Goal: Task Accomplishment & Management: Manage account settings

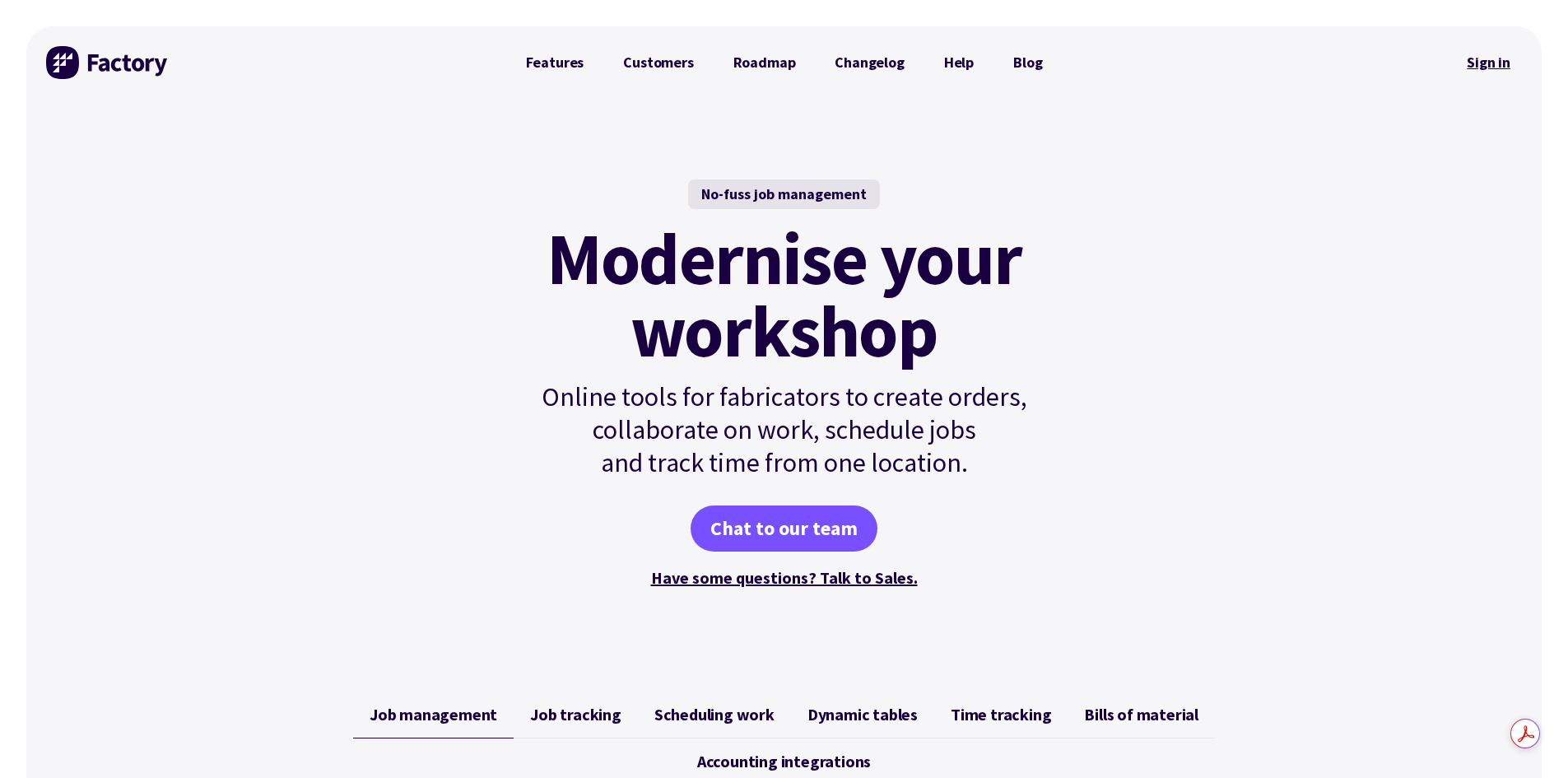
click at [1479, 65] on link "Sign in" at bounding box center [1488, 62] width 67 height 38
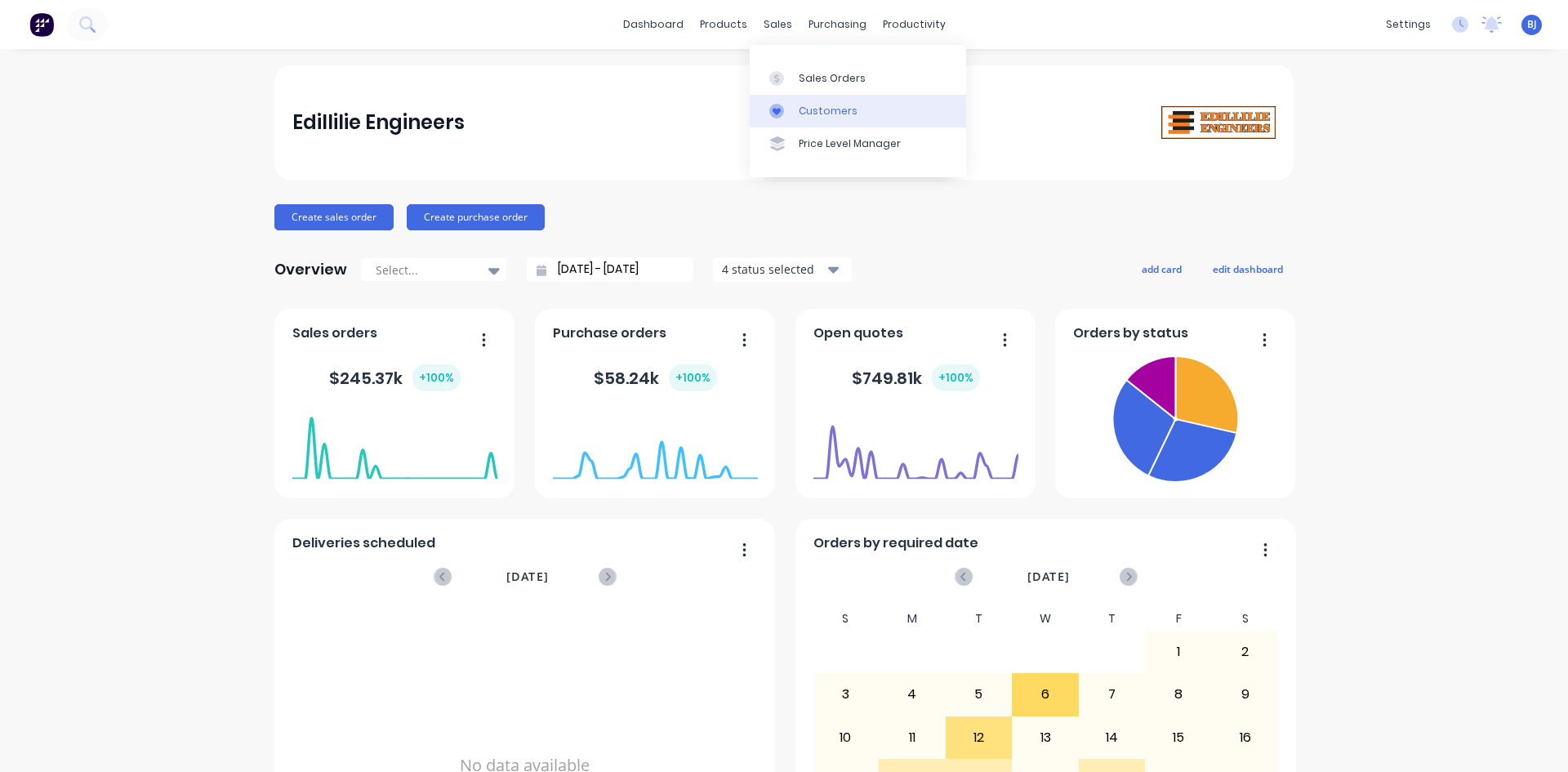
click at [791, 110] on div at bounding box center [781, 110] width 24 height 14
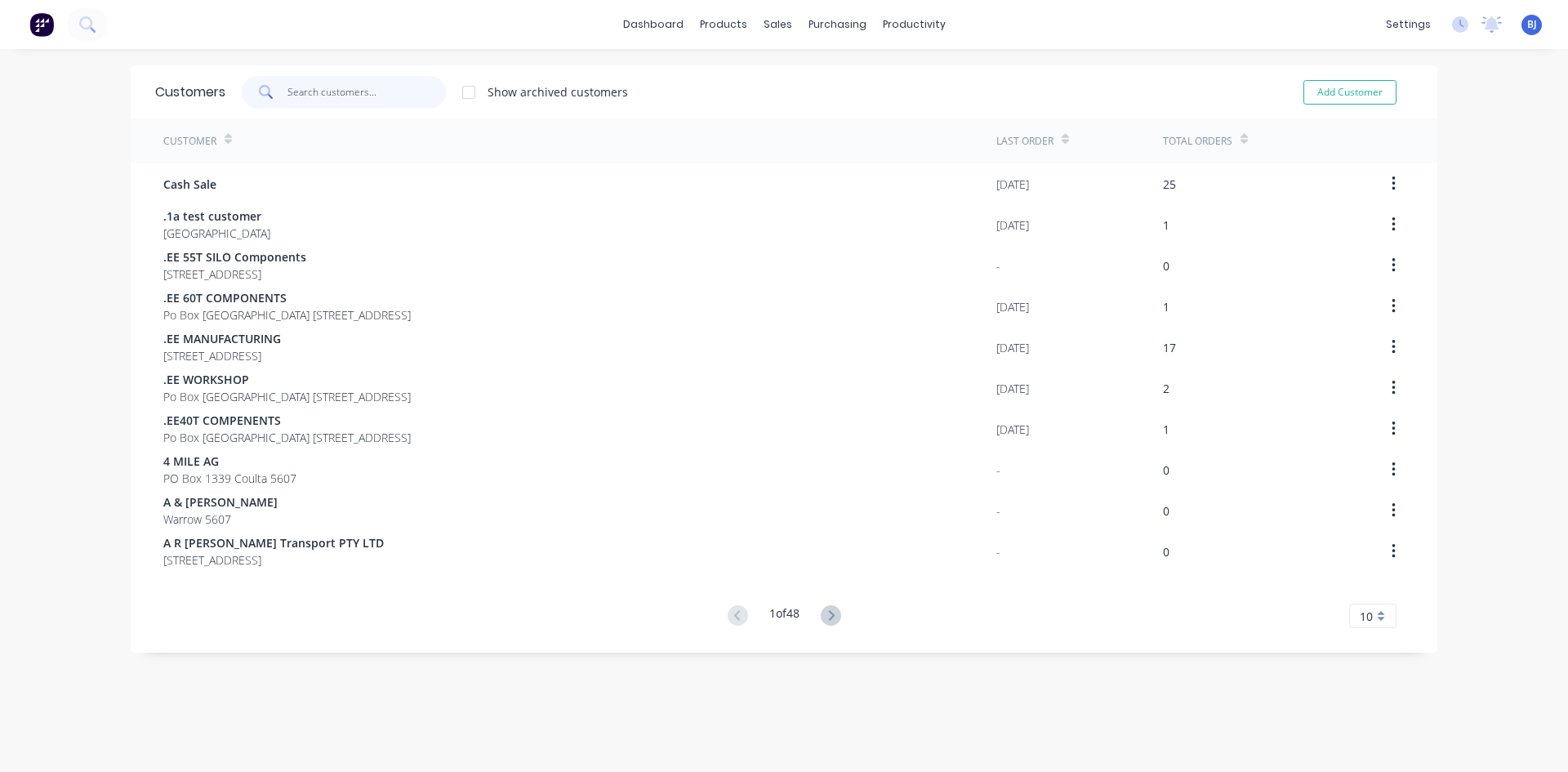
click at [329, 96] on input "text" at bounding box center [367, 93] width 159 height 33
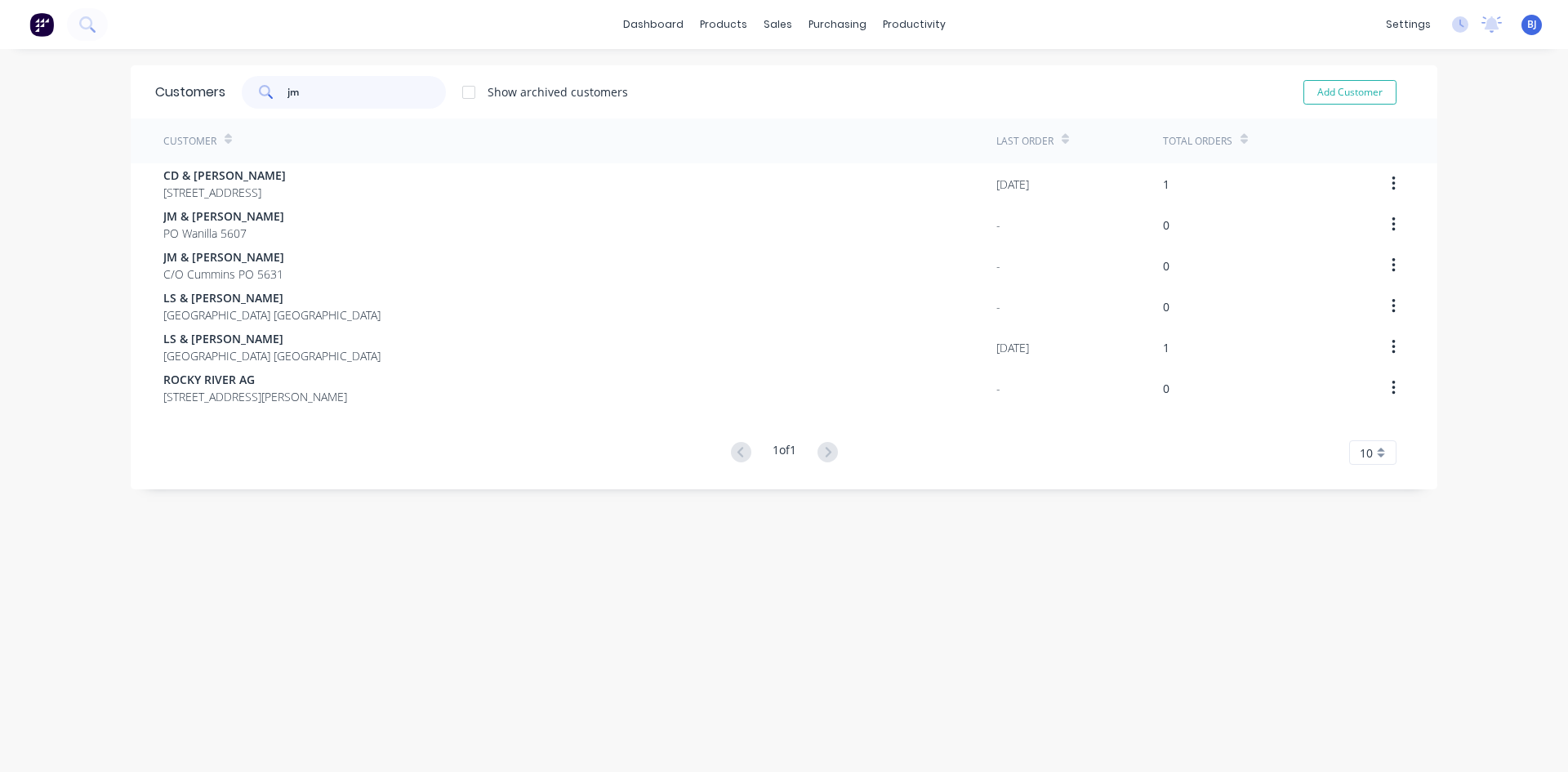
type input "j"
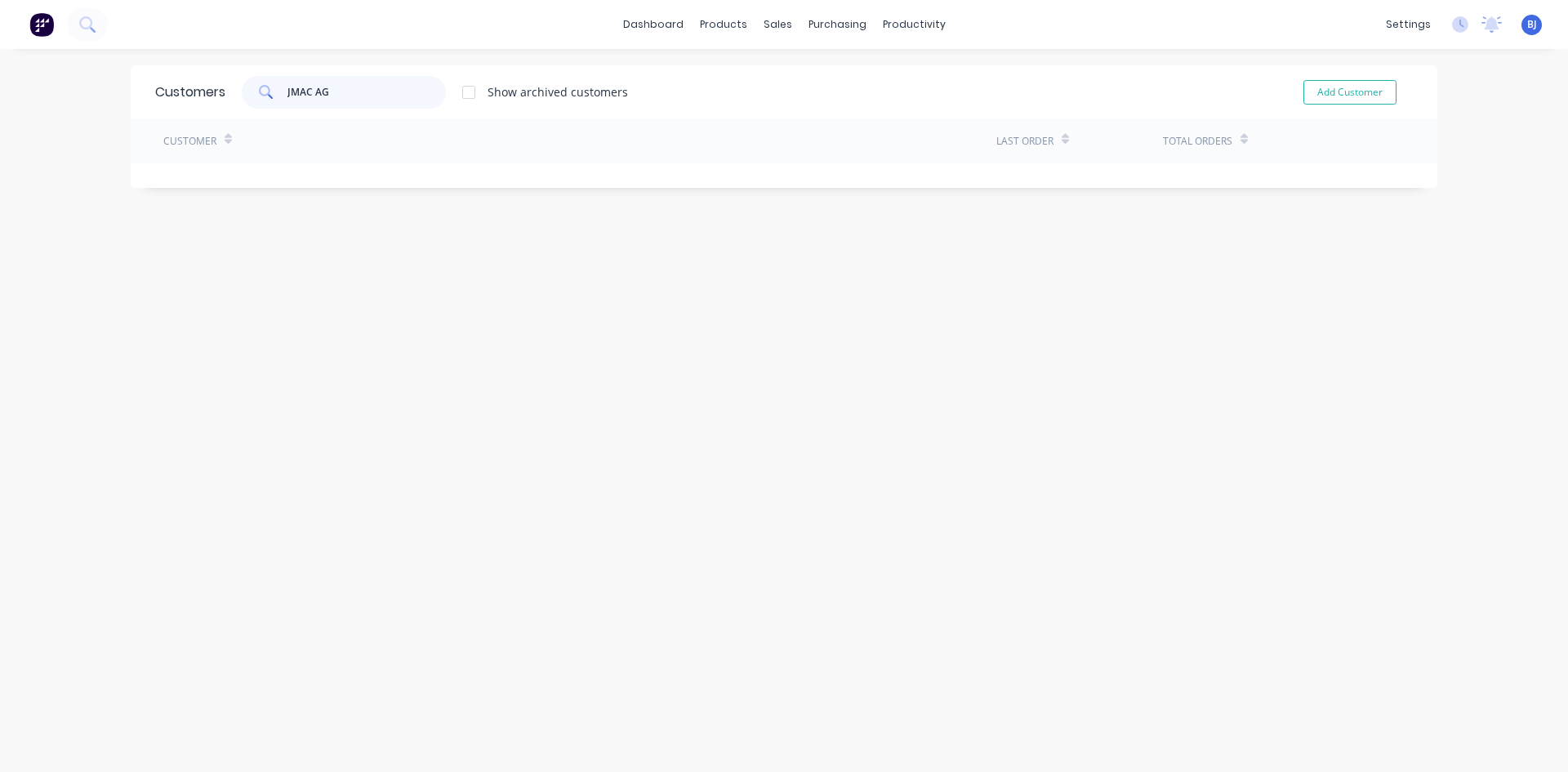
type input "JMAC AG"
click at [657, 129] on div "Customer" at bounding box center [579, 141] width 833 height 45
click at [1334, 96] on button "Add Customer" at bounding box center [1350, 92] width 93 height 24
select select "AU"
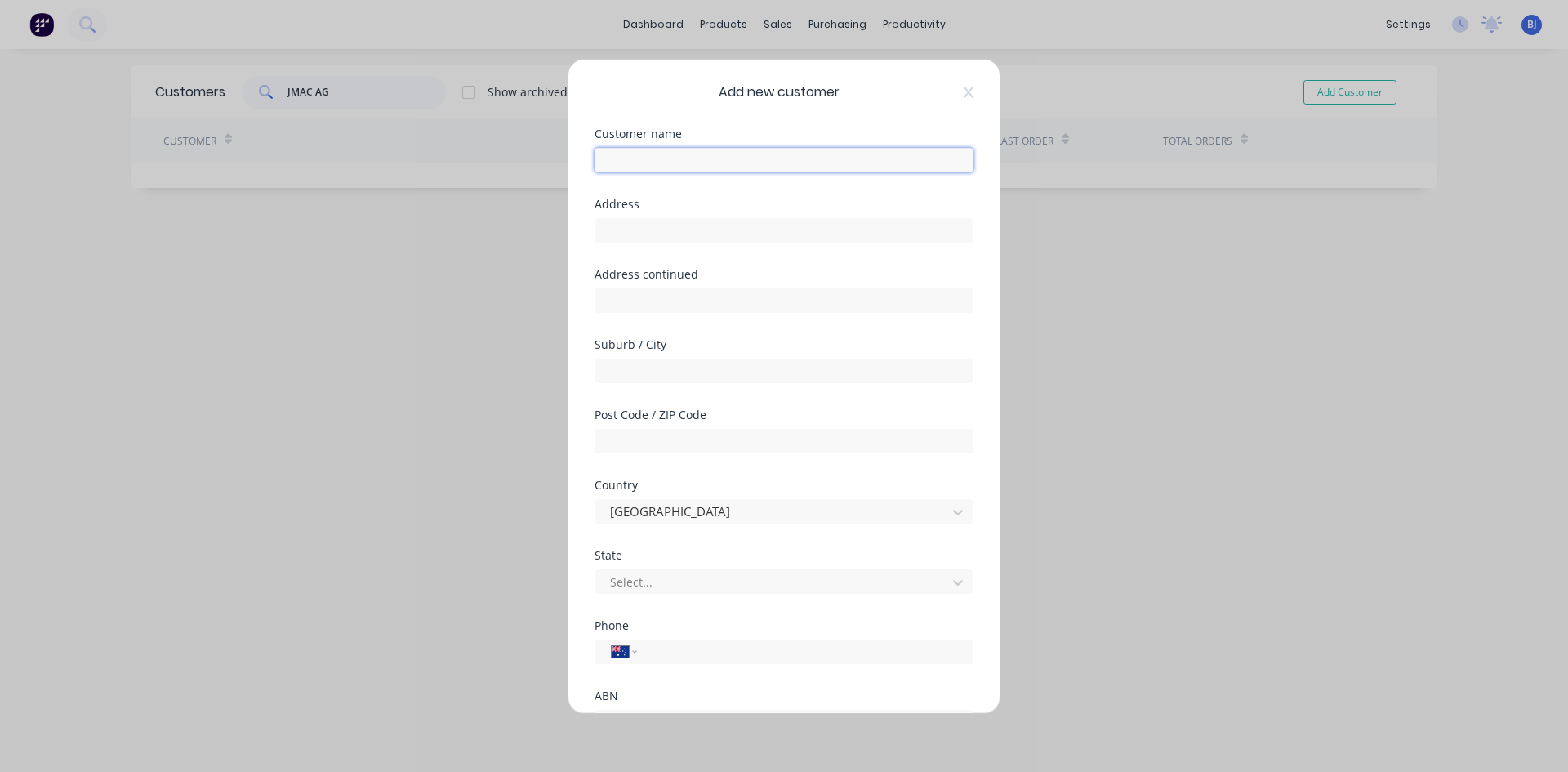
click at [628, 164] on input "text" at bounding box center [784, 159] width 379 height 24
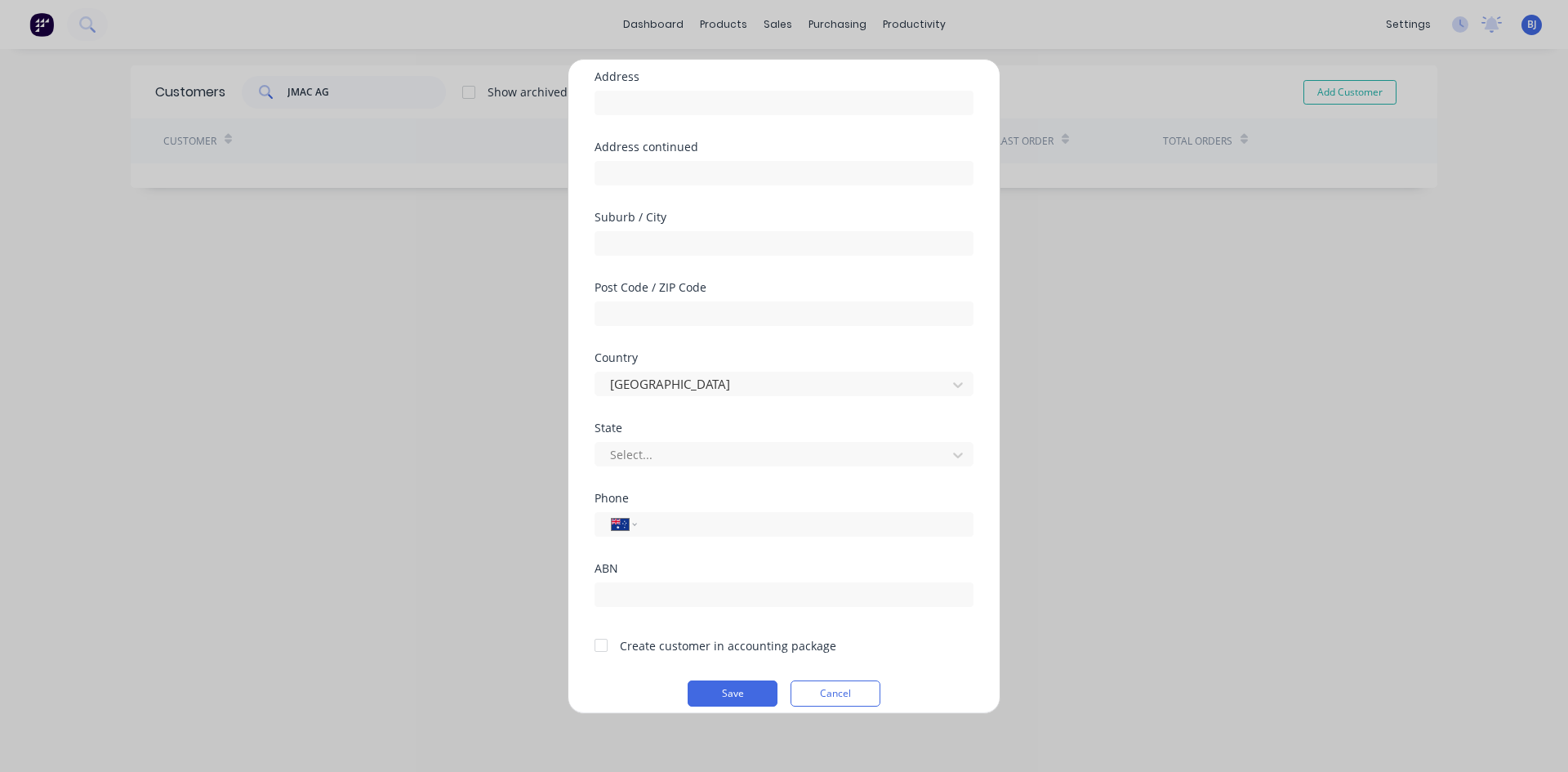
scroll to position [144, 0]
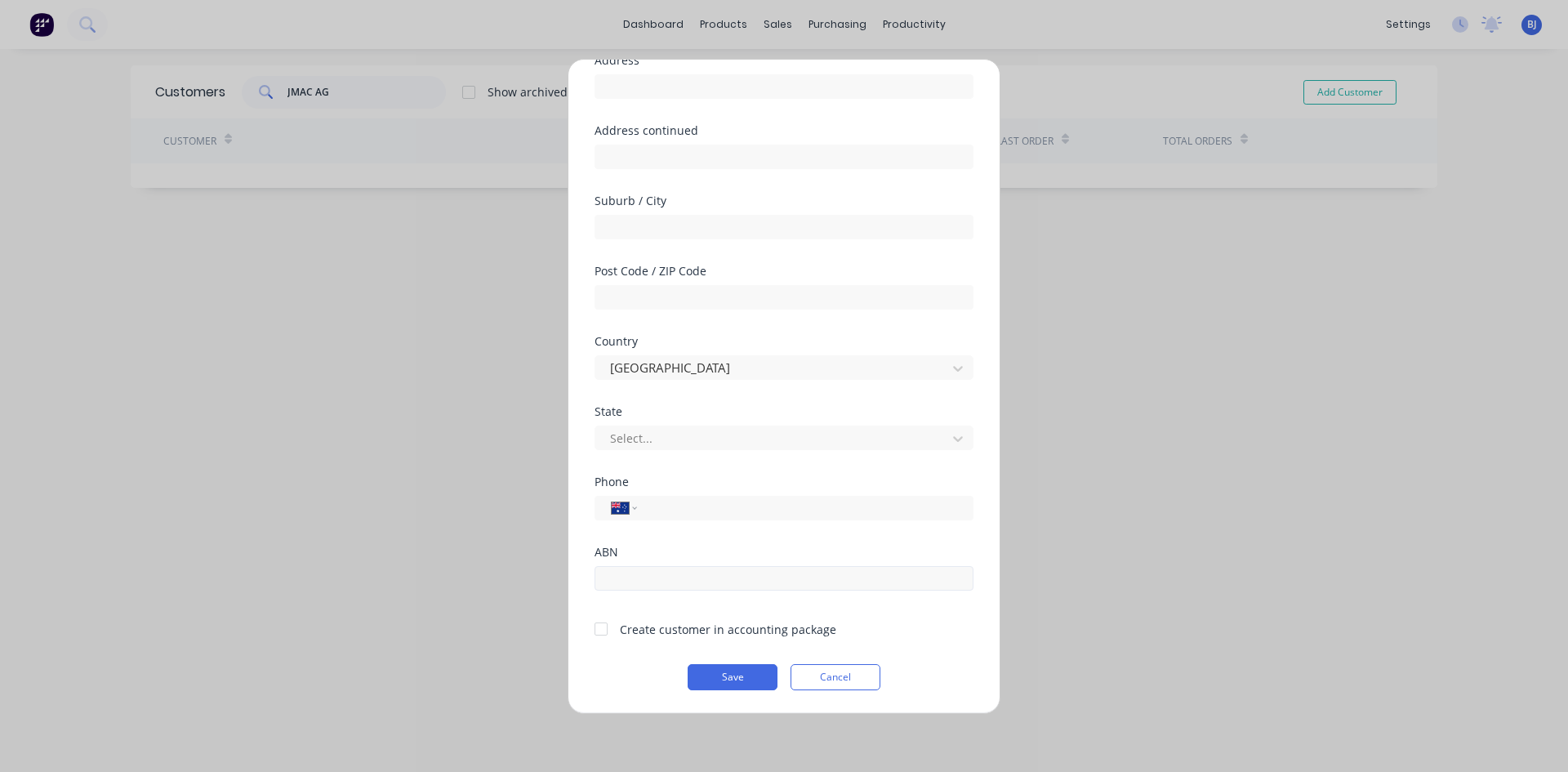
type input "JMAC AG"
click at [616, 582] on input "text" at bounding box center [784, 577] width 379 height 24
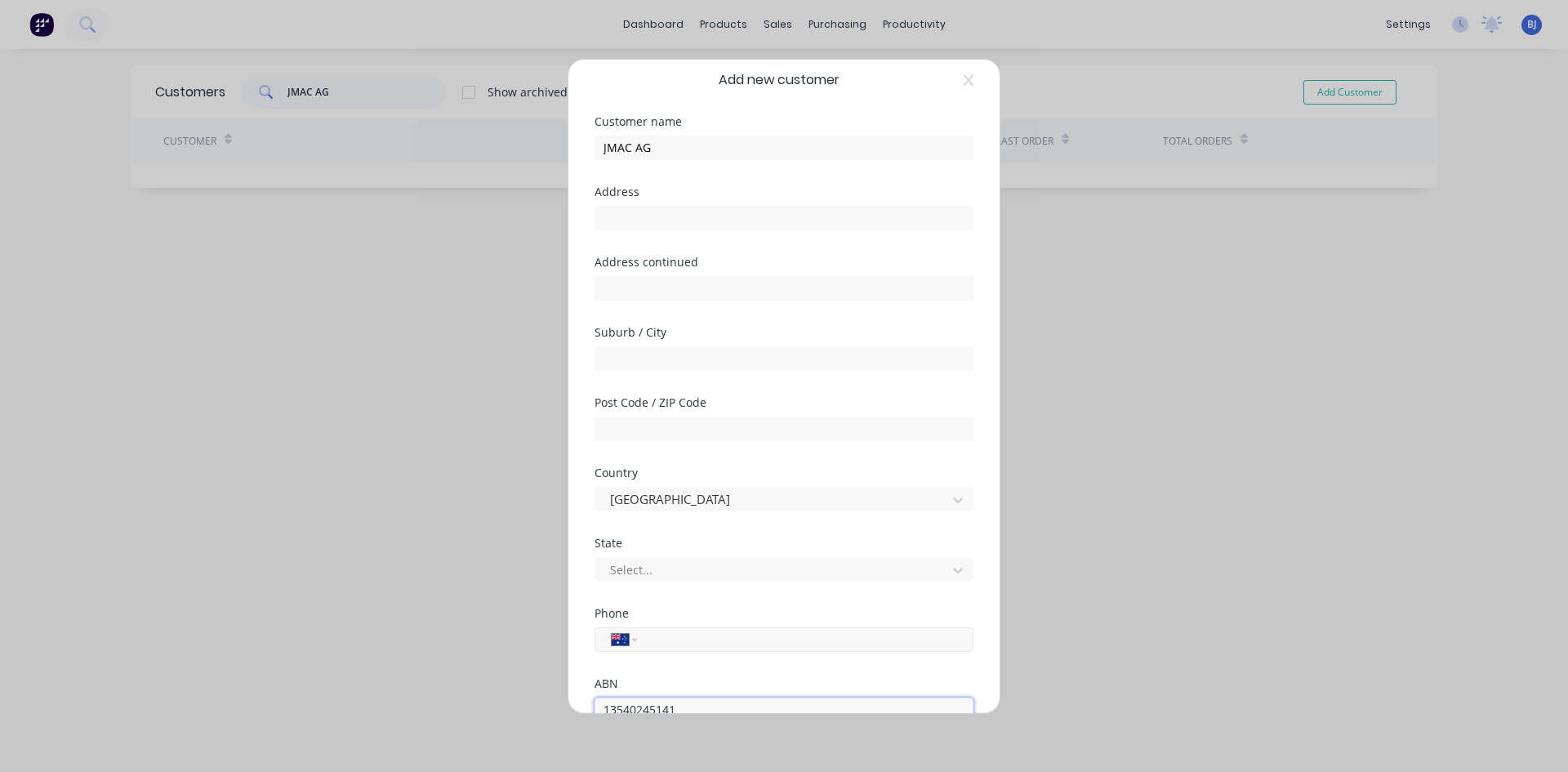
scroll to position [0, 0]
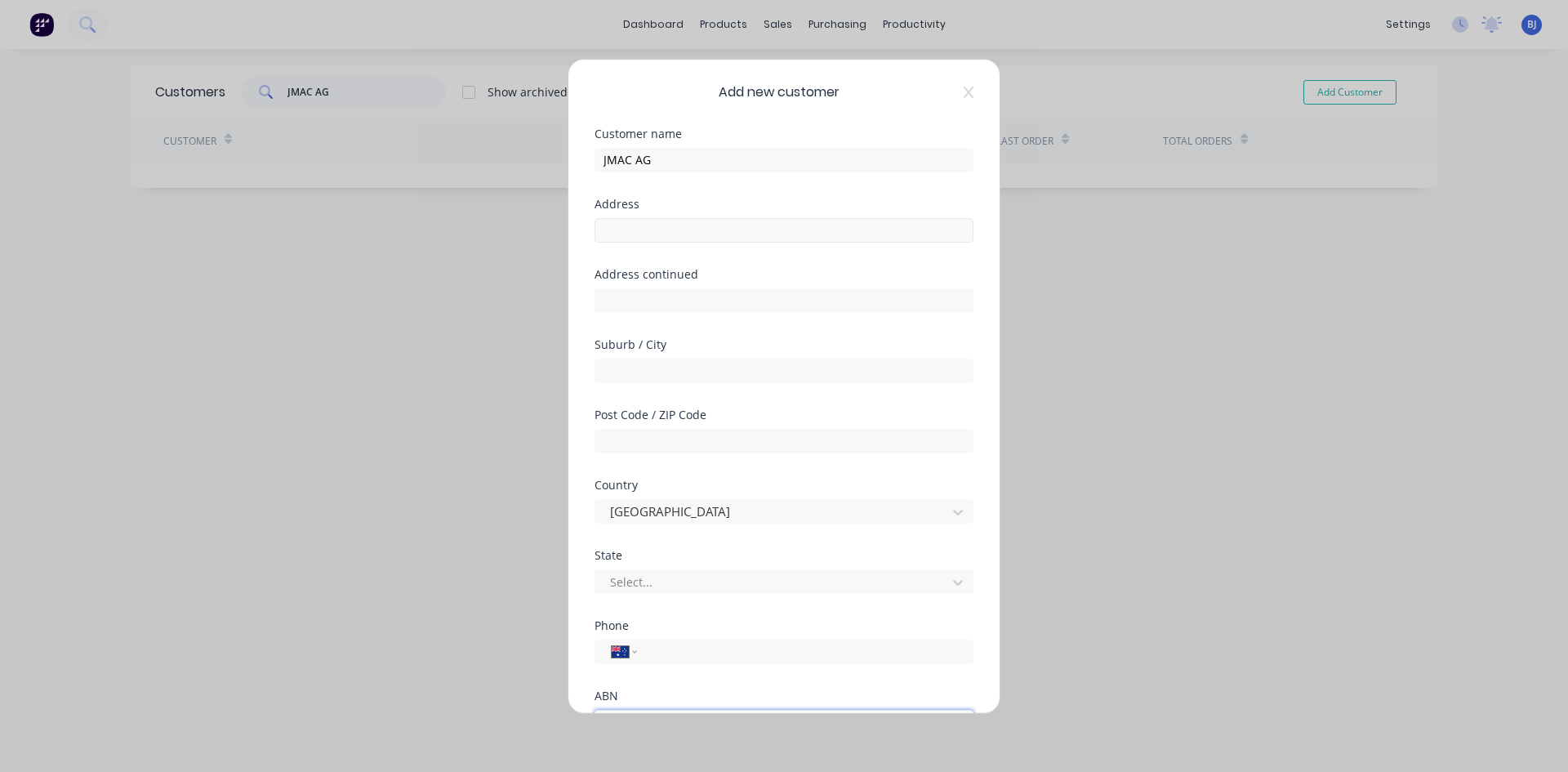
type input "13540245141"
click at [617, 228] on input "text" at bounding box center [784, 230] width 379 height 24
type input "6492 Bratten Way Kapinnie"
click at [615, 368] on input "text" at bounding box center [784, 371] width 379 height 24
type input "Kapinnie"
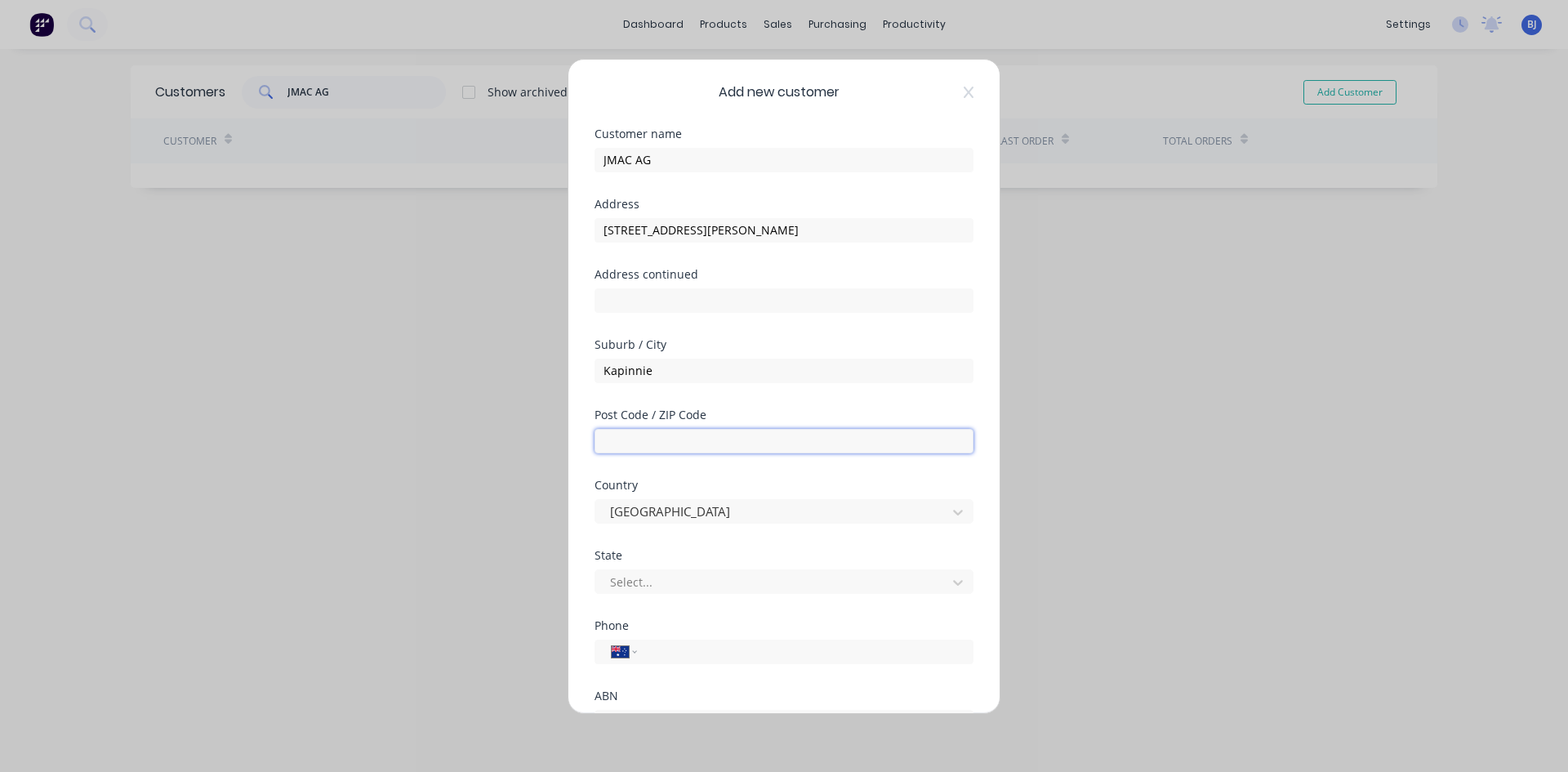
click at [623, 438] on input "text" at bounding box center [784, 440] width 379 height 24
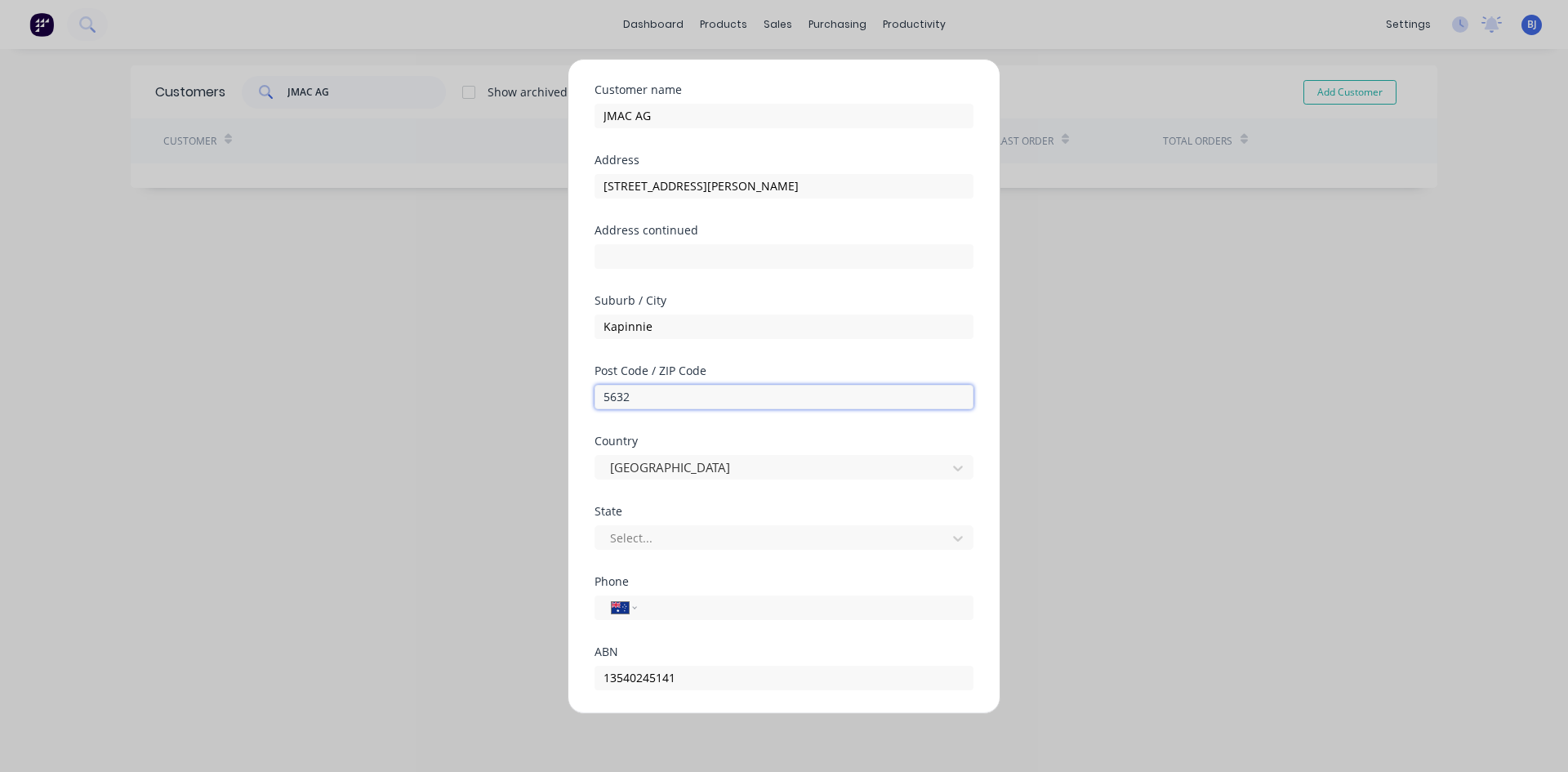
scroll to position [82, 0]
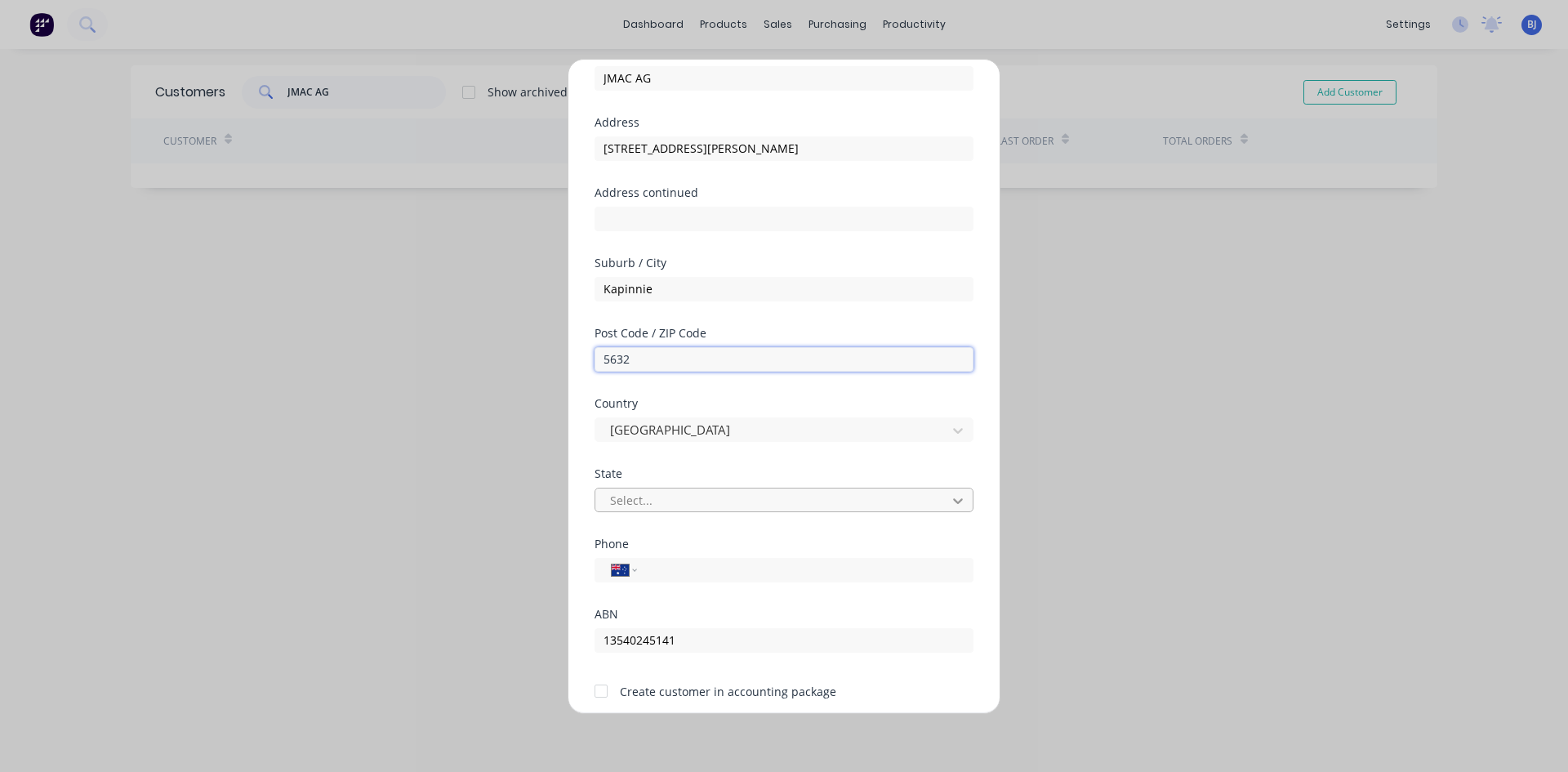
type input "5632"
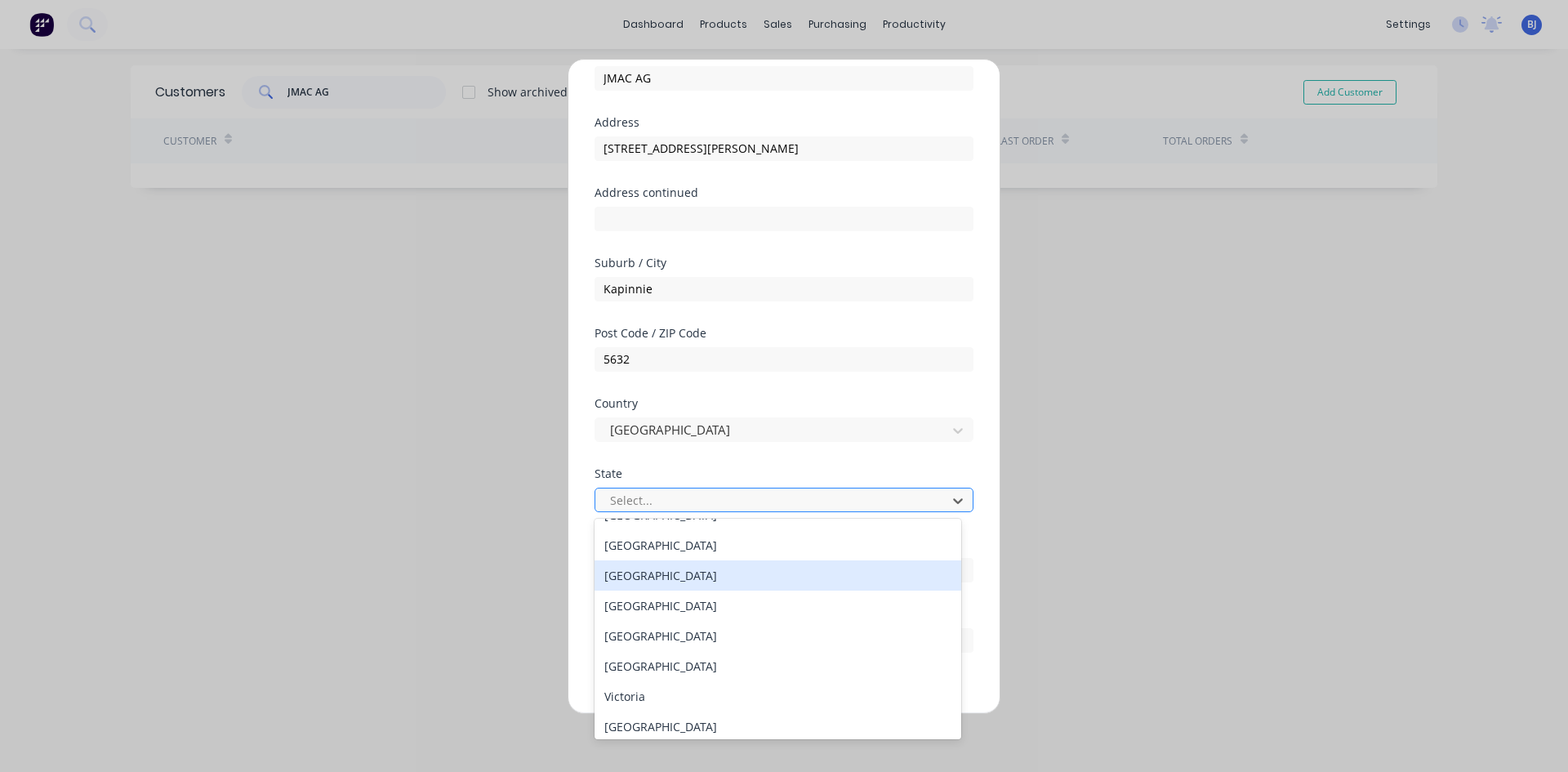
scroll to position [28, 0]
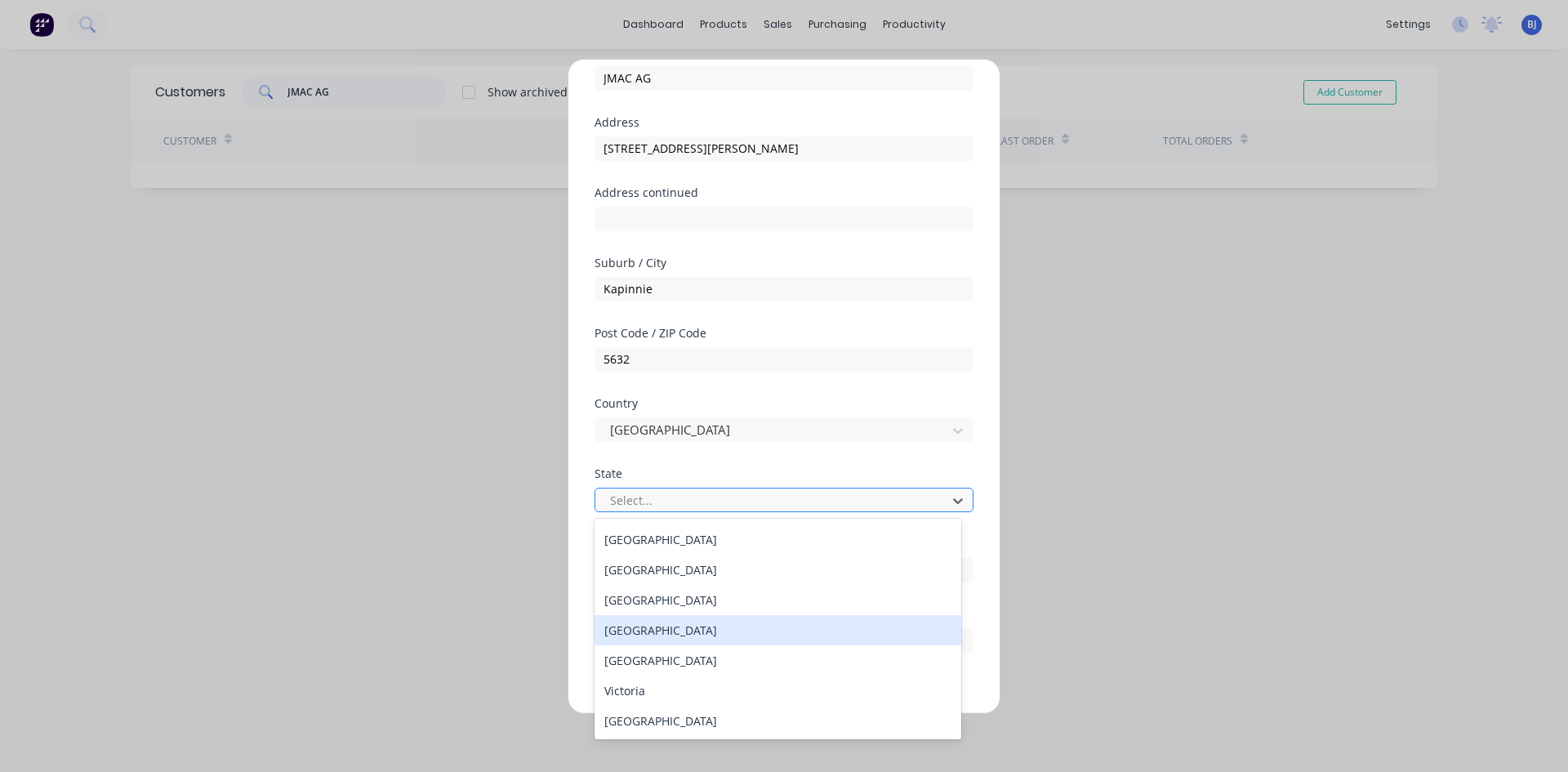
click at [625, 630] on div "South Australia" at bounding box center [778, 629] width 367 height 30
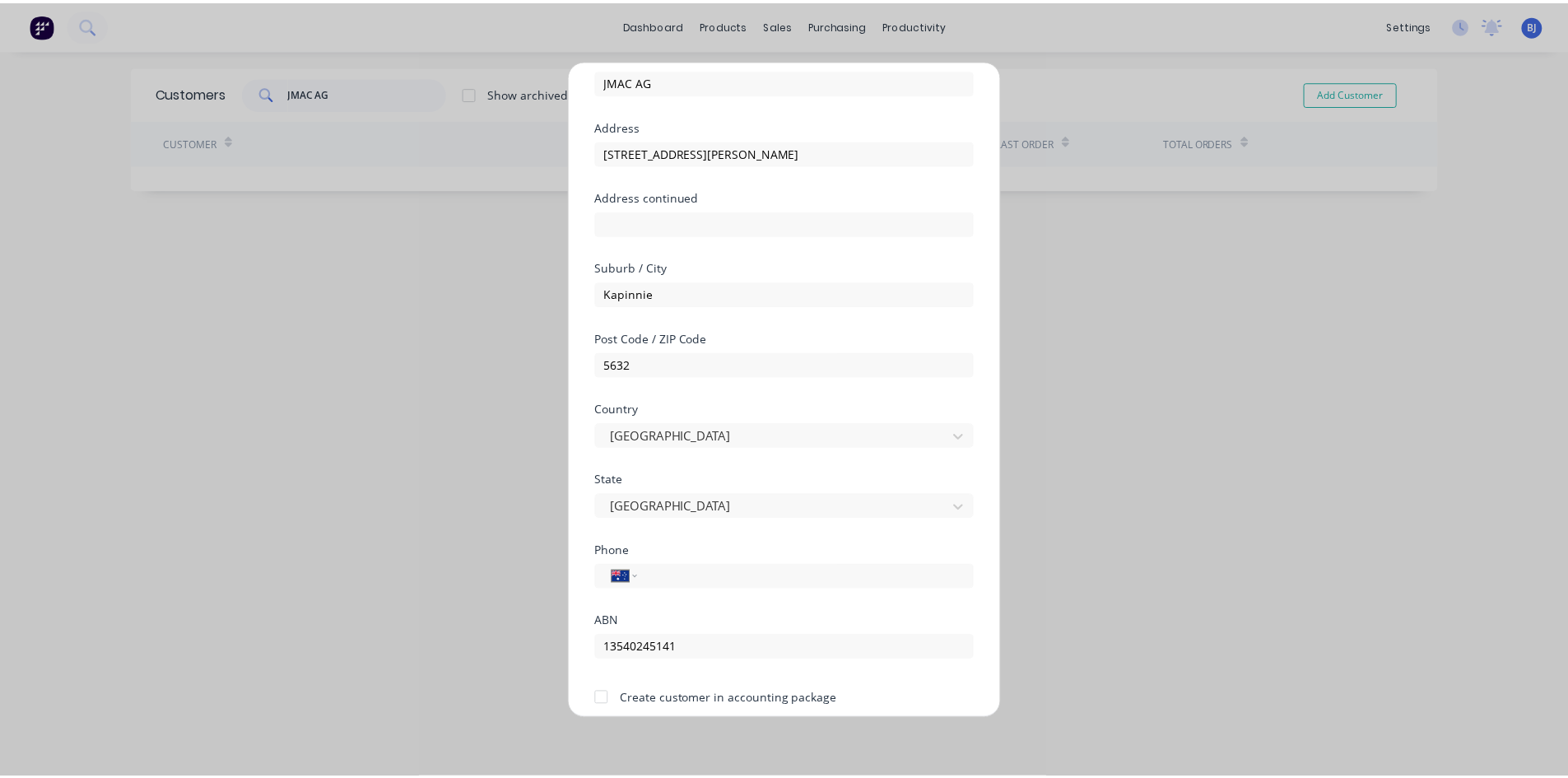
scroll to position [145, 0]
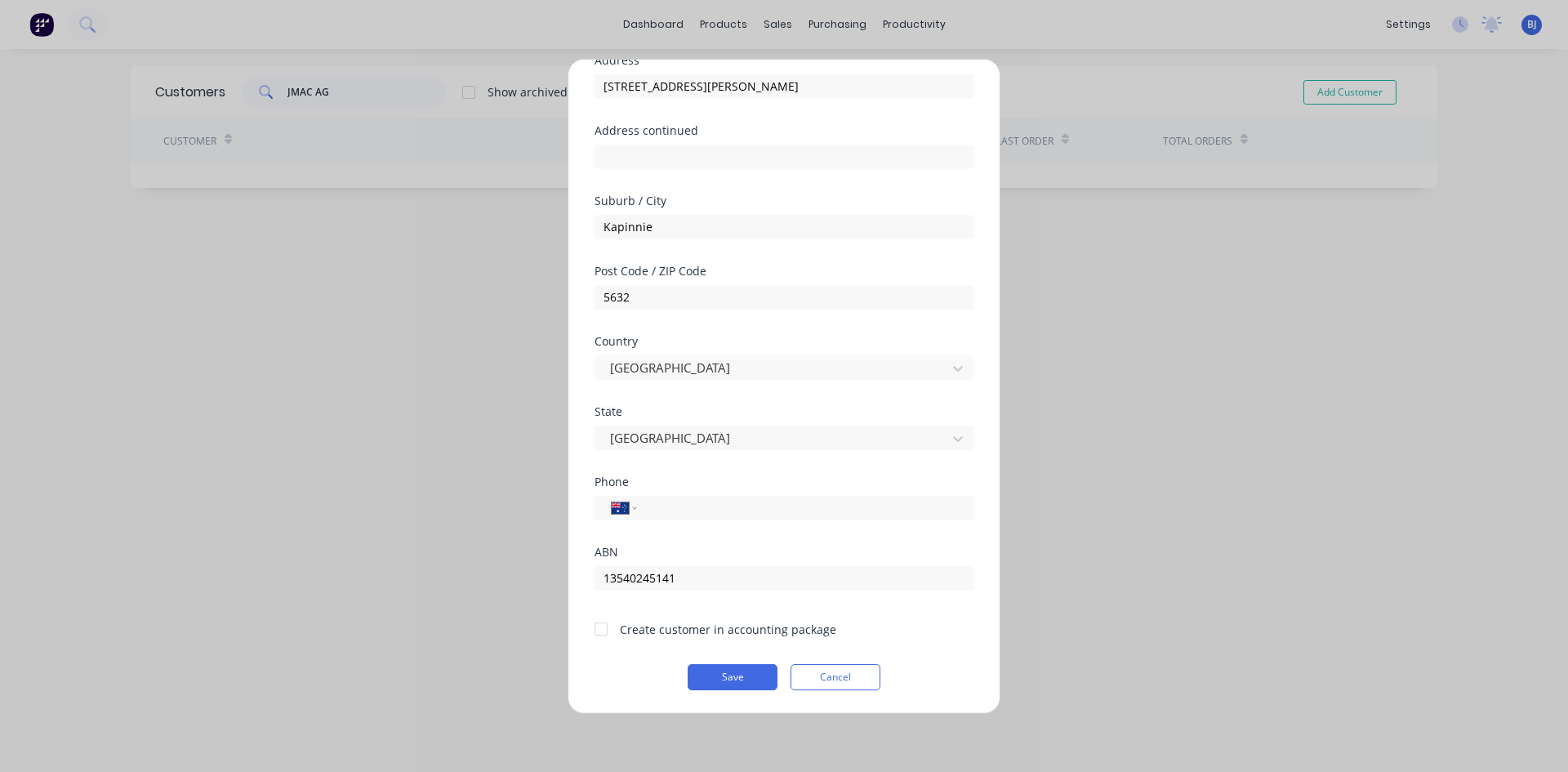
click at [604, 631] on div at bounding box center [601, 629] width 33 height 33
click at [735, 679] on button "Save" at bounding box center [732, 676] width 90 height 26
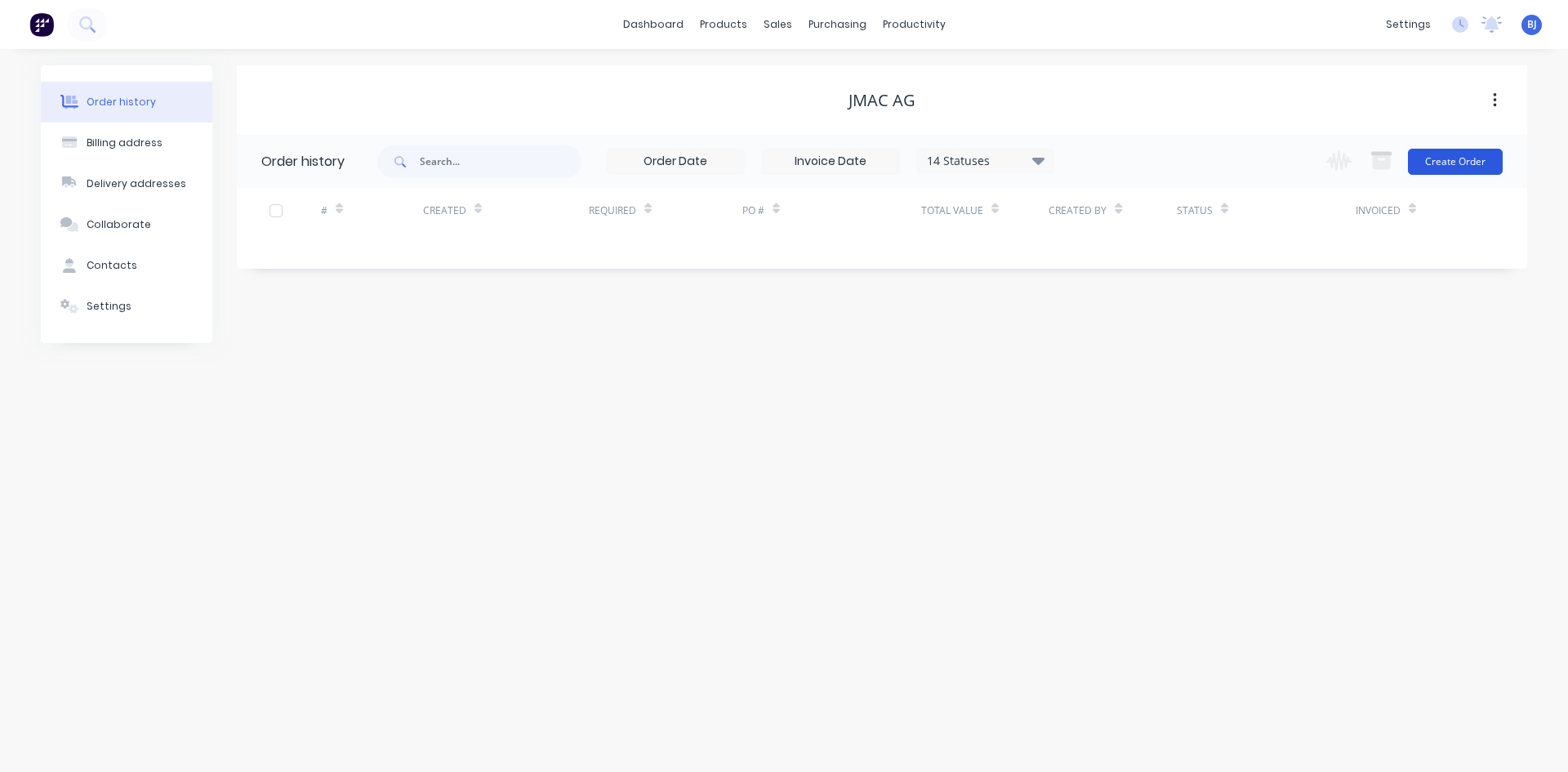
click at [1461, 163] on button "Create Order" at bounding box center [1455, 161] width 95 height 26
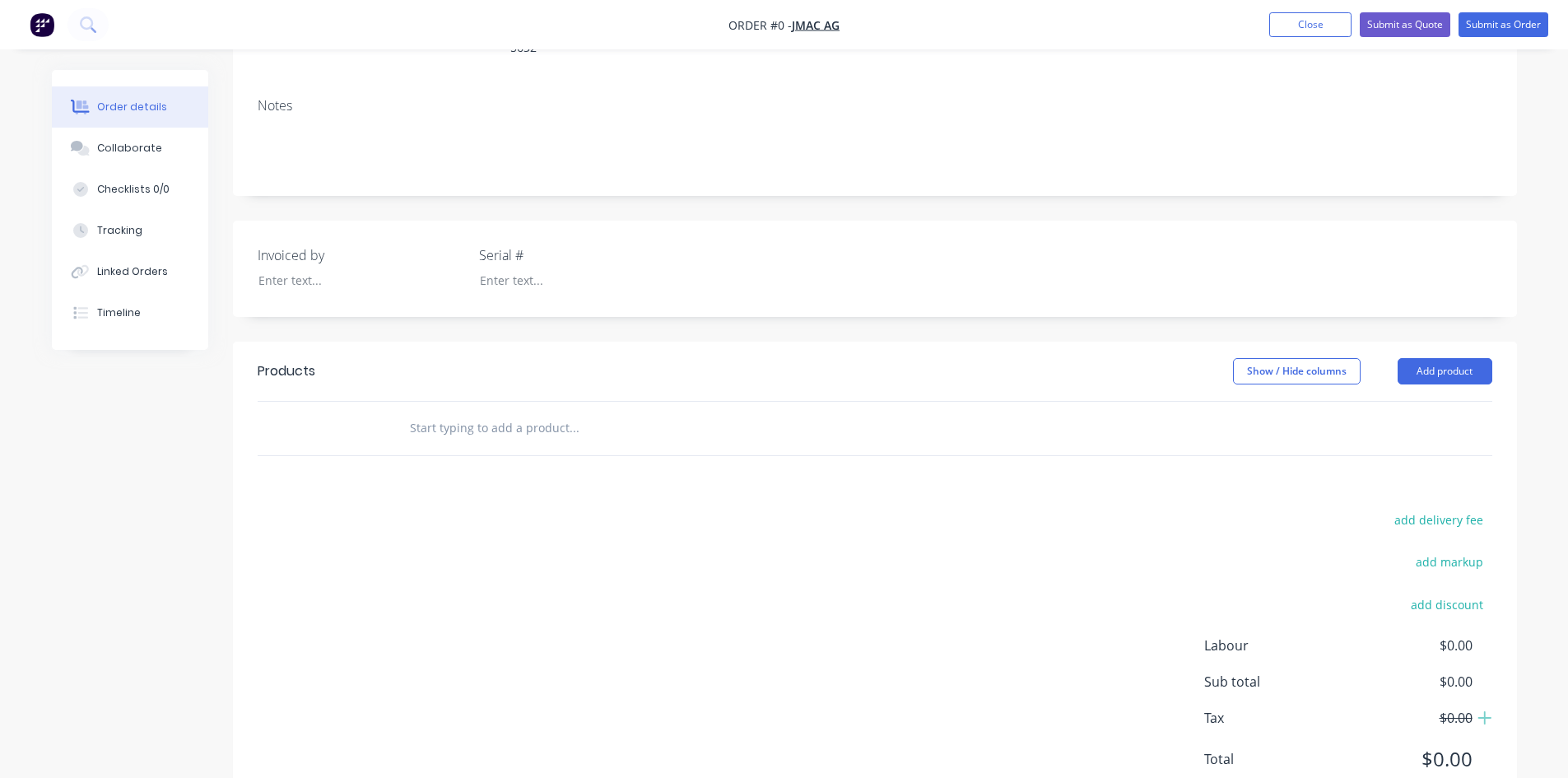
scroll to position [325, 0]
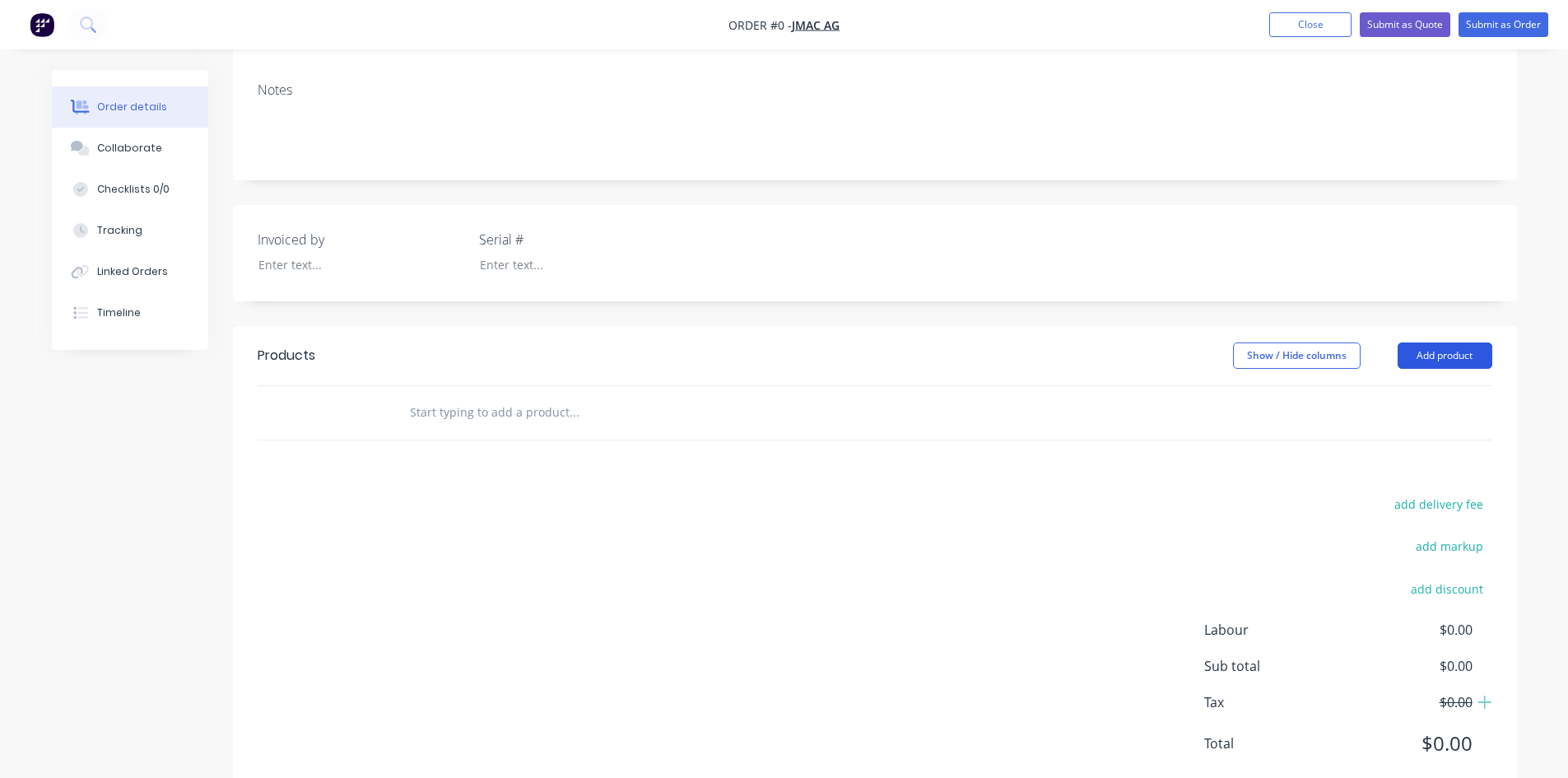
click at [1473, 342] on button "Add product" at bounding box center [1444, 355] width 94 height 26
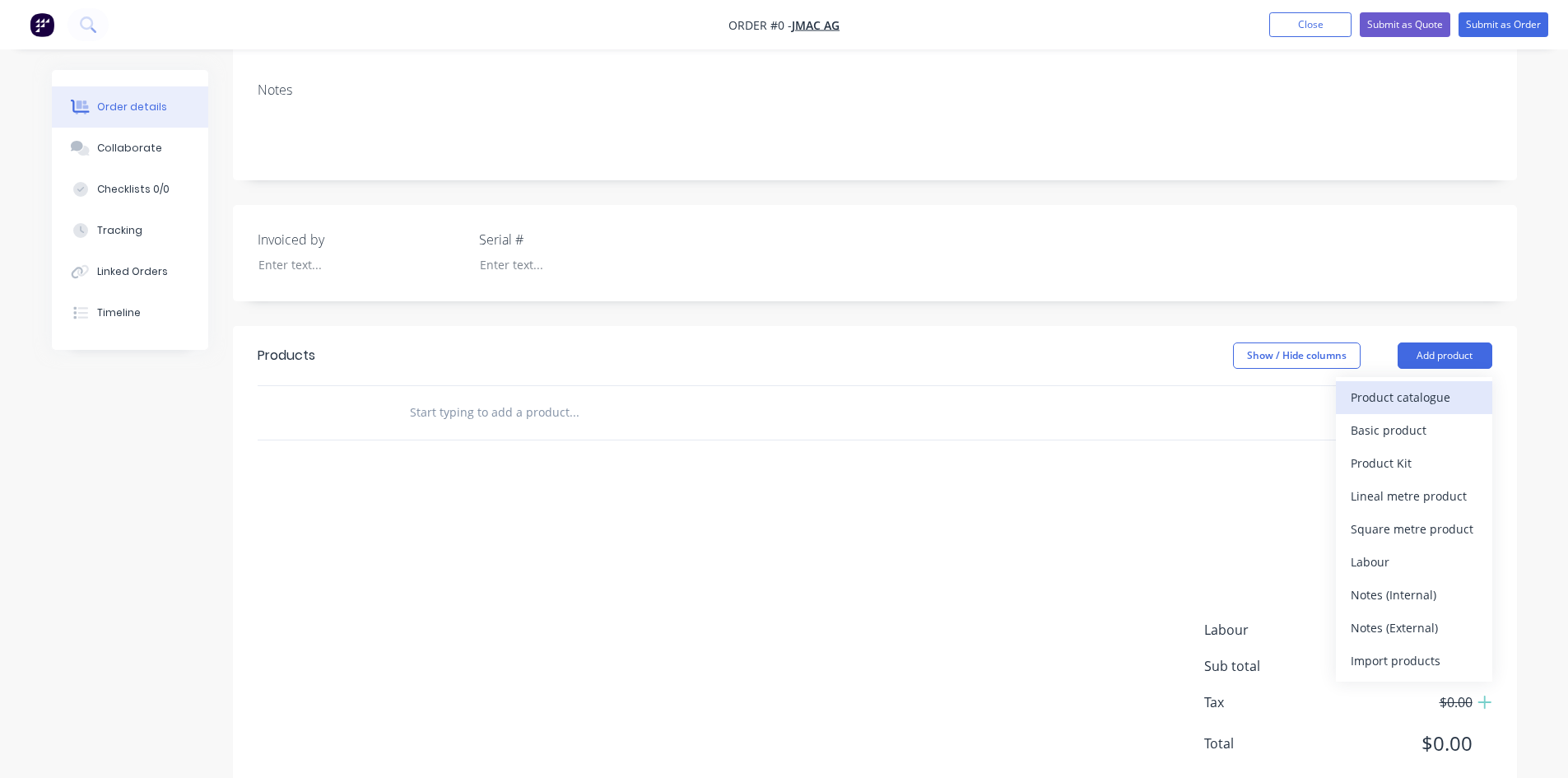
click at [1385, 385] on div "Product catalogue" at bounding box center [1414, 397] width 126 height 24
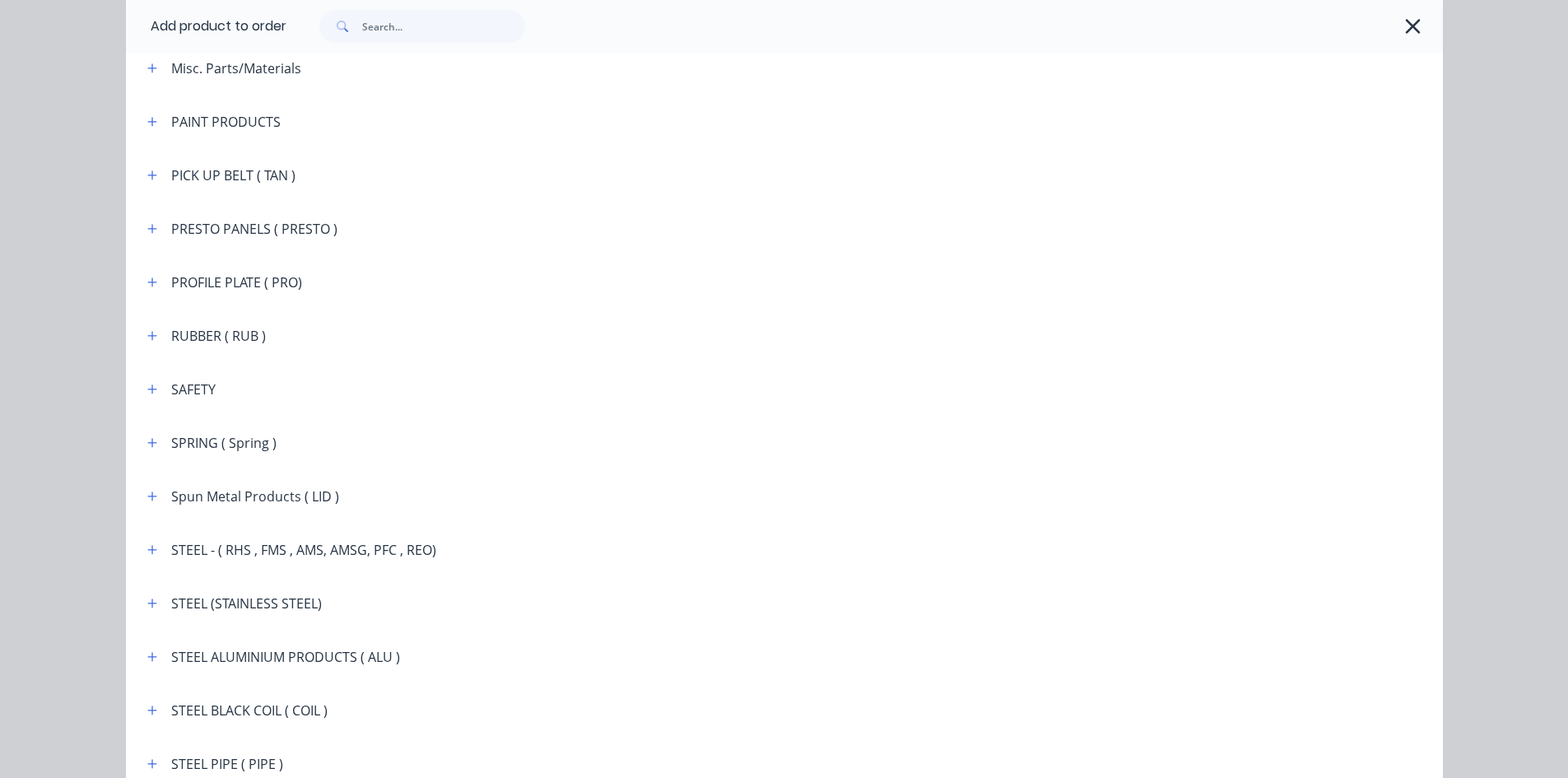
scroll to position [2304, 0]
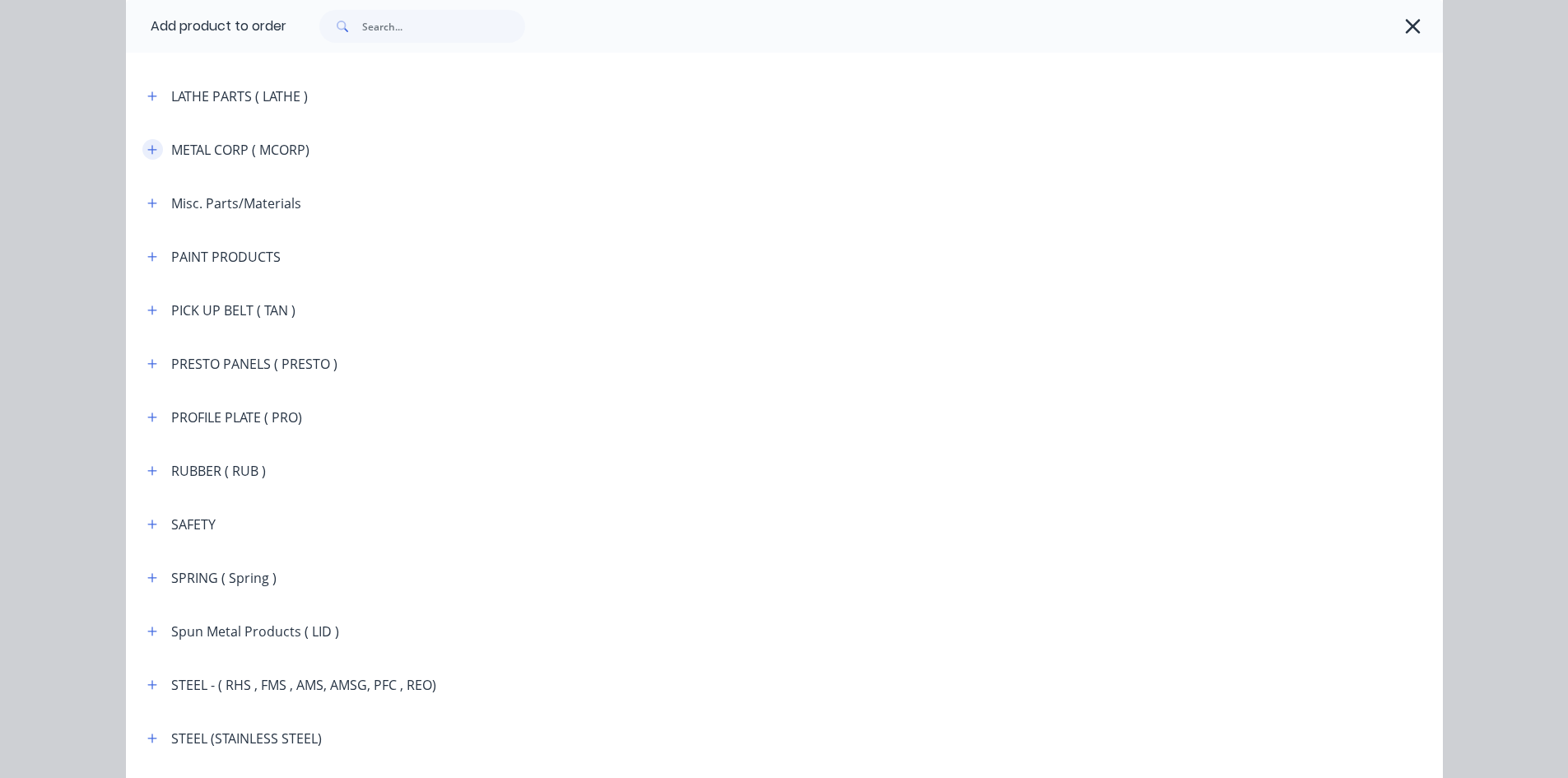
click at [149, 147] on icon "button" at bounding box center [152, 150] width 10 height 12
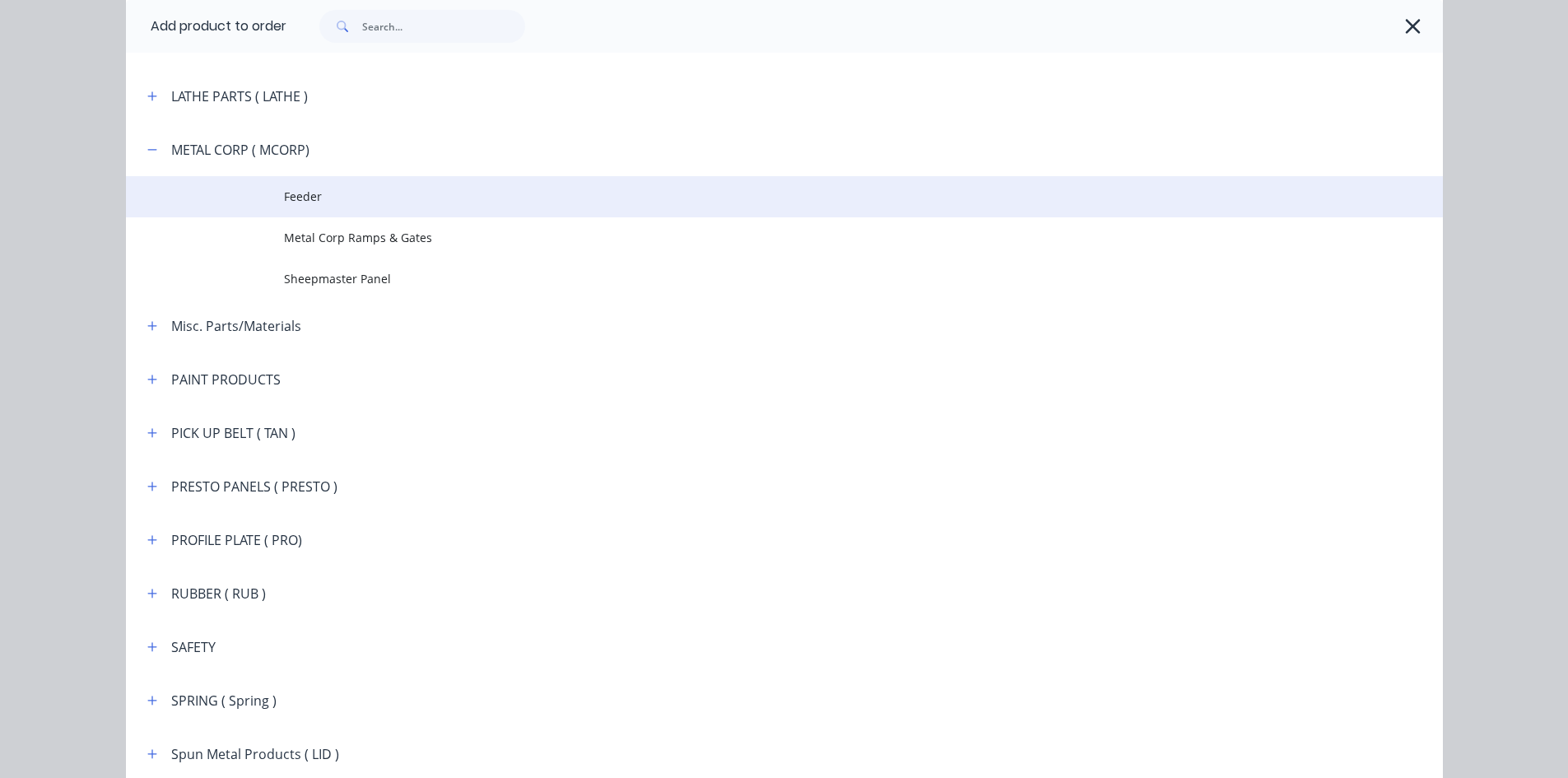
click at [296, 195] on span "Feeder" at bounding box center [747, 196] width 927 height 18
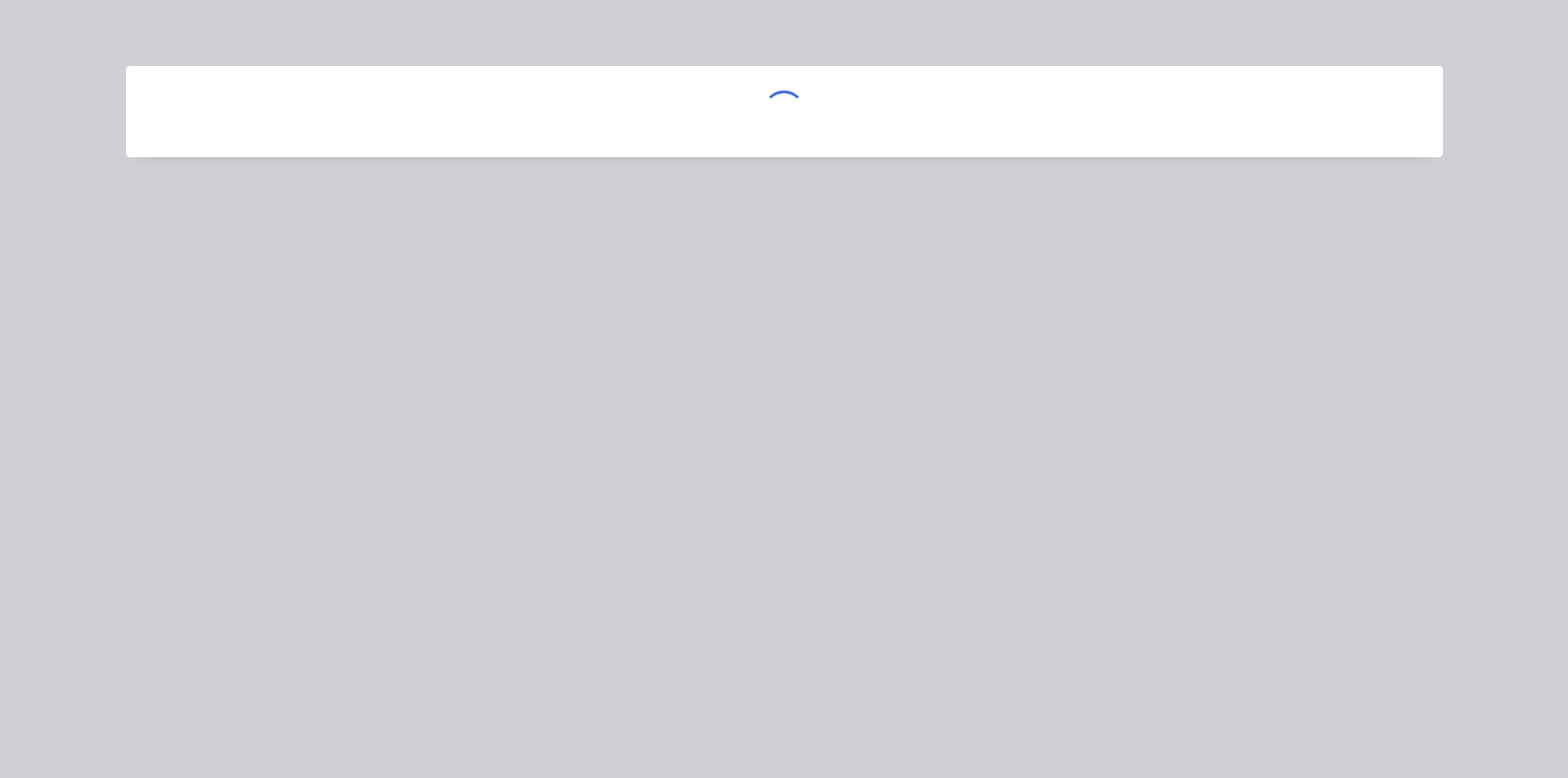
scroll to position [0, 0]
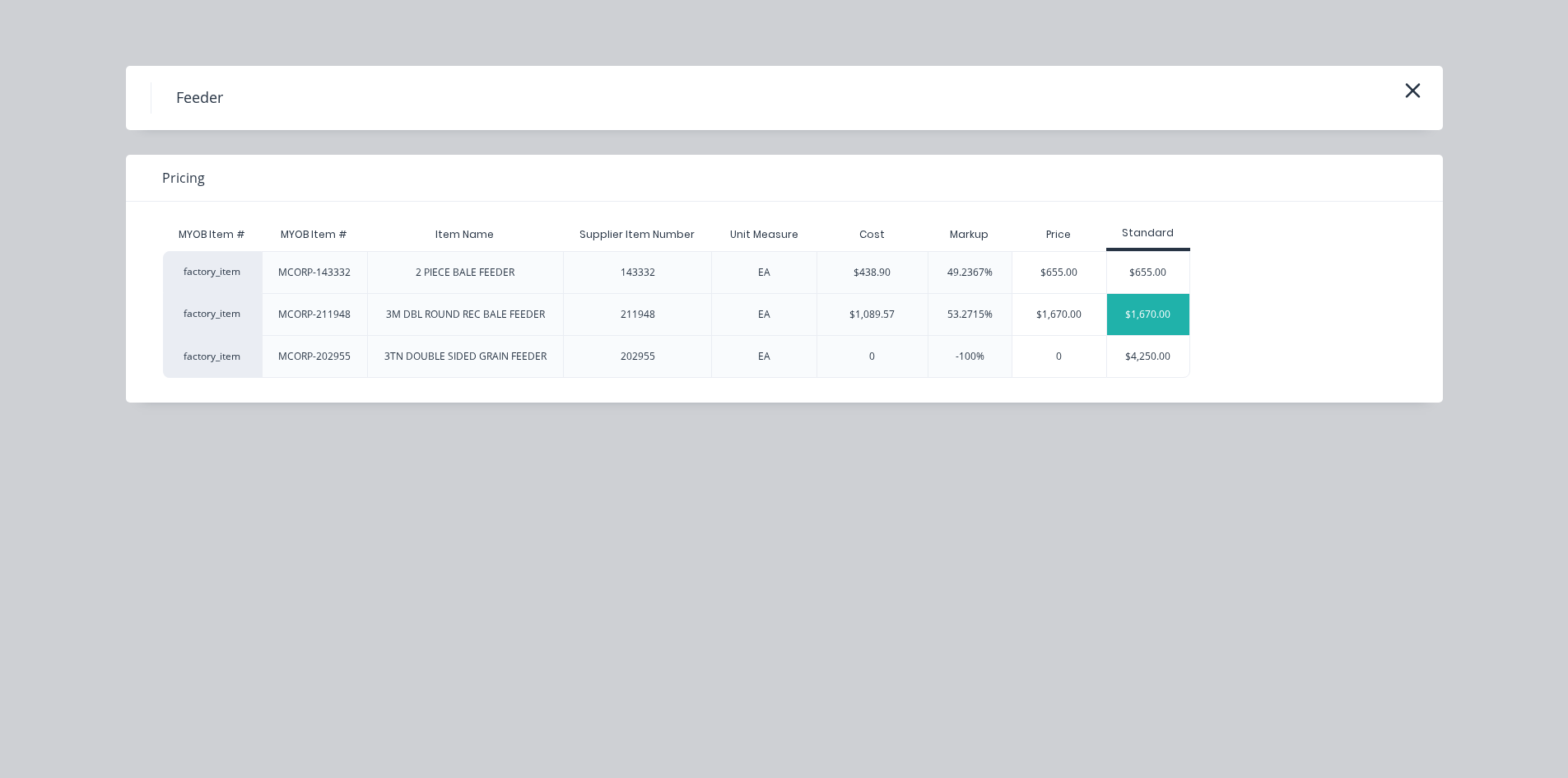
click at [1164, 313] on div "$1,670.00" at bounding box center [1148, 314] width 83 height 41
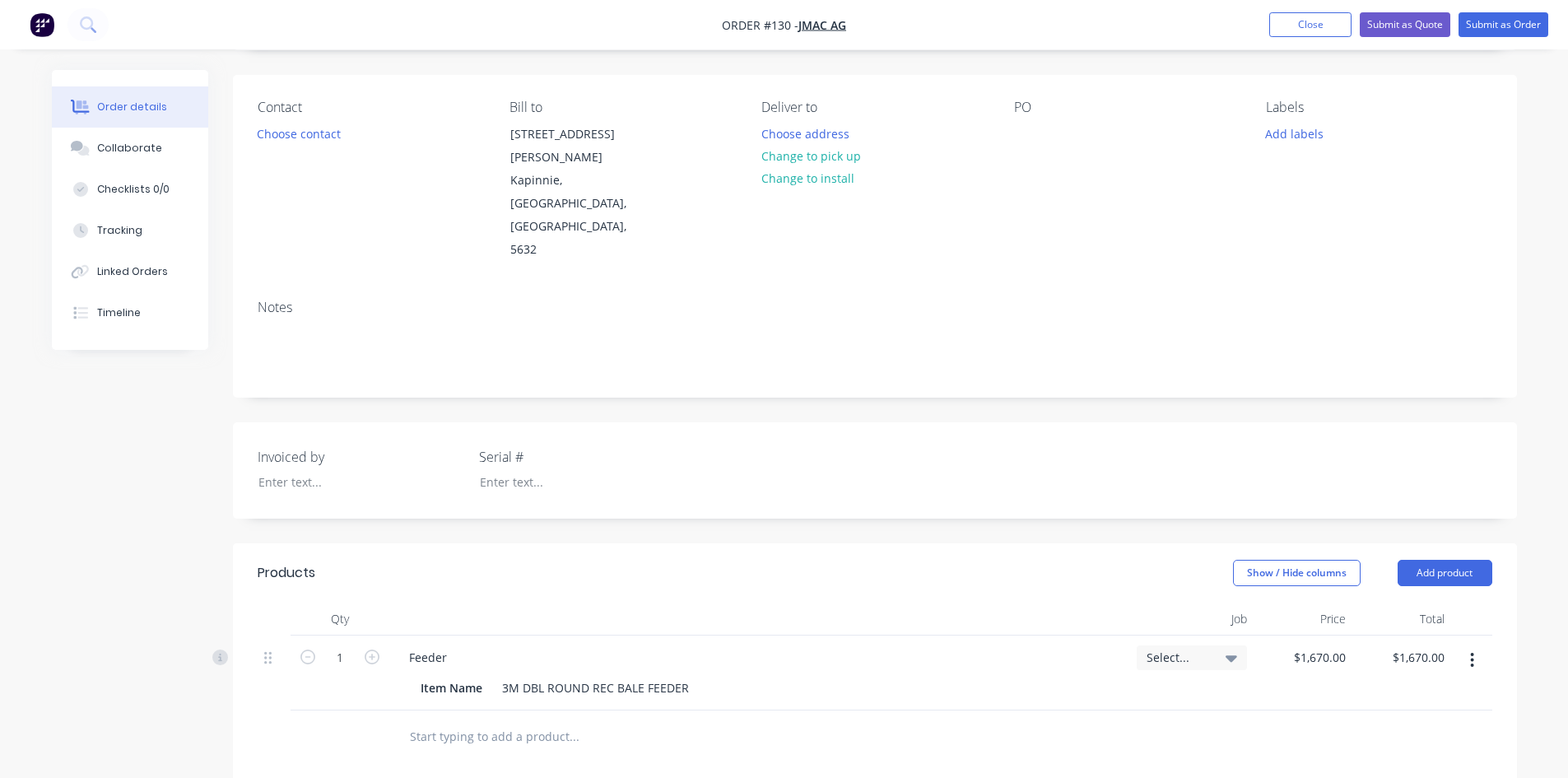
scroll to position [78, 0]
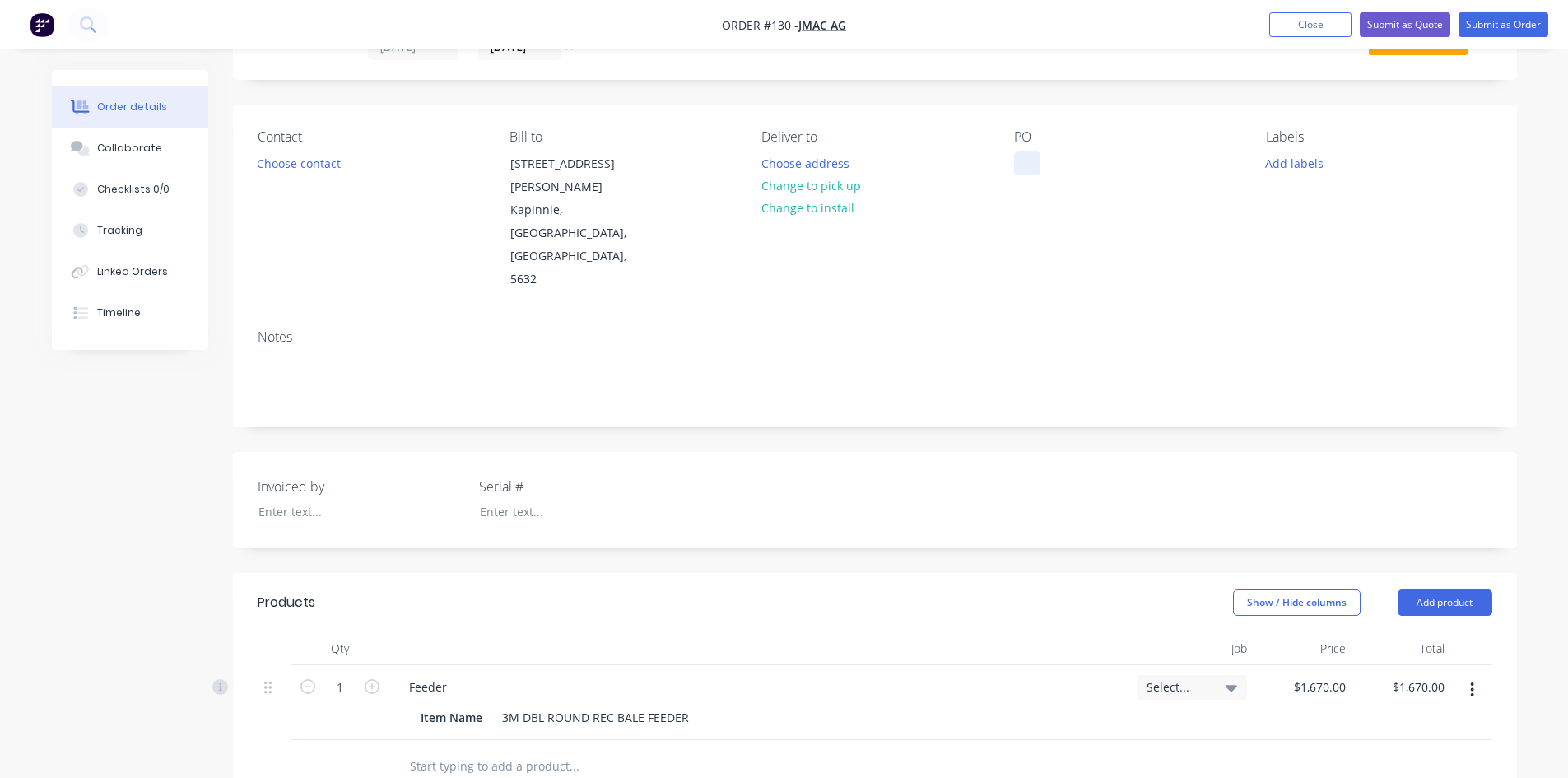
click at [1018, 169] on div at bounding box center [1027, 163] width 26 height 24
click at [1132, 240] on div "PO Corey 0428820735" at bounding box center [1127, 210] width 226 height 162
click at [1051, 180] on div "Corey 0428820735" at bounding box center [1074, 172] width 119 height 41
click at [1075, 181] on div "Corey 0428 820735" at bounding box center [1074, 172] width 119 height 41
click at [1493, 26] on button "Submit as Order" at bounding box center [1504, 24] width 89 height 24
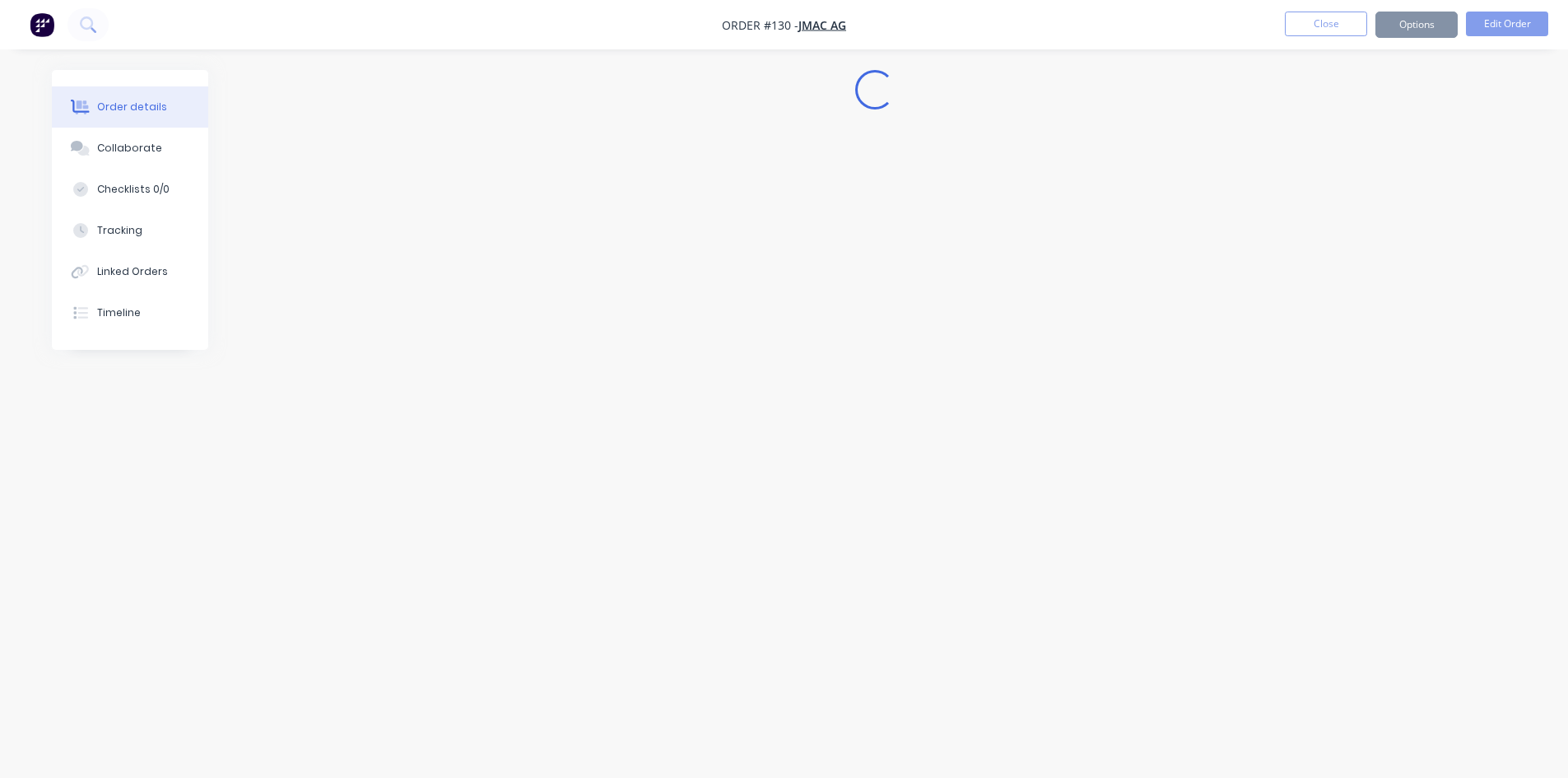
scroll to position [0, 0]
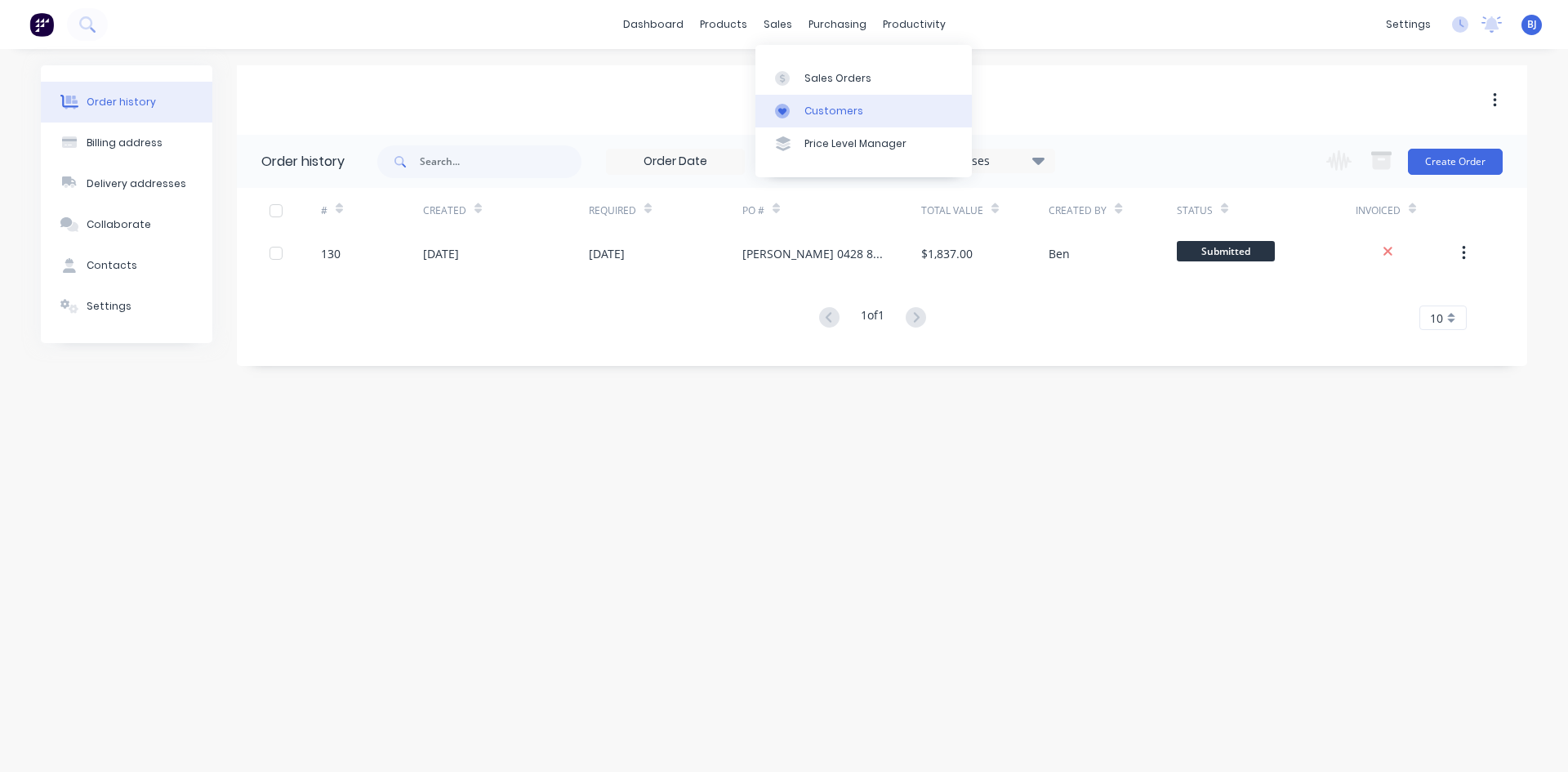
click at [793, 113] on div at bounding box center [786, 110] width 24 height 14
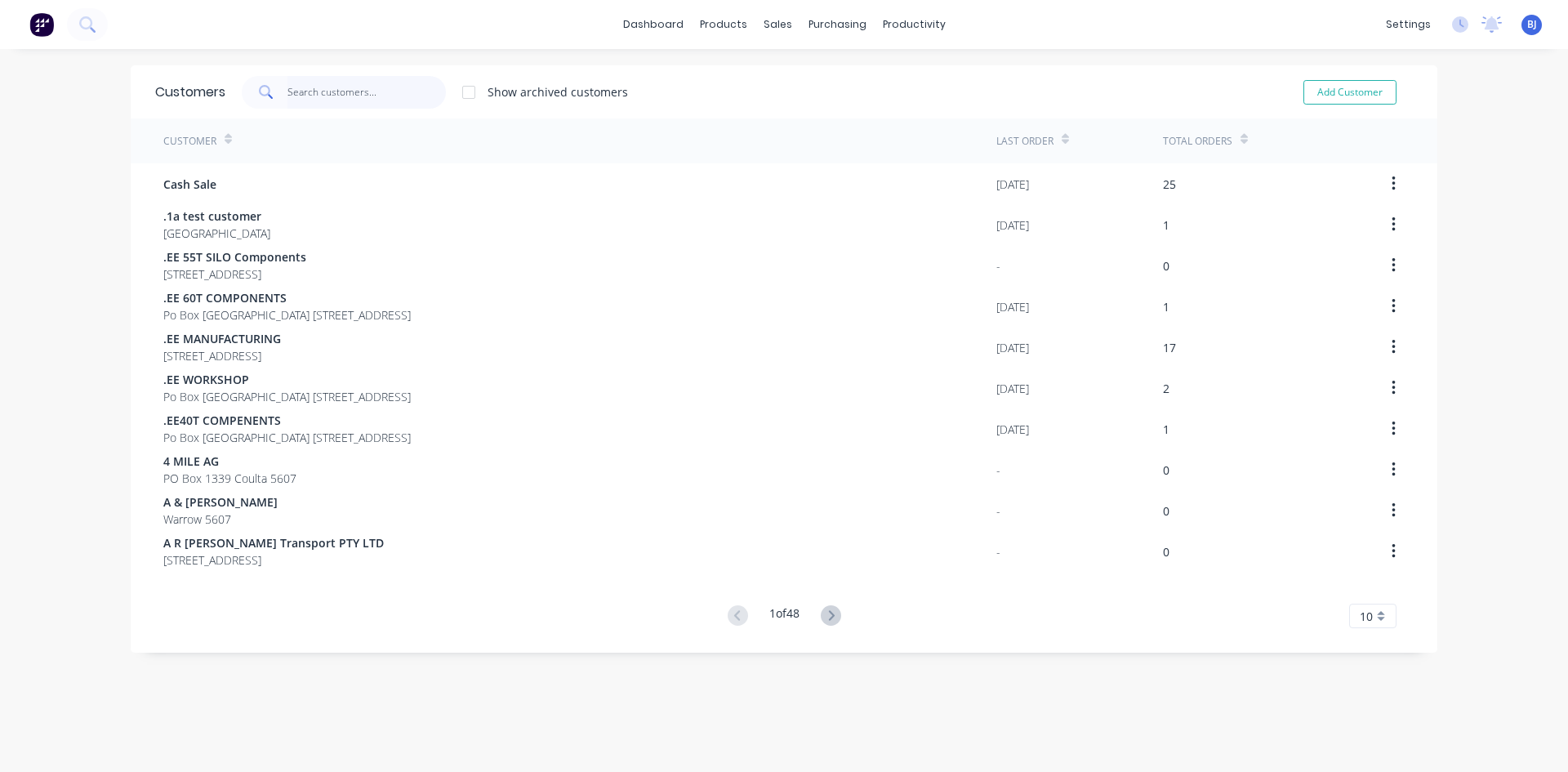
click at [311, 96] on input "text" at bounding box center [367, 93] width 159 height 33
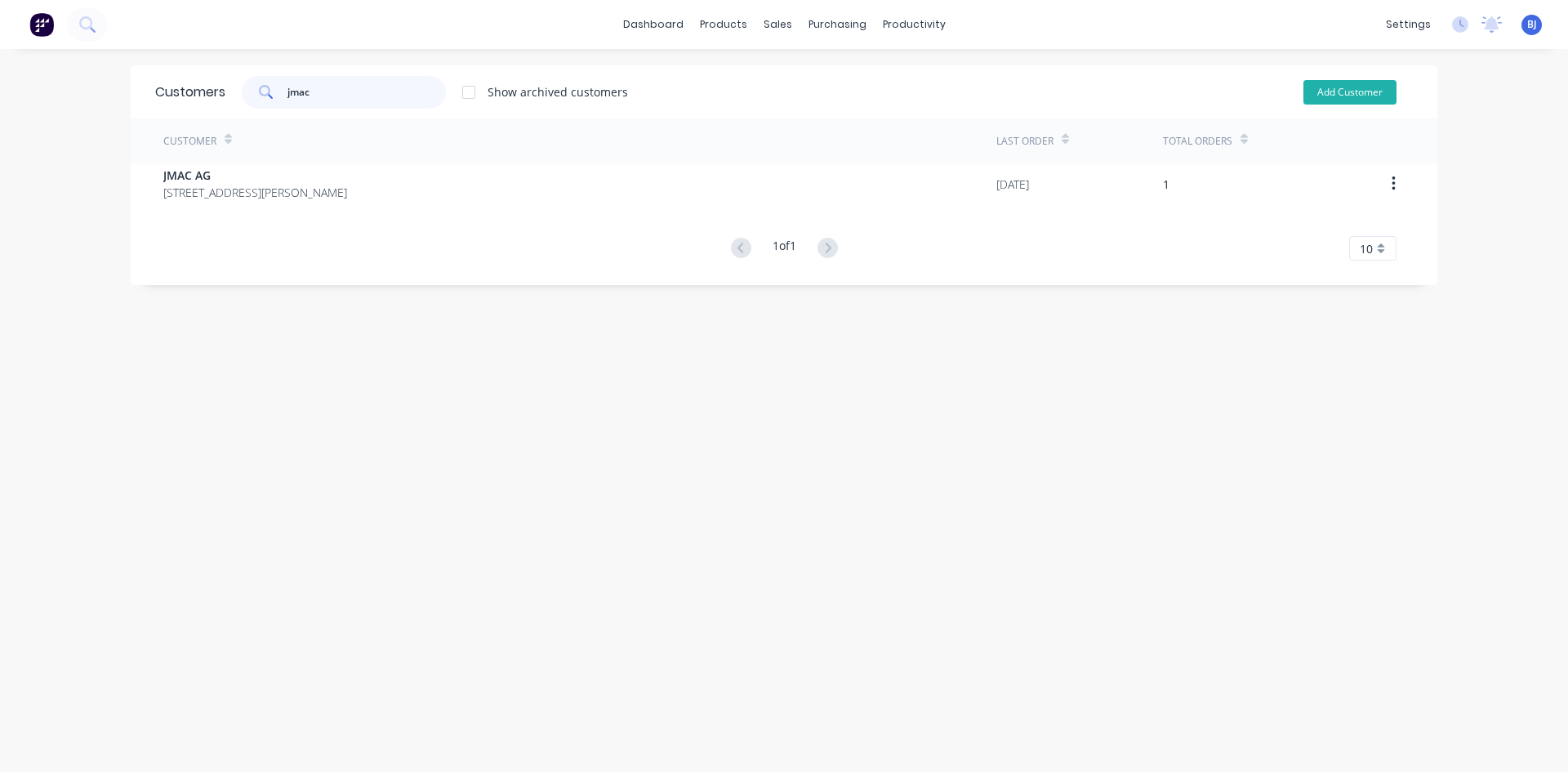
type input "jmac"
click at [1341, 93] on button "Add Customer" at bounding box center [1350, 92] width 93 height 24
select select "AU"
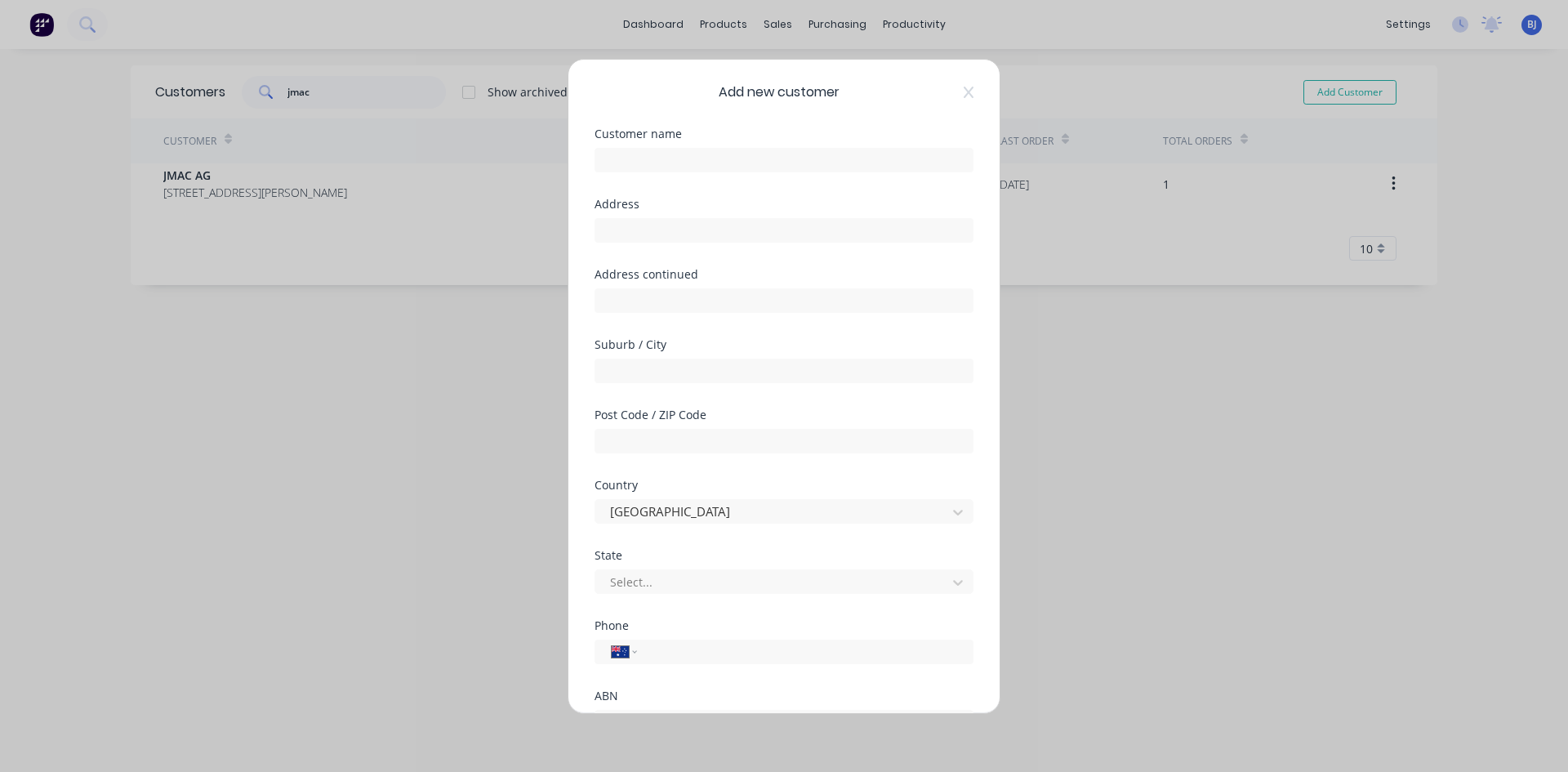
click at [1120, 376] on div "Add new customer Customer name Address Address continued Suburb / City Post Cod…" at bounding box center [784, 386] width 1568 height 772
click at [964, 94] on icon at bounding box center [969, 93] width 10 height 14
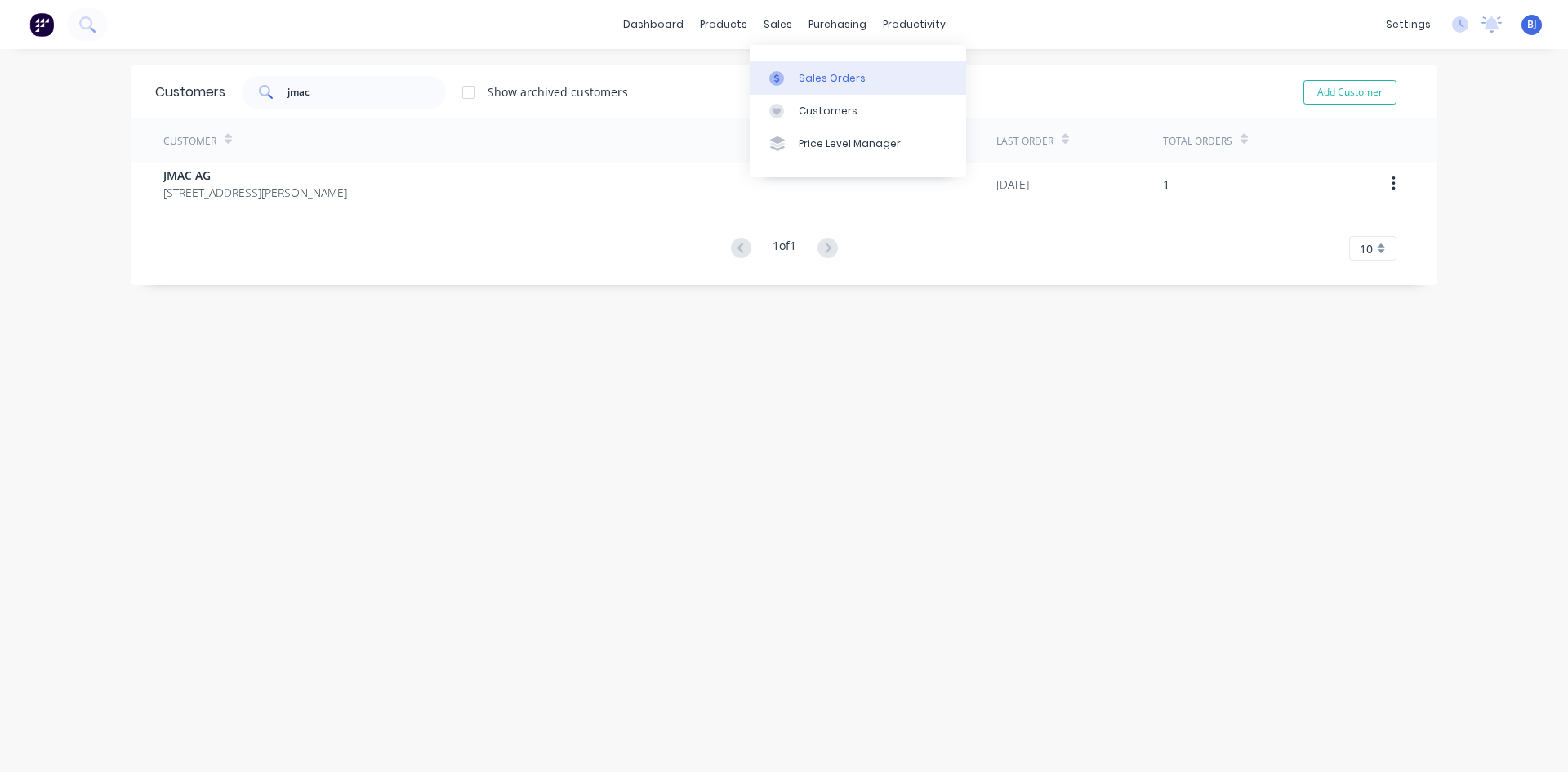
click at [805, 79] on div "Sales Orders" at bounding box center [832, 78] width 67 height 14
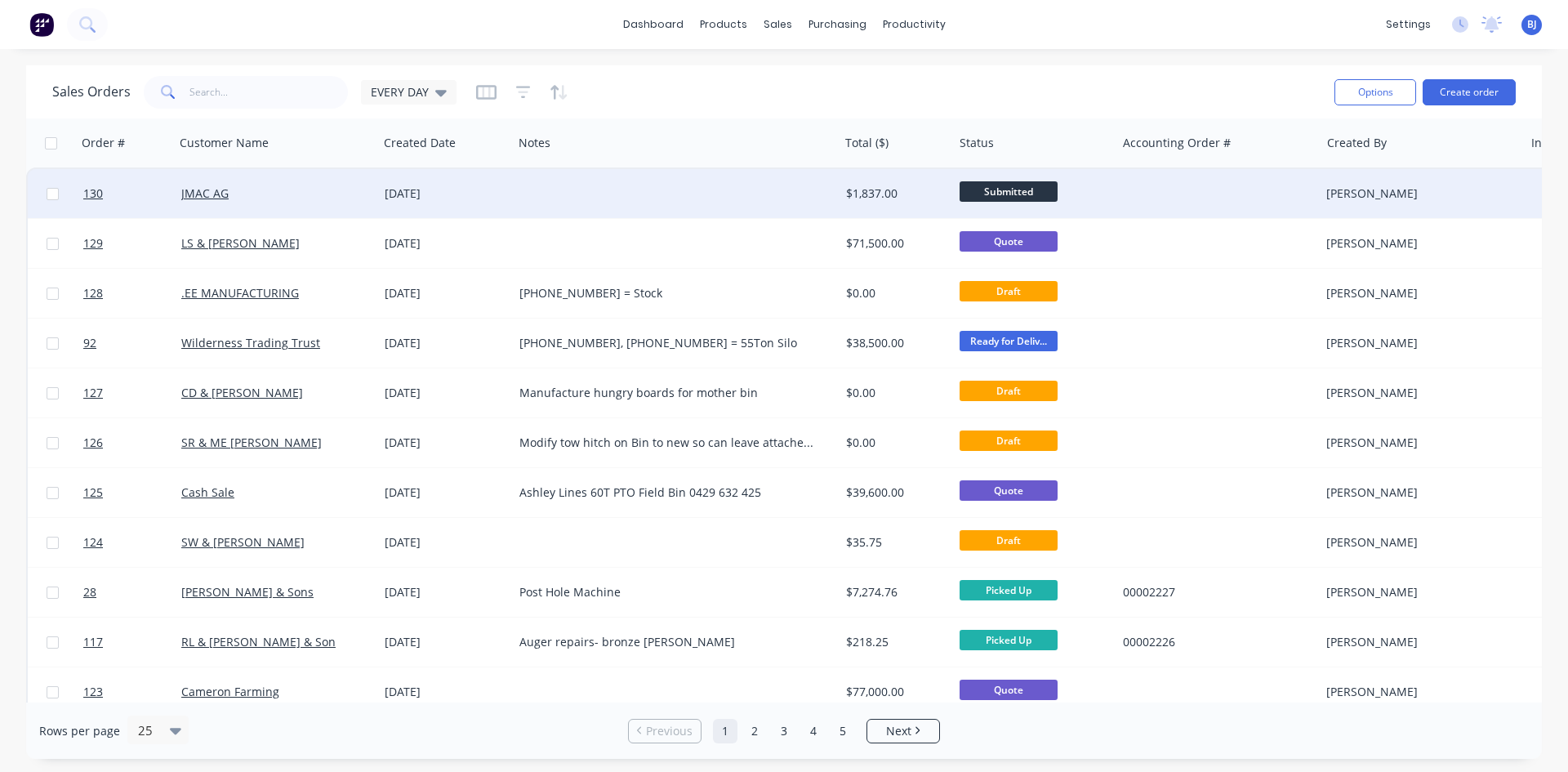
click at [977, 189] on span "Submitted" at bounding box center [1008, 191] width 98 height 20
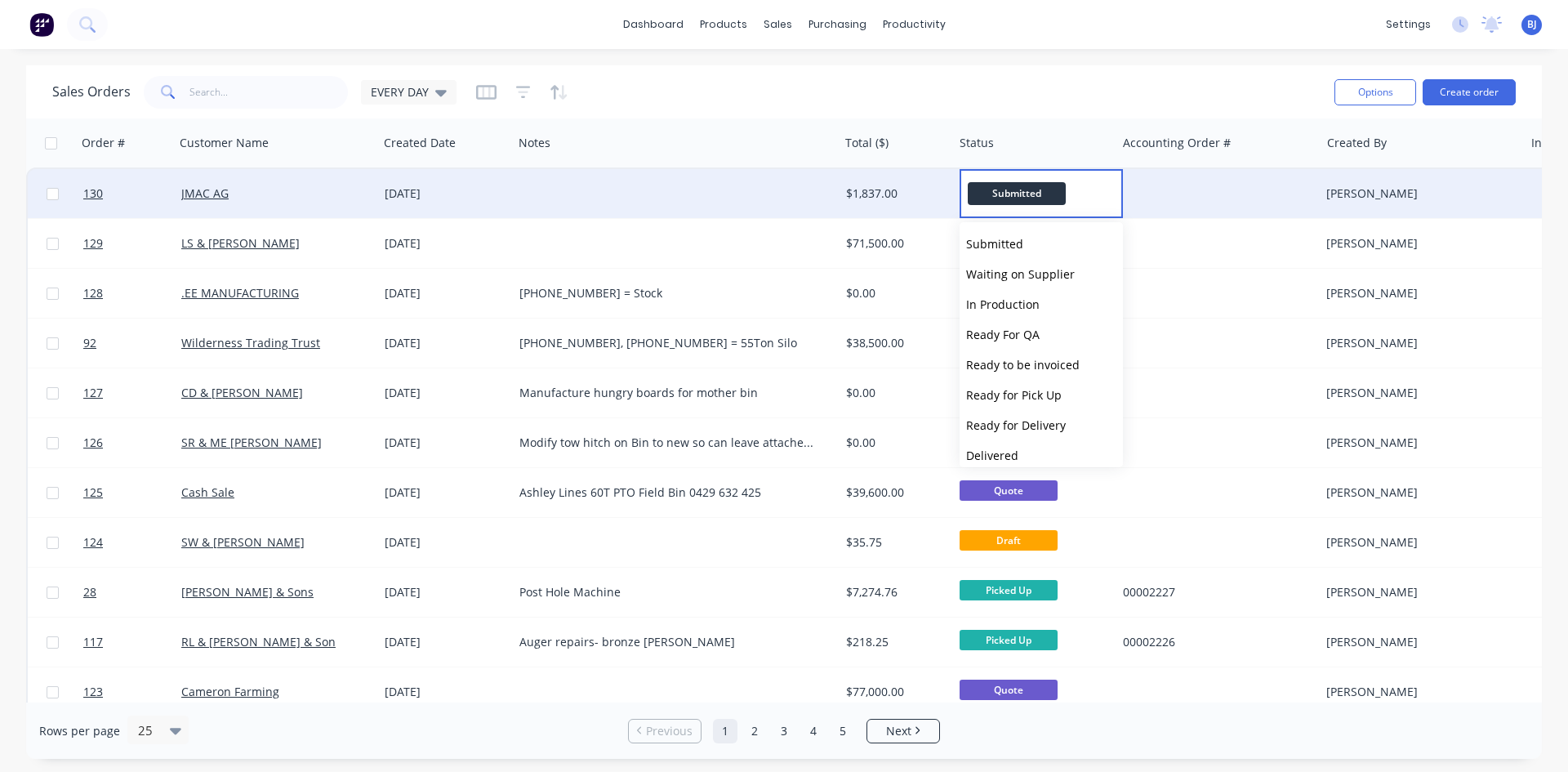
click at [430, 191] on div "[DATE]" at bounding box center [446, 193] width 122 height 16
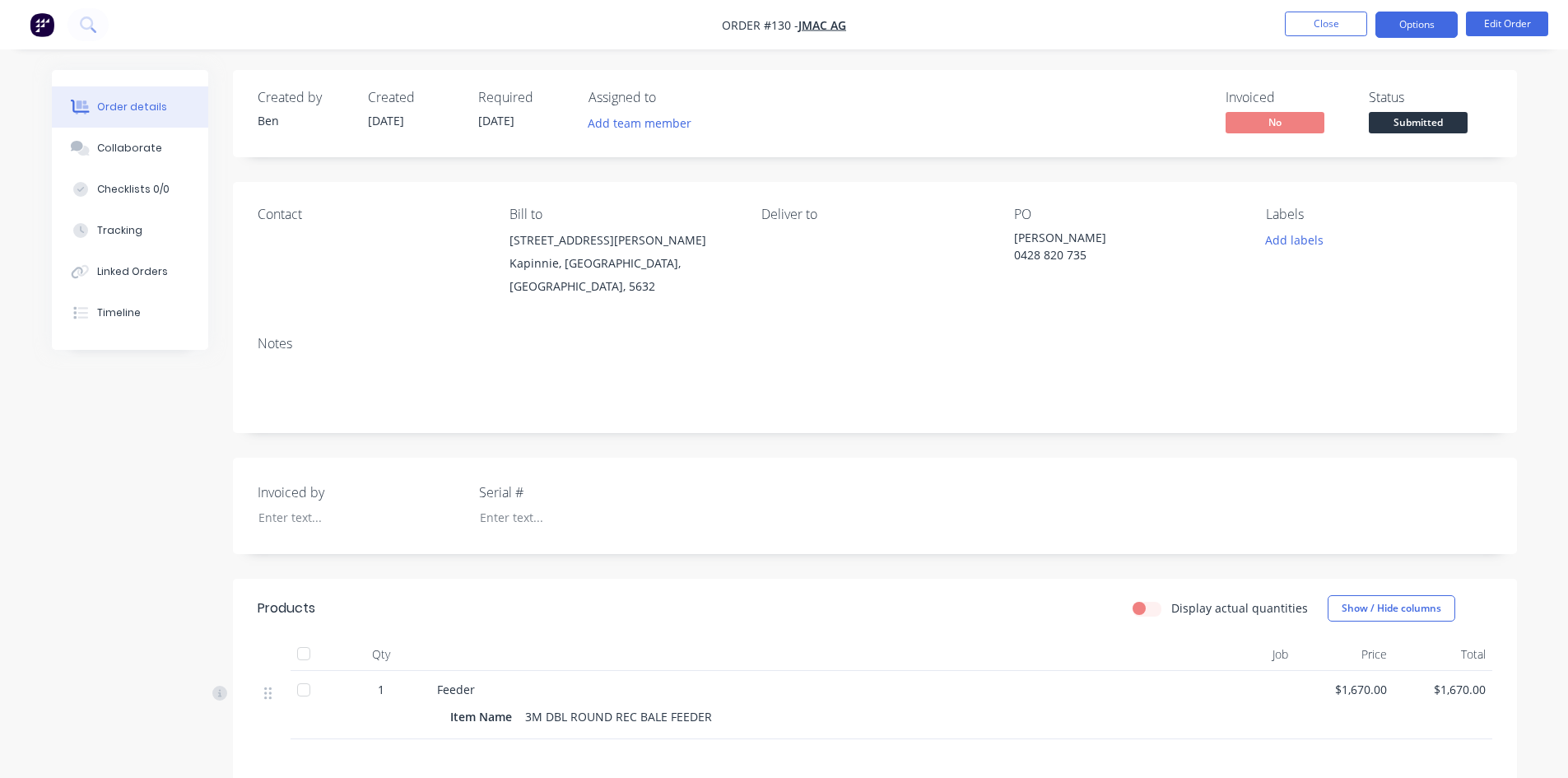
click at [1438, 30] on button "Options" at bounding box center [1416, 24] width 83 height 26
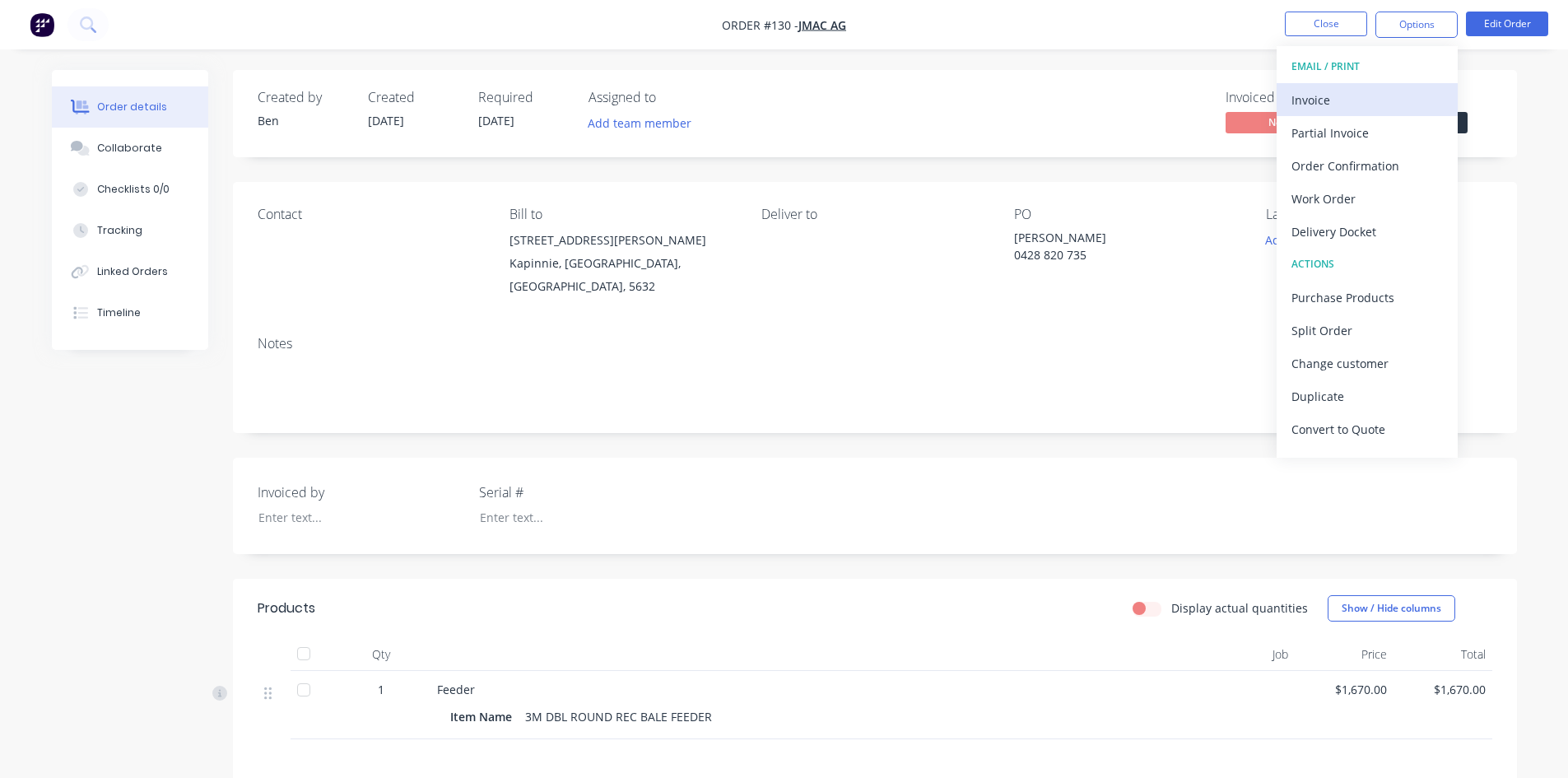
click at [1326, 93] on div "Invoice" at bounding box center [1368, 100] width 152 height 24
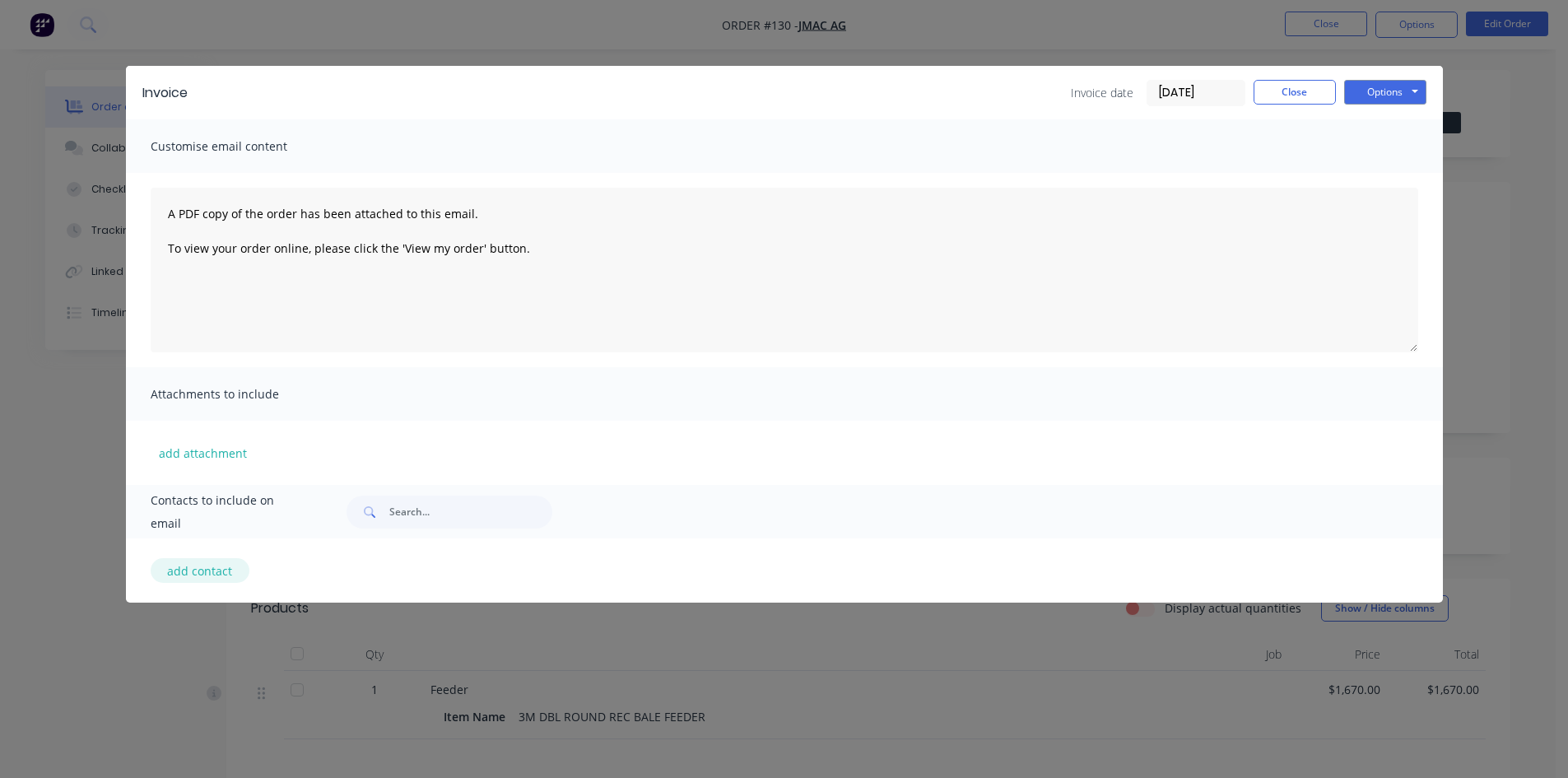
click at [185, 570] on button "add contact" at bounding box center [200, 570] width 99 height 24
select select "AU"
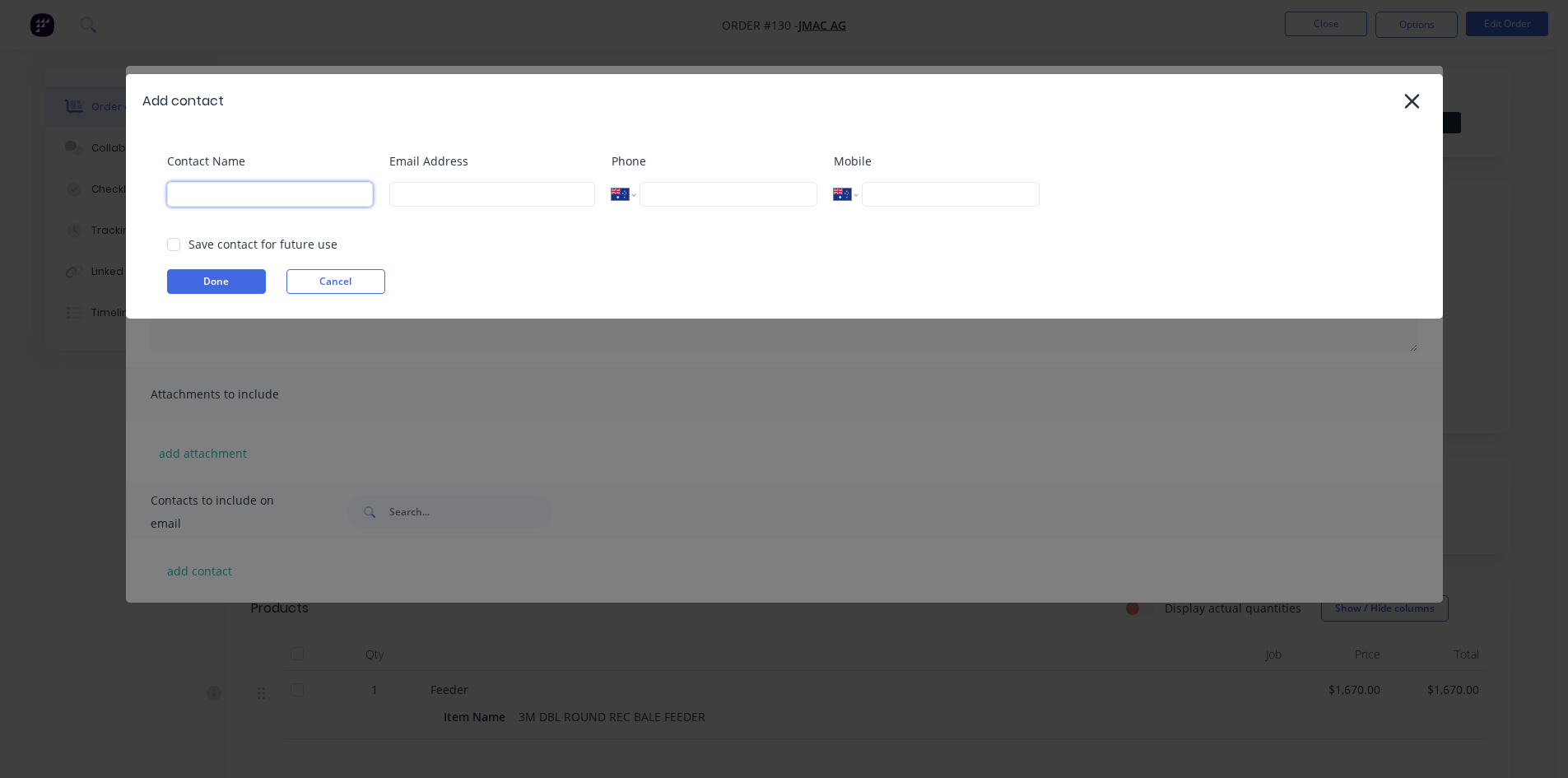
click at [190, 193] on input at bounding box center [270, 194] width 206 height 24
type input "c"
type input "Corey Turnbull"
click at [428, 190] on input at bounding box center [492, 194] width 206 height 24
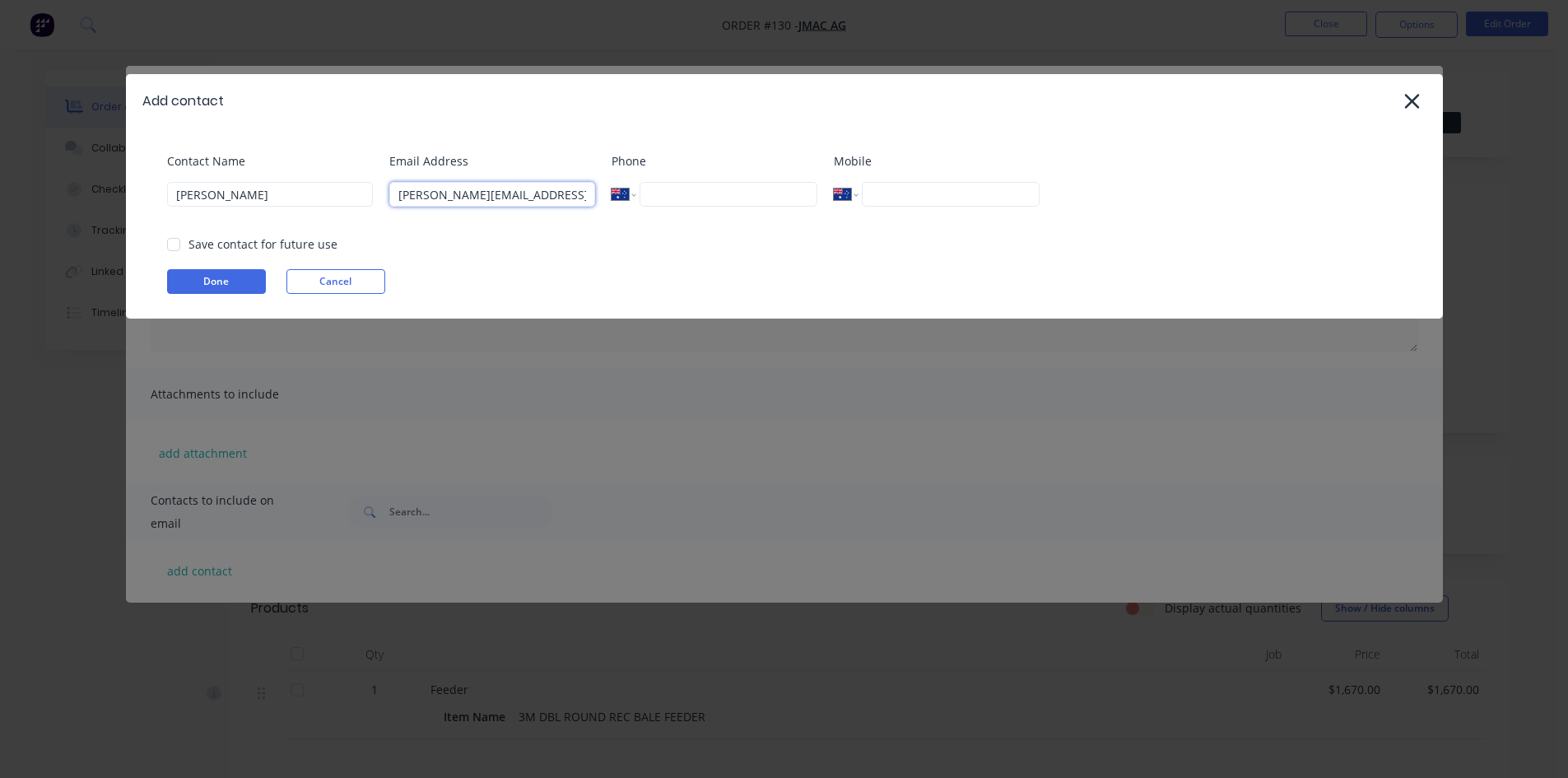
type input "corey.turnbull6@bigpond.com"
click at [891, 189] on input "tel" at bounding box center [950, 194] width 177 height 24
type input "0428 820 735"
click at [208, 194] on input "Corey Turnbull" at bounding box center [270, 194] width 206 height 24
drag, startPoint x: 218, startPoint y: 194, endPoint x: 237, endPoint y: 232, distance: 42.5
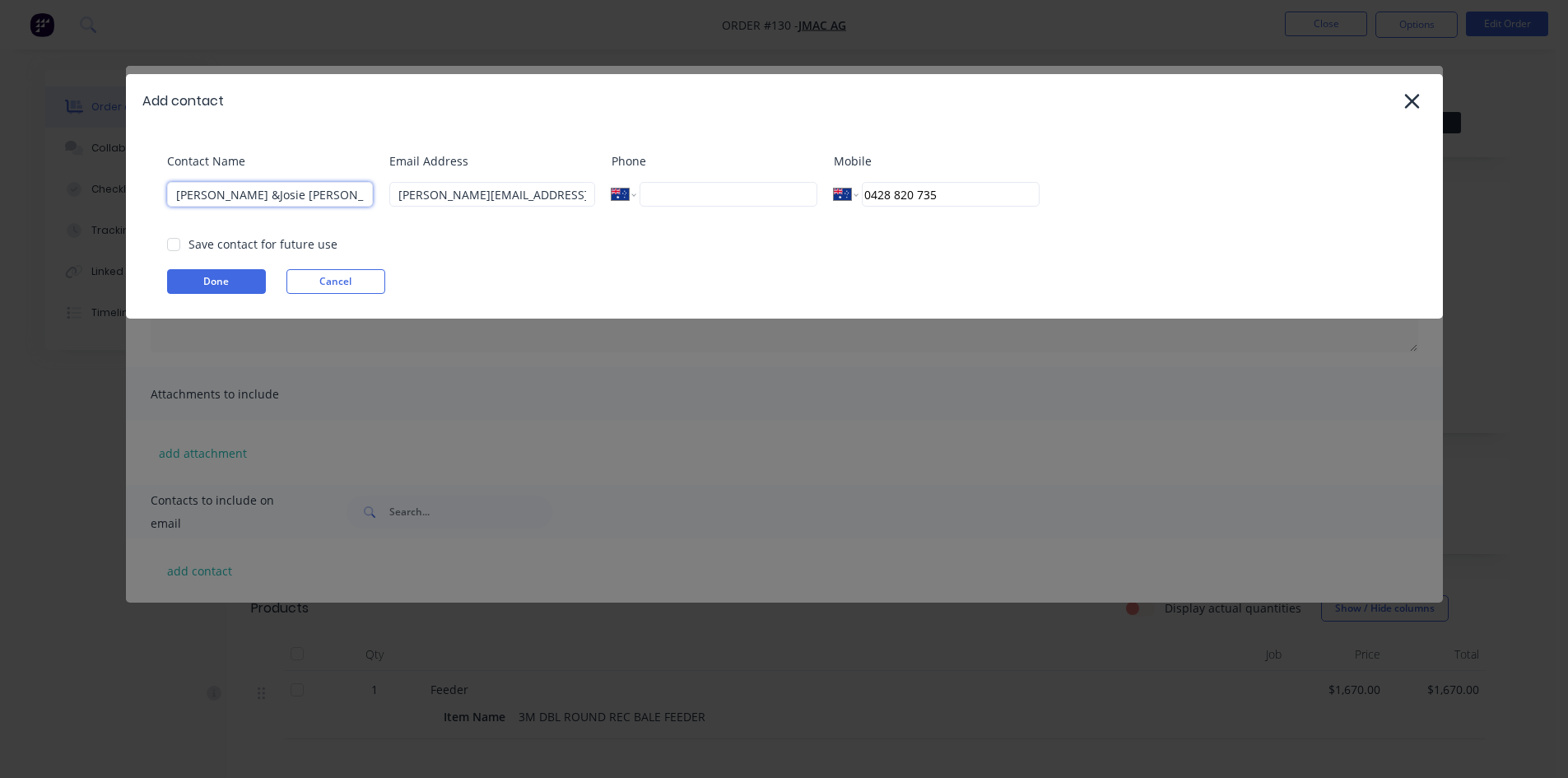
click at [218, 195] on input "Corey &Josie Turnbull" at bounding box center [270, 194] width 206 height 24
click at [331, 200] on input "Corey & Josie Turnbull" at bounding box center [270, 194] width 206 height 24
click at [177, 243] on div at bounding box center [174, 244] width 33 height 33
type input "Corey & Josie Turnbull"
click at [196, 279] on button "Done" at bounding box center [217, 281] width 99 height 24
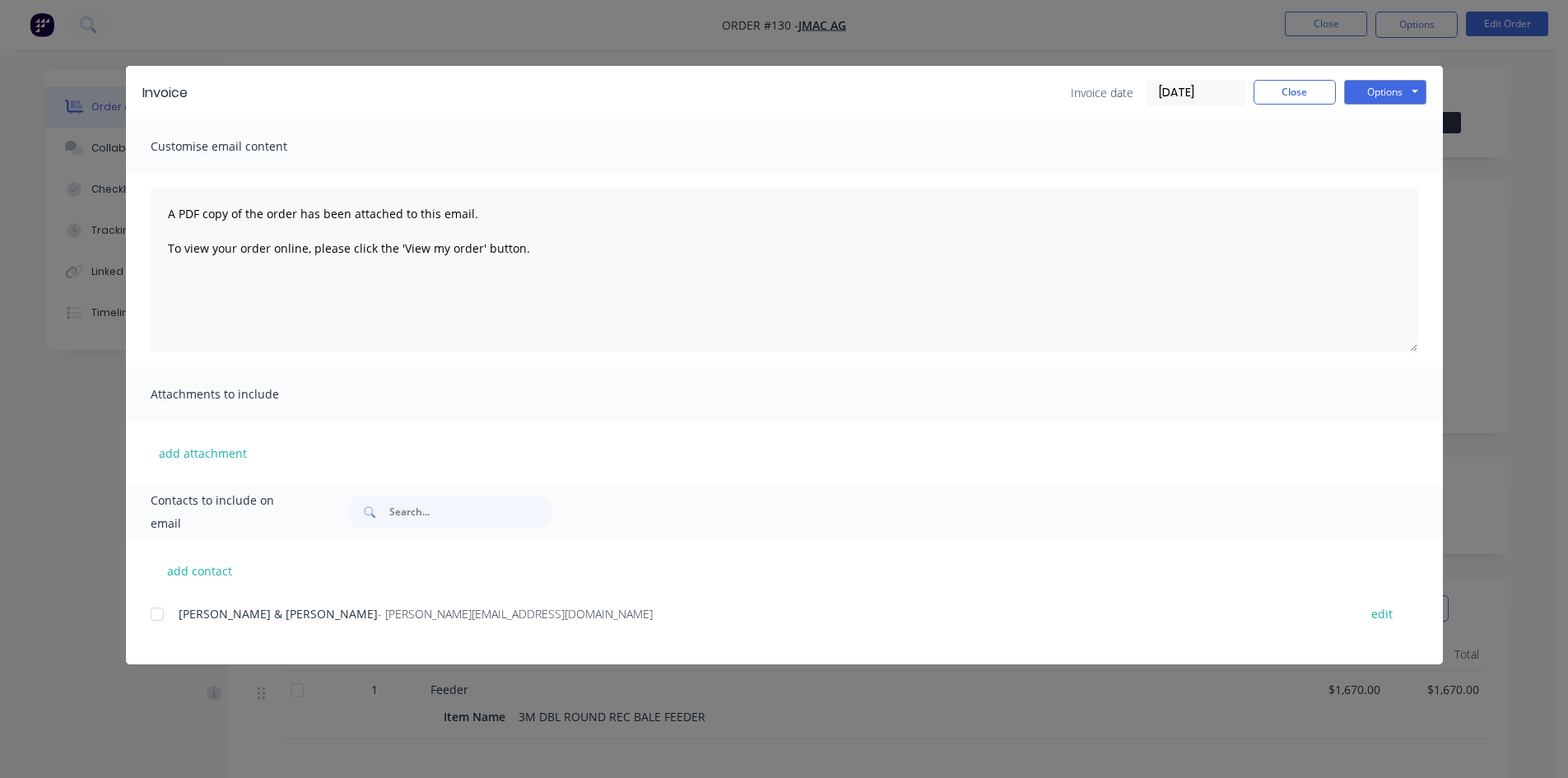
click at [154, 614] on div at bounding box center [158, 614] width 33 height 33
click at [1364, 96] on button "Options" at bounding box center [1385, 91] width 83 height 24
click at [1376, 123] on button "Preview" at bounding box center [1397, 122] width 105 height 27
click at [1392, 93] on button "Options" at bounding box center [1385, 91] width 83 height 24
click at [157, 613] on div at bounding box center [158, 614] width 33 height 33
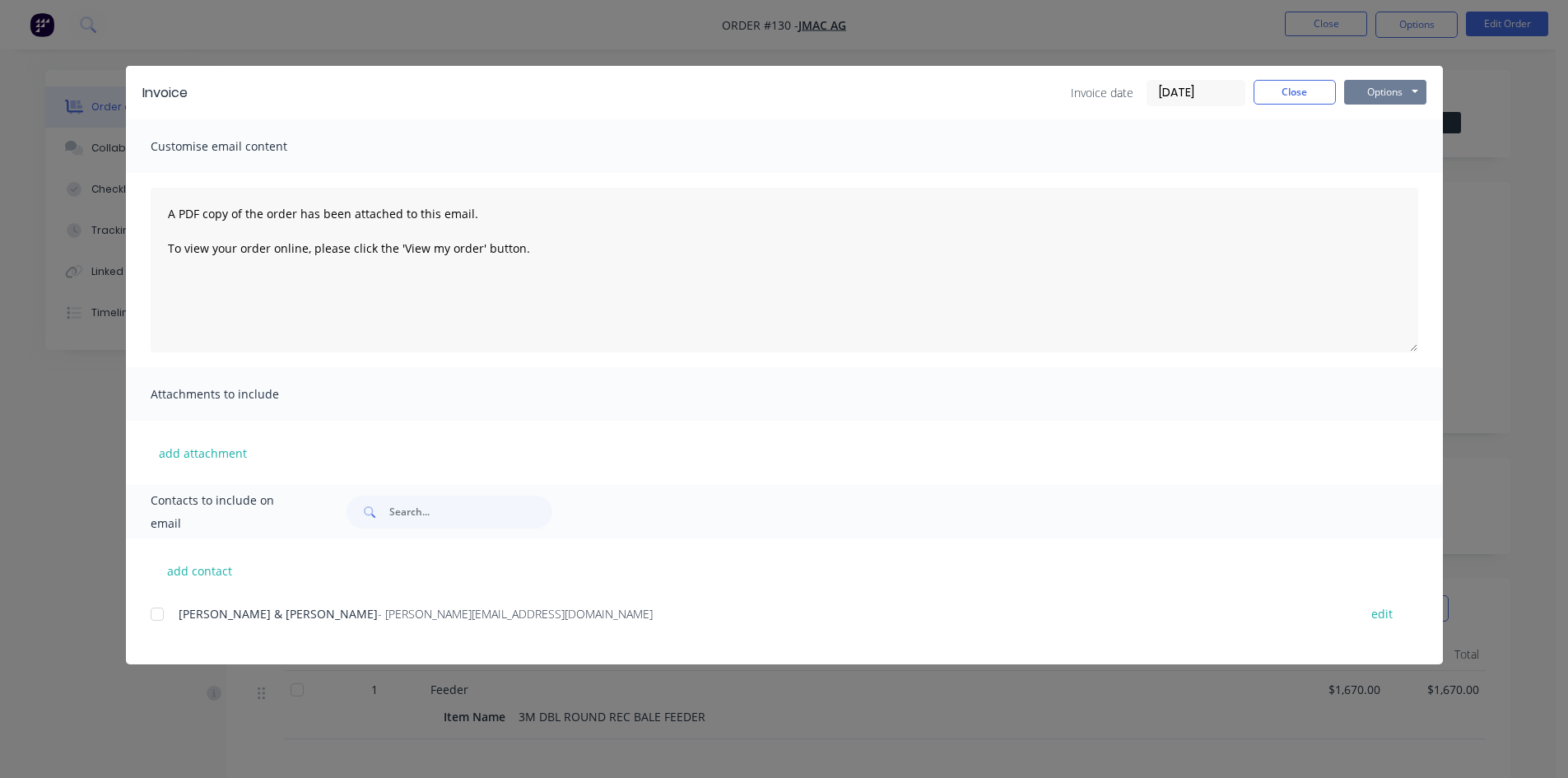
click at [1397, 93] on button "Options" at bounding box center [1385, 91] width 83 height 24
click at [1384, 177] on button "Email" at bounding box center [1397, 176] width 105 height 27
drag, startPoint x: 1398, startPoint y: 87, endPoint x: 1398, endPoint y: 105, distance: 18.0
click at [1398, 88] on button "Options" at bounding box center [1385, 91] width 83 height 24
click at [1392, 177] on button "Email" at bounding box center [1397, 176] width 105 height 27
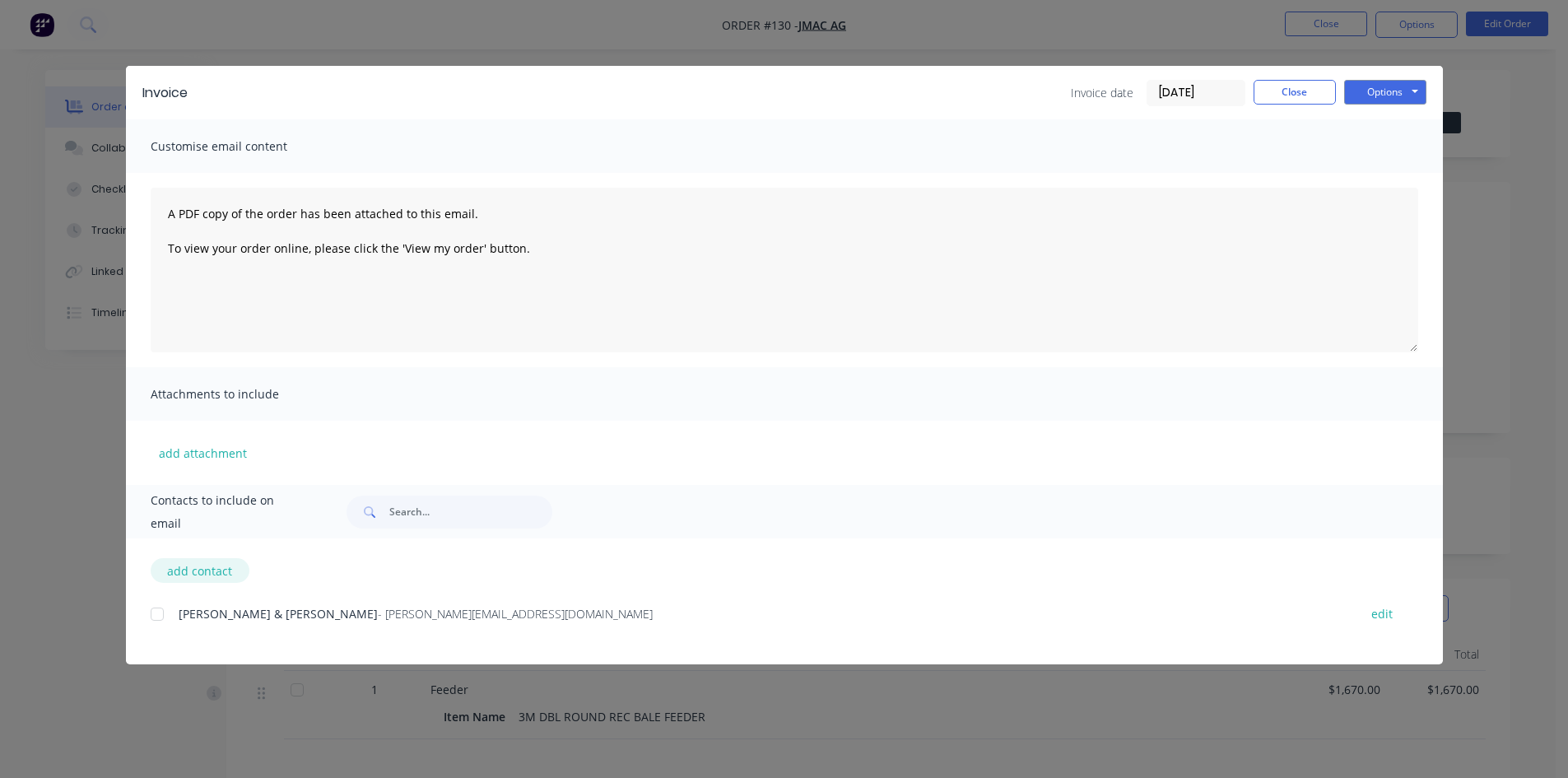
click at [196, 573] on button "add contact" at bounding box center [200, 570] width 99 height 24
select select "AU"
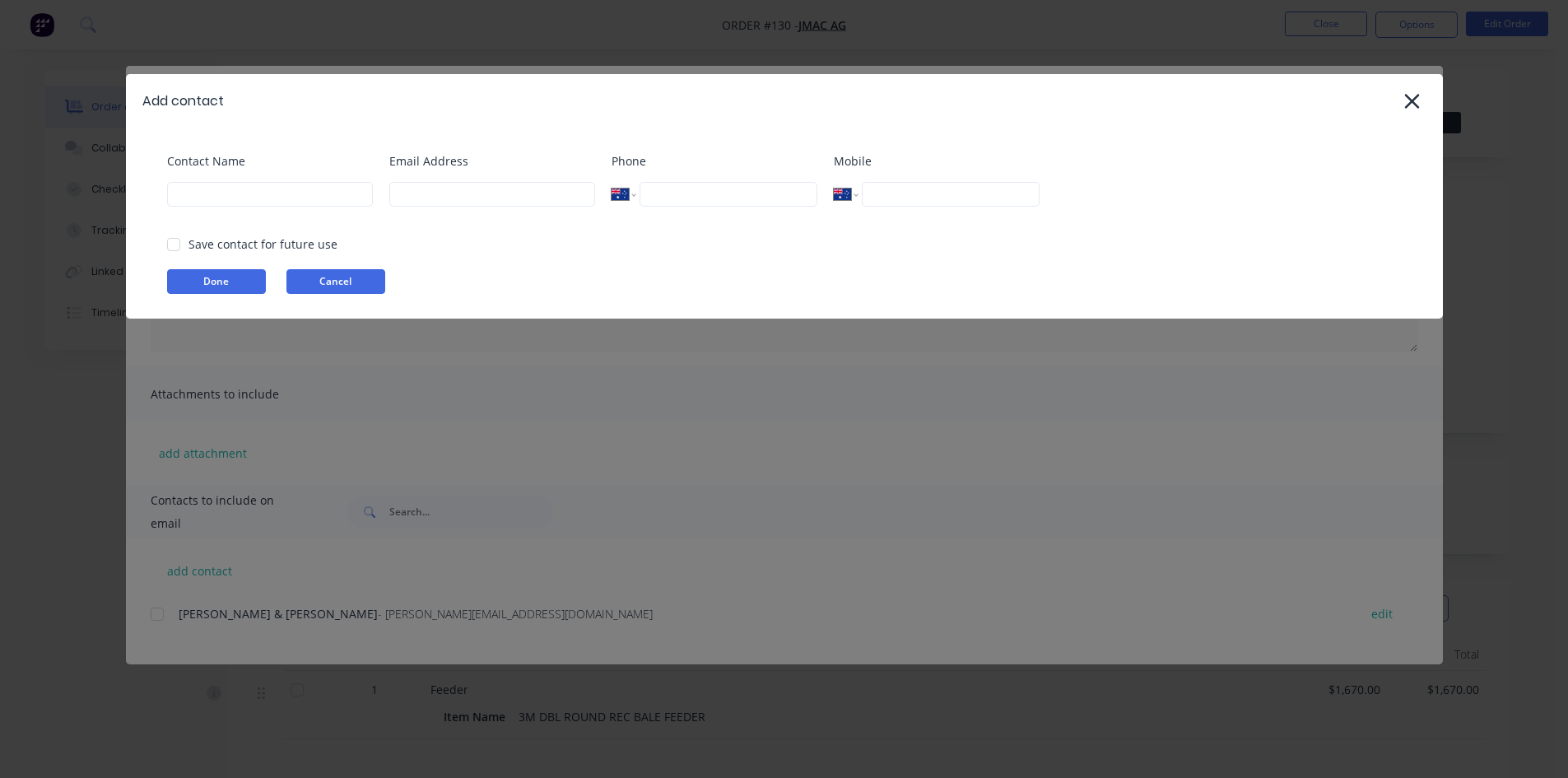
click at [358, 286] on button "Cancel" at bounding box center [336, 281] width 99 height 24
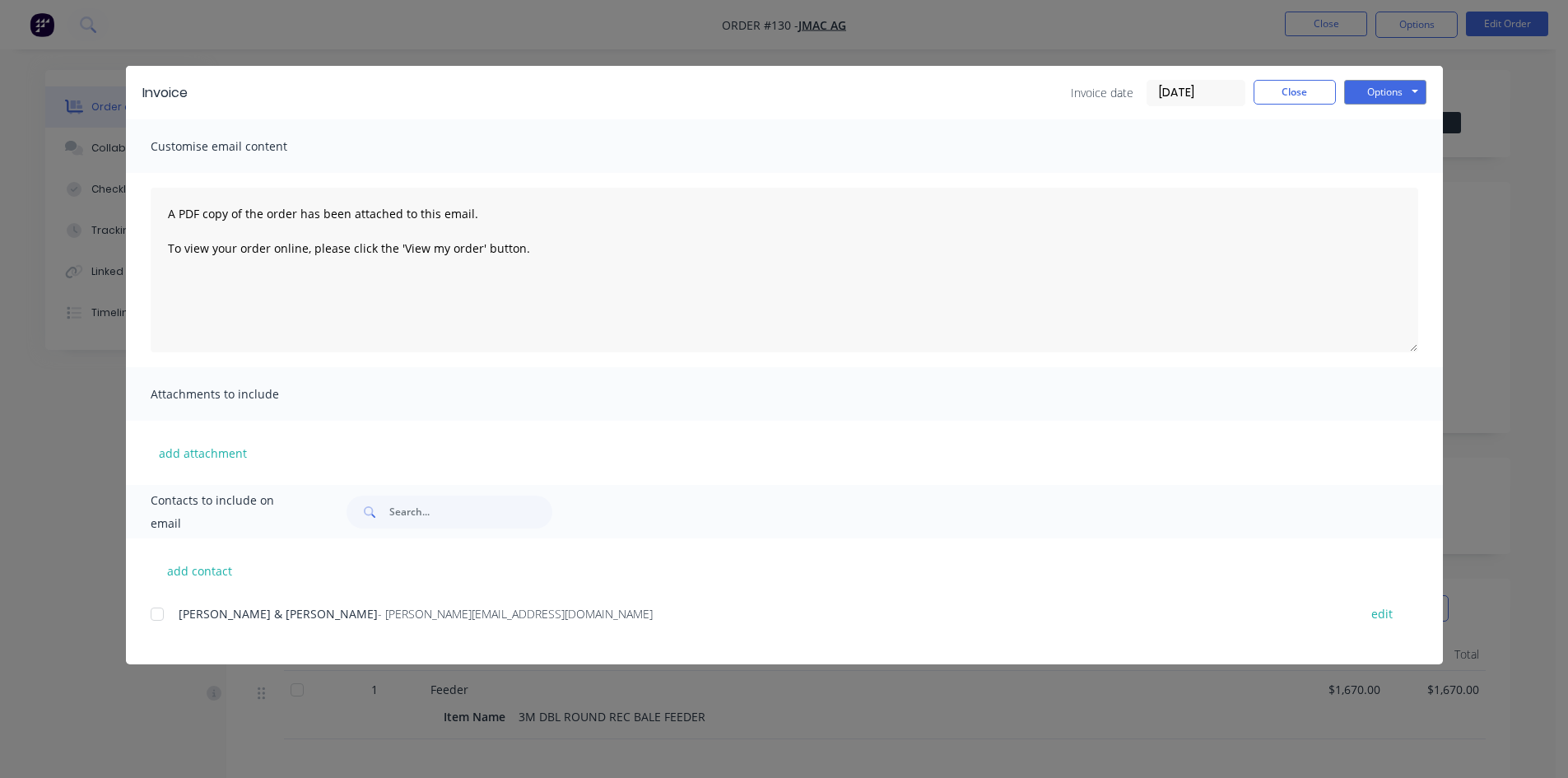
click at [389, 509] on div at bounding box center [449, 512] width 206 height 33
click at [399, 513] on input "text" at bounding box center [471, 512] width 163 height 33
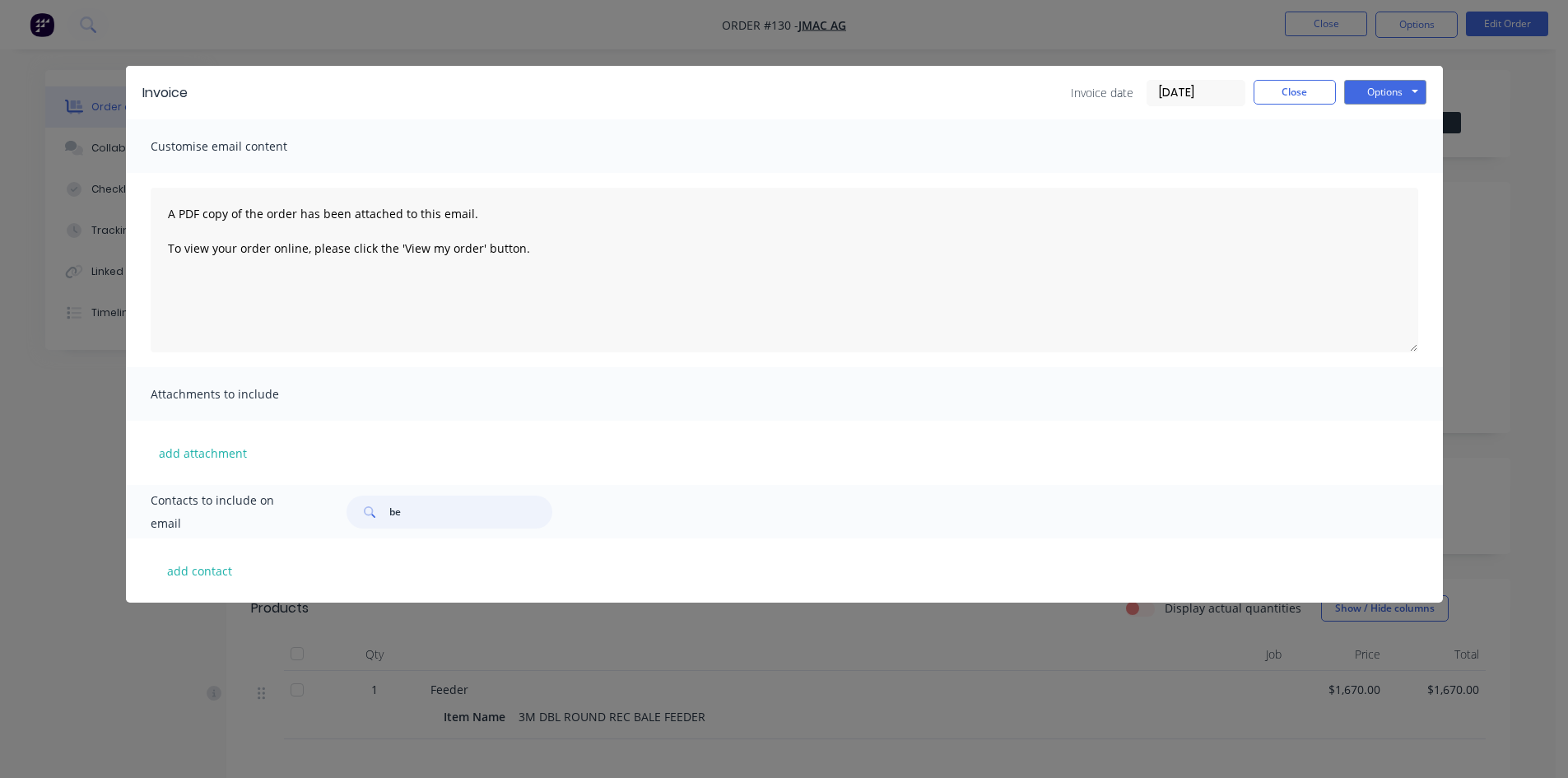
type input "b"
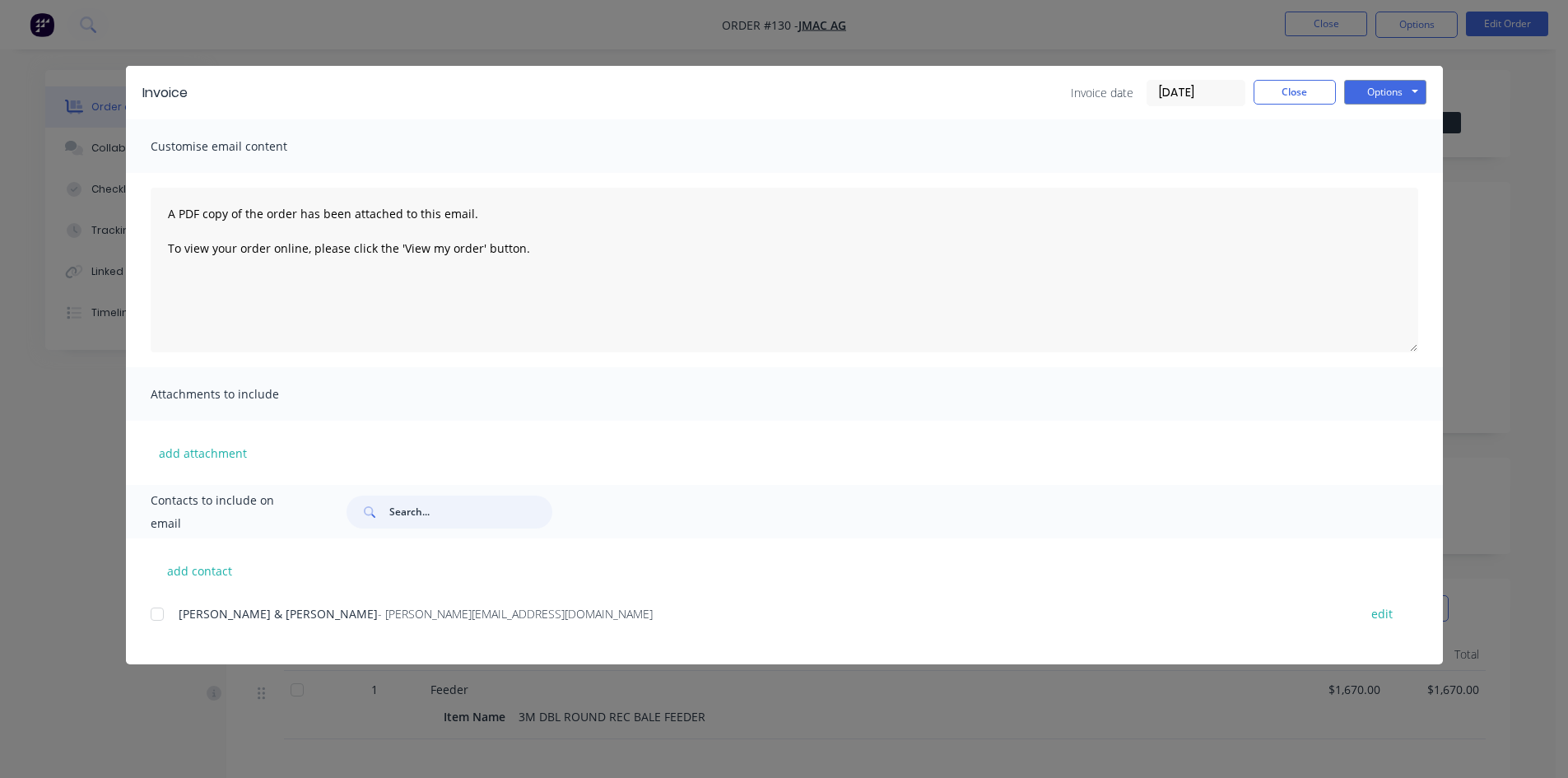
click at [159, 613] on div at bounding box center [158, 614] width 33 height 33
click at [1384, 90] on button "Options" at bounding box center [1385, 91] width 83 height 24
click at [1385, 174] on button "Email" at bounding box center [1397, 176] width 105 height 27
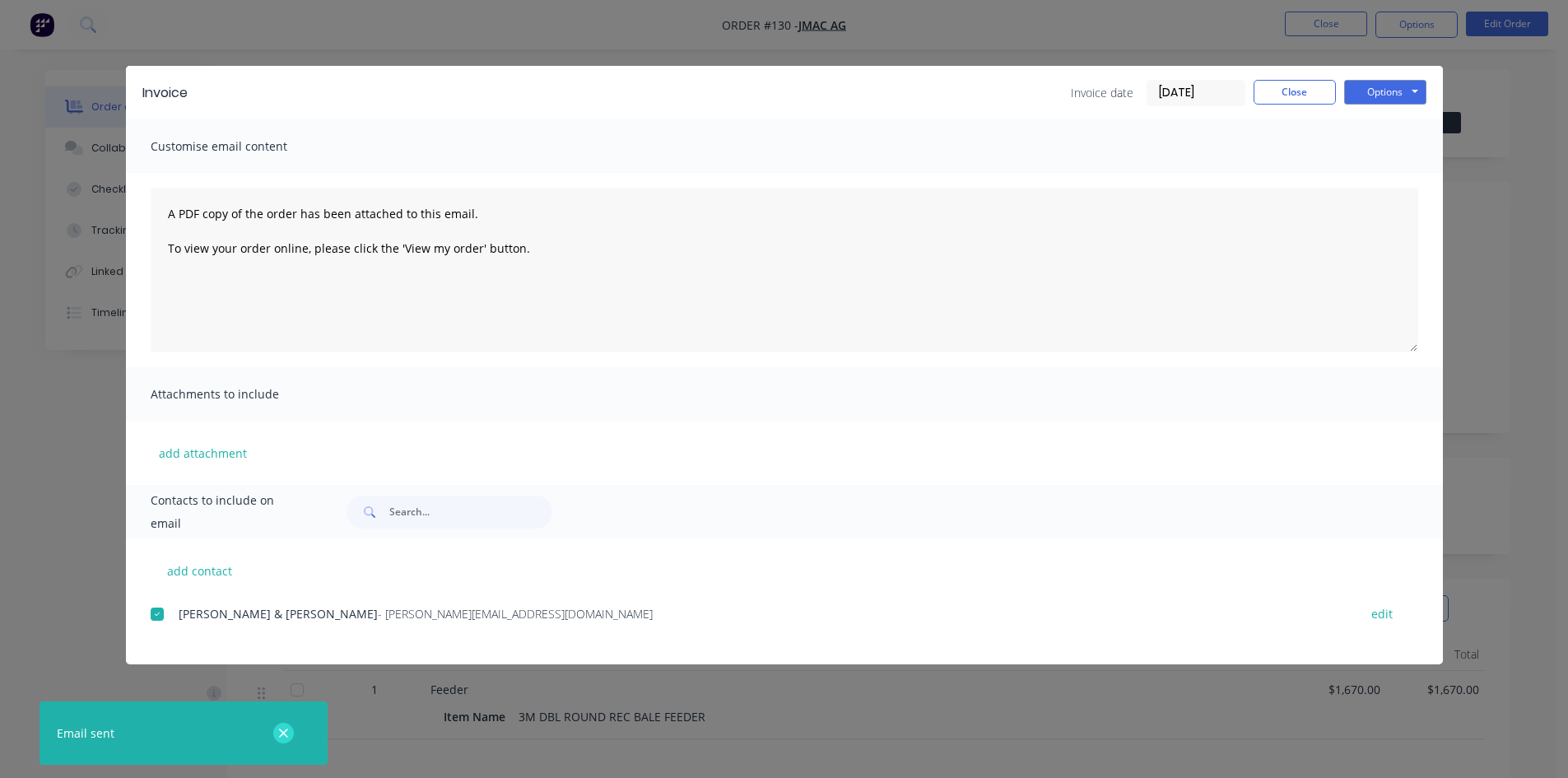
click at [282, 730] on icon "button" at bounding box center [283, 732] width 11 height 15
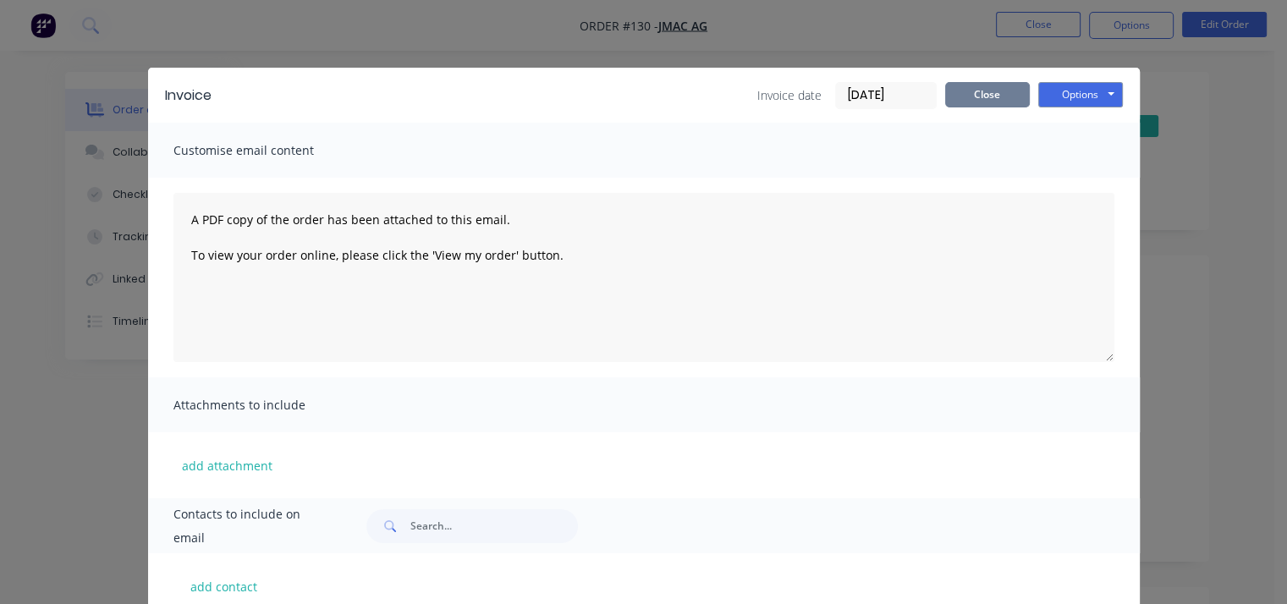
click at [988, 101] on button "Close" at bounding box center [987, 94] width 85 height 25
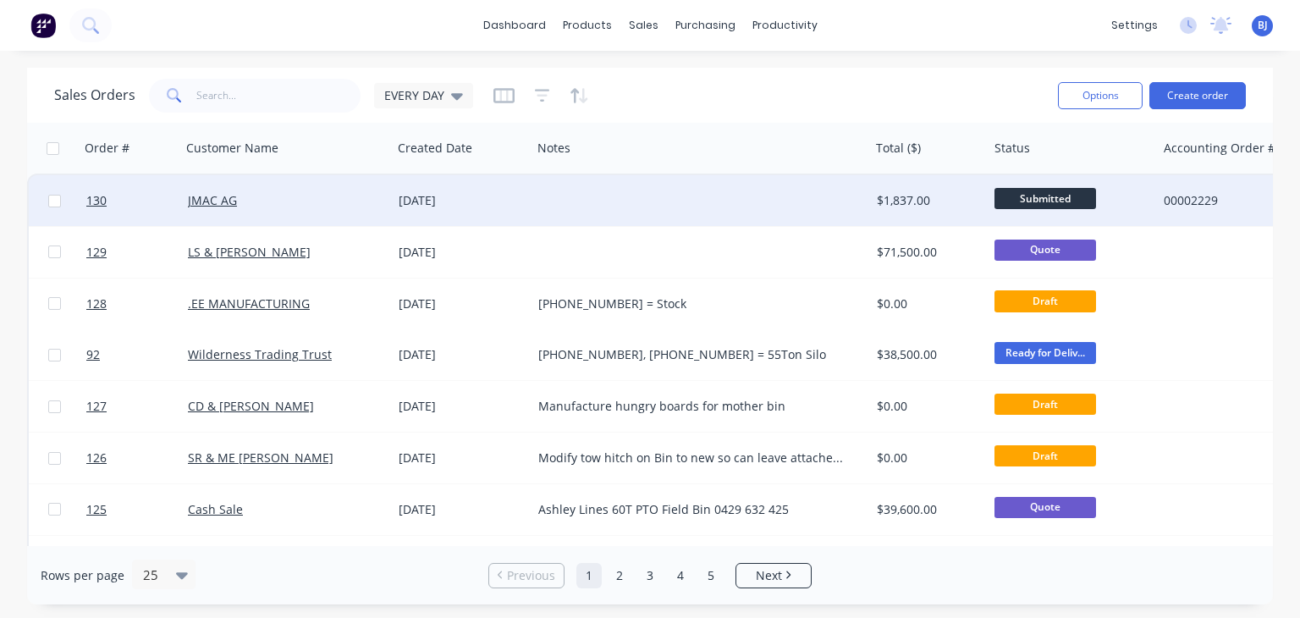
click at [704, 206] on div at bounding box center [700, 200] width 338 height 51
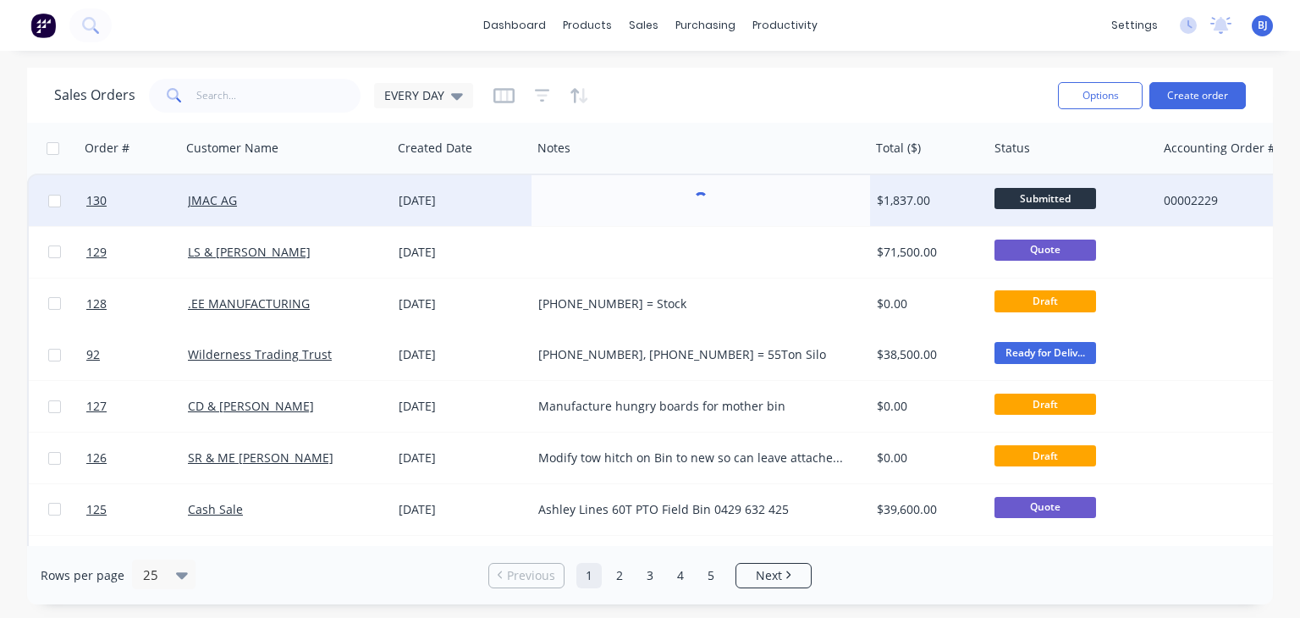
click at [433, 200] on div "[DATE]" at bounding box center [462, 200] width 126 height 17
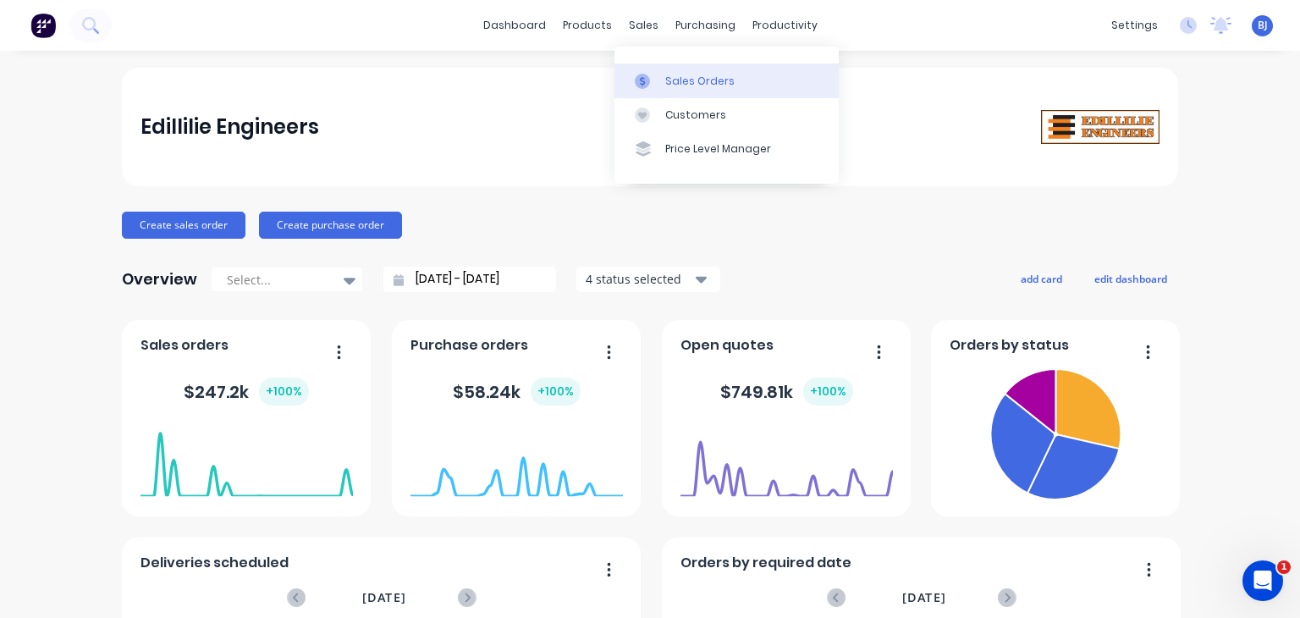
click at [643, 78] on icon at bounding box center [642, 80] width 5 height 9
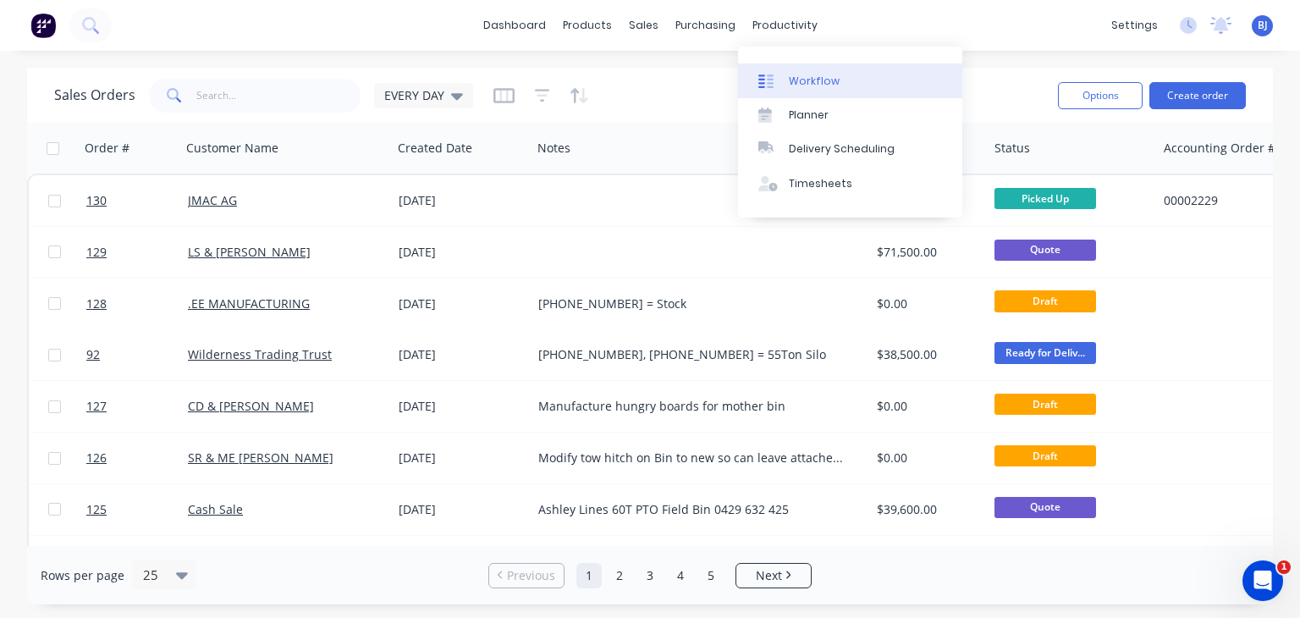
click at [771, 78] on icon at bounding box center [765, 81] width 15 height 15
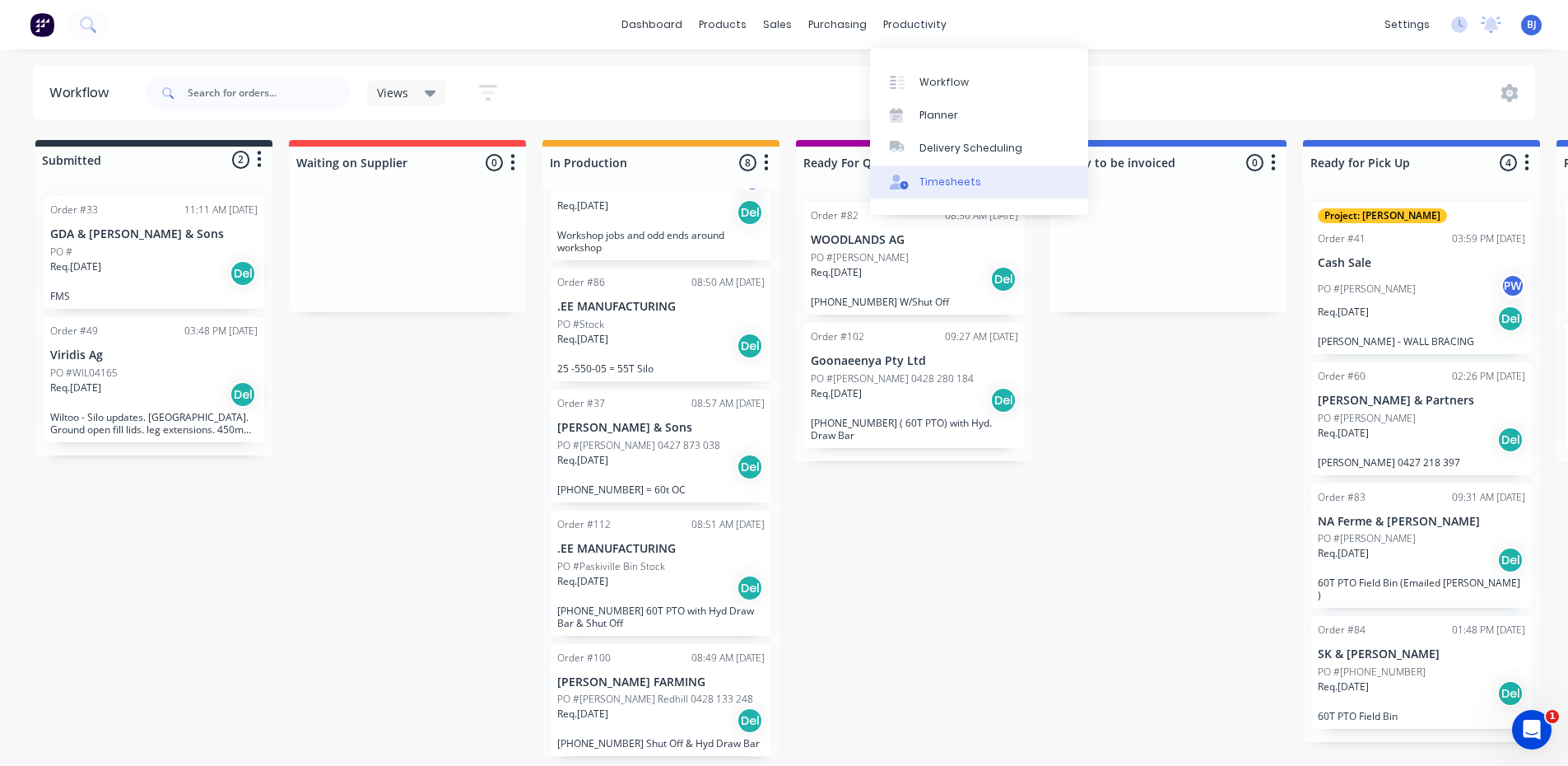
click at [908, 184] on icon at bounding box center [904, 185] width 8 height 8
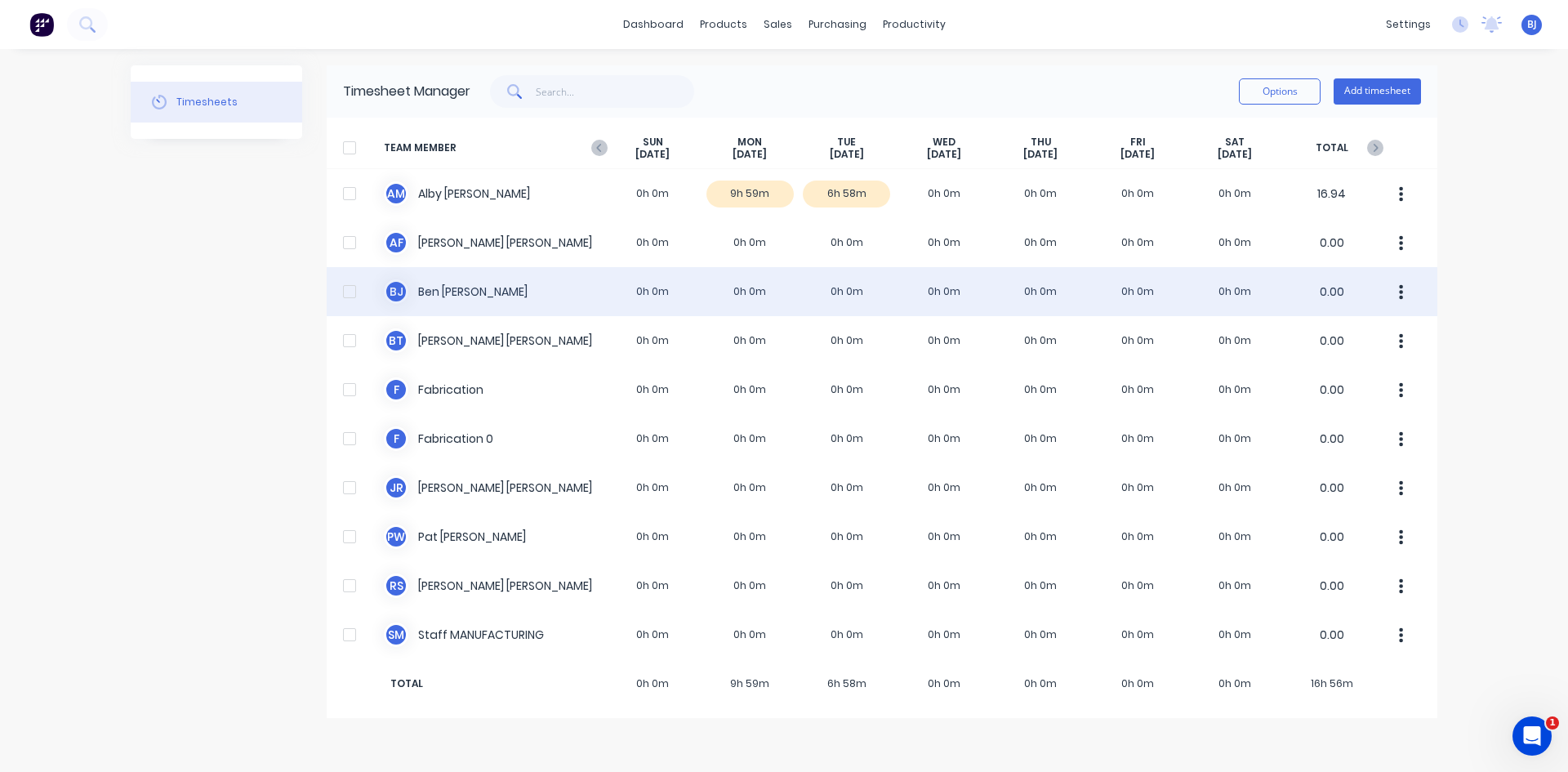
click at [414, 293] on div "[PERSON_NAME] 0h 0m 0h 0m 0h 0m 0h 0m 0h 0m 0h 0m 0h 0m 0.00" at bounding box center [881, 291] width 1111 height 49
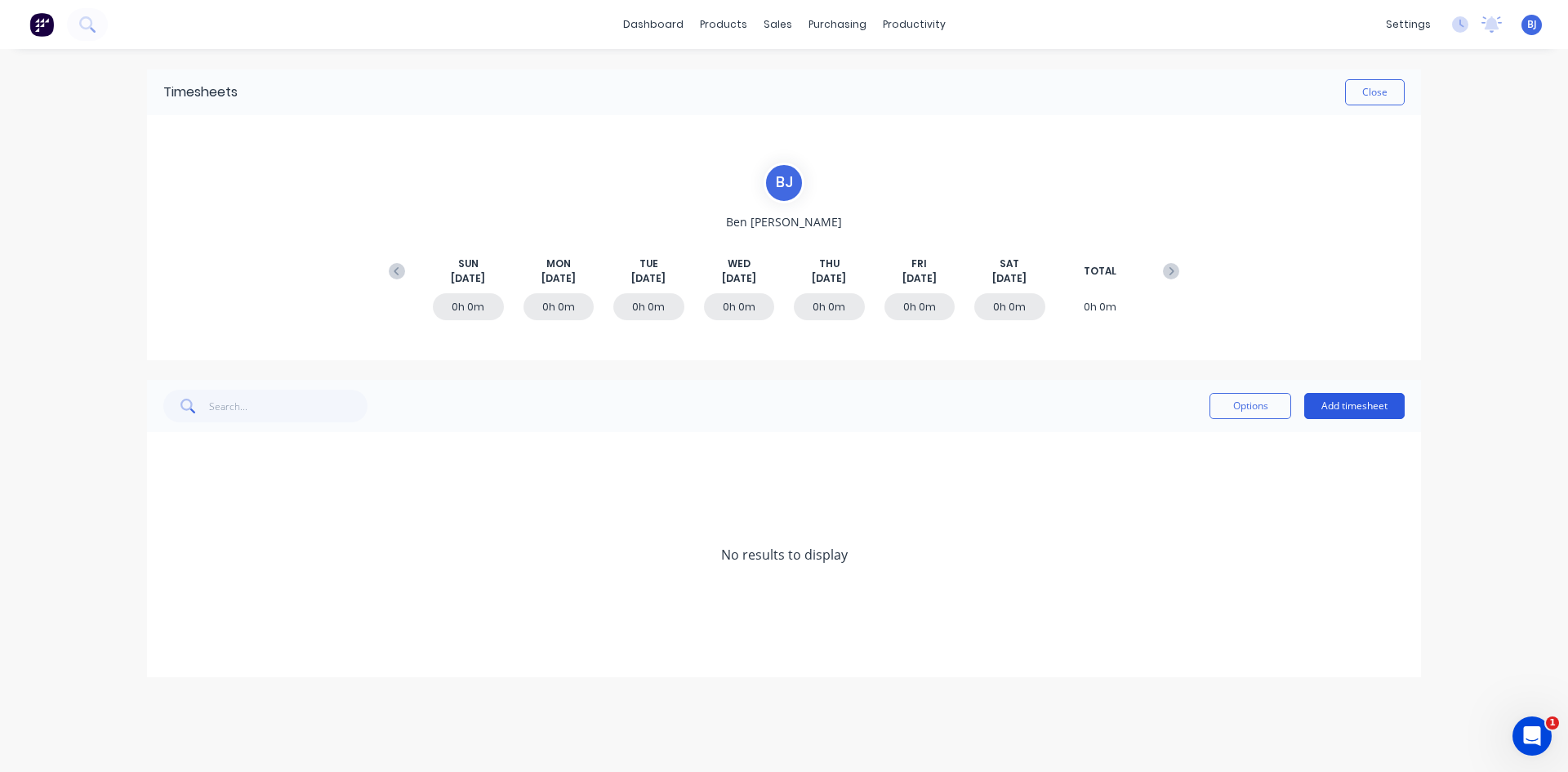
click at [1253, 400] on button "Add timesheet" at bounding box center [1354, 405] width 100 height 26
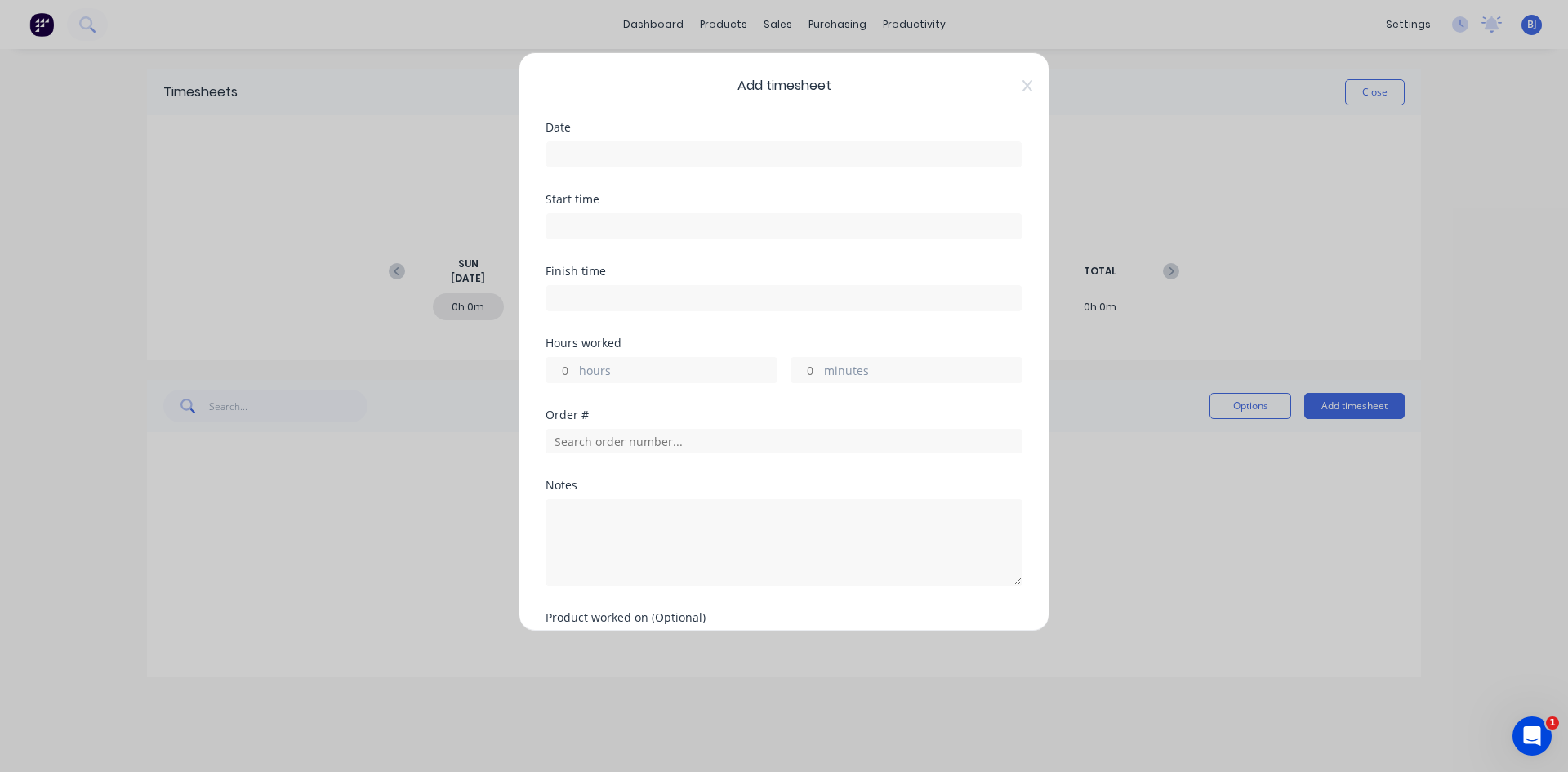
click at [583, 152] on input at bounding box center [784, 153] width 476 height 24
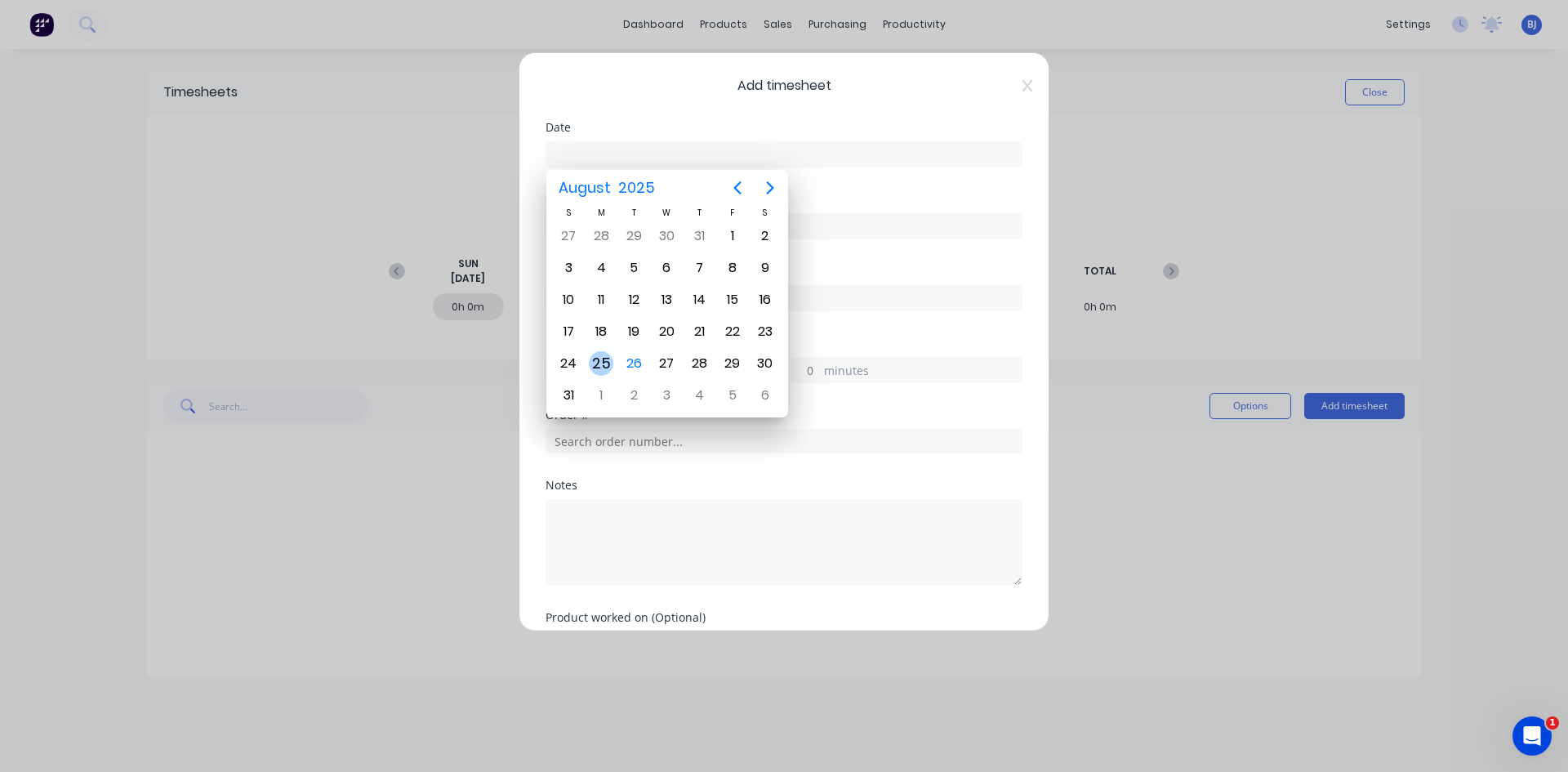
click at [613, 368] on div "25" at bounding box center [600, 363] width 24 height 24
type input "[DATE]"
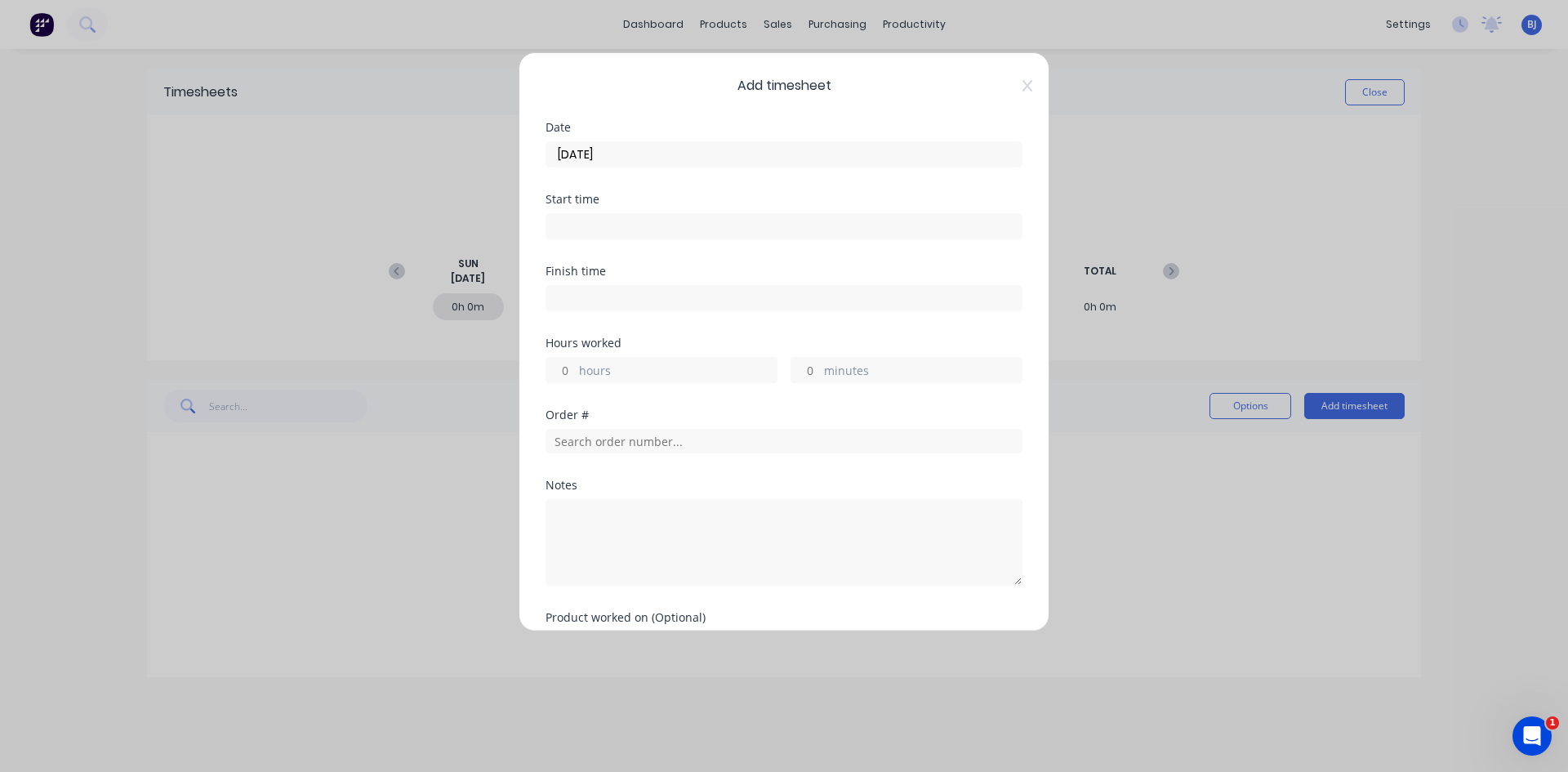
click at [571, 210] on div at bounding box center [784, 224] width 477 height 30
click at [578, 220] on input at bounding box center [784, 226] width 476 height 24
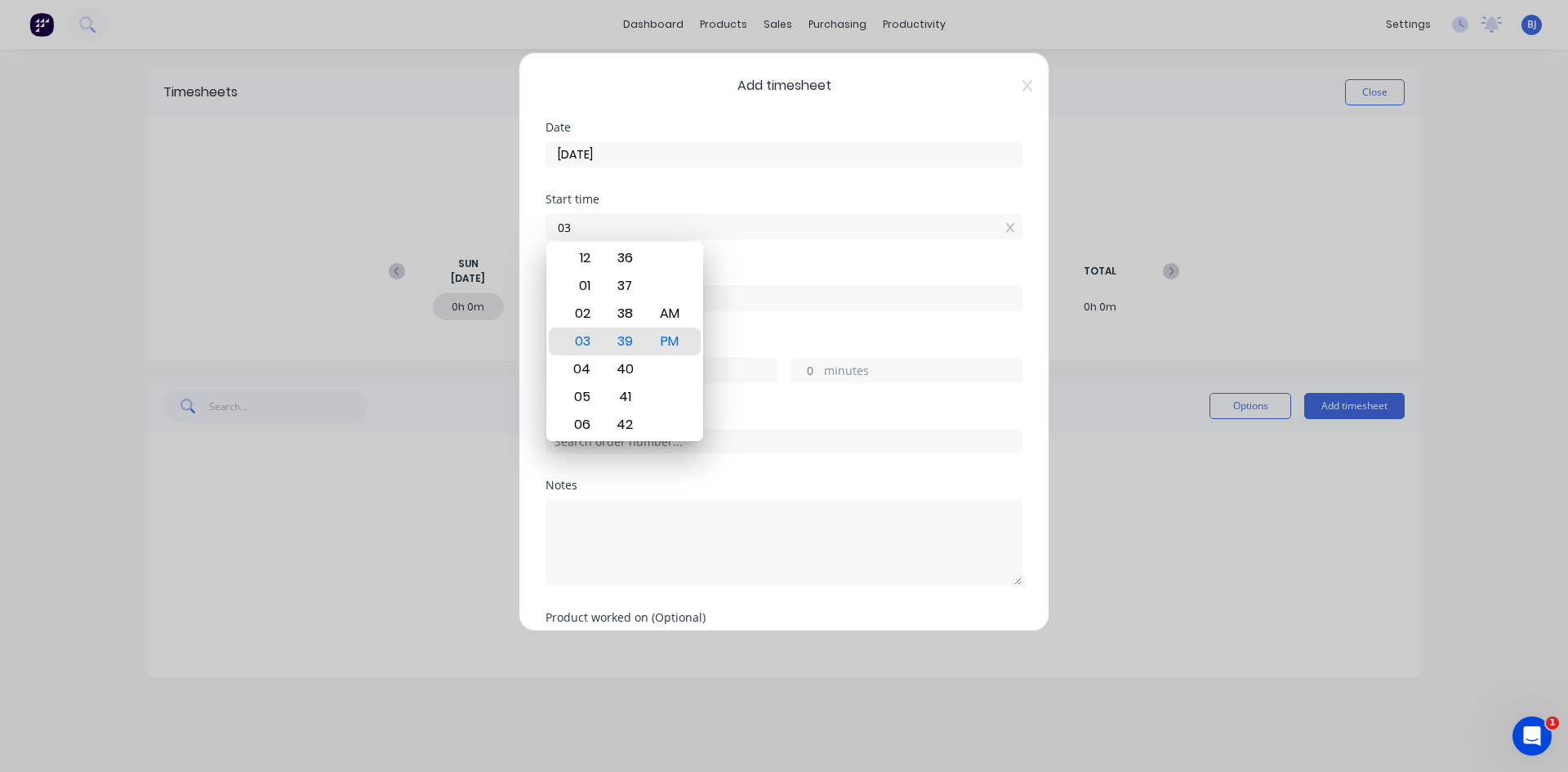
type input "0"
type input "07:00 AM"
click at [664, 314] on div "AM" at bounding box center [670, 314] width 40 height 28
click at [741, 264] on form "Date [DATE] Start time 07:00 AM Finish time Hours worked hours minutes Order # …" at bounding box center [784, 415] width 477 height 587
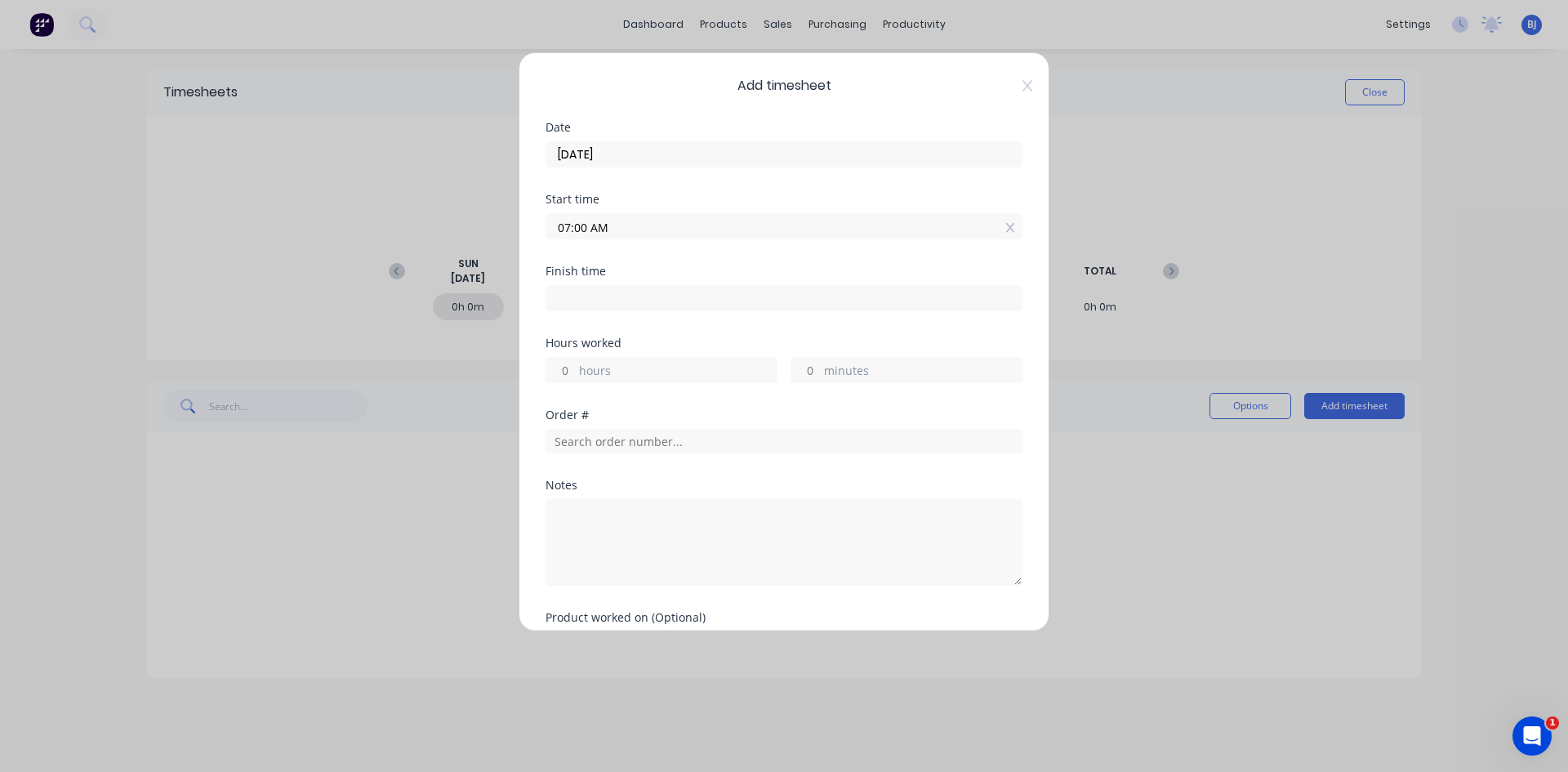
click at [562, 296] on input at bounding box center [784, 297] width 476 height 24
type input "03:39 PM"
type input "8"
type input "39"
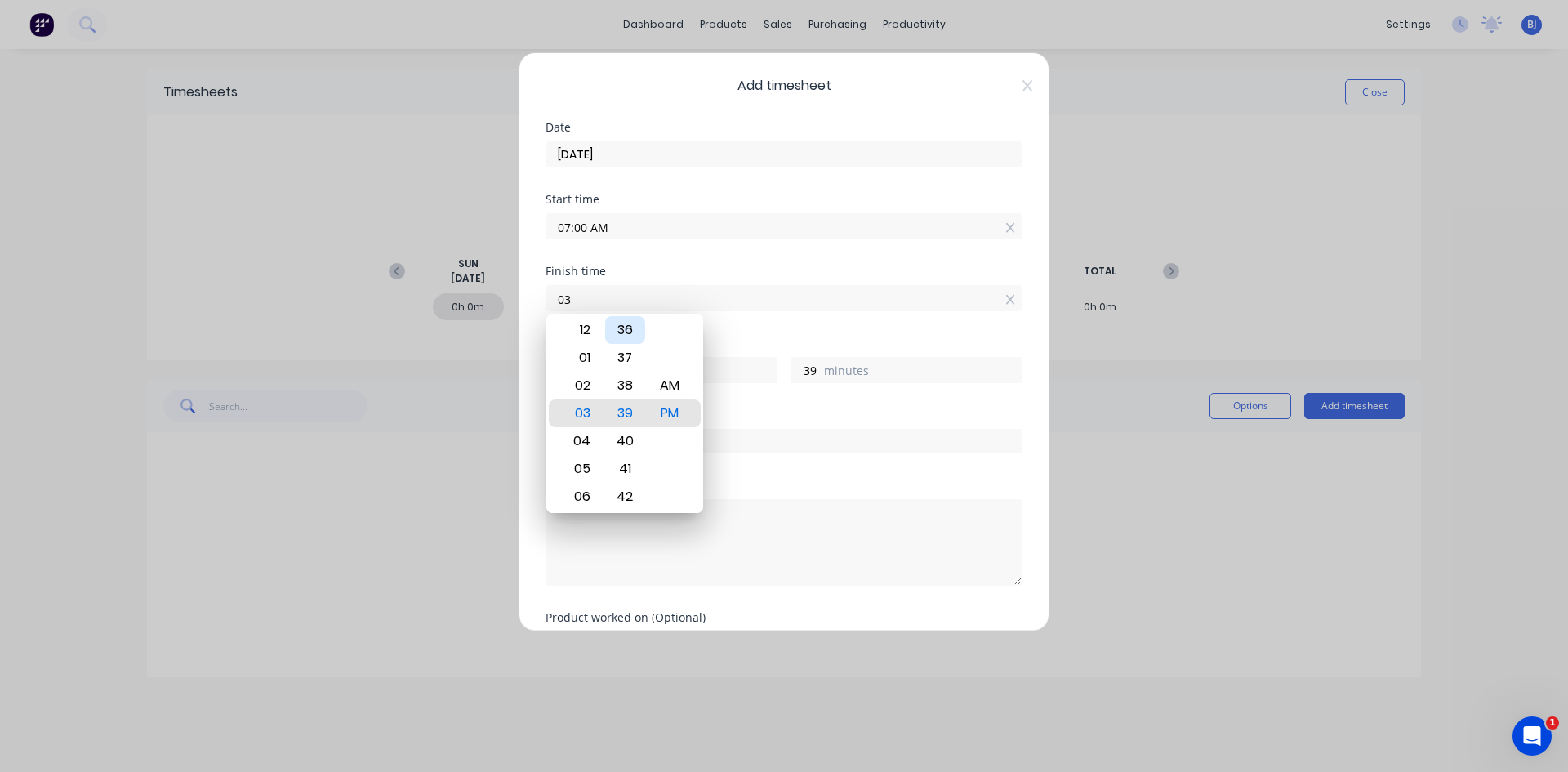
type input "0"
type input "01:00 AM"
type input "-6"
type input "0"
click at [674, 413] on div "PM" at bounding box center [670, 413] width 40 height 28
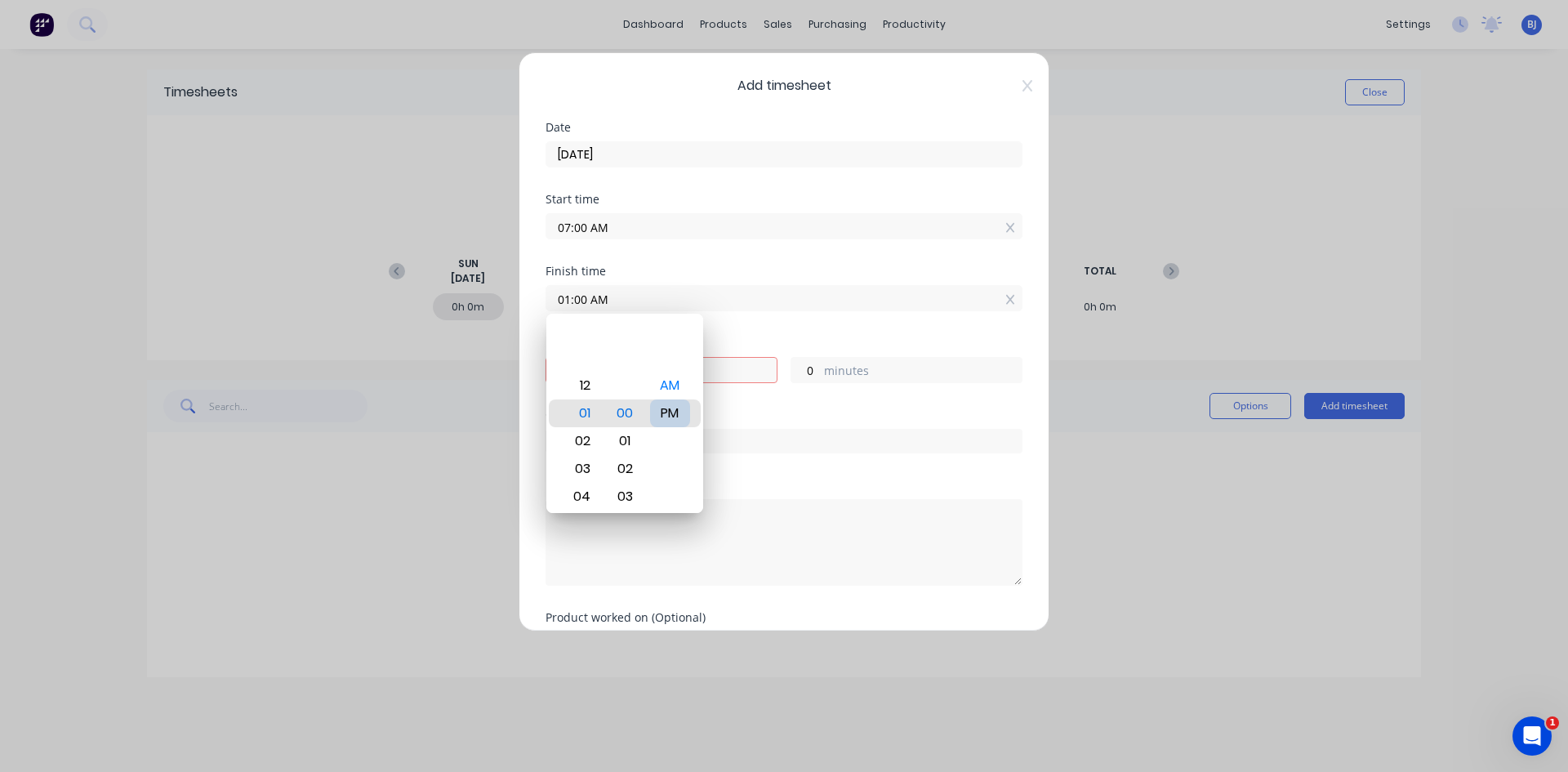
type input "01:00 PM"
type input "6"
click at [745, 349] on div "Hours worked 6 hours 0 minutes" at bounding box center [784, 360] width 477 height 45
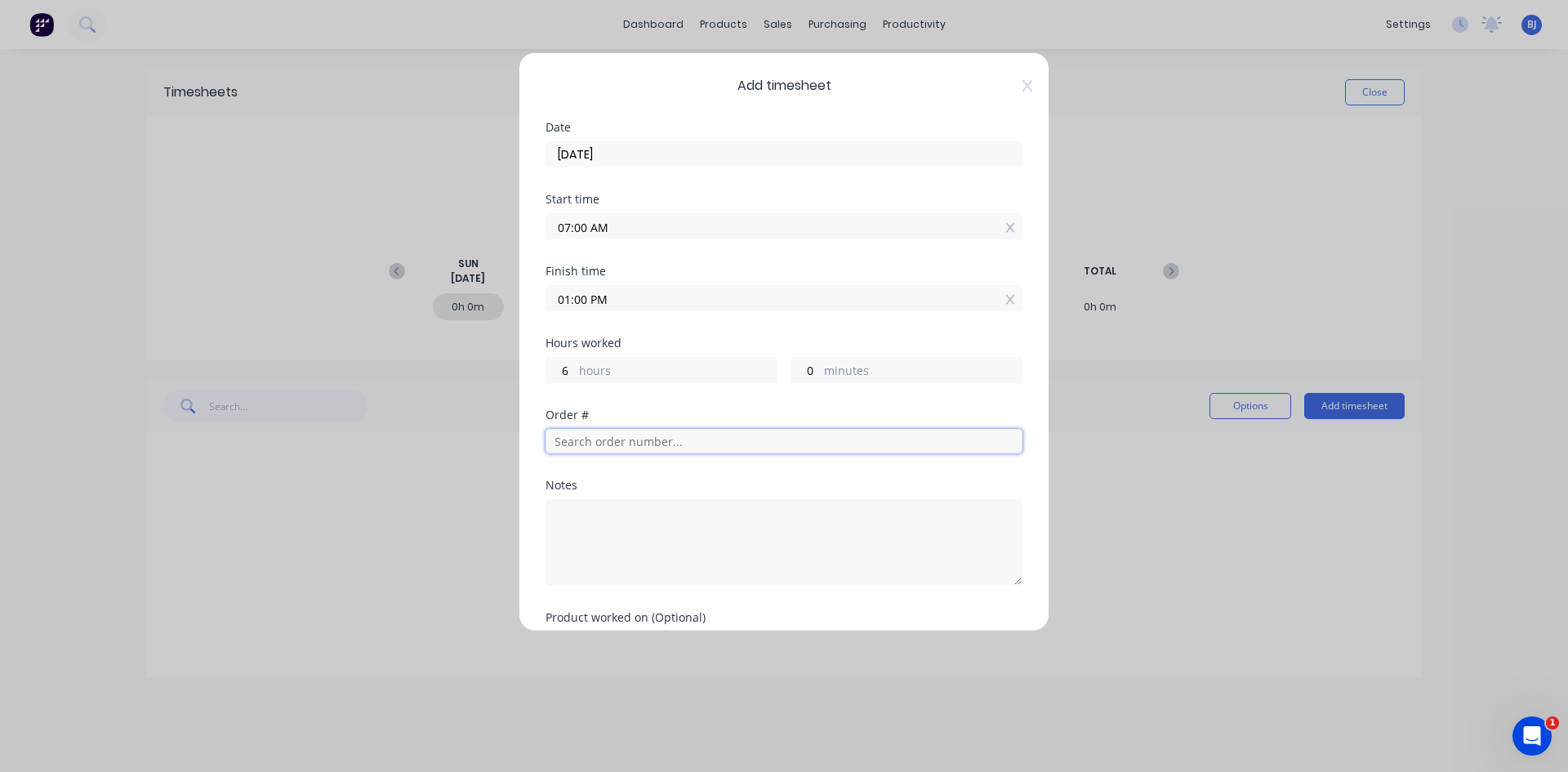
click at [597, 438] on input "text" at bounding box center [784, 440] width 477 height 24
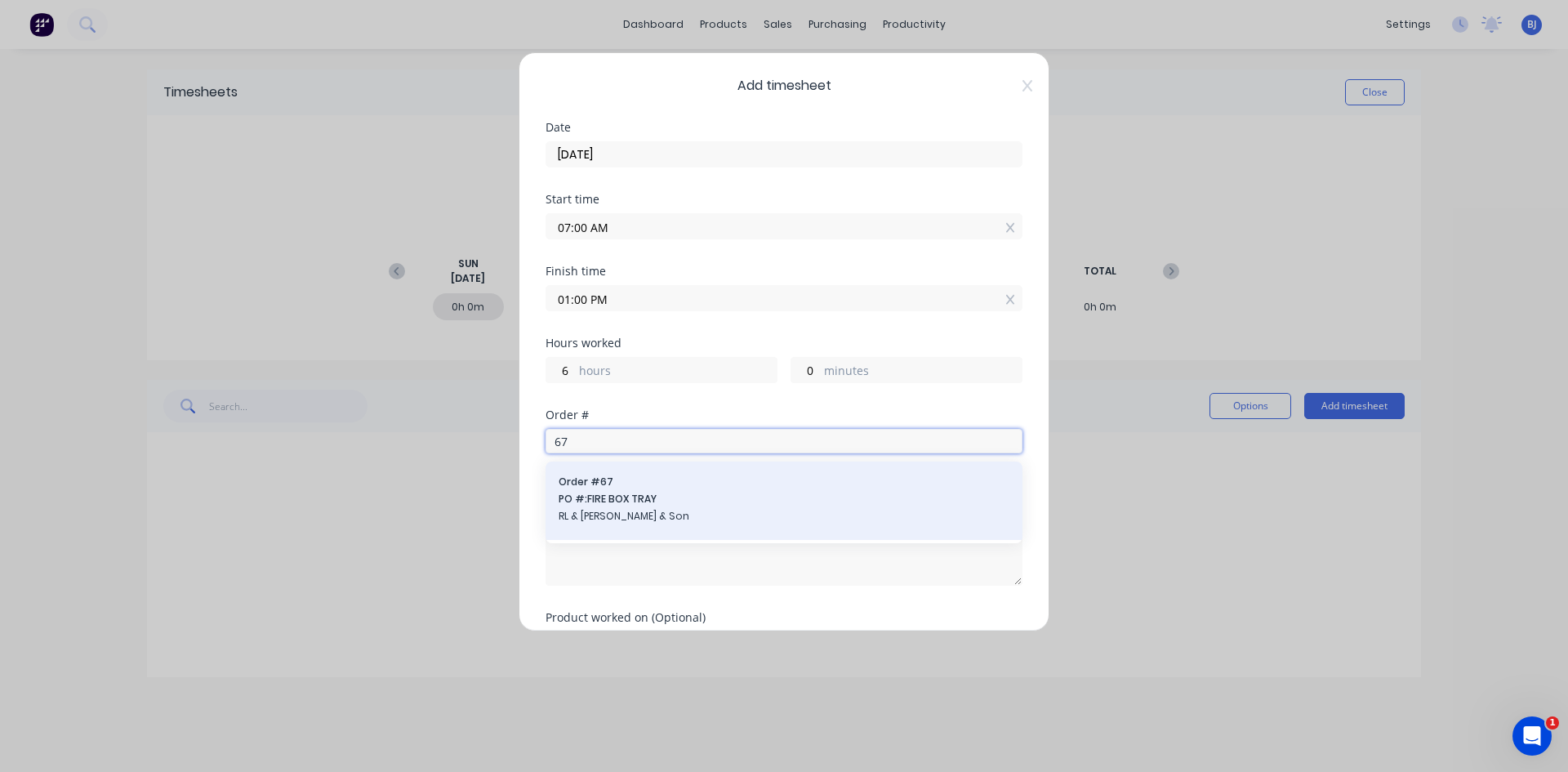
type input "6"
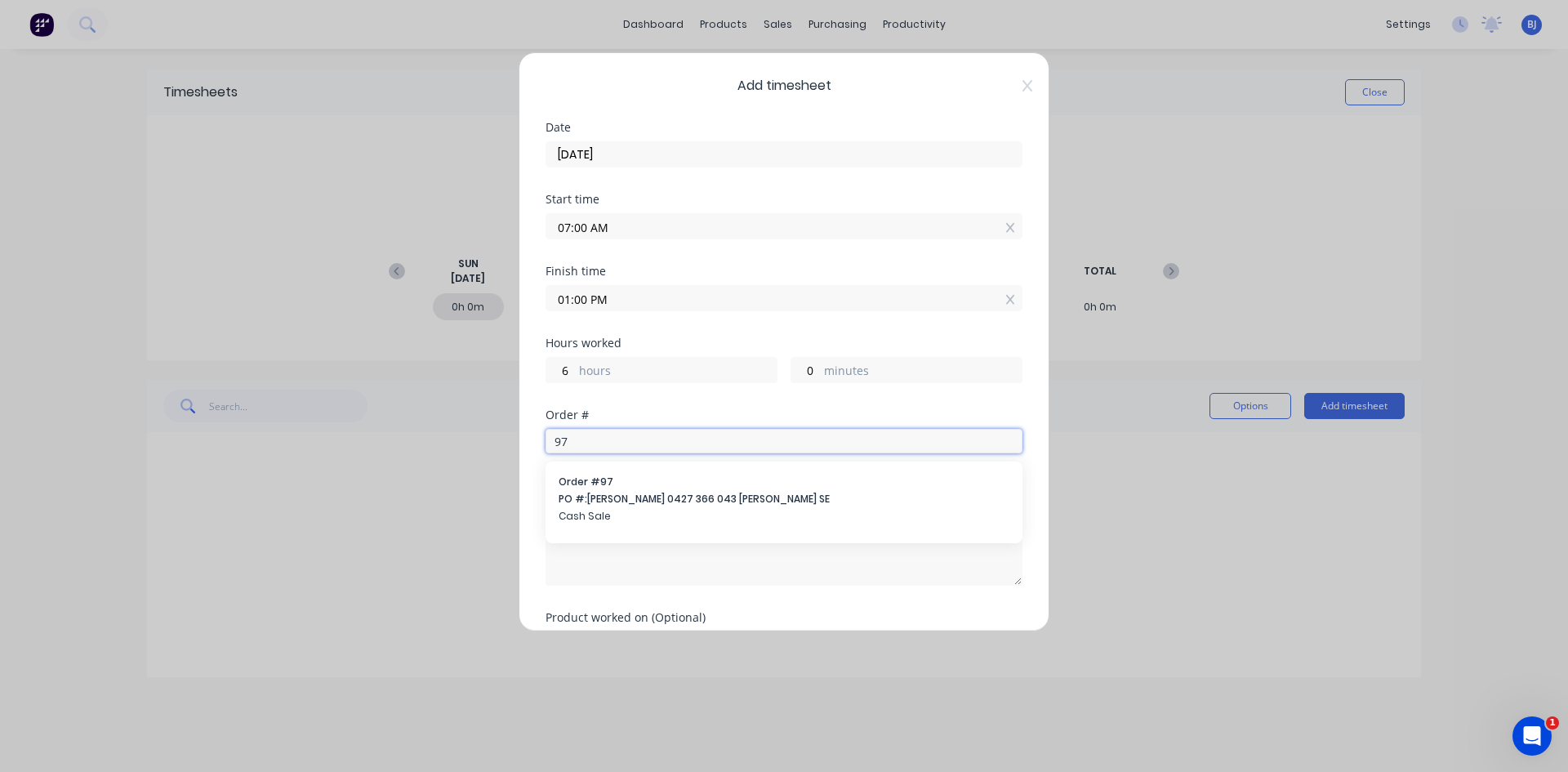
type input "9"
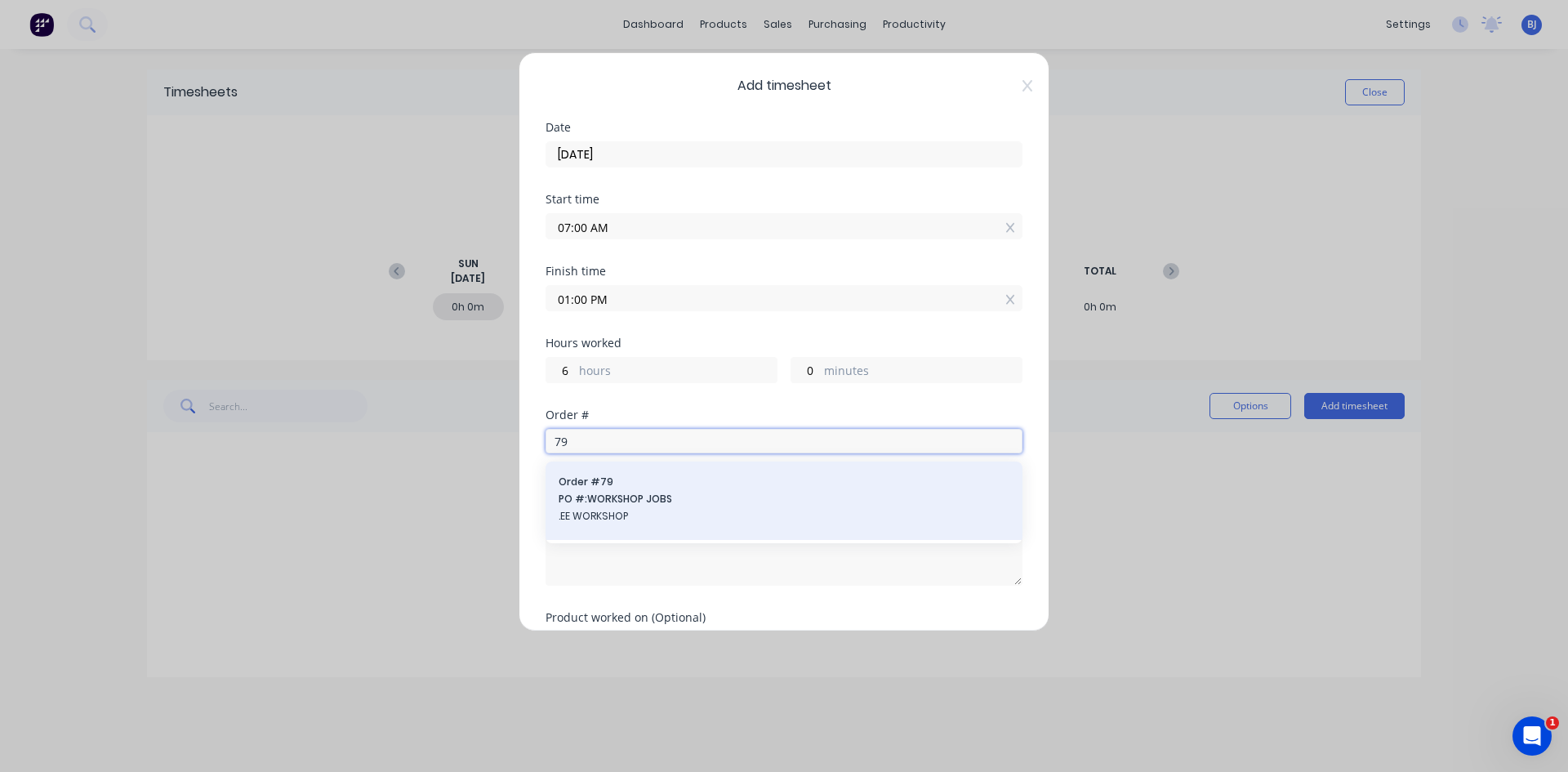
type input "79"
click at [607, 495] on span "PO #: WORKSHOP JOBS" at bounding box center [784, 498] width 451 height 14
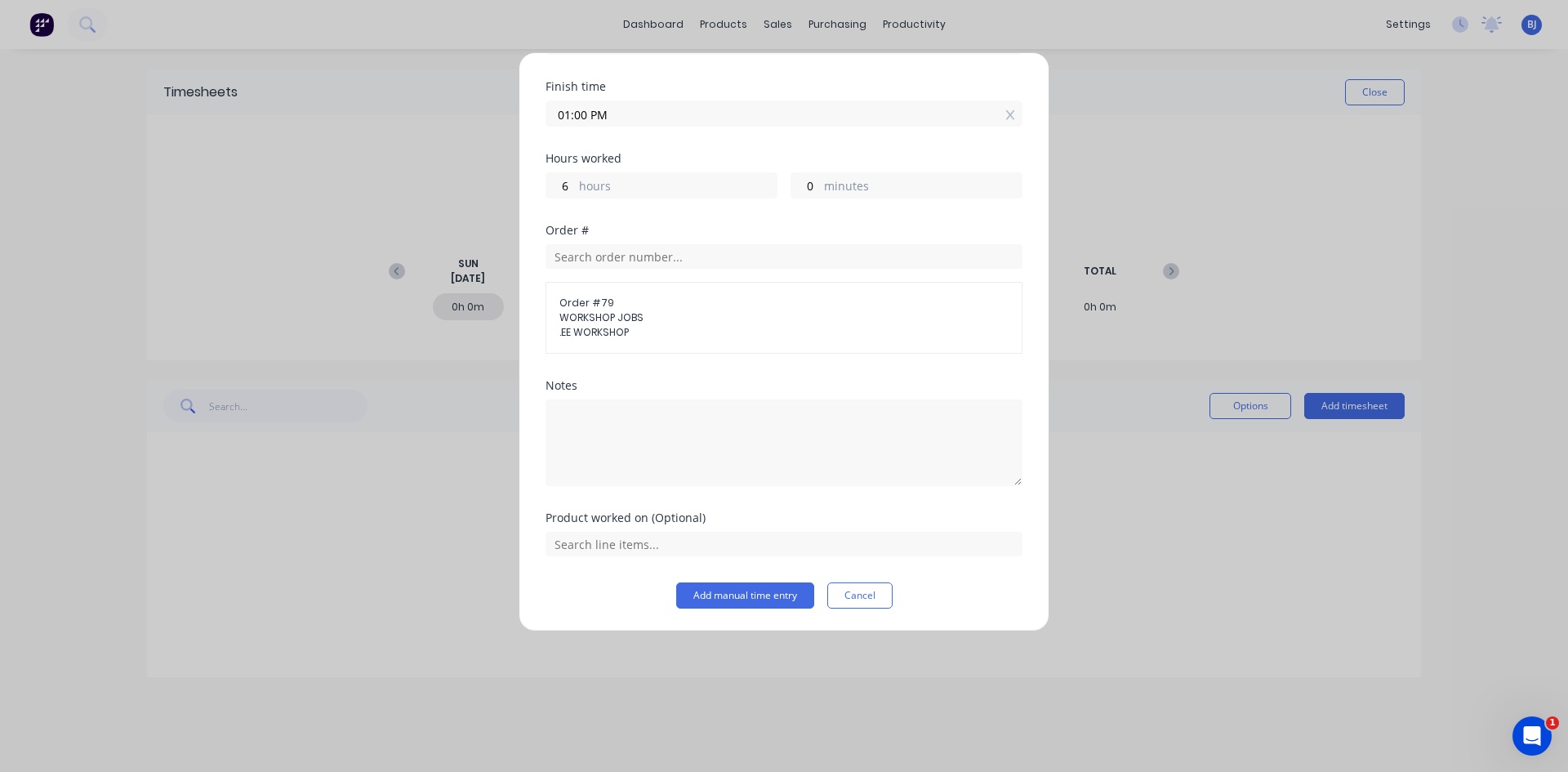
scroll to position [185, 0]
click at [570, 411] on textarea at bounding box center [784, 442] width 477 height 87
type textarea "Office Admin"
click at [704, 595] on button "Add manual time entry" at bounding box center [745, 594] width 138 height 26
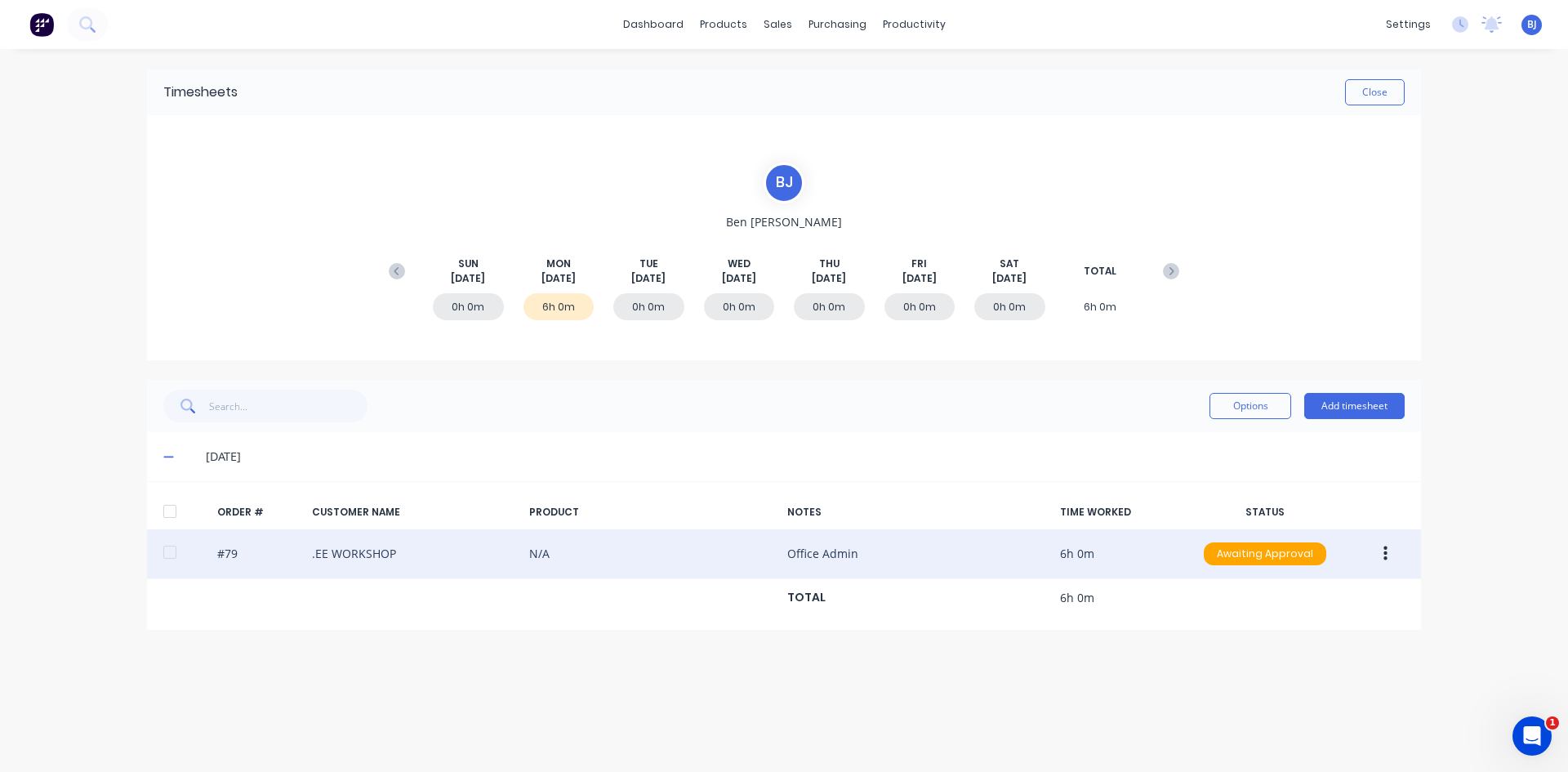
drag, startPoint x: 1384, startPoint y: 552, endPoint x: 1379, endPoint y: 560, distance: 9.4
click at [1253, 553] on icon "button" at bounding box center [1386, 553] width 4 height 18
click at [1253, 595] on div "Duplicate" at bounding box center [1327, 694] width 125 height 24
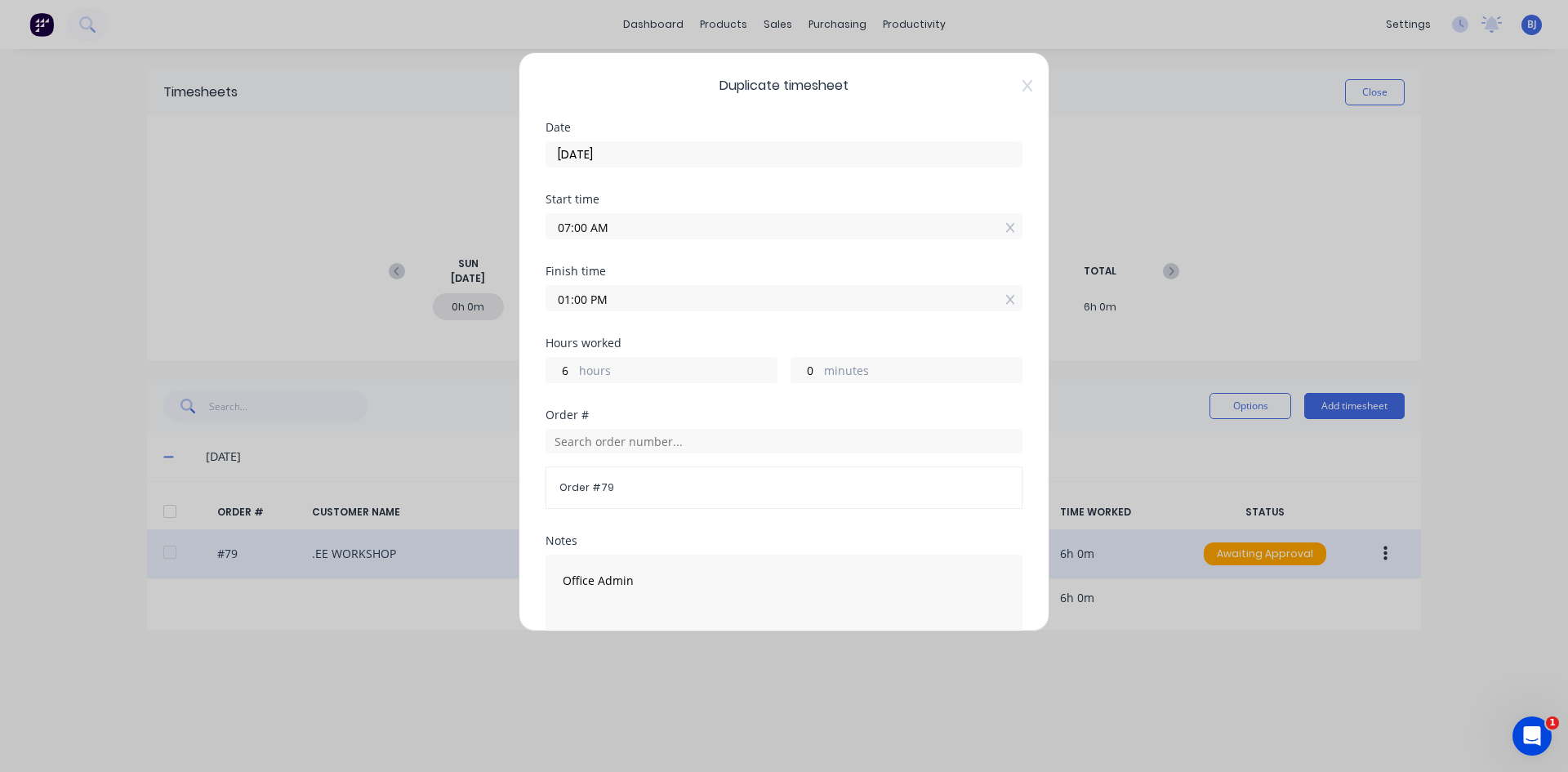
click at [520, 236] on div "Duplicate timesheet Date [DATE] Start time 07:00 AM Finish time 01:00 PM Hours …" at bounding box center [784, 342] width 531 height 579
type input "01:30 AM"
type input "11"
type input "30"
drag, startPoint x: 512, startPoint y: 241, endPoint x: 505, endPoint y: 247, distance: 9.2
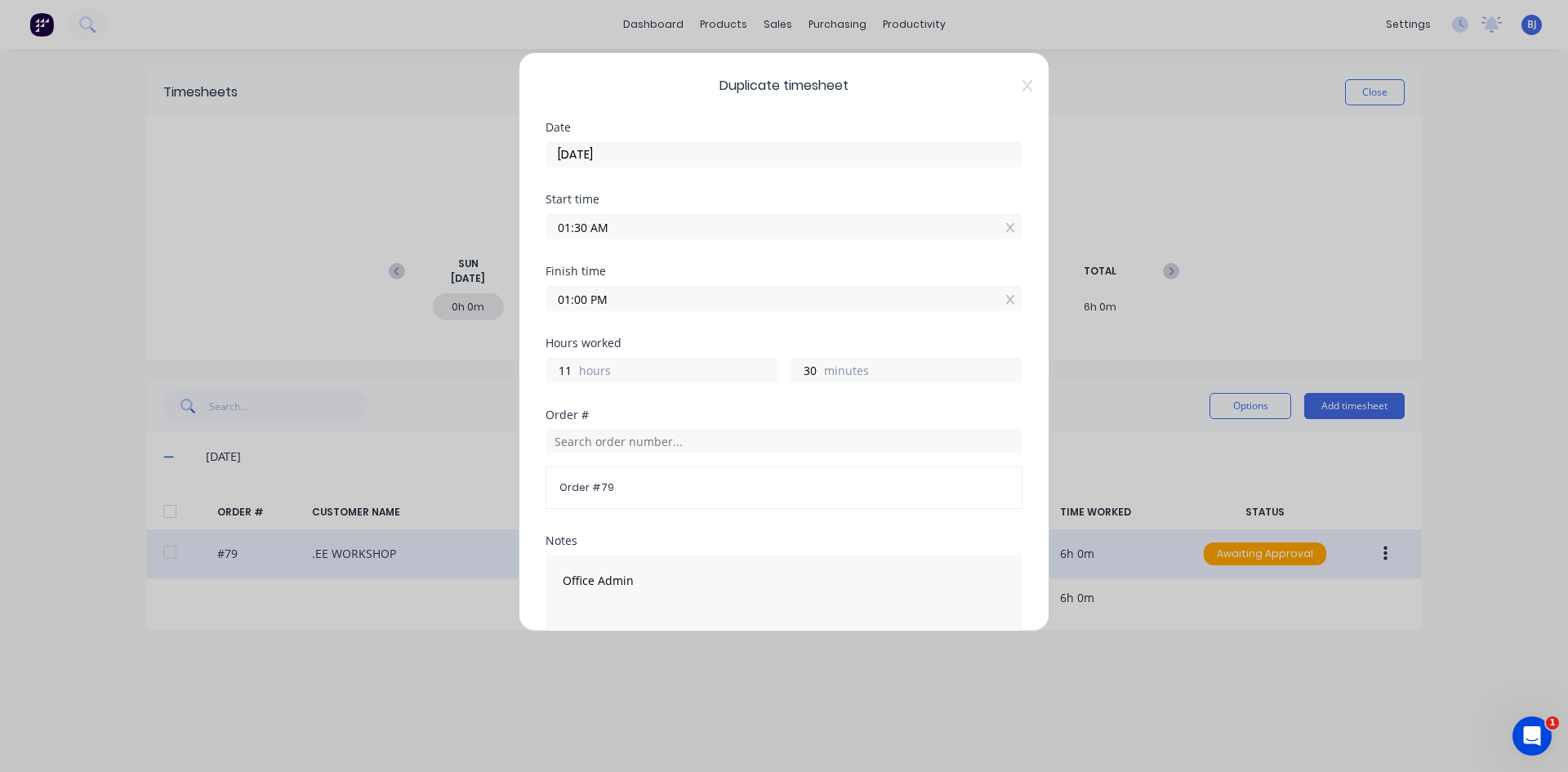
drag, startPoint x: 612, startPoint y: 300, endPoint x: 539, endPoint y: 308, distance: 73.4
click at [539, 308] on div "Duplicate timesheet Date [DATE] Start time 01:30 AM Finish time 01:00 PM Hours …" at bounding box center [784, 342] width 531 height 579
click at [630, 304] on input "5.00" at bounding box center [784, 297] width 476 height 24
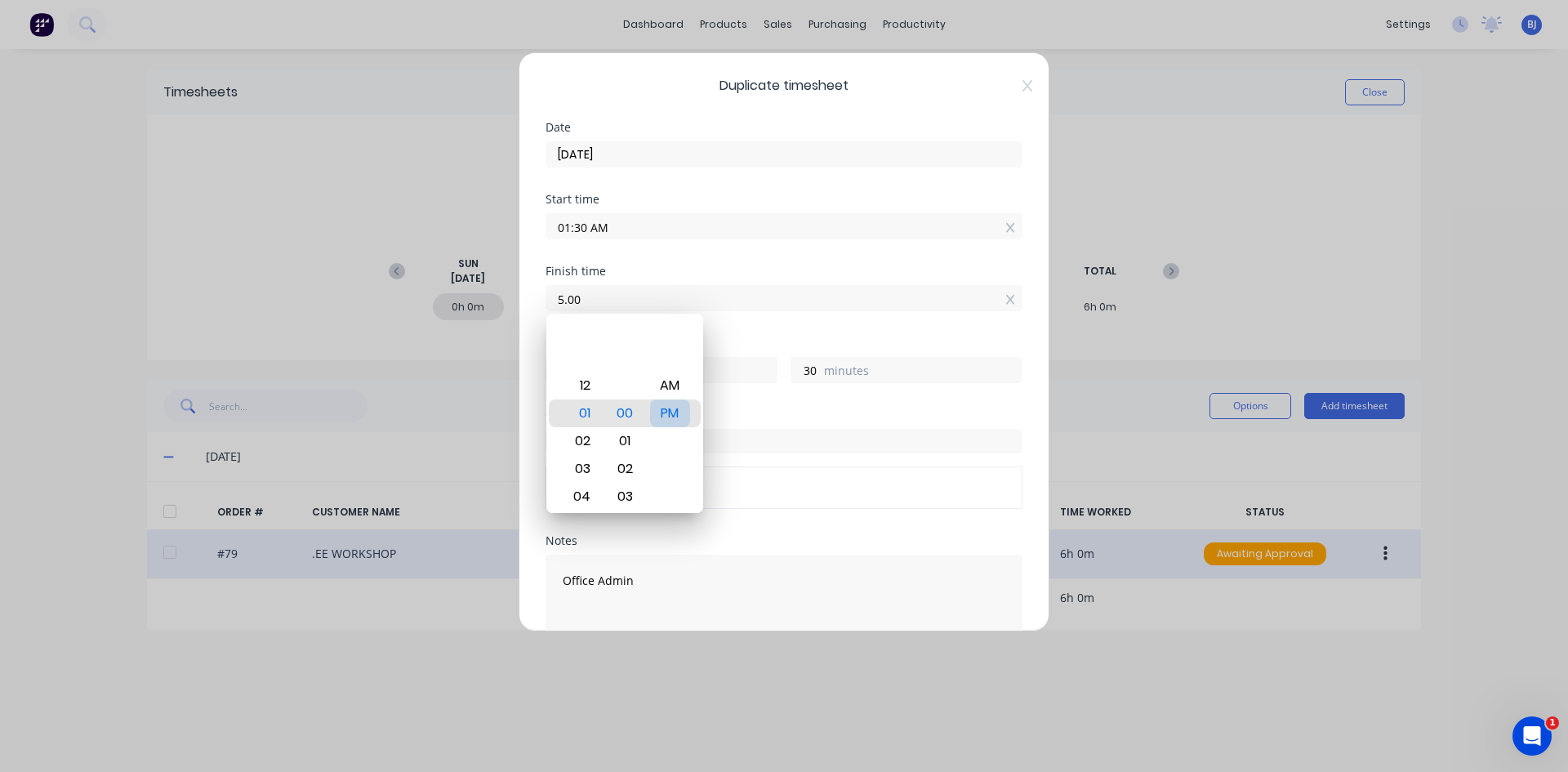
type input "05:00 AM"
type input "3"
click at [670, 411] on div "PM" at bounding box center [670, 413] width 40 height 28
type input "05:00 PM"
type input "15"
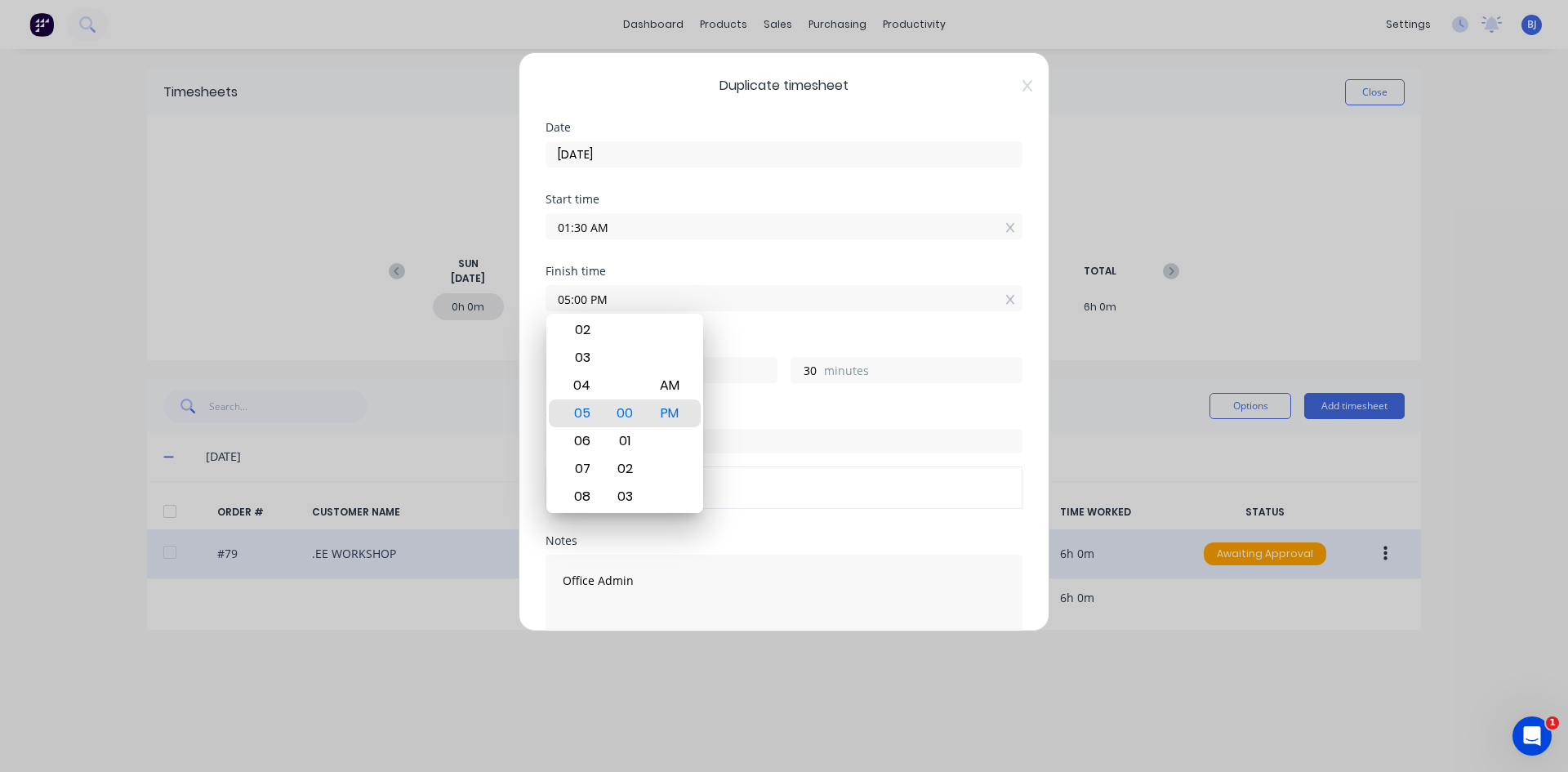
click at [710, 346] on div "Hours worked" at bounding box center [784, 344] width 477 height 12
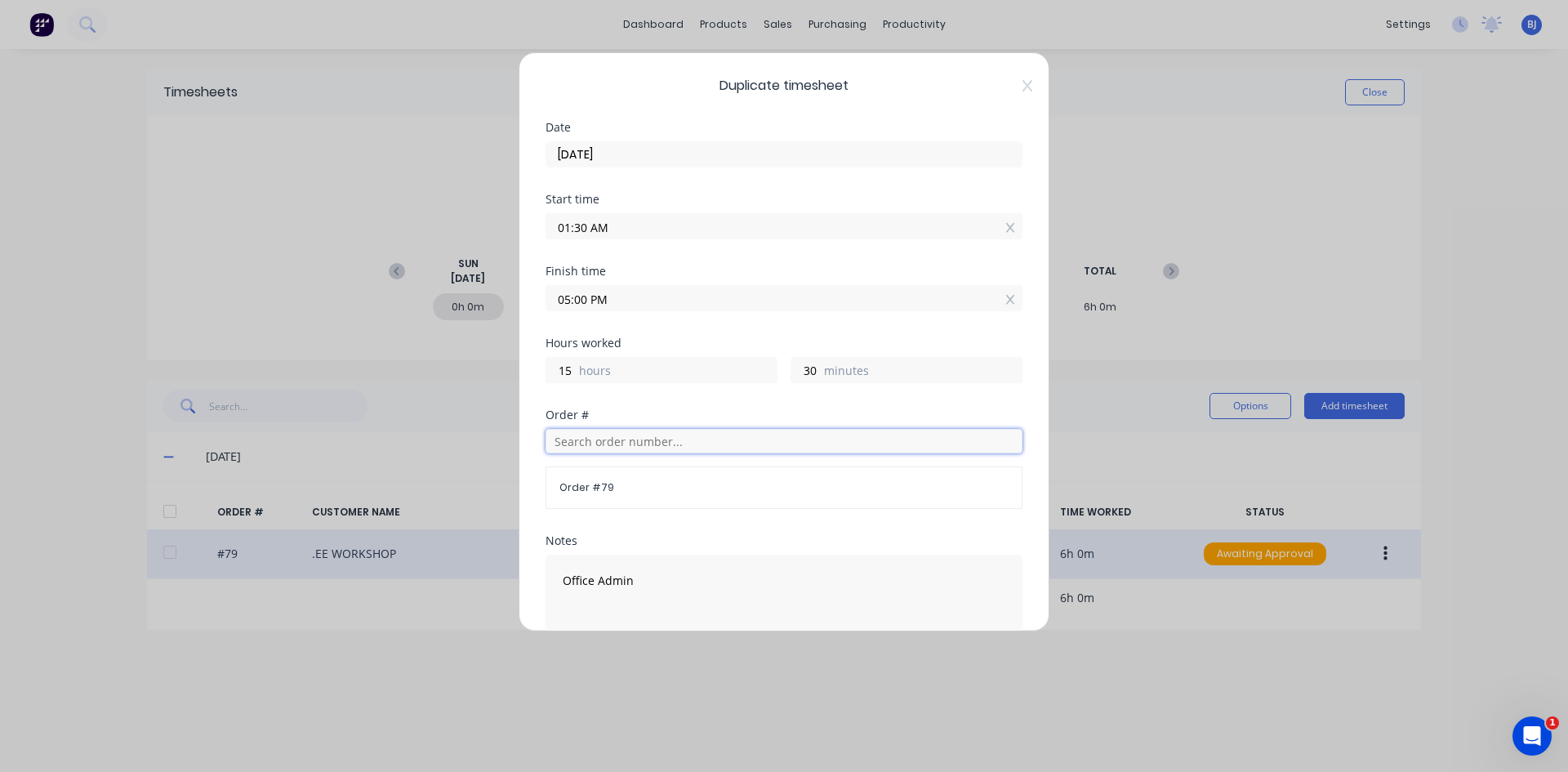
click at [587, 439] on input "text" at bounding box center [784, 440] width 477 height 24
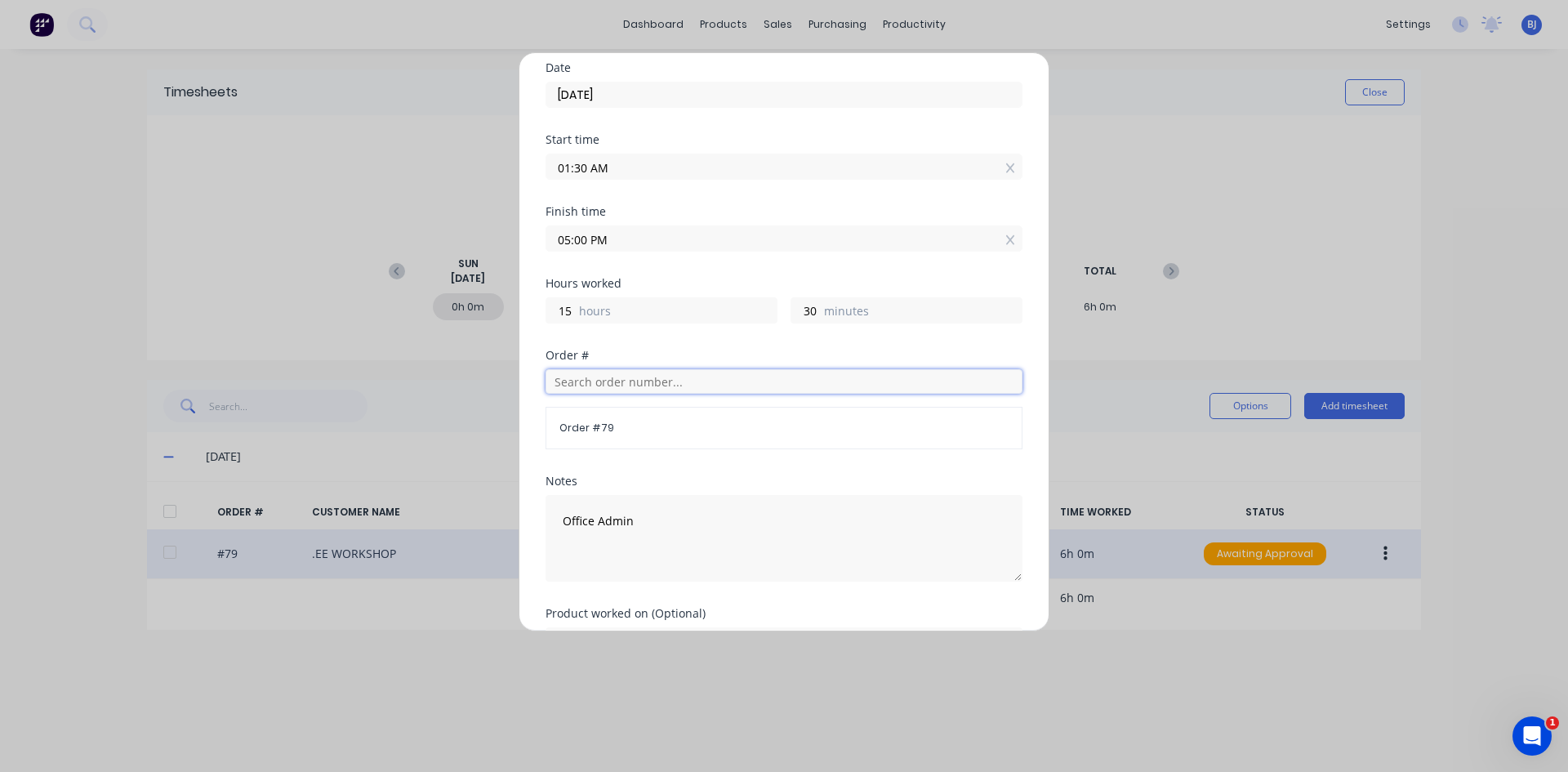
scroll to position [211, 0]
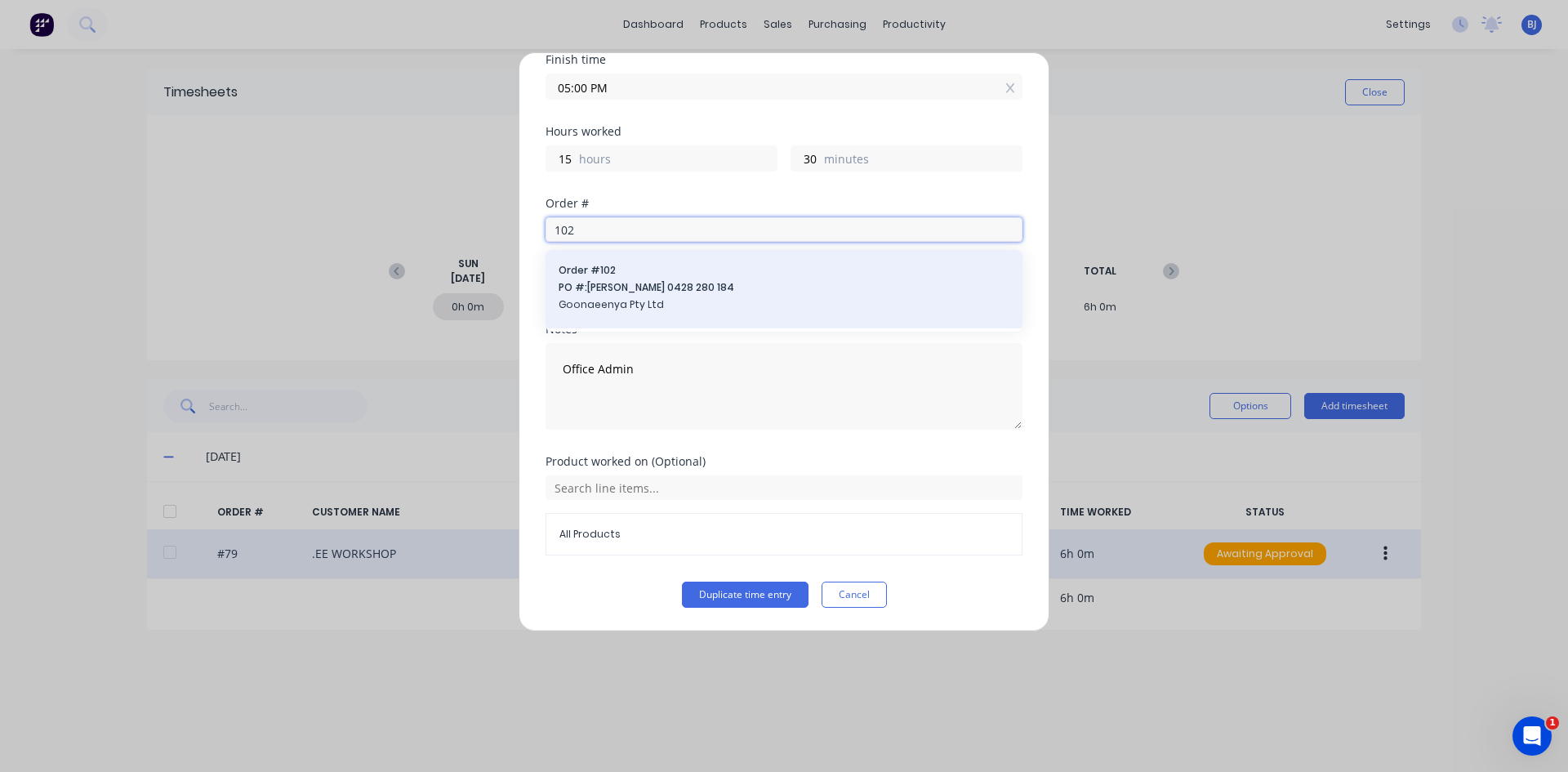
type input "102"
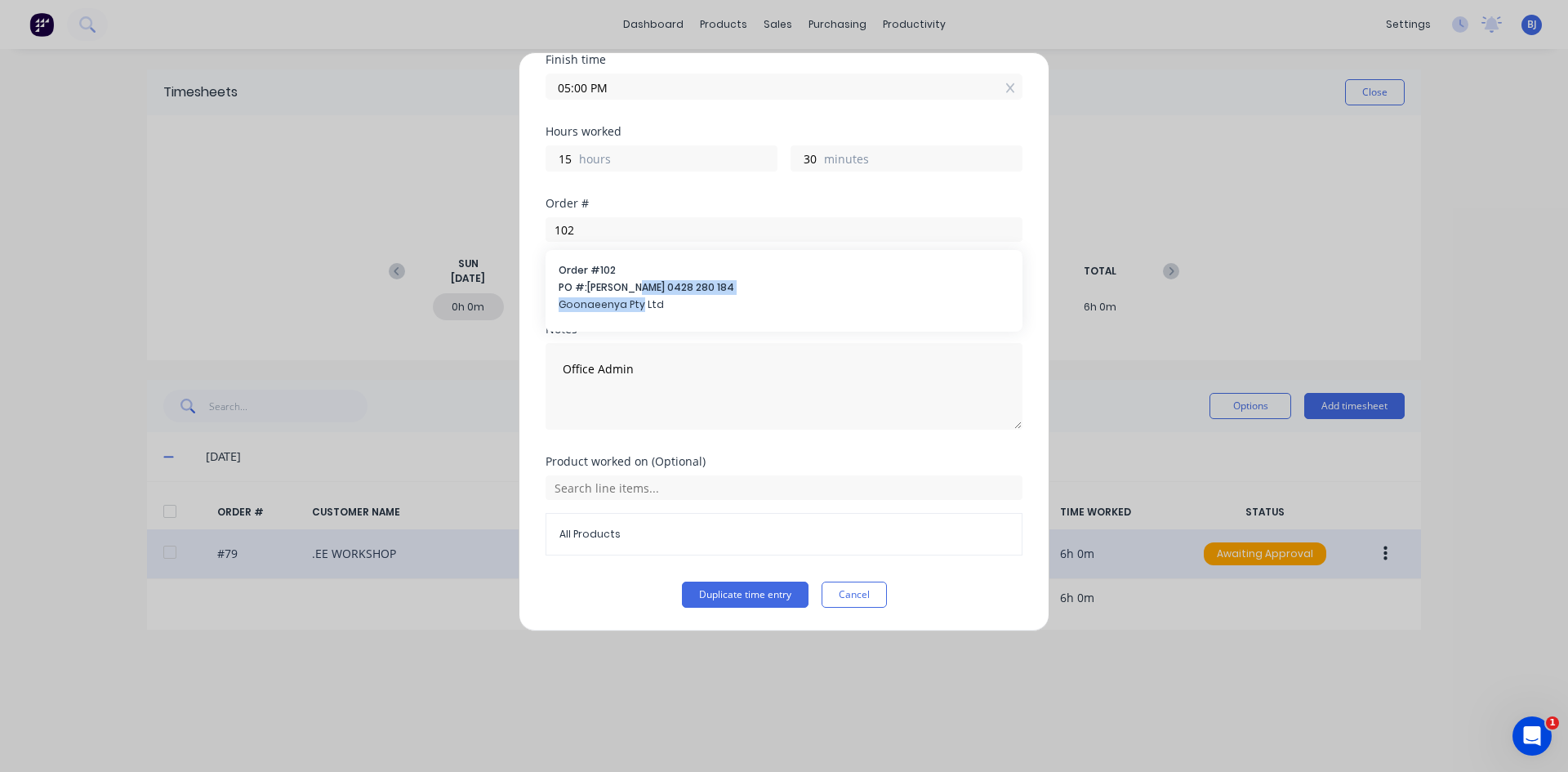
click at [639, 297] on div "Order # 102 PO #: [PERSON_NAME] 0428 280 184 Goonaeenya Pty Ltd" at bounding box center [784, 289] width 451 height 52
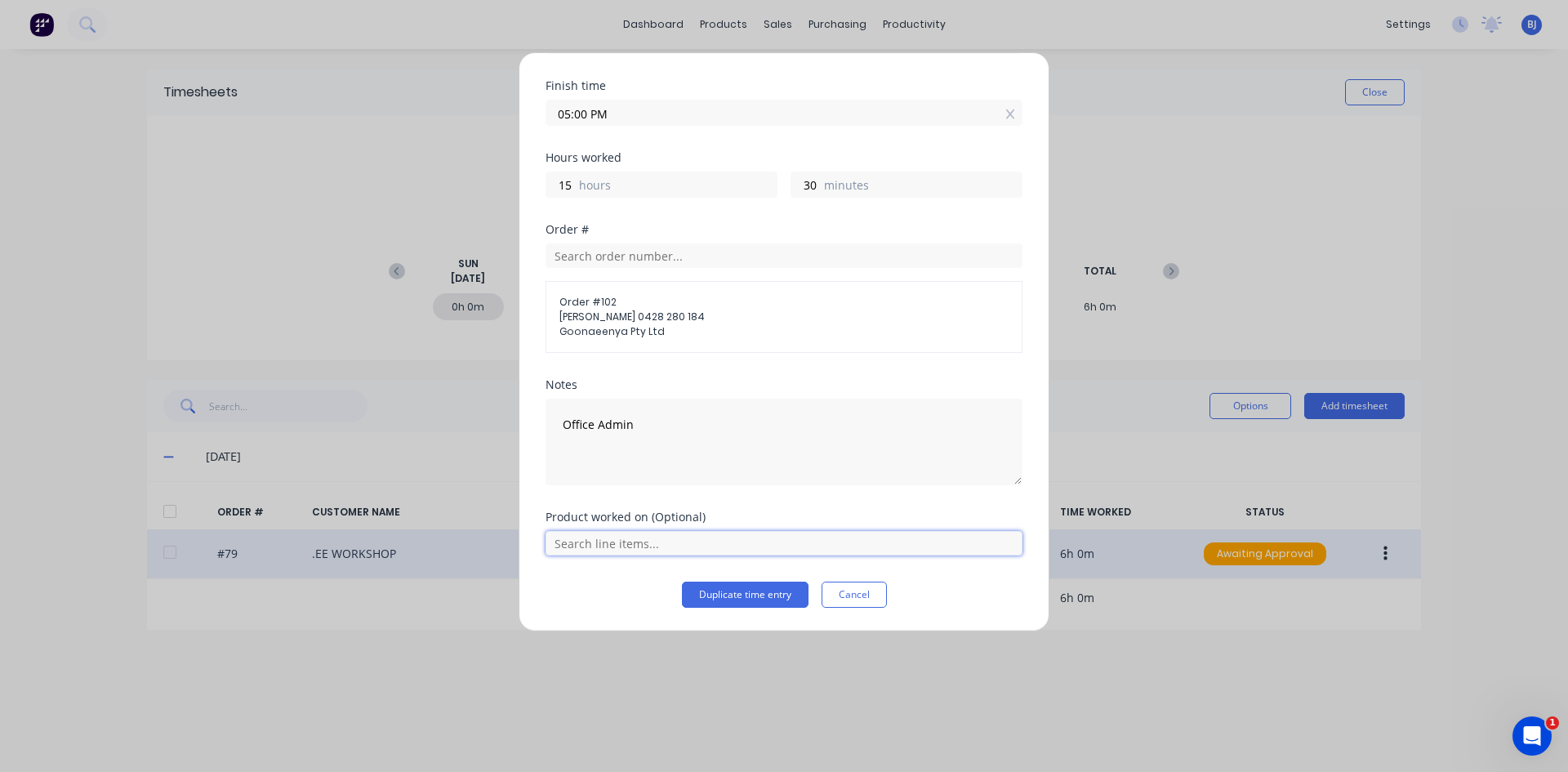
click at [608, 540] on input "text" at bounding box center [784, 542] width 477 height 24
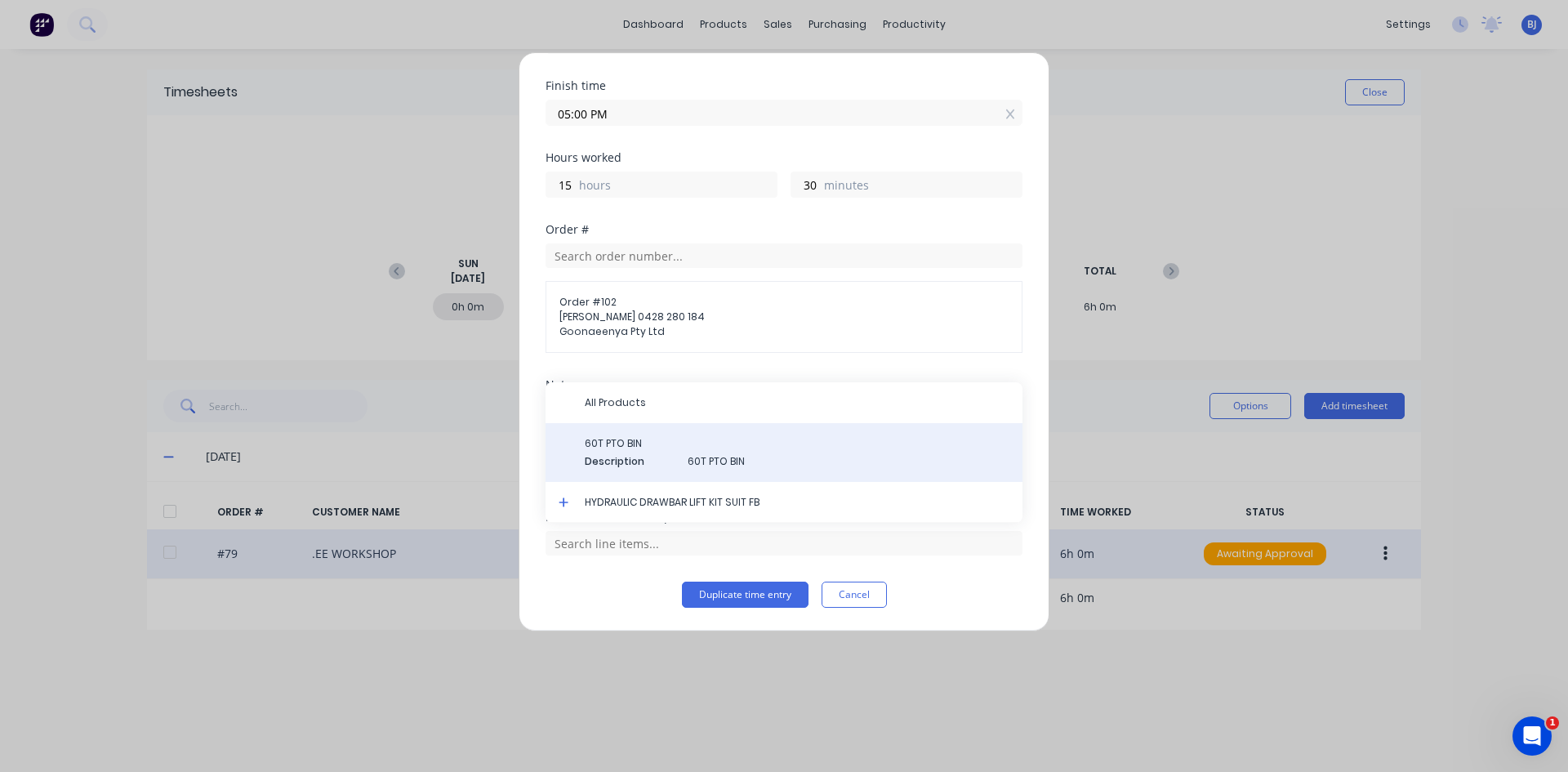
click at [629, 458] on span "Description" at bounding box center [629, 461] width 90 height 14
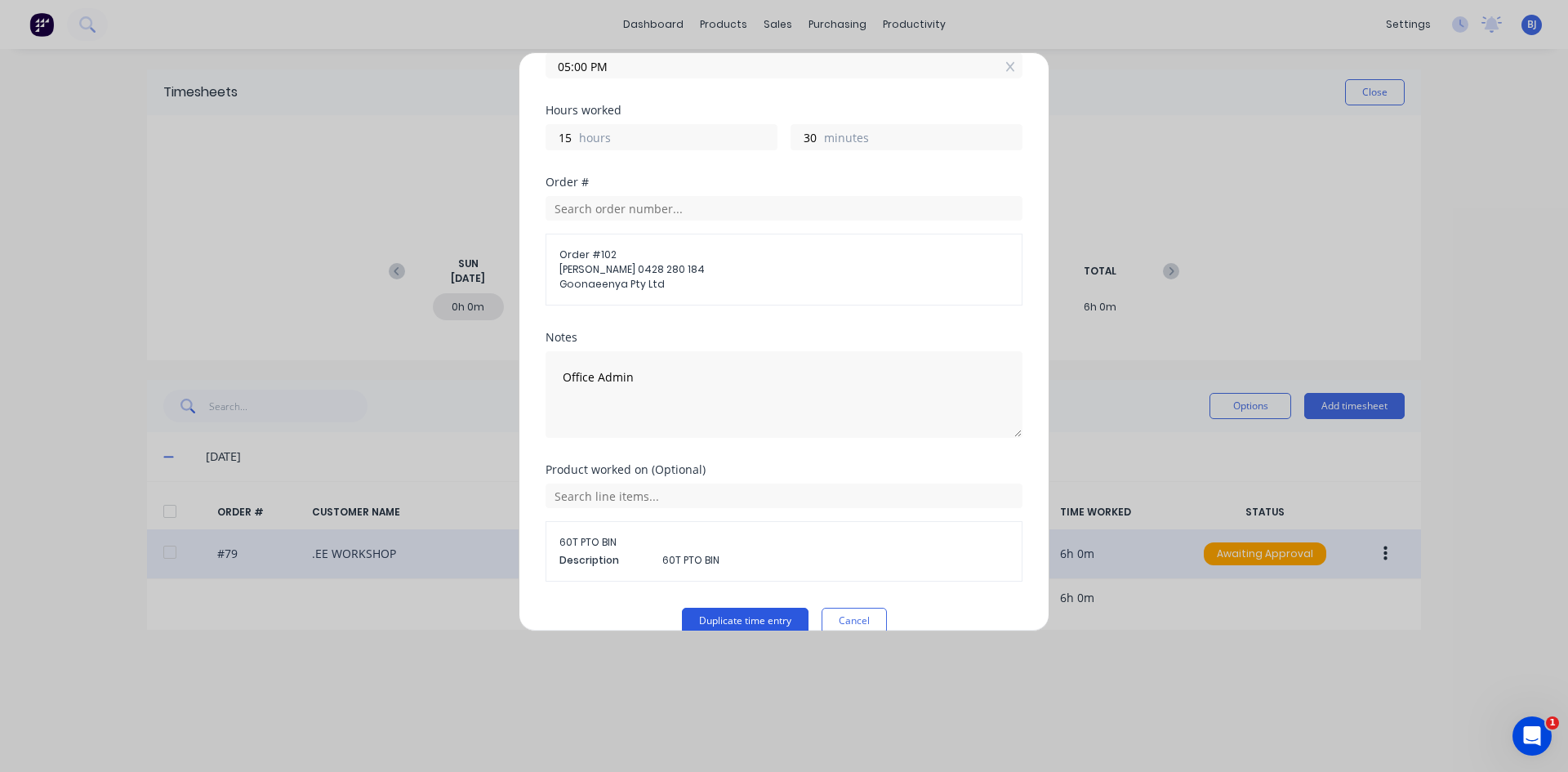
scroll to position [259, 0]
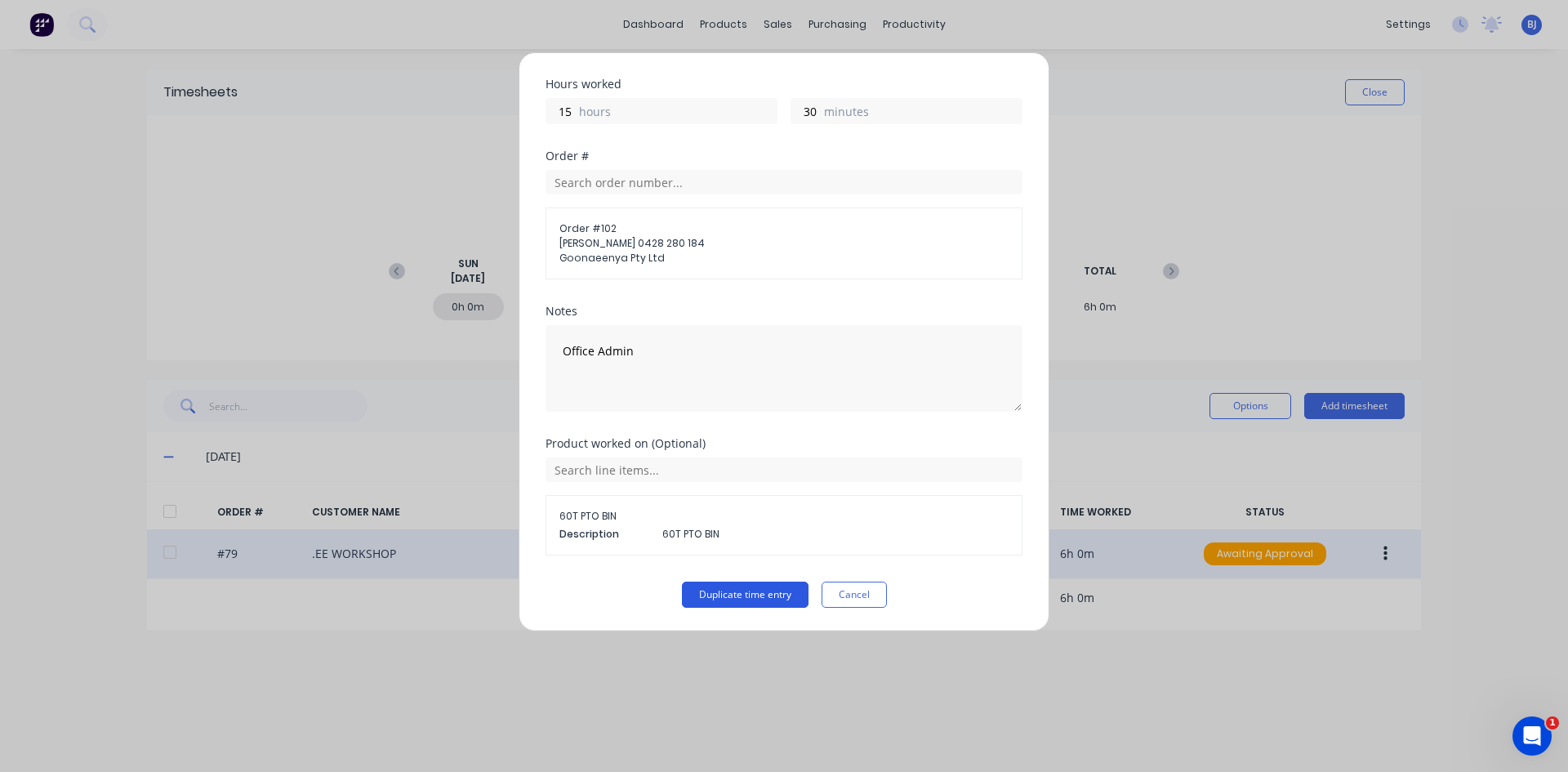
click at [730, 589] on button "Duplicate time entry" at bounding box center [745, 594] width 126 height 26
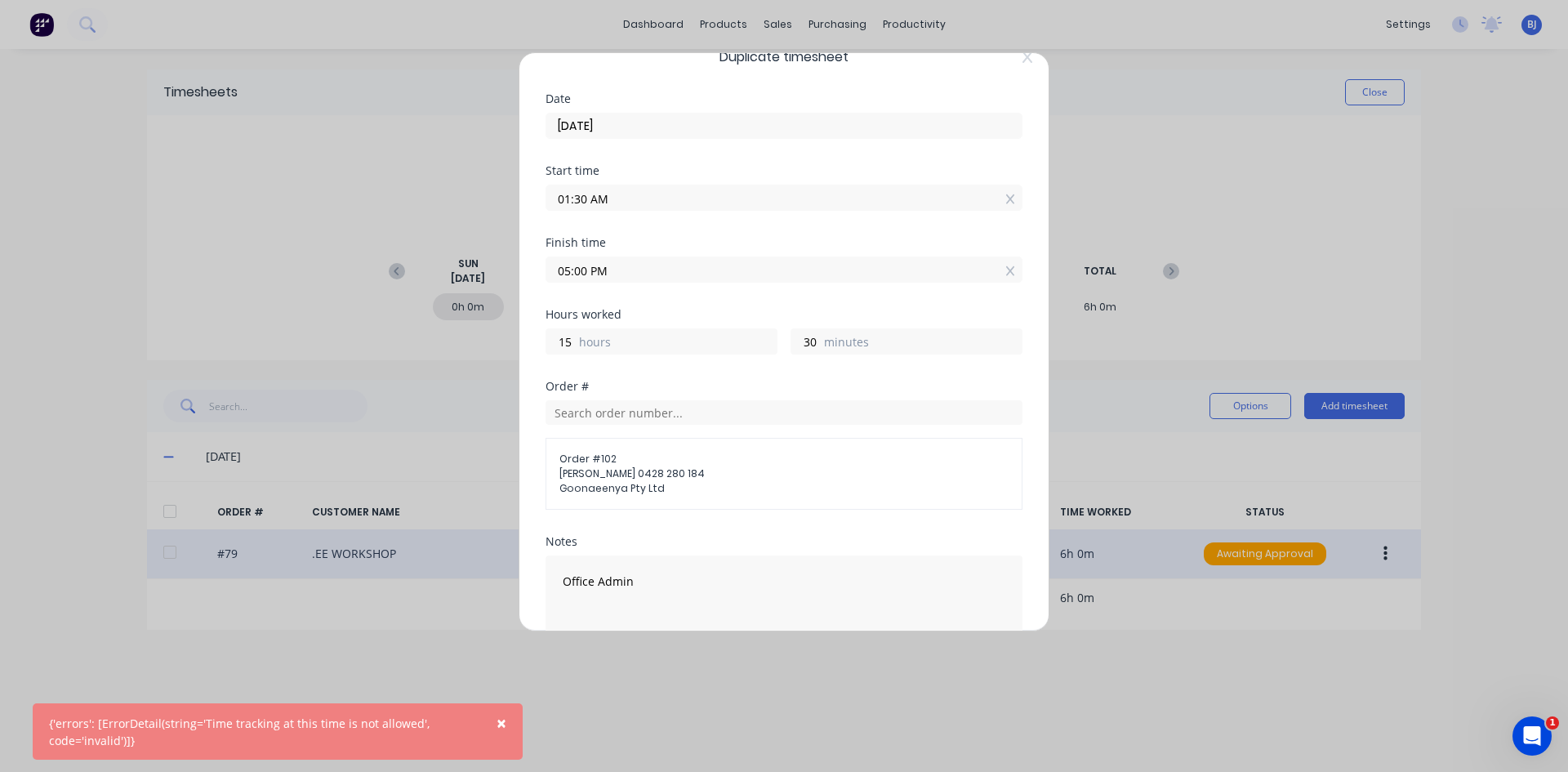
scroll to position [14, 0]
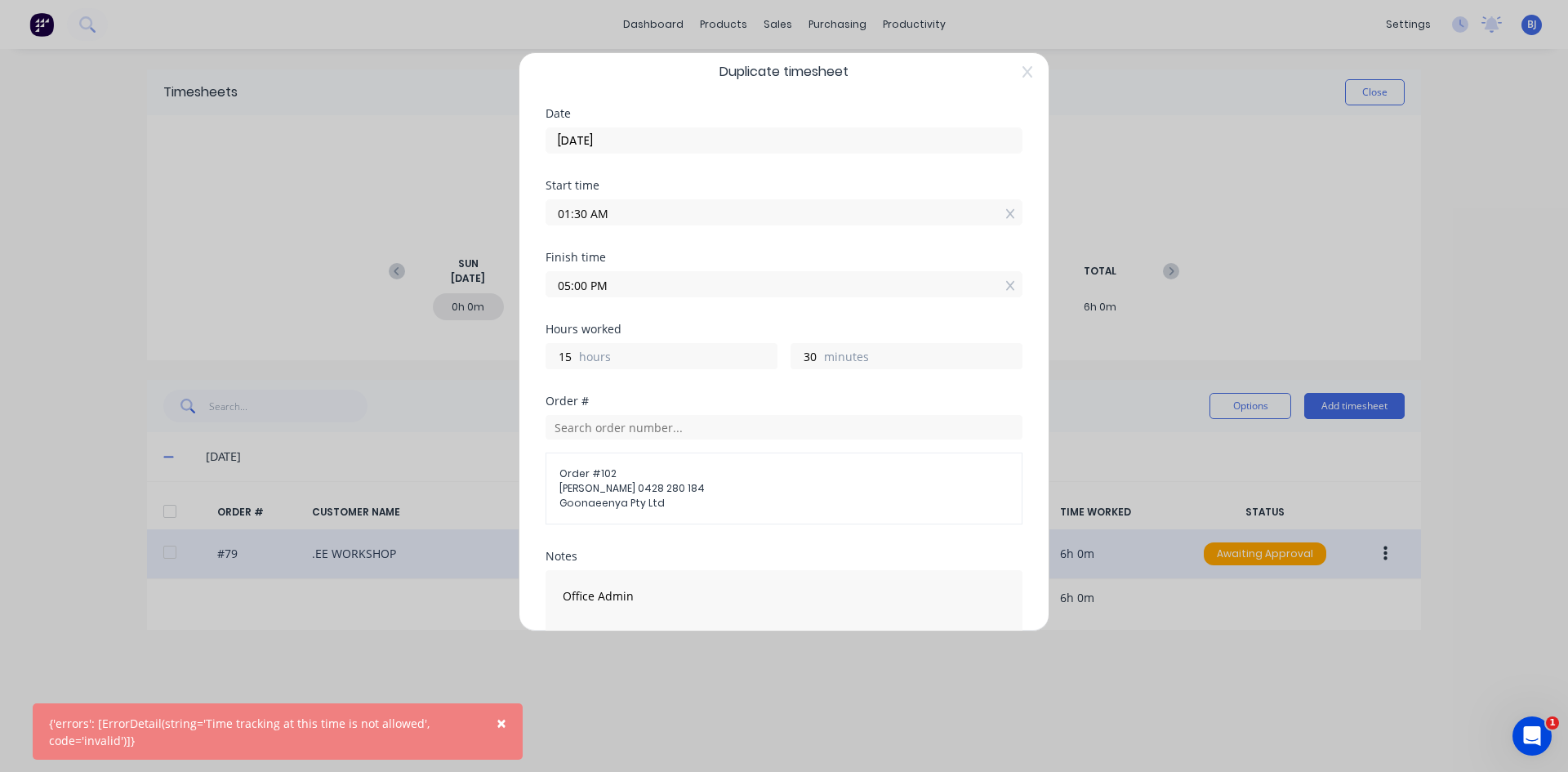
drag, startPoint x: 613, startPoint y: 212, endPoint x: 592, endPoint y: 220, distance: 22.5
click at [592, 220] on input "01:30 AM" at bounding box center [784, 211] width 476 height 24
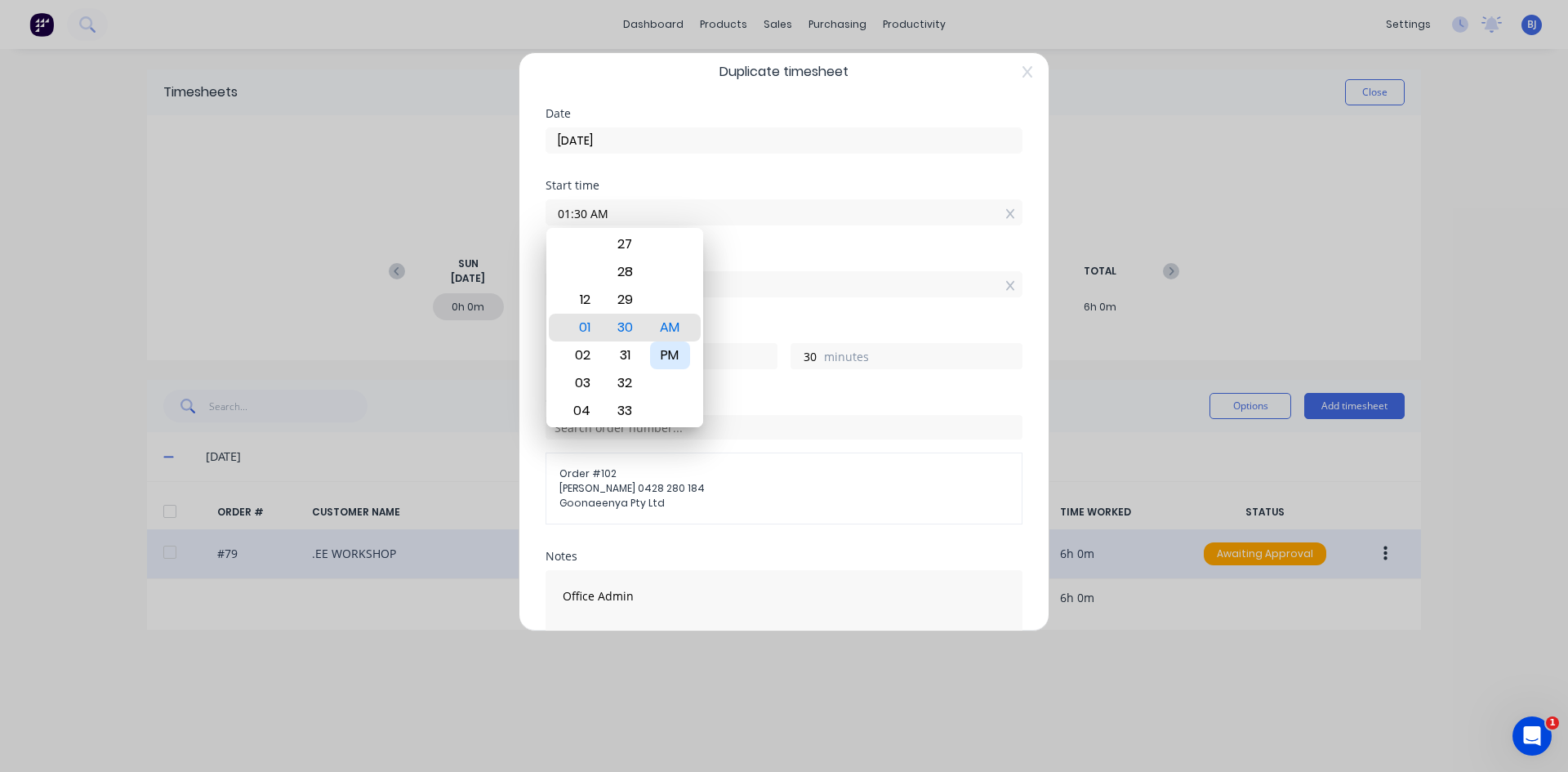
click at [677, 354] on div "PM" at bounding box center [670, 355] width 40 height 28
type input "01:30 PM"
type input "3"
click at [892, 499] on span "Goonaeenya Pty Ltd" at bounding box center [784, 503] width 449 height 14
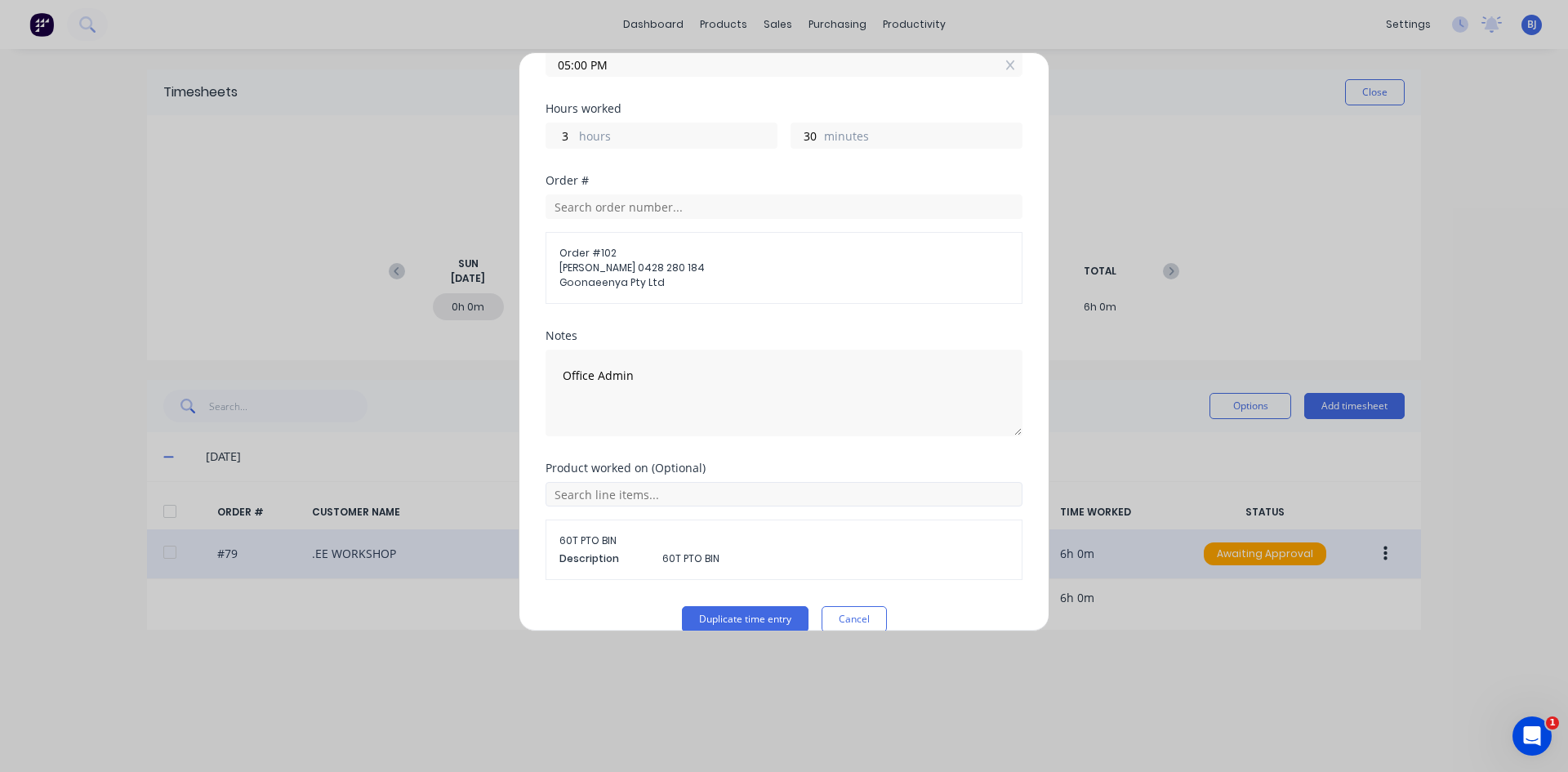
scroll to position [259, 0]
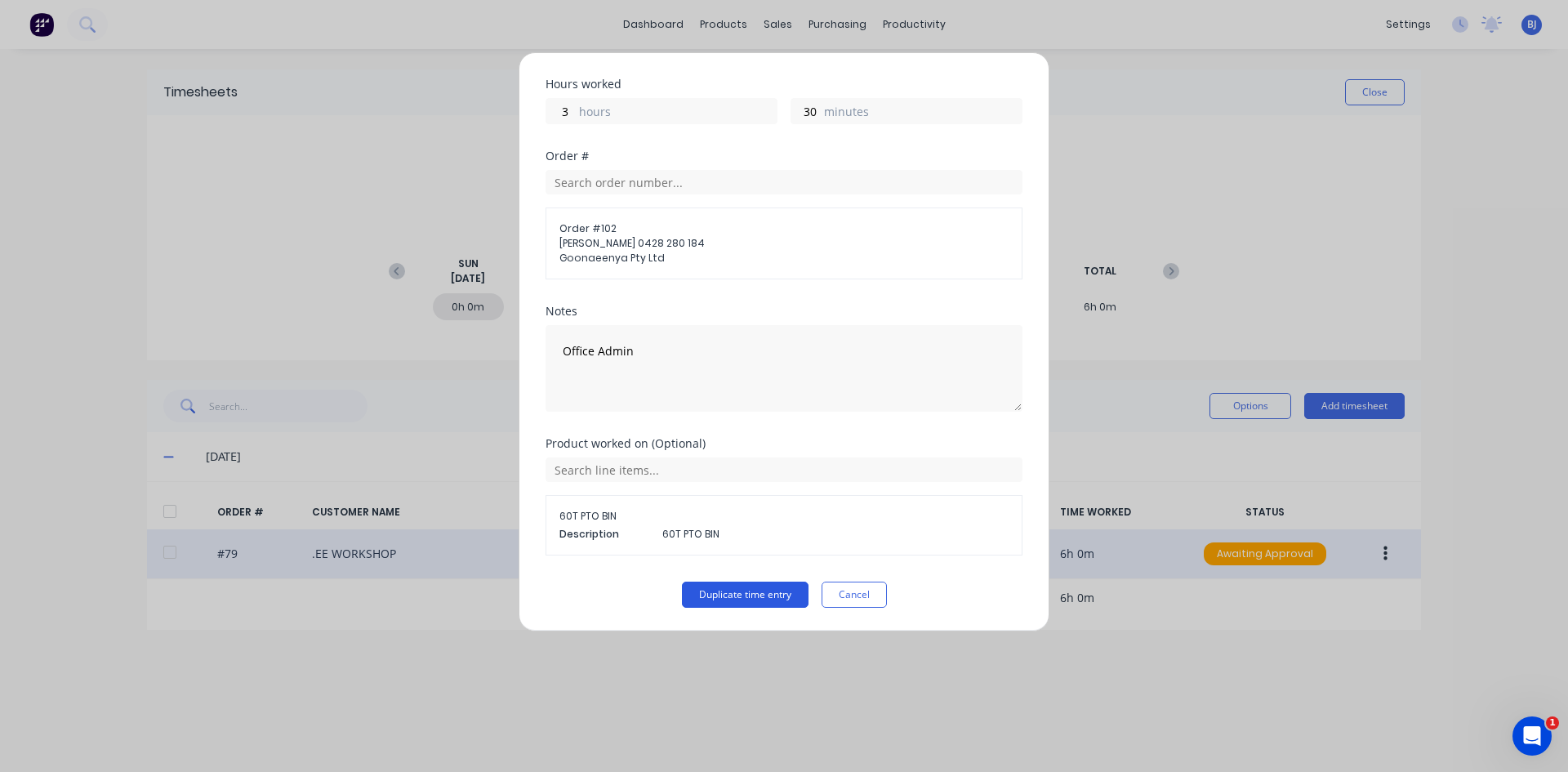
click at [740, 589] on button "Duplicate time entry" at bounding box center [745, 594] width 126 height 26
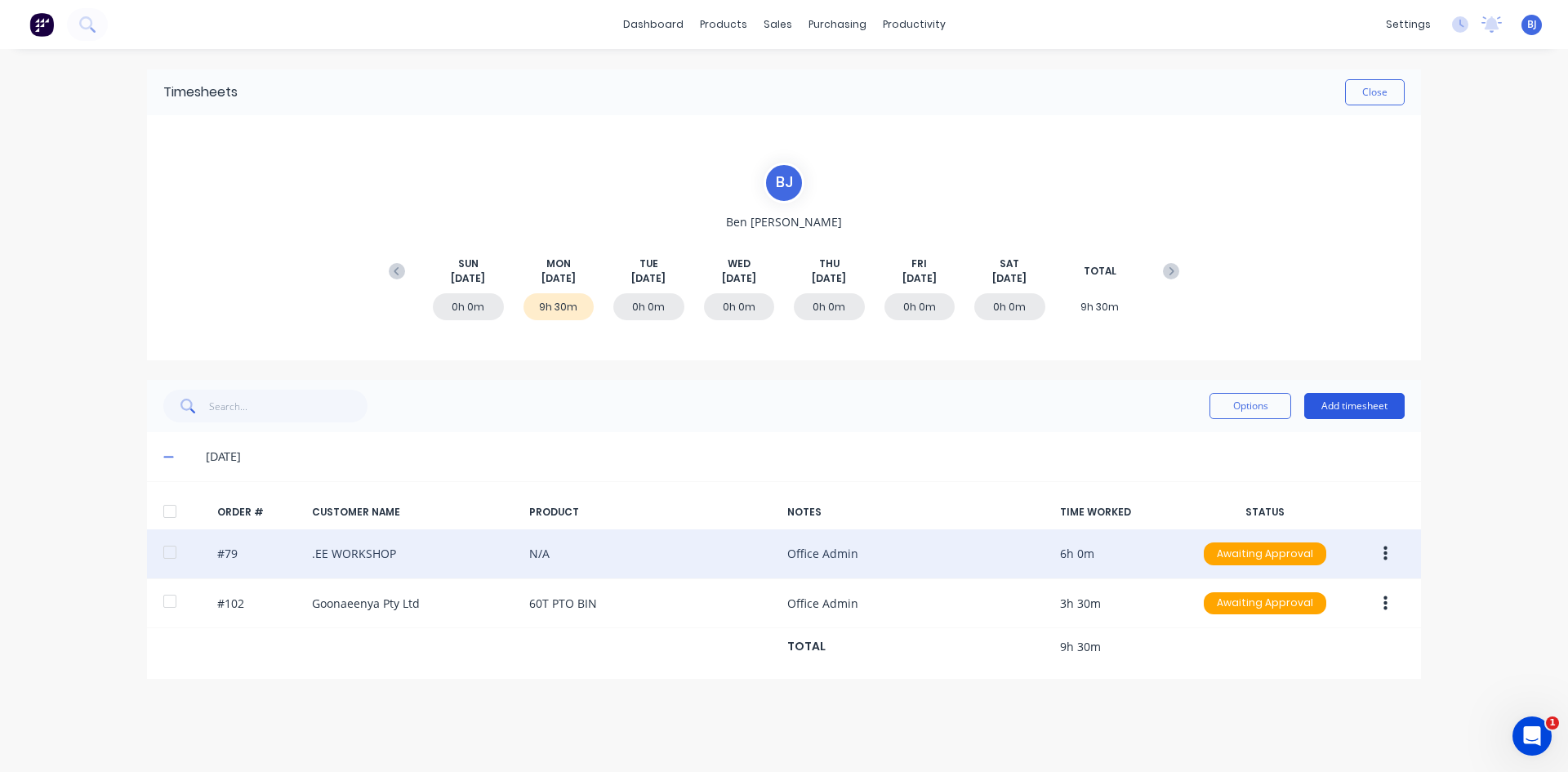
click at [1253, 402] on button "Add timesheet" at bounding box center [1354, 405] width 100 height 26
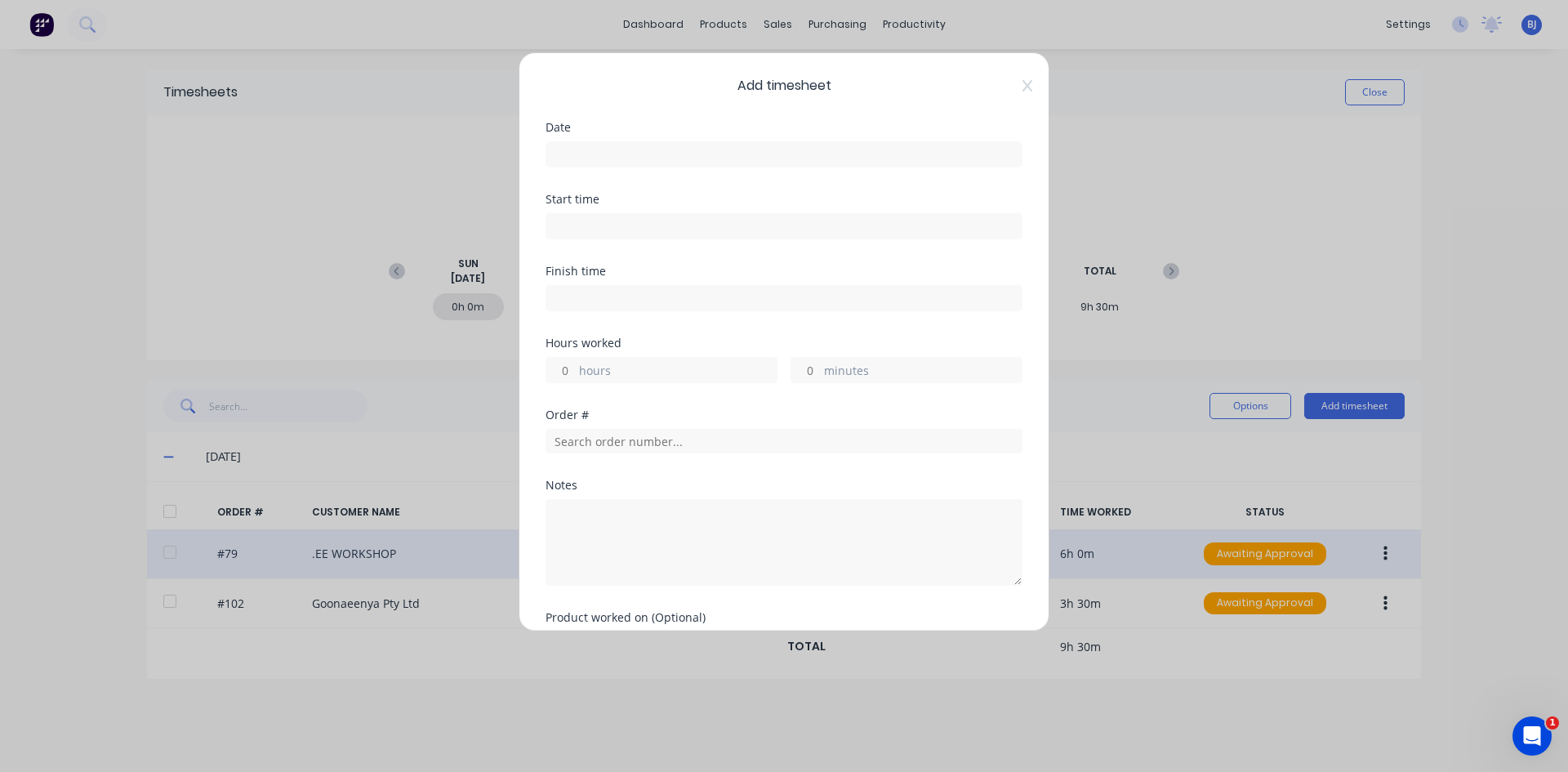
click at [571, 156] on input at bounding box center [784, 153] width 476 height 24
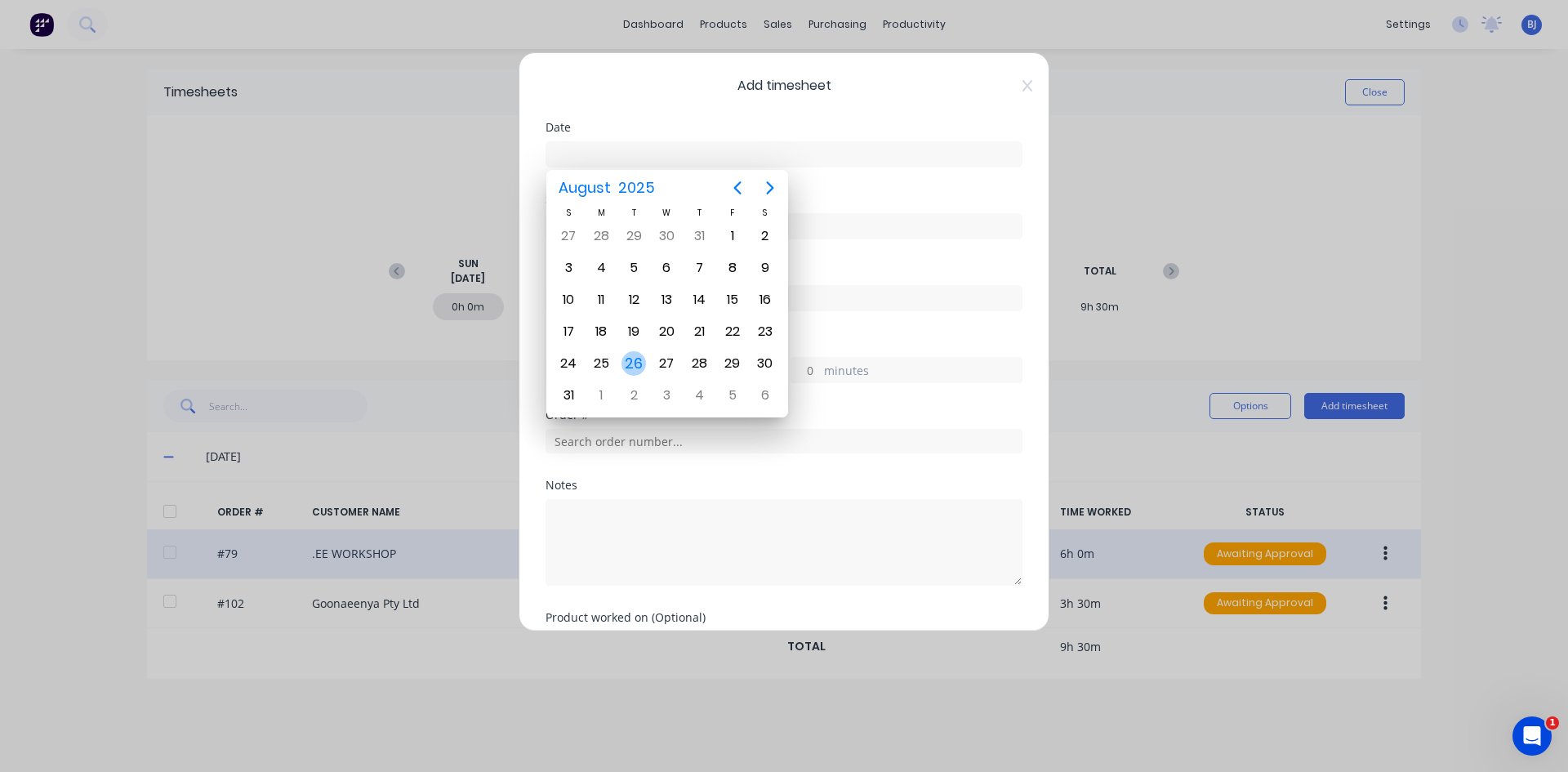
click at [636, 368] on div "26" at bounding box center [633, 363] width 24 height 24
type input "[DATE]"
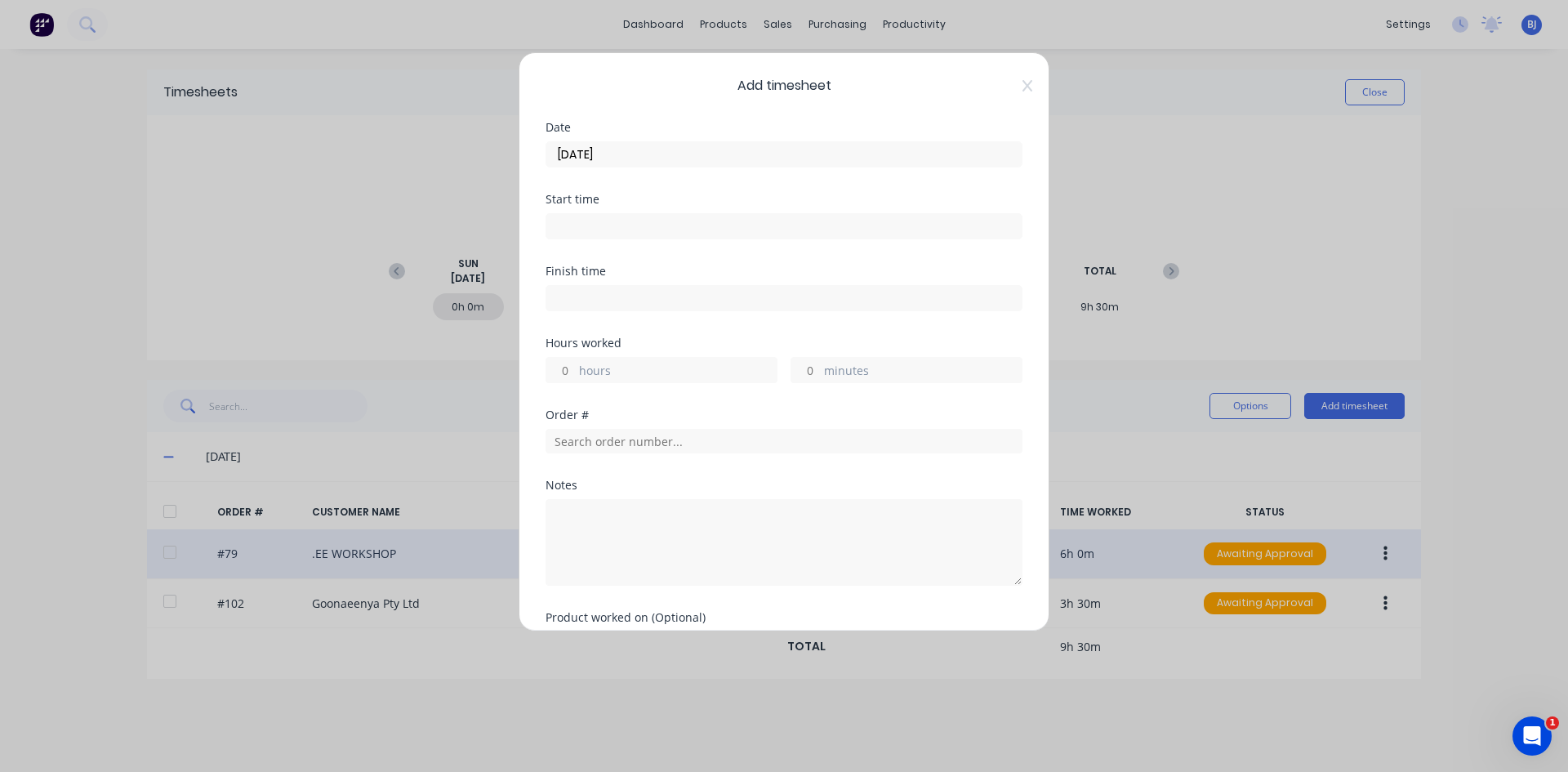
click at [568, 215] on input at bounding box center [784, 226] width 476 height 24
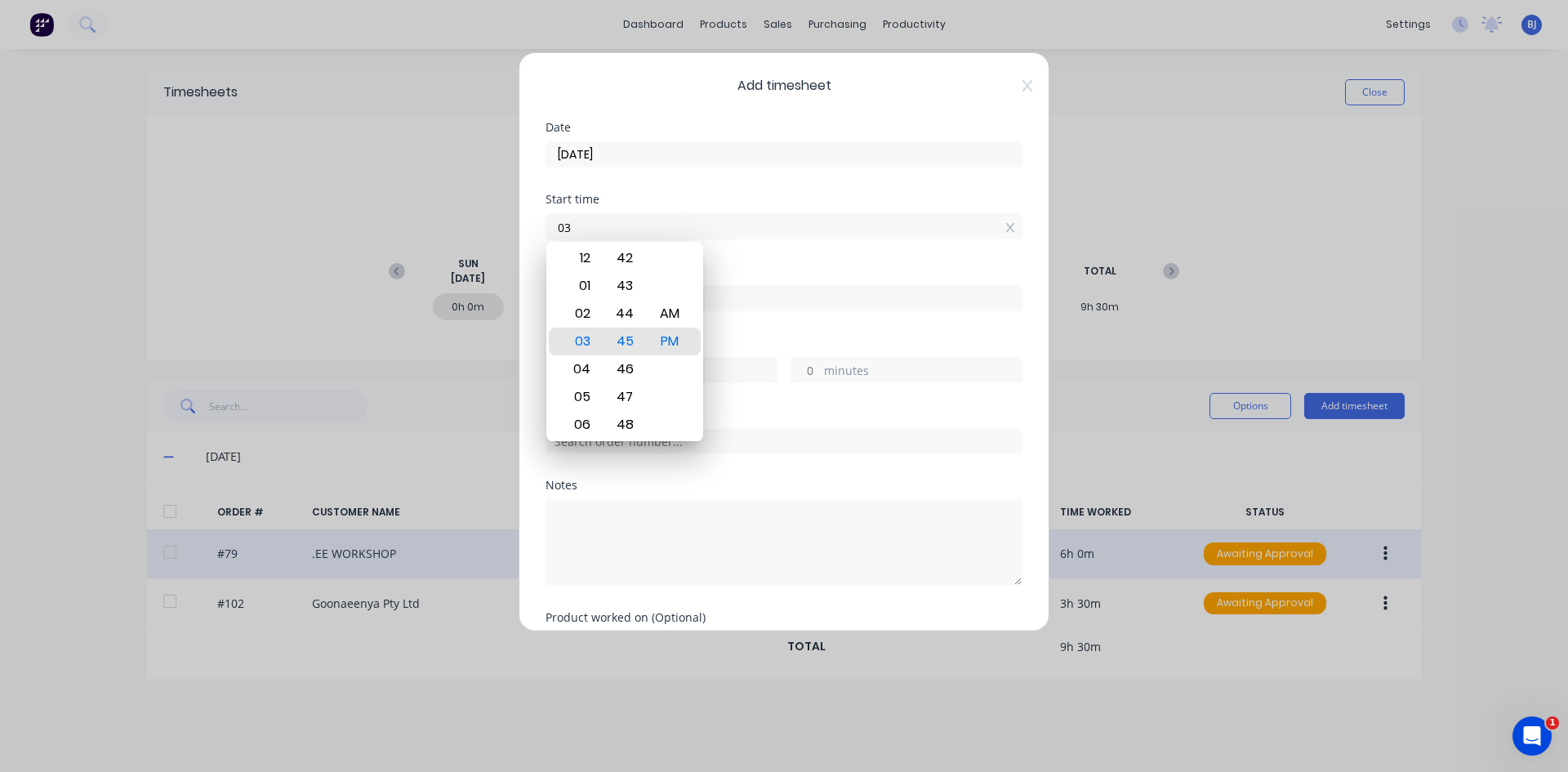
type input "0"
type input "07:00 AM"
click at [684, 316] on div "AM" at bounding box center [670, 314] width 40 height 28
click at [672, 343] on div "AM" at bounding box center [670, 341] width 40 height 28
click at [716, 258] on div "Start time 07:00 AM" at bounding box center [784, 230] width 477 height 71
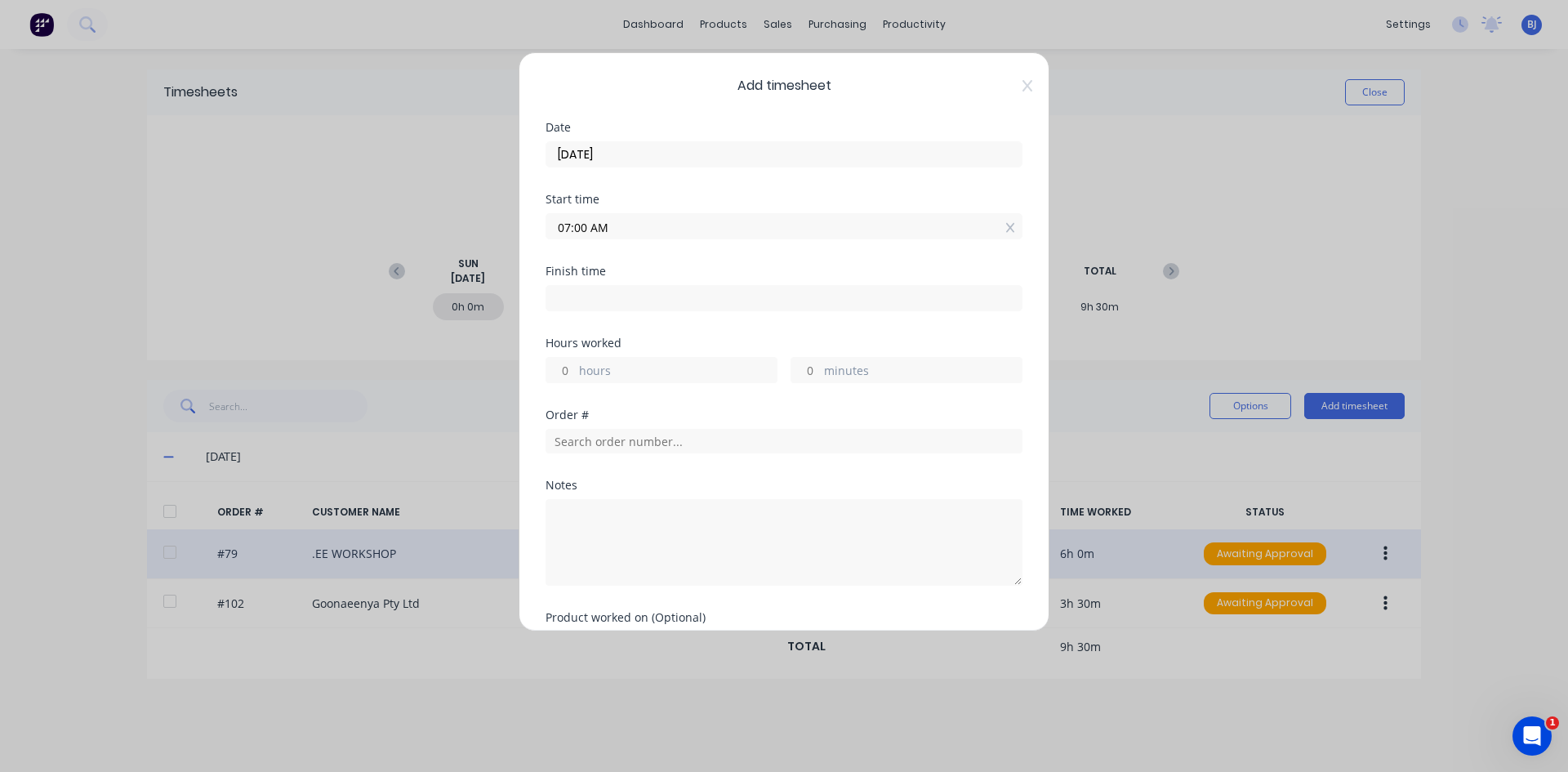
click at [579, 299] on input at bounding box center [784, 297] width 476 height 24
type input "03:45 PM"
type input "8"
type input "45"
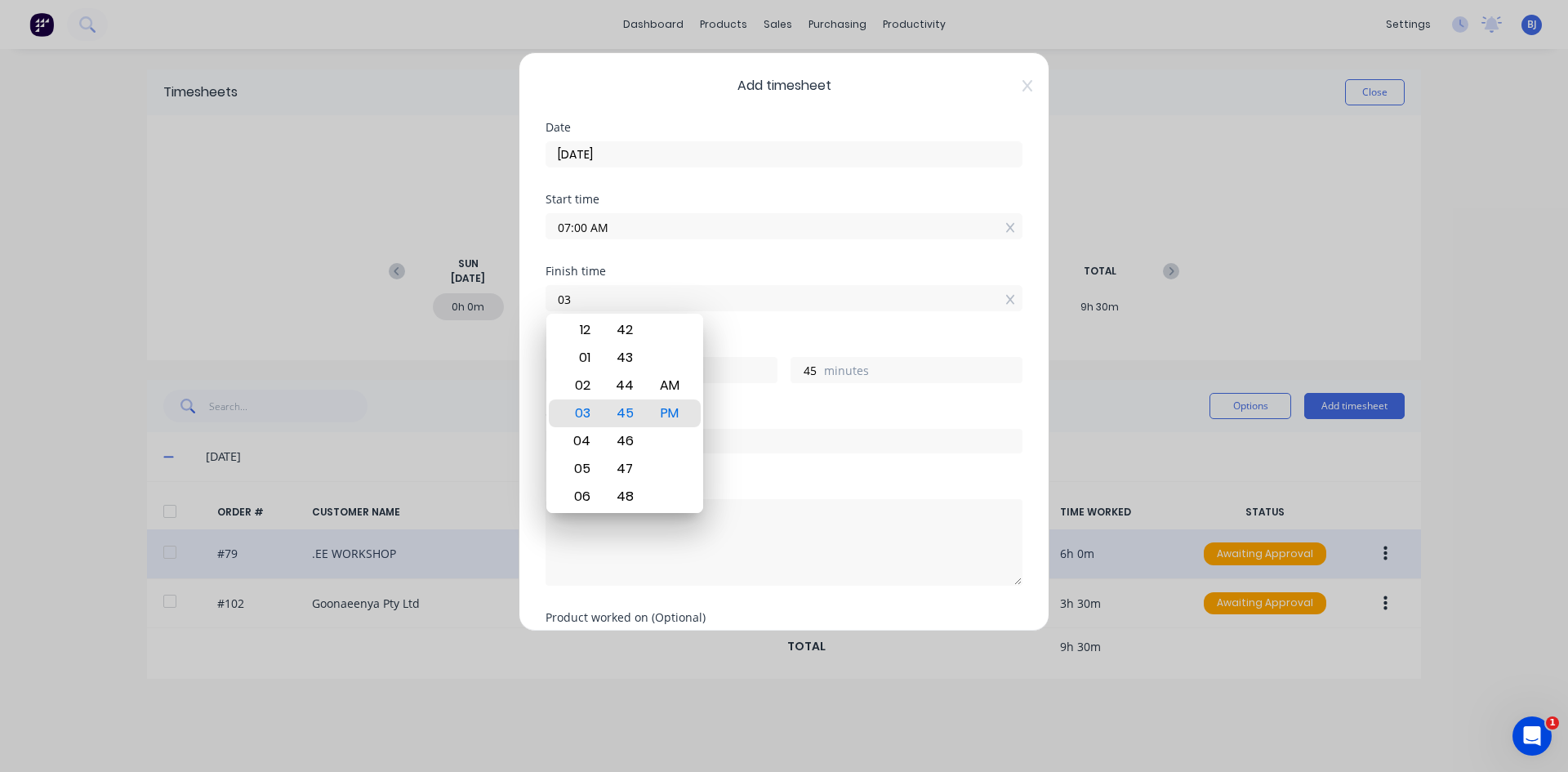
type input "0"
type input "01:00 AM"
type input "-6"
type input "0"
click at [668, 414] on div "PM" at bounding box center [670, 413] width 40 height 28
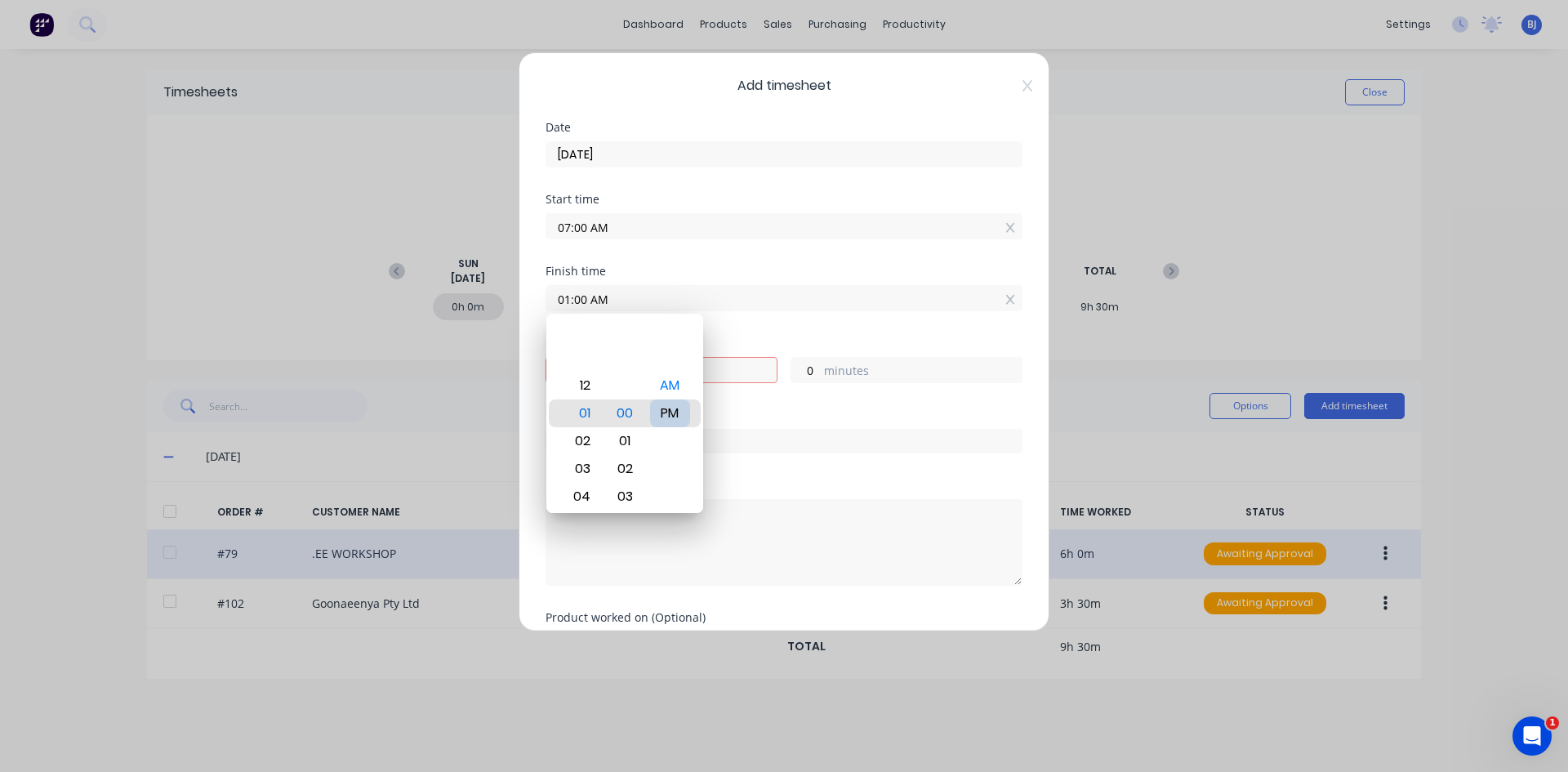
type input "01:00 PM"
type input "6"
click at [731, 341] on div "Hours worked" at bounding box center [784, 344] width 477 height 12
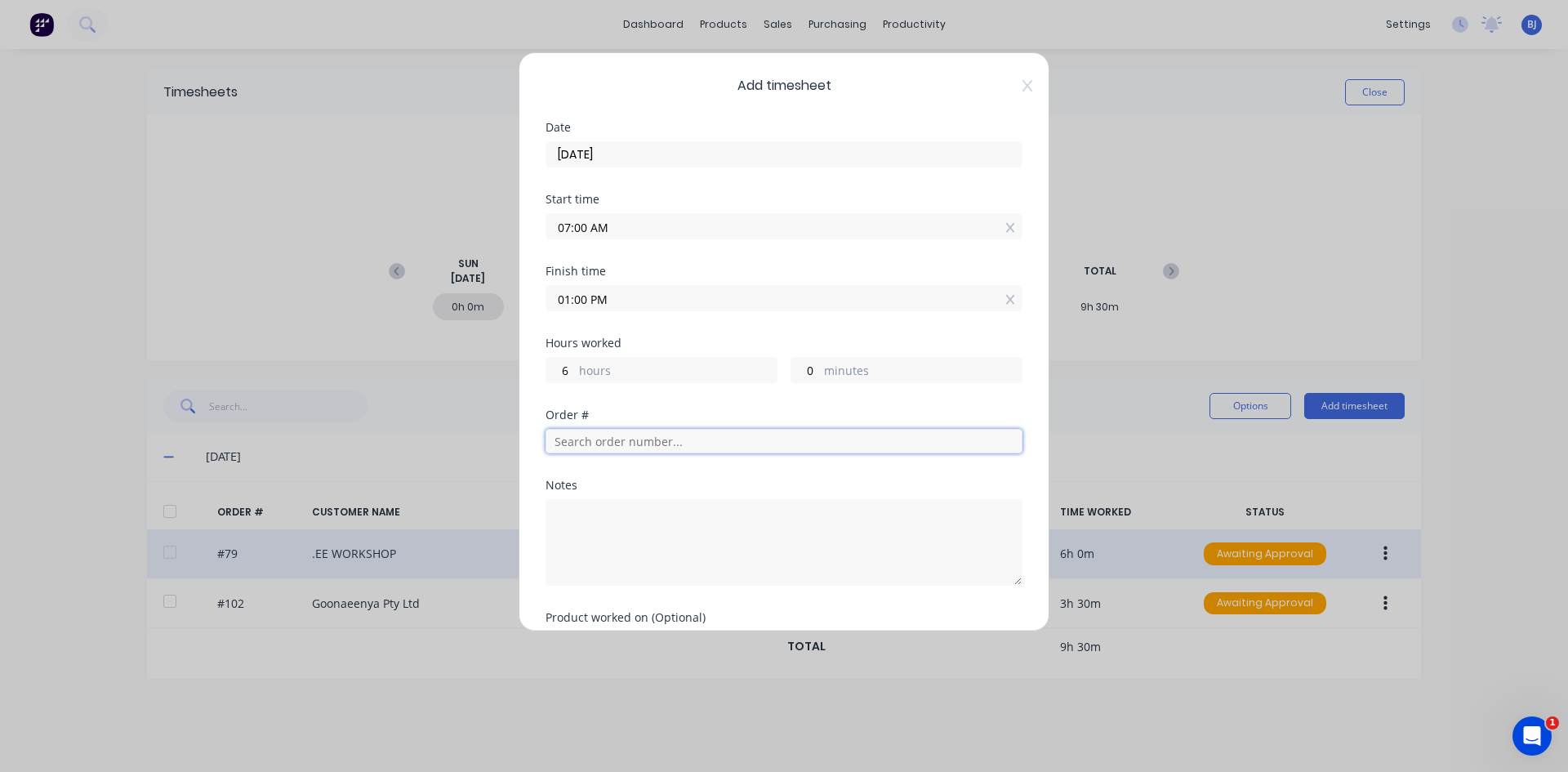
click at [597, 438] on input "text" at bounding box center [784, 440] width 477 height 24
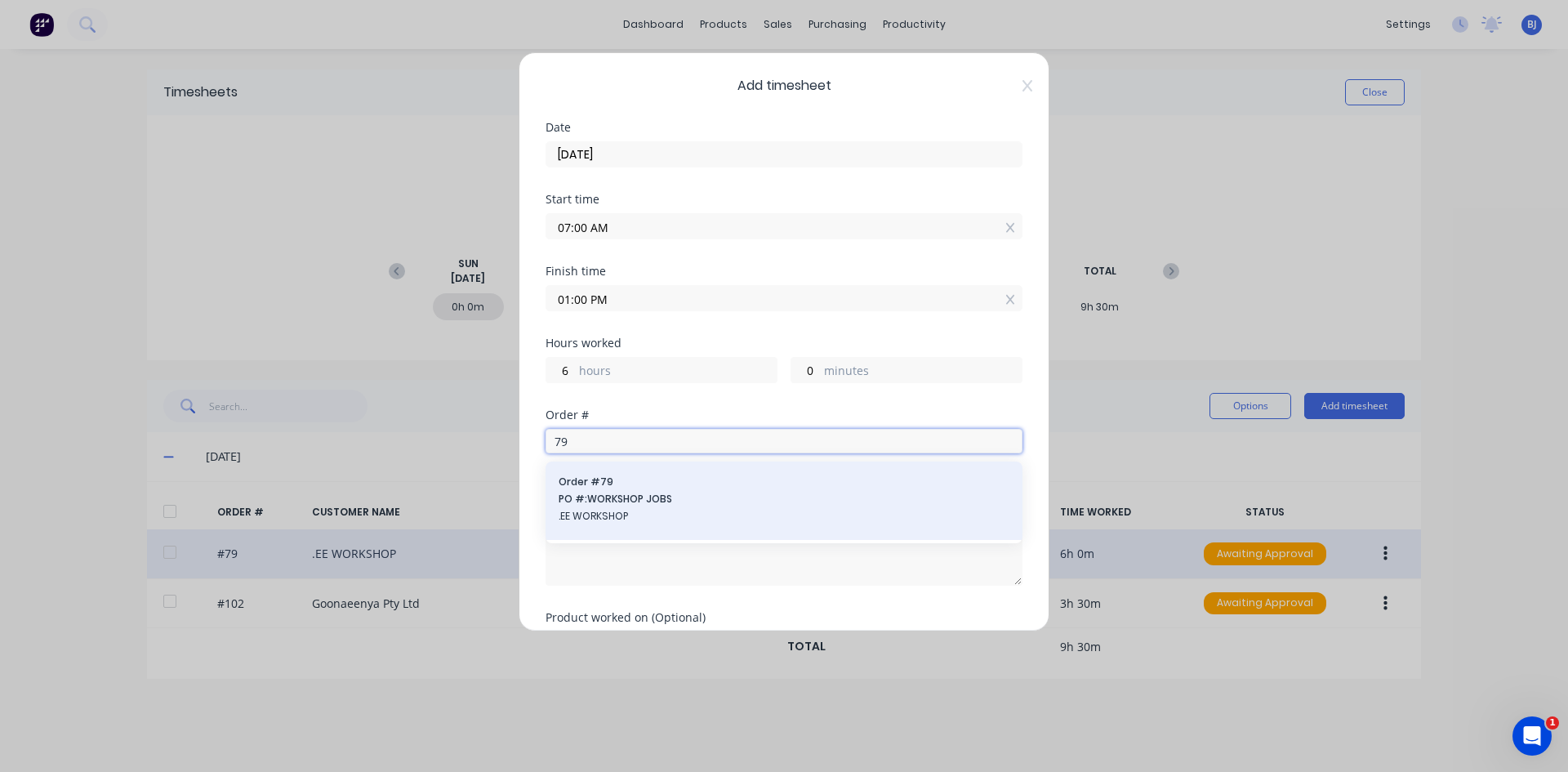
type input "79"
click at [629, 483] on span "Order # 79" at bounding box center [784, 482] width 451 height 14
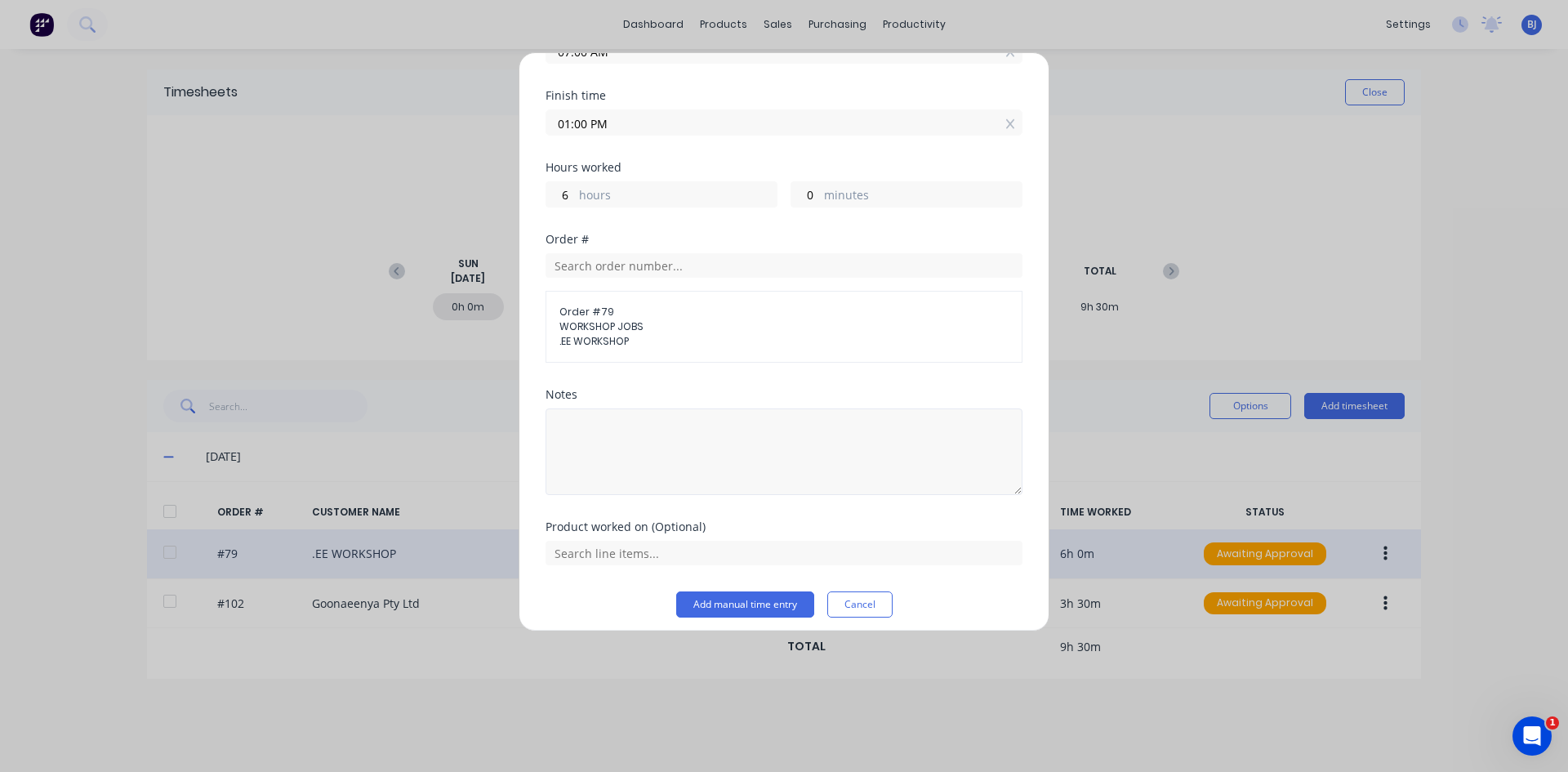
scroll to position [185, 0]
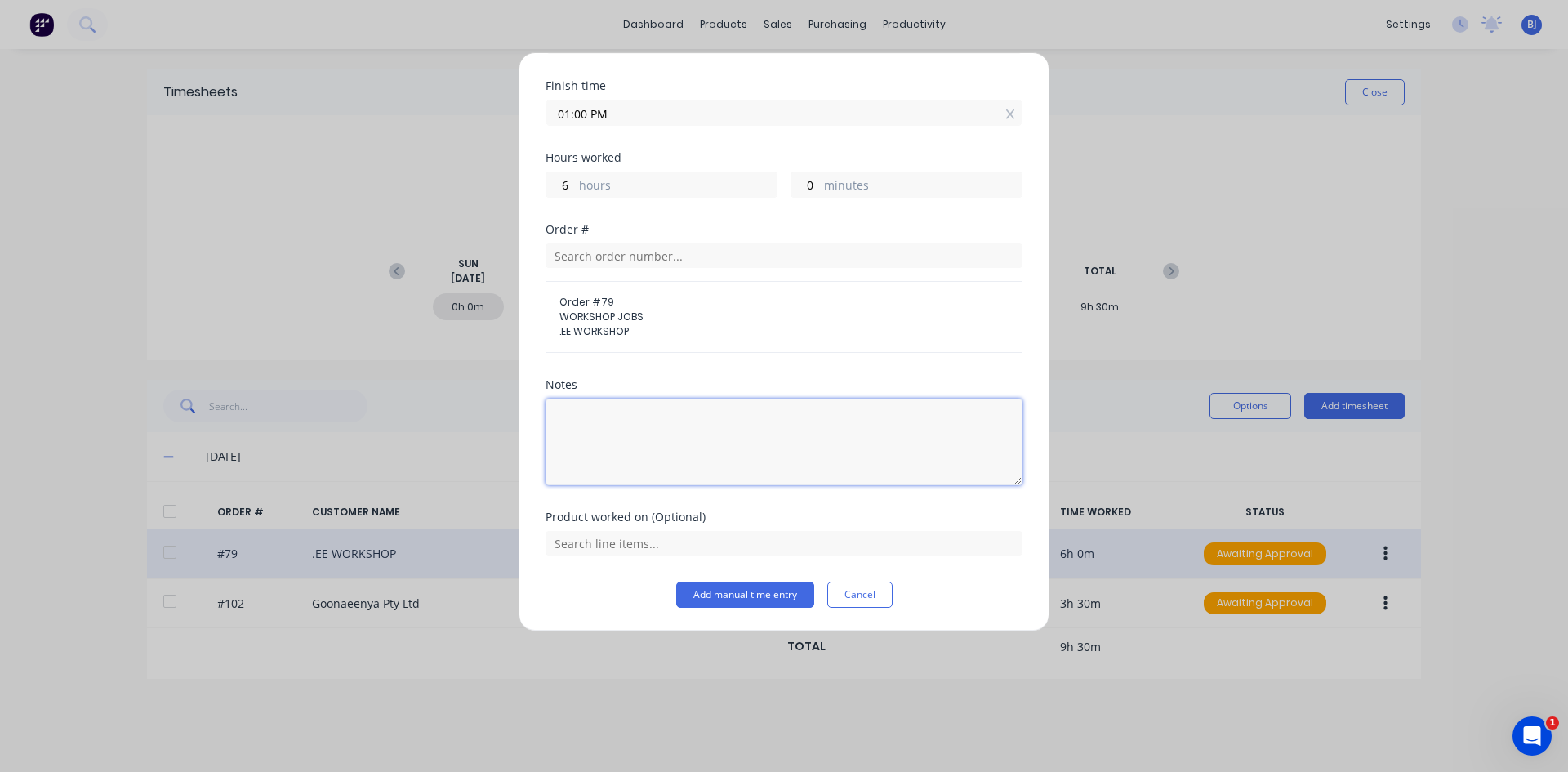
click at [576, 427] on textarea at bounding box center [784, 442] width 477 height 87
type textarea "Office Admin"
click at [672, 538] on input "text" at bounding box center [784, 542] width 477 height 24
click at [705, 590] on button "Add manual time entry" at bounding box center [745, 594] width 138 height 26
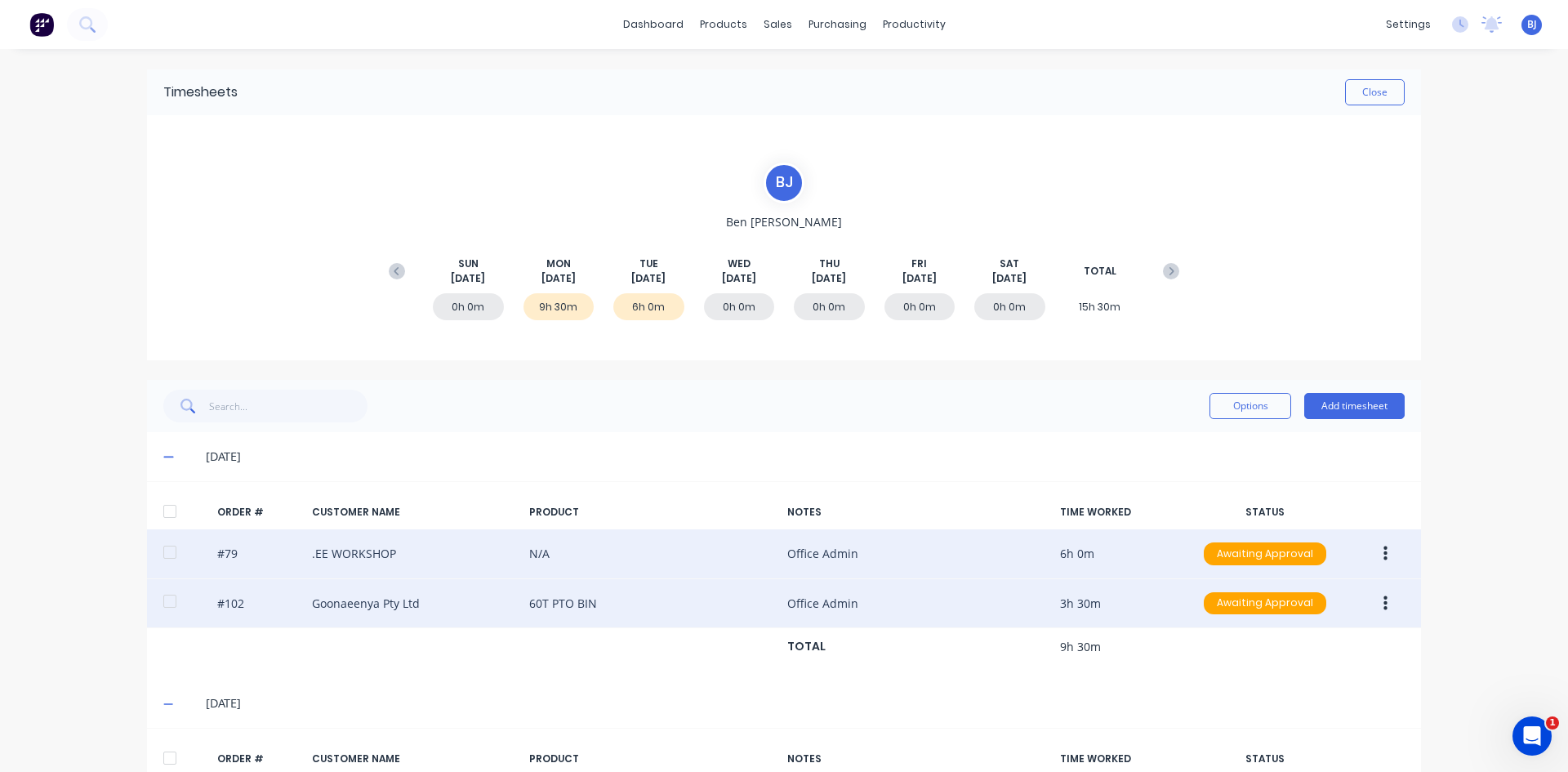
scroll to position [124, 0]
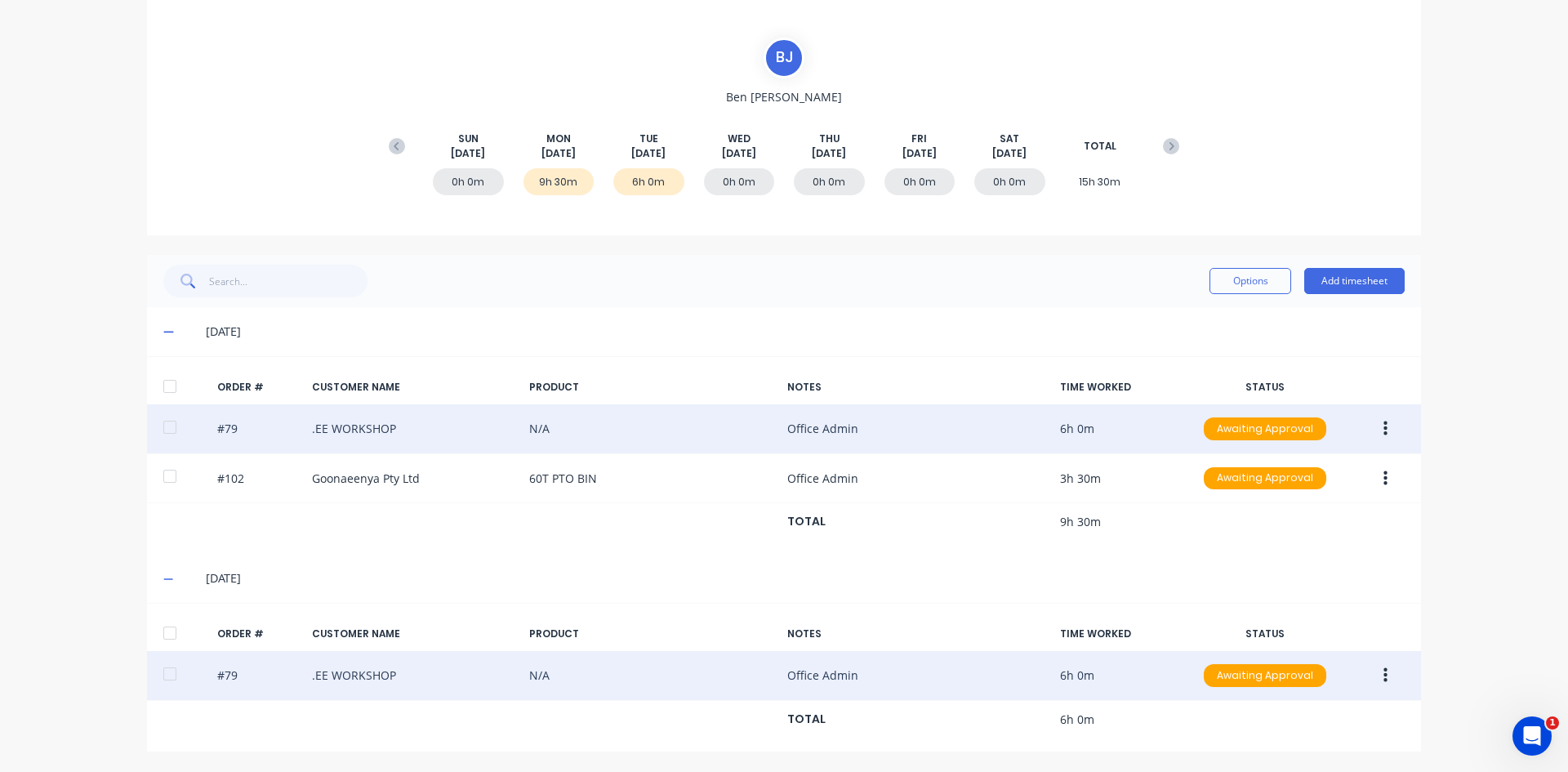
click at [1253, 595] on icon "button" at bounding box center [1386, 675] width 4 height 14
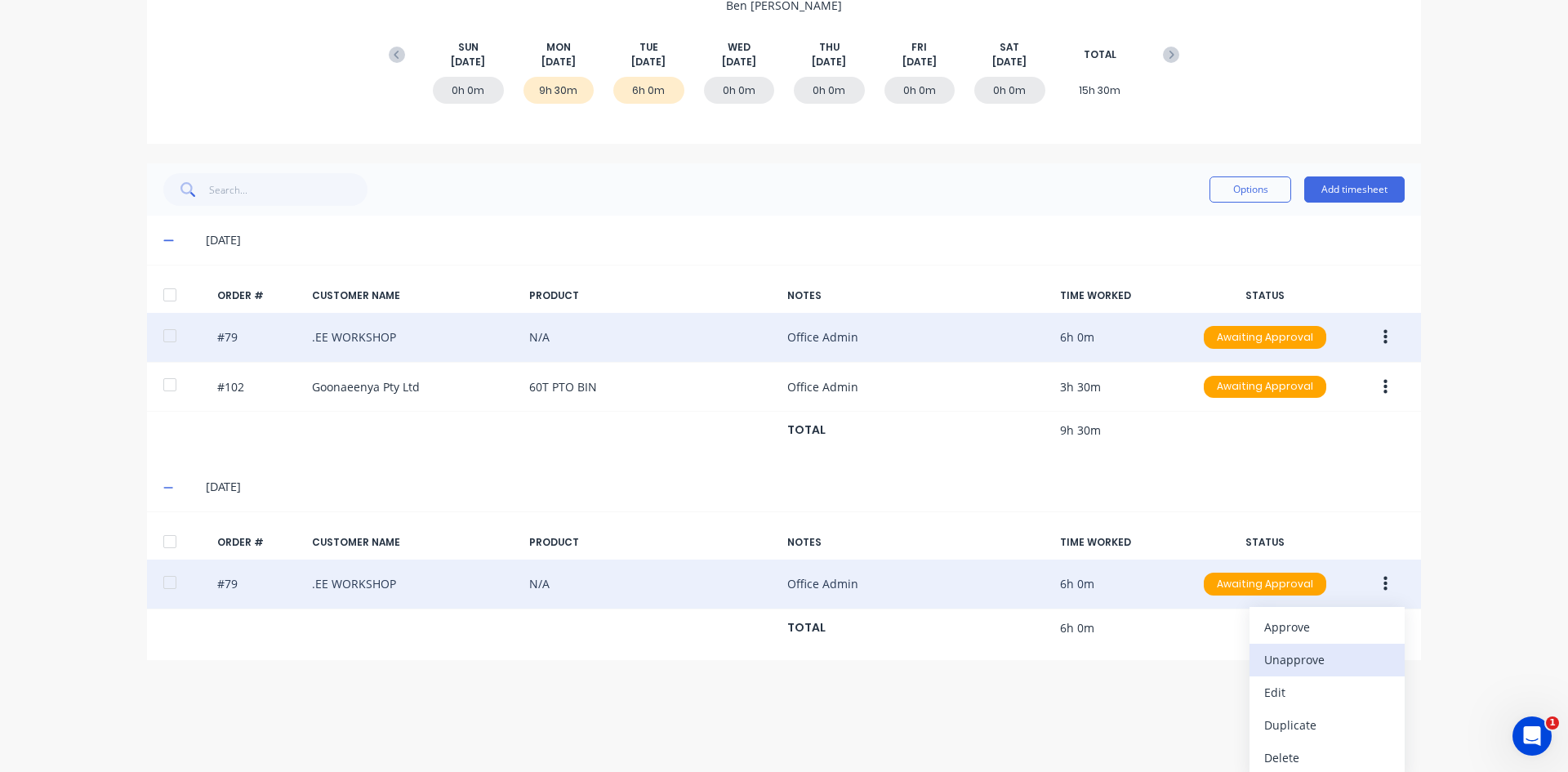
scroll to position [223, 0]
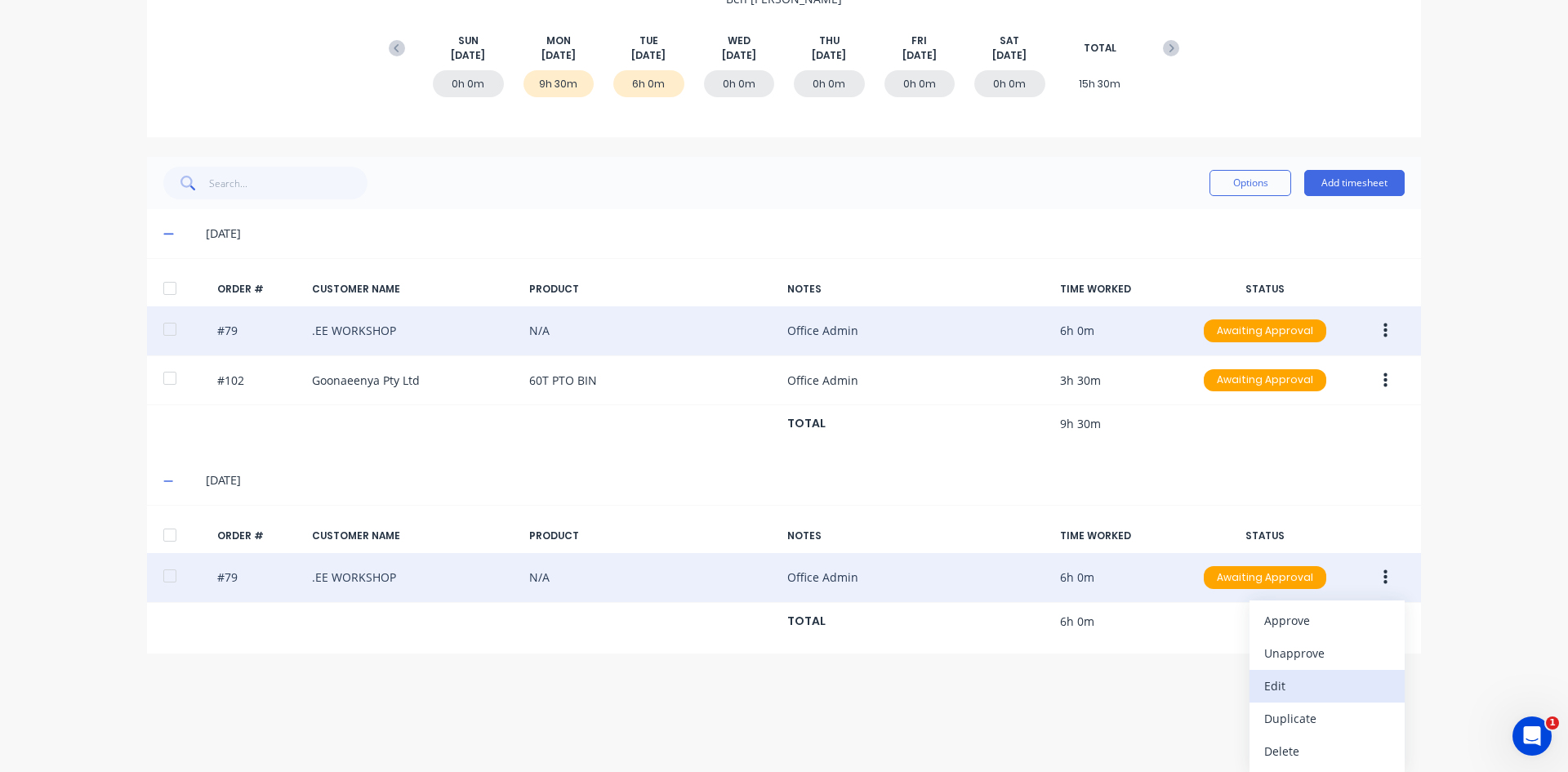
click at [1253, 595] on div "Edit" at bounding box center [1327, 685] width 125 height 24
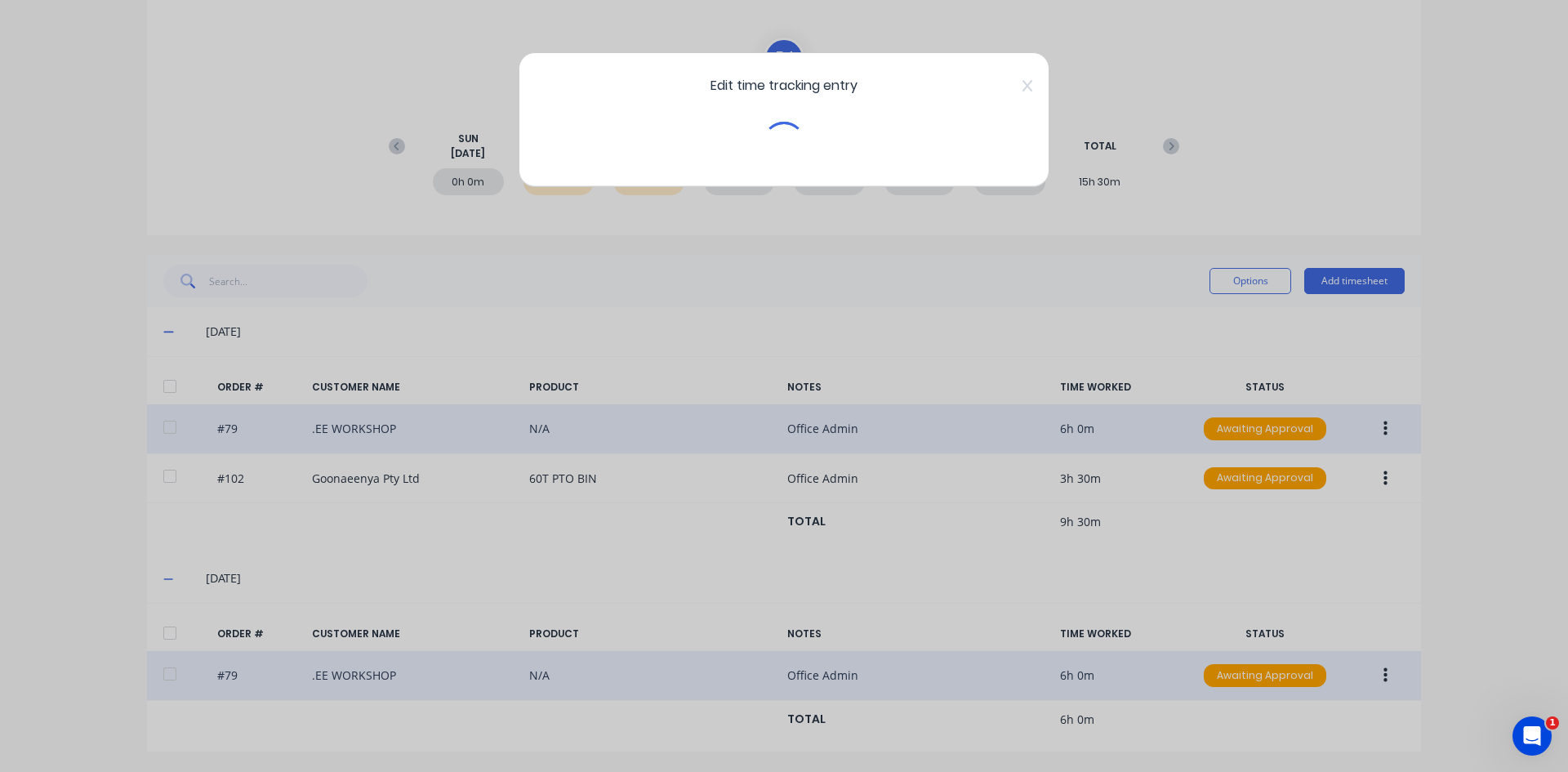
scroll to position [124, 0]
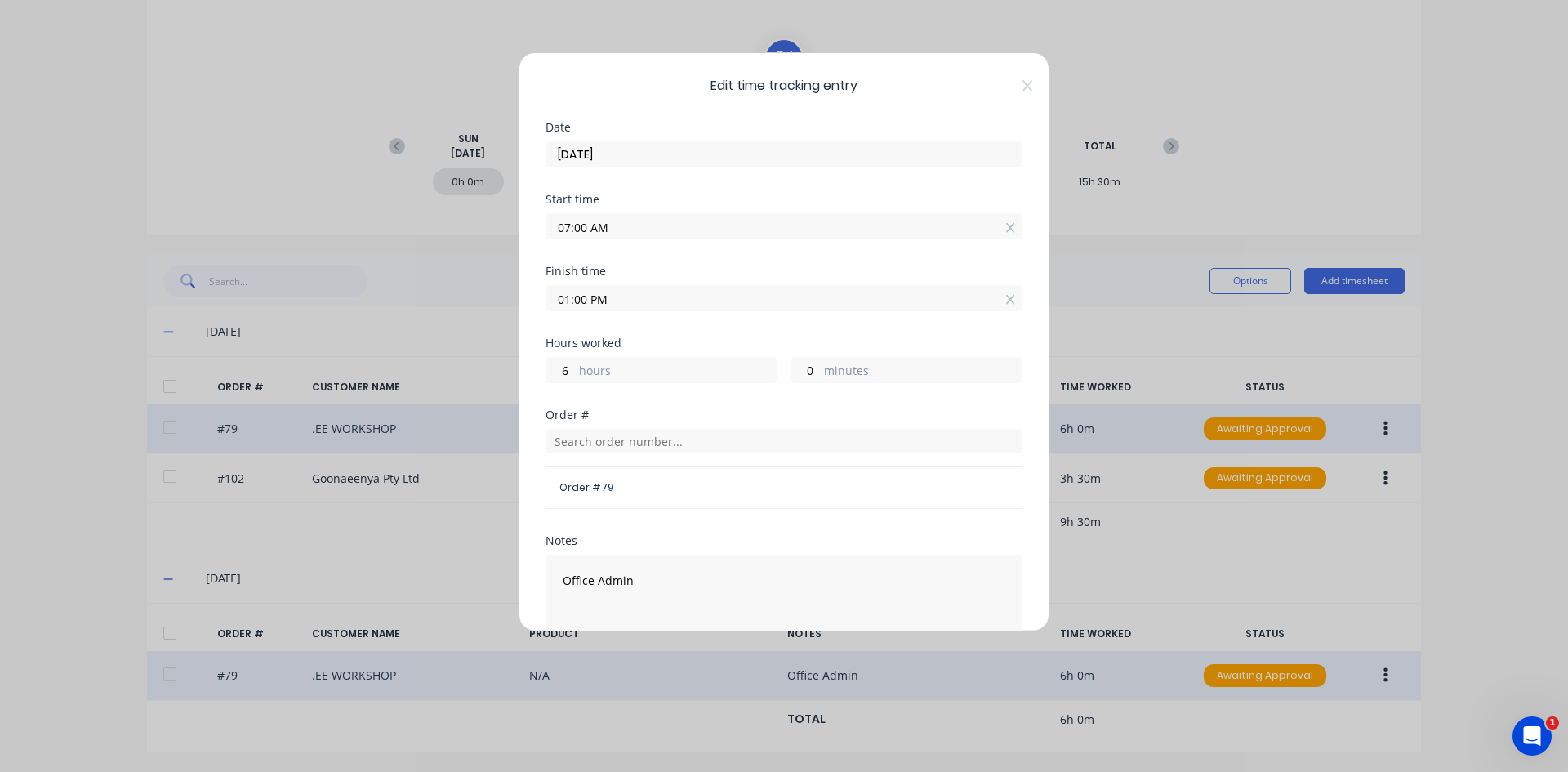
drag, startPoint x: 568, startPoint y: 232, endPoint x: 450, endPoint y: 241, distance: 118.3
click at [450, 241] on div "Edit time tracking entry Date [DATE] Start time 07:00 AM Finish time 01:00 PM H…" at bounding box center [784, 386] width 1568 height 772
type input "01:30 AM"
type input "11"
type input "30"
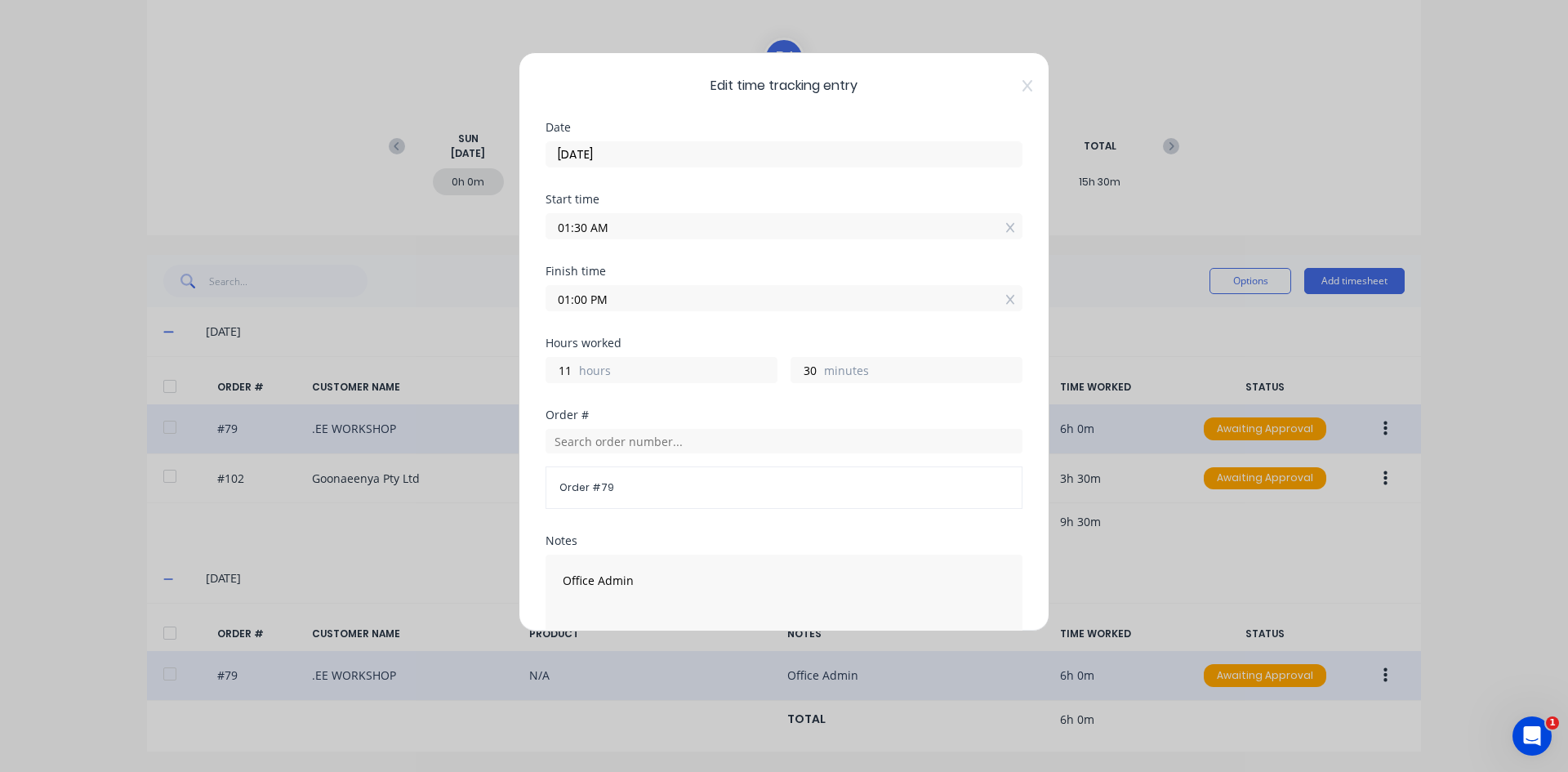
click at [675, 246] on div "Start time 01:30 AM" at bounding box center [784, 230] width 477 height 71
click at [647, 231] on input "01:30 AM" at bounding box center [784, 226] width 476 height 24
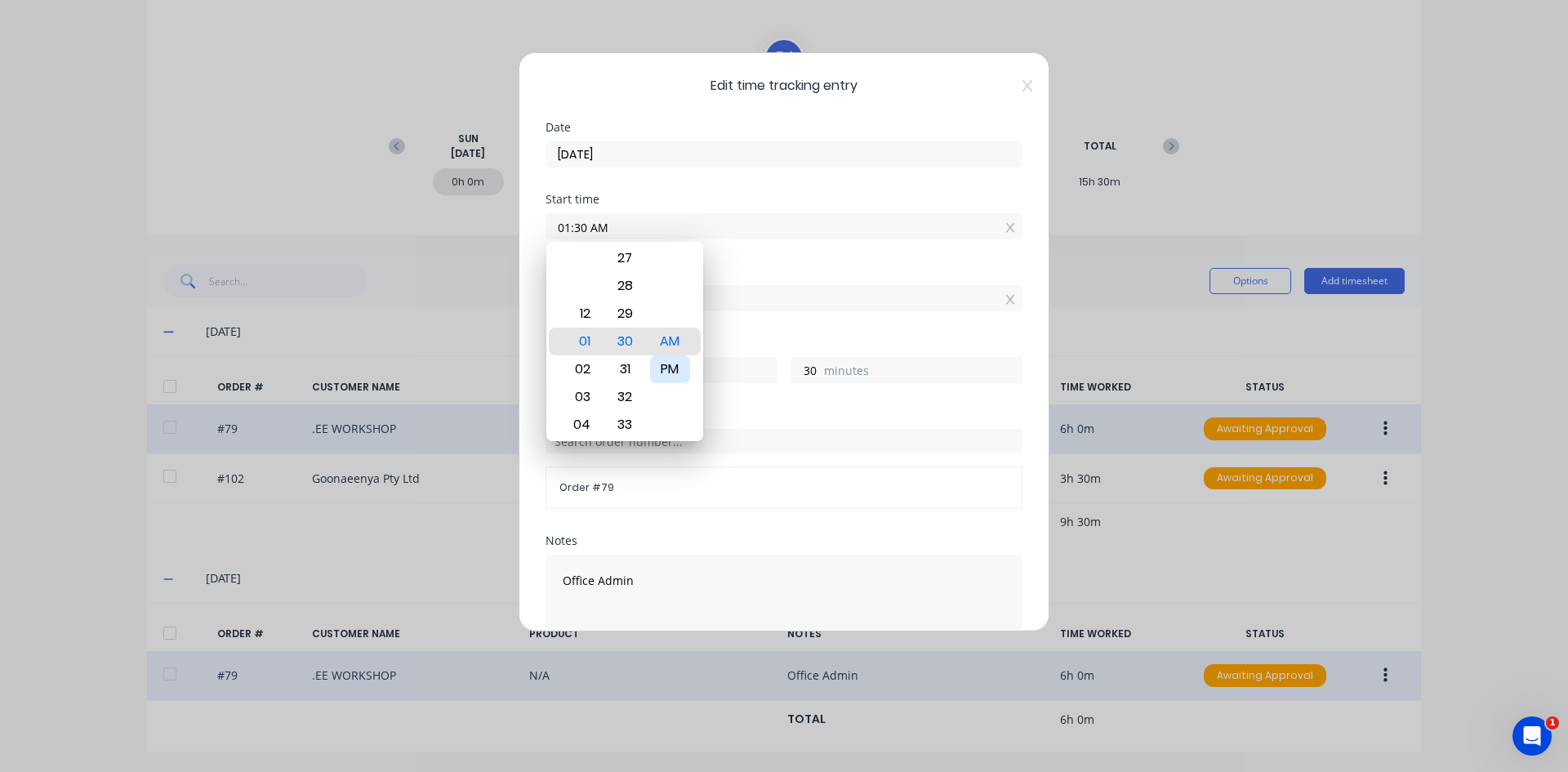
drag, startPoint x: 671, startPoint y: 370, endPoint x: 689, endPoint y: 317, distance: 56.0
click at [671, 367] on div "PM" at bounding box center [670, 369] width 40 height 28
type input "01:30 PM"
type input "0"
type input "-30"
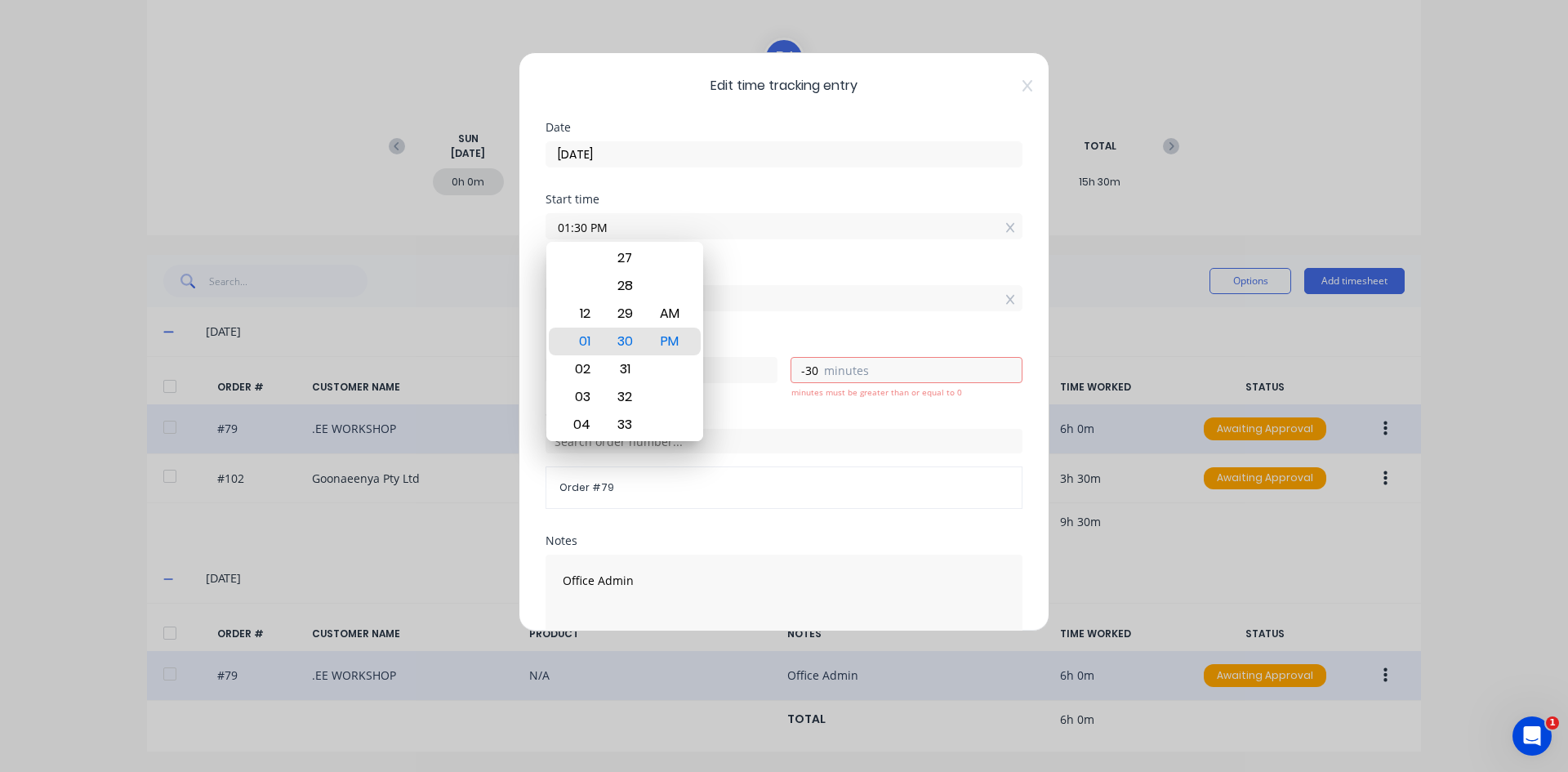
click at [711, 267] on div "Finish time" at bounding box center [784, 271] width 477 height 12
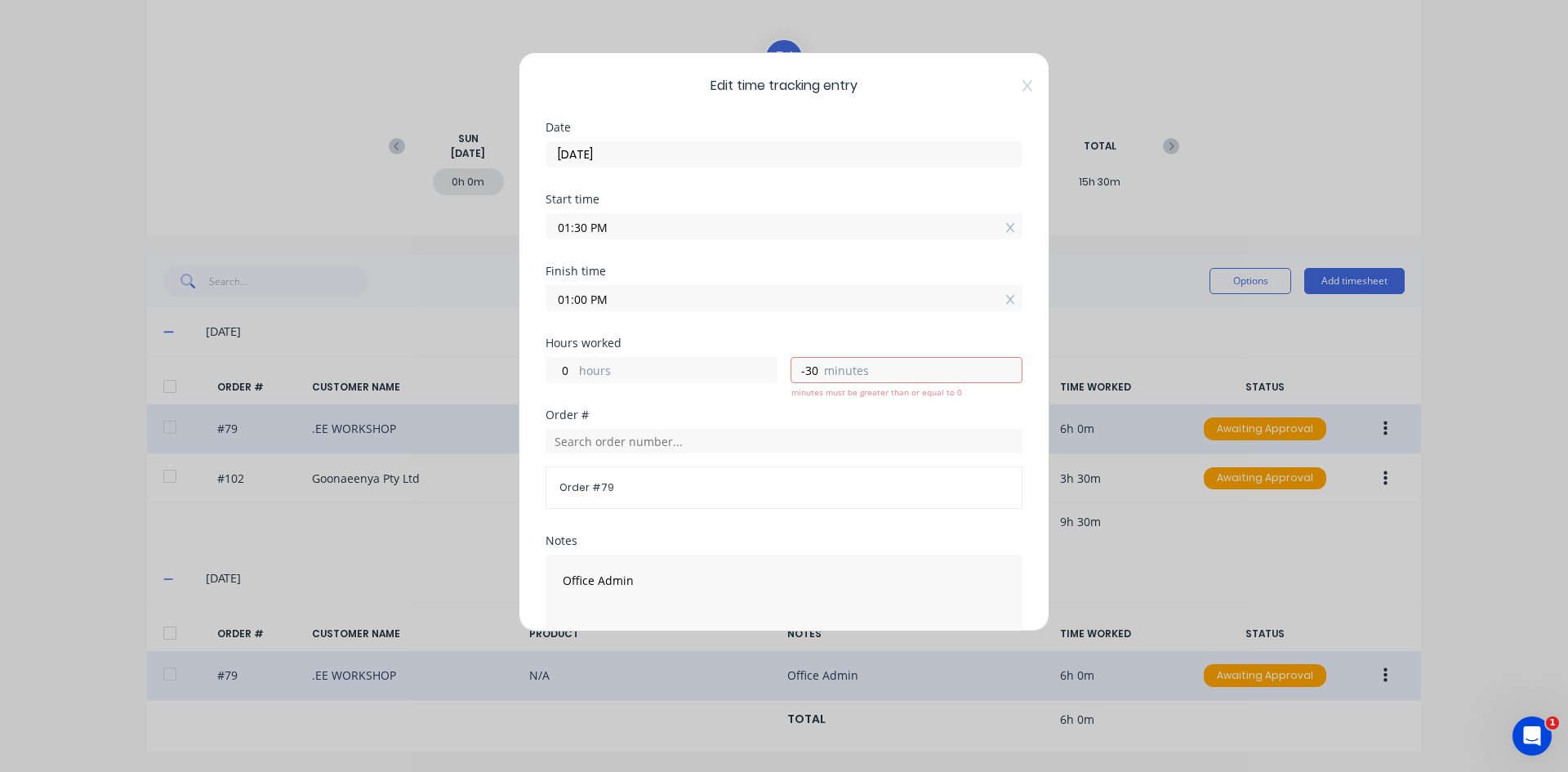
drag, startPoint x: 615, startPoint y: 305, endPoint x: 500, endPoint y: 326, distance: 116.9
click at [500, 326] on div "Edit time tracking entry Date [DATE] Start time 01:30 PM Finish time 01:00 PM H…" at bounding box center [784, 386] width 1568 height 772
type input "05:00 AM"
type input "-8"
click at [594, 310] on label "05:00 AM" at bounding box center [784, 297] width 477 height 26
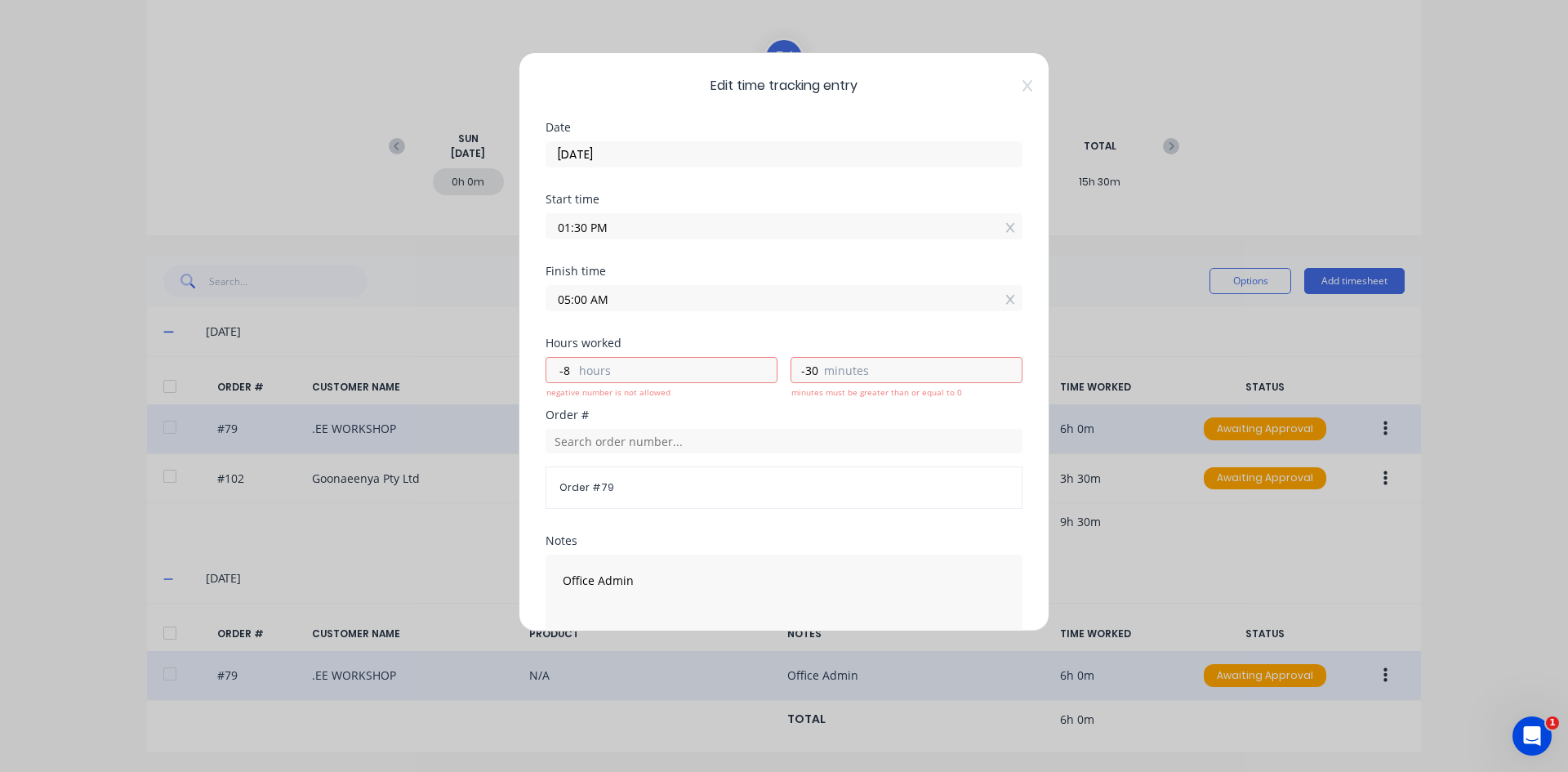
click at [594, 310] on input "05:00 AM" at bounding box center [784, 297] width 476 height 24
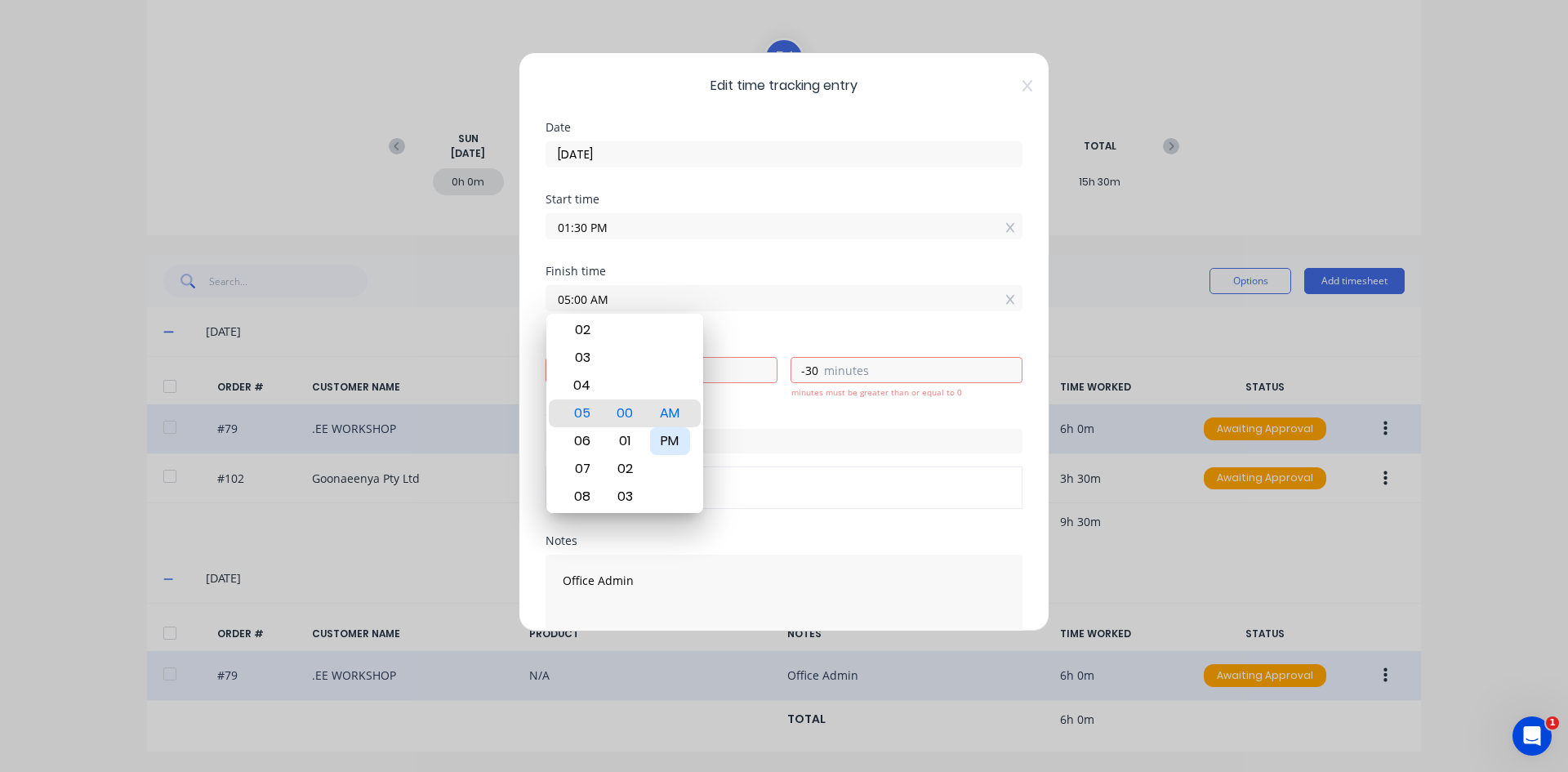
click at [670, 444] on div "PM" at bounding box center [670, 441] width 40 height 28
type input "05:00 PM"
type input "3"
type input "30"
click at [742, 328] on div "Finish time 05:00 PM" at bounding box center [784, 301] width 477 height 71
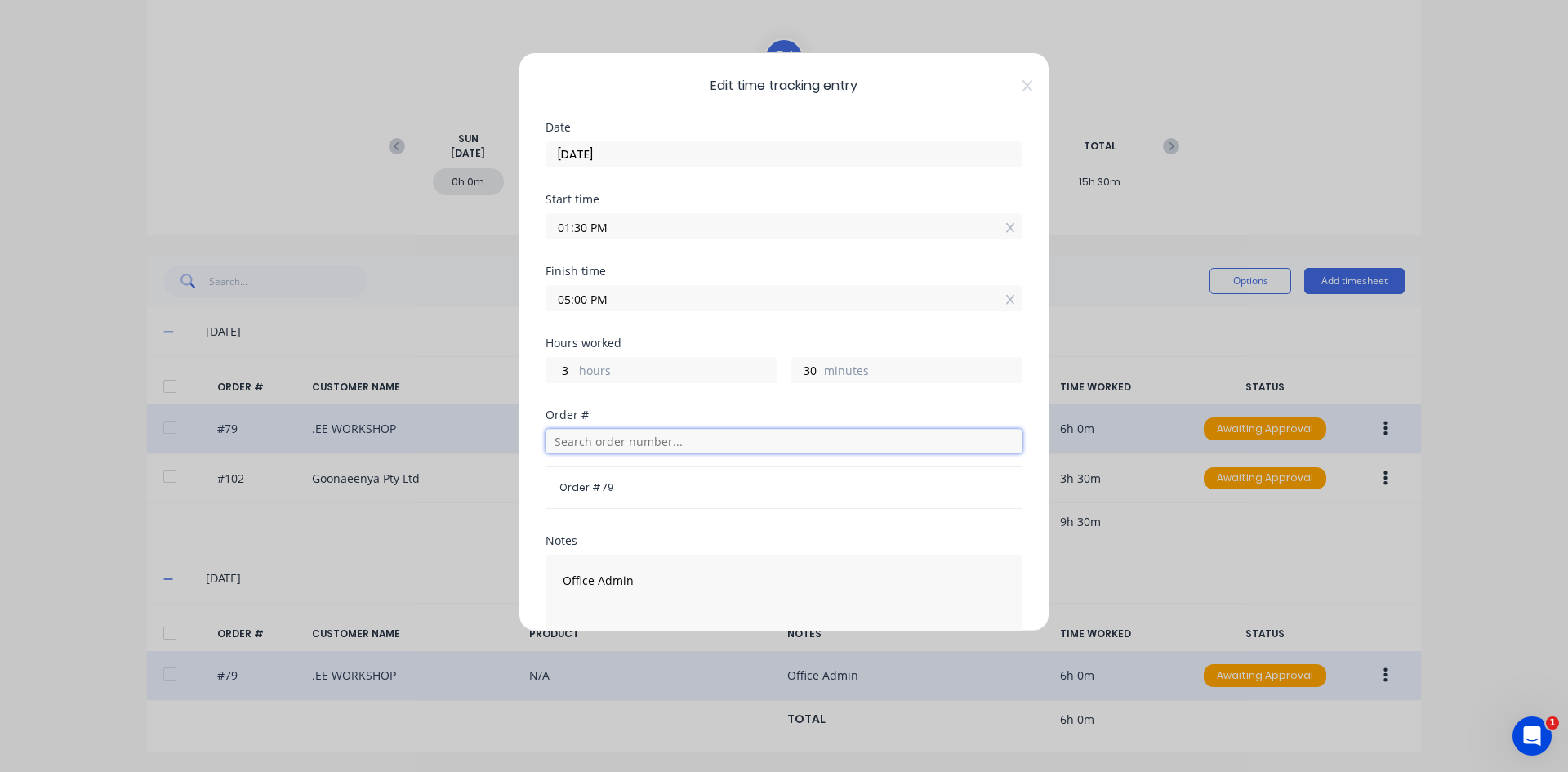
click at [598, 443] on input "text" at bounding box center [784, 440] width 477 height 24
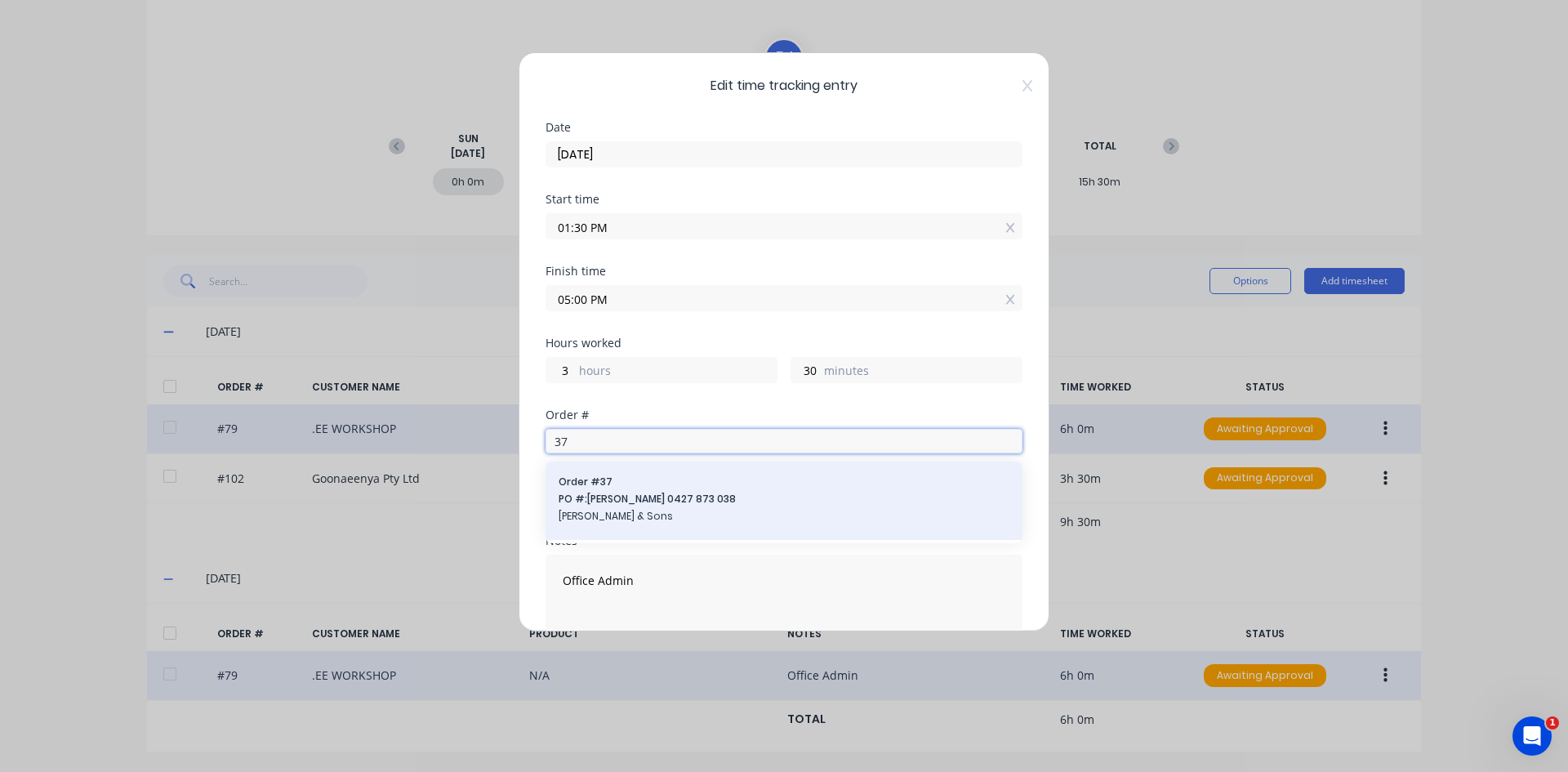
type input "37"
click at [583, 481] on span "Order # 37" at bounding box center [784, 482] width 451 height 14
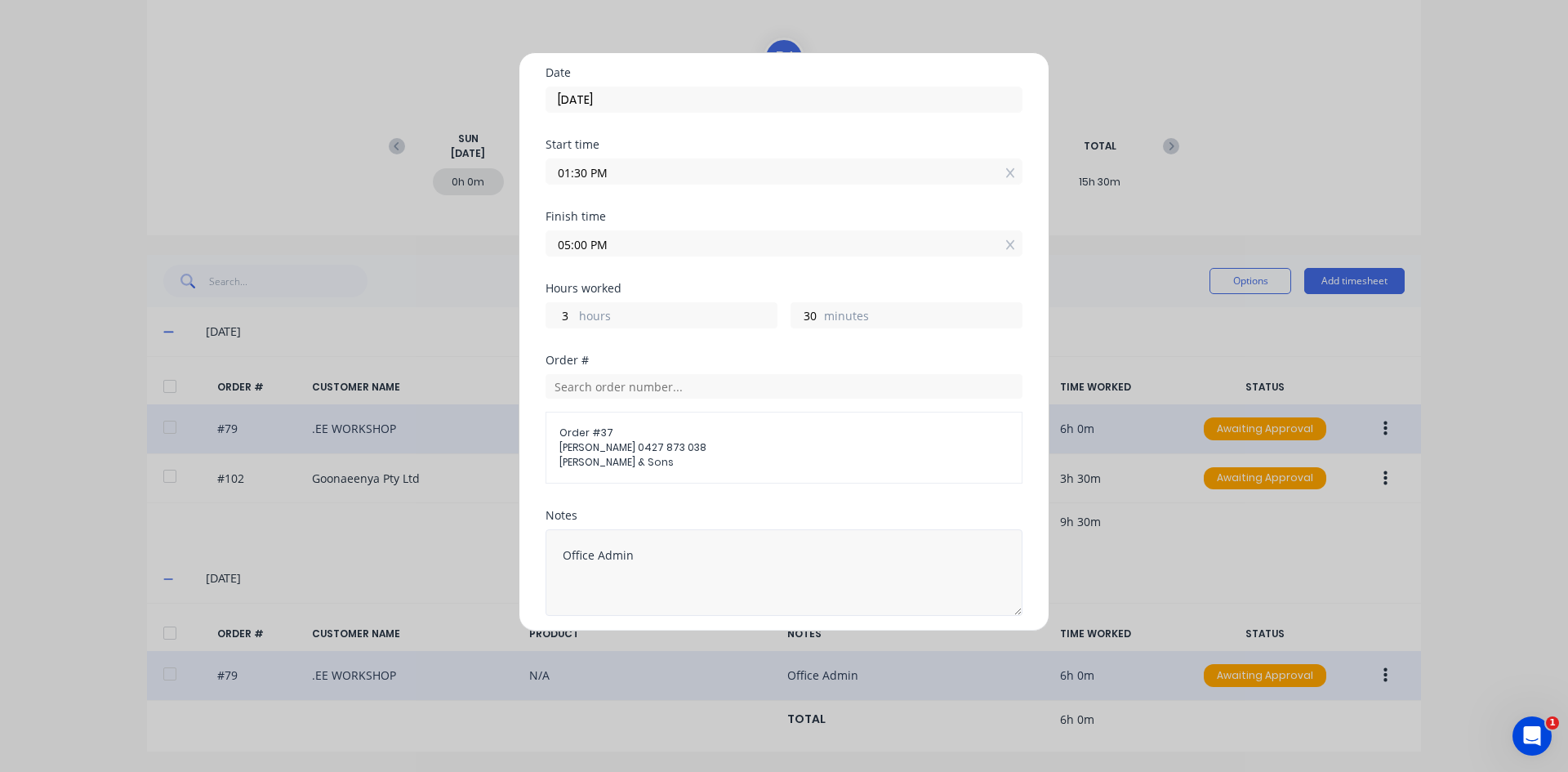
scroll to position [185, 0]
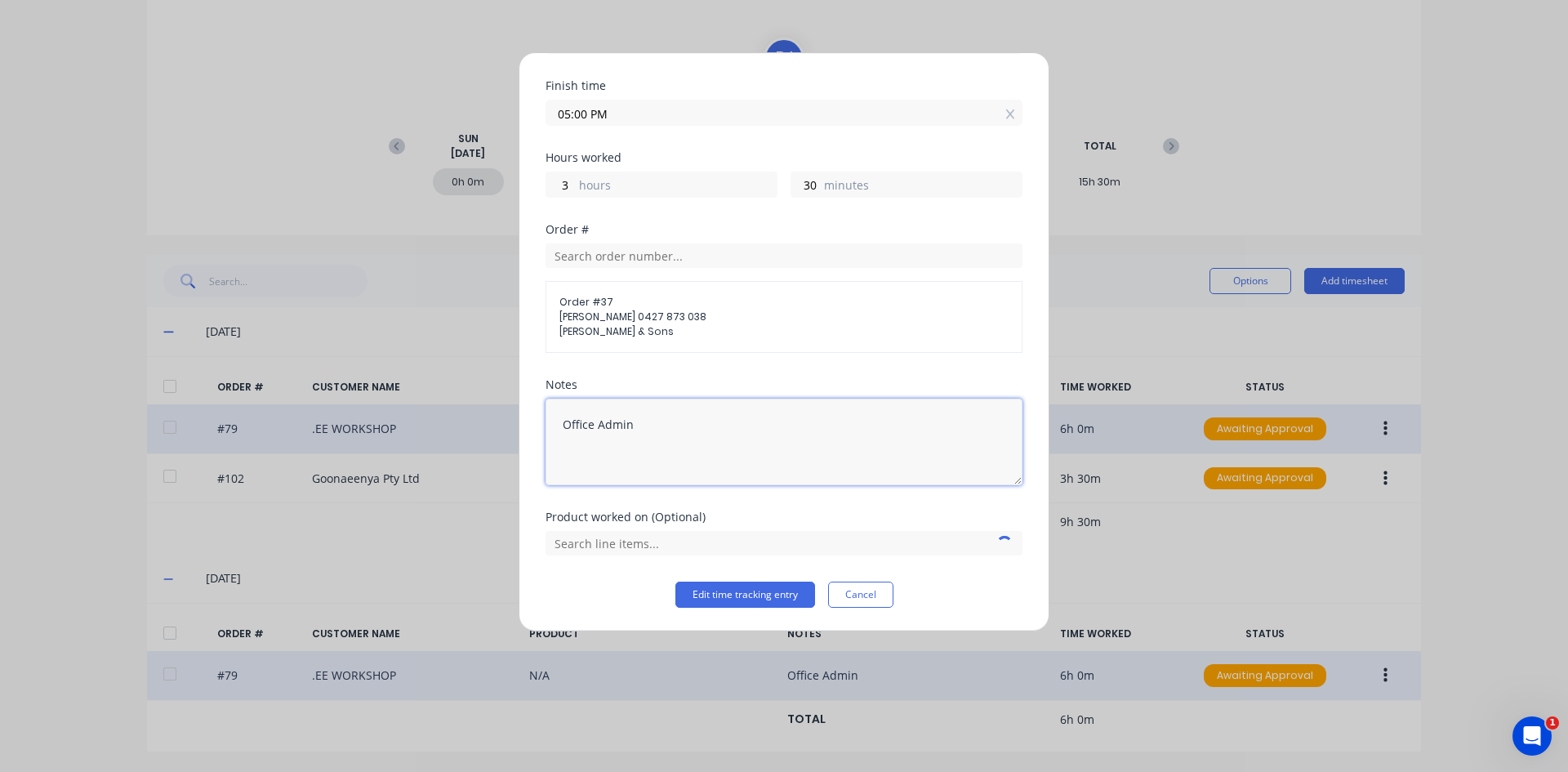
drag, startPoint x: 646, startPoint y: 428, endPoint x: 546, endPoint y: 438, distance: 100.5
click at [546, 438] on textarea "Office Admin" at bounding box center [784, 442] width 477 height 87
type textarea "Roof and walls"
click at [677, 544] on input "text" at bounding box center [784, 542] width 477 height 24
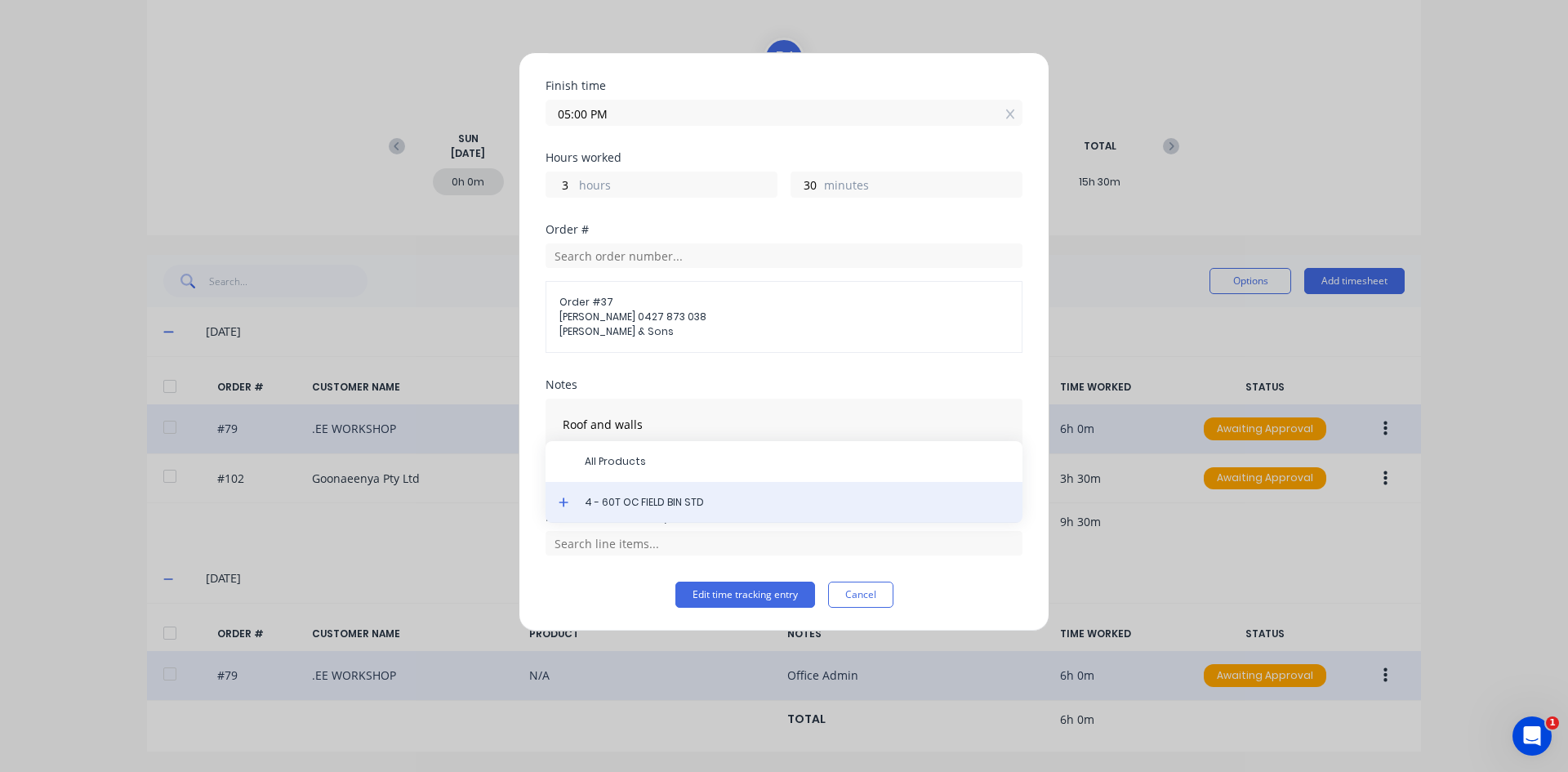
click at [667, 510] on div "4 - 60T OC FIELD BIN STD" at bounding box center [784, 502] width 477 height 41
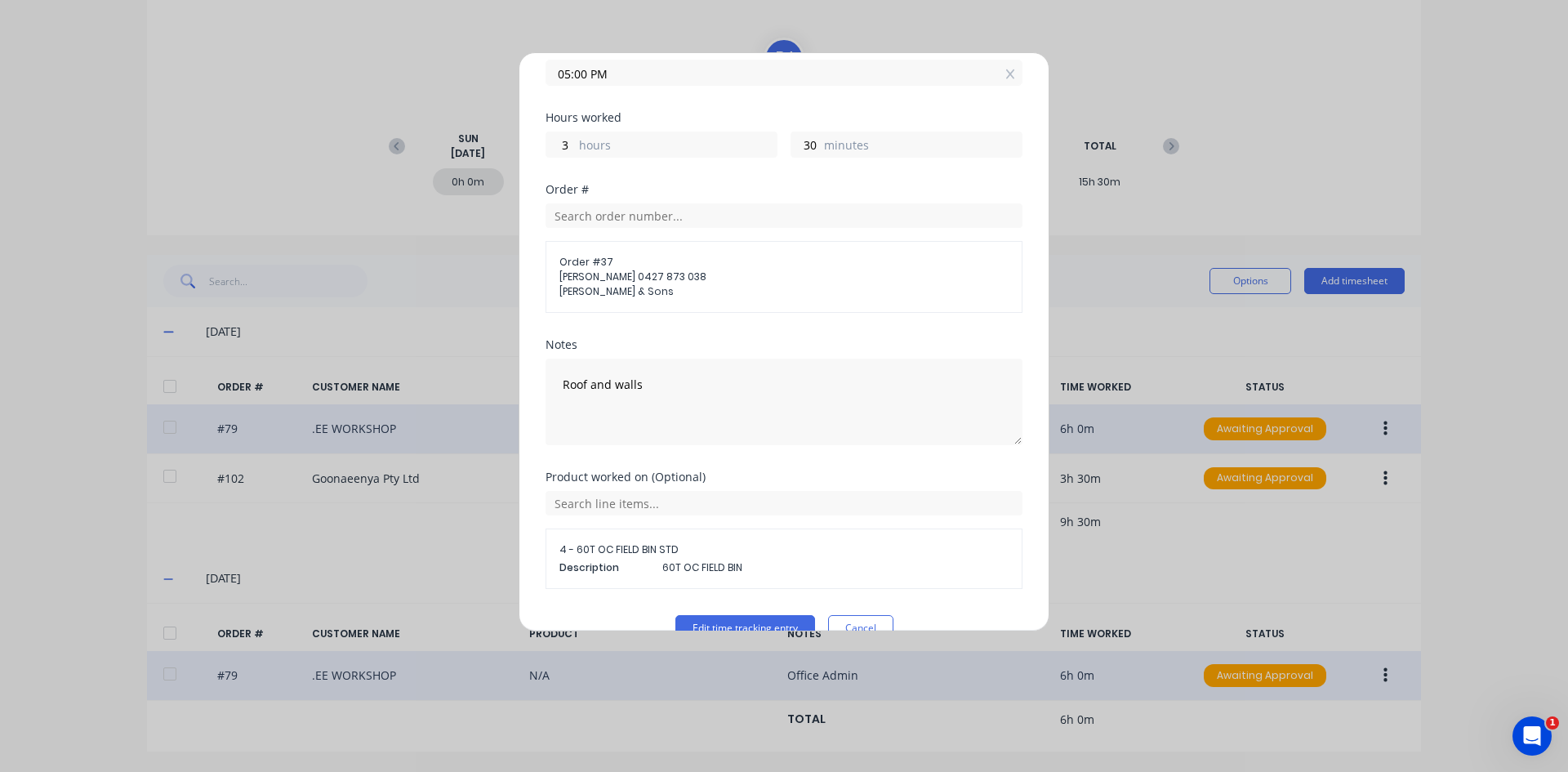
scroll to position [259, 0]
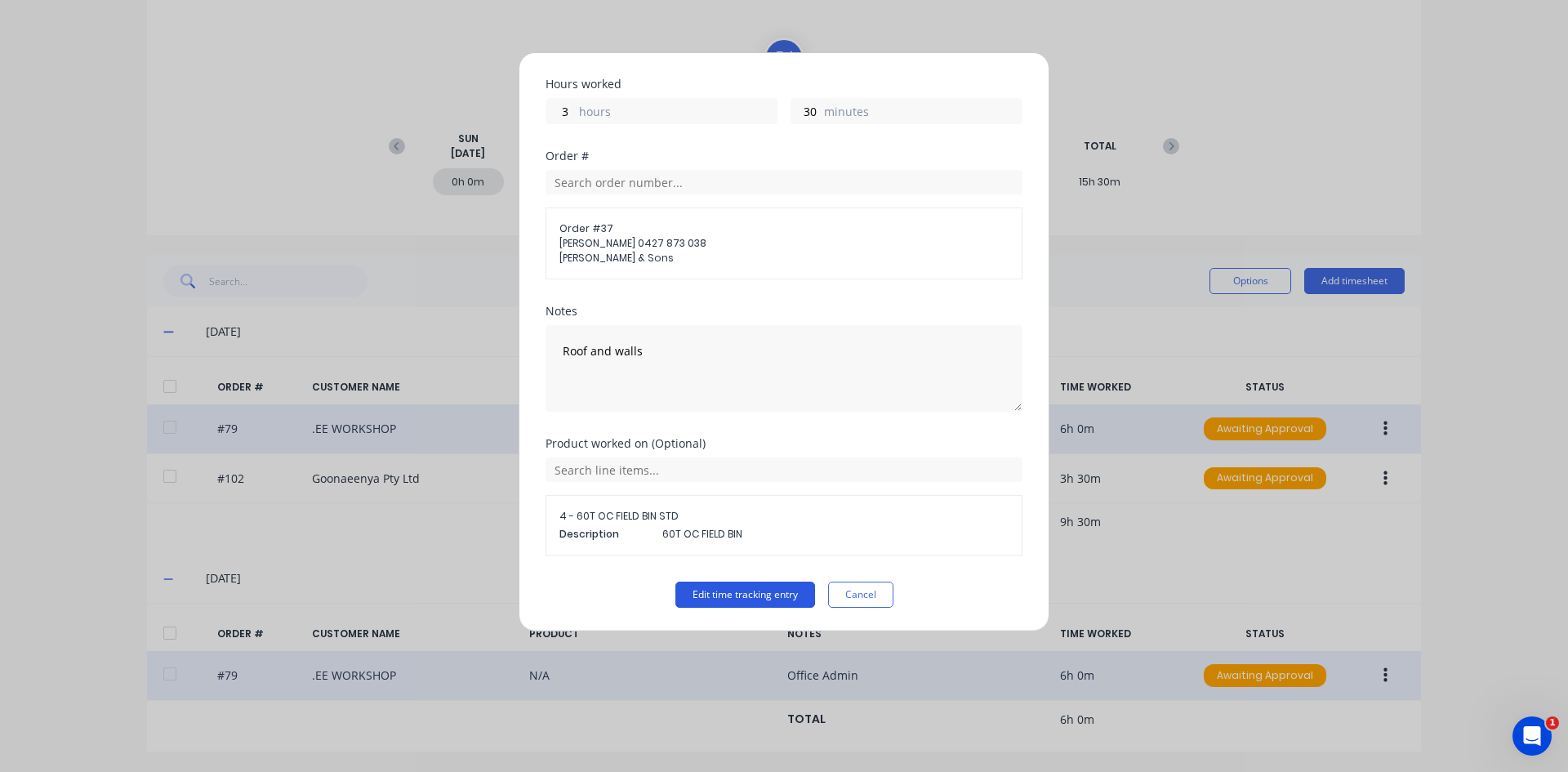
click at [723, 594] on button "Edit time tracking entry" at bounding box center [745, 594] width 140 height 26
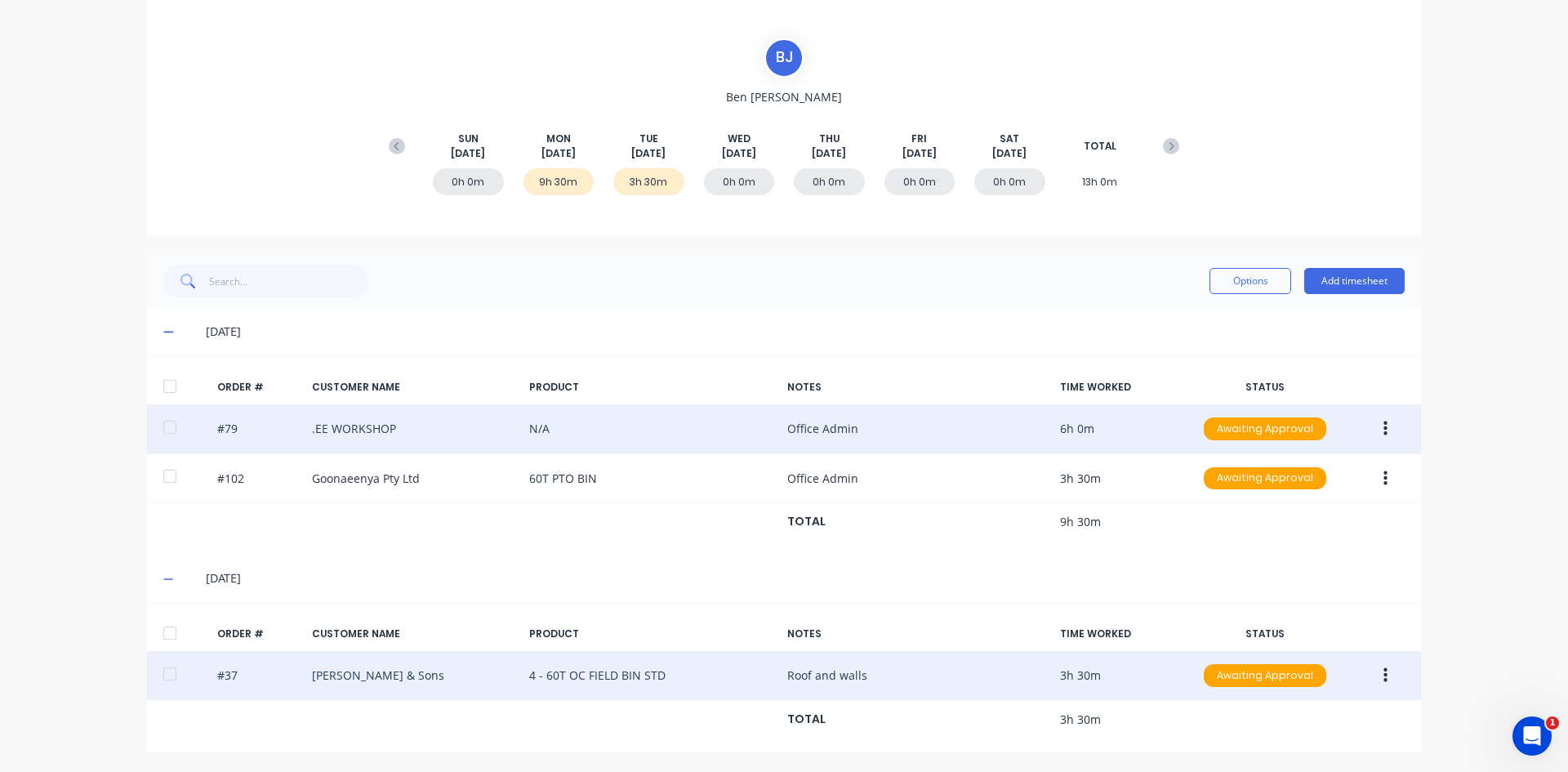
click at [1253, 595] on icon "button" at bounding box center [1386, 676] width 4 height 18
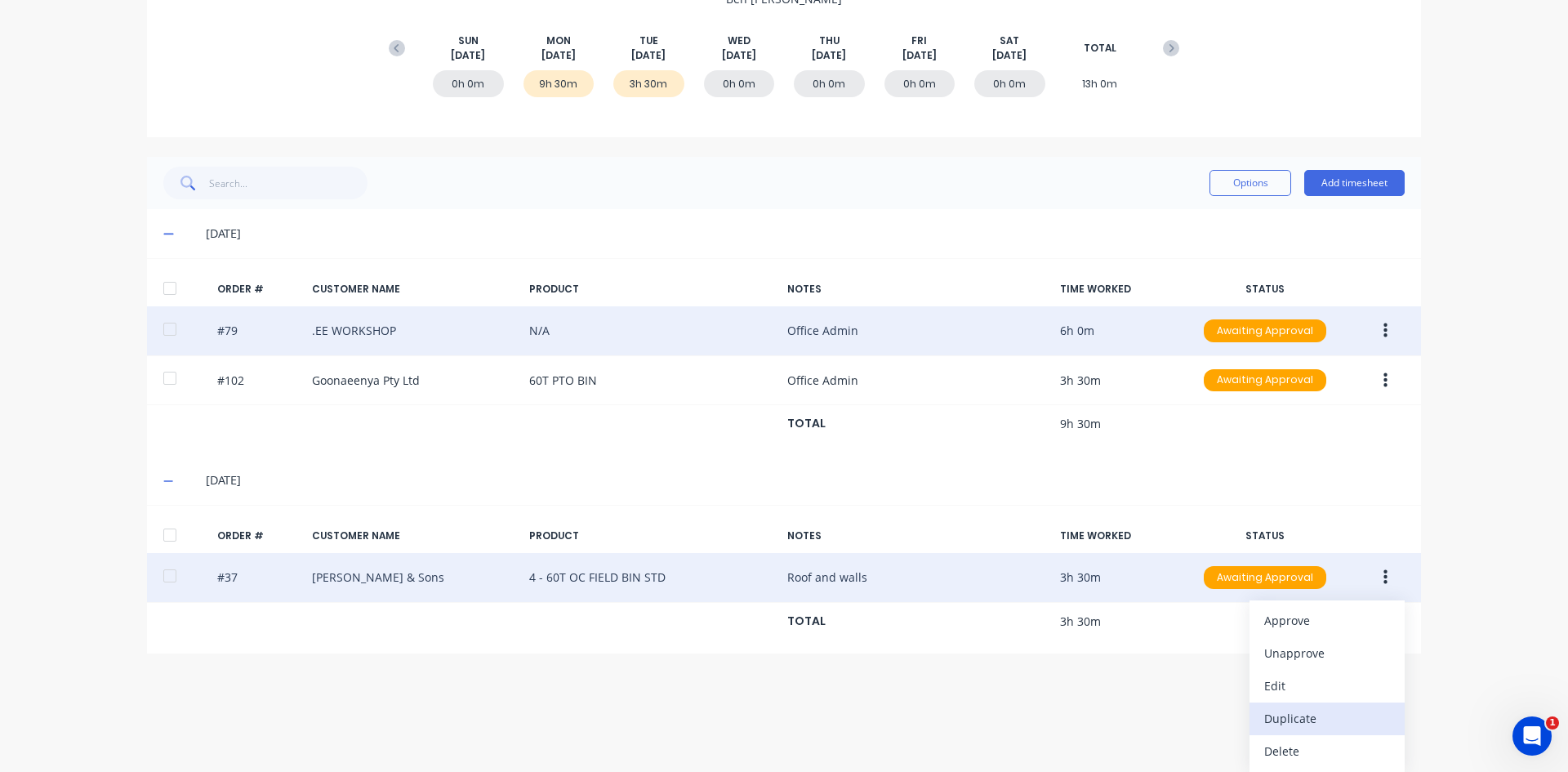
click at [1253, 595] on div "Duplicate" at bounding box center [1327, 718] width 125 height 24
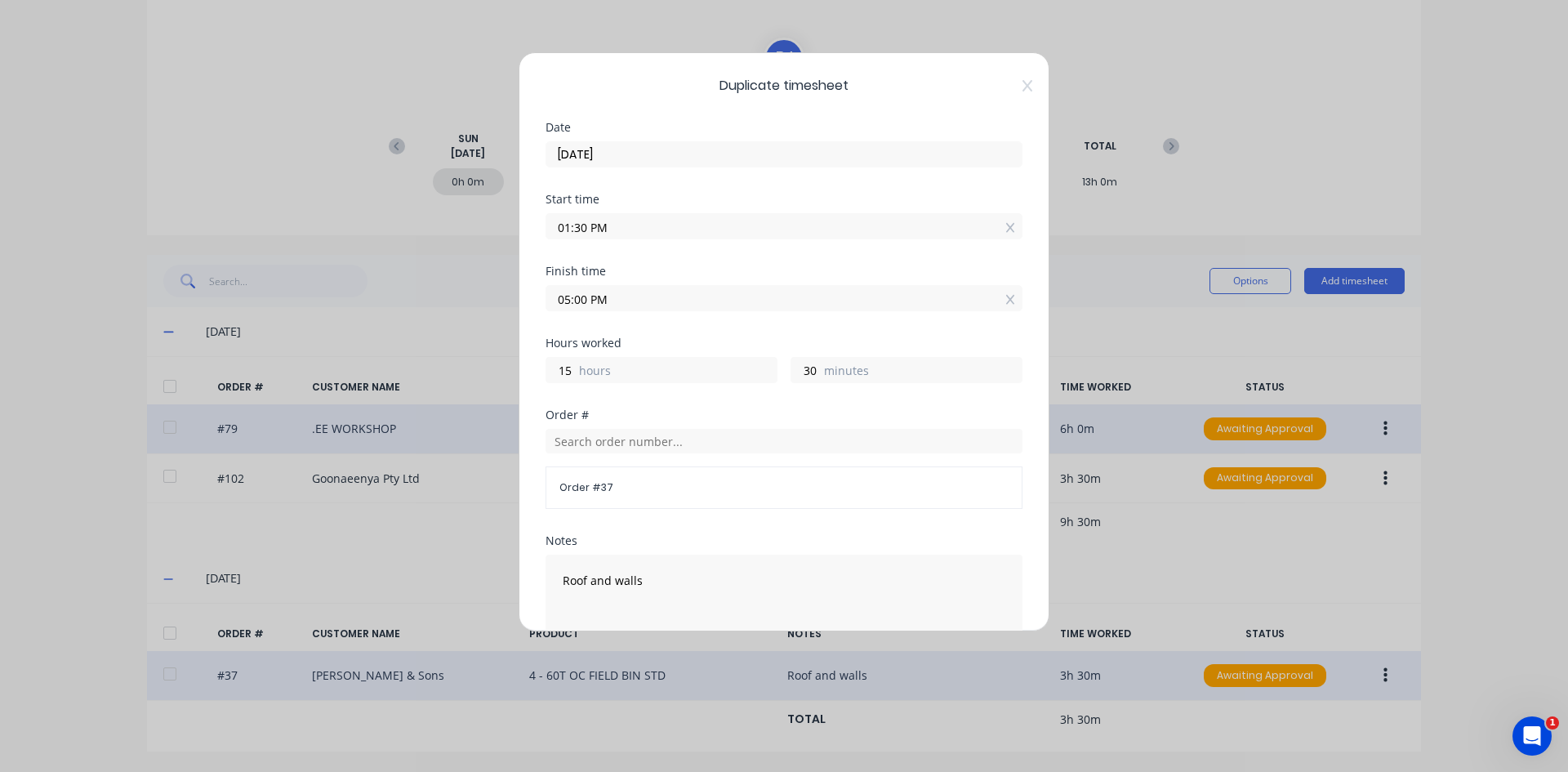
drag, startPoint x: 576, startPoint y: 230, endPoint x: 501, endPoint y: 242, distance: 76.0
click at [494, 236] on div "Duplicate timesheet Date [DATE] Start time 01:30 PM Finish time 05:00 PM Hours …" at bounding box center [784, 386] width 1568 height 772
click at [661, 224] on input "7.00" at bounding box center [784, 226] width 476 height 24
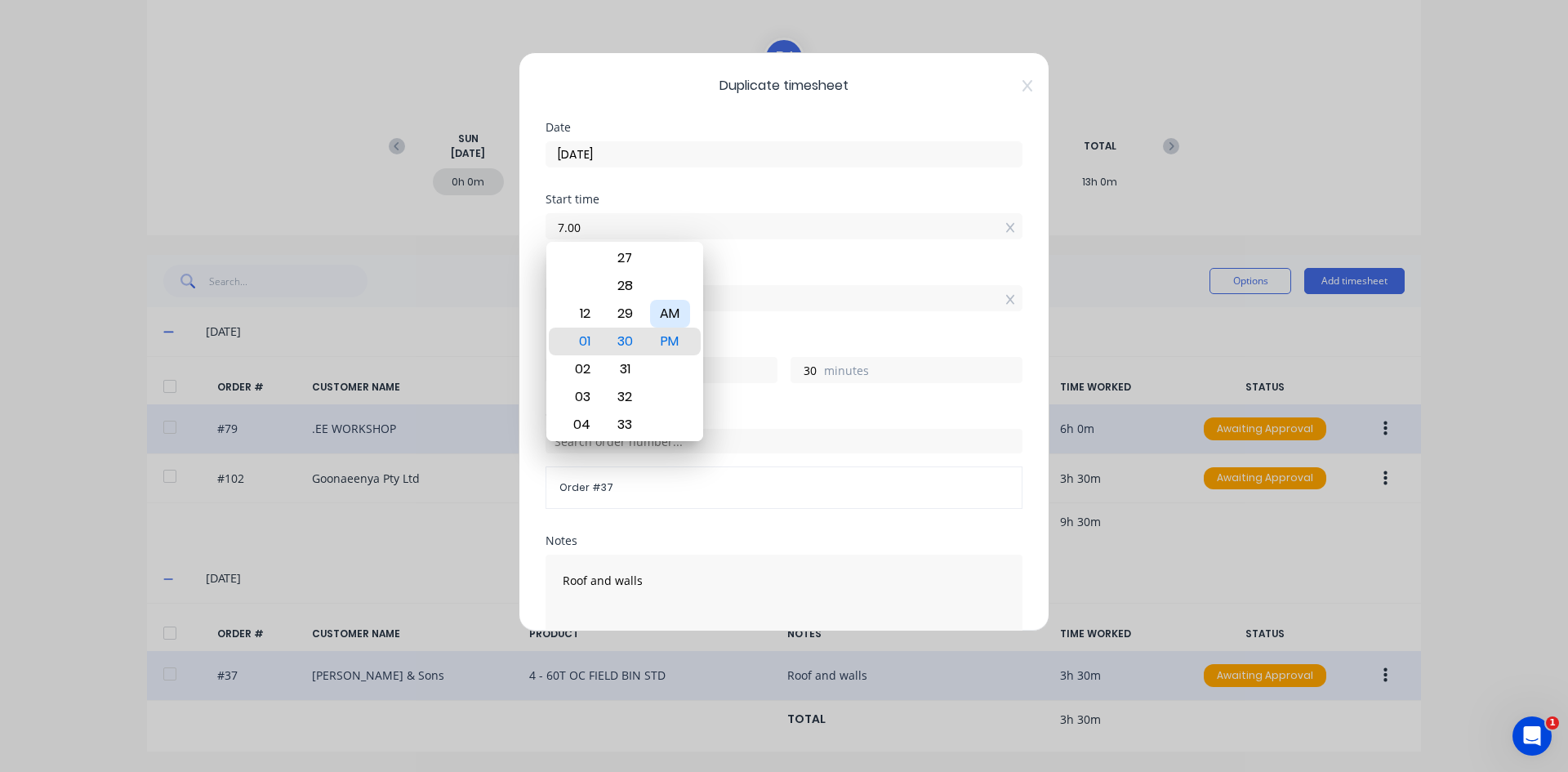
type input "07:00 AM"
type input "10"
type input "0"
click at [681, 317] on div "AM" at bounding box center [670, 314] width 40 height 28
click at [722, 247] on div "Start time 07:00 AM" at bounding box center [784, 230] width 477 height 71
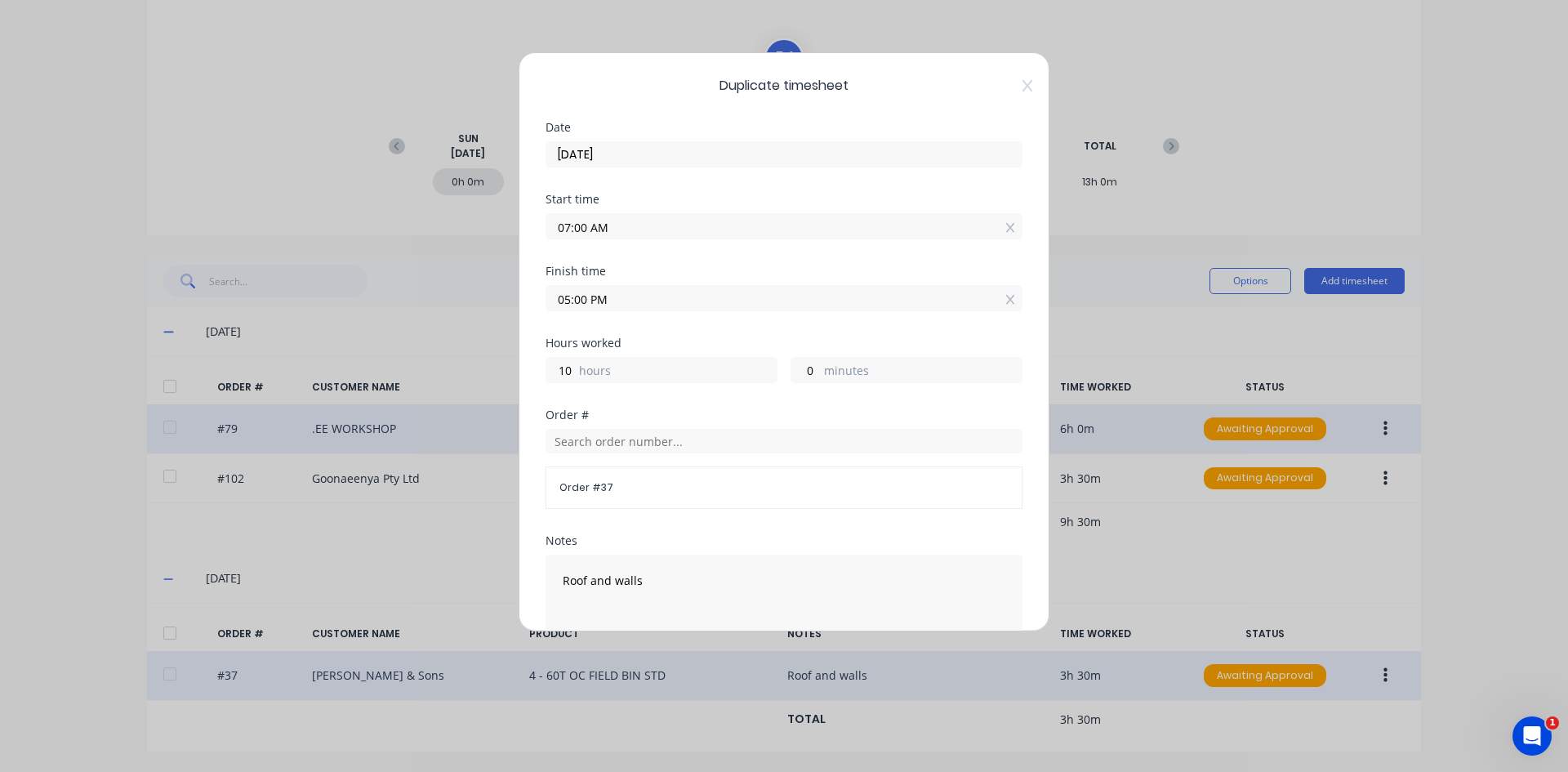
click at [521, 321] on div "Duplicate timesheet Date [DATE] Start time 07:00 AM Finish time 05:00 PM Hours …" at bounding box center [784, 342] width 531 height 579
click at [592, 298] on input "1.00" at bounding box center [784, 297] width 476 height 24
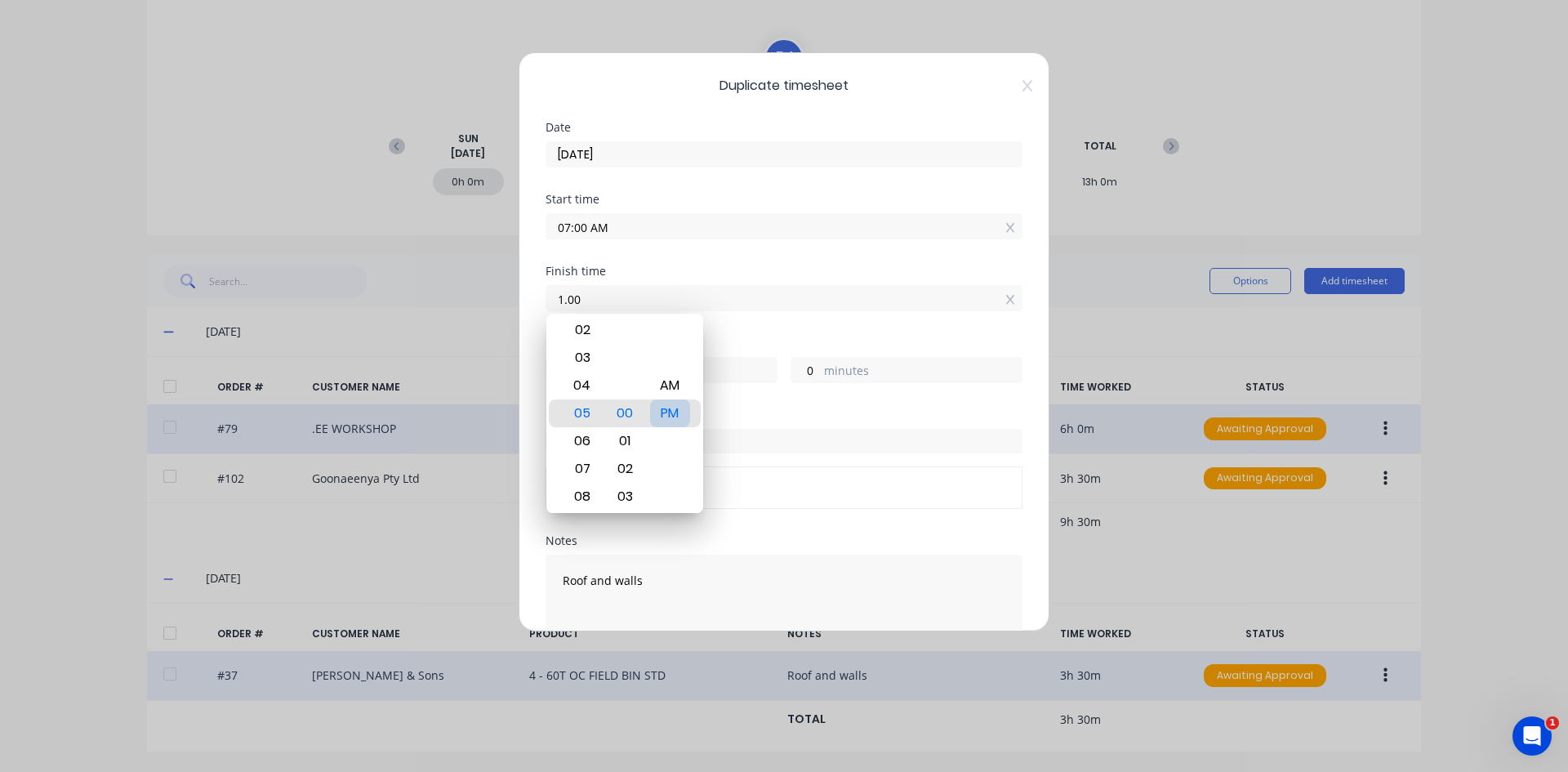
type input "01:00 AM"
type input "-6"
drag, startPoint x: 661, startPoint y: 412, endPoint x: 662, endPoint y: 402, distance: 10.0
click at [661, 411] on div "PM" at bounding box center [670, 413] width 40 height 28
type input "01:00 PM"
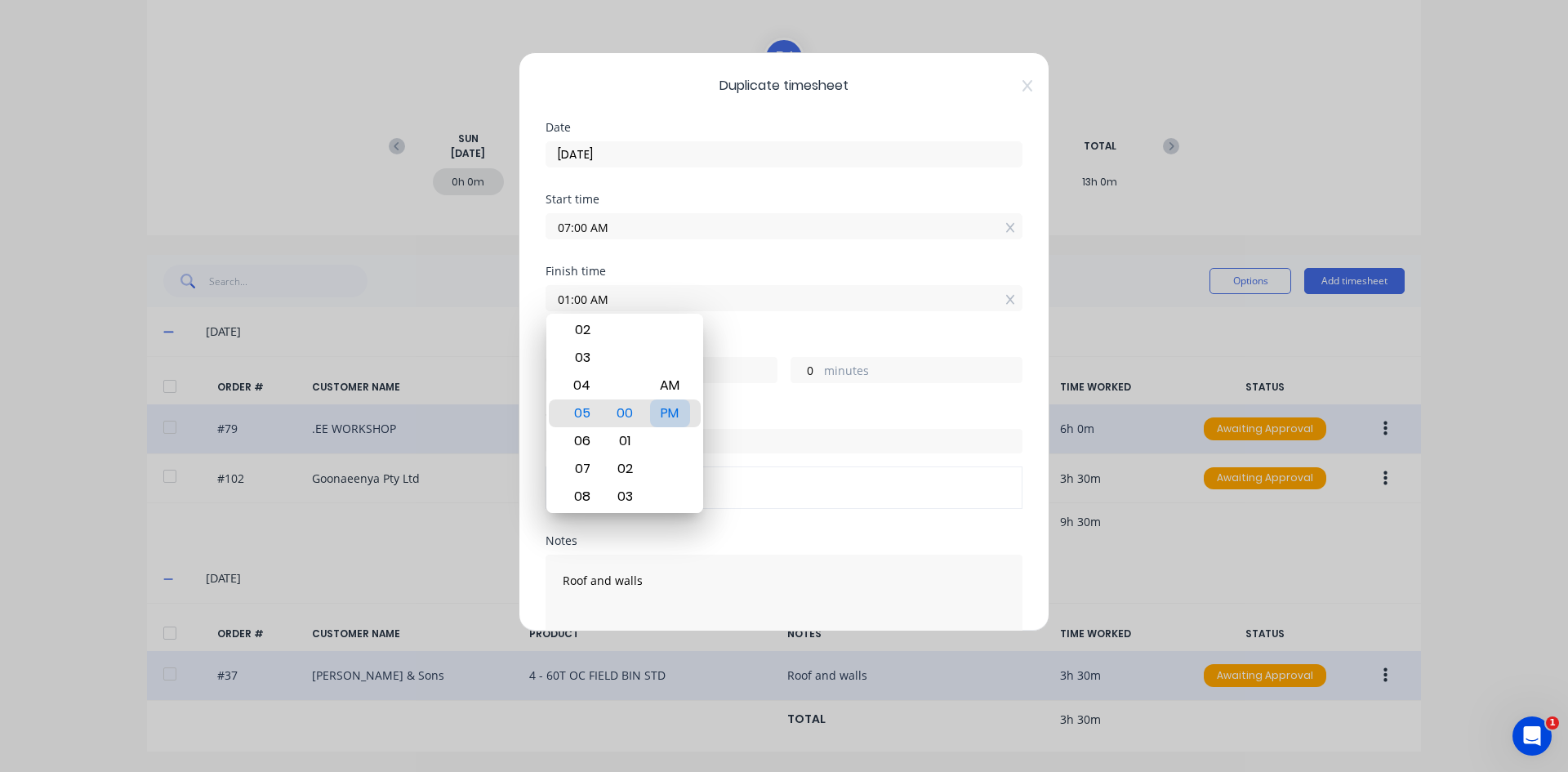
type input "6"
click at [701, 320] on div "12 01 02 03 04 05 06 07 08 09 10 11 00 01 02 03 04 05 06 07 08 09 10 11 12 13 1…" at bounding box center [624, 413] width 156 height 199
click at [720, 309] on input "01:00 PM" at bounding box center [784, 297] width 476 height 24
click at [732, 339] on div "Hours worked" at bounding box center [784, 344] width 477 height 12
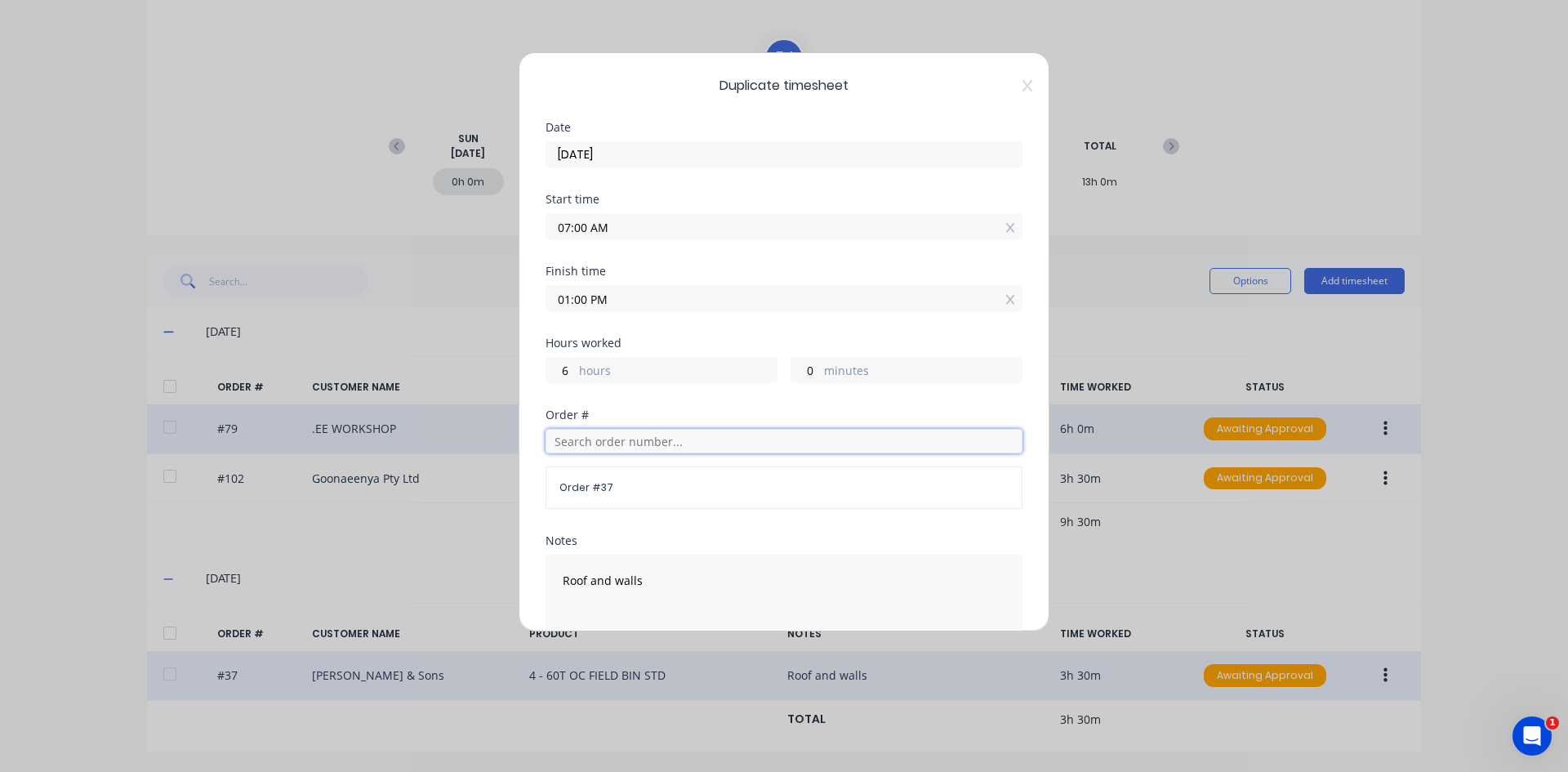
click at [578, 442] on input "text" at bounding box center [784, 440] width 477 height 24
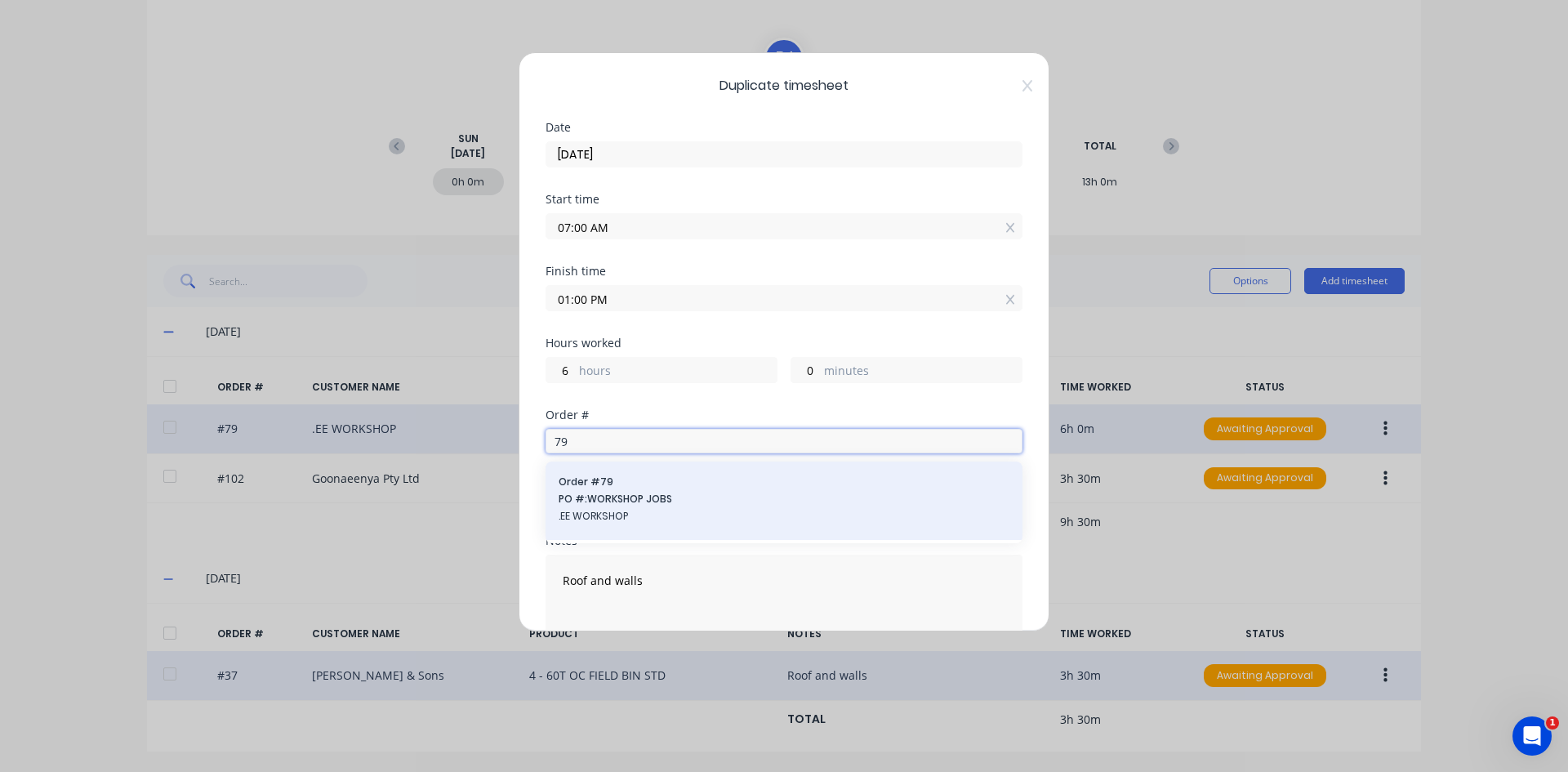
type input "79"
click at [619, 497] on span "PO #: WORKSHOP JOBS" at bounding box center [784, 498] width 451 height 14
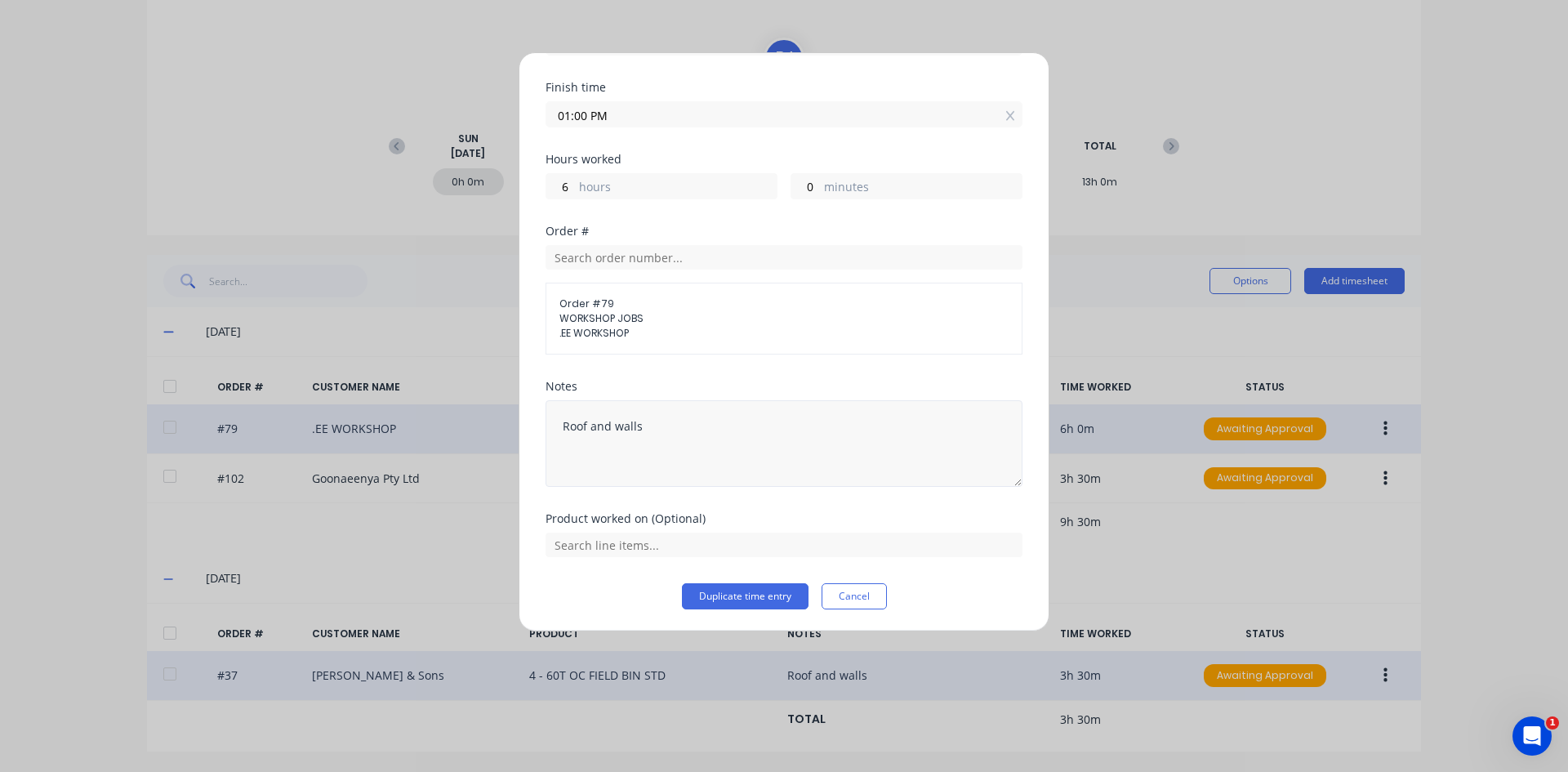
scroll to position [185, 0]
click at [649, 543] on input "text" at bounding box center [784, 542] width 477 height 24
click at [710, 586] on button "Duplicate time entry" at bounding box center [745, 594] width 126 height 26
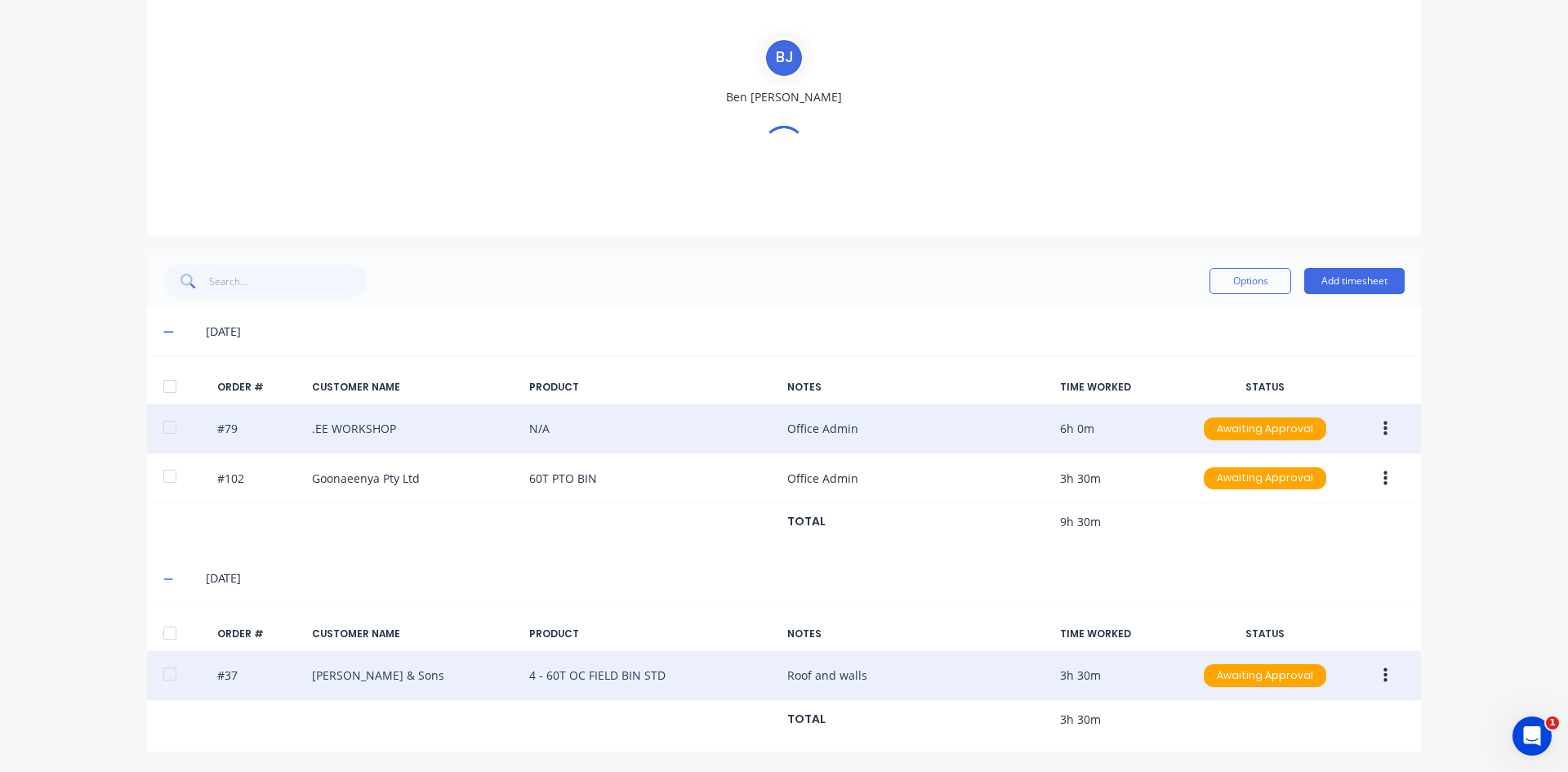
scroll to position [174, 0]
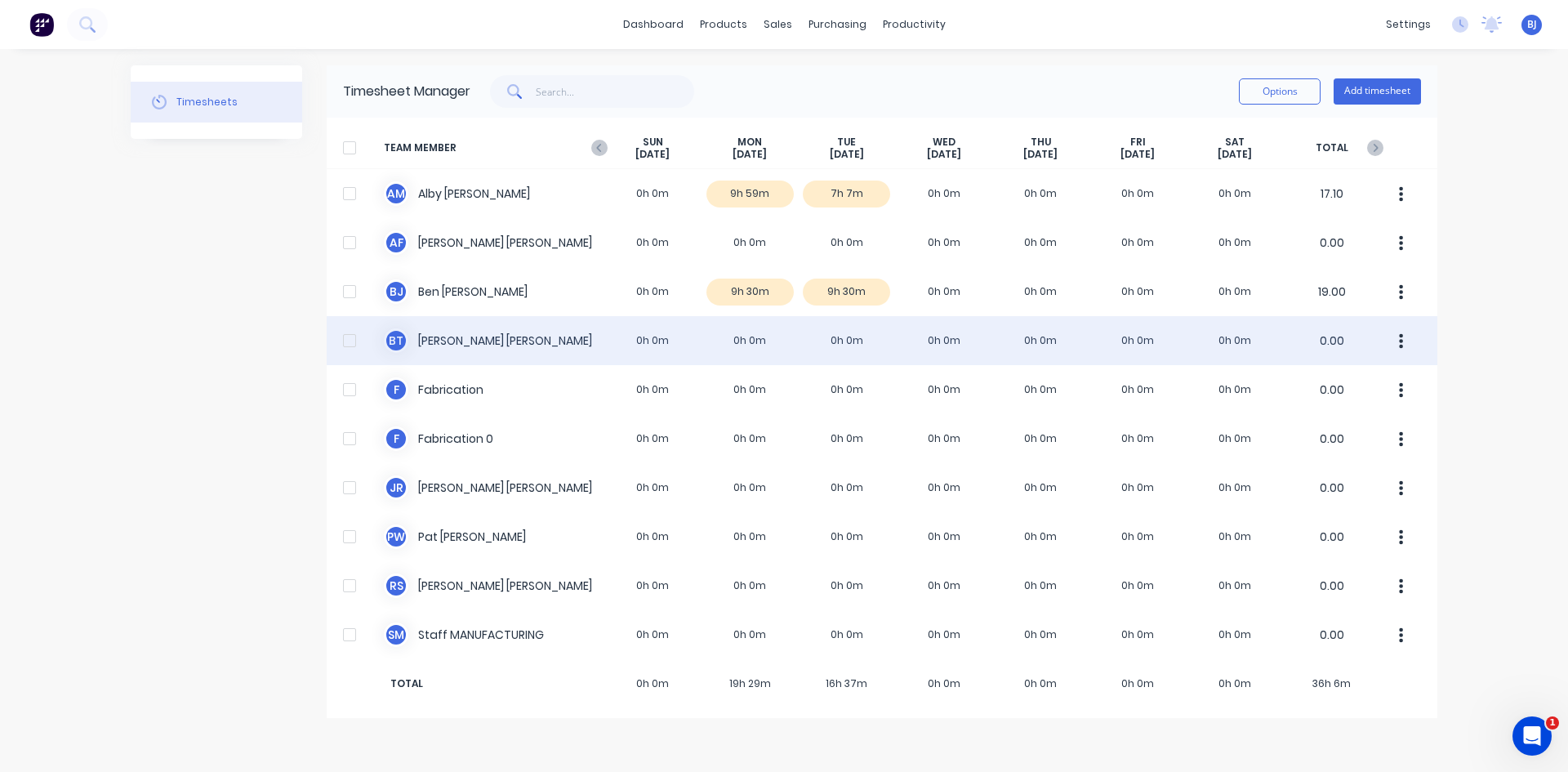
click at [646, 341] on div "[PERSON_NAME] 0h 0m 0h 0m 0h 0m 0h 0m 0h 0m 0h 0m 0h 0m 0.00" at bounding box center [881, 340] width 1111 height 49
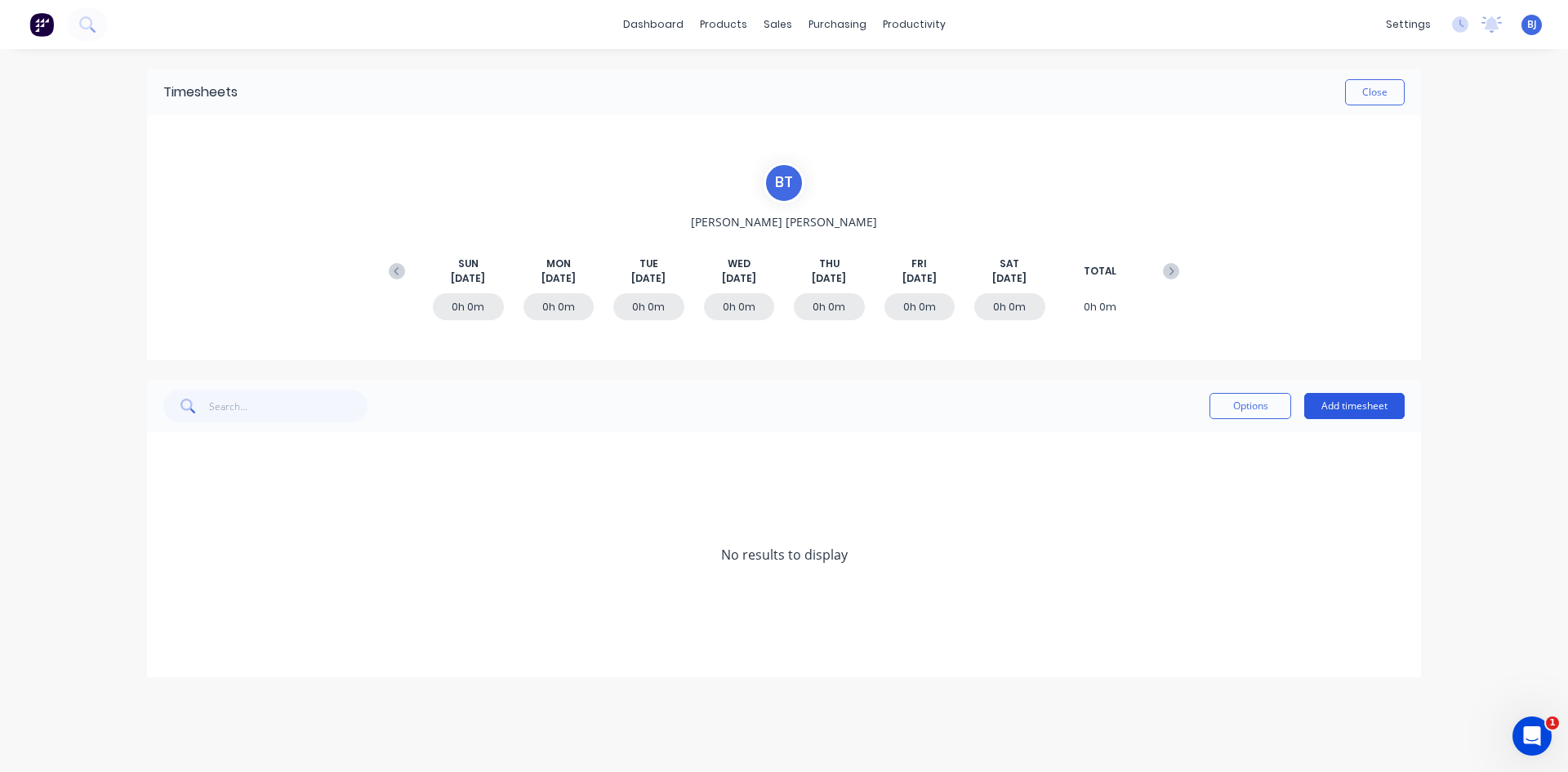
click at [1253, 402] on button "Add timesheet" at bounding box center [1354, 405] width 100 height 26
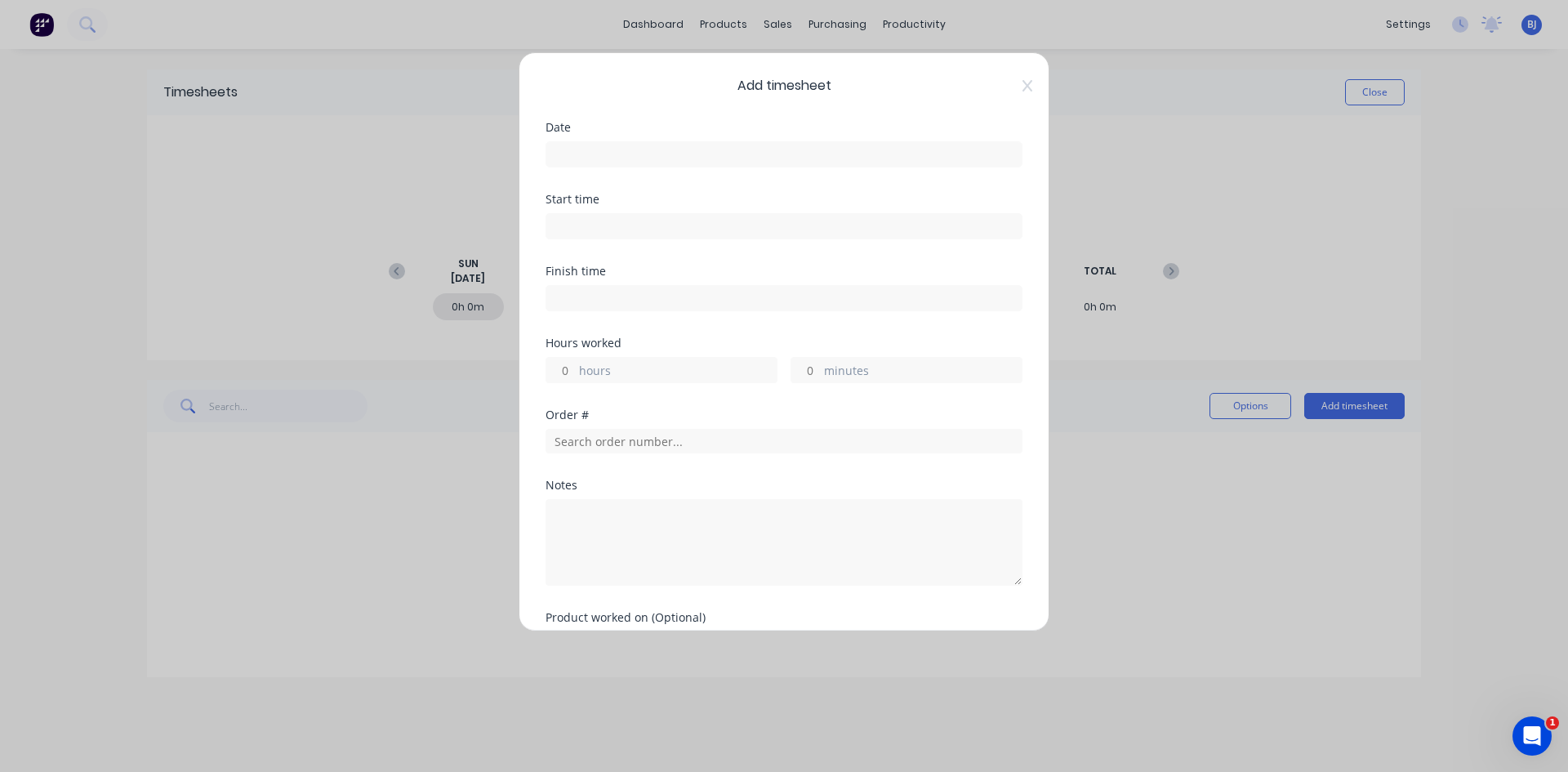
click at [596, 152] on input at bounding box center [784, 153] width 476 height 24
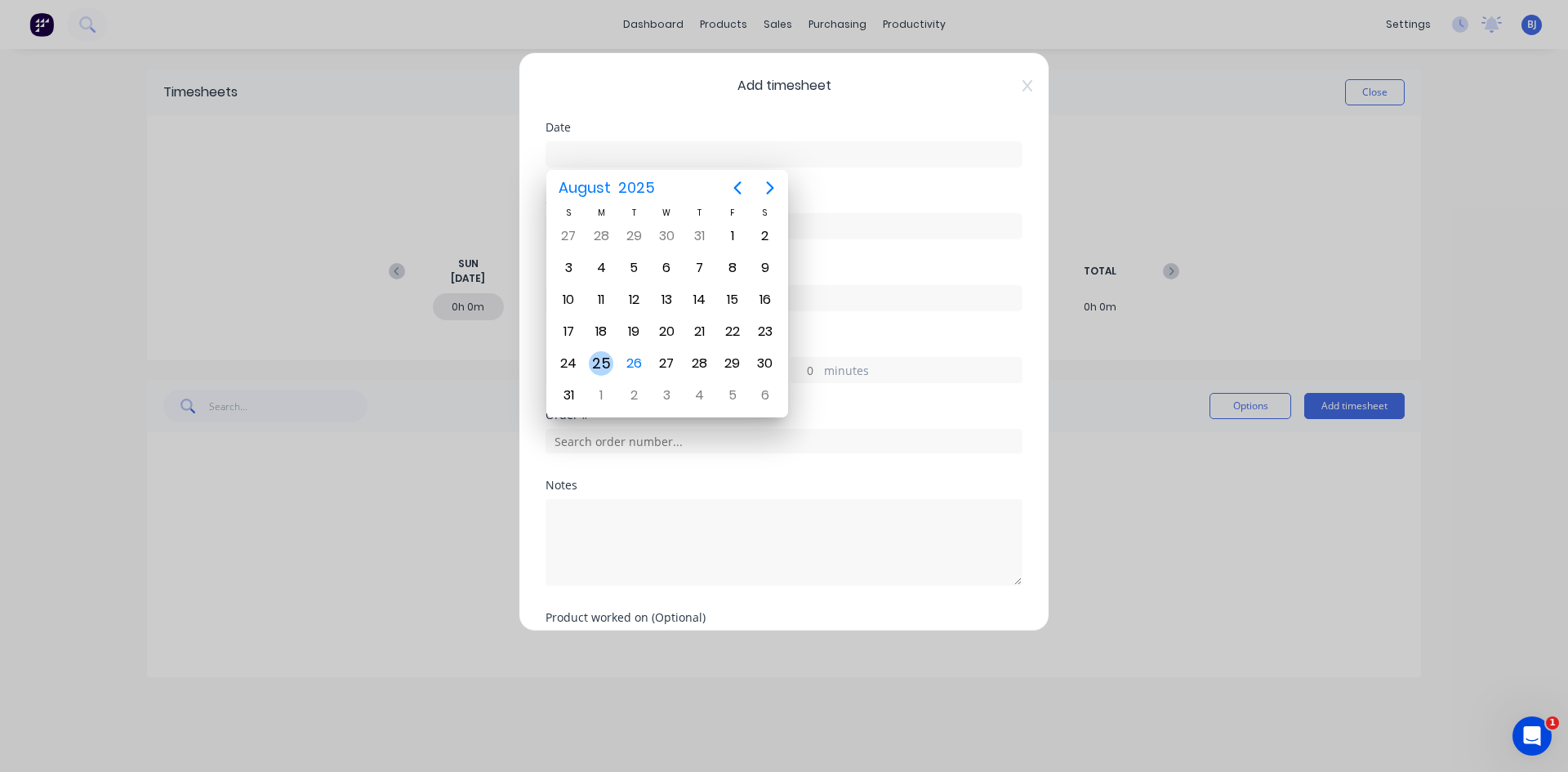
click at [600, 366] on div "25" at bounding box center [600, 363] width 24 height 24
type input "[DATE]"
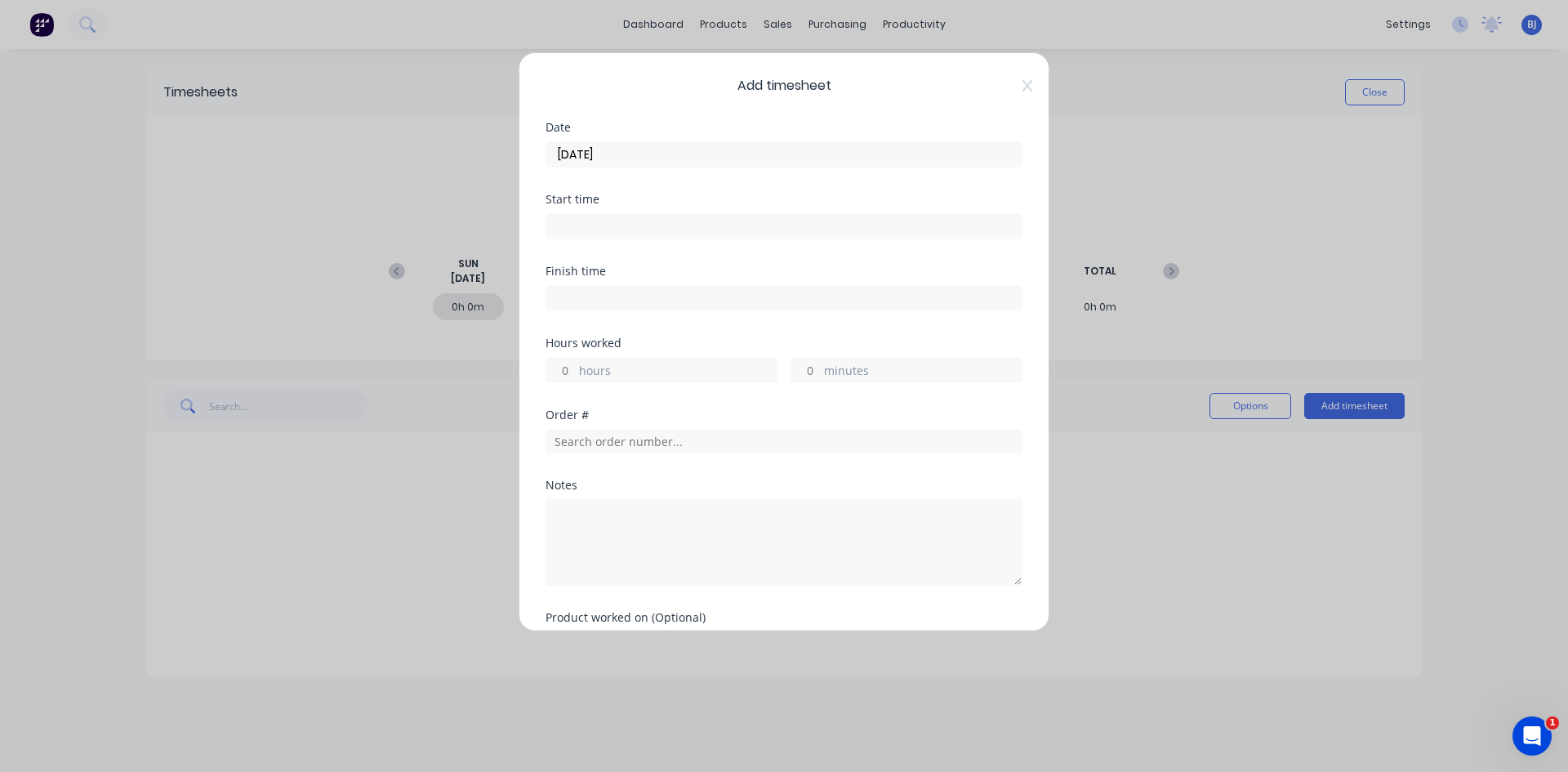
click at [572, 228] on input at bounding box center [784, 226] width 476 height 24
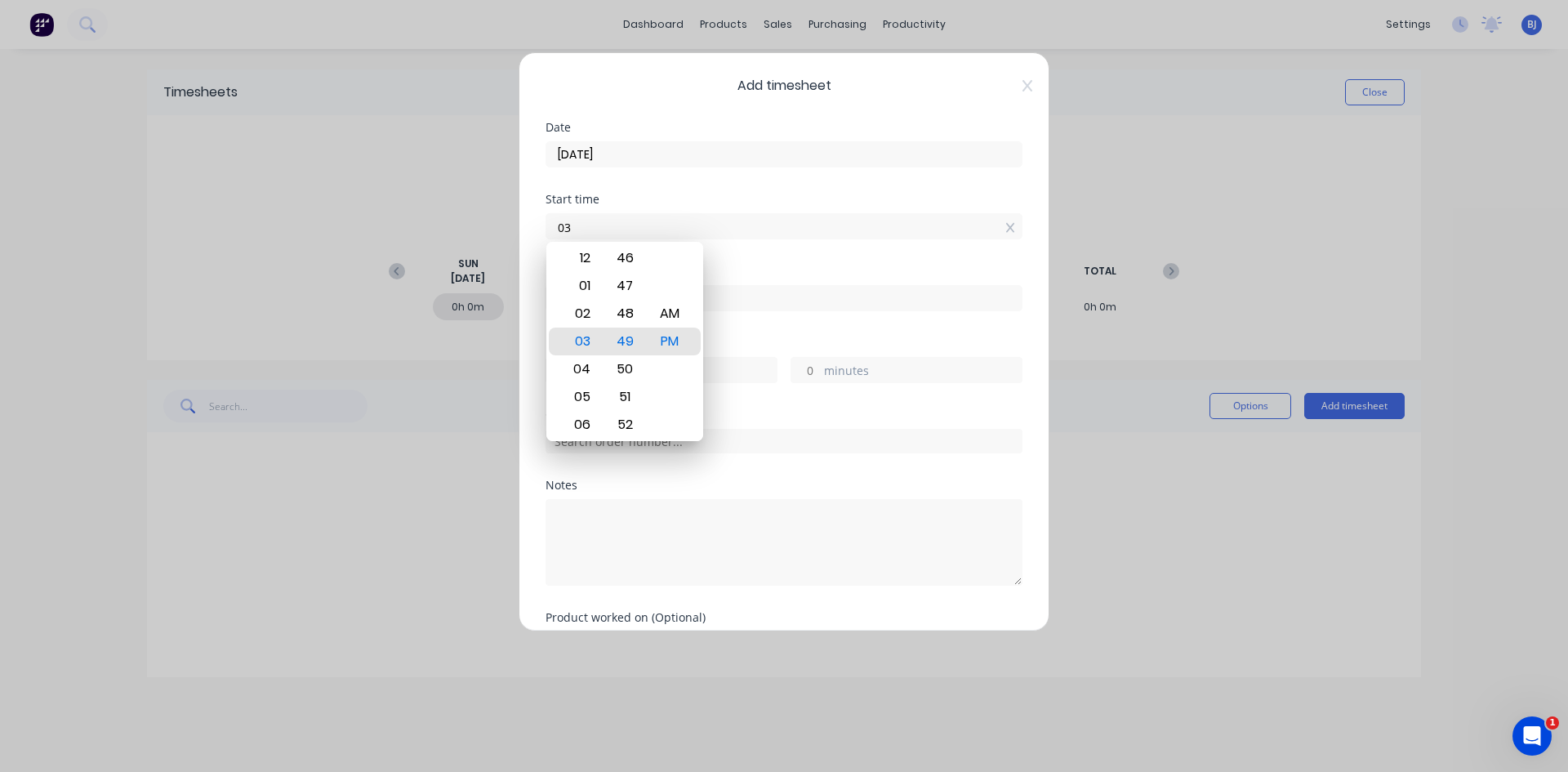
type input "0"
type input "07:00 AM"
click at [669, 309] on div "AM" at bounding box center [670, 314] width 40 height 28
click at [738, 261] on div "Start time 07:00 AM" at bounding box center [784, 230] width 477 height 71
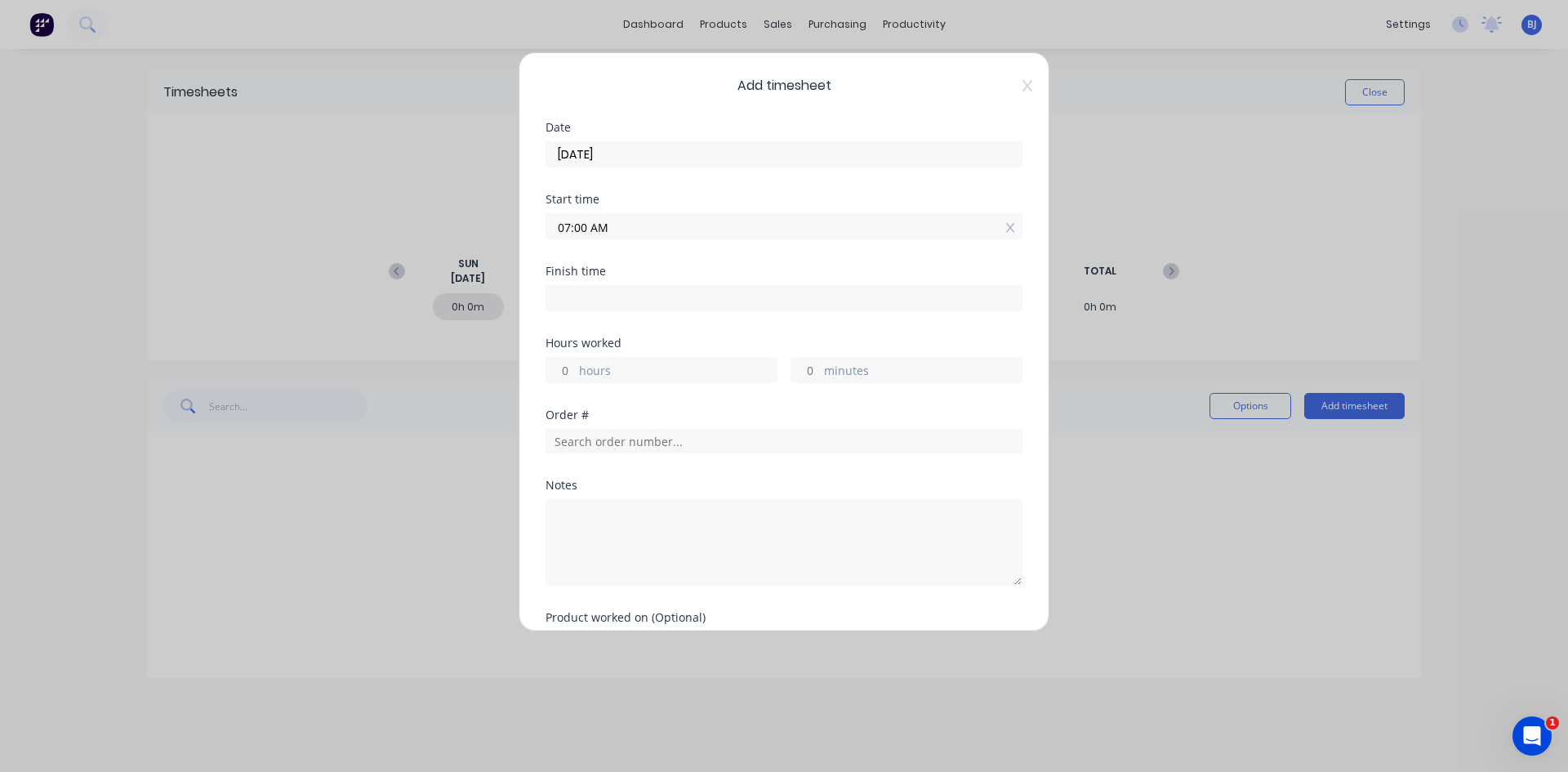
click at [574, 302] on input at bounding box center [784, 297] width 476 height 24
type input "03:50 PM"
type input "8"
type input "50"
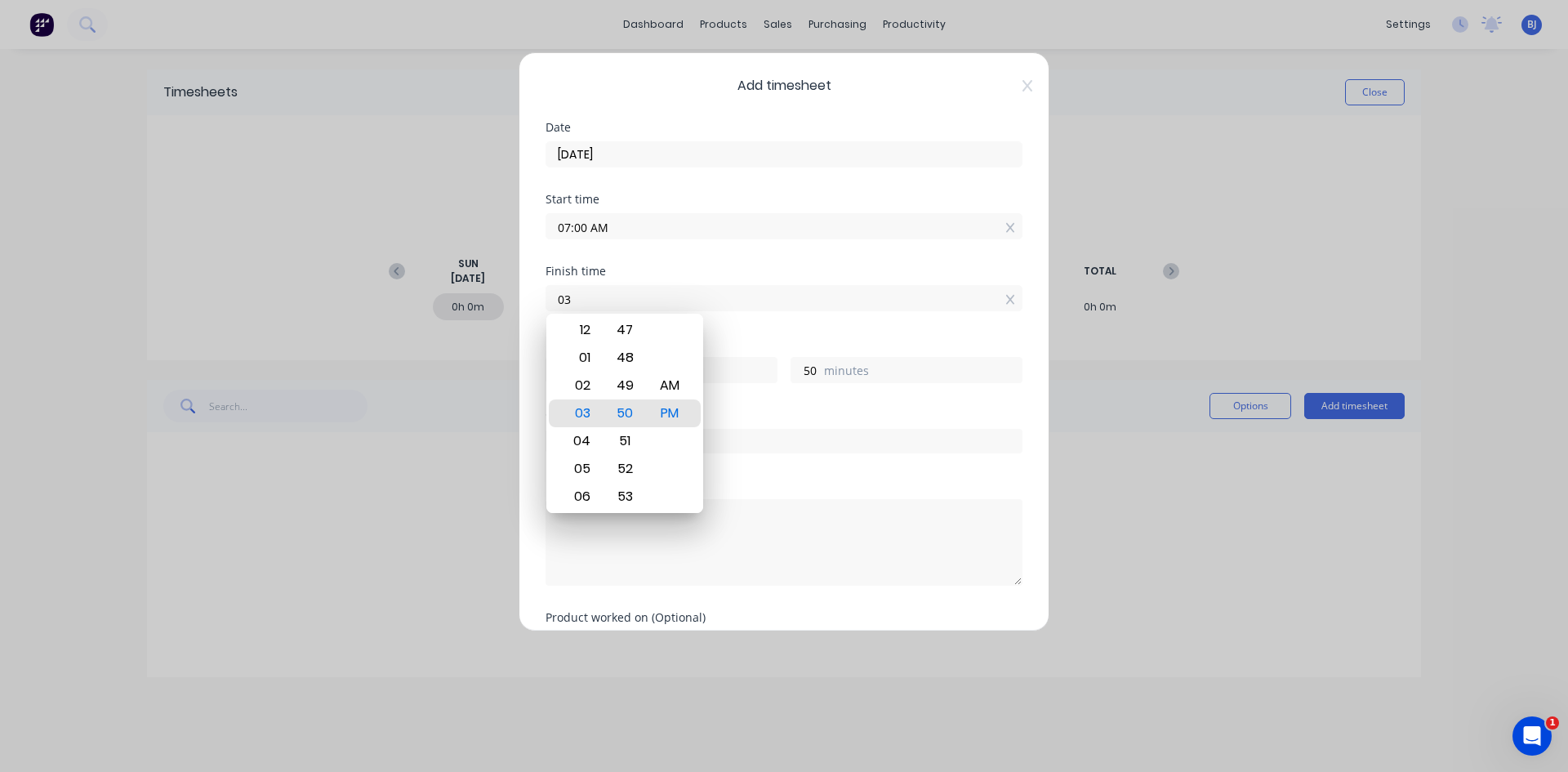
type input "0"
type input "07:30 AM"
type input "0"
type input "30"
drag, startPoint x: 674, startPoint y: 382, endPoint x: 684, endPoint y: 367, distance: 18.0
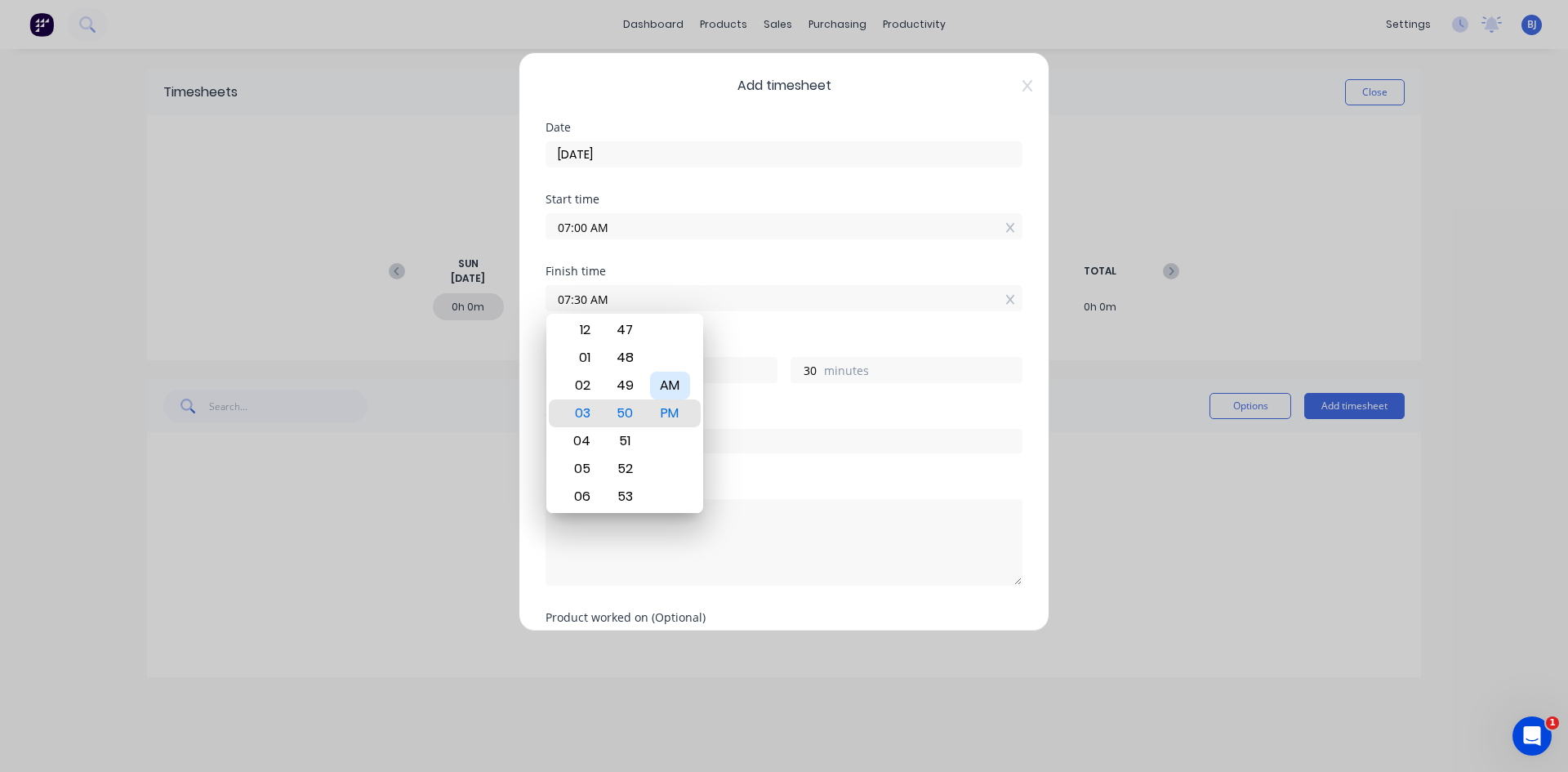
click at [675, 380] on div "AM" at bounding box center [670, 385] width 40 height 28
click at [749, 290] on input "07:30 AM" at bounding box center [784, 297] width 476 height 24
click at [744, 321] on div "Finish time 07:30 AM" at bounding box center [784, 301] width 477 height 71
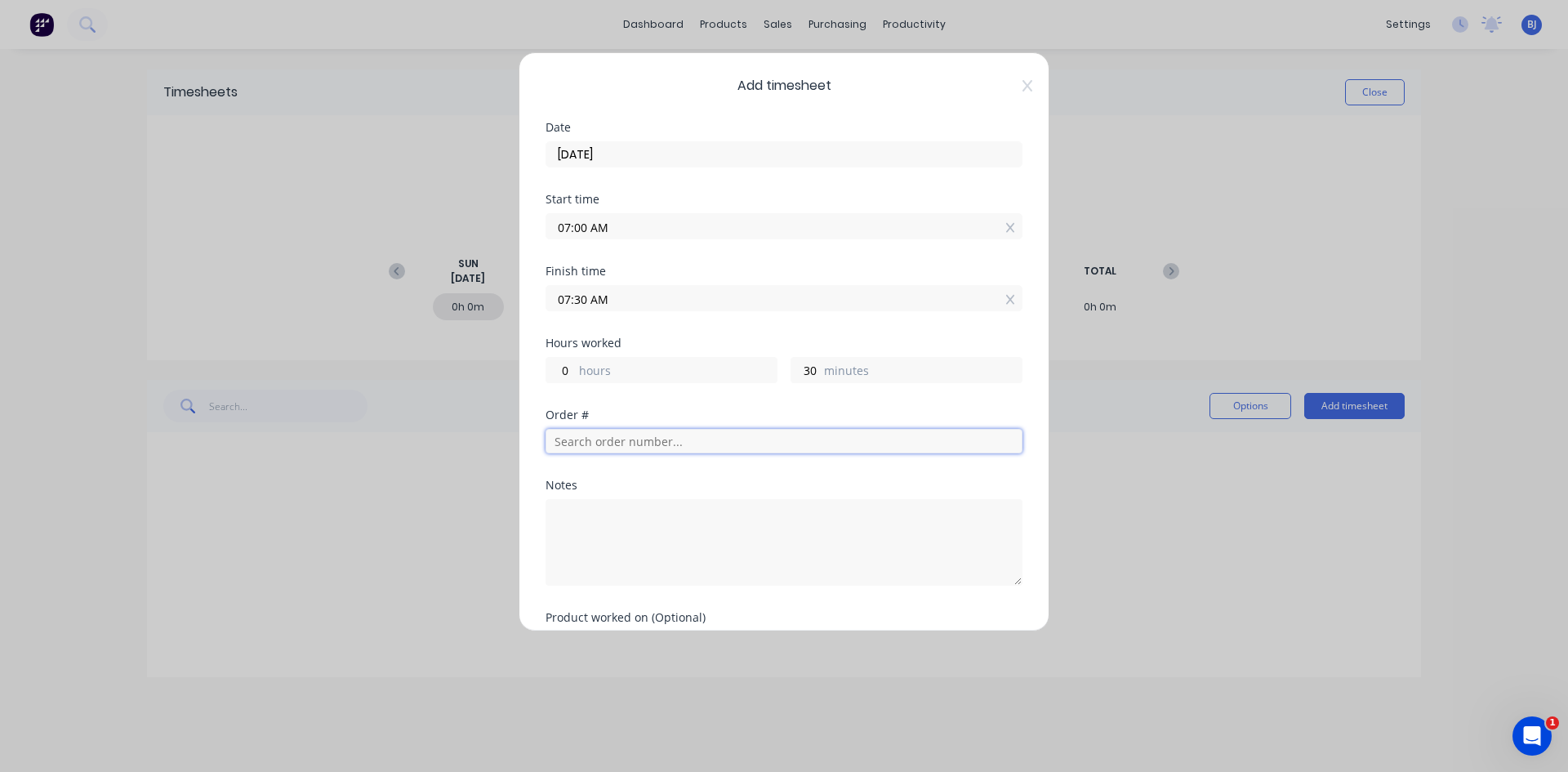
click at [564, 446] on input "text" at bounding box center [784, 440] width 477 height 24
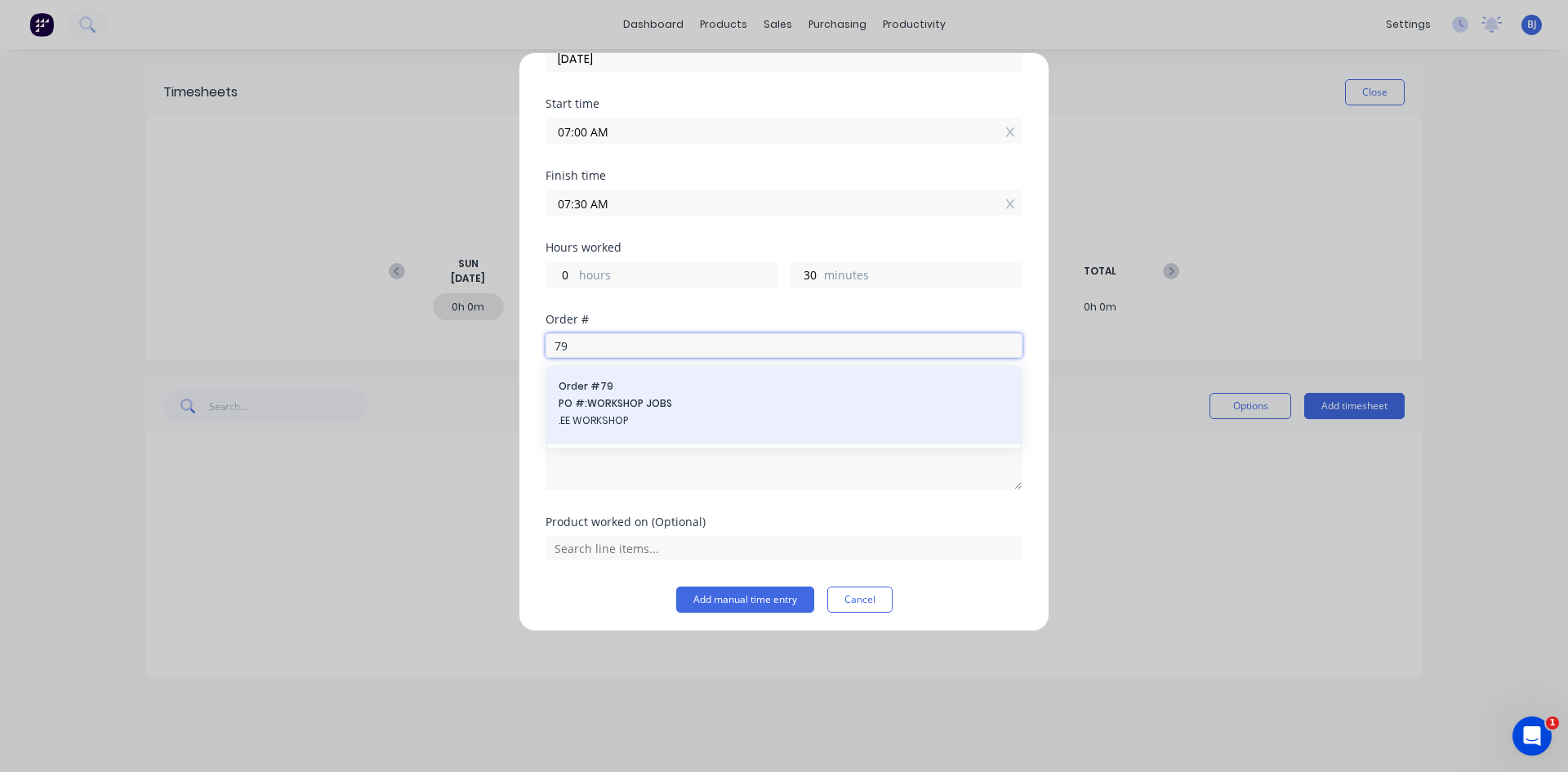
scroll to position [100, 0]
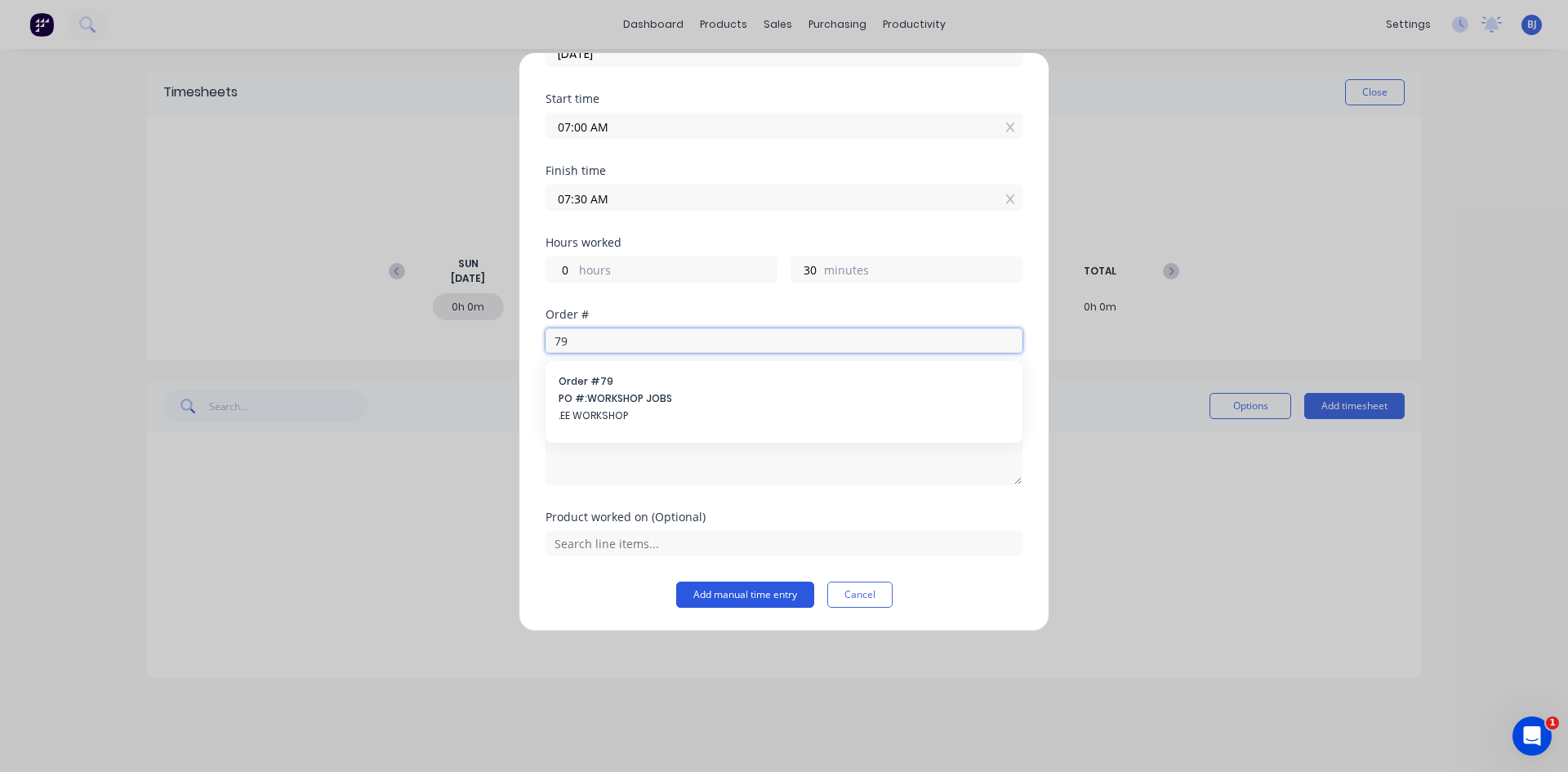
type input "79"
click at [707, 595] on button "Add manual time entry" at bounding box center [745, 594] width 138 height 26
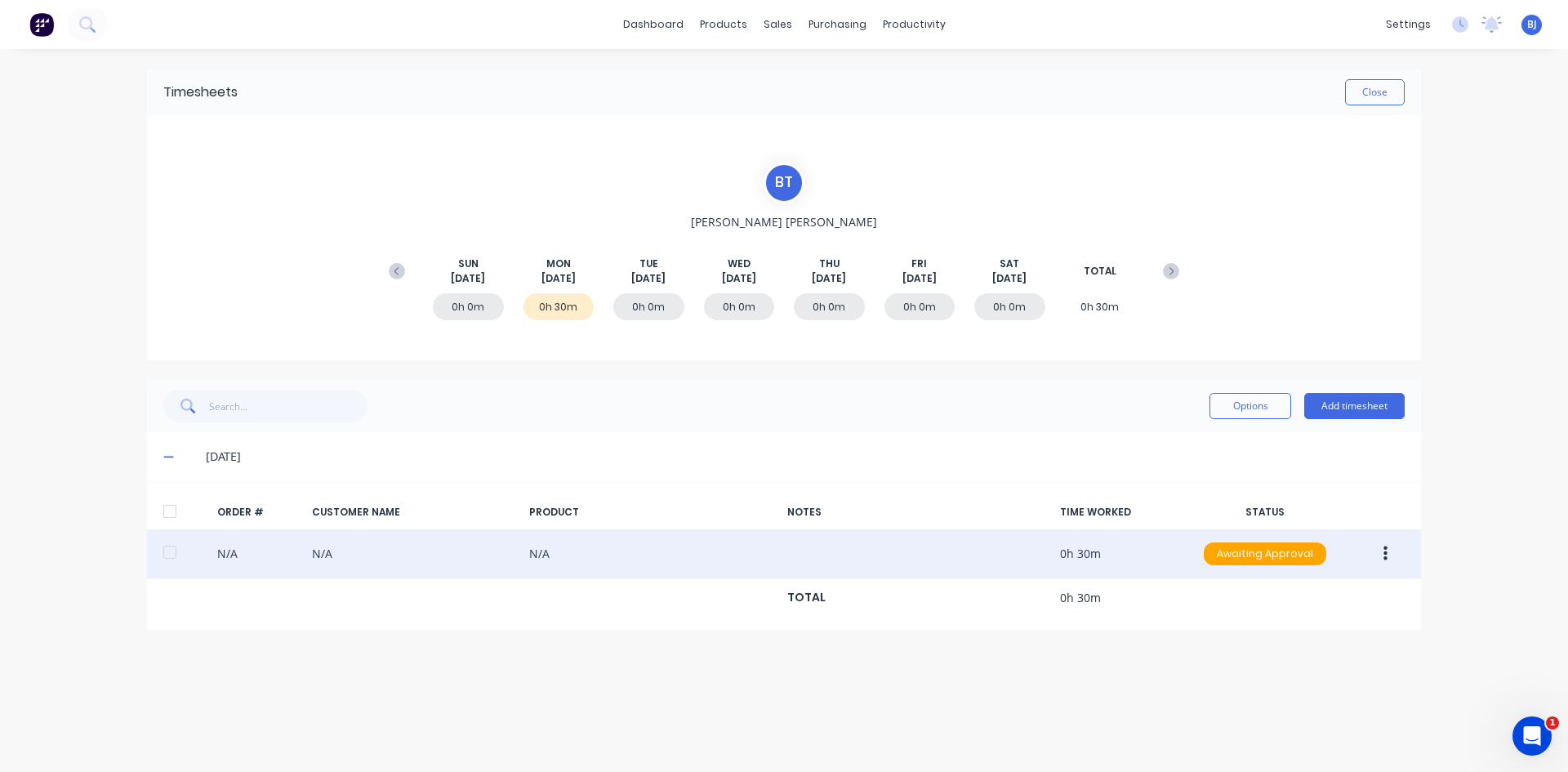
click at [1253, 553] on icon "button" at bounding box center [1386, 553] width 4 height 18
click at [1253, 595] on div "Duplicate" at bounding box center [1327, 694] width 125 height 24
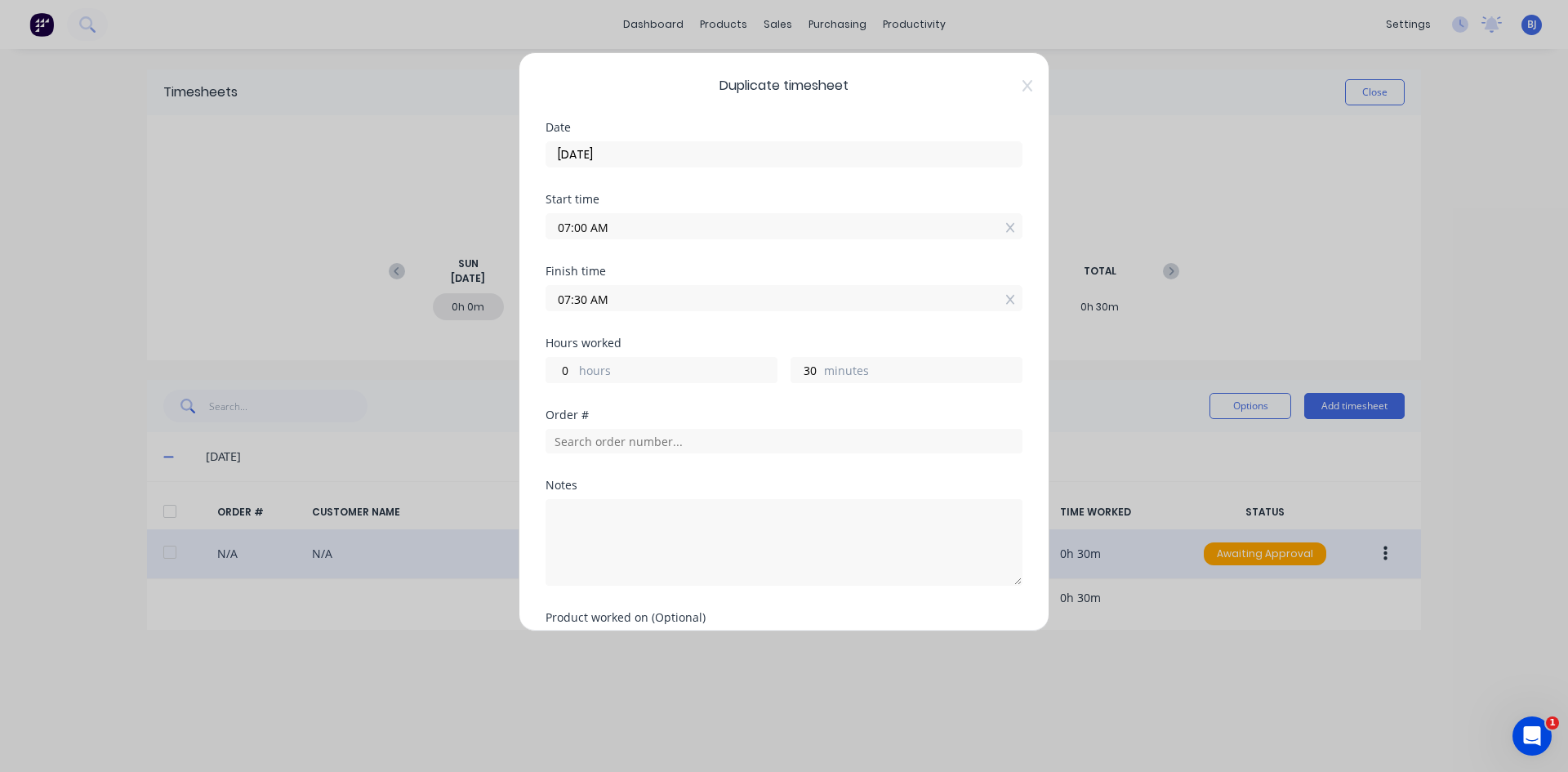
drag, startPoint x: 606, startPoint y: 225, endPoint x: 519, endPoint y: 251, distance: 90.8
click at [519, 251] on div "Duplicate timesheet Date [DATE] Start time 07:00 AM Finish time 07:30 AM Hours …" at bounding box center [784, 342] width 531 height 579
type input "07:30 AM"
type input "0"
click at [649, 281] on div "07:30 AM" at bounding box center [784, 295] width 477 height 30
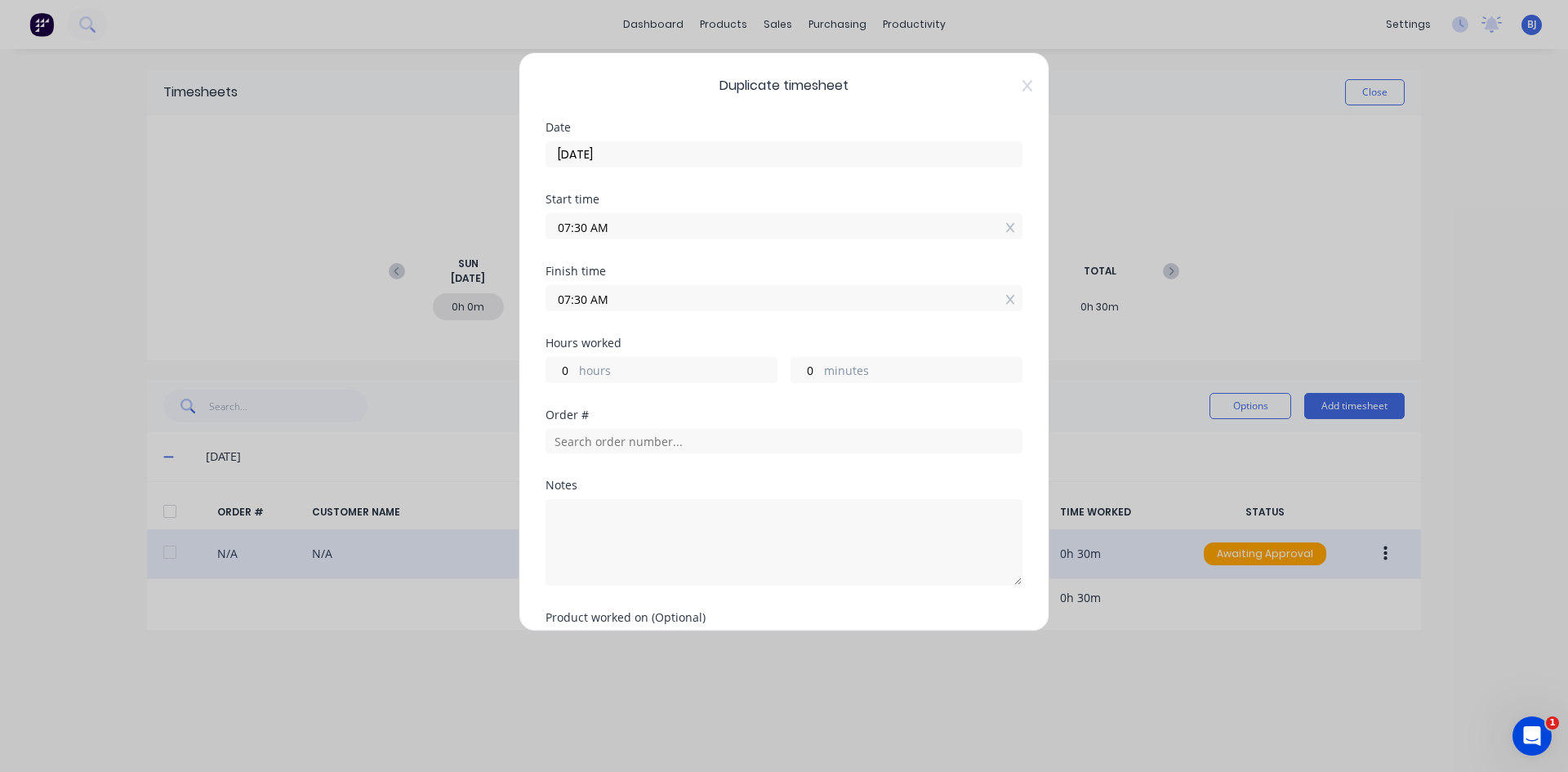
click at [623, 307] on input "07:30 AM" at bounding box center [784, 297] width 476 height 24
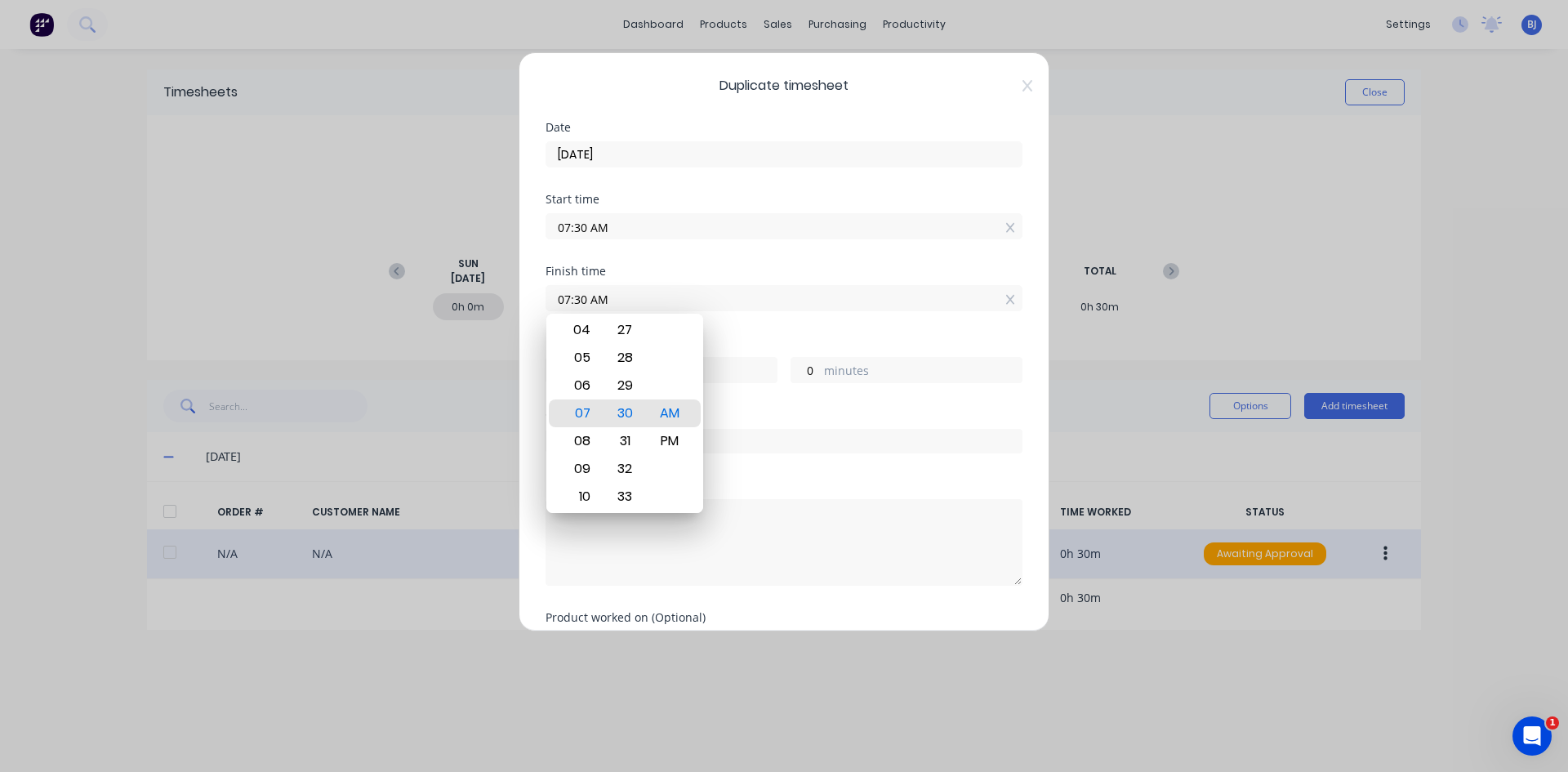
drag, startPoint x: 629, startPoint y: 304, endPoint x: 544, endPoint y: 309, distance: 85.1
click at [544, 309] on div "Duplicate timesheet Date [DATE] Start time 07:30 AM Finish time 07:30 AM Hours …" at bounding box center [784, 342] width 531 height 579
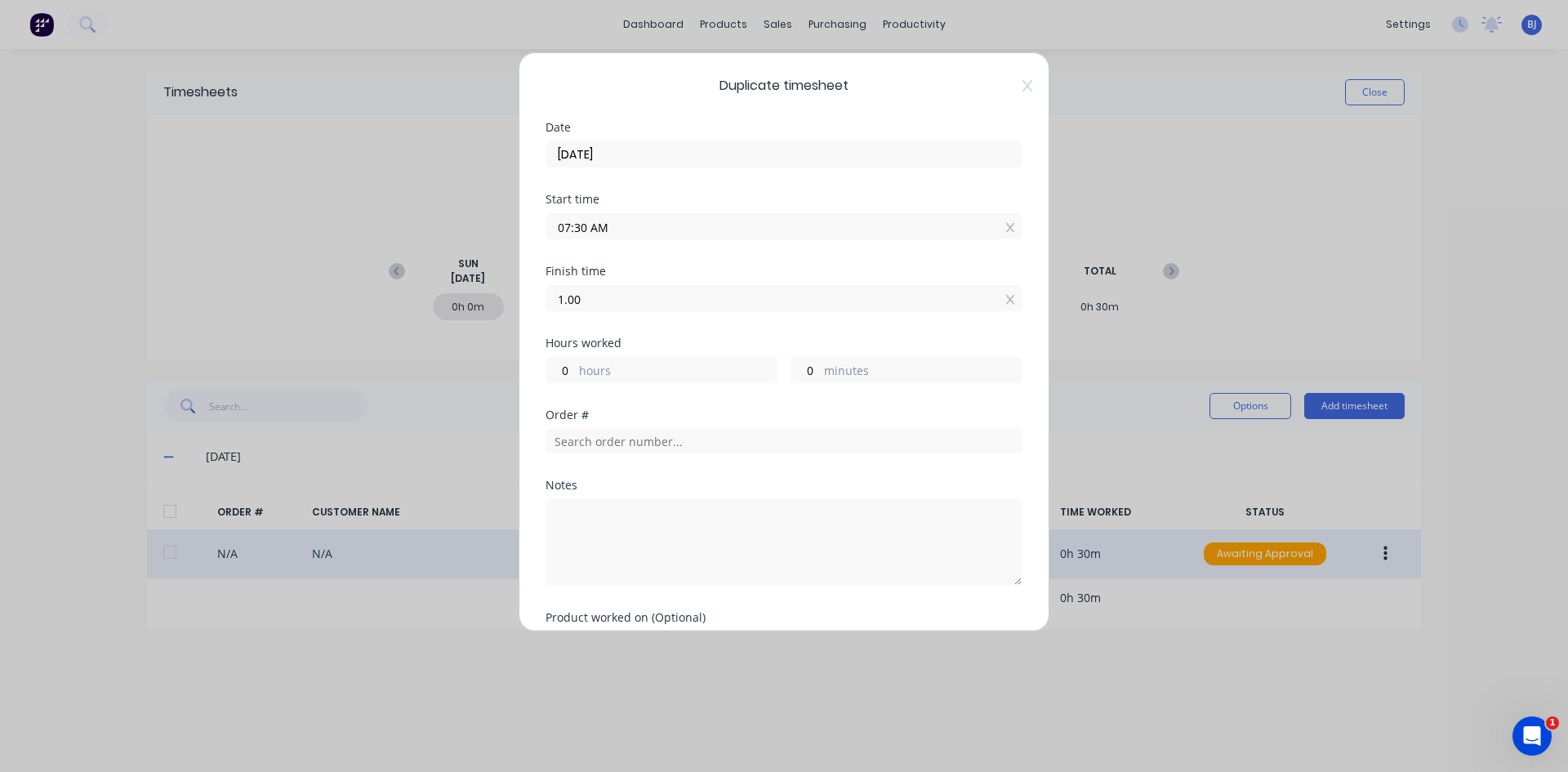
click at [596, 295] on input "1.00" at bounding box center [784, 297] width 476 height 24
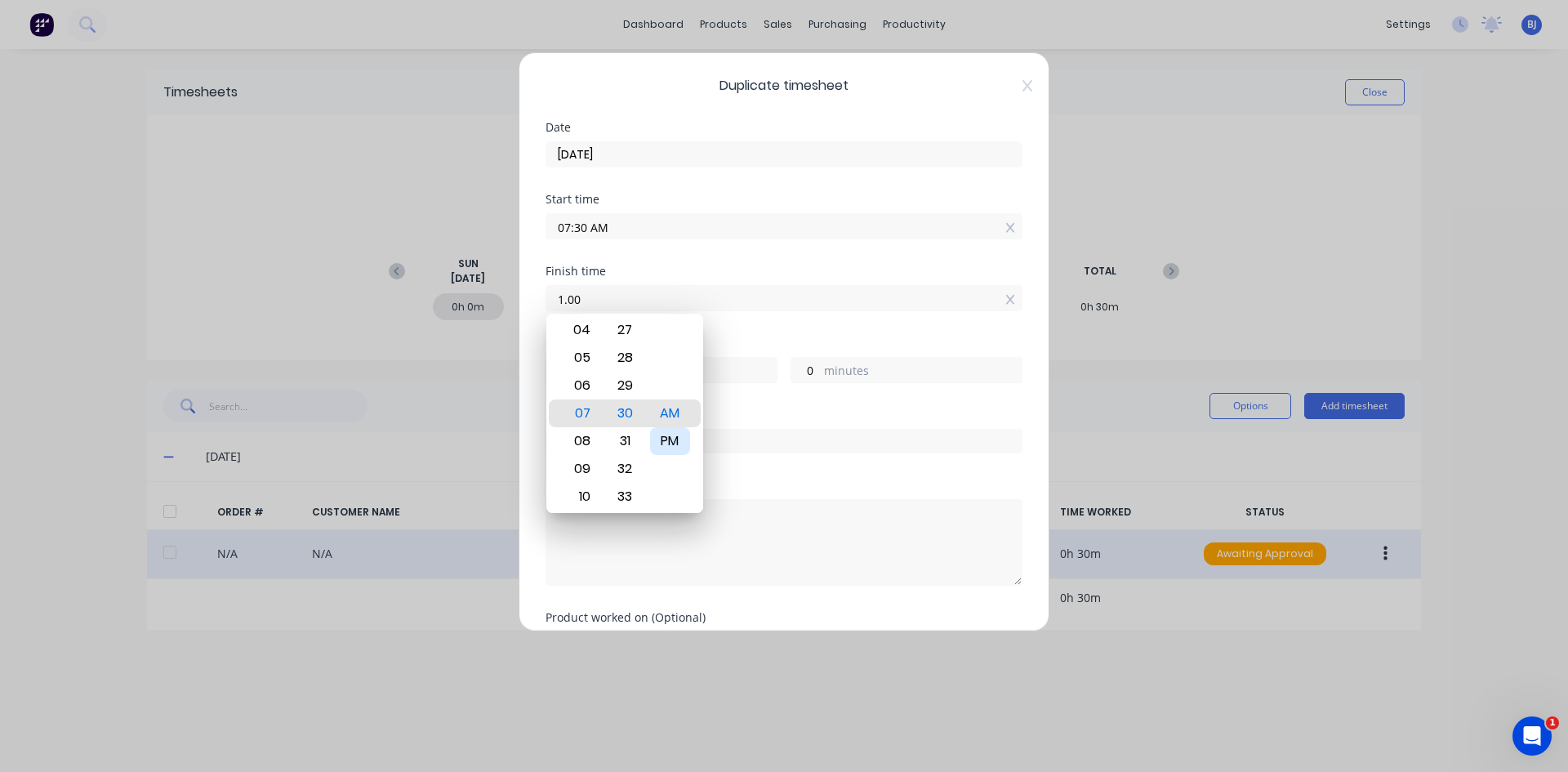
type input "01:00 AM"
type input "-6"
type input "-30"
click at [668, 438] on div "PM" at bounding box center [670, 441] width 40 height 28
type input "01:00 PM"
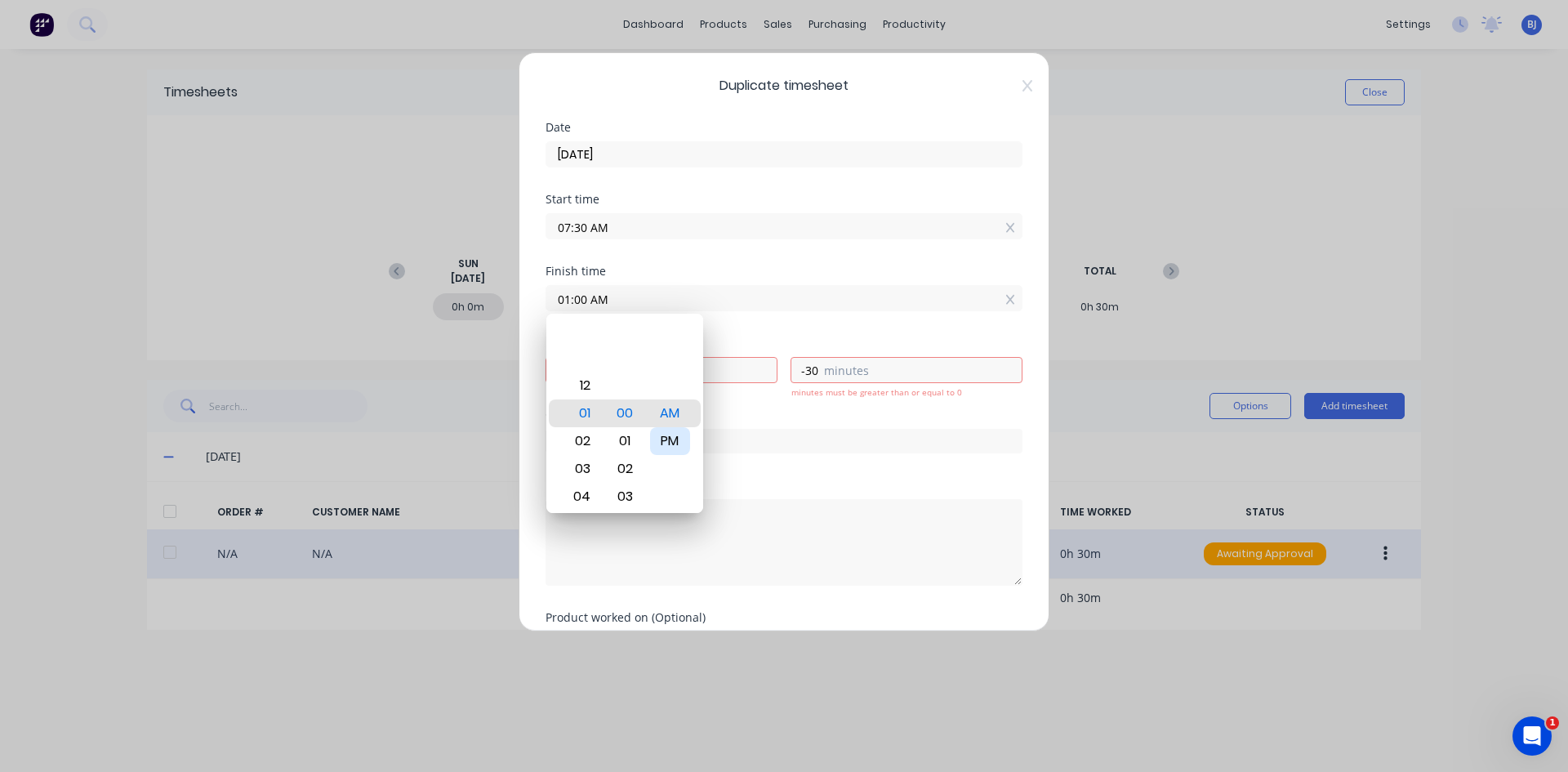
type input "5"
type input "30"
click at [721, 324] on div "Finish time 01:00 PM" at bounding box center [784, 301] width 477 height 71
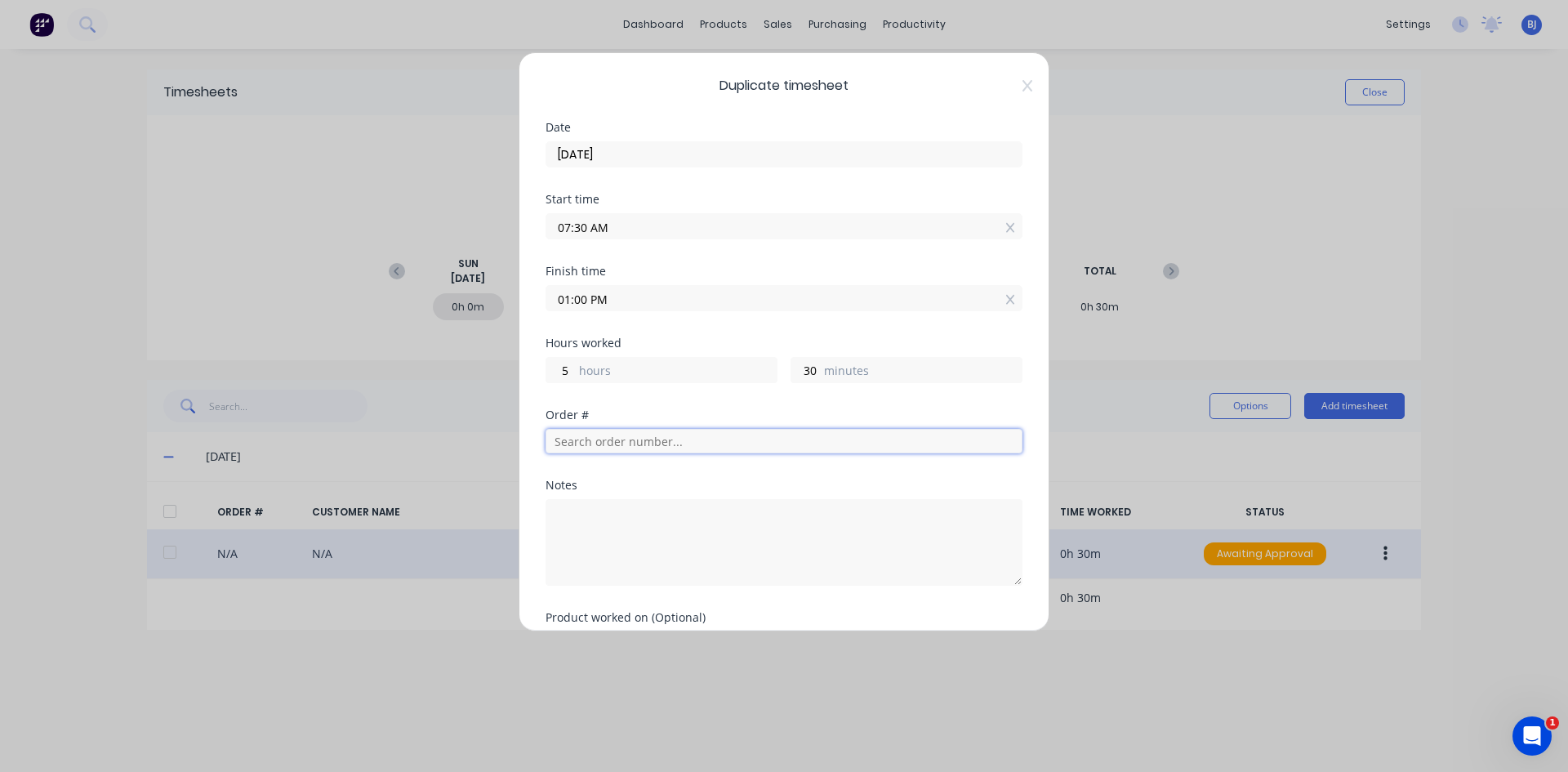
click at [585, 445] on input "text" at bounding box center [784, 440] width 477 height 24
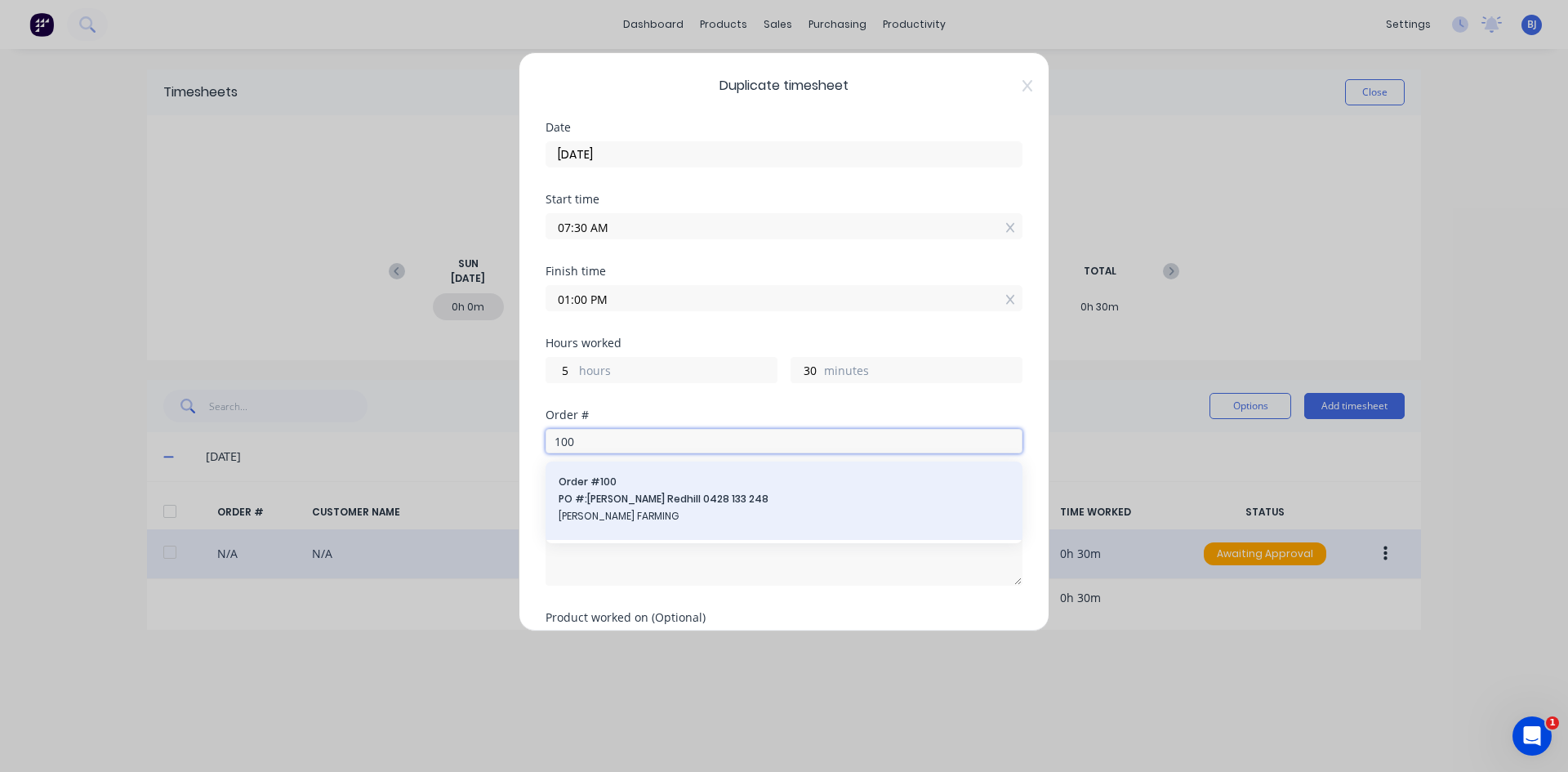
type input "100"
click at [612, 481] on span "Order # 100" at bounding box center [784, 482] width 451 height 14
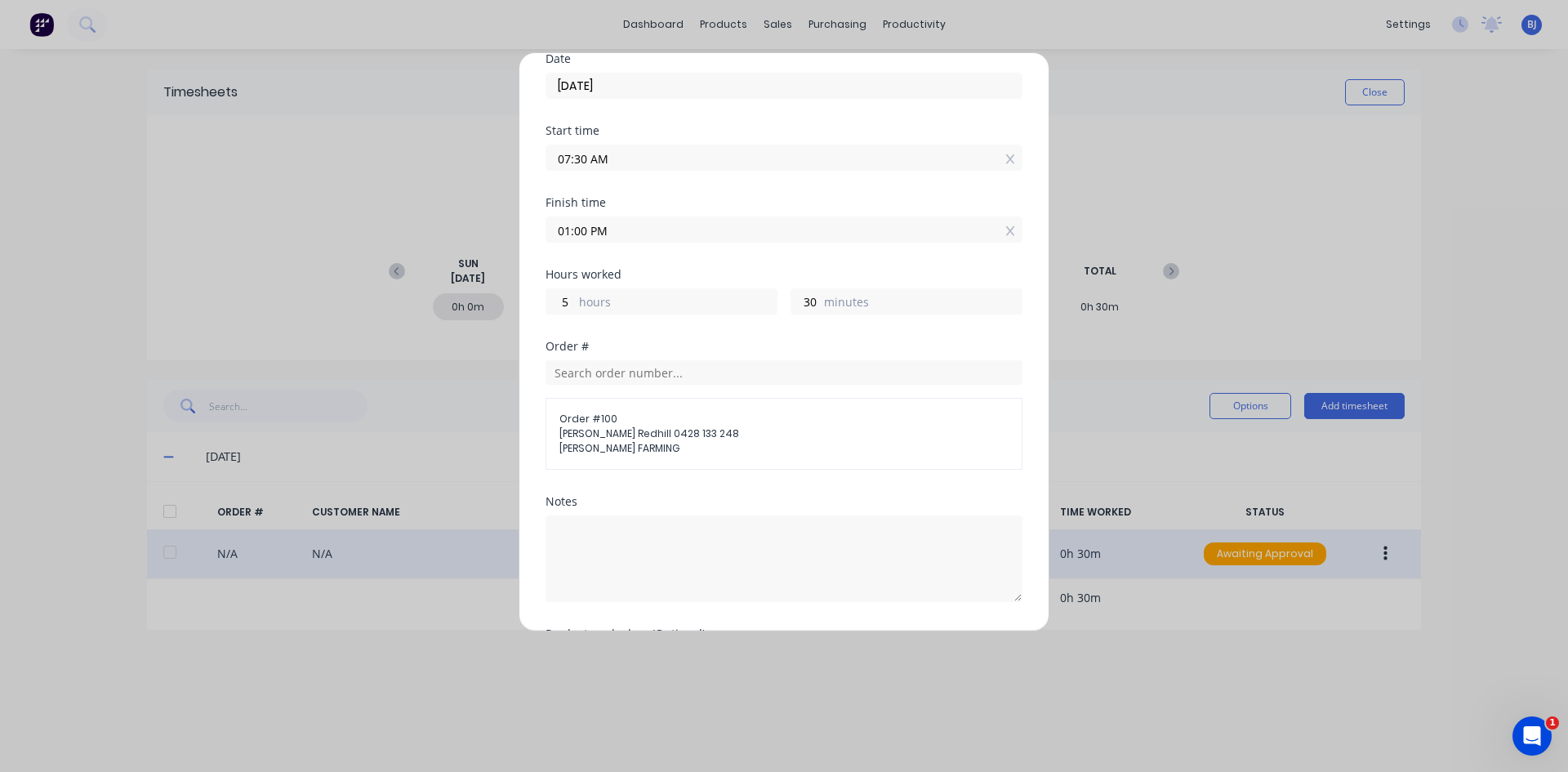
scroll to position [163, 0]
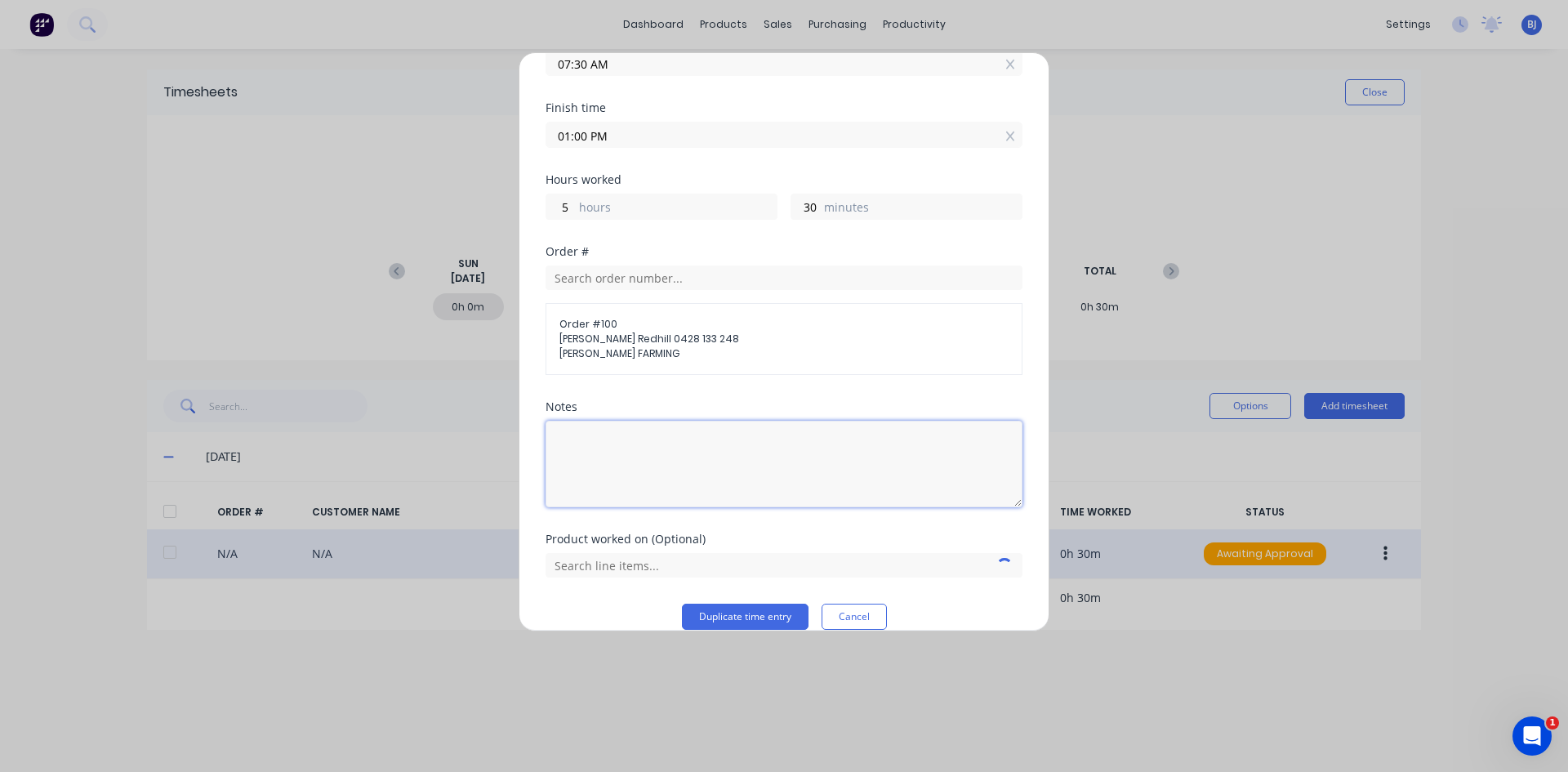
click at [603, 451] on textarea at bounding box center [784, 464] width 477 height 87
type textarea "C"
type textarea "Weld Cone to Base"
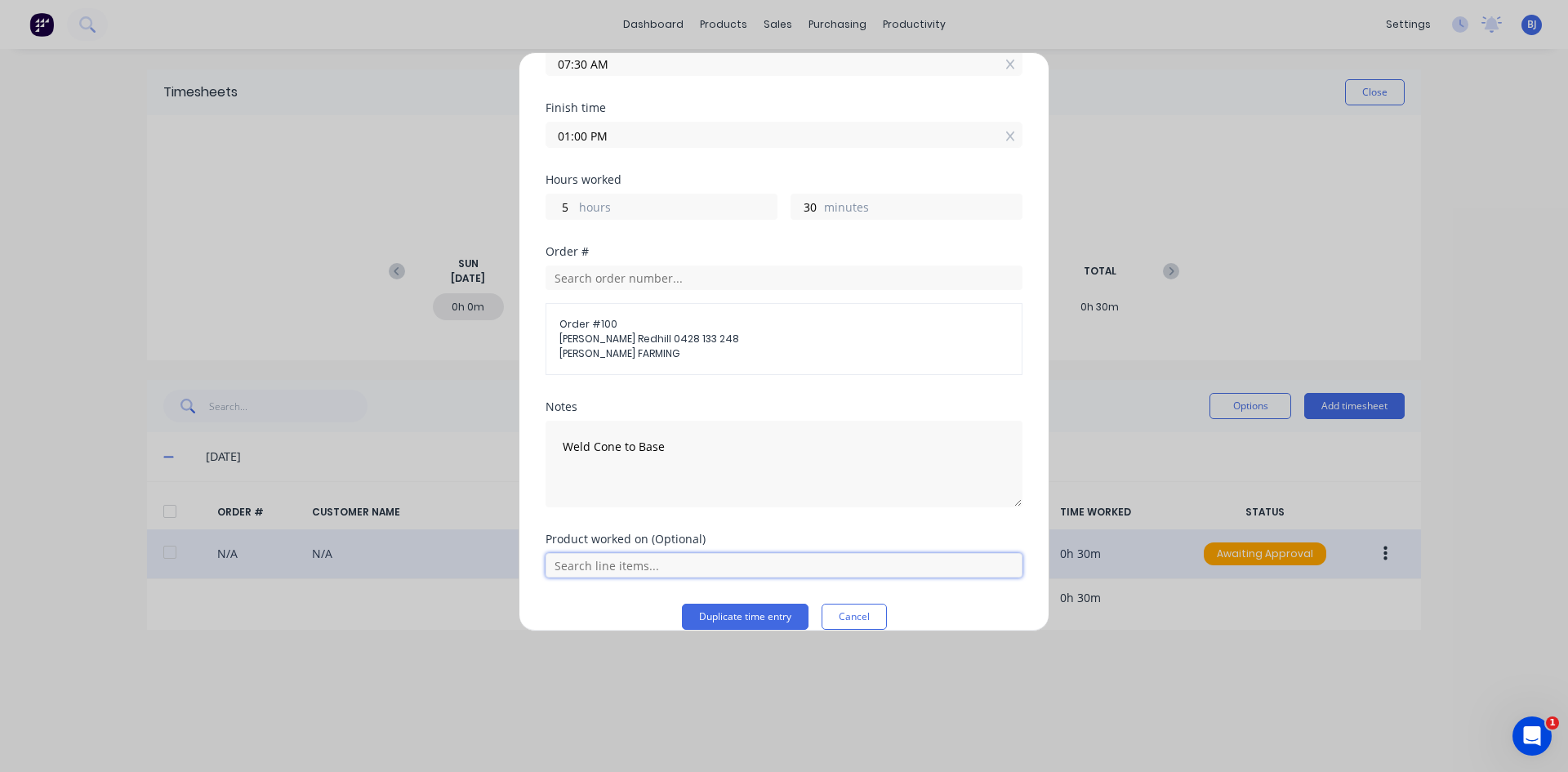
click at [688, 561] on input "text" at bounding box center [784, 565] width 477 height 24
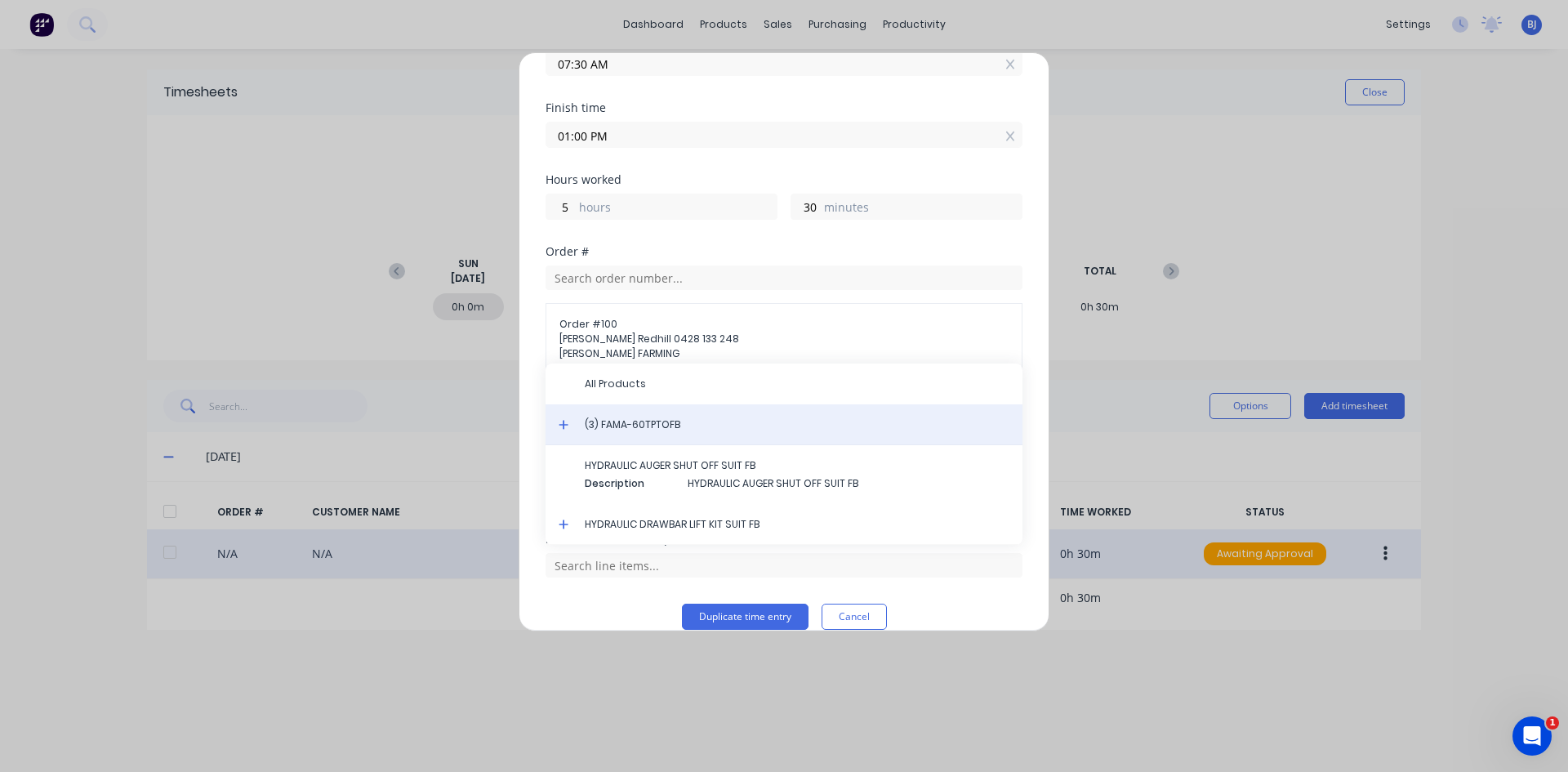
click at [650, 426] on span "(3) FAMA-60TPTOFB" at bounding box center [797, 424] width 425 height 14
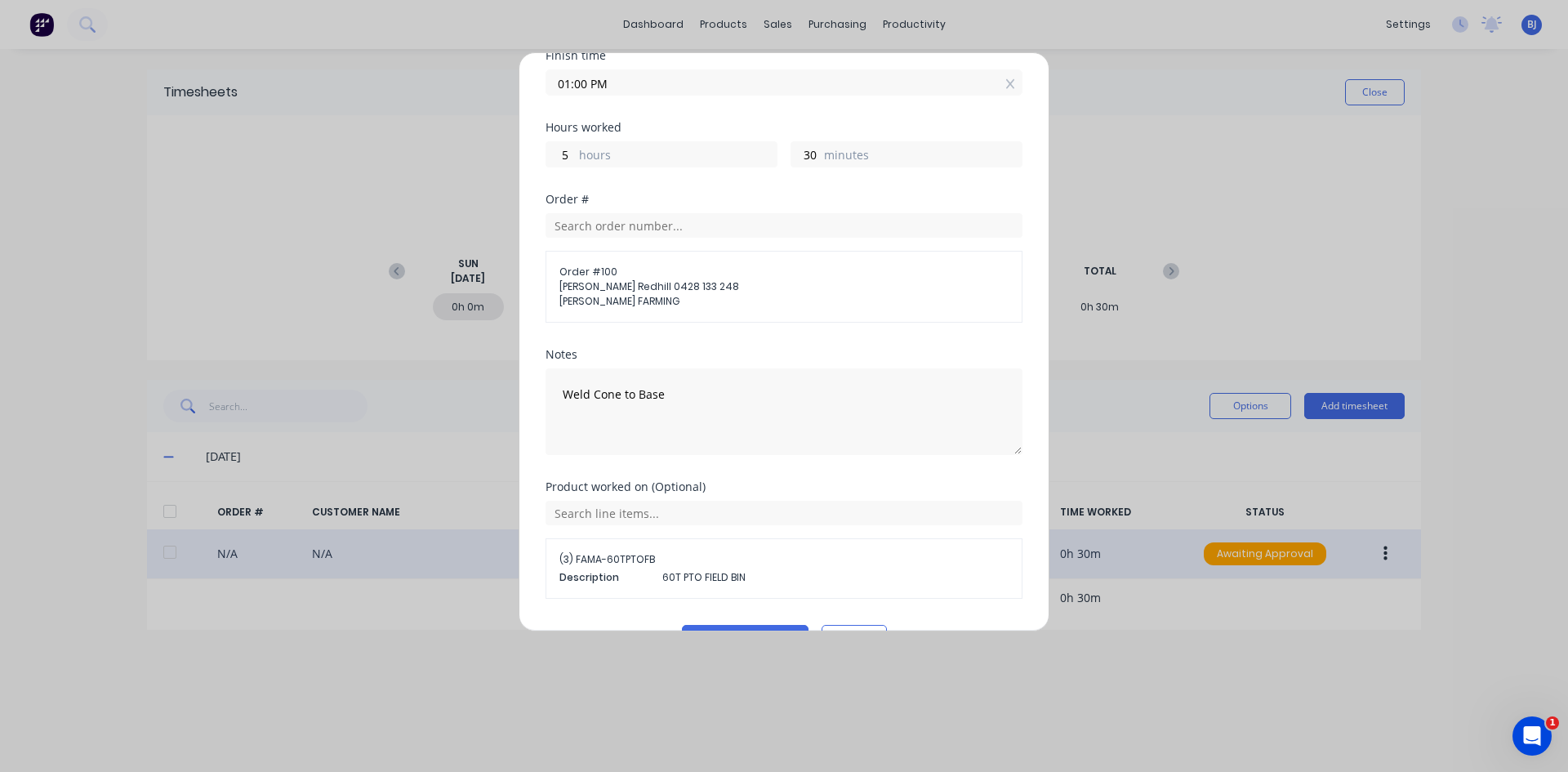
scroll to position [259, 0]
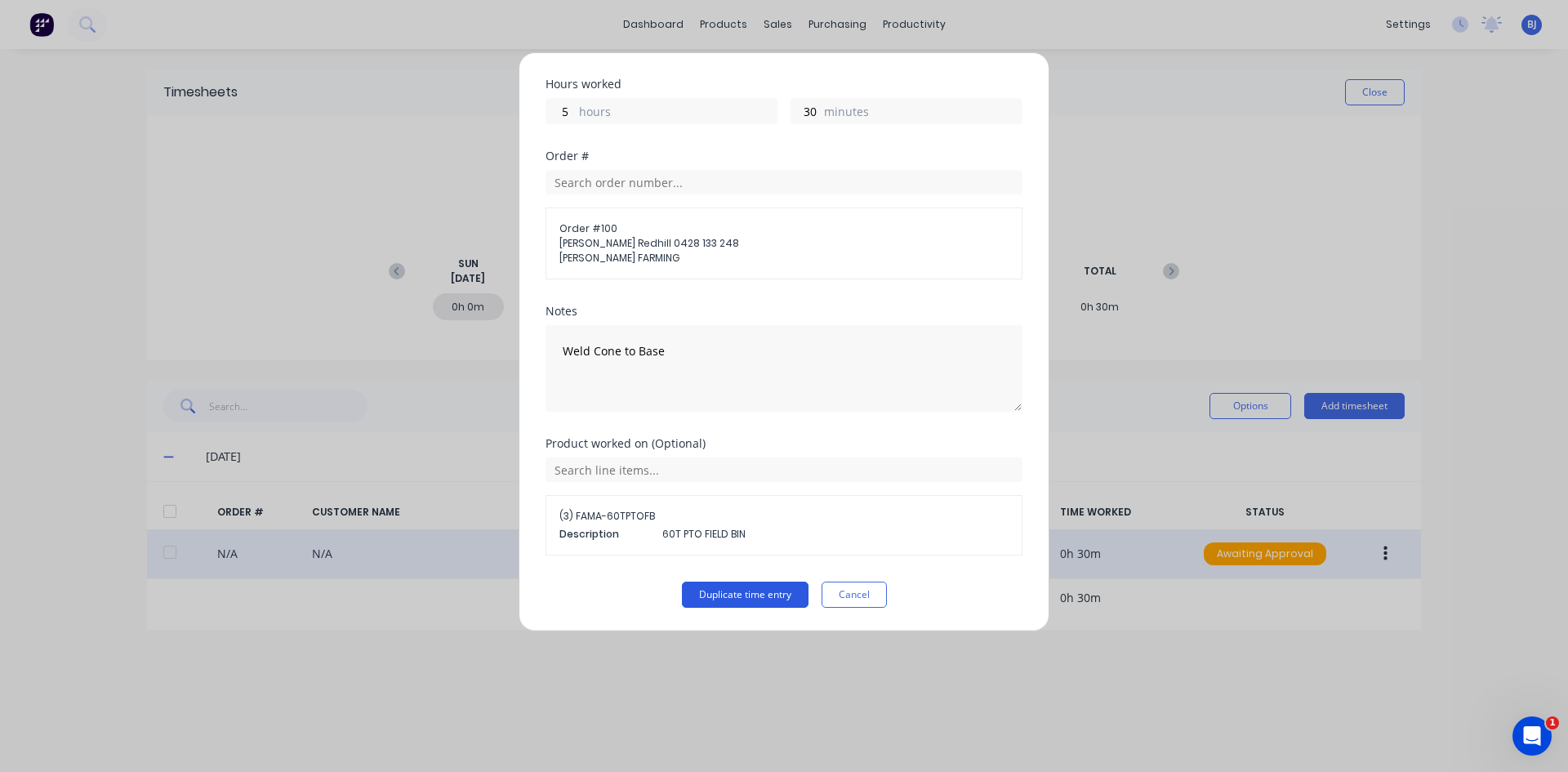
click at [730, 595] on button "Duplicate time entry" at bounding box center [745, 594] width 126 height 26
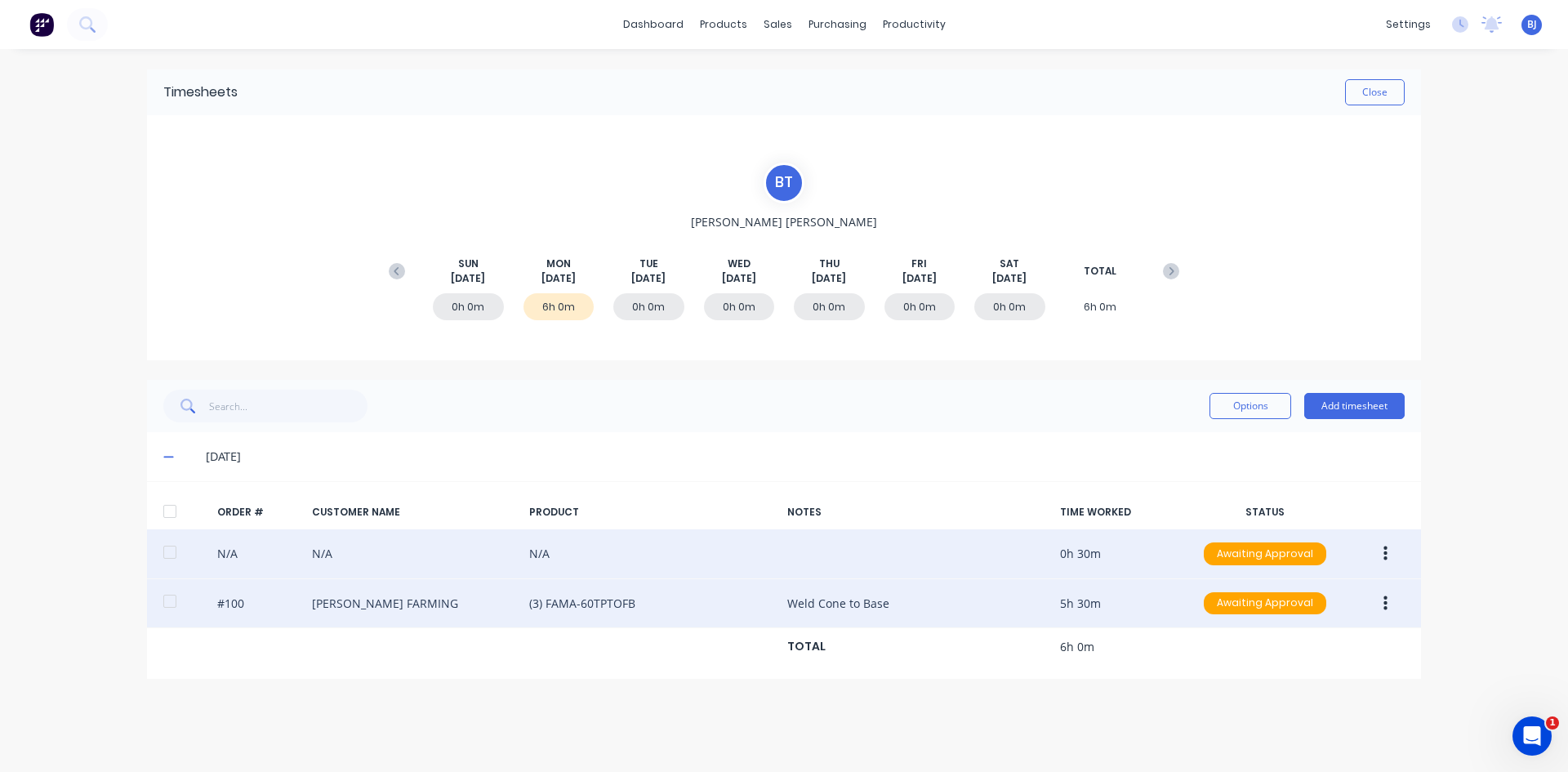
click at [1253, 595] on icon "button" at bounding box center [1386, 602] width 4 height 14
click at [1253, 595] on div "Edit" at bounding box center [1327, 711] width 125 height 24
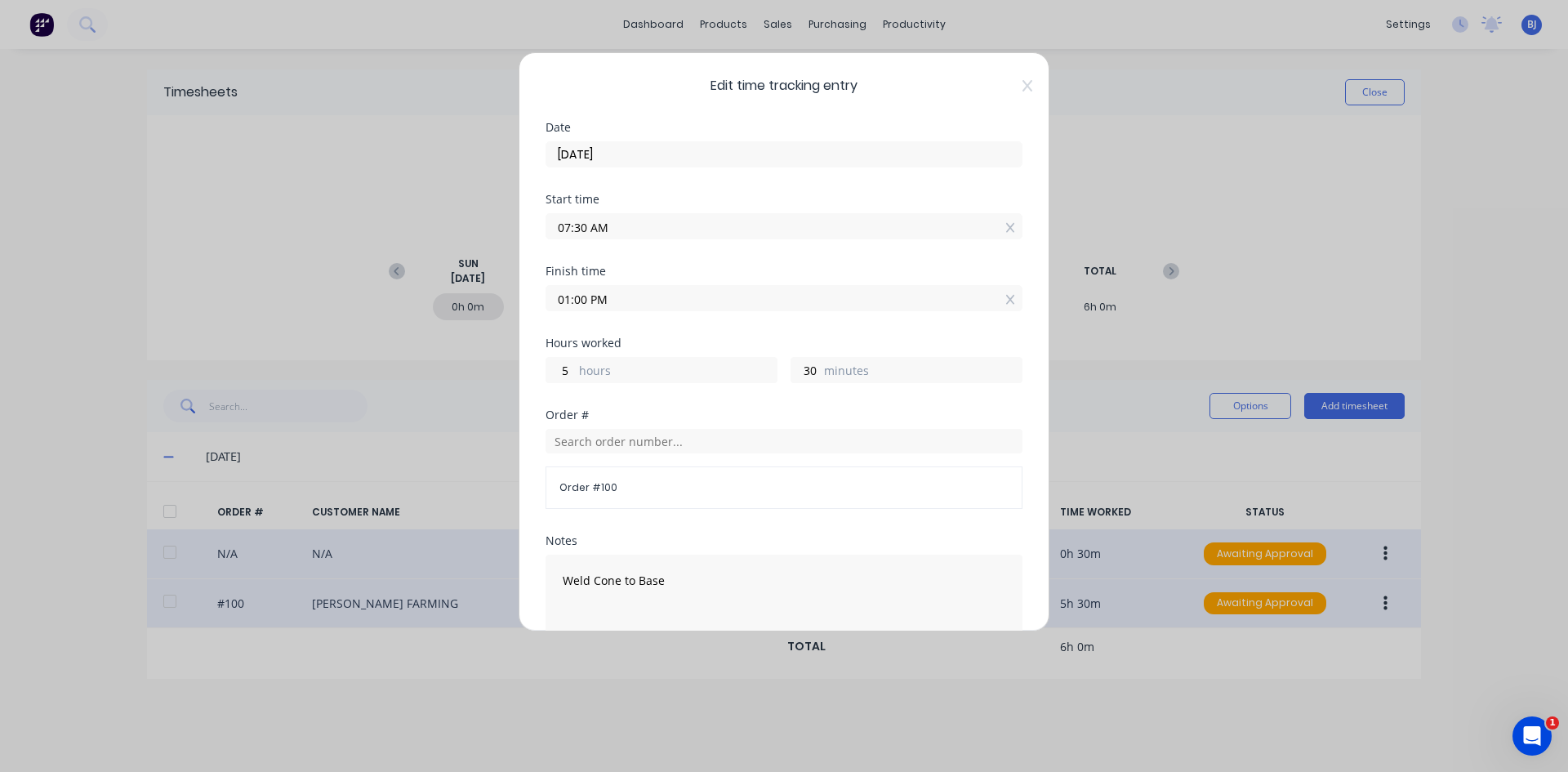
drag, startPoint x: 602, startPoint y: 229, endPoint x: 544, endPoint y: 235, distance: 58.3
click at [544, 235] on div "Edit time tracking entry Date [DATE] Start time 07:30 AM Finish time 01:00 PM H…" at bounding box center [784, 342] width 531 height 579
click at [612, 229] on input "1.30" at bounding box center [784, 226] width 476 height 24
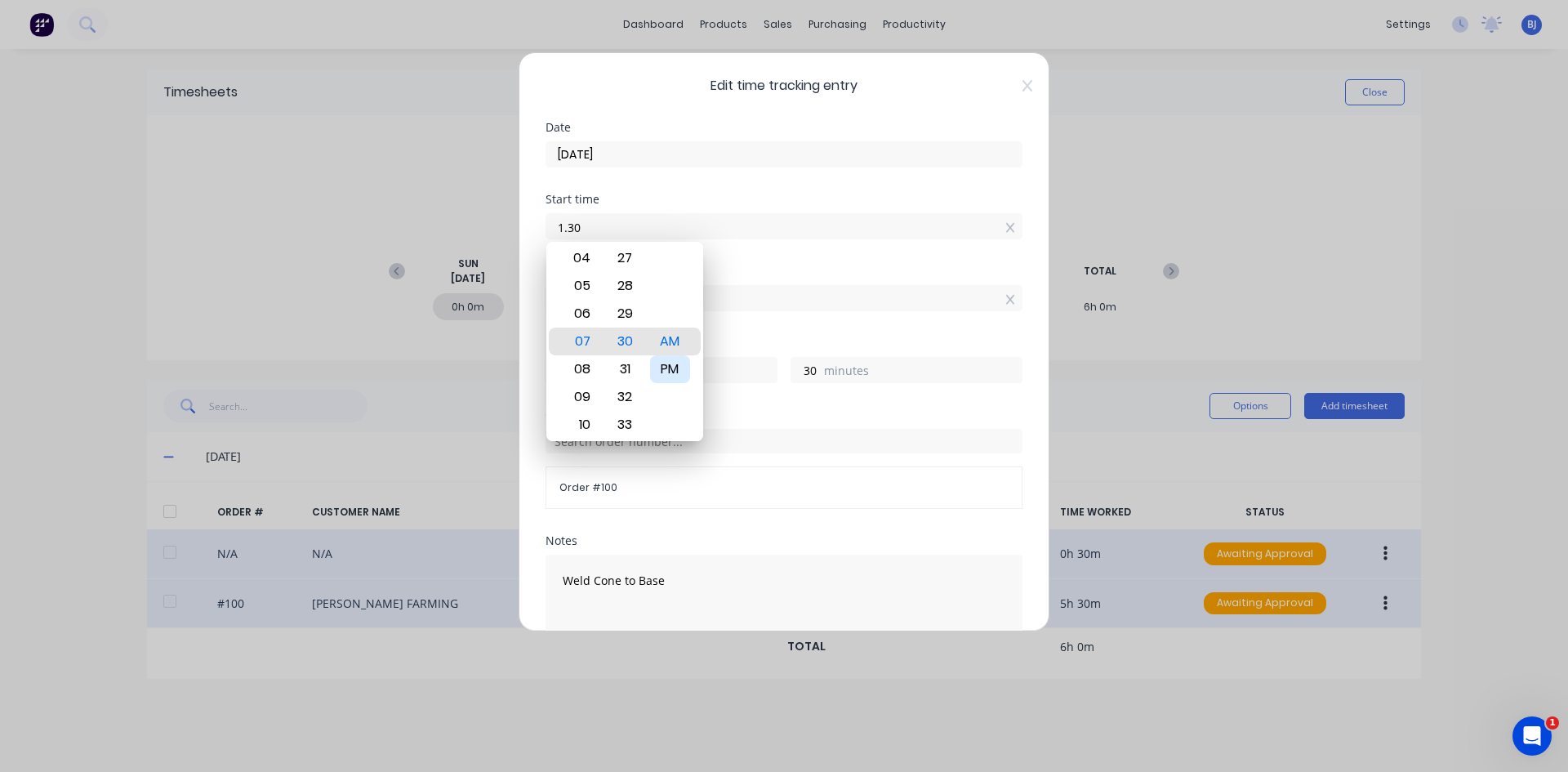
type input "01:30 AM"
type input "11"
drag, startPoint x: 662, startPoint y: 366, endPoint x: 667, endPoint y: 333, distance: 33.4
click at [662, 358] on div "PM" at bounding box center [670, 369] width 40 height 28
click at [701, 265] on div "12 01 02 03 04 05 06 07 08 09 10 11 00 01 02 03 04 05 06 07 08 09 10 11 12 13 1…" at bounding box center [624, 341] width 156 height 199
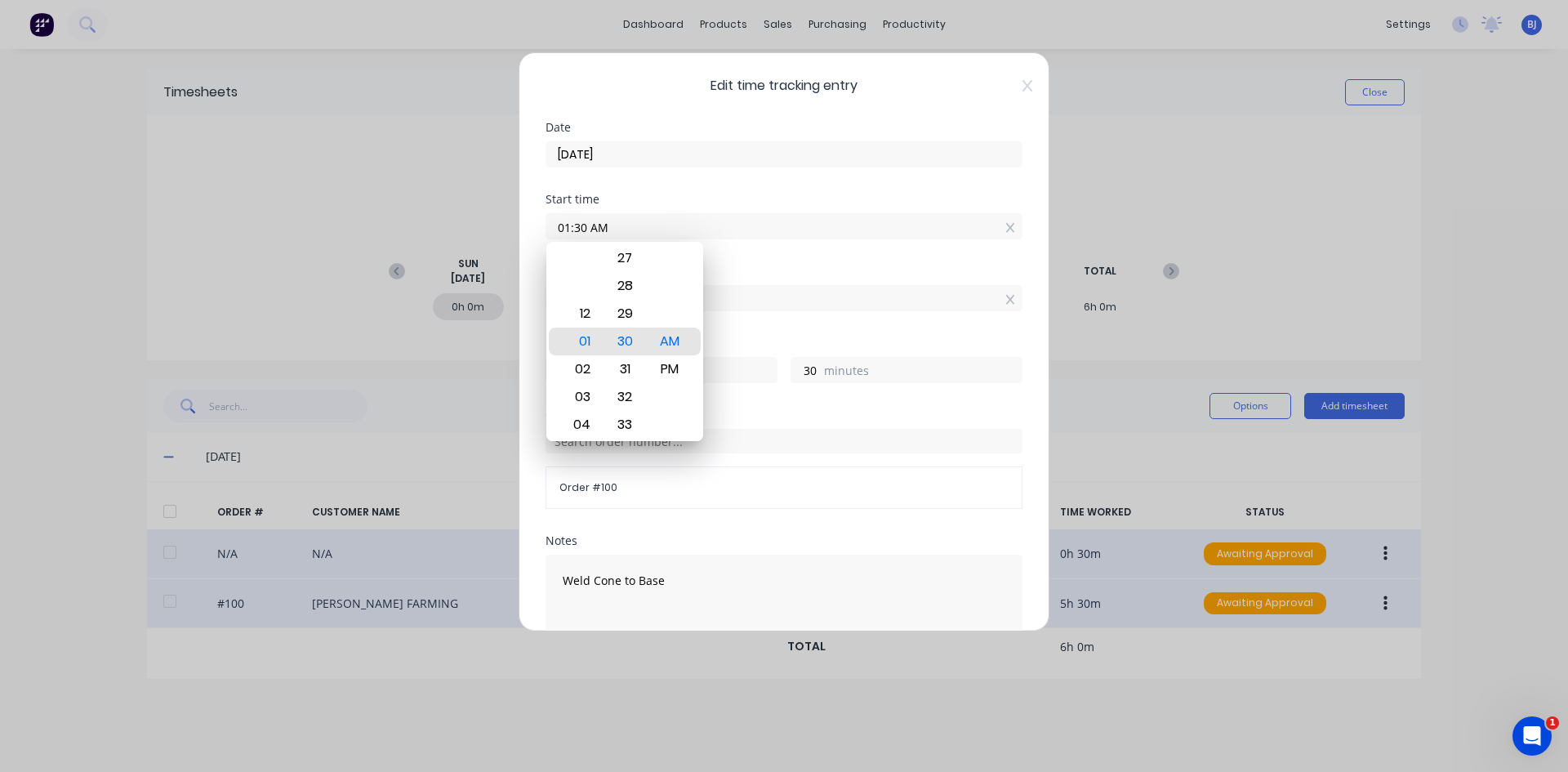
drag, startPoint x: 755, startPoint y: 255, endPoint x: 705, endPoint y: 278, distance: 55.0
click at [755, 256] on div "Start time 01:30 AM" at bounding box center [784, 230] width 477 height 71
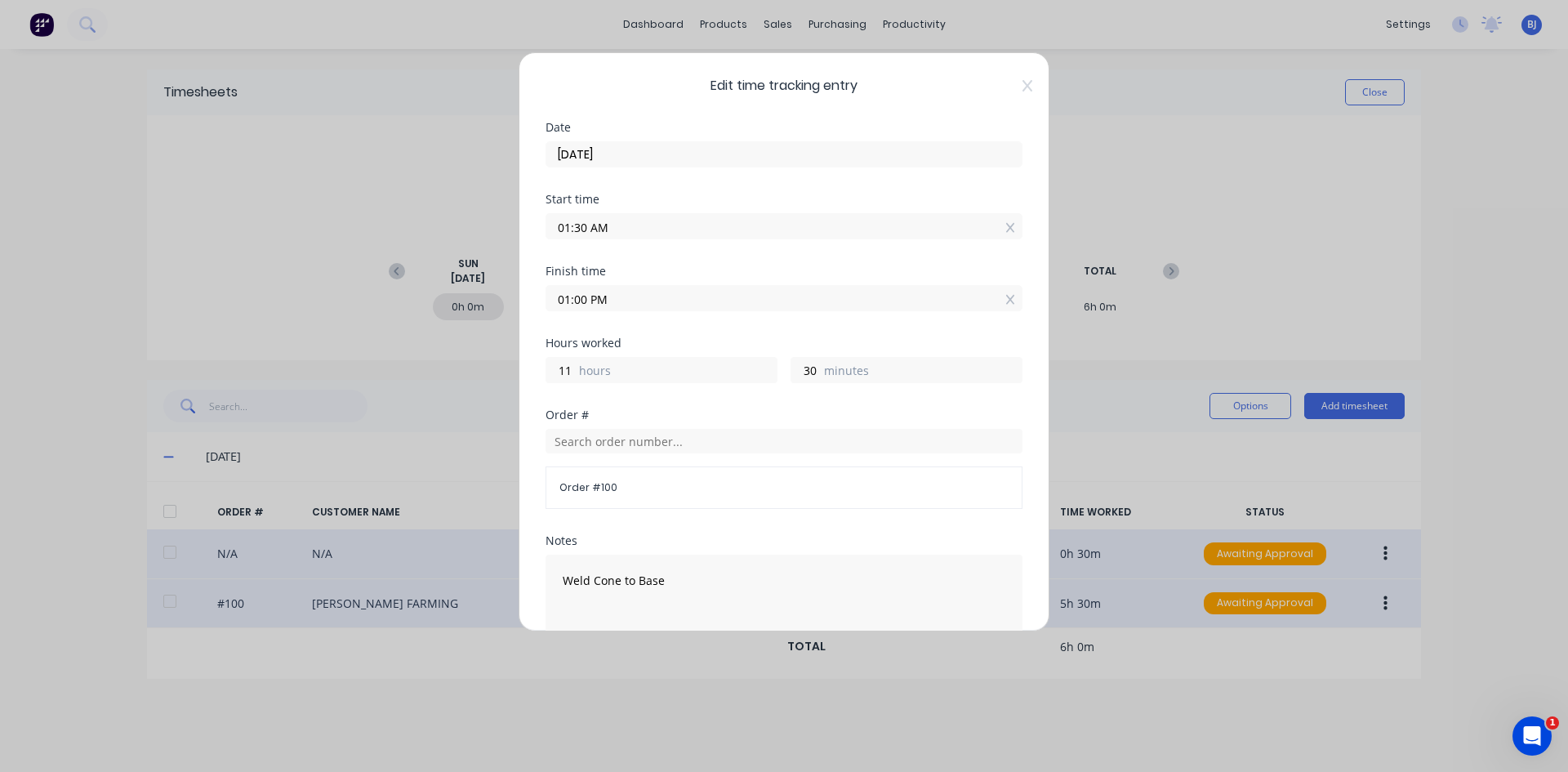
click at [512, 305] on div "Edit time tracking entry Date [DATE] Start time 01:30 AM Finish time 01:00 PM H…" at bounding box center [784, 386] width 1568 height 772
click at [590, 302] on input "4.00" at bounding box center [784, 297] width 476 height 24
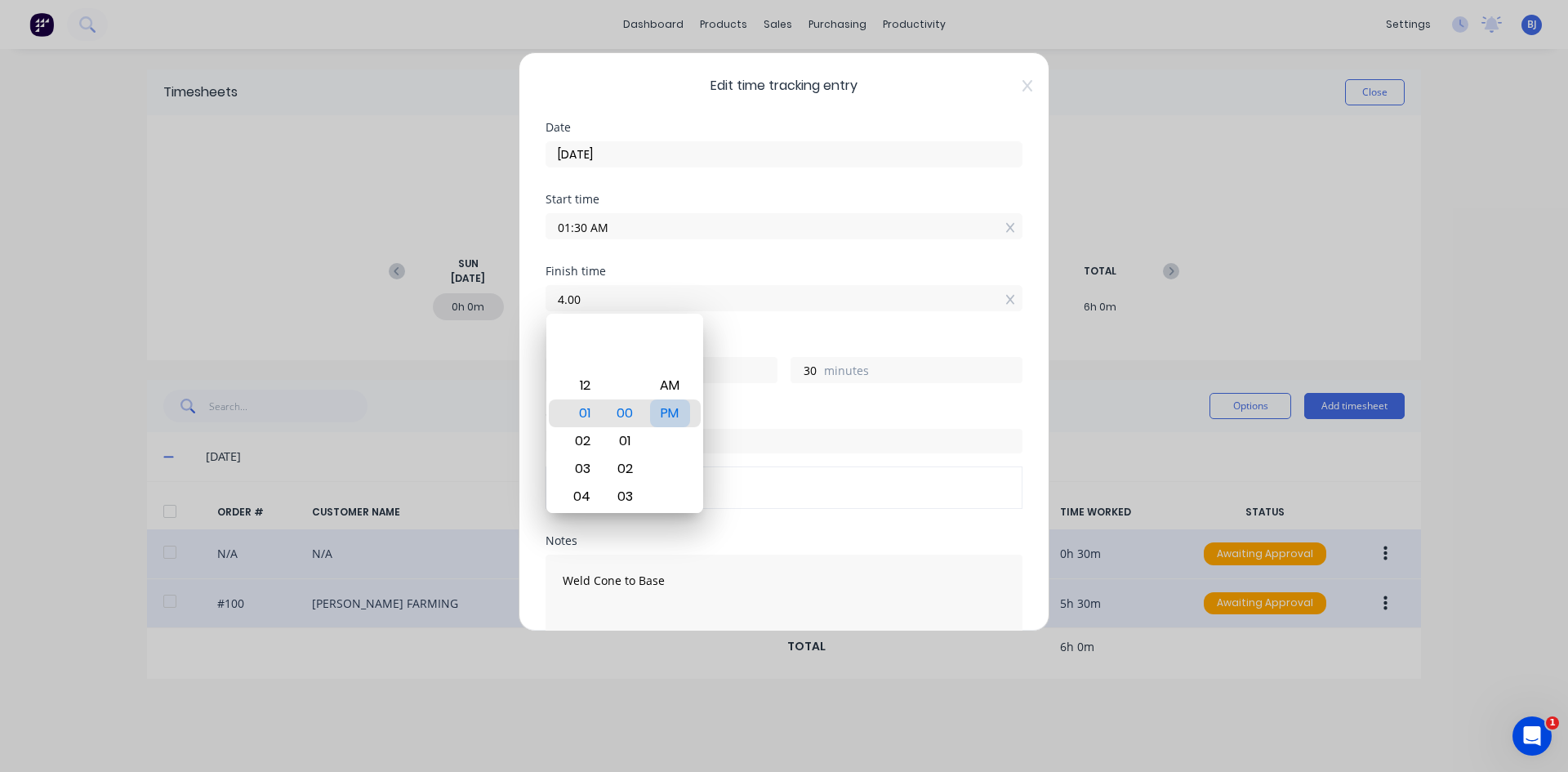
type input "04:00 AM"
type input "2"
click at [661, 413] on div "PM" at bounding box center [670, 413] width 40 height 28
type input "04:00 PM"
type input "14"
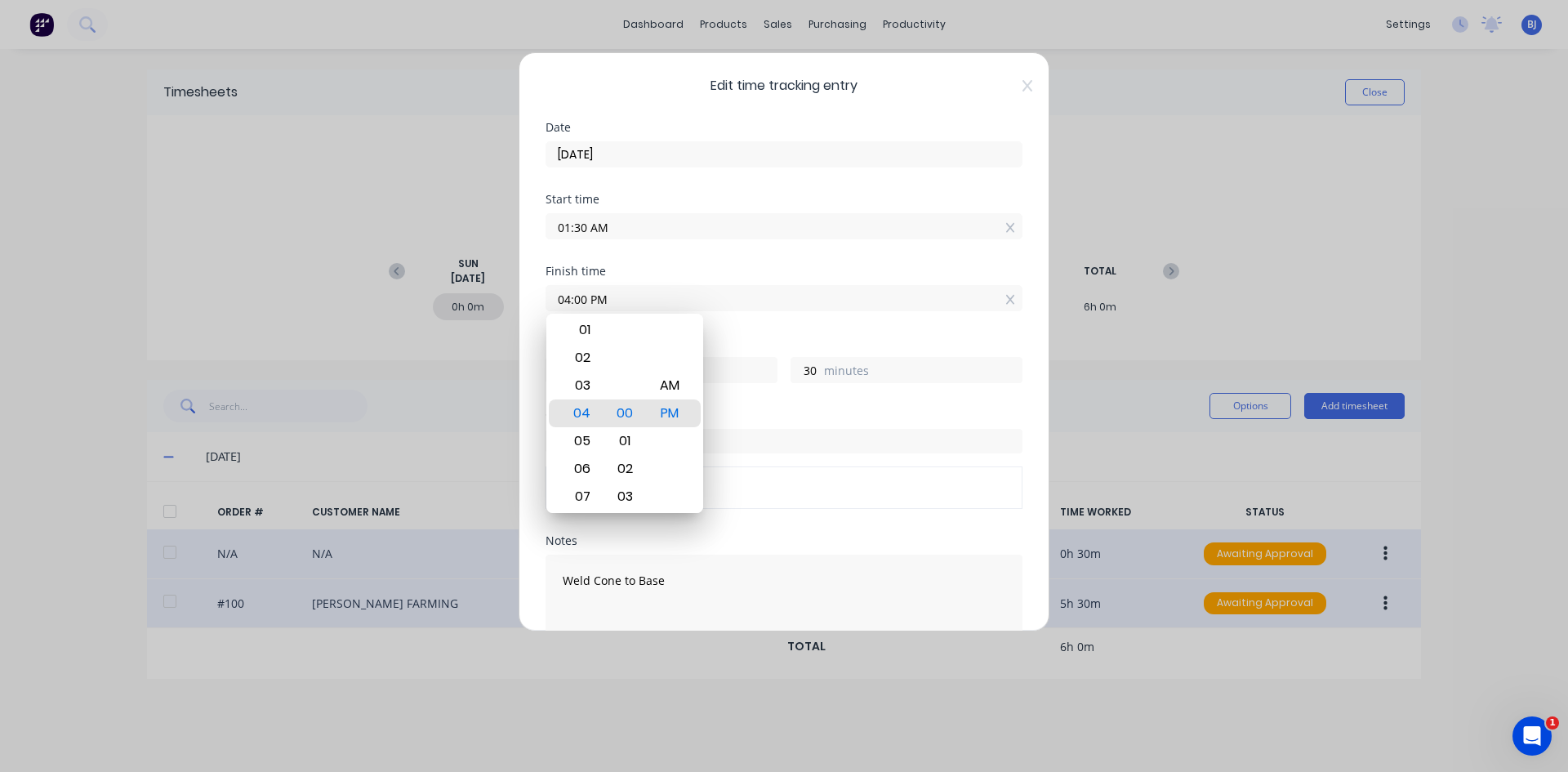
click at [709, 321] on div "Finish time 04:00 PM" at bounding box center [784, 301] width 477 height 71
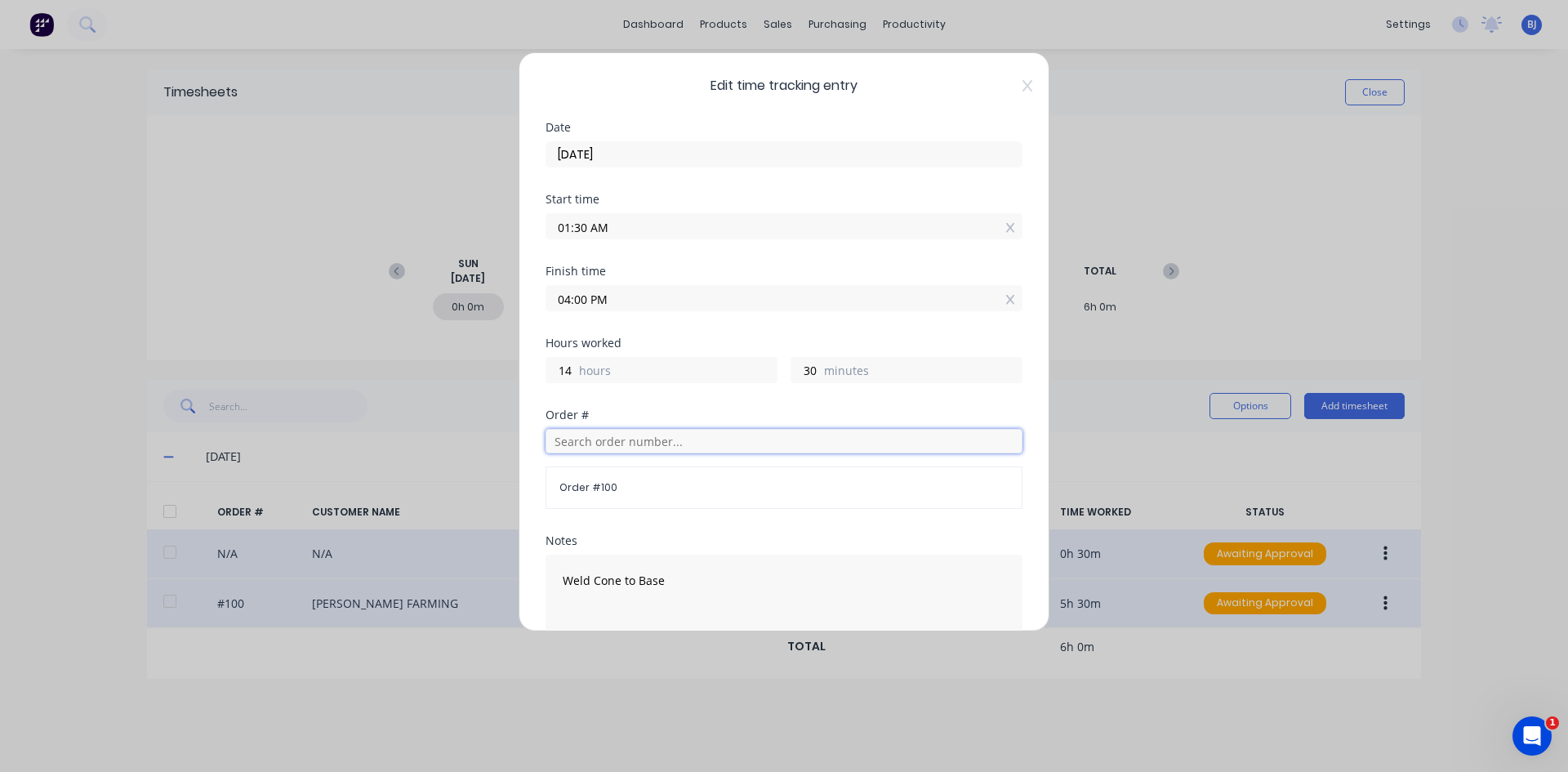
click at [581, 443] on input "text" at bounding box center [784, 440] width 477 height 24
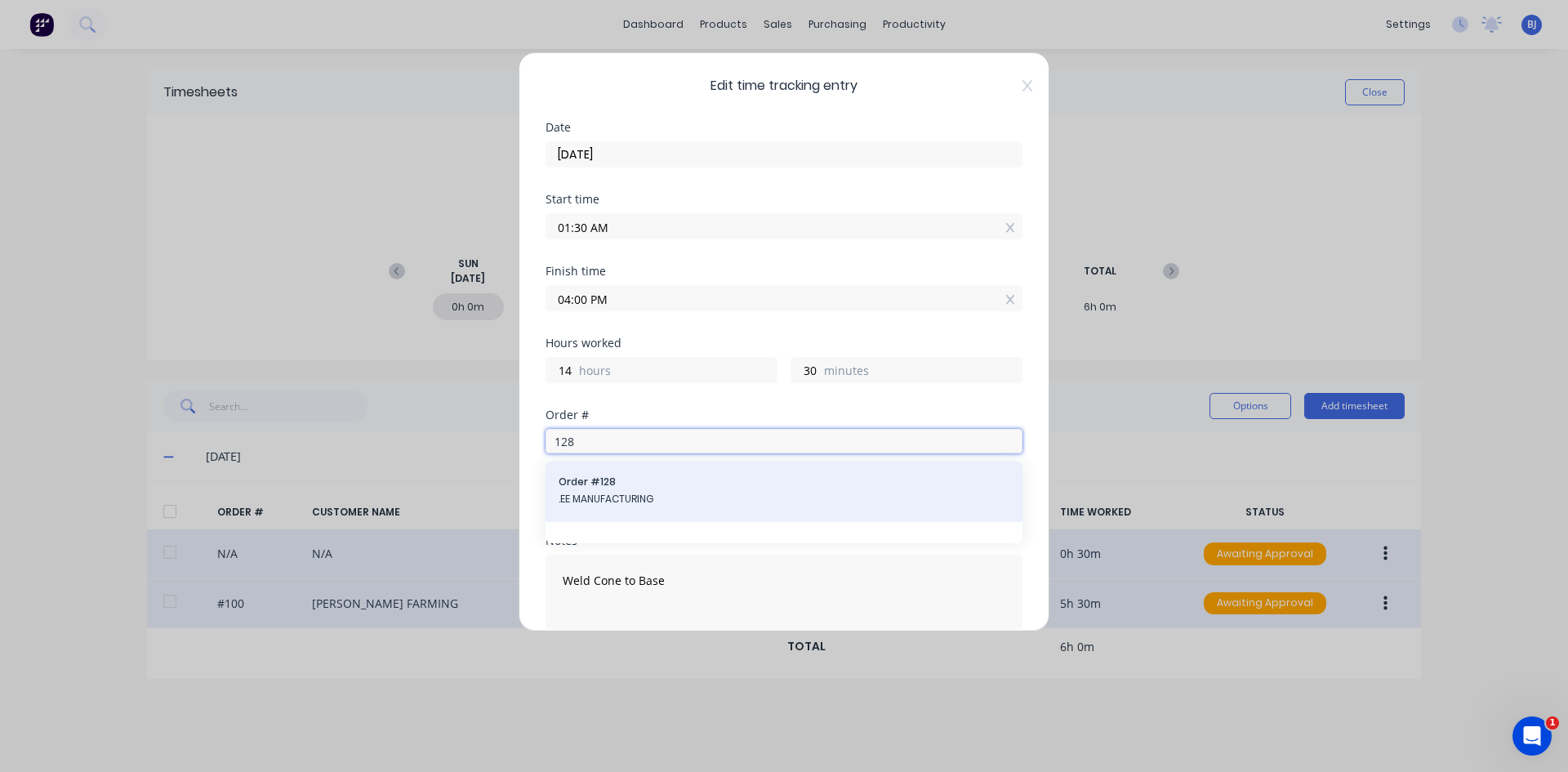
type input "128"
click at [636, 487] on span "Order # 128" at bounding box center [784, 482] width 451 height 14
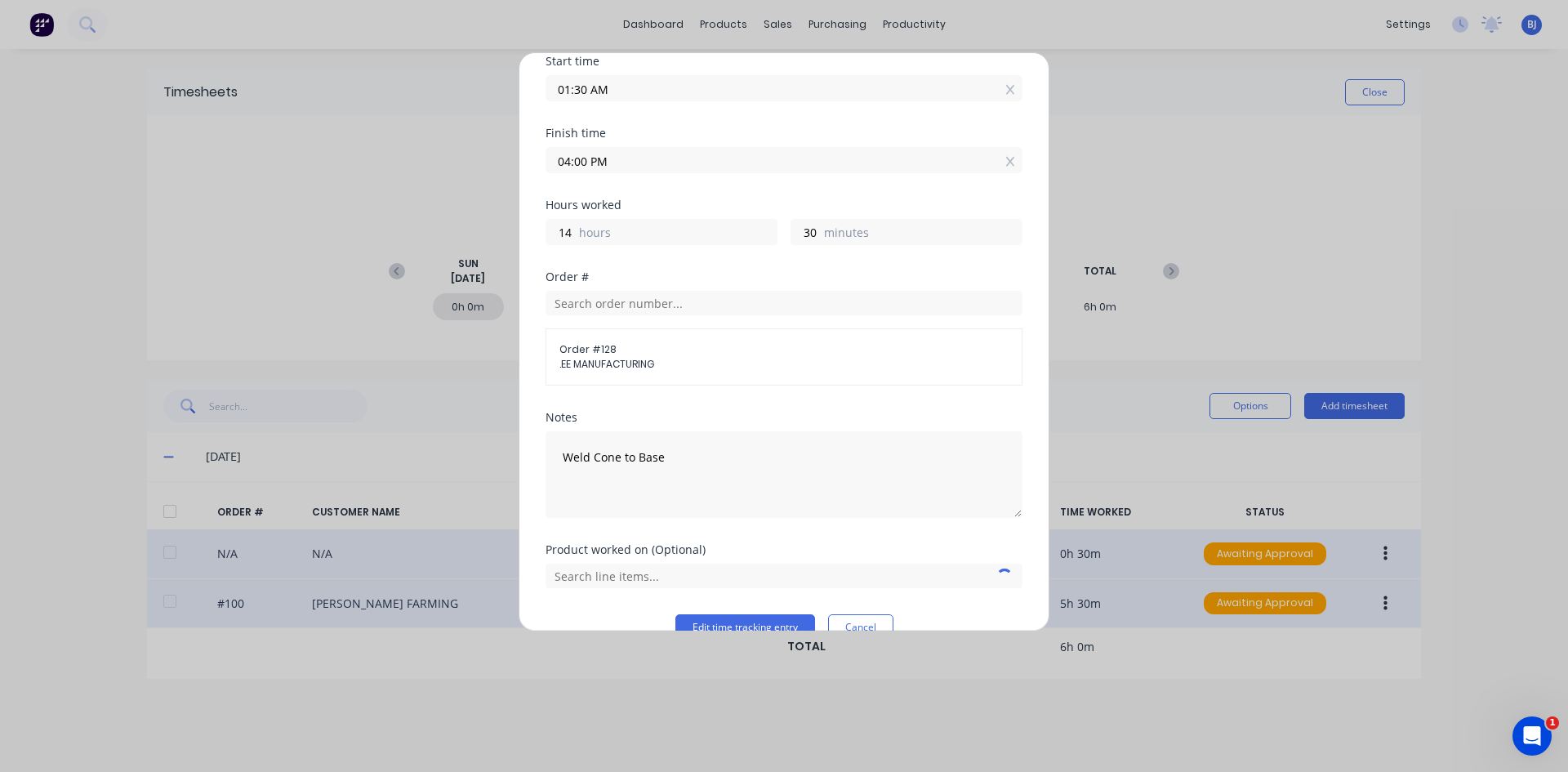
scroll to position [171, 0]
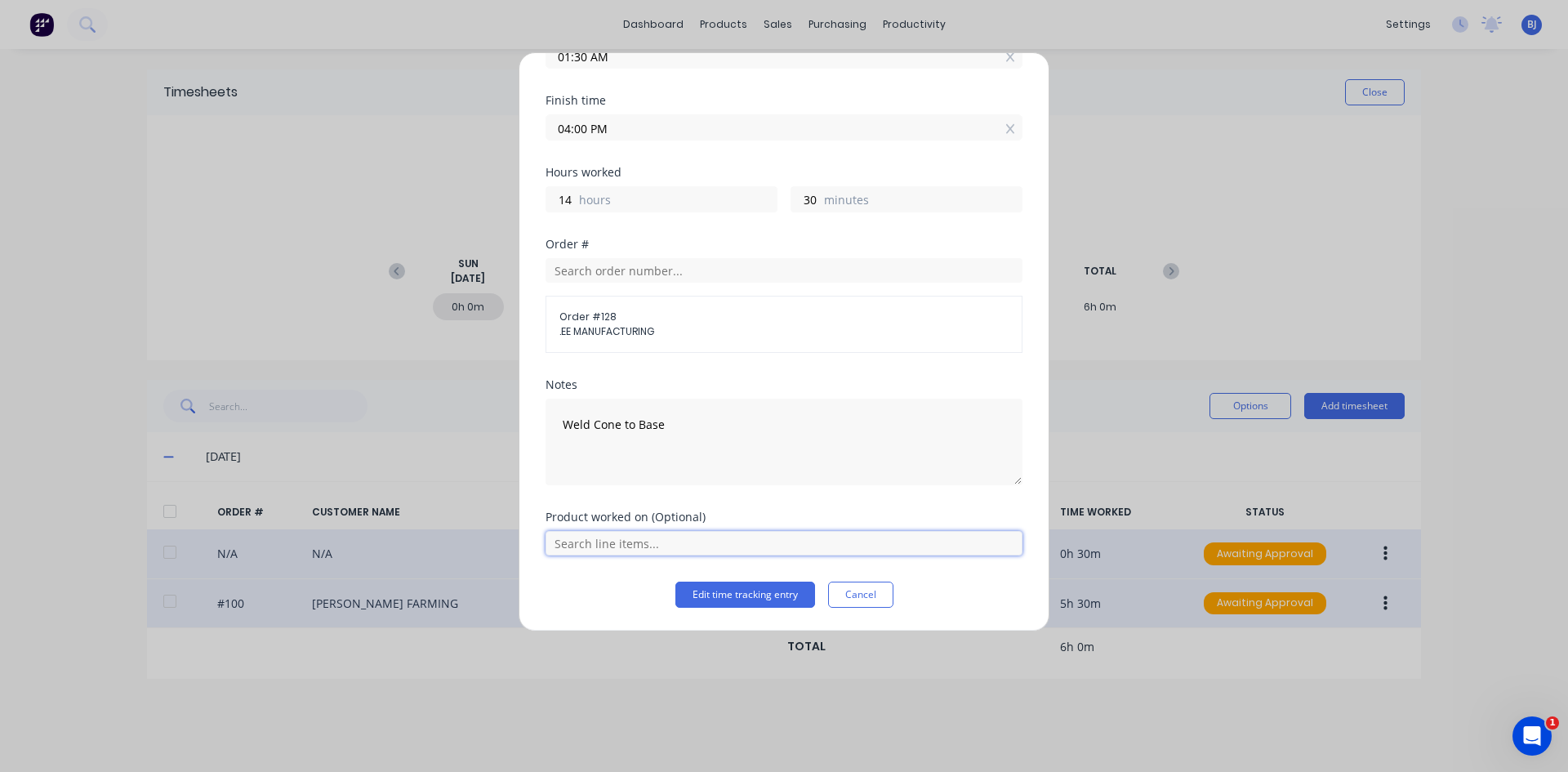
click at [654, 545] on input "text" at bounding box center [784, 542] width 477 height 24
click at [652, 507] on span "(3) FAMA-60TPTOFB" at bounding box center [797, 502] width 425 height 14
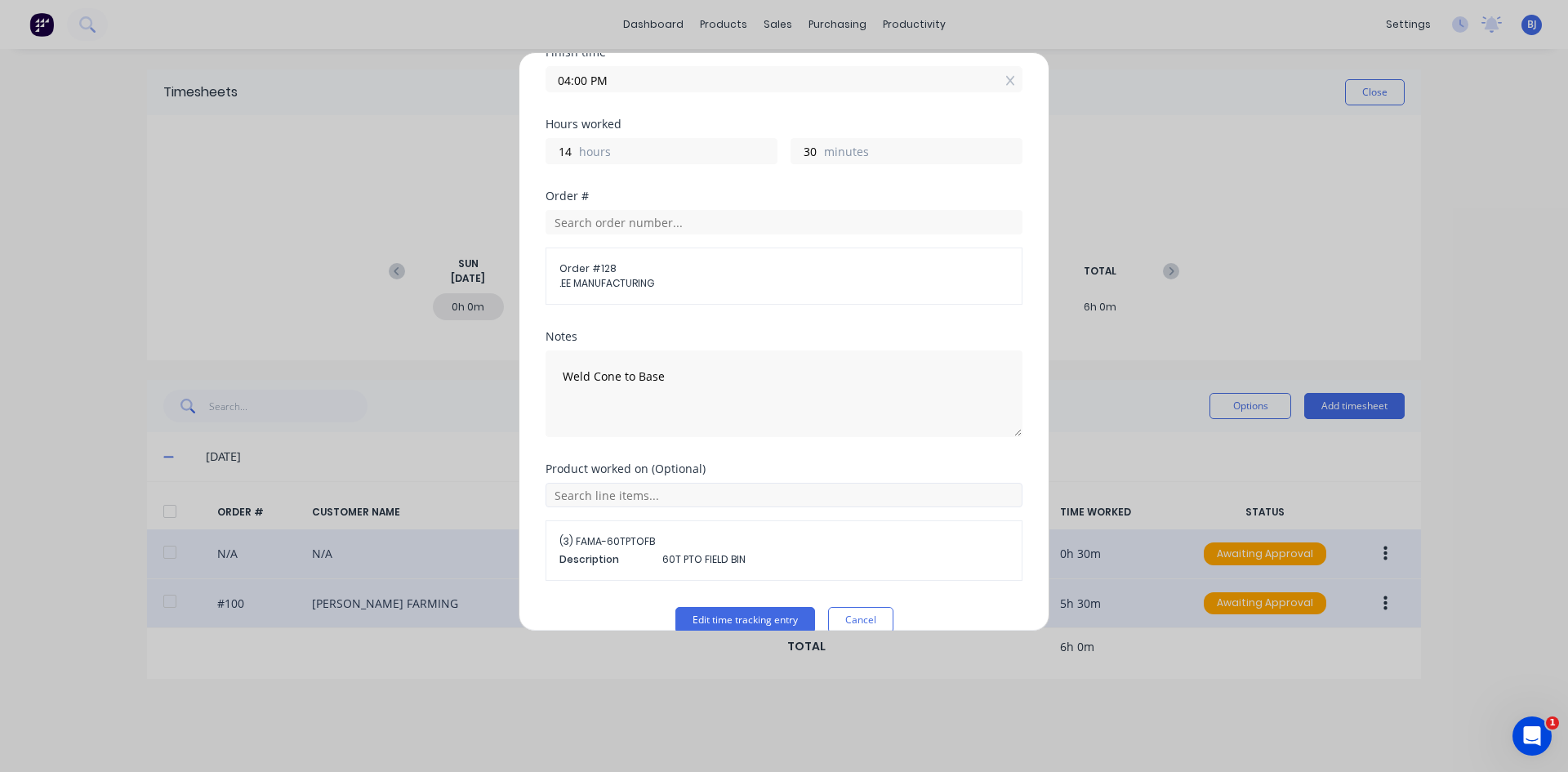
scroll to position [244, 0]
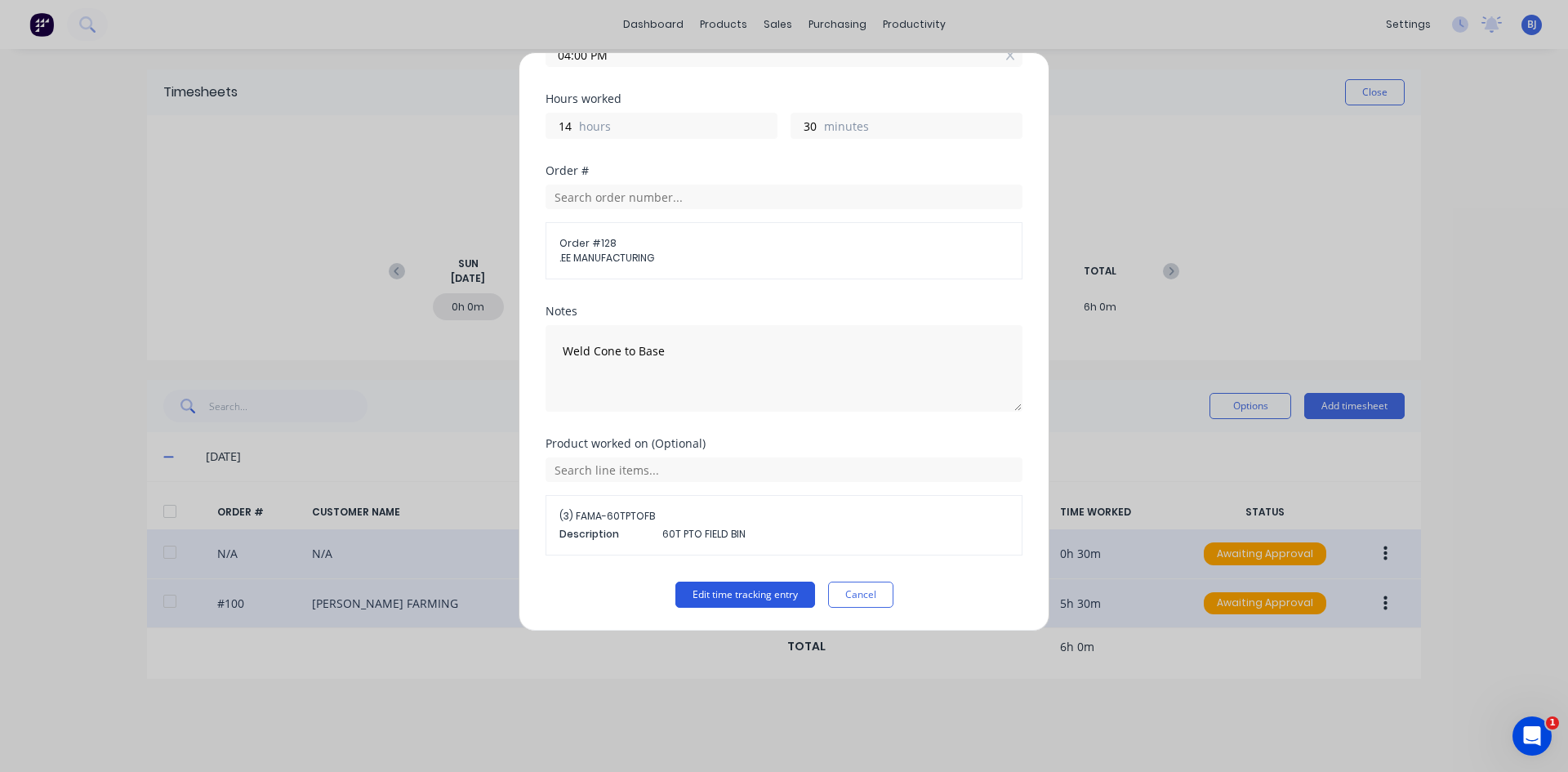
click at [713, 592] on button "Edit time tracking entry" at bounding box center [745, 594] width 140 height 26
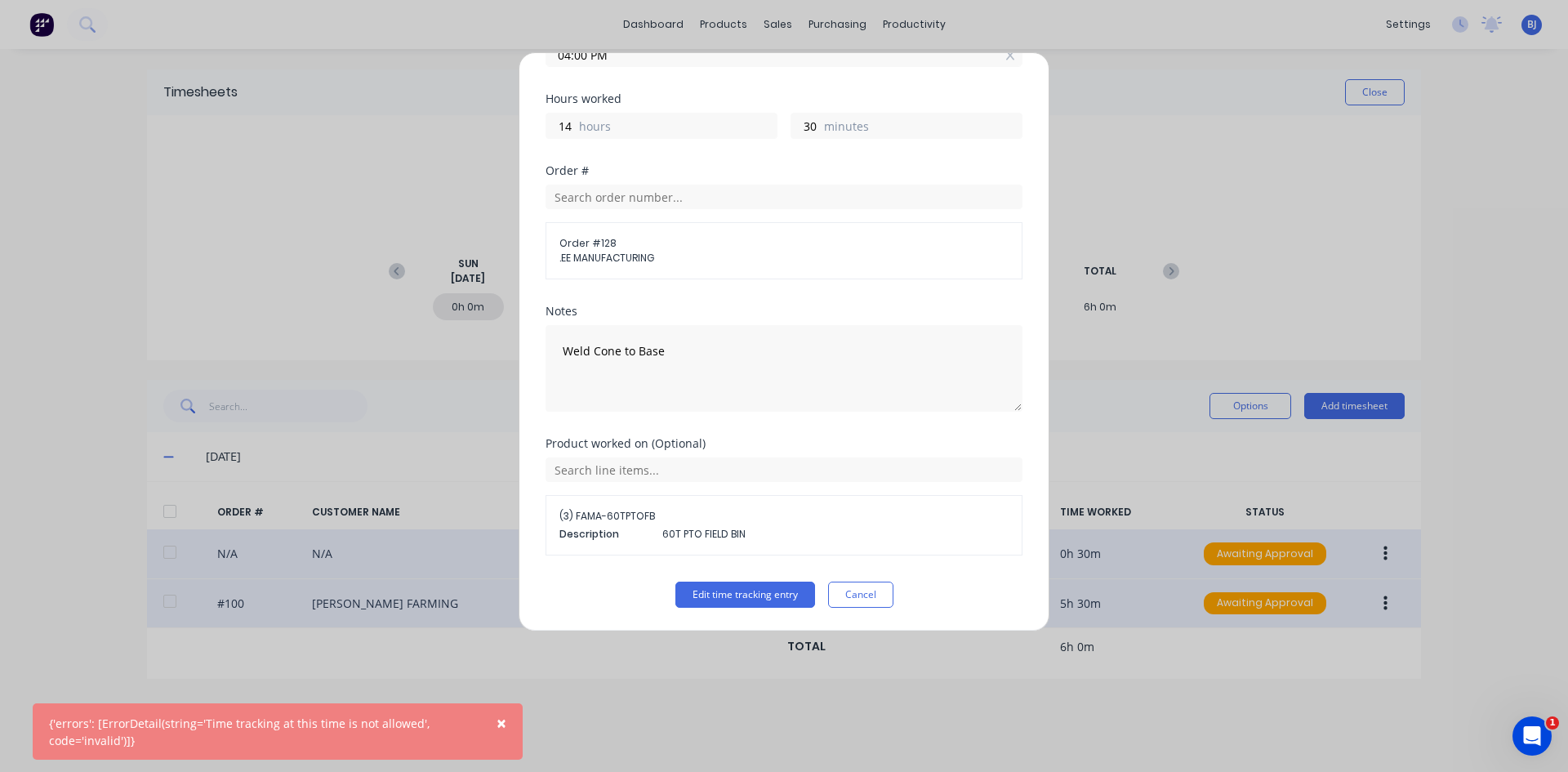
scroll to position [81, 0]
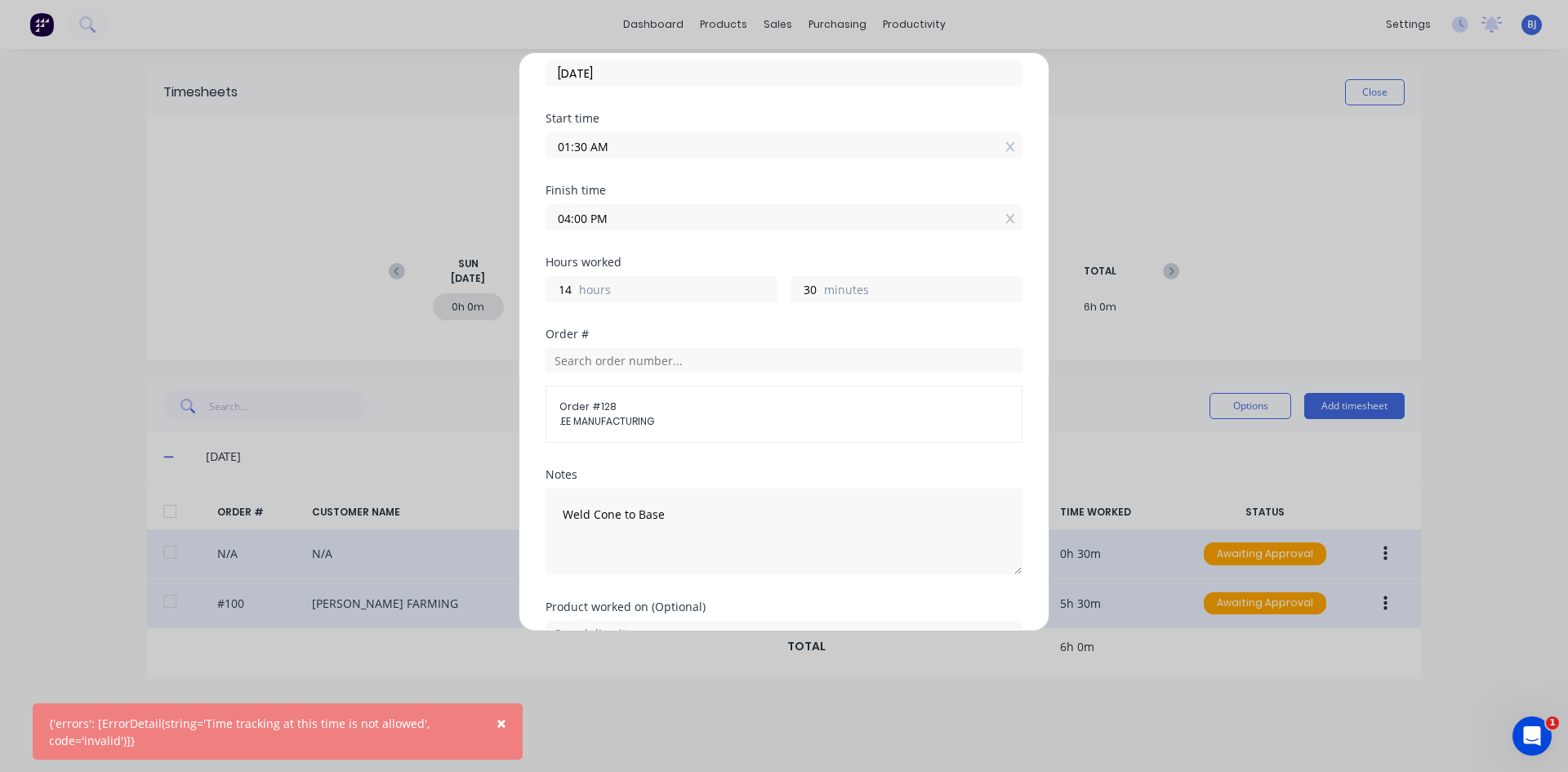
click at [619, 151] on input "01:30 AM" at bounding box center [784, 145] width 476 height 24
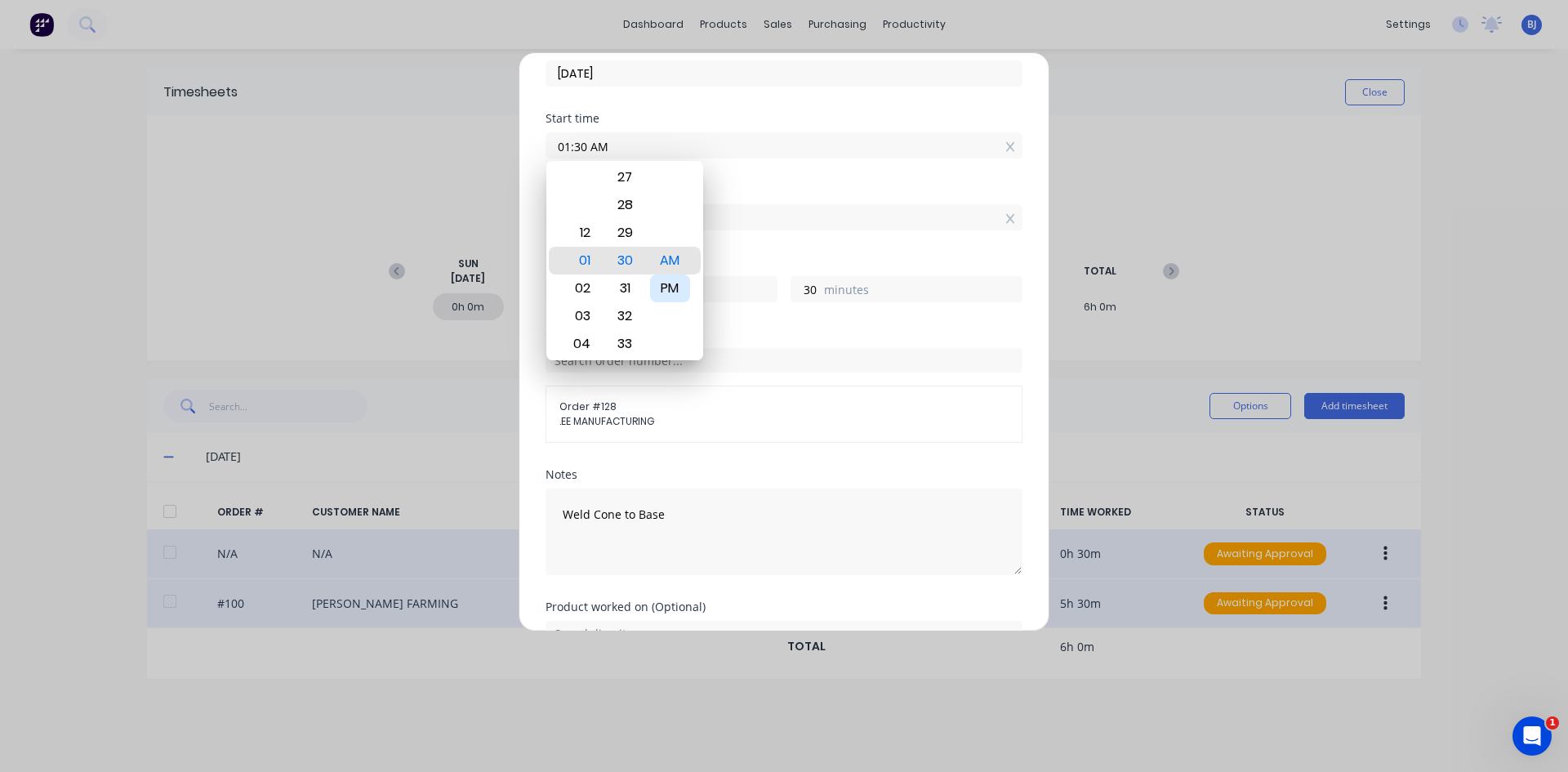
click at [682, 292] on div "PM" at bounding box center [670, 288] width 40 height 28
type input "01:30 PM"
type input "2"
click at [760, 190] on div "Finish time" at bounding box center [784, 190] width 477 height 12
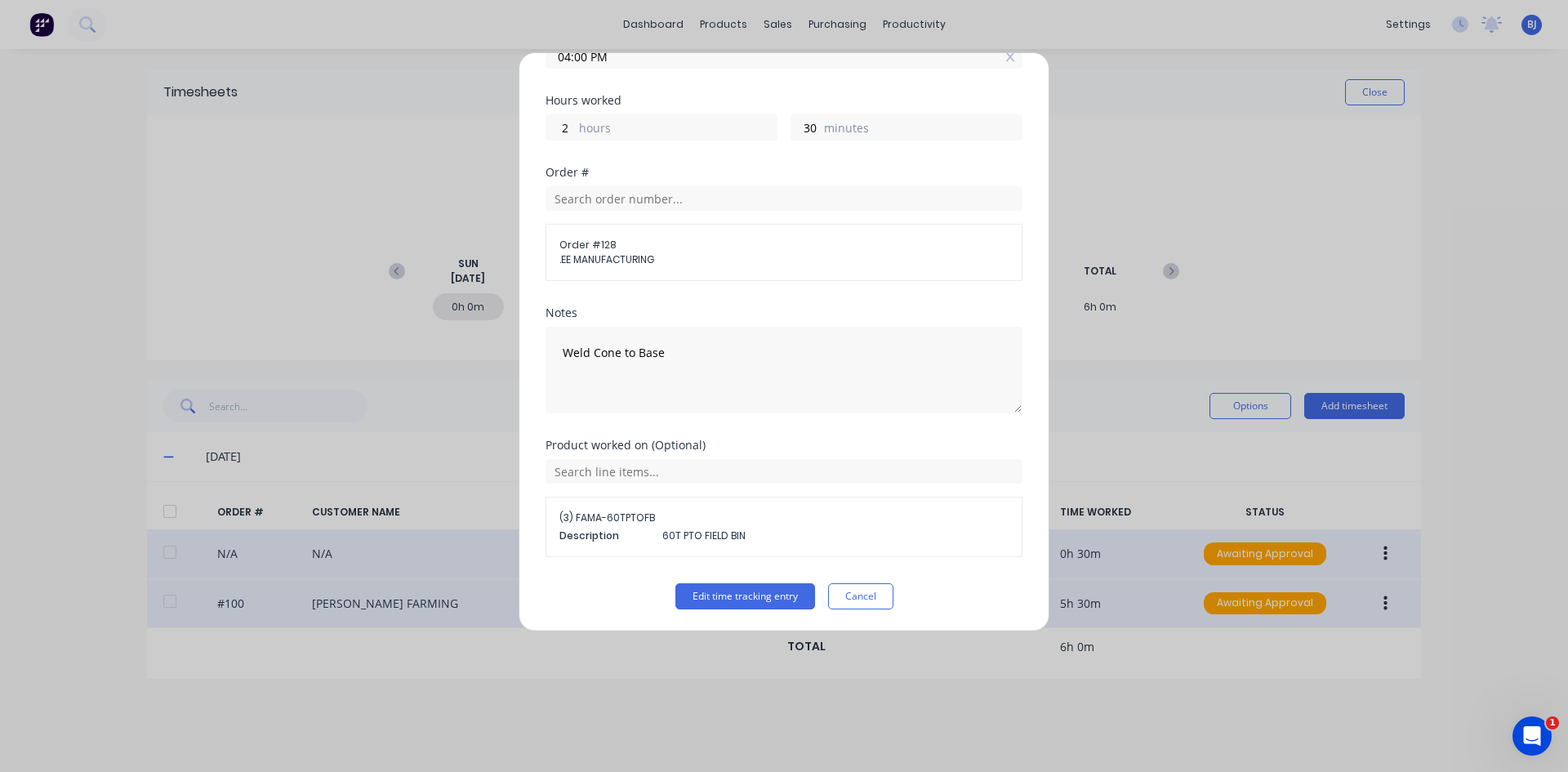
scroll to position [244, 0]
click at [733, 593] on button "Edit time tracking entry" at bounding box center [745, 594] width 140 height 26
click at [725, 593] on button "Edit time tracking entry" at bounding box center [745, 594] width 140 height 26
click at [885, 470] on input "text" at bounding box center [784, 469] width 477 height 24
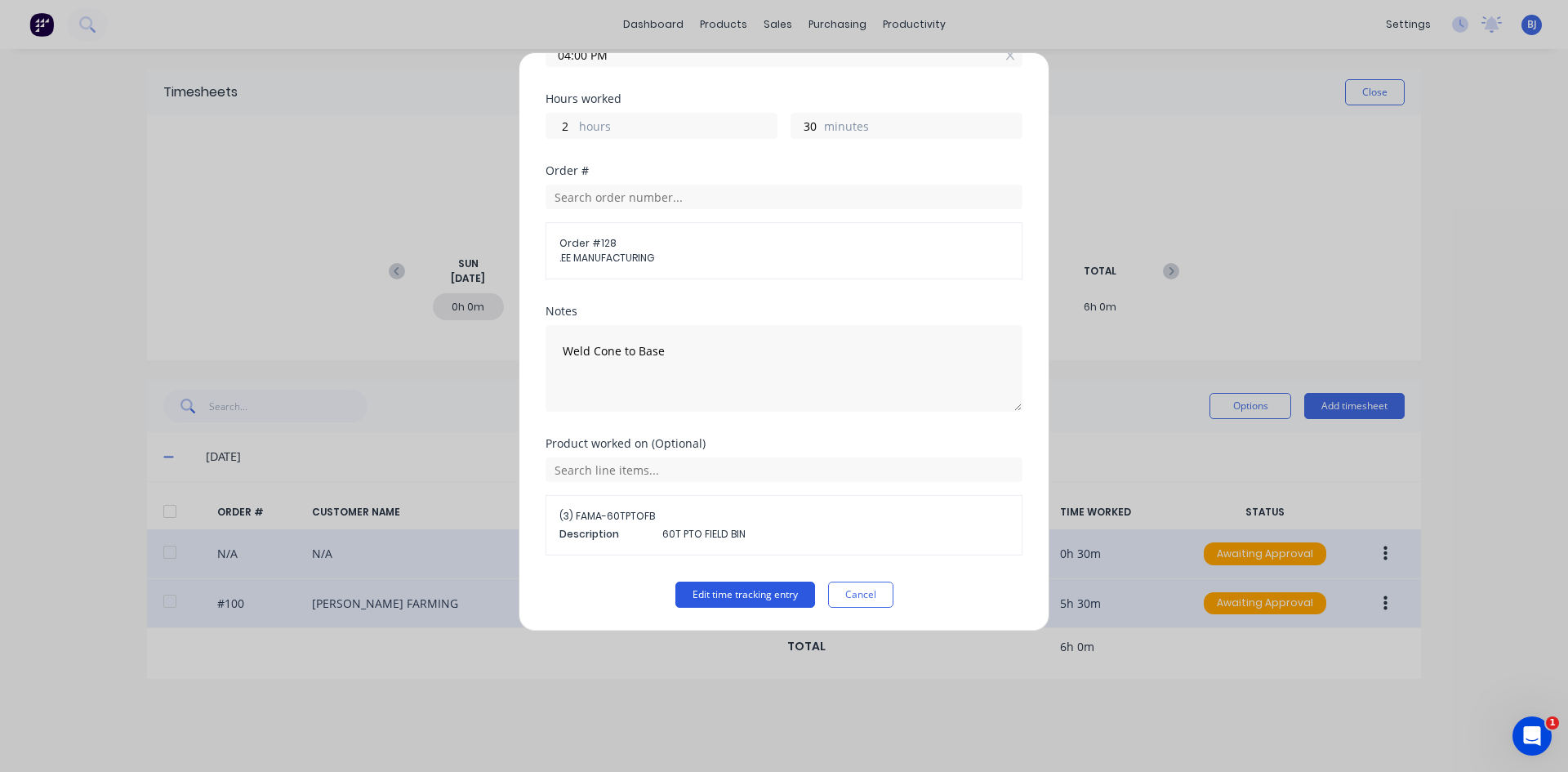
click at [745, 593] on button "Edit time tracking entry" at bounding box center [745, 594] width 140 height 26
drag, startPoint x: 745, startPoint y: 593, endPoint x: 747, endPoint y: 608, distance: 15.1
click at [747, 595] on div "Edit time tracking entry Date [DATE] Start time 01:30 PM Finish time 04:00 PM H…" at bounding box center [784, 342] width 531 height 579
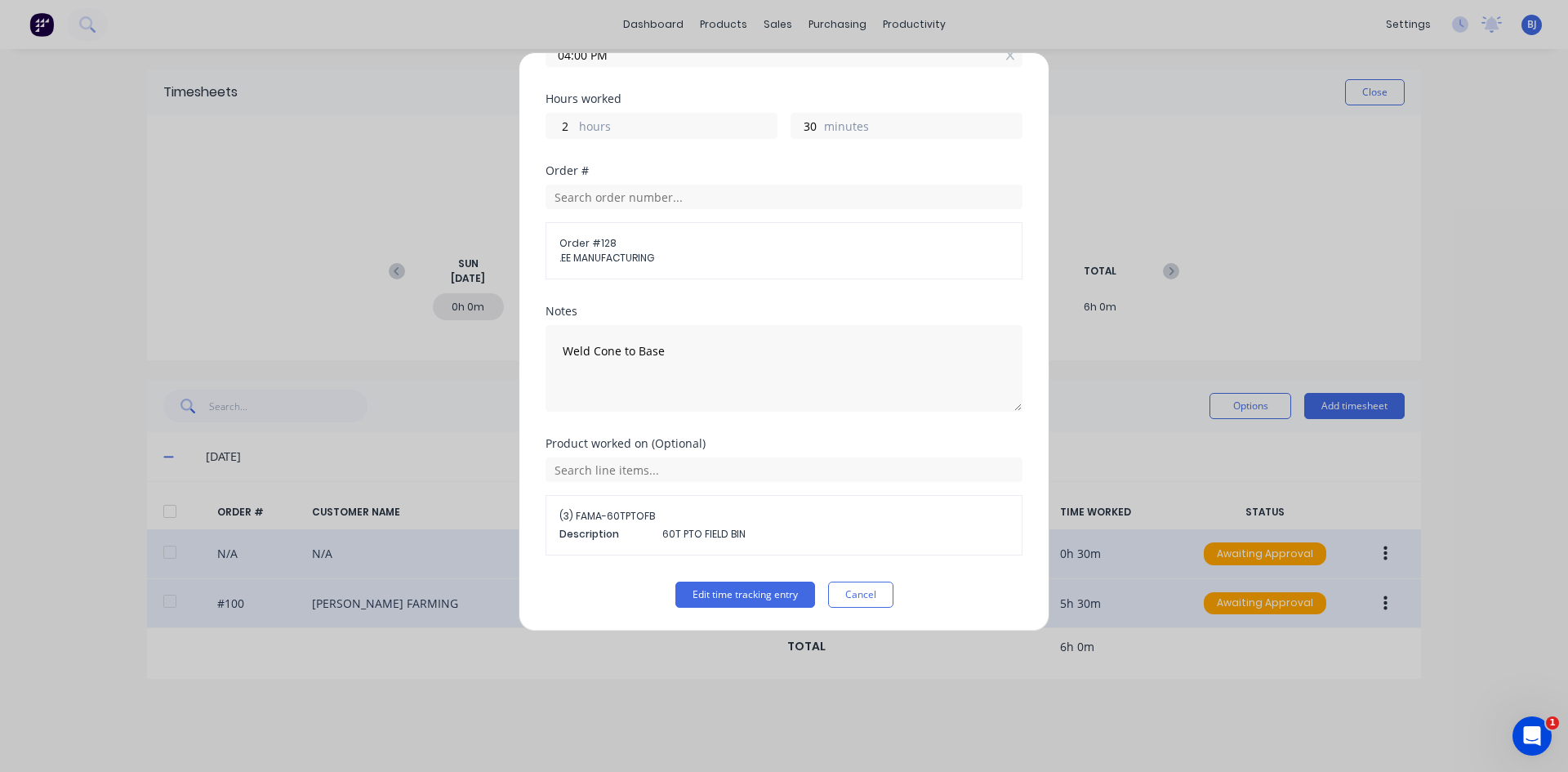
click at [748, 595] on div "Edit time tracking entry Date [DATE] Start time 01:30 PM Finish time 04:00 PM H…" at bounding box center [784, 342] width 531 height 579
drag, startPoint x: 749, startPoint y: 608, endPoint x: 842, endPoint y: 720, distance: 145.6
click at [837, 595] on div "Edit time tracking entry Date [DATE] Start time 01:30 PM Finish time 04:00 PM H…" at bounding box center [784, 386] width 1568 height 772
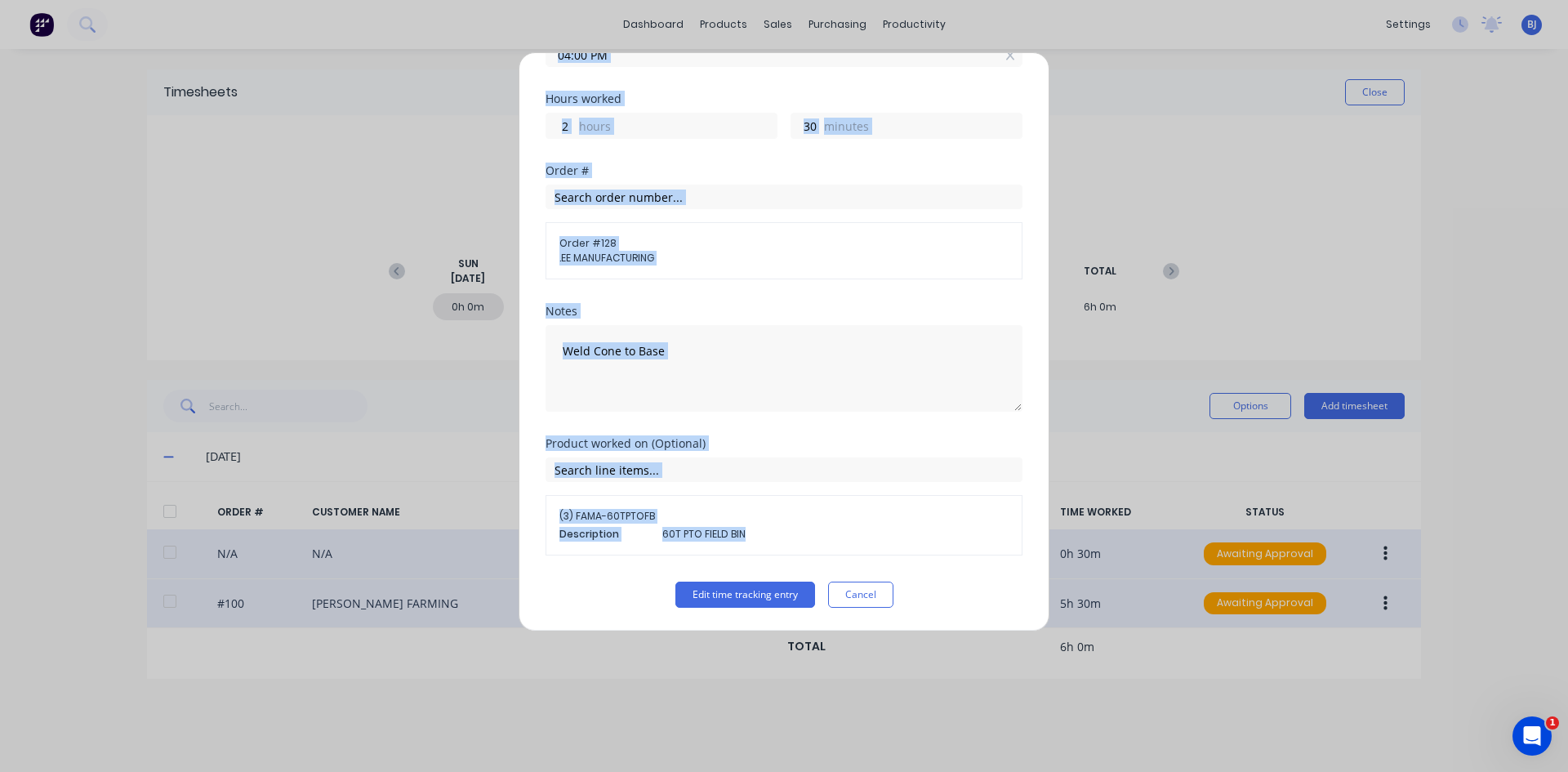
click at [942, 450] on div "Product worked on (Optional) (3) FAMA-60TPTOFB Description 60T PTO FIELD BIN" at bounding box center [784, 497] width 477 height 118
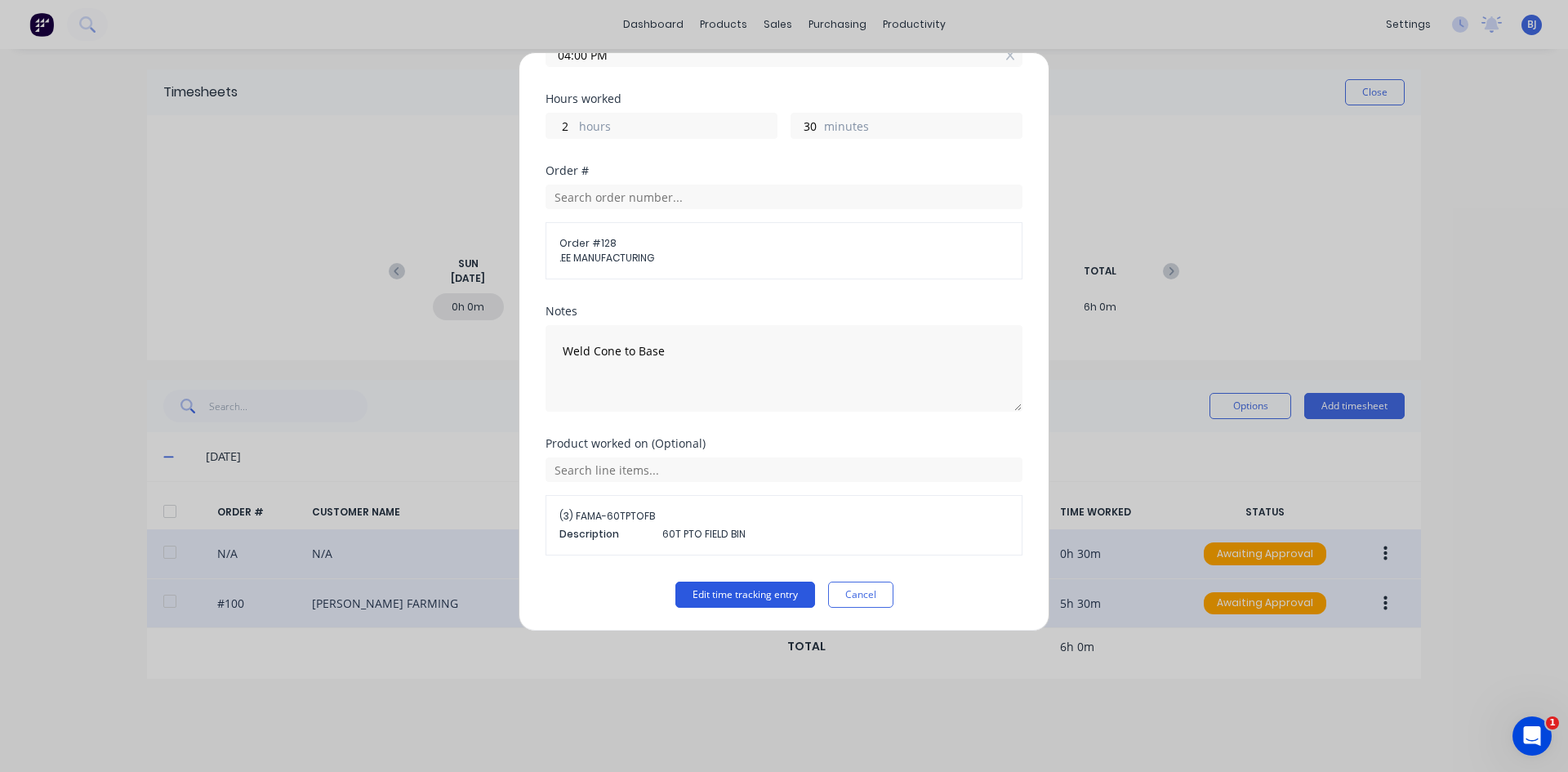
click at [773, 593] on button "Edit time tracking entry" at bounding box center [745, 594] width 140 height 26
click at [844, 593] on button "Cancel" at bounding box center [861, 594] width 66 height 26
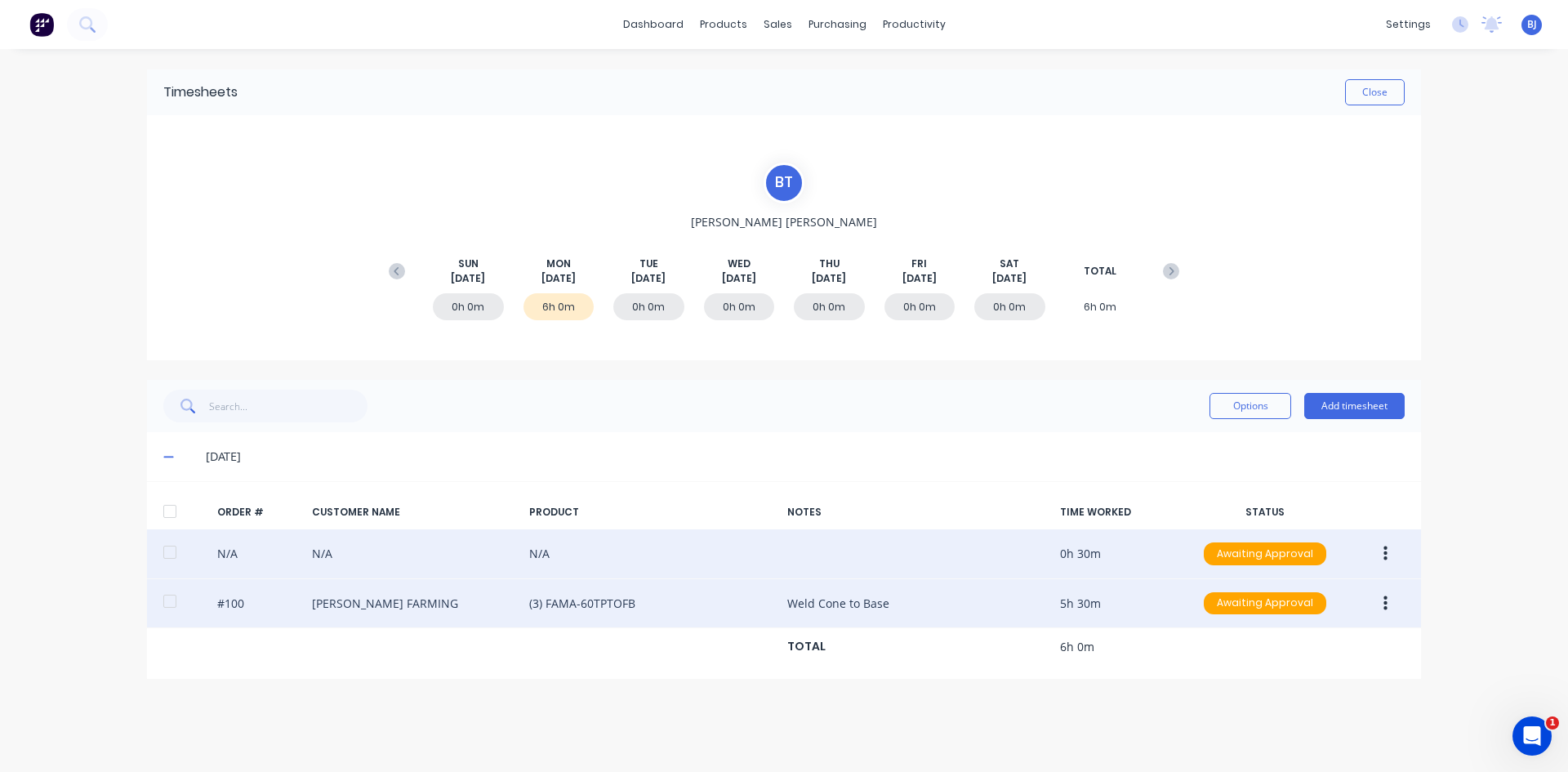
click at [1253, 595] on button "button" at bounding box center [1386, 603] width 39 height 29
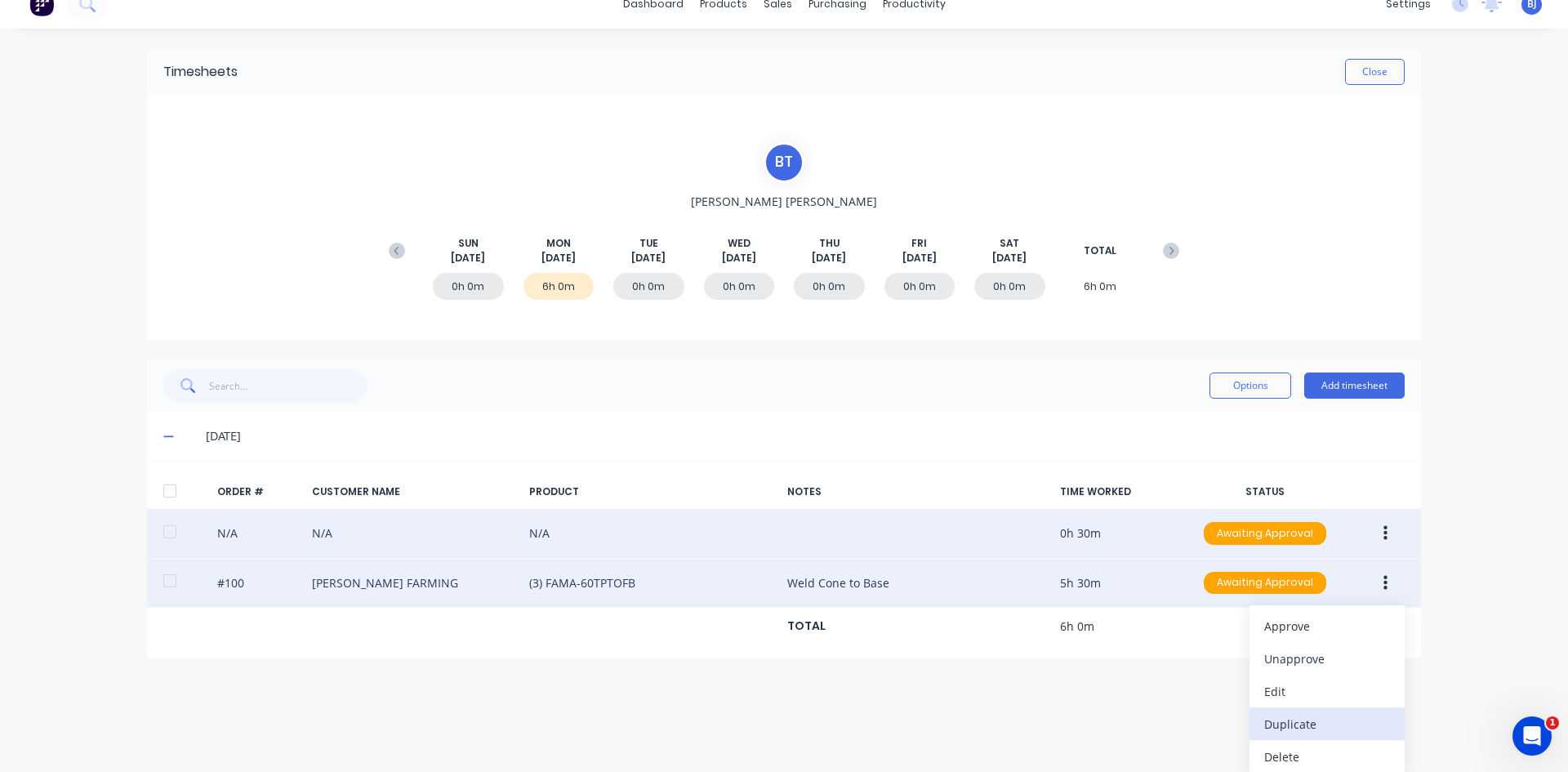
scroll to position [25, 0]
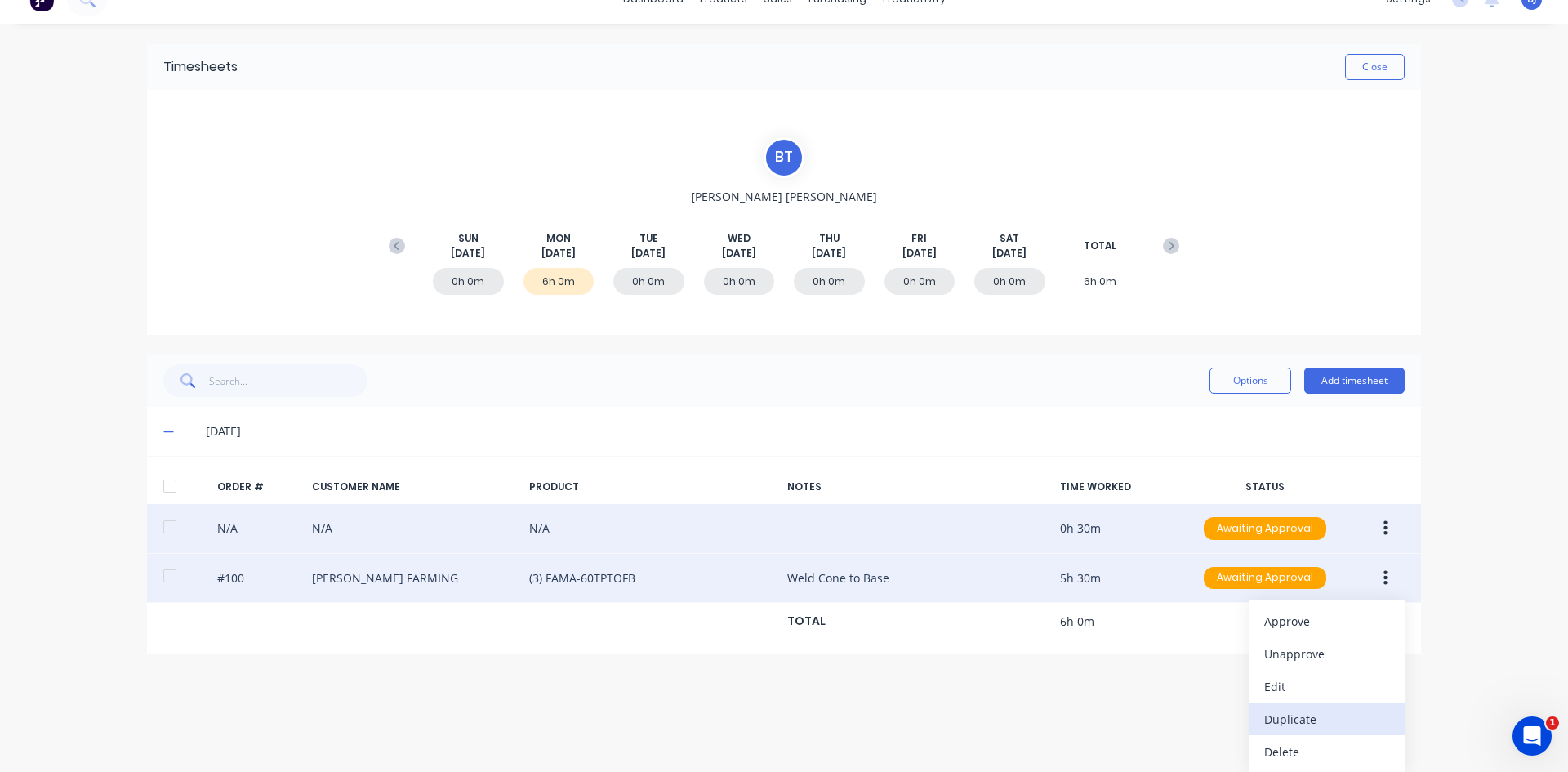
click at [1253, 595] on div "Duplicate" at bounding box center [1327, 719] width 125 height 24
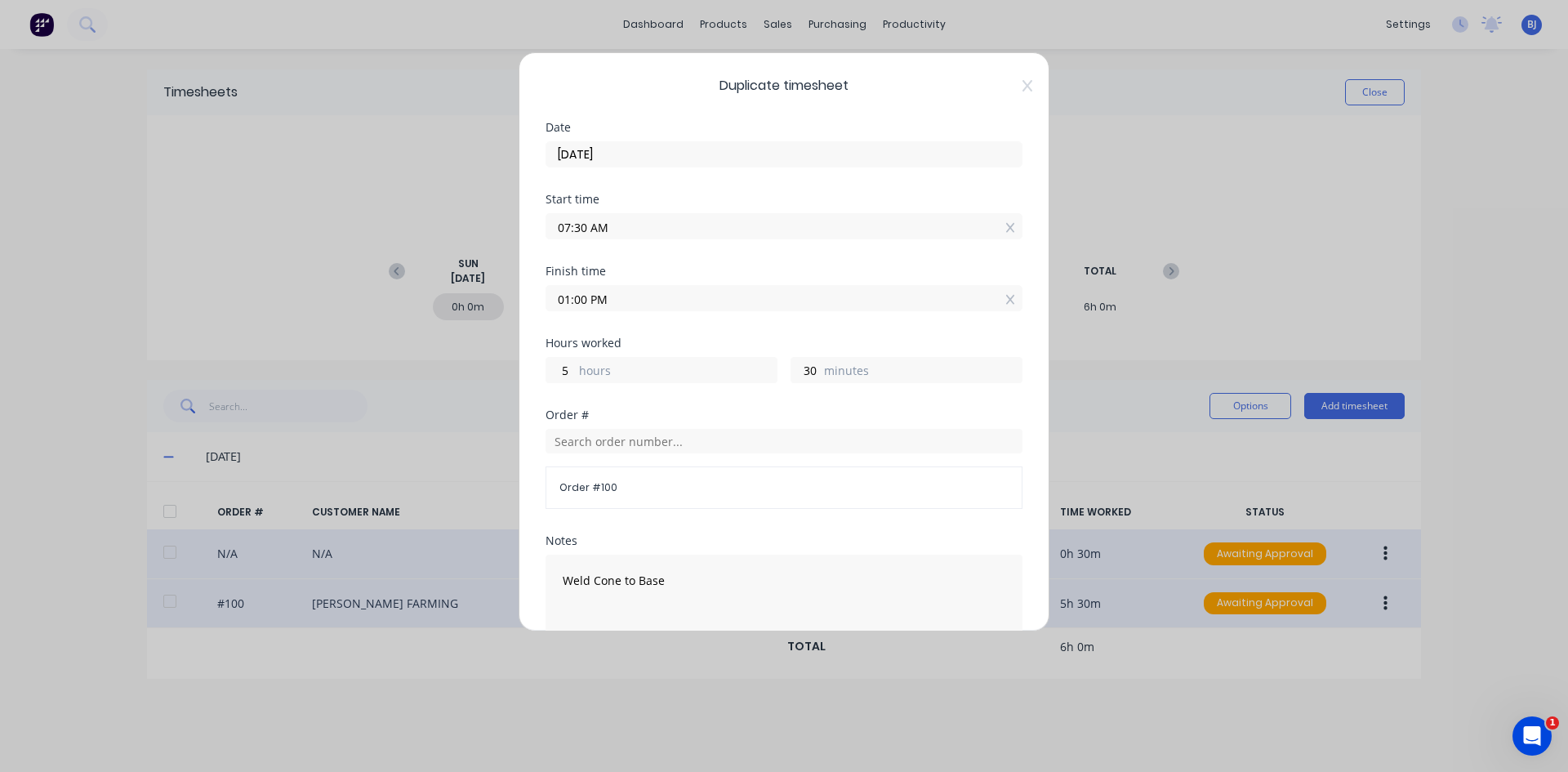
drag, startPoint x: 536, startPoint y: 241, endPoint x: 519, endPoint y: 244, distance: 17.3
click at [519, 244] on div "Duplicate timesheet Date [DATE] Start time 07:30 AM Finish time 01:00 PM Hours …" at bounding box center [784, 342] width 531 height 579
click at [619, 225] on input "1.30" at bounding box center [784, 226] width 476 height 24
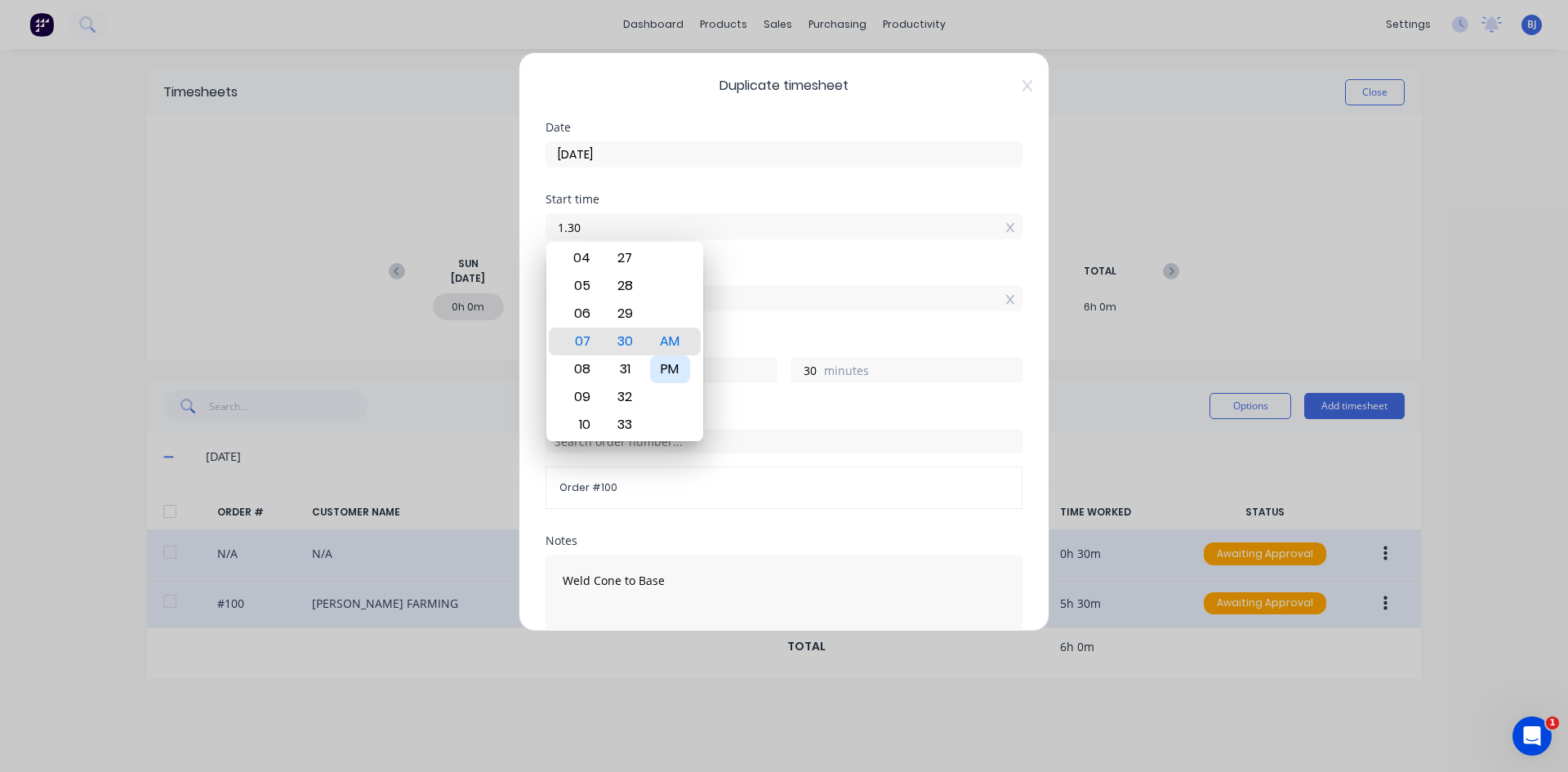
type input "01:30 AM"
type input "11"
drag, startPoint x: 675, startPoint y: 372, endPoint x: 675, endPoint y: 349, distance: 23.0
click at [675, 370] on div "PM" at bounding box center [670, 369] width 40 height 28
type input "01:30 PM"
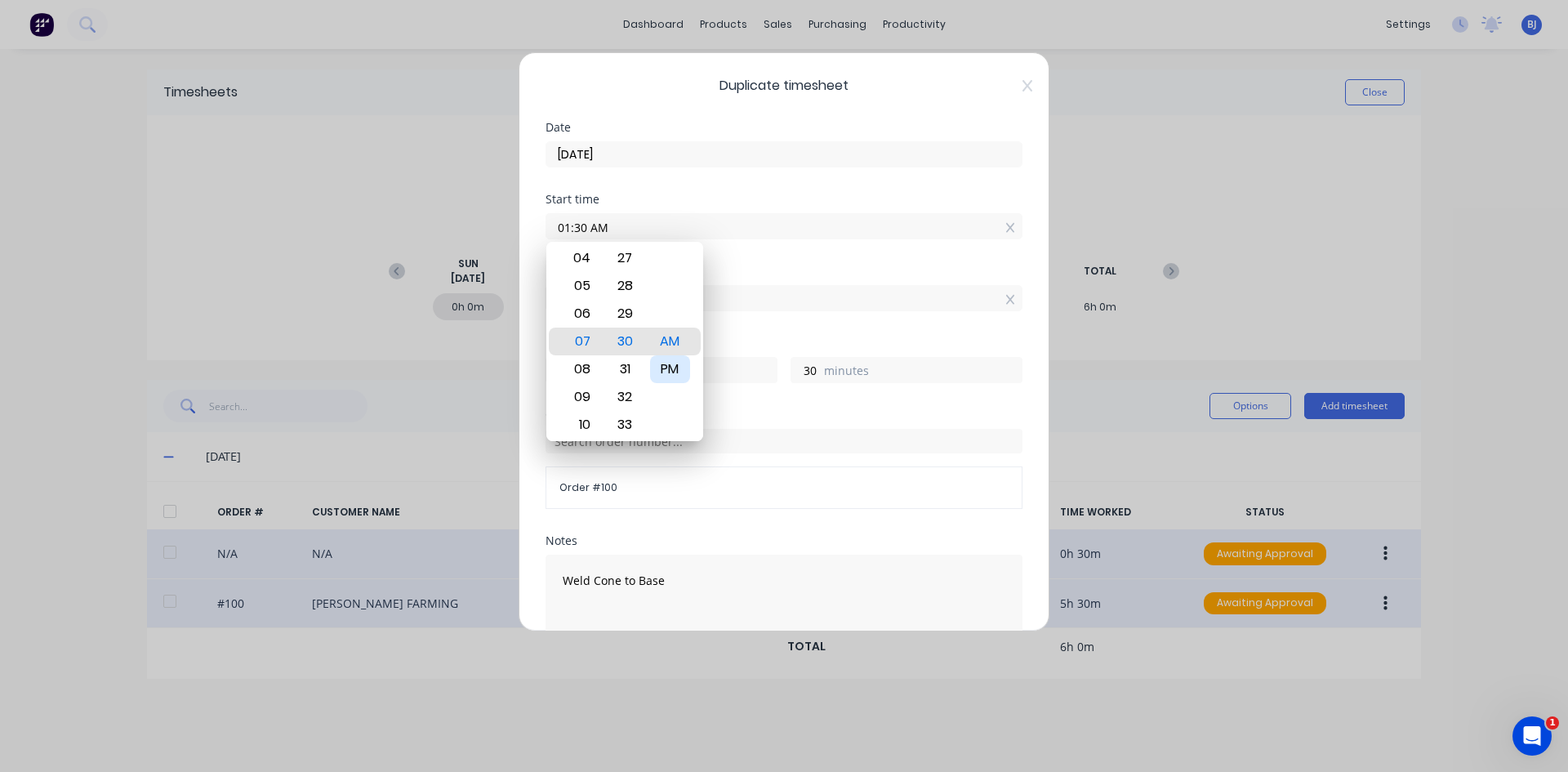
type input "0"
type input "-30"
click at [716, 252] on div "Start time 01:30 PM" at bounding box center [784, 230] width 477 height 71
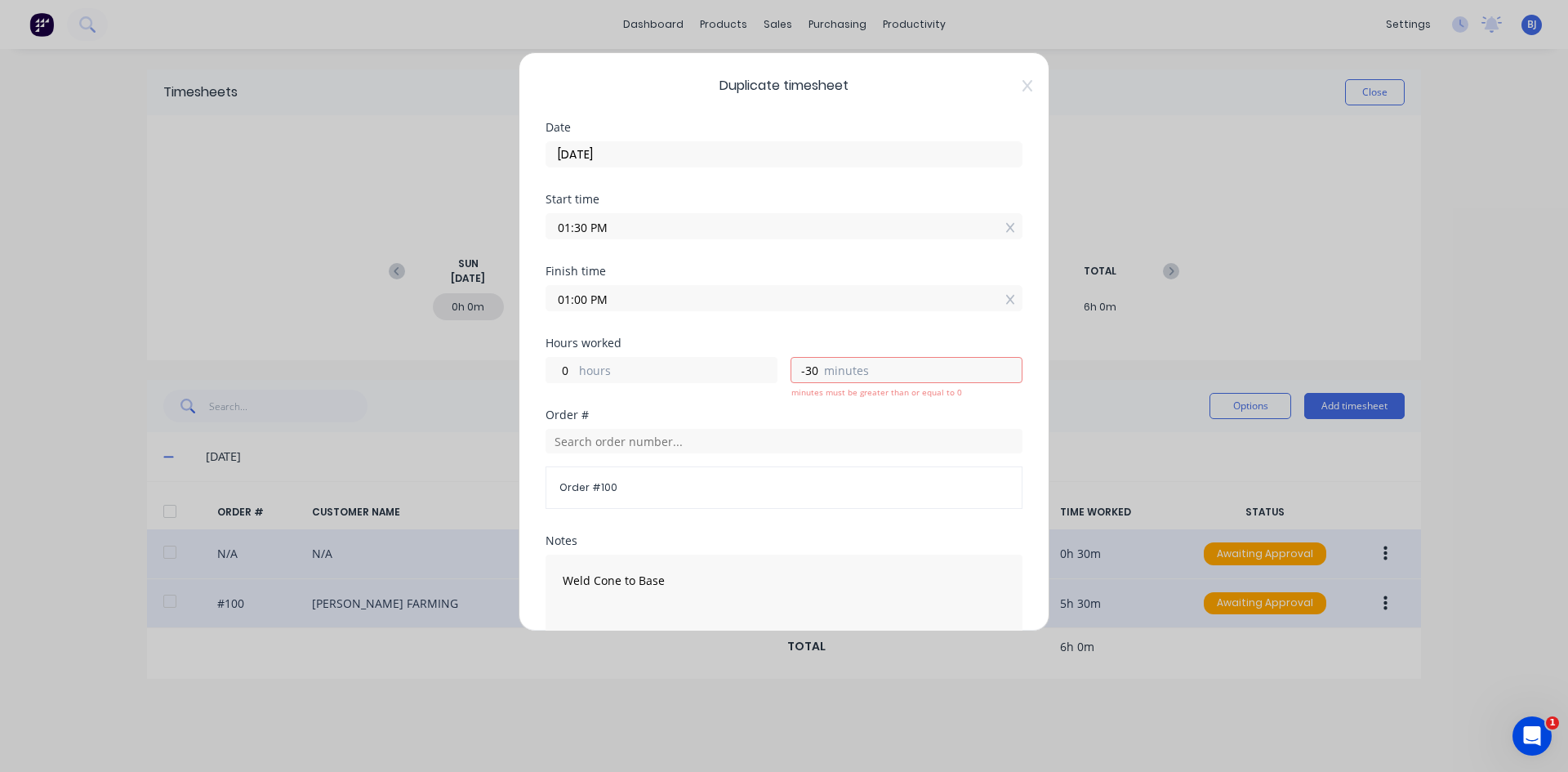
drag, startPoint x: 614, startPoint y: 299, endPoint x: 533, endPoint y: 314, distance: 82.4
click at [533, 314] on div "Duplicate timesheet Date [DATE] Start time 01:30 PM Finish time 01:00 PM Hours …" at bounding box center [784, 342] width 531 height 579
click at [618, 302] on input "4.00" at bounding box center [784, 297] width 476 height 24
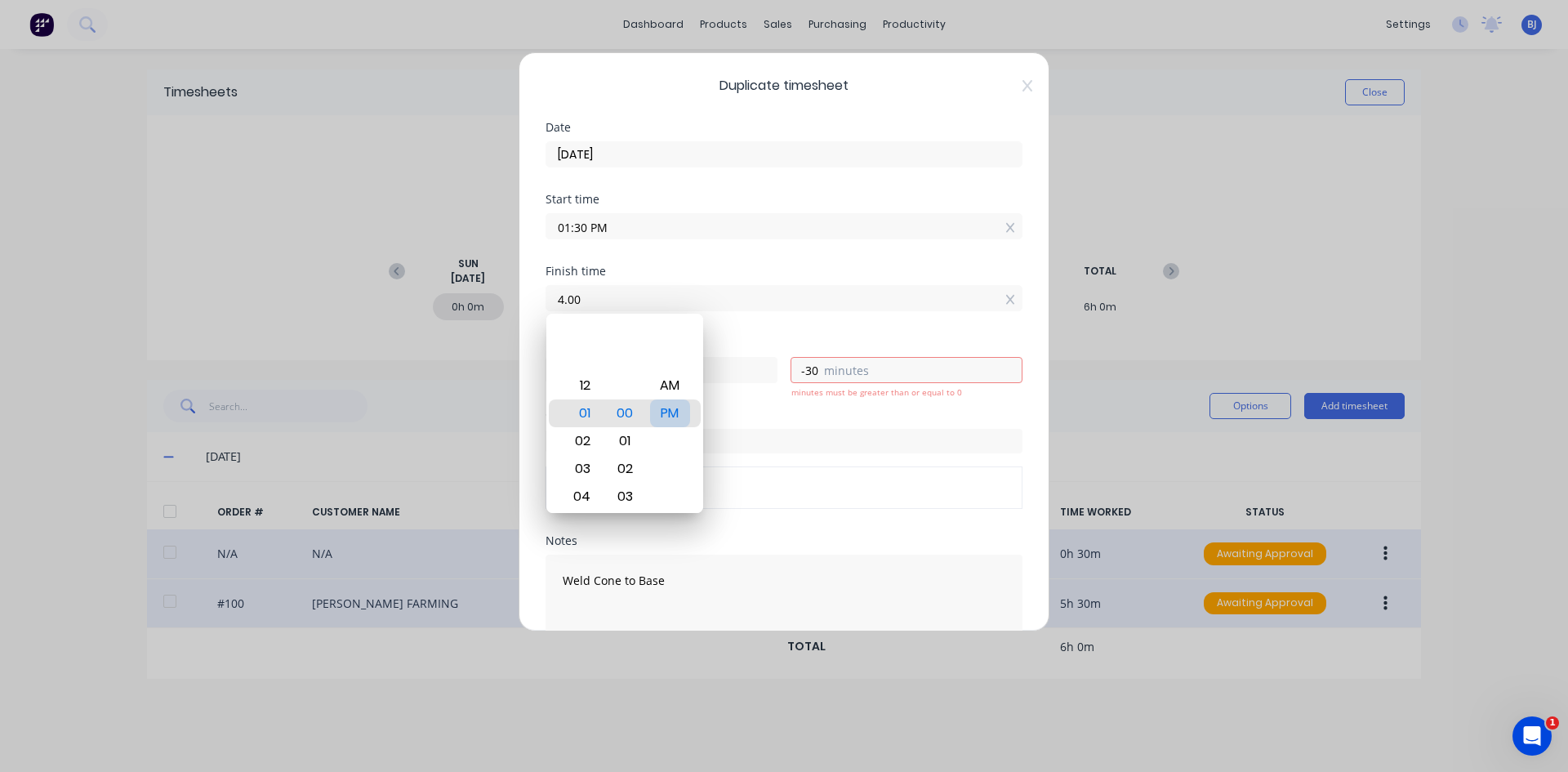
type input "04:00 AM"
type input "-9"
click at [677, 417] on div "PM" at bounding box center [670, 413] width 40 height 28
type input "04:00 PM"
type input "2"
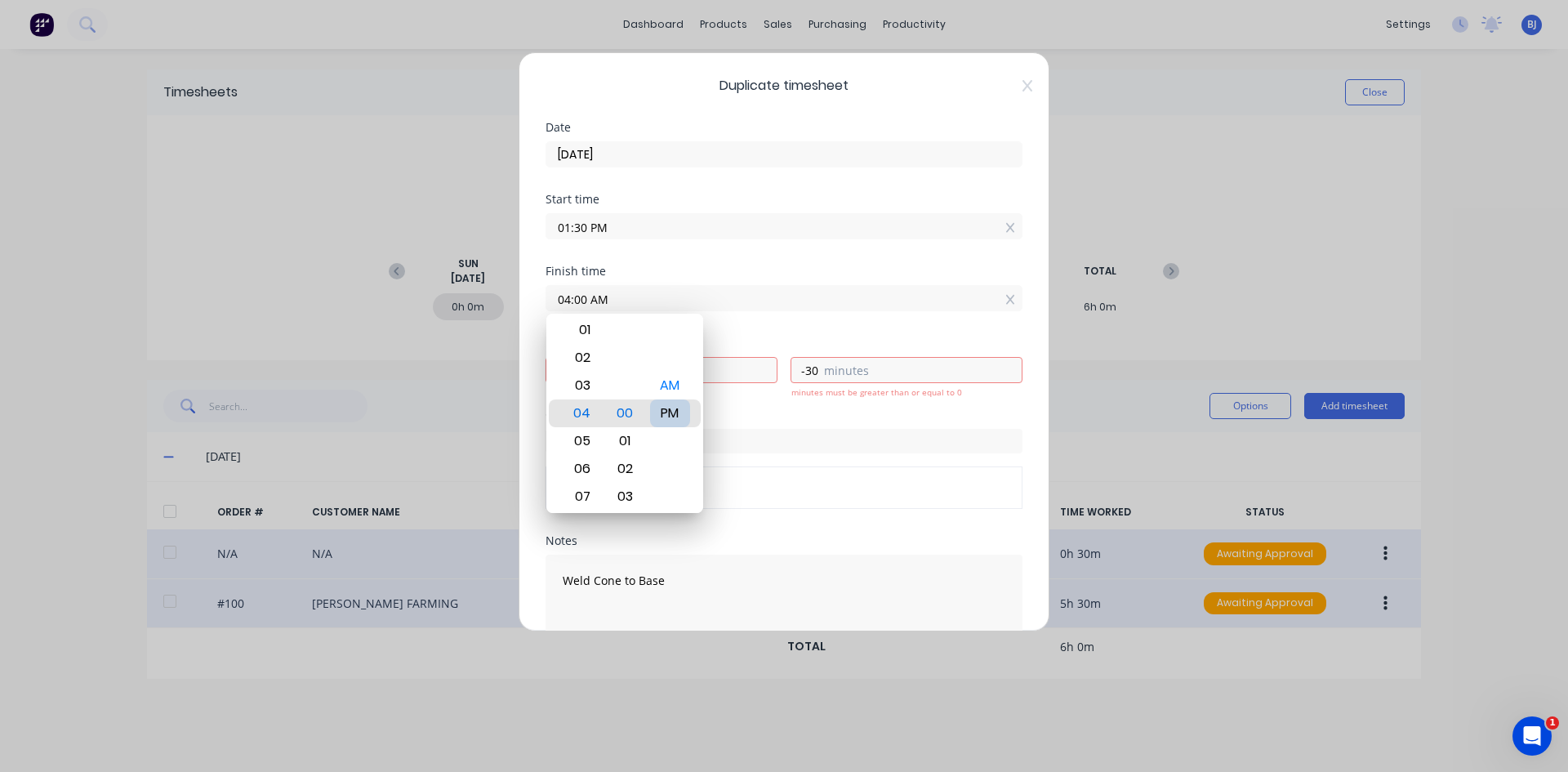
type input "30"
click at [736, 326] on div "Finish time 04:00 PM" at bounding box center [784, 301] width 477 height 71
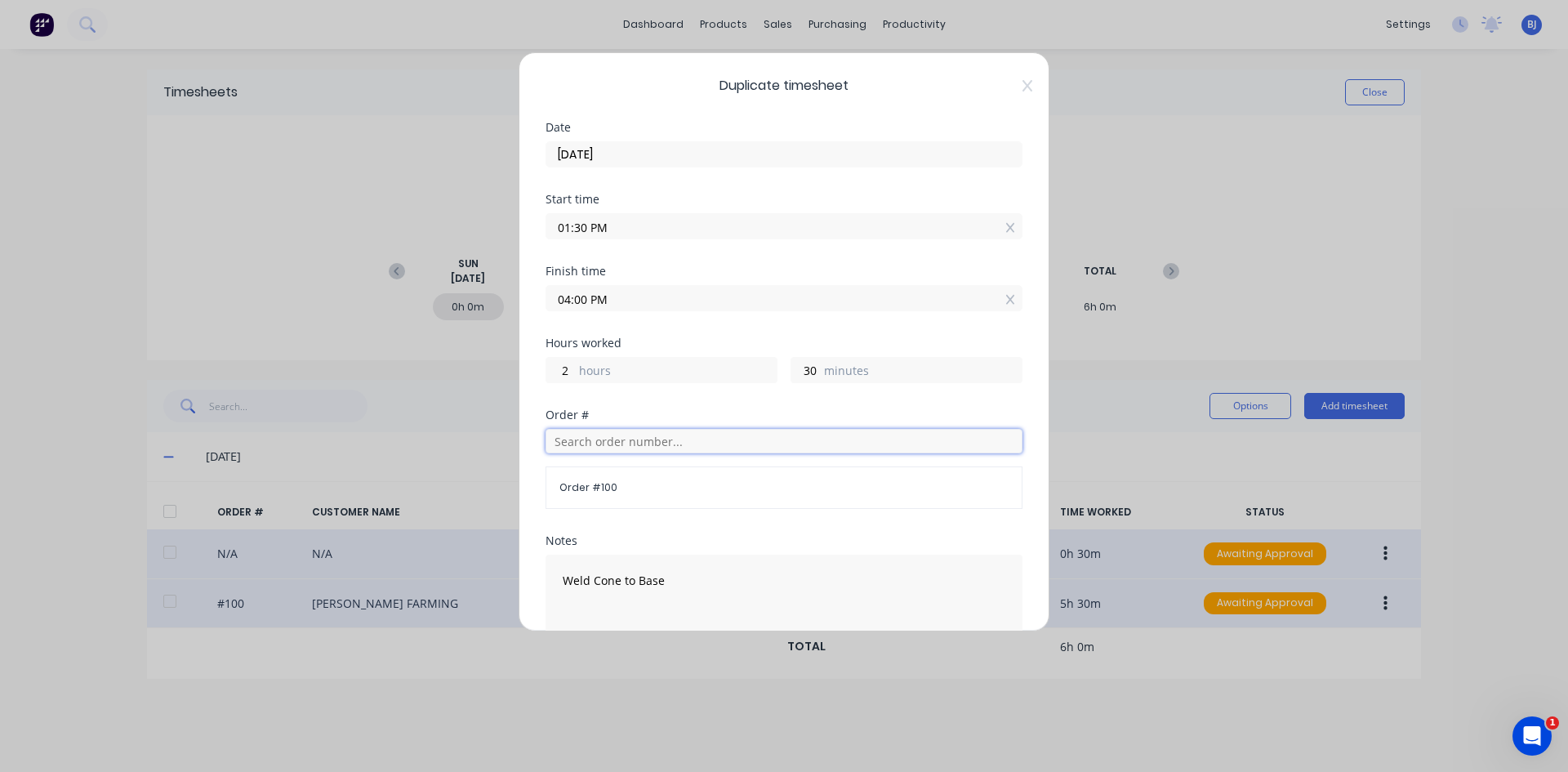
click at [595, 445] on input "text" at bounding box center [784, 440] width 477 height 24
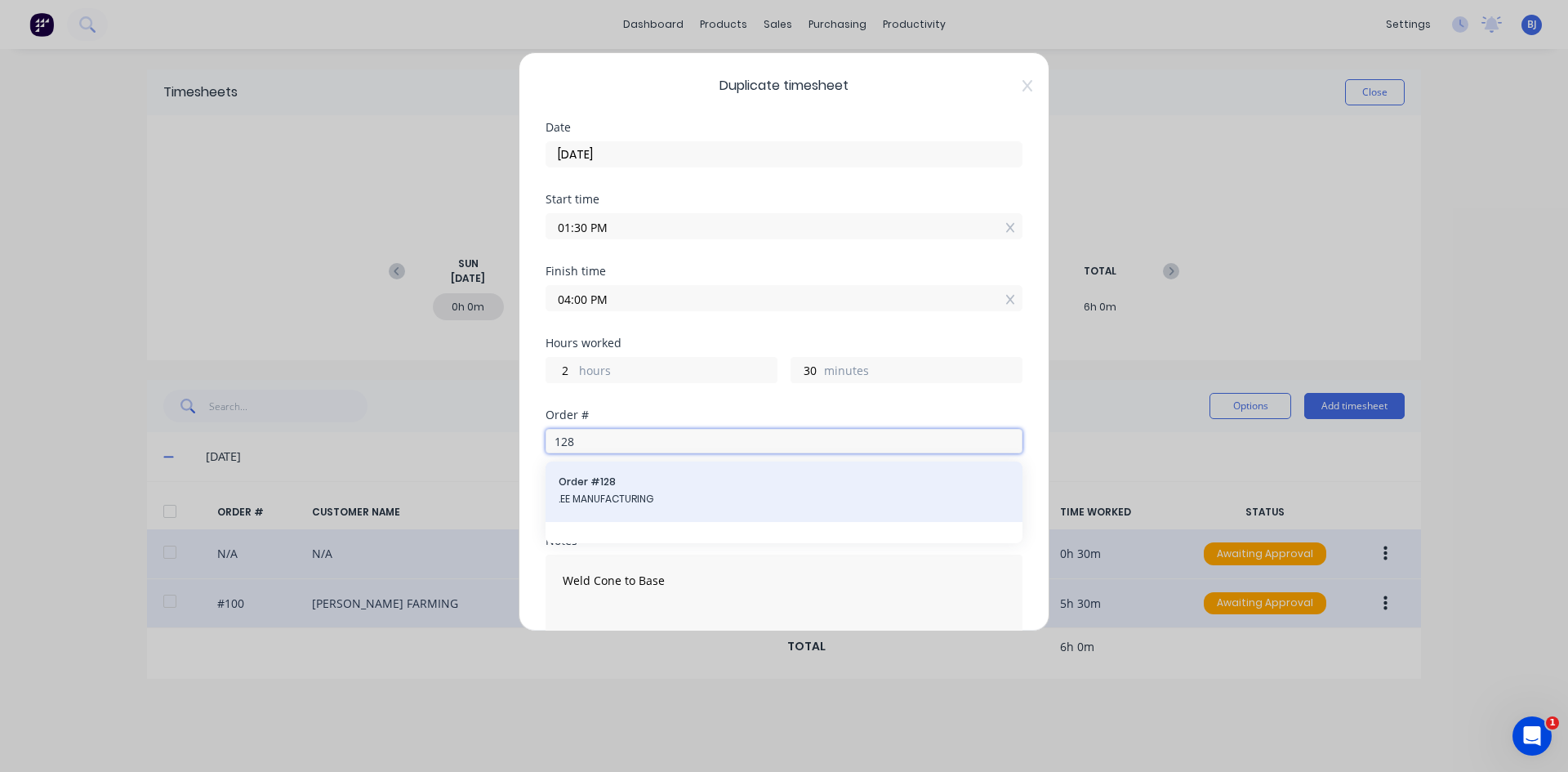
type input "128"
click at [591, 483] on span "Order # 128" at bounding box center [784, 482] width 451 height 14
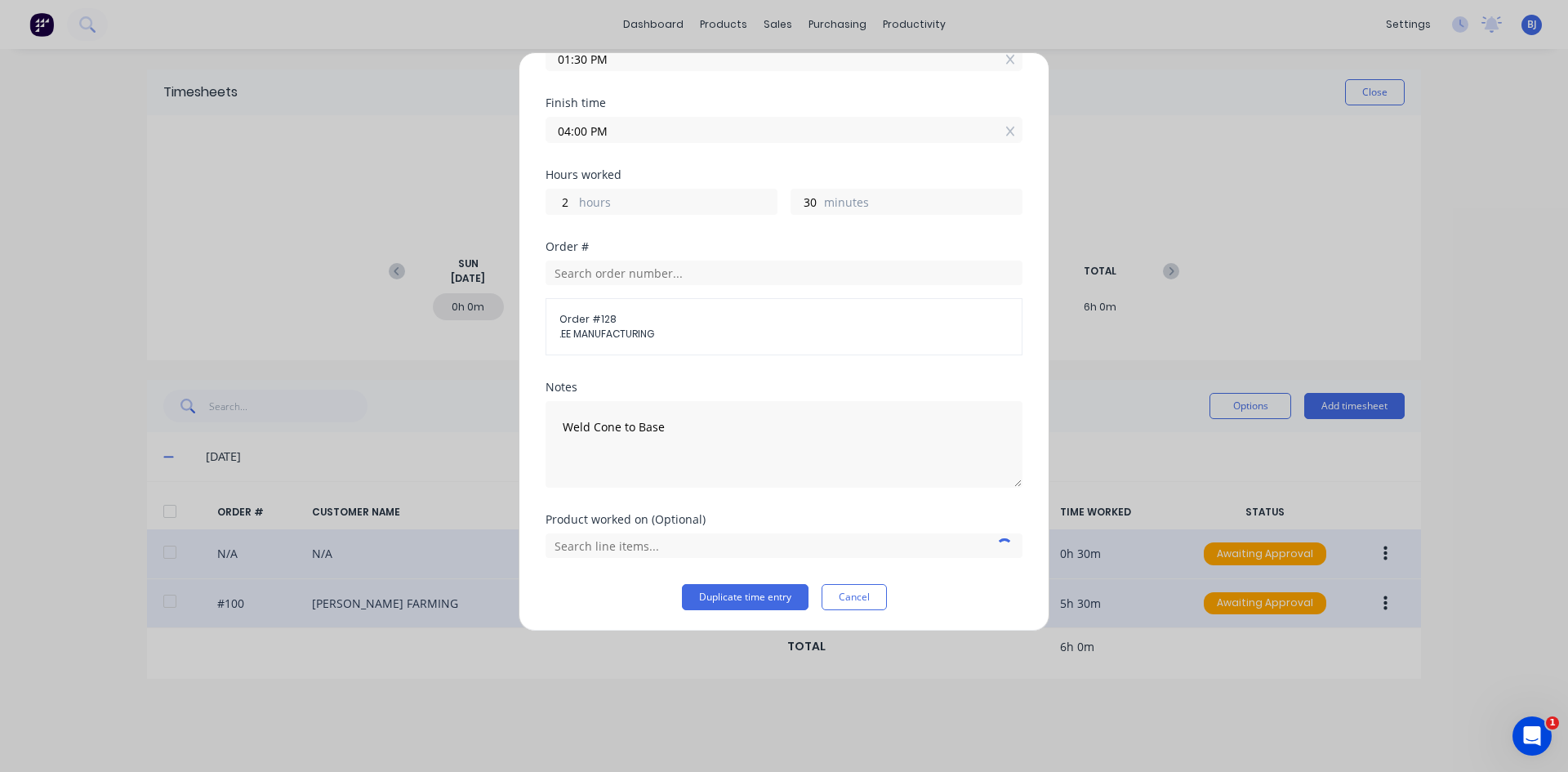
scroll to position [171, 0]
click at [610, 542] on input "text" at bounding box center [784, 542] width 477 height 24
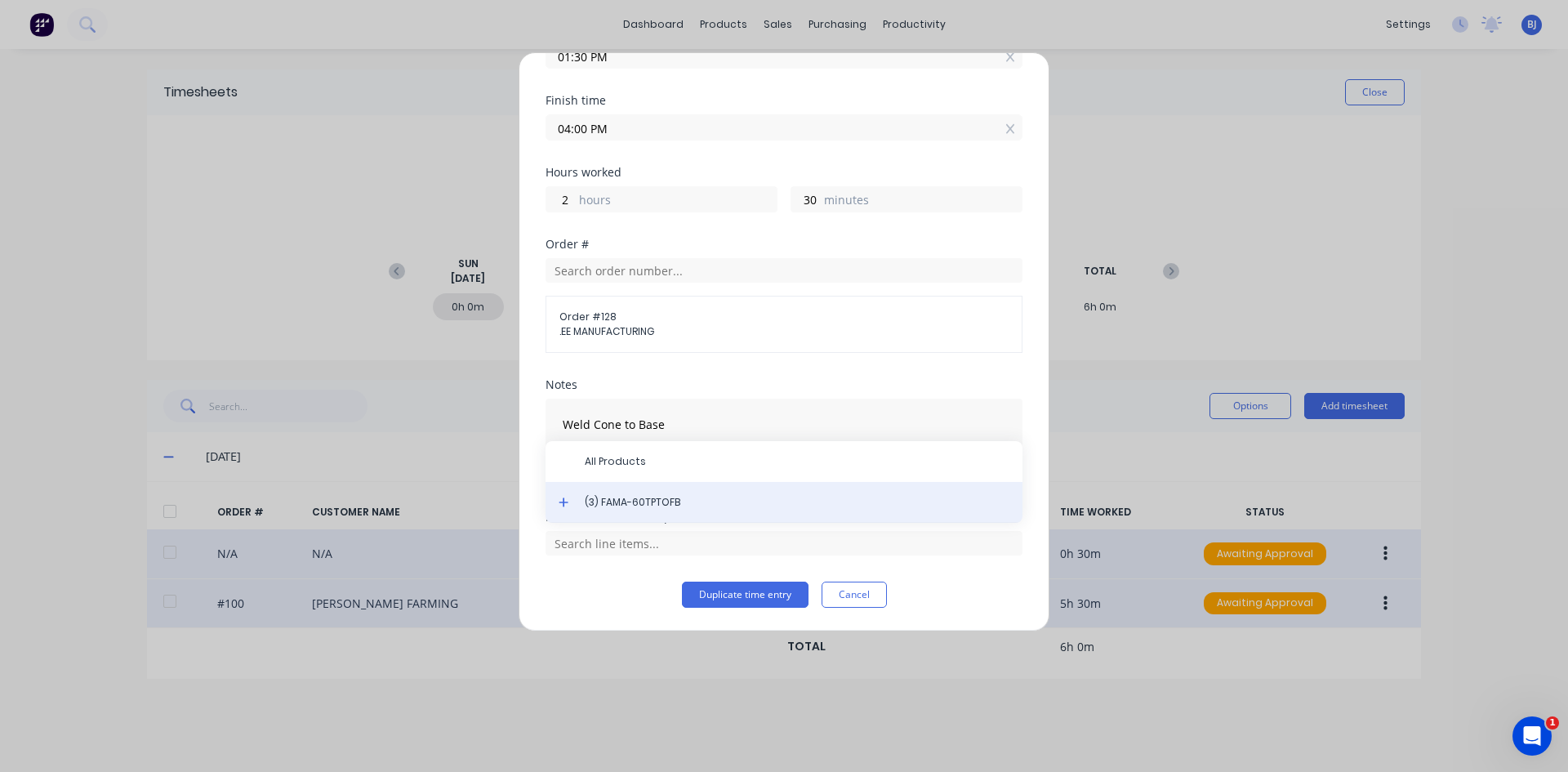
click at [619, 505] on span "(3) FAMA-60TPTOFB" at bounding box center [797, 502] width 425 height 14
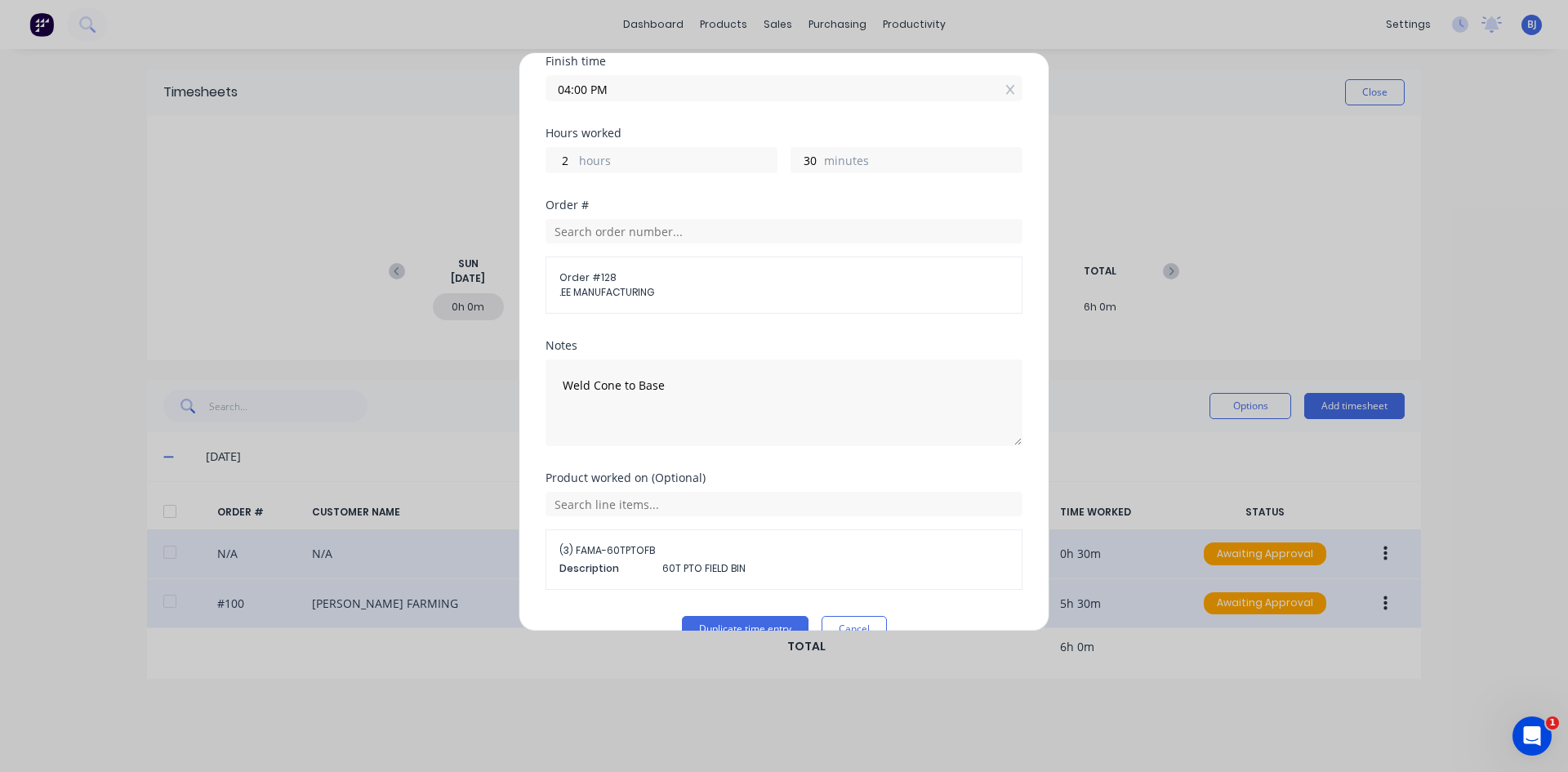
scroll to position [244, 0]
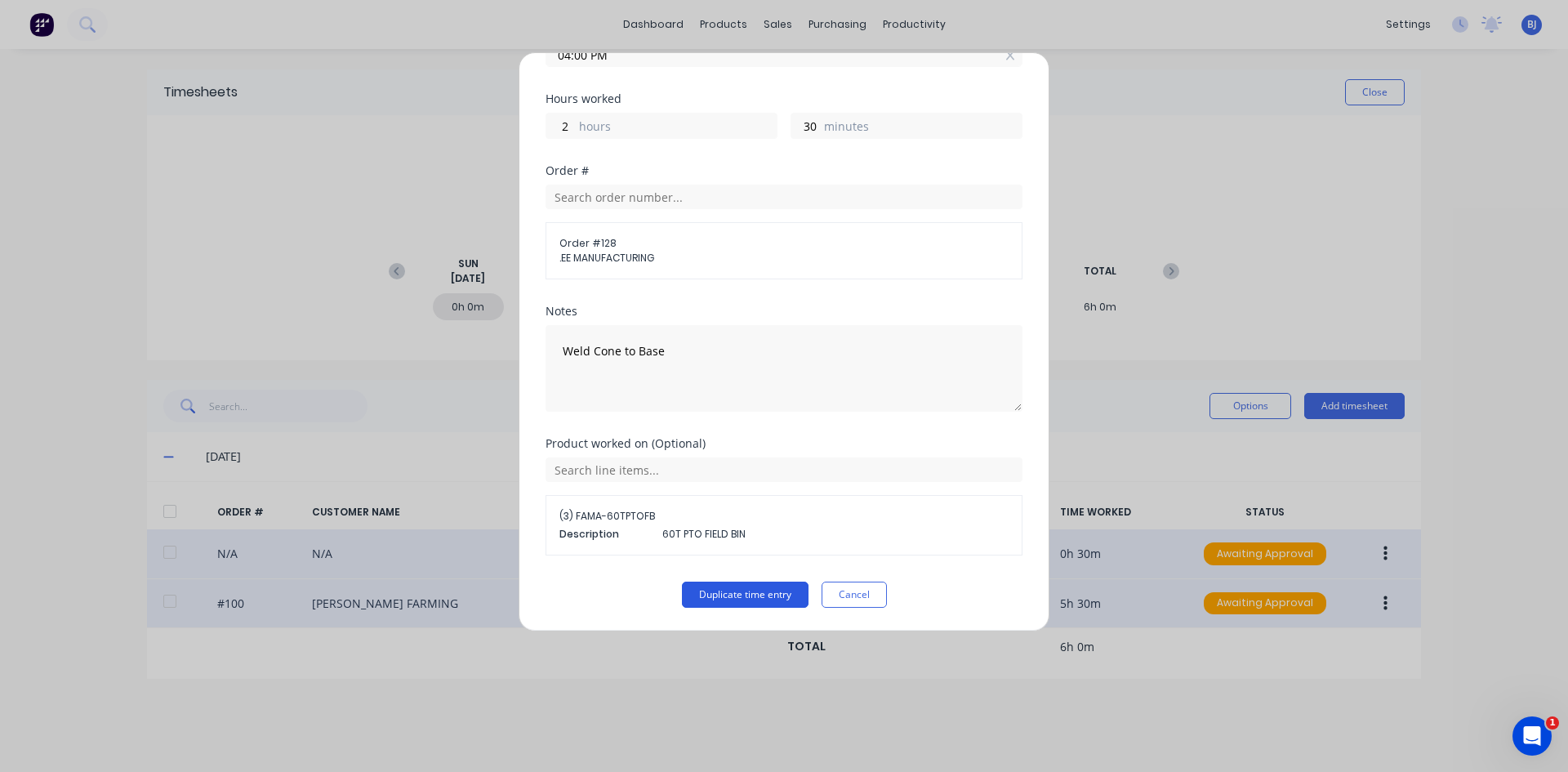
click at [741, 592] on button "Duplicate time entry" at bounding box center [745, 594] width 126 height 26
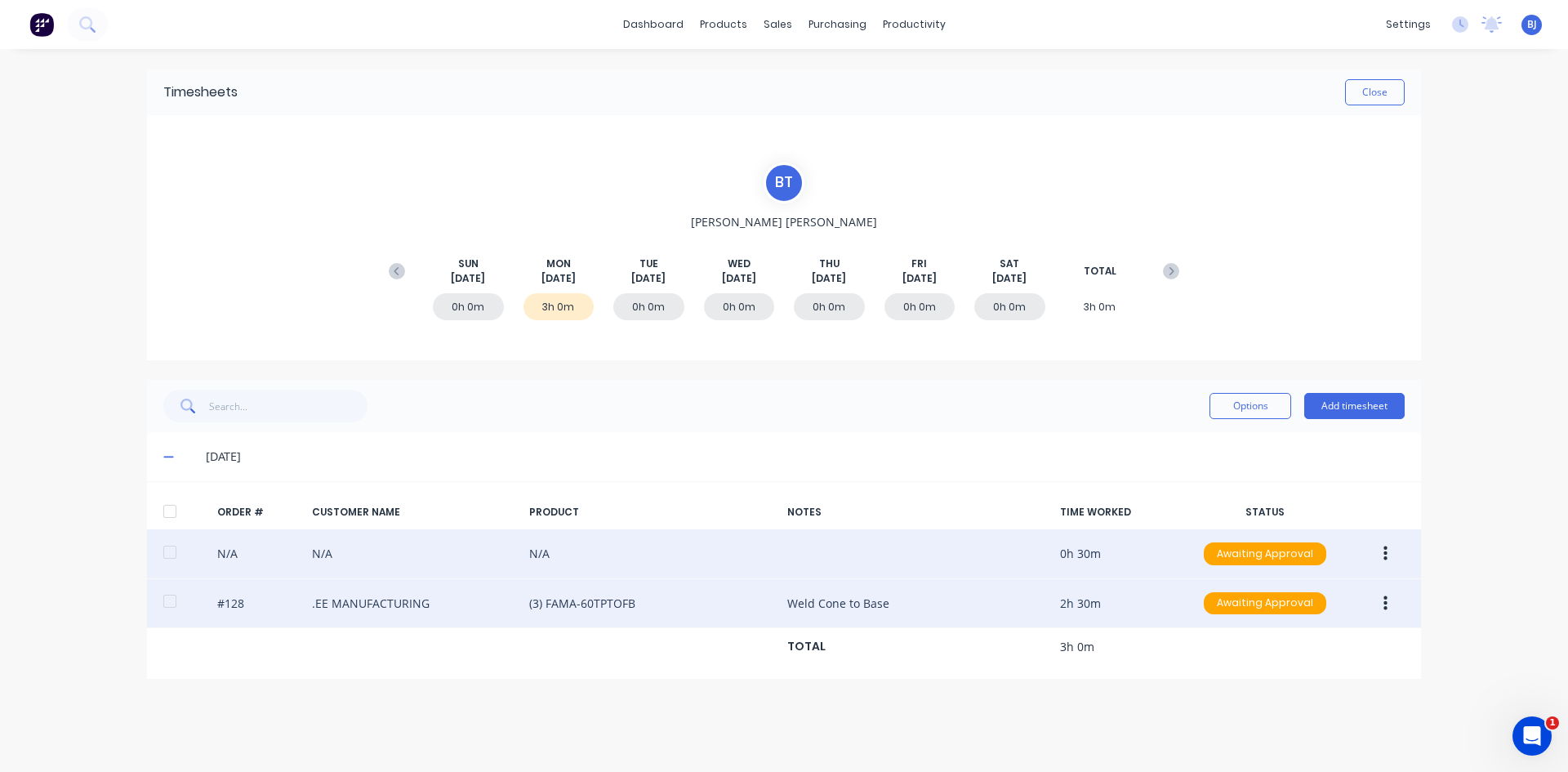
click at [1253, 595] on icon "button" at bounding box center [1386, 602] width 4 height 14
click at [1253, 595] on div "Duplicate" at bounding box center [1327, 744] width 125 height 24
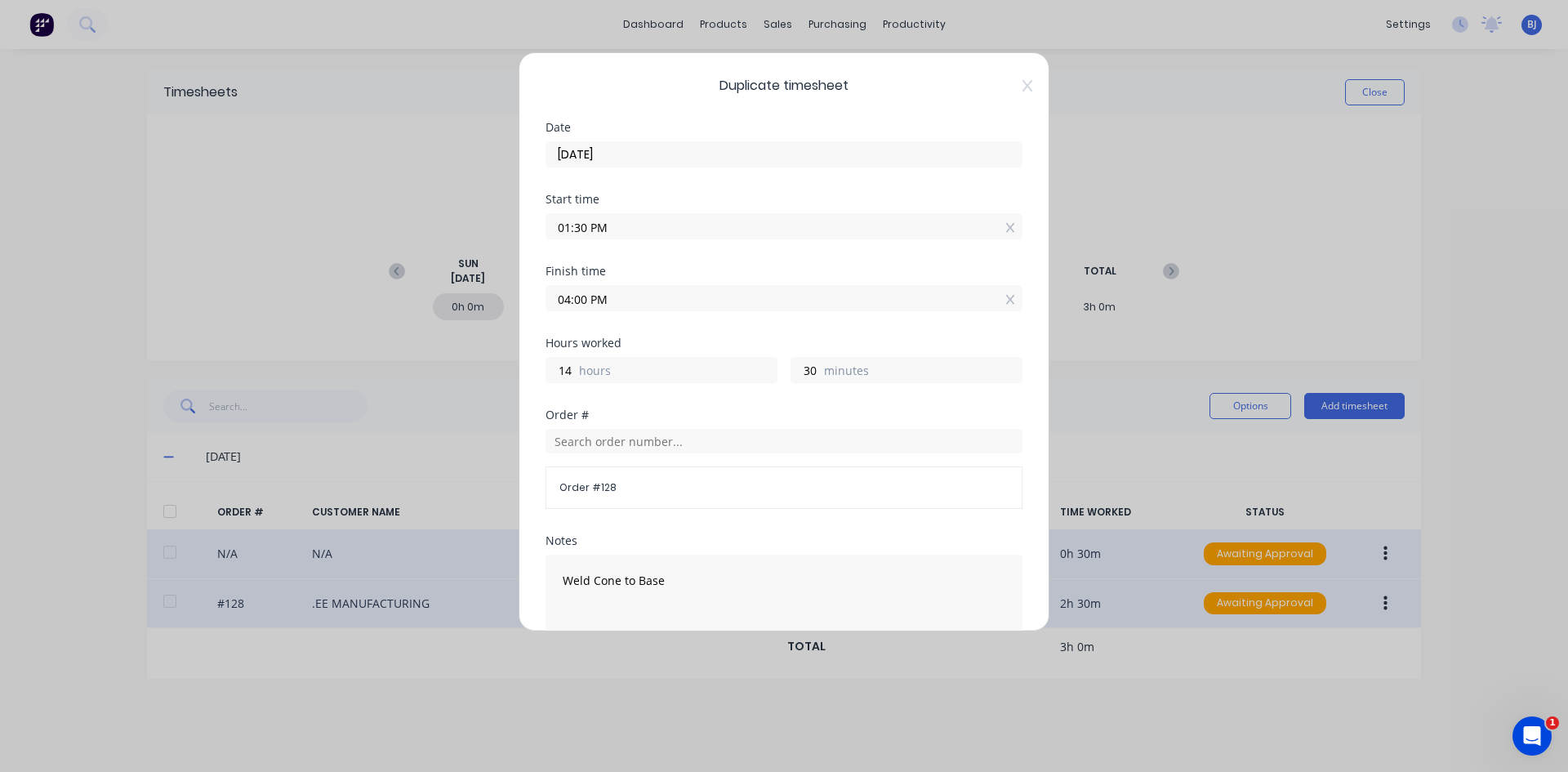
drag, startPoint x: 560, startPoint y: 228, endPoint x: 544, endPoint y: 234, distance: 17.1
click at [544, 234] on div "Duplicate timesheet Date [DATE] Start time 01:30 PM Finish time 04:00 PM Hours …" at bounding box center [784, 342] width 531 height 579
click at [610, 224] on input "7.30" at bounding box center [784, 226] width 476 height 24
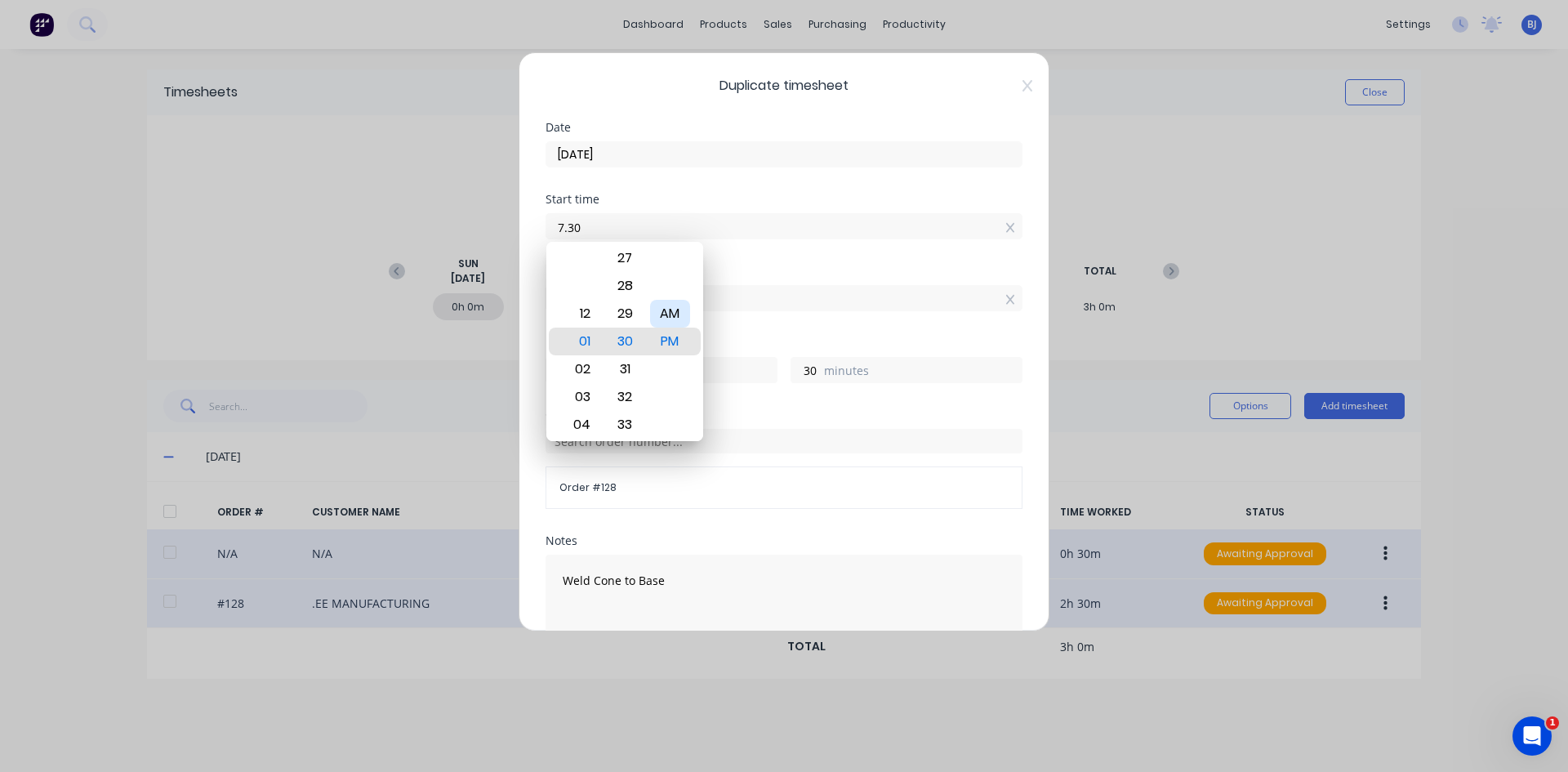
type input "07:30 AM"
type input "8"
click at [677, 321] on div "AM" at bounding box center [670, 314] width 40 height 28
drag, startPoint x: 729, startPoint y: 251, endPoint x: 724, endPoint y: 258, distance: 8.6
click at [729, 253] on div "Start time 07:30 AM" at bounding box center [784, 230] width 477 height 71
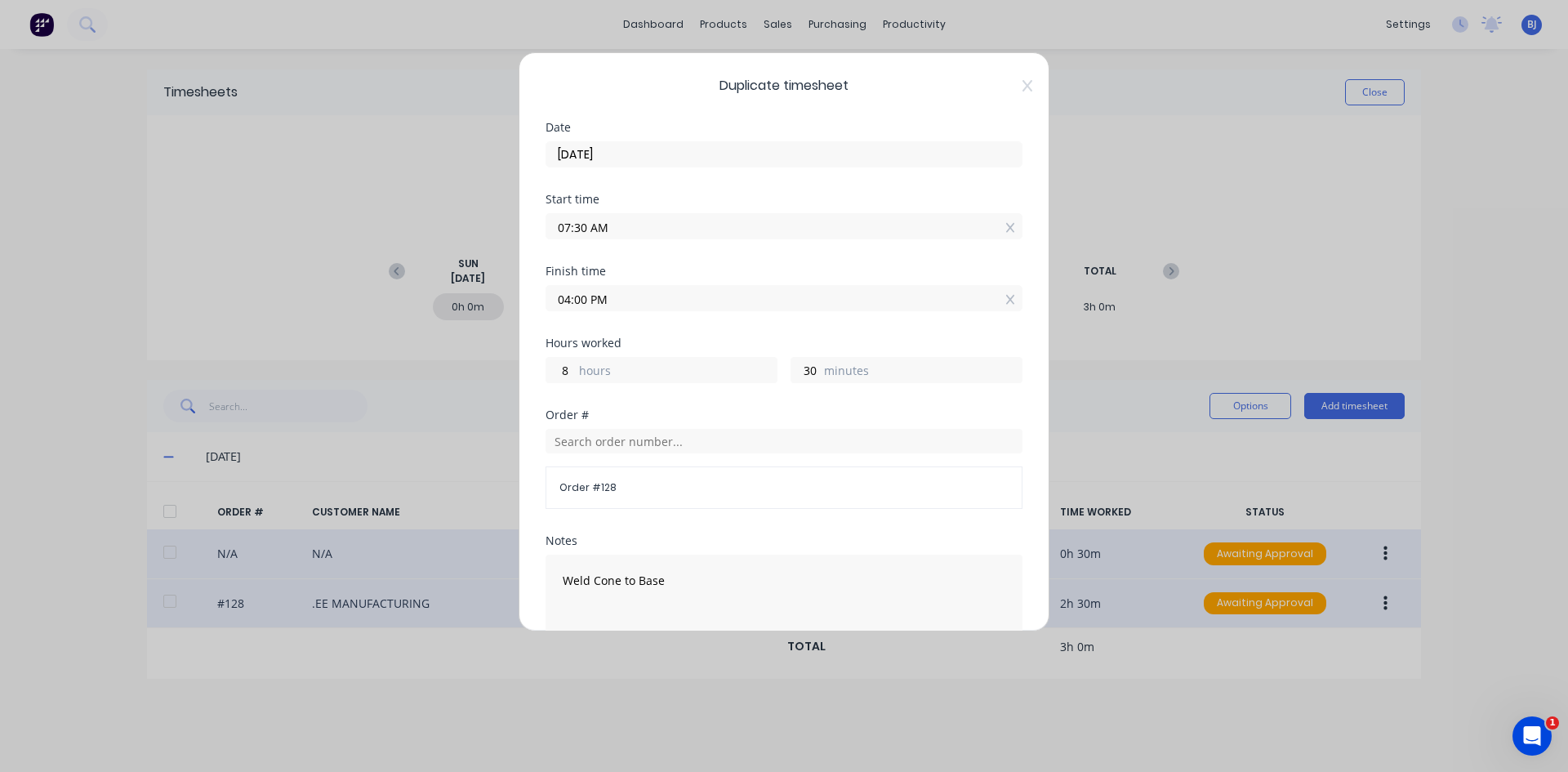
drag, startPoint x: 561, startPoint y: 303, endPoint x: 508, endPoint y: 304, distance: 53.0
click at [508, 304] on div "Duplicate timesheet Date [DATE] Start time 07:30 AM Finish time 04:00 PM Hours …" at bounding box center [784, 386] width 1568 height 772
click at [623, 297] on input "1.00" at bounding box center [784, 297] width 476 height 24
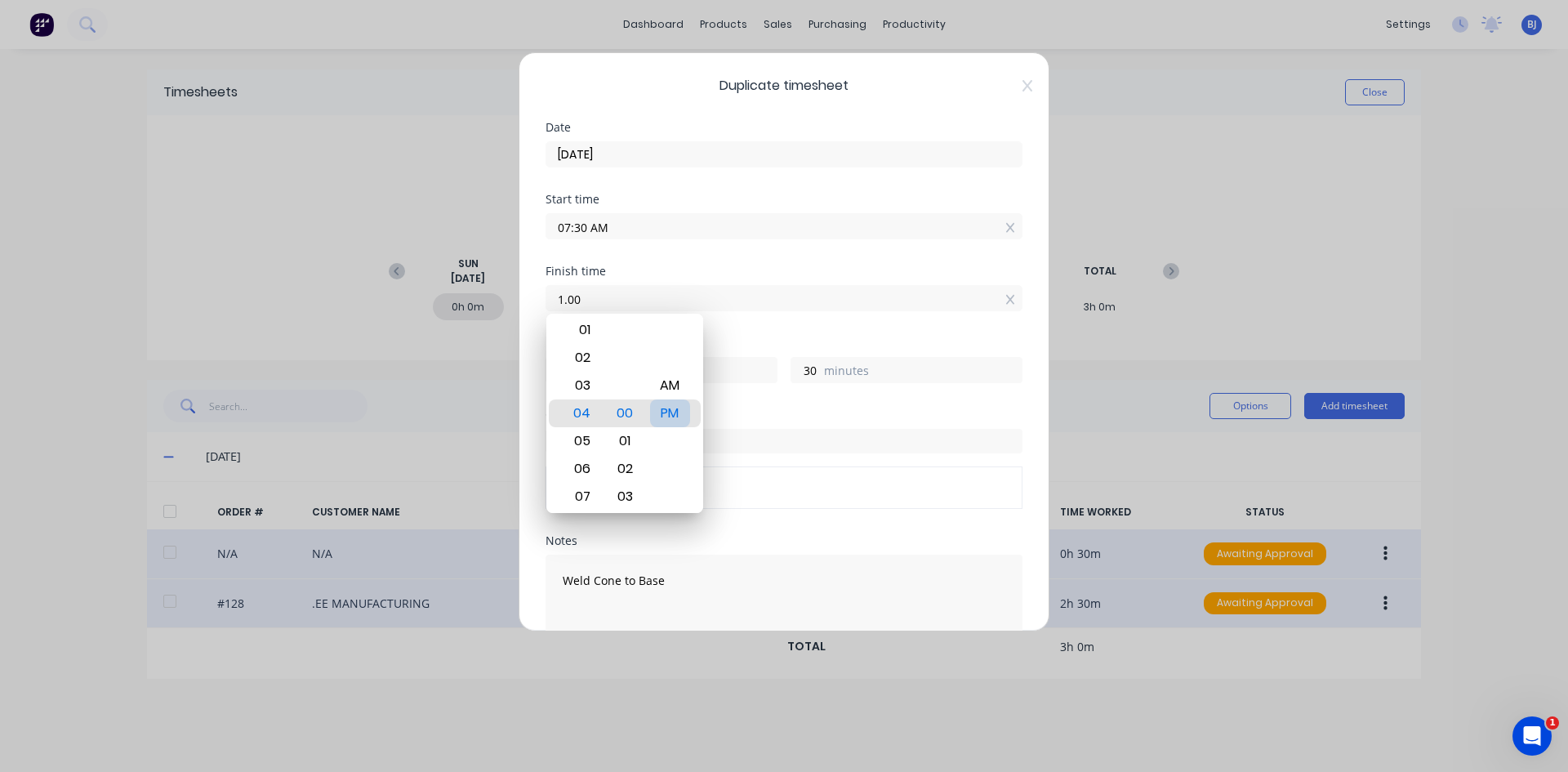
type input "01:00 AM"
type input "-6"
type input "-30"
click at [660, 408] on div "PM" at bounding box center [670, 413] width 40 height 28
type input "01:00 PM"
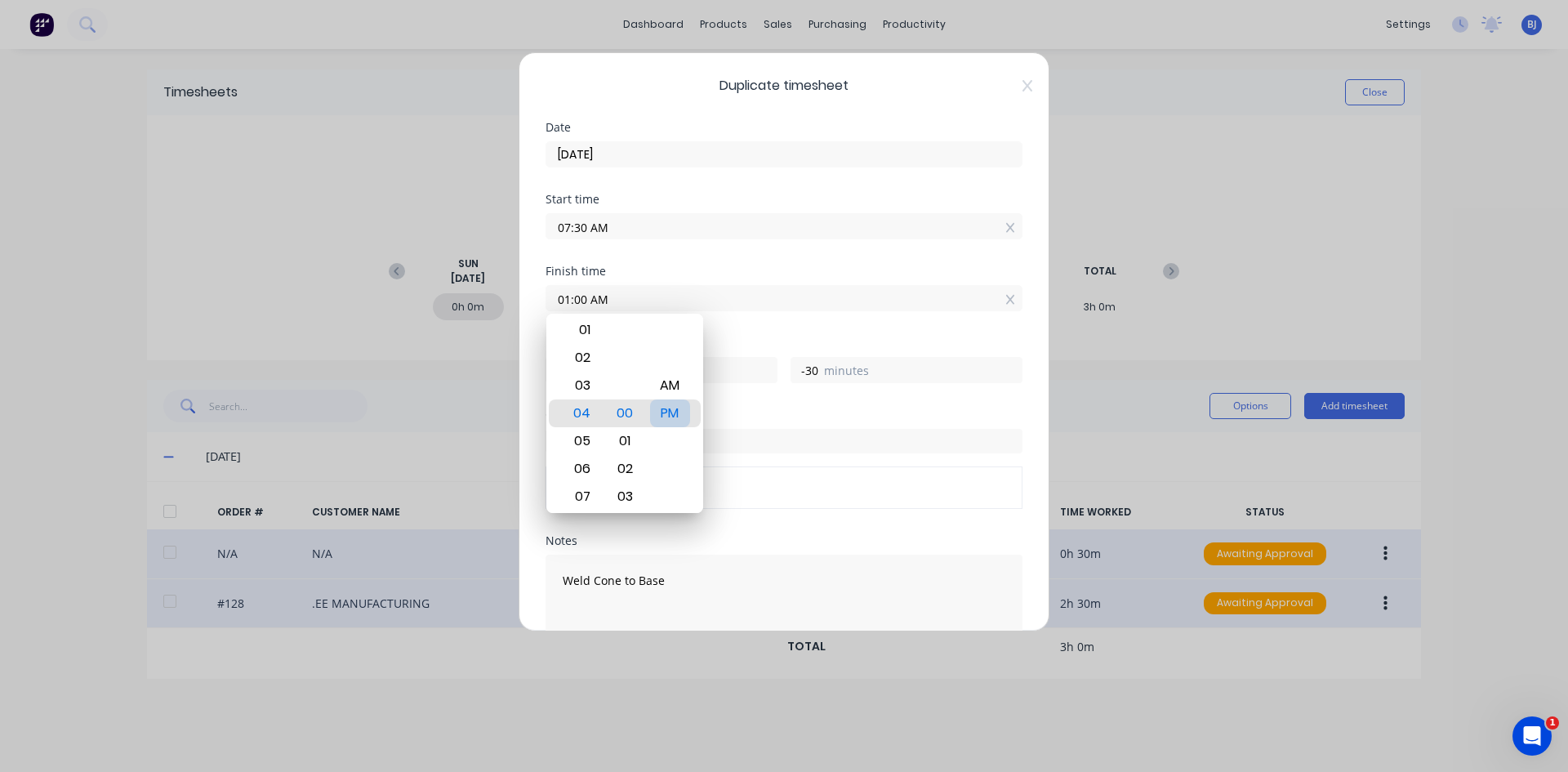
type input "5"
type input "30"
click at [705, 315] on div "Finish time 01:00 PM" at bounding box center [784, 301] width 477 height 71
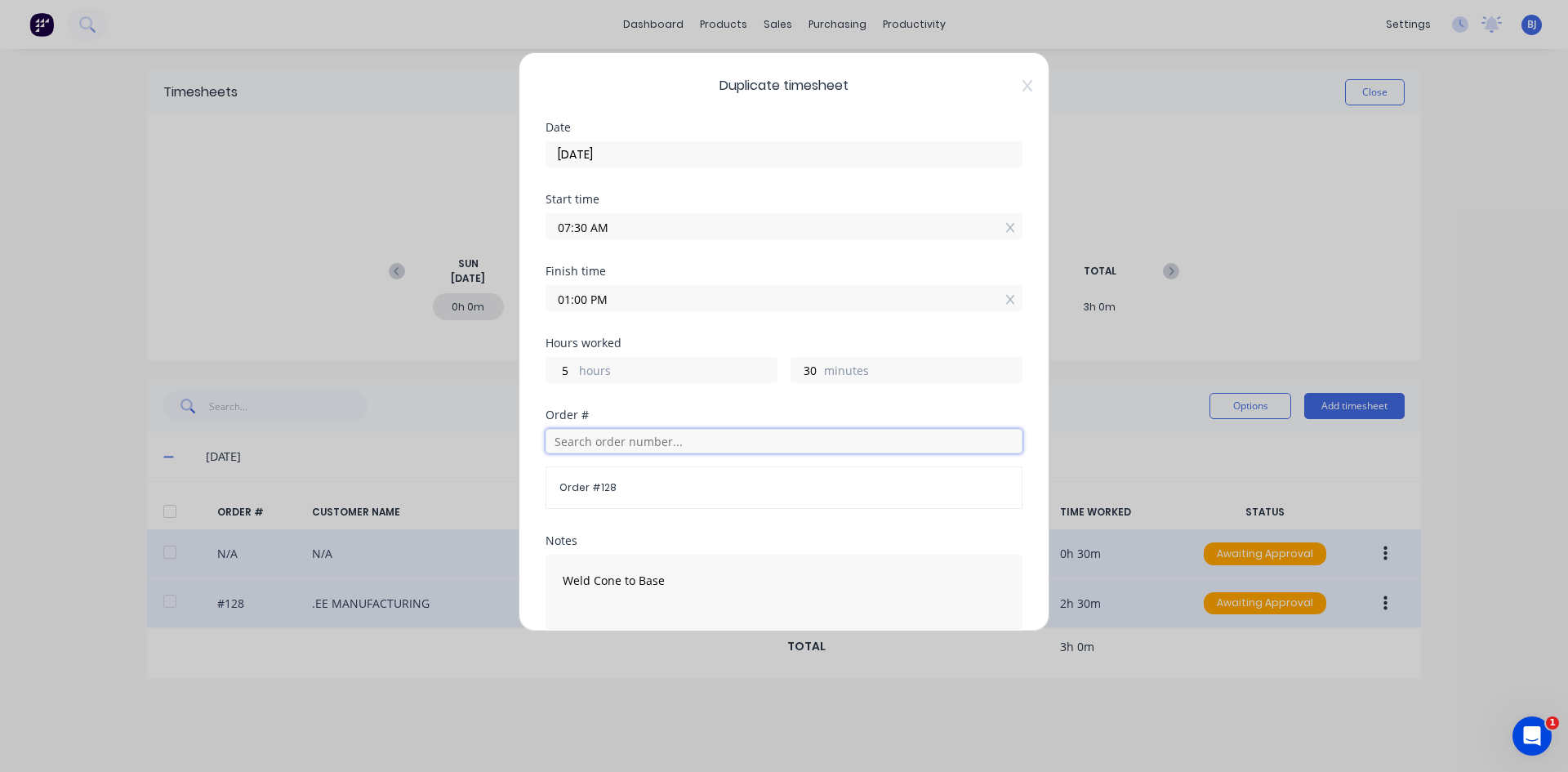
click at [585, 444] on input "text" at bounding box center [784, 440] width 477 height 24
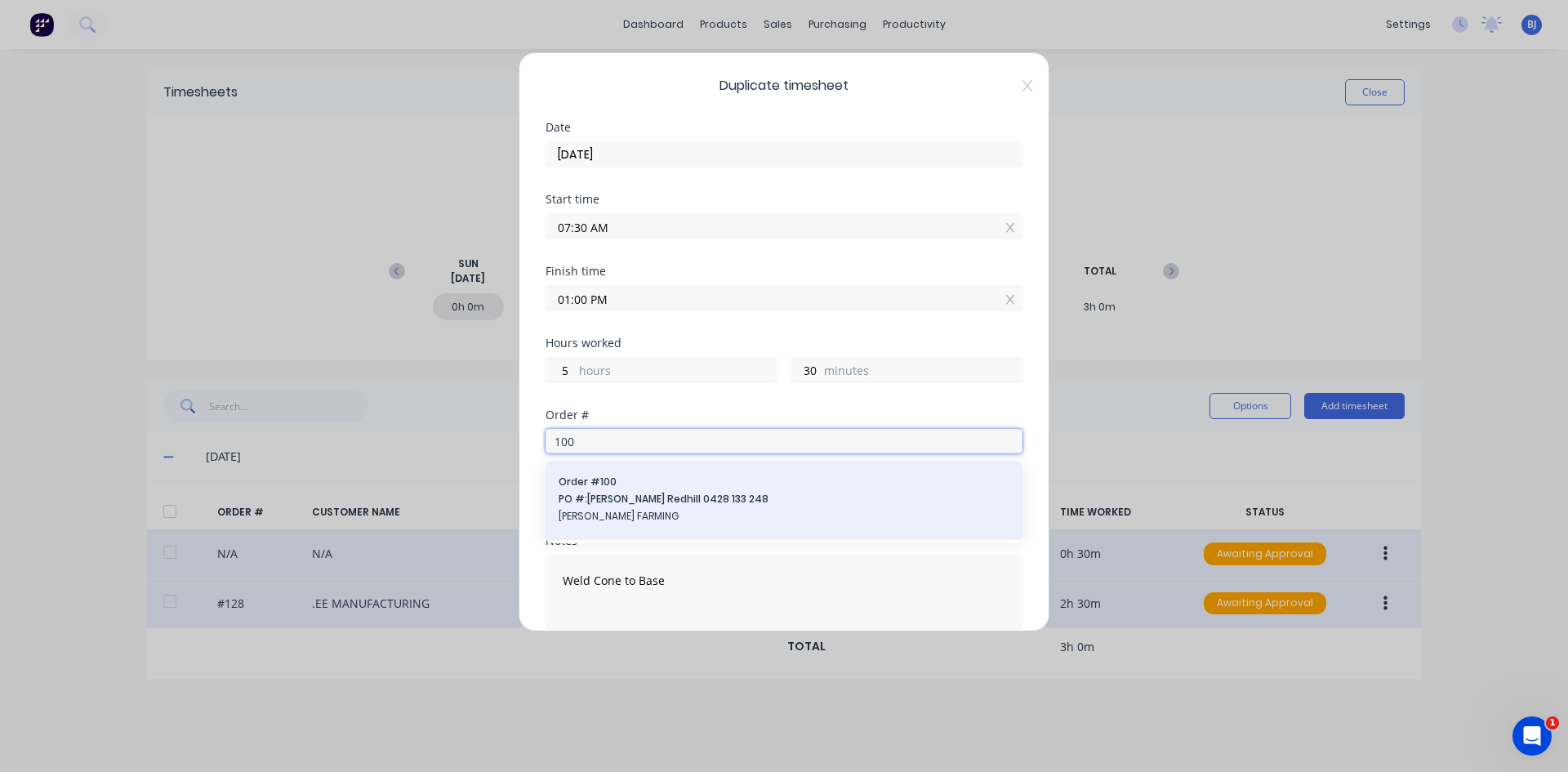
type input "100"
click at [675, 496] on span "PO #: [PERSON_NAME] Redhill 0428 133 248" at bounding box center [784, 498] width 451 height 14
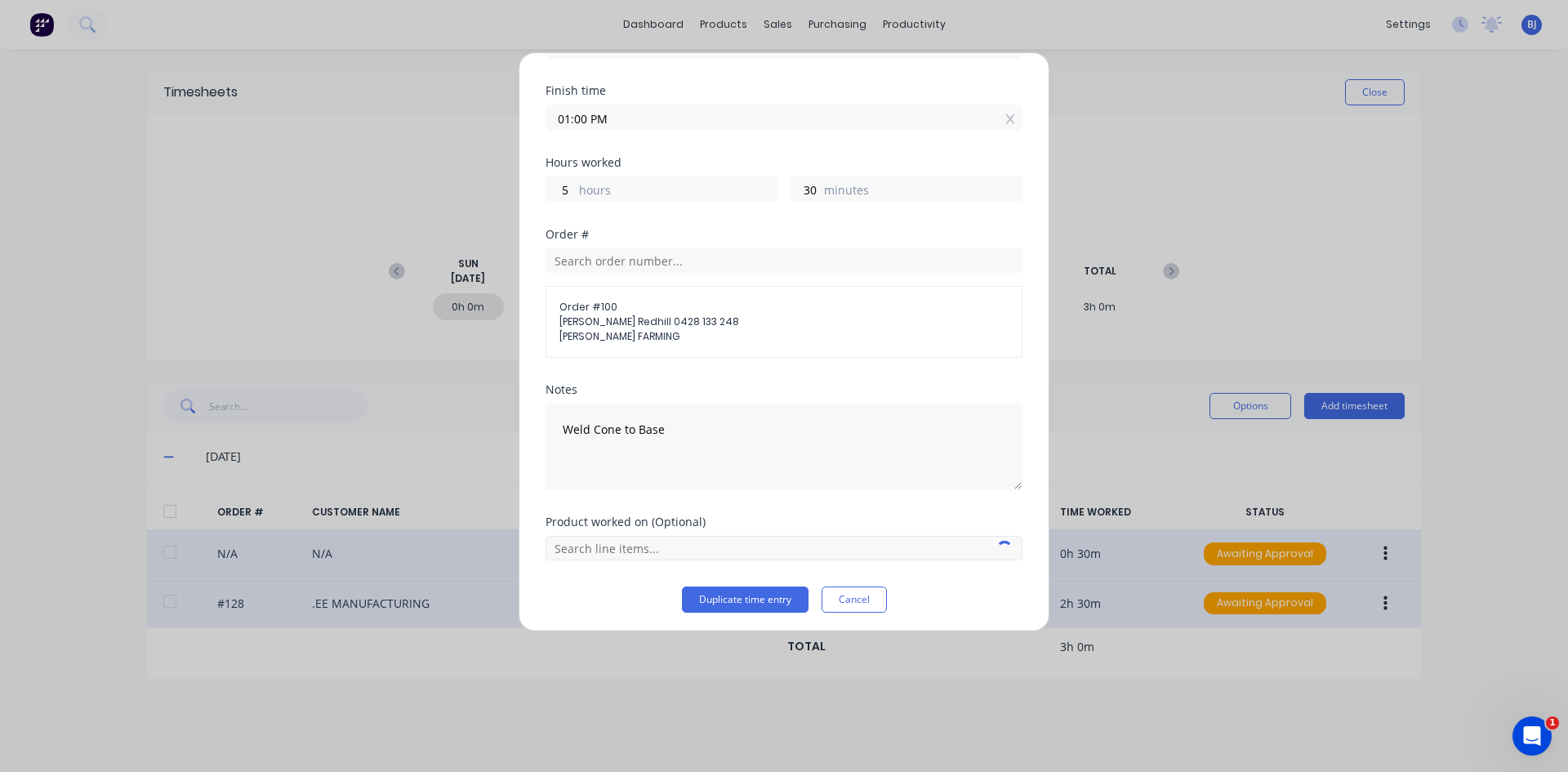
scroll to position [185, 0]
click at [673, 542] on input "text" at bounding box center [784, 542] width 477 height 24
drag, startPoint x: 668, startPoint y: 508, endPoint x: 685, endPoint y: 512, distance: 17.5
click at [669, 508] on span "(3) FAMA-60TPTOFB" at bounding box center [797, 502] width 425 height 14
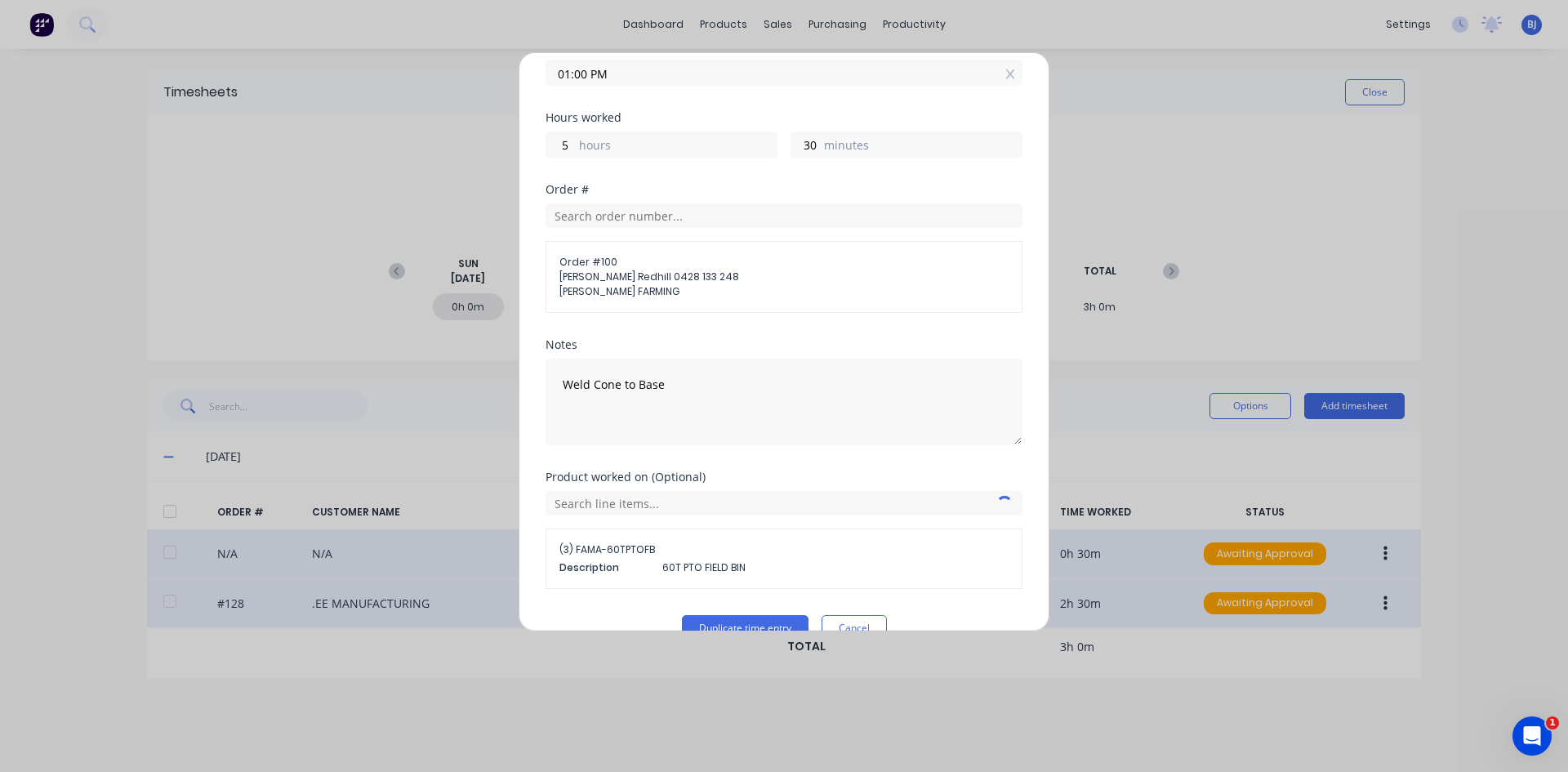
scroll to position [259, 0]
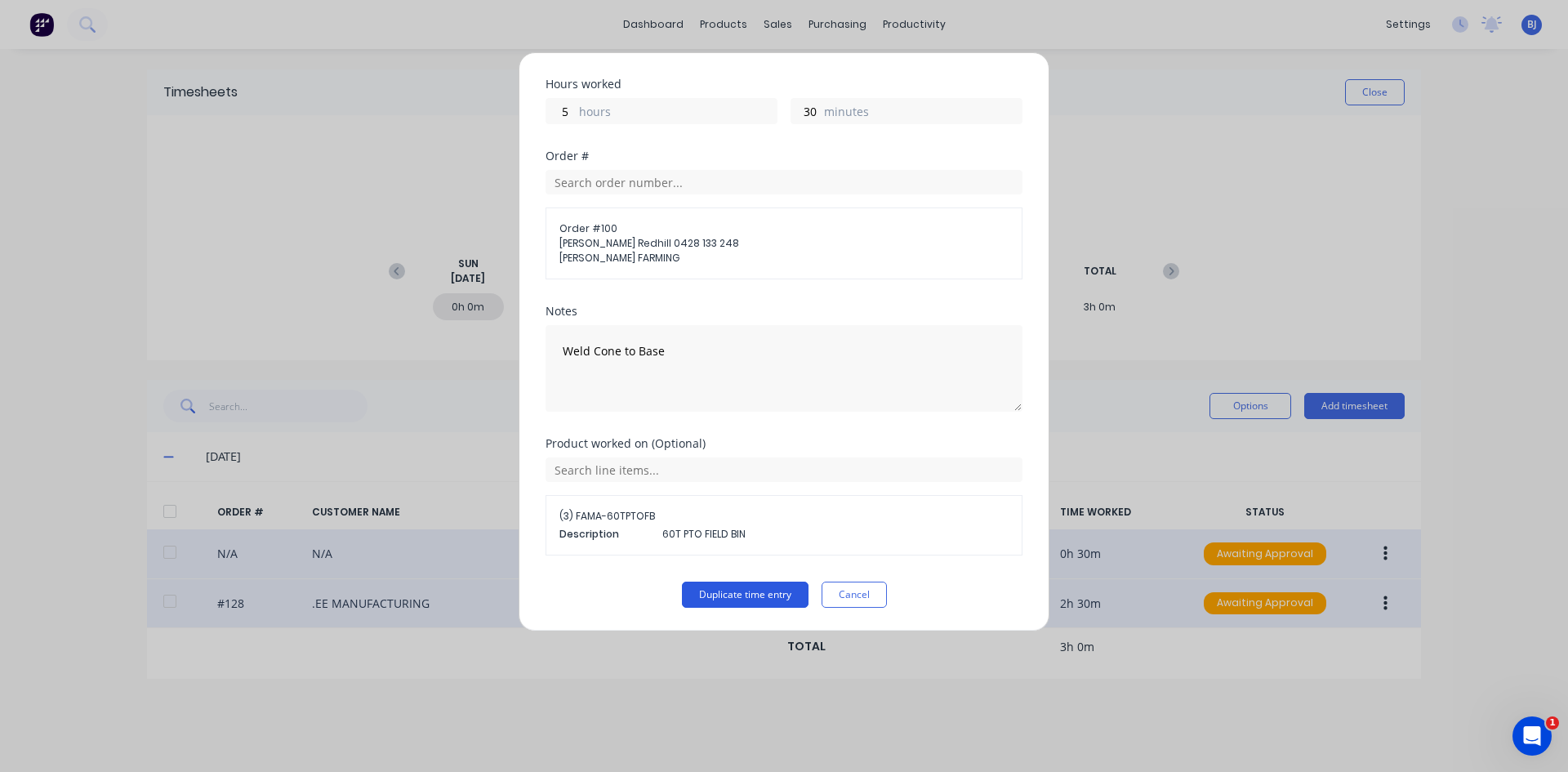
click at [769, 590] on button "Duplicate time entry" at bounding box center [745, 594] width 126 height 26
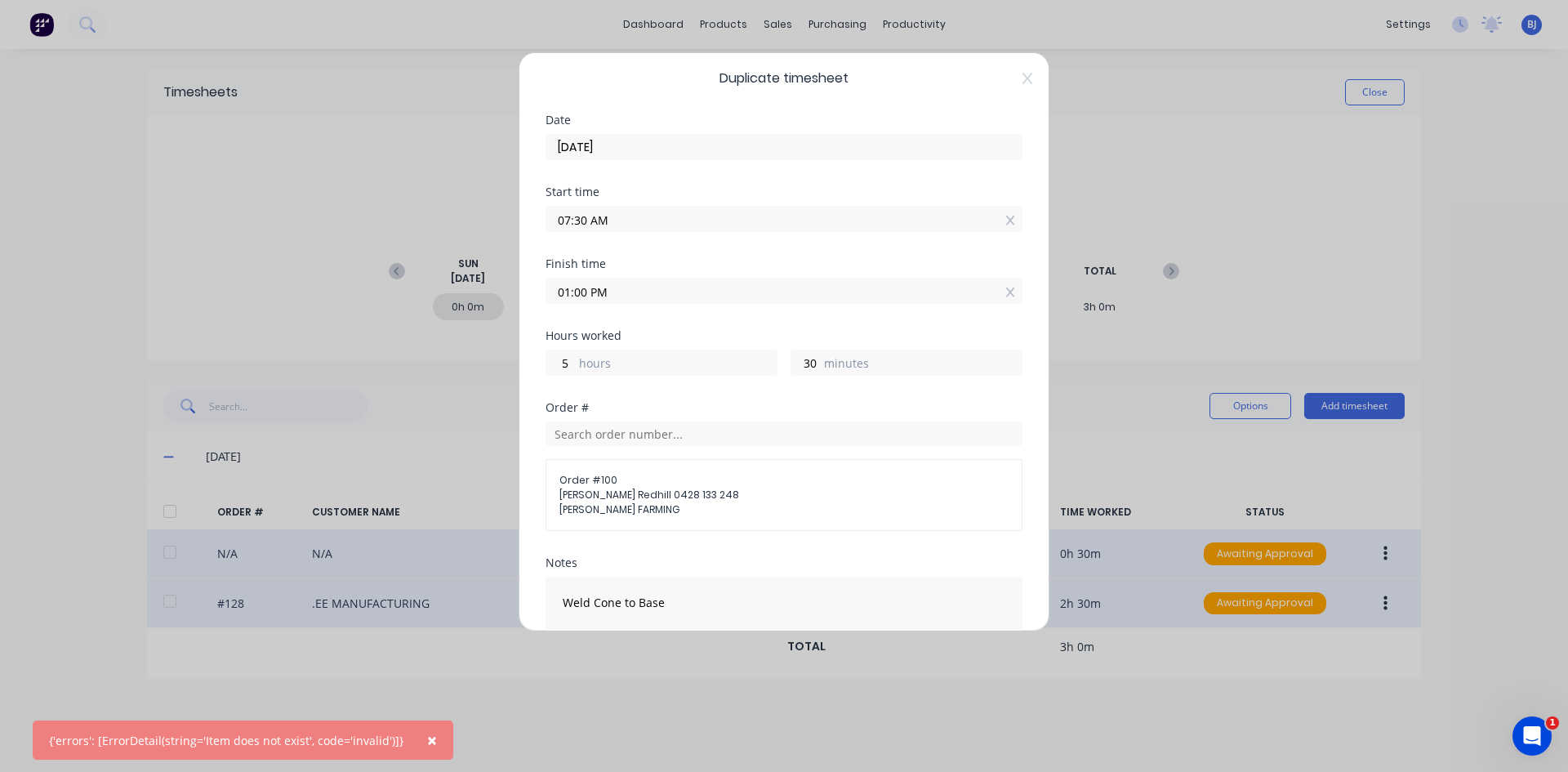
scroll to position [0, 0]
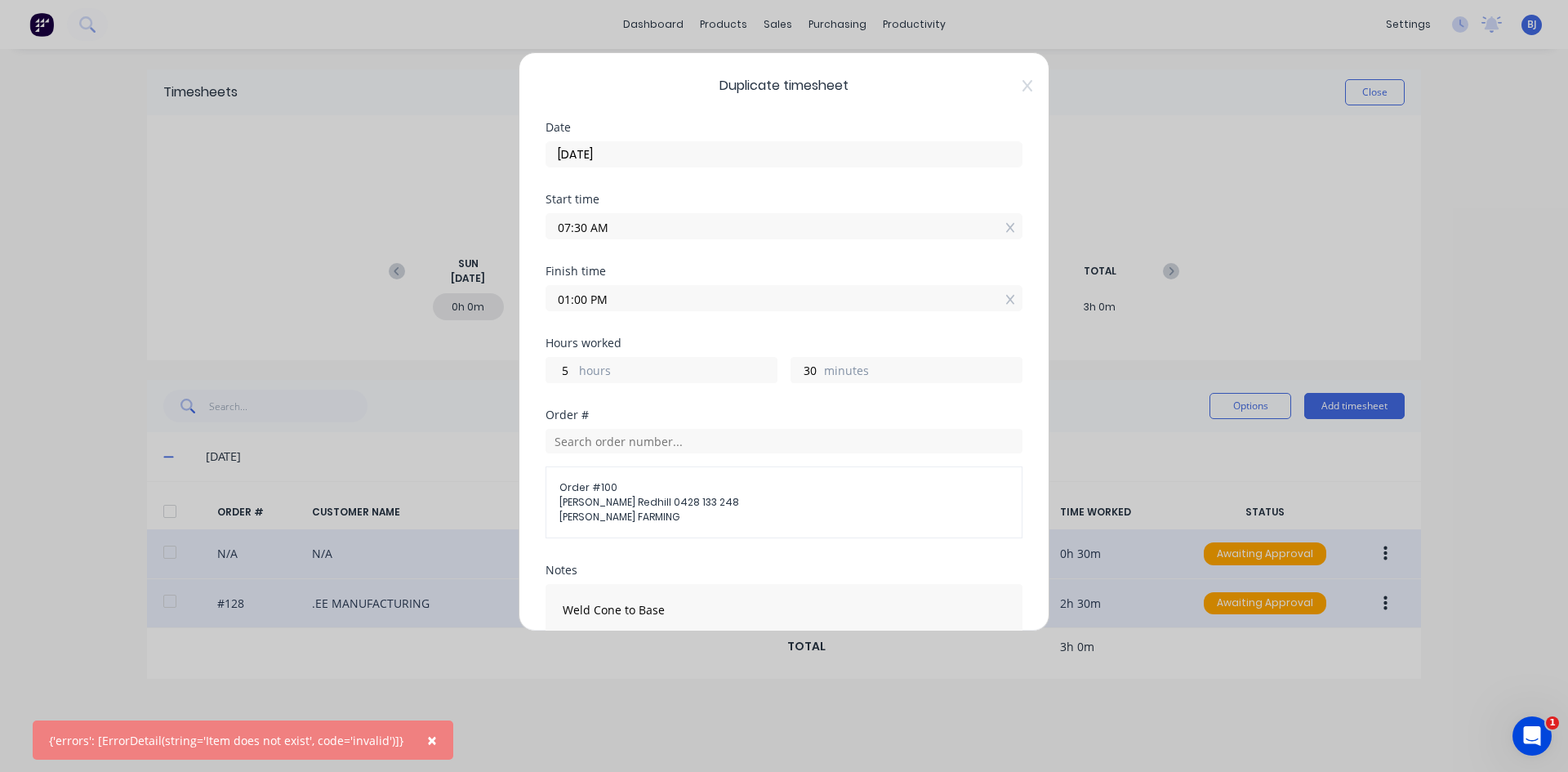
drag, startPoint x: 632, startPoint y: 225, endPoint x: 642, endPoint y: 240, distance: 18.0
click at [632, 226] on input "07:30 AM" at bounding box center [784, 226] width 476 height 24
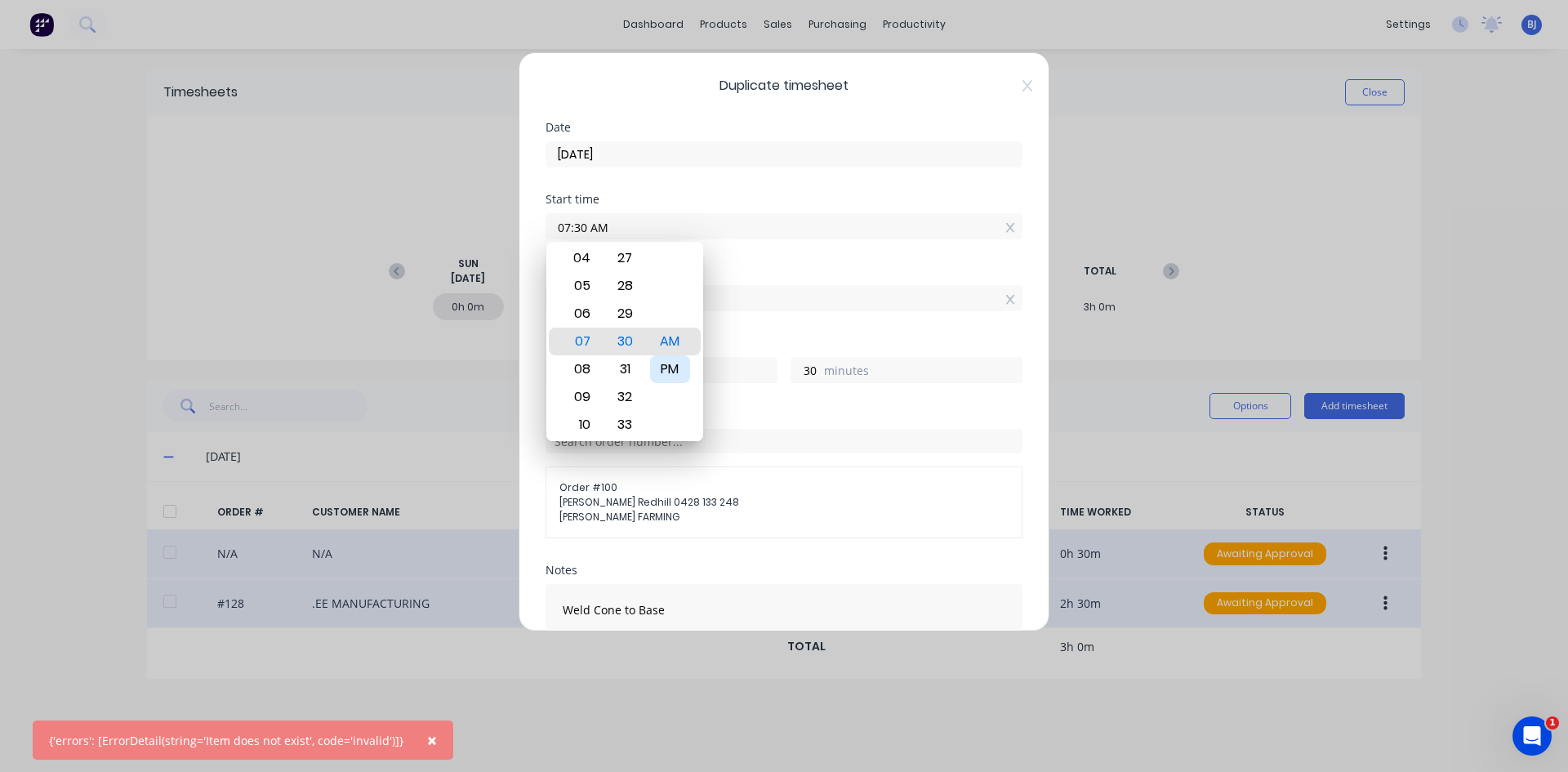
click at [680, 368] on div "PM" at bounding box center [670, 369] width 40 height 28
type input "07:30 PM"
type input "-6"
type input "-30"
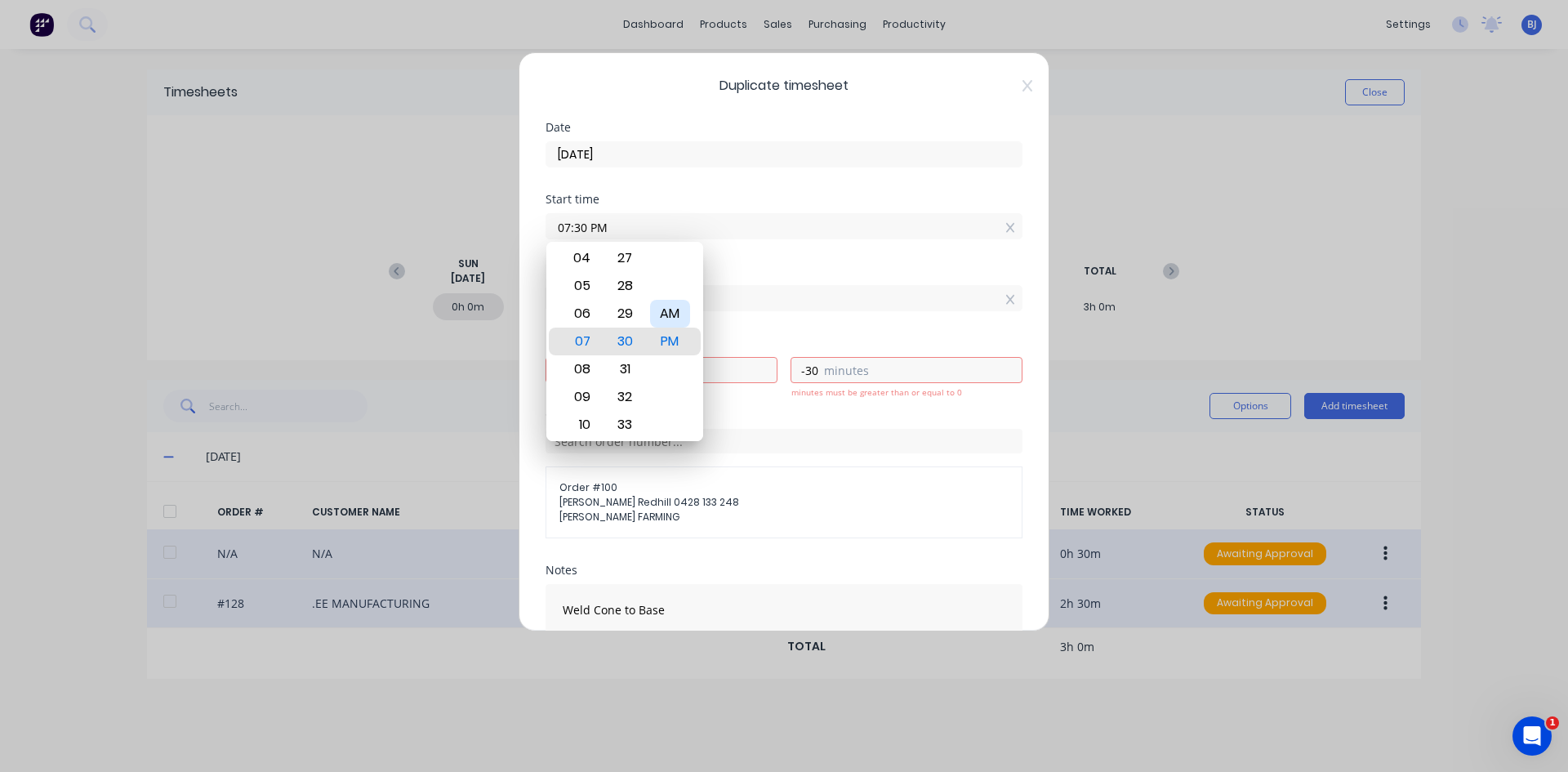
click at [672, 315] on div "AM" at bounding box center [670, 314] width 40 height 28
type input "07:30 AM"
type input "5"
type input "30"
click at [725, 261] on div "Start time 07:30 AM" at bounding box center [784, 230] width 477 height 71
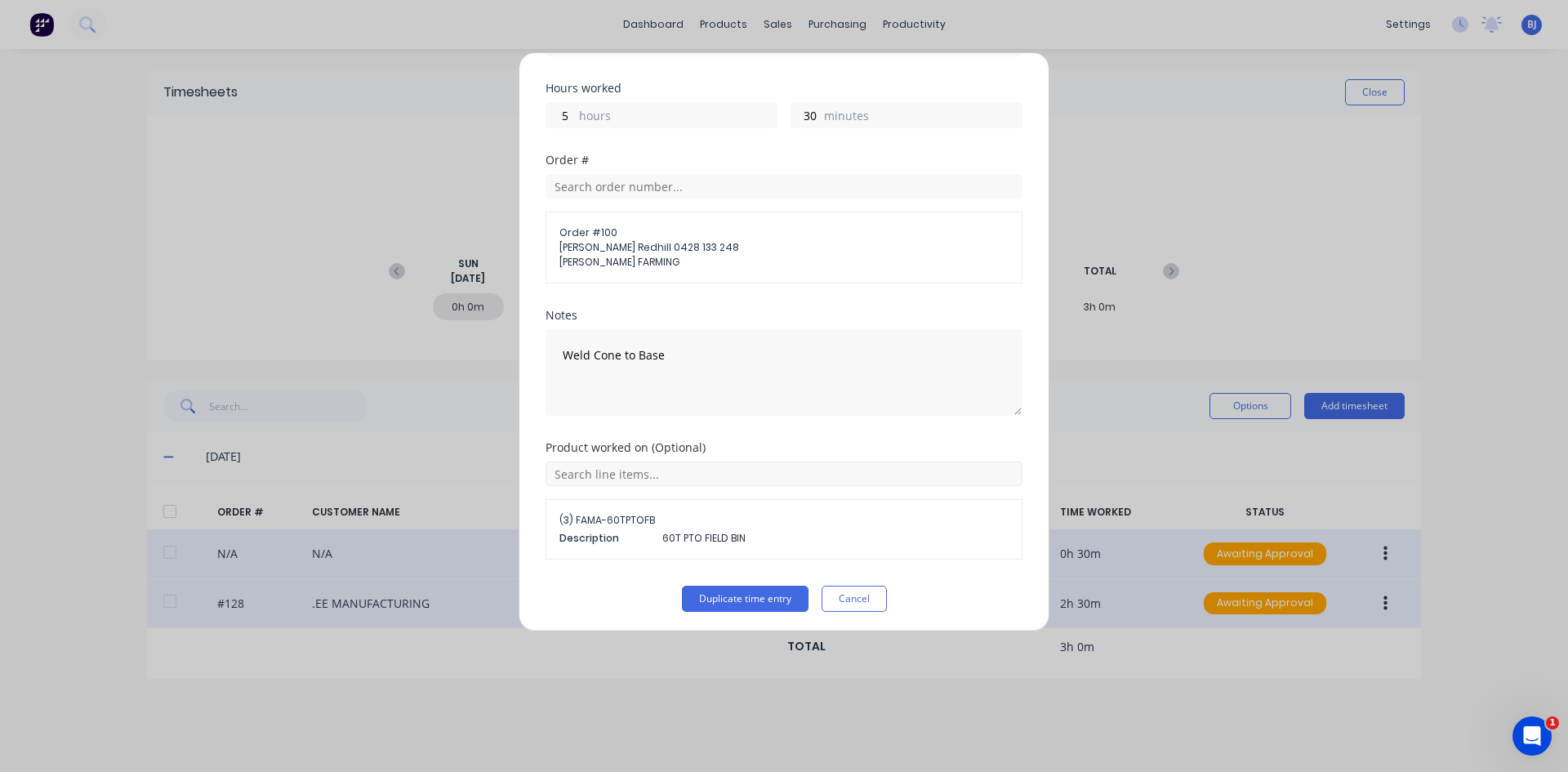
scroll to position [259, 0]
click at [720, 595] on button "Duplicate time entry" at bounding box center [745, 594] width 126 height 26
click at [832, 595] on button "Cancel" at bounding box center [854, 594] width 66 height 26
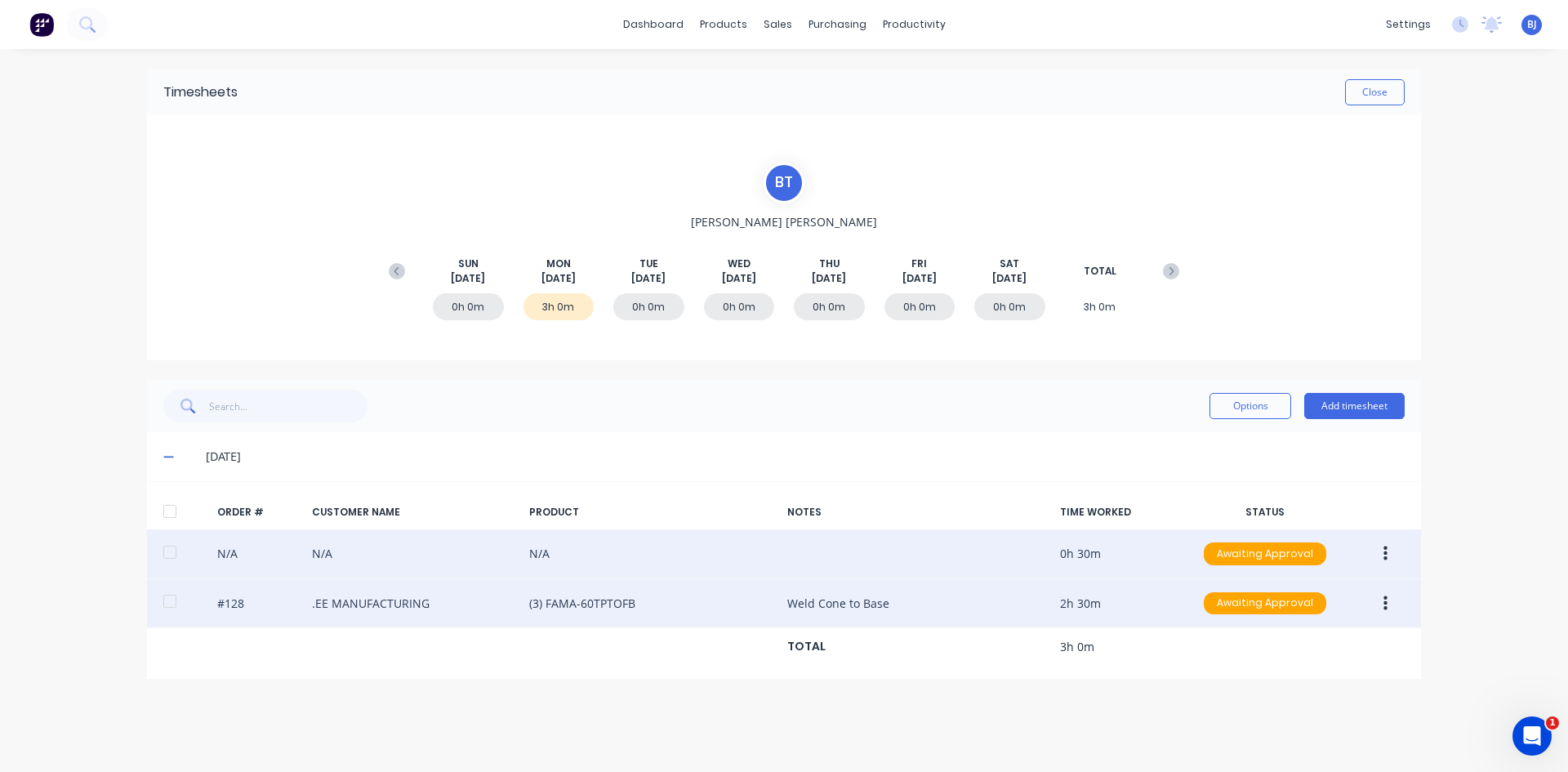
click at [1253, 555] on icon "button" at bounding box center [1386, 553] width 4 height 14
click at [1253, 595] on div "Edit" at bounding box center [1327, 662] width 125 height 24
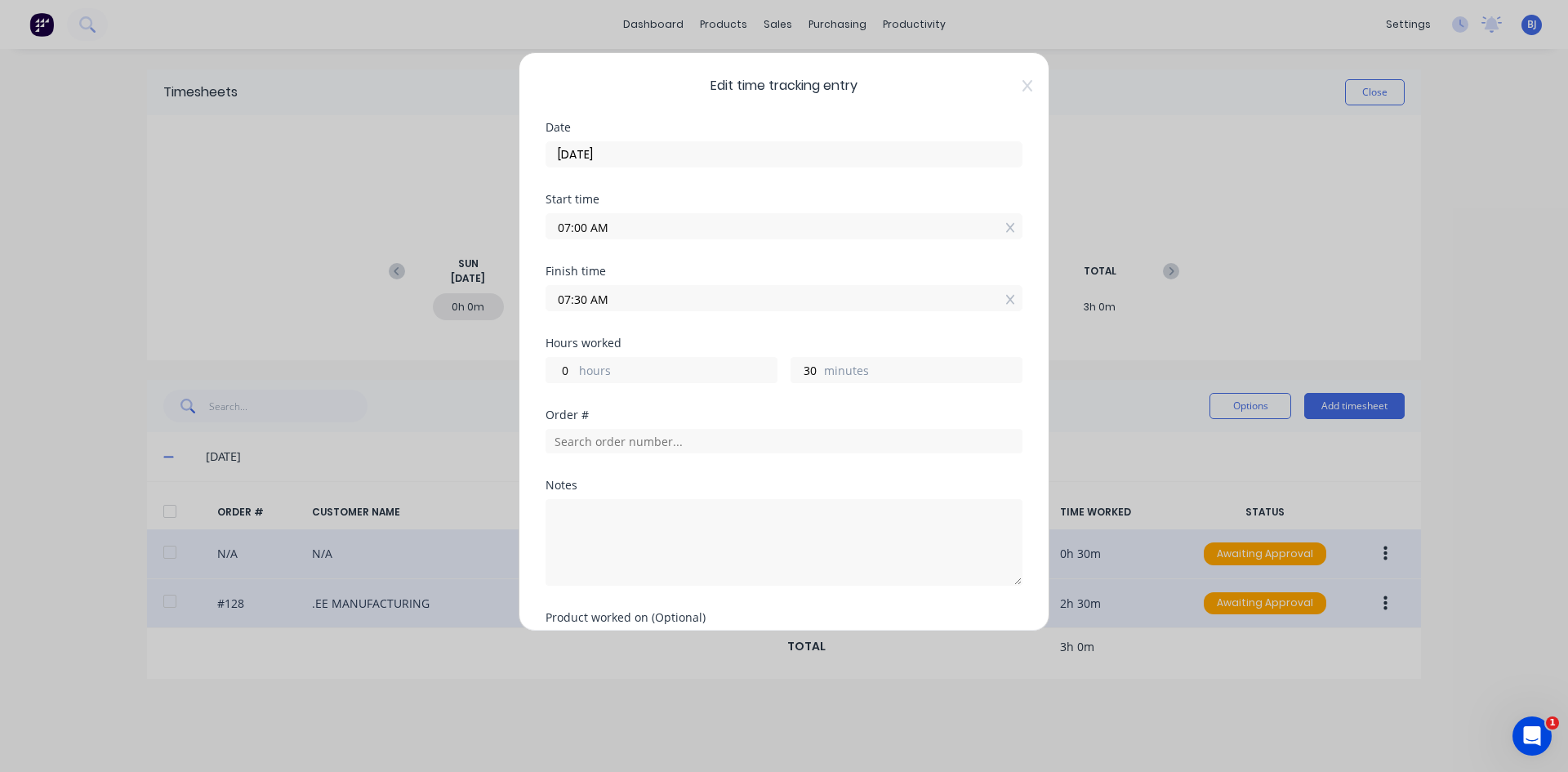
drag, startPoint x: 568, startPoint y: 231, endPoint x: 497, endPoint y: 230, distance: 71.0
click at [497, 230] on div "Edit time tracking entry Date [DATE] Start time 07:00 AM Finish time 07:30 AM H…" at bounding box center [784, 386] width 1568 height 772
click at [595, 225] on input "7.30" at bounding box center [784, 226] width 476 height 24
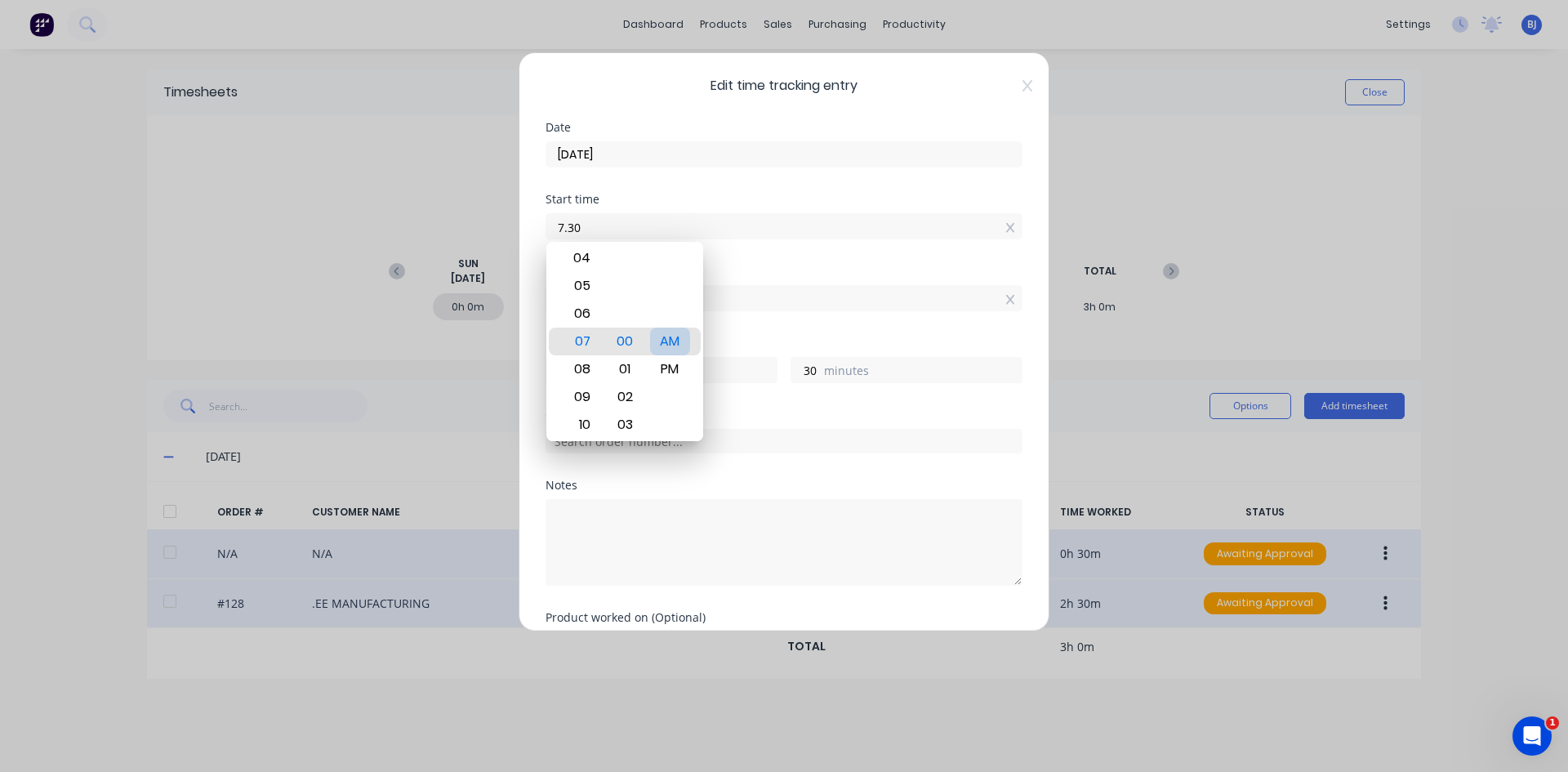
type input "07:30 AM"
type input "0"
click at [661, 343] on div "AM" at bounding box center [670, 341] width 40 height 28
click at [724, 268] on div "Finish time" at bounding box center [784, 271] width 477 height 12
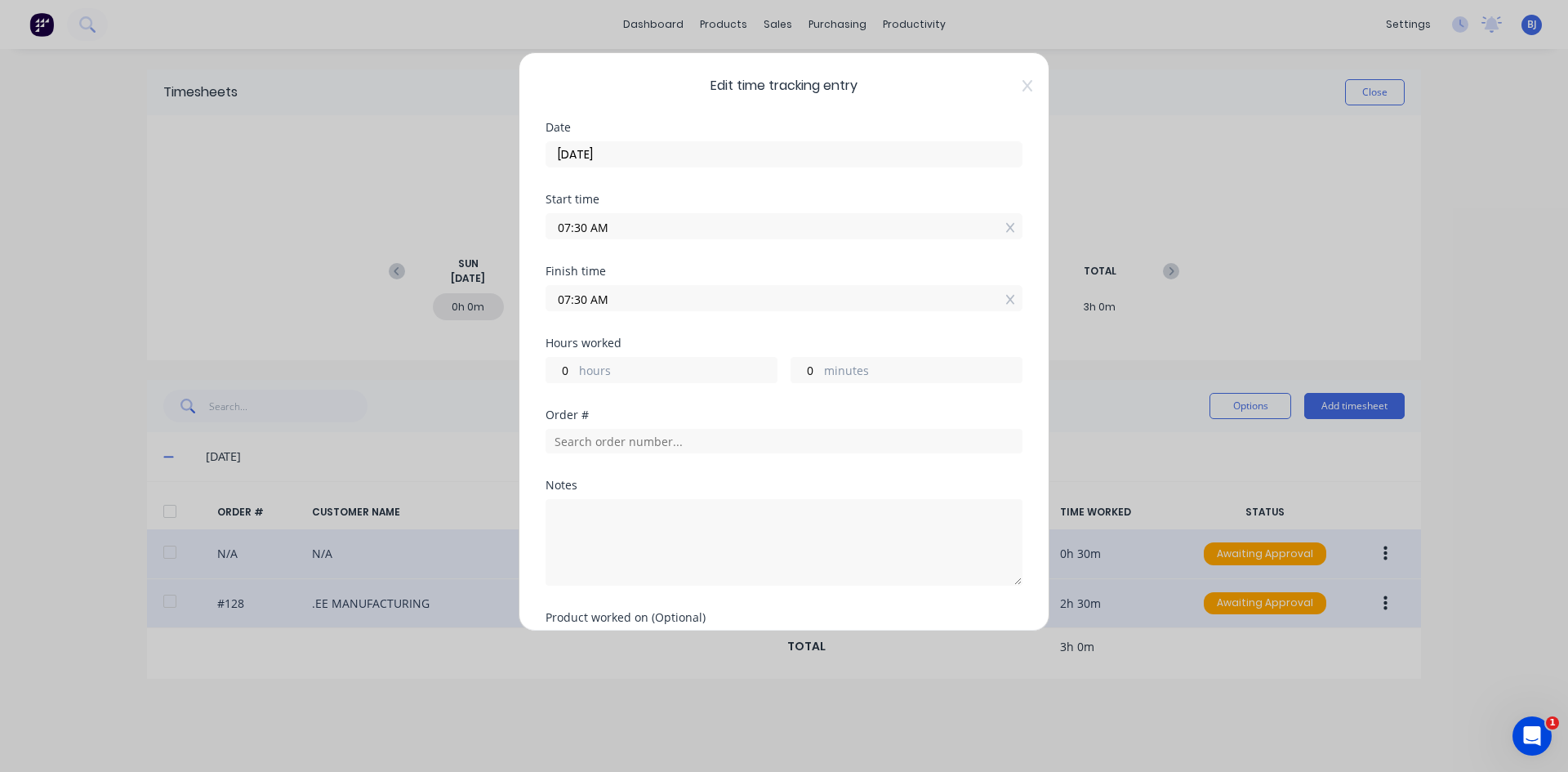
drag, startPoint x: 534, startPoint y: 290, endPoint x: 464, endPoint y: 302, distance: 71.0
click at [464, 302] on div "Edit time tracking entry Date [DATE] Start time 07:30 AM Finish time 07:30 AM H…" at bounding box center [784, 386] width 1568 height 772
type input "01:00 AM"
type input "-6"
type input "-30"
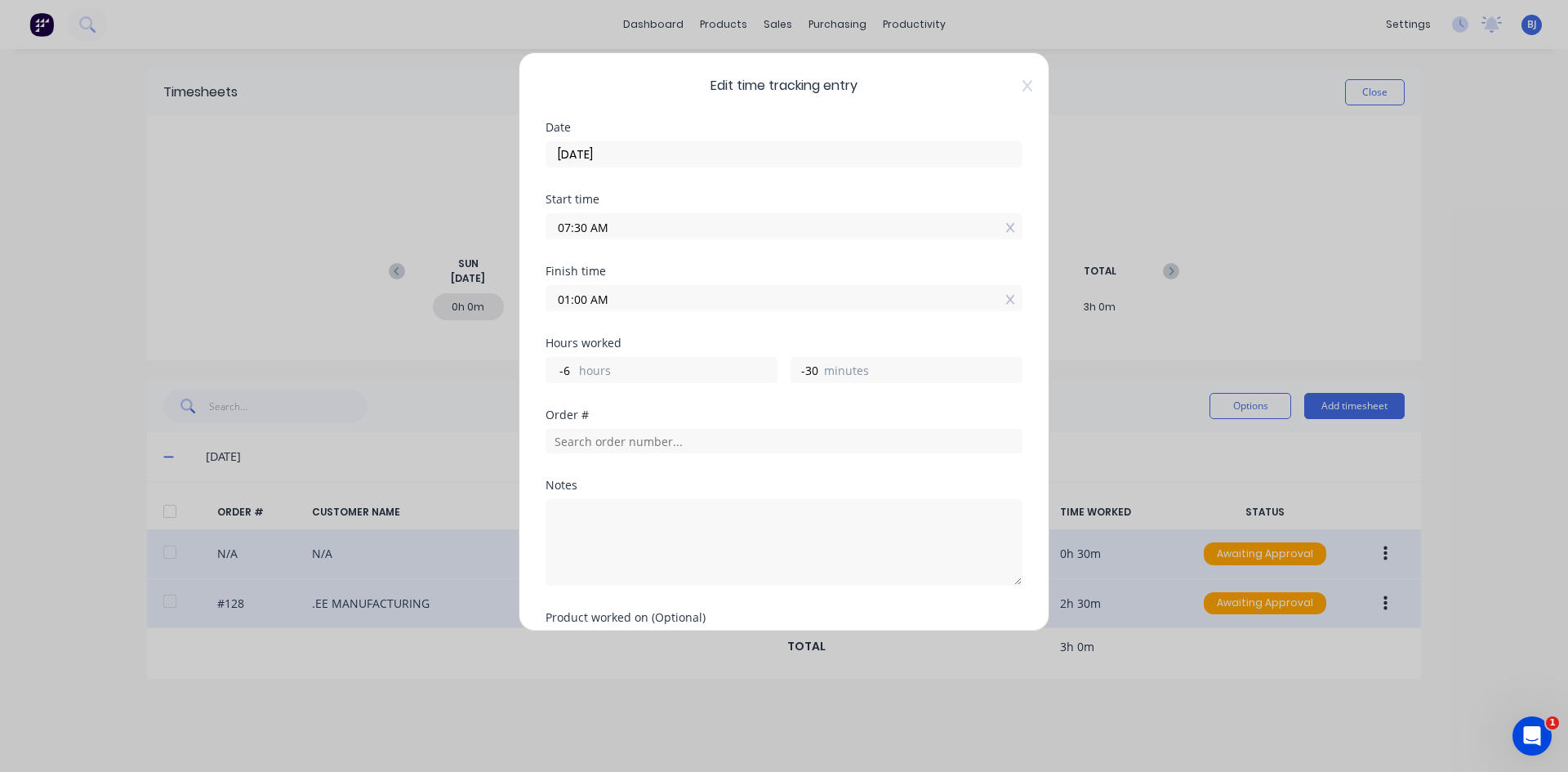
click at [682, 310] on label "01:00 AM" at bounding box center [784, 297] width 477 height 26
click at [682, 310] on input "01:00 AM" at bounding box center [784, 297] width 476 height 24
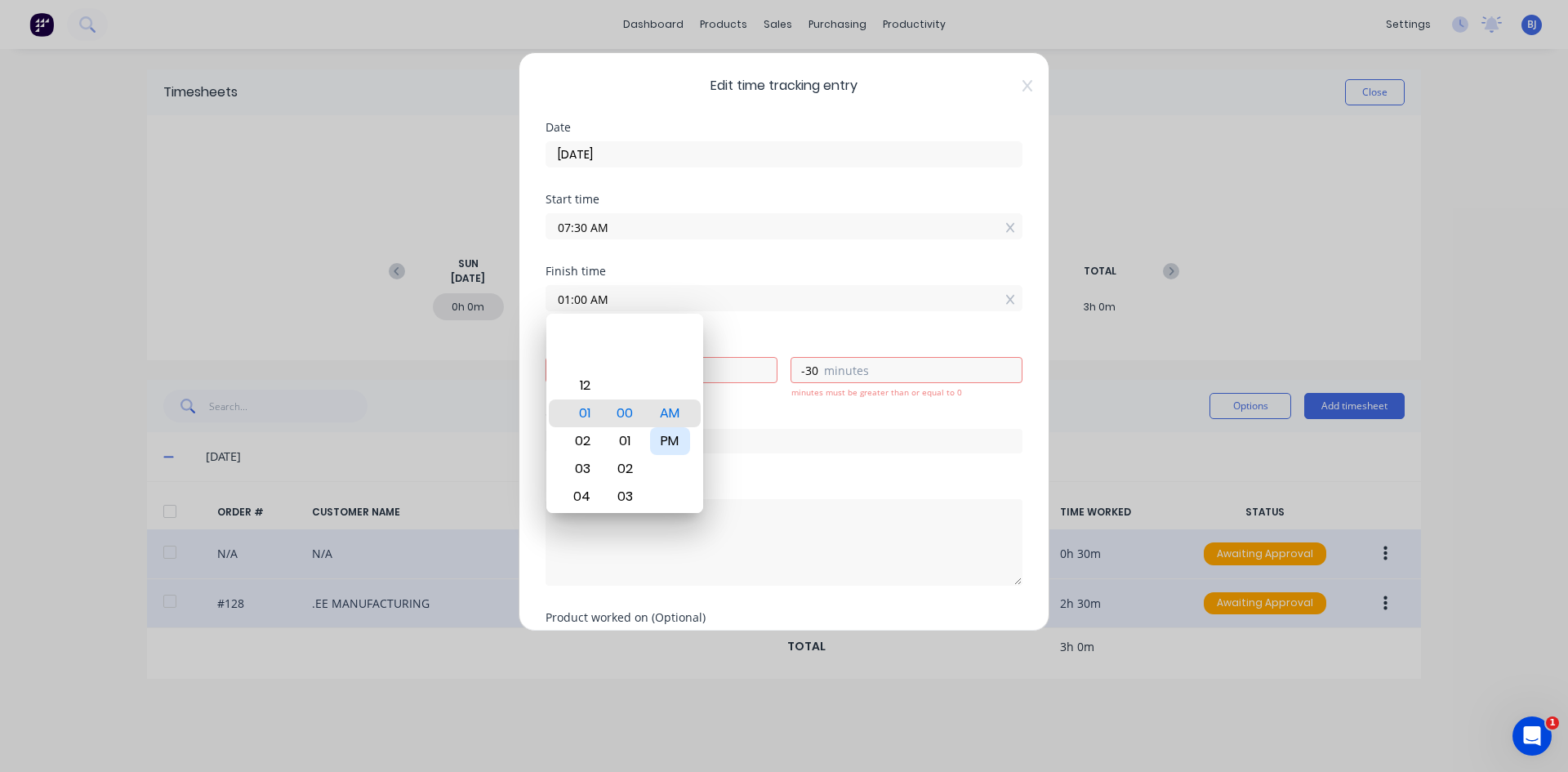
click at [674, 444] on div "PM" at bounding box center [670, 441] width 40 height 28
type input "01:00 PM"
type input "5"
type input "30"
click at [756, 414] on div "Order #" at bounding box center [784, 415] width 477 height 12
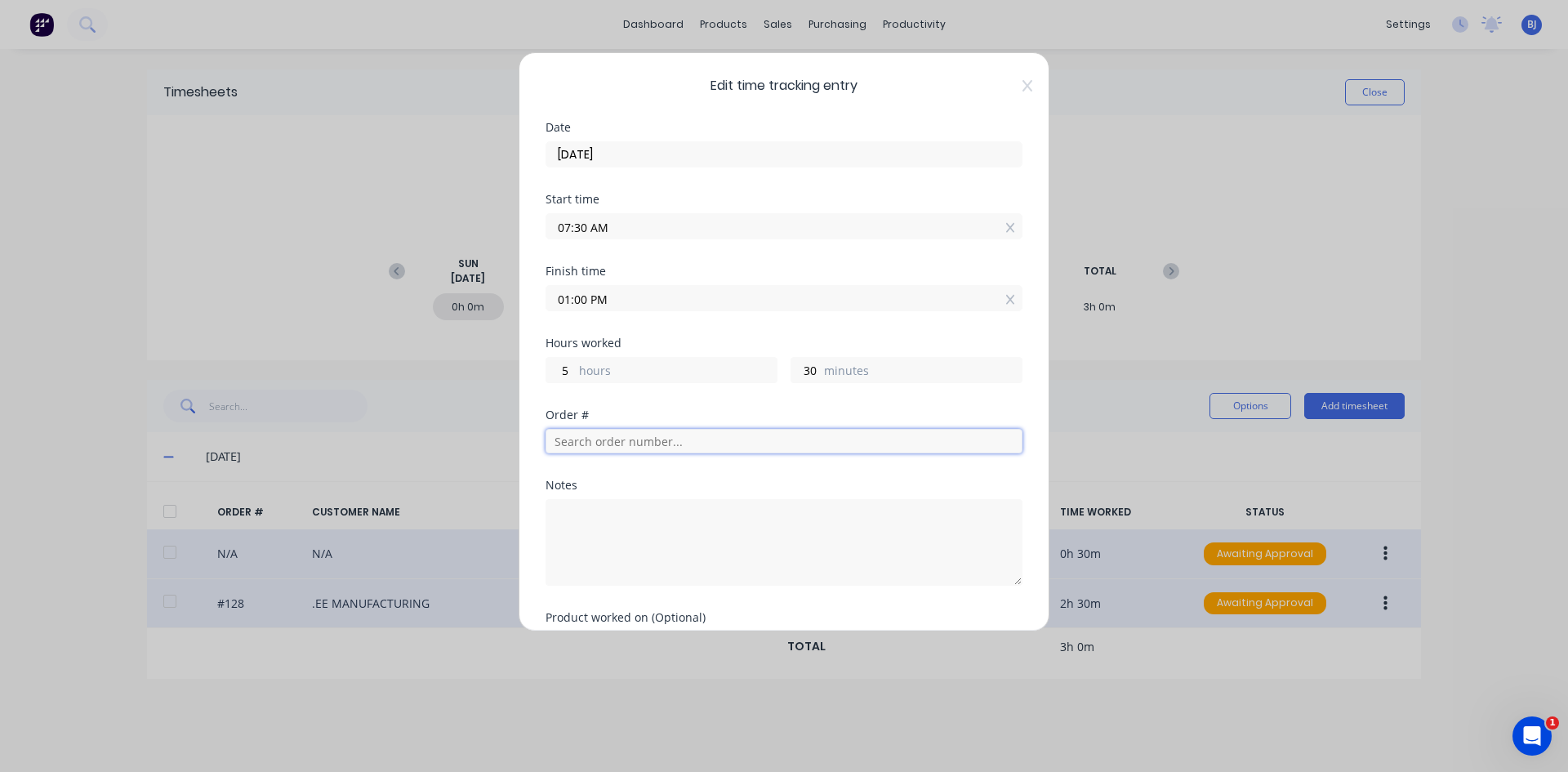
click at [574, 447] on input "text" at bounding box center [784, 440] width 477 height 24
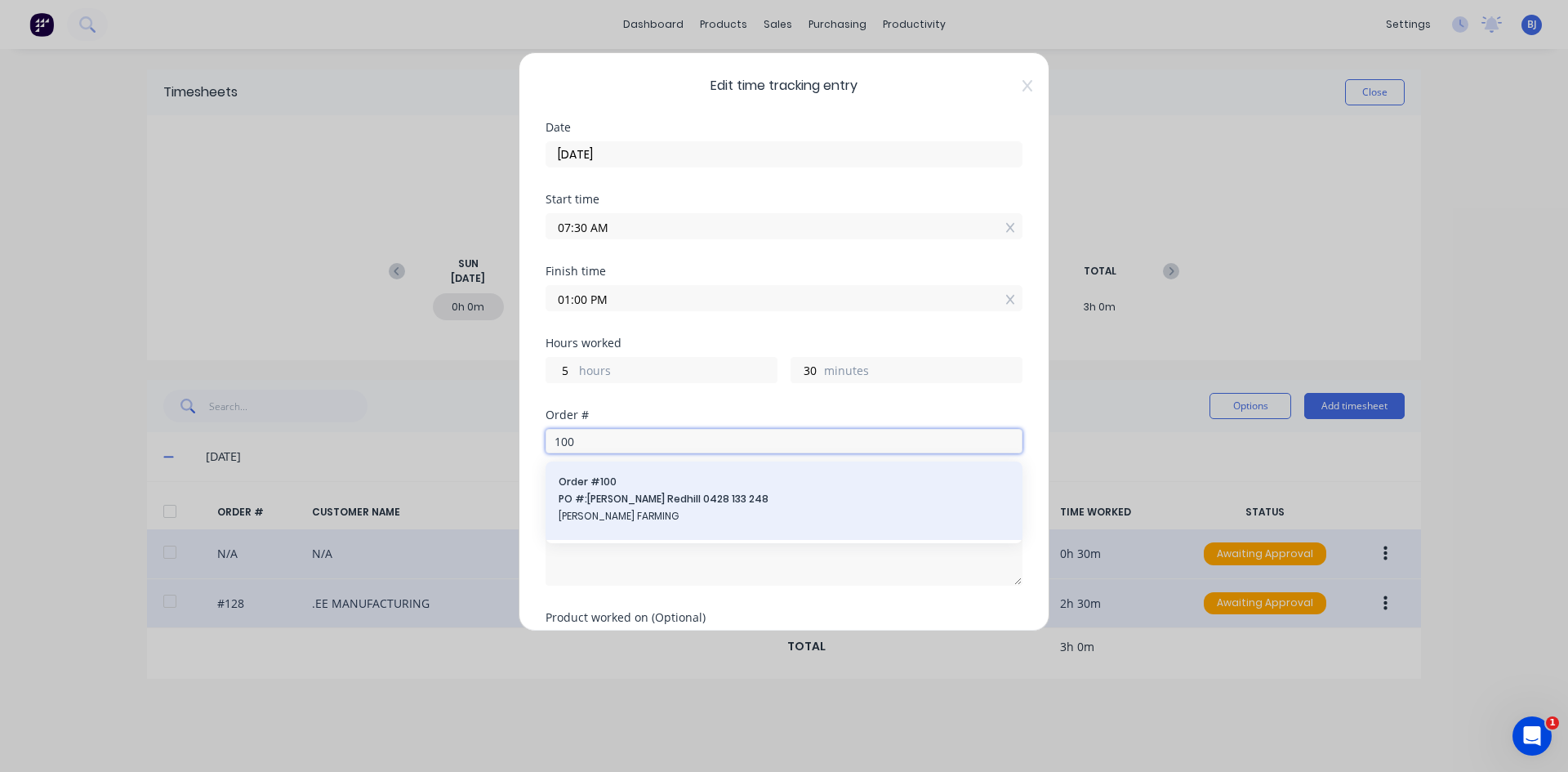
type input "100"
click at [608, 488] on span "Order # 100" at bounding box center [784, 482] width 451 height 14
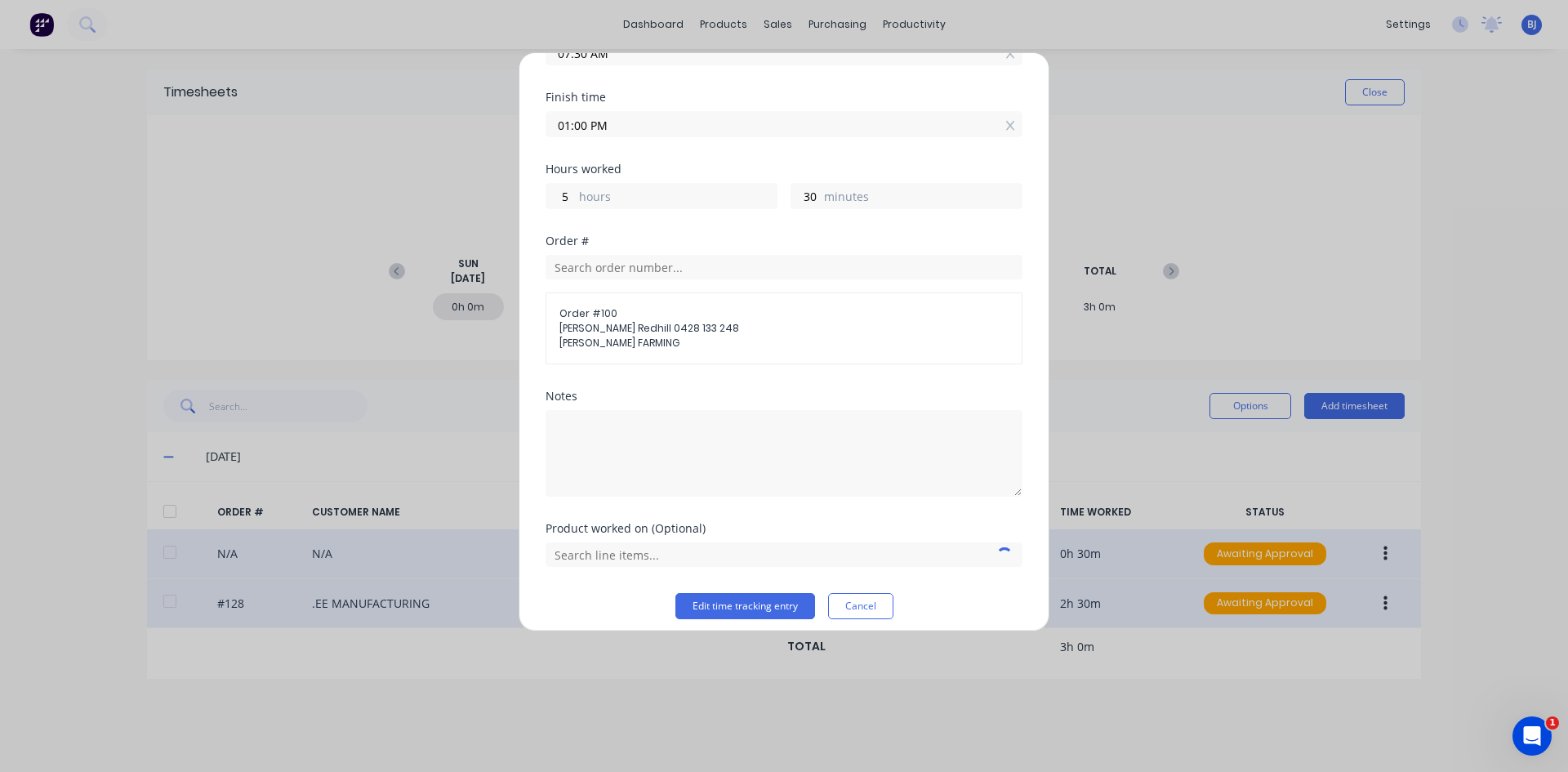
scroll to position [185, 0]
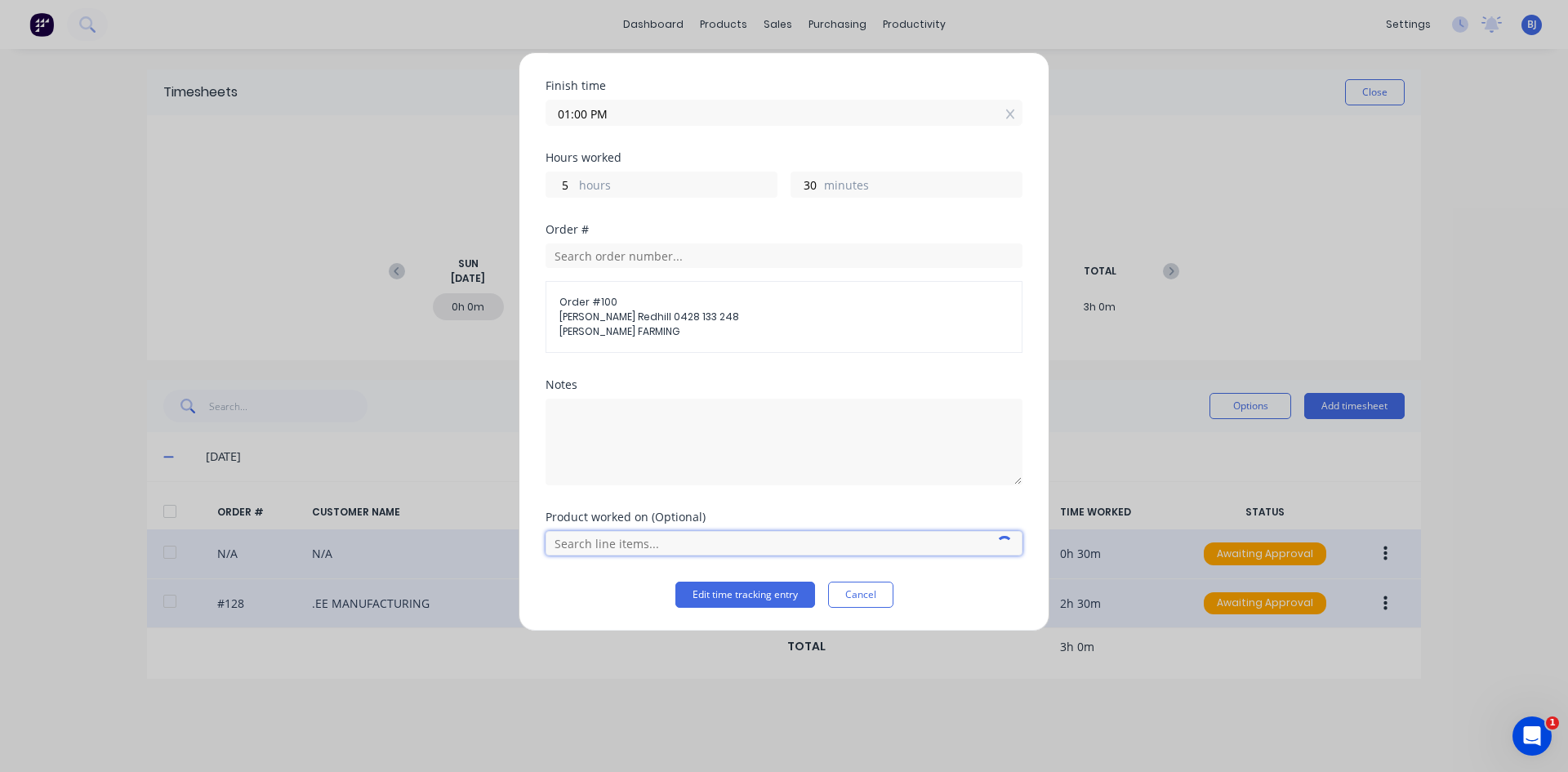
click at [613, 538] on input "text" at bounding box center [784, 542] width 477 height 24
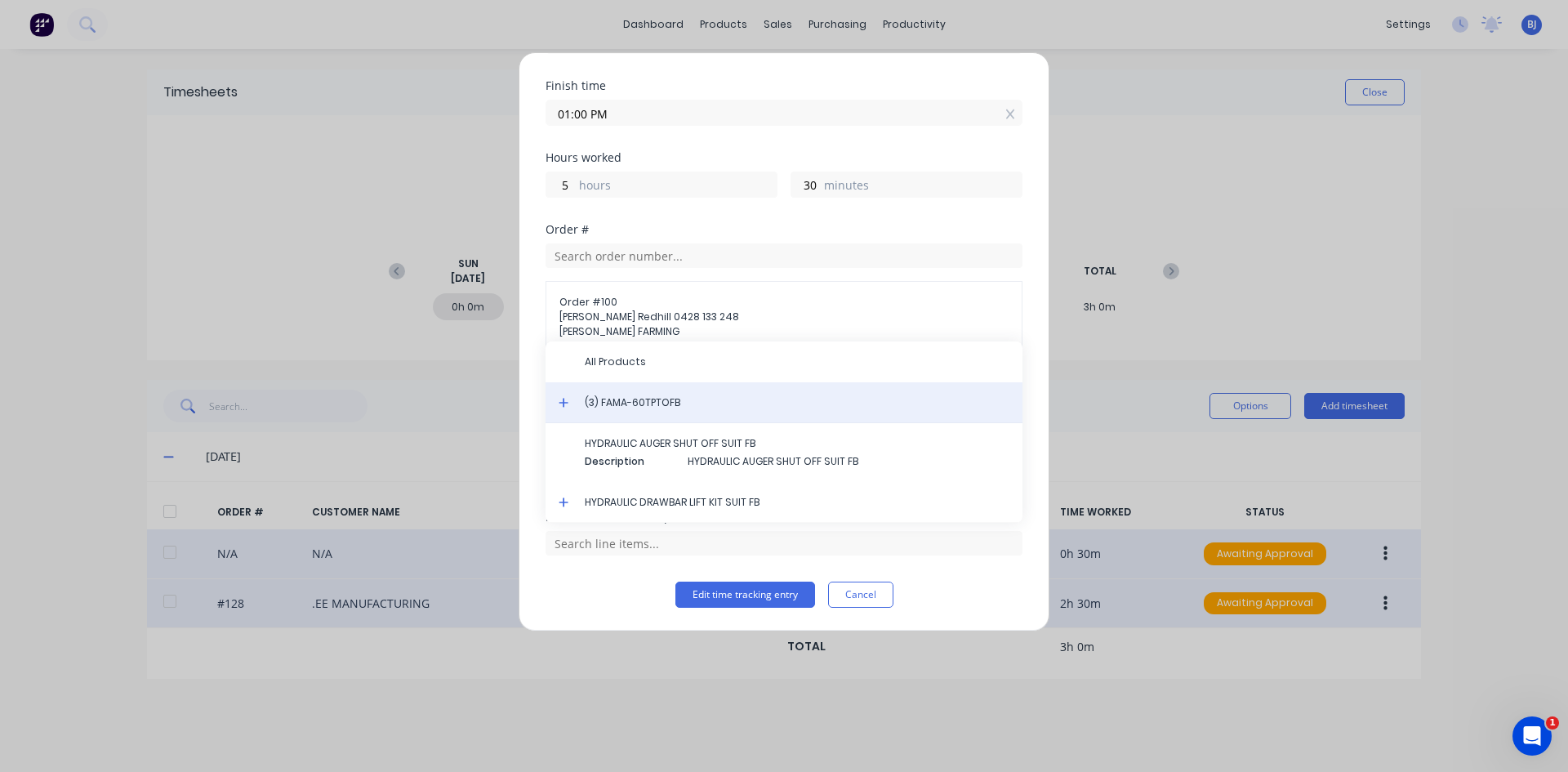
click at [606, 399] on span "(3) FAMA-60TPTOFB" at bounding box center [797, 402] width 425 height 14
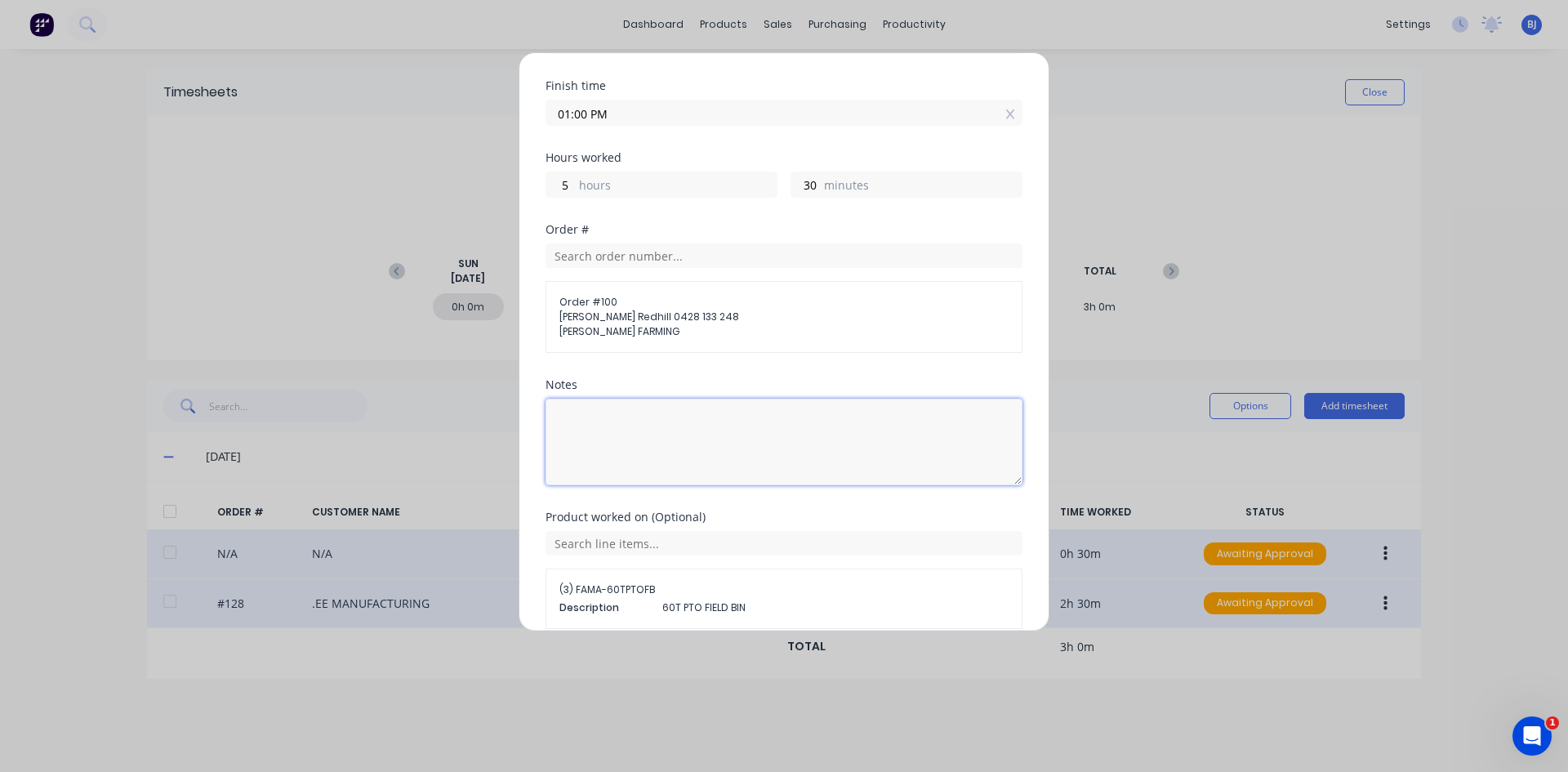
click at [588, 423] on textarea at bounding box center [784, 442] width 477 height 87
type textarea "E"
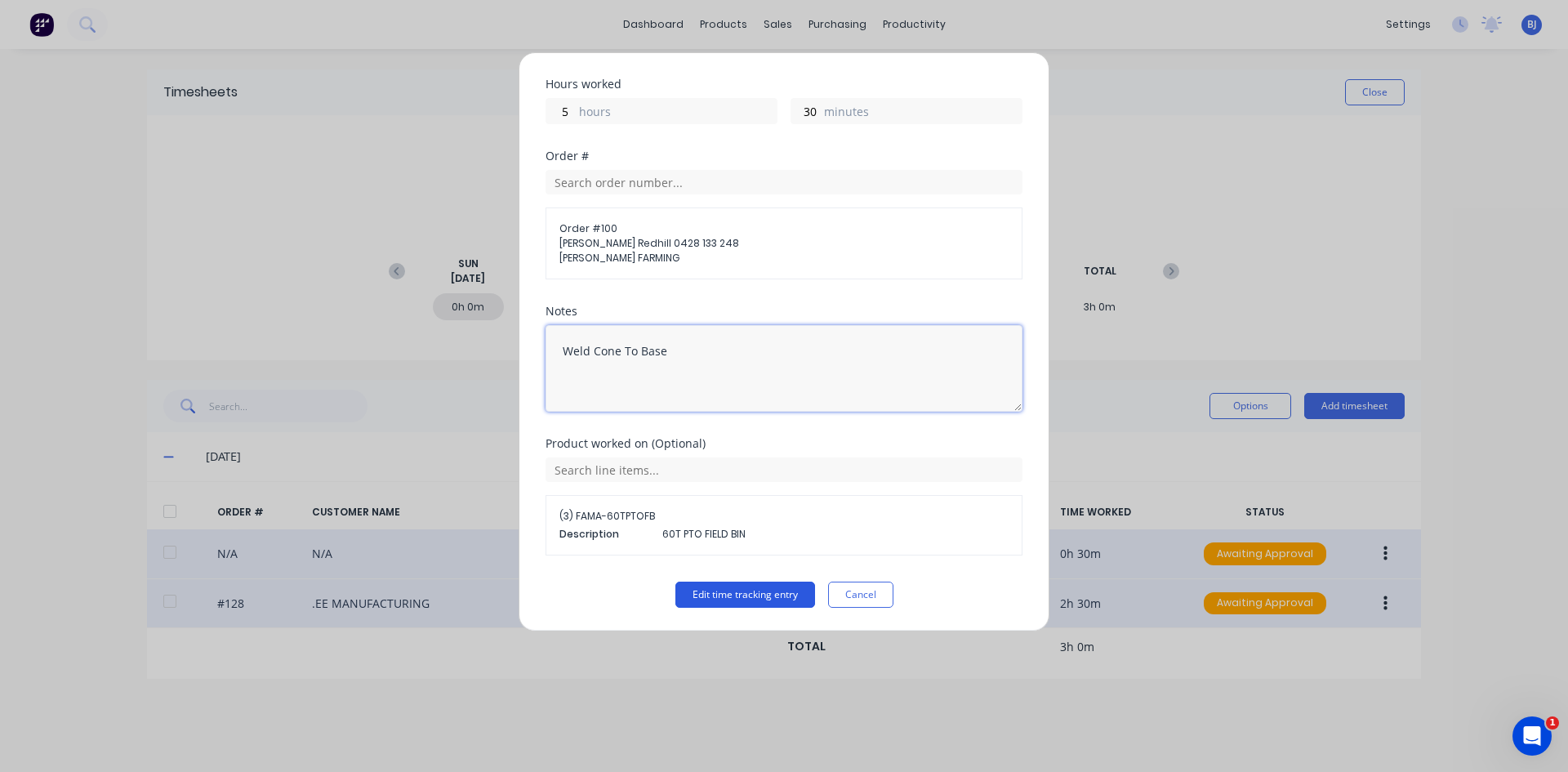
type textarea "Weld Cone To Base"
click at [725, 591] on button "Edit time tracking entry" at bounding box center [745, 594] width 140 height 26
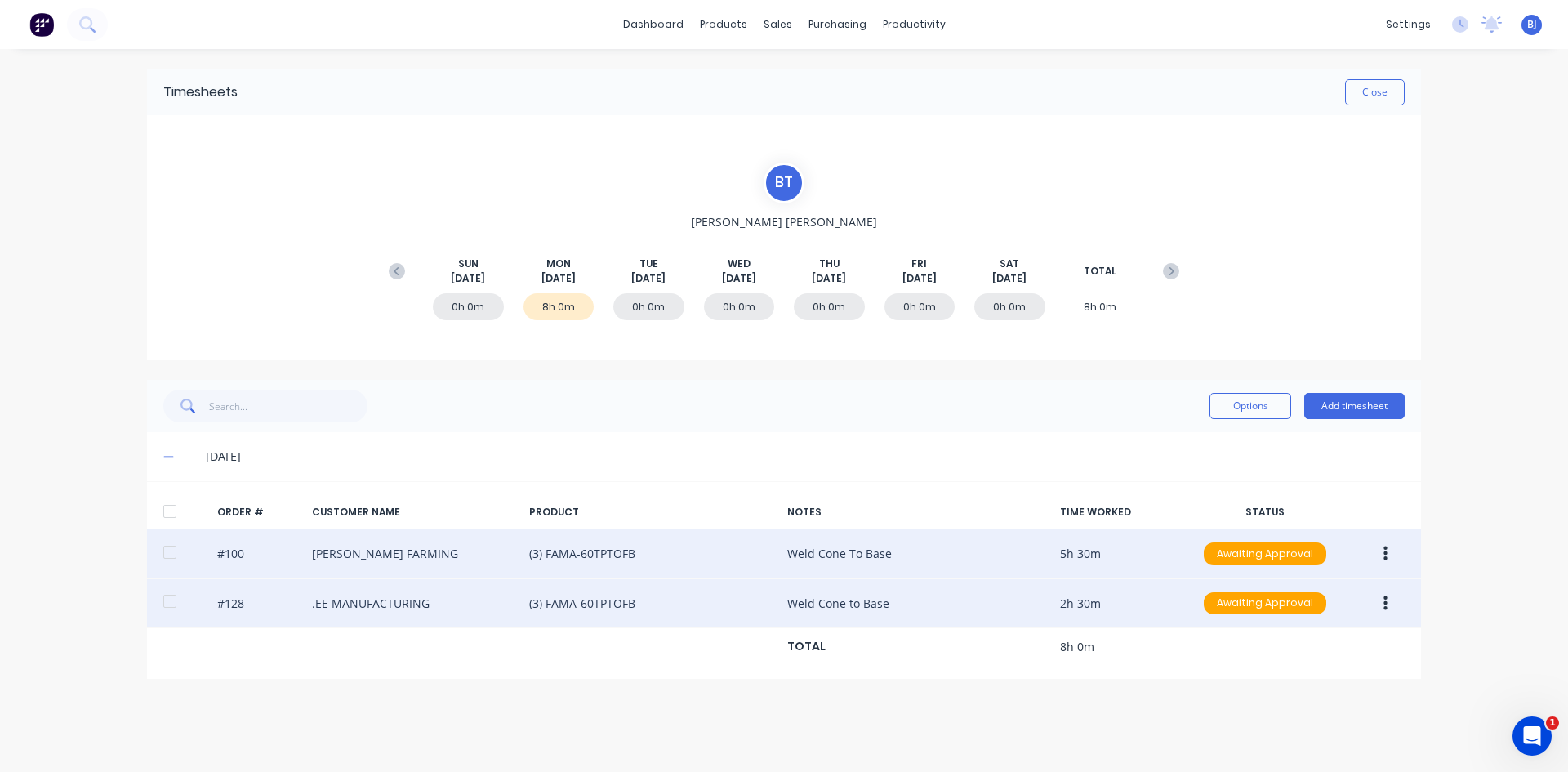
click at [1253, 555] on icon "button" at bounding box center [1386, 553] width 4 height 14
click at [1253, 595] on div "Duplicate" at bounding box center [1327, 694] width 125 height 24
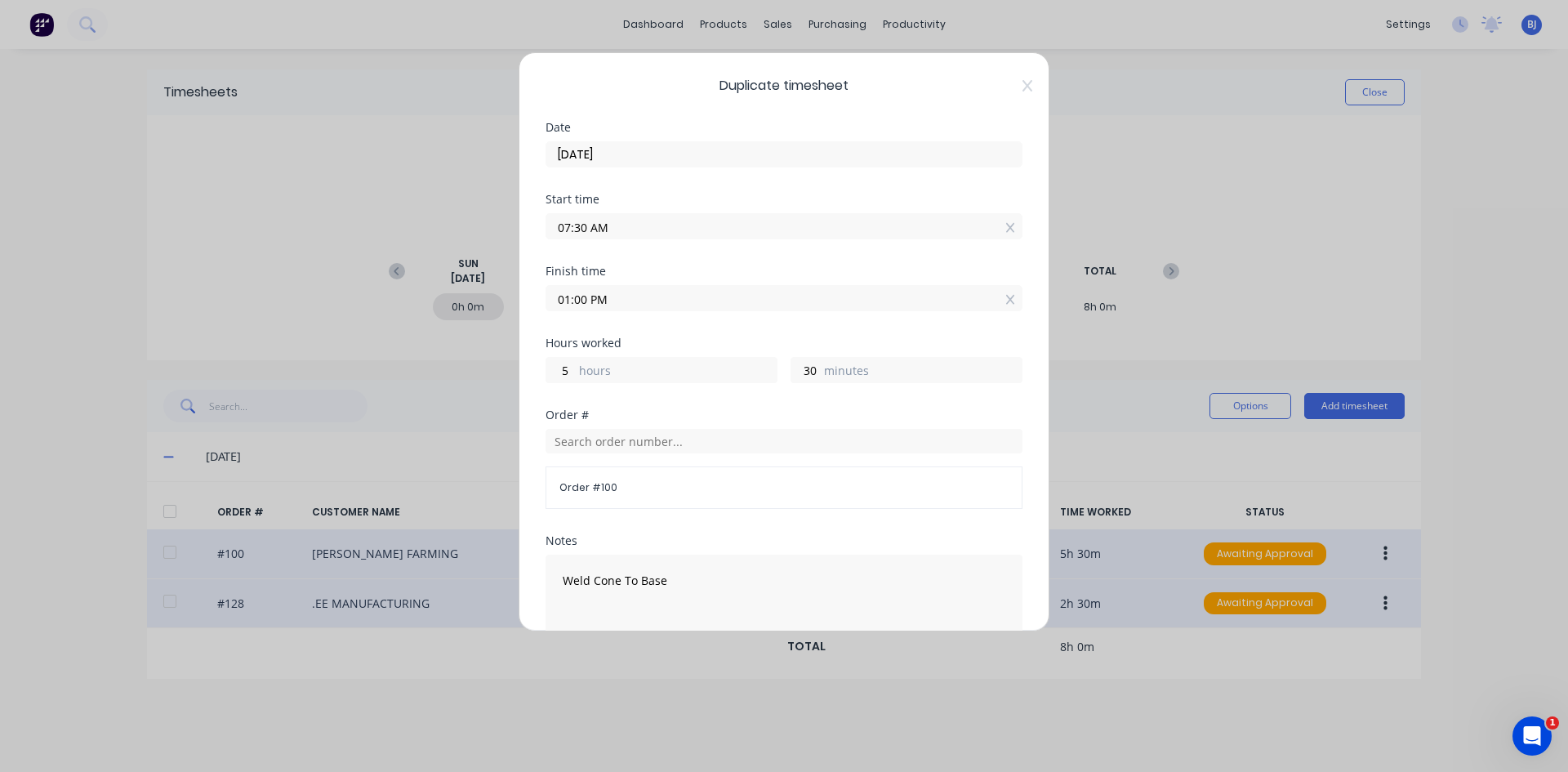
drag, startPoint x: 588, startPoint y: 223, endPoint x: 509, endPoint y: 234, distance: 79.8
click at [509, 234] on div "Duplicate timesheet Date [DATE] Start time 07:30 AM Finish time 01:00 PM Hours …" at bounding box center [784, 386] width 1568 height 772
type input "07:00 AM"
type input "6"
type input "0"
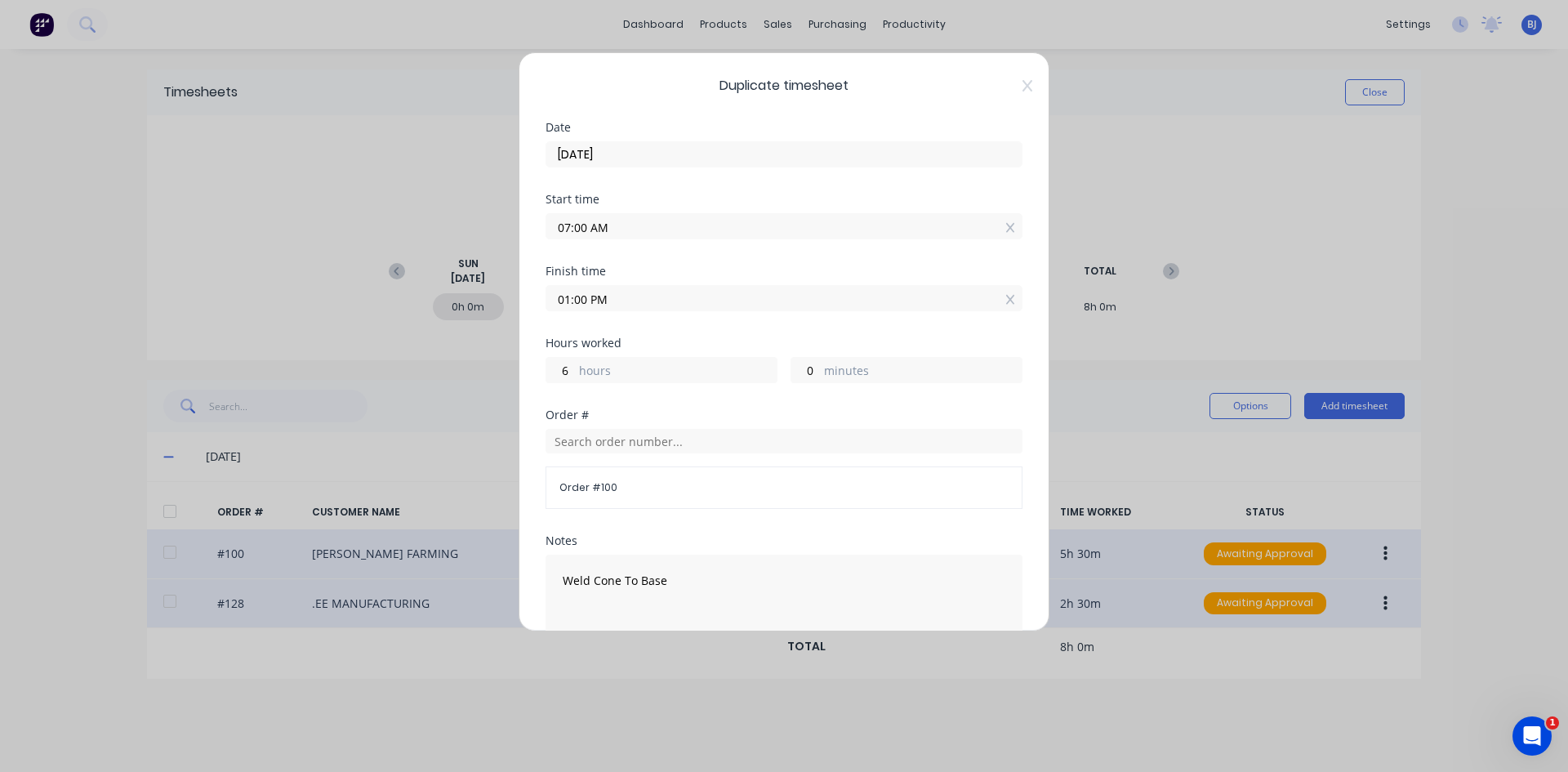
click at [708, 266] on div "Finish time" at bounding box center [784, 271] width 477 height 12
drag, startPoint x: 611, startPoint y: 305, endPoint x: 541, endPoint y: 311, distance: 70.3
click at [541, 311] on div "Duplicate timesheet Date [DATE] Start time 07:00 AM Finish time 01:00 PM Hours …" at bounding box center [784, 342] width 531 height 579
click at [612, 297] on input "7.30" at bounding box center [784, 297] width 476 height 24
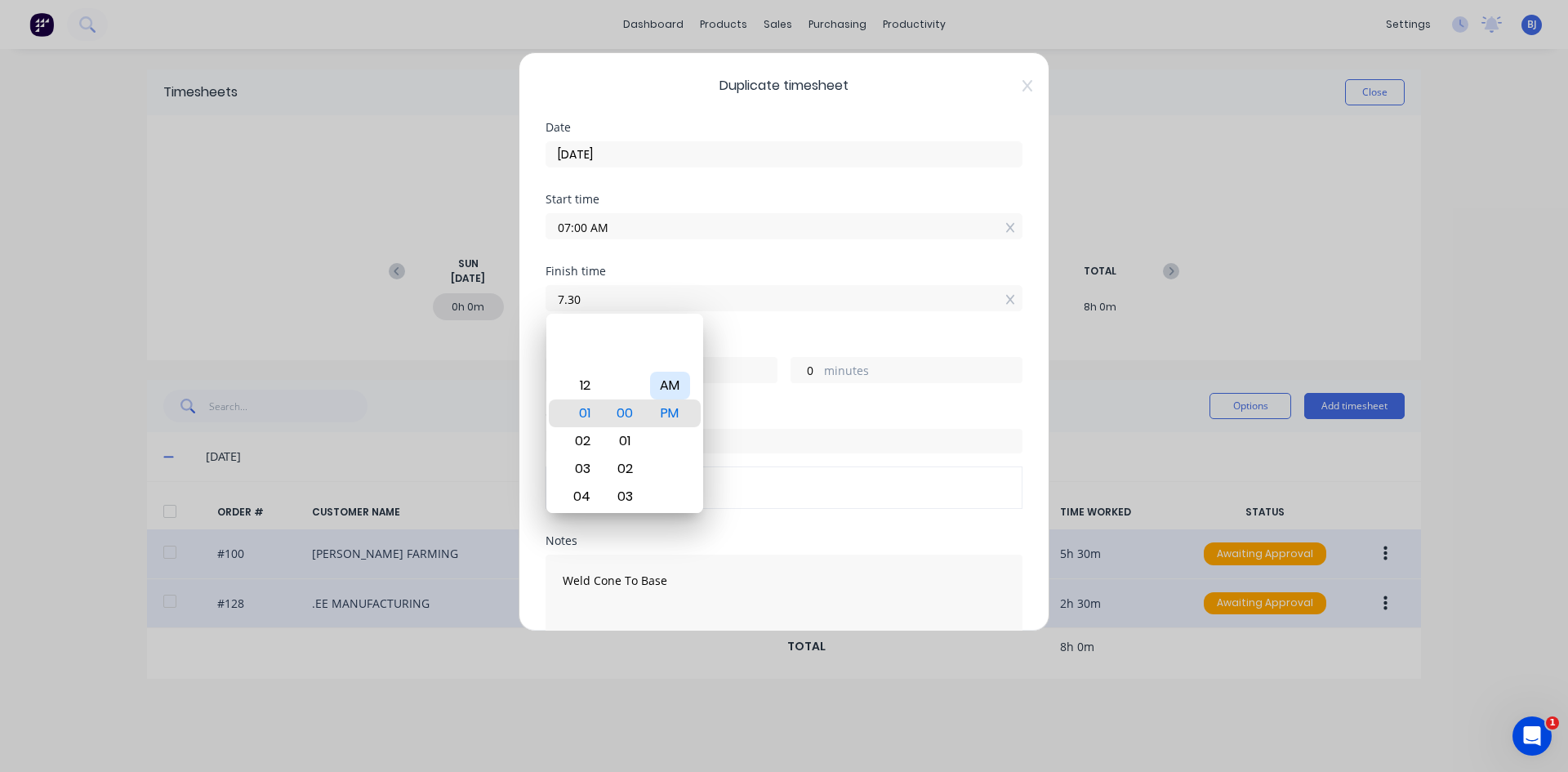
type input "07:30 AM"
type input "0"
type input "30"
drag, startPoint x: 678, startPoint y: 385, endPoint x: 702, endPoint y: 337, distance: 53.7
click at [681, 384] on div "AM" at bounding box center [670, 385] width 40 height 28
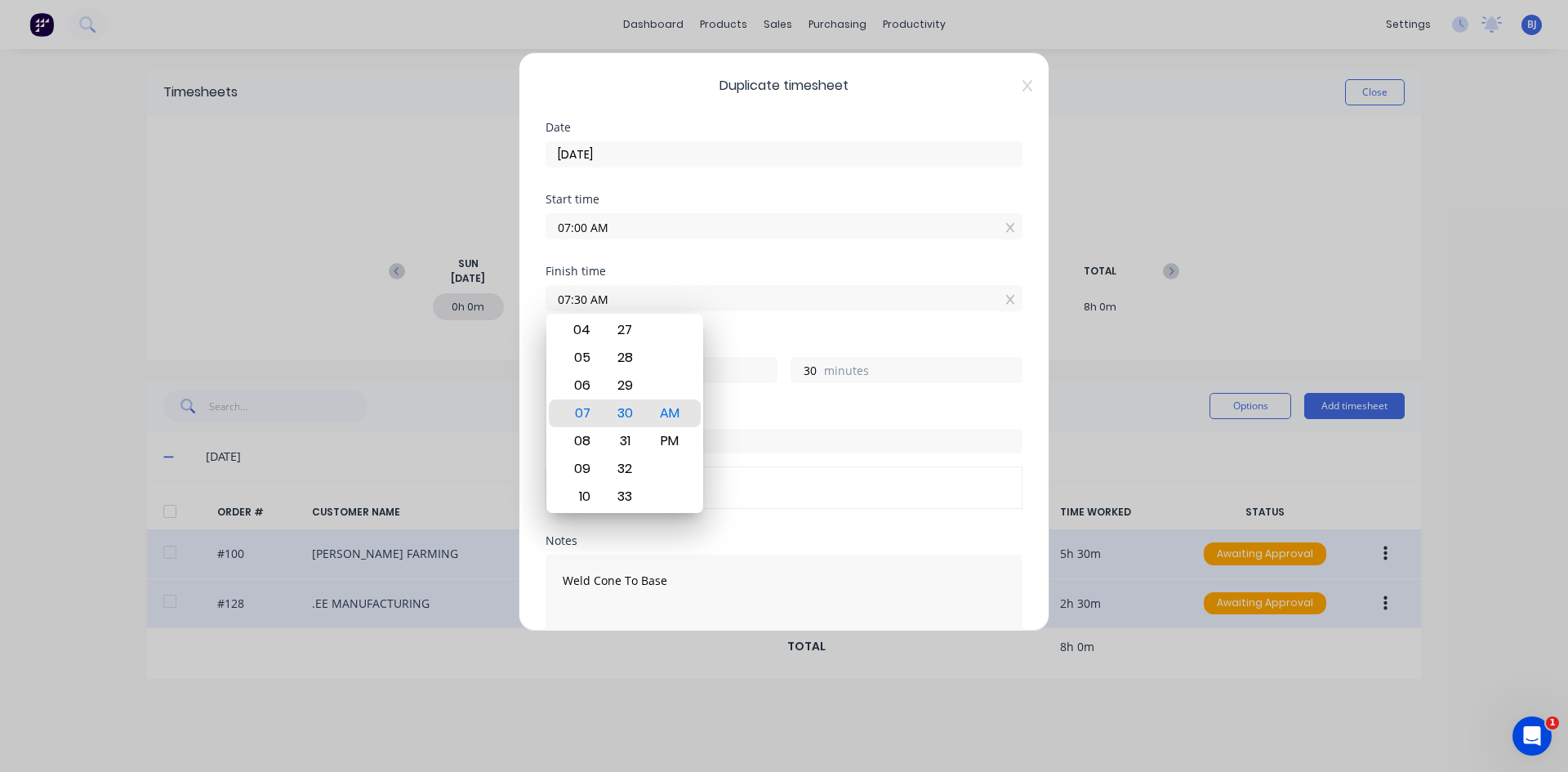
click at [735, 345] on div "Hours worked" at bounding box center [784, 344] width 477 height 12
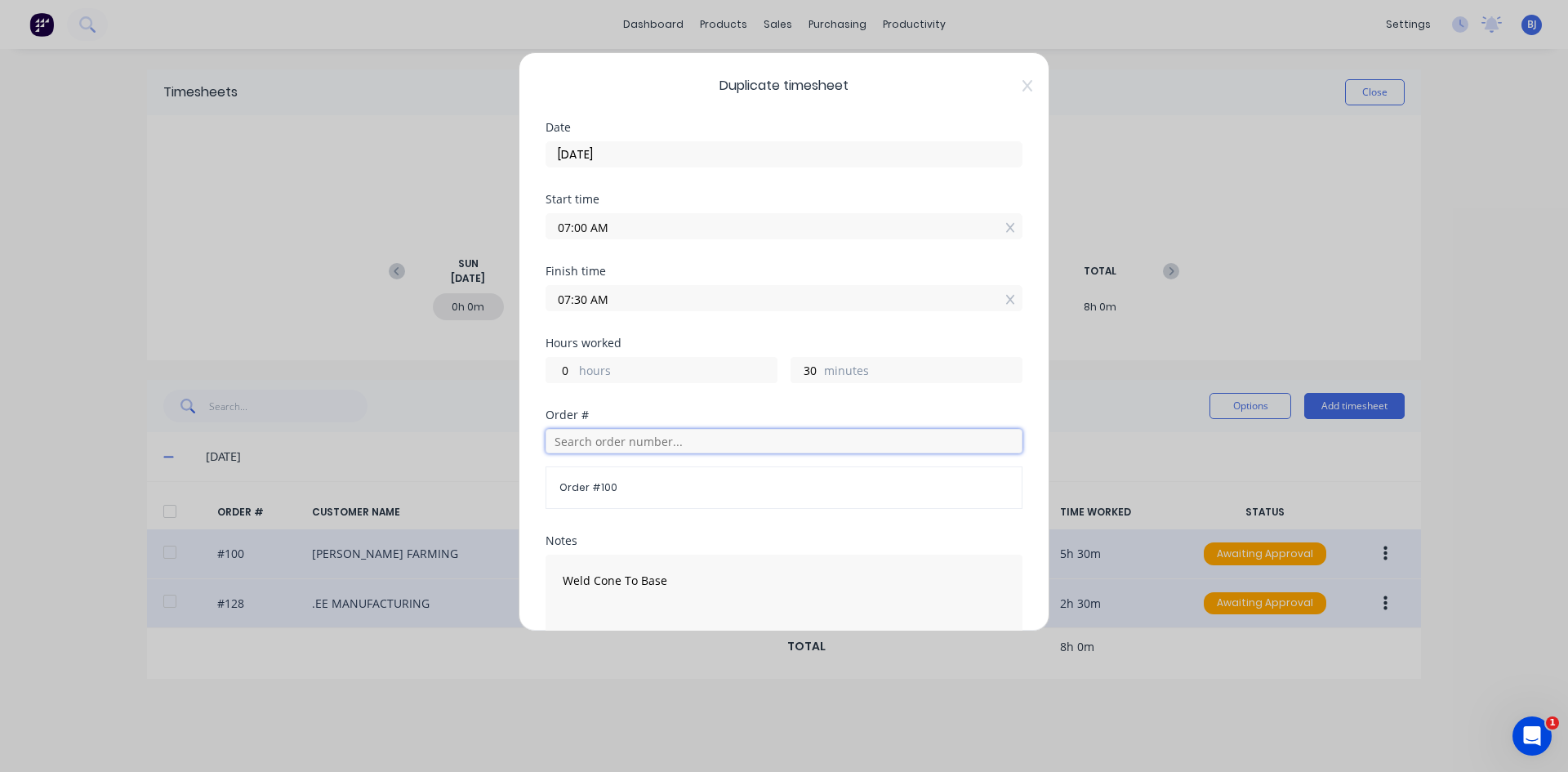
click at [596, 443] on input "text" at bounding box center [784, 440] width 477 height 24
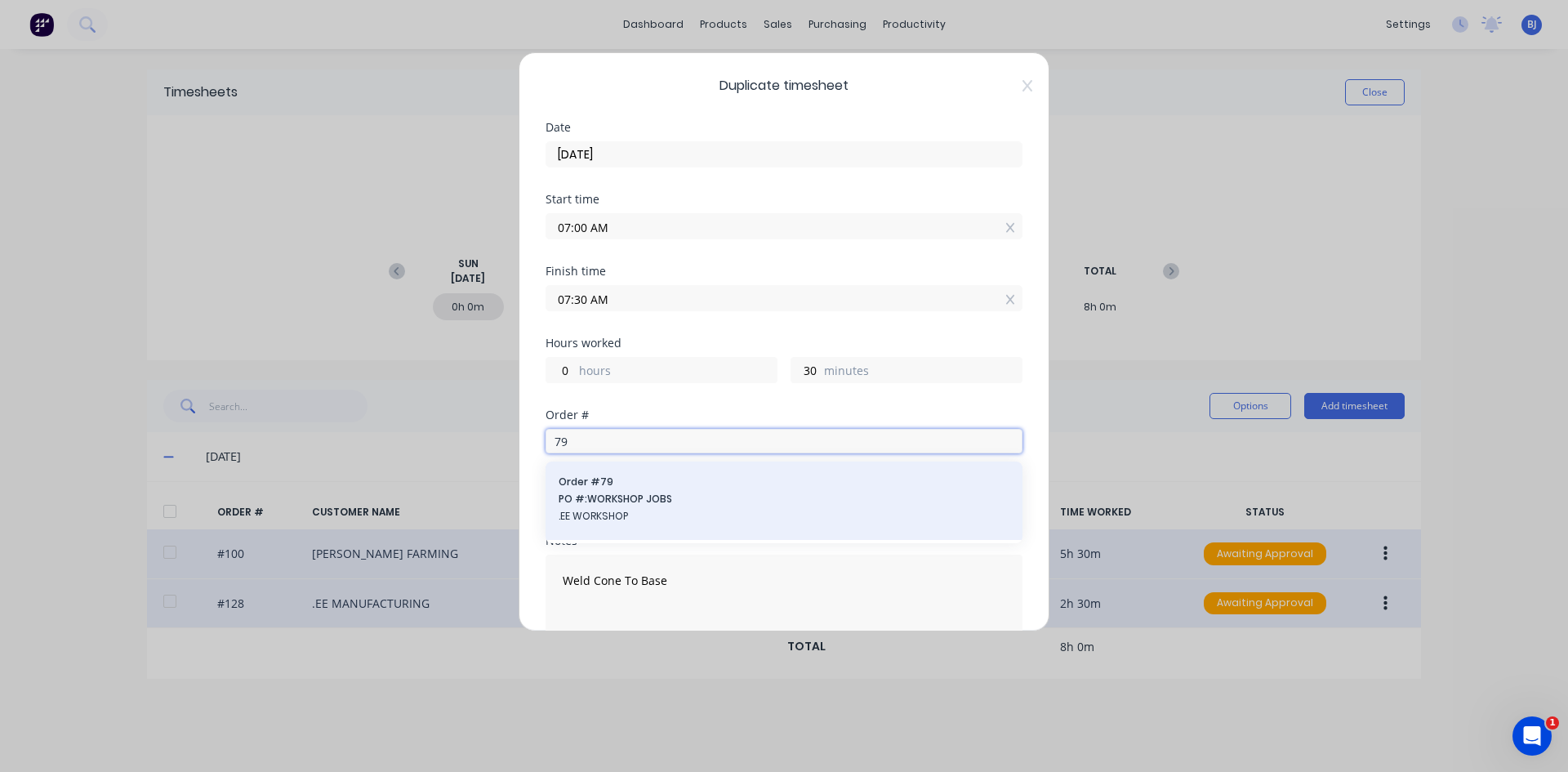
type input "79"
click at [584, 486] on span "Order # 79" at bounding box center [784, 482] width 451 height 14
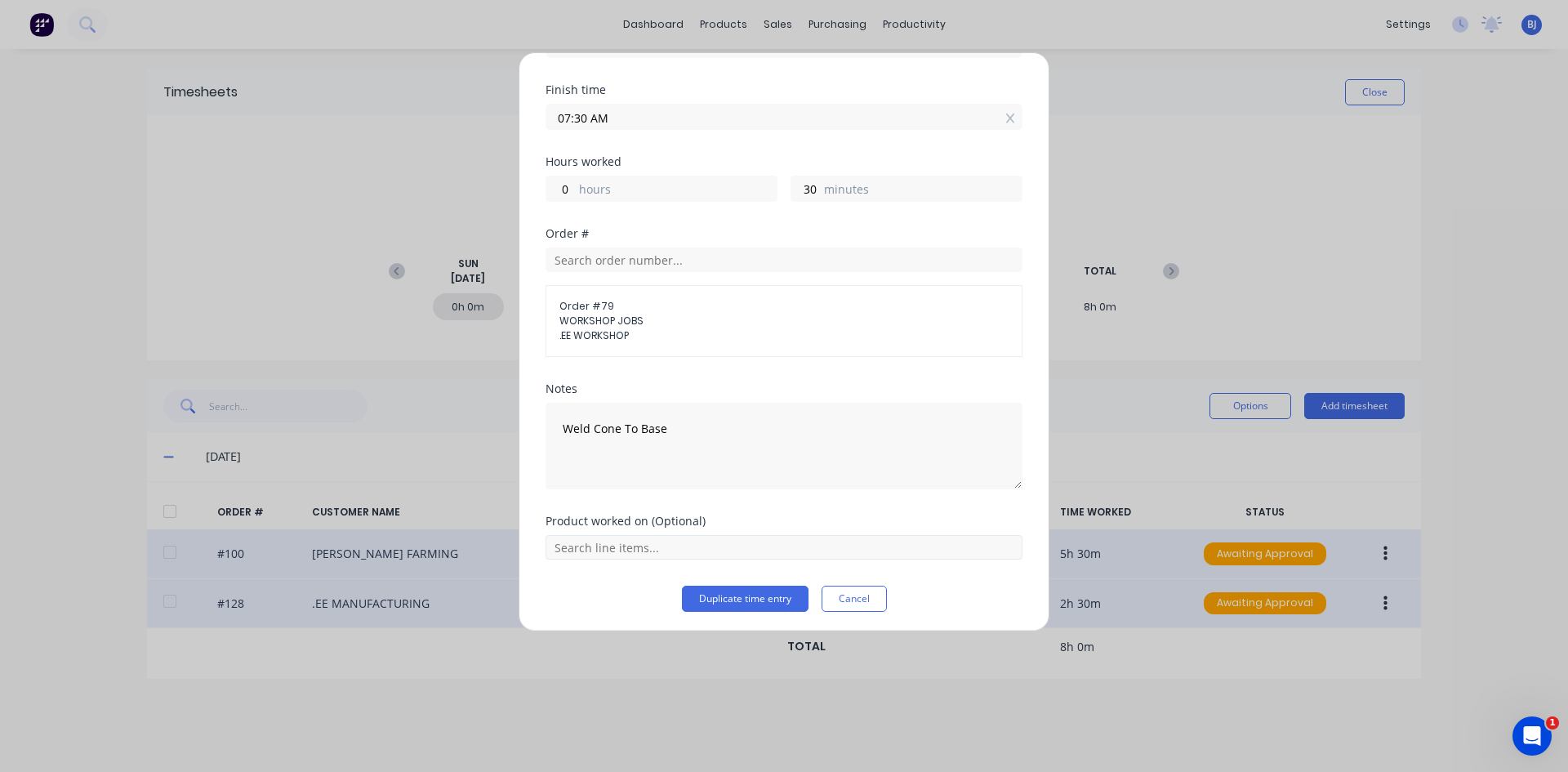
scroll to position [185, 0]
drag, startPoint x: 608, startPoint y: 426, endPoint x: 519, endPoint y: 434, distance: 89.4
click at [520, 433] on div "Duplicate timesheet Date [DATE] Start time 07:00 AM Finish time 07:30 AM Hours …" at bounding box center [784, 342] width 531 height 579
click at [678, 427] on textarea "Weld Cone To Base" at bounding box center [784, 442] width 477 height 87
type textarea "W"
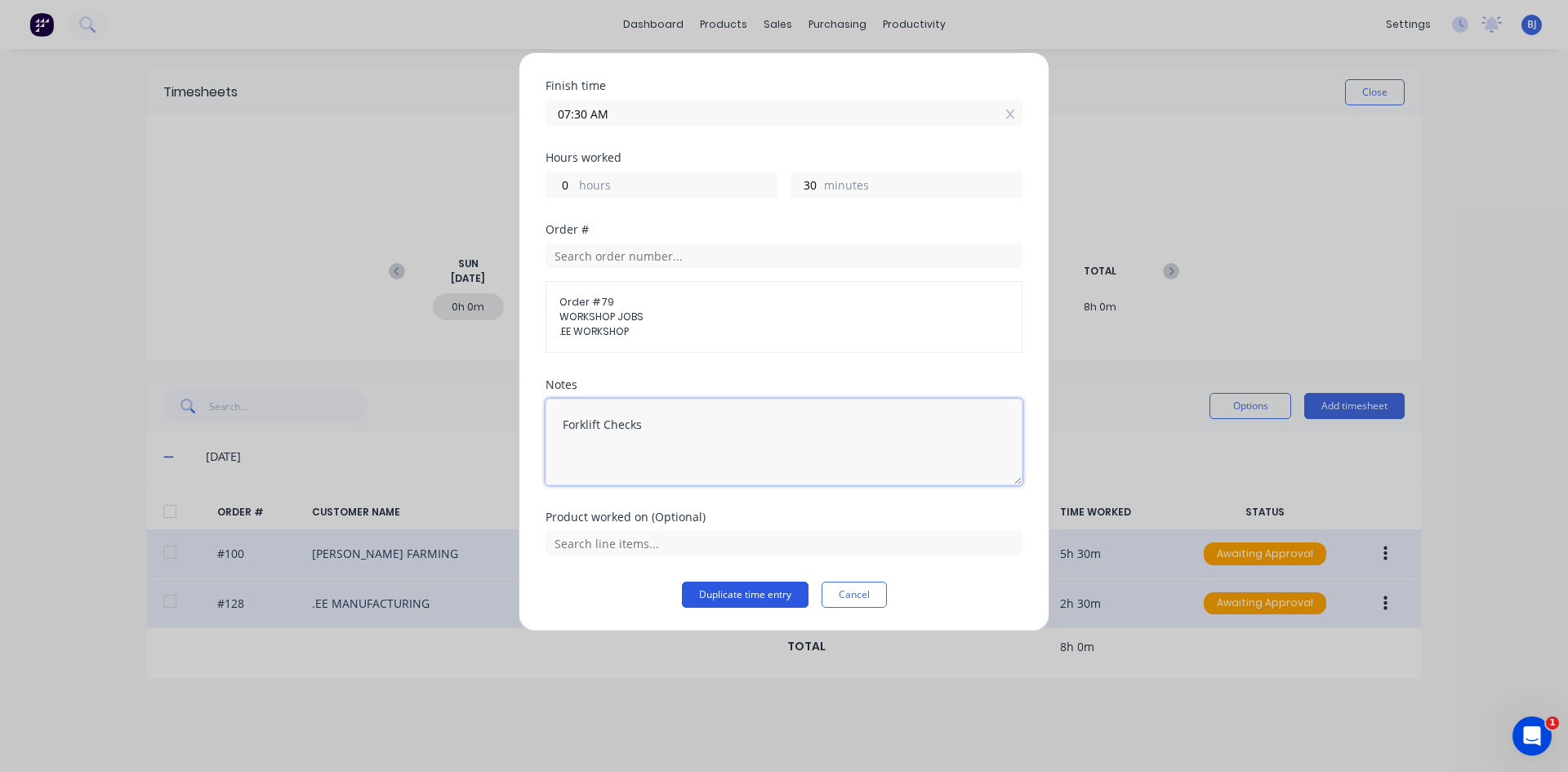
type textarea "Forklift Checks"
click at [729, 590] on button "Duplicate time entry" at bounding box center [745, 594] width 126 height 26
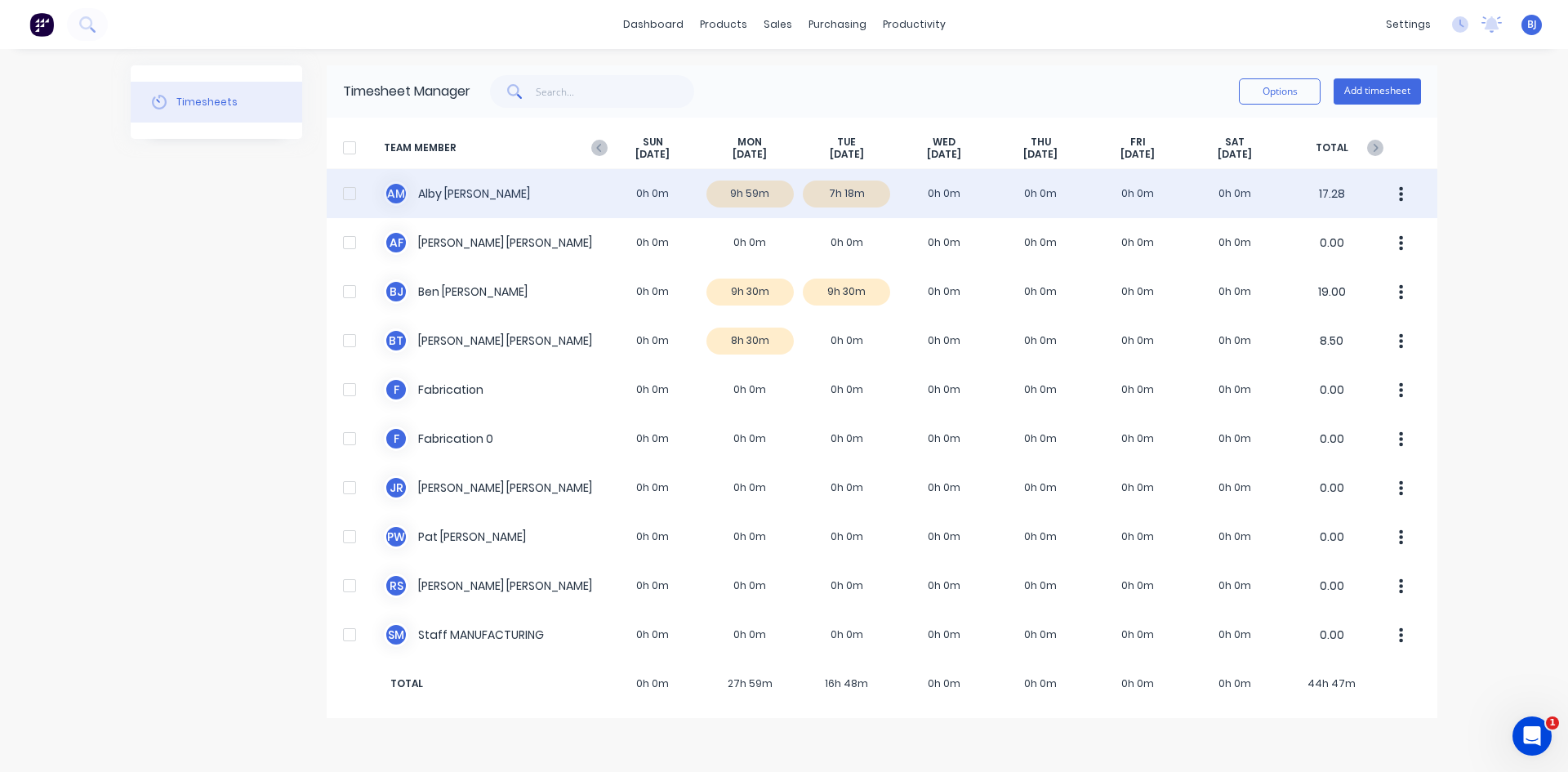
click at [764, 197] on div "A M [PERSON_NAME] 0h 0m 9h 59m 7h 18m 0h 0m 0h 0m 0h 0m 0h 0m 17.28" at bounding box center [881, 193] width 1111 height 49
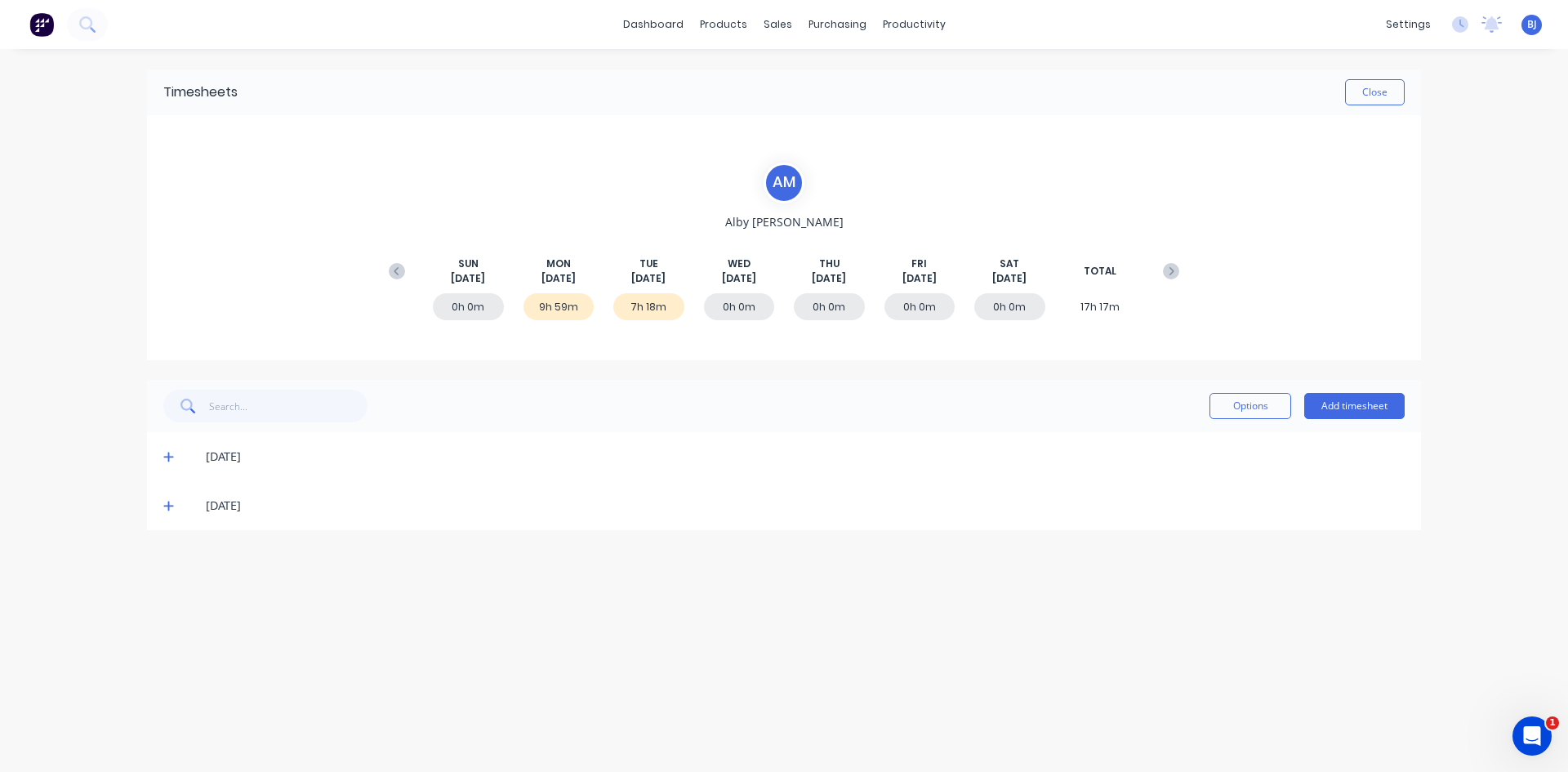
click at [169, 460] on icon at bounding box center [168, 457] width 10 height 10
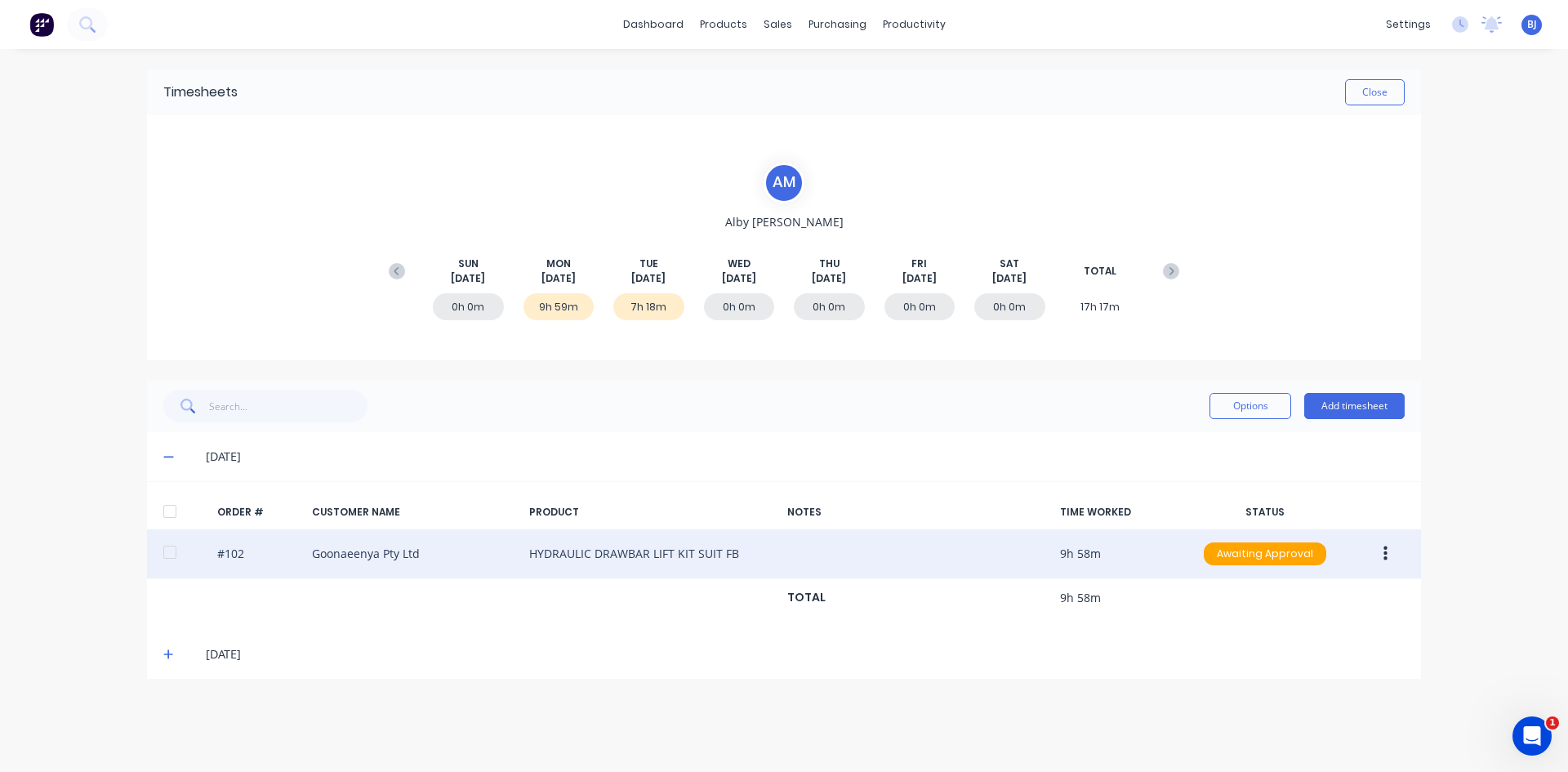
click at [1253, 553] on button "button" at bounding box center [1386, 554] width 39 height 29
click at [1253, 595] on div "Edit" at bounding box center [1327, 662] width 125 height 24
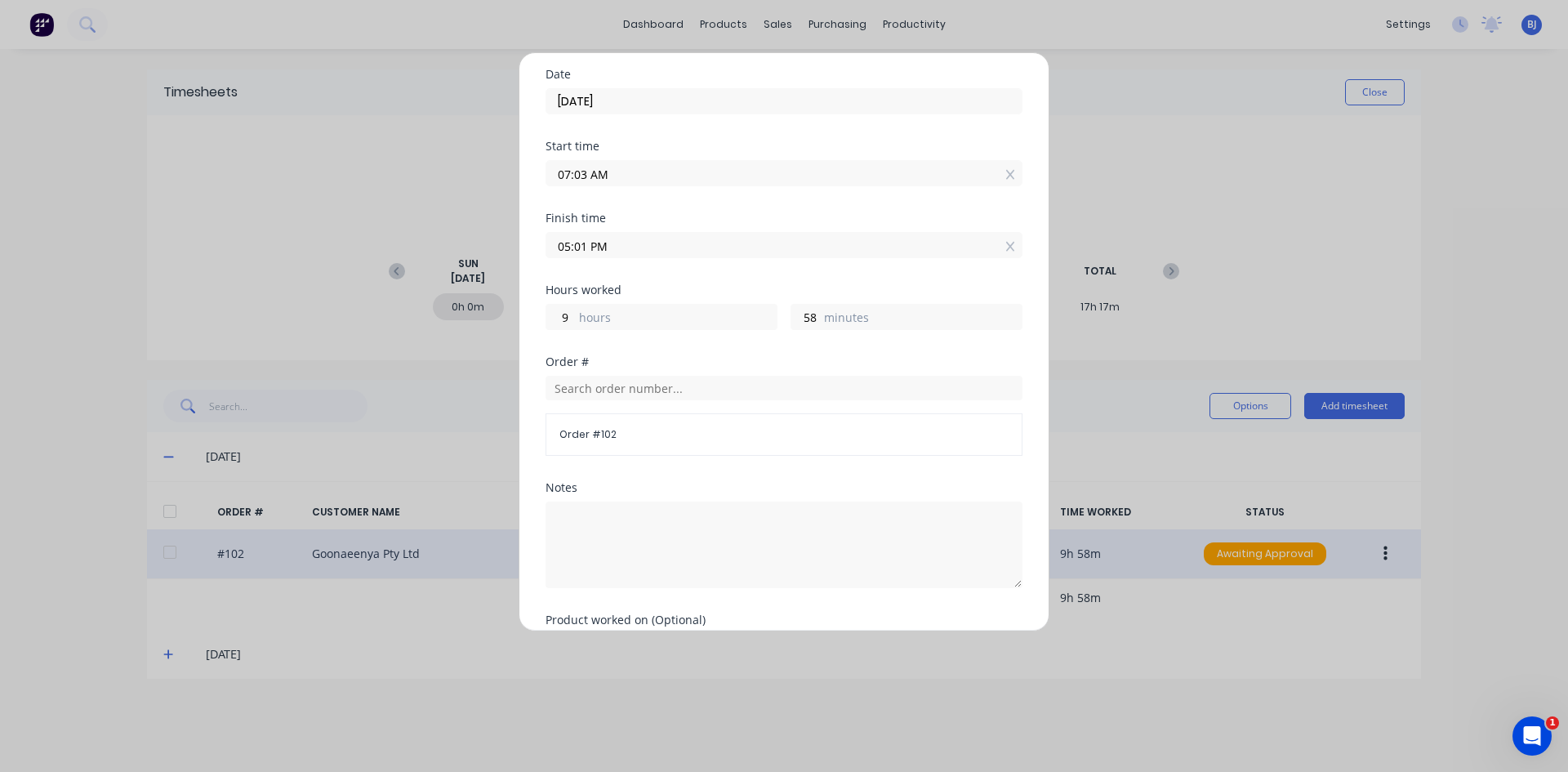
scroll to position [82, 0]
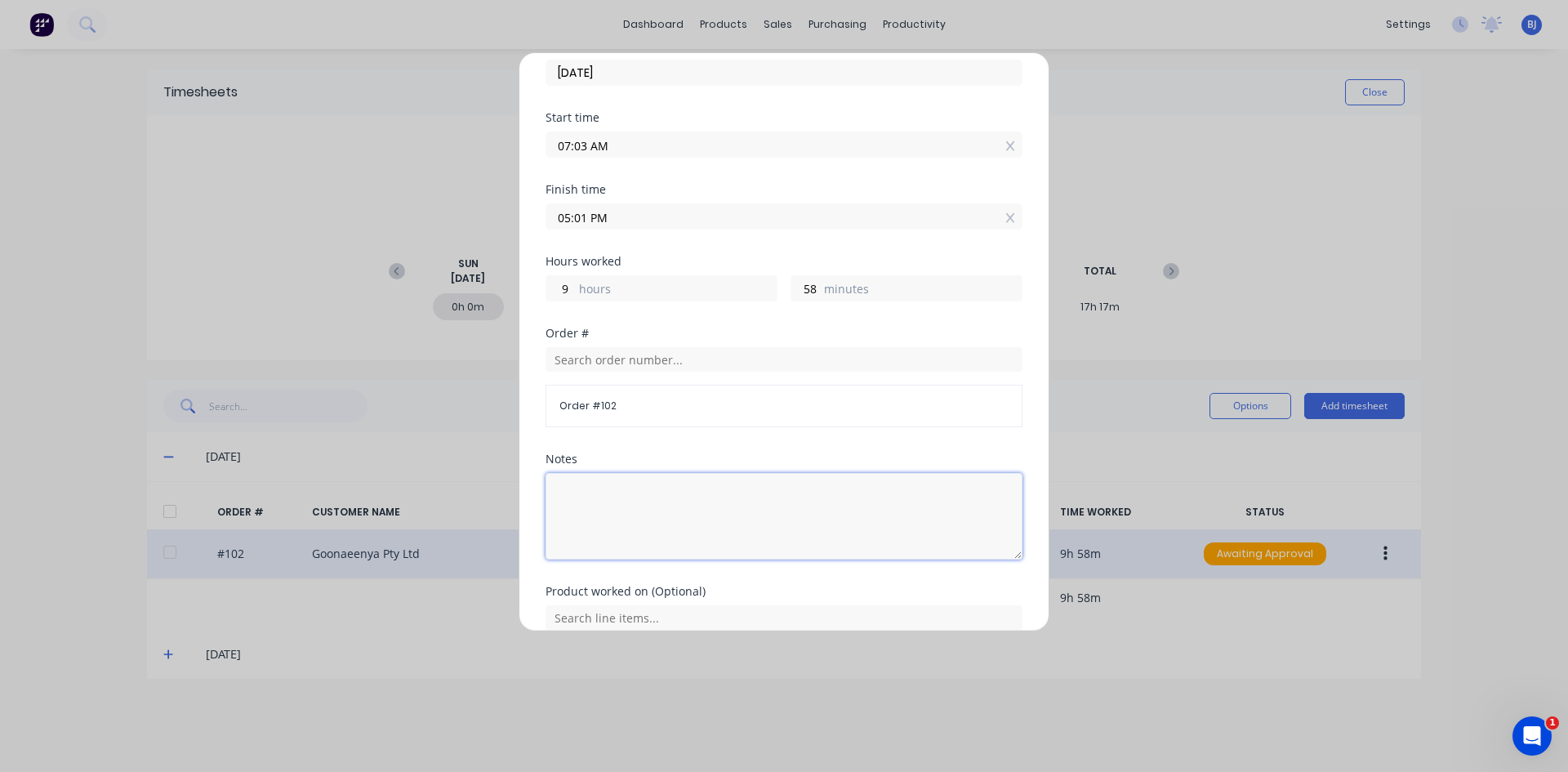
click at [571, 490] on textarea at bounding box center [784, 516] width 477 height 87
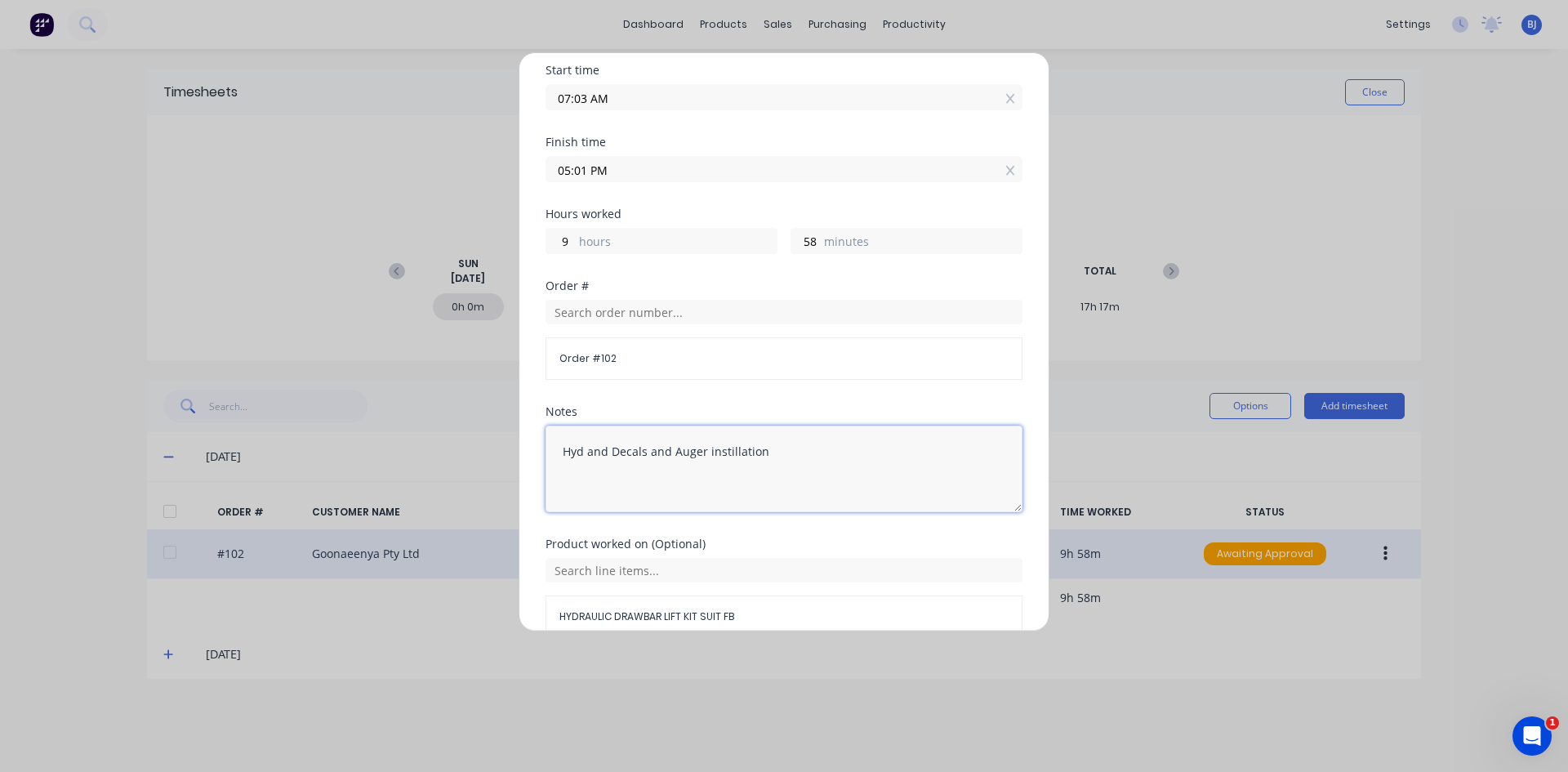
scroll to position [230, 0]
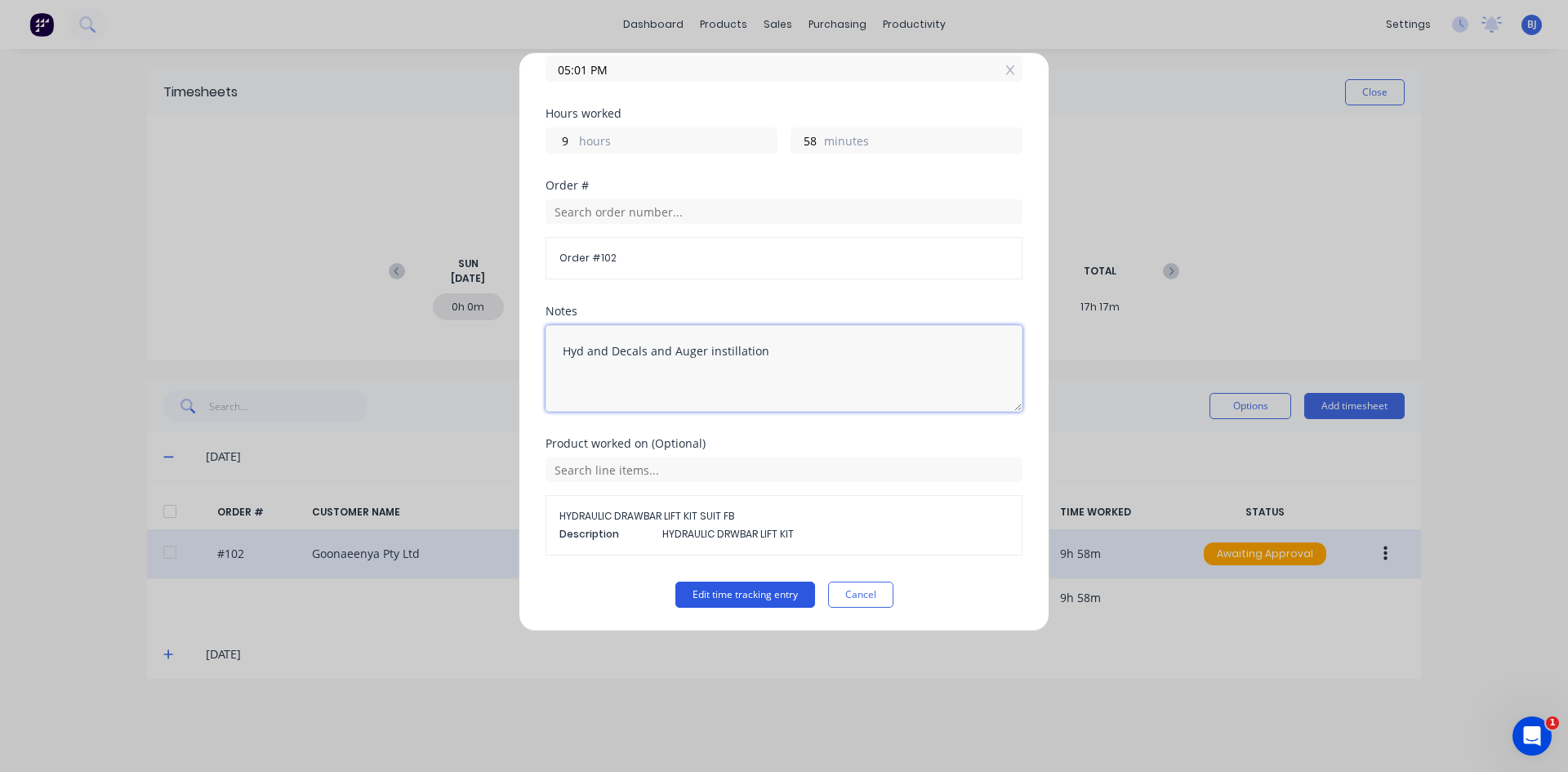
type textarea "Hyd and Decals and Auger instillation"
click at [689, 593] on button "Edit time tracking entry" at bounding box center [745, 594] width 140 height 26
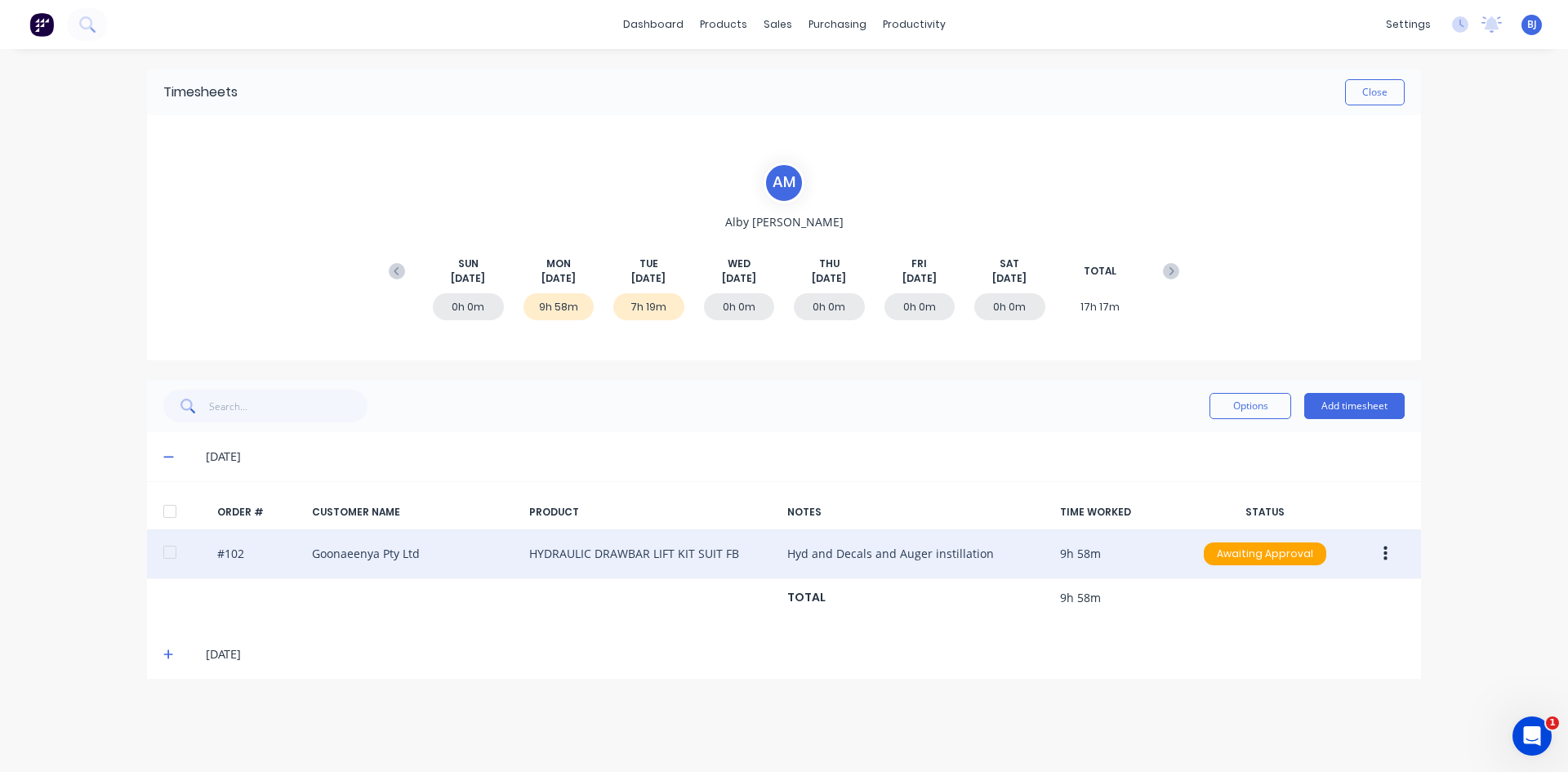
click at [1253, 561] on icon "button" at bounding box center [1386, 553] width 4 height 14
click at [1253, 595] on div "Edit" at bounding box center [1327, 662] width 125 height 24
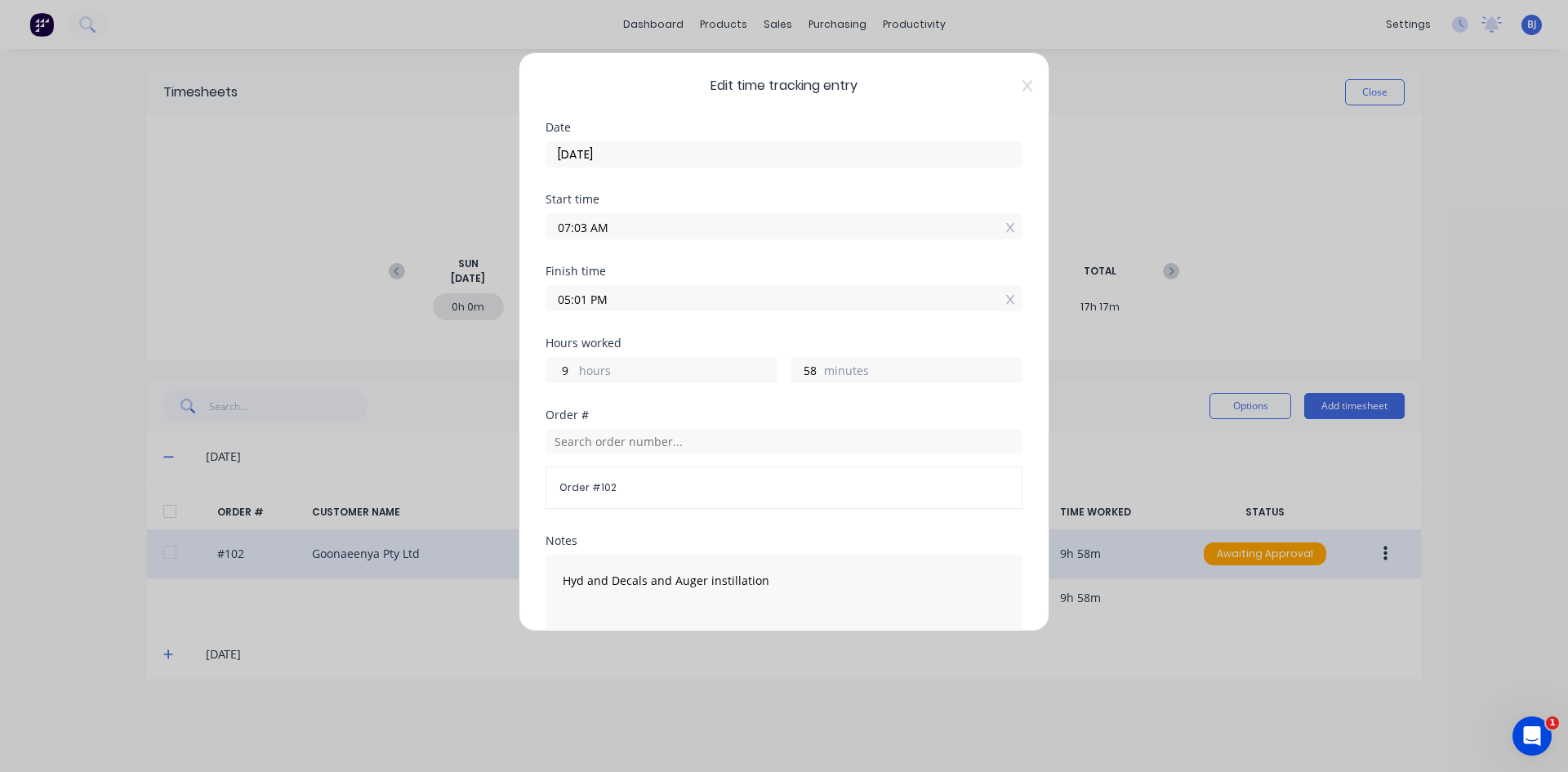
drag, startPoint x: 589, startPoint y: 231, endPoint x: 529, endPoint y: 251, distance: 63.2
click at [529, 251] on div "Edit time tracking entry Date [DATE] Start time 07:03 AM Finish time 05:01 PM H…" at bounding box center [784, 342] width 531 height 579
type input "07:00 AM"
type input "10"
type input "1"
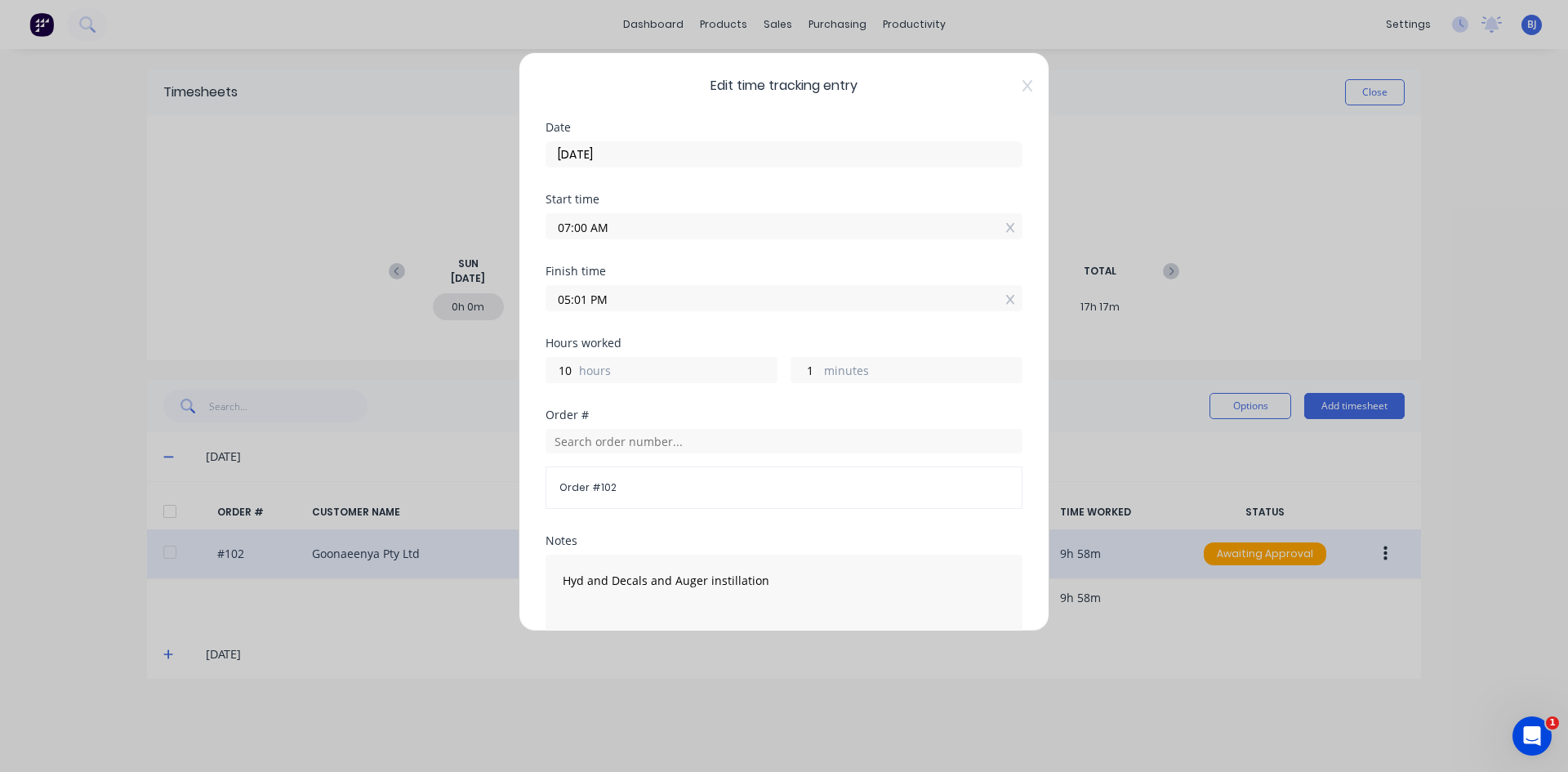
click at [718, 256] on div "Start time 07:00 AM" at bounding box center [784, 230] width 477 height 71
drag, startPoint x: 589, startPoint y: 299, endPoint x: 539, endPoint y: 307, distance: 50.6
click at [539, 307] on div "Edit time tracking entry Date [DATE] Start time 07:00 AM Finish time 05:01 PM H…" at bounding box center [784, 342] width 531 height 579
type input "04:30 AM"
type input "-2"
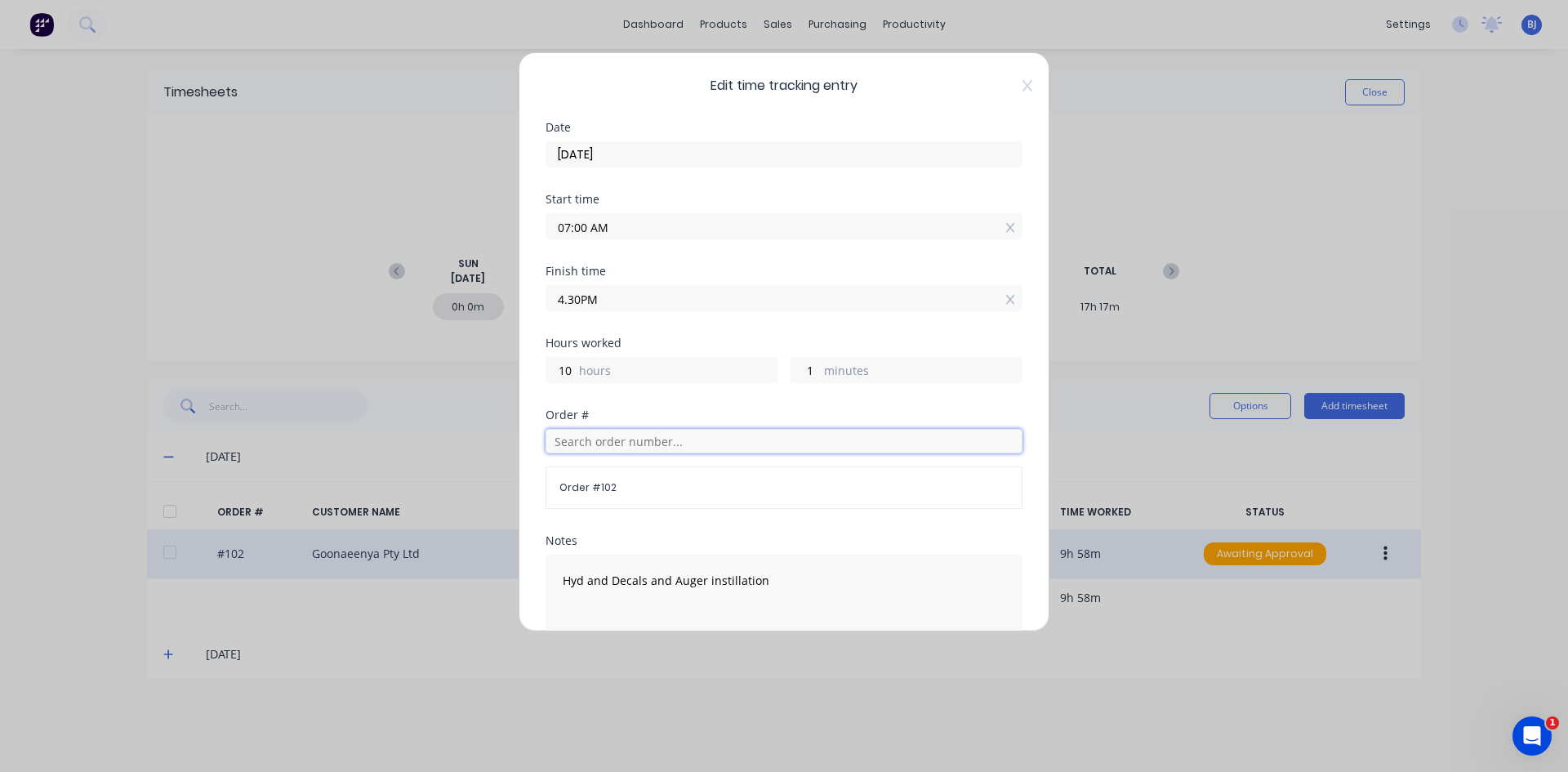
type input "-30"
click at [576, 442] on input "text" at bounding box center [784, 440] width 477 height 24
drag, startPoint x: 607, startPoint y: 304, endPoint x: 579, endPoint y: 306, distance: 28.1
click at [579, 306] on input "04:30 AM" at bounding box center [784, 297] width 476 height 24
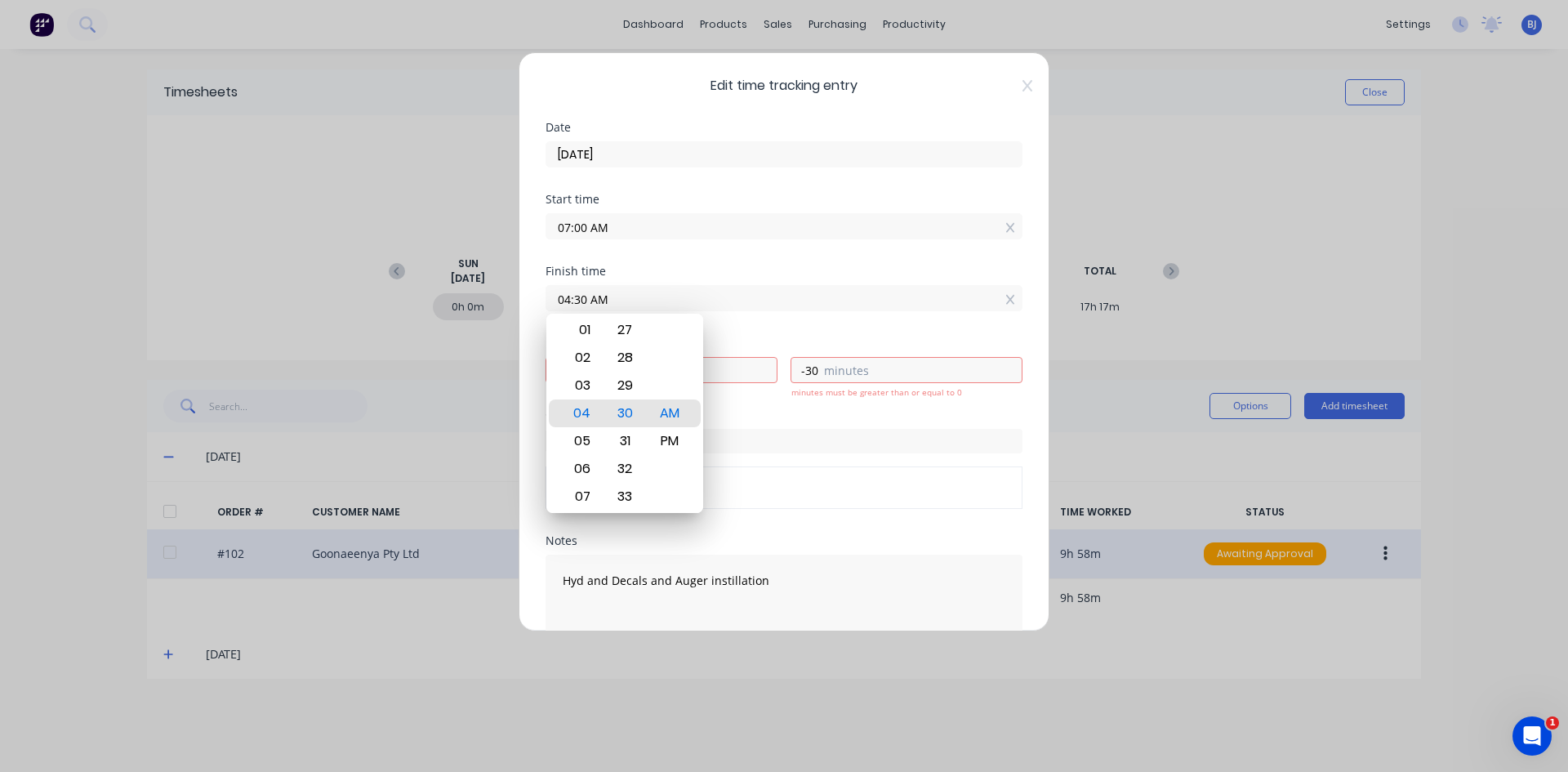
drag, startPoint x: 629, startPoint y: 305, endPoint x: 672, endPoint y: 291, distance: 45.2
drag, startPoint x: 672, startPoint y: 291, endPoint x: 632, endPoint y: 300, distance: 41.0
drag, startPoint x: 632, startPoint y: 300, endPoint x: 614, endPoint y: 292, distance: 19.7
click at [614, 292] on input "04:30 AM" at bounding box center [784, 297] width 476 height 24
click at [664, 438] on div "PM" at bounding box center [670, 441] width 40 height 28
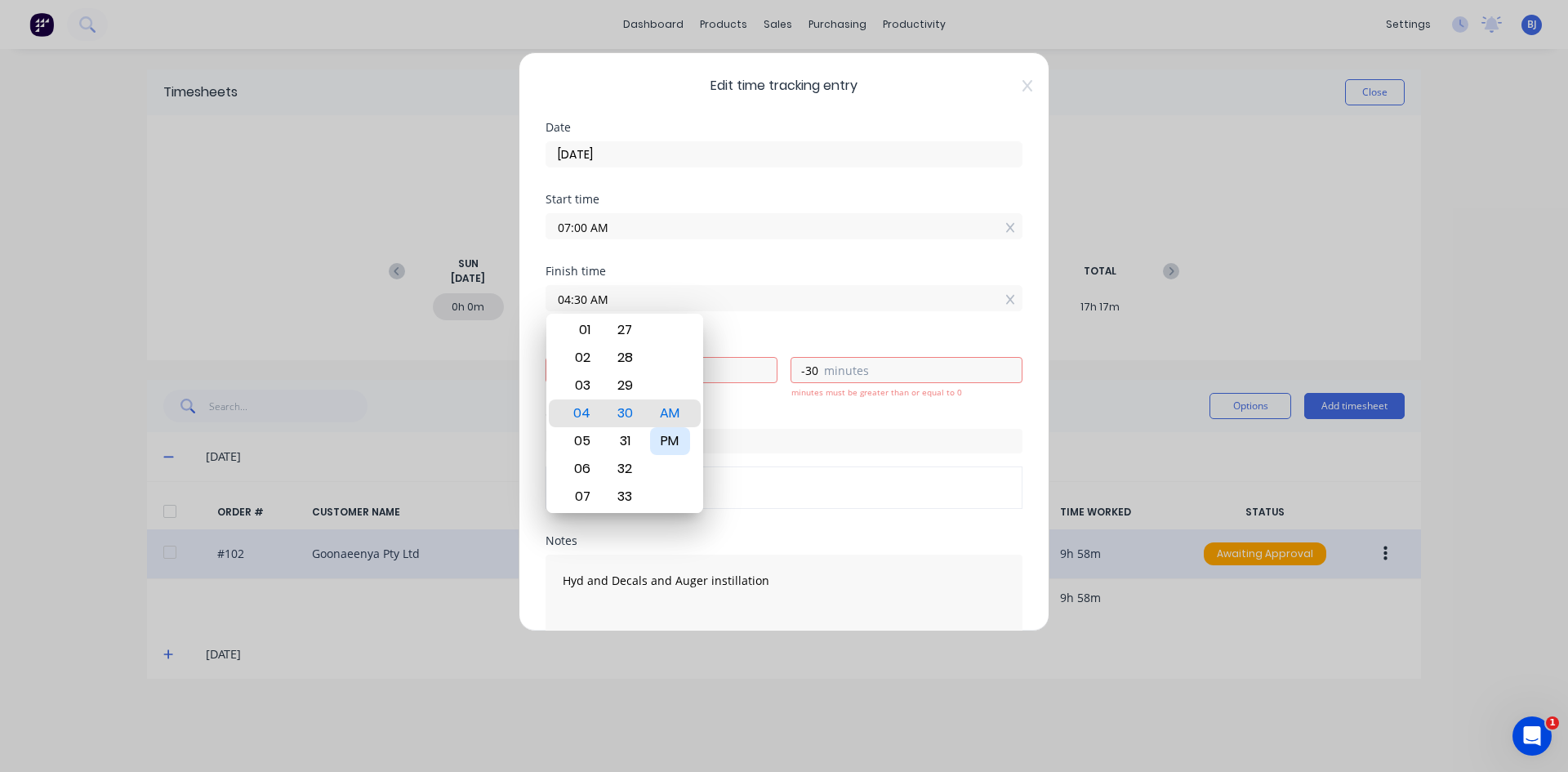
type input "04:30 PM"
type input "9"
type input "30"
click at [756, 332] on div "Finish time 04:30 PM" at bounding box center [784, 301] width 477 height 71
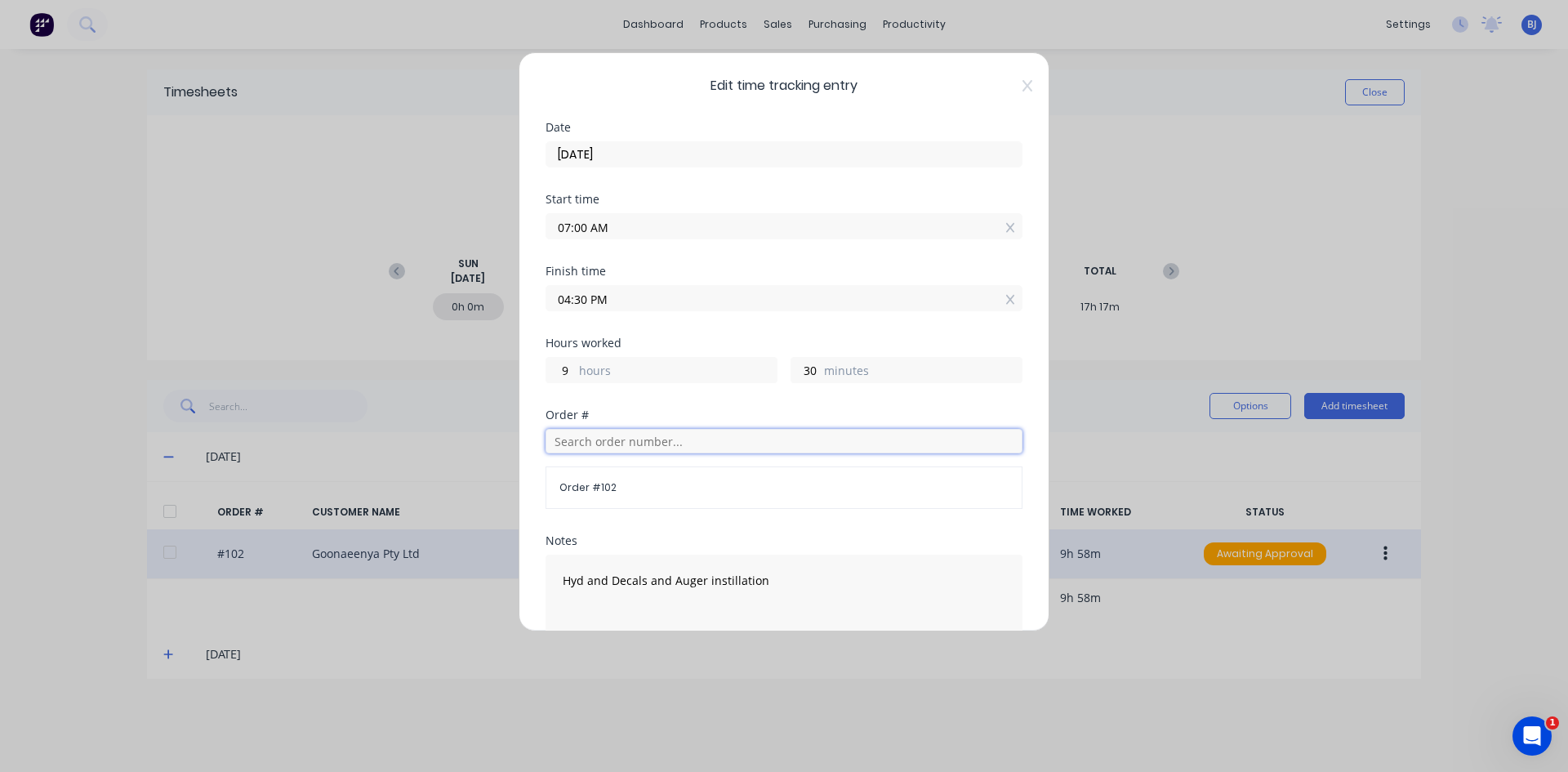
click at [576, 438] on input "text" at bounding box center [784, 440] width 477 height 24
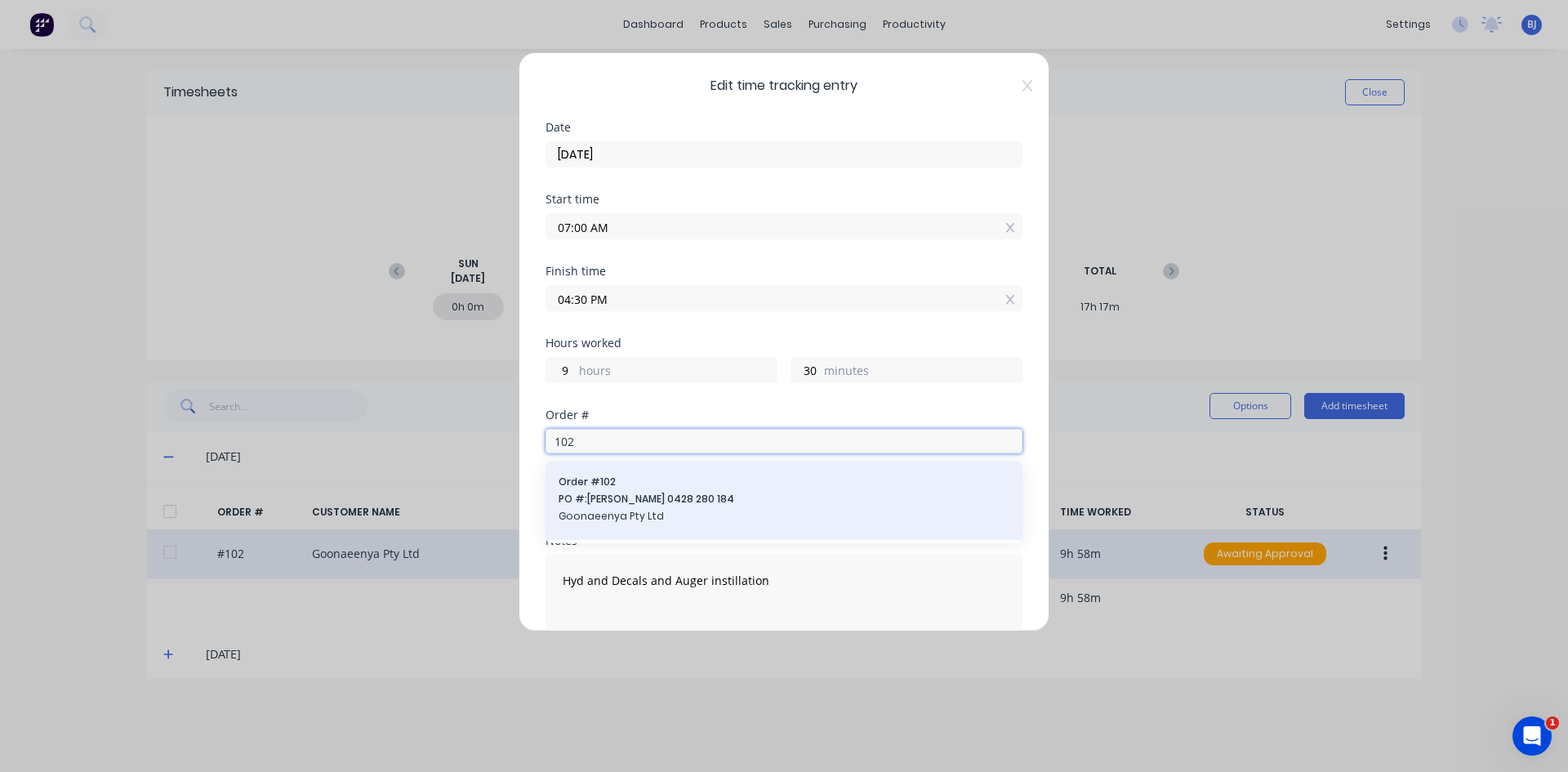
type input "102"
click at [615, 491] on span "PO #: [PERSON_NAME] 0428 280 184" at bounding box center [784, 498] width 451 height 14
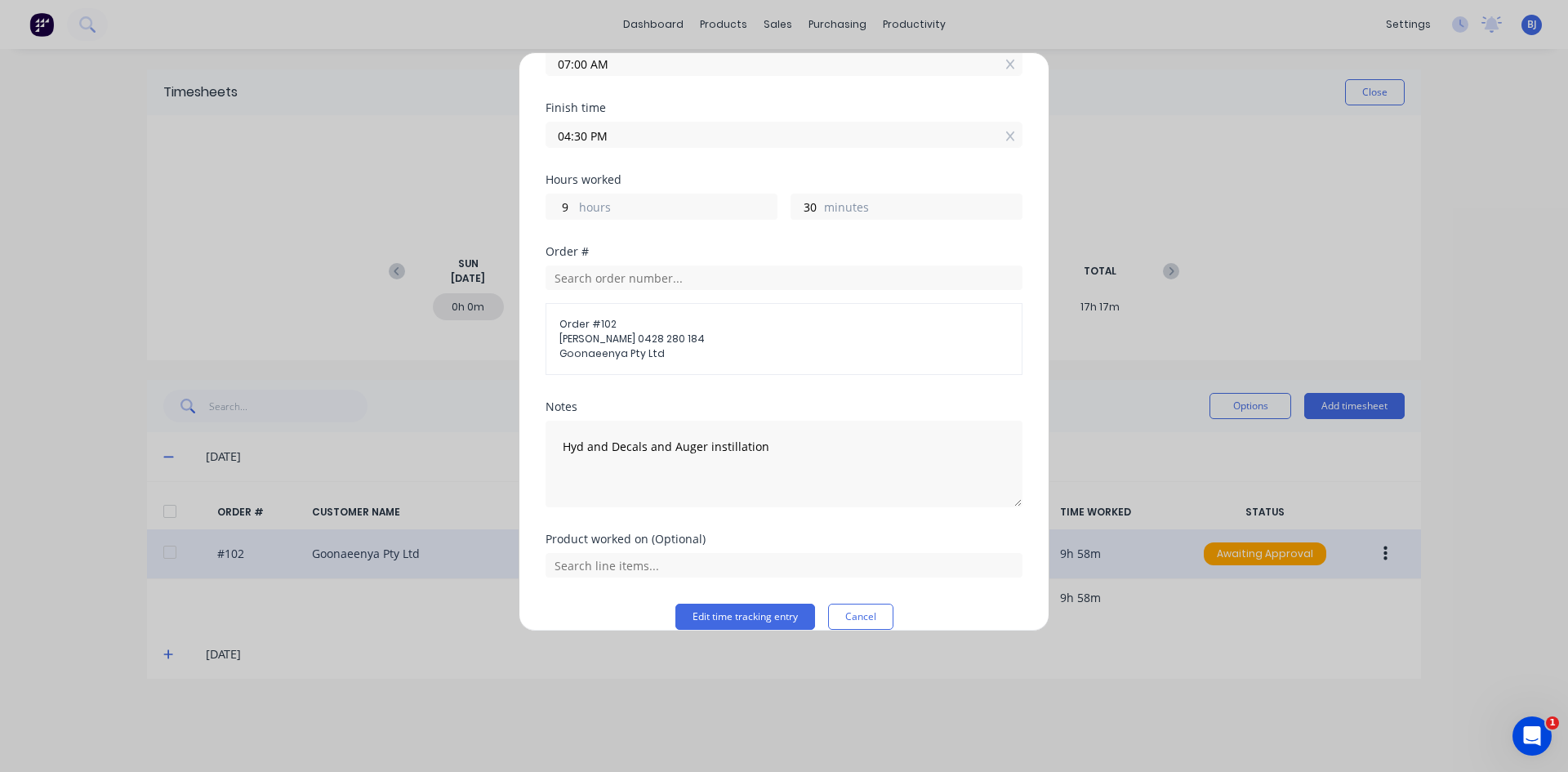
scroll to position [185, 0]
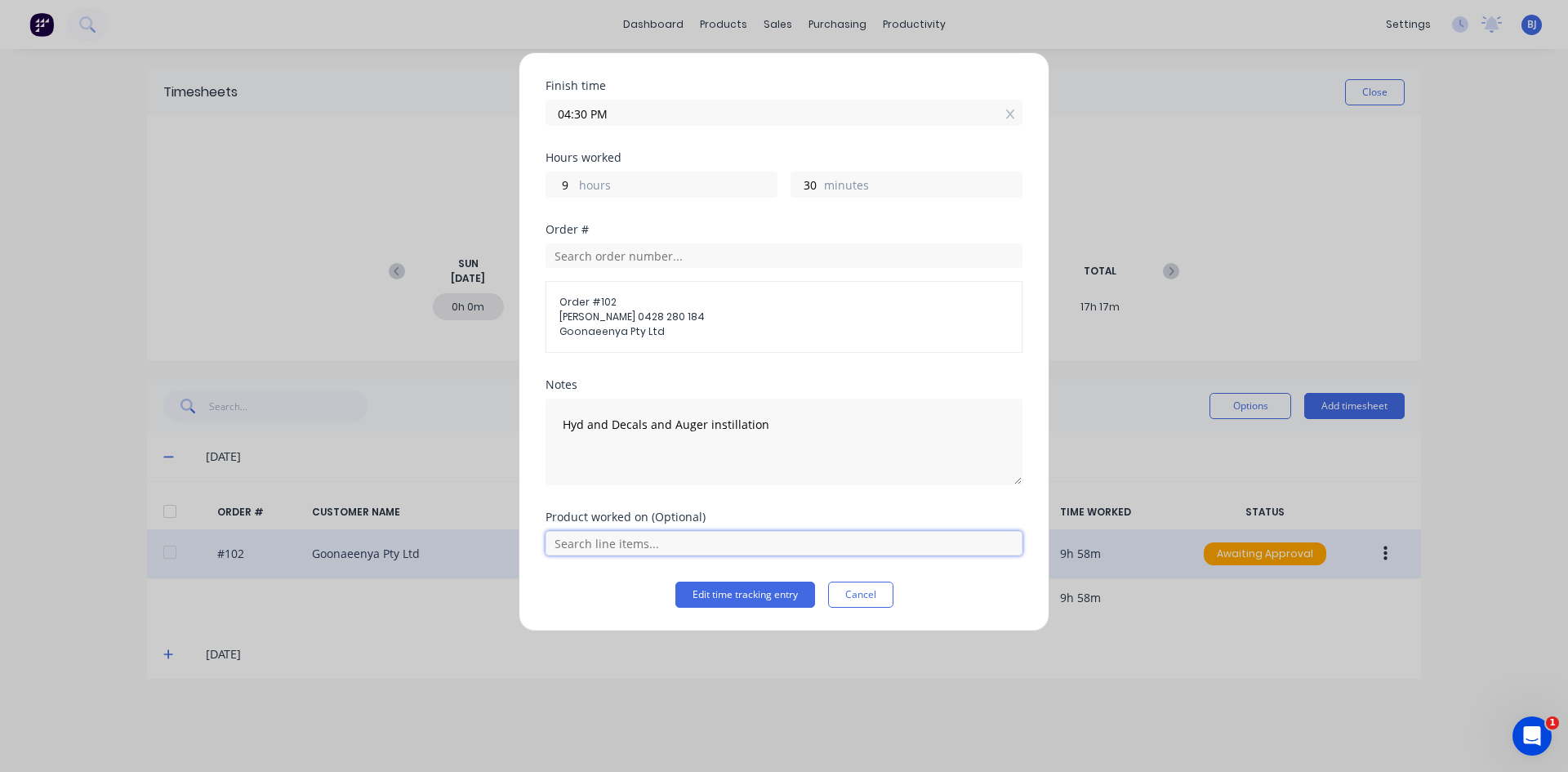
click at [619, 544] on input "text" at bounding box center [784, 542] width 477 height 24
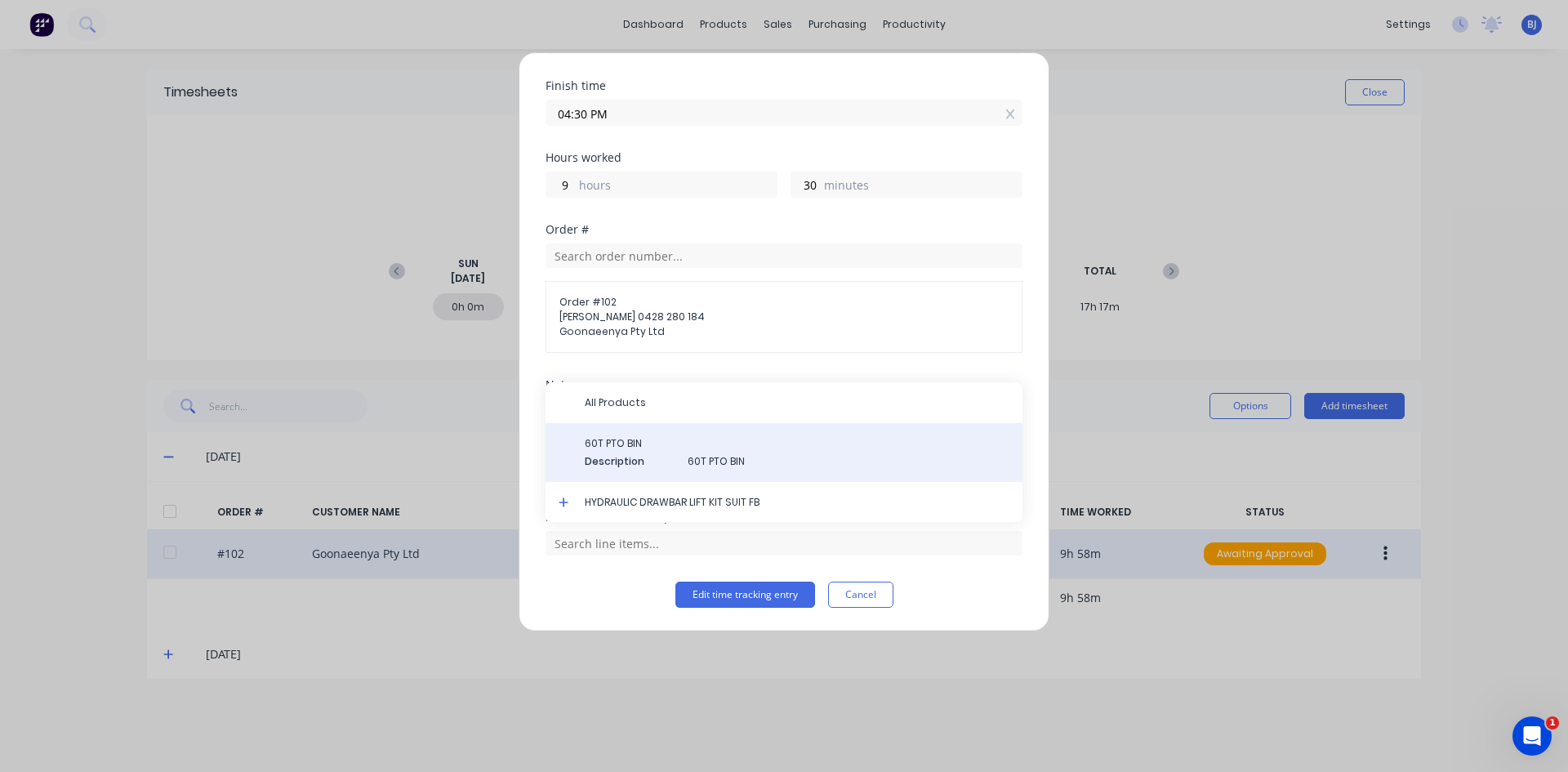
click at [635, 452] on div "60T PTO BIN Description 60T PTO BIN" at bounding box center [797, 453] width 425 height 33
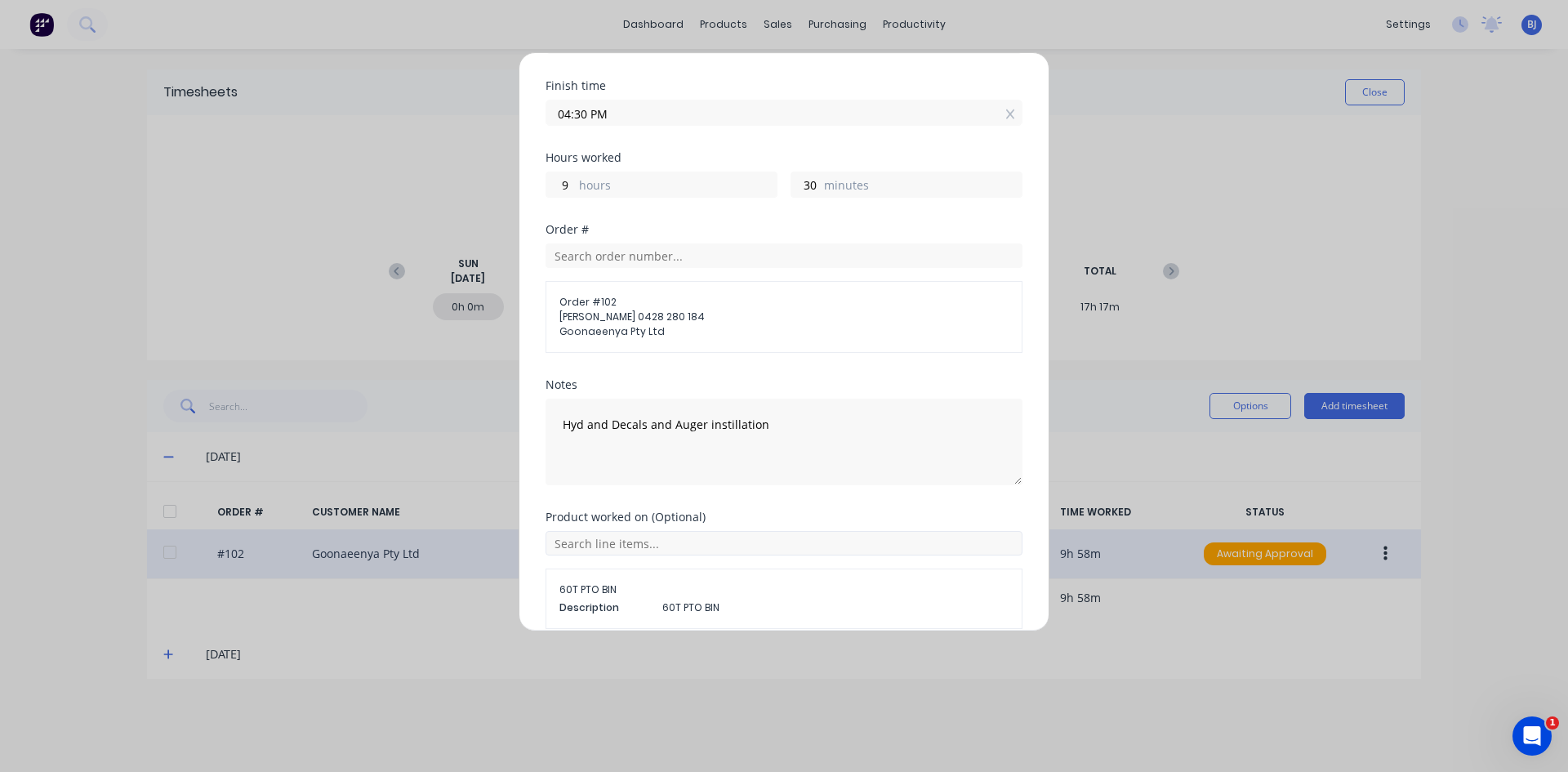
scroll to position [259, 0]
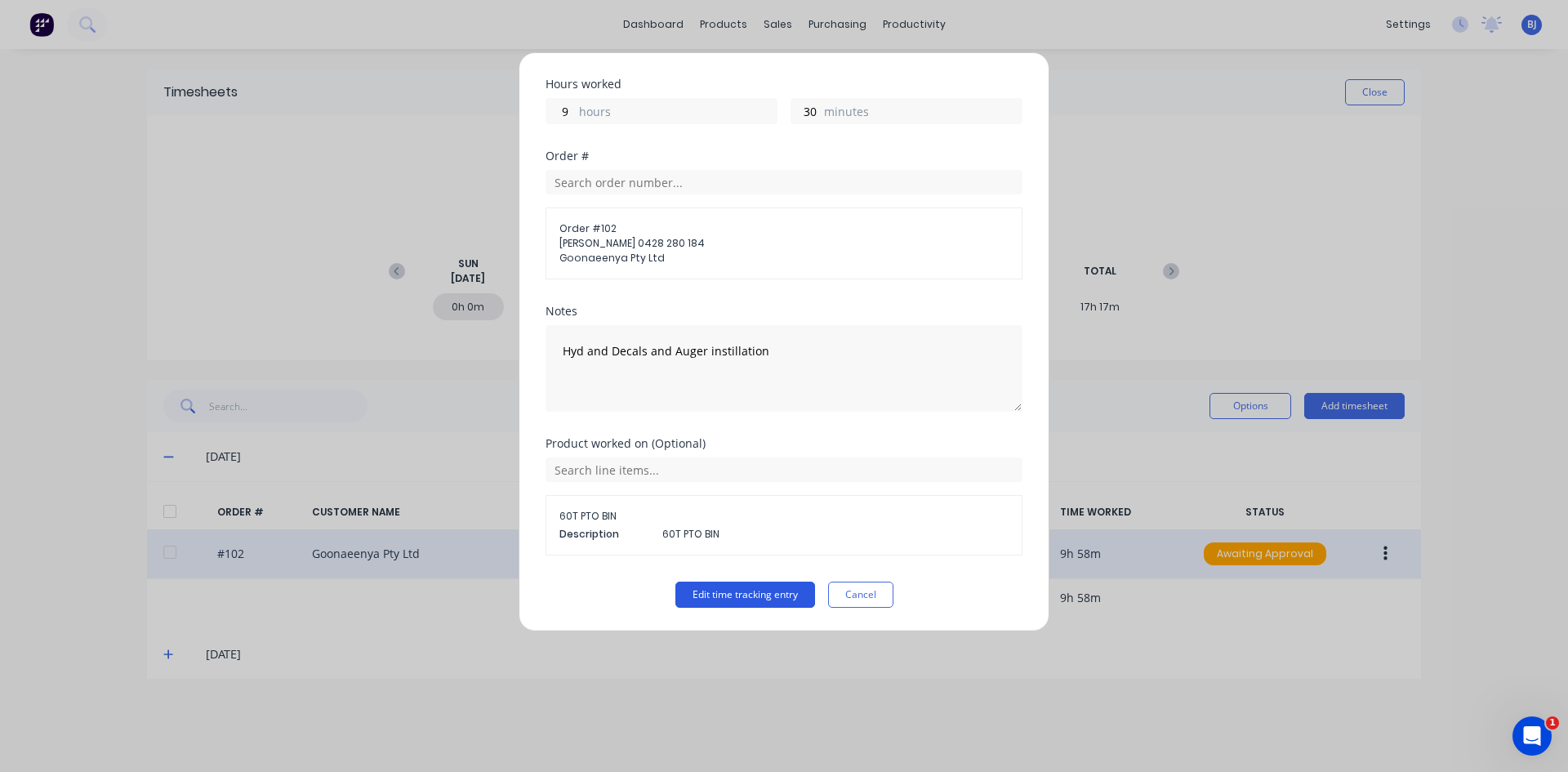
click at [705, 593] on button "Edit time tracking entry" at bounding box center [745, 594] width 140 height 26
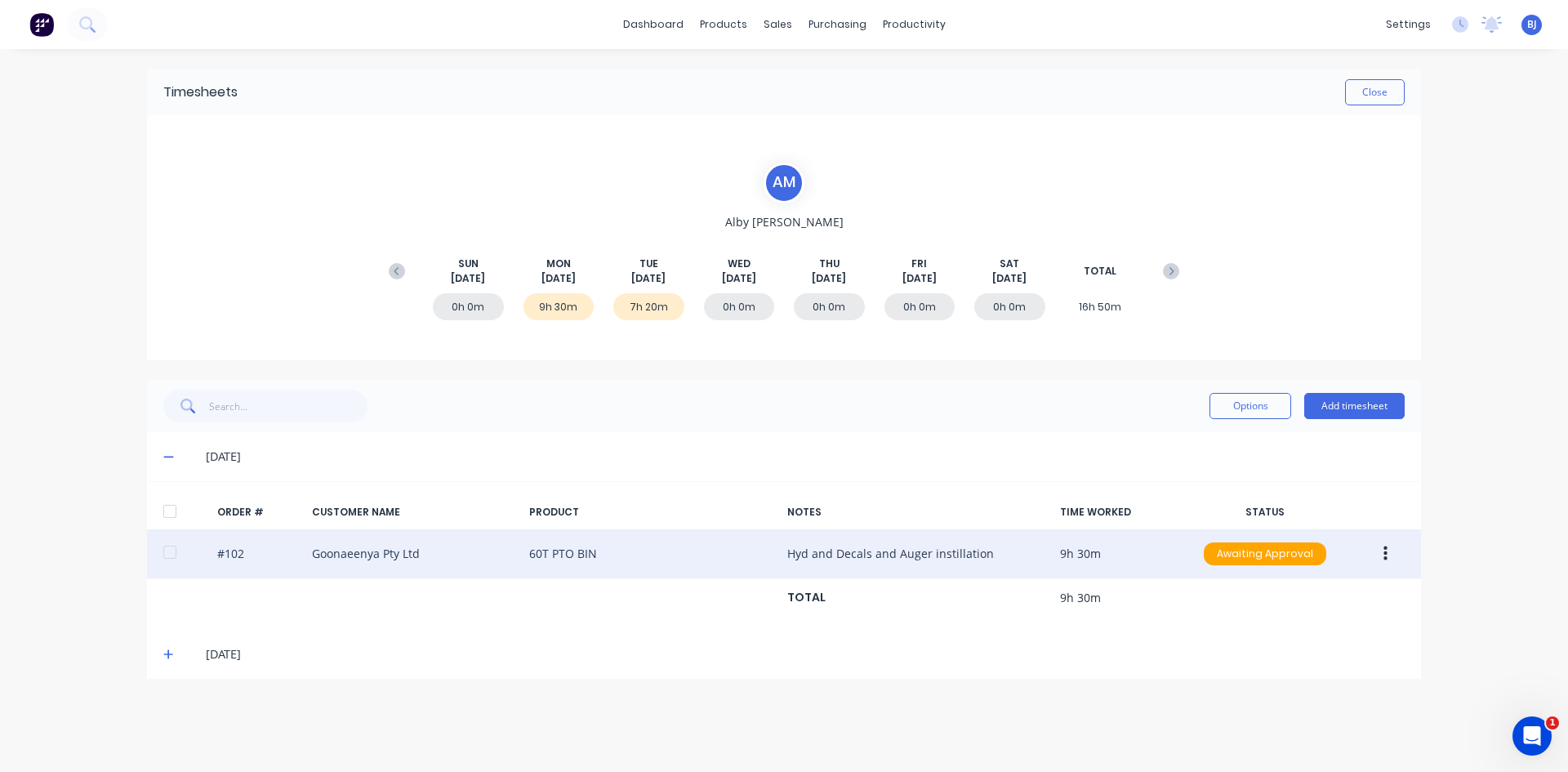
click at [164, 595] on icon at bounding box center [168, 654] width 10 height 10
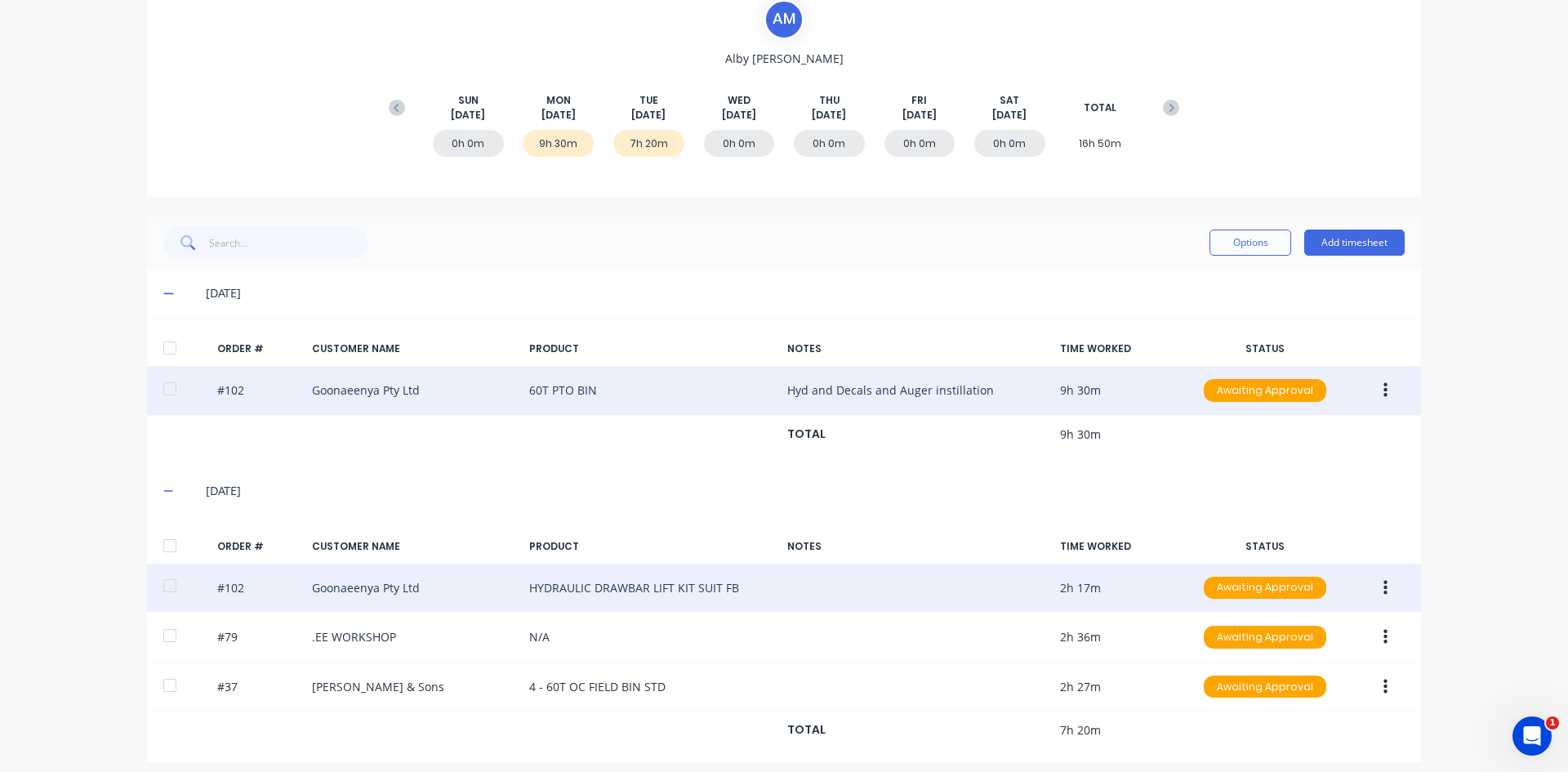
scroll to position [174, 0]
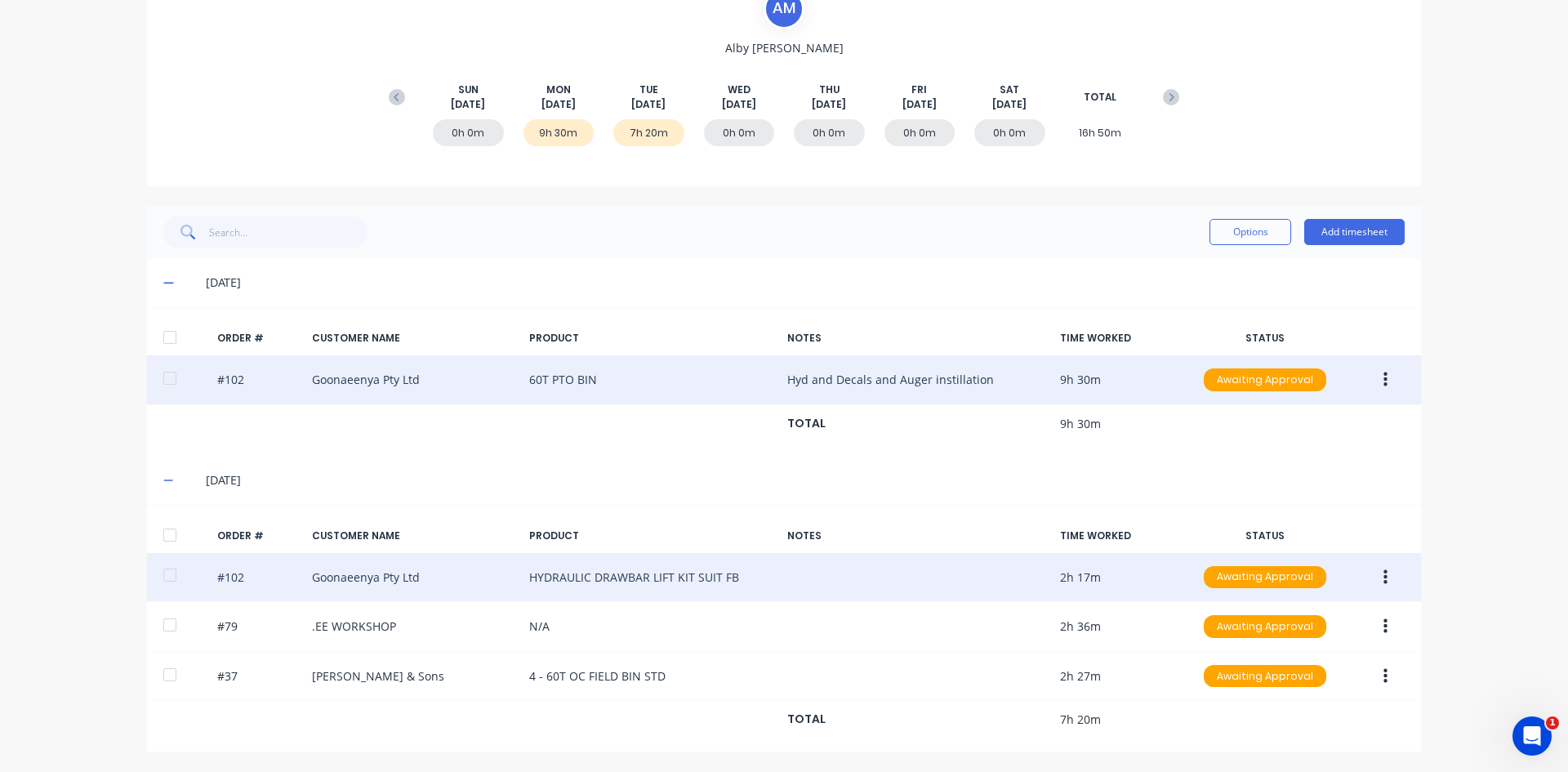
click at [1253, 576] on icon "button" at bounding box center [1386, 577] width 4 height 18
click at [1253, 595] on div "Edit" at bounding box center [1327, 685] width 125 height 24
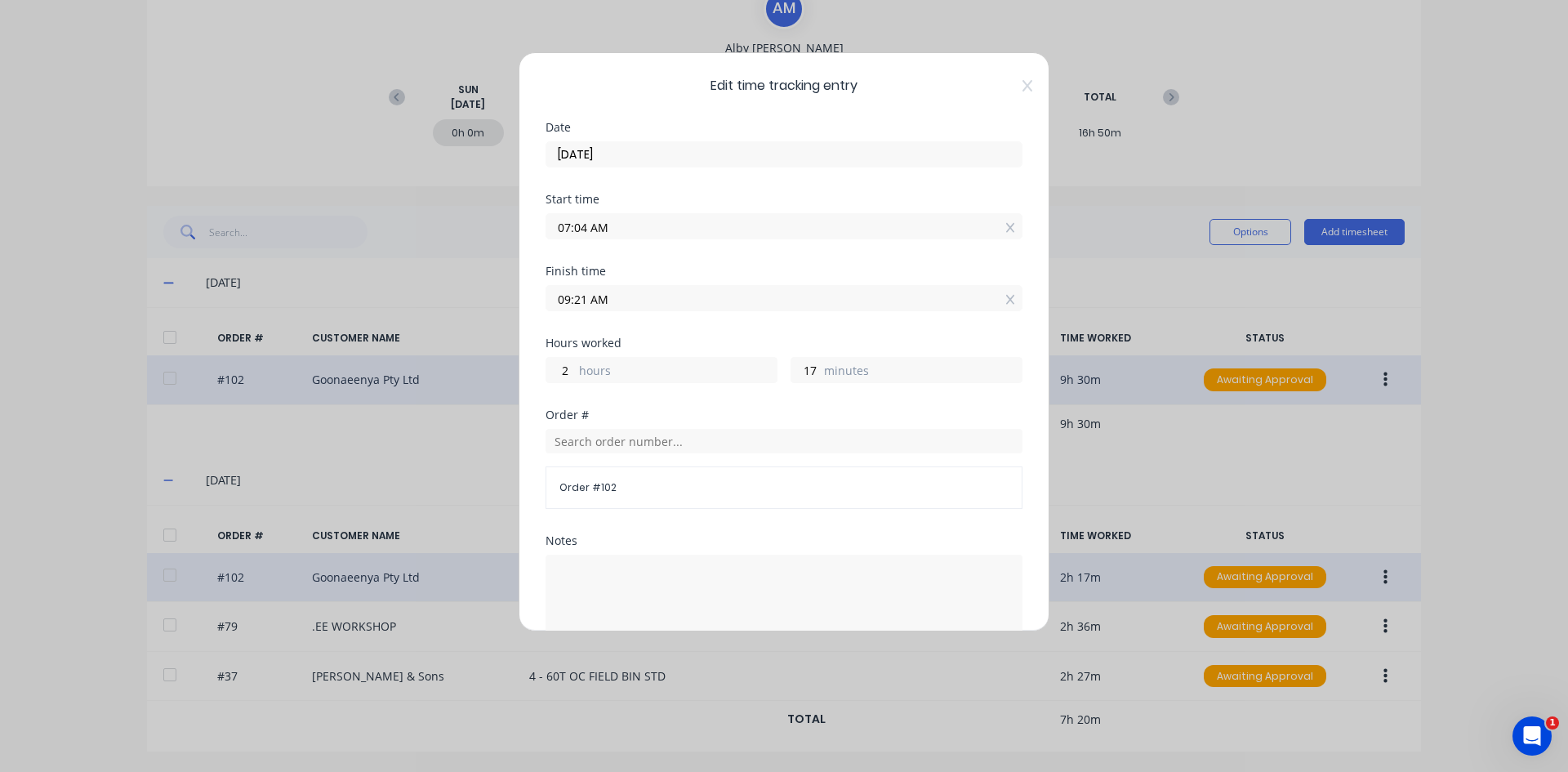
drag, startPoint x: 587, startPoint y: 226, endPoint x: 522, endPoint y: 231, distance: 65.2
click at [522, 231] on div "Edit time tracking entry Date [DATE] Start time 07:04 AM Finish time 09:21 AM H…" at bounding box center [784, 342] width 531 height 579
click at [685, 228] on input "7.00 AM" at bounding box center [784, 226] width 476 height 24
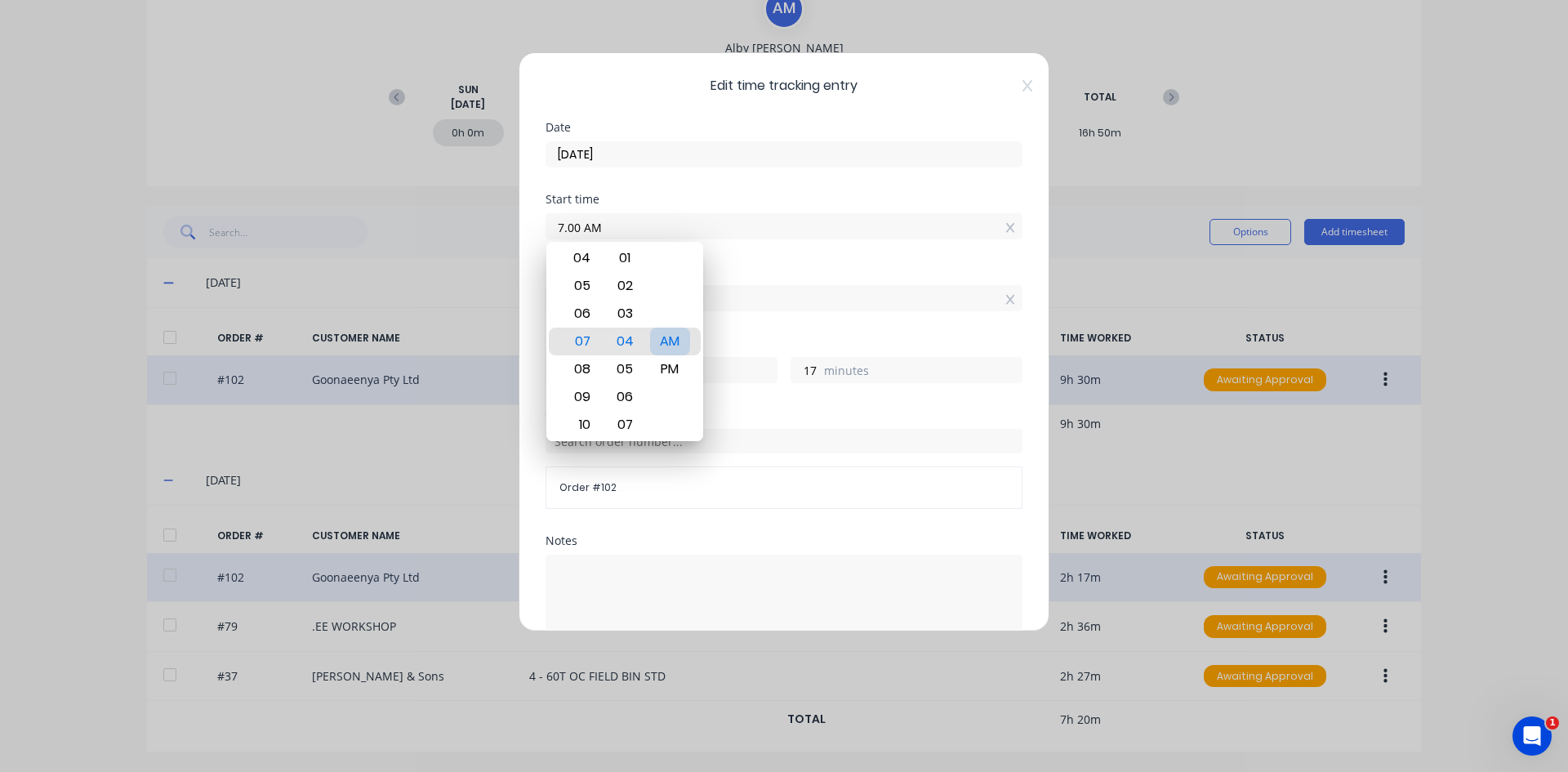
type input "07:00 AM"
type input "21"
click at [672, 334] on div "AM" at bounding box center [670, 341] width 40 height 28
click at [716, 262] on div "Start time 07:00 AM" at bounding box center [784, 230] width 477 height 71
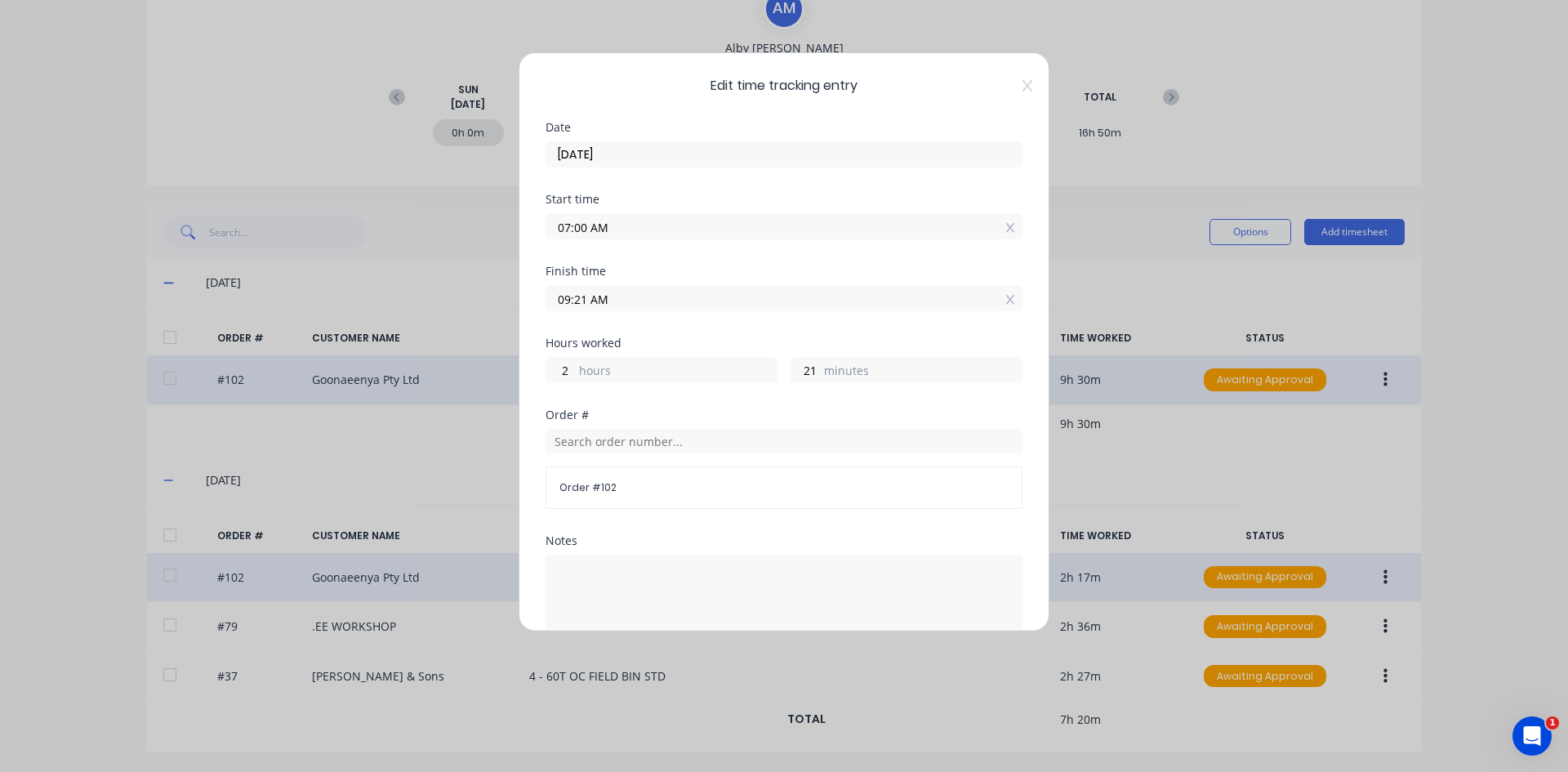
drag, startPoint x: 586, startPoint y: 296, endPoint x: 546, endPoint y: 306, distance: 41.2
click at [546, 306] on input "09:21 AM" at bounding box center [784, 297] width 476 height 24
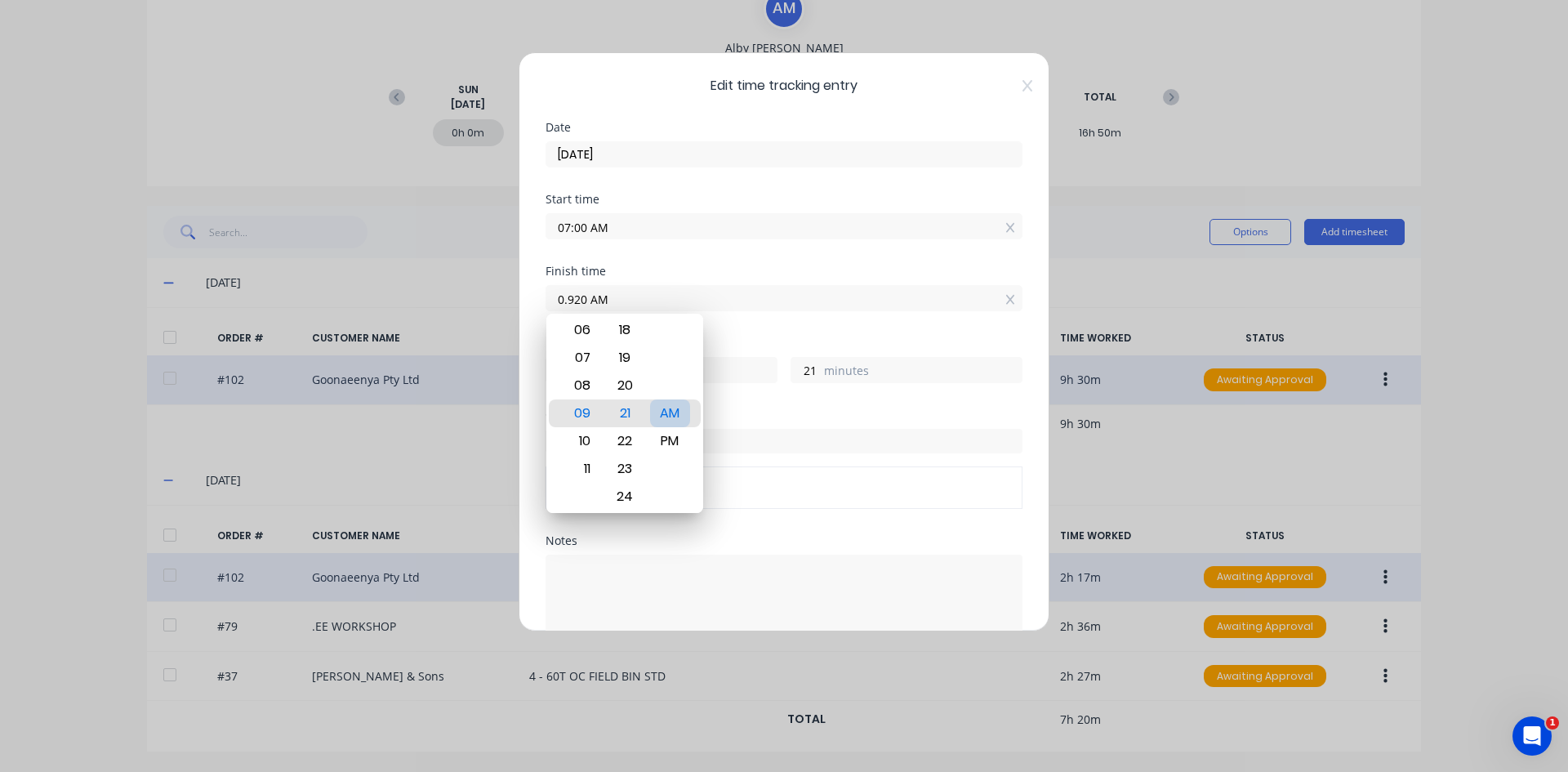
type input "01:32 AM"
type input "-5"
type input "-28"
click at [662, 416] on div "AM" at bounding box center [670, 413] width 40 height 28
click at [759, 300] on input "01:32 AM" at bounding box center [784, 297] width 476 height 24
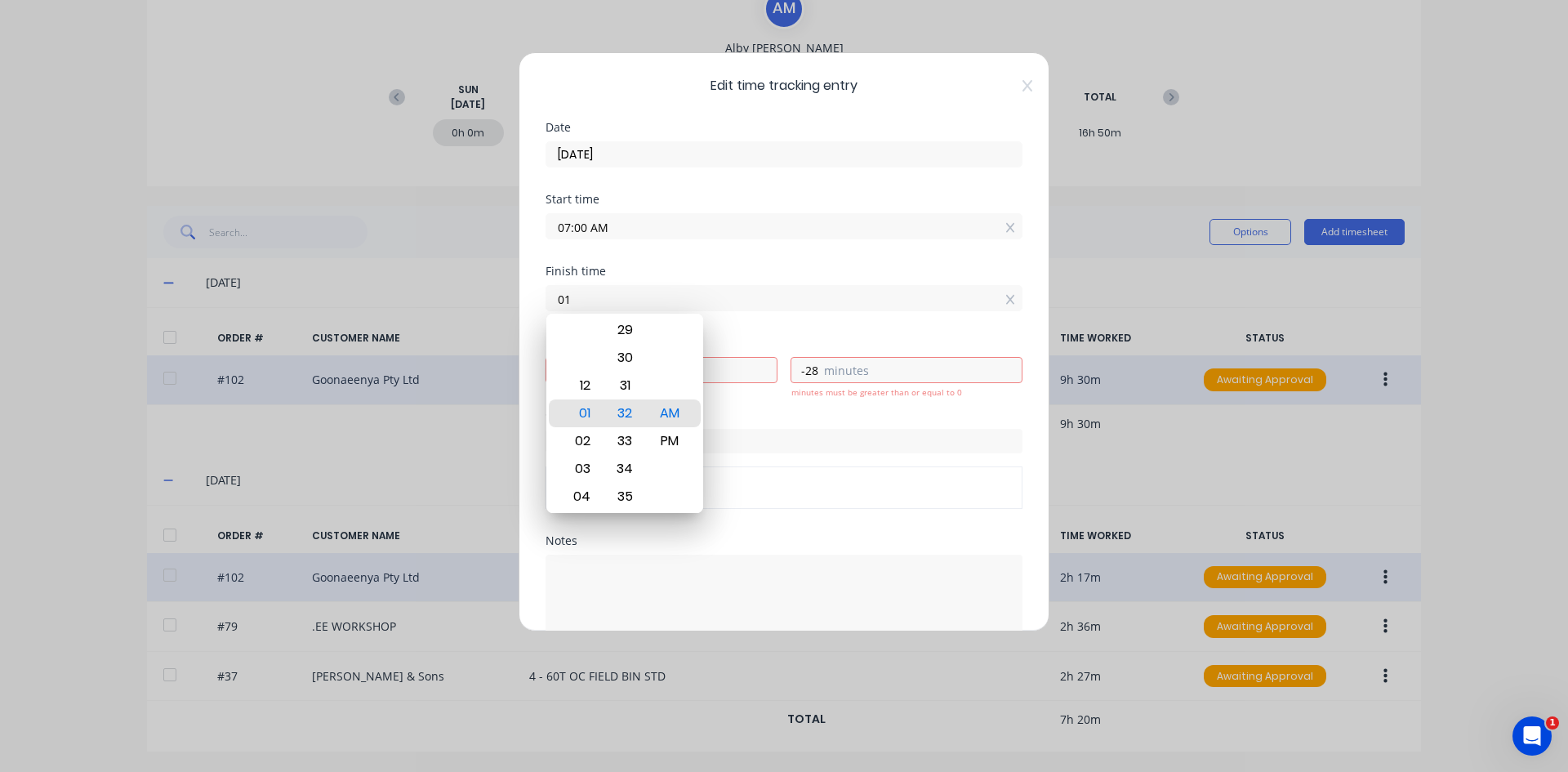
type input "0"
type input "09:20 AM"
type input "2"
type input "20"
click at [673, 414] on div "AM" at bounding box center [670, 413] width 40 height 28
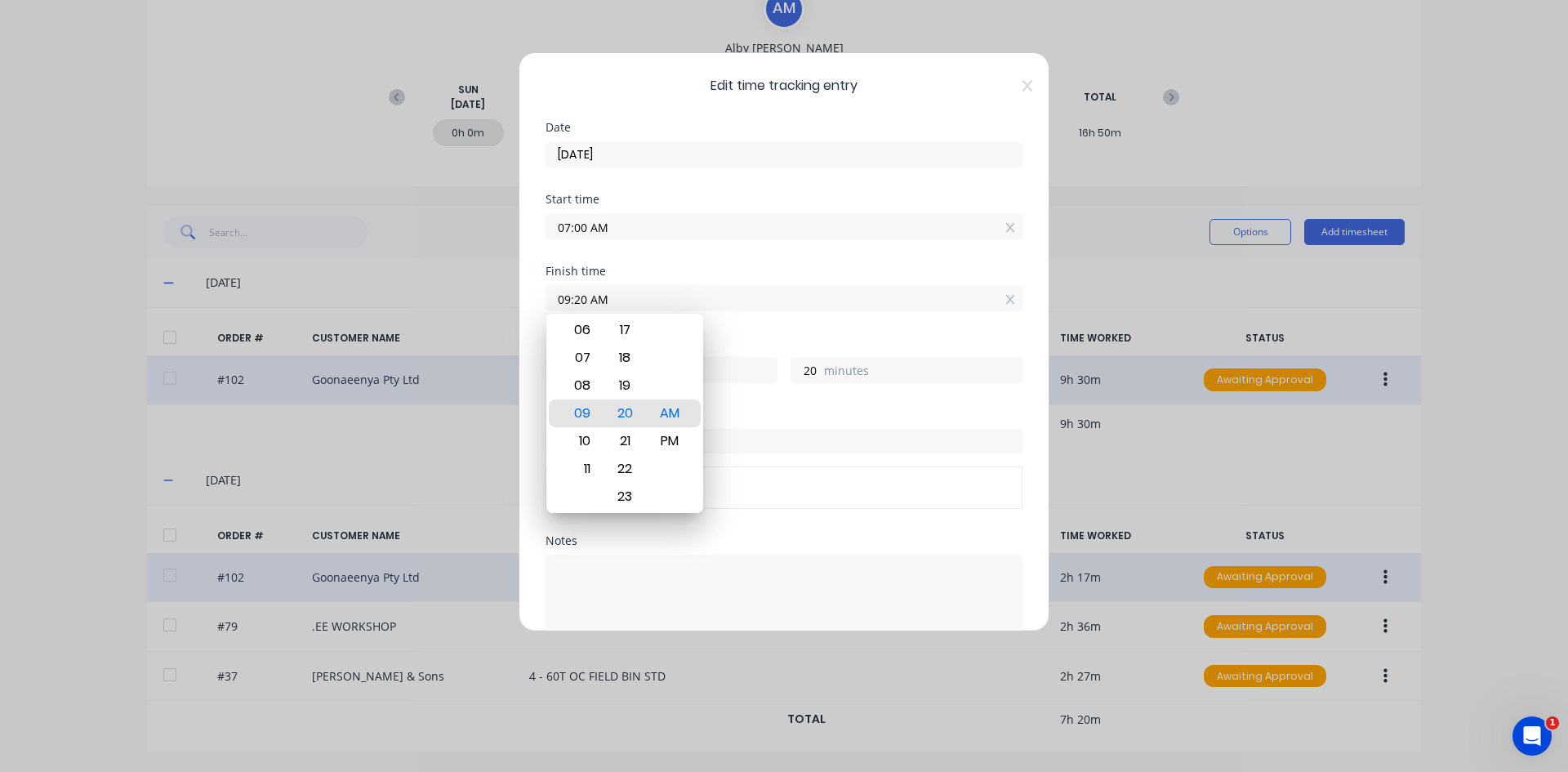
click at [715, 326] on div "Finish time 09:20 AM" at bounding box center [784, 301] width 477 height 71
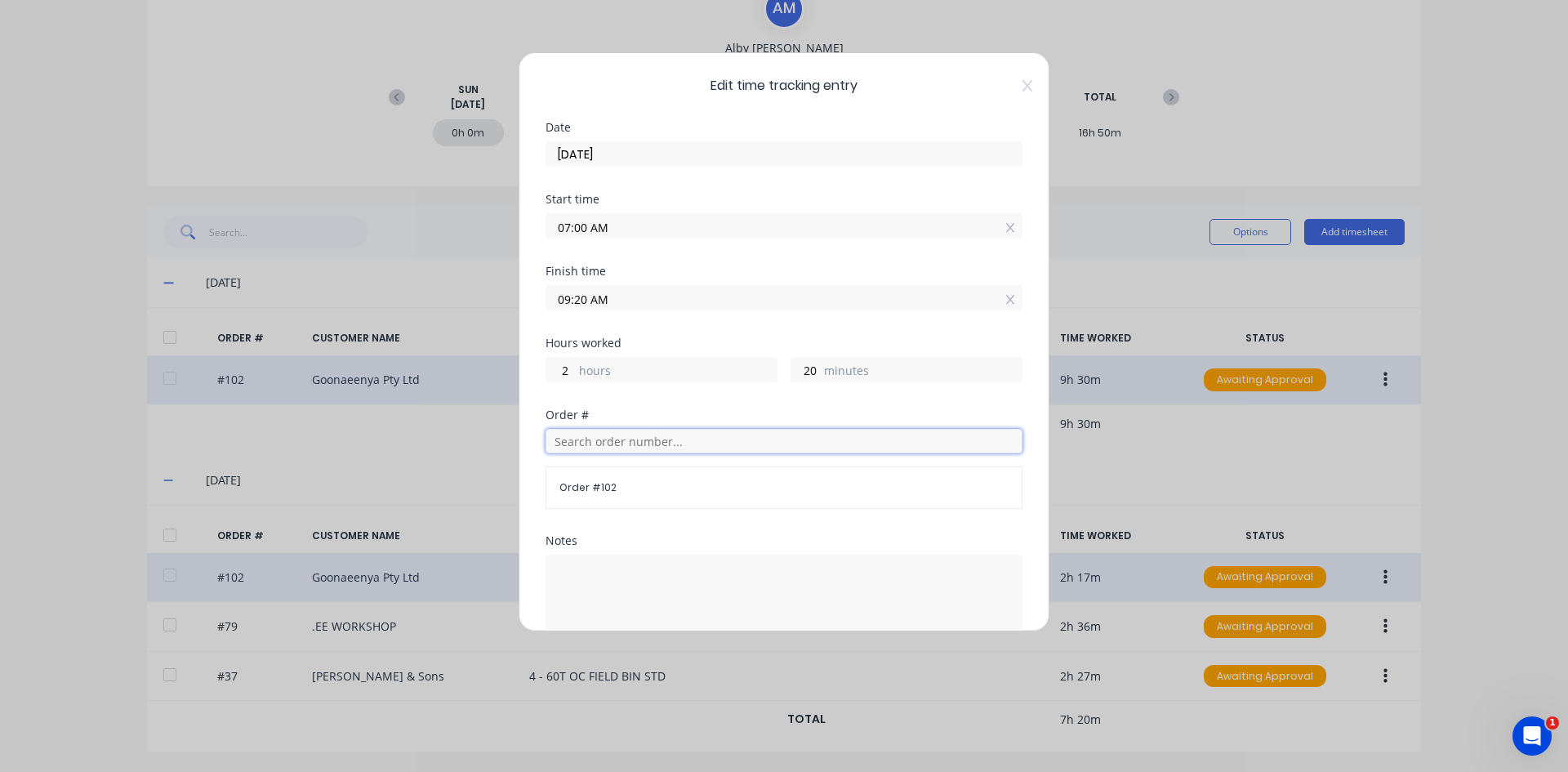
click at [568, 444] on input "text" at bounding box center [784, 440] width 477 height 24
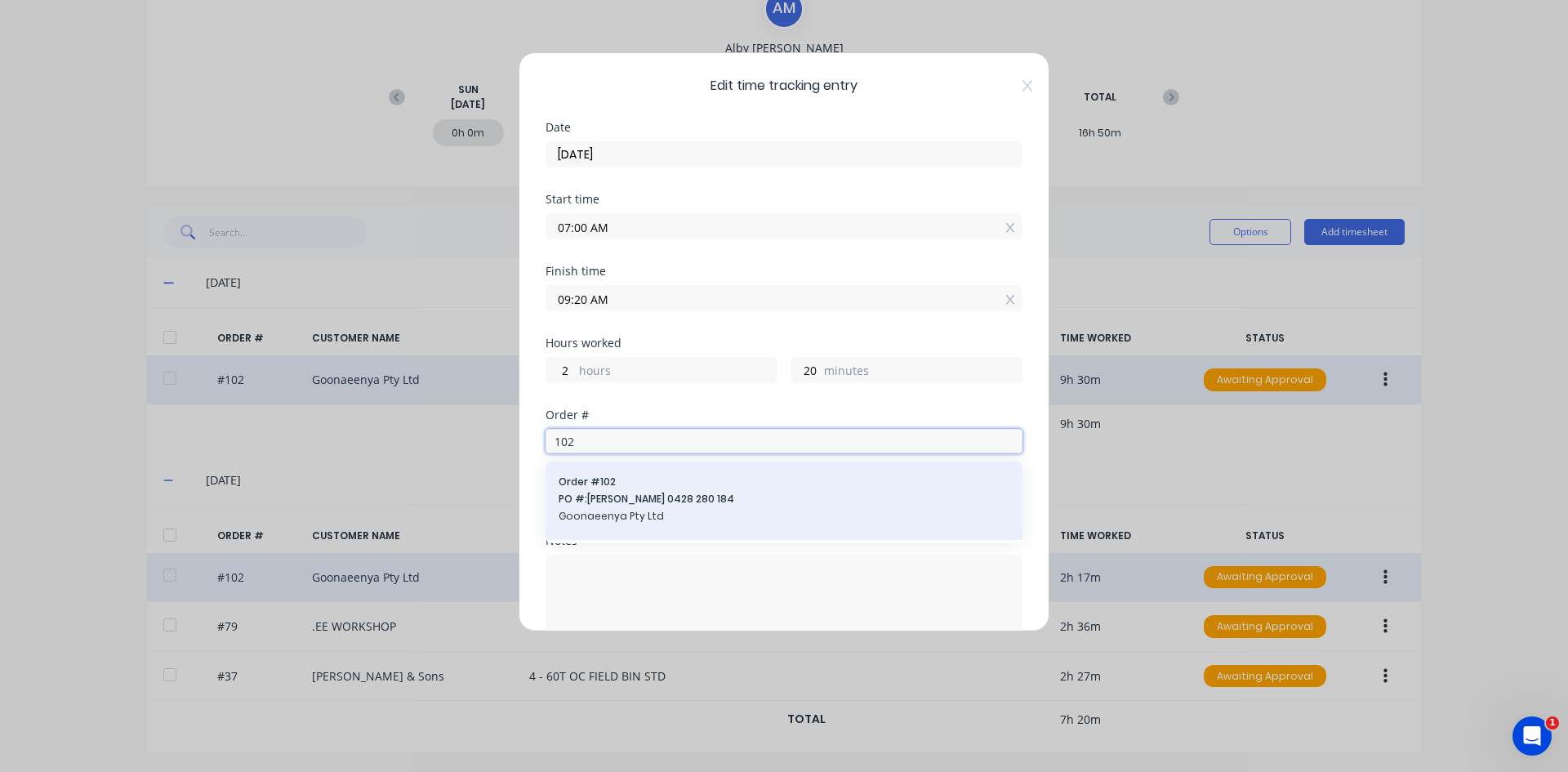
scroll to position [163, 0]
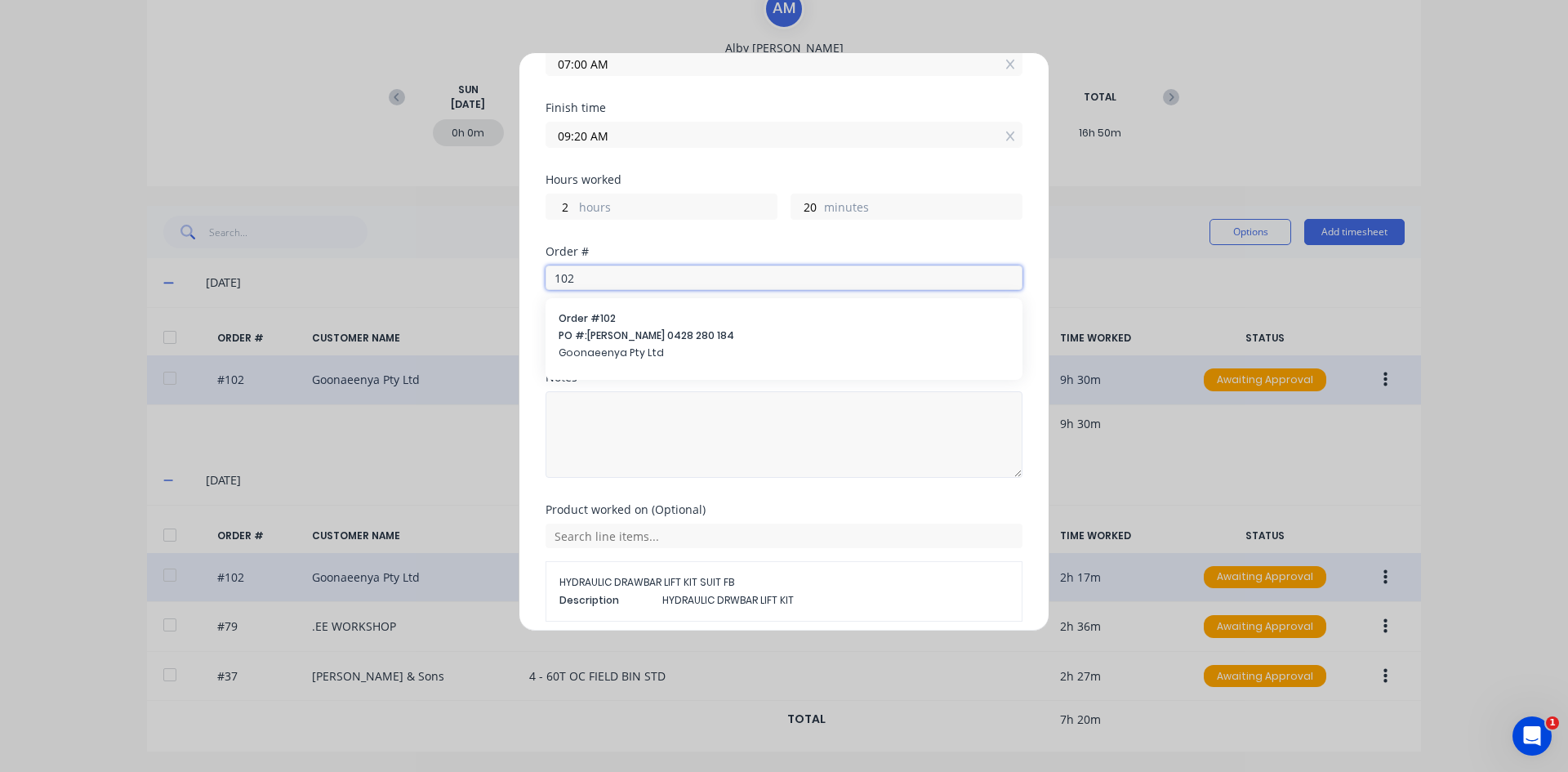
type input "102"
click at [595, 418] on textarea at bounding box center [784, 434] width 477 height 87
type textarea "Finish off Bin"
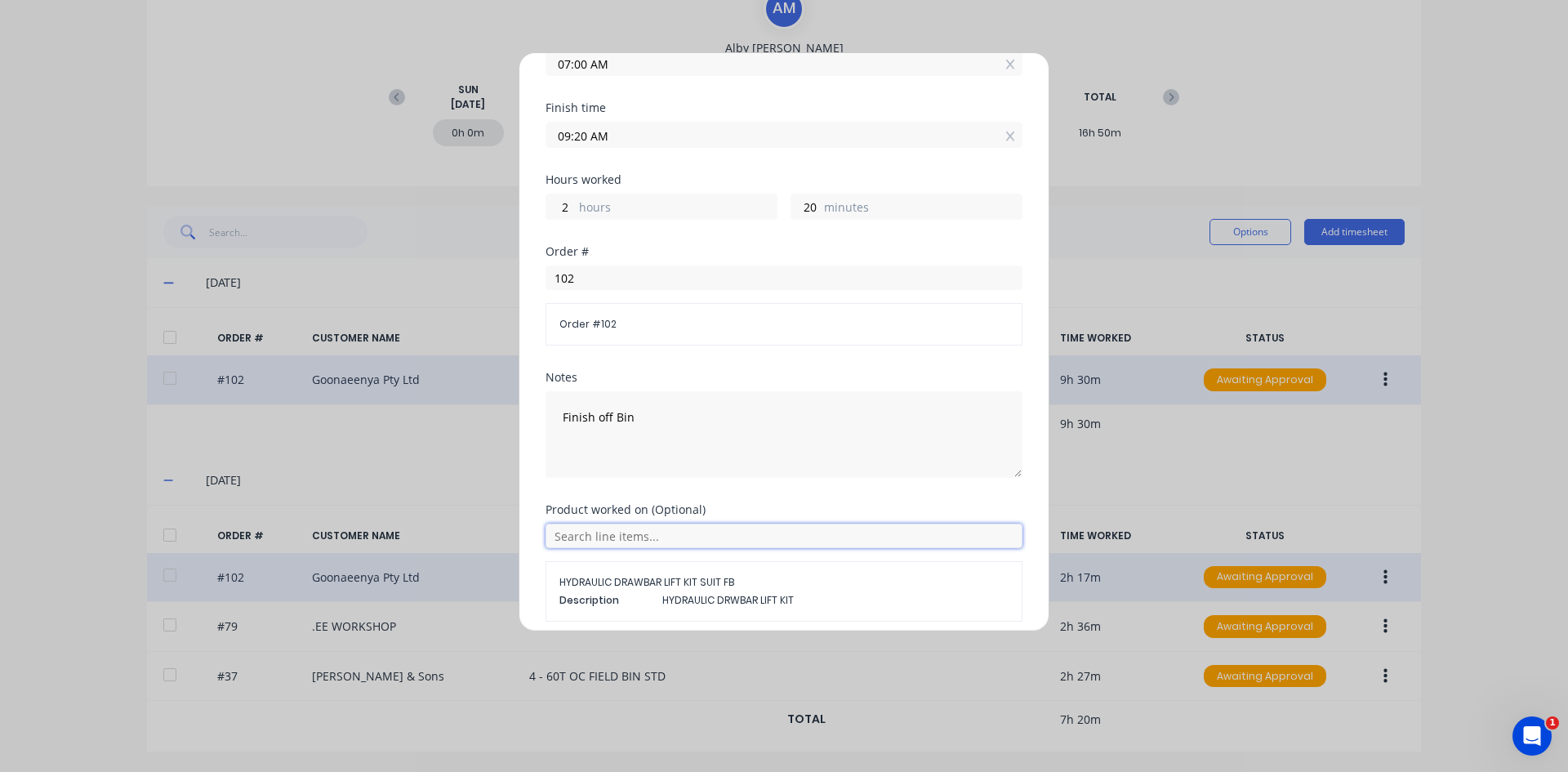
click at [703, 537] on input "text" at bounding box center [784, 535] width 477 height 24
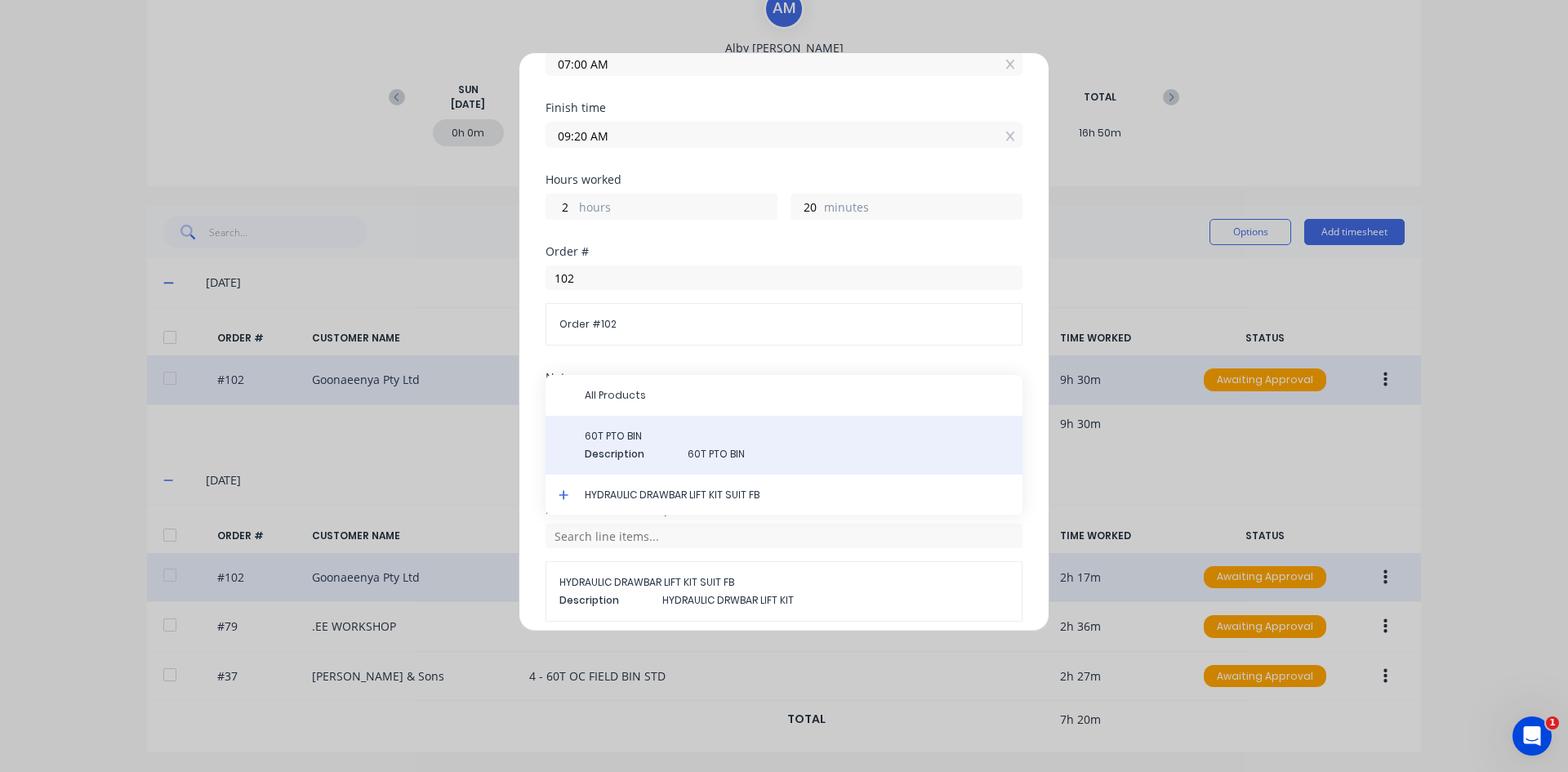
click at [648, 439] on span "60T PTO BIN" at bounding box center [797, 435] width 425 height 14
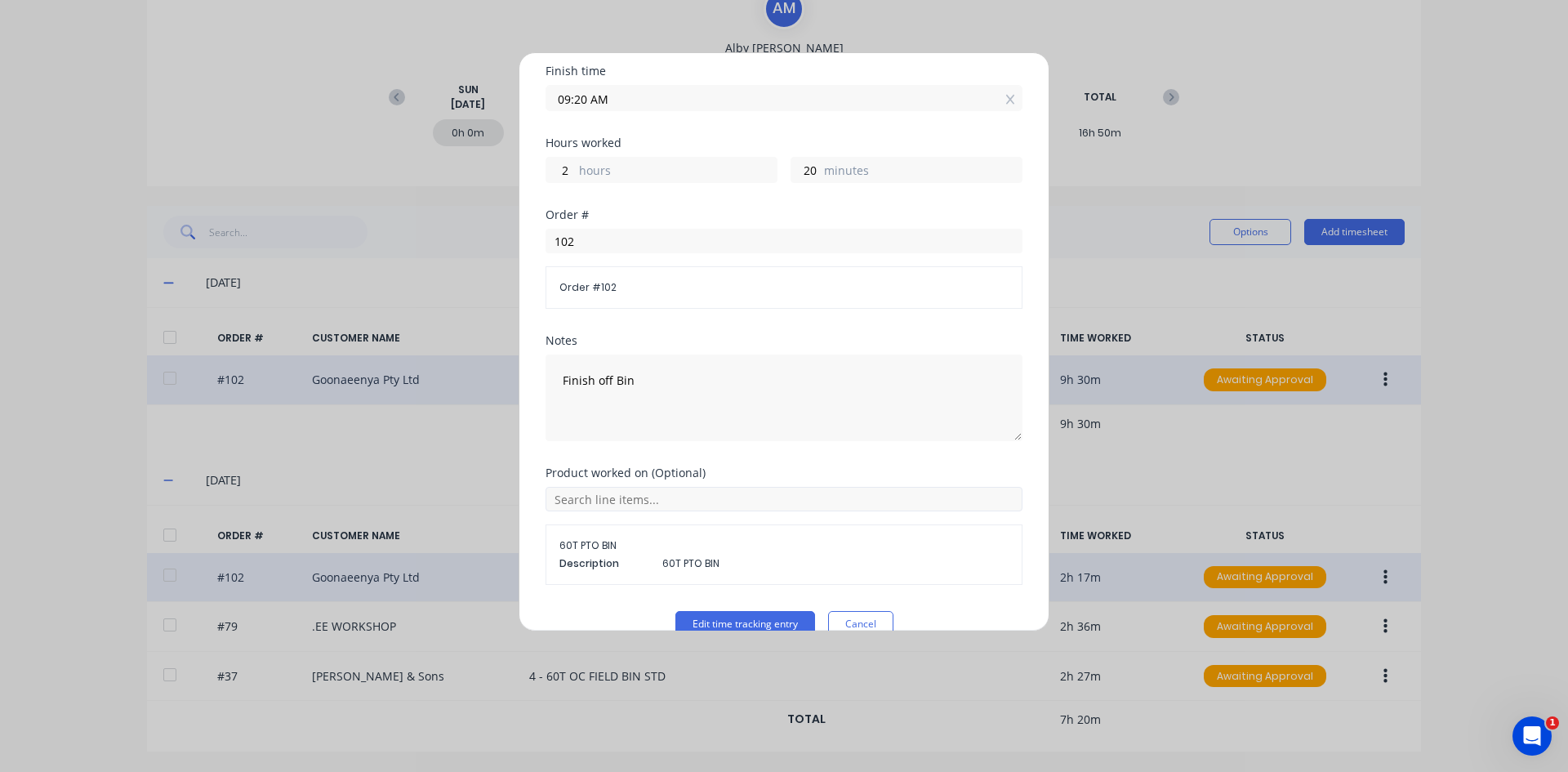
scroll to position [230, 0]
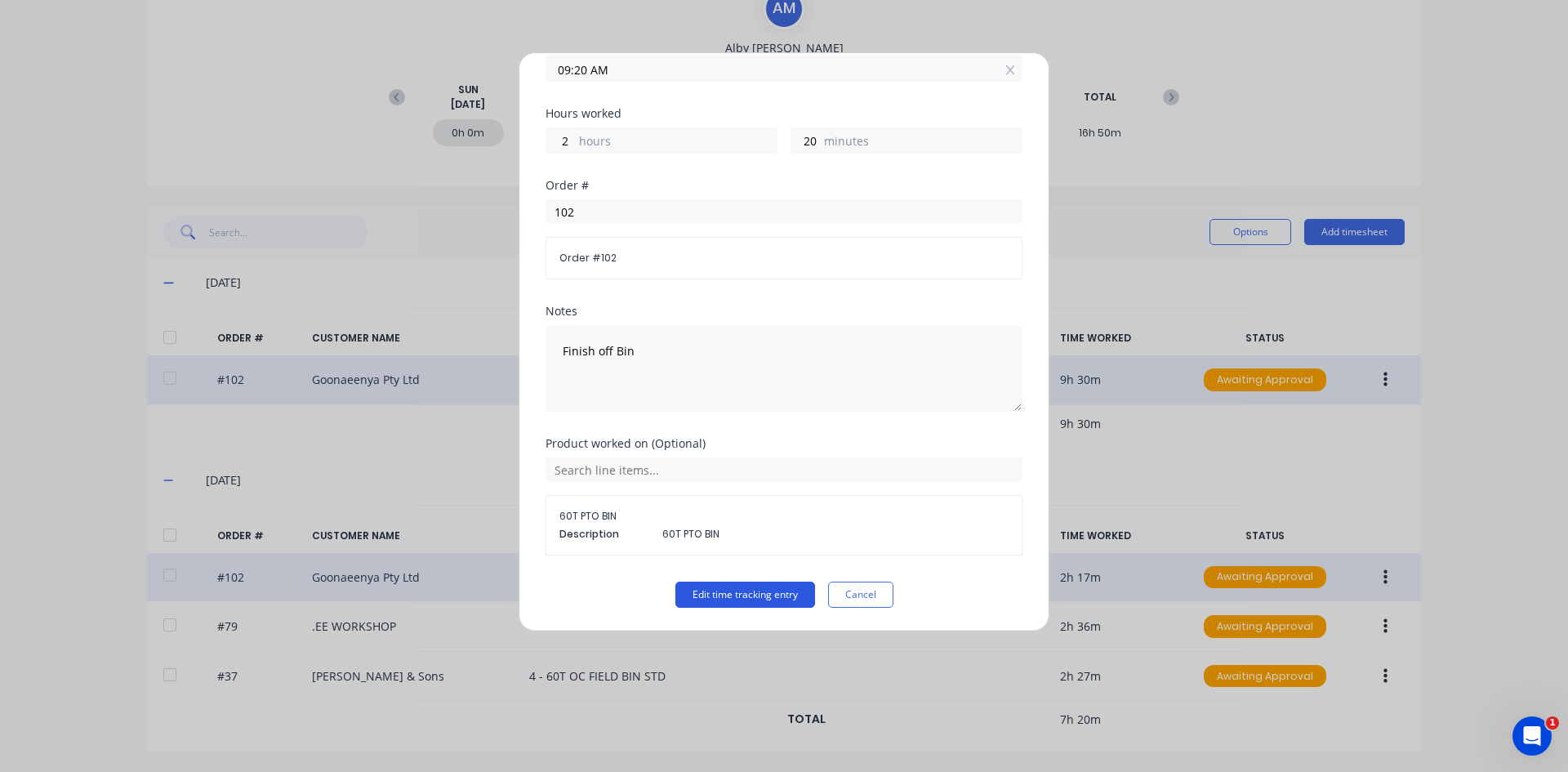
click at [725, 595] on button "Edit time tracking entry" at bounding box center [745, 594] width 140 height 26
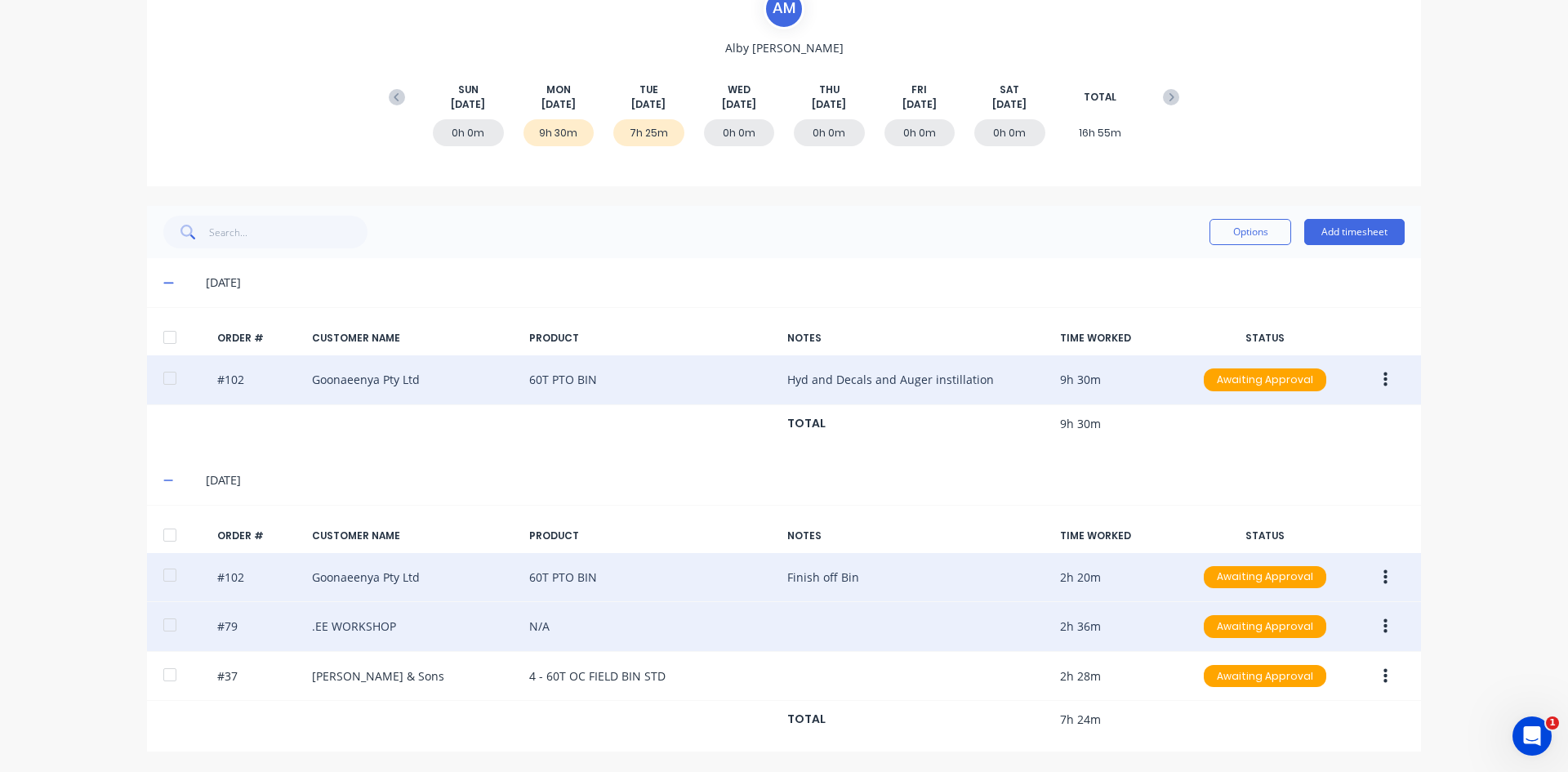
click at [1253, 595] on button "button" at bounding box center [1386, 626] width 39 height 29
click at [1253, 595] on div "Edit" at bounding box center [1327, 734] width 125 height 24
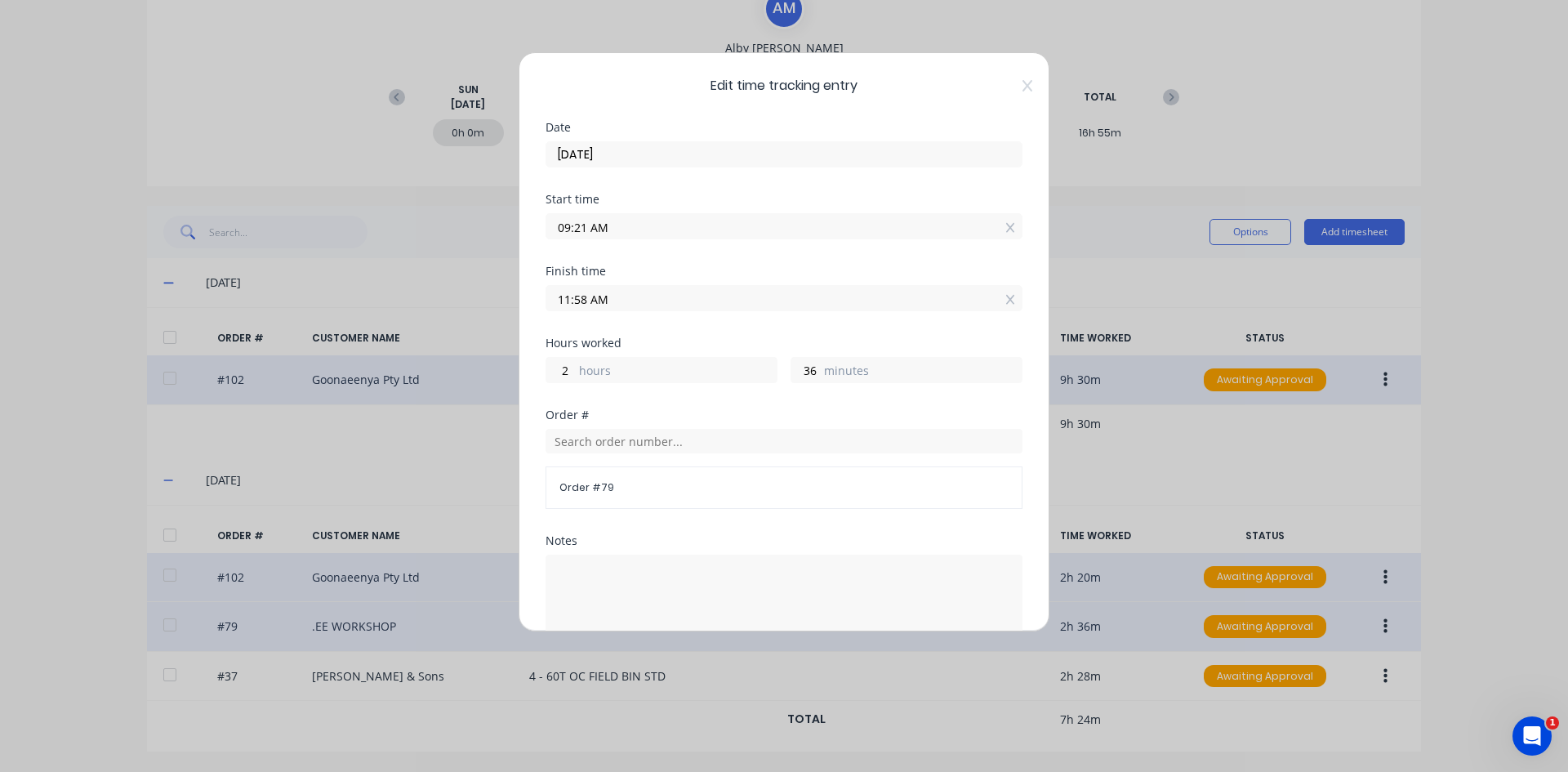
type input "37"
click at [586, 227] on input "09:21 AM" at bounding box center [784, 226] width 476 height 24
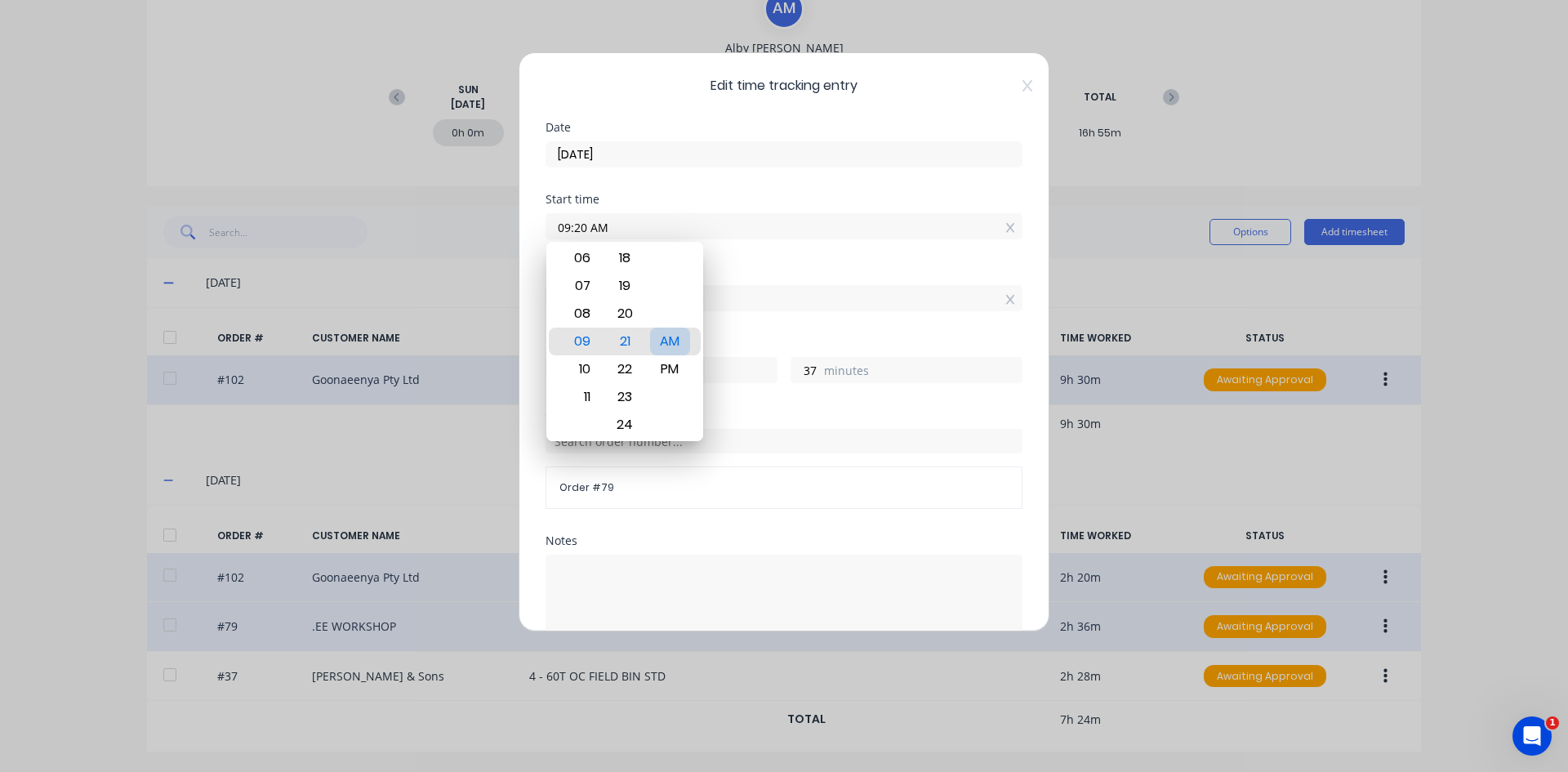
type input "09:20 AM"
type input "38"
click at [674, 336] on div "AM" at bounding box center [670, 341] width 40 height 28
click at [745, 266] on div "Finish time" at bounding box center [784, 271] width 477 height 12
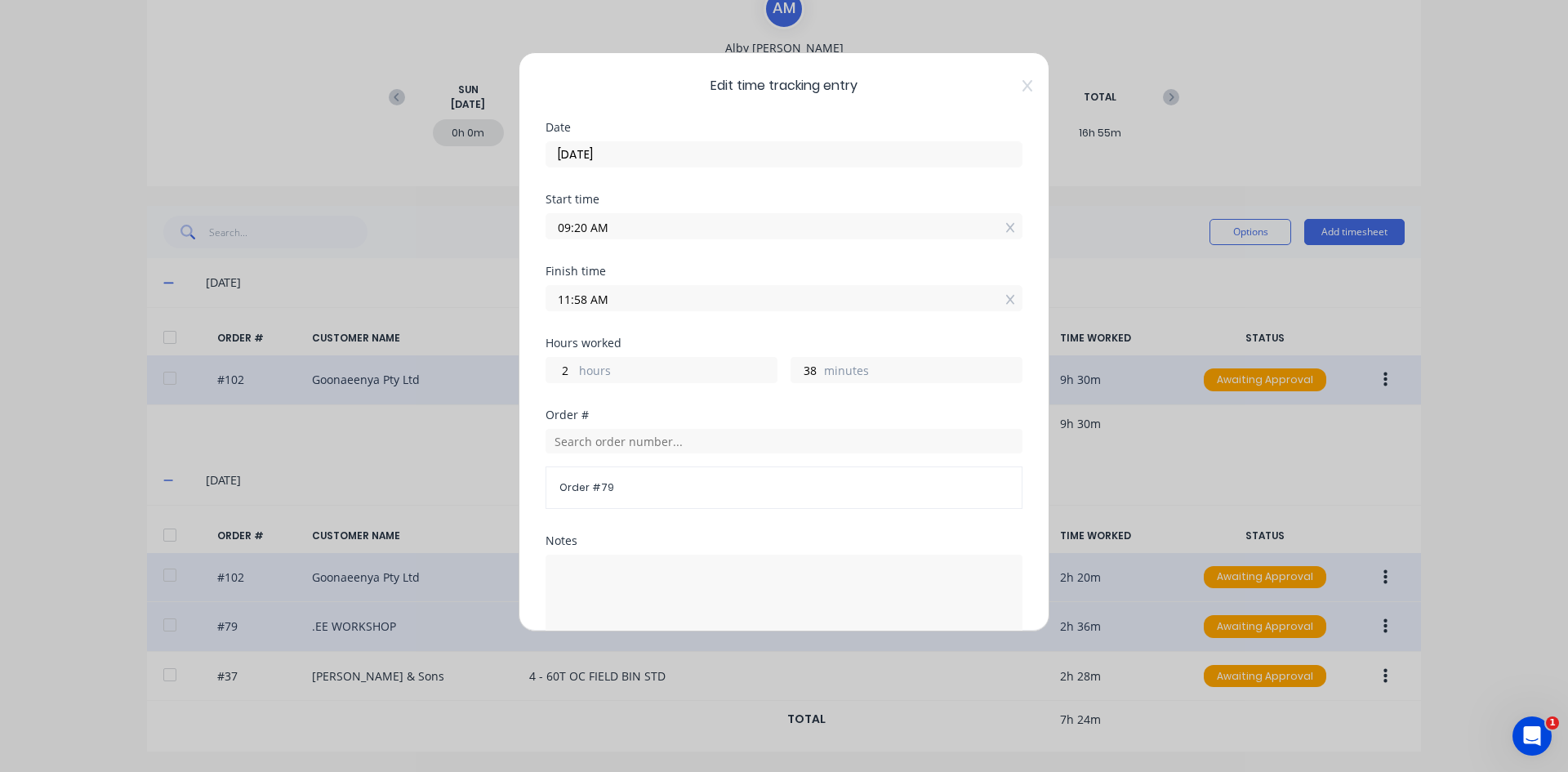
drag, startPoint x: 589, startPoint y: 295, endPoint x: 546, endPoint y: 308, distance: 44.9
click at [546, 308] on input "11:58 AM" at bounding box center [784, 297] width 476 height 24
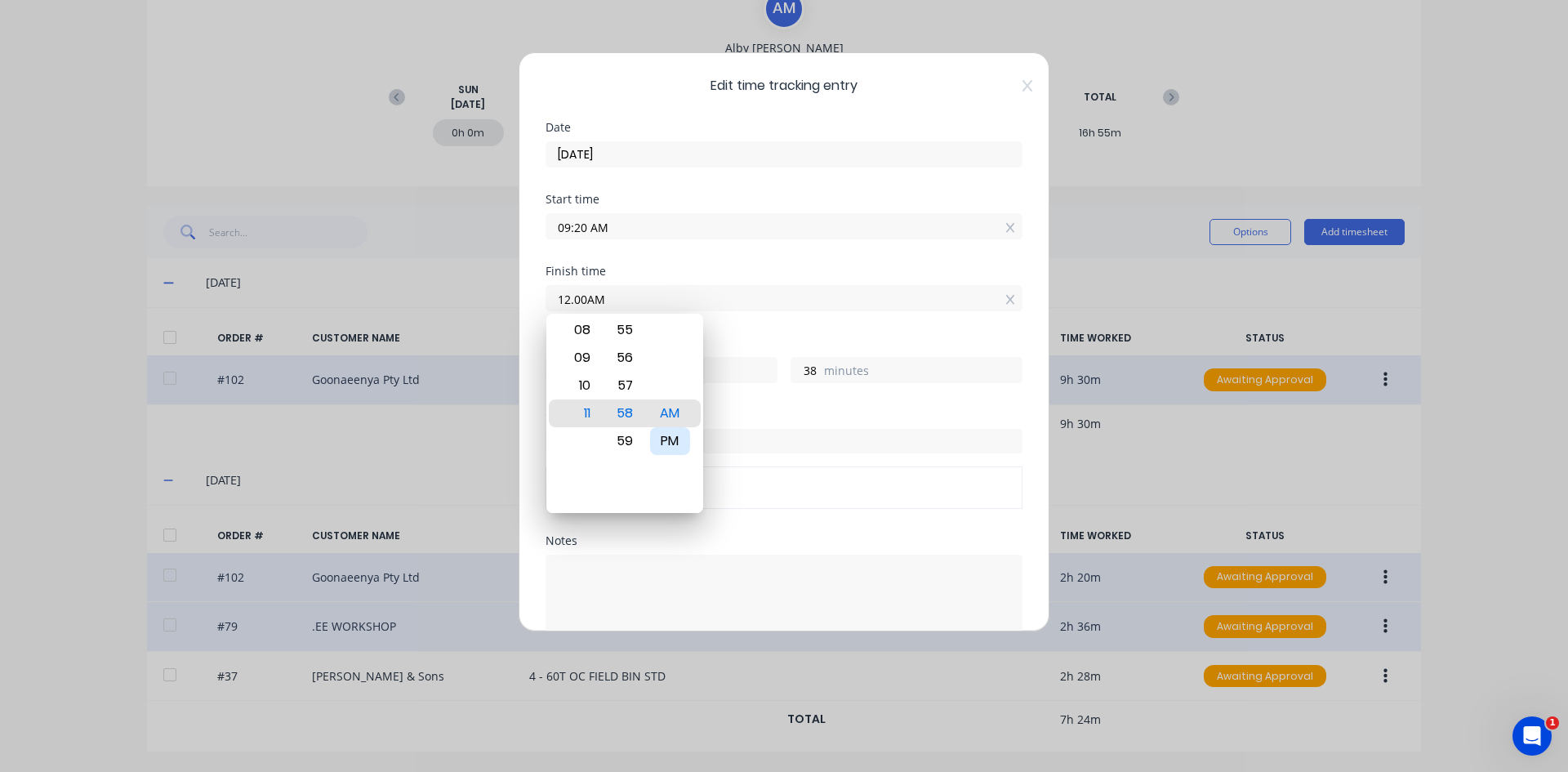
type input "12:00 PM"
type input "40"
click at [671, 437] on div "PM" at bounding box center [670, 441] width 40 height 28
click at [728, 337] on div "Finish time 12:00 PM" at bounding box center [784, 301] width 477 height 71
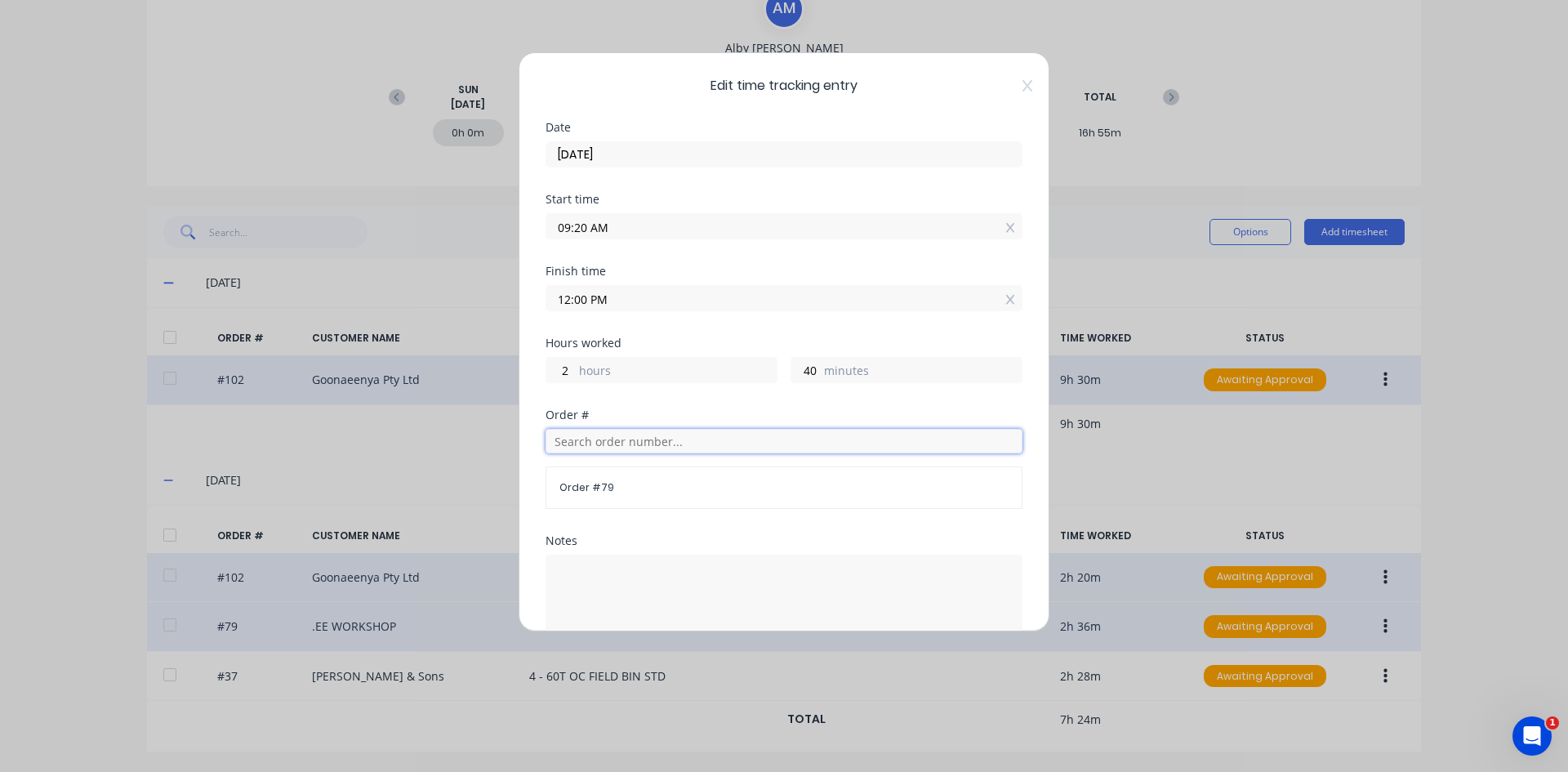
click at [593, 442] on input "text" at bounding box center [784, 440] width 477 height 24
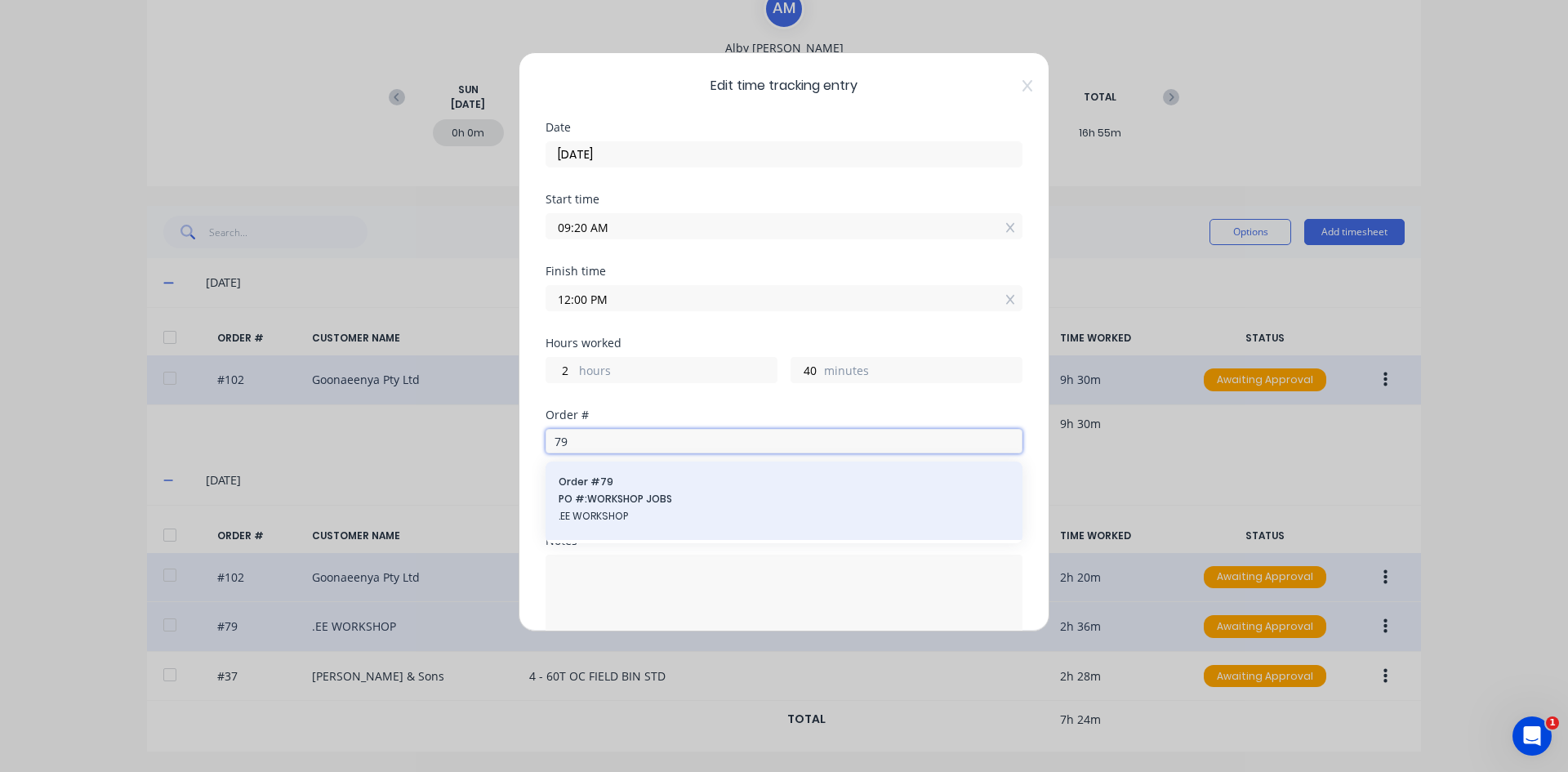
type input "79"
click at [597, 481] on span "Order # 79" at bounding box center [784, 482] width 451 height 14
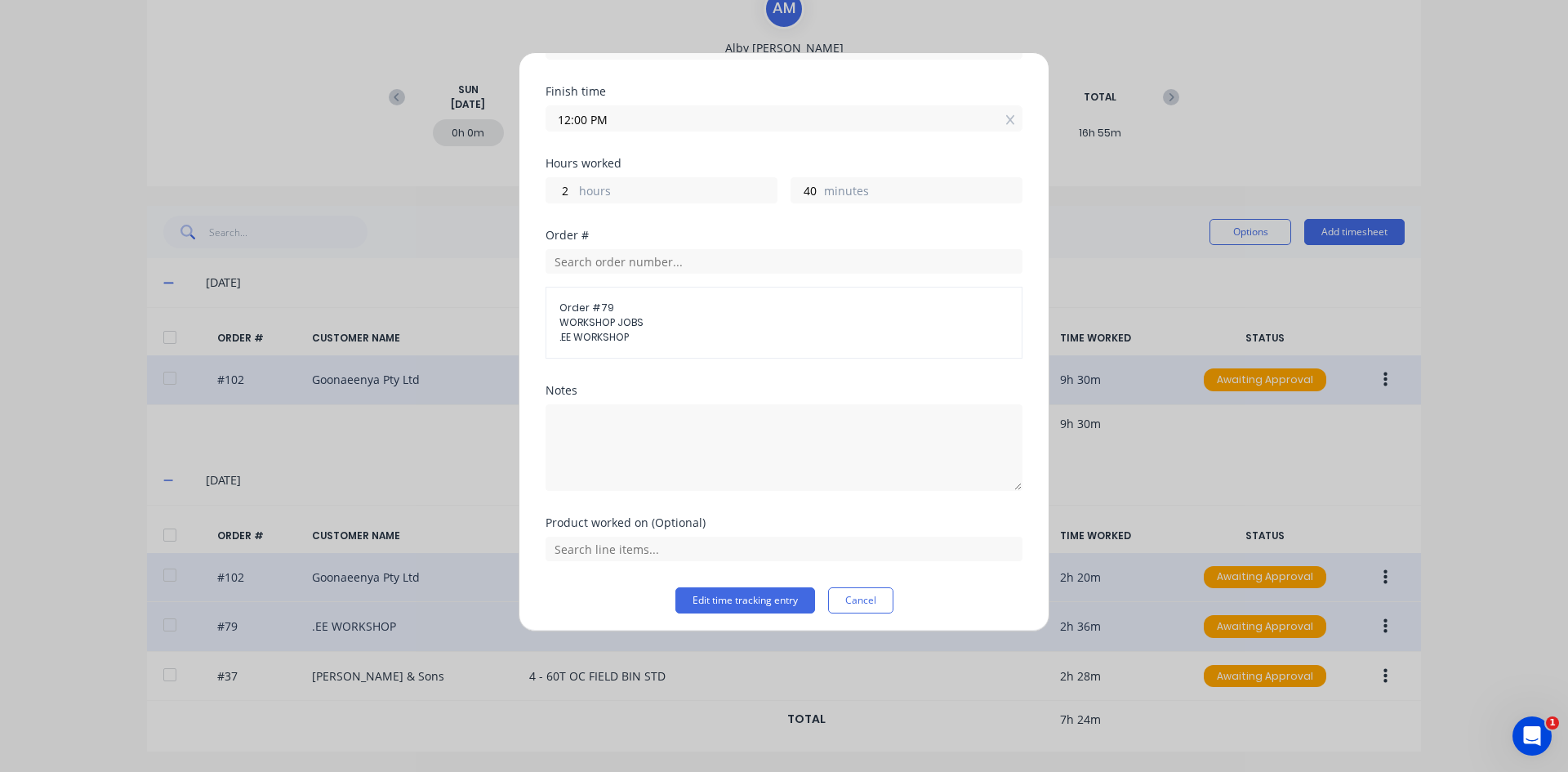
scroll to position [185, 0]
click at [592, 418] on textarea at bounding box center [784, 442] width 477 height 87
type textarea "Fix Roof of Big Fork lift"
click at [705, 593] on button "Edit time tracking entry" at bounding box center [745, 594] width 140 height 26
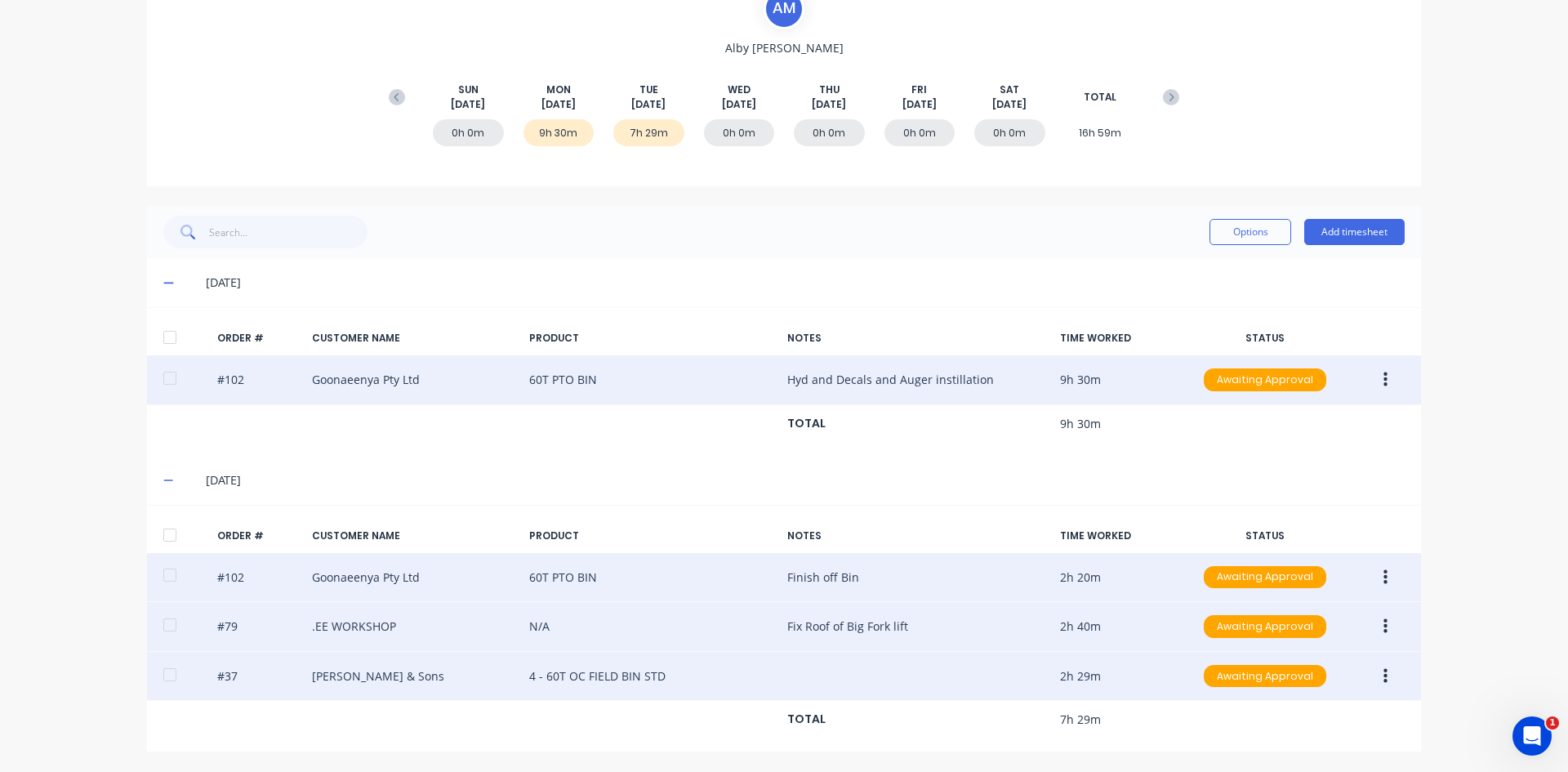
click at [1253, 595] on button "button" at bounding box center [1386, 676] width 39 height 29
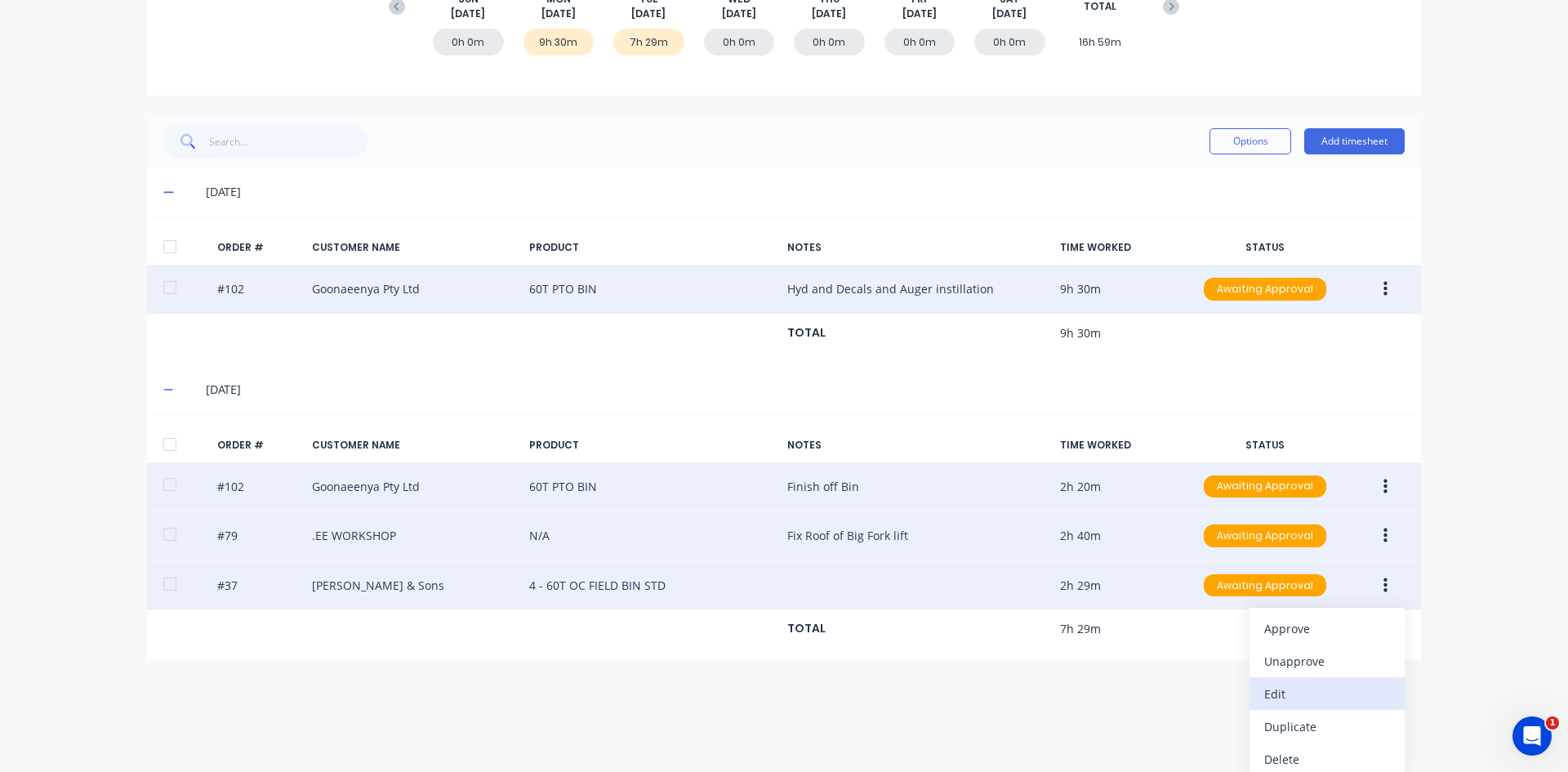
scroll to position [272, 0]
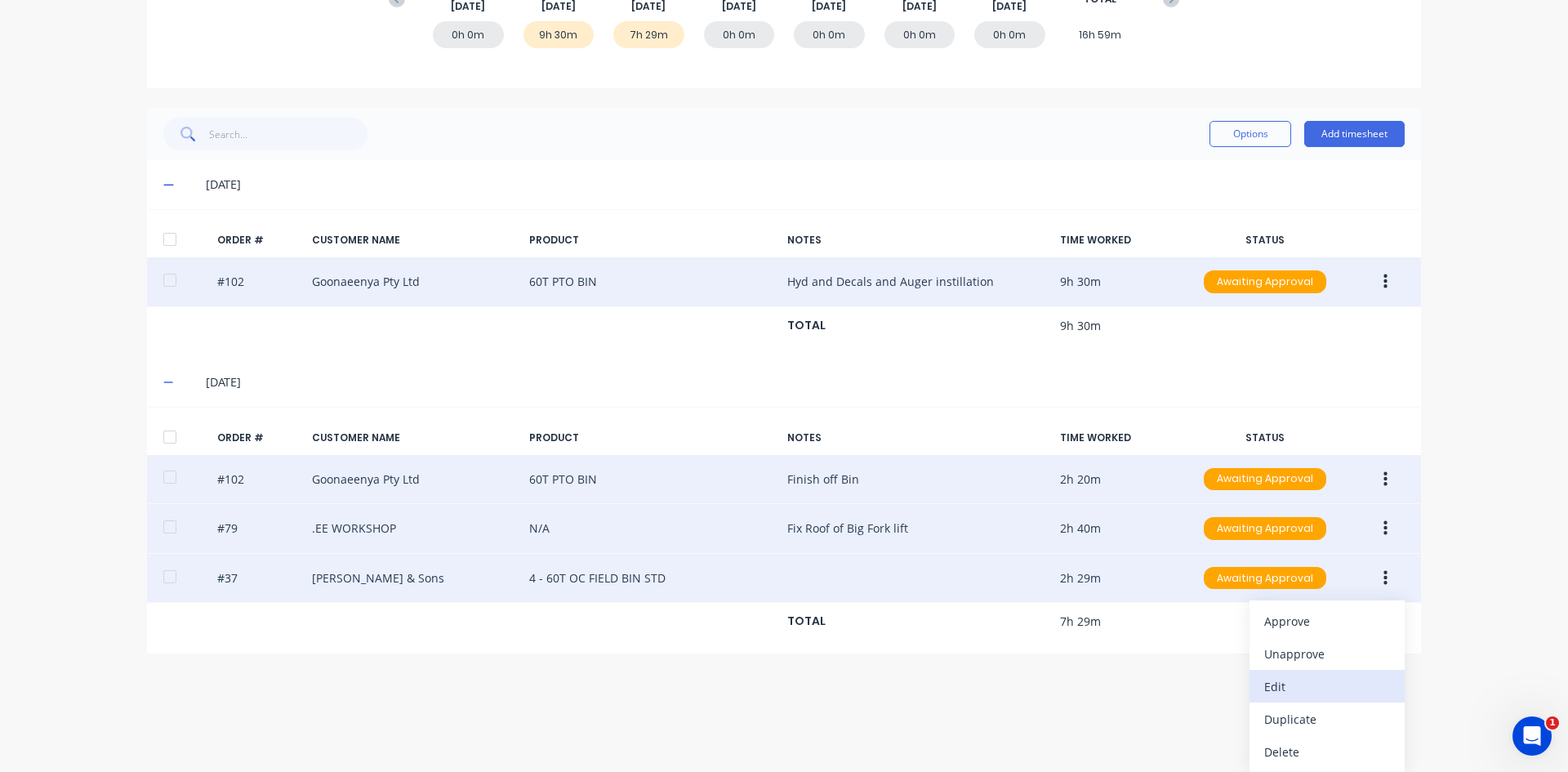
click at [1253, 595] on div "Edit" at bounding box center [1327, 686] width 125 height 24
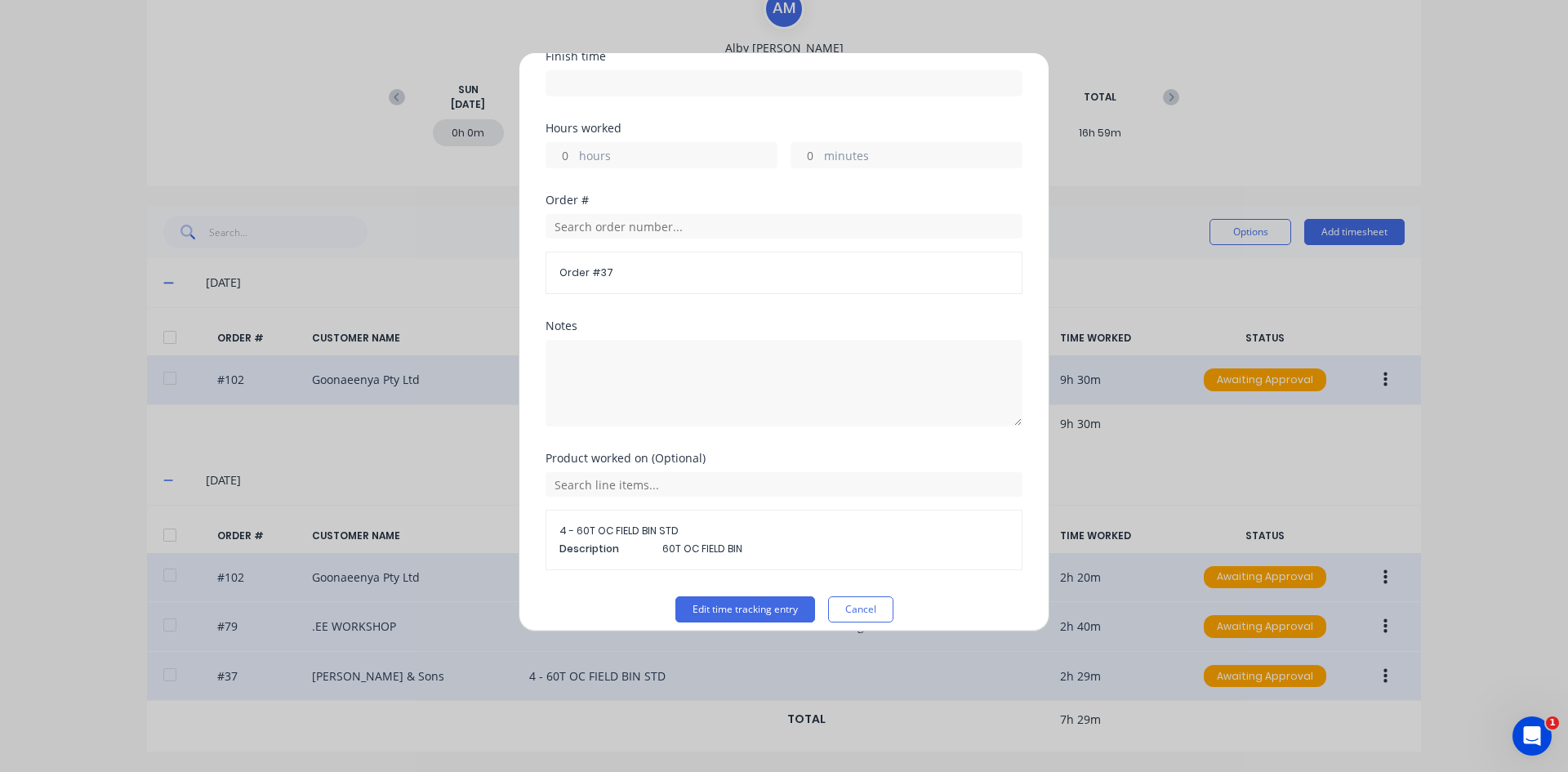
scroll to position [230, 0]
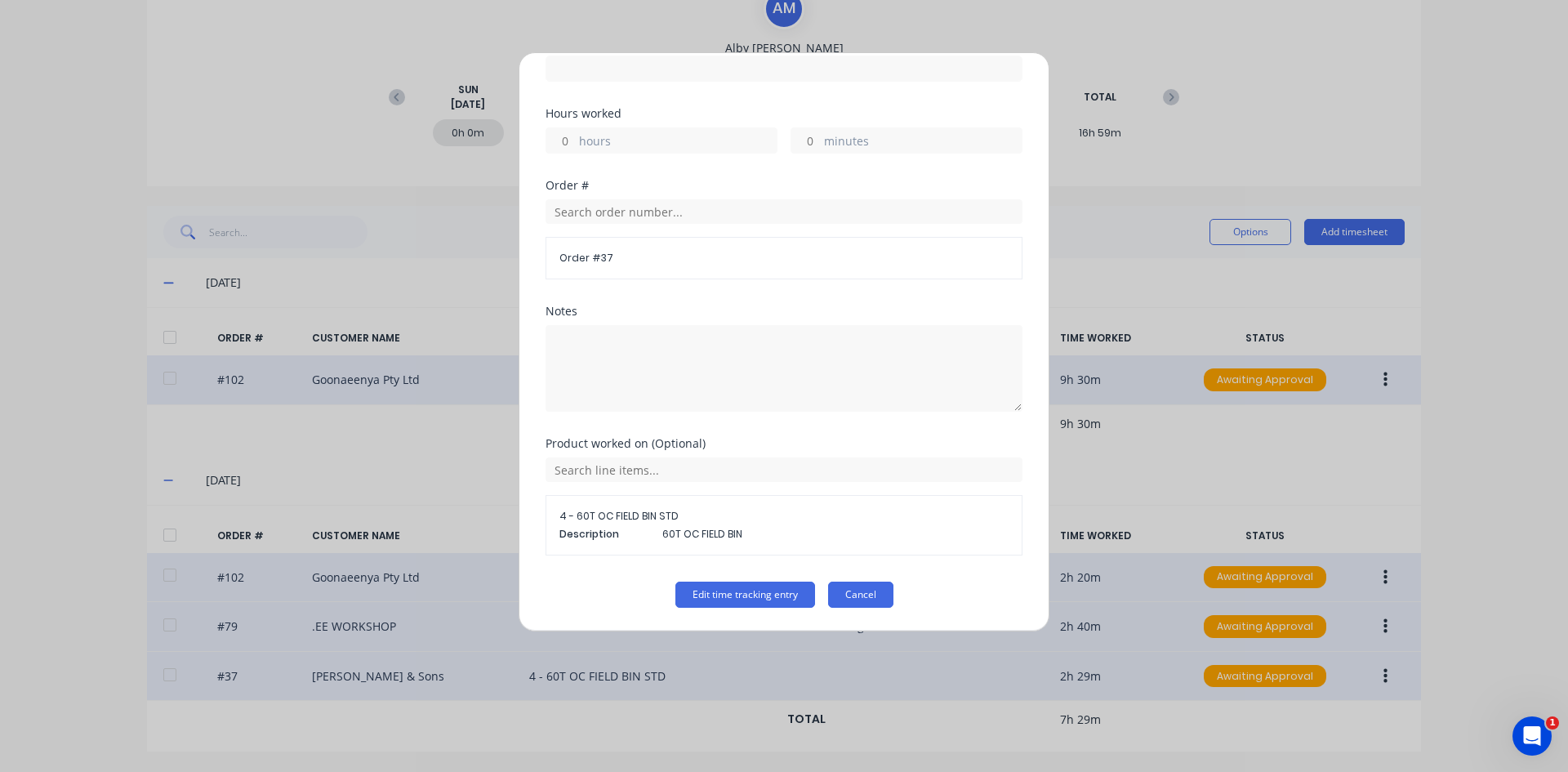
click at [853, 595] on button "Cancel" at bounding box center [861, 594] width 66 height 26
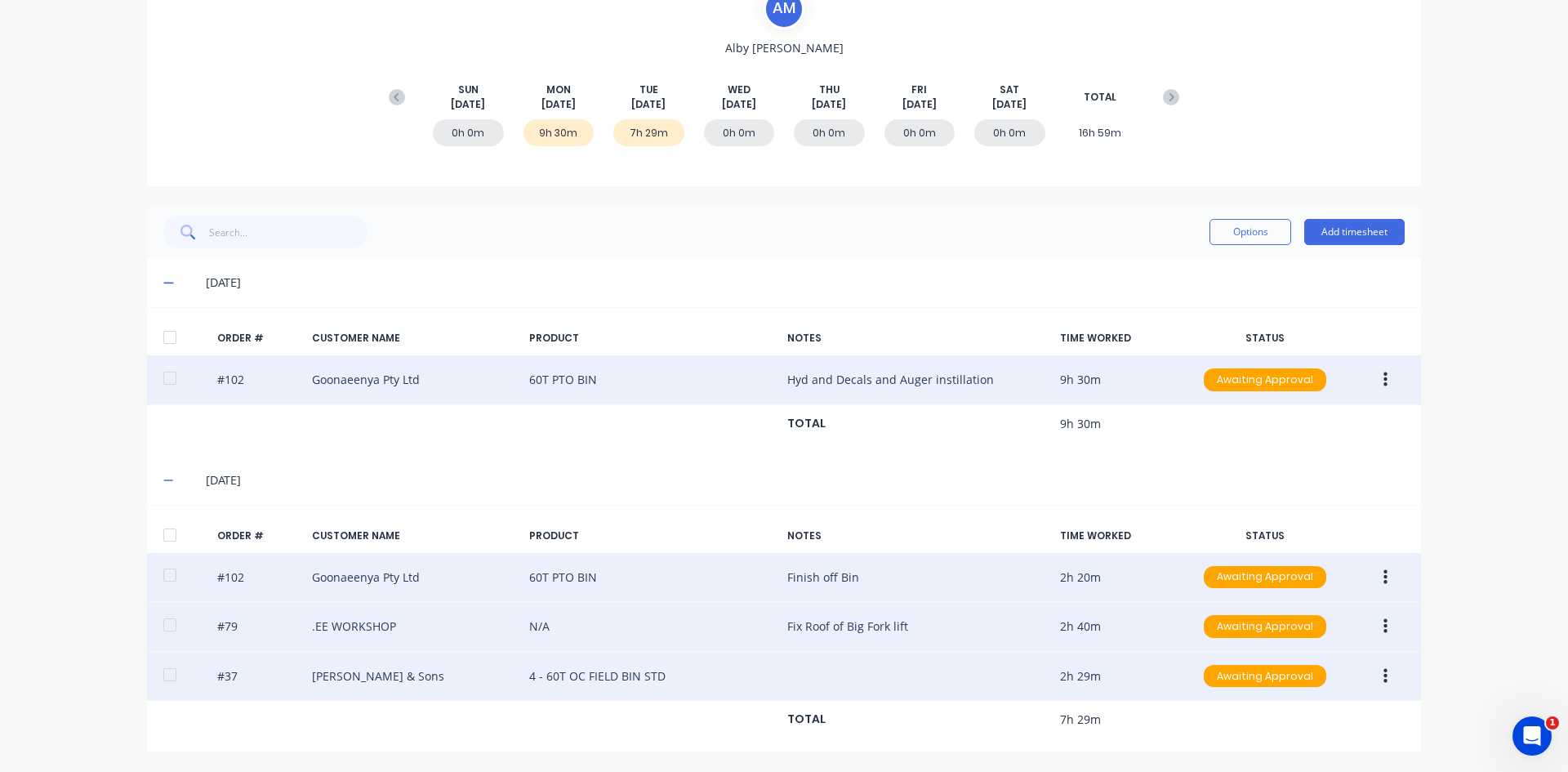
click at [1253, 595] on button "button" at bounding box center [1386, 626] width 39 height 29
click at [1253, 595] on div "Edit" at bounding box center [1327, 734] width 125 height 24
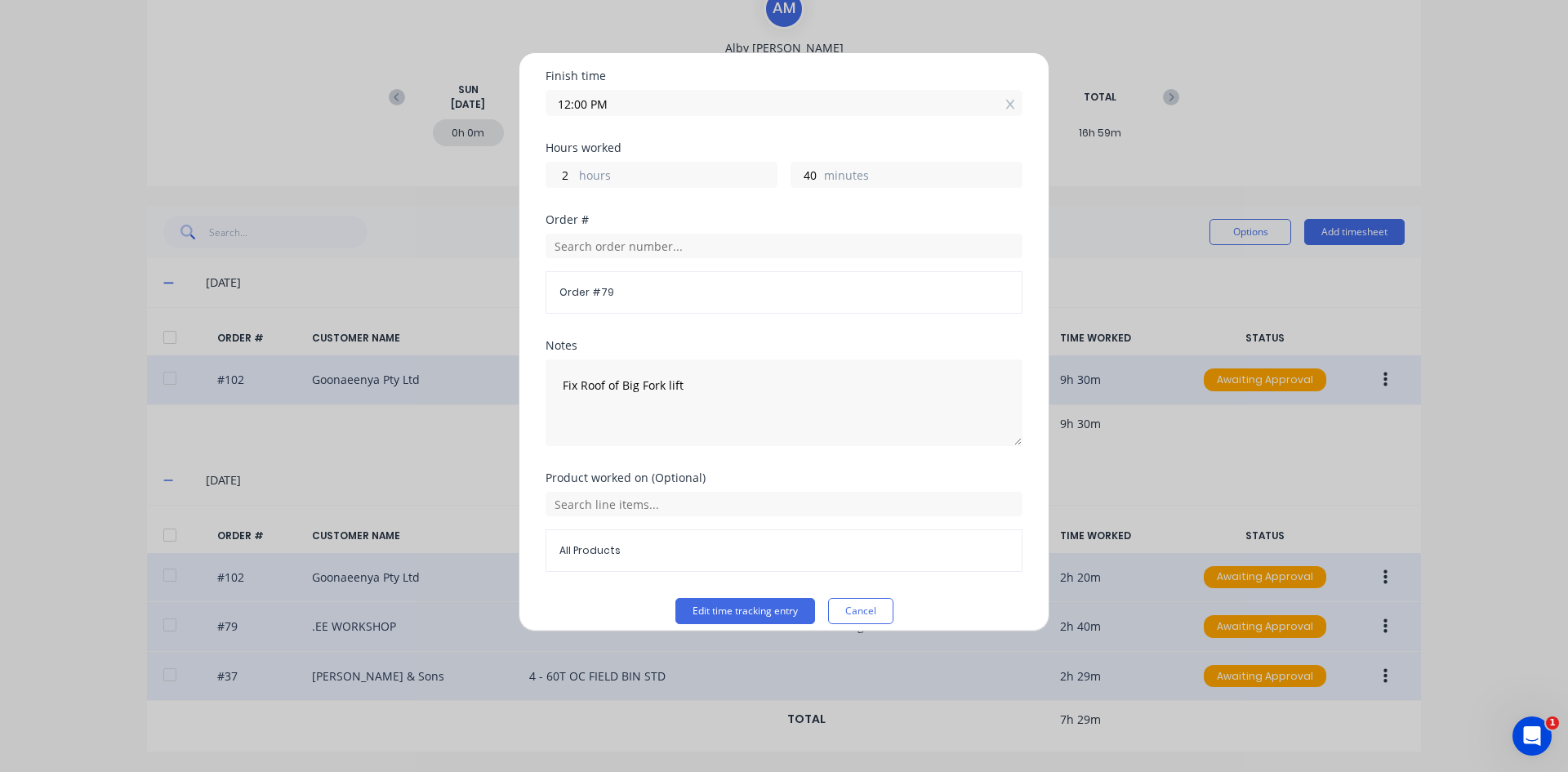
scroll to position [188, 0]
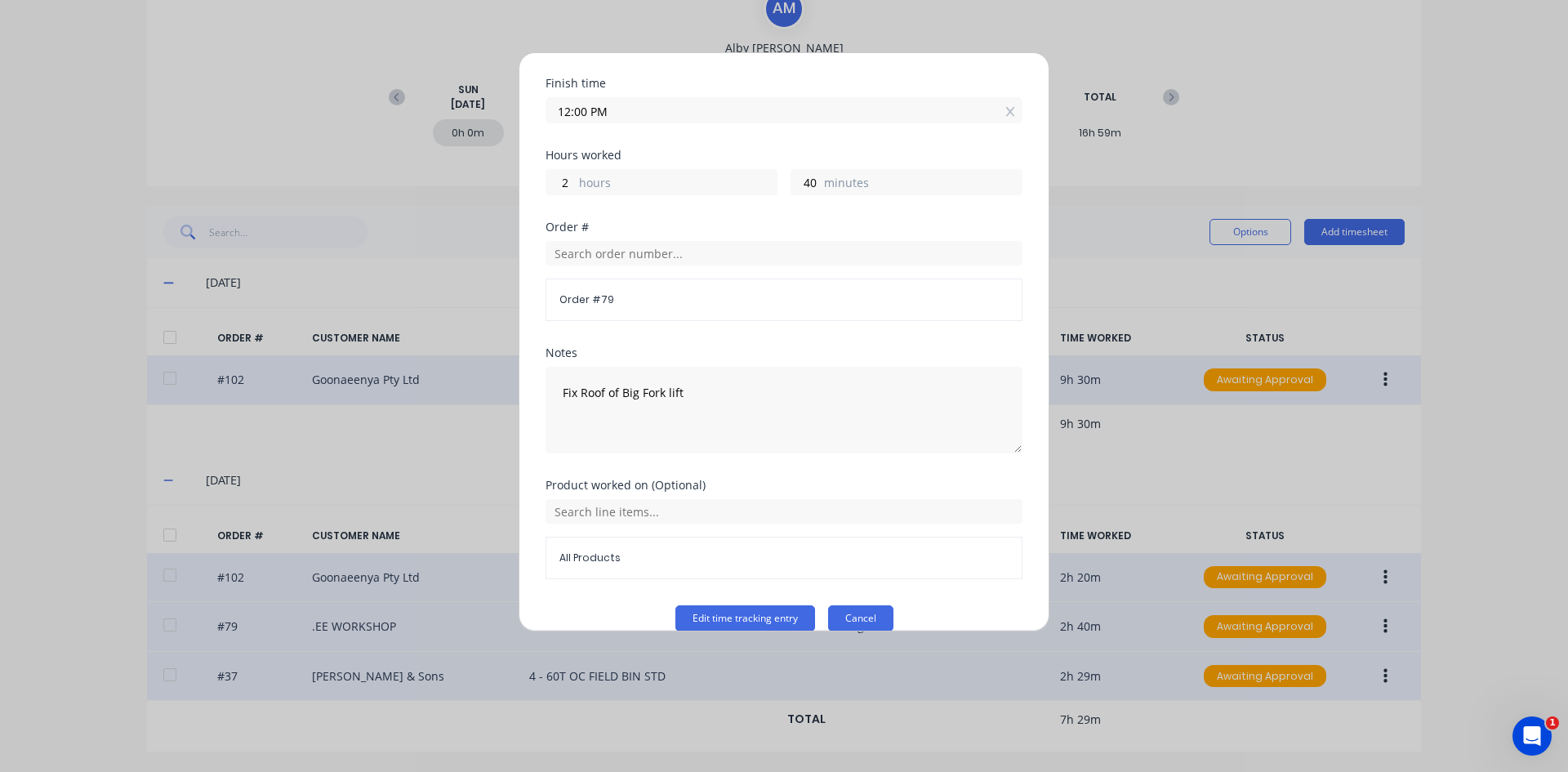
click at [844, 595] on button "Cancel" at bounding box center [861, 618] width 66 height 26
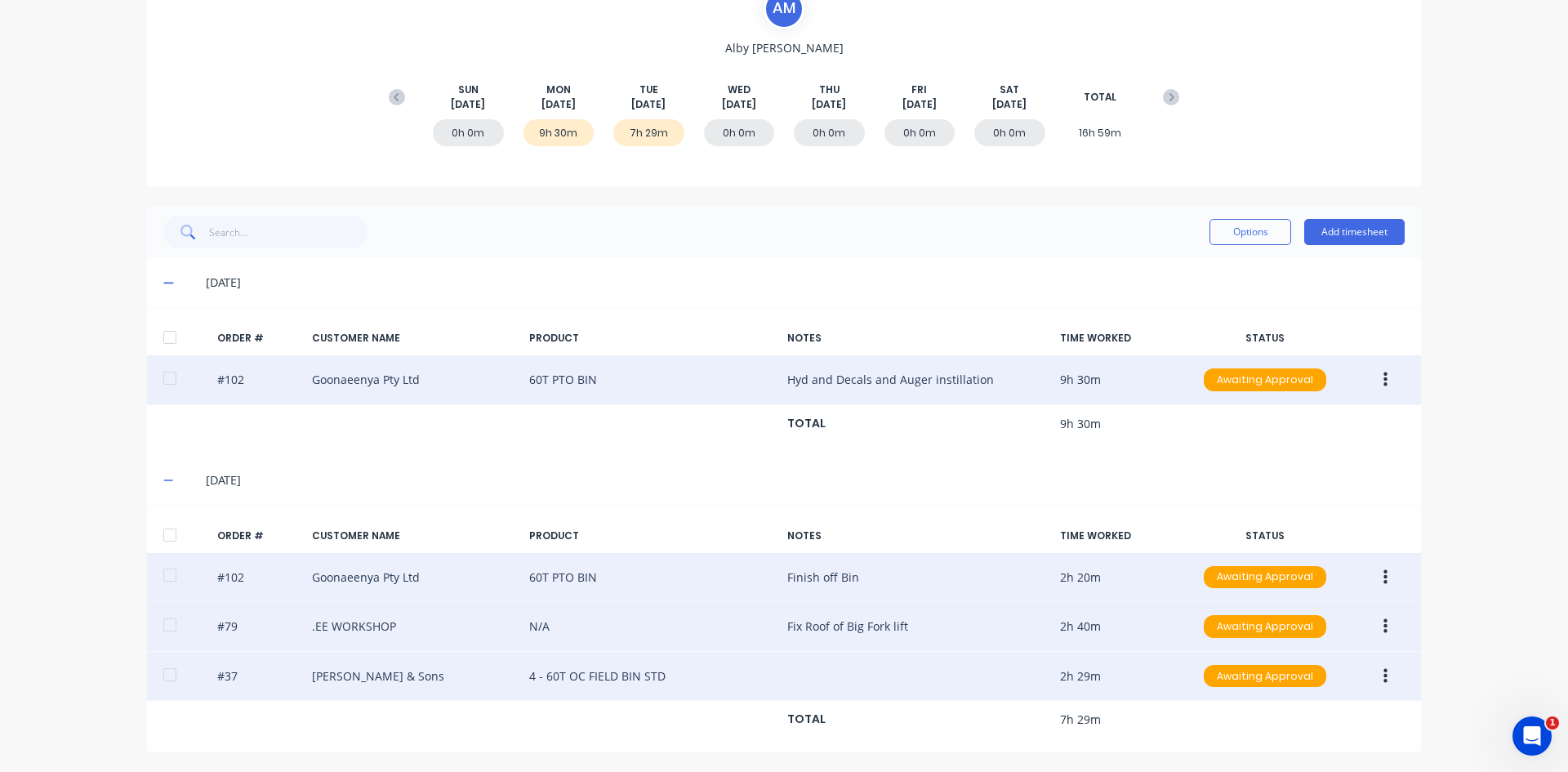
click at [1253, 595] on icon "button" at bounding box center [1386, 676] width 4 height 18
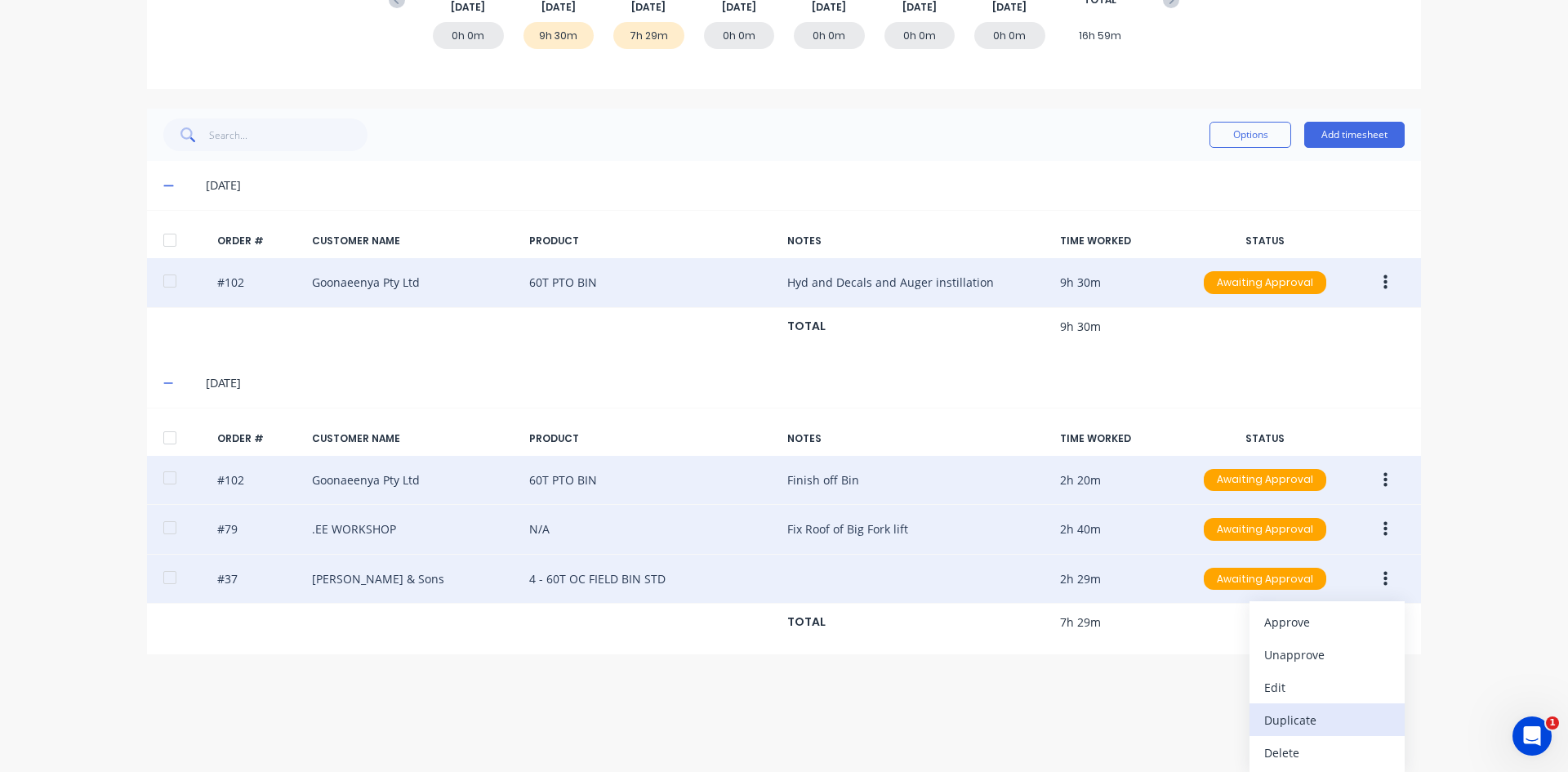
scroll to position [272, 0]
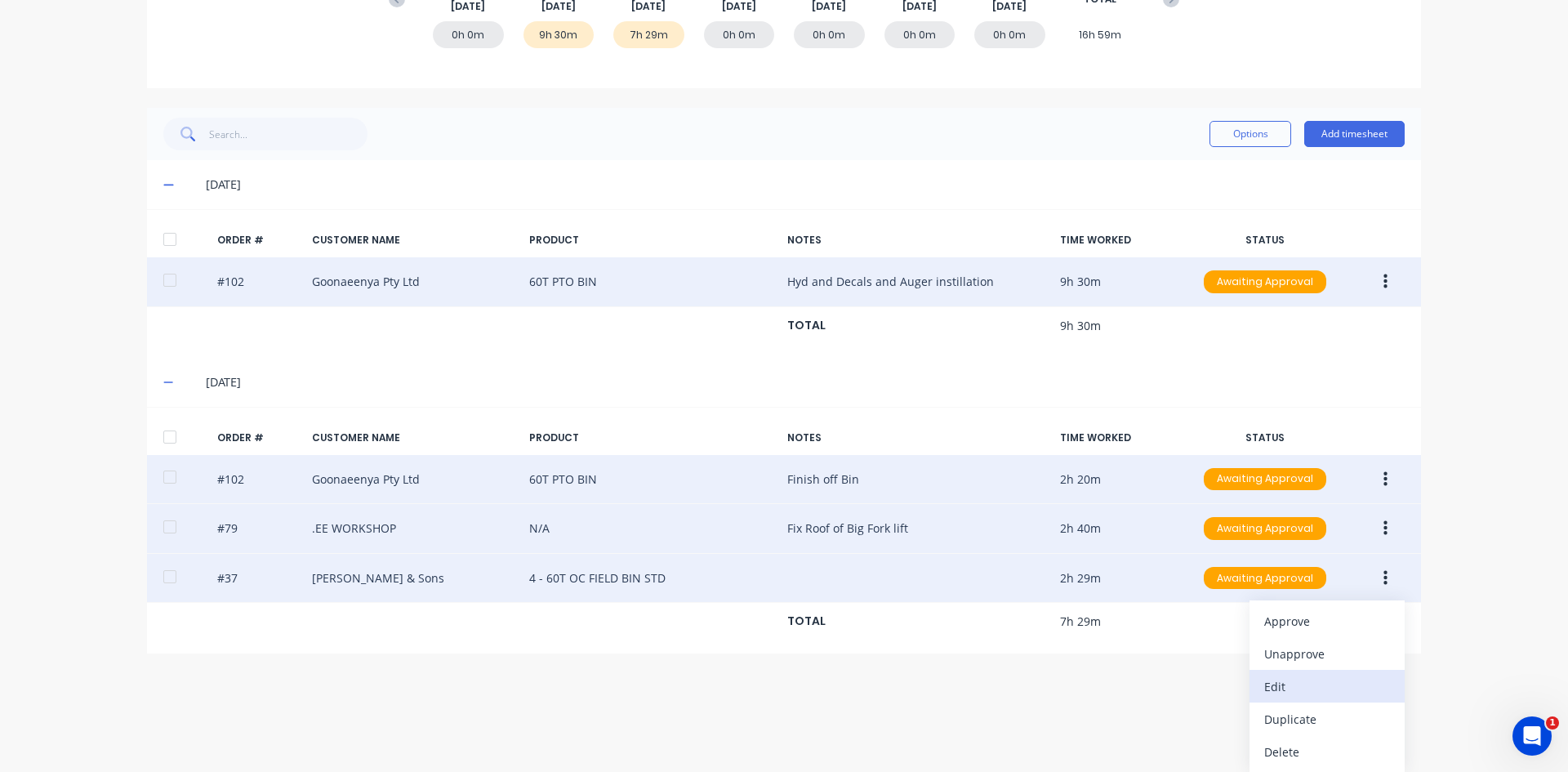
click at [1253, 595] on button "Edit" at bounding box center [1327, 686] width 155 height 33
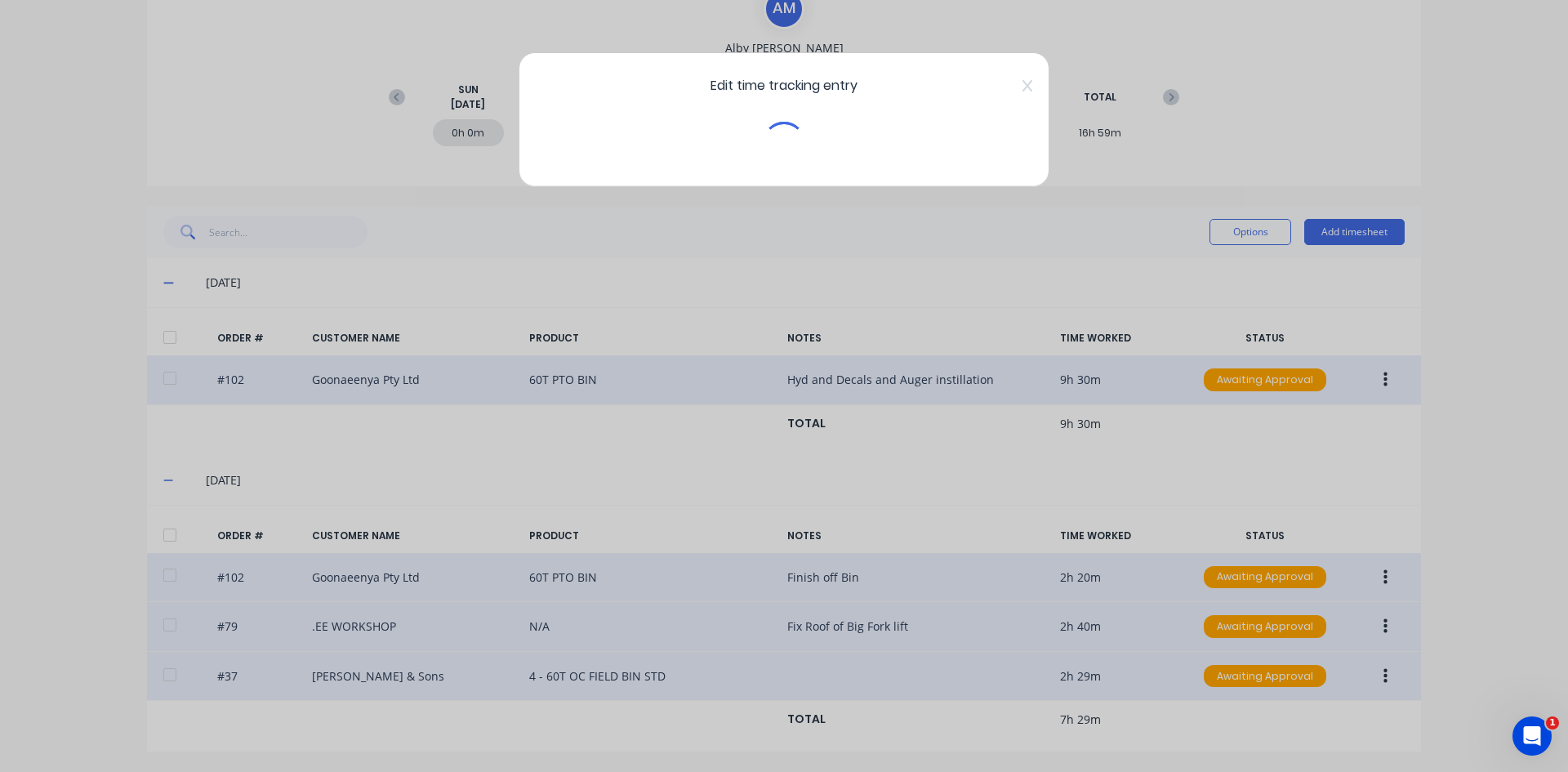
scroll to position [174, 0]
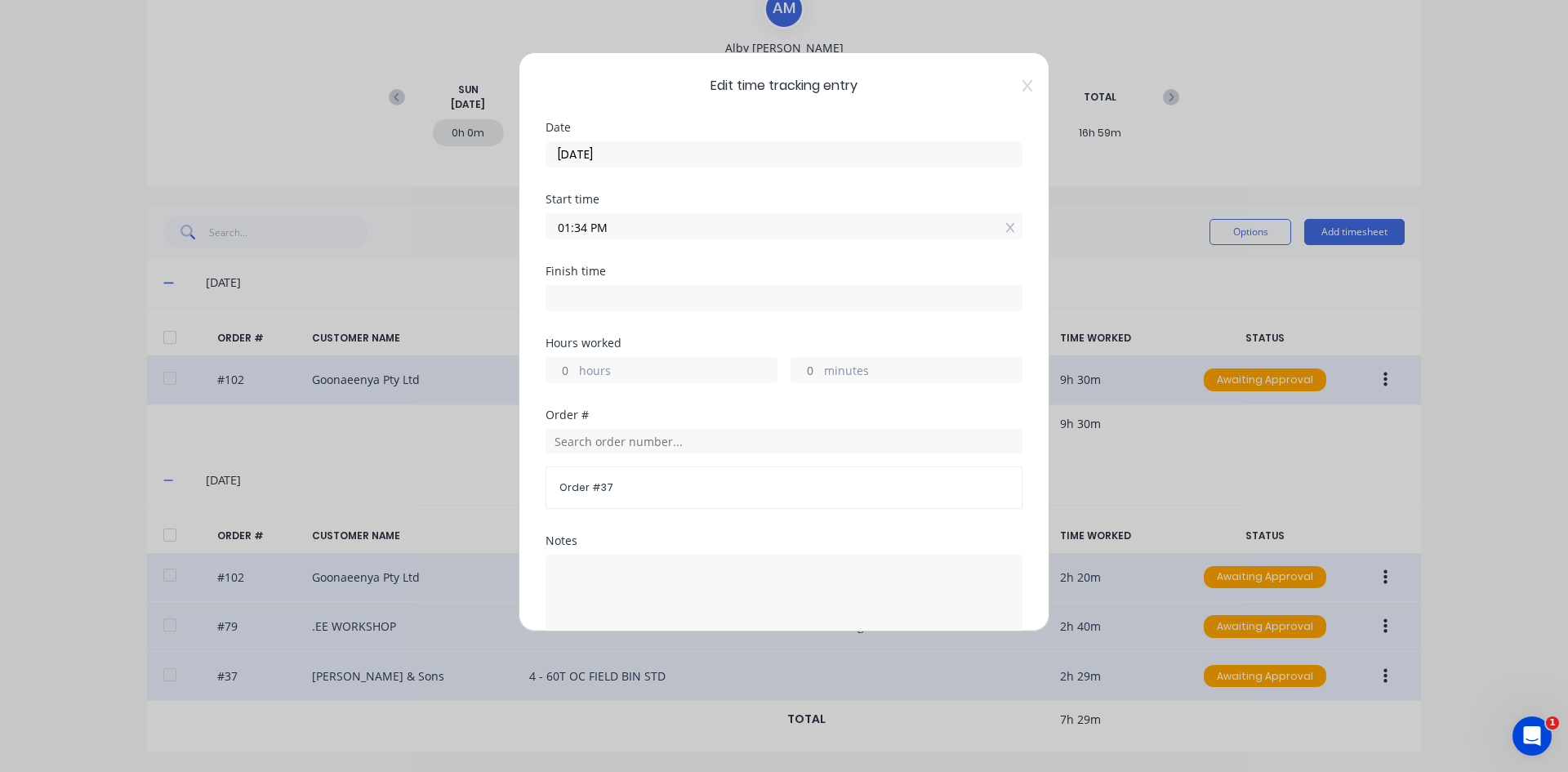
drag, startPoint x: 587, startPoint y: 227, endPoint x: 535, endPoint y: 236, distance: 52.8
click at [535, 236] on div "Edit time tracking entry Date [DATE] Start time 01:34 PM Finish time Hours work…" at bounding box center [784, 342] width 531 height 579
type input "12:30 PM"
click at [572, 298] on input at bounding box center [784, 297] width 476 height 24
type input "04:04 PM"
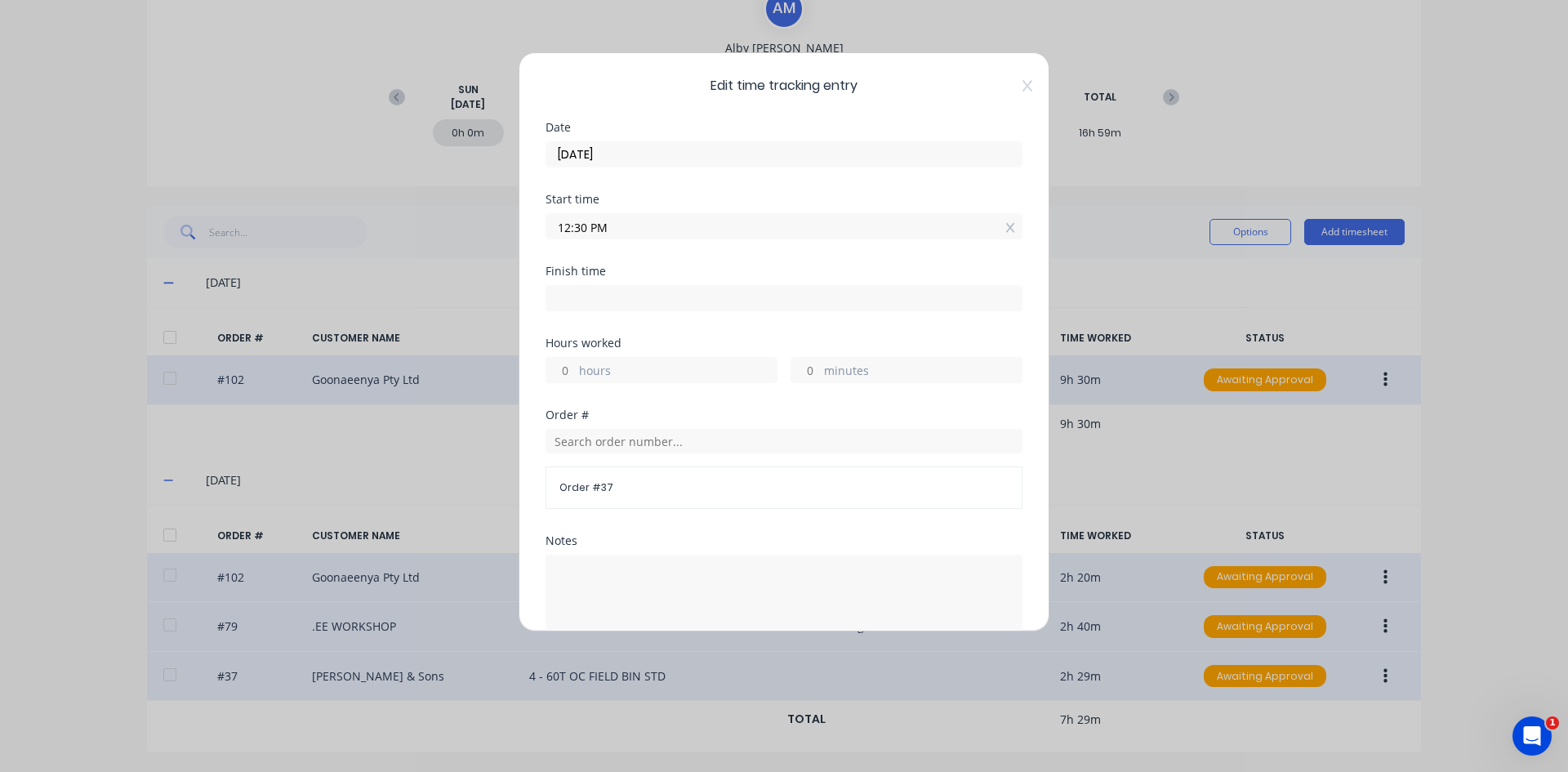
type input "3"
type input "34"
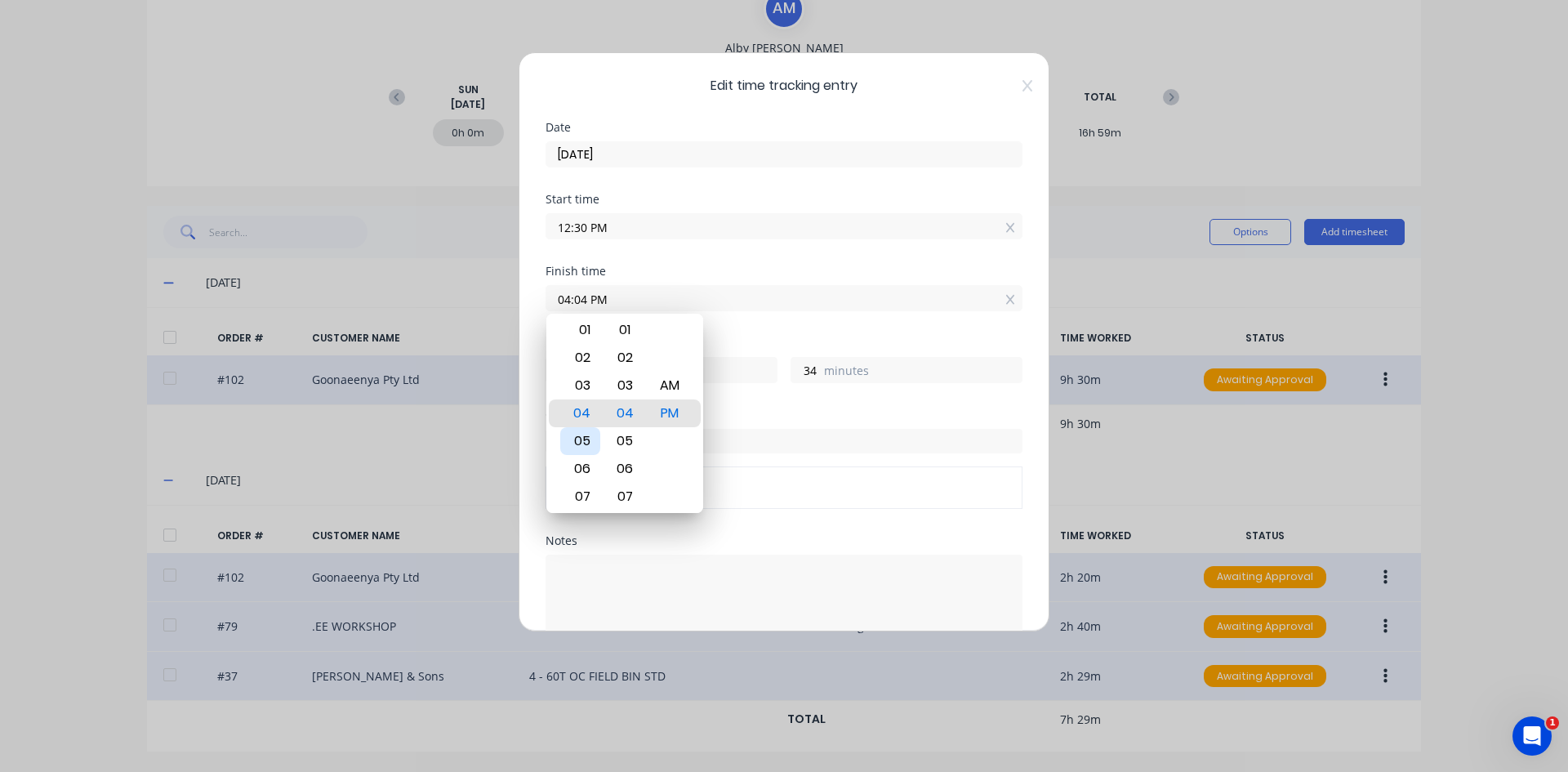
click at [591, 440] on div "05" at bounding box center [580, 441] width 40 height 28
type input "05:04 PM"
type input "4"
type input "05:02 PM"
type input "32"
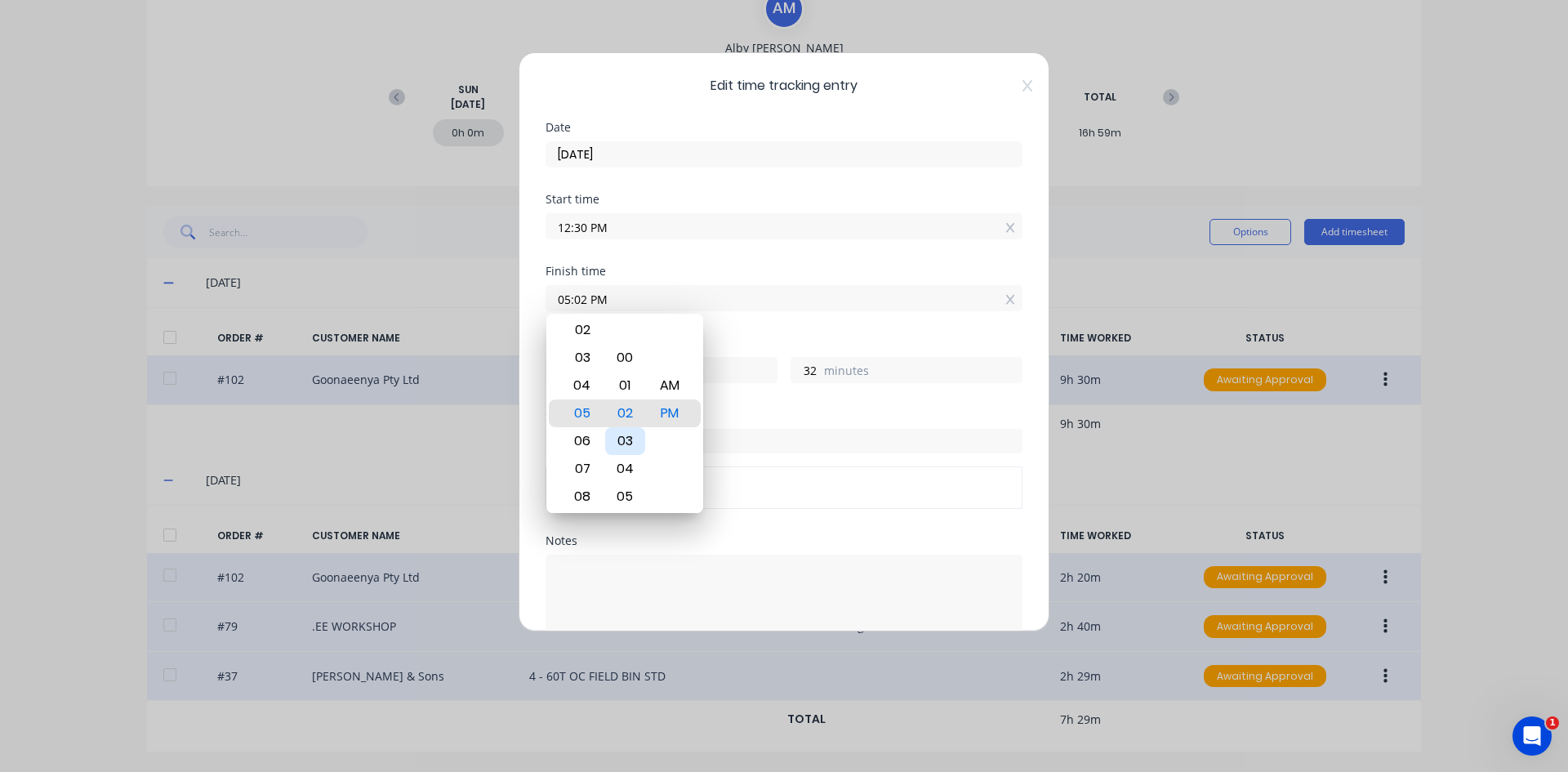
type input "05:00 PM"
type input "30"
click at [674, 417] on div "PM" at bounding box center [670, 413] width 40 height 28
click at [751, 319] on div "Finish time 05:00 PM" at bounding box center [784, 301] width 477 height 71
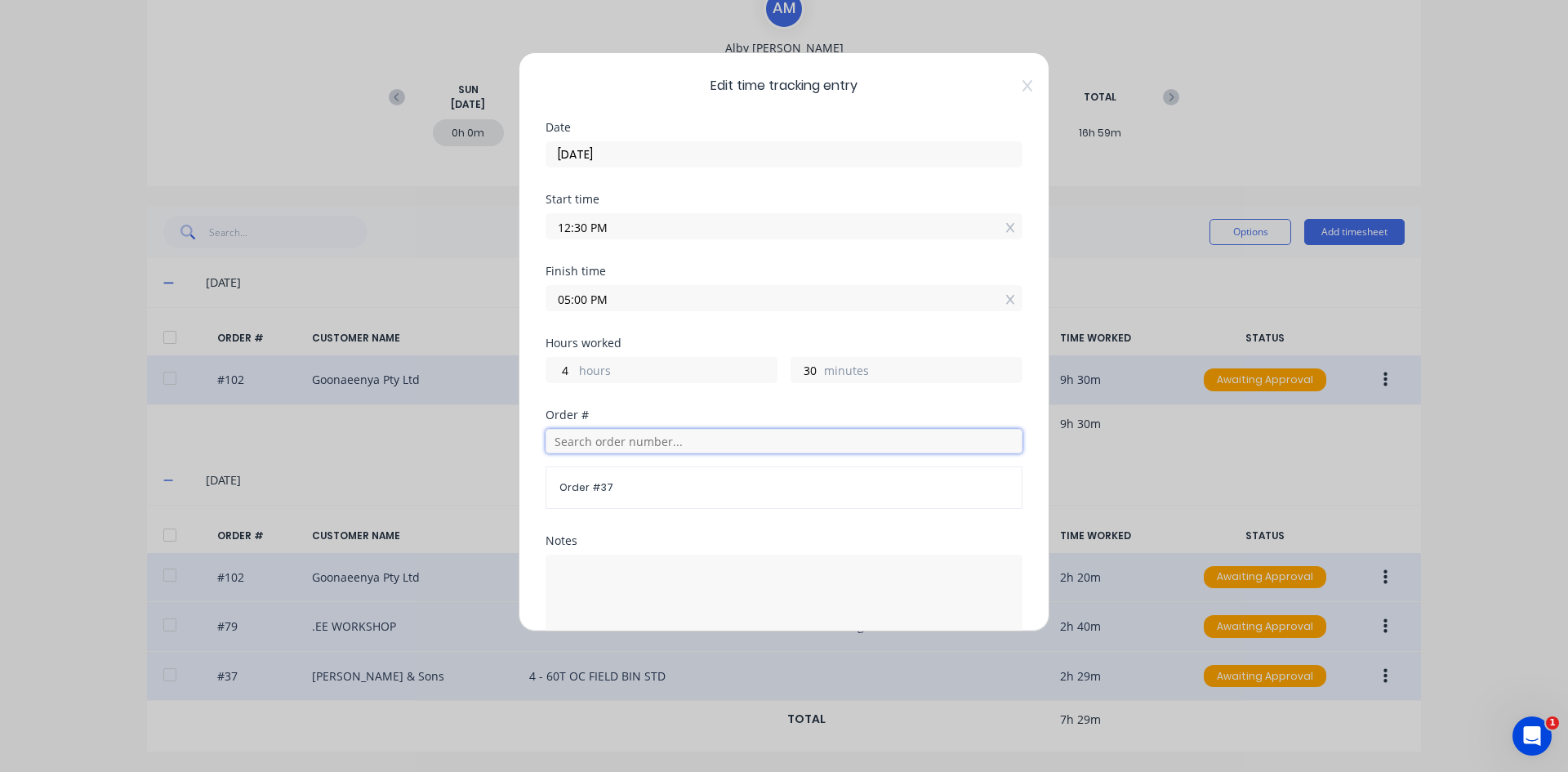
click at [584, 442] on input "text" at bounding box center [784, 440] width 477 height 24
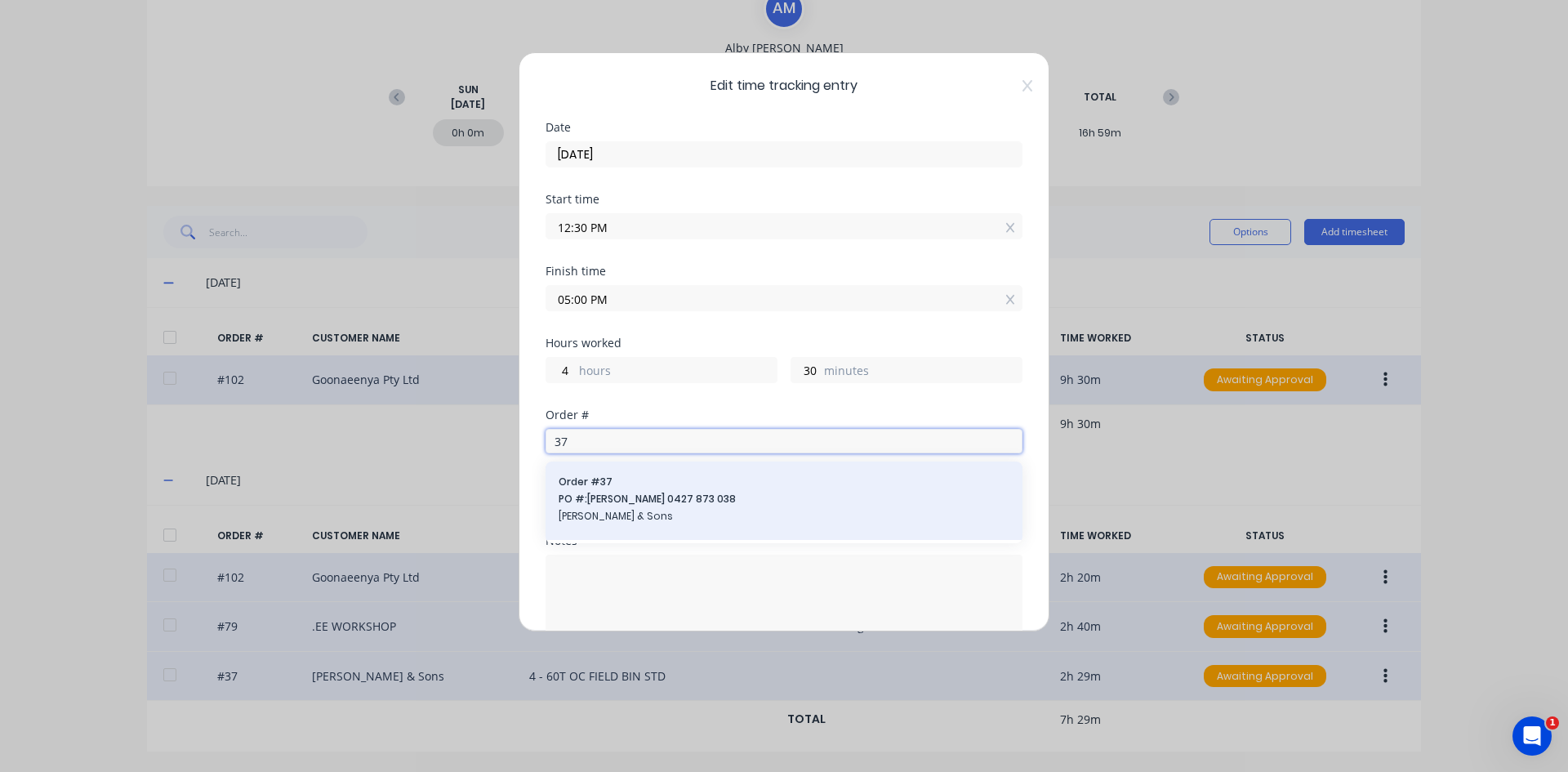
type input "37"
click at [603, 499] on span "PO #: [PERSON_NAME] 0427 873 038" at bounding box center [784, 498] width 451 height 14
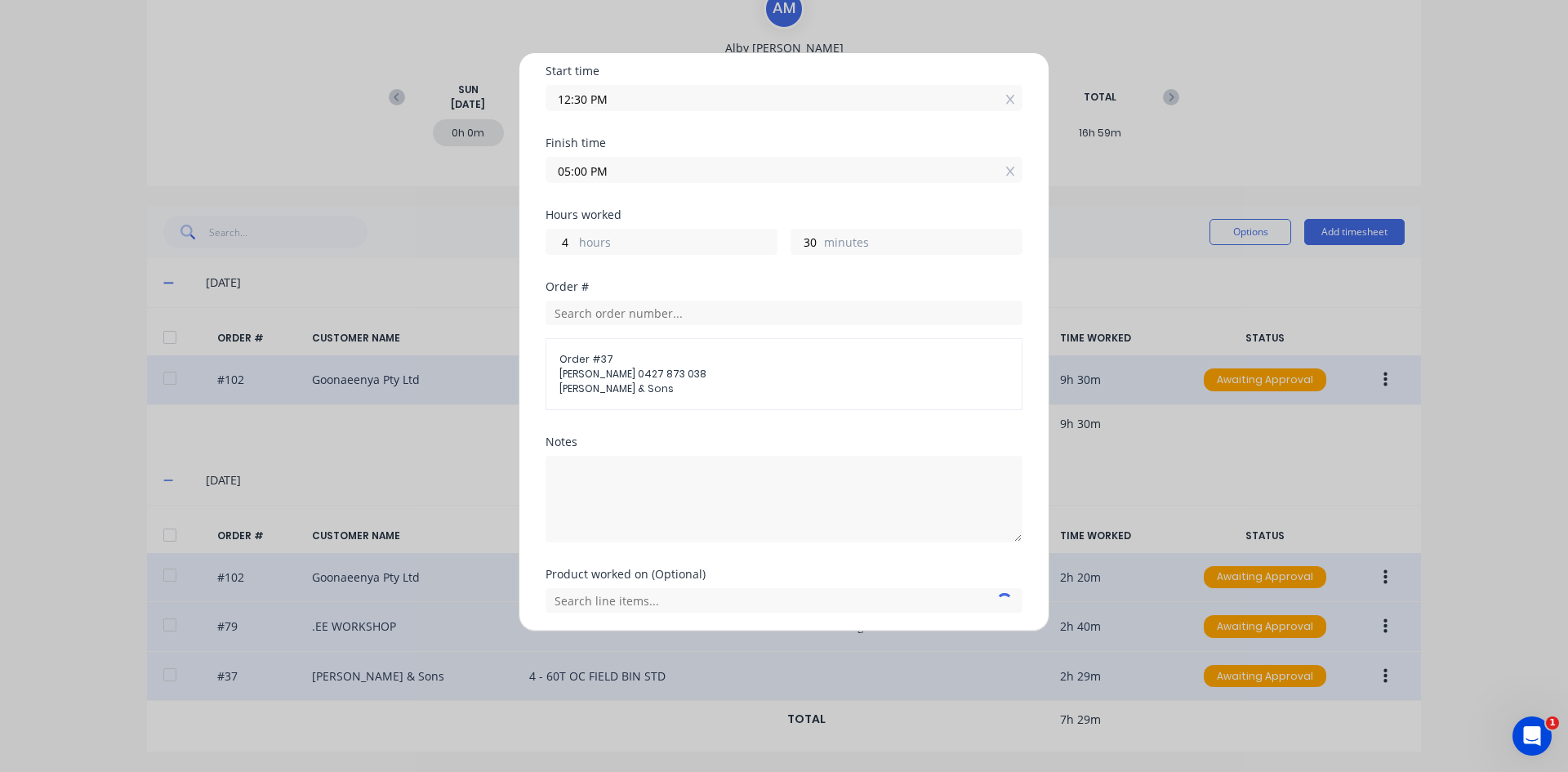
scroll to position [185, 0]
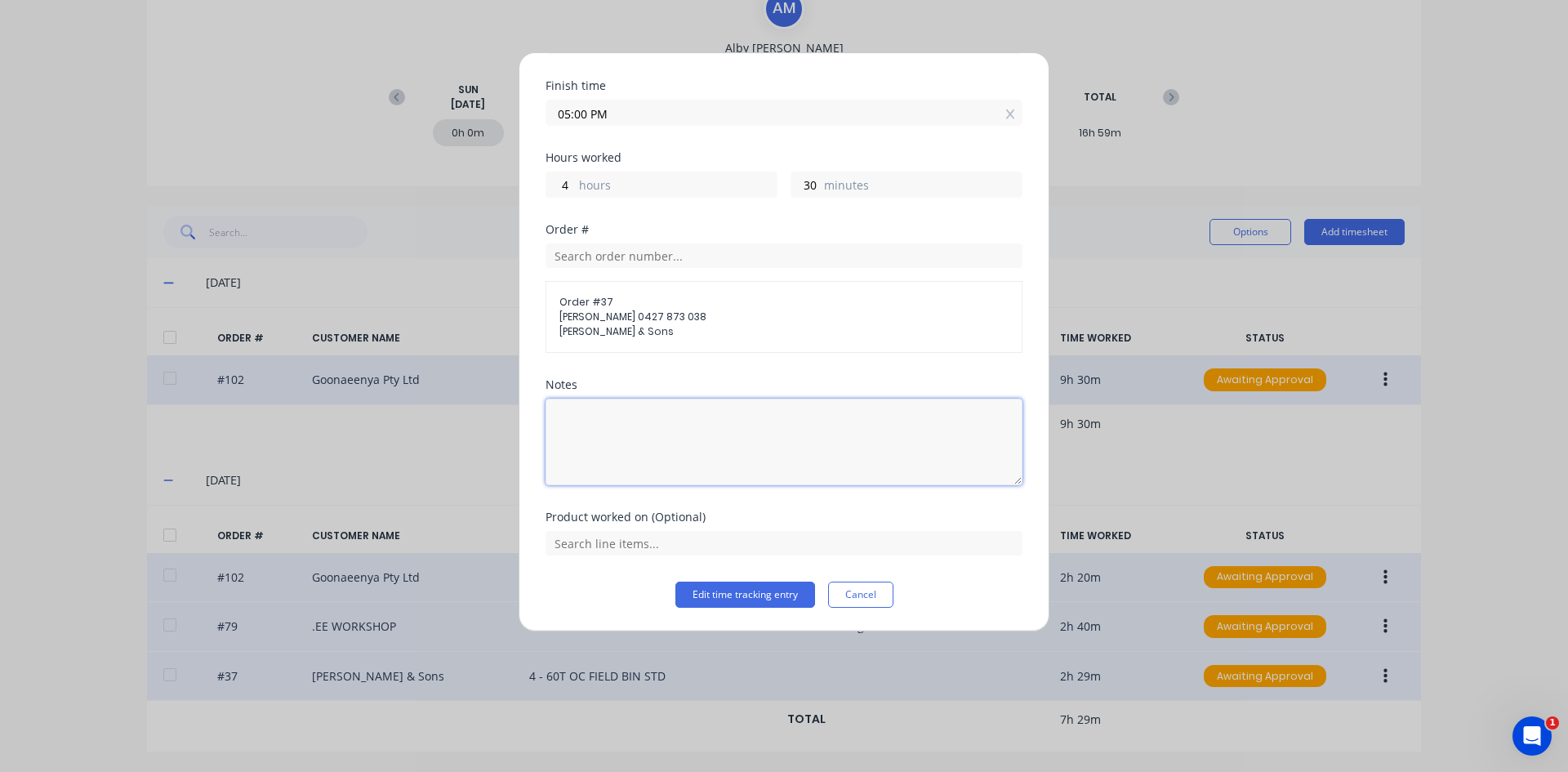
click at [618, 435] on textarea at bounding box center [784, 442] width 477 height 87
click at [621, 441] on textarea at bounding box center [784, 442] width 477 height 87
type textarea "Walls and Roof"
click at [656, 544] on input "text" at bounding box center [784, 542] width 477 height 24
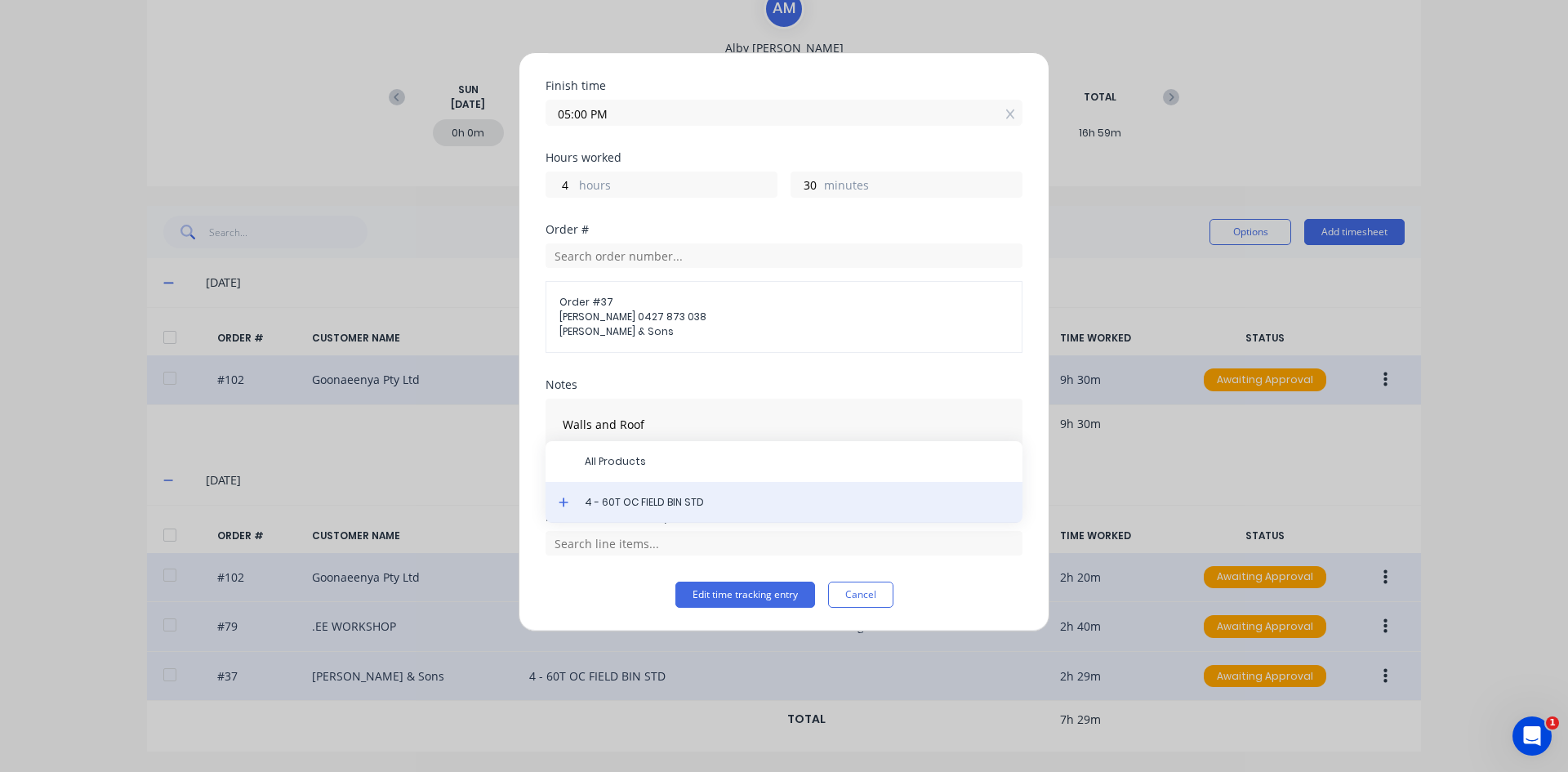
click at [656, 504] on span "4 - 60T OC FIELD BIN STD" at bounding box center [797, 502] width 425 height 14
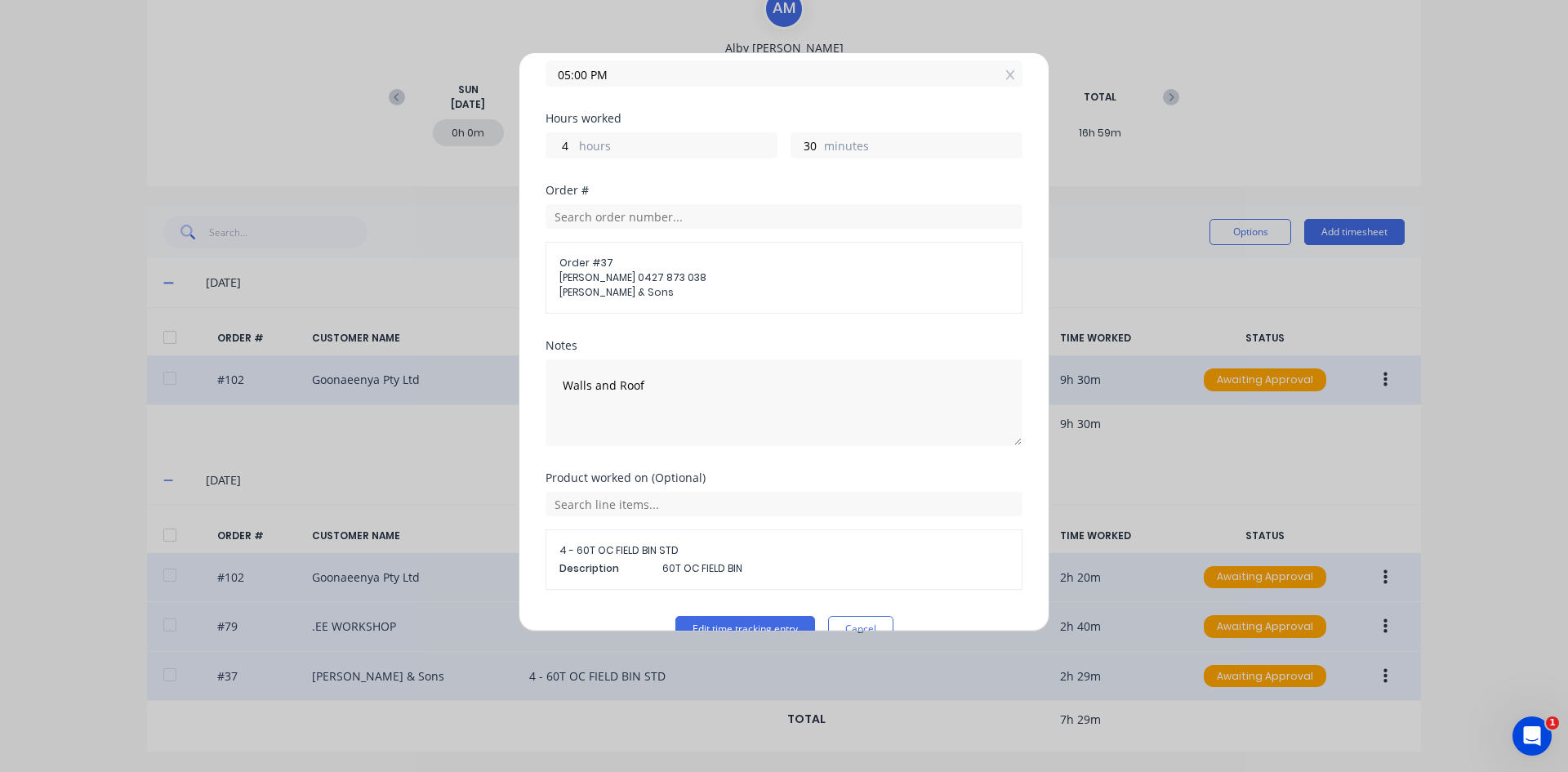
scroll to position [259, 0]
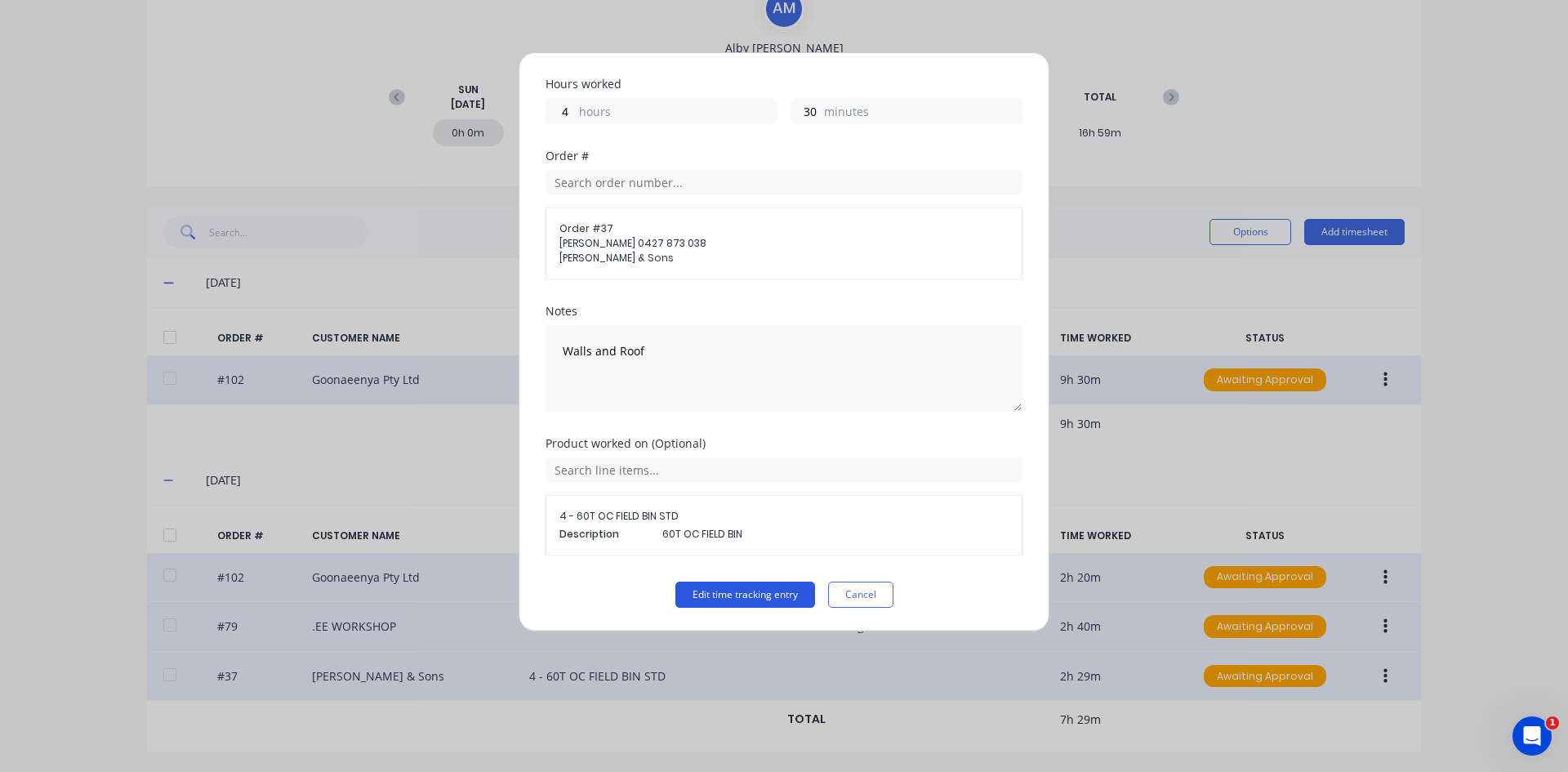
click at [714, 593] on button "Edit time tracking entry" at bounding box center [745, 594] width 140 height 26
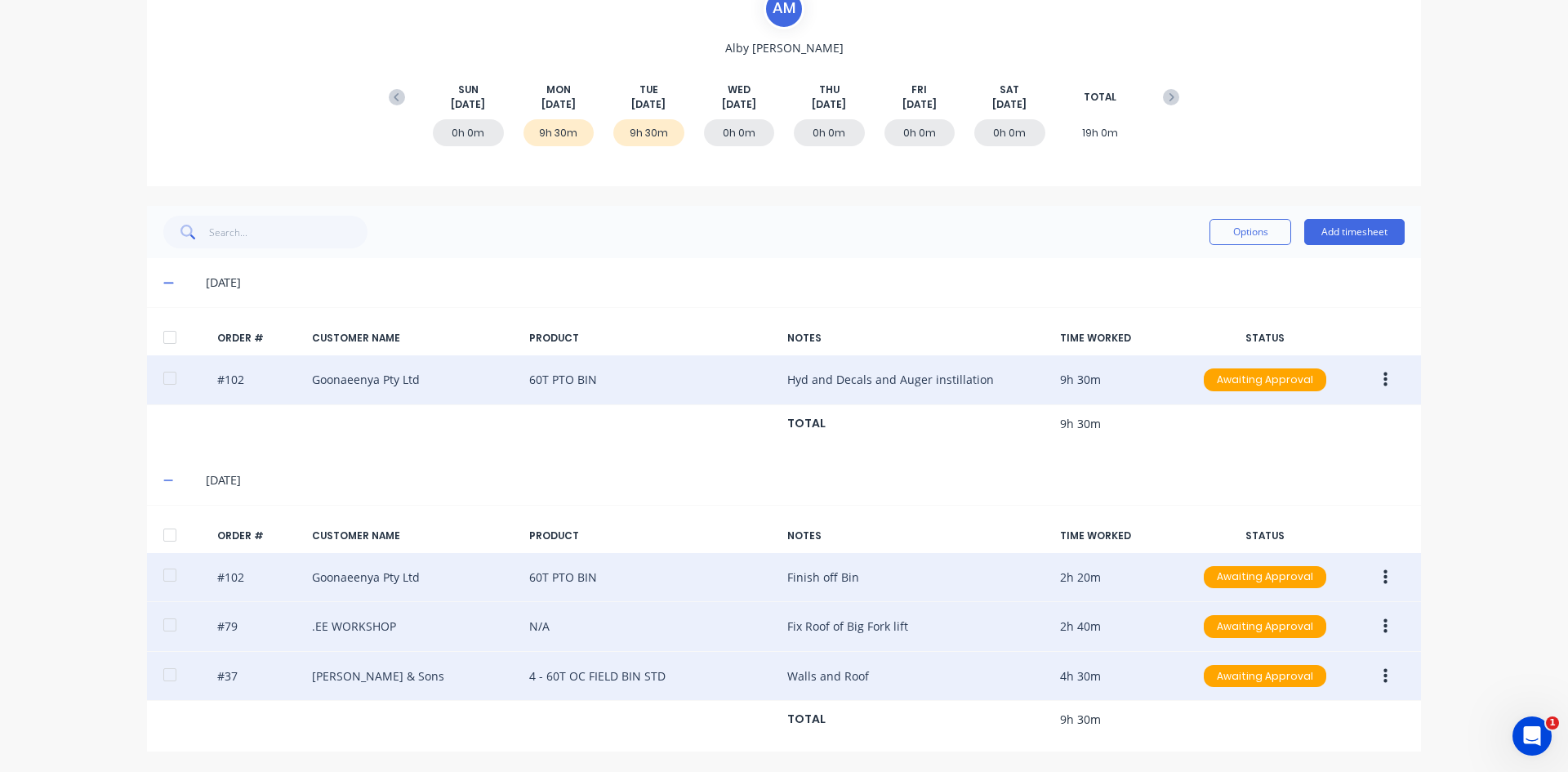
click at [1253, 572] on icon "button" at bounding box center [1386, 577] width 4 height 18
click at [1253, 595] on div "Edit" at bounding box center [1327, 685] width 125 height 24
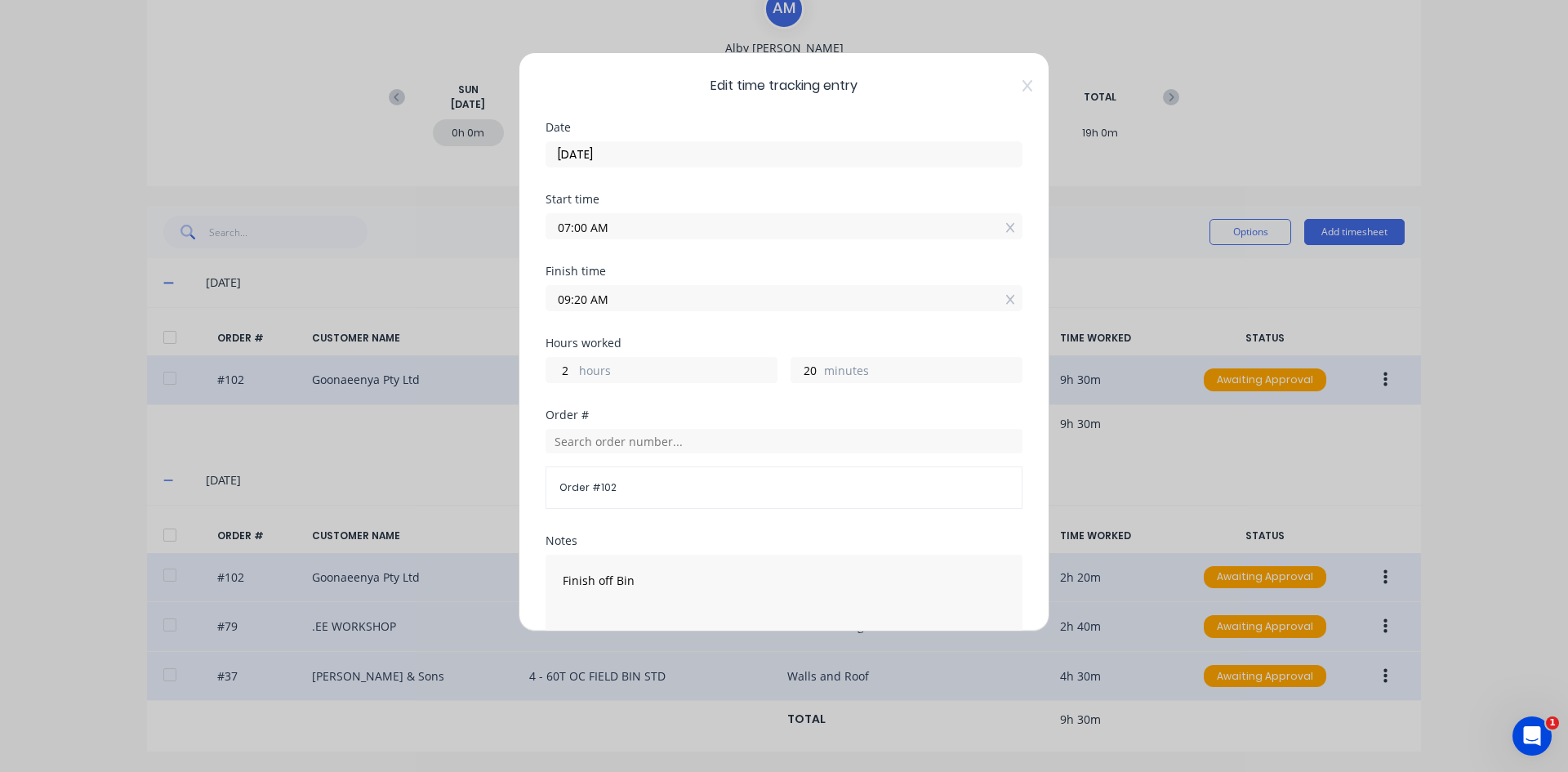
drag, startPoint x: 587, startPoint y: 303, endPoint x: 575, endPoint y: 306, distance: 12.4
click at [575, 306] on input "09:20 AM" at bounding box center [784, 297] width 476 height 24
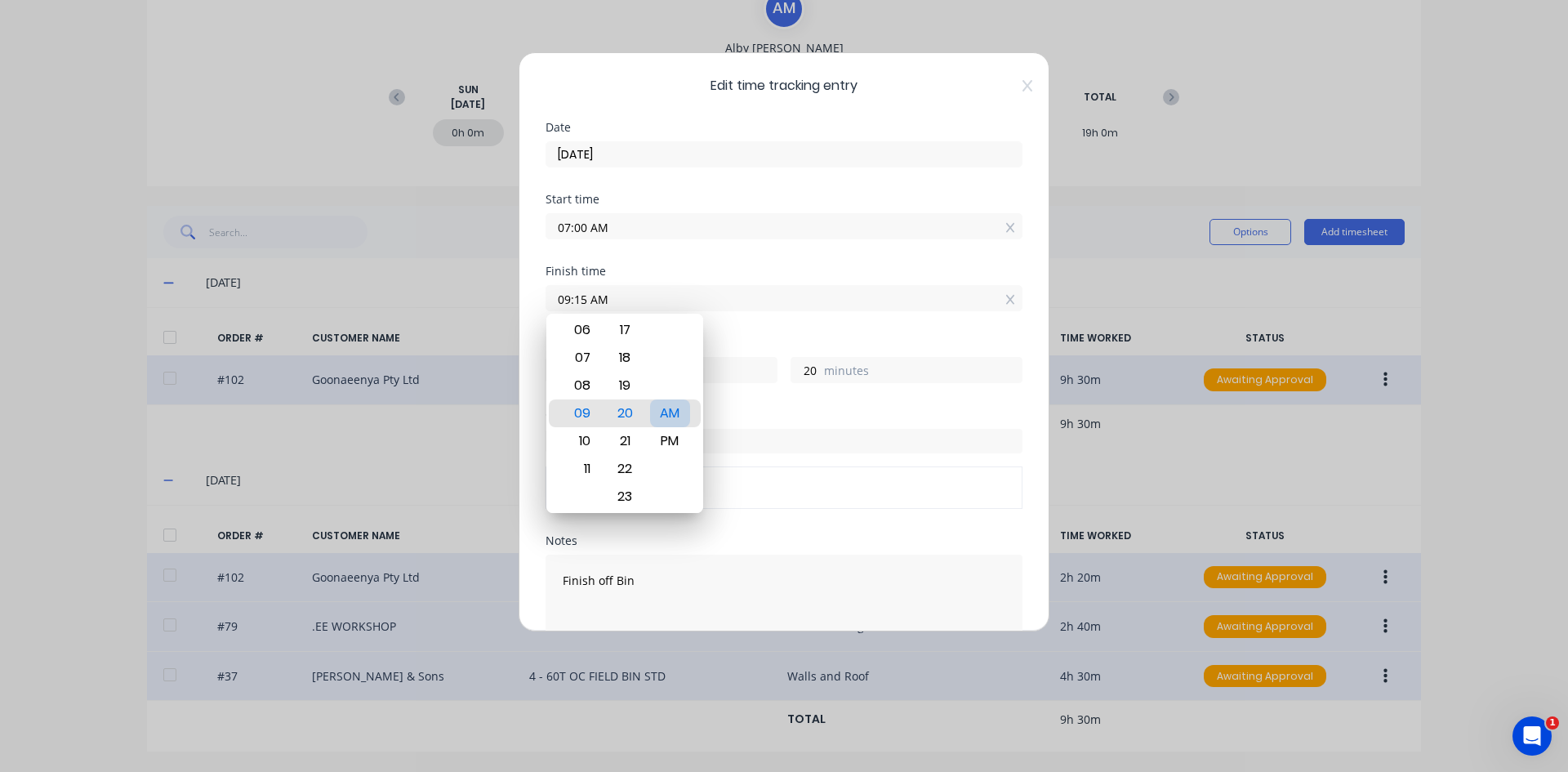
type input "09:15 AM"
type input "15"
click at [675, 414] on div "AM" at bounding box center [670, 413] width 40 height 28
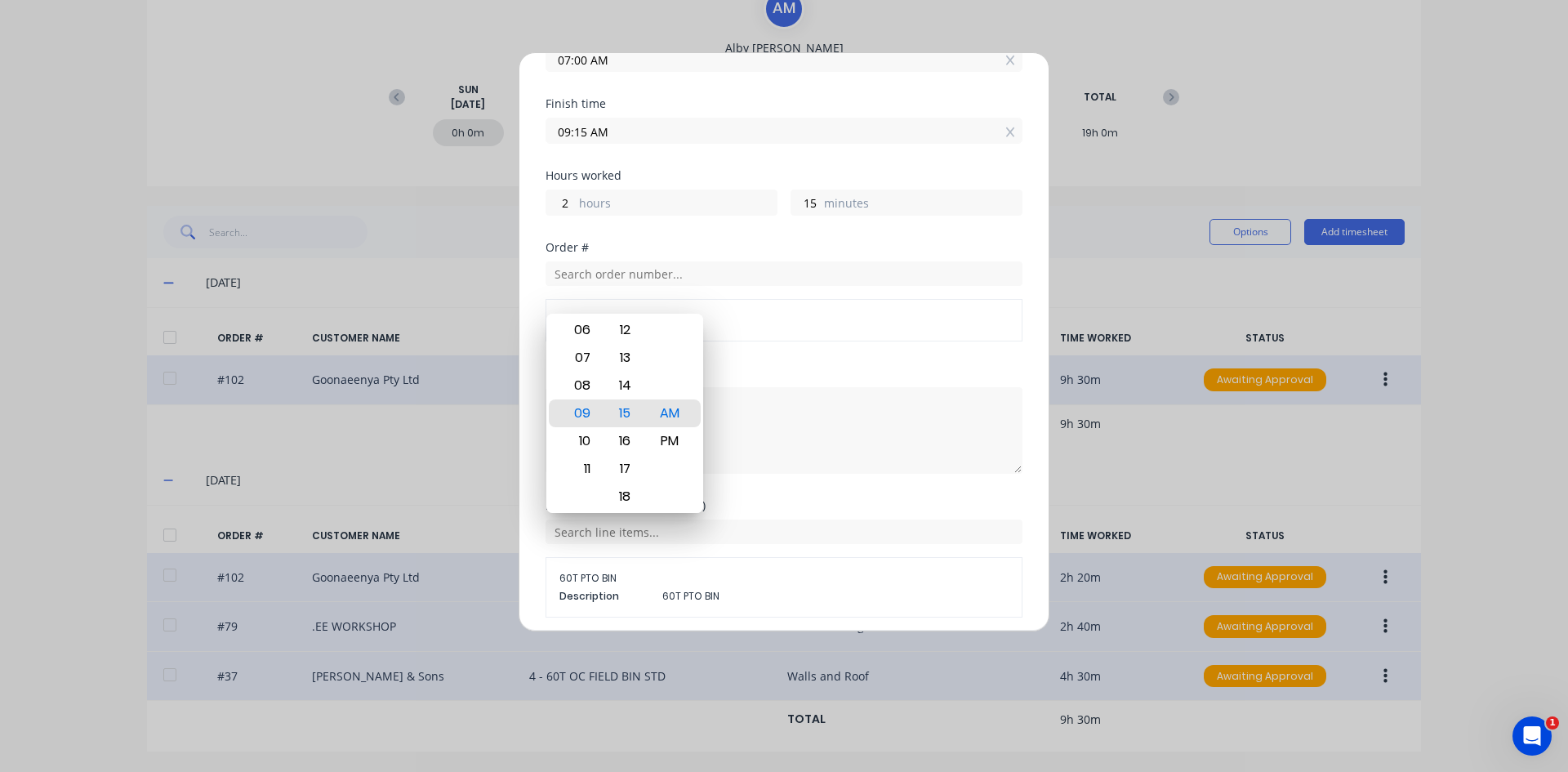
scroll to position [230, 0]
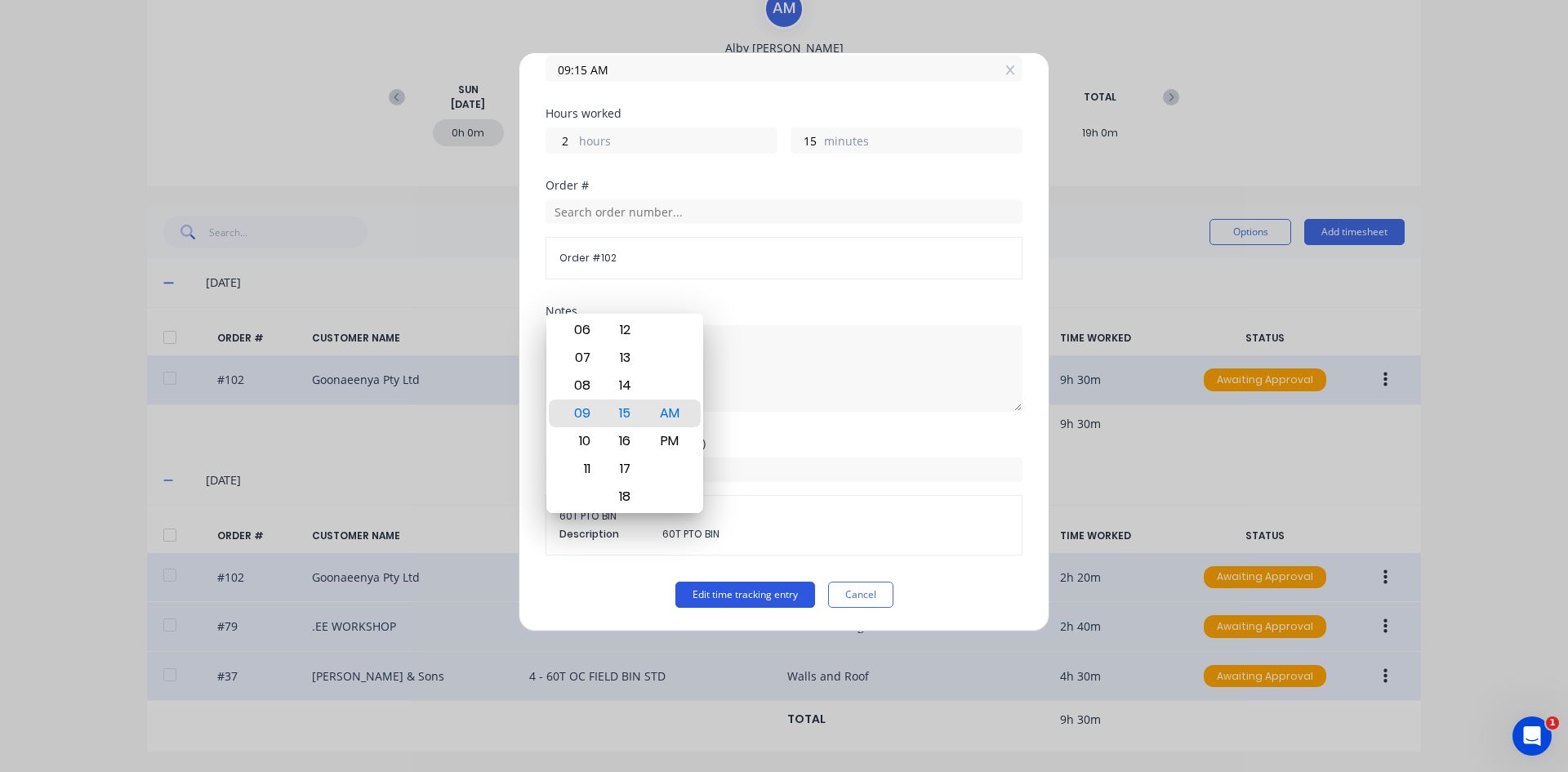
click at [729, 593] on button "Edit time tracking entry" at bounding box center [745, 594] width 140 height 26
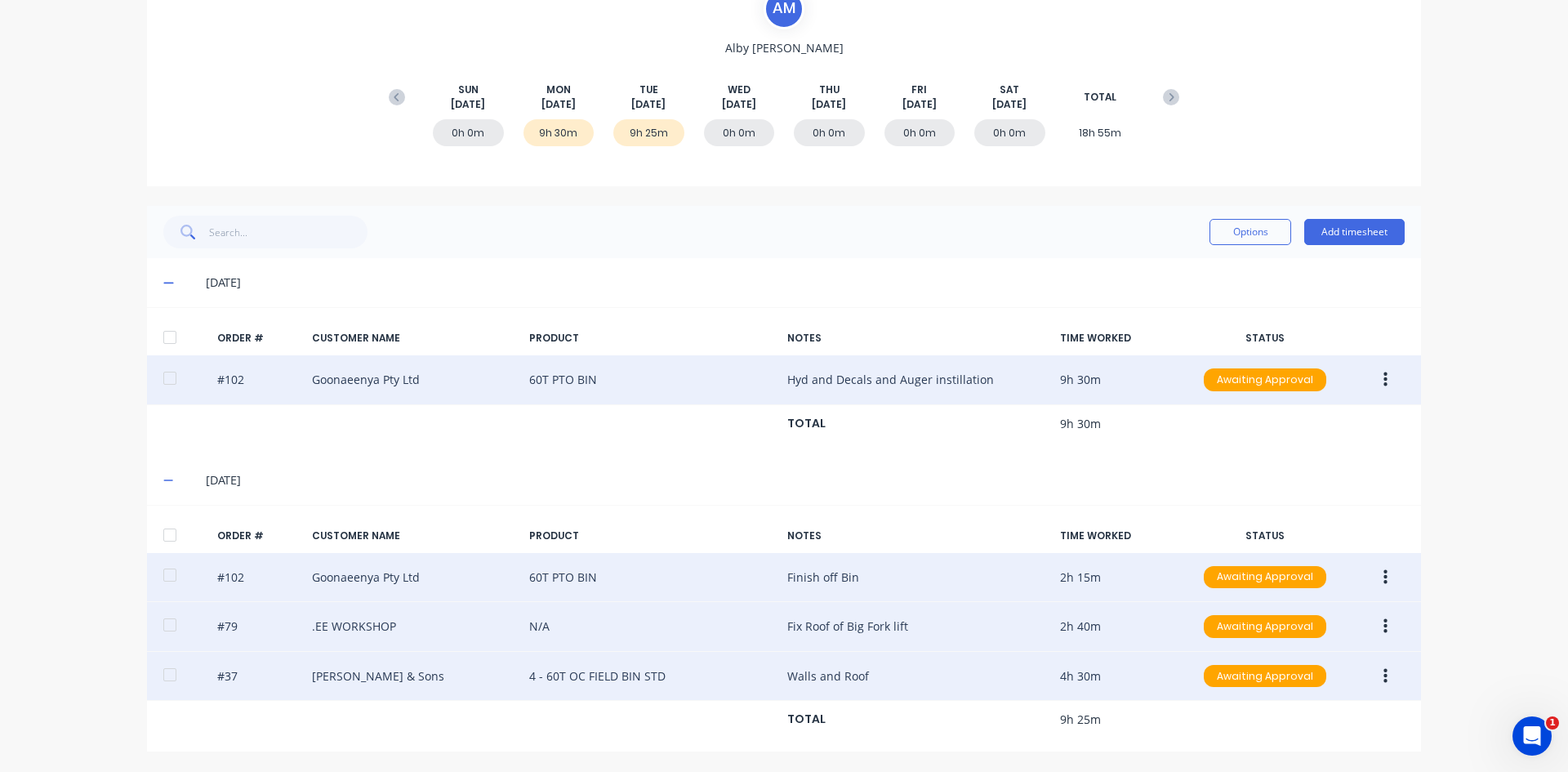
click at [1253, 595] on button "button" at bounding box center [1386, 626] width 39 height 29
click at [1253, 595] on div "Edit" at bounding box center [1327, 734] width 125 height 24
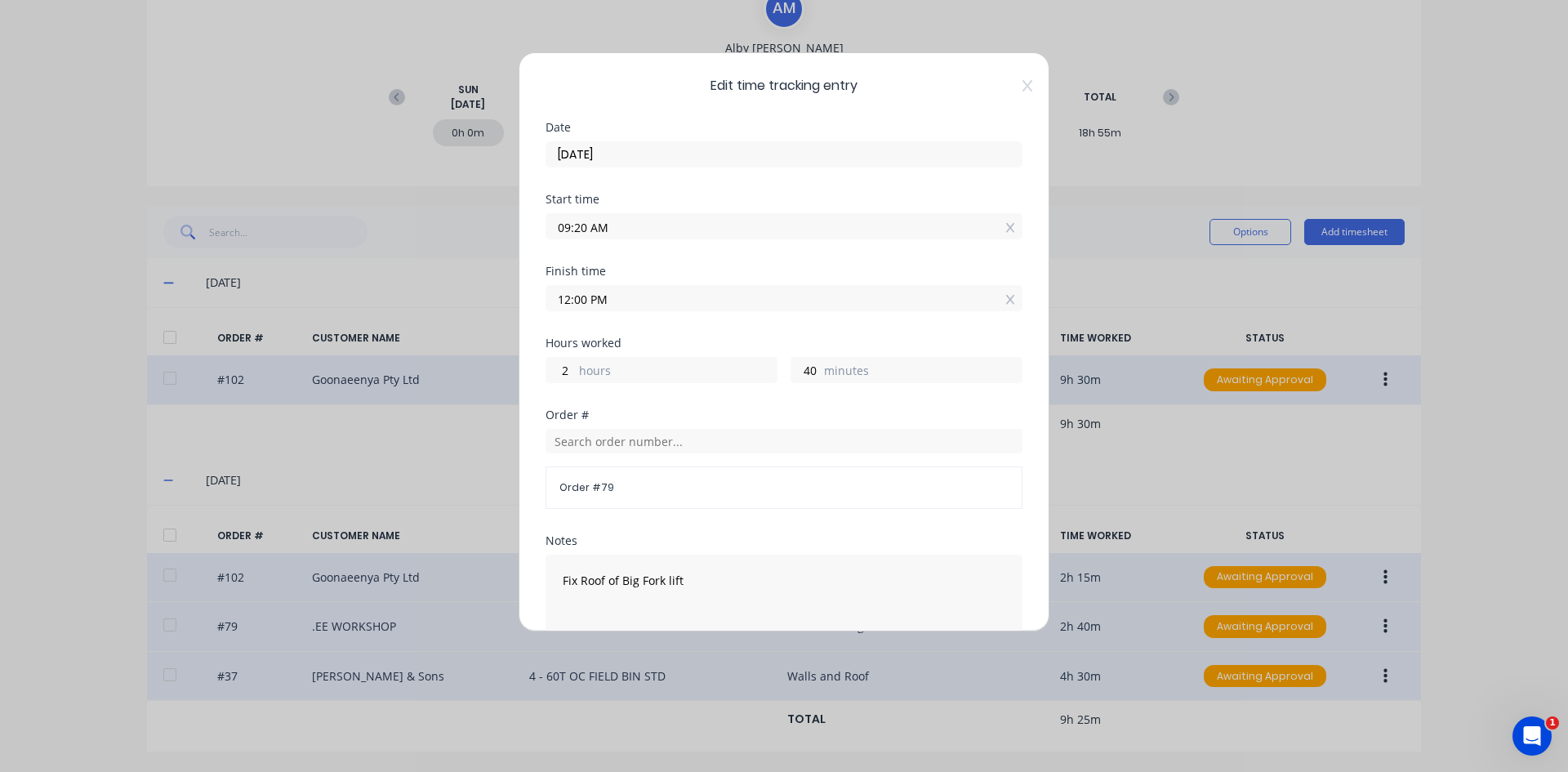
drag, startPoint x: 587, startPoint y: 230, endPoint x: 575, endPoint y: 232, distance: 12.2
click at [575, 232] on input "09:20 AM" at bounding box center [784, 226] width 476 height 24
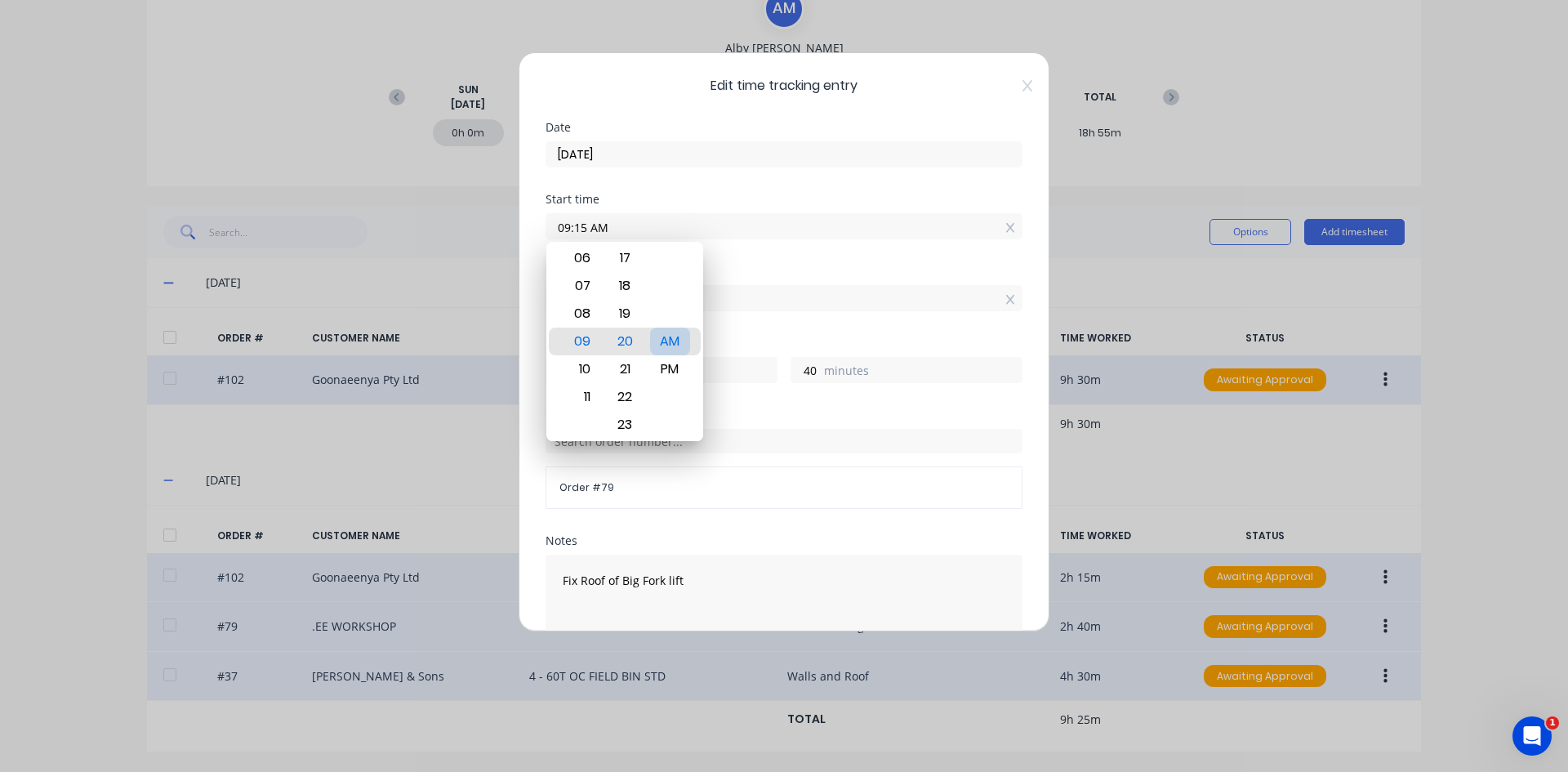
type input "09:15 AM"
type input "45"
click at [672, 339] on div "AM" at bounding box center [670, 341] width 40 height 28
click at [745, 271] on div "Finish time" at bounding box center [784, 271] width 477 height 12
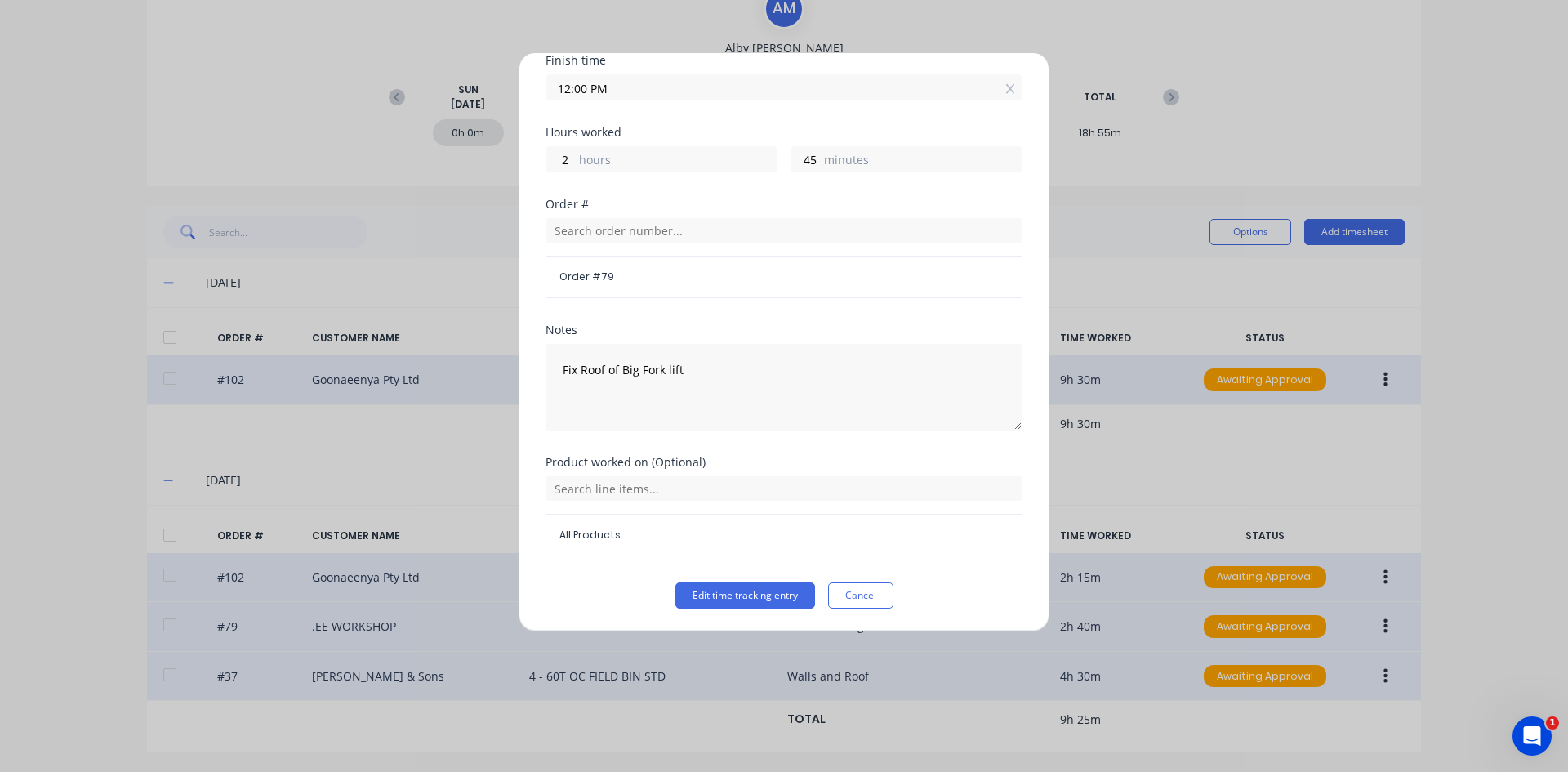
scroll to position [211, 0]
click at [761, 593] on button "Edit time tracking entry" at bounding box center [745, 594] width 140 height 26
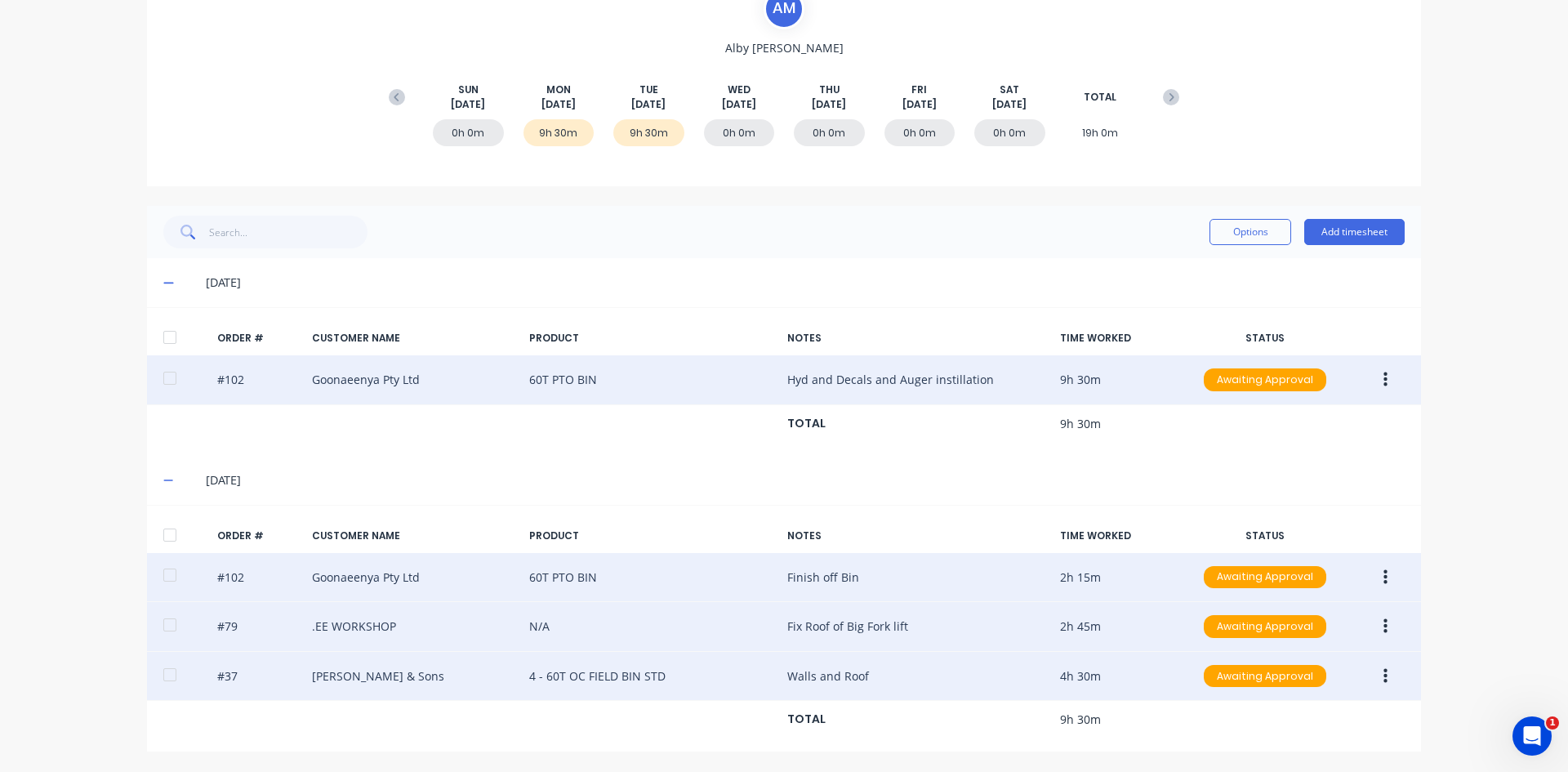
click at [1103, 595] on div "#37 [PERSON_NAME] & Sons 4 - 60T OC FIELD BIN STD Walls and Roof 4h 30m Awaitin…" at bounding box center [784, 676] width 1274 height 50
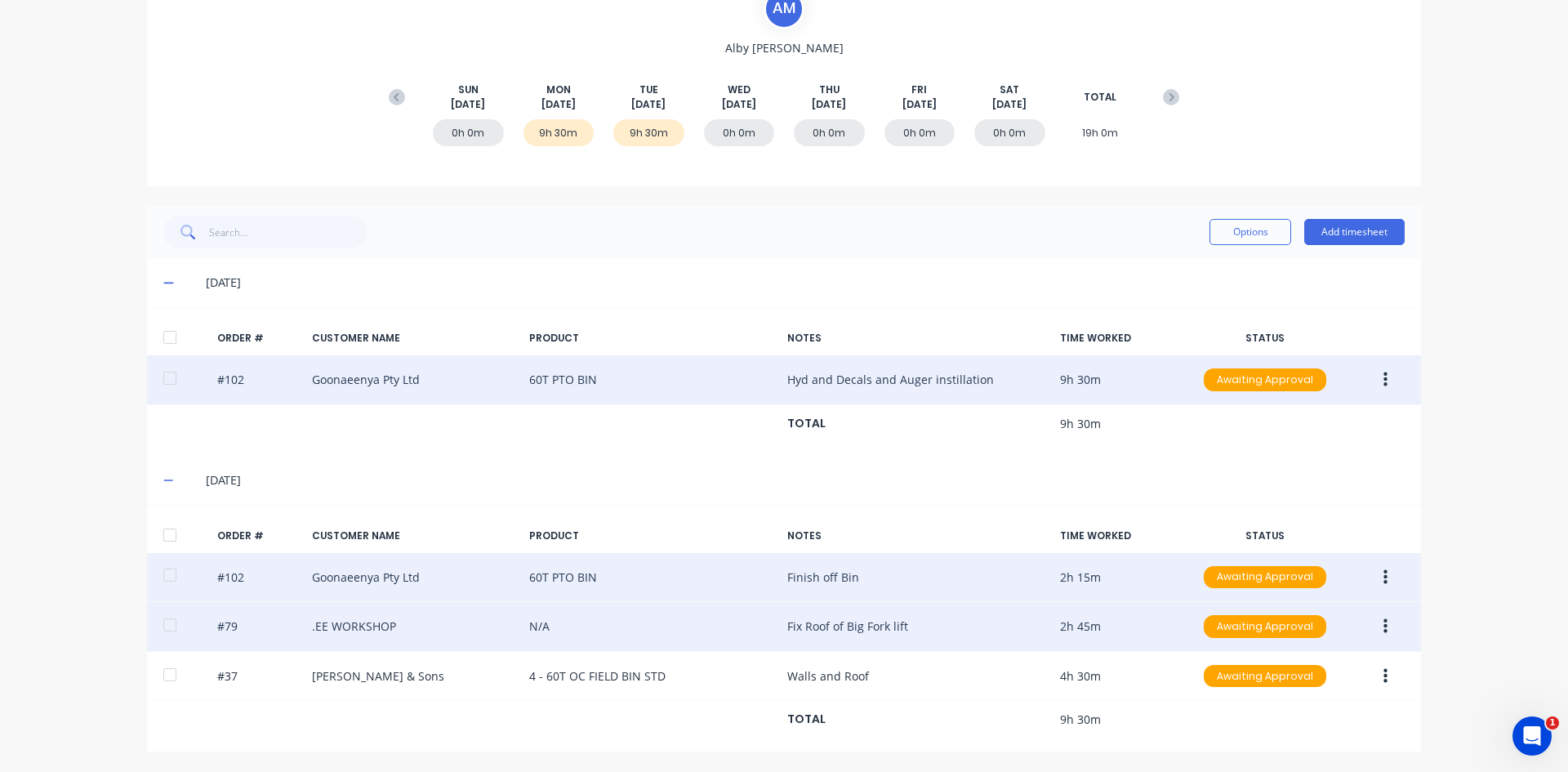
click at [1253, 595] on icon "button" at bounding box center [1386, 676] width 4 height 18
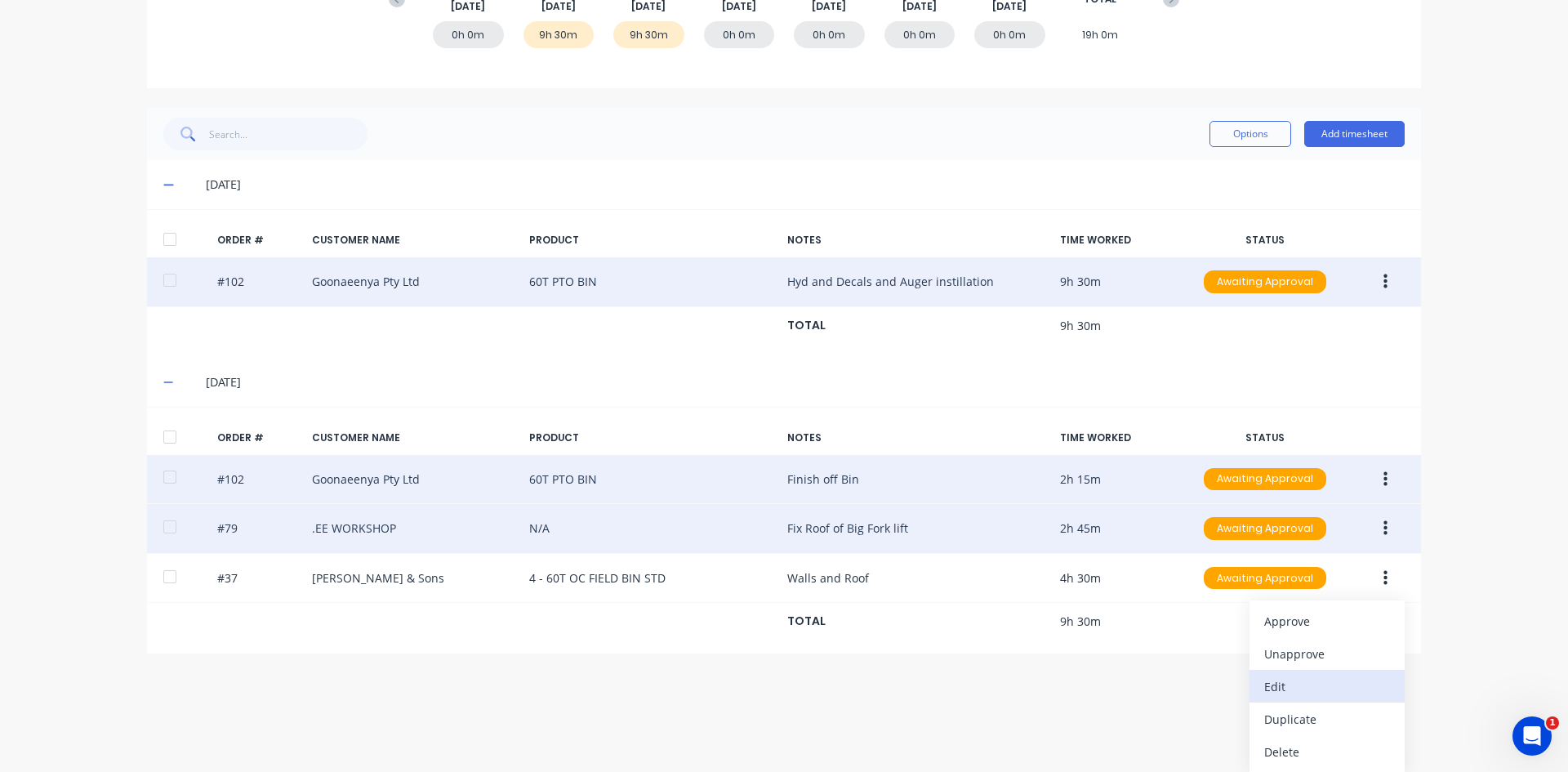
click at [1253, 595] on div "Edit" at bounding box center [1327, 686] width 125 height 24
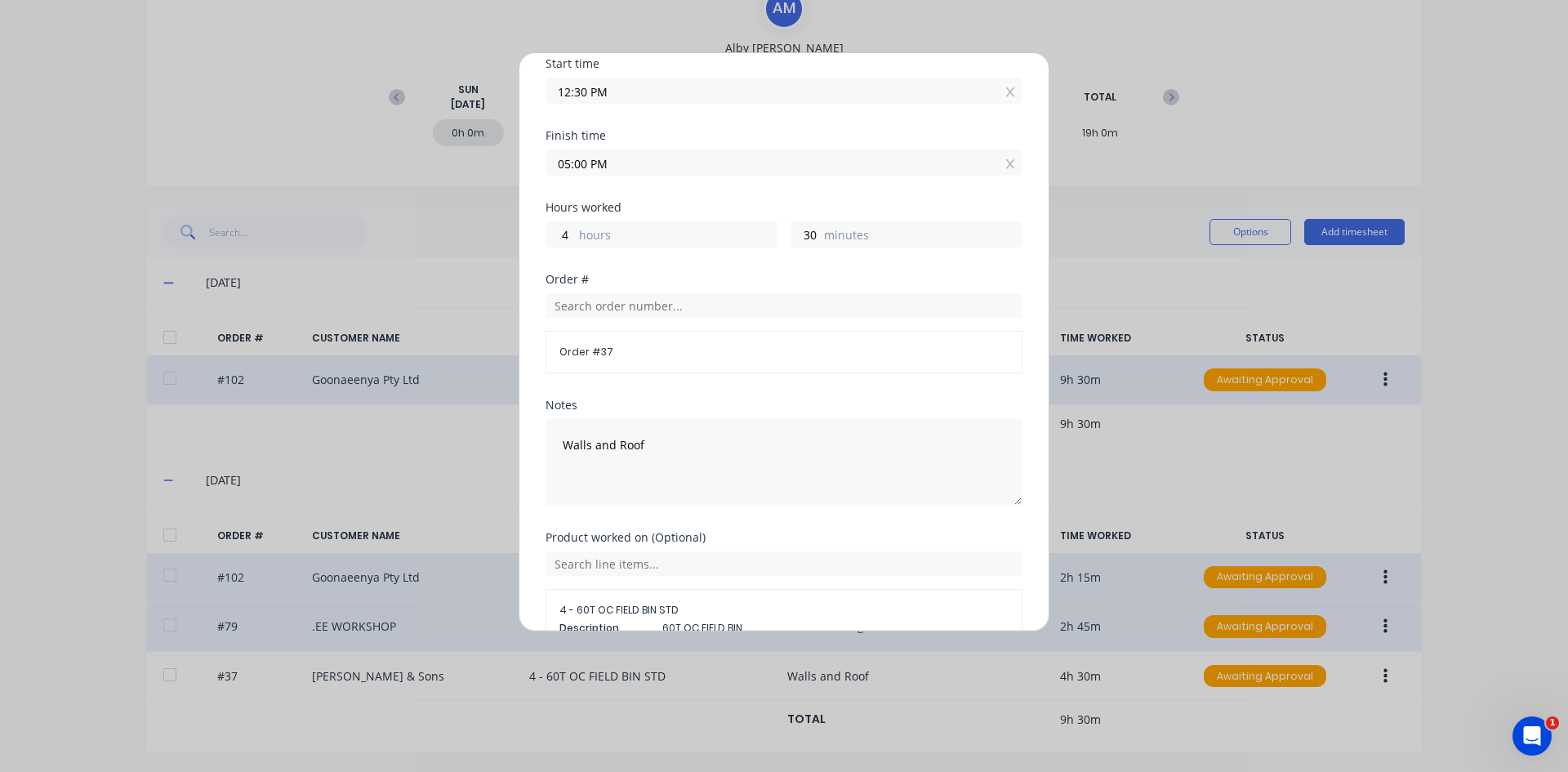
scroll to position [230, 0]
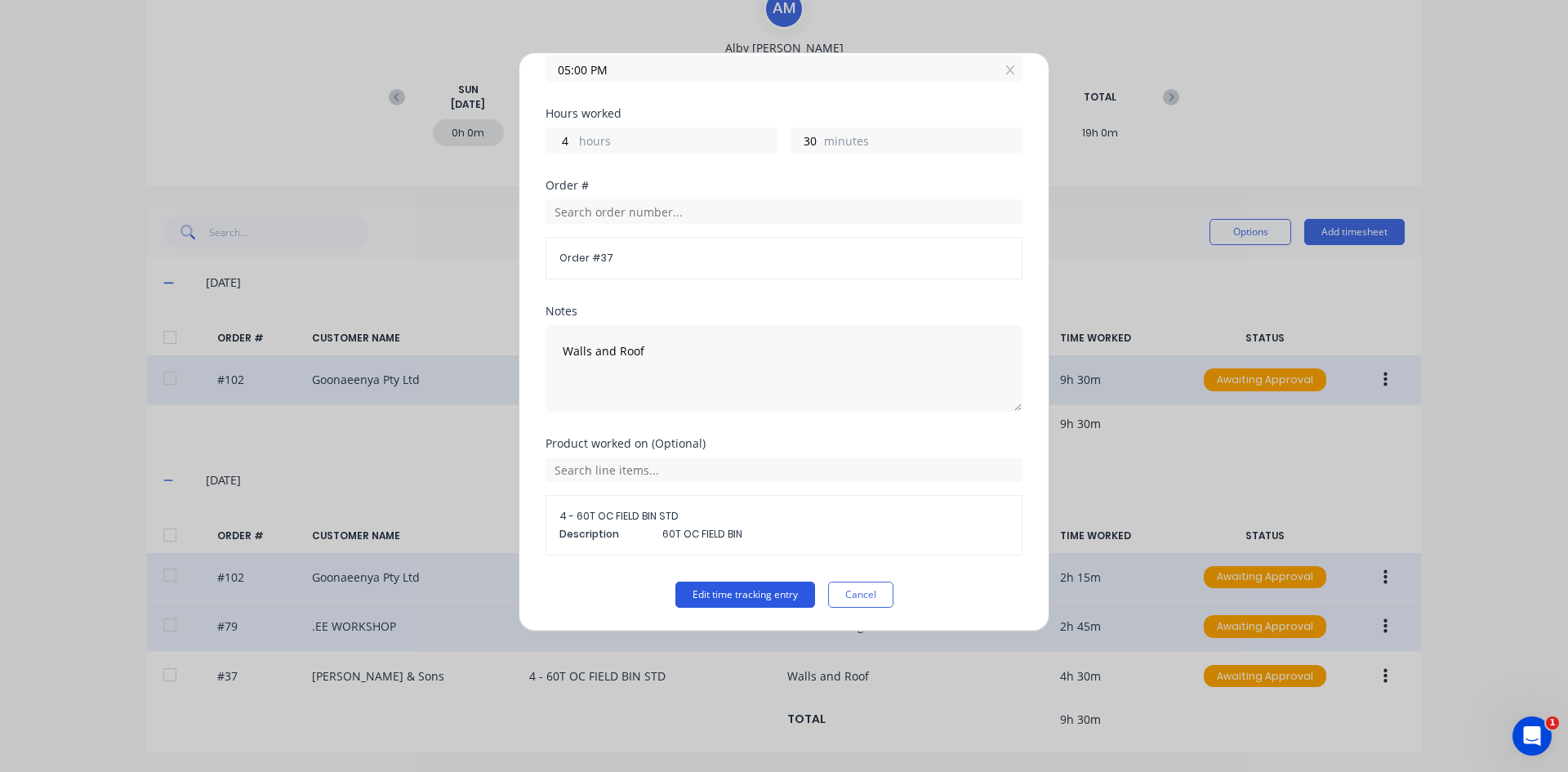
click at [751, 591] on button "Edit time tracking entry" at bounding box center [745, 594] width 140 height 26
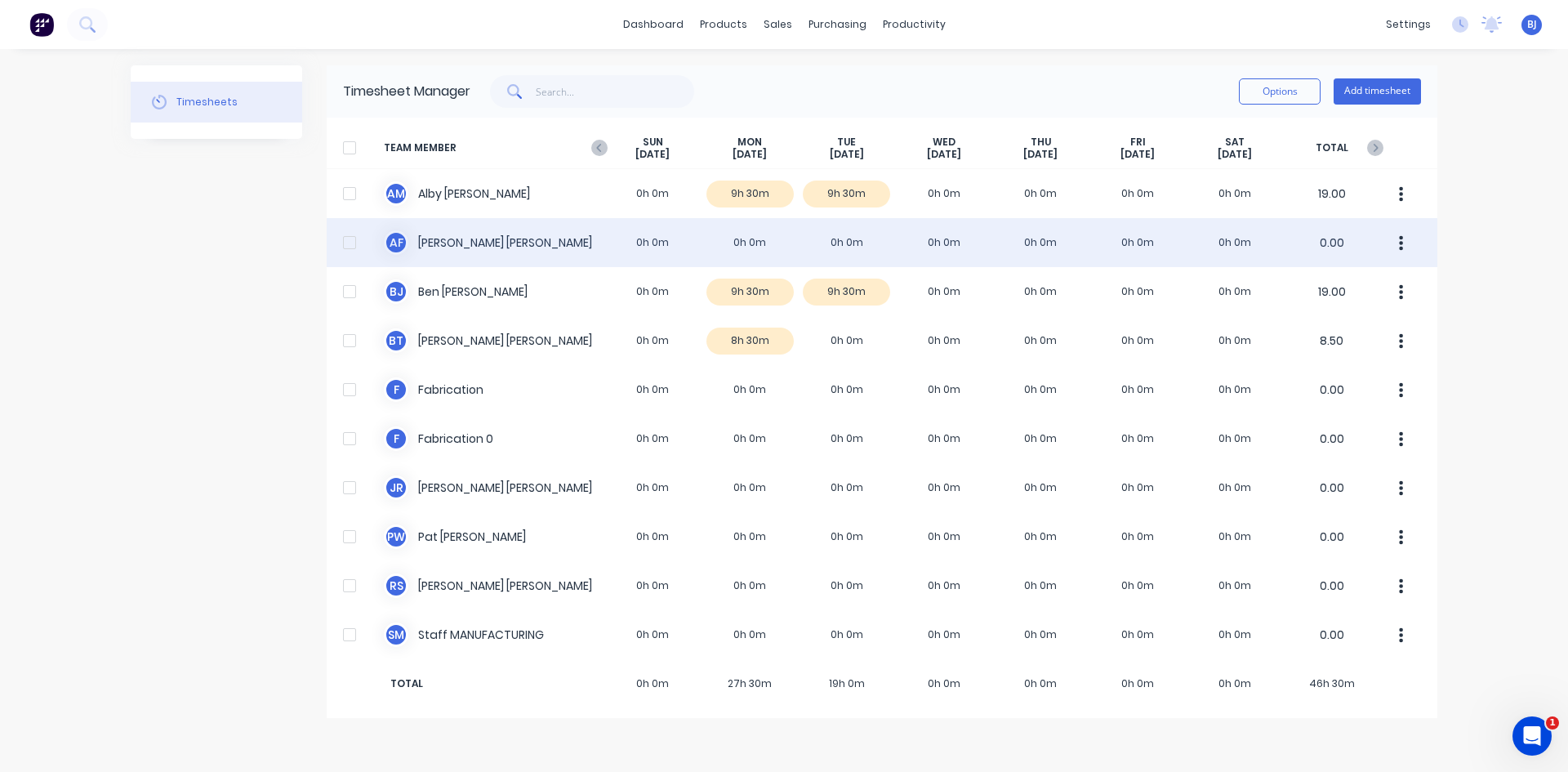
click at [619, 240] on div "A F [PERSON_NAME] 0h 0m 0h 0m 0h 0m 0h 0m 0h 0m 0h 0m 0h 0m 0.00" at bounding box center [881, 242] width 1111 height 49
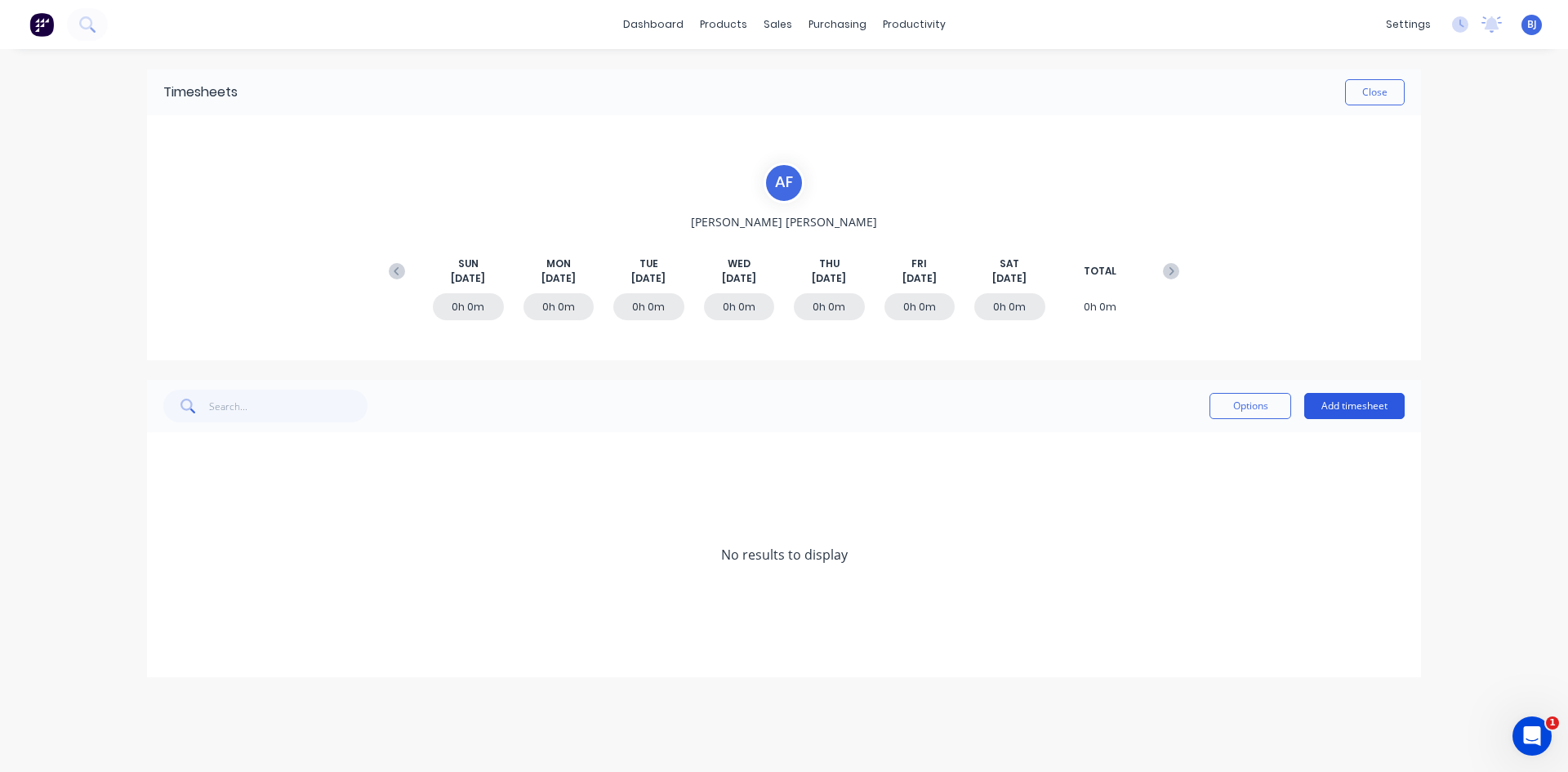
click at [1253, 407] on button "Add timesheet" at bounding box center [1354, 405] width 100 height 26
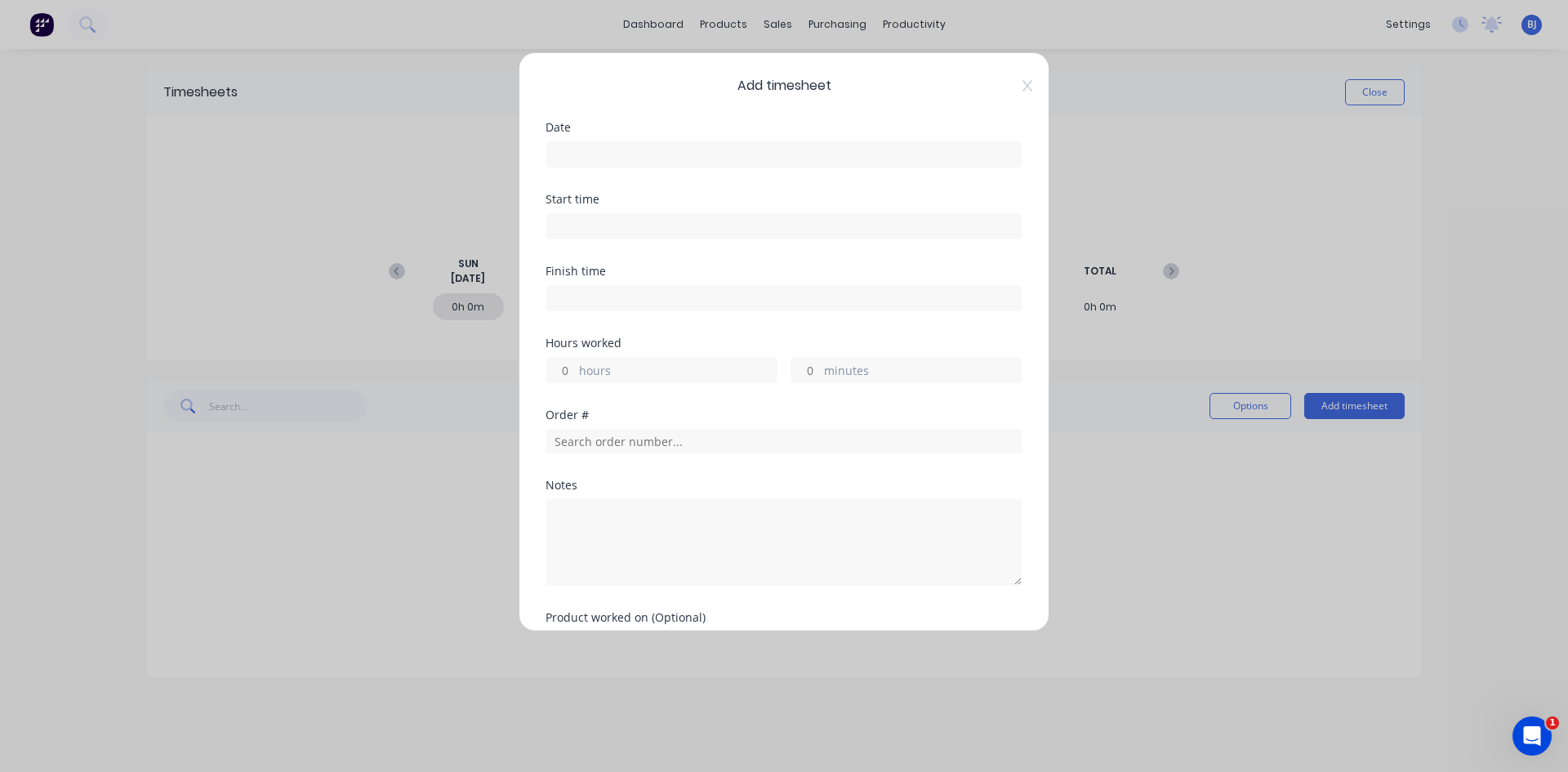
click at [581, 150] on input at bounding box center [784, 153] width 476 height 24
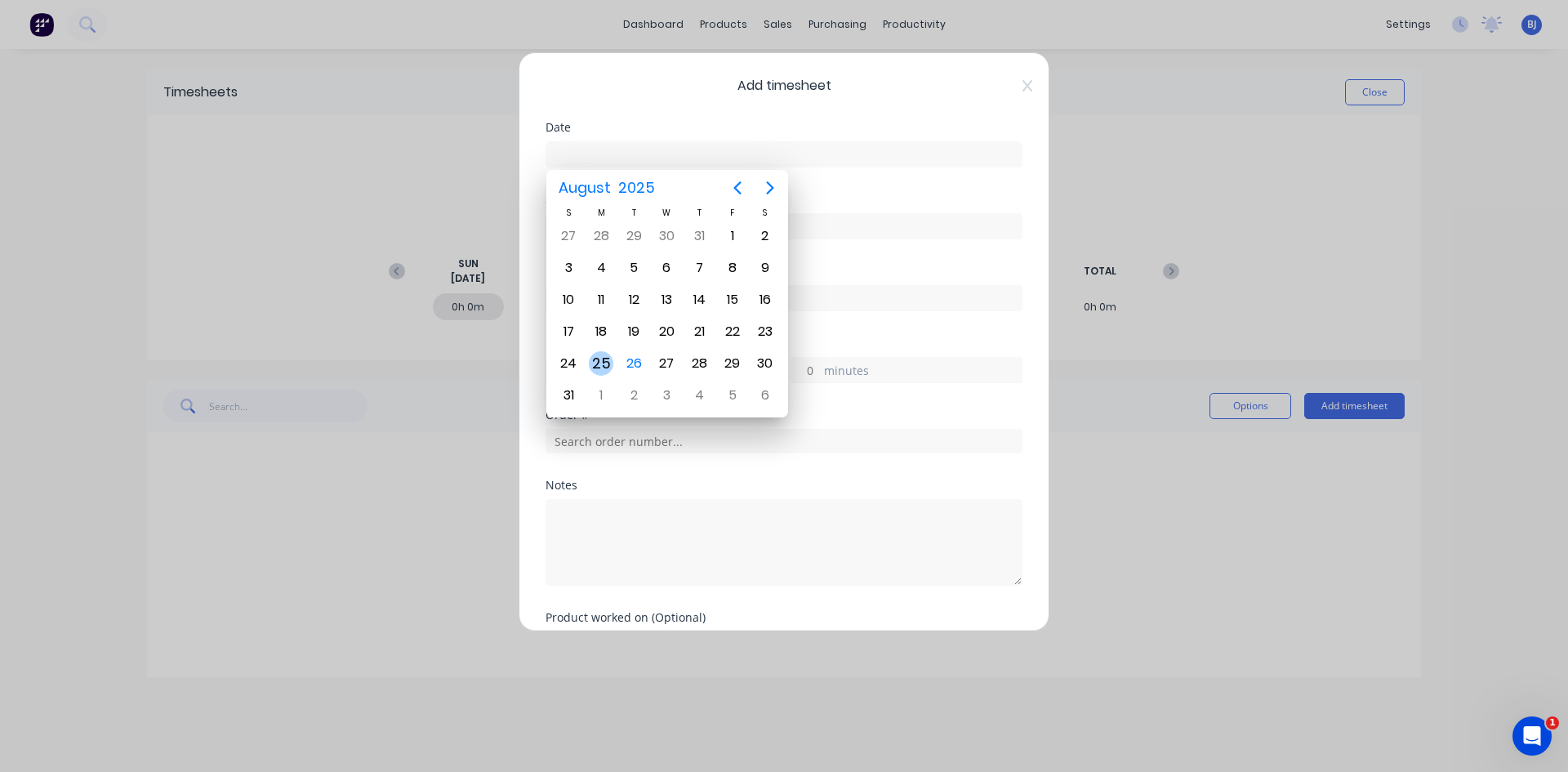
click at [605, 364] on div "25" at bounding box center [600, 363] width 24 height 24
type input "[DATE]"
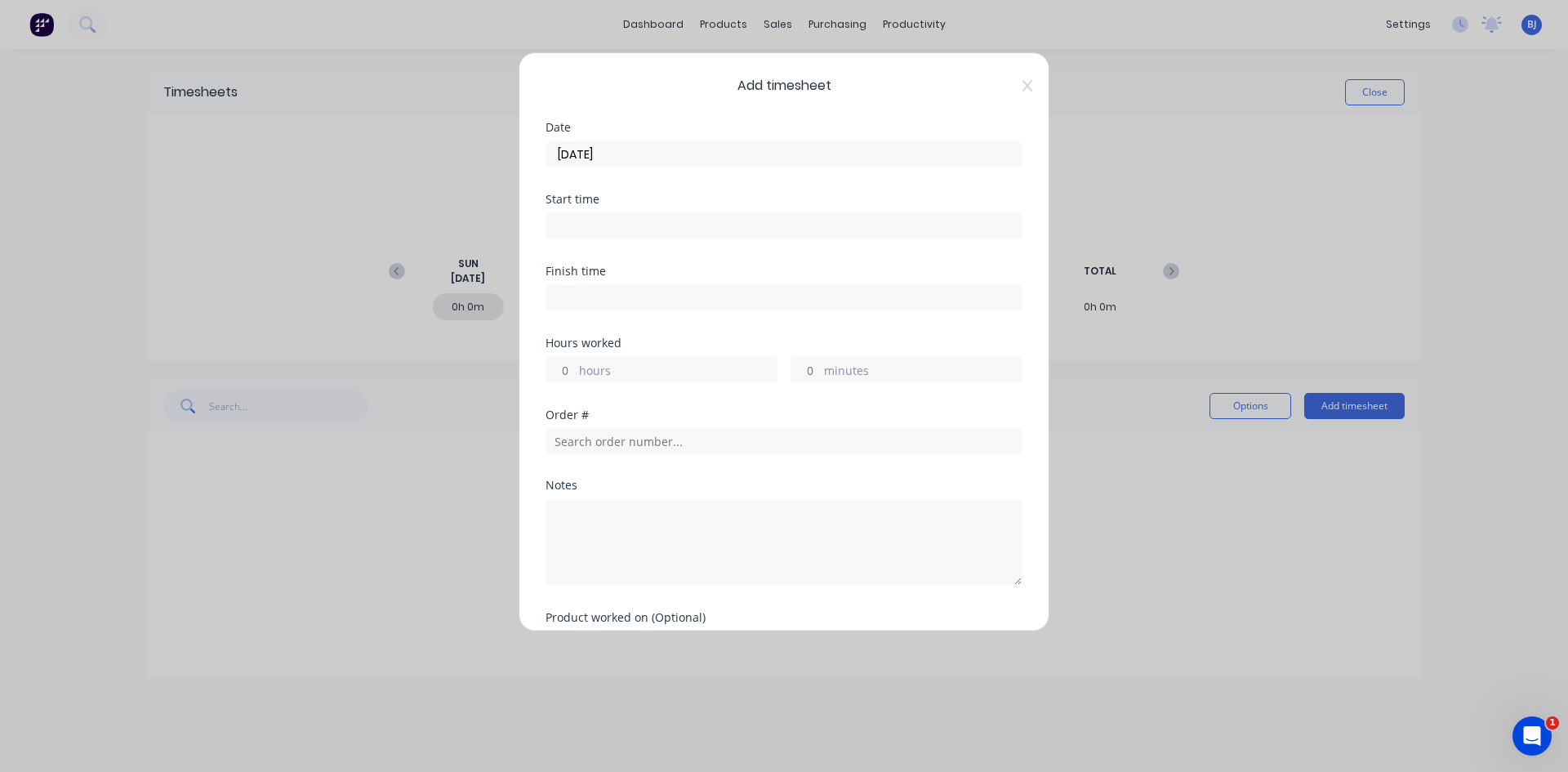
click at [571, 220] on input at bounding box center [784, 226] width 476 height 24
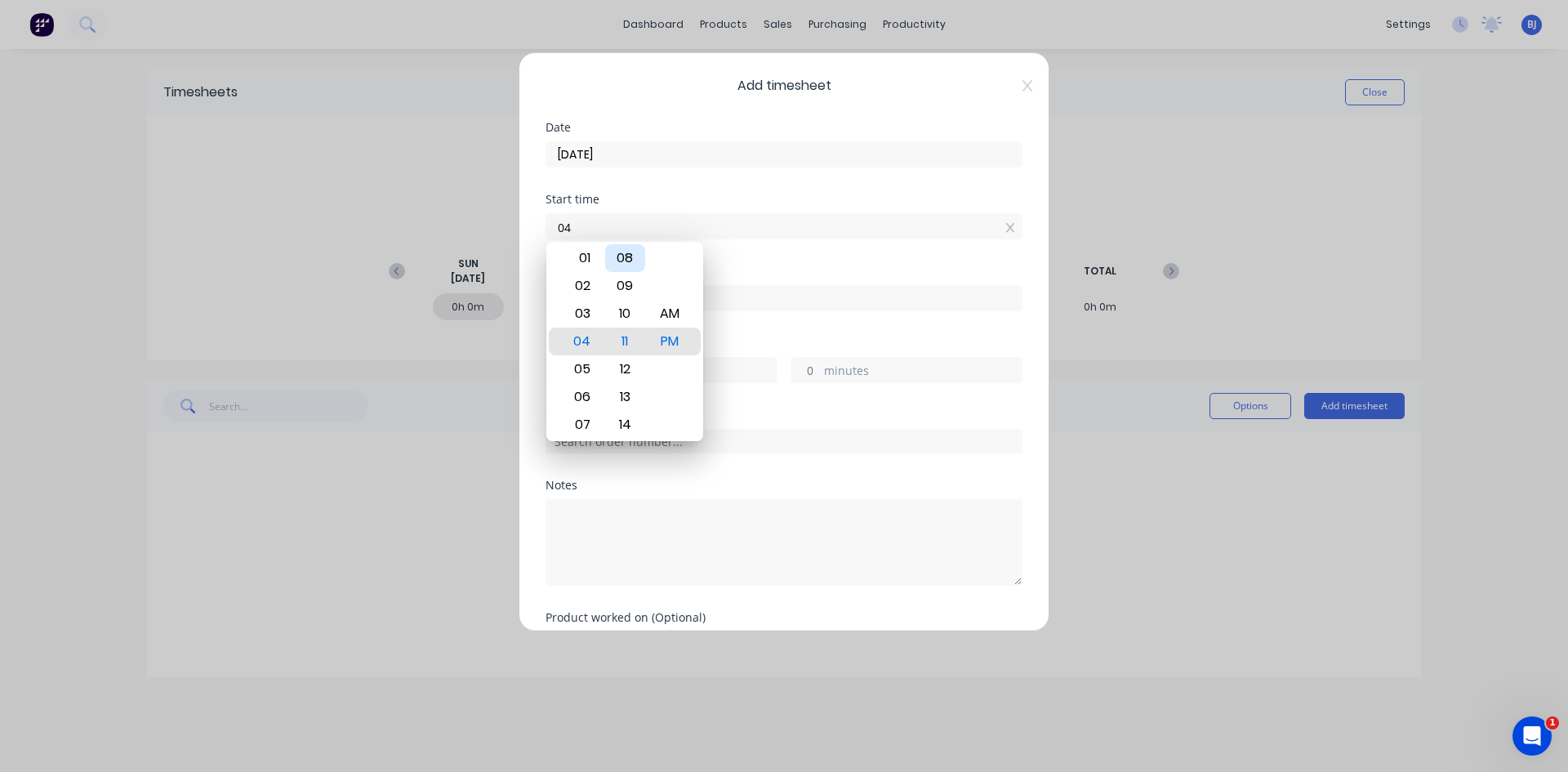
type input "0"
type input "07:00 AM"
click at [676, 316] on div "AM" at bounding box center [670, 314] width 40 height 28
click at [770, 248] on div "Start time 07:00 AM" at bounding box center [784, 230] width 477 height 71
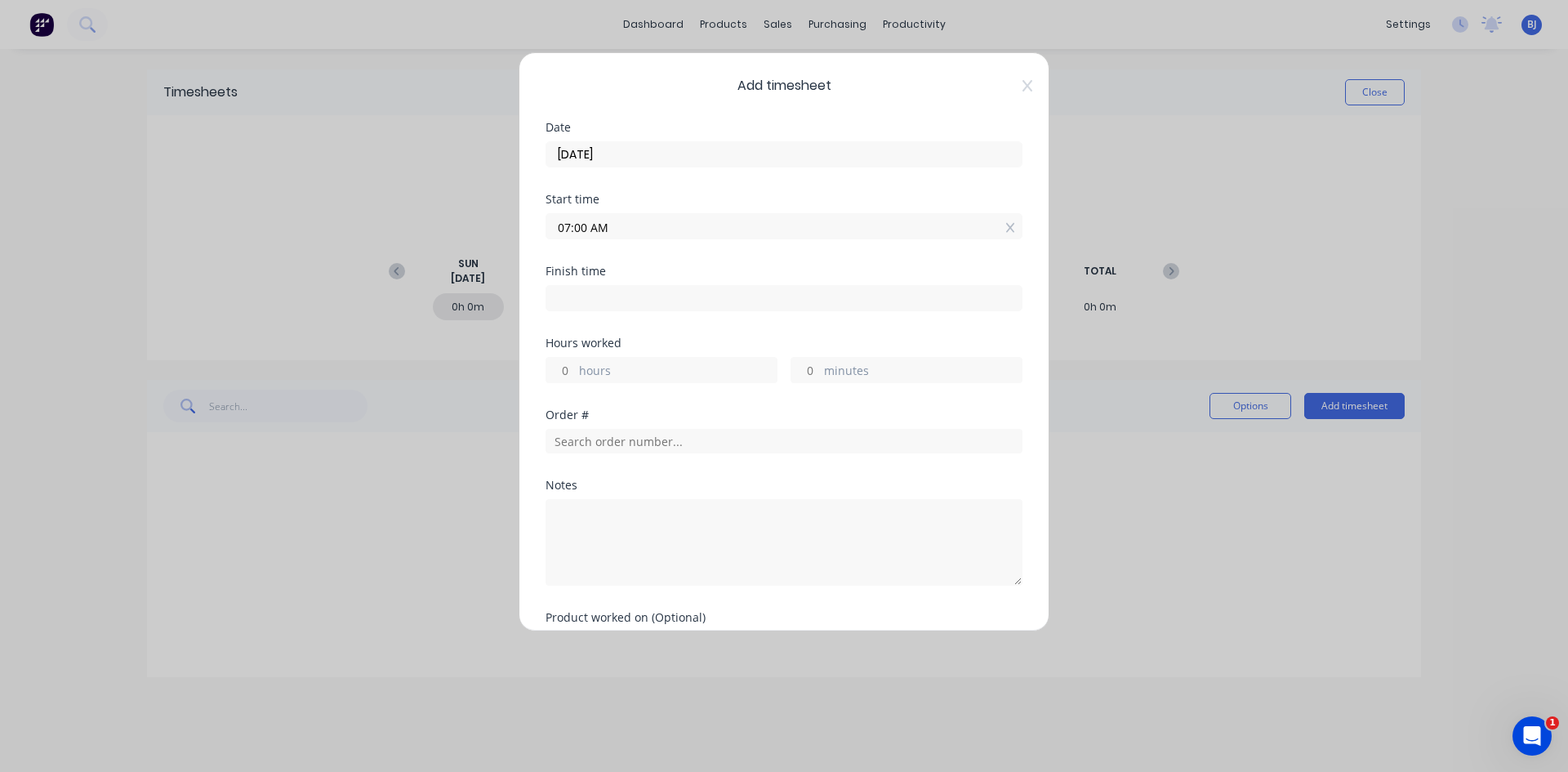
click at [564, 300] on input at bounding box center [784, 297] width 476 height 24
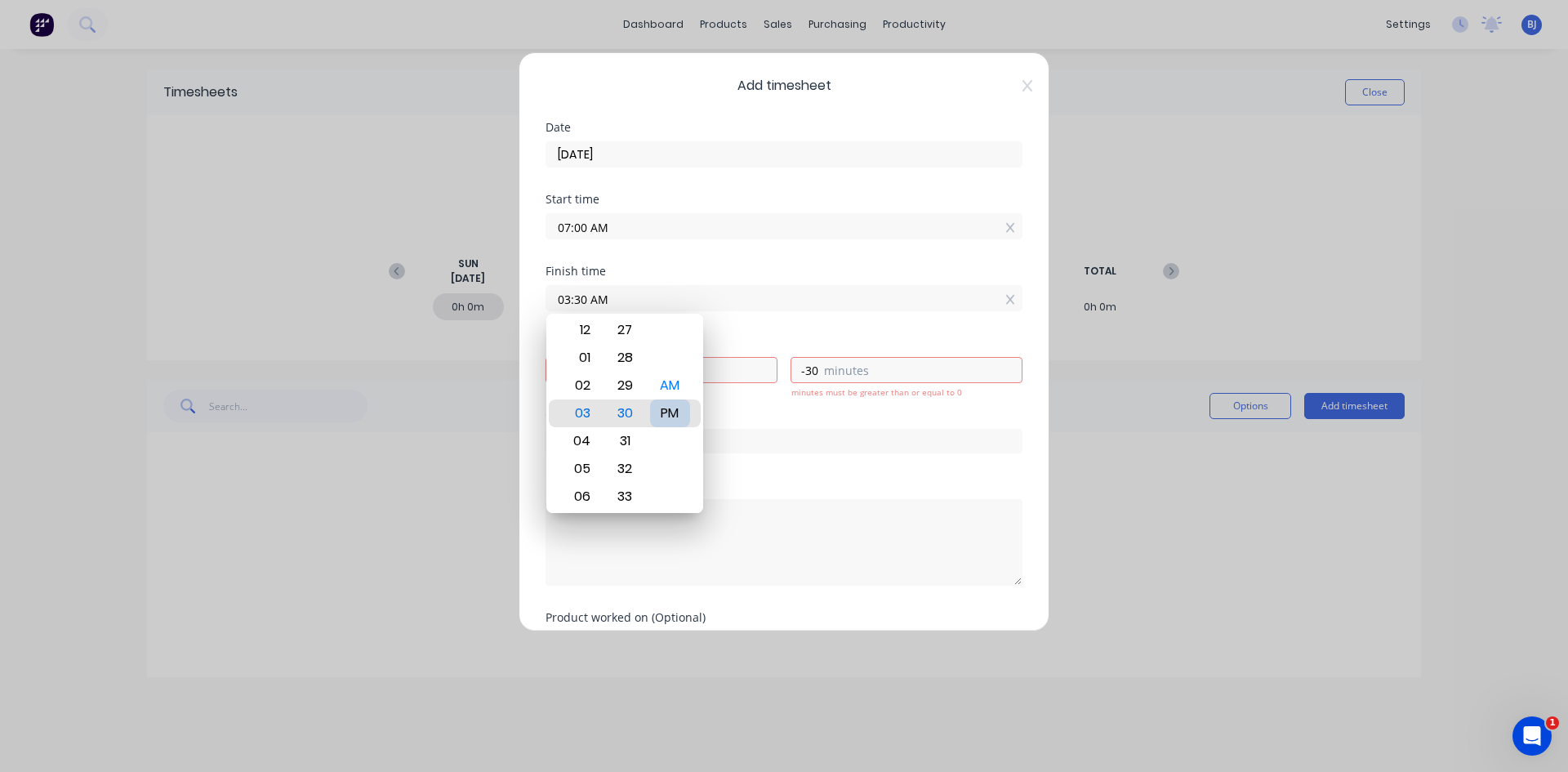
click at [672, 417] on div "PM" at bounding box center [670, 413] width 40 height 28
click at [731, 334] on div "Finish time 03:30 PM" at bounding box center [784, 301] width 477 height 71
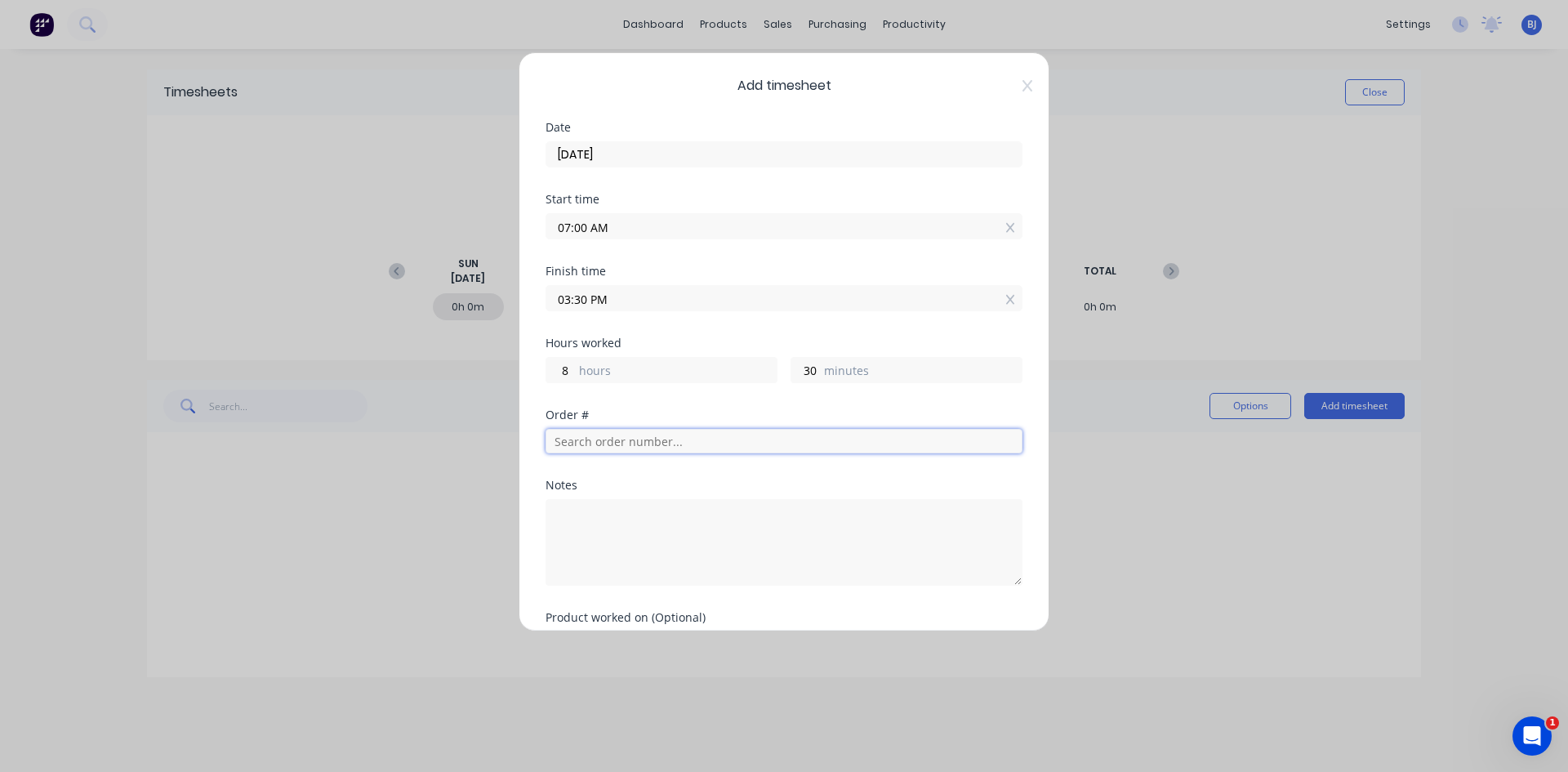
click at [564, 444] on input "text" at bounding box center [784, 440] width 477 height 24
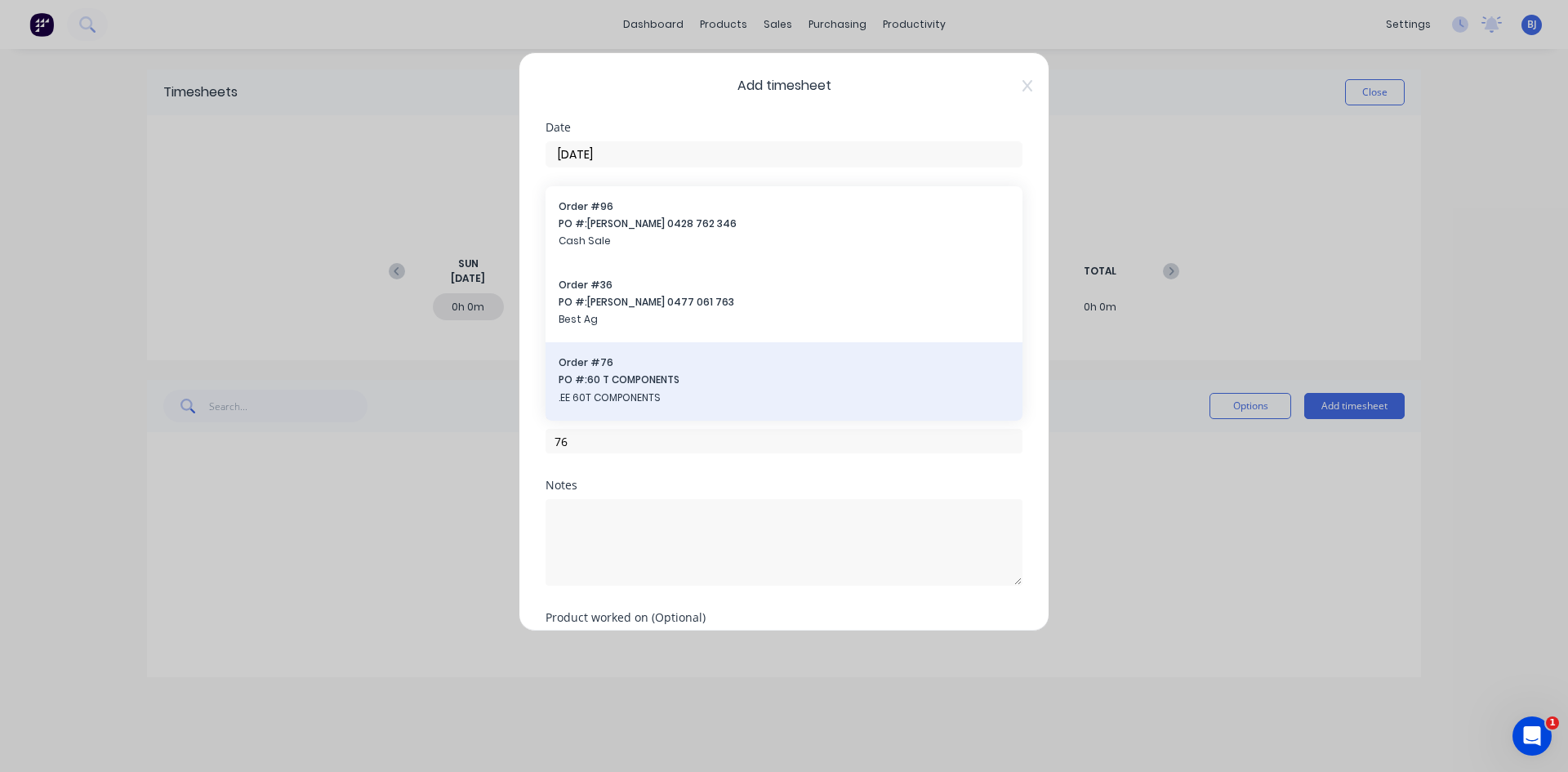
click at [639, 376] on span "PO #: 60 T COMPONENTS" at bounding box center [784, 379] width 451 height 14
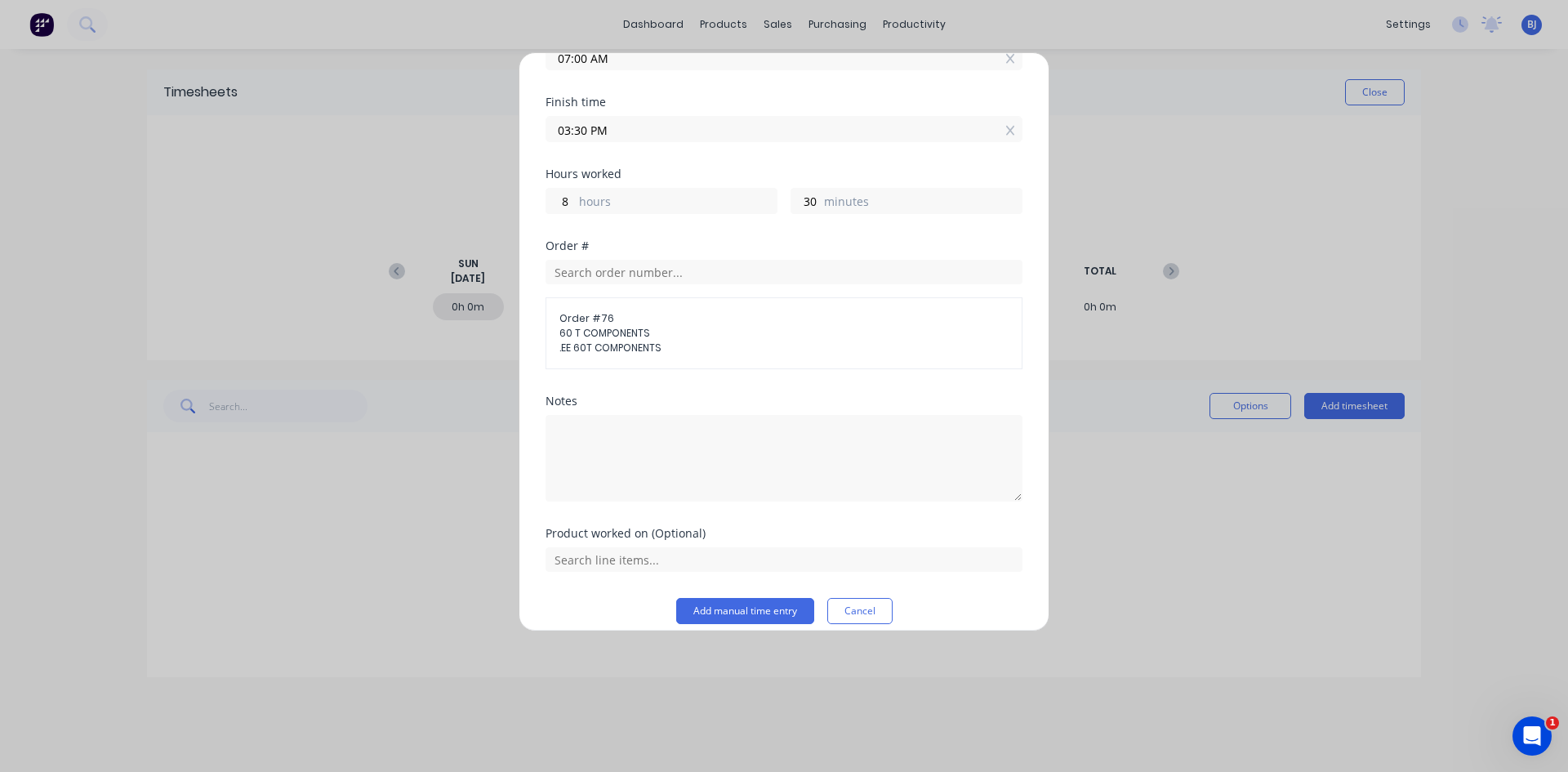
scroll to position [185, 0]
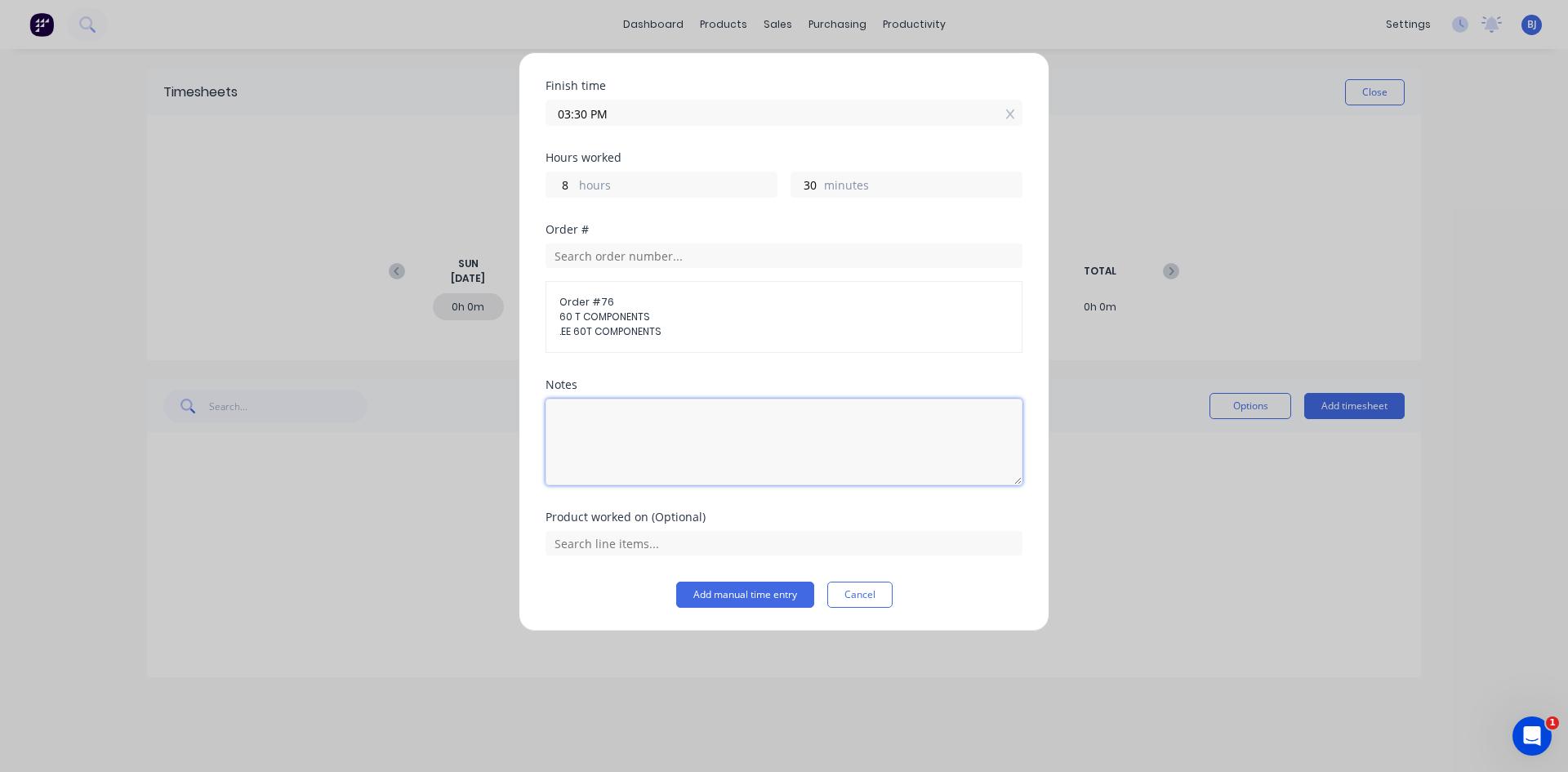
click at [605, 420] on textarea at bounding box center [784, 442] width 477 height 87
click at [673, 542] on input "text" at bounding box center [784, 542] width 477 height 24
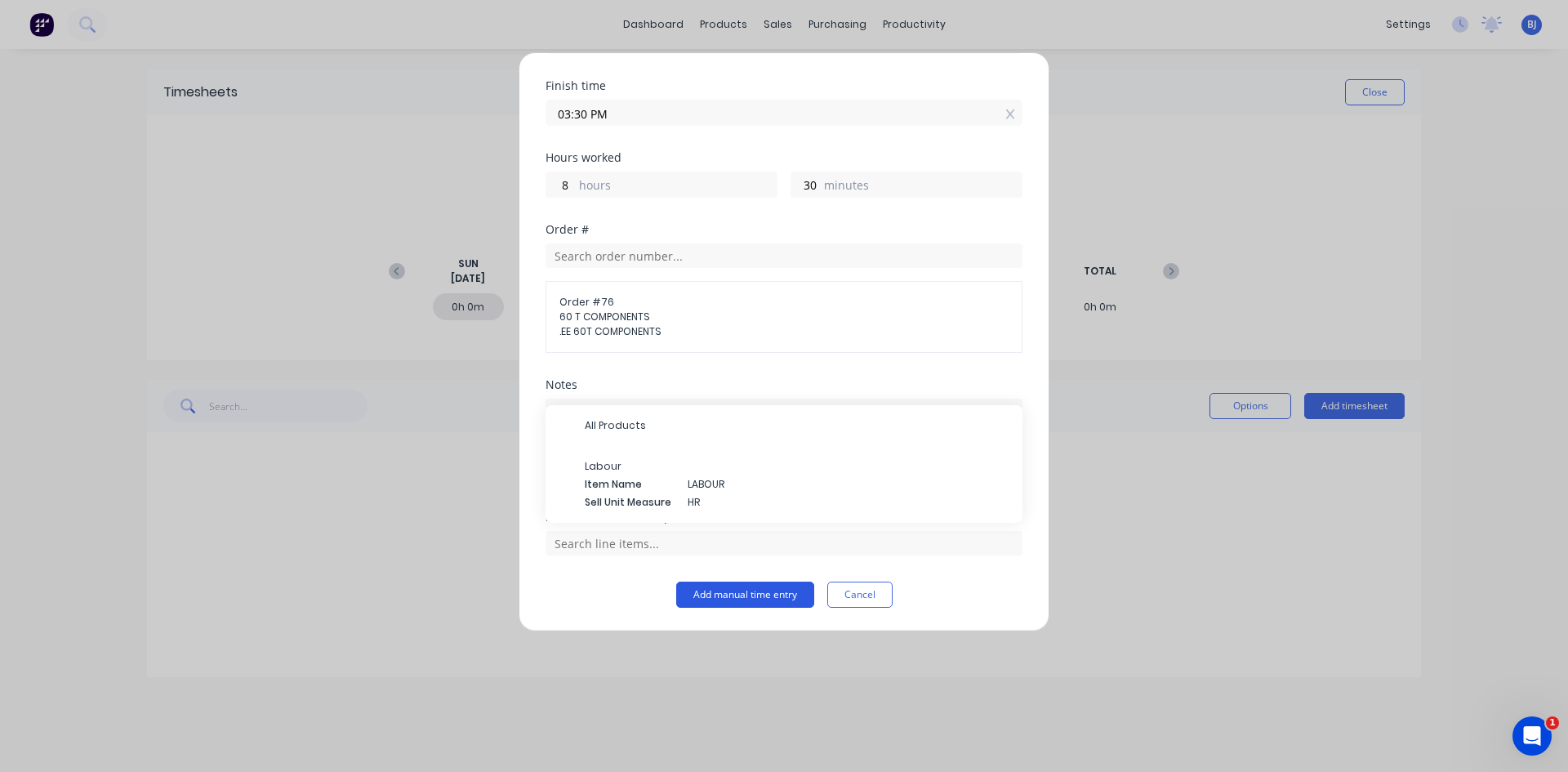
click at [731, 590] on button "Add manual time entry" at bounding box center [745, 594] width 138 height 26
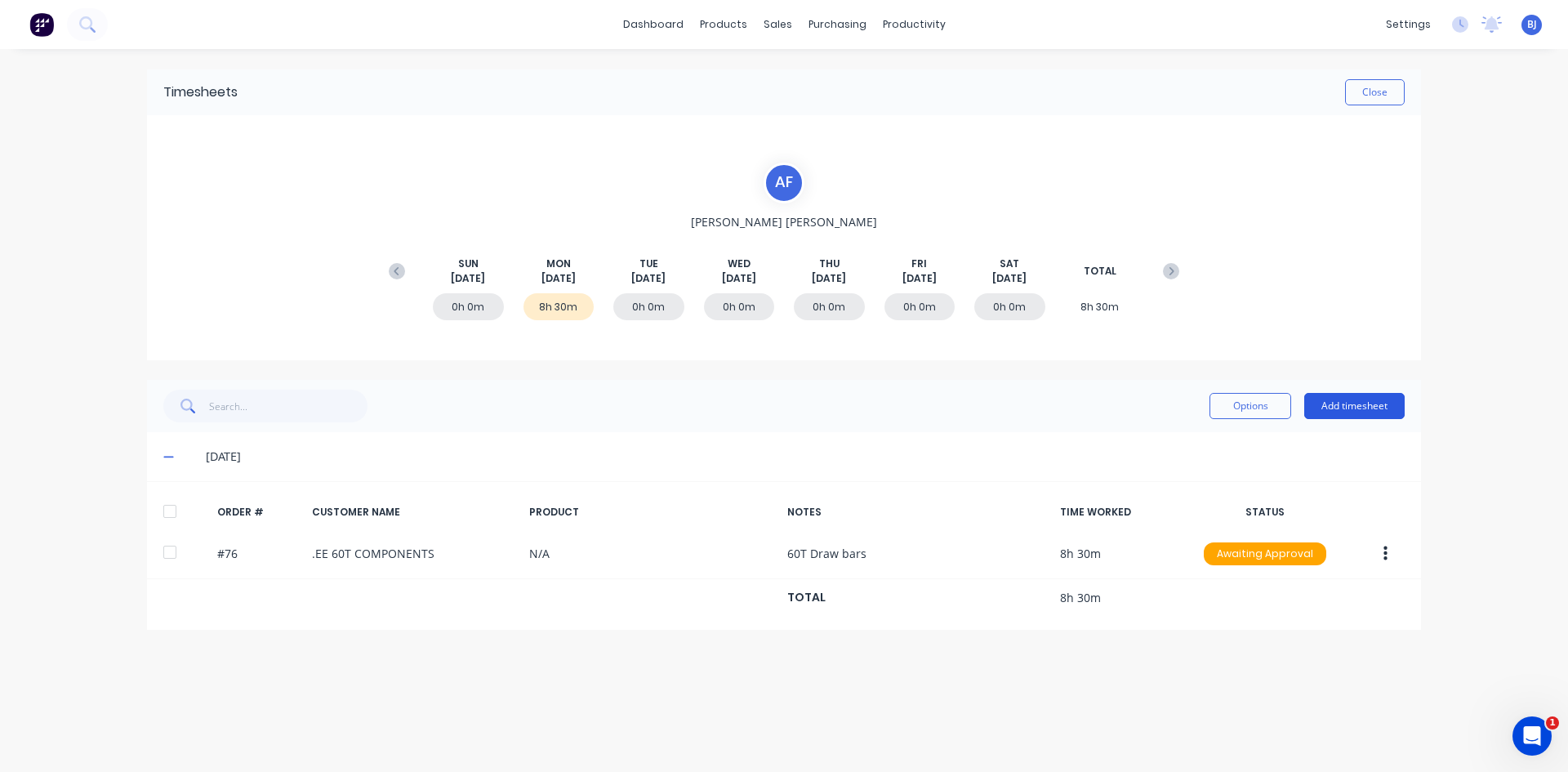
click at [1253, 401] on button "Add timesheet" at bounding box center [1354, 405] width 100 height 26
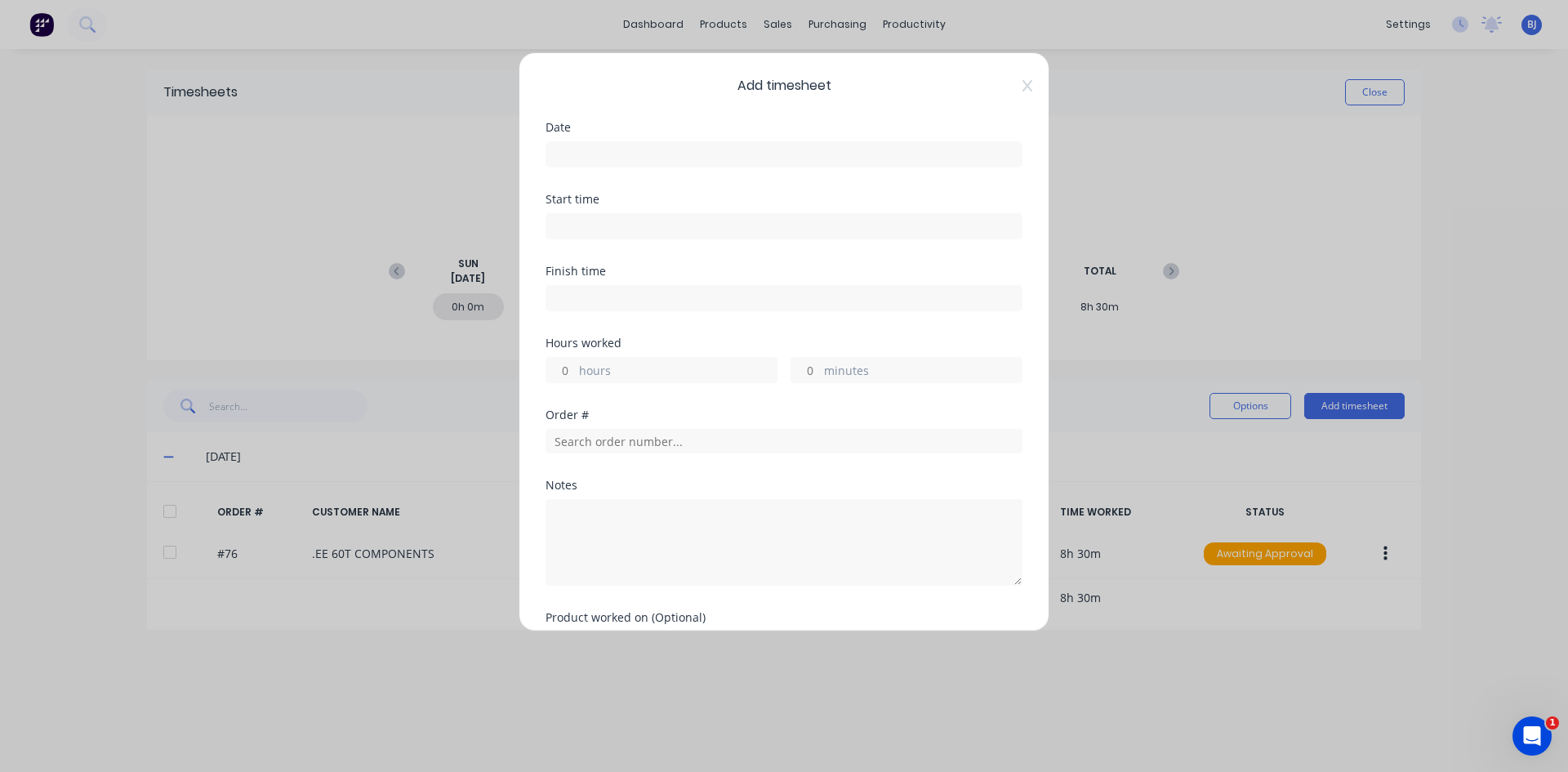
click at [579, 147] on input at bounding box center [784, 153] width 476 height 24
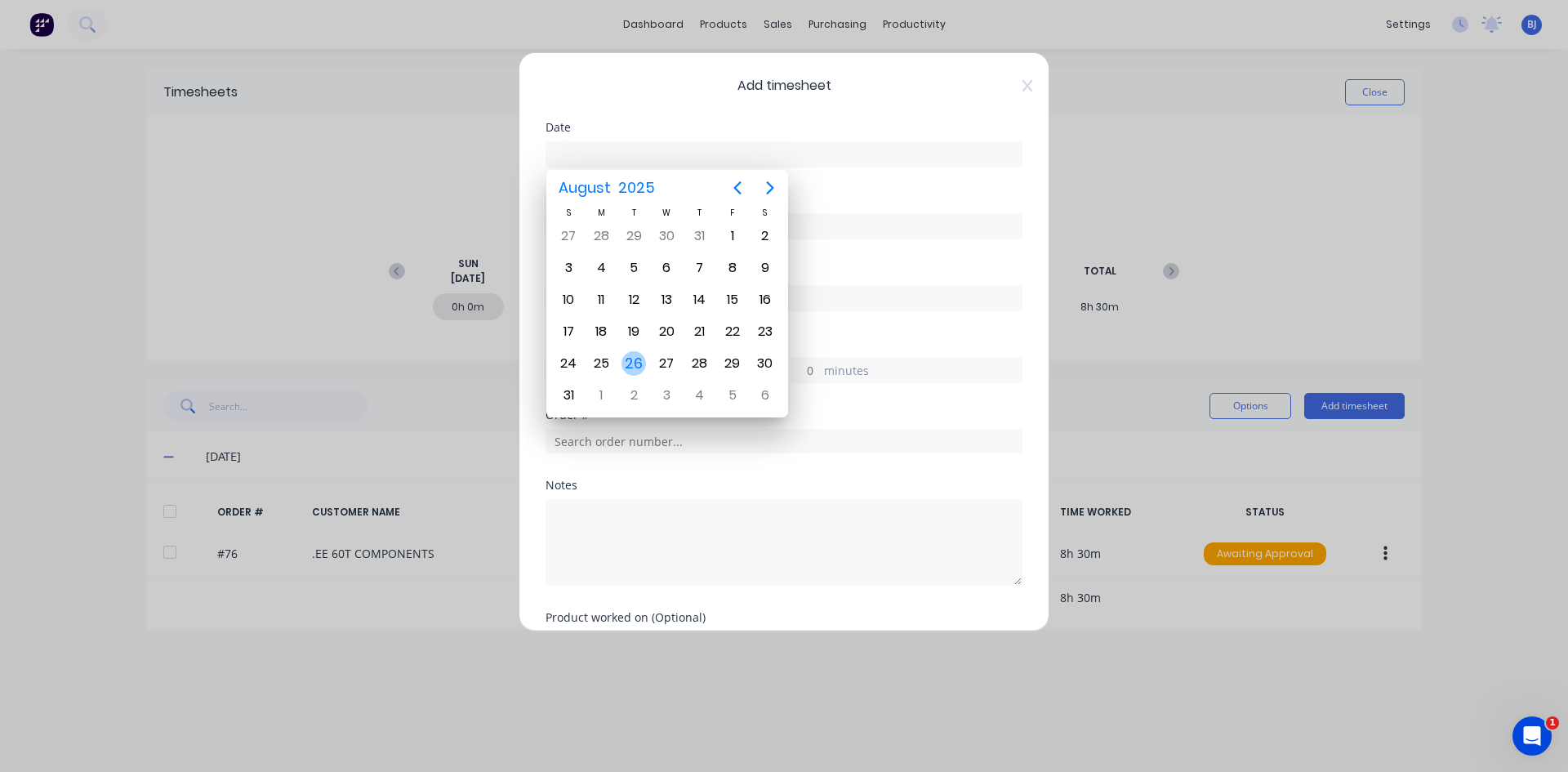
click at [631, 364] on div "26" at bounding box center [633, 363] width 24 height 24
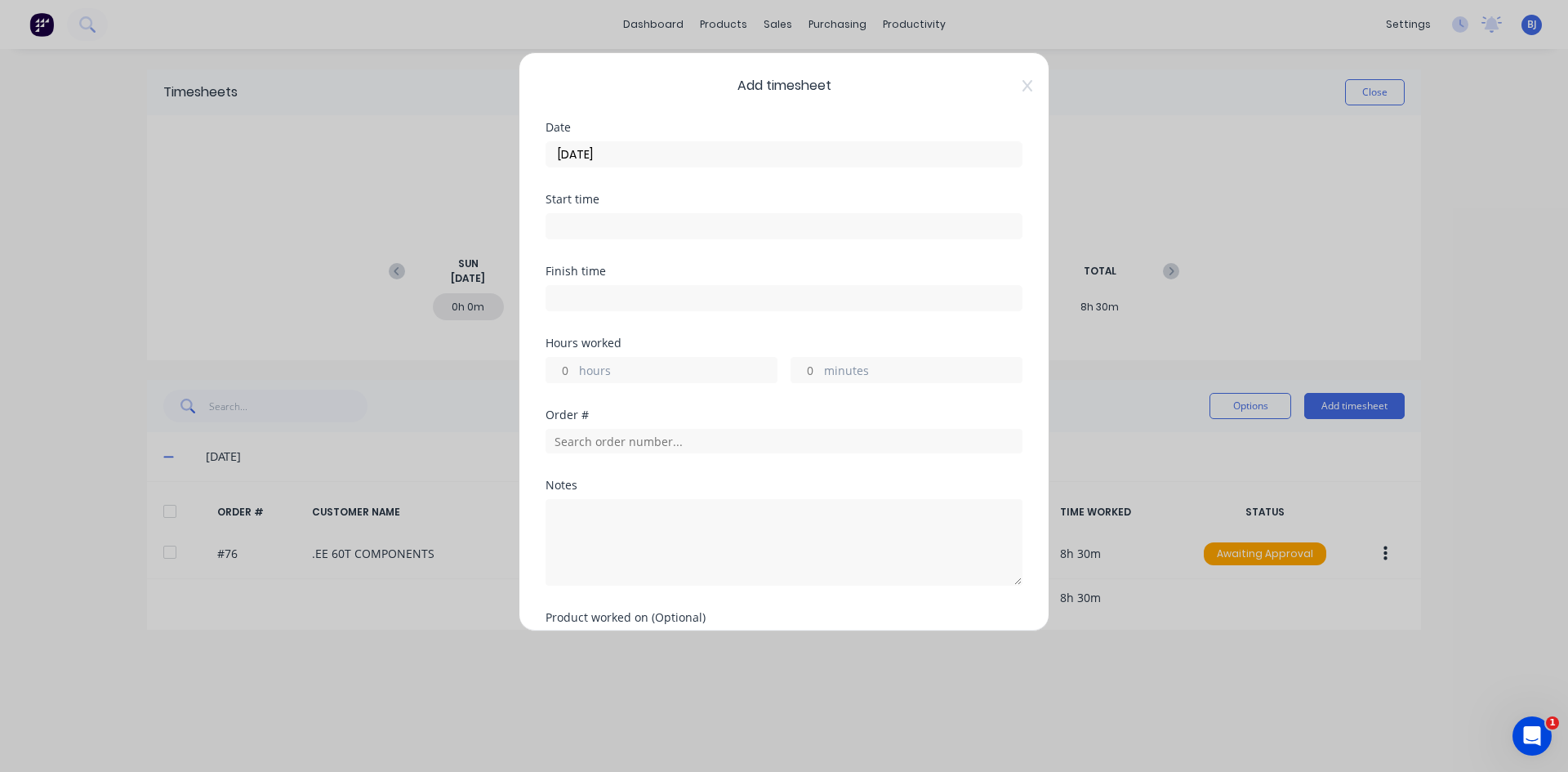
click at [567, 227] on input at bounding box center [784, 226] width 476 height 24
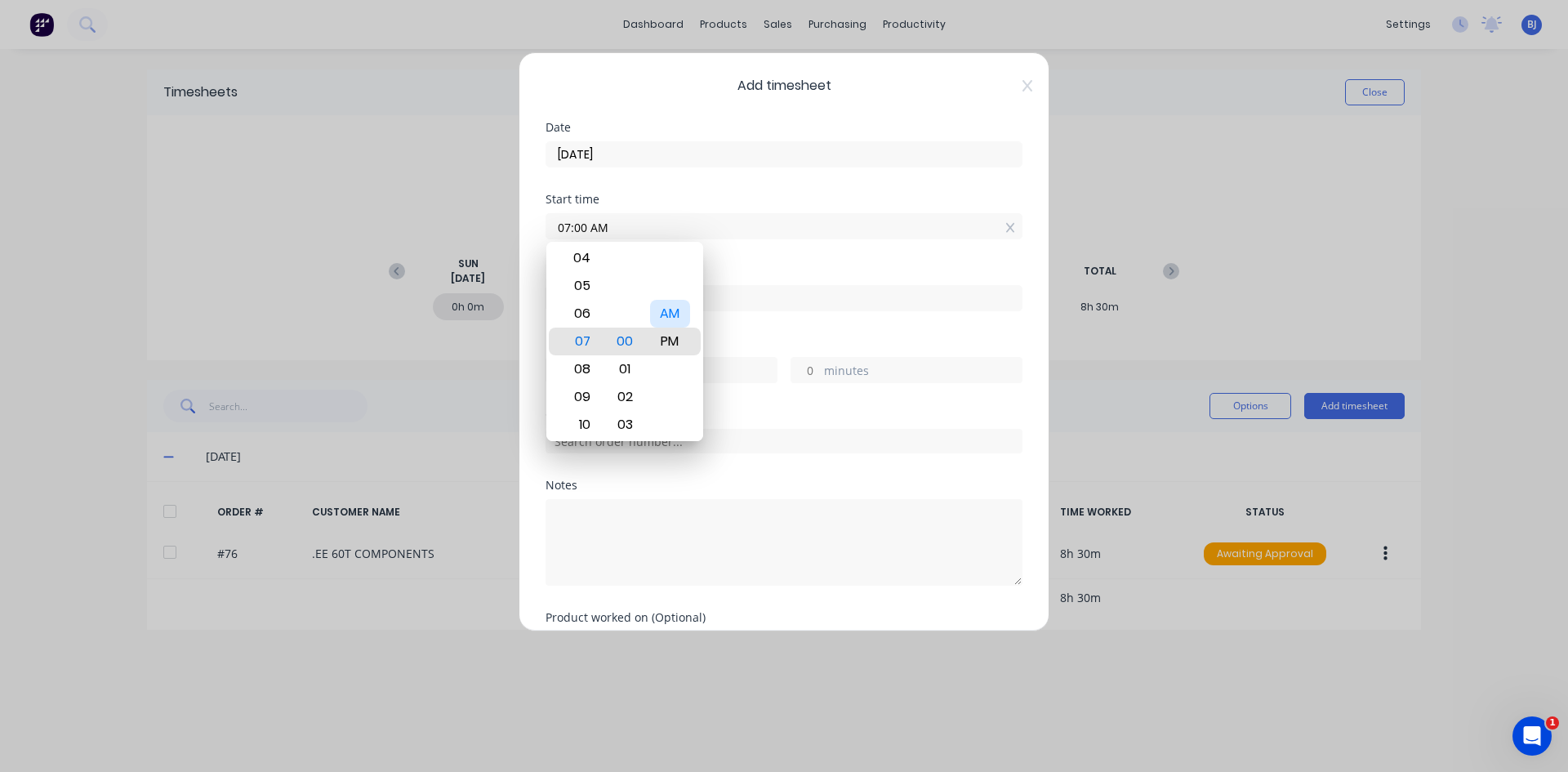
click at [669, 316] on div "AM" at bounding box center [670, 314] width 40 height 28
click at [741, 246] on div "Start time 07:00 AM" at bounding box center [784, 230] width 477 height 71
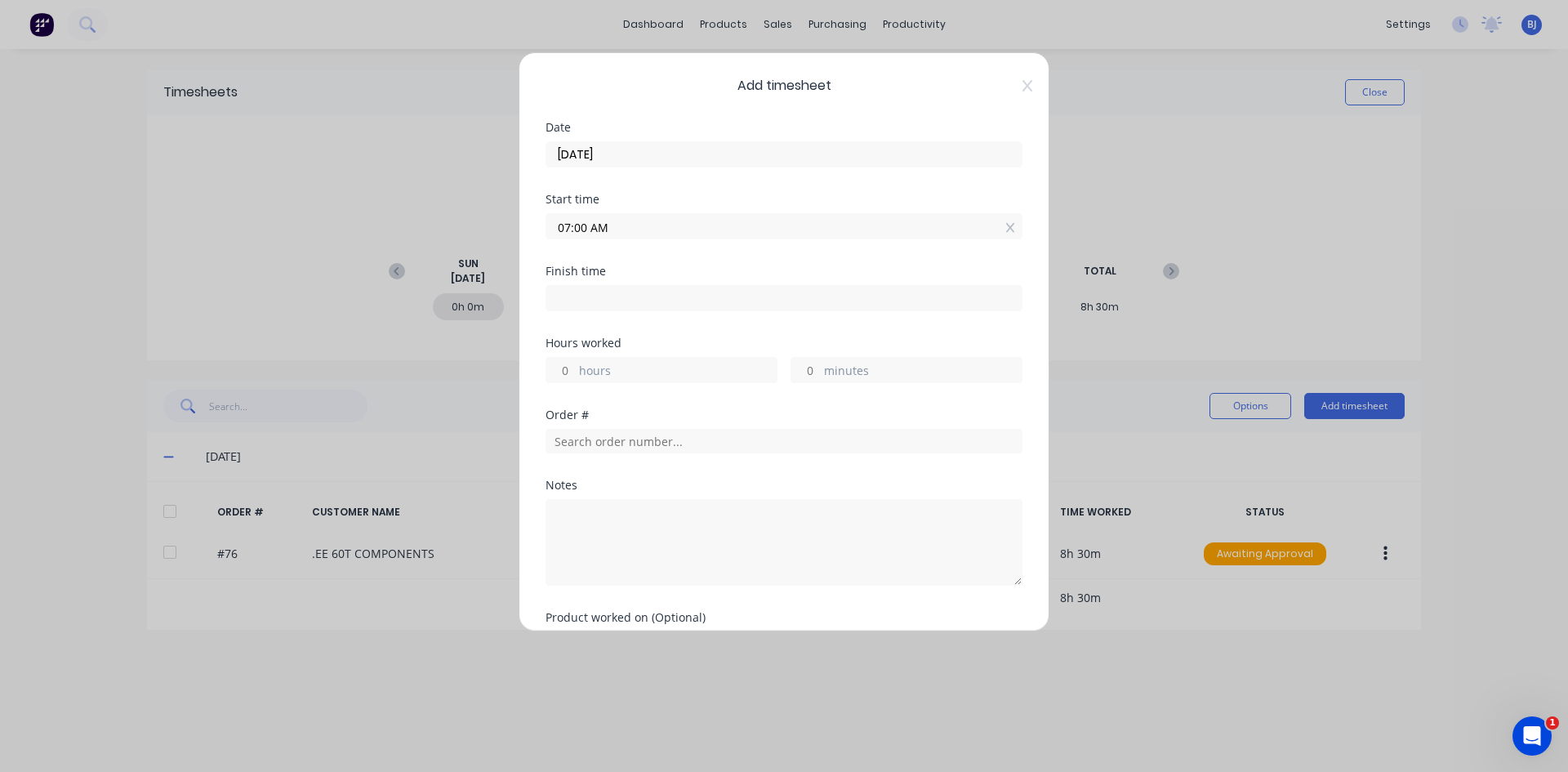
click at [582, 294] on input at bounding box center [784, 297] width 476 height 24
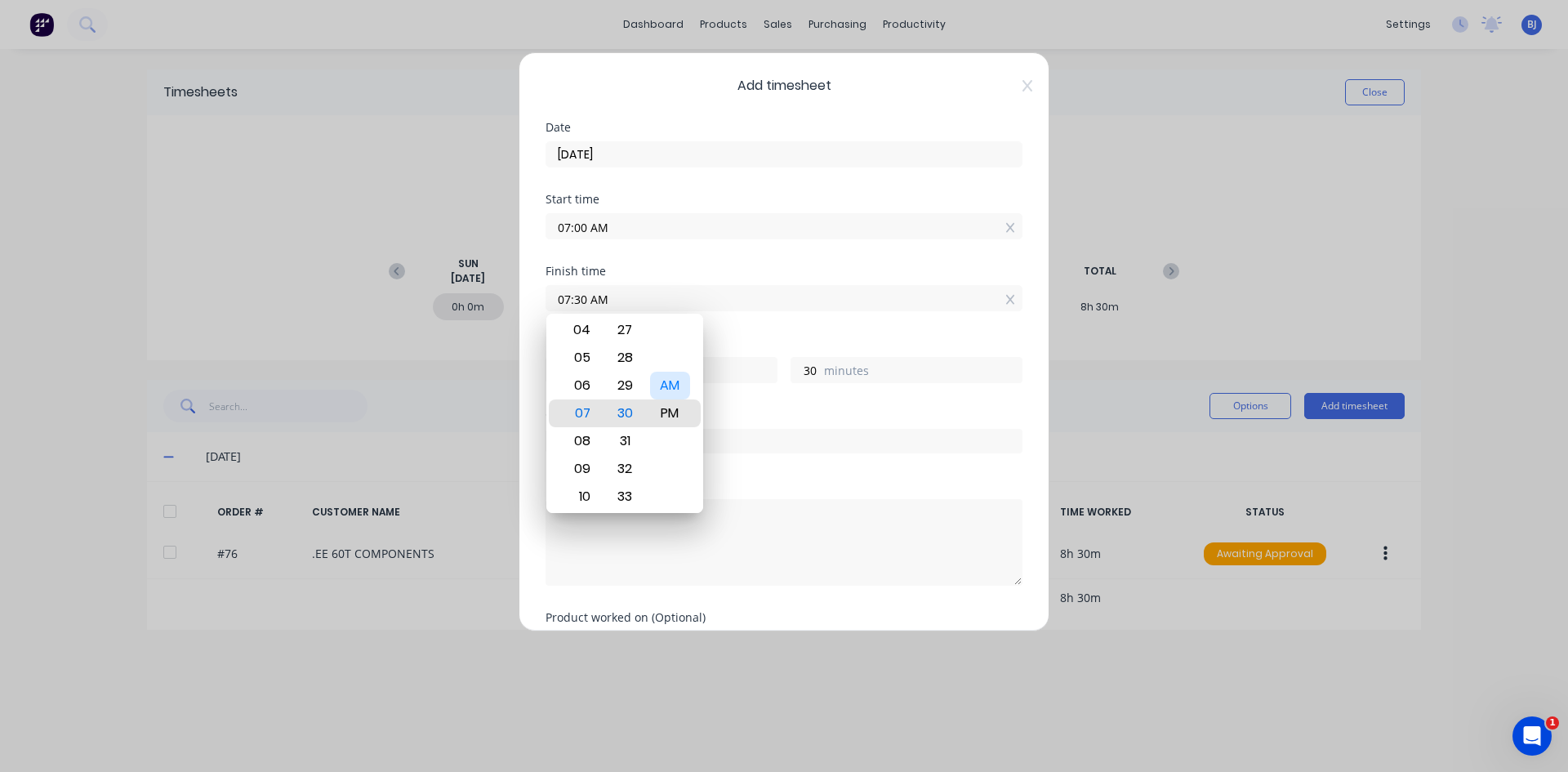
click at [672, 391] on div "AM" at bounding box center [670, 385] width 40 height 28
click at [734, 333] on div "Finish time 07:30 AM" at bounding box center [784, 301] width 477 height 71
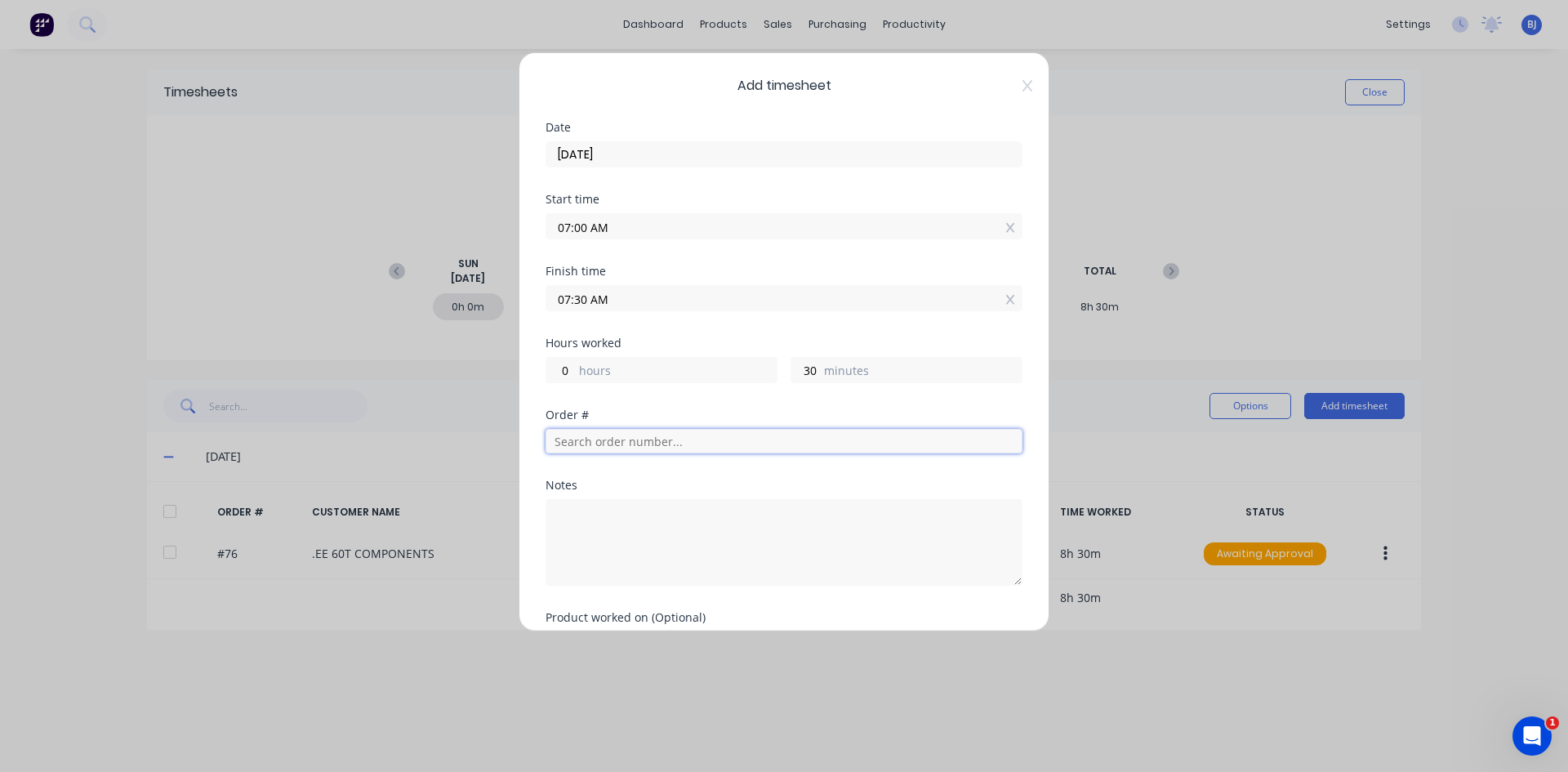
click at [580, 444] on input "text" at bounding box center [784, 440] width 477 height 24
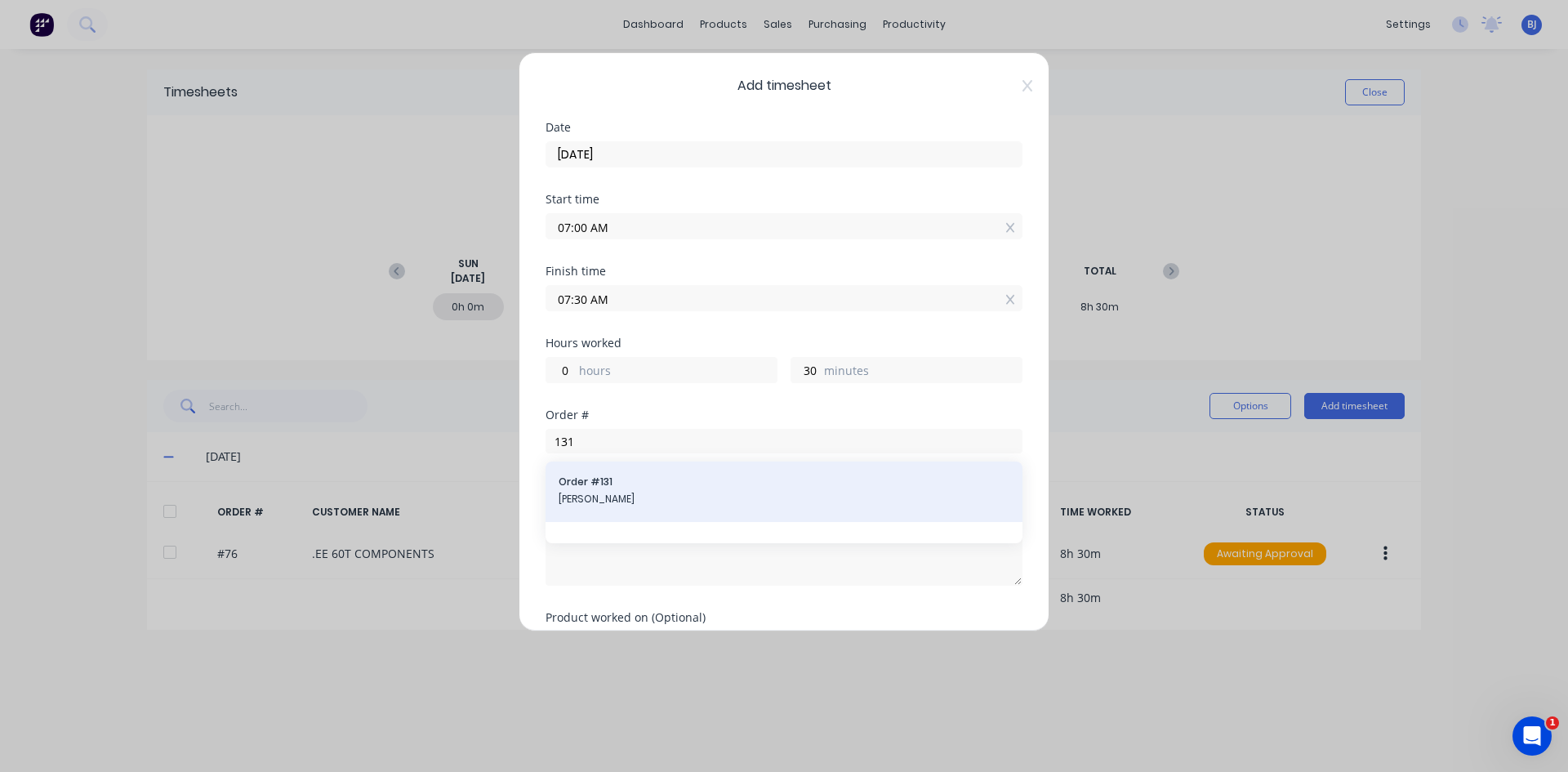
click at [624, 490] on div "Order # 131 [PERSON_NAME]" at bounding box center [784, 492] width 451 height 35
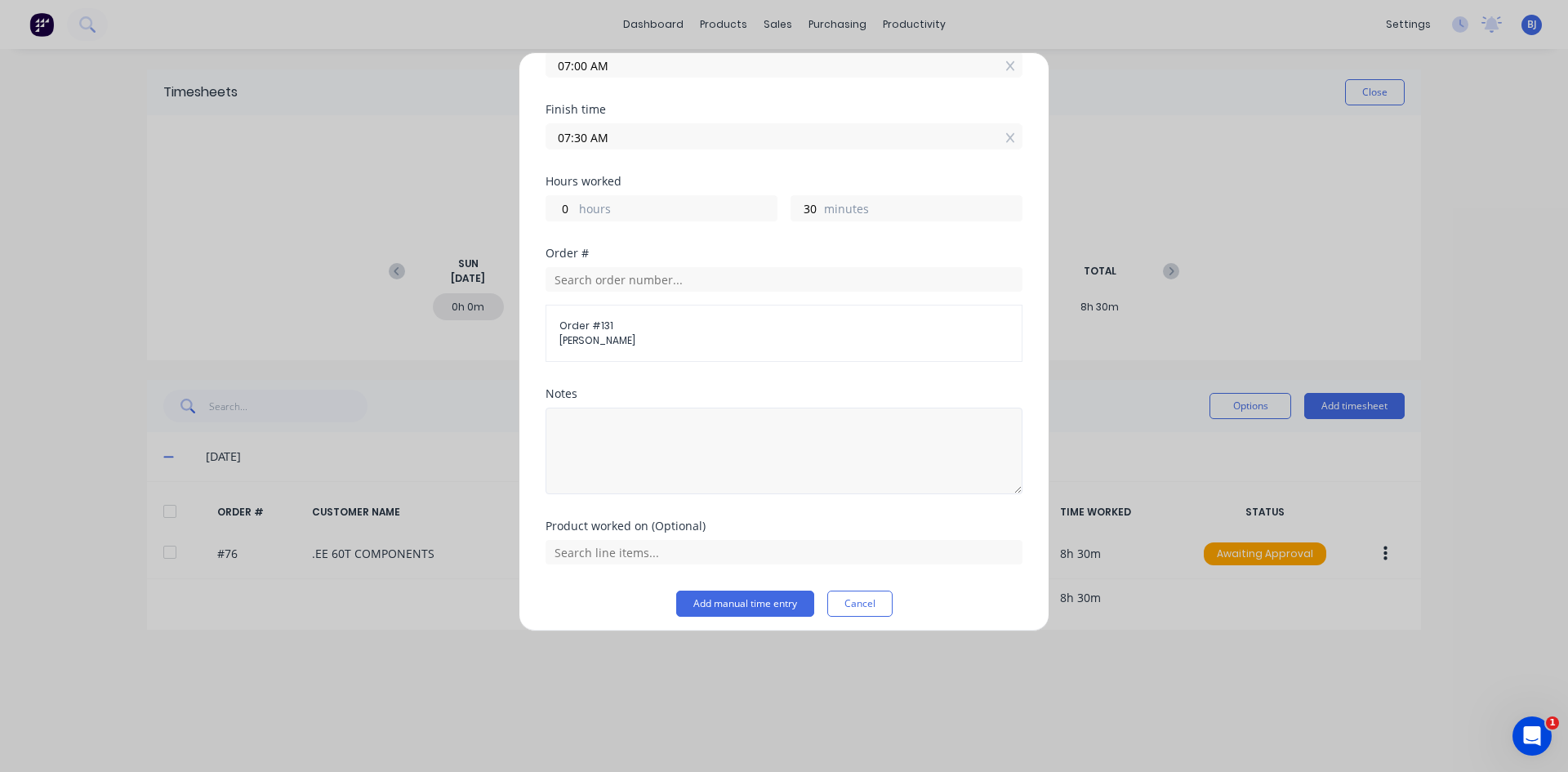
scroll to position [171, 0]
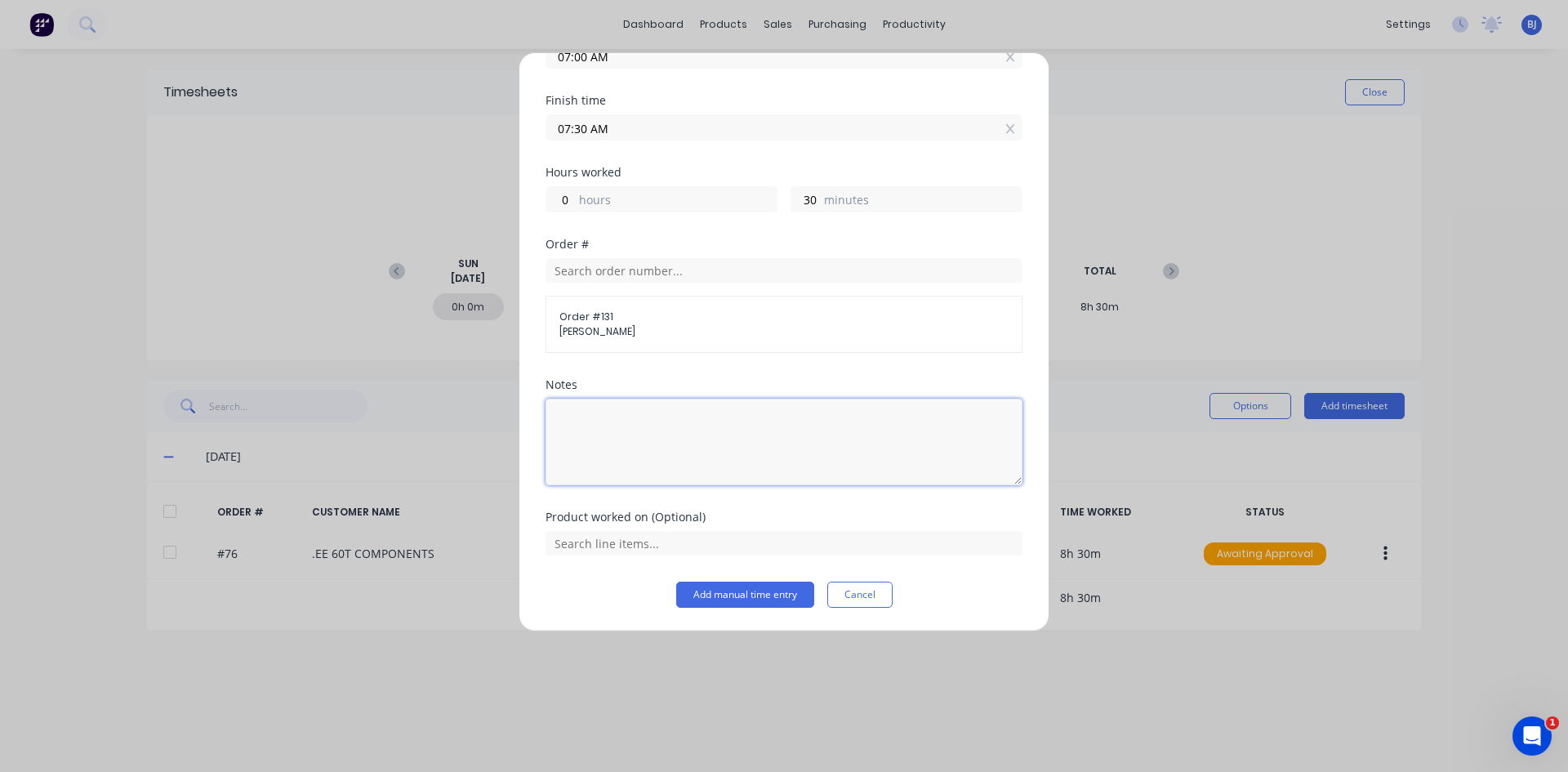
click at [612, 426] on textarea at bounding box center [784, 442] width 477 height 87
click at [633, 424] on textarea "Cut 2 vpieces of RHS" at bounding box center [784, 442] width 477 height 87
click at [709, 590] on button "Add manual time entry" at bounding box center [745, 594] width 138 height 26
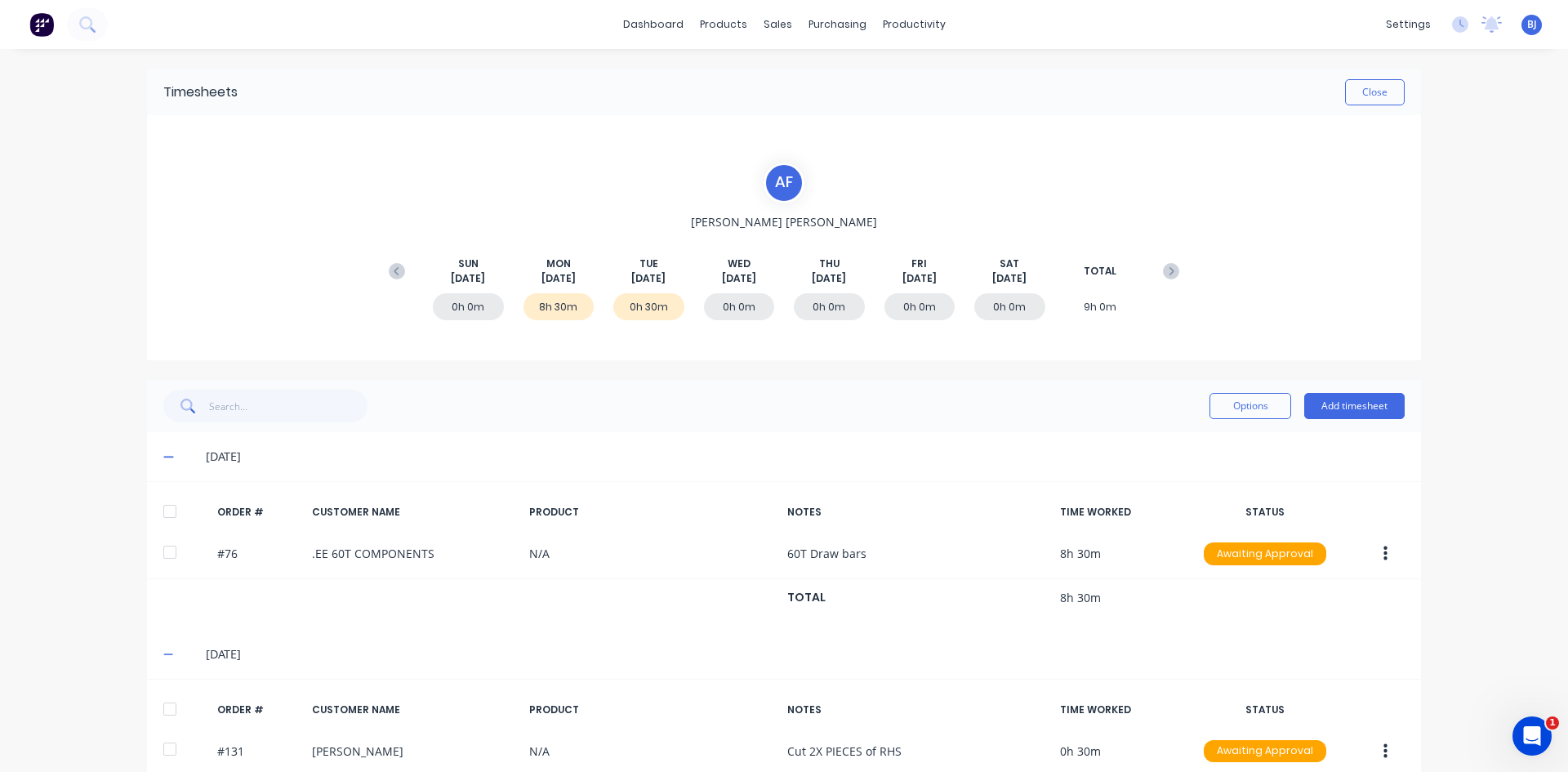
scroll to position [75, 0]
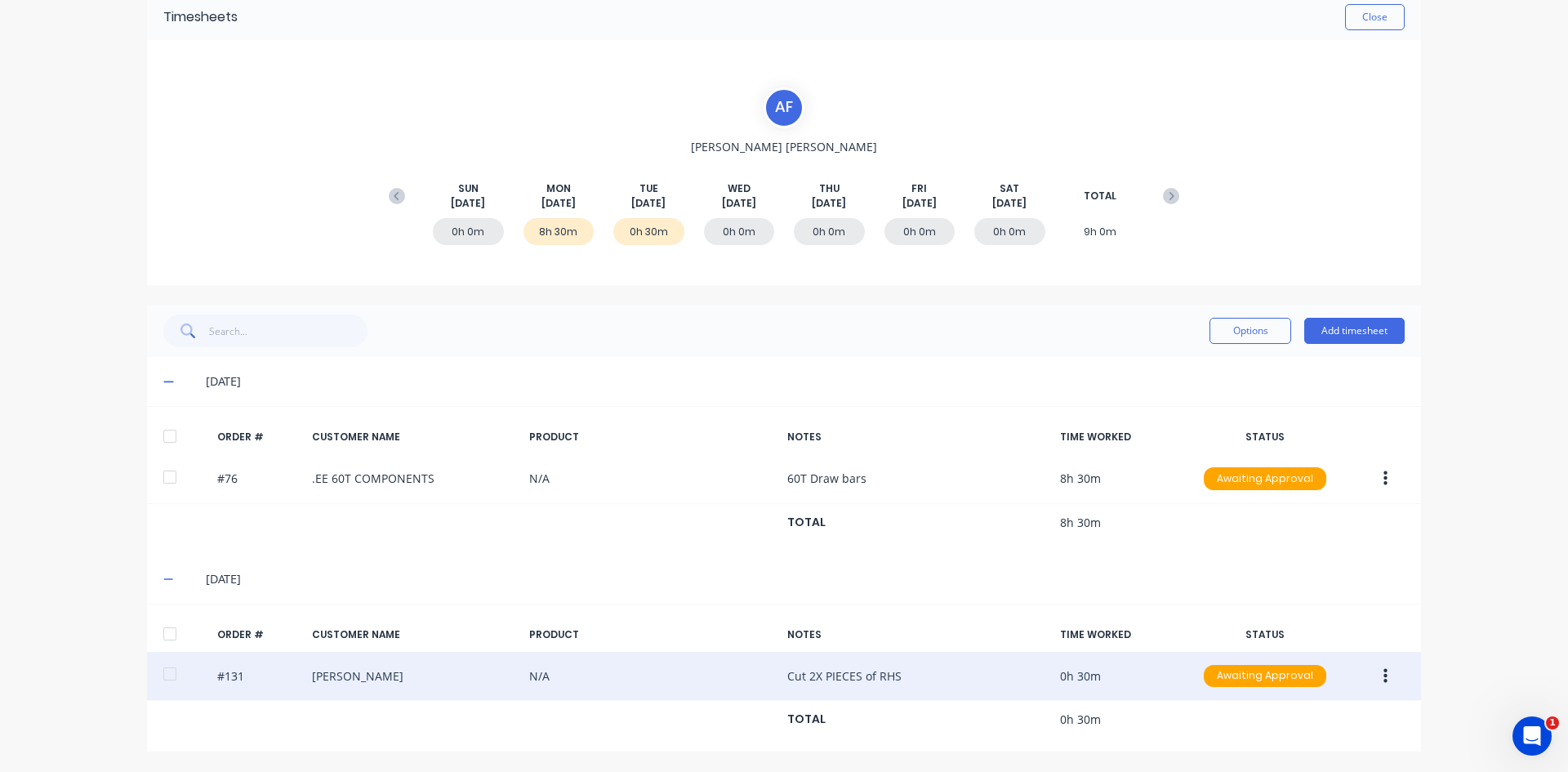
click at [1253, 595] on button "button" at bounding box center [1386, 676] width 39 height 29
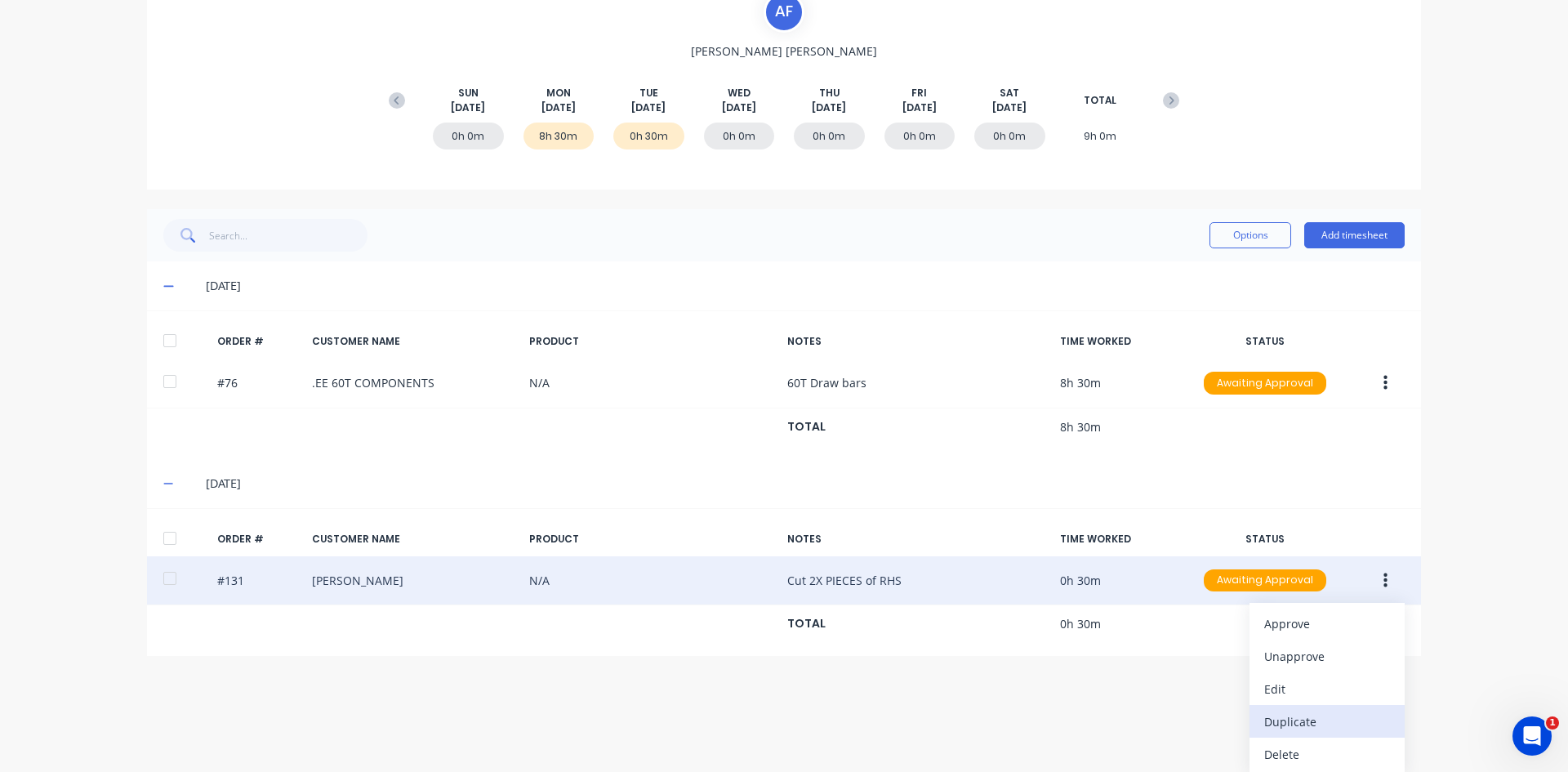
scroll to position [173, 0]
click at [1253, 595] on div "Duplicate" at bounding box center [1327, 719] width 125 height 24
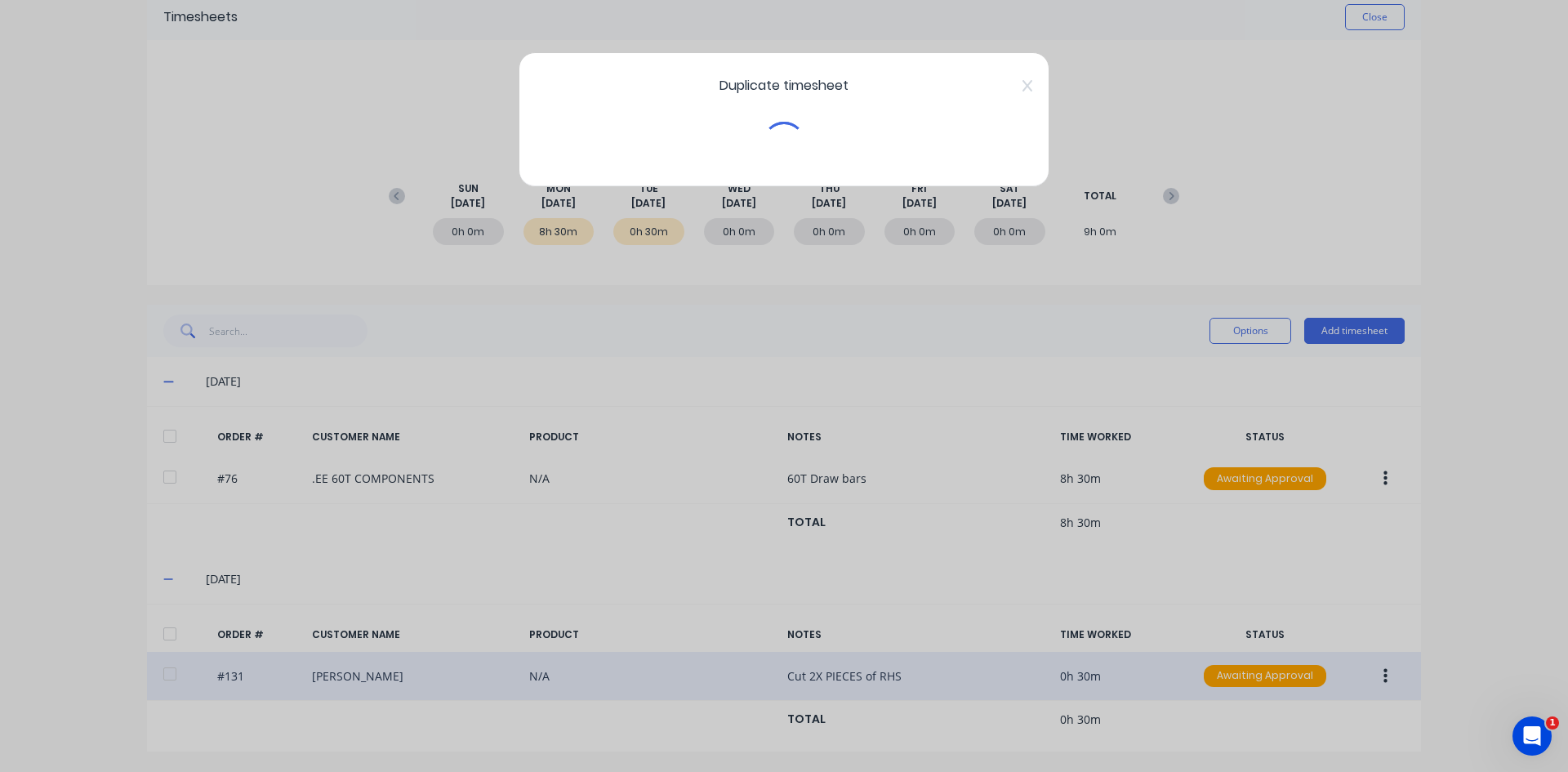
scroll to position [75, 0]
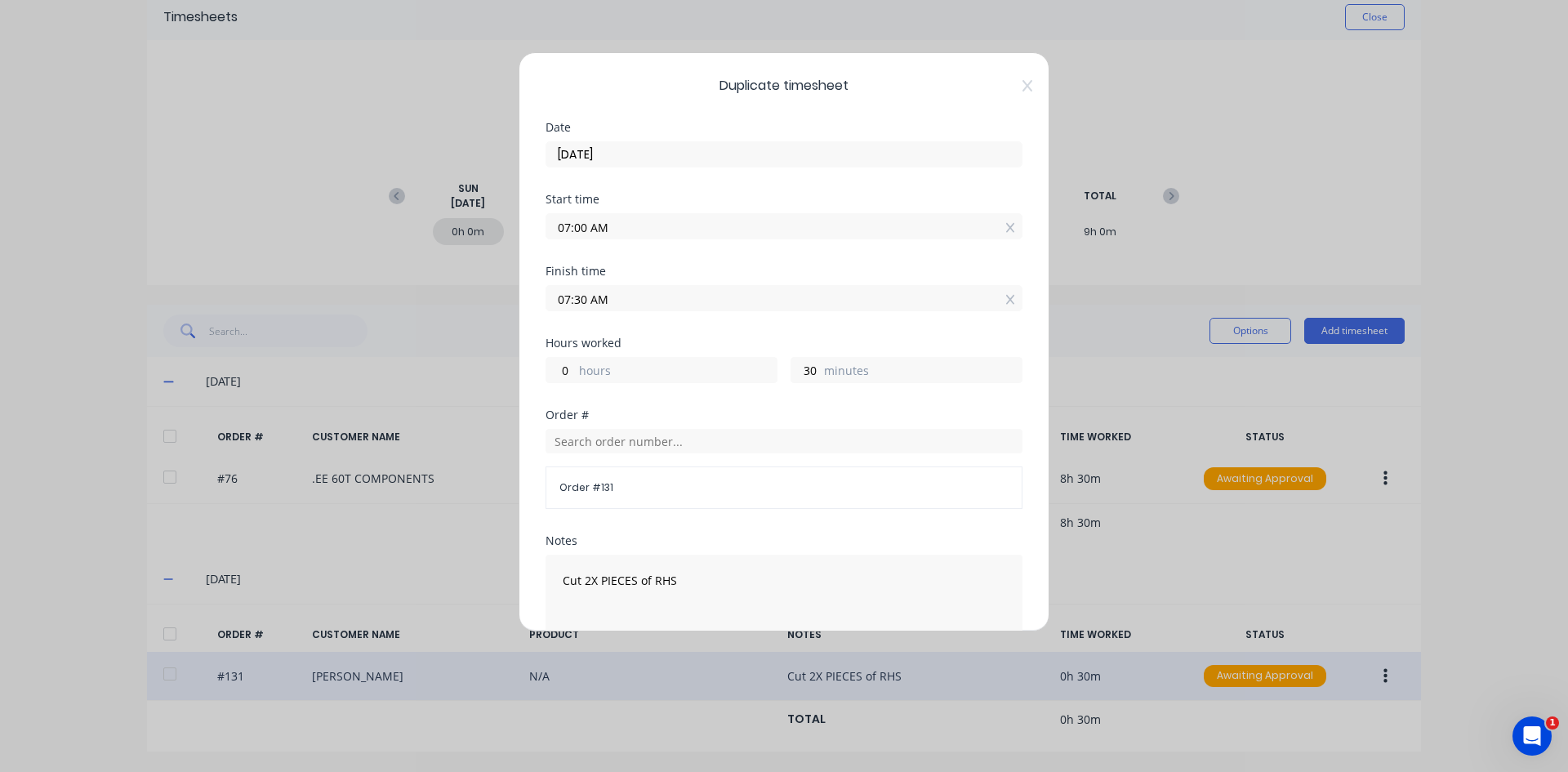
drag, startPoint x: 592, startPoint y: 227, endPoint x: 508, endPoint y: 240, distance: 85.0
click at [508, 240] on div "Duplicate timesheet Date [DATE] Start time 07:00 AM Finish time 07:30 AM Hours …" at bounding box center [784, 386] width 1568 height 772
click at [621, 232] on input "7.30M" at bounding box center [784, 226] width 476 height 24
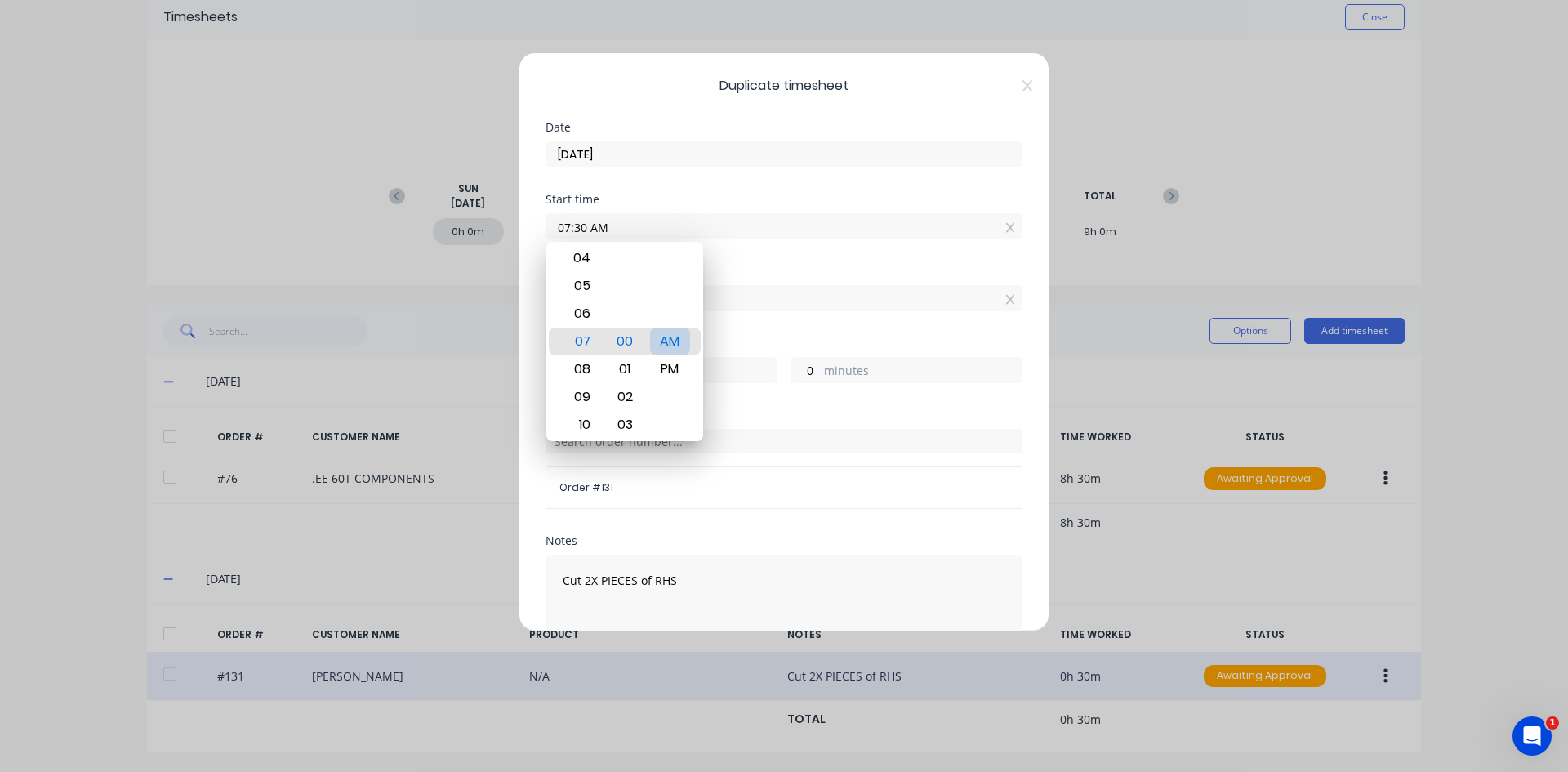
drag, startPoint x: 674, startPoint y: 334, endPoint x: 679, endPoint y: 325, distance: 10.3
click at [674, 334] on div "AM" at bounding box center [670, 341] width 40 height 28
click at [741, 268] on div "Finish time" at bounding box center [784, 271] width 477 height 12
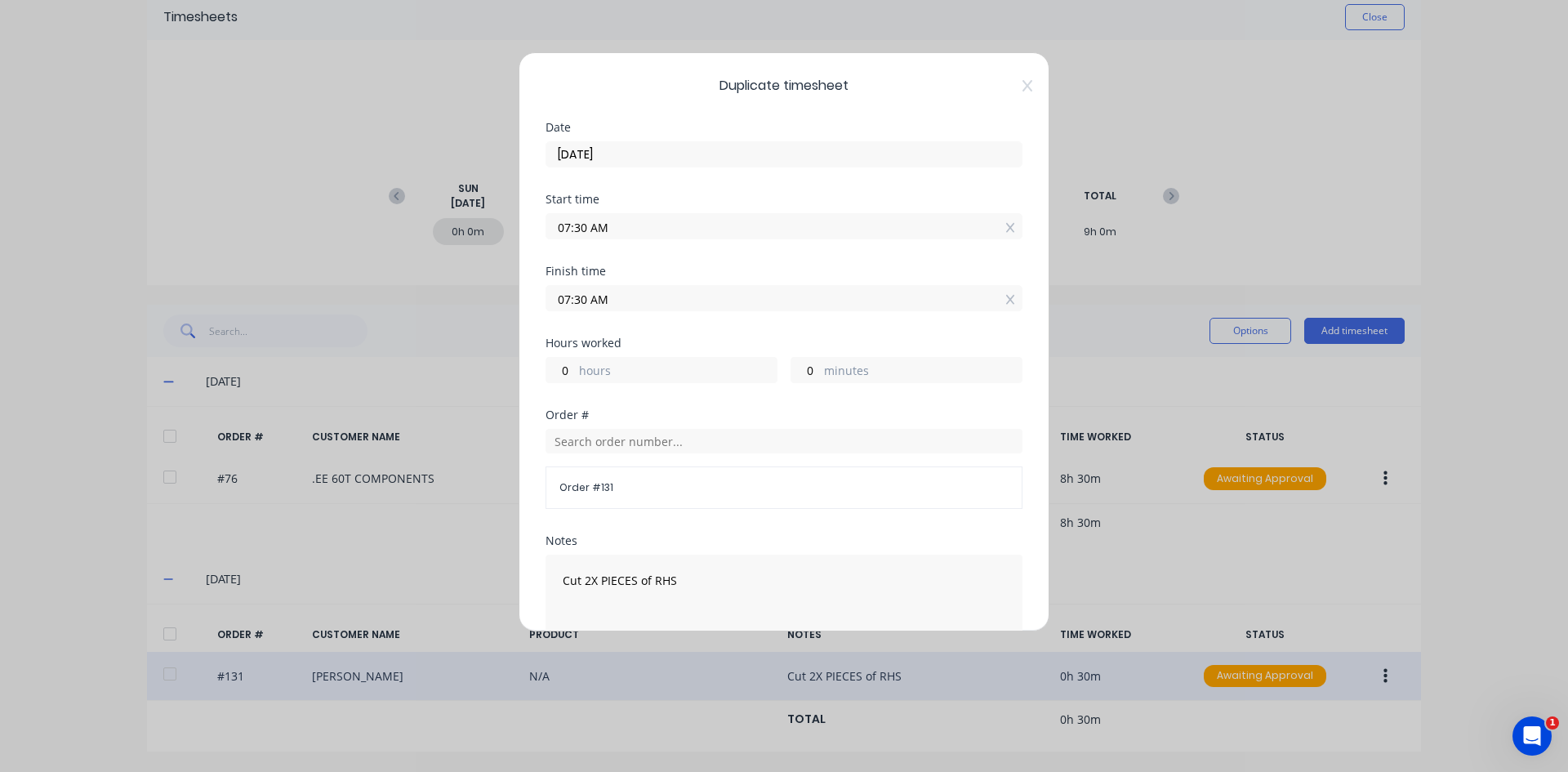
drag, startPoint x: 571, startPoint y: 306, endPoint x: 534, endPoint y: 314, distance: 37.9
click at [534, 314] on div "Duplicate timesheet Date [DATE] Start time 07:30 AM Finish time 07:30 AM Hours …" at bounding box center [784, 342] width 531 height 579
click at [661, 299] on input "3.30" at bounding box center [784, 297] width 476 height 24
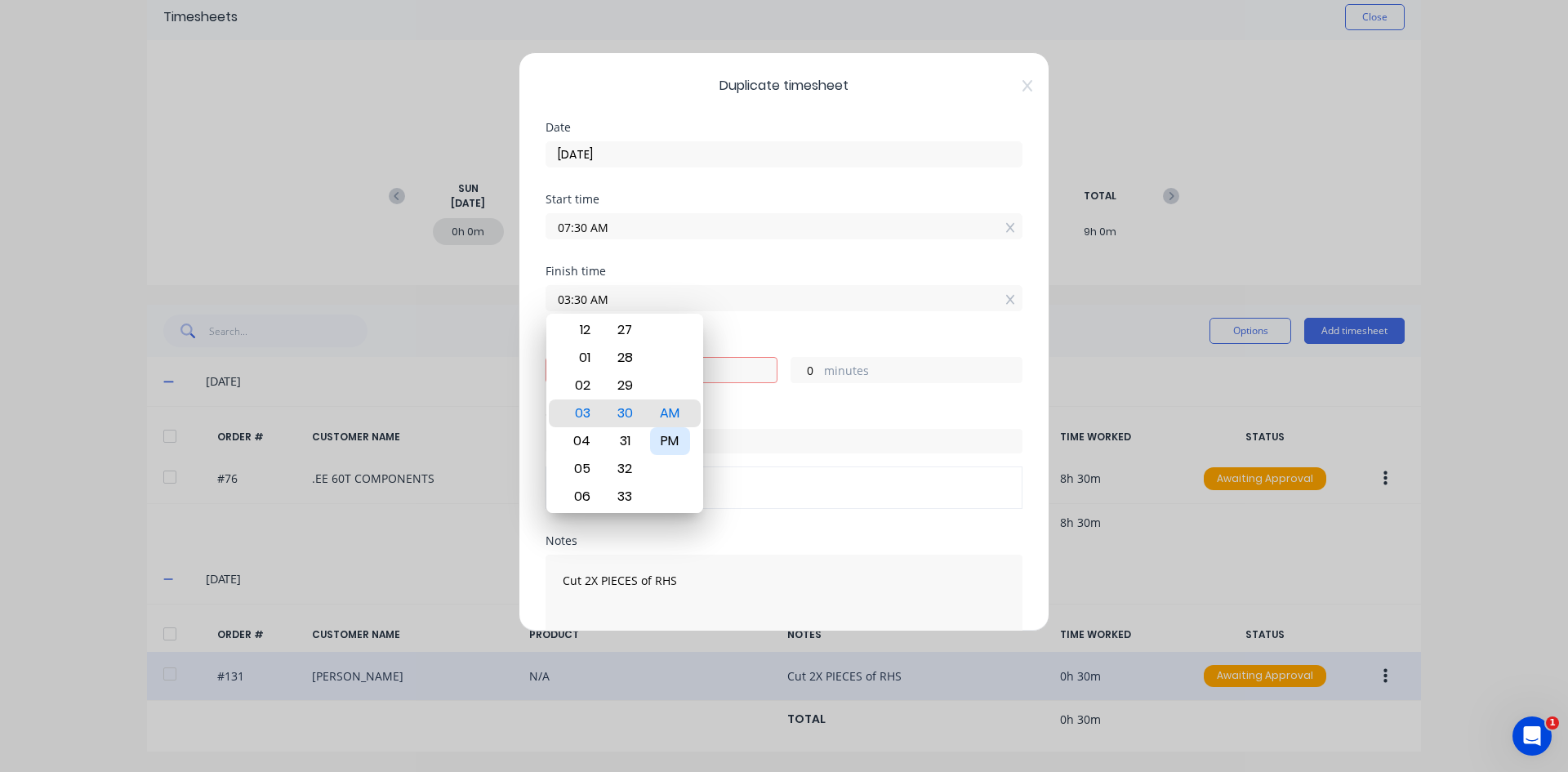
click at [667, 444] on div "PM" at bounding box center [670, 441] width 40 height 28
click at [753, 337] on div "Finish time 03:30 PM" at bounding box center [784, 301] width 477 height 71
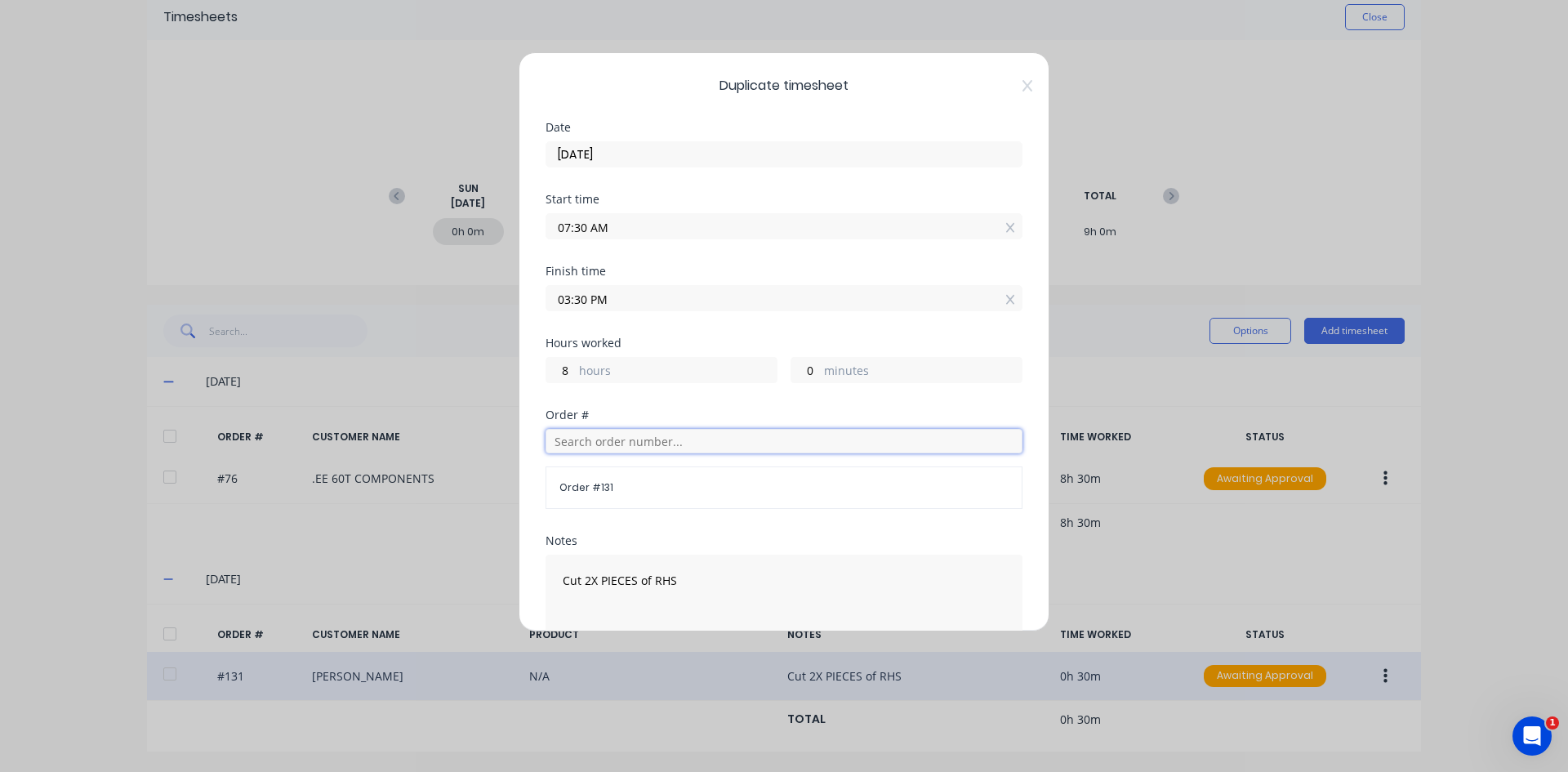
click at [579, 442] on input "text" at bounding box center [784, 440] width 477 height 24
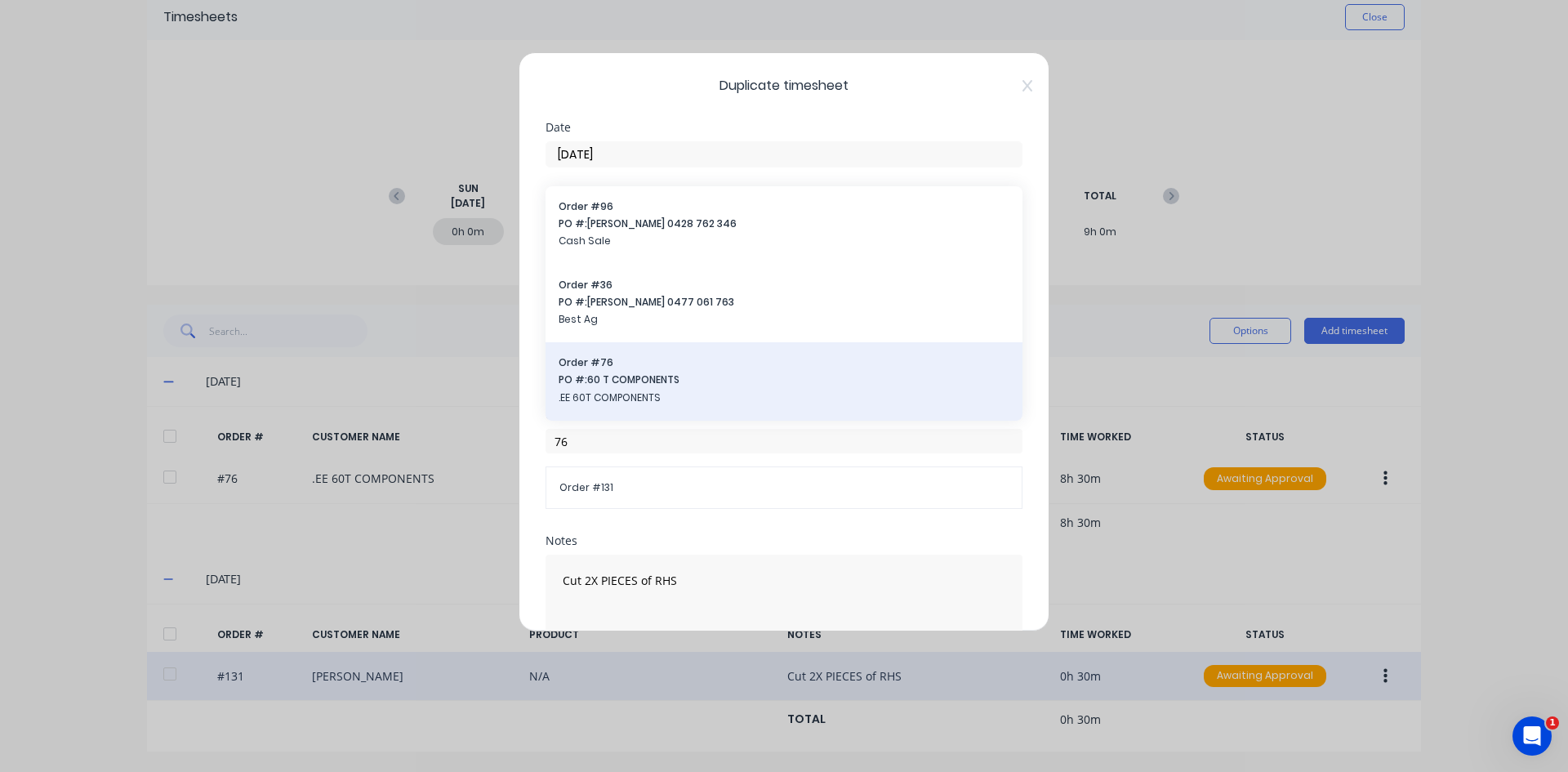
click at [619, 379] on span "PO #: 60 T COMPONENTS" at bounding box center [784, 379] width 451 height 14
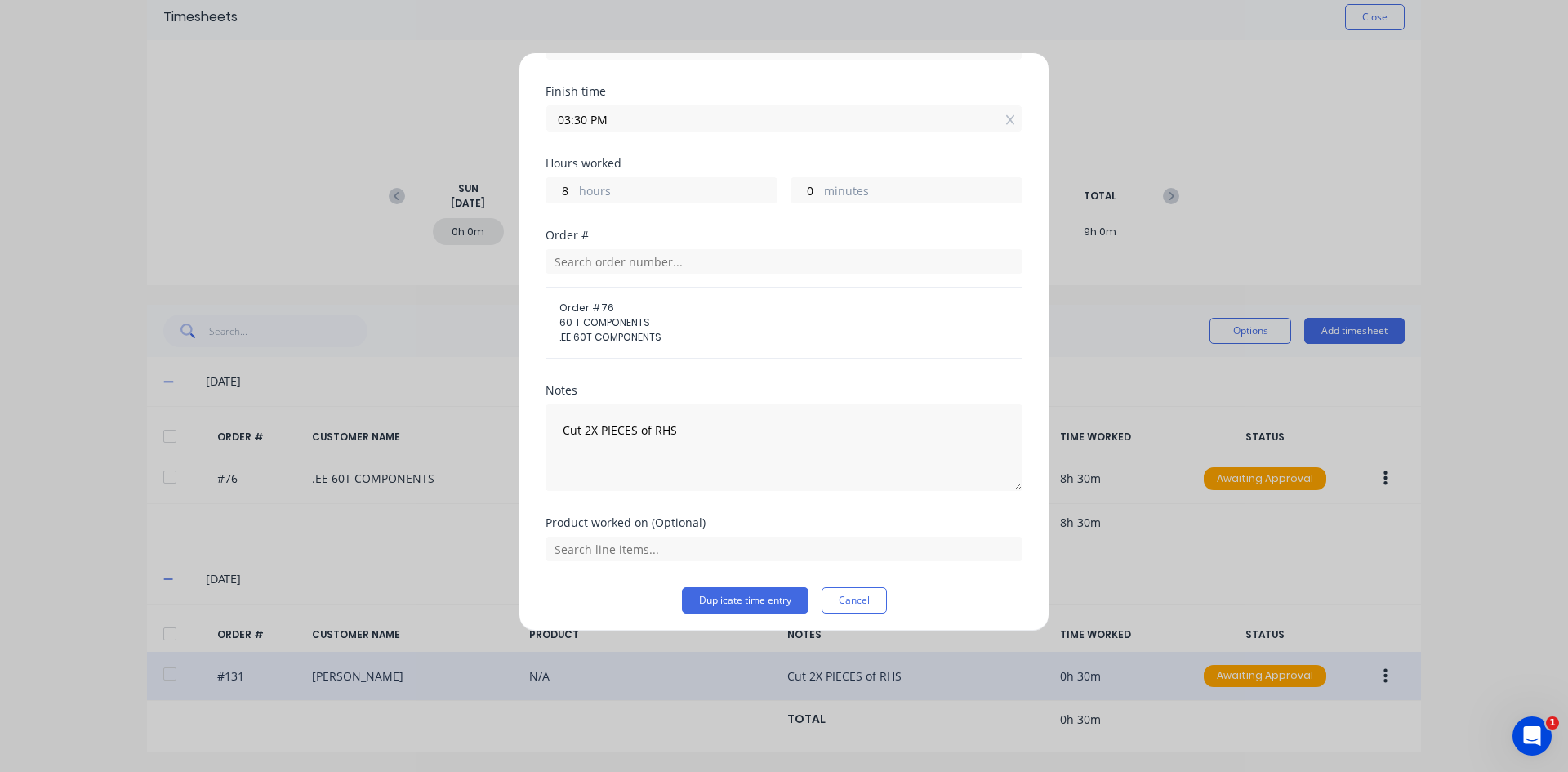
scroll to position [185, 0]
drag, startPoint x: 603, startPoint y: 437, endPoint x: 530, endPoint y: 440, distance: 73.1
click at [530, 440] on div "Duplicate timesheet Date [DATE] Start time 07:30 AM Finish time 03:30 PM Hours …" at bounding box center [784, 342] width 531 height 579
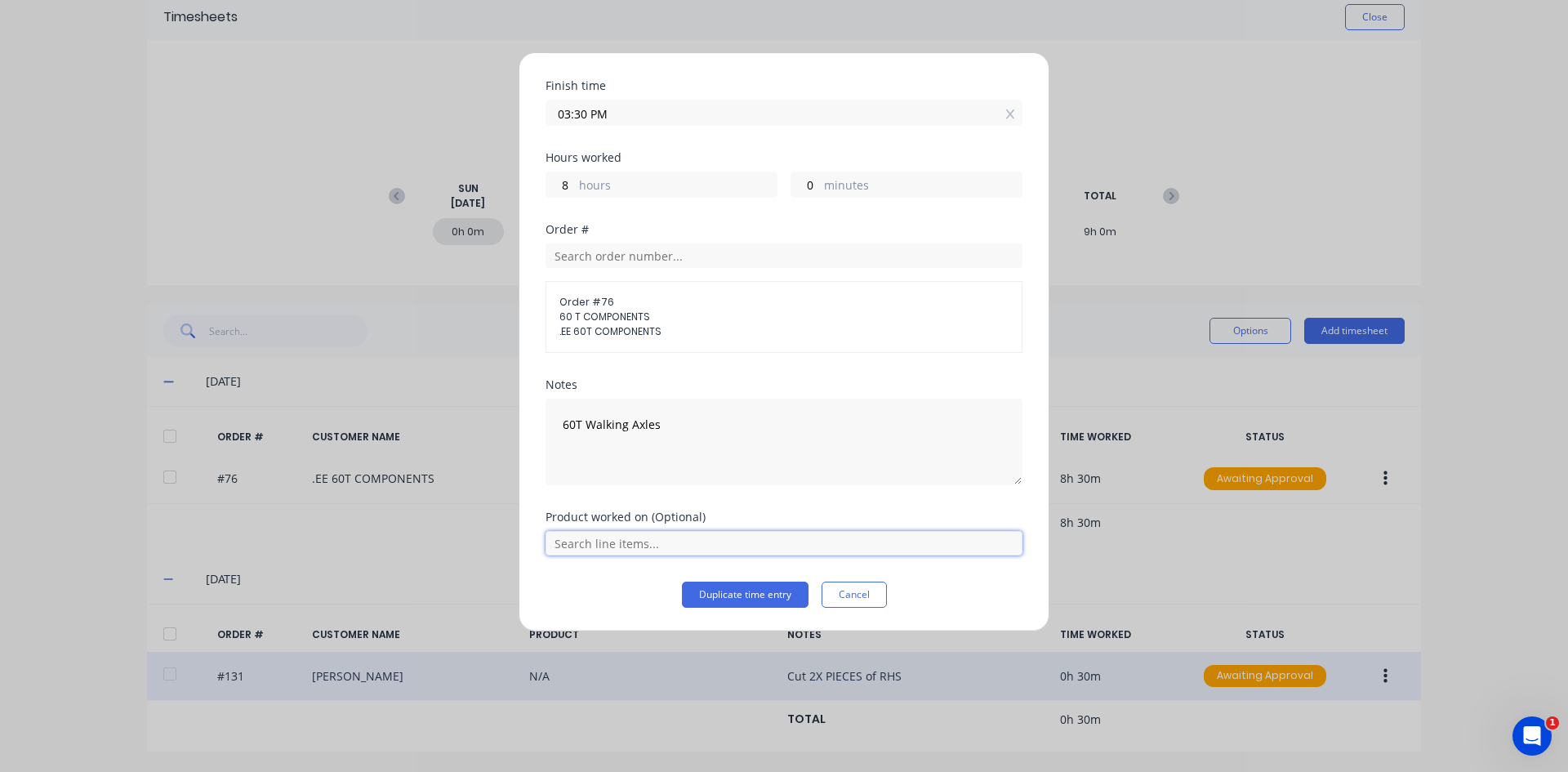
click at [622, 544] on input "text" at bounding box center [784, 542] width 477 height 24
click at [731, 588] on button "Duplicate time entry" at bounding box center [745, 594] width 126 height 26
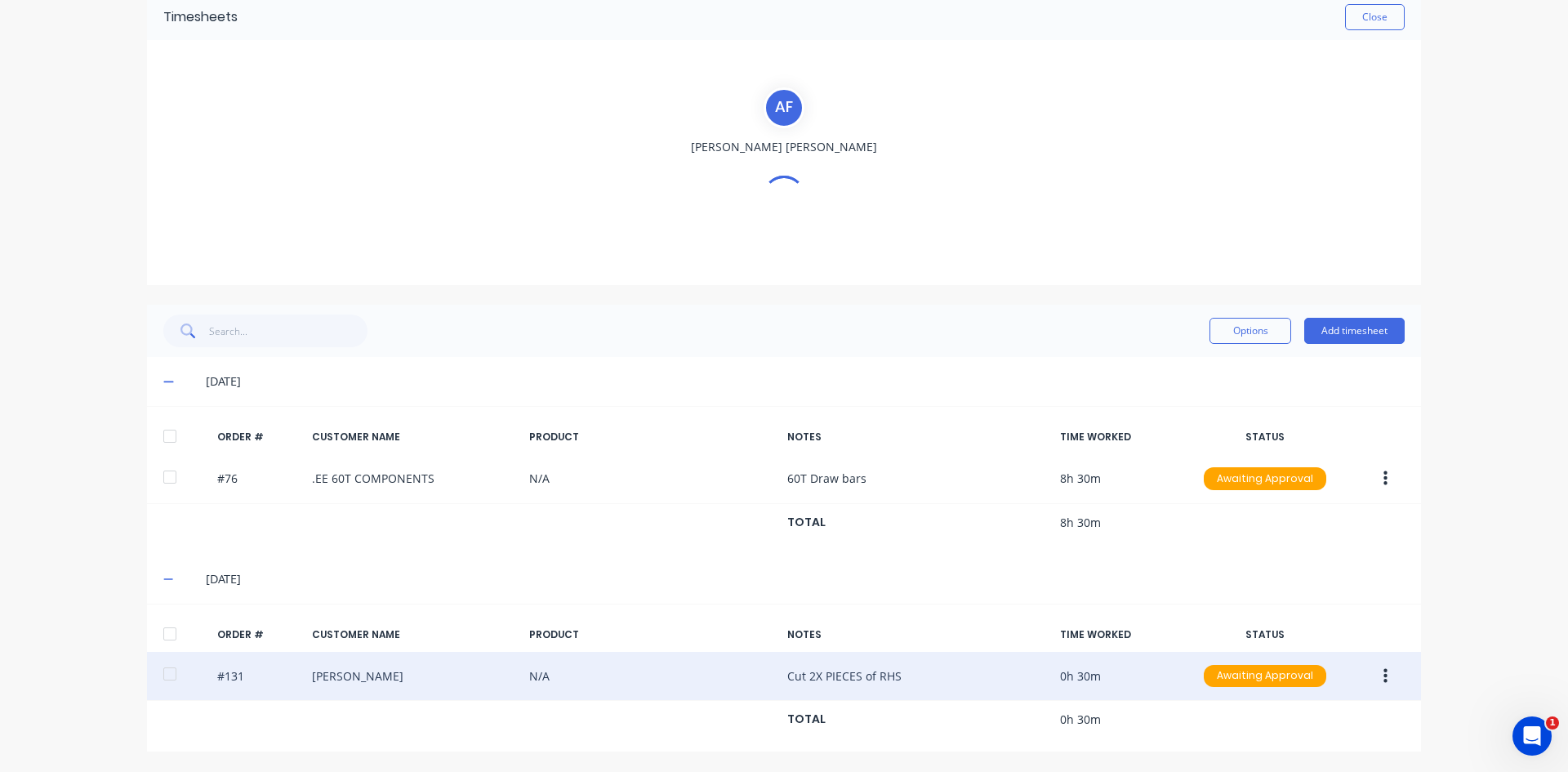
scroll to position [124, 0]
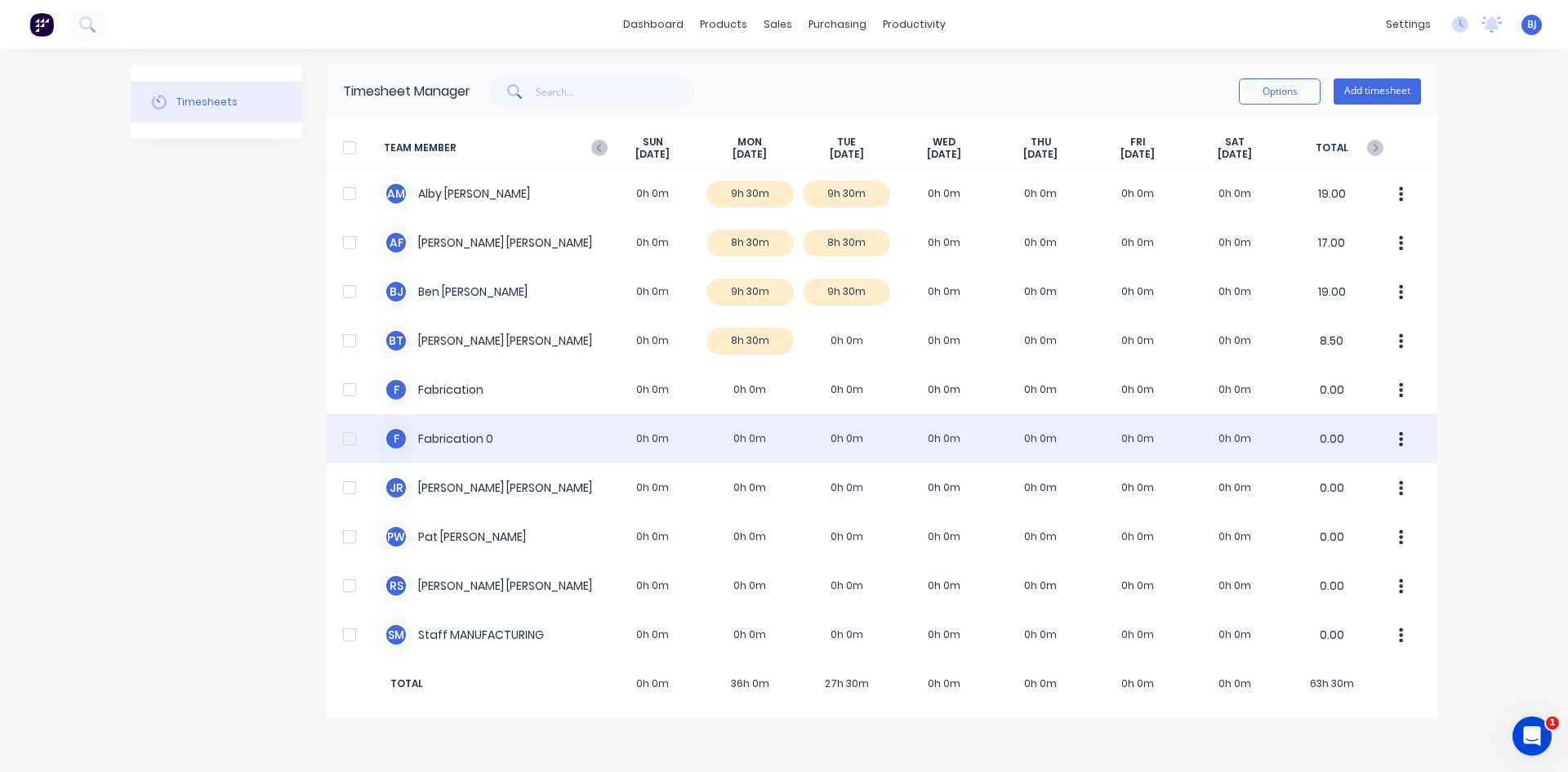
click at [1253, 438] on icon "button" at bounding box center [1401, 438] width 4 height 14
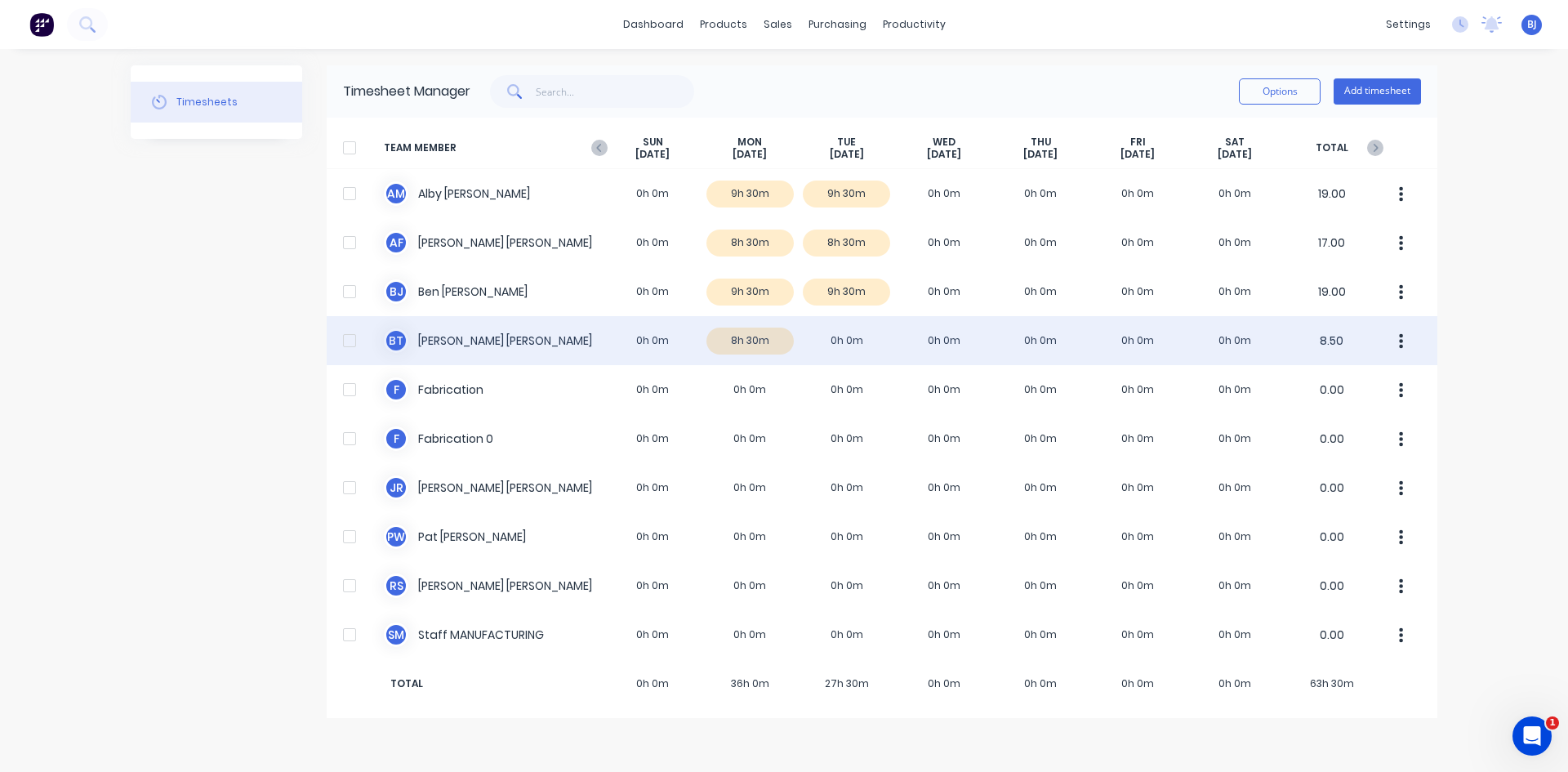
click at [841, 339] on div "[PERSON_NAME] 0h 0m 8h 30m 0h 0m 0h 0m 0h 0m 0h 0m 0h 0m 8.50" at bounding box center [881, 340] width 1111 height 49
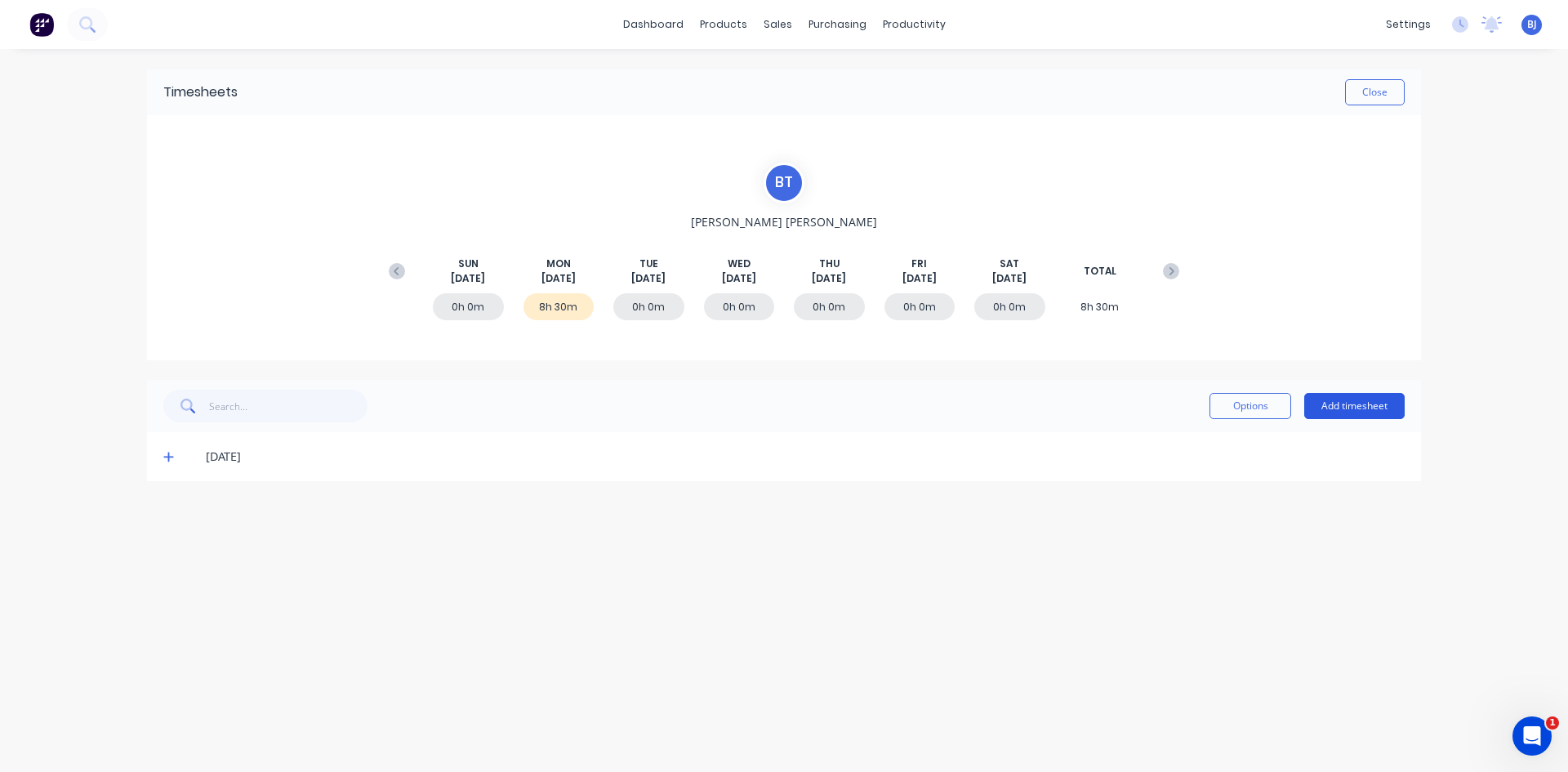
click at [1253, 405] on button "Add timesheet" at bounding box center [1354, 405] width 100 height 26
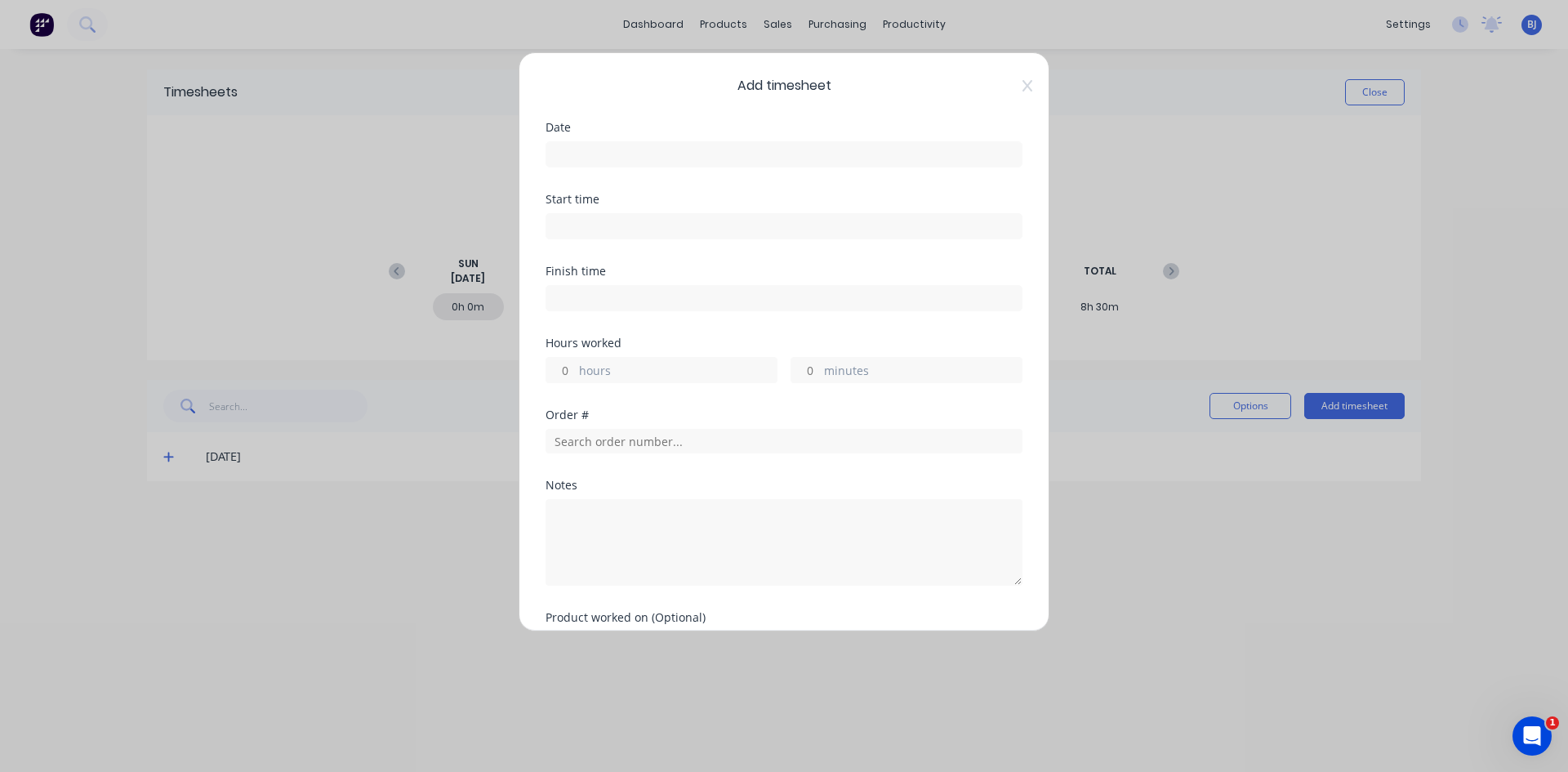
click at [582, 145] on input at bounding box center [784, 153] width 476 height 24
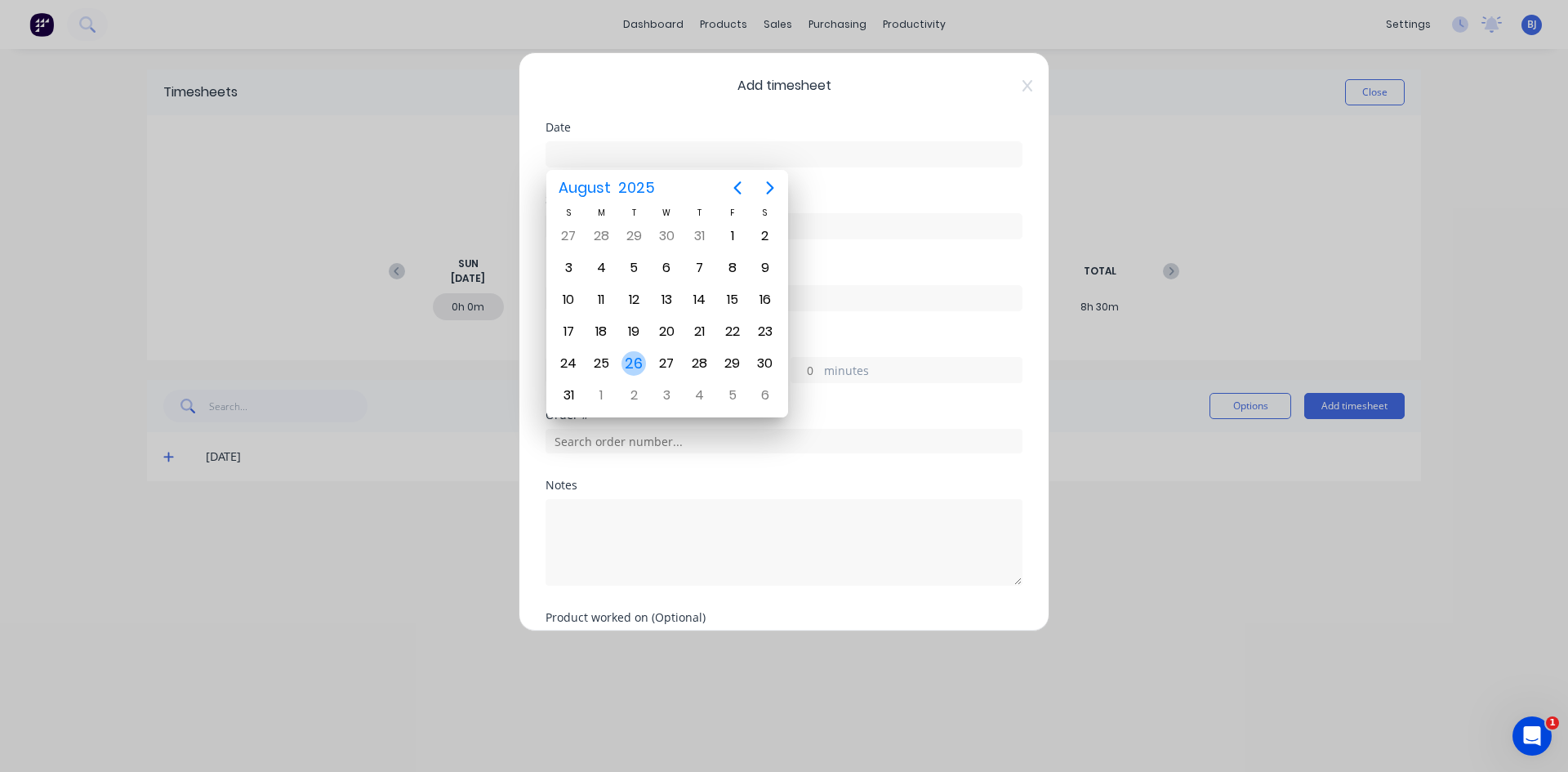
click at [640, 372] on div "26" at bounding box center [633, 363] width 24 height 24
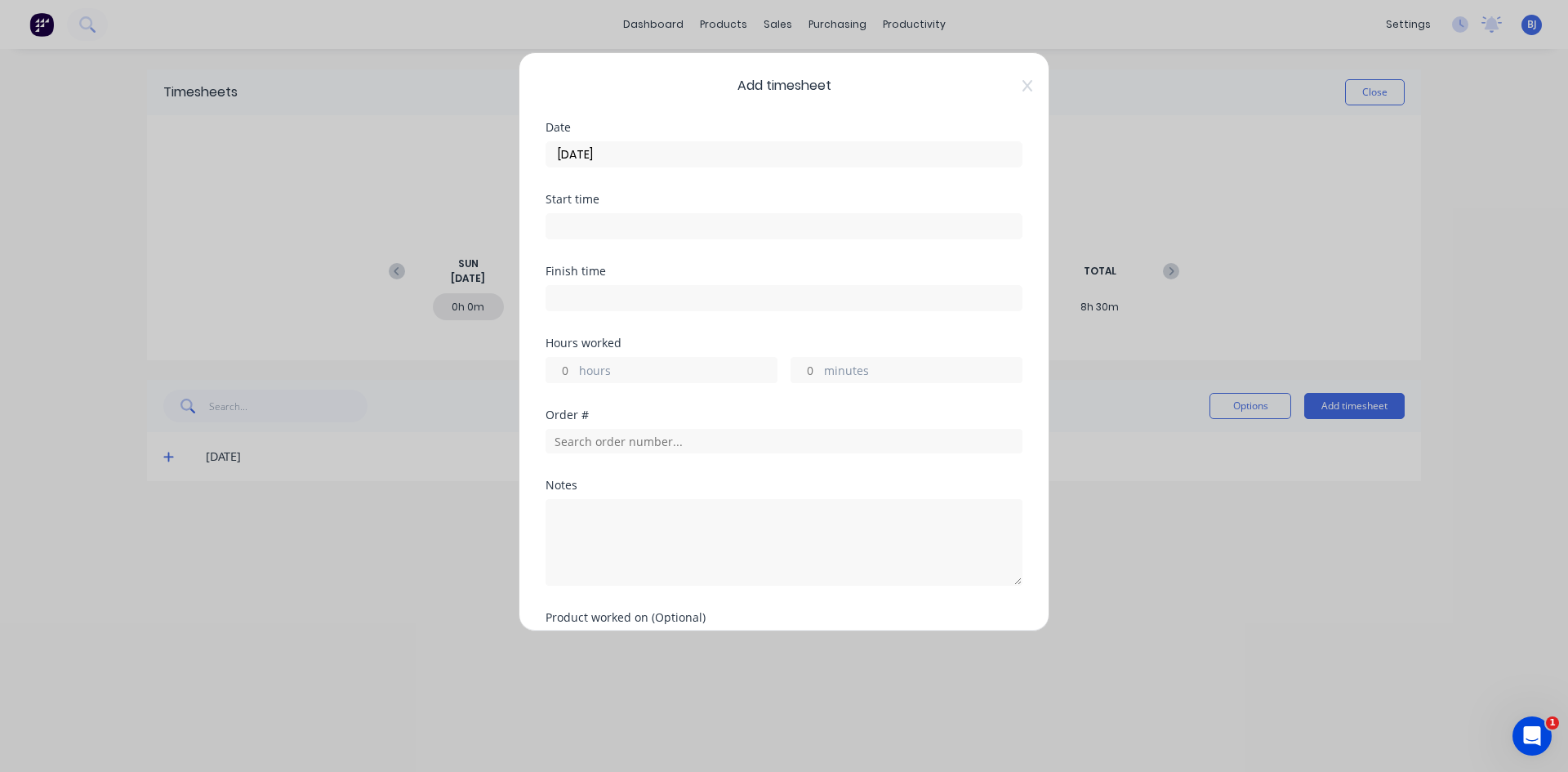
click at [570, 222] on input at bounding box center [784, 226] width 476 height 24
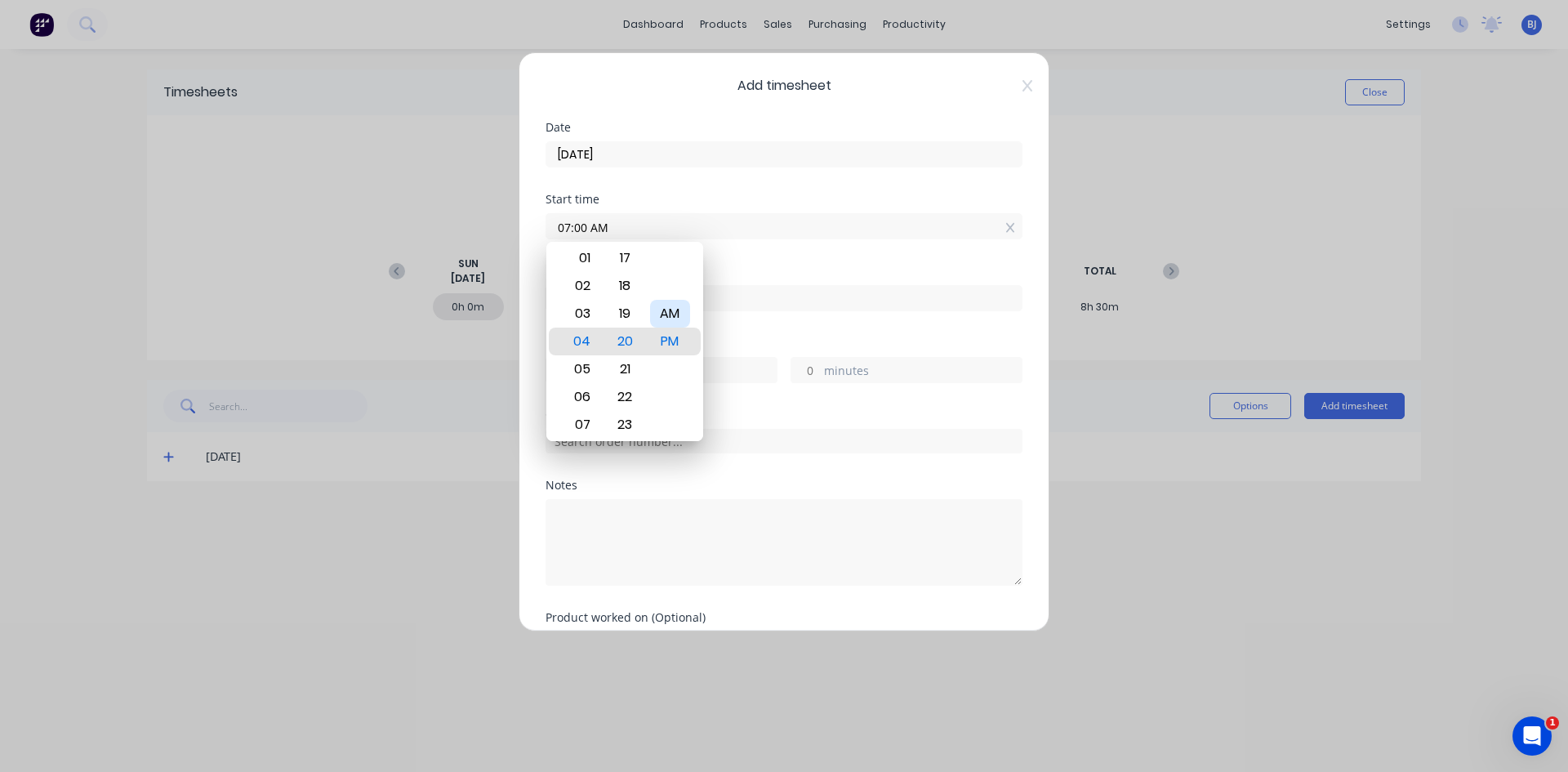
click at [674, 307] on div "AM" at bounding box center [670, 314] width 40 height 28
click at [757, 267] on div "Finish time" at bounding box center [784, 271] width 477 height 12
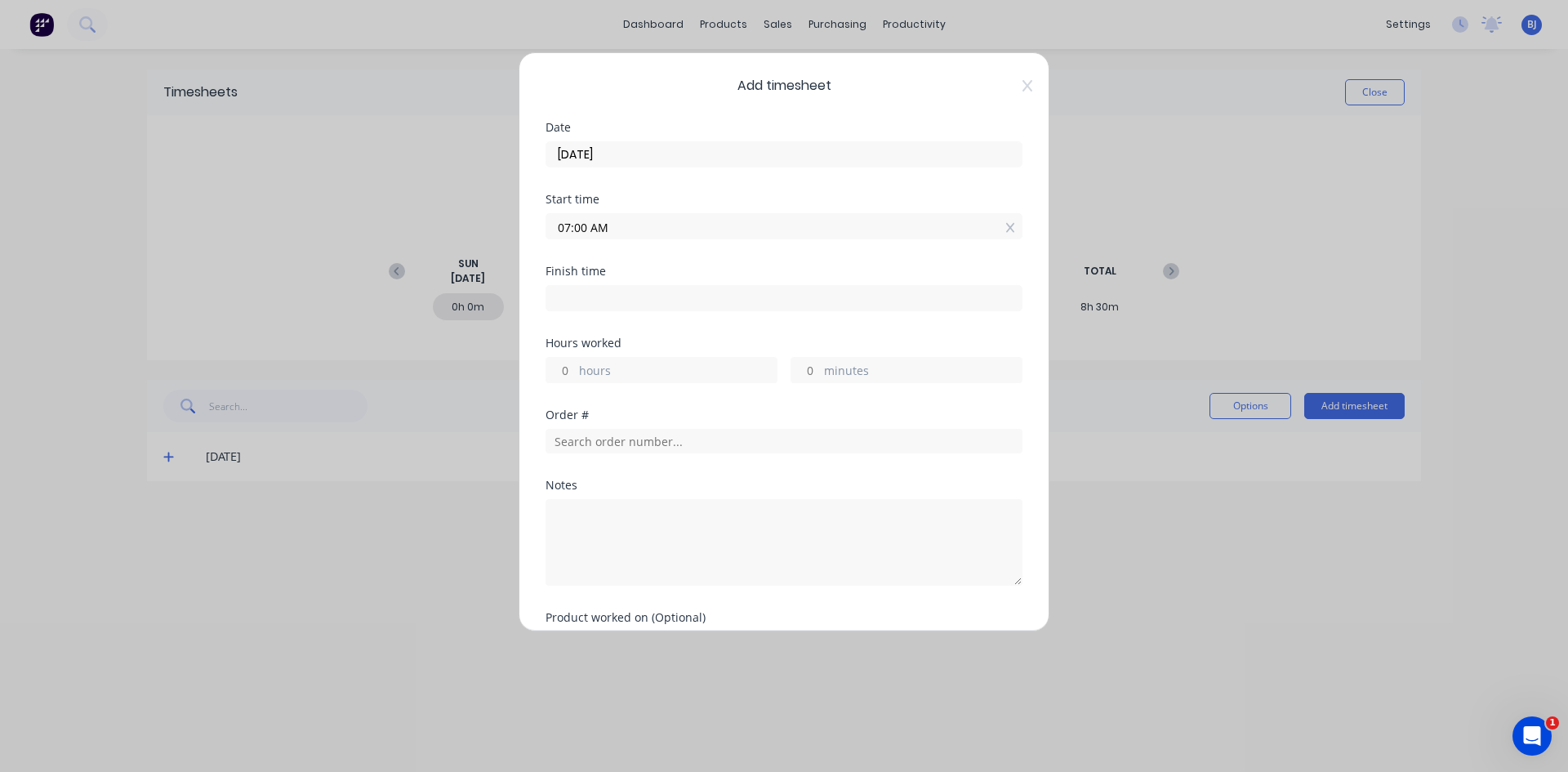
click at [571, 288] on input at bounding box center [784, 297] width 476 height 24
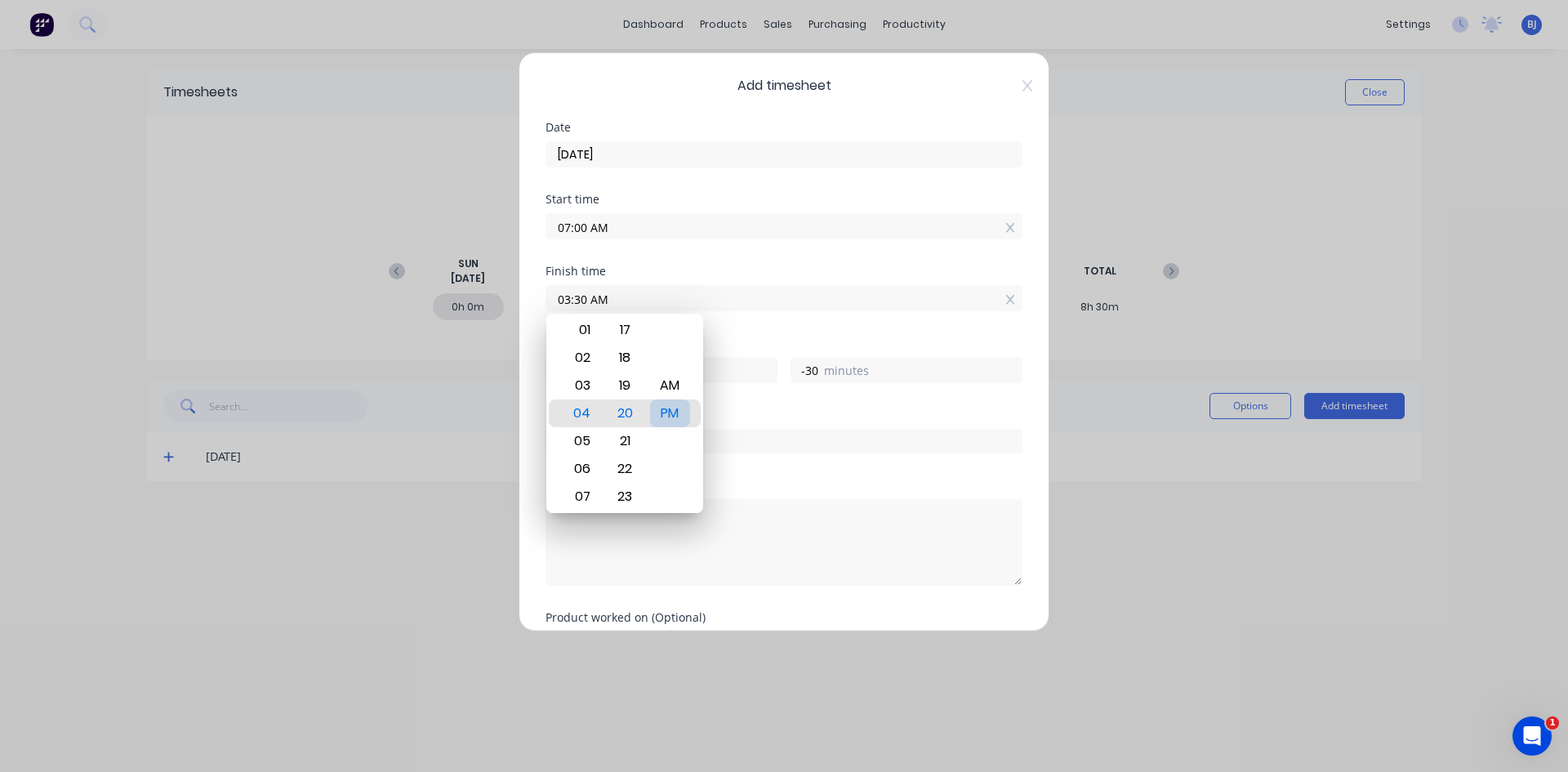
click at [678, 412] on div "PM" at bounding box center [670, 413] width 40 height 28
click at [739, 334] on div "Finish time 03:30 PM" at bounding box center [784, 301] width 477 height 71
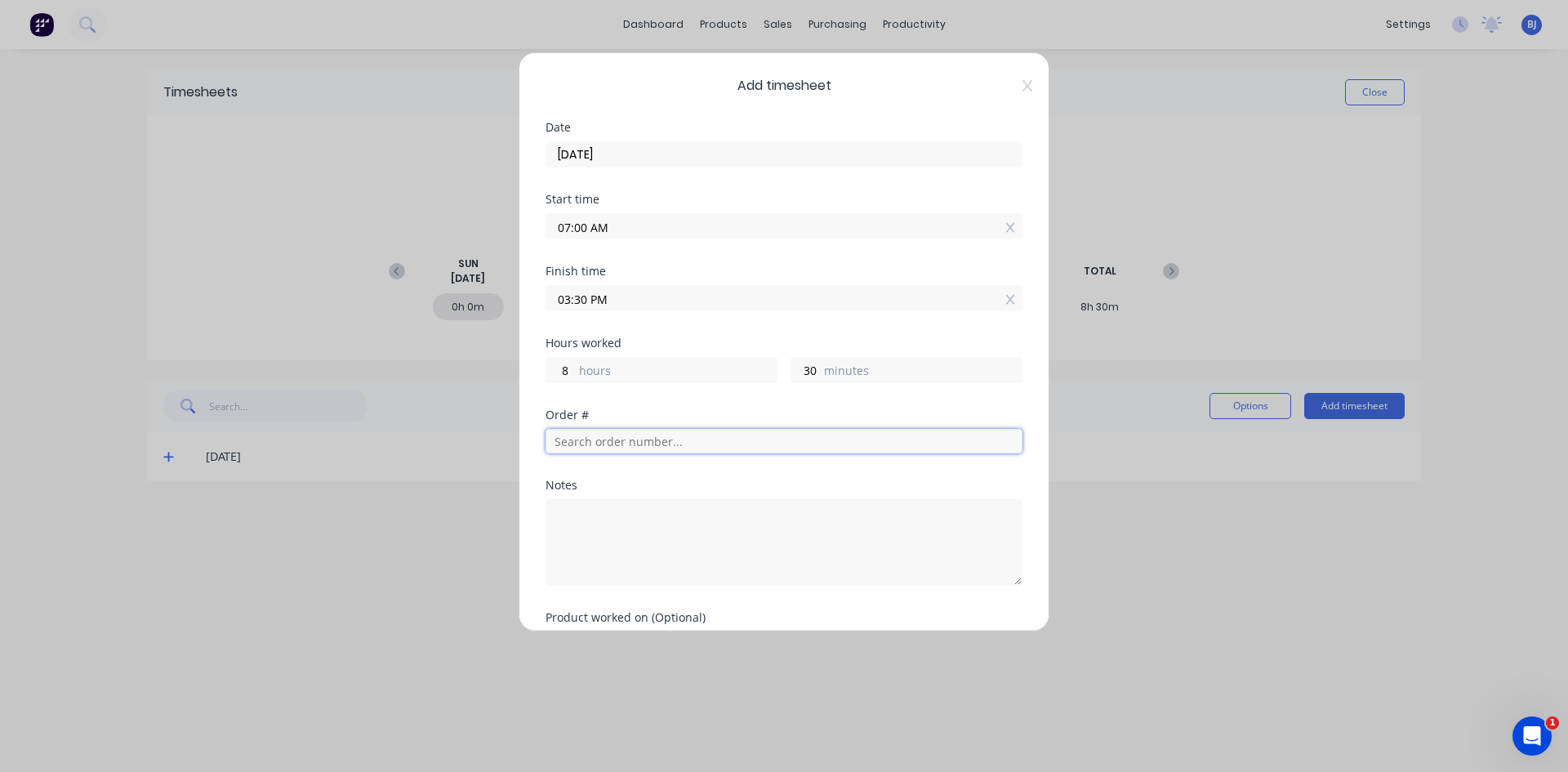
click at [590, 444] on input "text" at bounding box center [784, 440] width 477 height 24
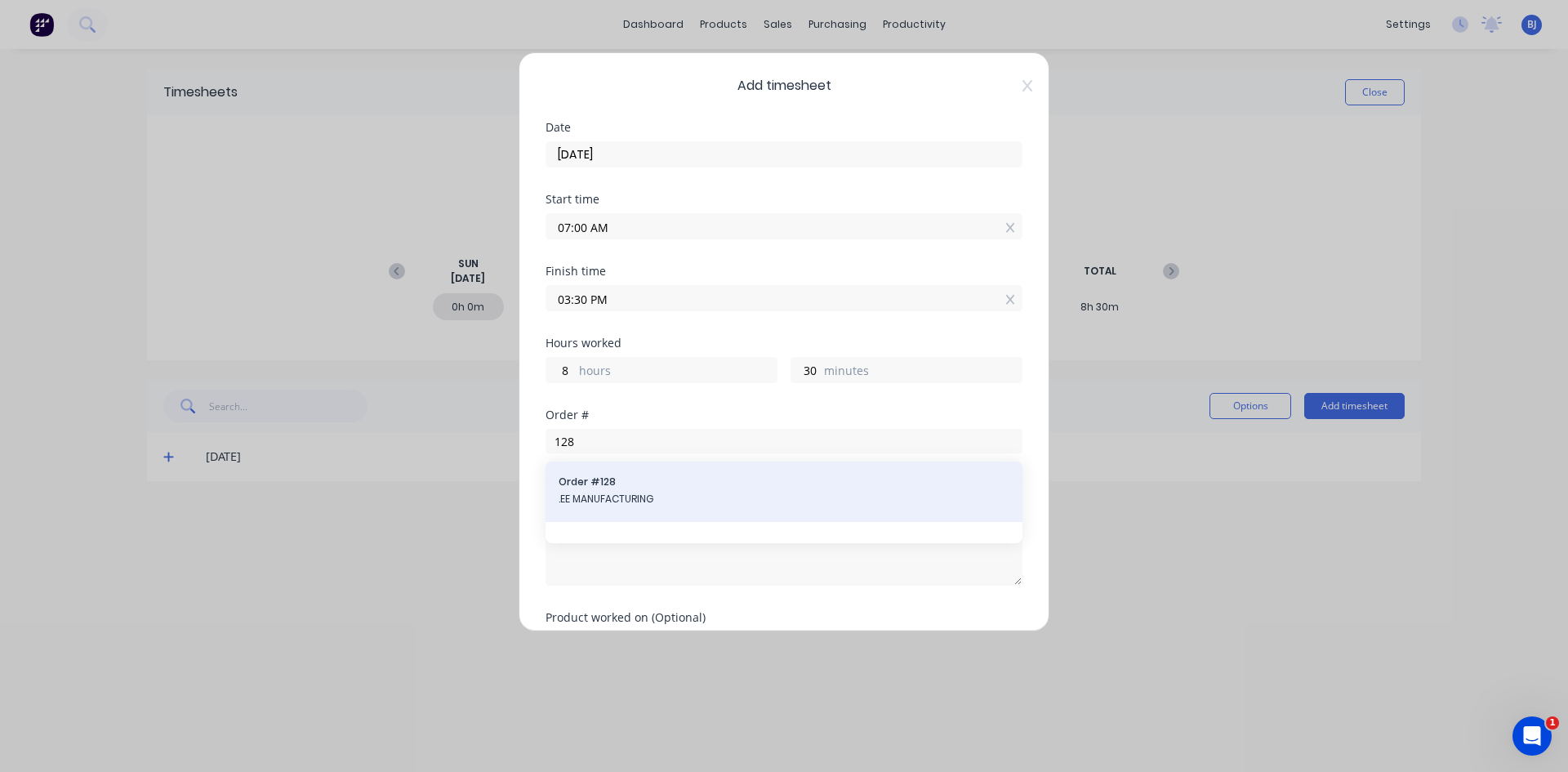
click at [613, 488] on span "Order # 128" at bounding box center [784, 482] width 451 height 14
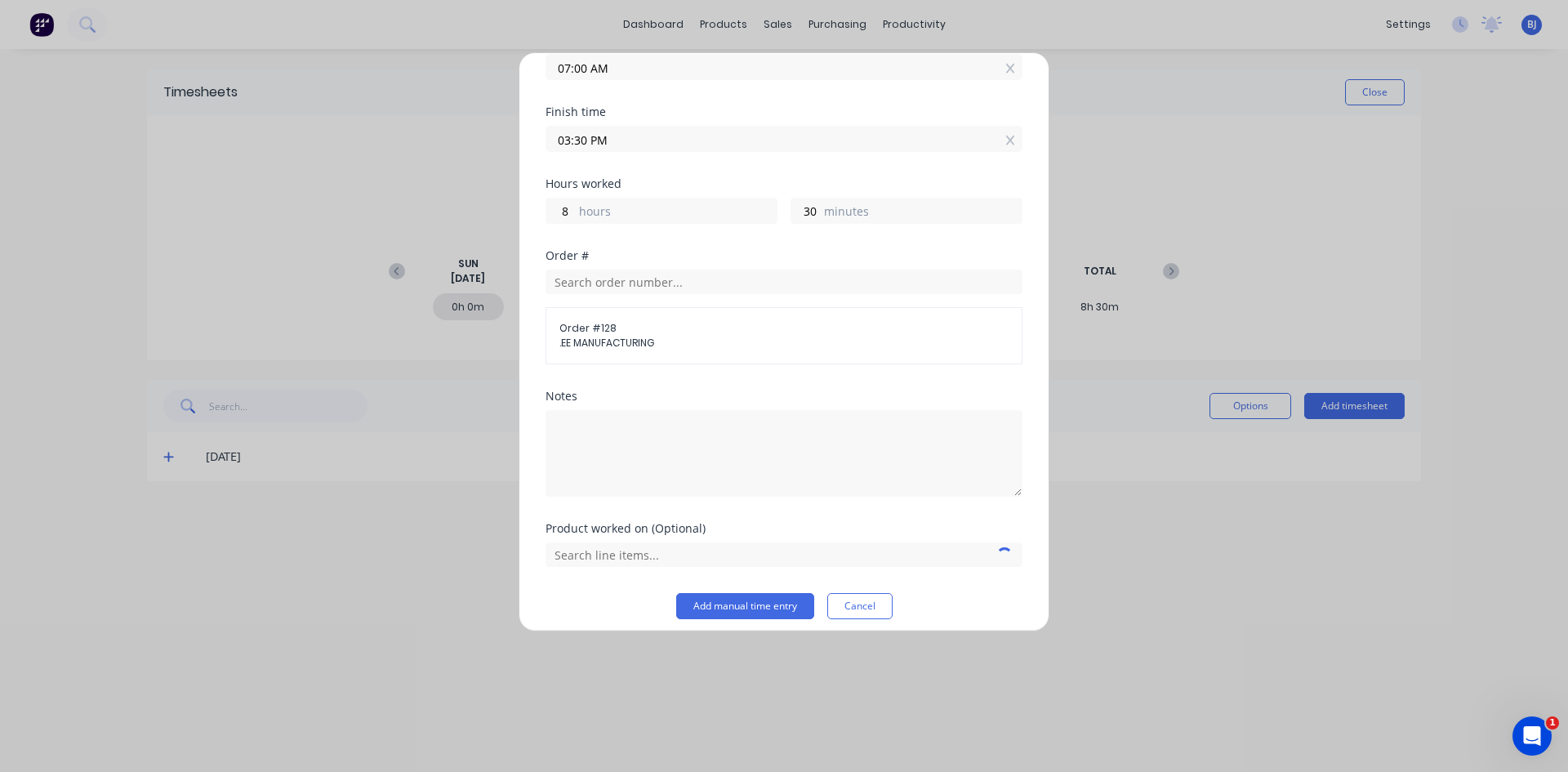
scroll to position [163, 0]
click at [619, 551] on input "text" at bounding box center [784, 550] width 477 height 24
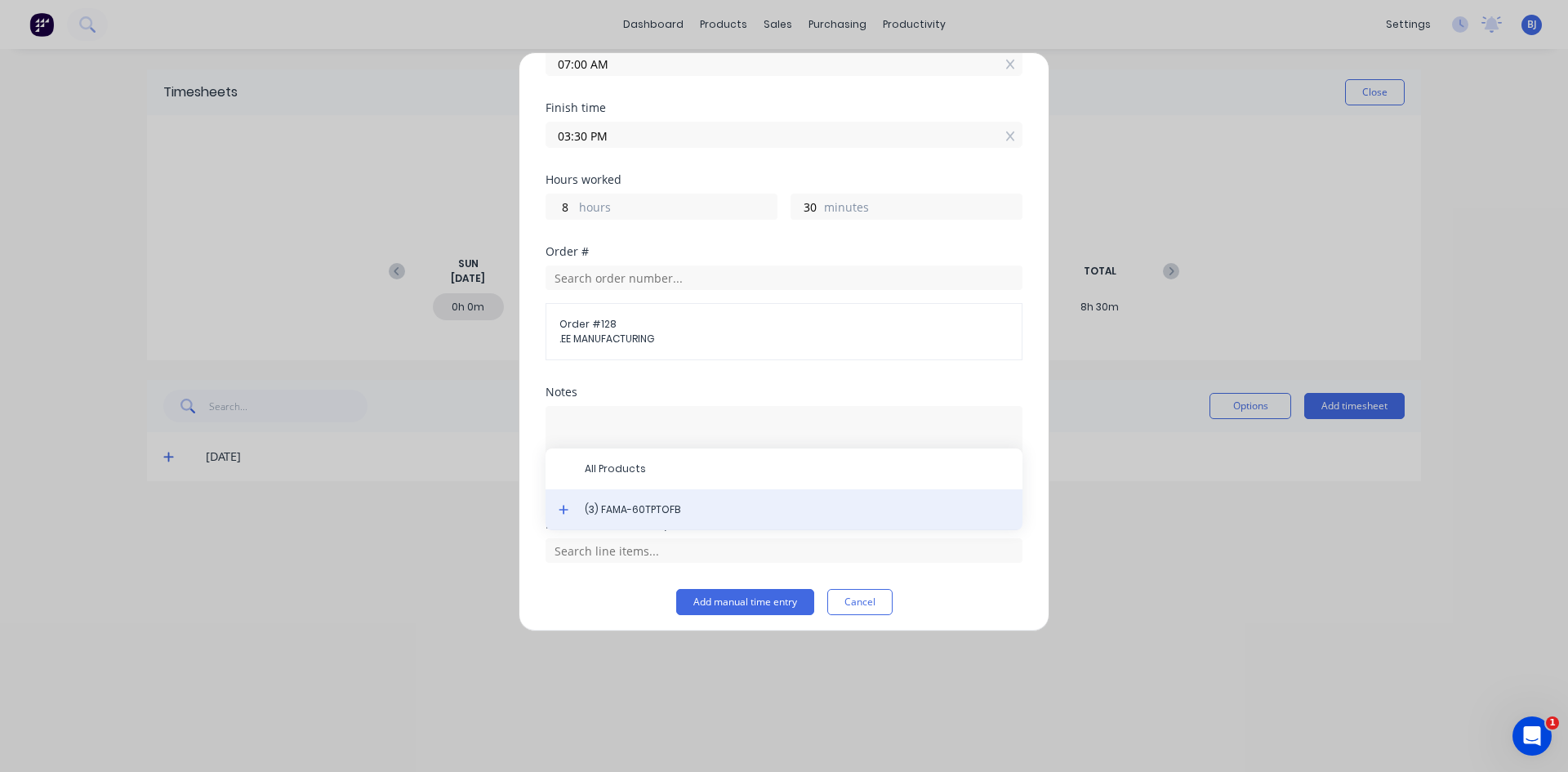
click at [648, 513] on span "(3) FAMA-60TPTOFB" at bounding box center [797, 509] width 425 height 14
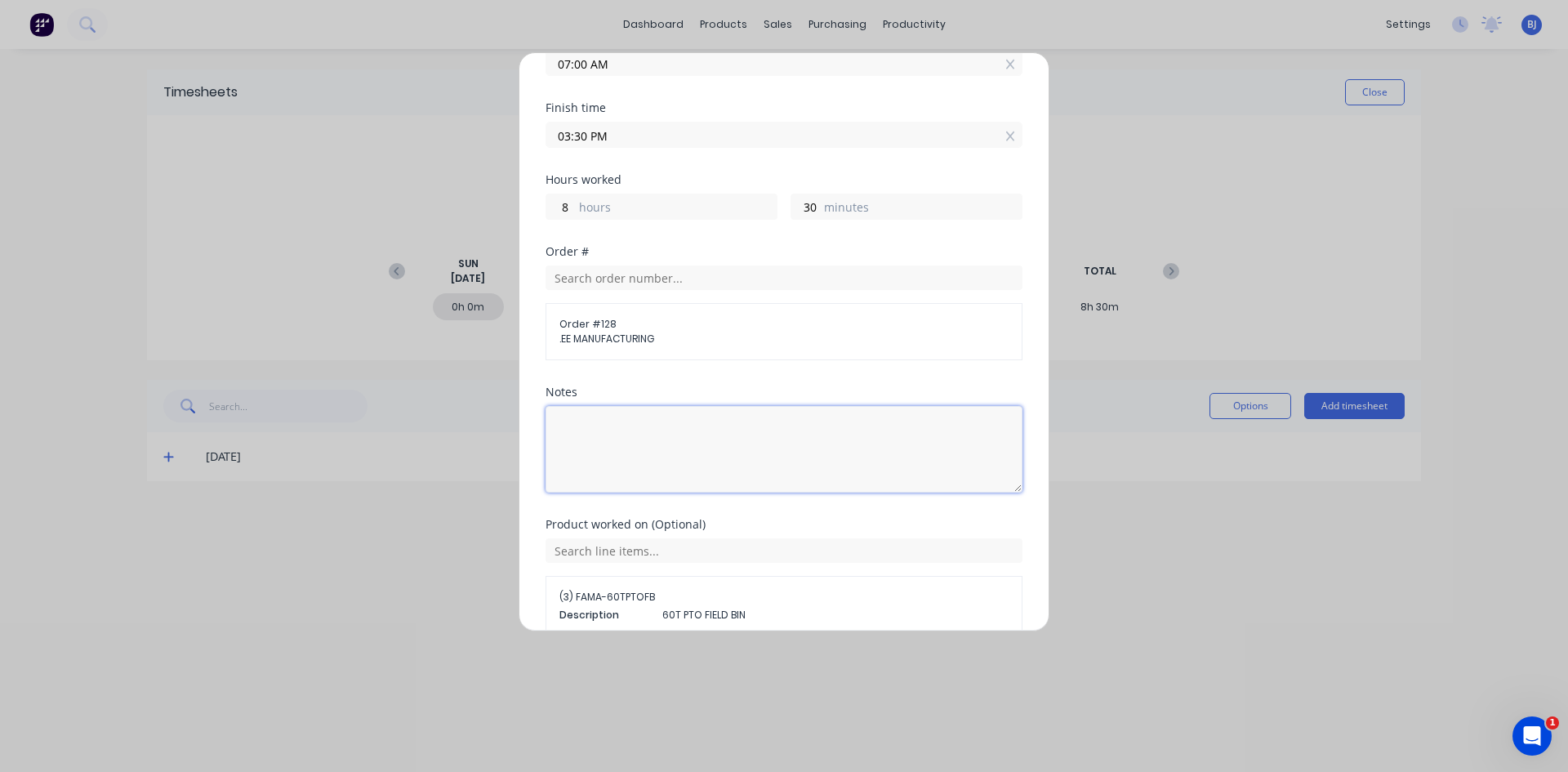
click at [566, 412] on textarea at bounding box center [784, 450] width 477 height 87
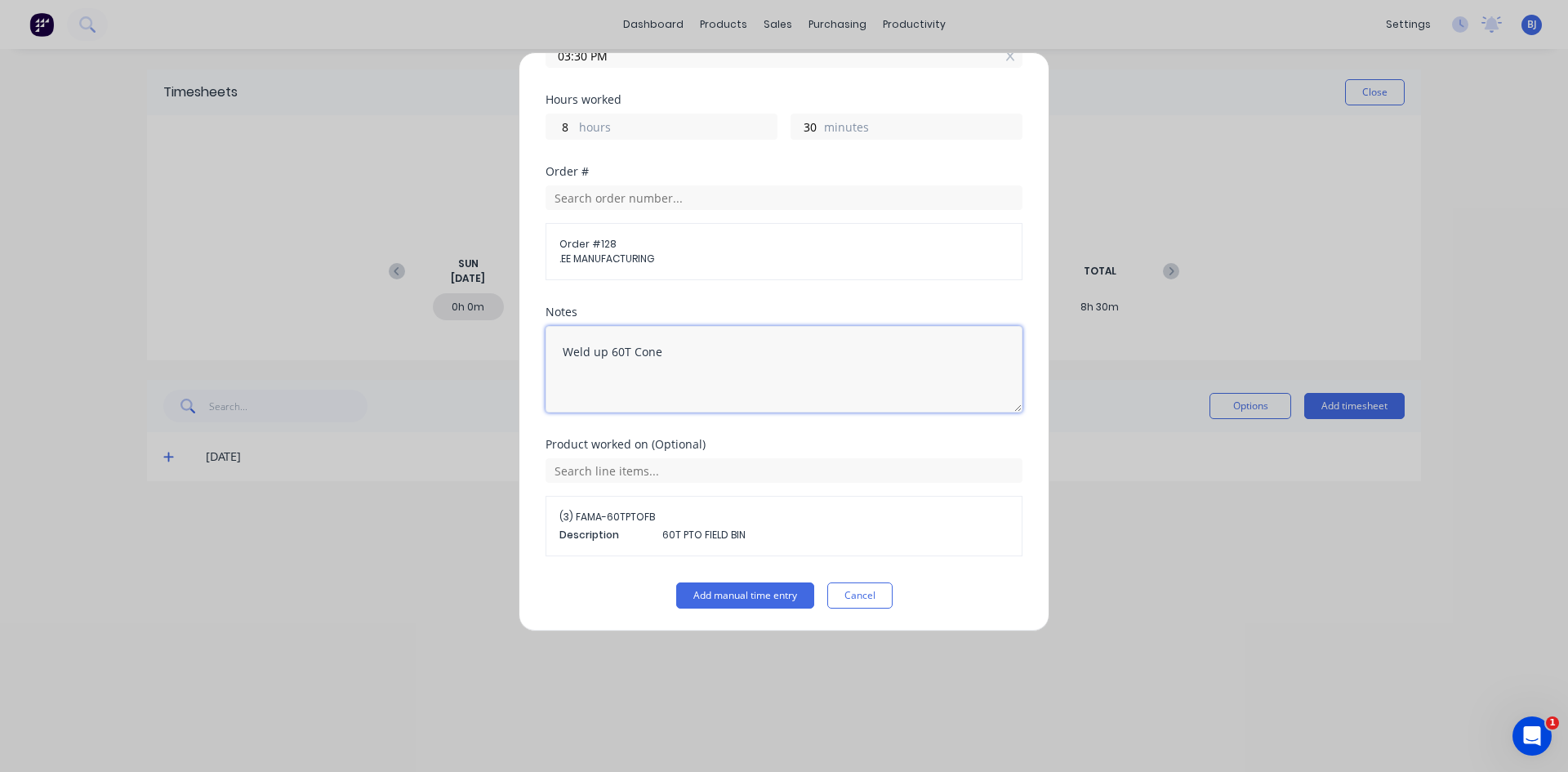
scroll to position [244, 0]
click at [724, 595] on button "Add manual time entry" at bounding box center [745, 594] width 138 height 26
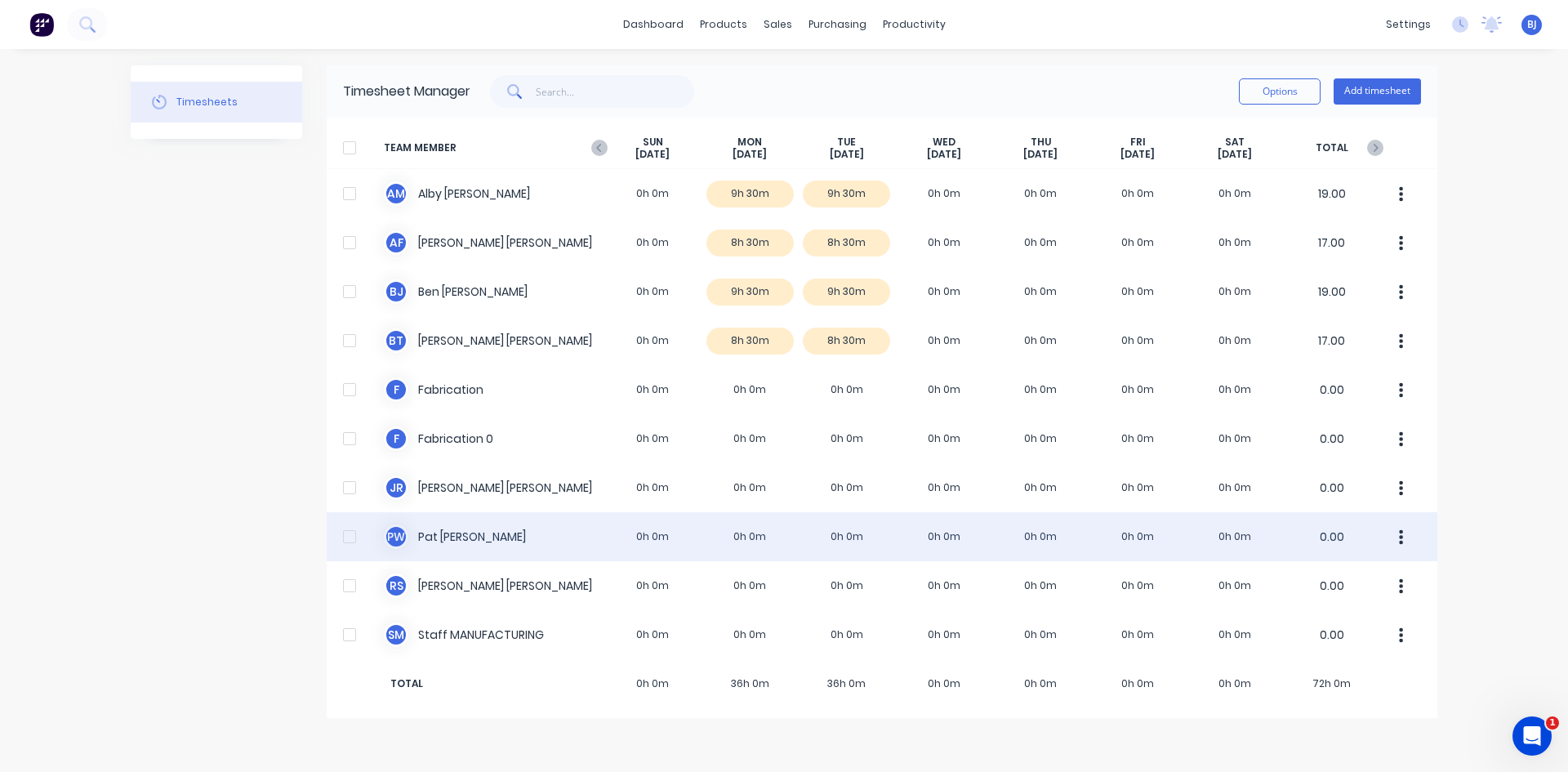
click at [634, 539] on div "P W [PERSON_NAME] 0h 0m 0h 0m 0h 0m 0h 0m 0h 0m 0h 0m 0h 0m 0.00" at bounding box center [881, 537] width 1111 height 49
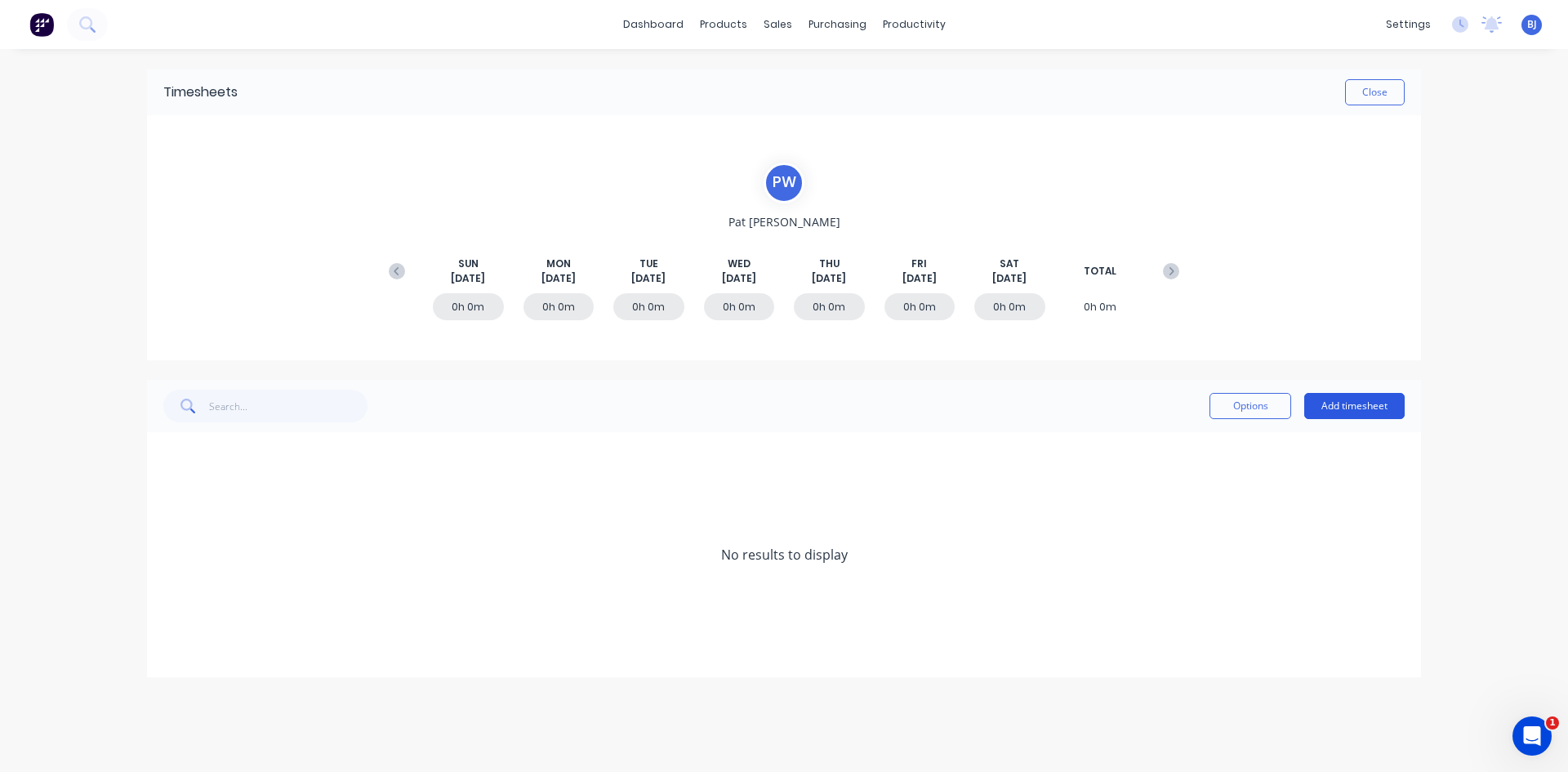
click at [1253, 396] on button "Add timesheet" at bounding box center [1354, 405] width 100 height 26
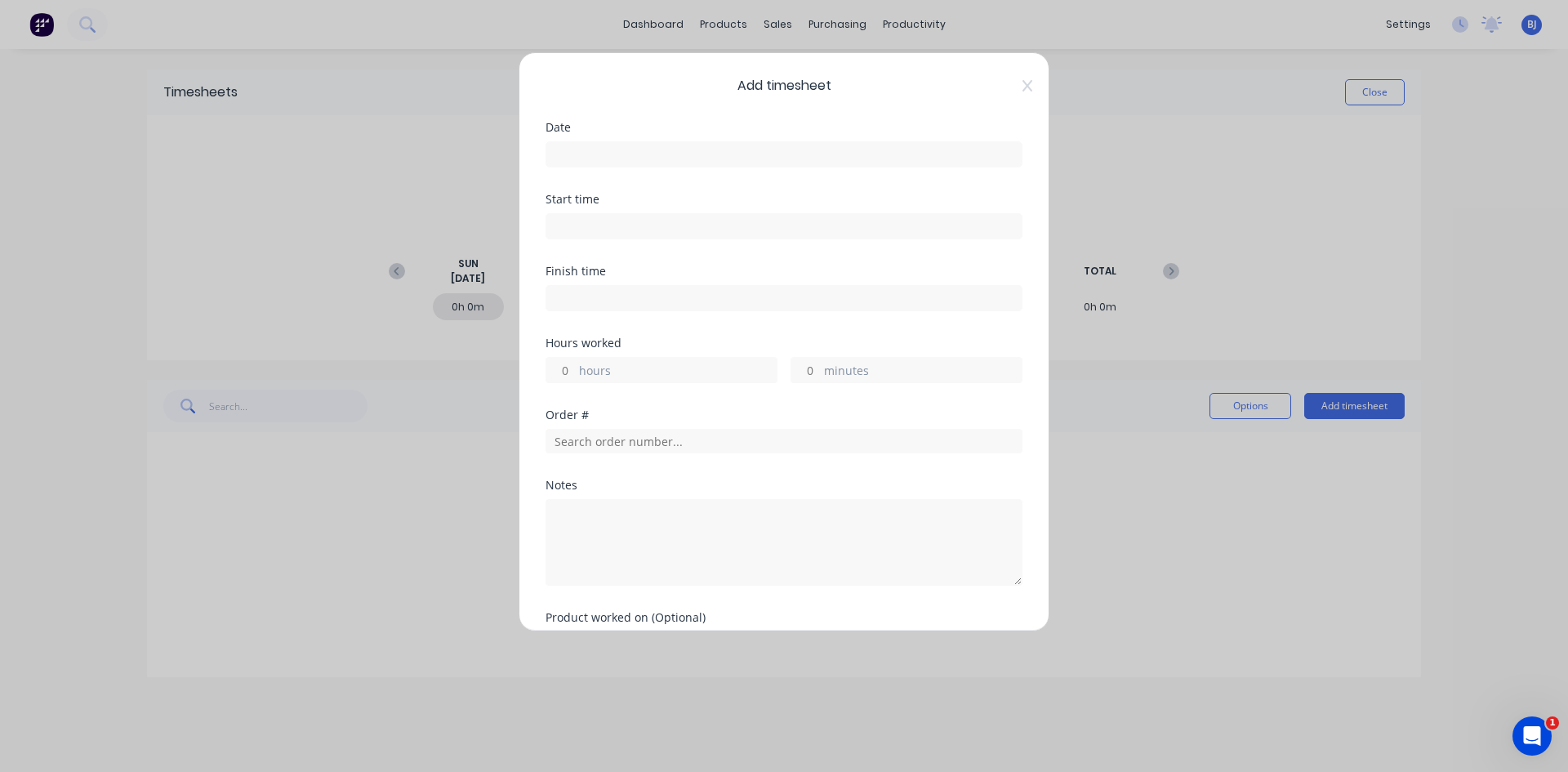
click at [583, 144] on input at bounding box center [784, 153] width 476 height 24
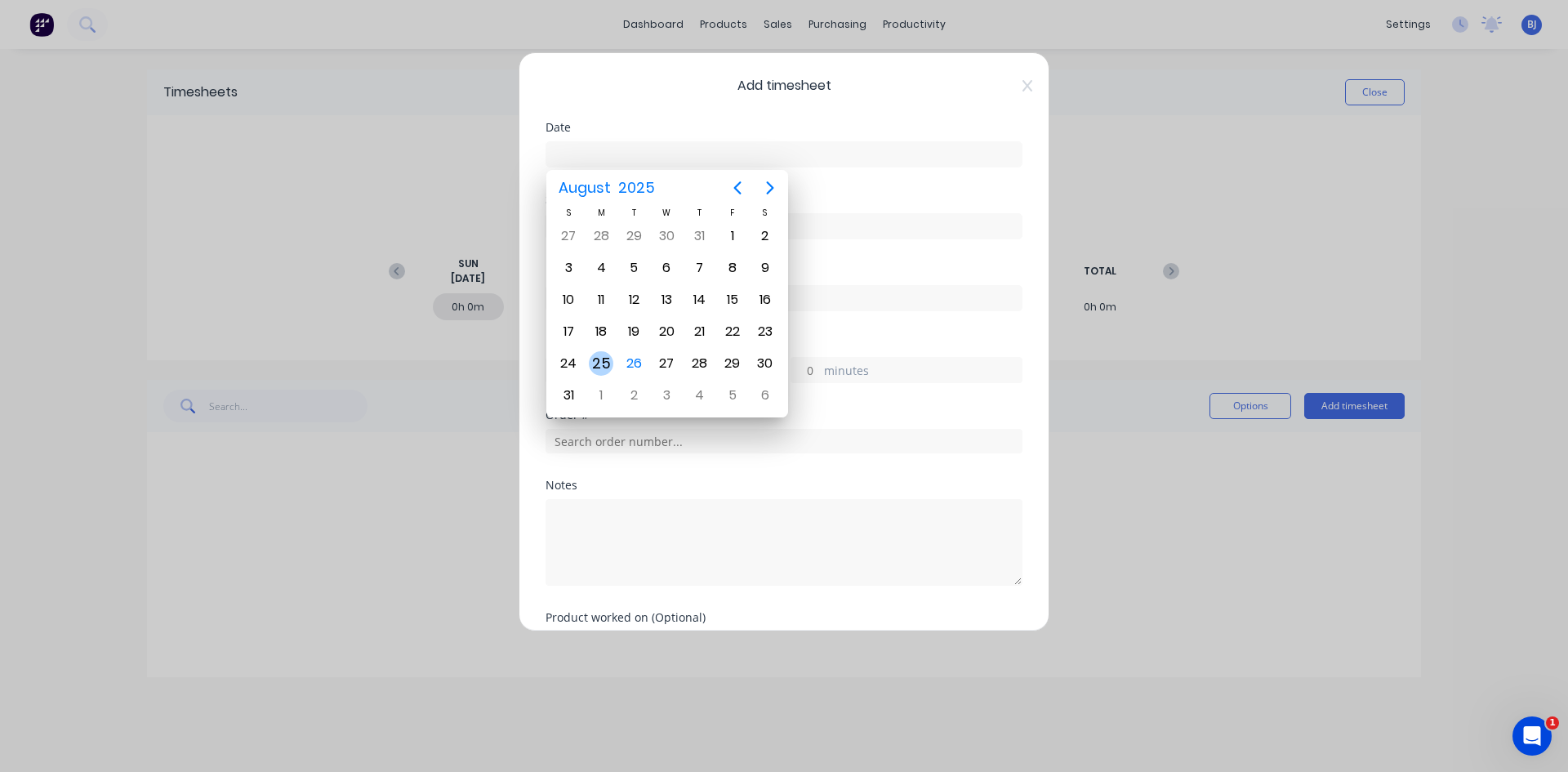
click at [609, 364] on div "25" at bounding box center [600, 363] width 24 height 24
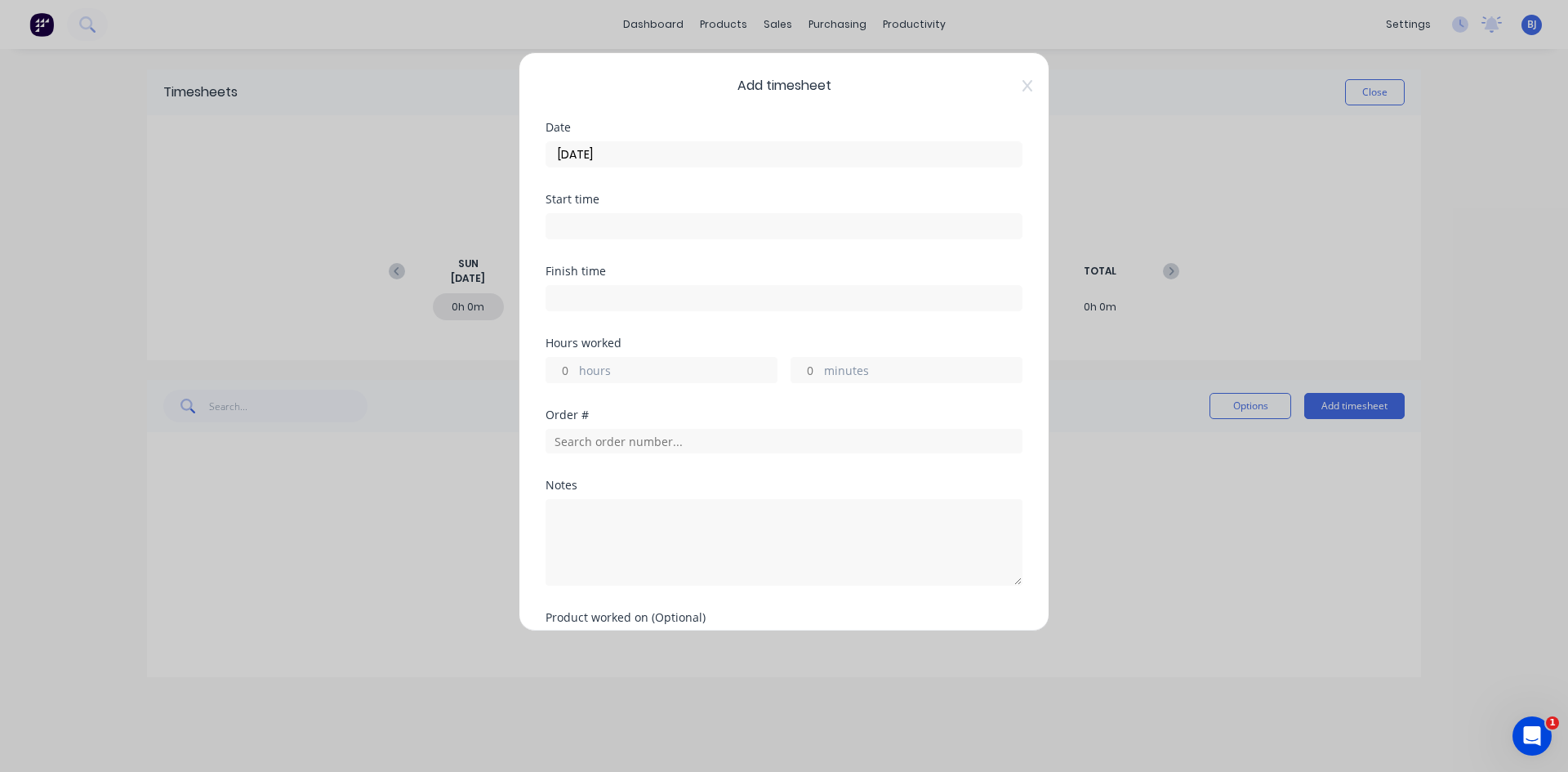
click at [592, 225] on input at bounding box center [784, 226] width 476 height 24
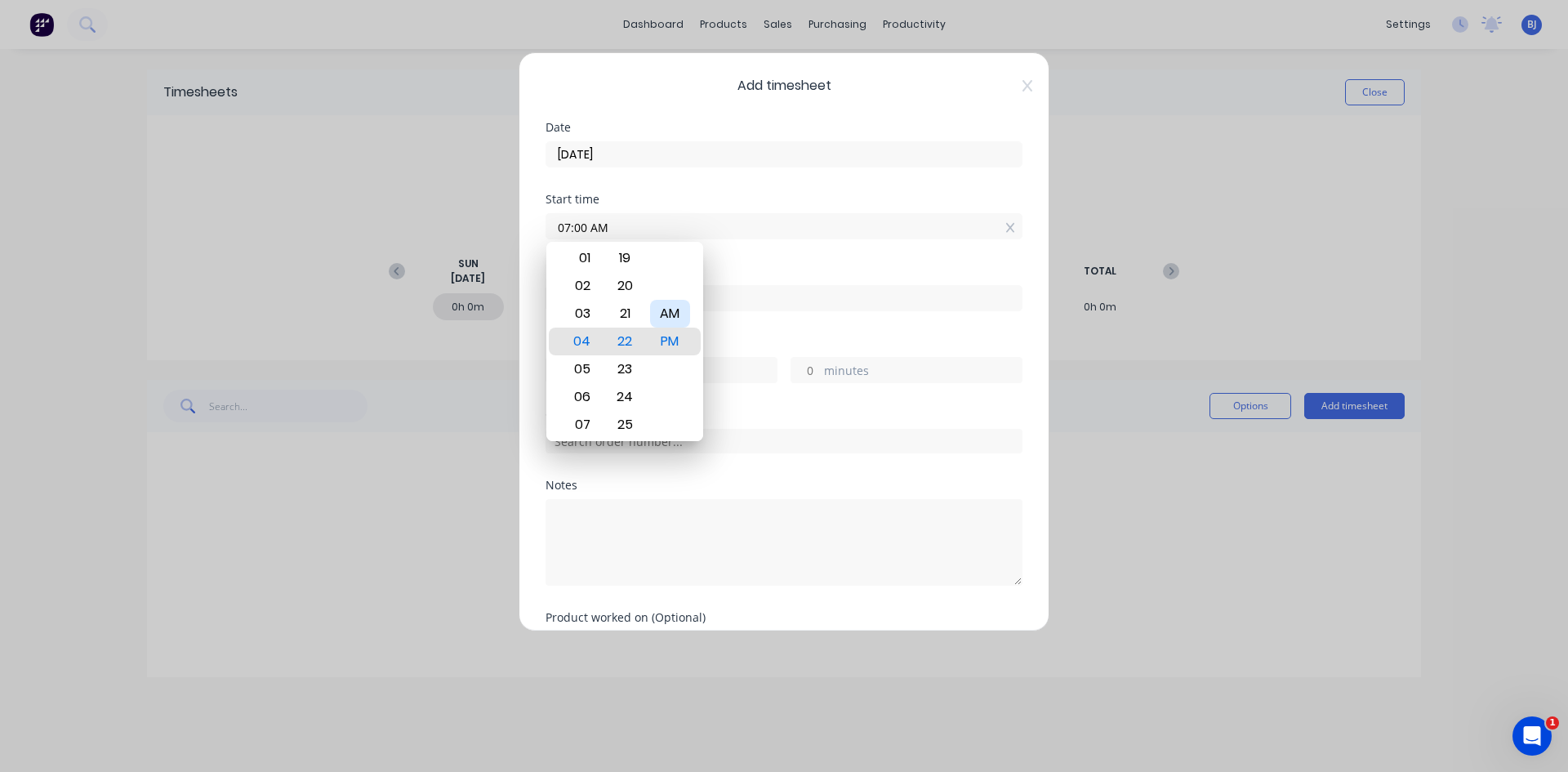
click at [662, 308] on div "AM" at bounding box center [670, 314] width 40 height 28
click at [722, 254] on div "Start time 07:00 AM" at bounding box center [784, 230] width 477 height 71
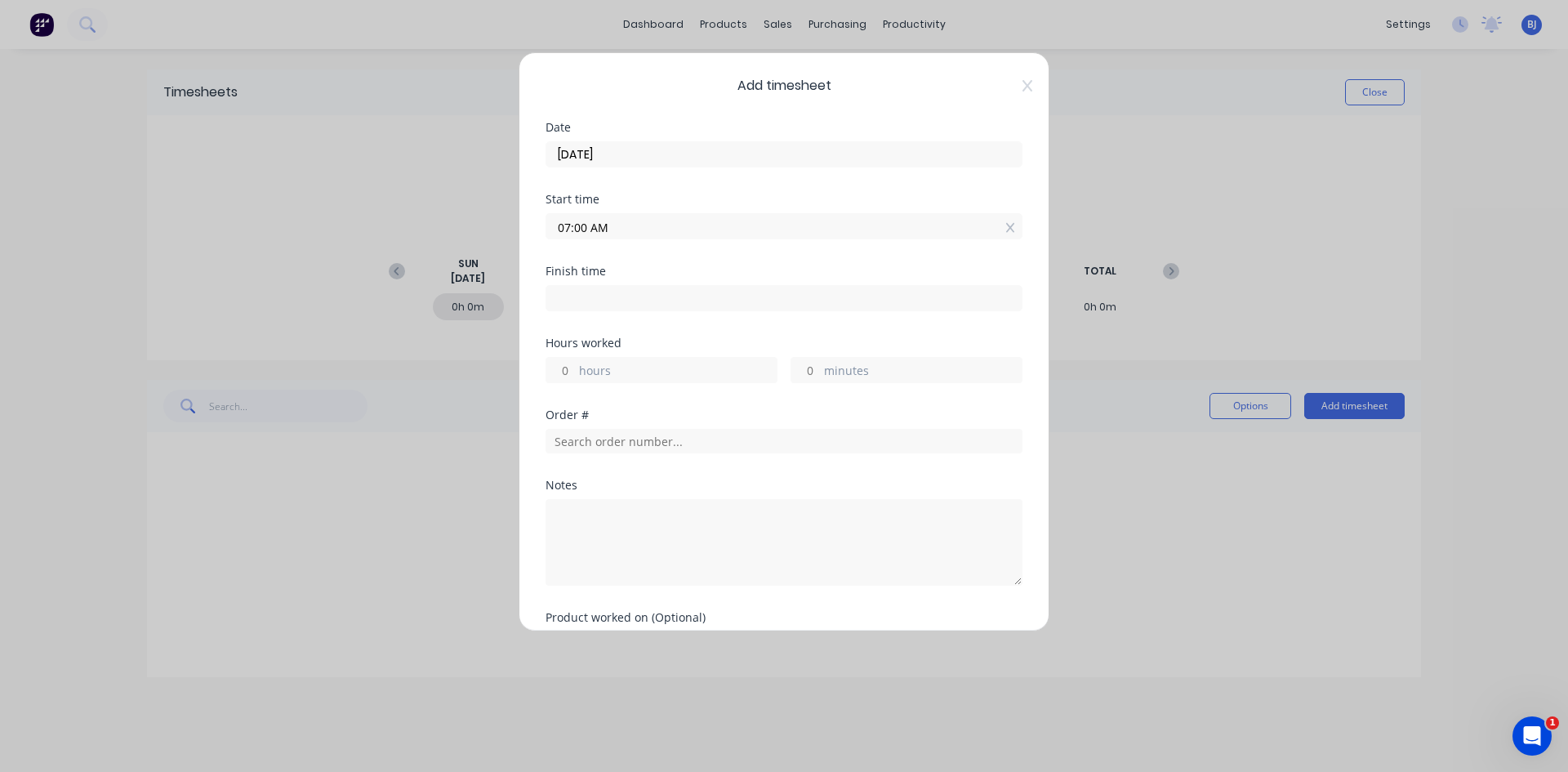
click at [574, 293] on input at bounding box center [784, 297] width 476 height 24
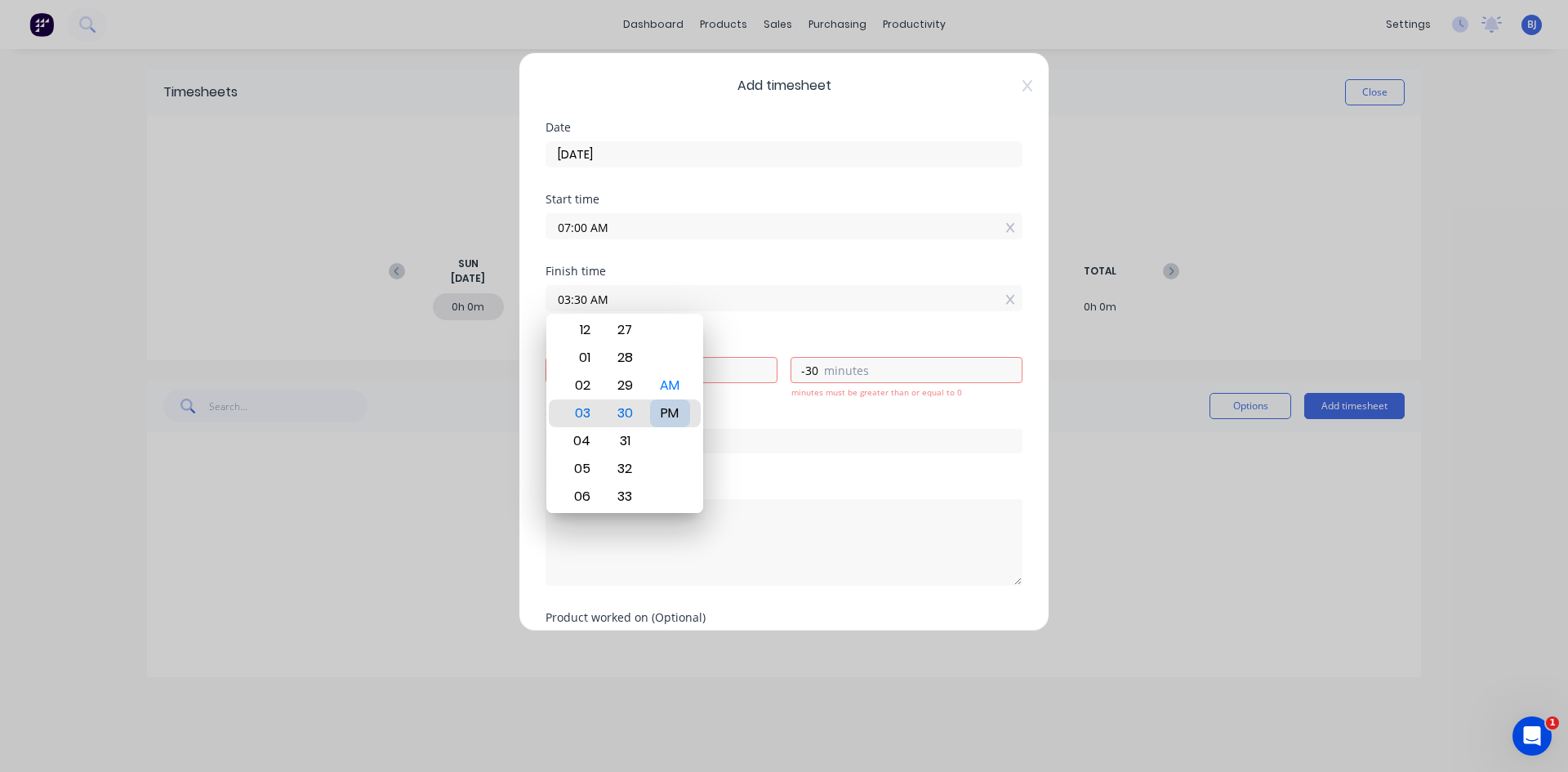
click at [675, 417] on div "PM" at bounding box center [670, 413] width 40 height 28
click at [718, 339] on div "Hours worked" at bounding box center [784, 344] width 477 height 12
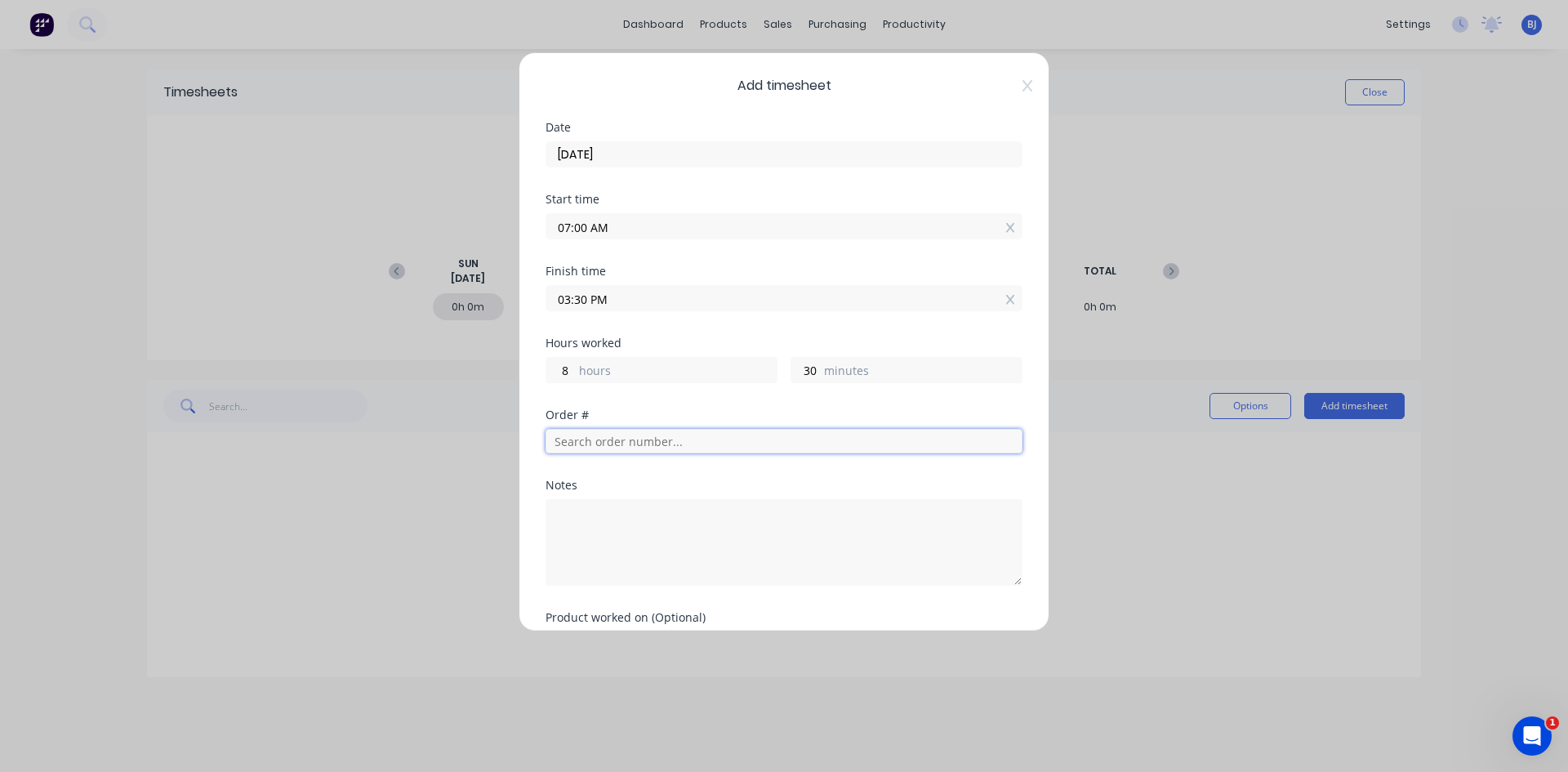
click at [573, 443] on input "text" at bounding box center [784, 440] width 477 height 24
click at [588, 300] on input "03:30 PM" at bounding box center [784, 297] width 476 height 24
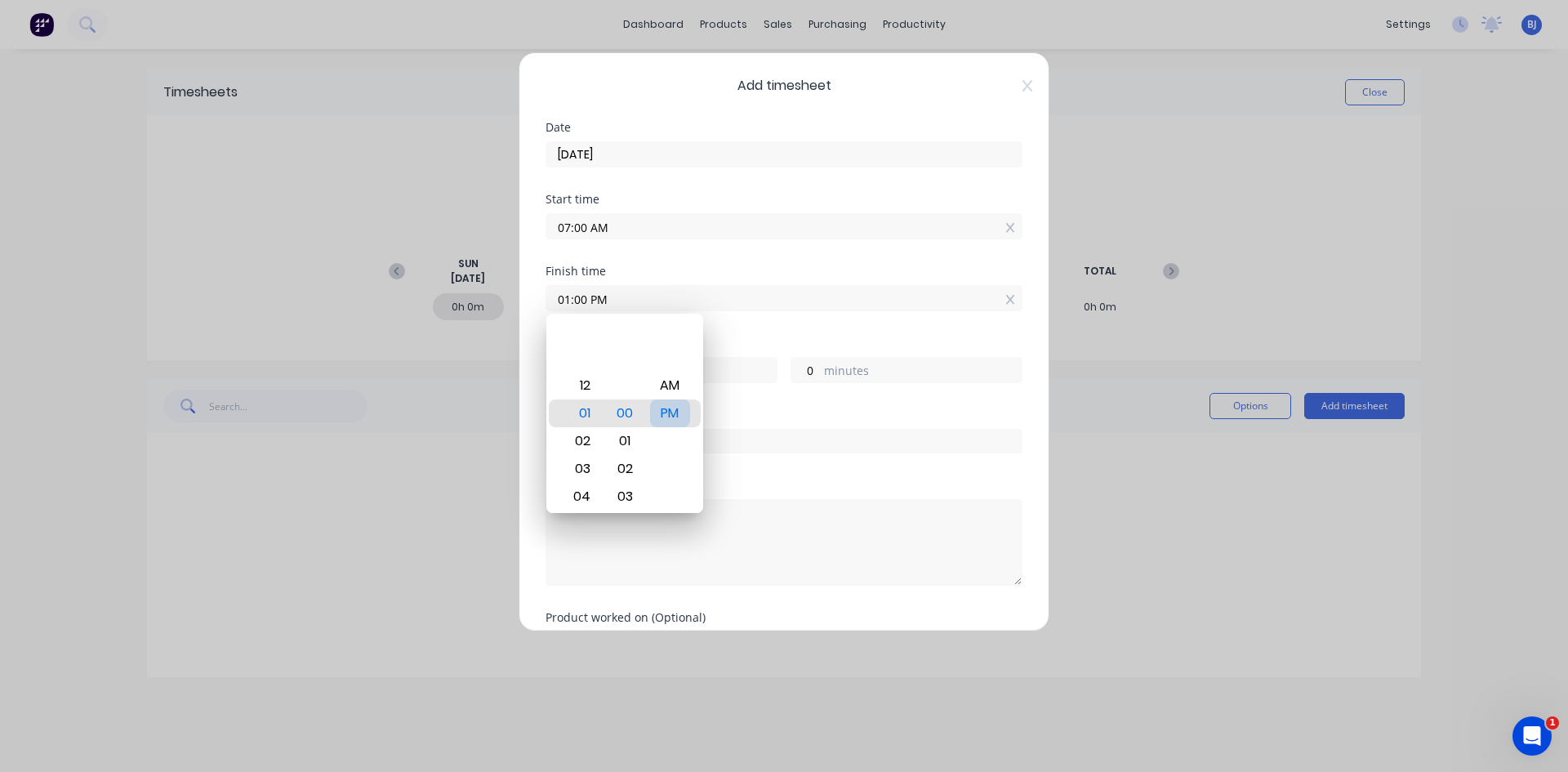
click at [665, 412] on div "PM" at bounding box center [670, 413] width 40 height 28
click at [735, 338] on div "Hours worked" at bounding box center [784, 344] width 477 height 12
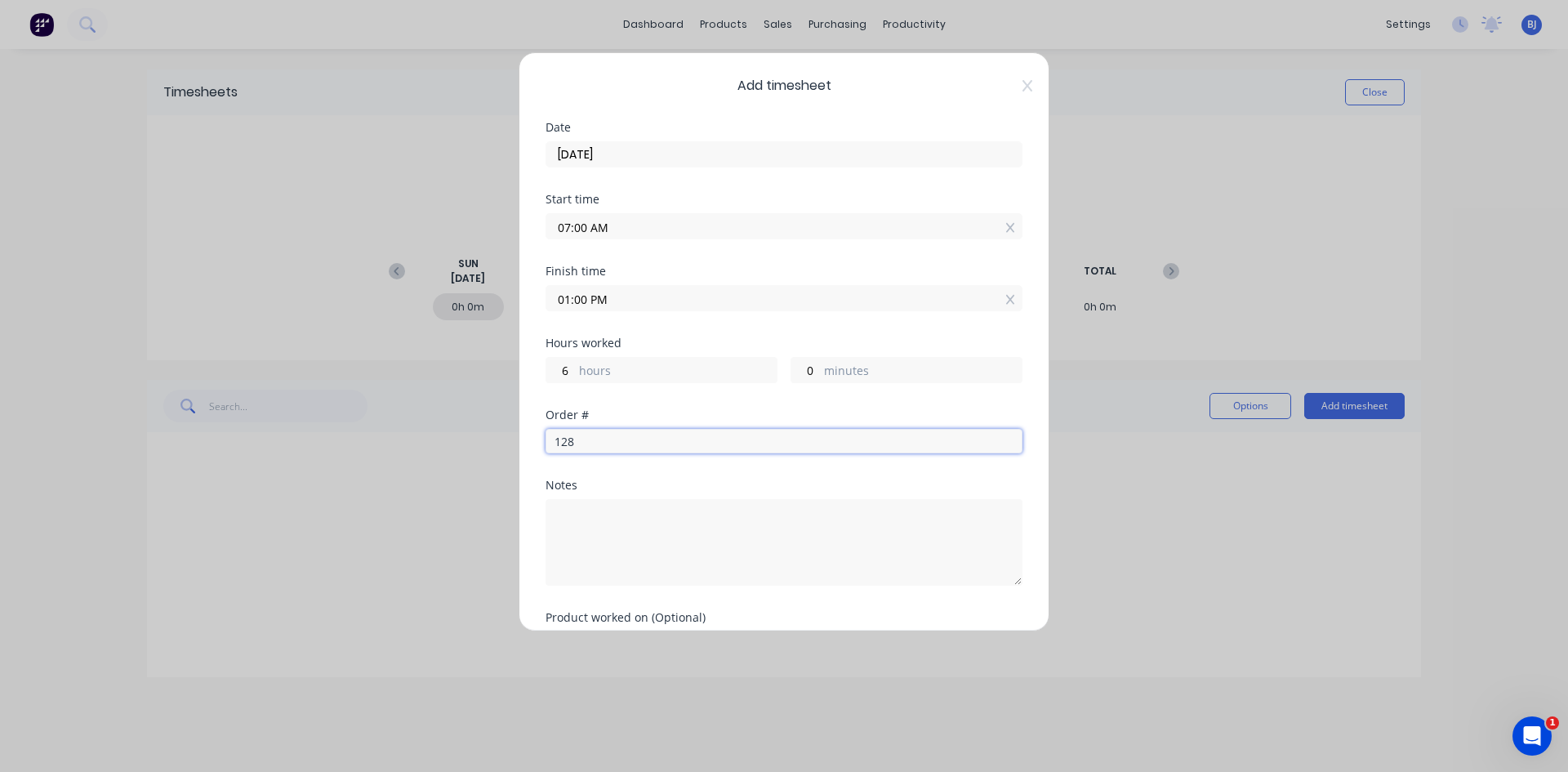
drag, startPoint x: 593, startPoint y: 443, endPoint x: 510, endPoint y: 445, distance: 83.0
click at [510, 445] on div "Add timesheet Date [DATE] Start time 07:00 AM Finish time 01:00 PM Hours worked…" at bounding box center [784, 386] width 1568 height 772
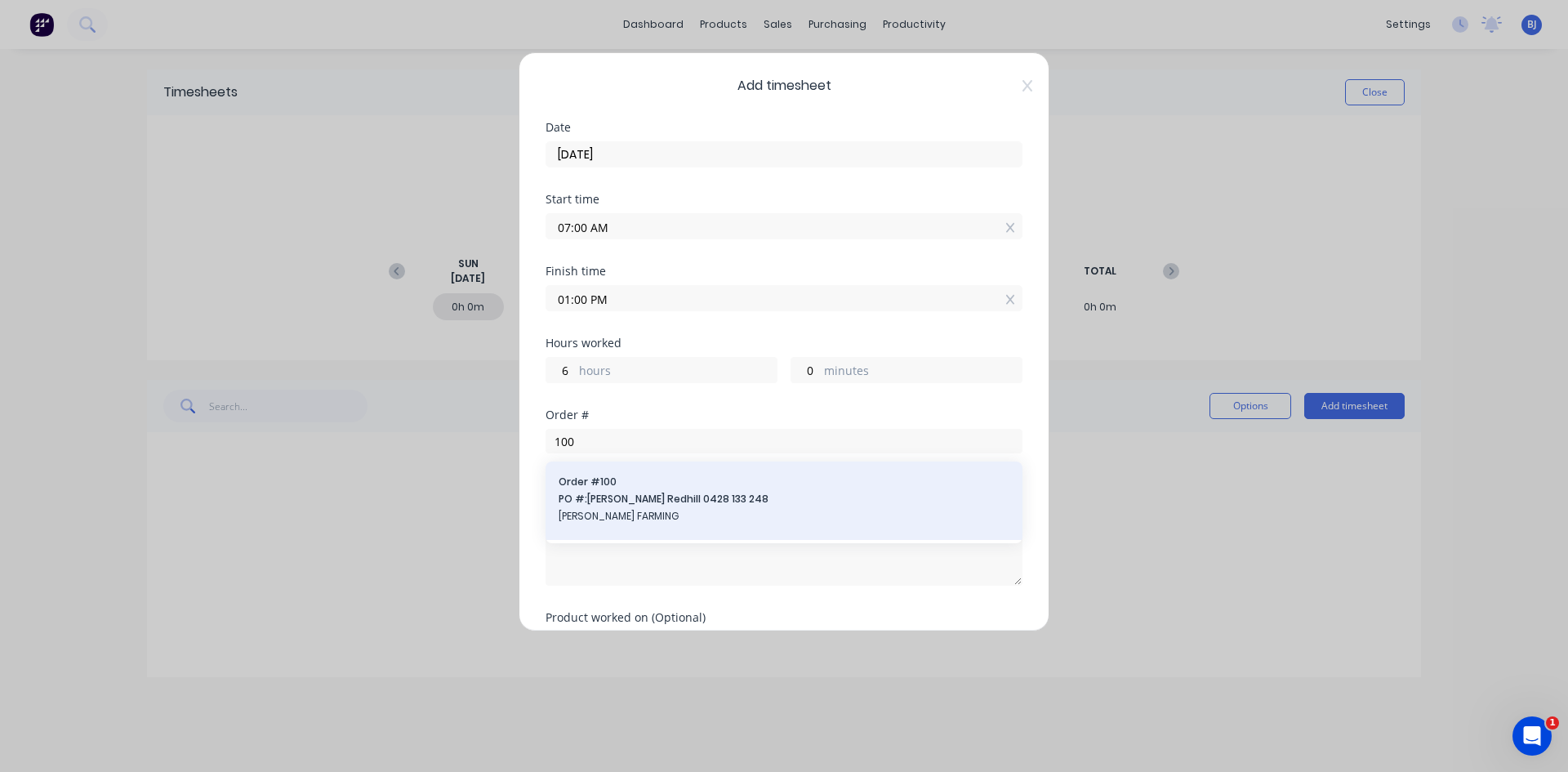
click at [585, 485] on span "Order # 100" at bounding box center [784, 482] width 451 height 14
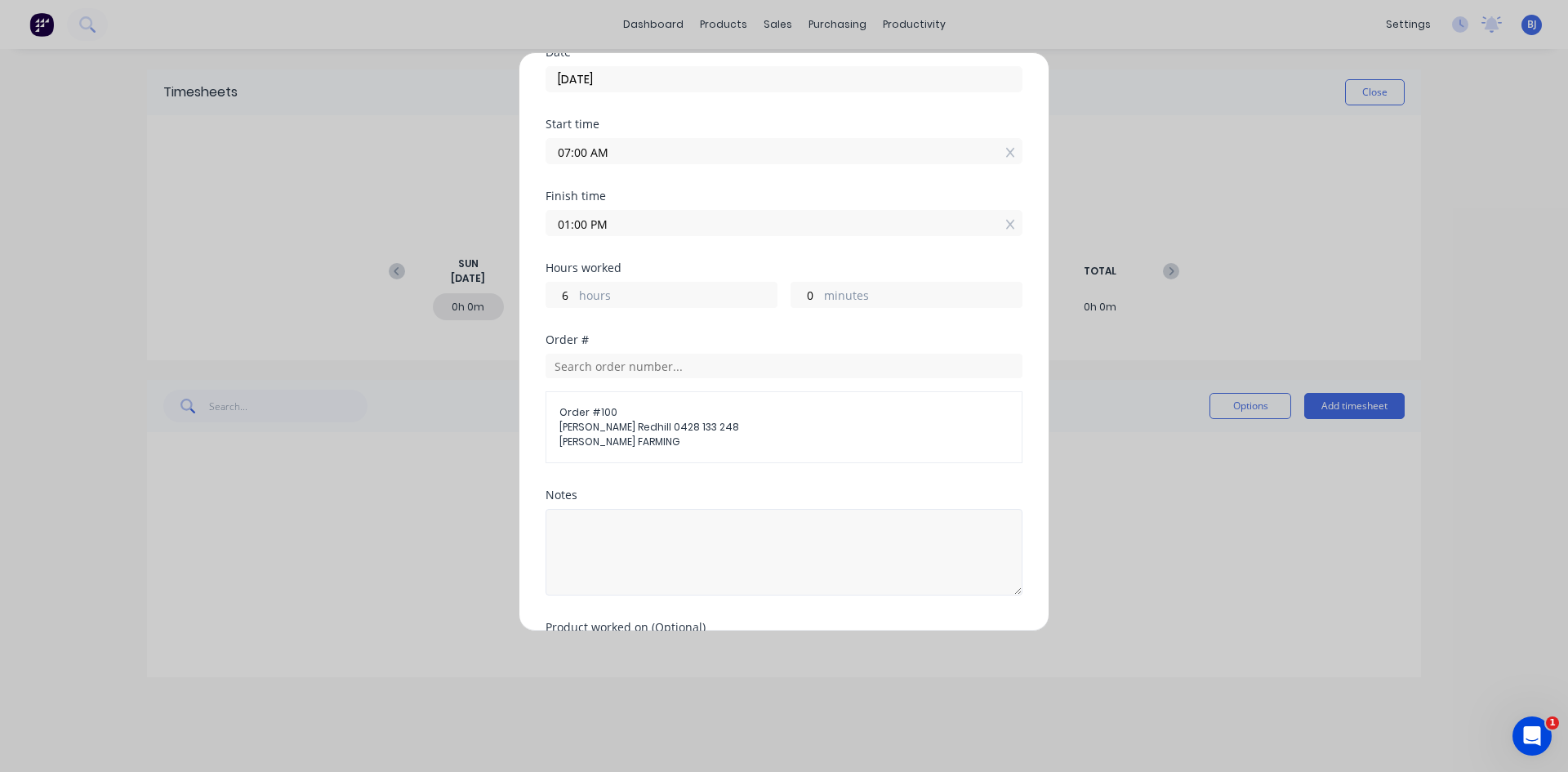
scroll to position [163, 0]
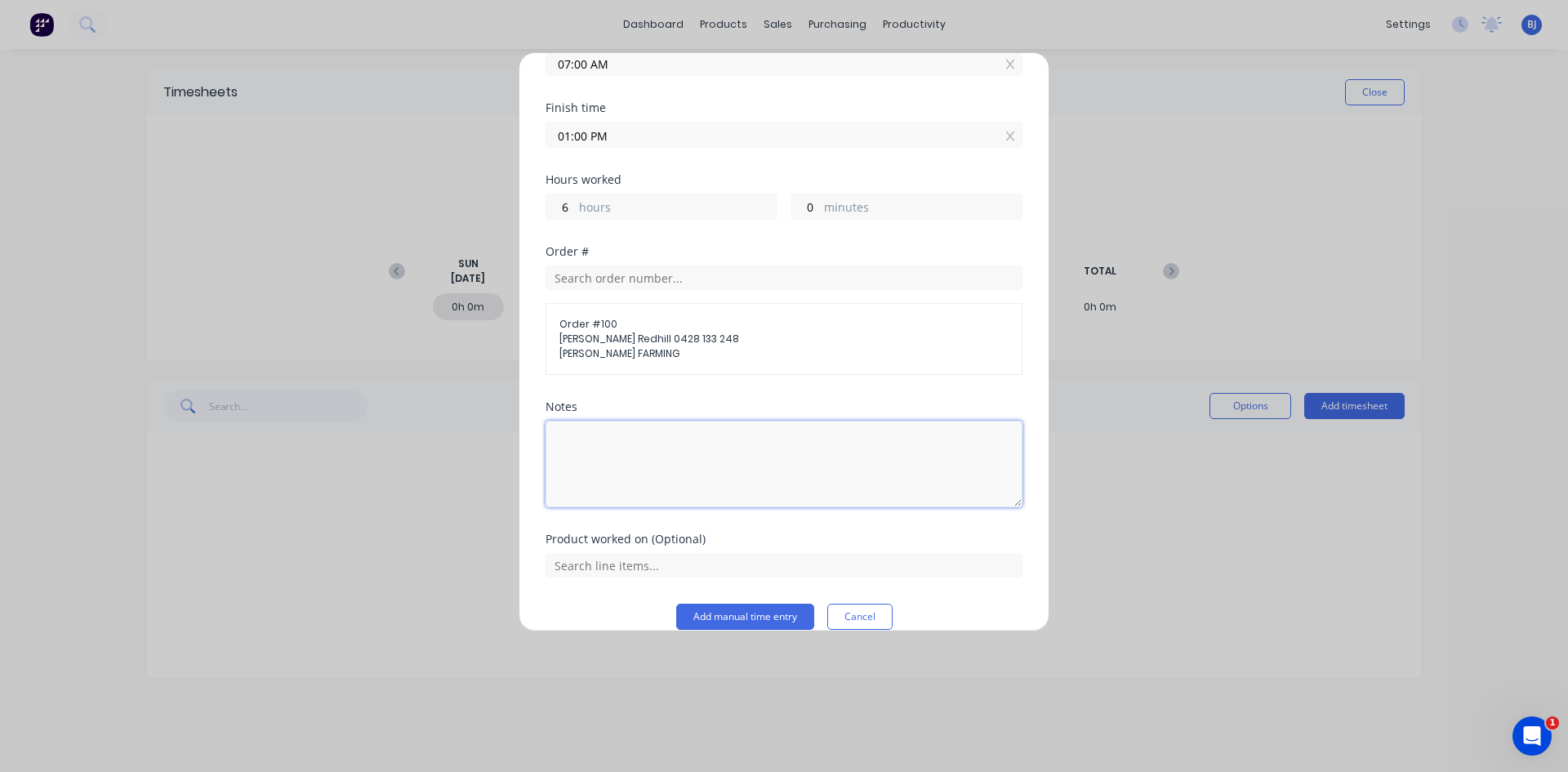
click at [614, 440] on textarea at bounding box center [784, 464] width 477 height 87
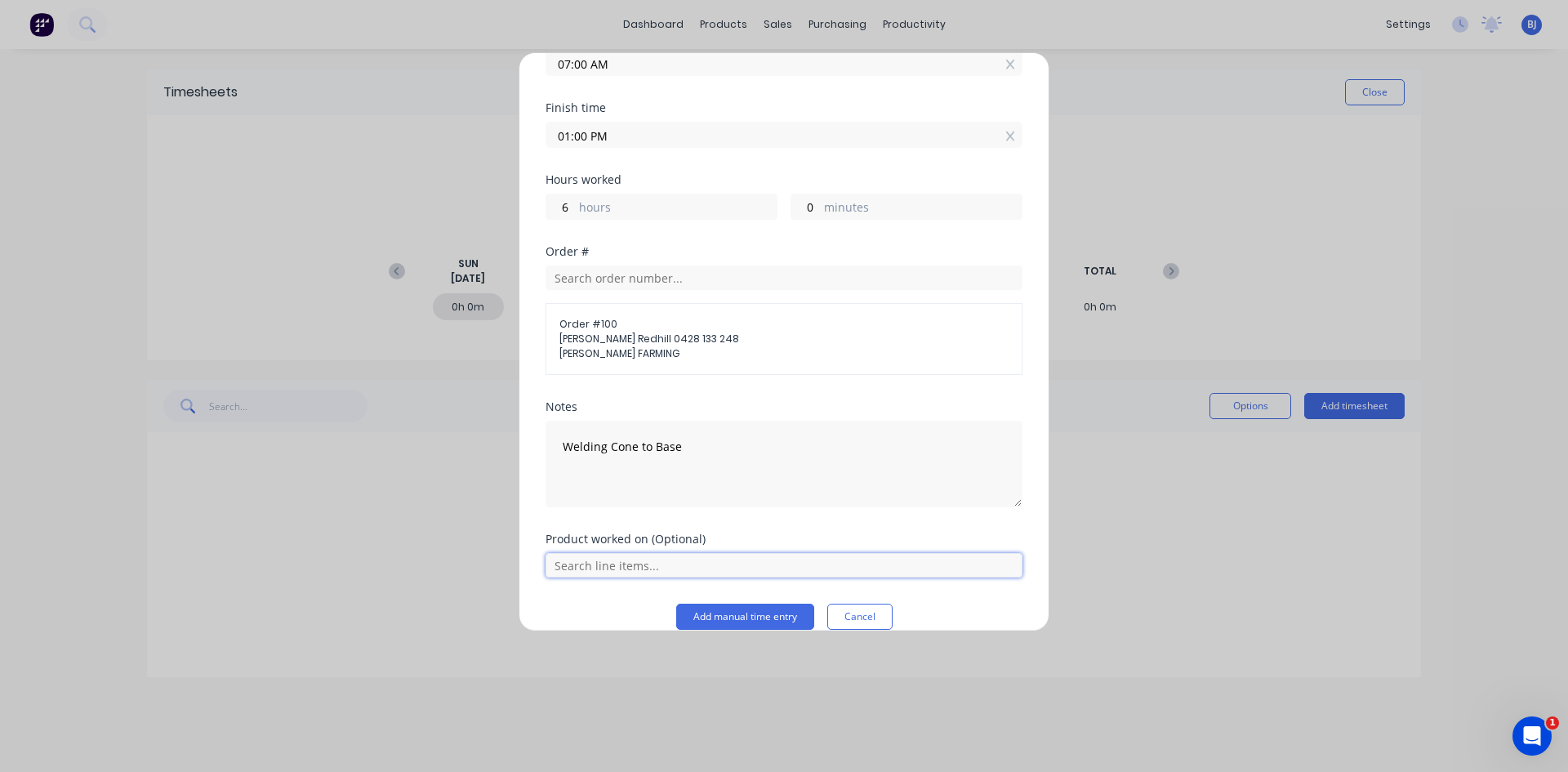
click at [682, 561] on input "text" at bounding box center [784, 565] width 477 height 24
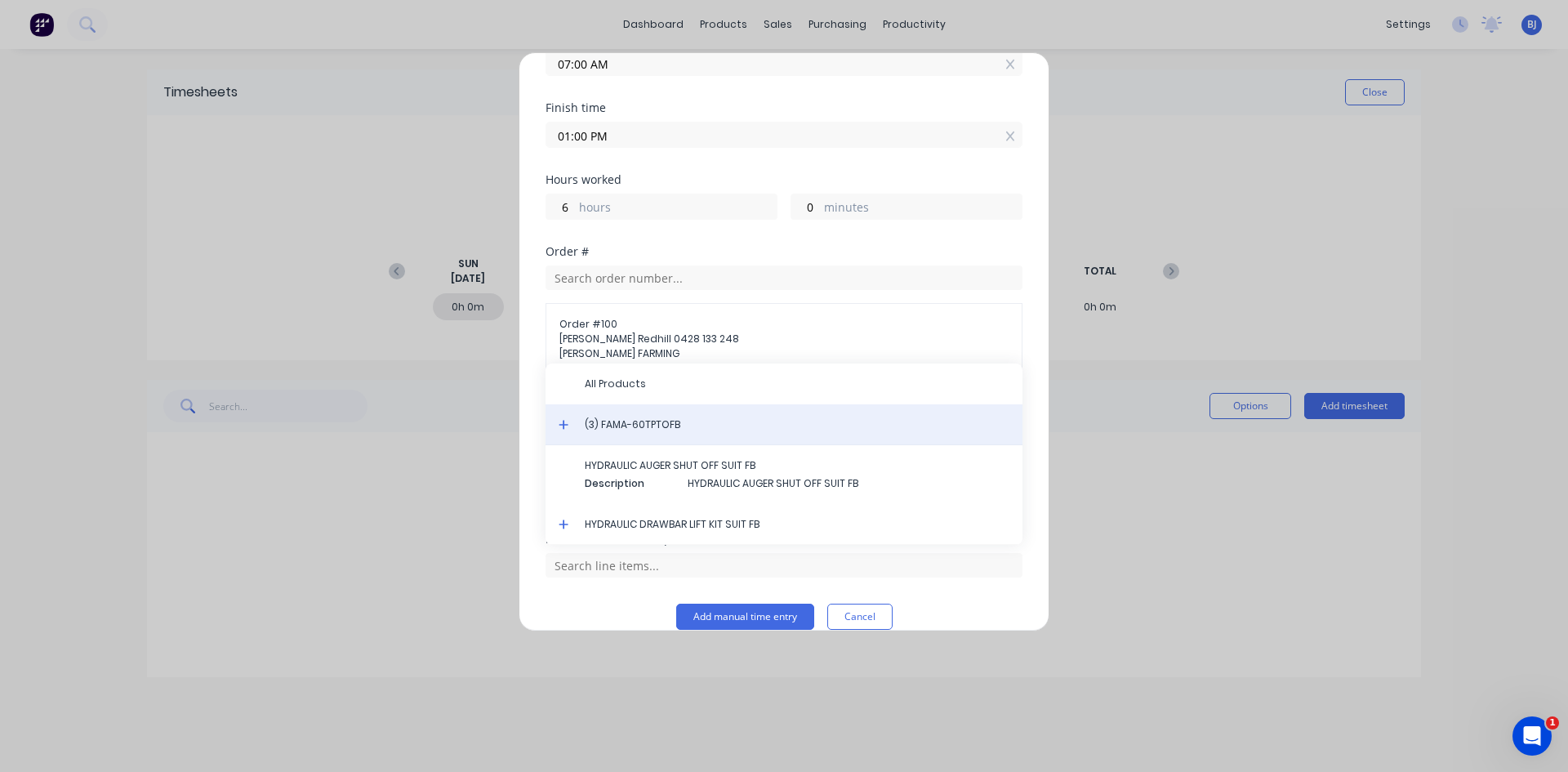
click at [640, 423] on span "(3) FAMA-60TPTOFB" at bounding box center [797, 424] width 425 height 14
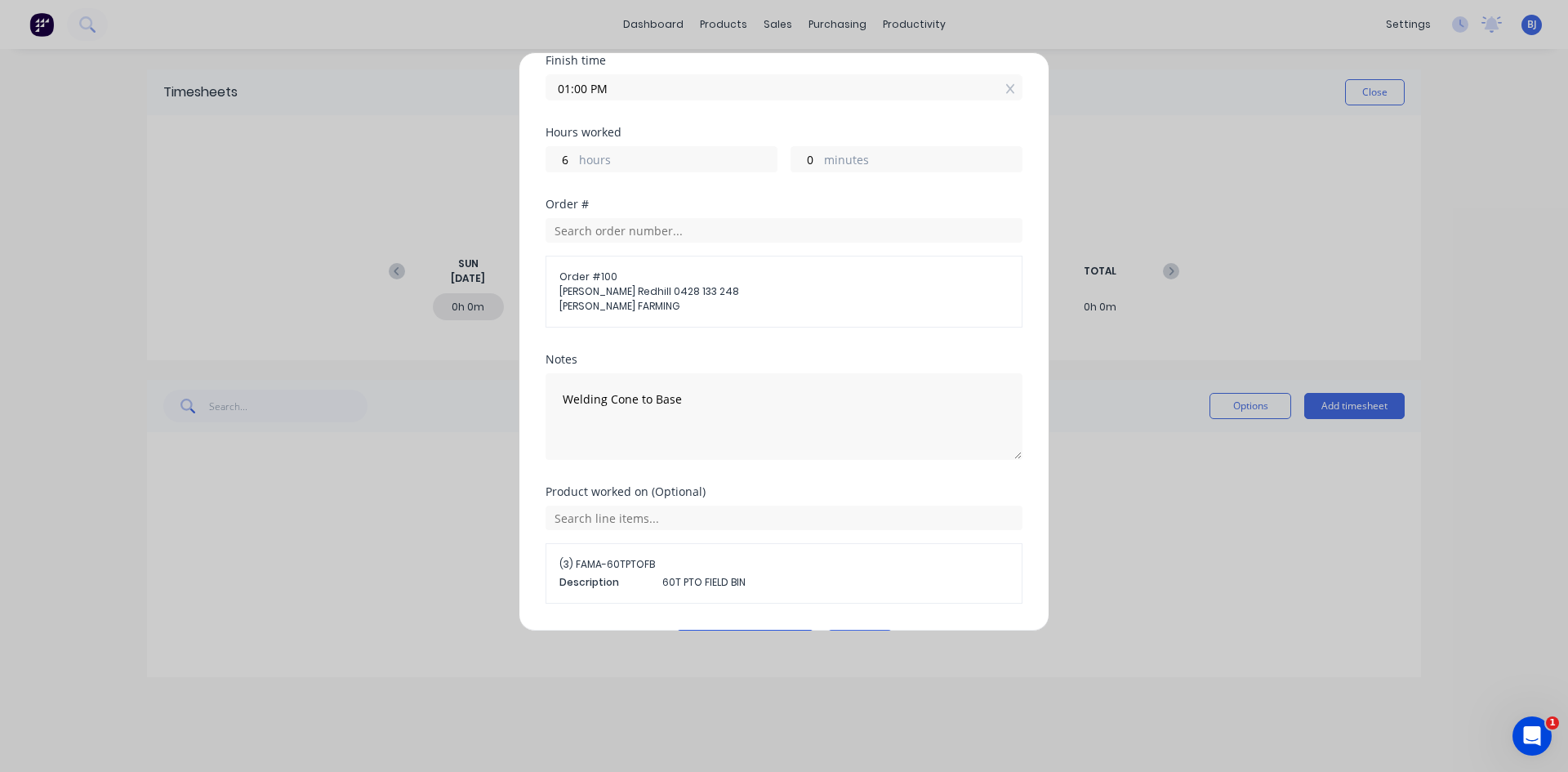
scroll to position [259, 0]
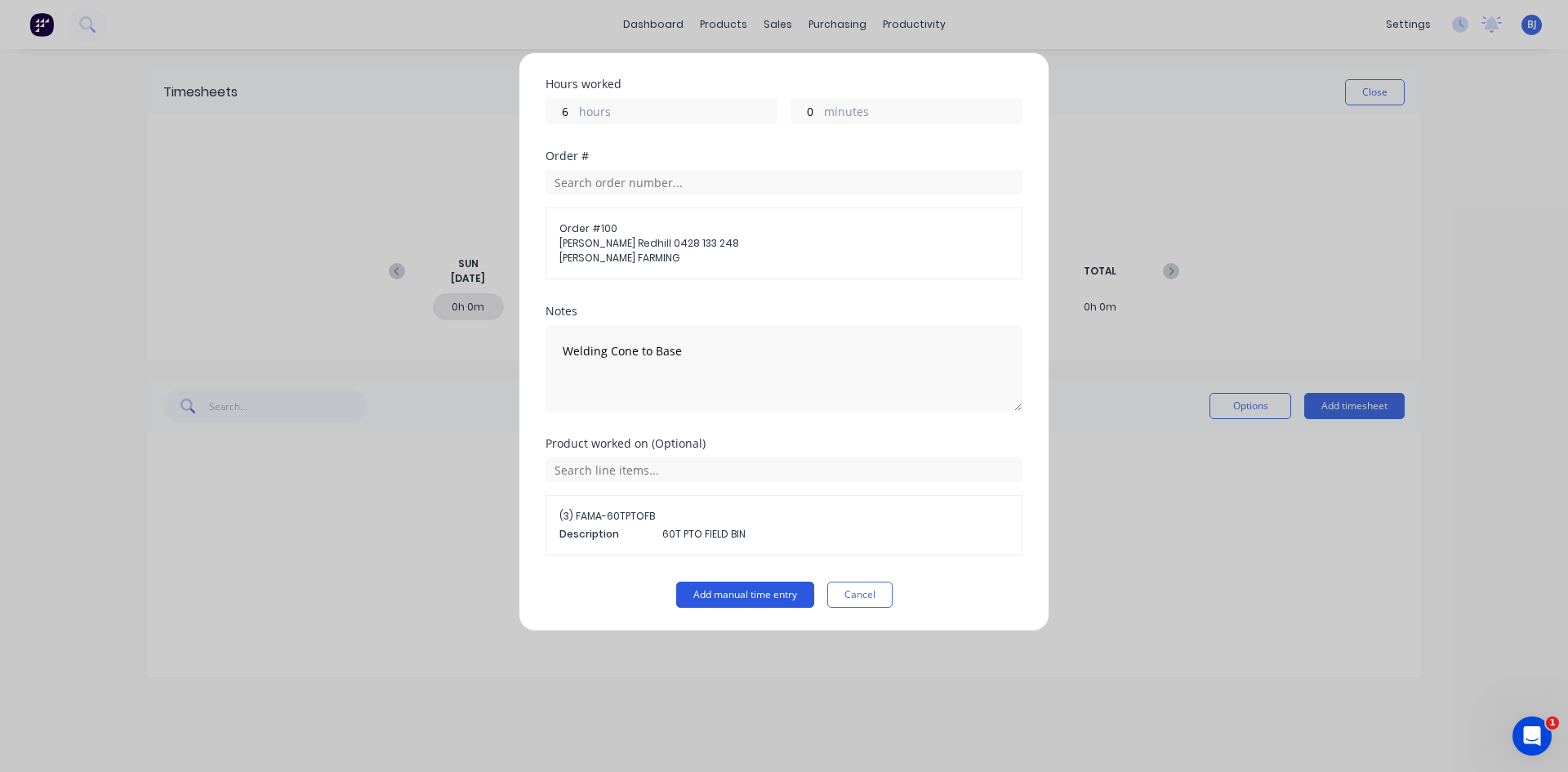
click at [714, 595] on button "Add manual time entry" at bounding box center [745, 594] width 138 height 26
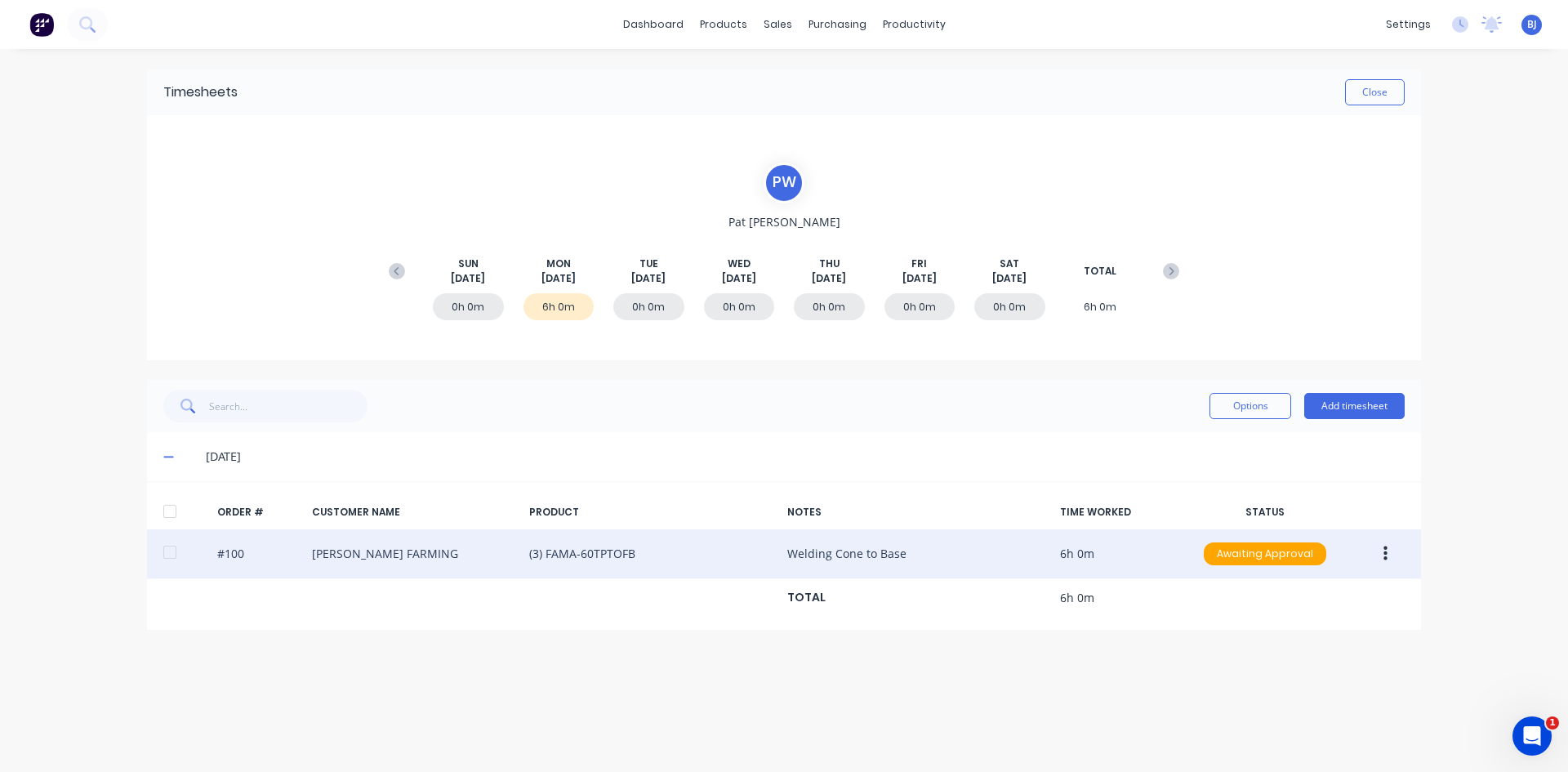
click at [1253, 558] on icon "button" at bounding box center [1386, 553] width 4 height 14
click at [1253, 595] on div "Duplicate" at bounding box center [1327, 694] width 125 height 24
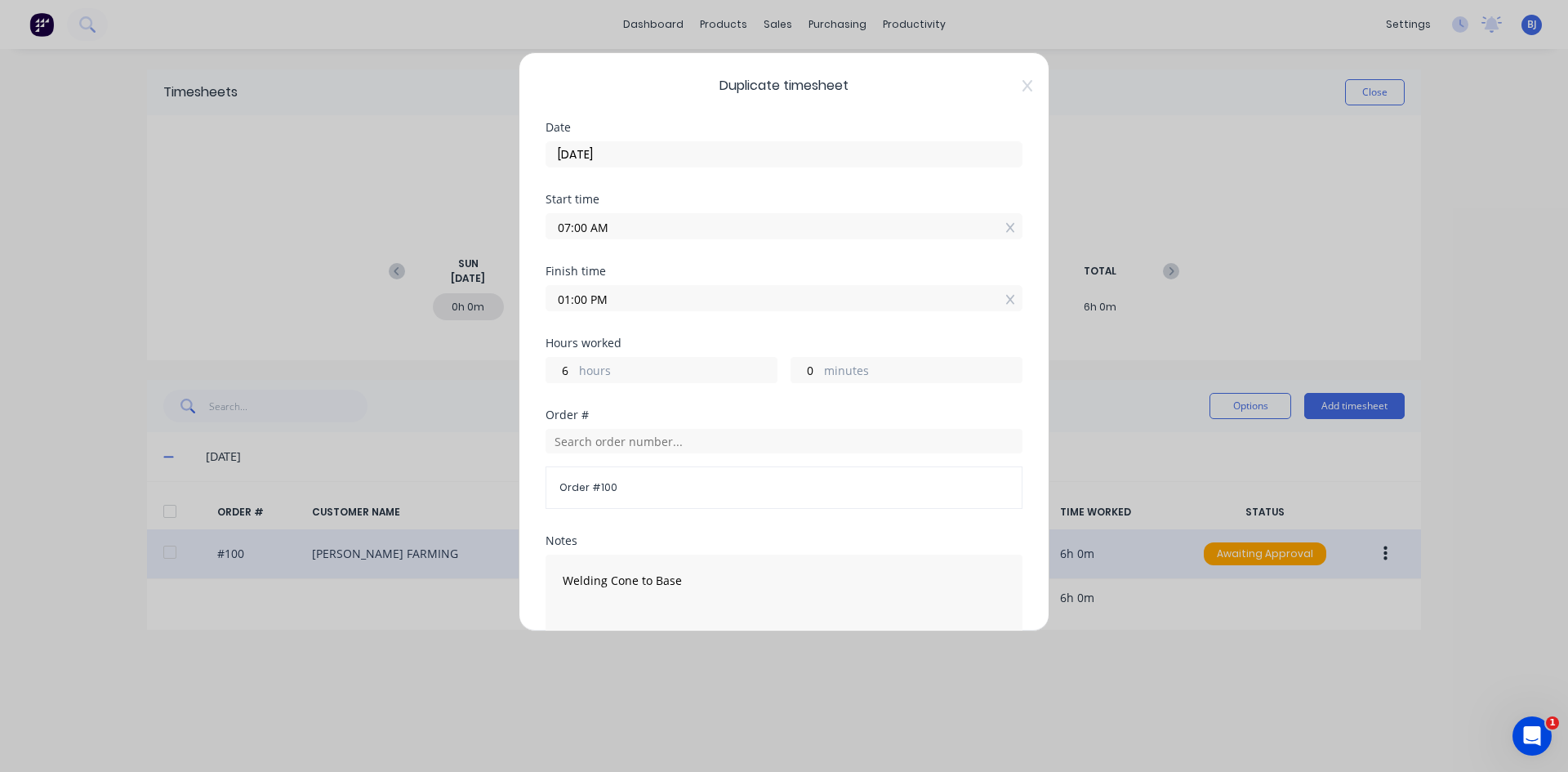
drag, startPoint x: 597, startPoint y: 227, endPoint x: 546, endPoint y: 236, distance: 51.8
click at [547, 235] on input "07:00 AM" at bounding box center [784, 226] width 476 height 24
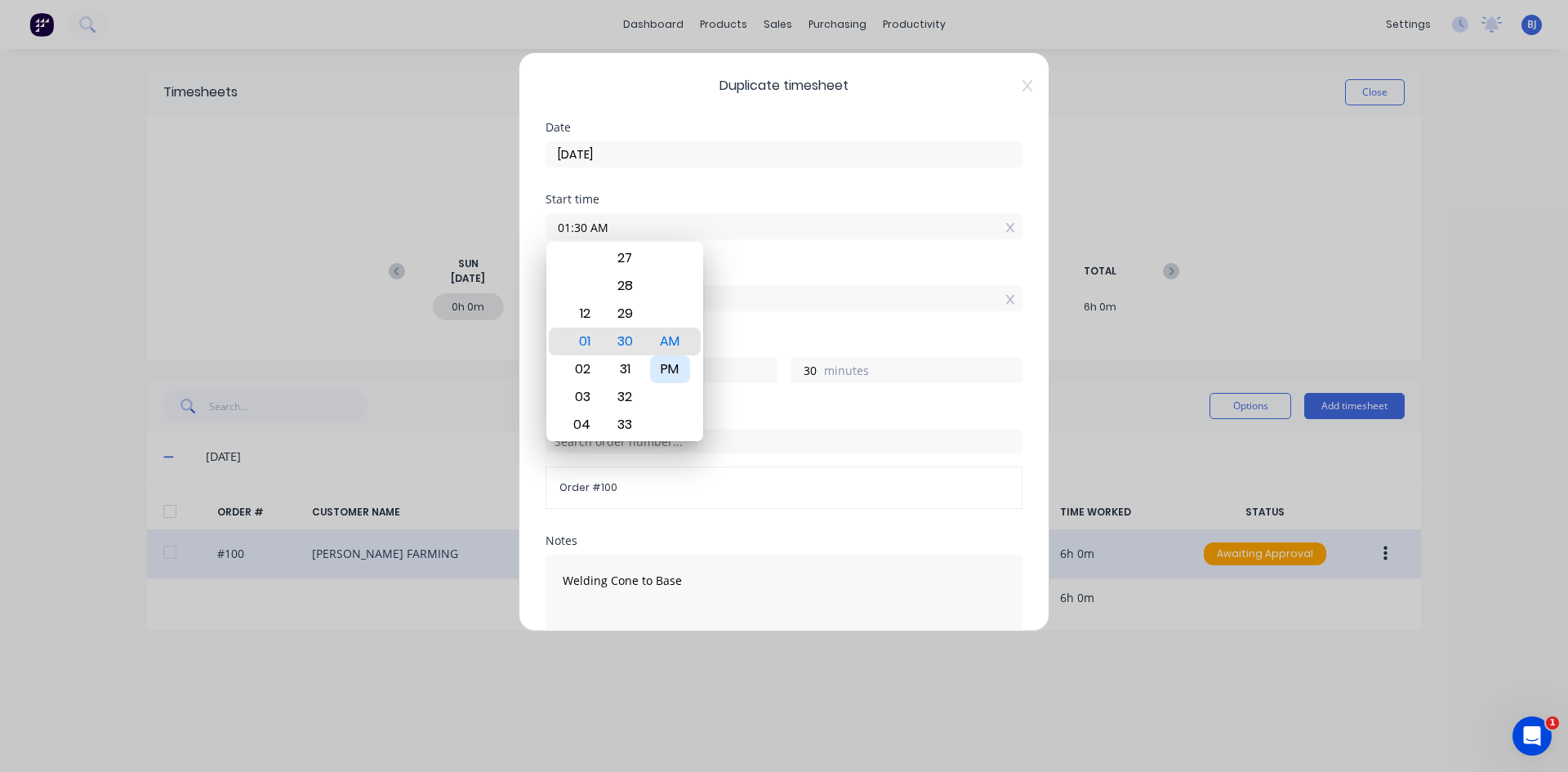
click at [677, 368] on div "PM" at bounding box center [670, 369] width 40 height 28
click at [767, 266] on div "Finish time" at bounding box center [784, 271] width 477 height 12
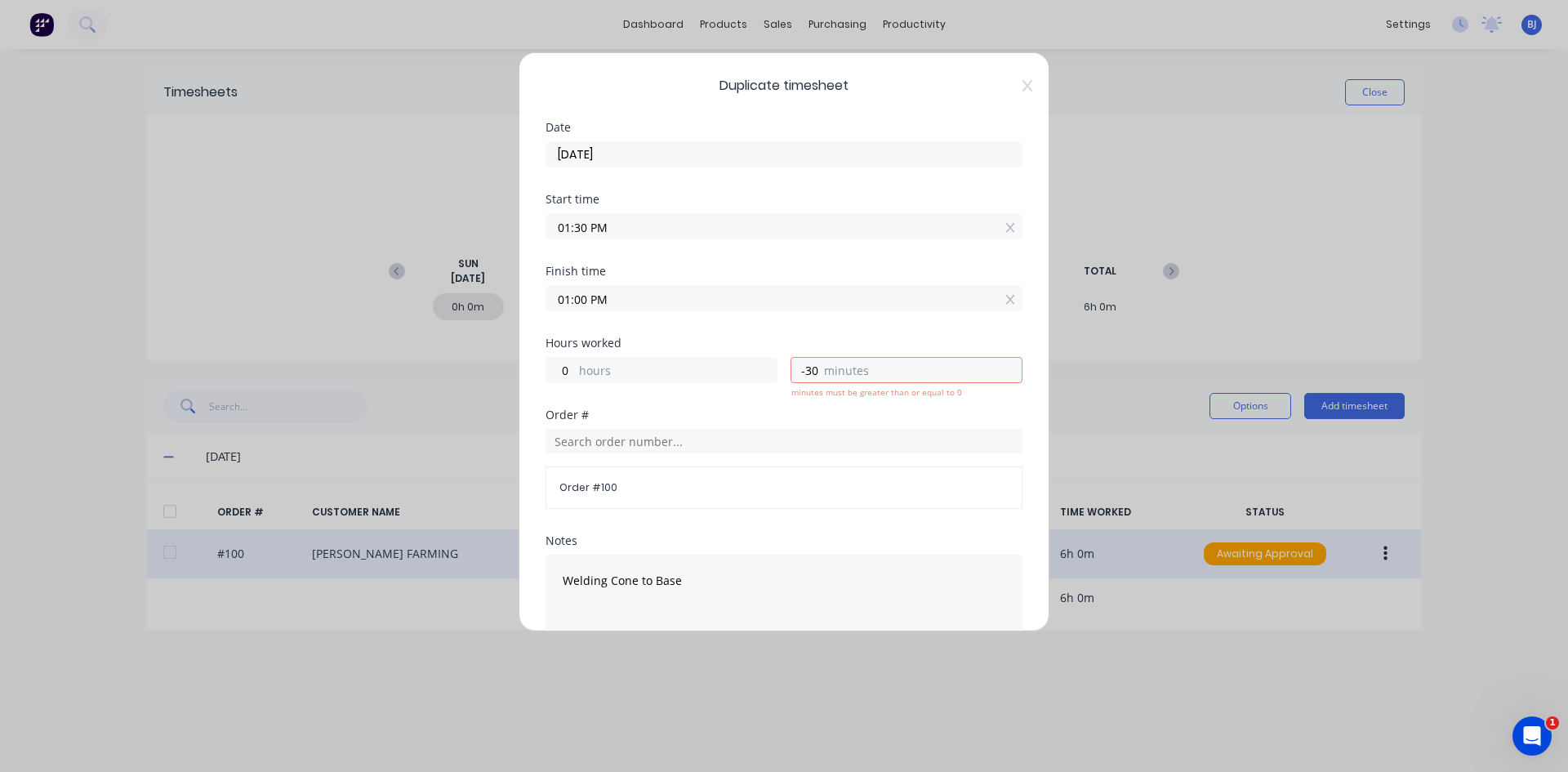
drag, startPoint x: 609, startPoint y: 300, endPoint x: 526, endPoint y: 309, distance: 83.5
click at [526, 309] on div "Duplicate timesheet Date [DATE] Start time 01:30 PM Finish time 01:00 PM Hours …" at bounding box center [784, 342] width 531 height 579
click at [674, 297] on input "4.00" at bounding box center [784, 297] width 476 height 24
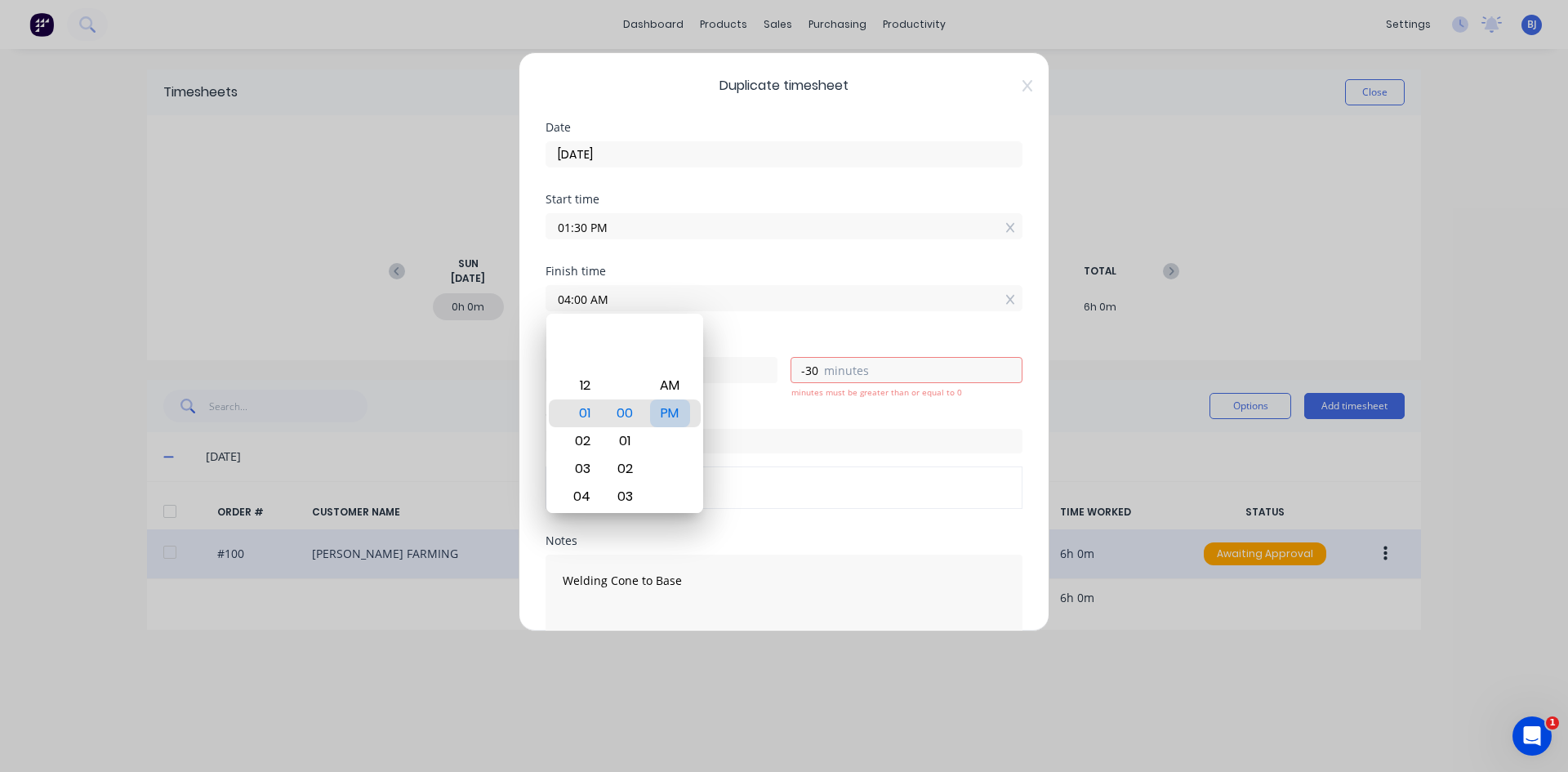
click at [665, 414] on div "PM" at bounding box center [670, 413] width 40 height 28
click at [714, 321] on div "Finish time 04:00 PM" at bounding box center [784, 301] width 477 height 71
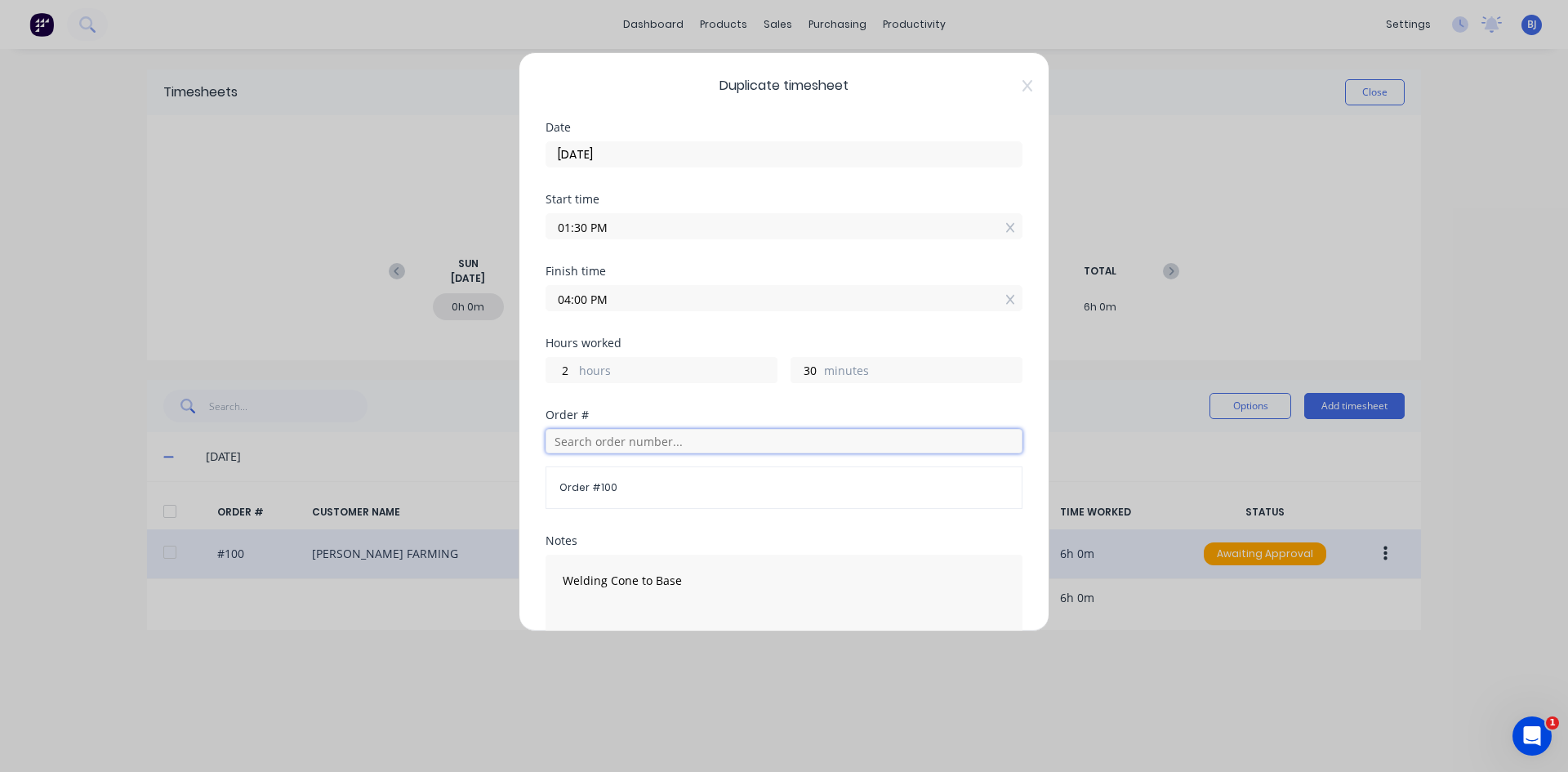
click at [597, 444] on input "text" at bounding box center [784, 440] width 477 height 24
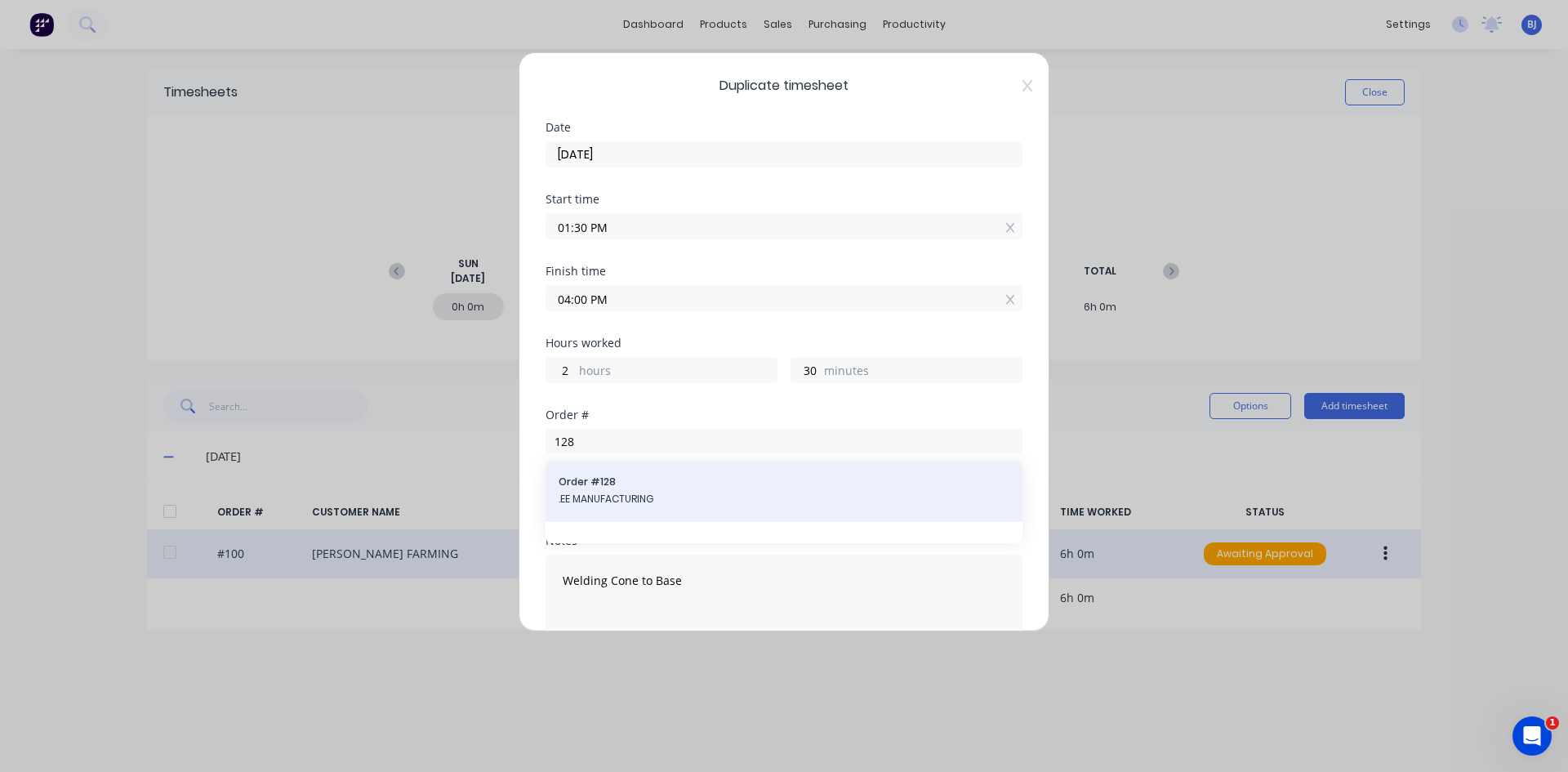
click at [639, 474] on div "Order # 128 .EE MANUFACTURING" at bounding box center [784, 491] width 477 height 61
click at [633, 477] on span "Order # 128" at bounding box center [784, 482] width 451 height 14
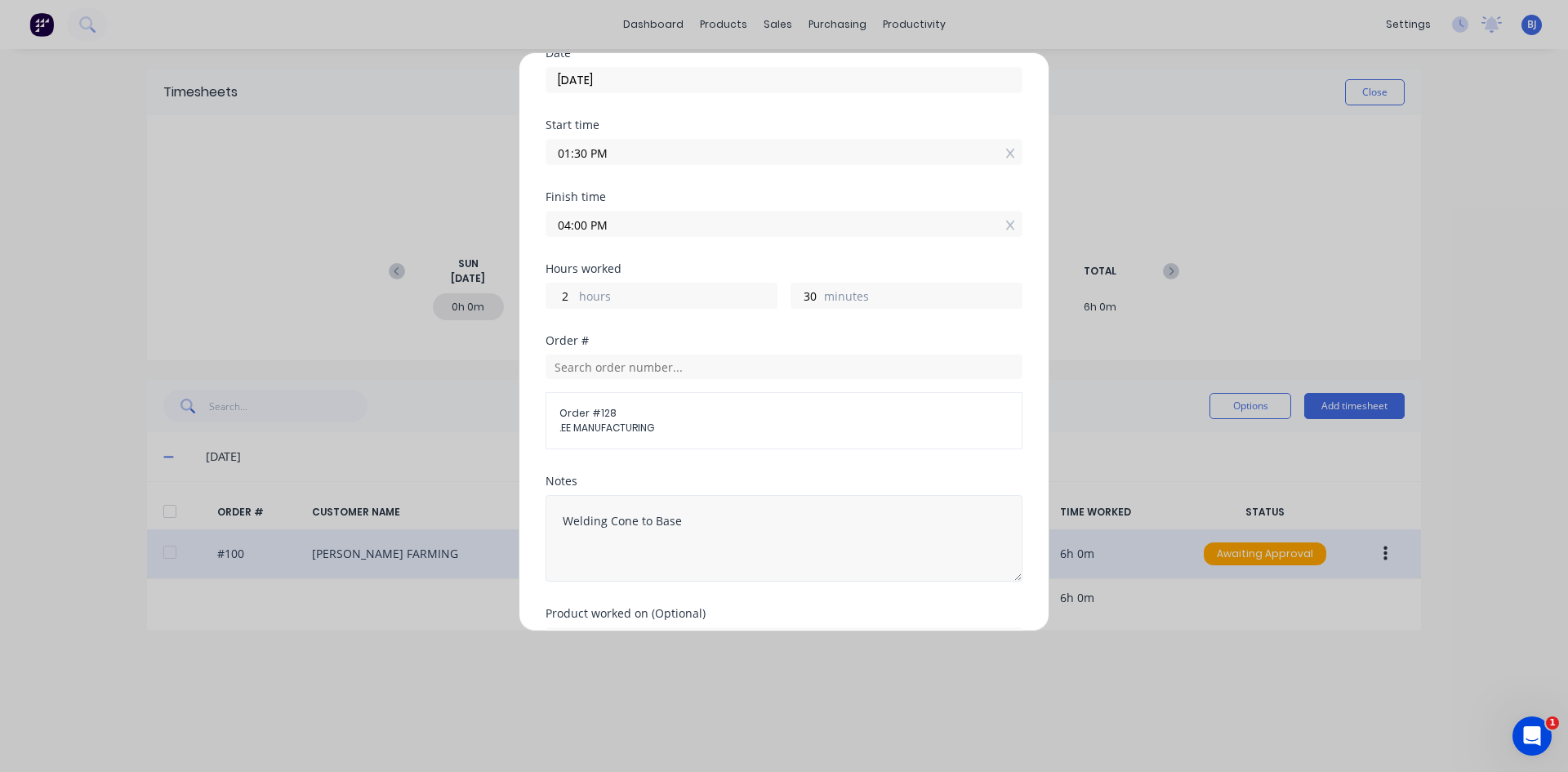
scroll to position [163, 0]
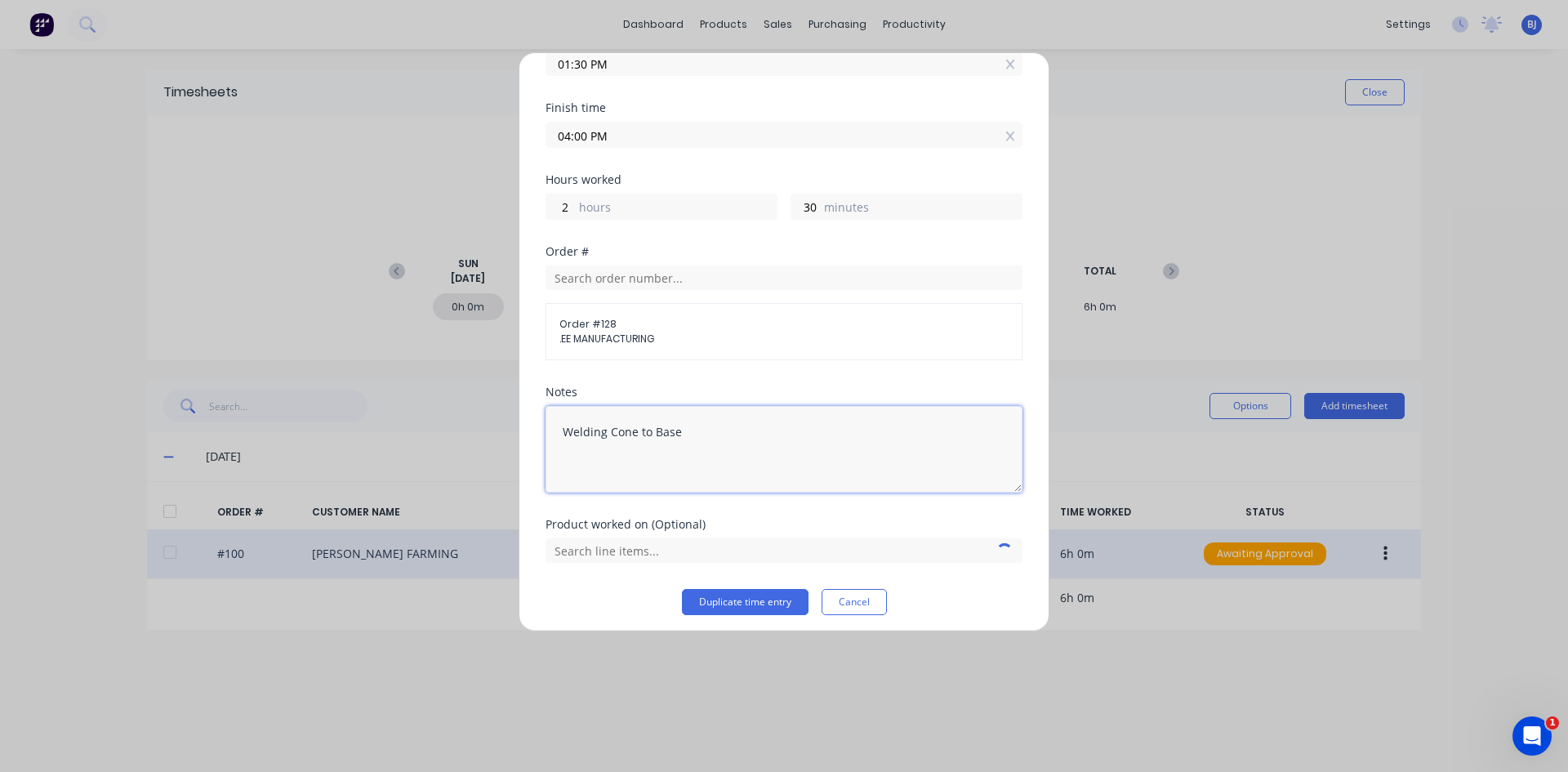
drag, startPoint x: 646, startPoint y: 439, endPoint x: 554, endPoint y: 448, distance: 92.4
click at [554, 448] on textarea "Welding Cone to Base" at bounding box center [784, 450] width 477 height 87
click at [731, 449] on textarea "Welding Cone to Base" at bounding box center [784, 450] width 477 height 87
click at [672, 551] on input "text" at bounding box center [784, 550] width 477 height 24
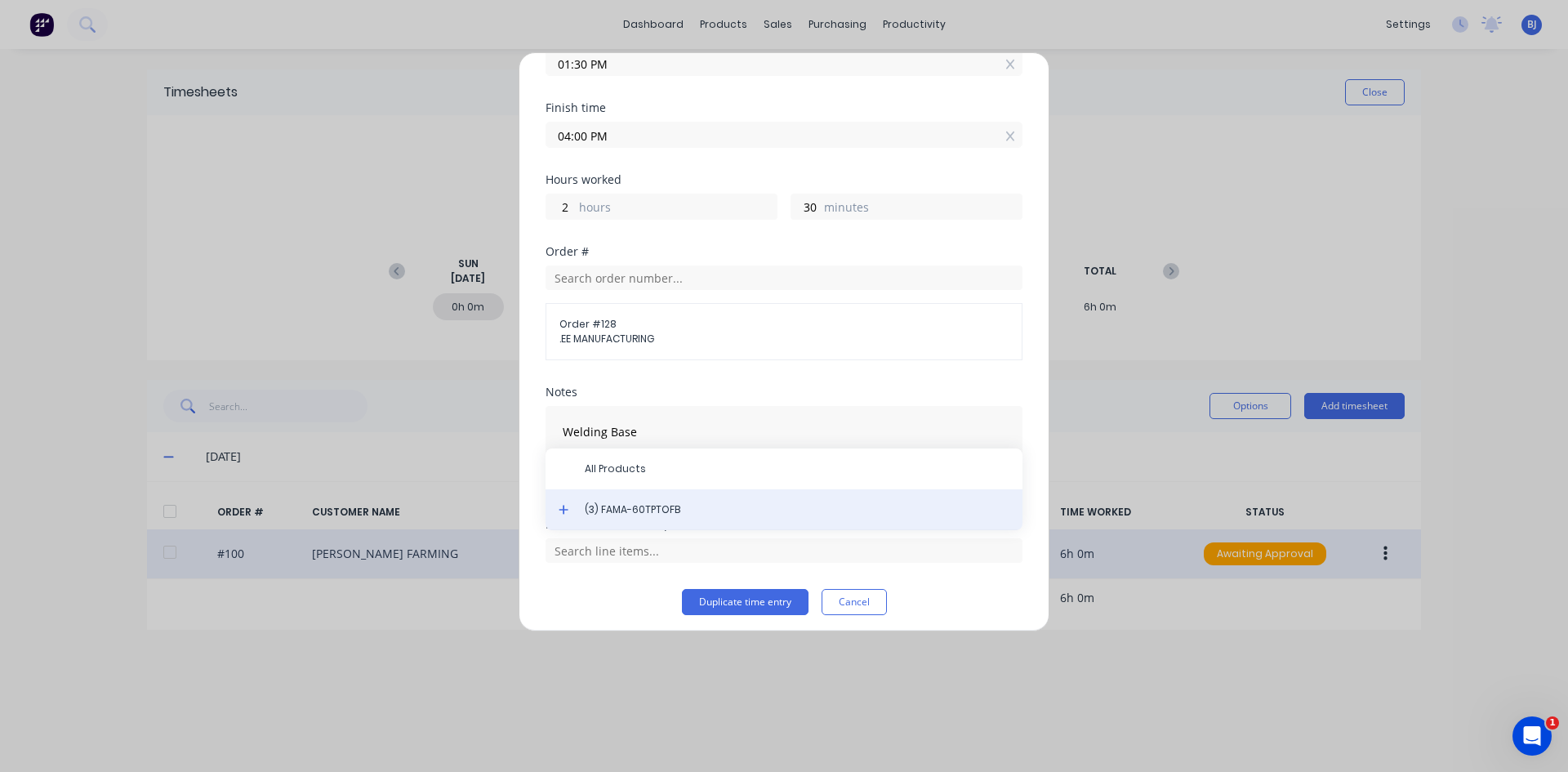
click at [666, 514] on span "(3) FAMA-60TPTOFB" at bounding box center [797, 509] width 425 height 14
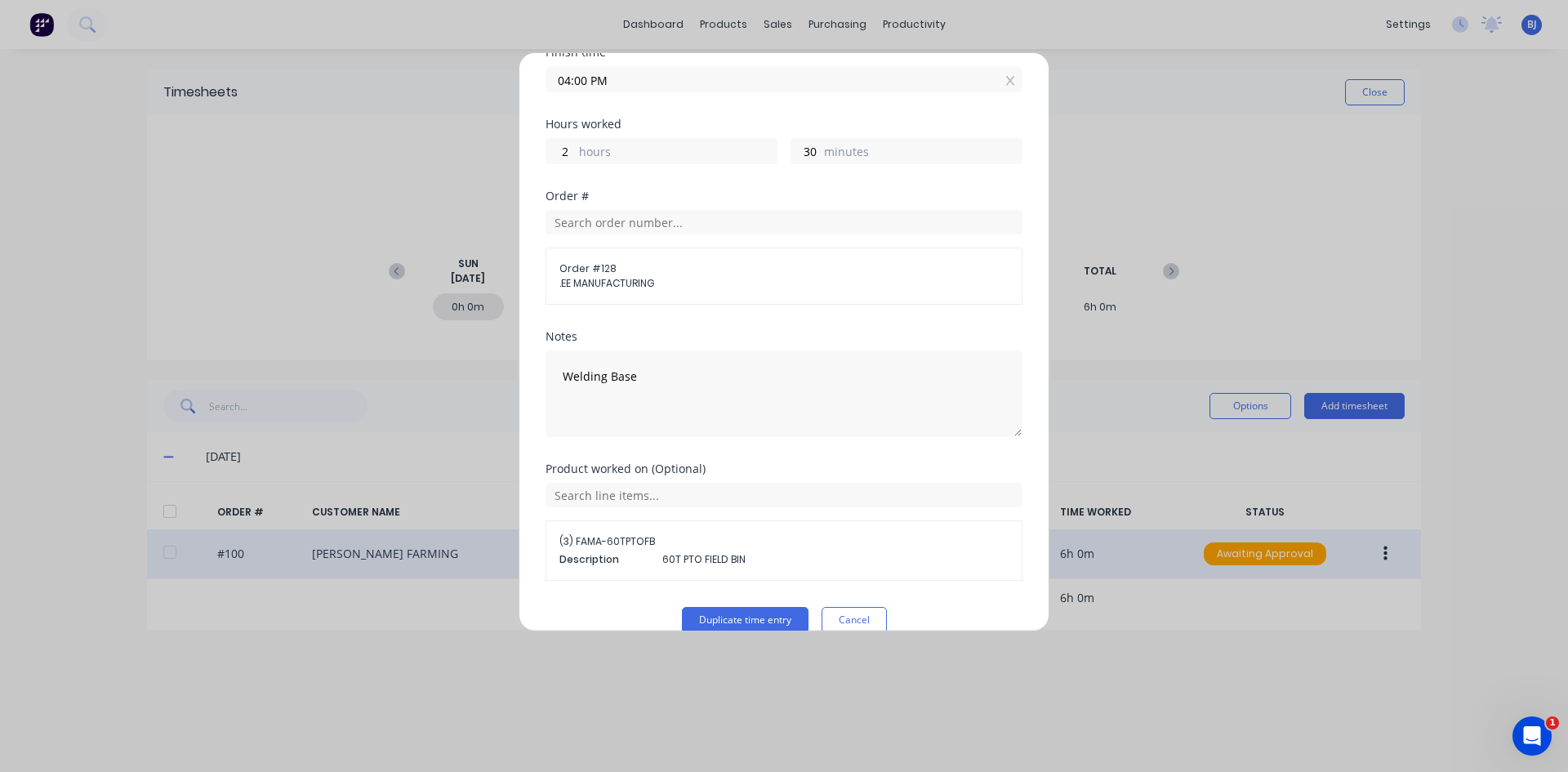
scroll to position [244, 0]
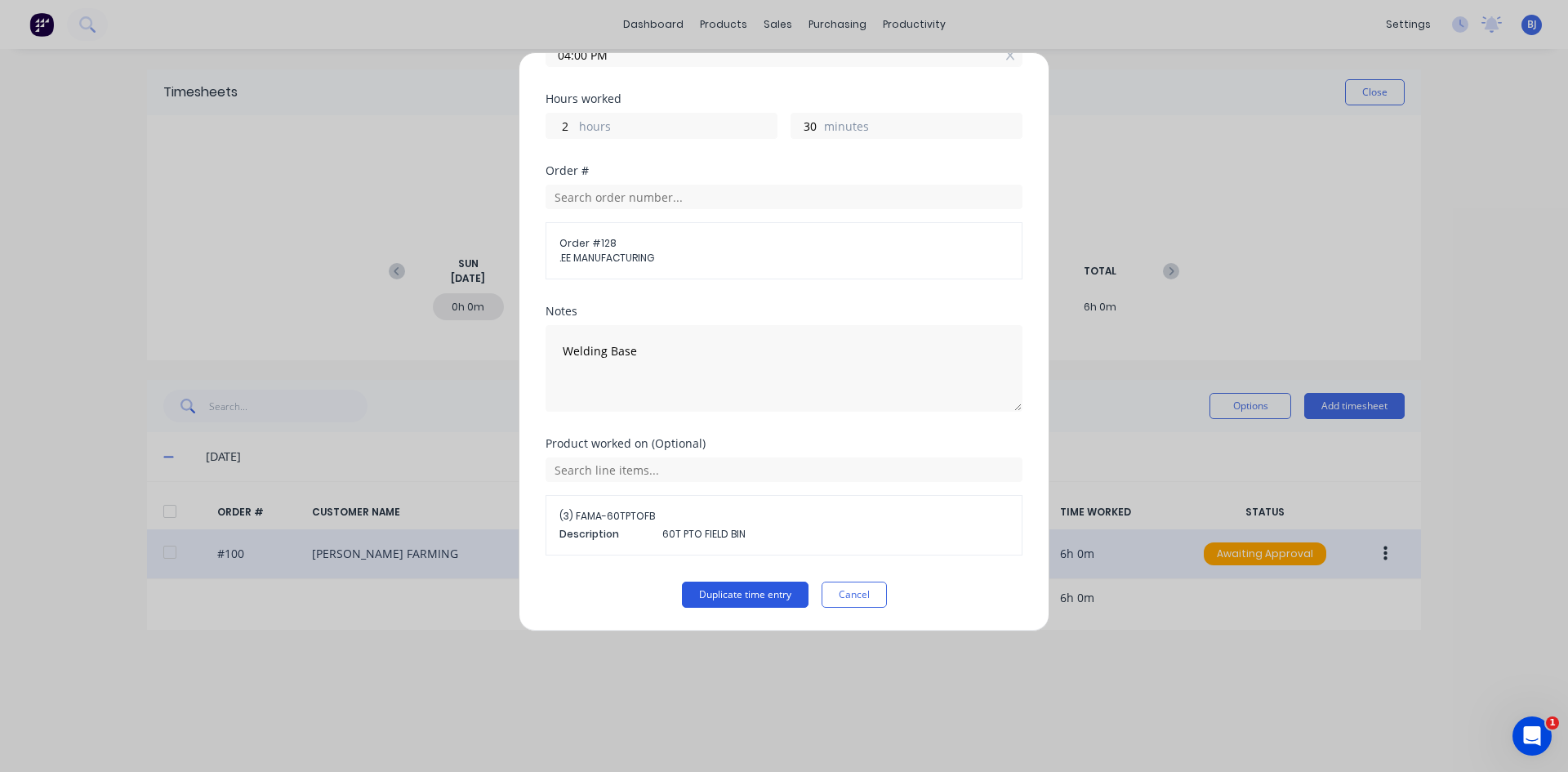
click at [735, 595] on button "Duplicate time entry" at bounding box center [745, 594] width 126 height 26
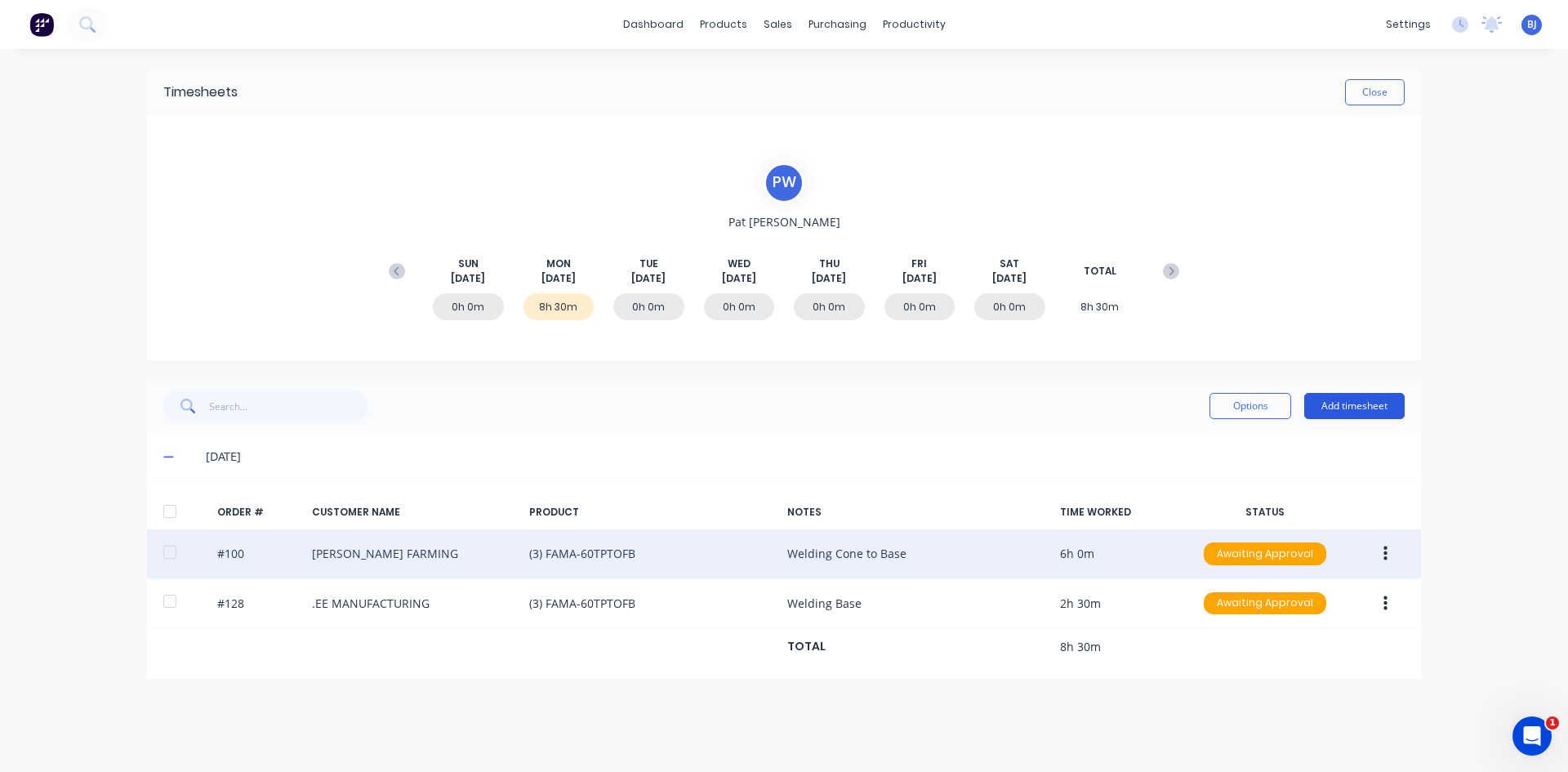
click at [1253, 400] on button "Add timesheet" at bounding box center [1354, 405] width 100 height 26
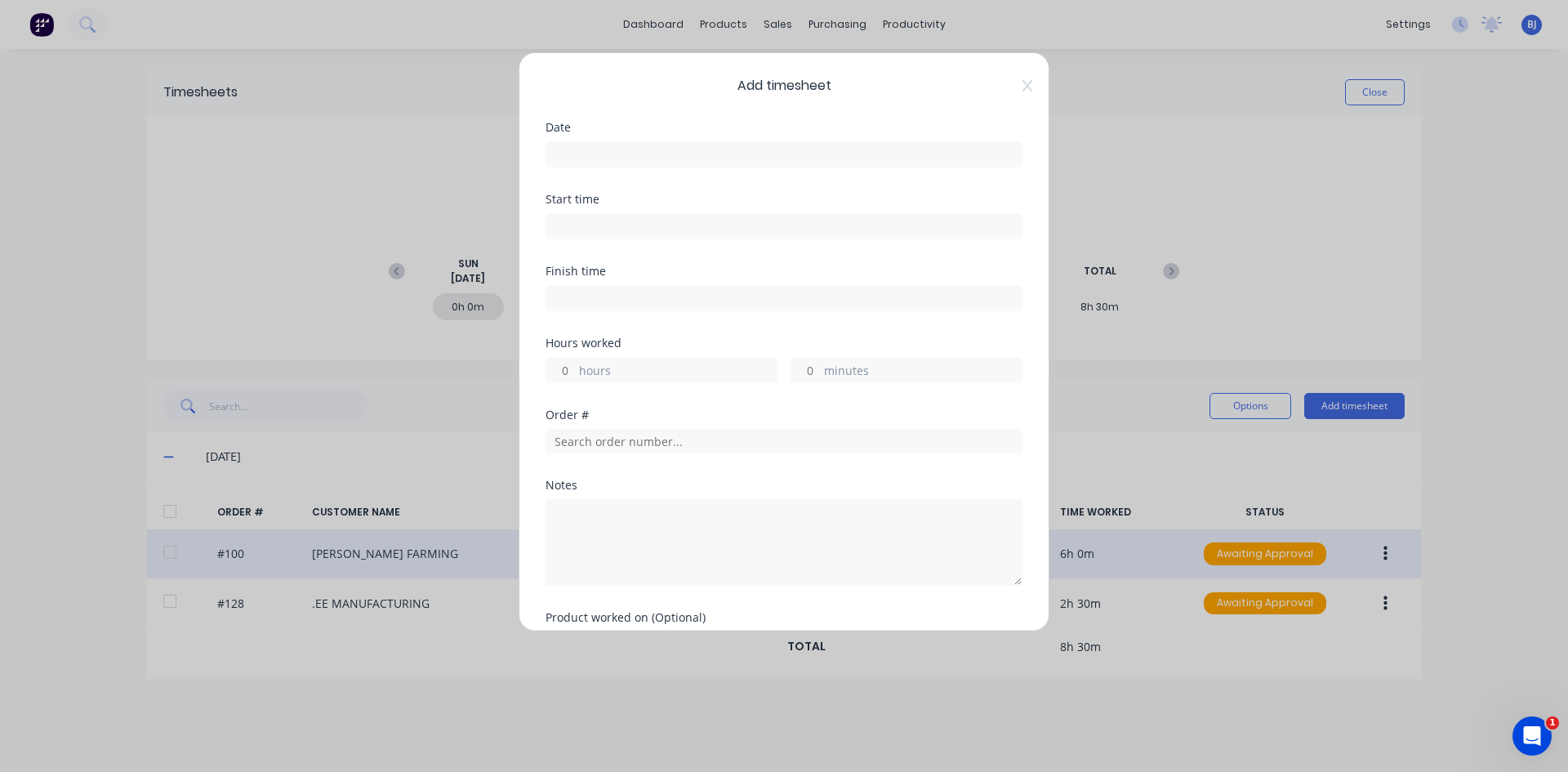
click at [572, 154] on input at bounding box center [784, 153] width 476 height 24
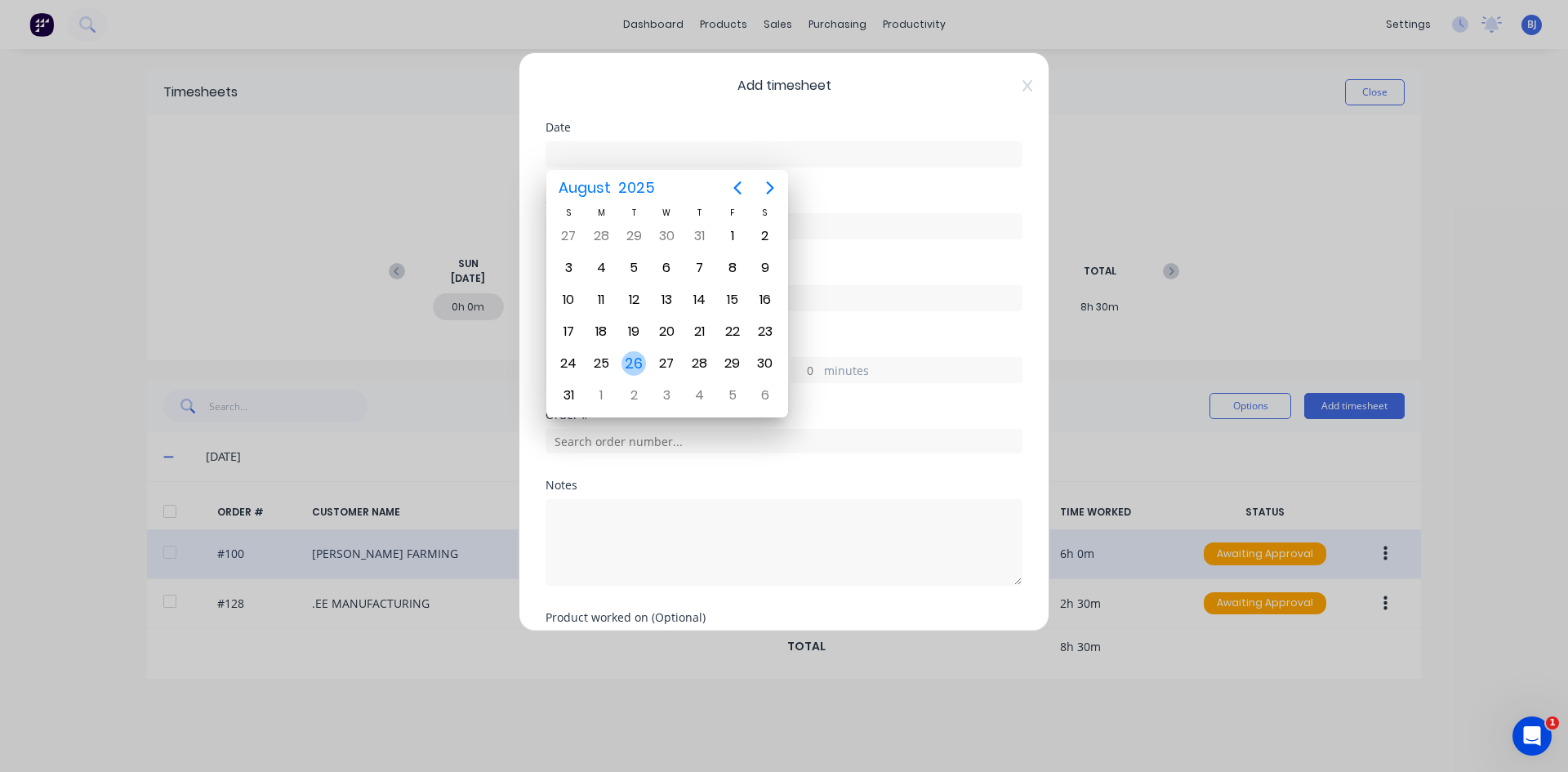
click at [633, 359] on div "26" at bounding box center [633, 363] width 24 height 24
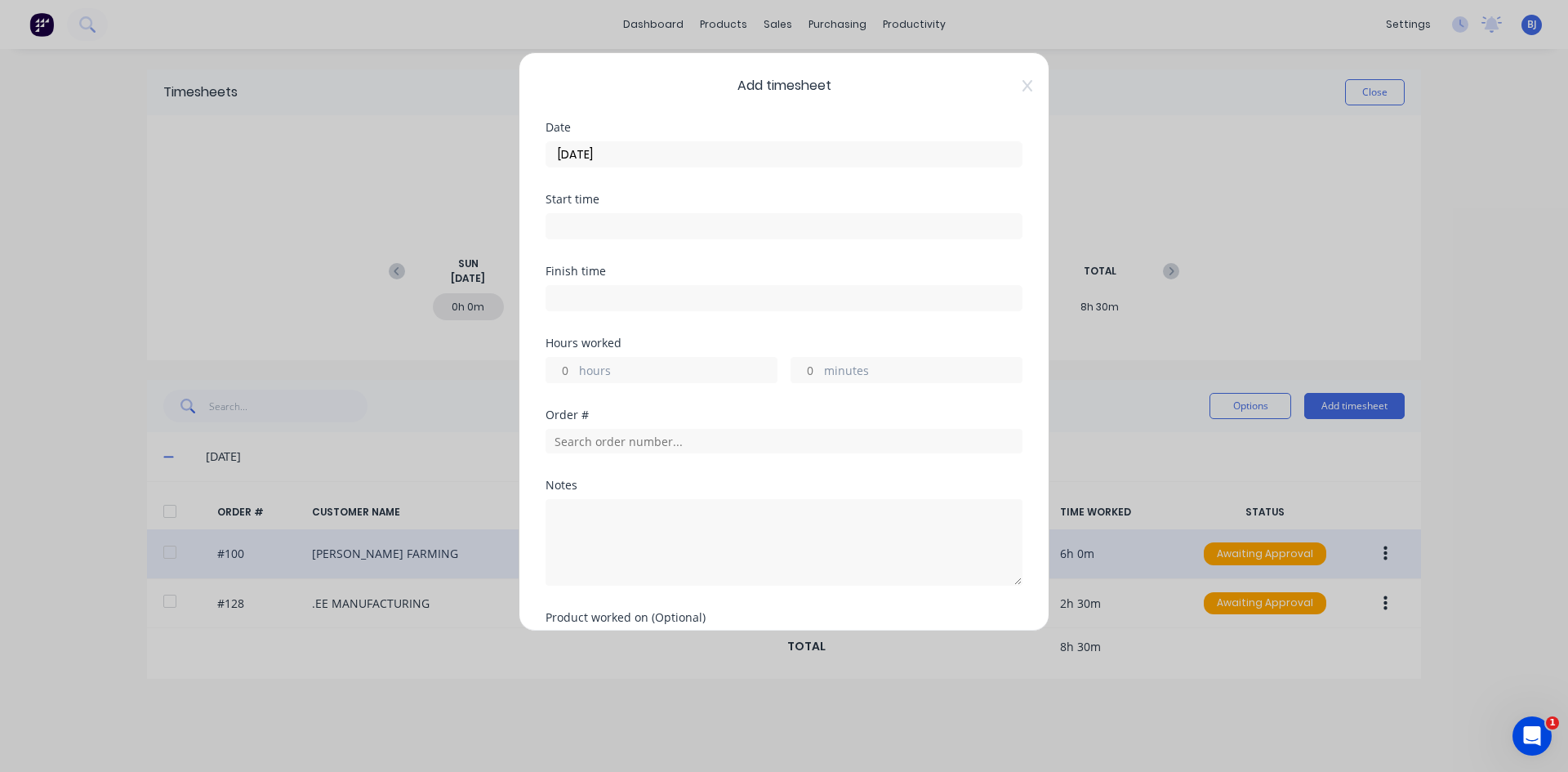
click at [572, 225] on input at bounding box center [784, 226] width 476 height 24
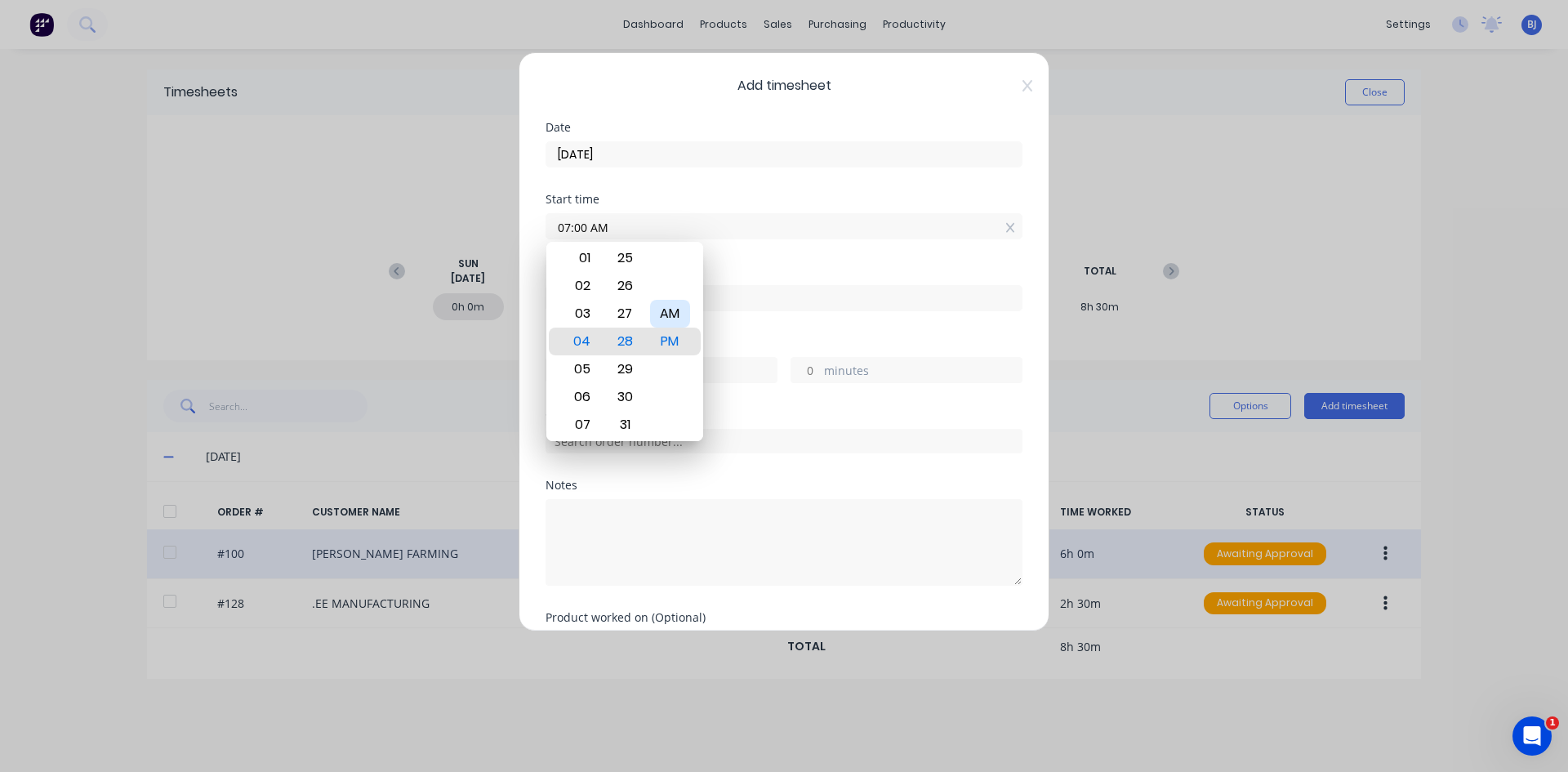
click at [672, 314] on div "AM" at bounding box center [670, 314] width 40 height 28
click at [756, 323] on div "Finish time" at bounding box center [784, 301] width 477 height 71
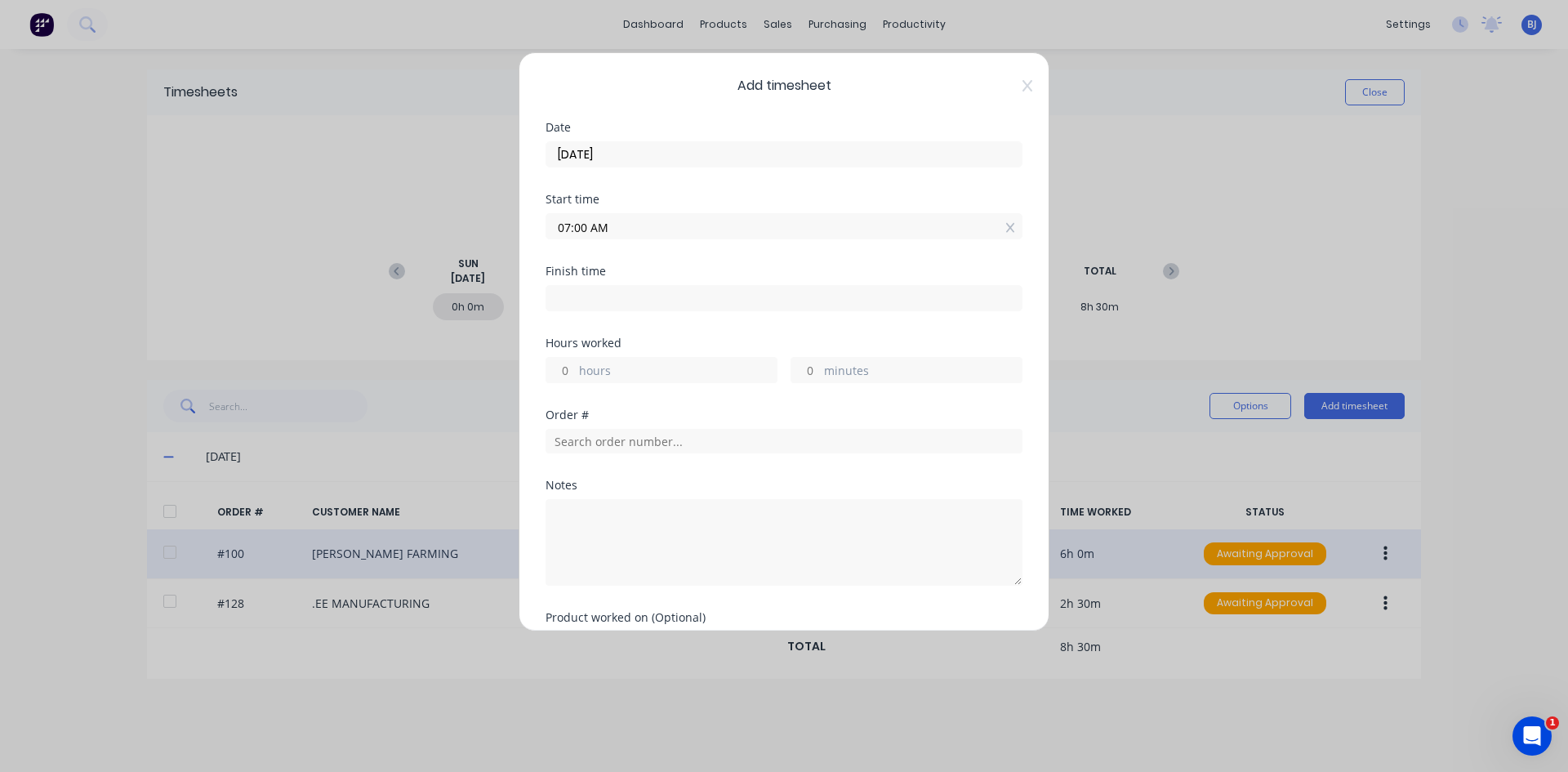
click at [576, 299] on input at bounding box center [784, 297] width 476 height 24
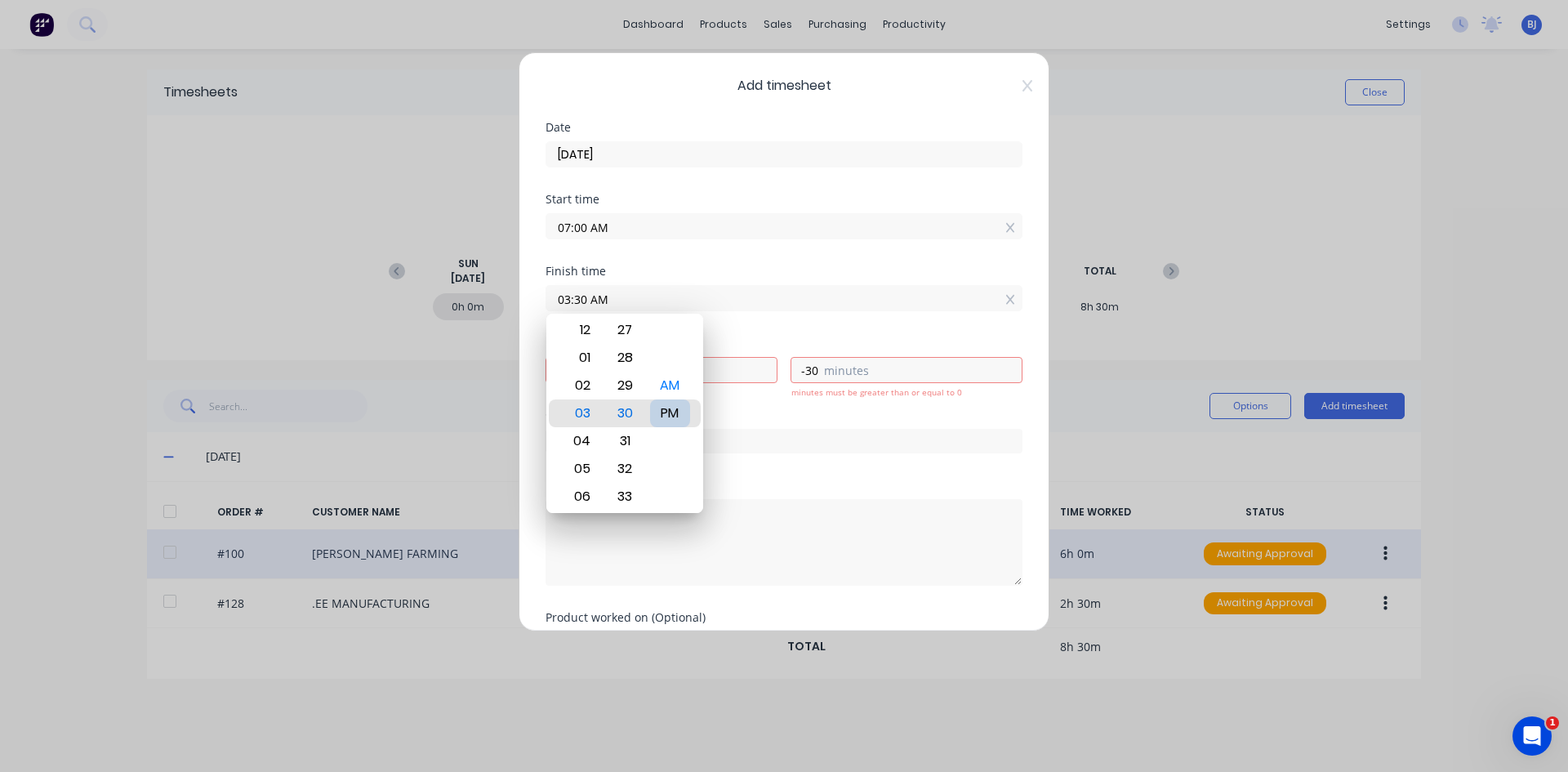
click at [675, 414] on div "PM" at bounding box center [670, 413] width 40 height 28
click at [752, 343] on div "Hours worked" at bounding box center [784, 344] width 477 height 12
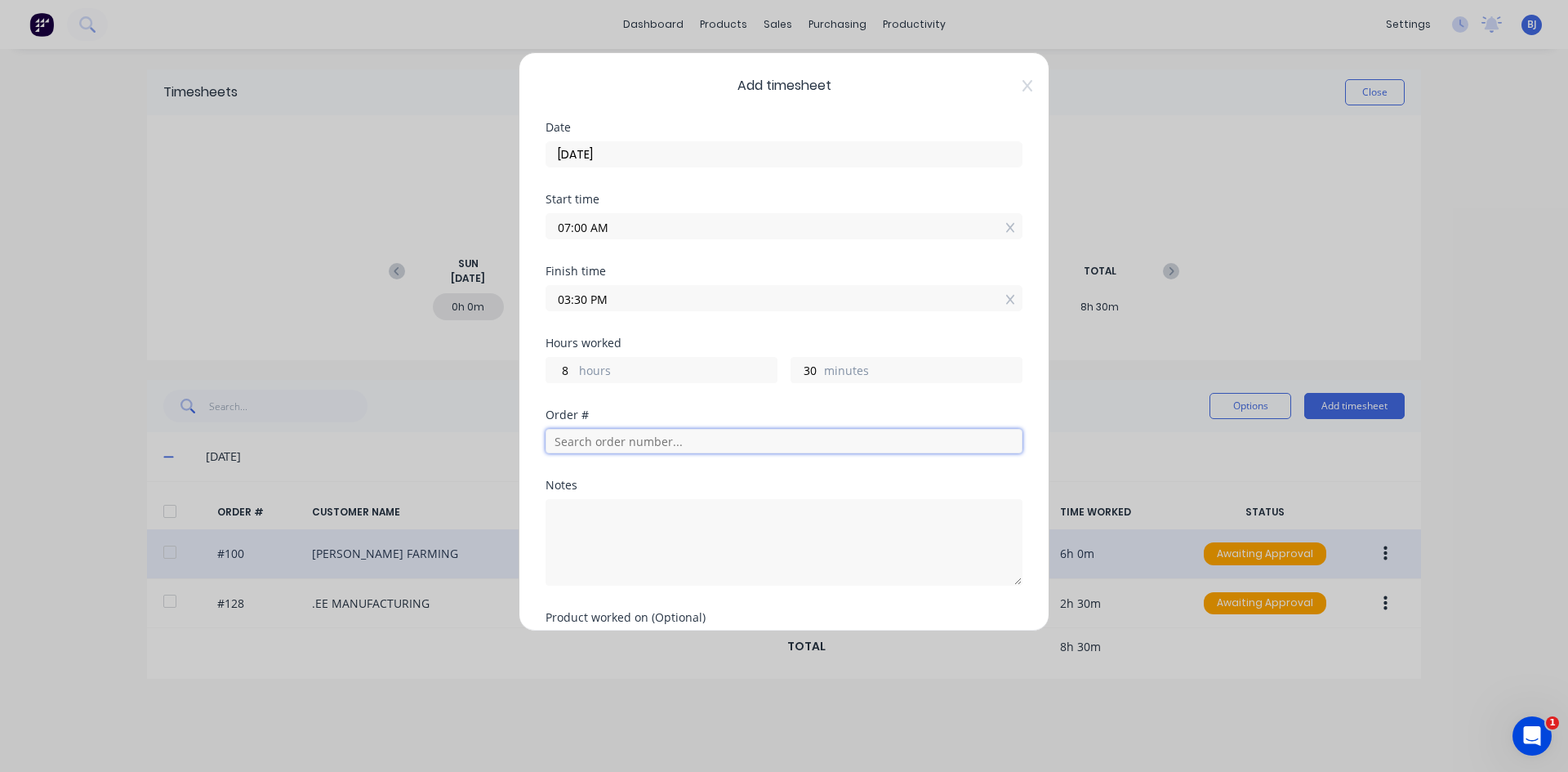
click at [578, 444] on input "text" at bounding box center [784, 440] width 477 height 24
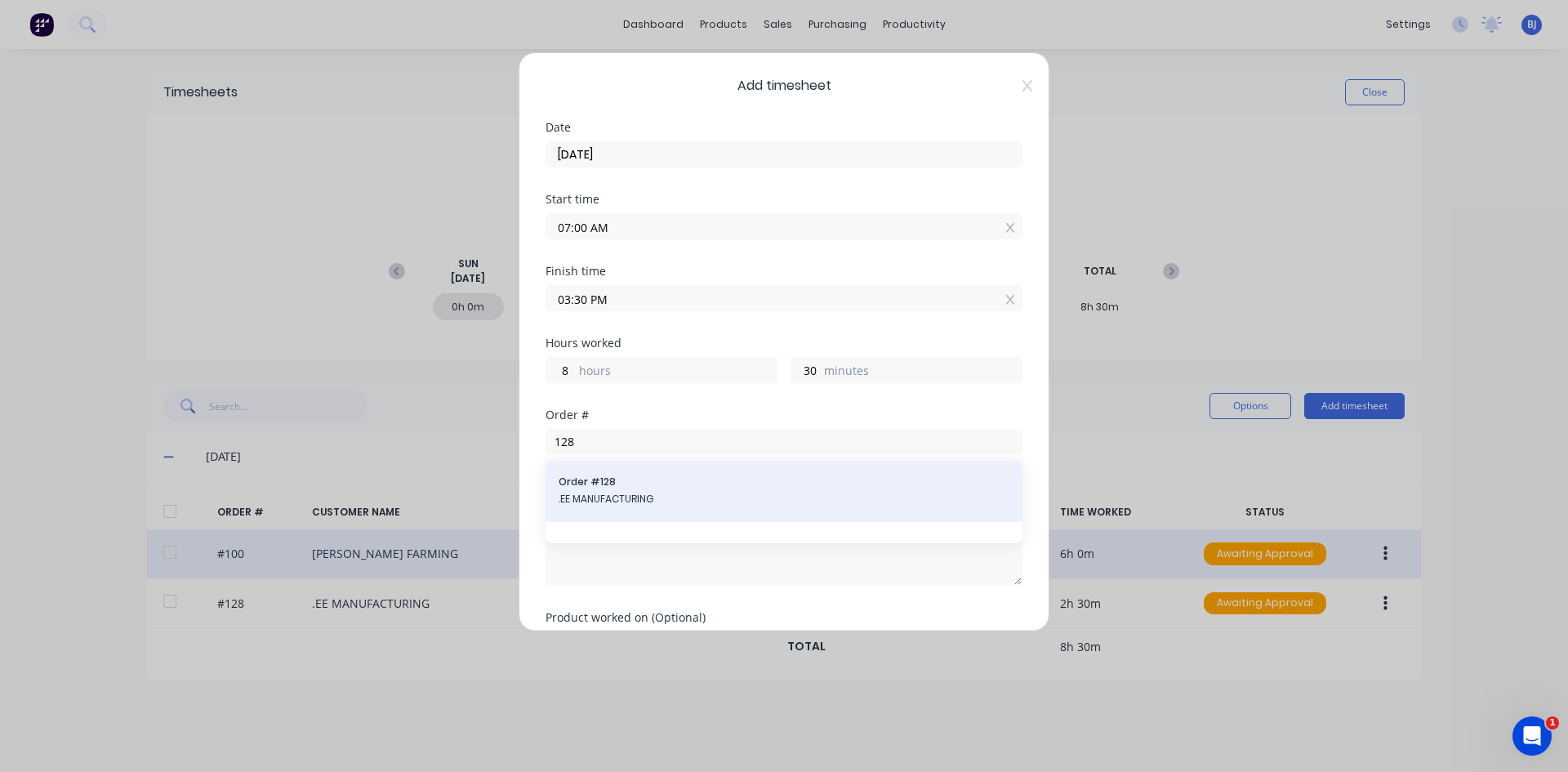
click at [620, 484] on span "Order # 128" at bounding box center [784, 482] width 451 height 14
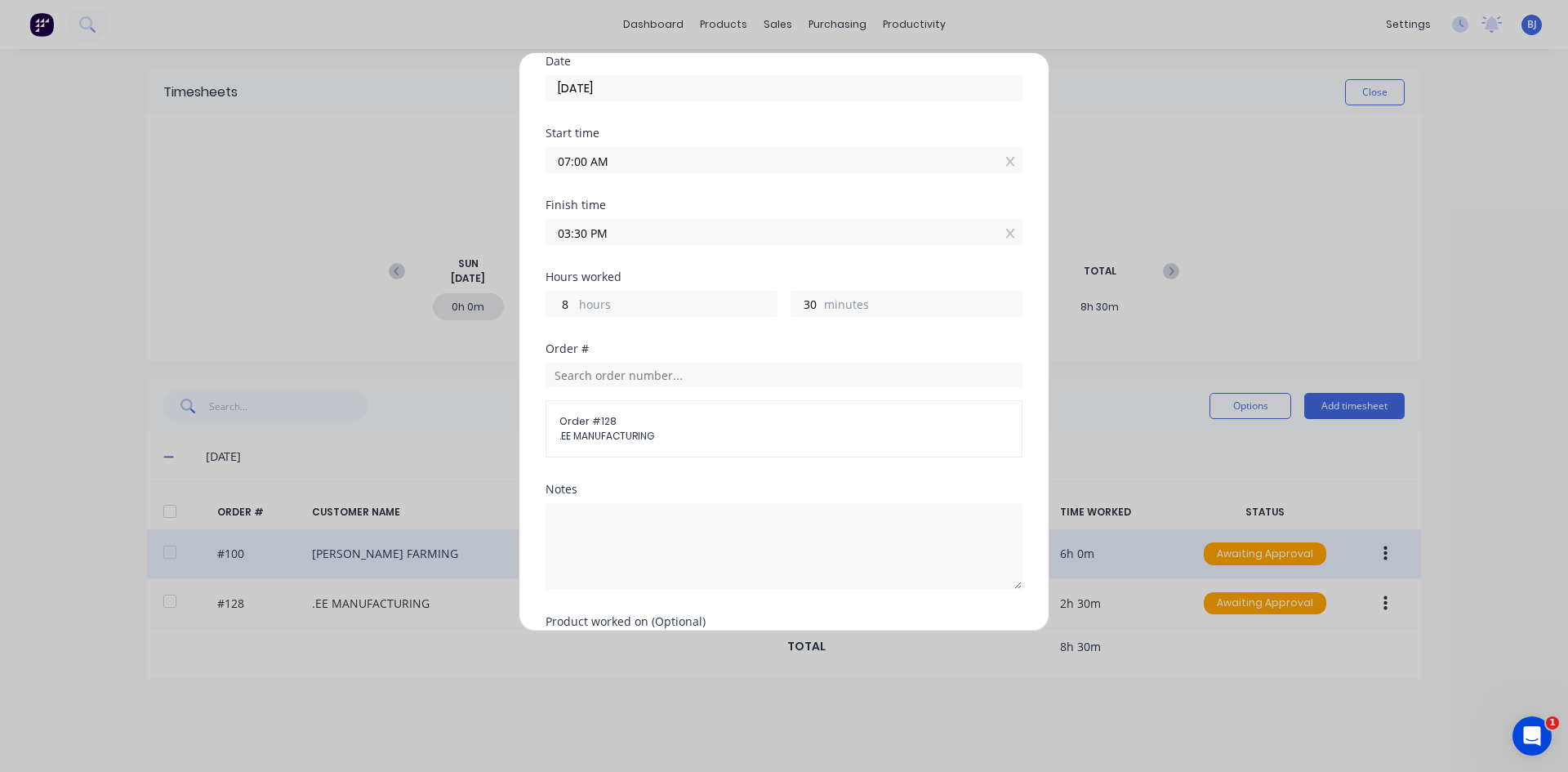
scroll to position [163, 0]
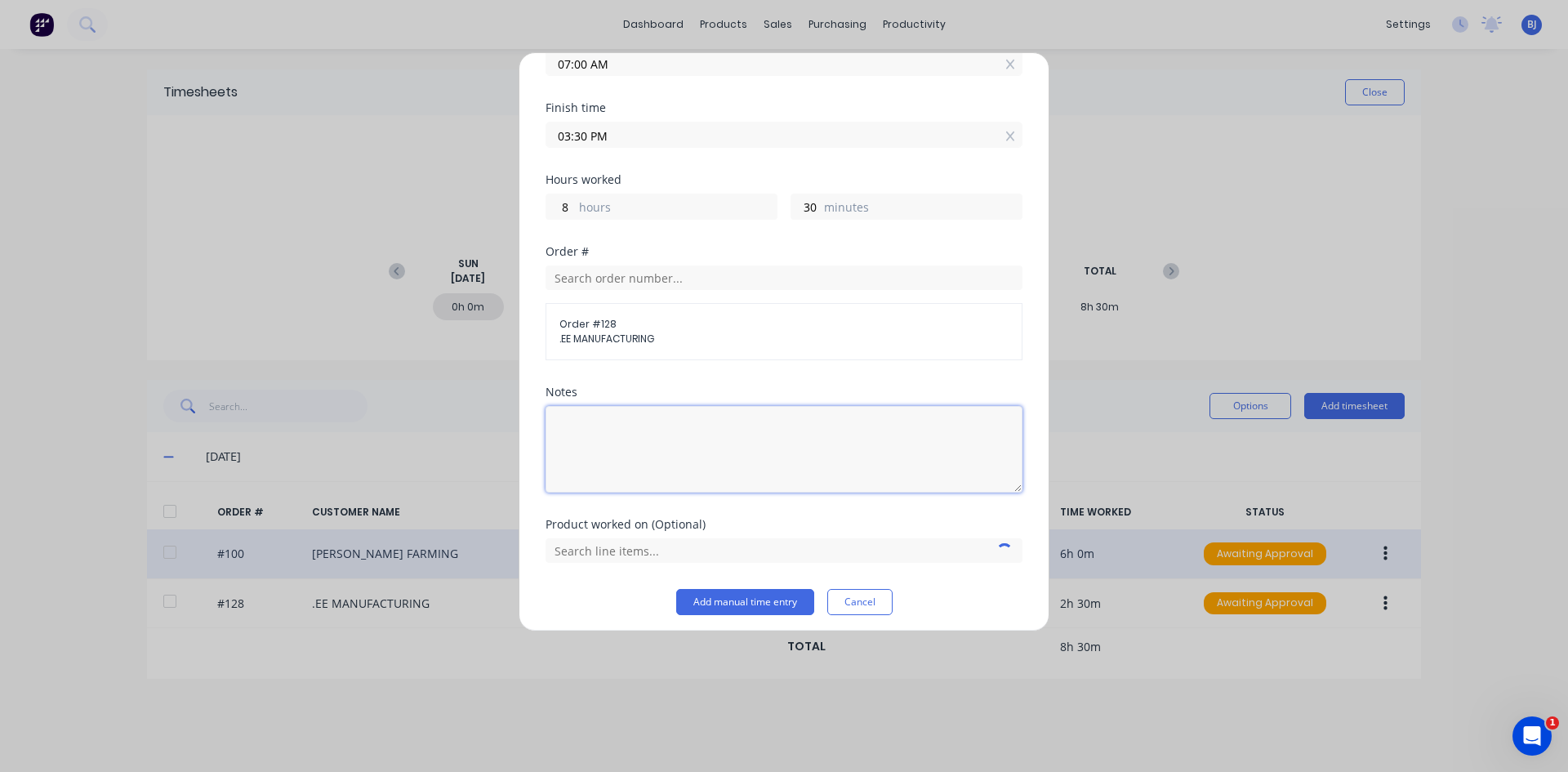
click at [621, 431] on textarea at bounding box center [784, 450] width 477 height 87
click at [693, 553] on input "text" at bounding box center [784, 550] width 477 height 24
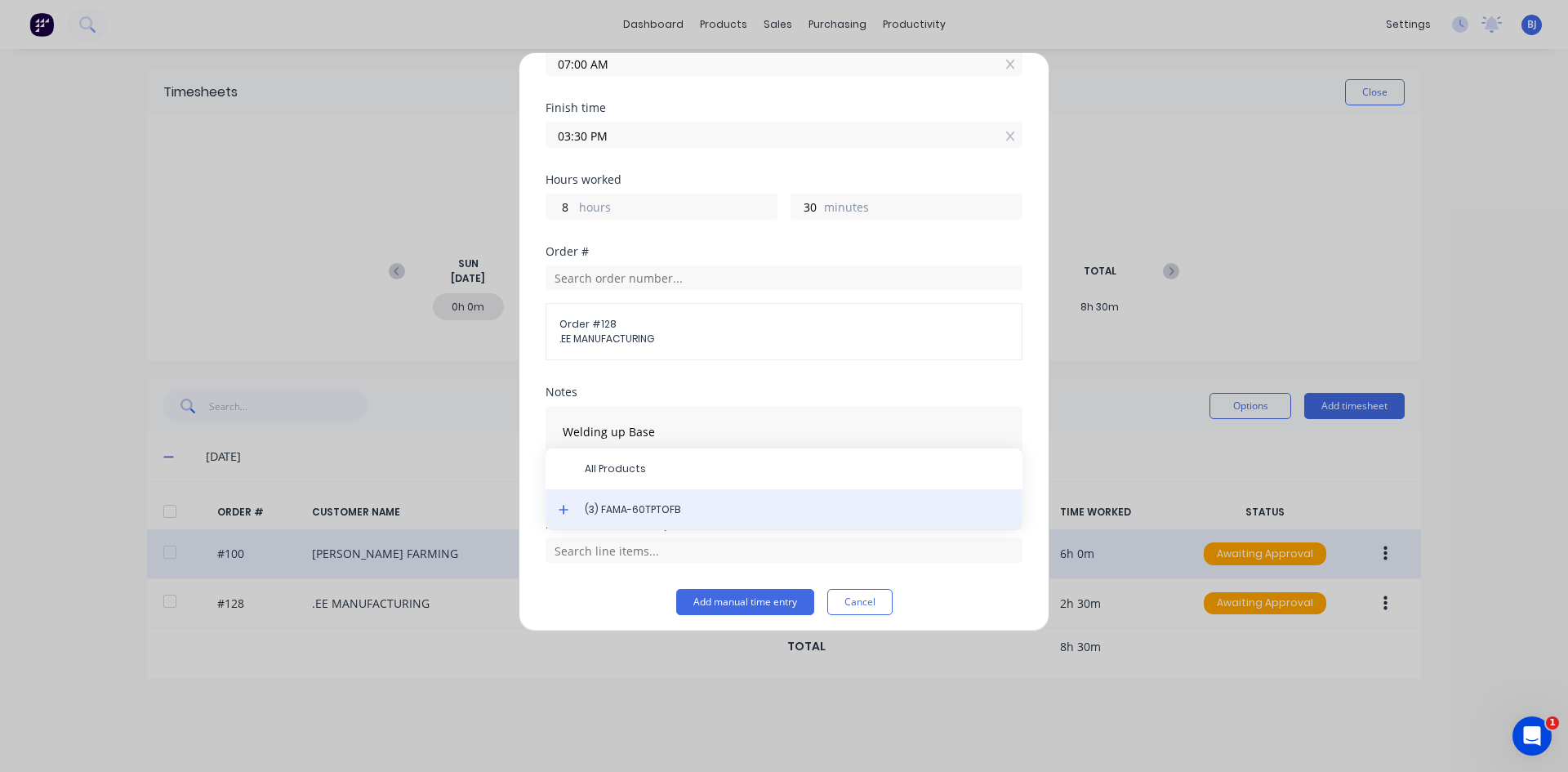
click at [672, 512] on span "(3) FAMA-60TPTOFB" at bounding box center [797, 509] width 425 height 14
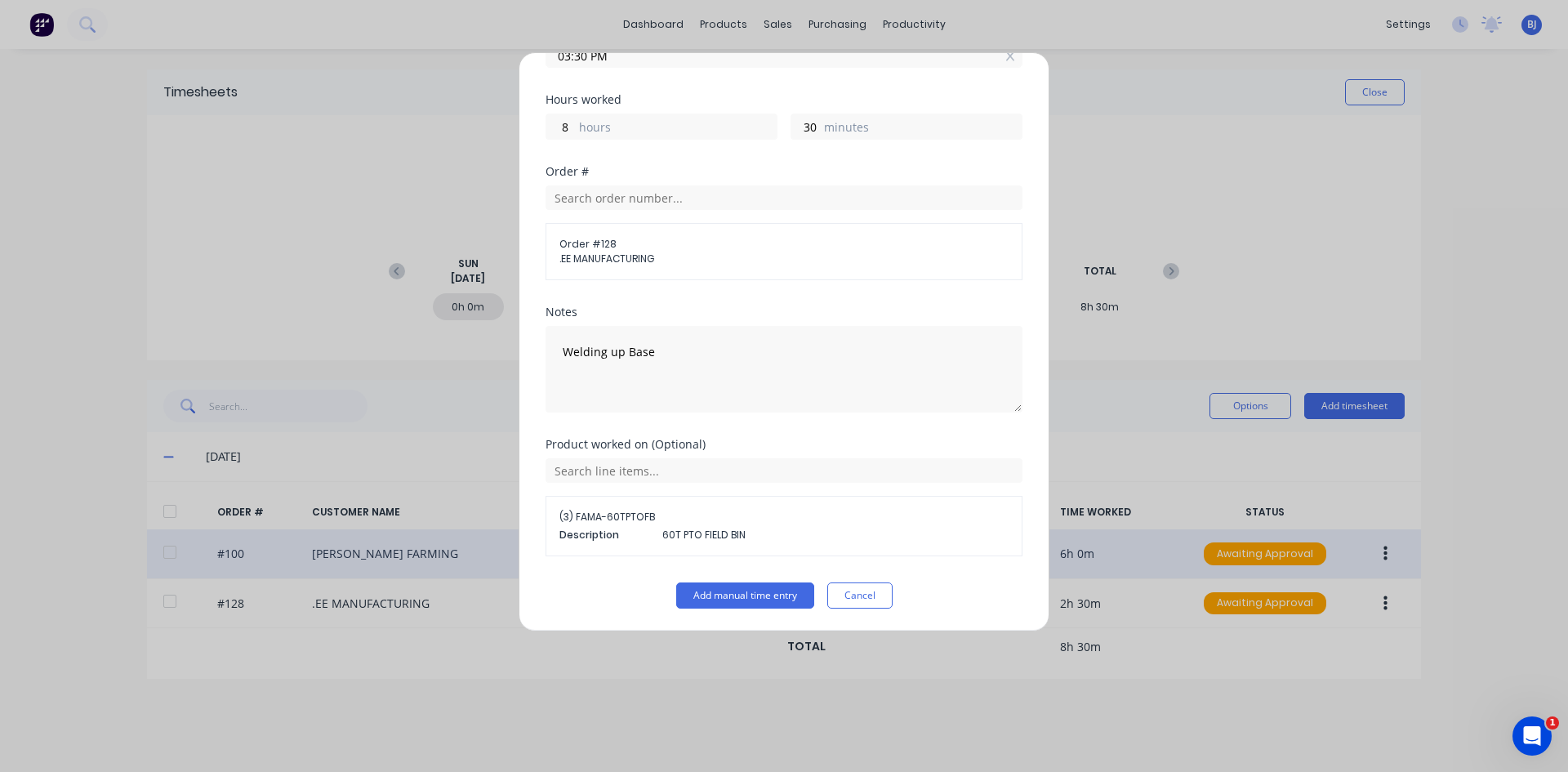
scroll to position [244, 0]
click at [705, 593] on button "Add manual time entry" at bounding box center [745, 594] width 138 height 26
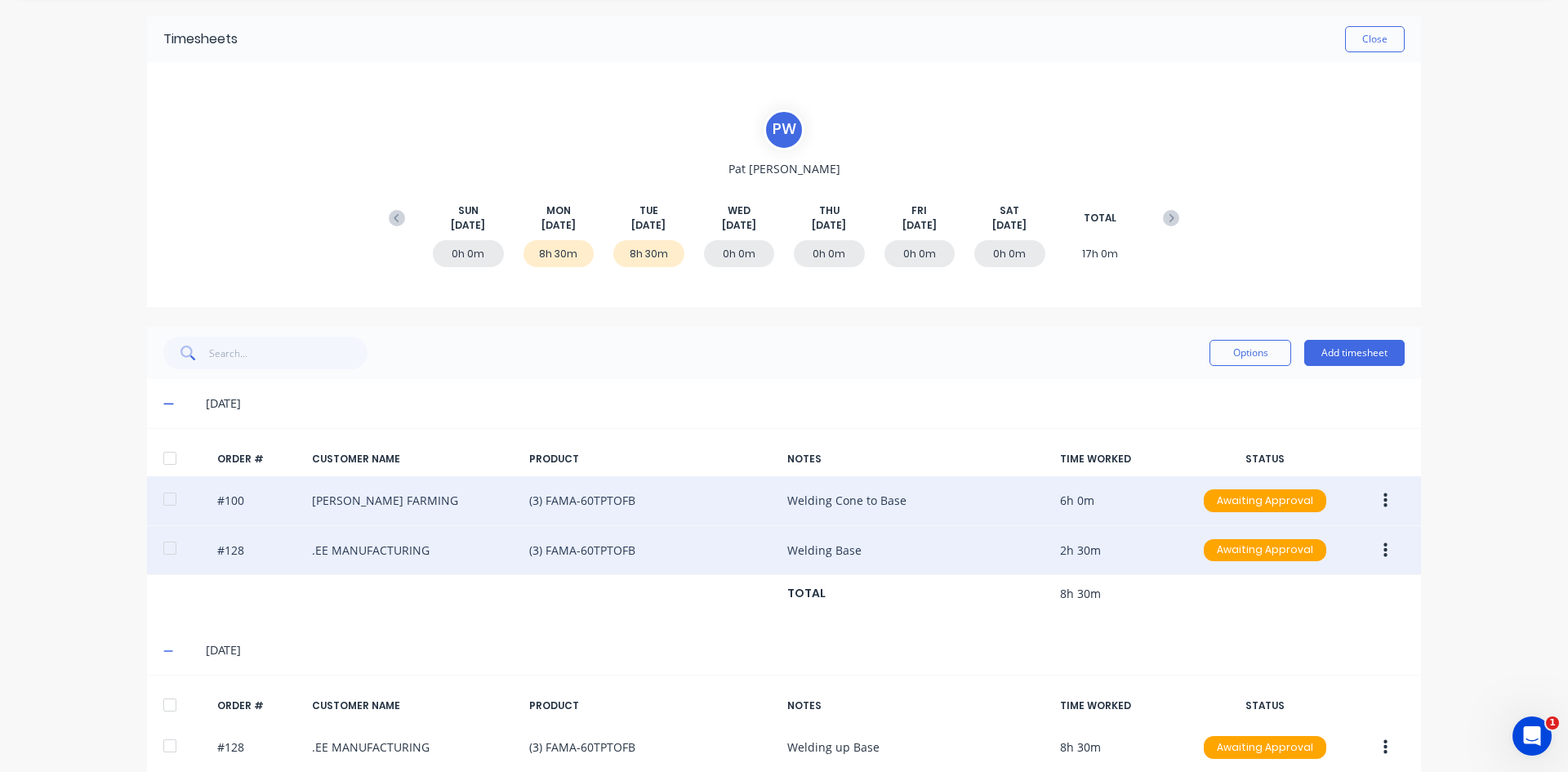
scroll to position [124, 0]
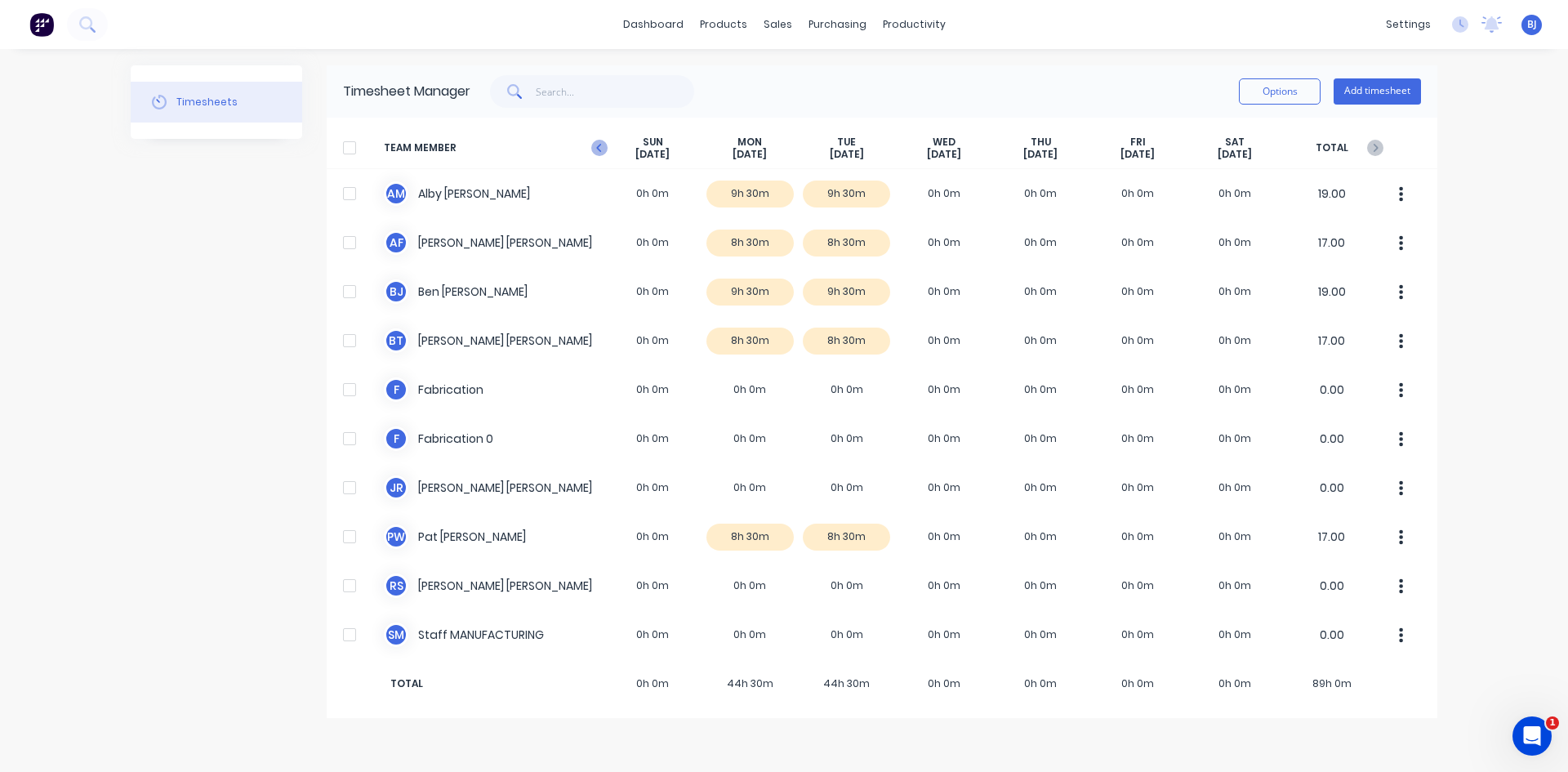
click at [596, 146] on icon at bounding box center [599, 148] width 16 height 16
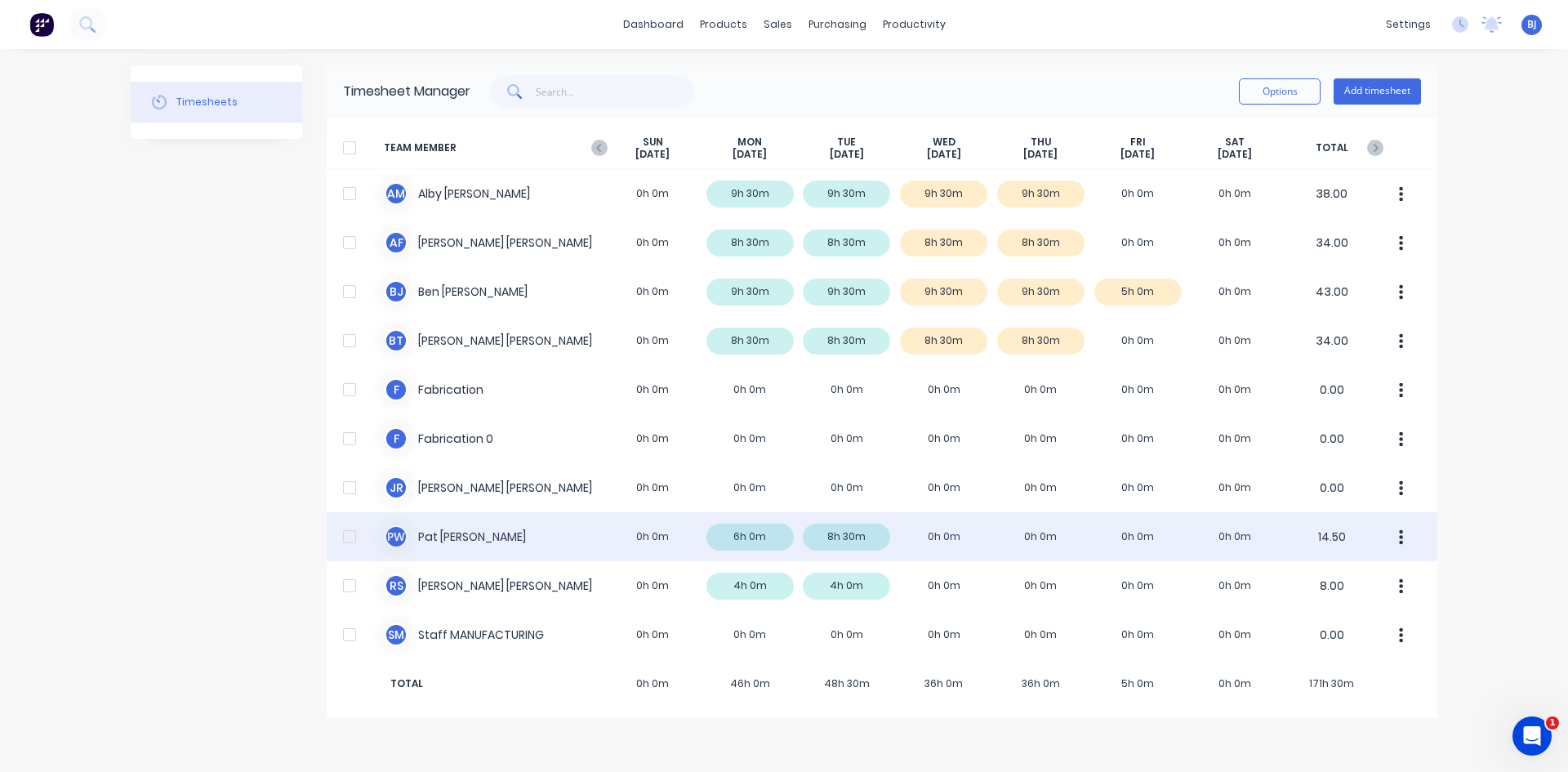
click at [473, 542] on div "P W [PERSON_NAME] 0h 0m 6h 0m 8h 30m 0h 0m 0h 0m 0h 0m 0h 0m 14.50" at bounding box center [881, 537] width 1111 height 49
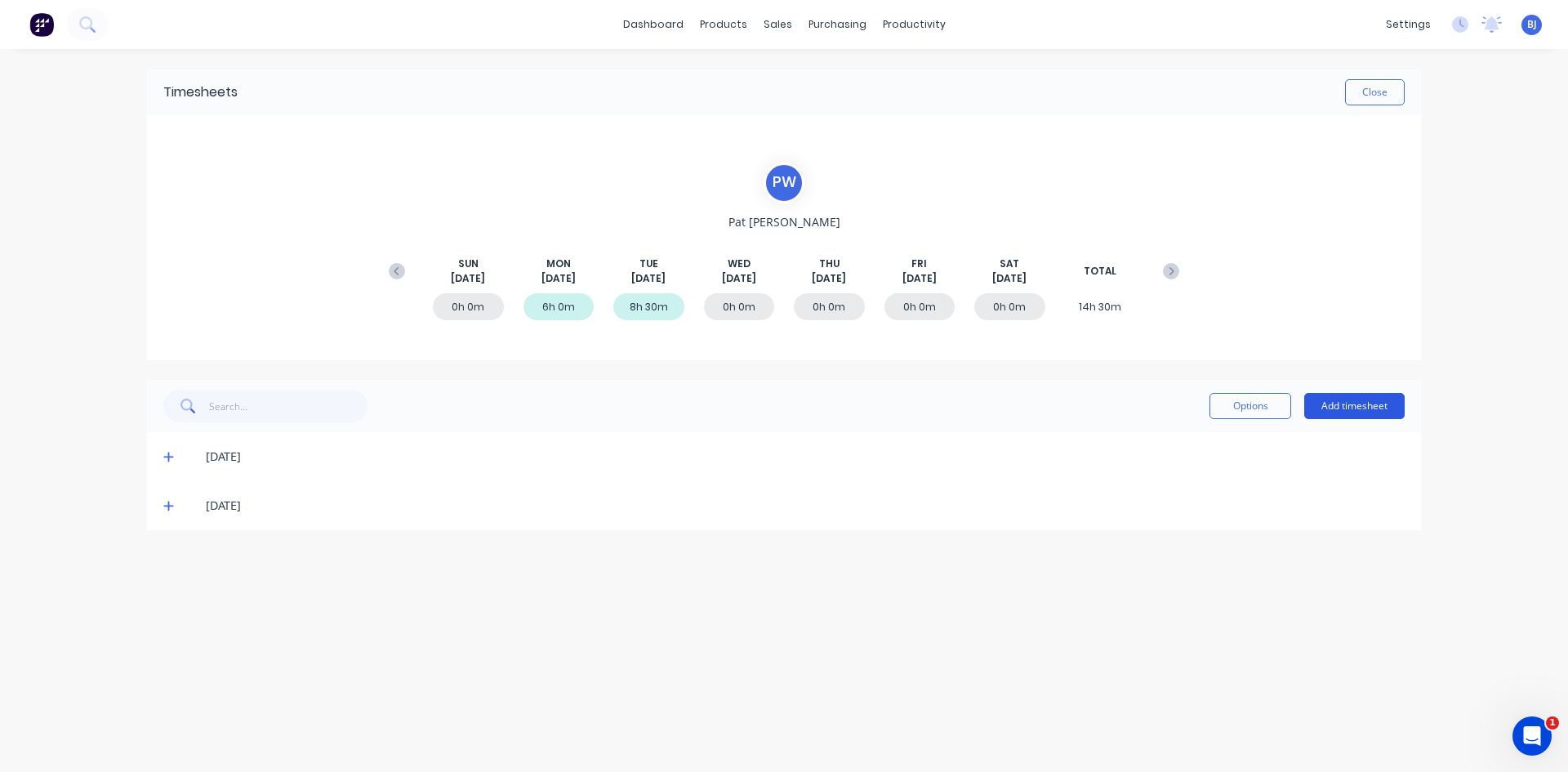
click at [1253, 400] on button "Add timesheet" at bounding box center [1354, 405] width 100 height 26
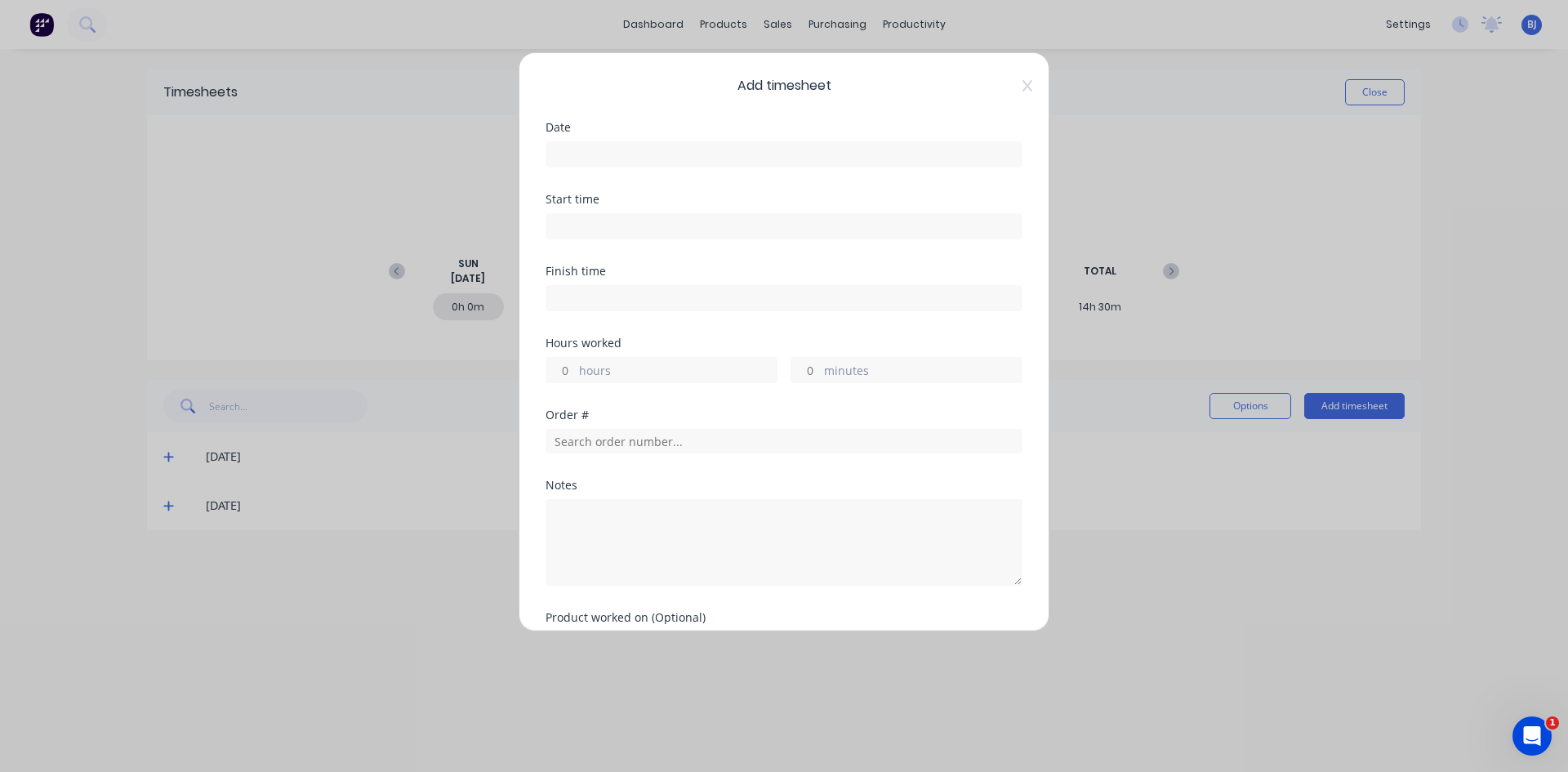
click at [580, 156] on input at bounding box center [784, 153] width 476 height 24
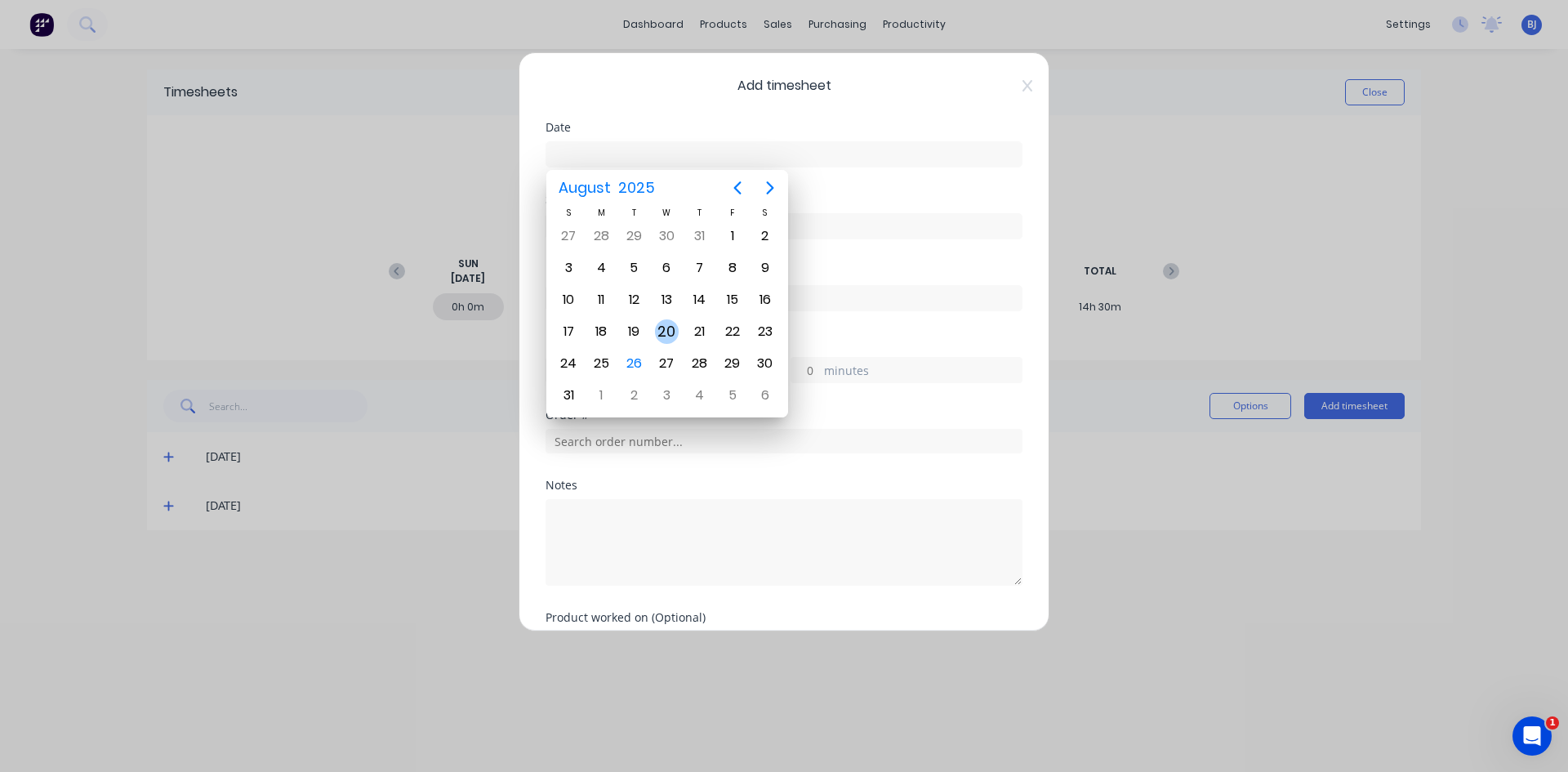
click at [672, 331] on div "20" at bounding box center [667, 331] width 24 height 24
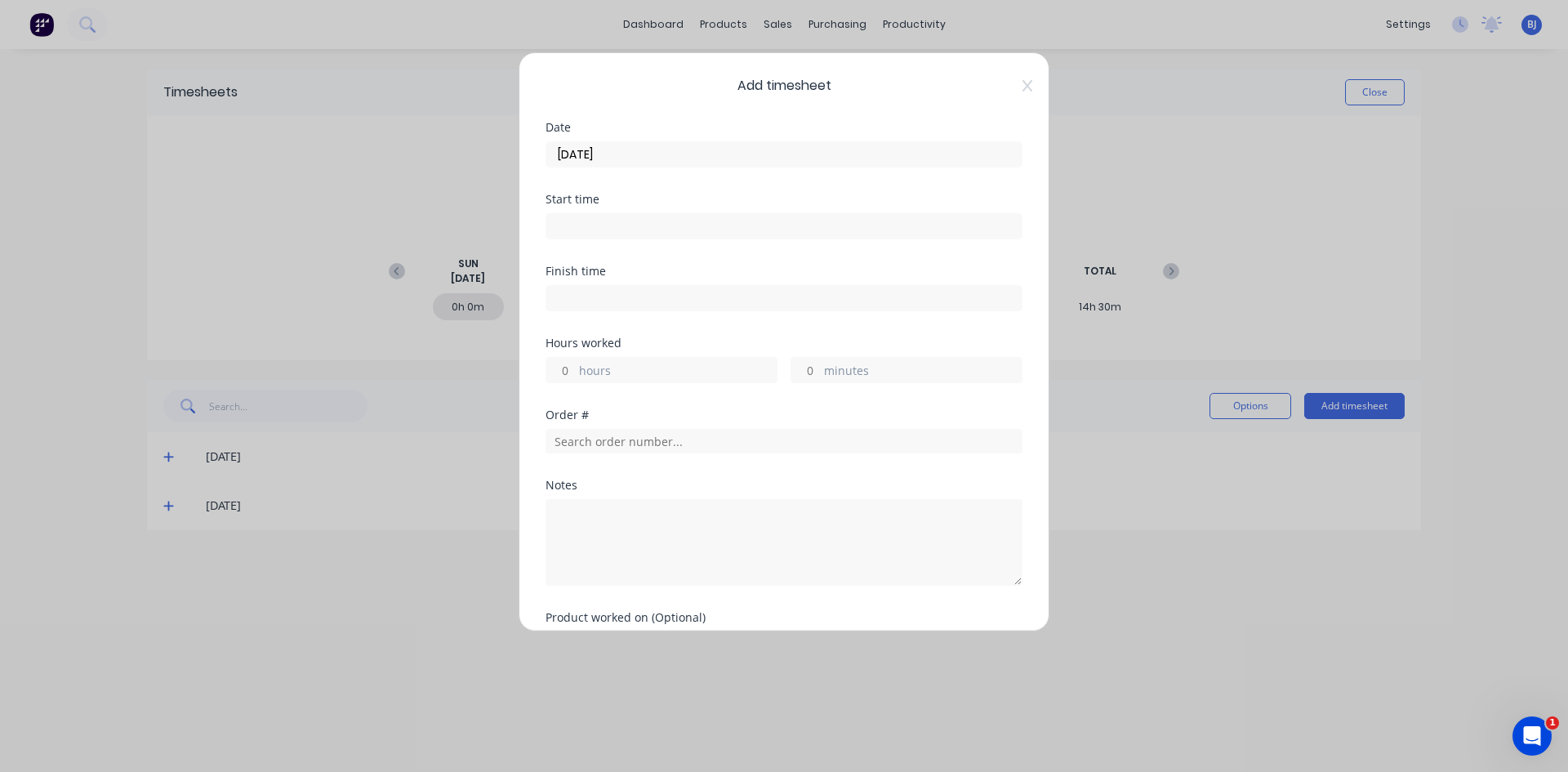
click at [573, 221] on input at bounding box center [784, 226] width 476 height 24
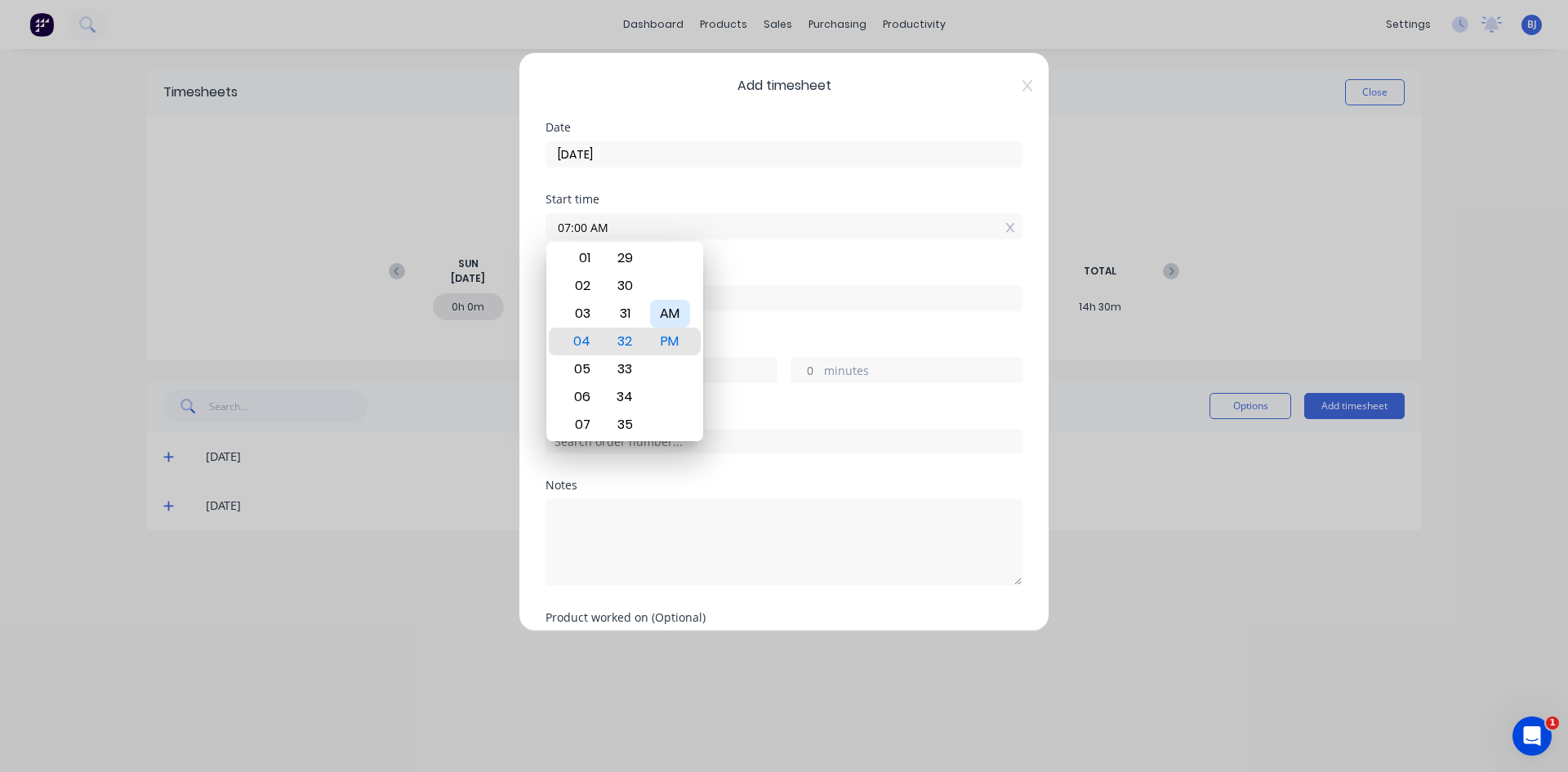
click at [672, 316] on div "AM" at bounding box center [670, 314] width 40 height 28
click at [725, 268] on div "Finish time" at bounding box center [784, 271] width 477 height 12
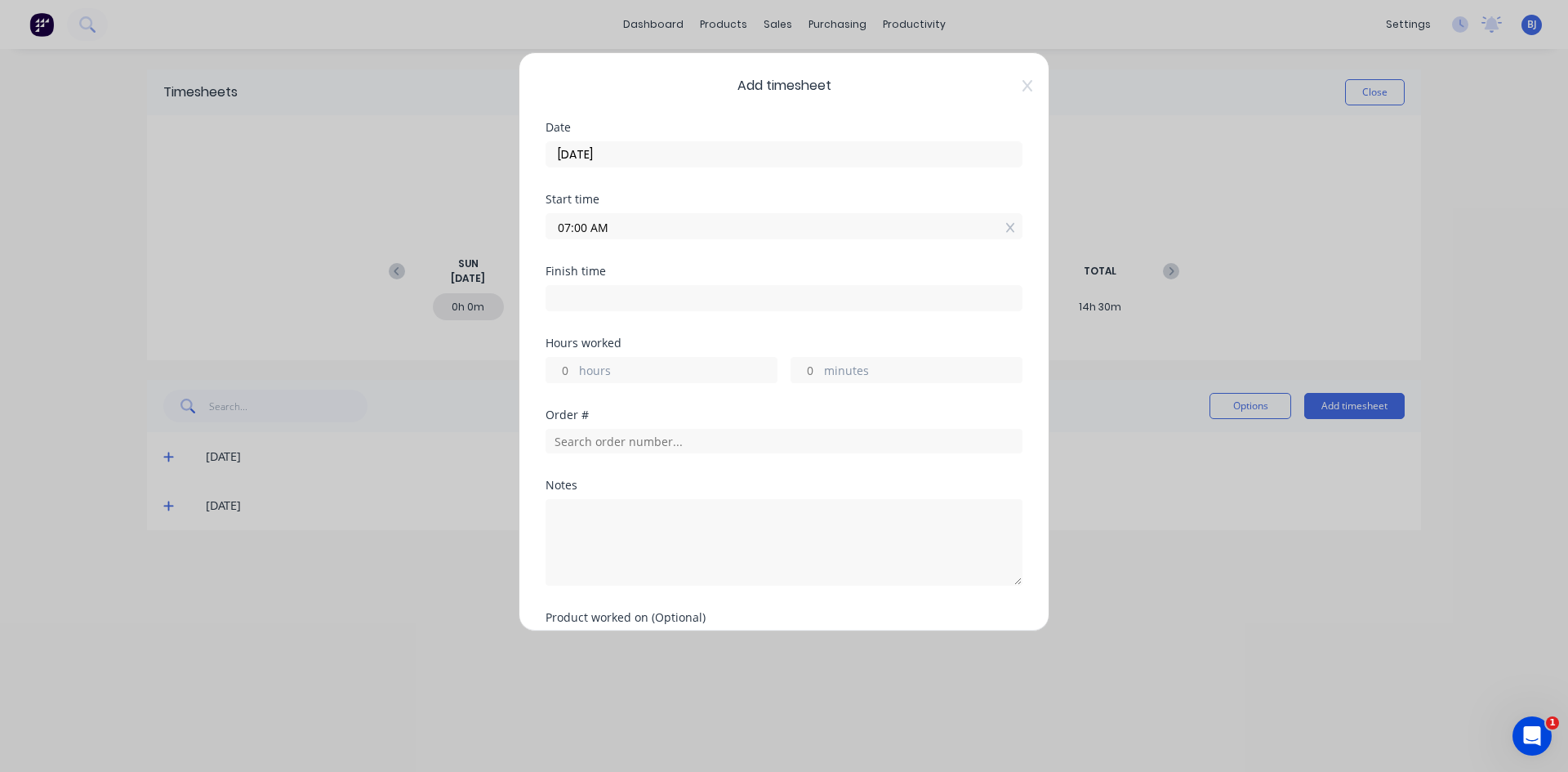
click at [565, 292] on input at bounding box center [784, 297] width 476 height 24
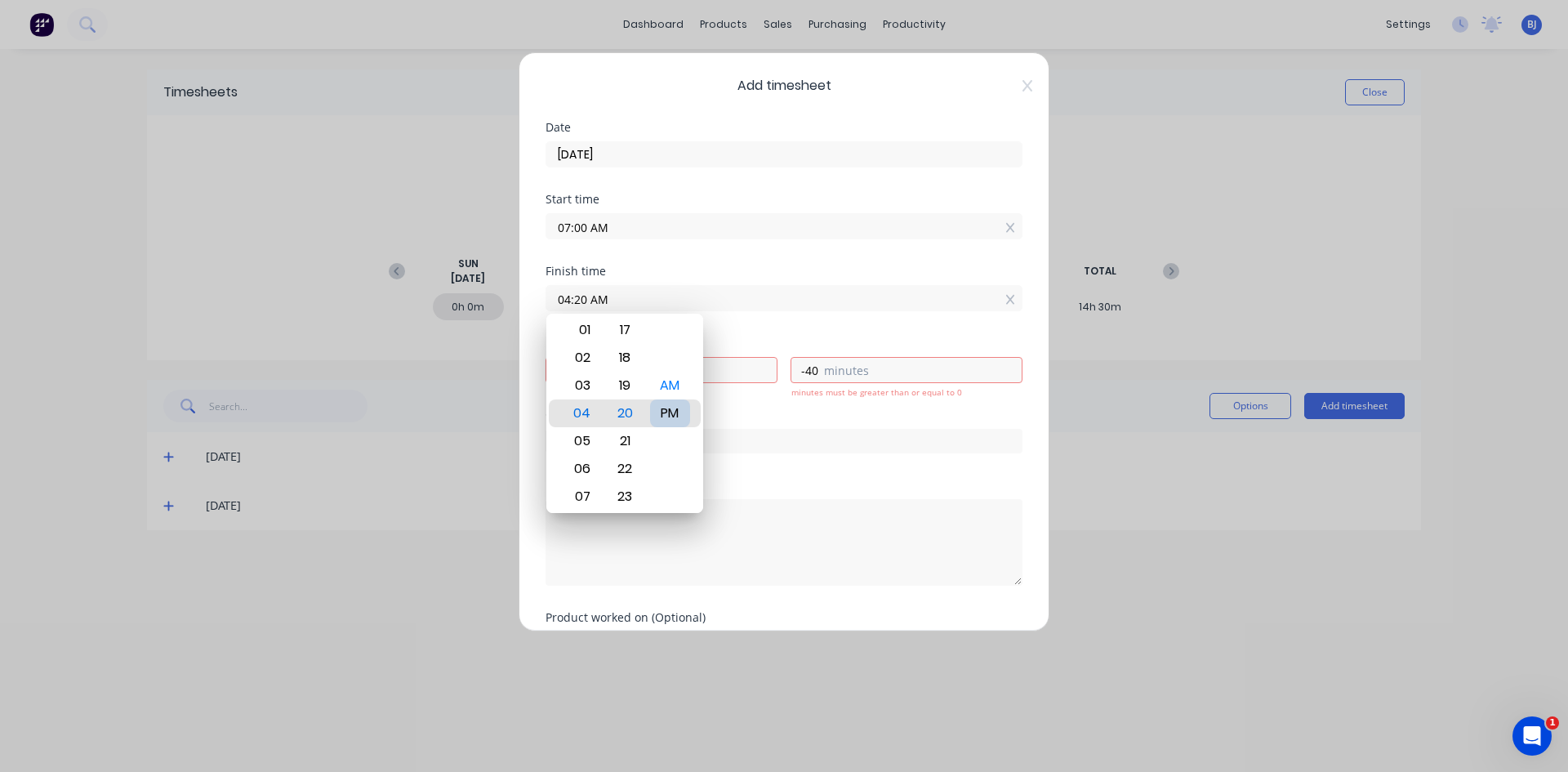
click at [675, 416] on div "PM" at bounding box center [670, 413] width 40 height 28
click at [740, 332] on div "Finish time 04:20 PM" at bounding box center [784, 301] width 477 height 71
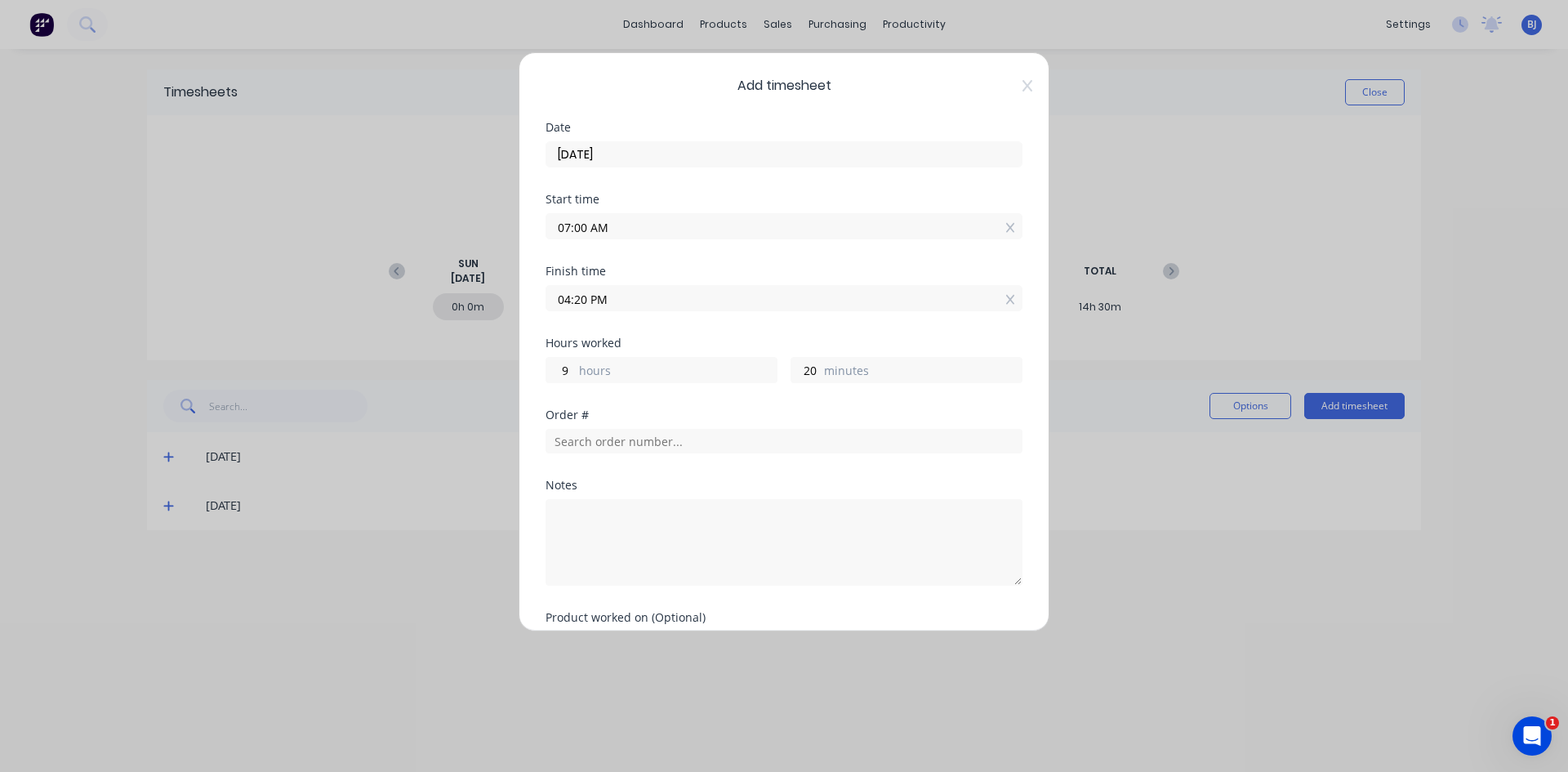
drag, startPoint x: 610, startPoint y: 300, endPoint x: 485, endPoint y: 293, distance: 125.2
click at [485, 293] on div "Add timesheet Date [DATE] Start time 07:00 AM Finish time 04:20 PM Hours worked…" at bounding box center [784, 386] width 1568 height 772
click at [699, 296] on input "3.50" at bounding box center [784, 297] width 476 height 24
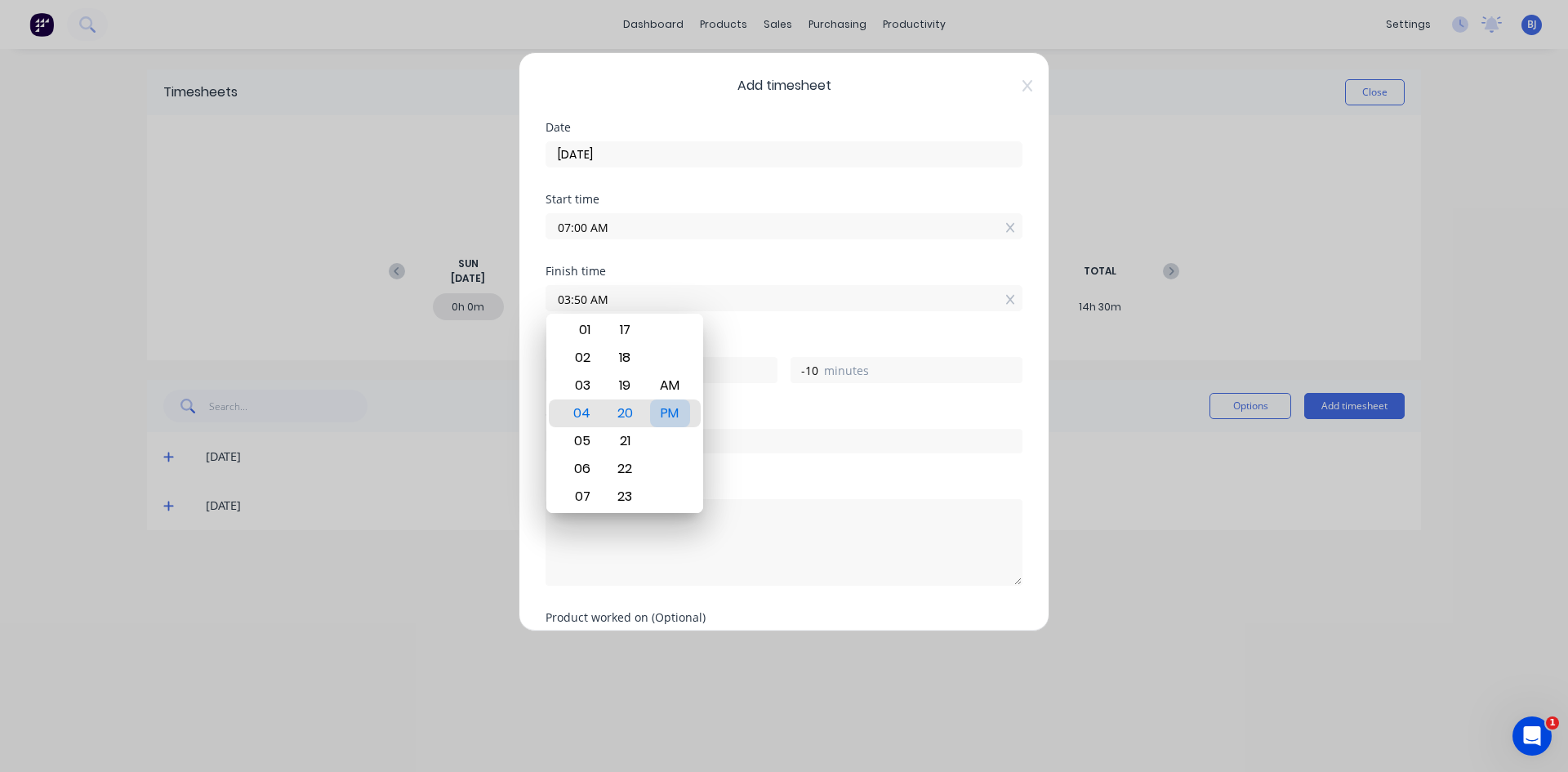
click at [677, 417] on div "PM" at bounding box center [670, 413] width 40 height 28
click at [719, 328] on div "Finish time 03:50 PM" at bounding box center [784, 301] width 477 height 71
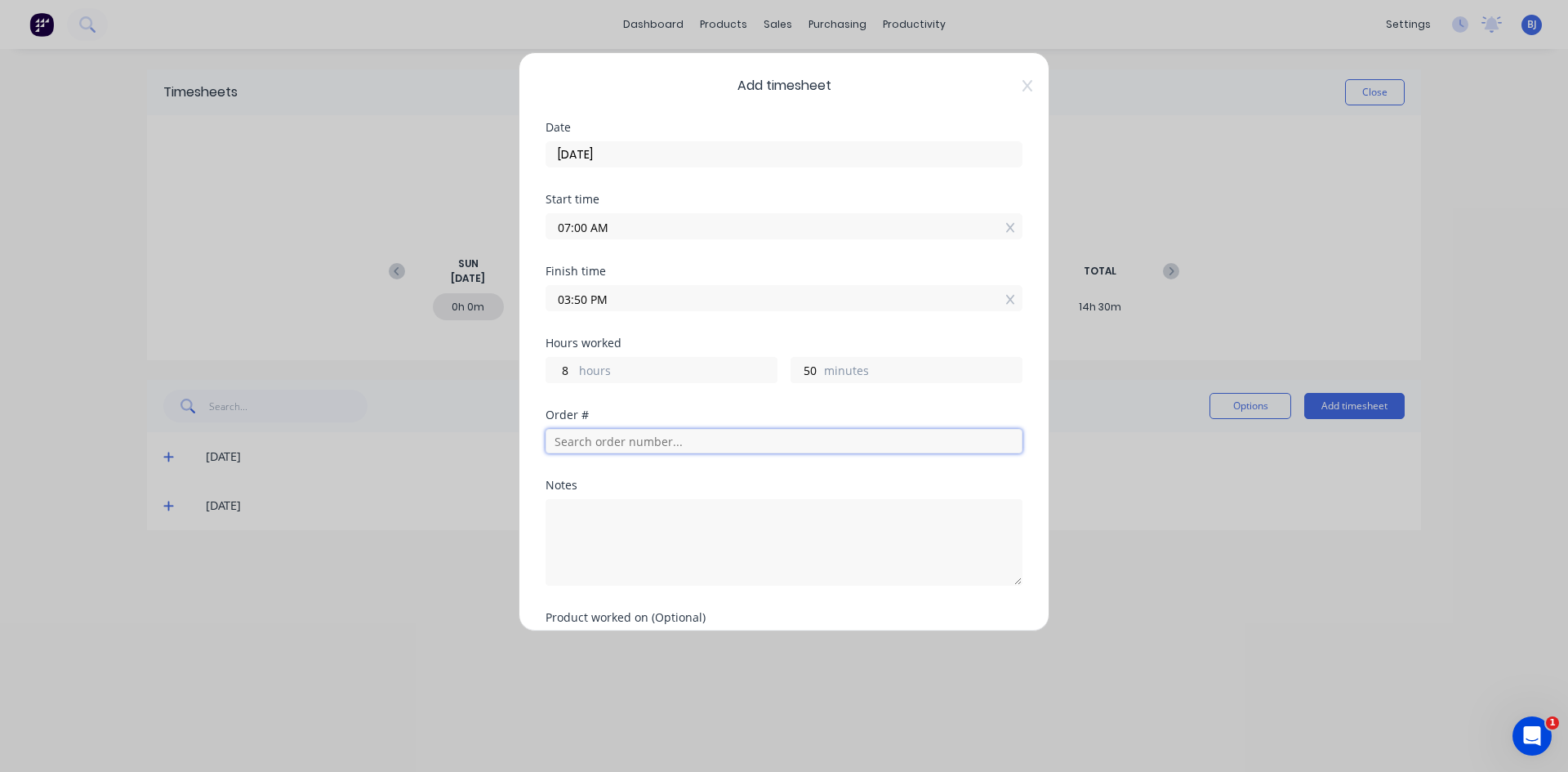
click at [577, 438] on input "text" at bounding box center [784, 440] width 477 height 24
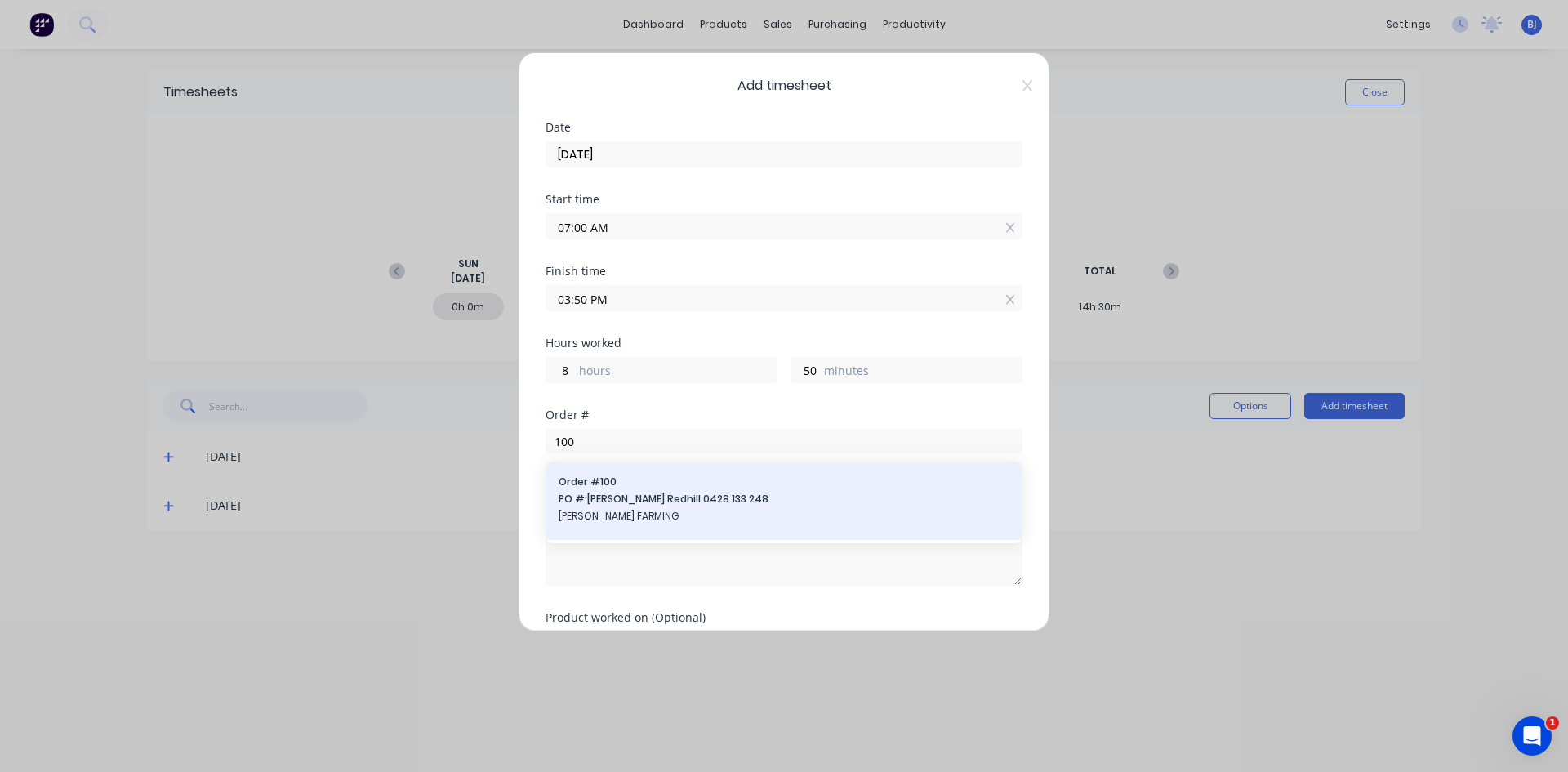
click at [587, 477] on span "Order # 100" at bounding box center [784, 482] width 451 height 14
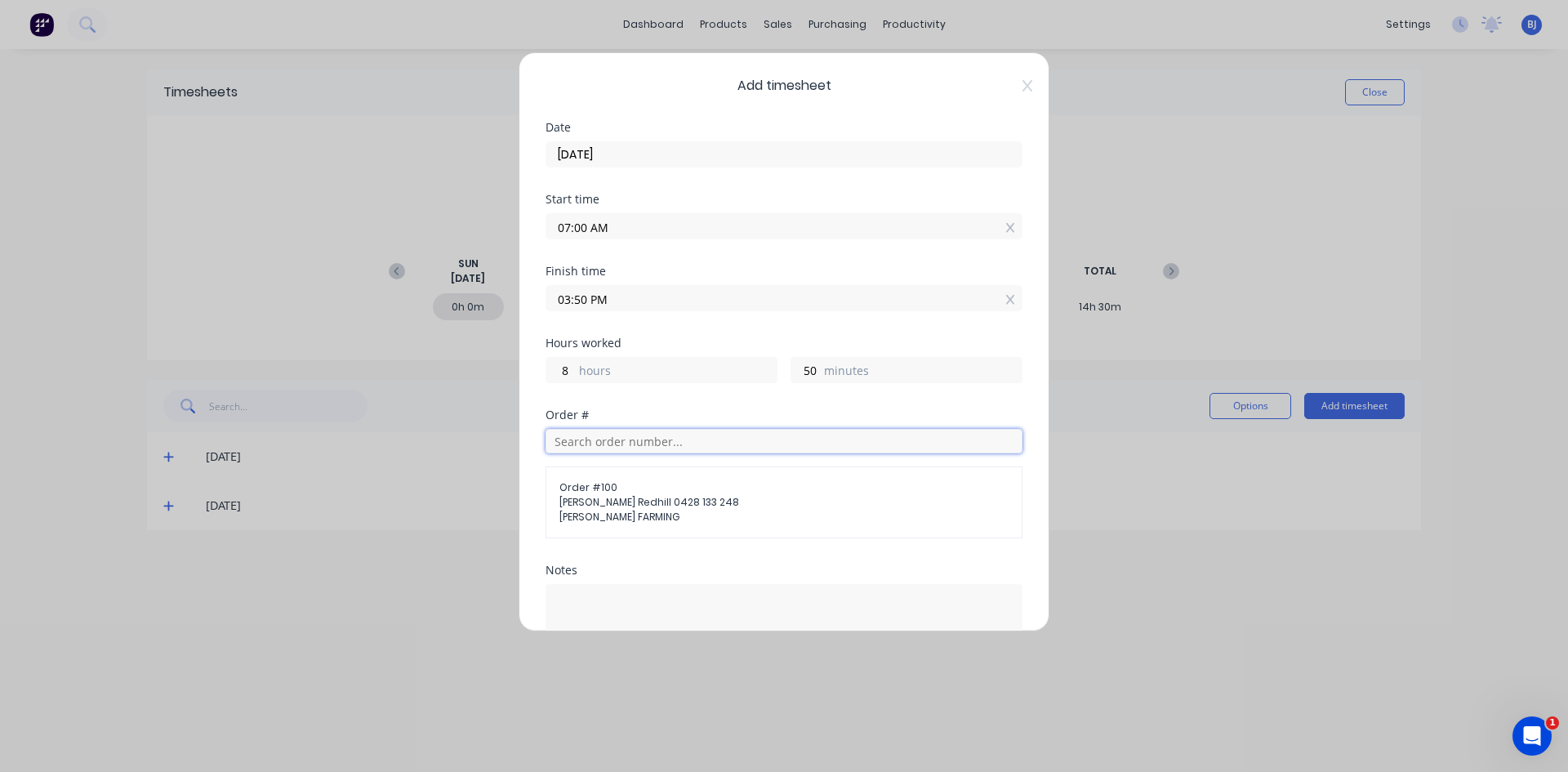
click at [589, 444] on input "text" at bounding box center [784, 440] width 477 height 24
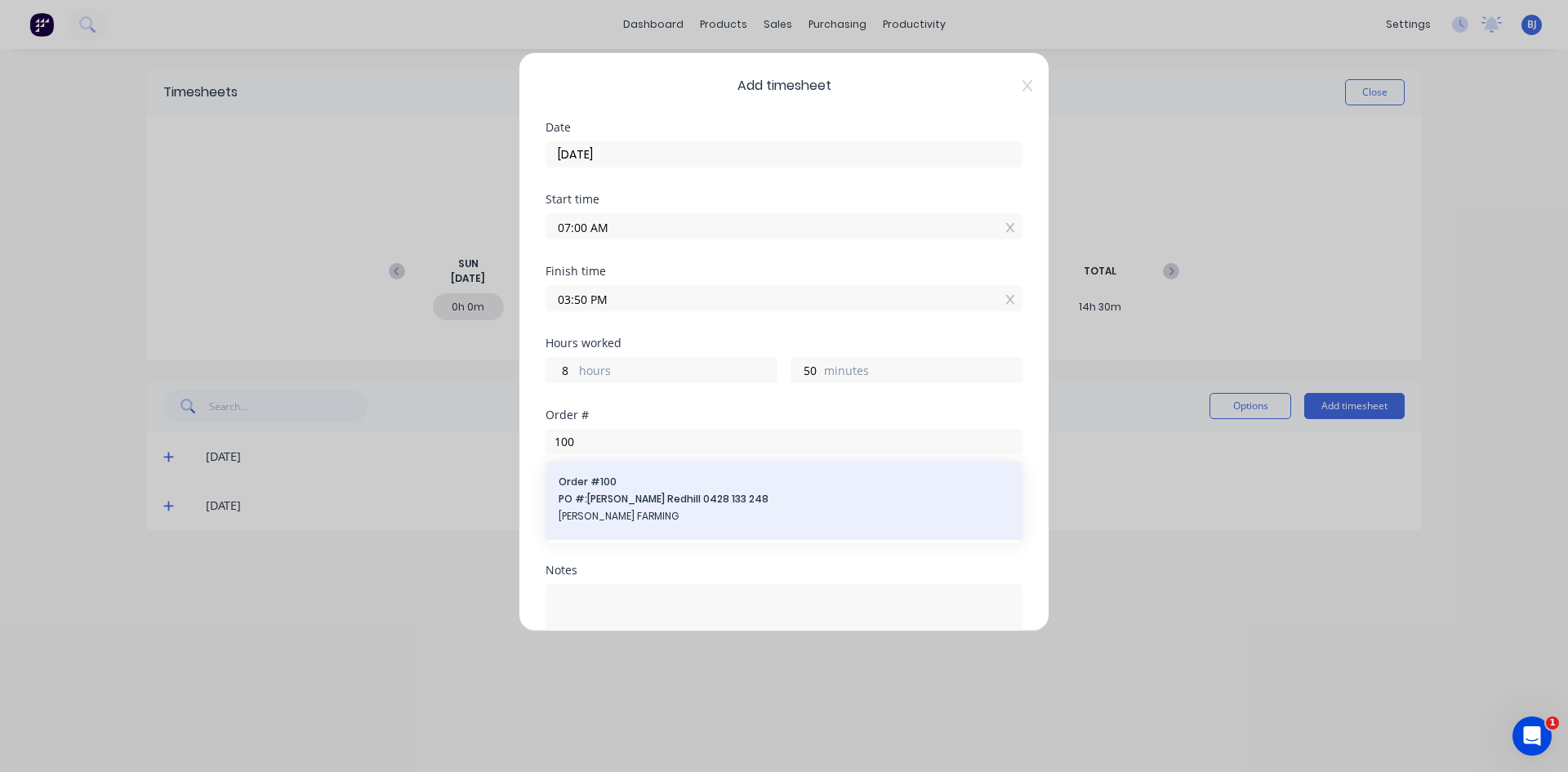
click at [593, 486] on span "Order # 100" at bounding box center [784, 482] width 451 height 14
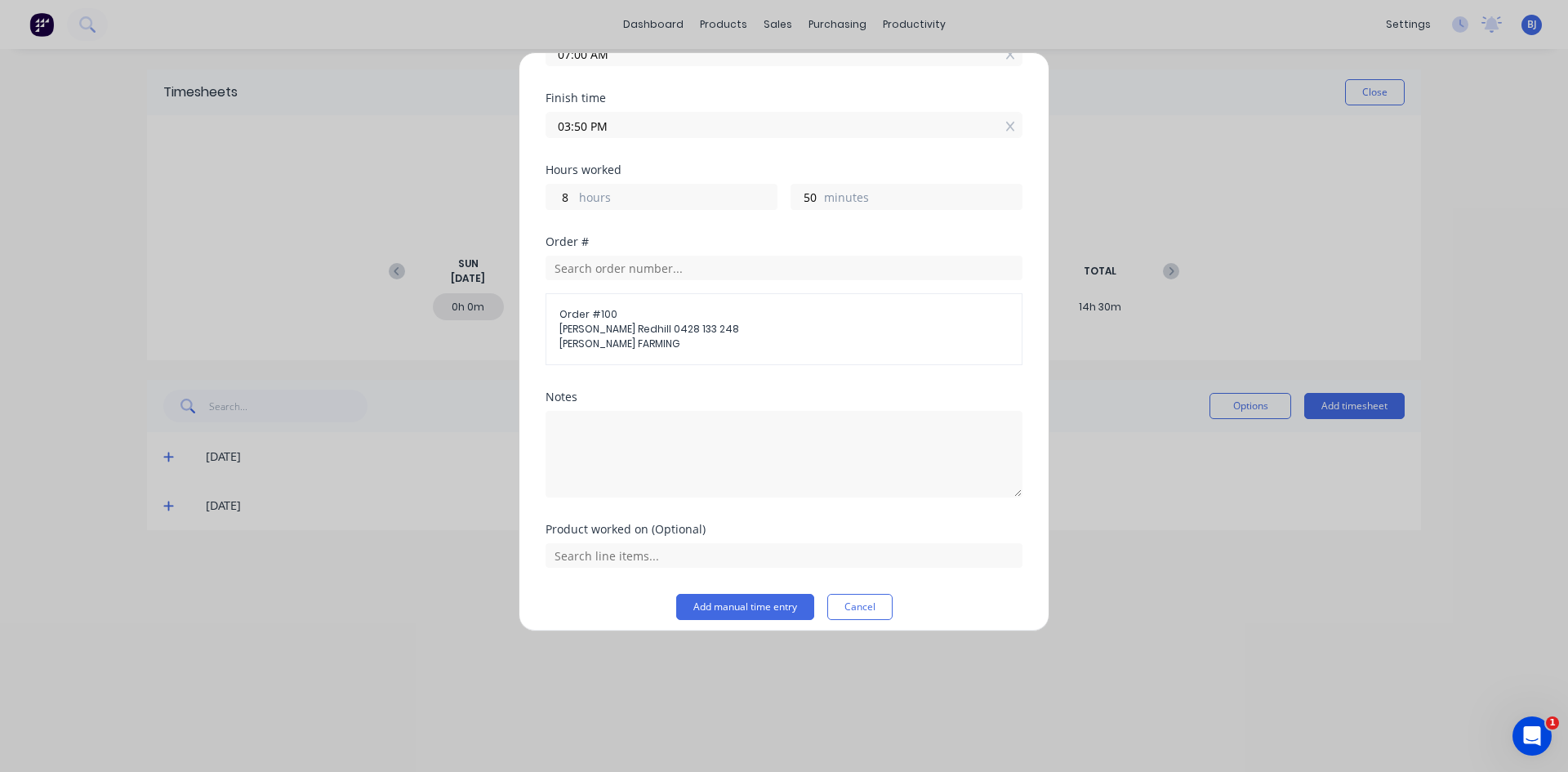
scroll to position [185, 0]
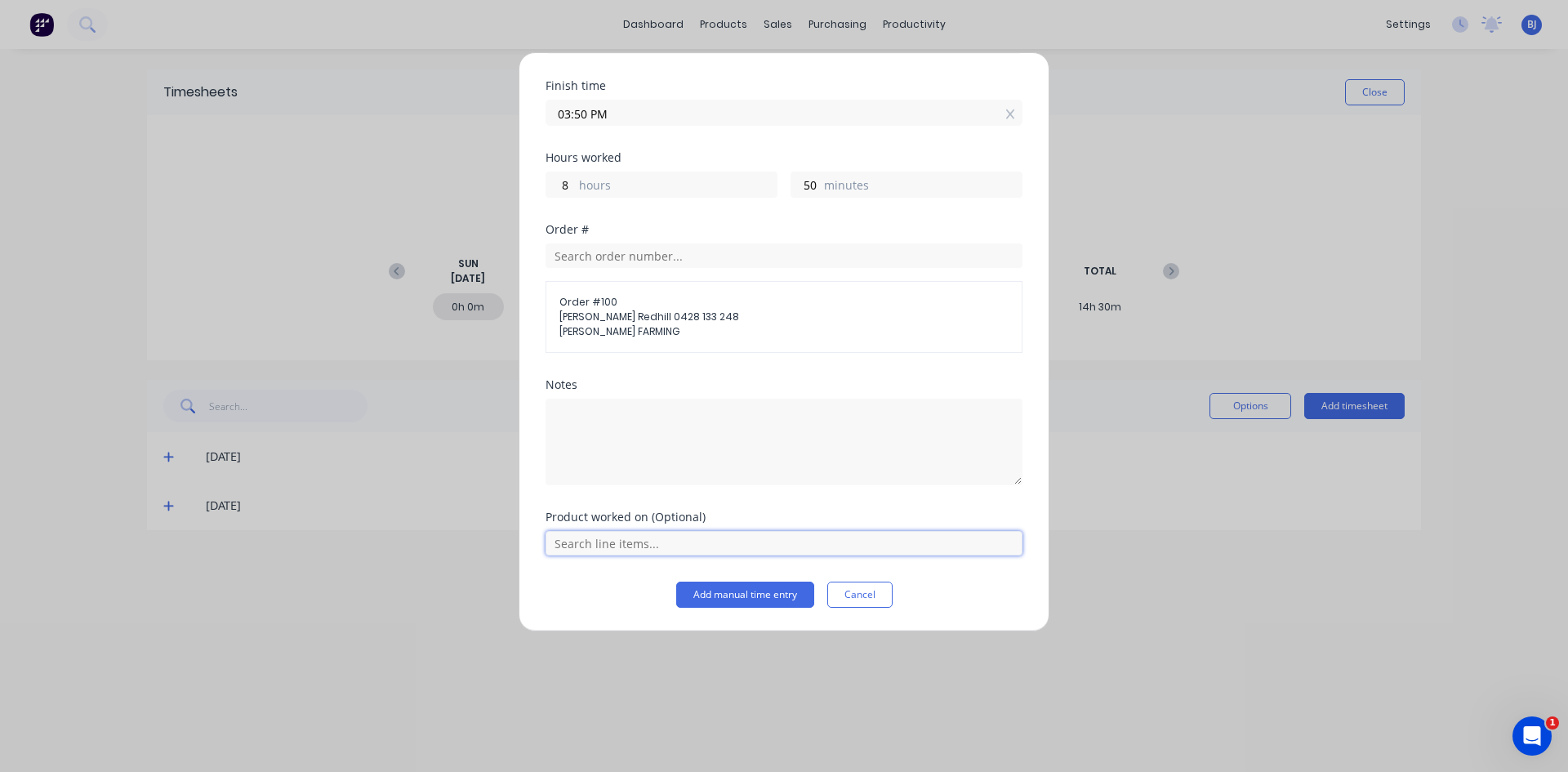
click at [597, 538] on input "text" at bounding box center [784, 542] width 477 height 24
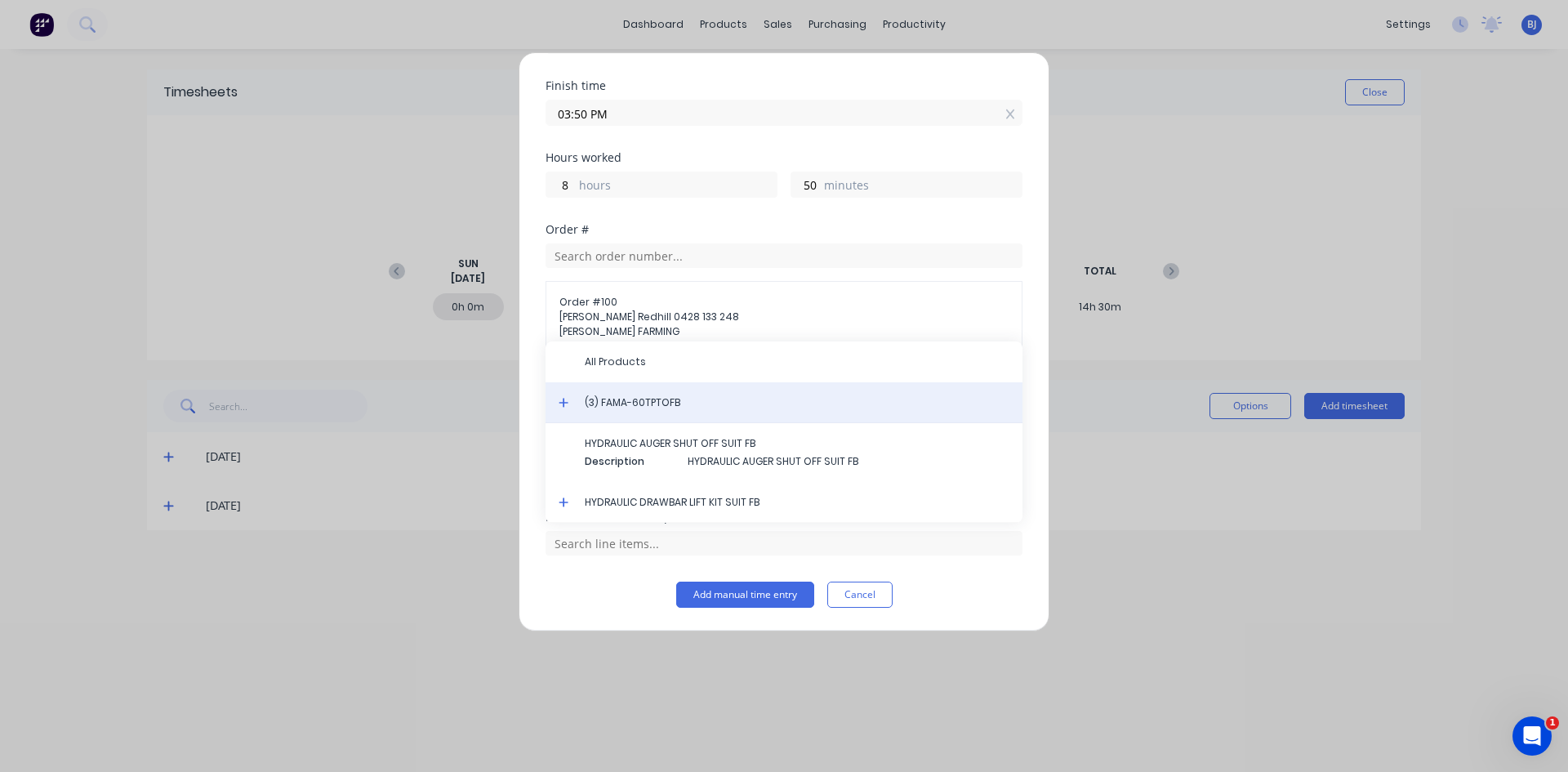
click at [617, 407] on span "(3) FAMA-60TPTOFB" at bounding box center [797, 402] width 425 height 14
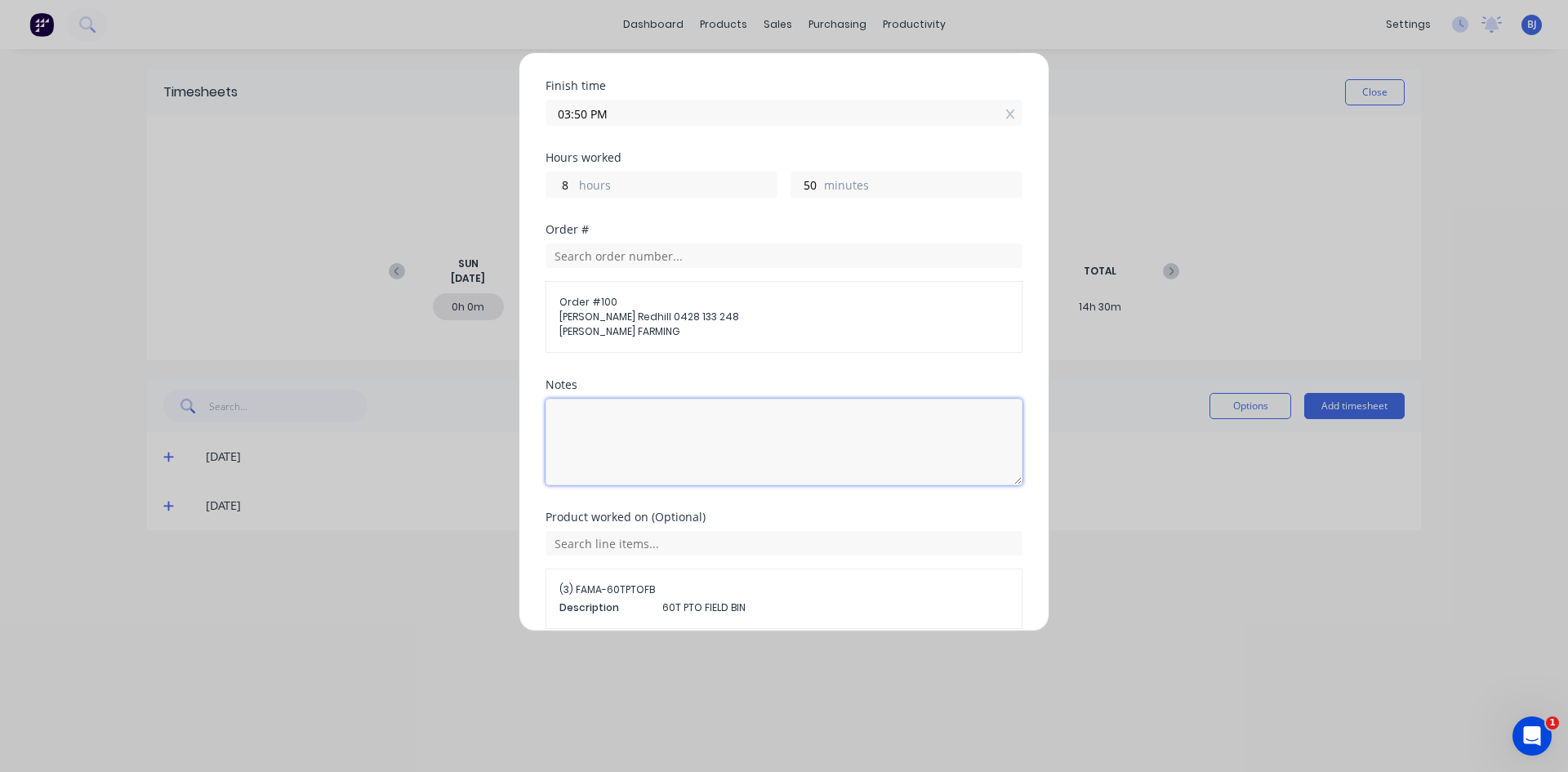
click at [605, 412] on textarea at bounding box center [784, 442] width 477 height 87
drag, startPoint x: 605, startPoint y: 412, endPoint x: 586, endPoint y: 427, distance: 24.2
click at [586, 427] on textarea "Bs" at bounding box center [784, 442] width 477 height 87
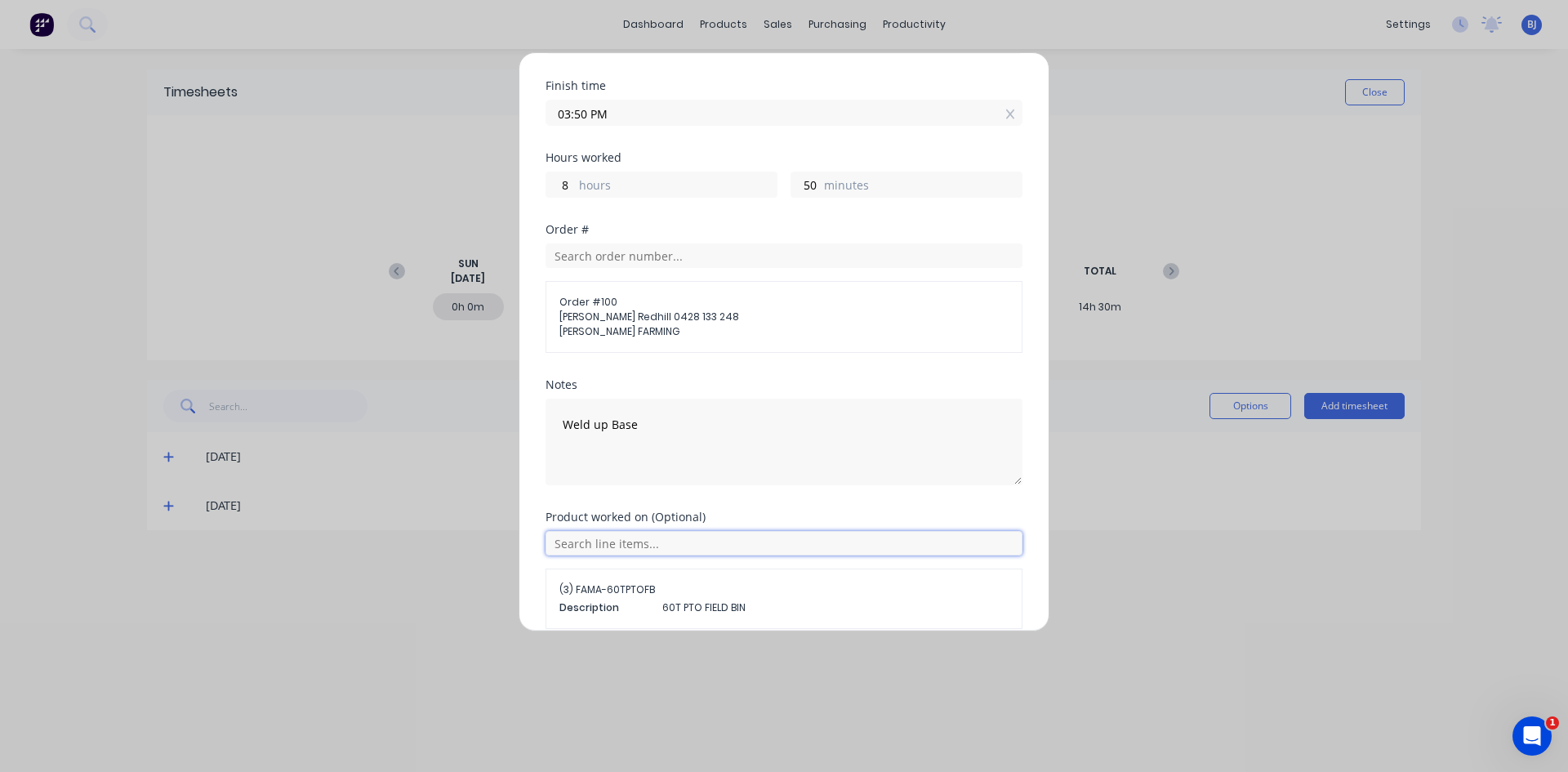
click at [654, 544] on input "text" at bounding box center [784, 542] width 477 height 24
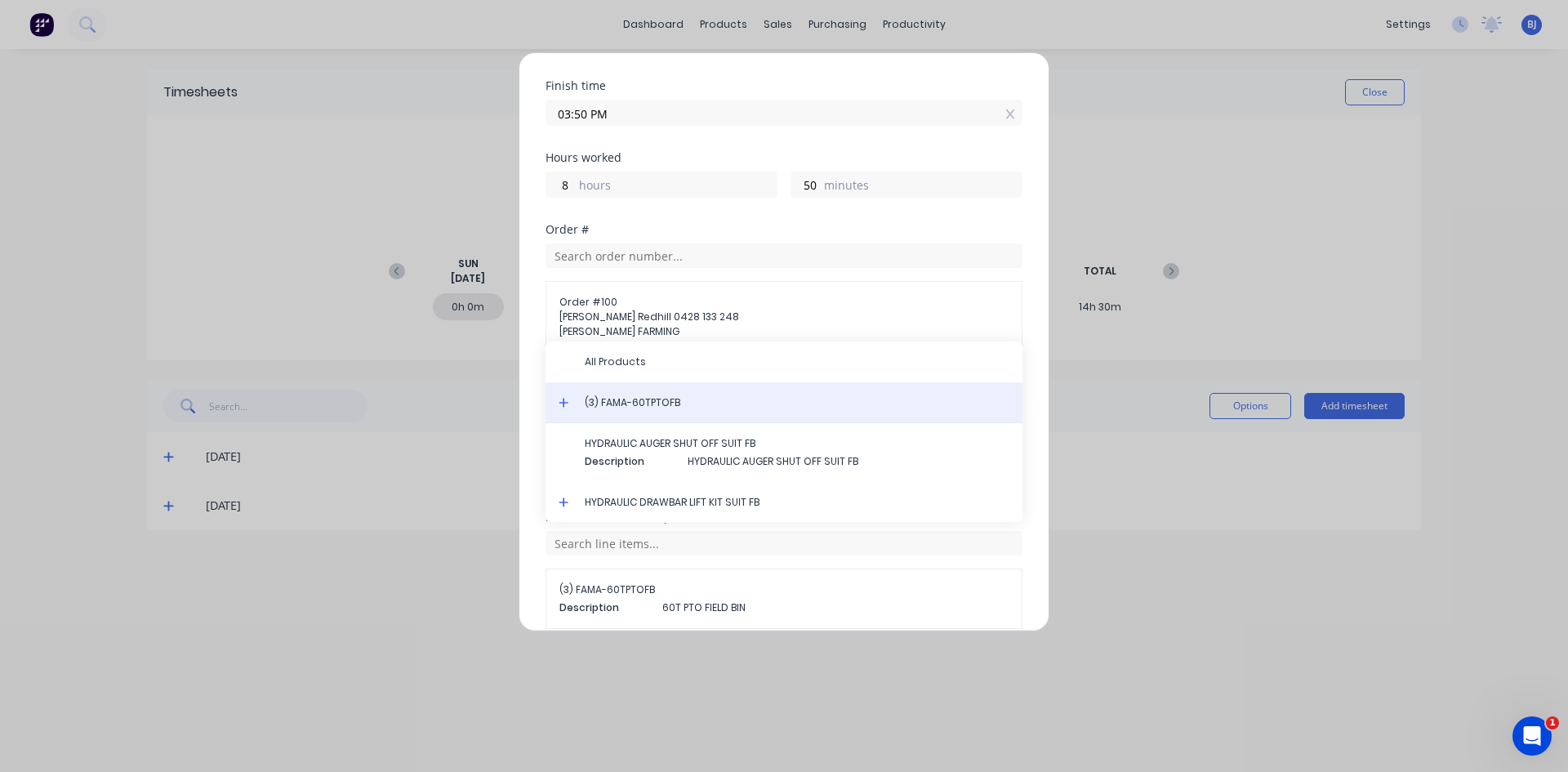
click at [640, 406] on span "(3) FAMA-60TPTOFB" at bounding box center [797, 402] width 425 height 14
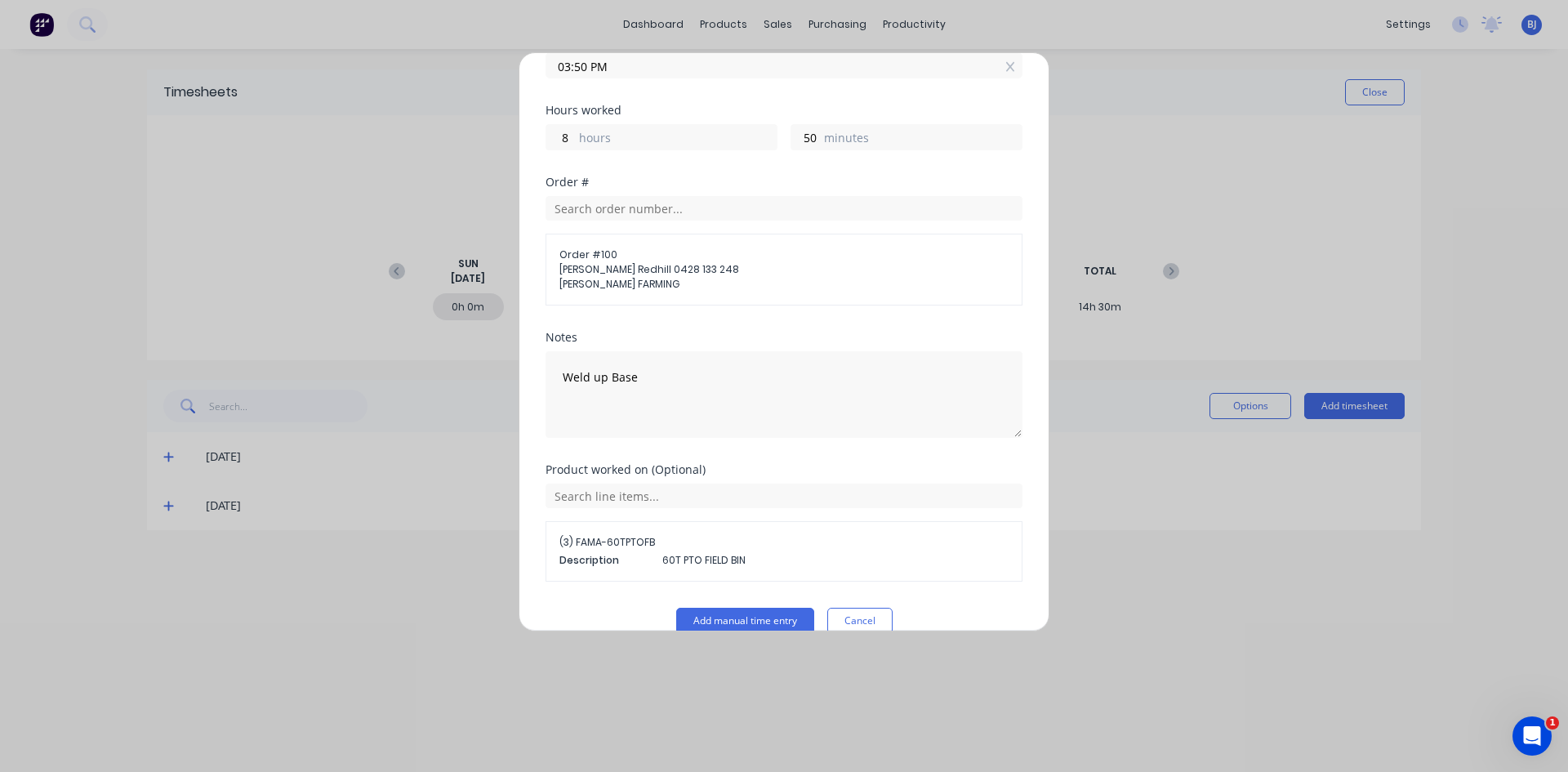
scroll to position [259, 0]
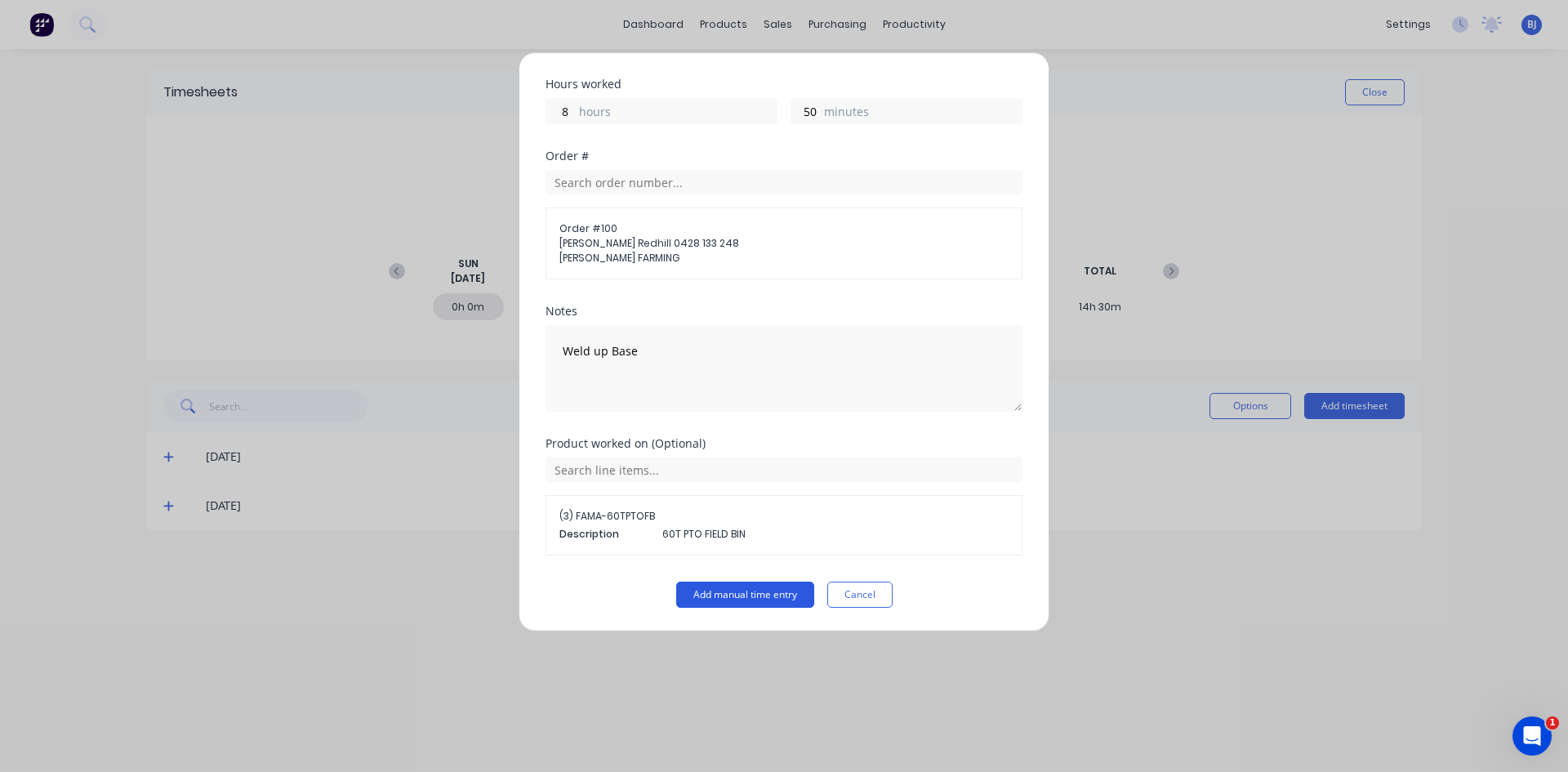
click at [694, 591] on button "Add manual time entry" at bounding box center [745, 594] width 138 height 26
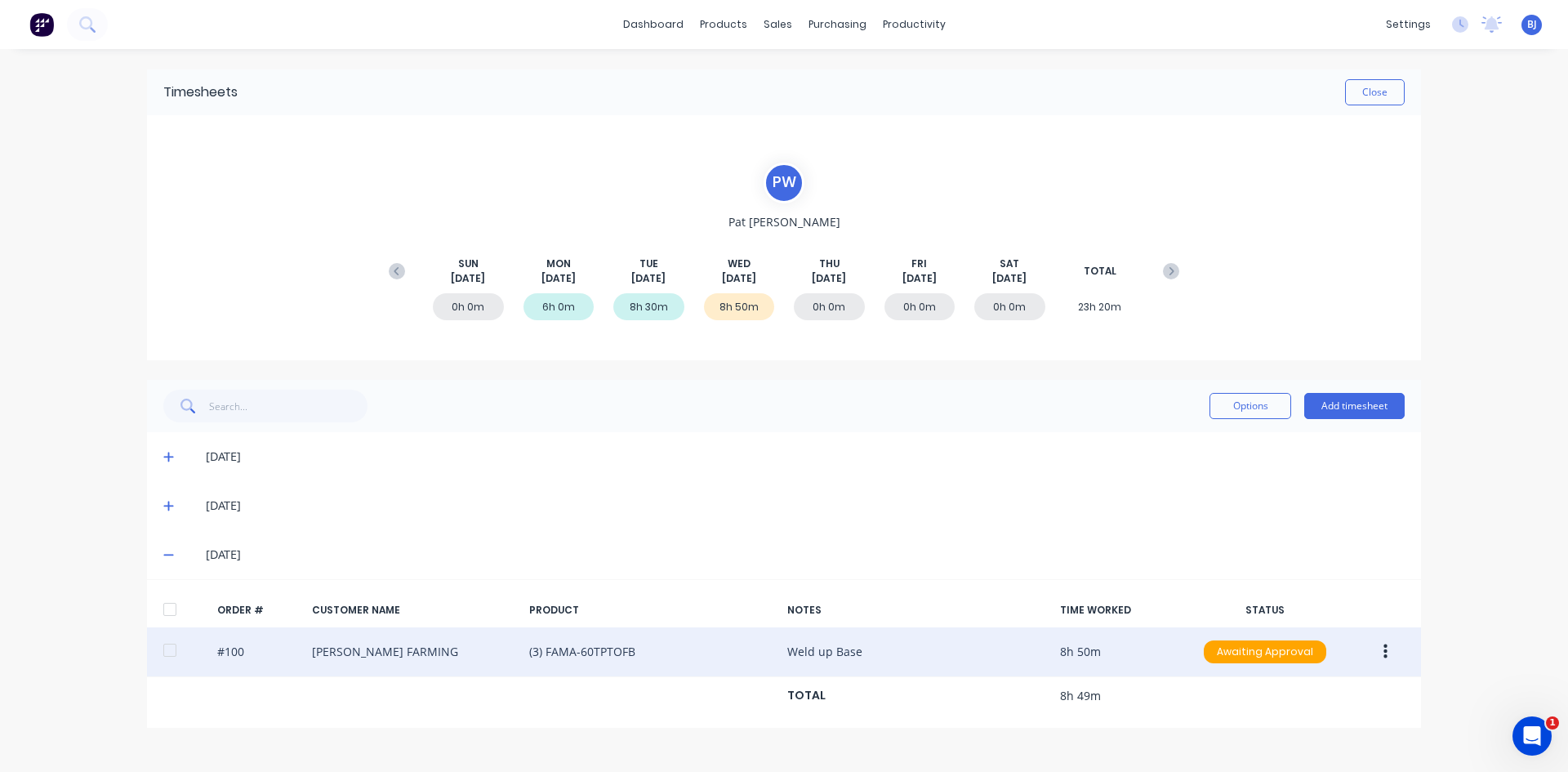
click at [1253, 595] on icon "button" at bounding box center [1386, 651] width 4 height 18
click at [1253, 595] on div "Edit" at bounding box center [1327, 759] width 125 height 24
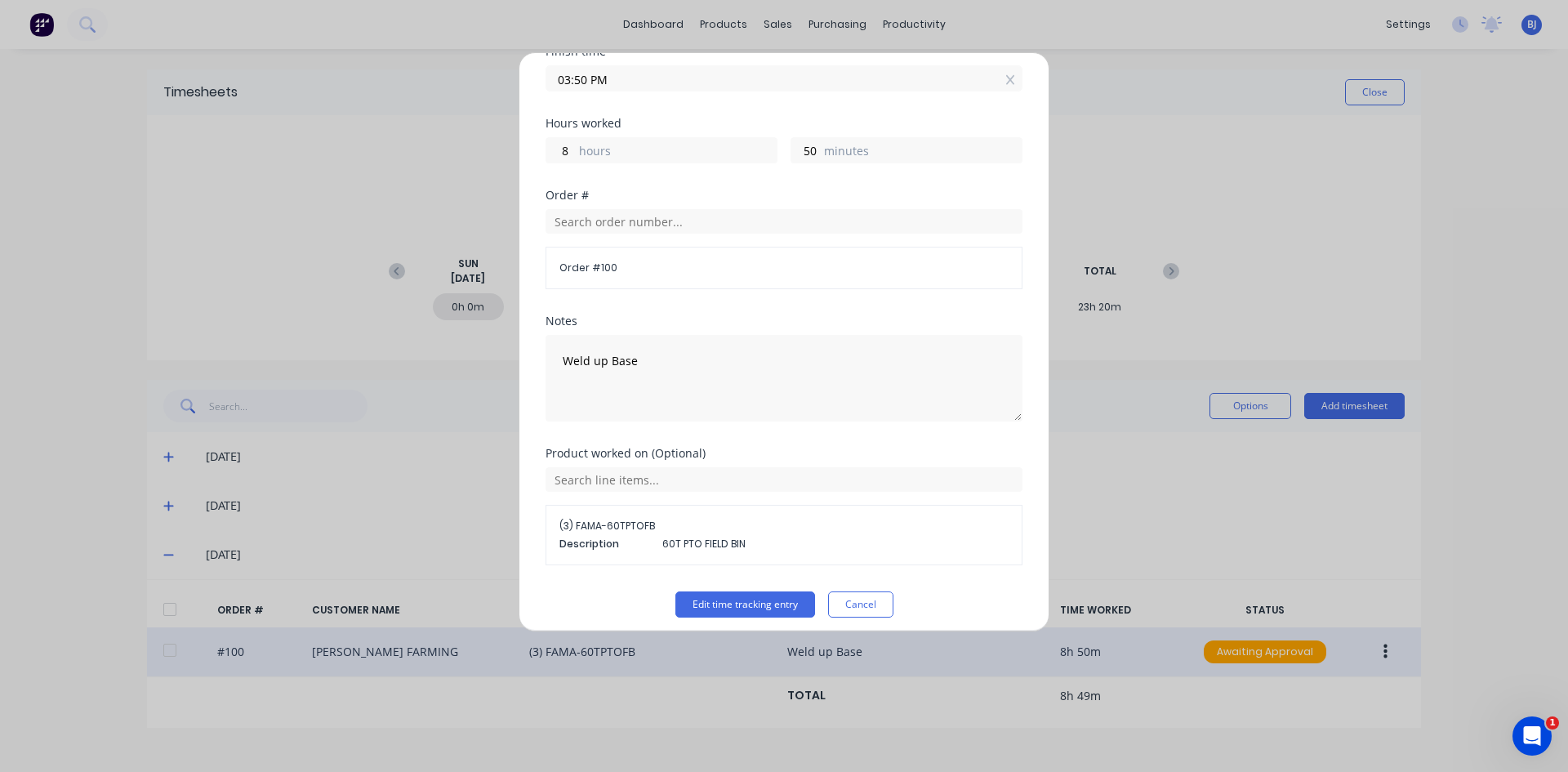
scroll to position [230, 0]
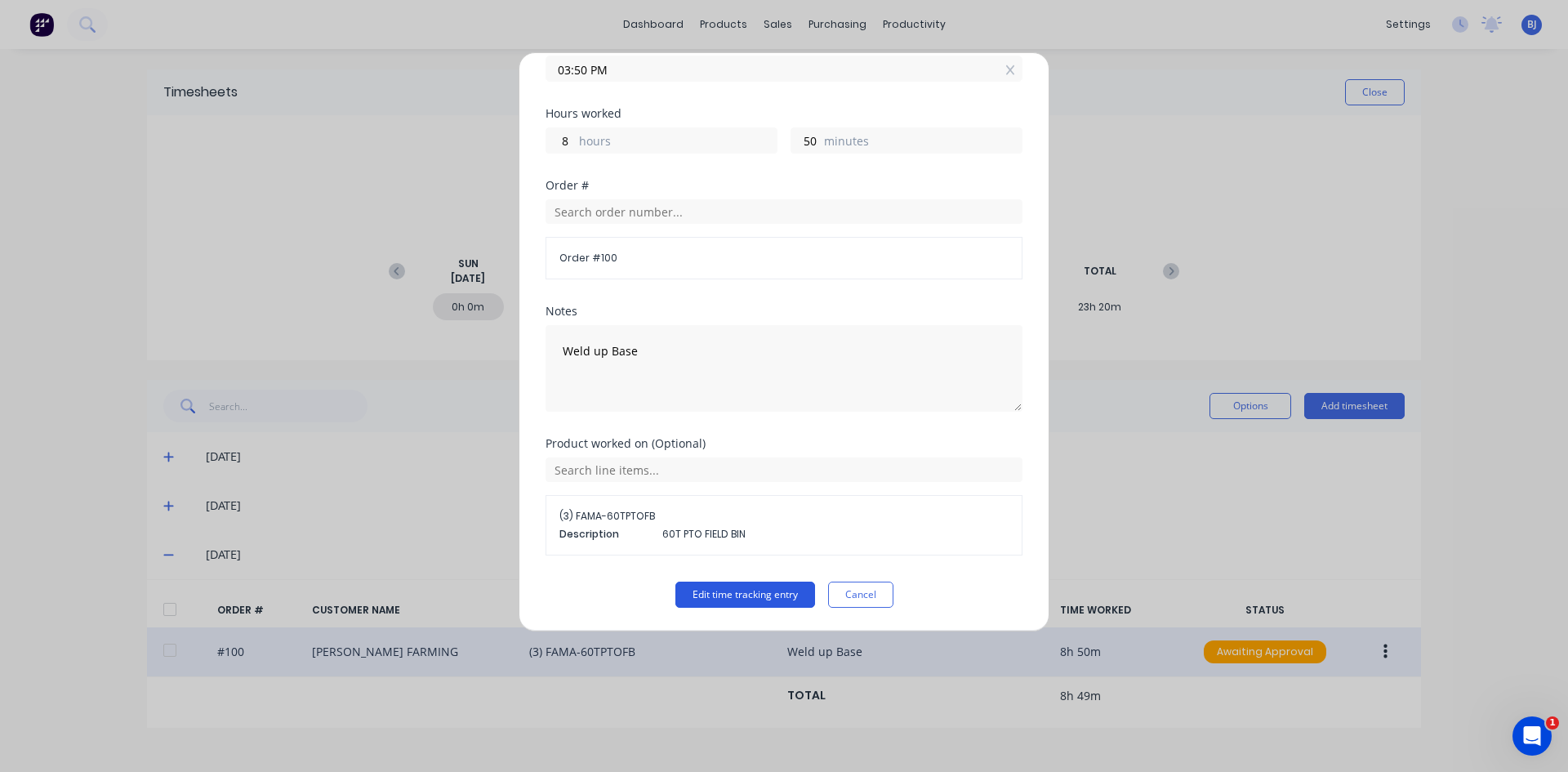
click at [752, 594] on button "Edit time tracking entry" at bounding box center [745, 594] width 140 height 26
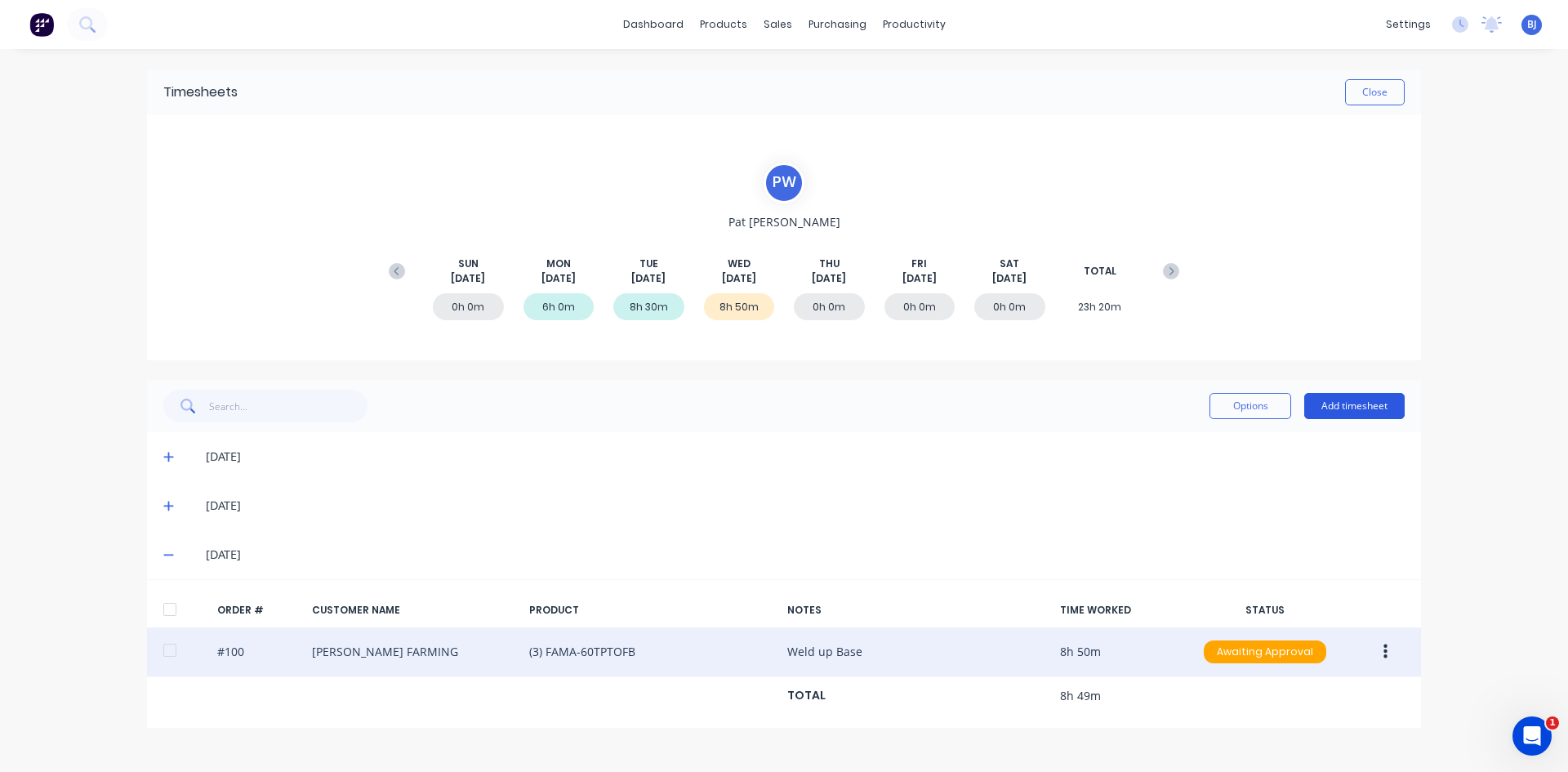
click at [1253, 402] on button "Add timesheet" at bounding box center [1354, 405] width 100 height 26
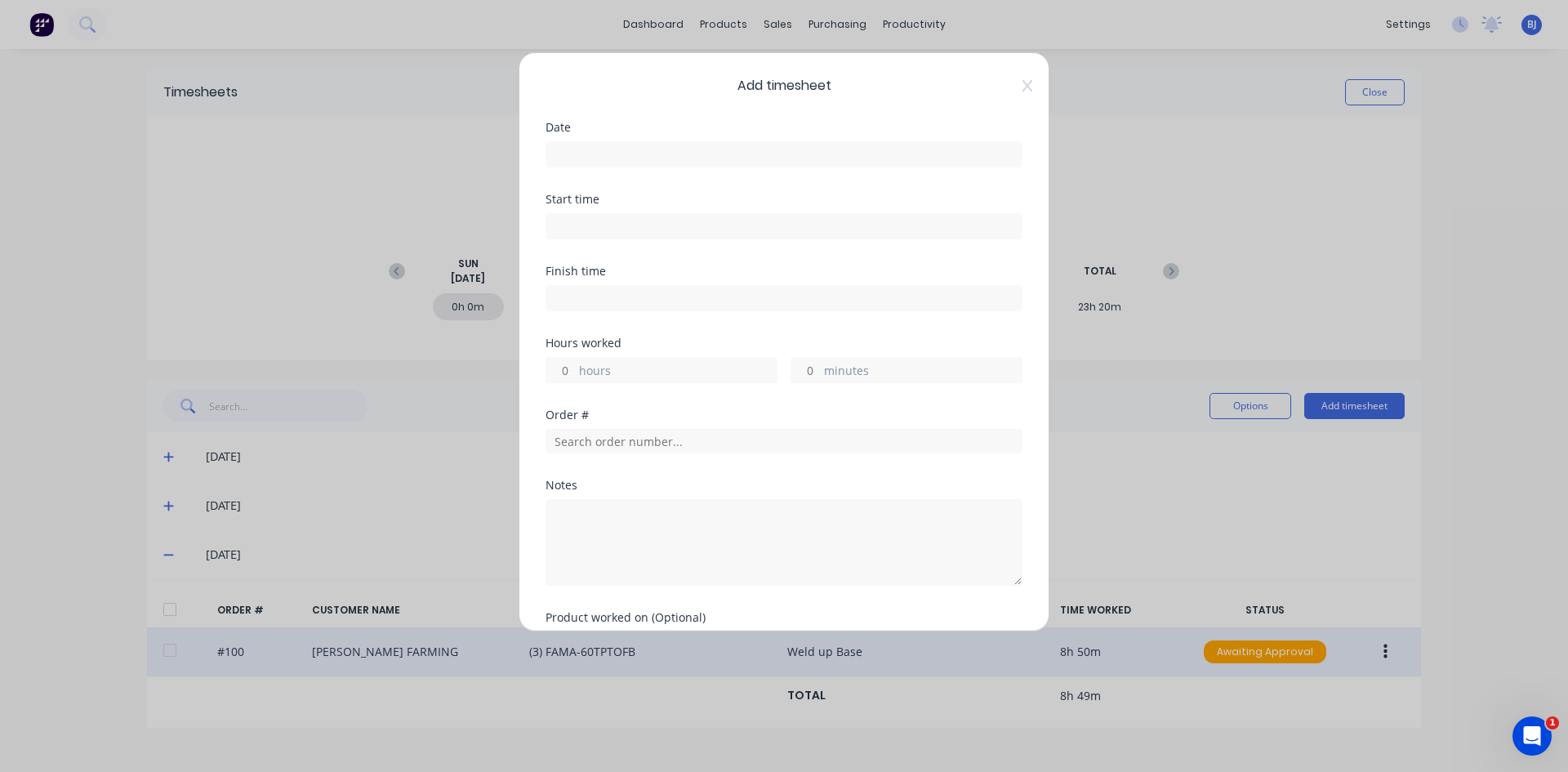
click at [593, 161] on input at bounding box center [784, 153] width 476 height 24
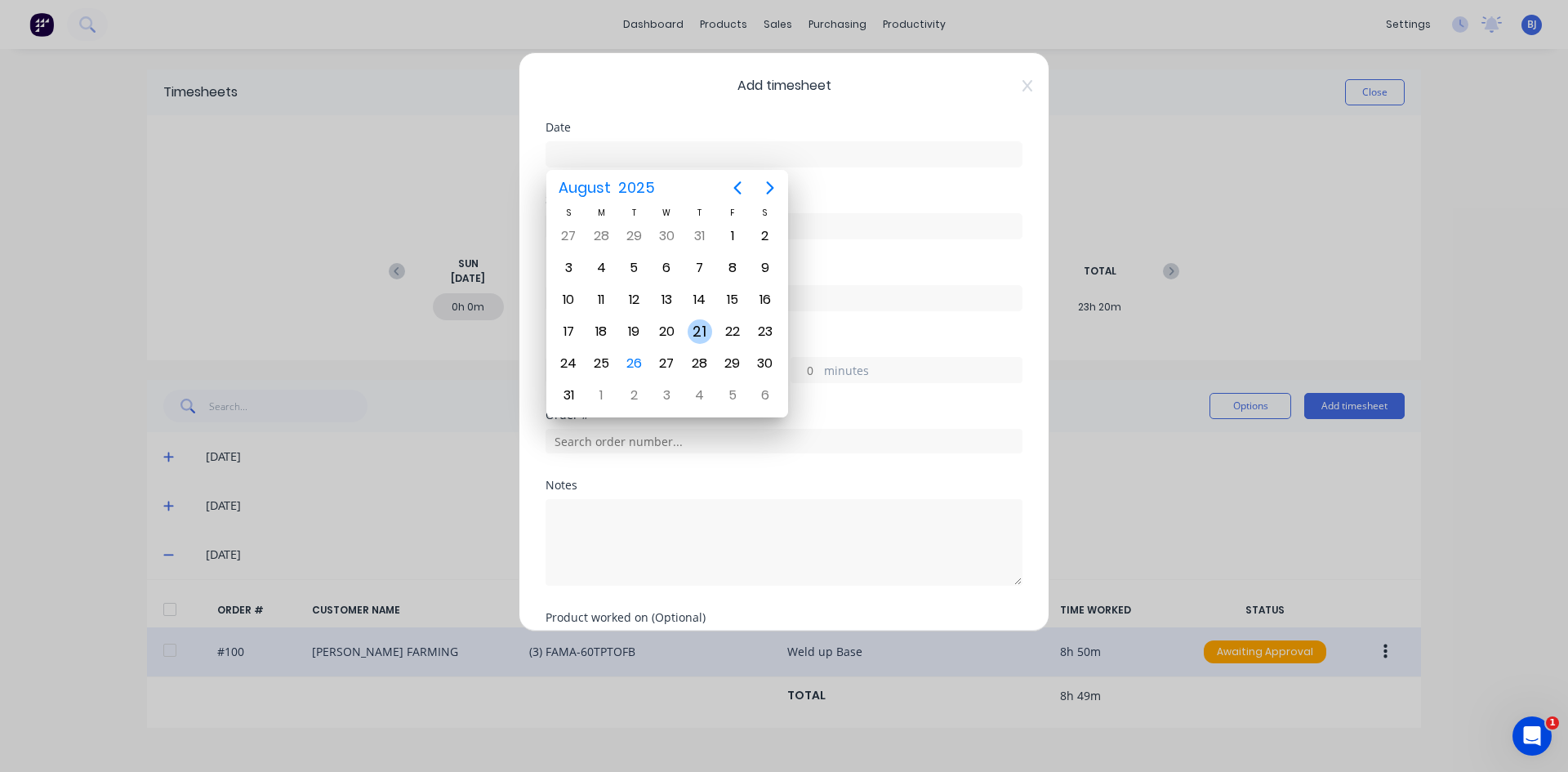
click at [697, 330] on div "21" at bounding box center [700, 331] width 24 height 24
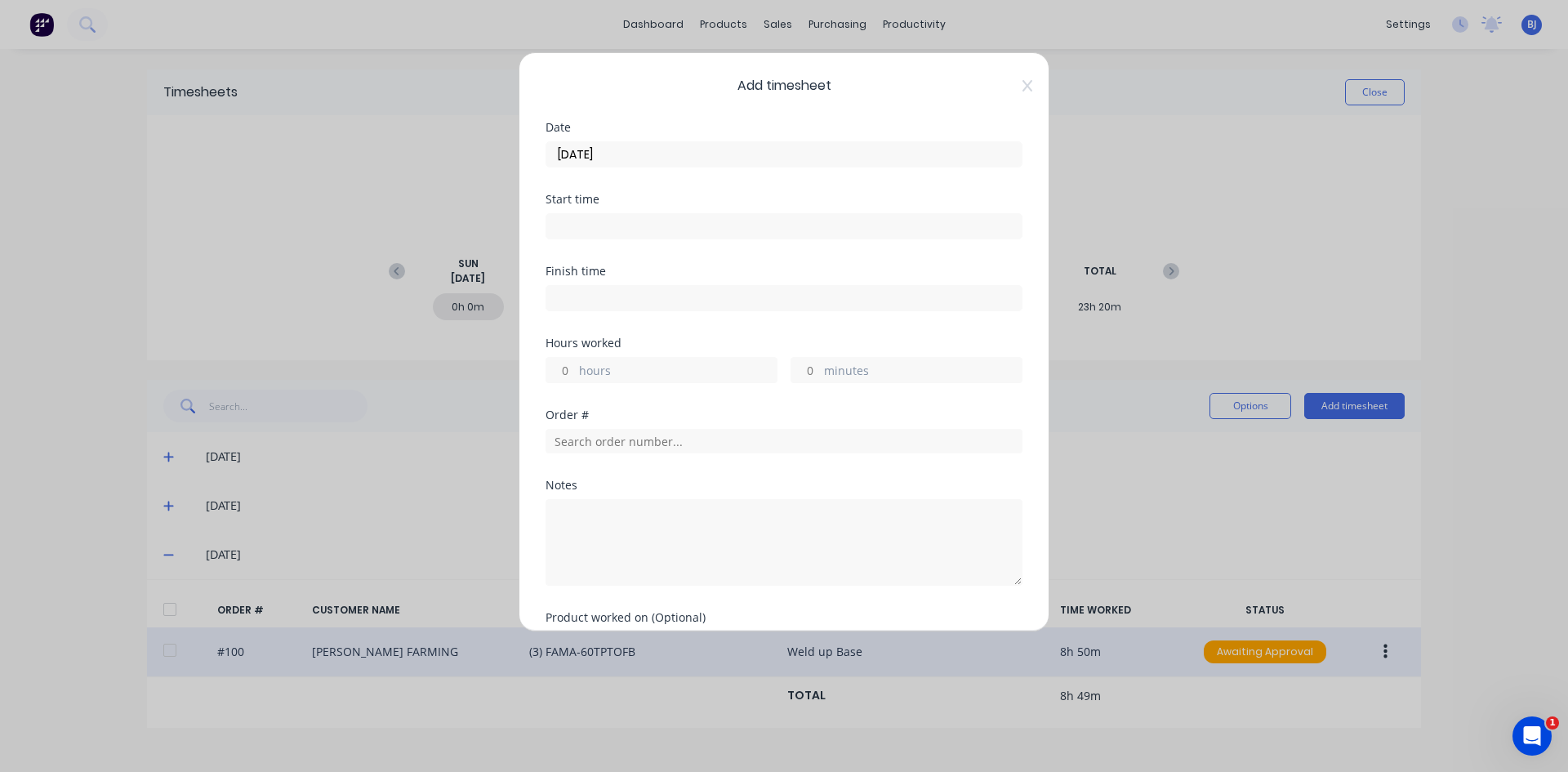
click at [587, 223] on input at bounding box center [784, 226] width 476 height 24
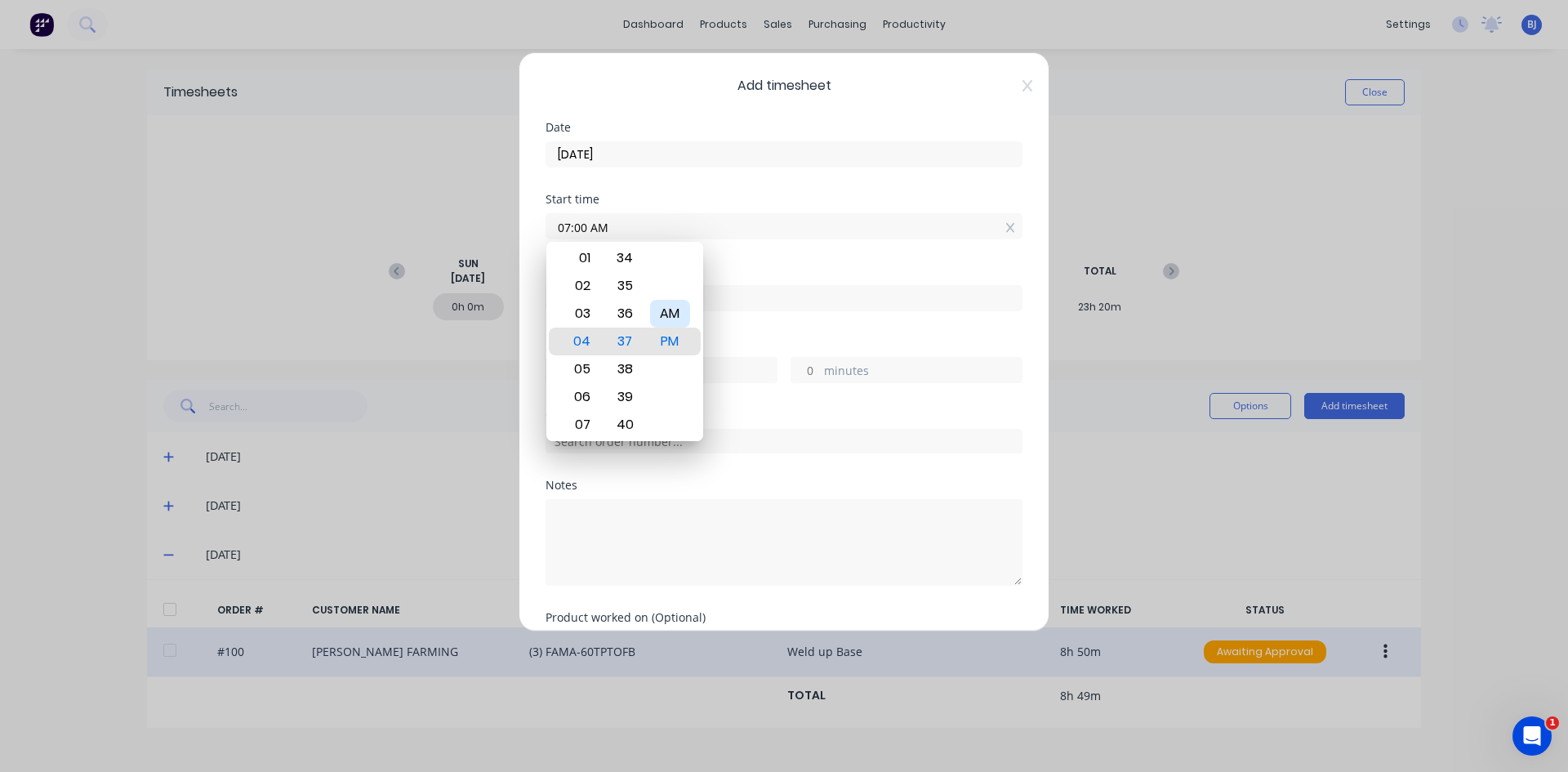
click at [680, 316] on div "AM" at bounding box center [670, 314] width 40 height 28
click at [776, 265] on div "Finish time" at bounding box center [784, 271] width 477 height 12
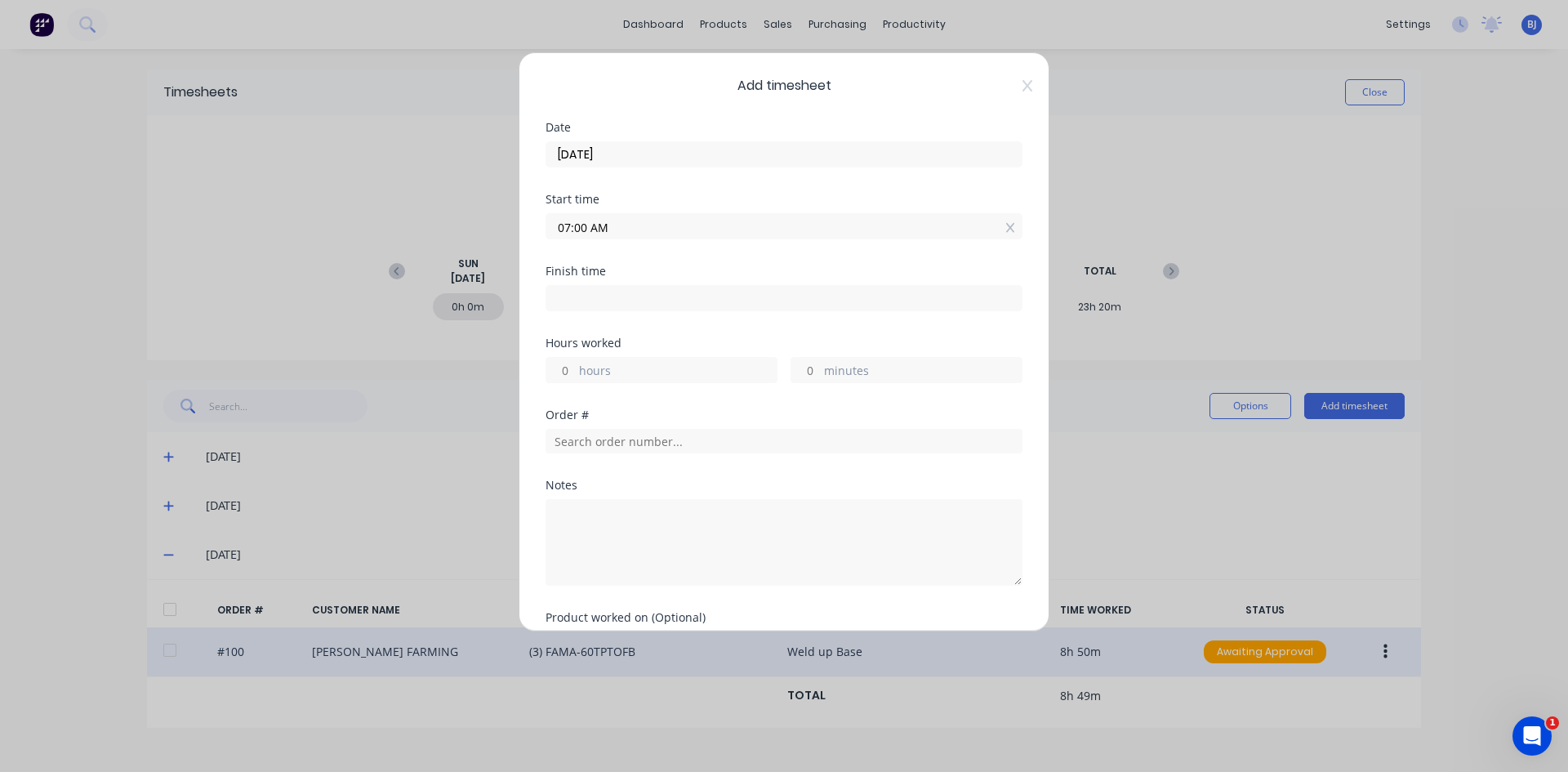
click at [571, 298] on input at bounding box center [784, 297] width 476 height 24
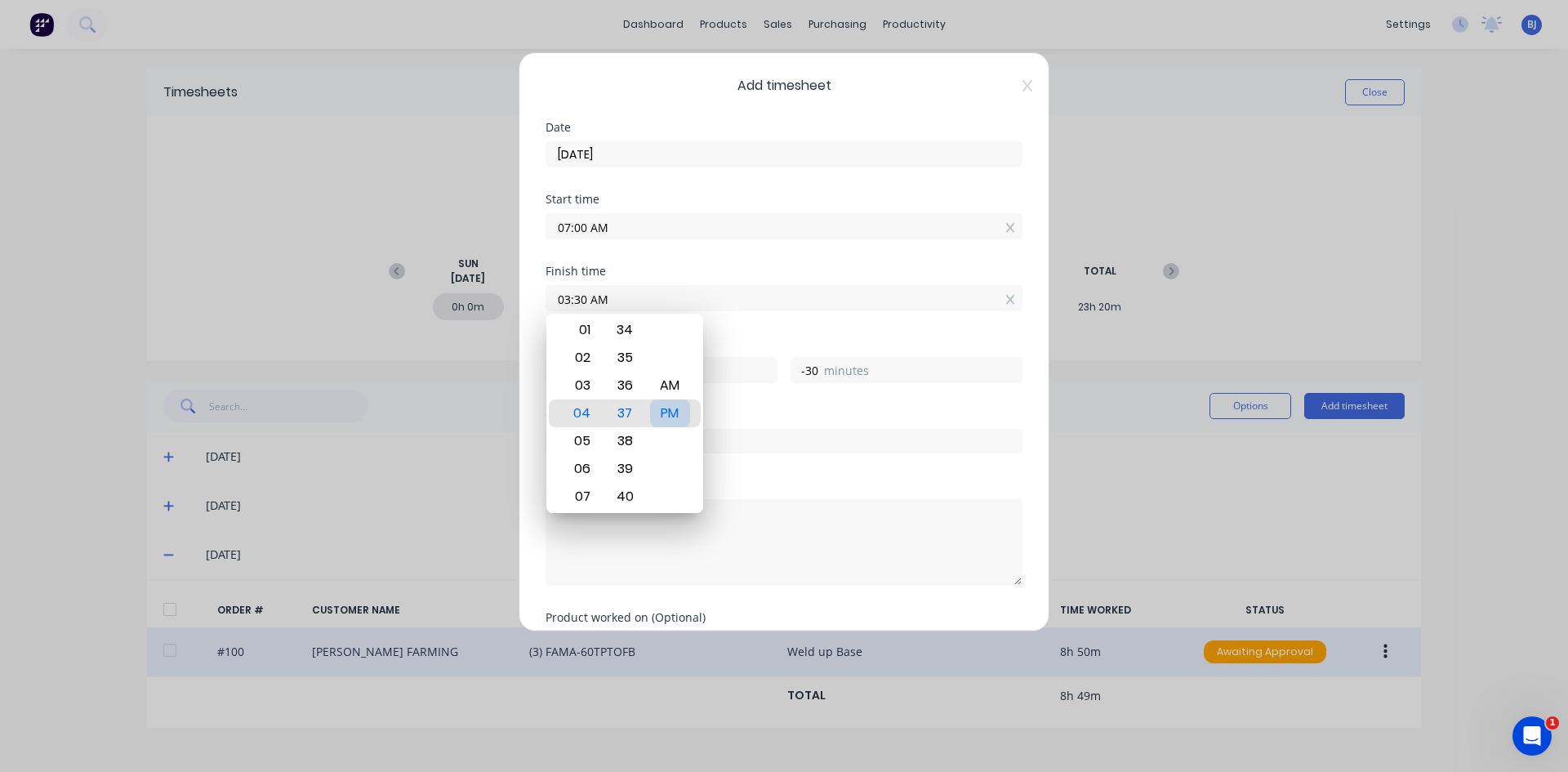
click at [675, 410] on div "PM" at bounding box center [670, 413] width 40 height 28
click at [747, 337] on div "Finish time 03:30 PM" at bounding box center [784, 301] width 477 height 71
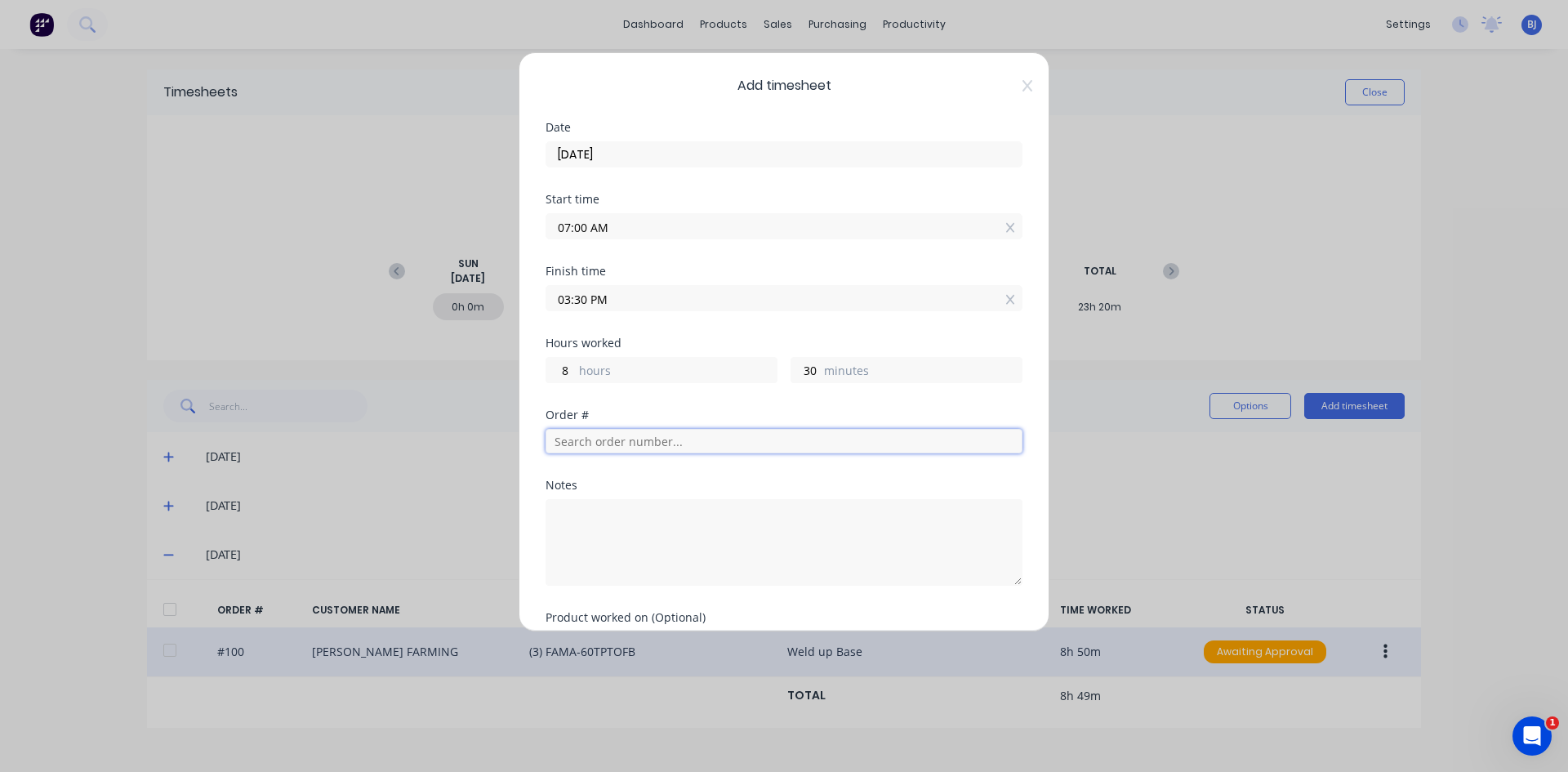
click at [597, 442] on input "text" at bounding box center [784, 440] width 477 height 24
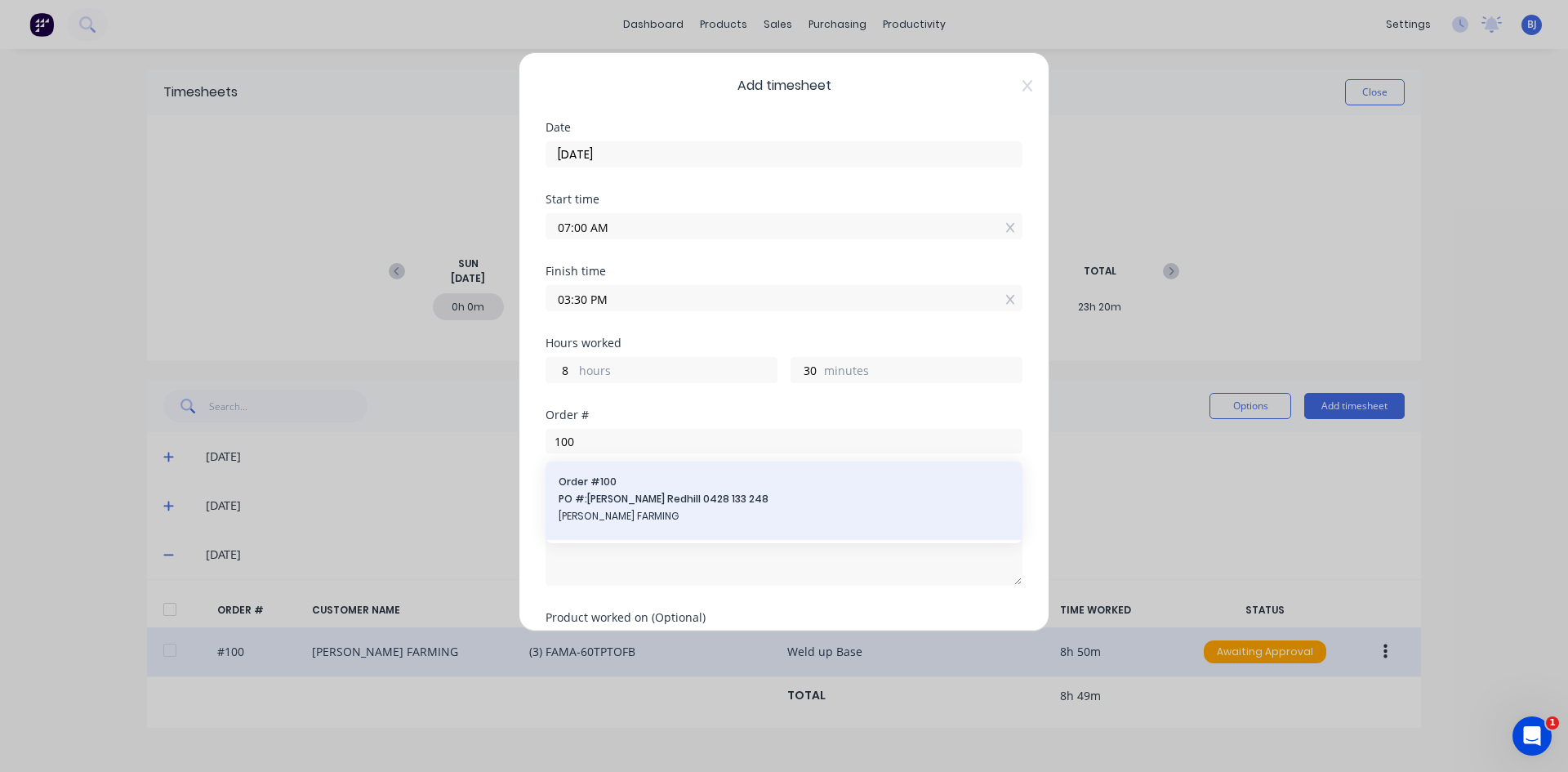
click at [591, 494] on span "PO #: [PERSON_NAME] Redhill 0428 133 248" at bounding box center [784, 498] width 451 height 14
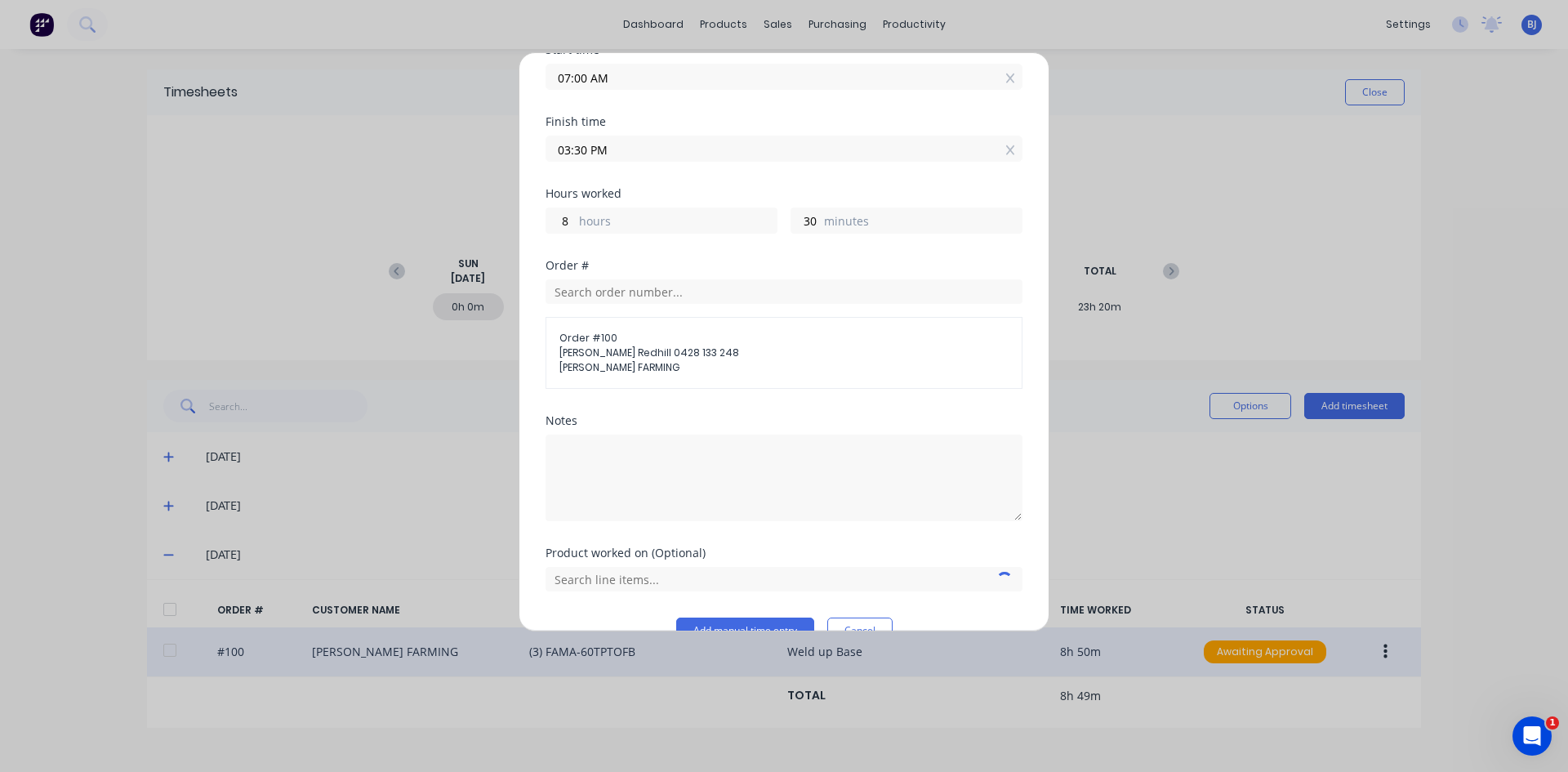
scroll to position [163, 0]
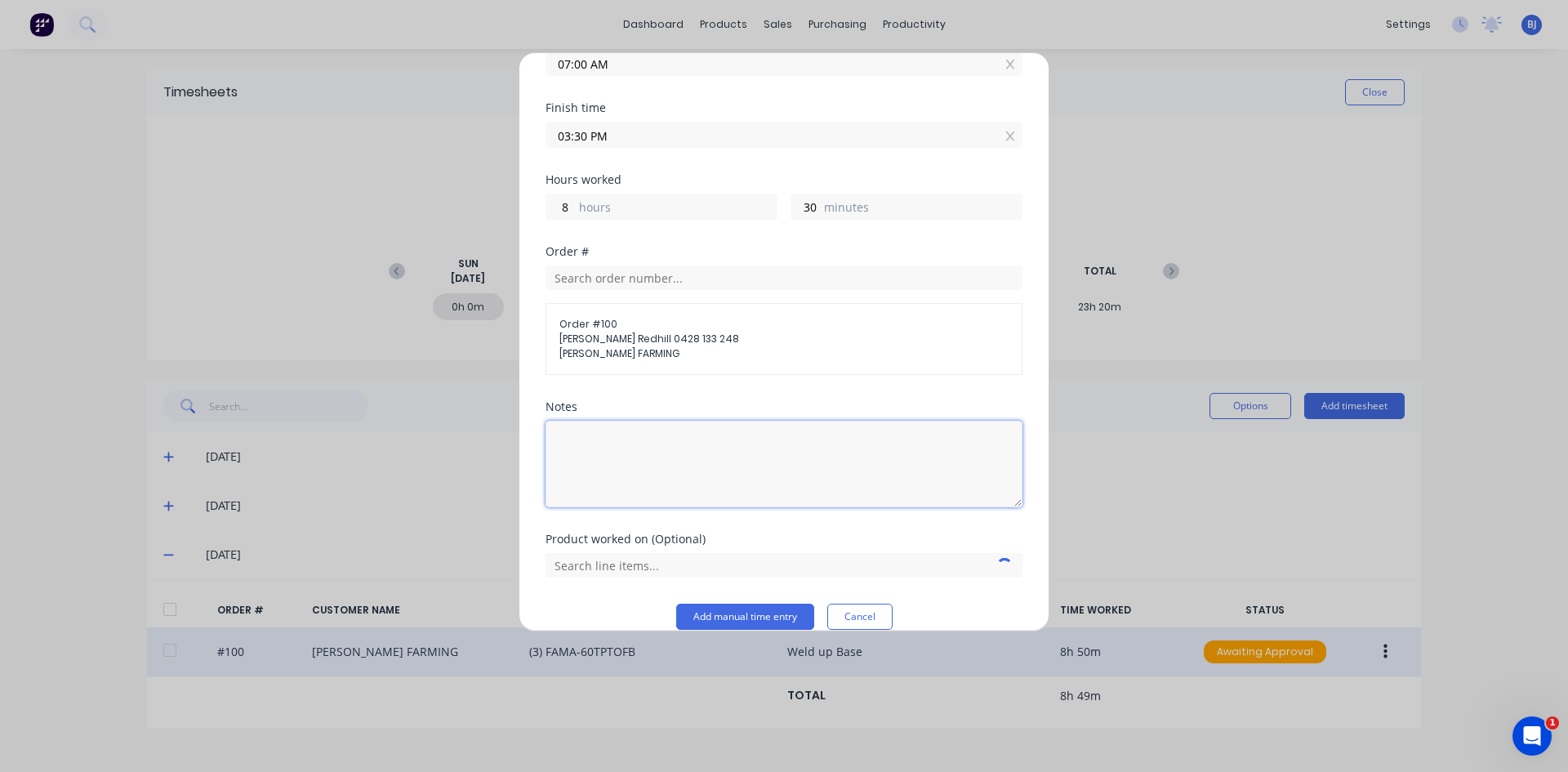
click at [592, 454] on textarea at bounding box center [784, 464] width 477 height 87
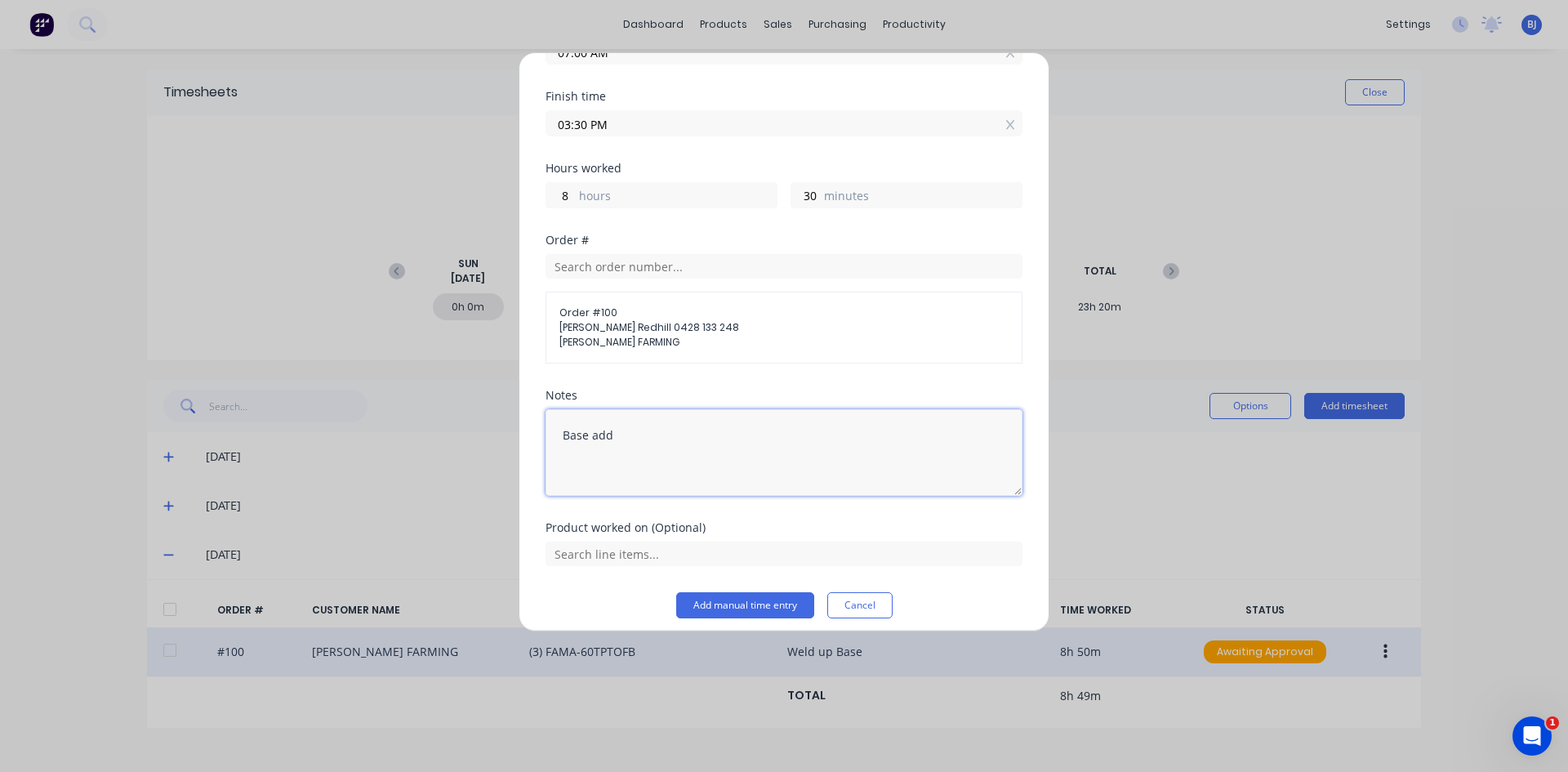
scroll to position [174, 0]
click at [682, 557] on input "text" at bounding box center [784, 554] width 477 height 24
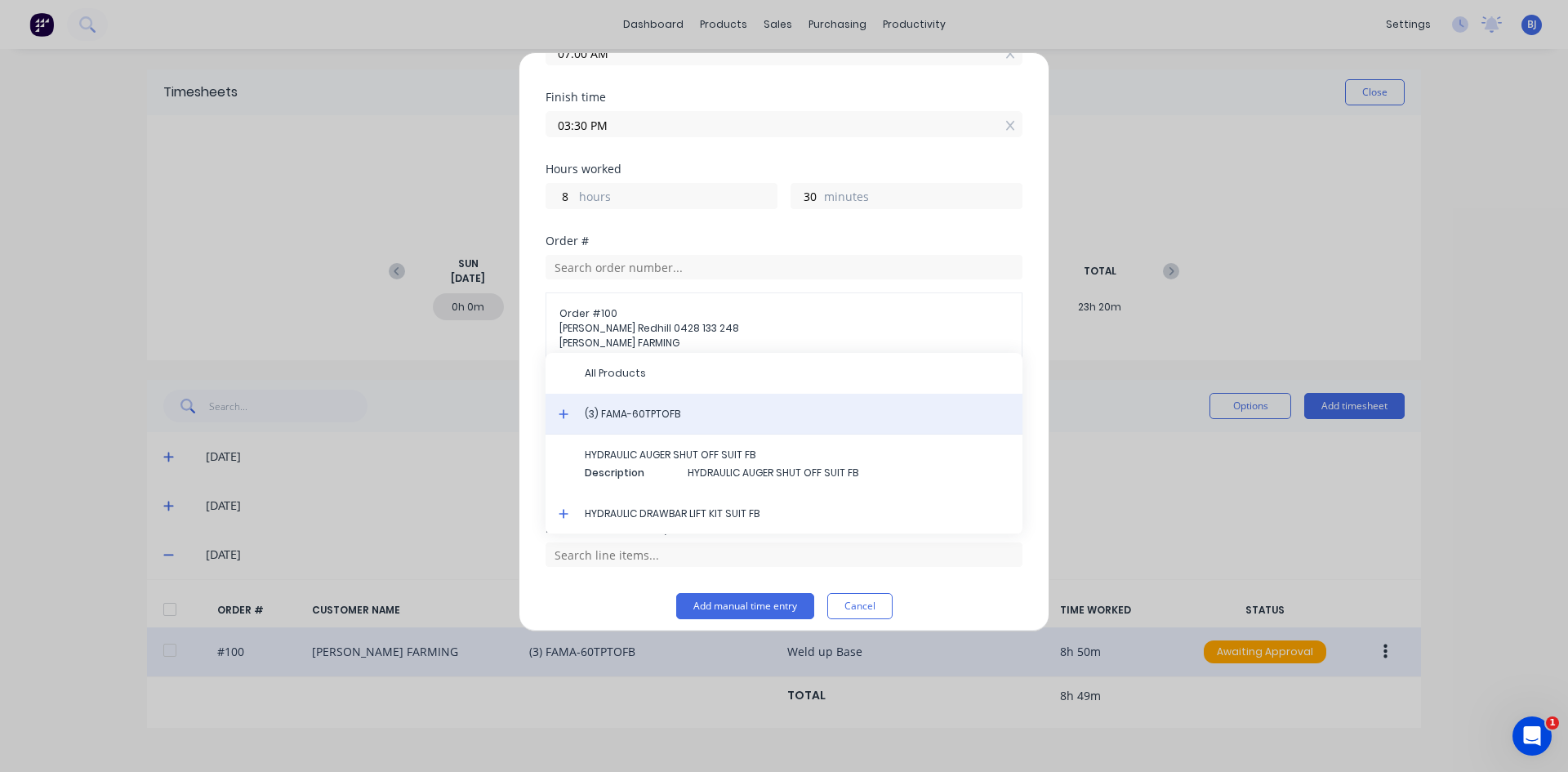
click at [633, 412] on span "(3) FAMA-60TPTOFB" at bounding box center [797, 413] width 425 height 14
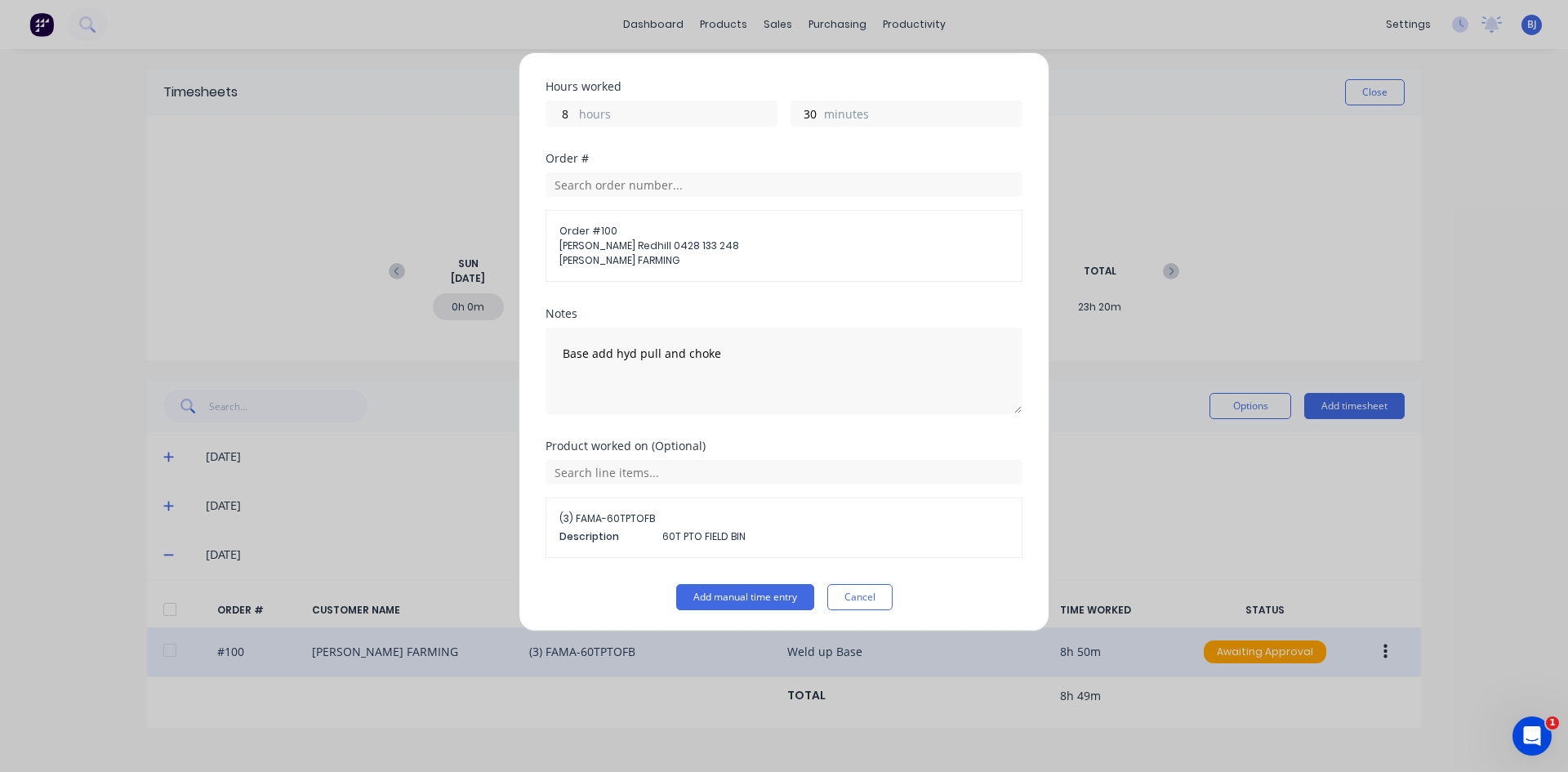
scroll to position [259, 0]
click at [688, 595] on button "Add manual time entry" at bounding box center [745, 594] width 138 height 26
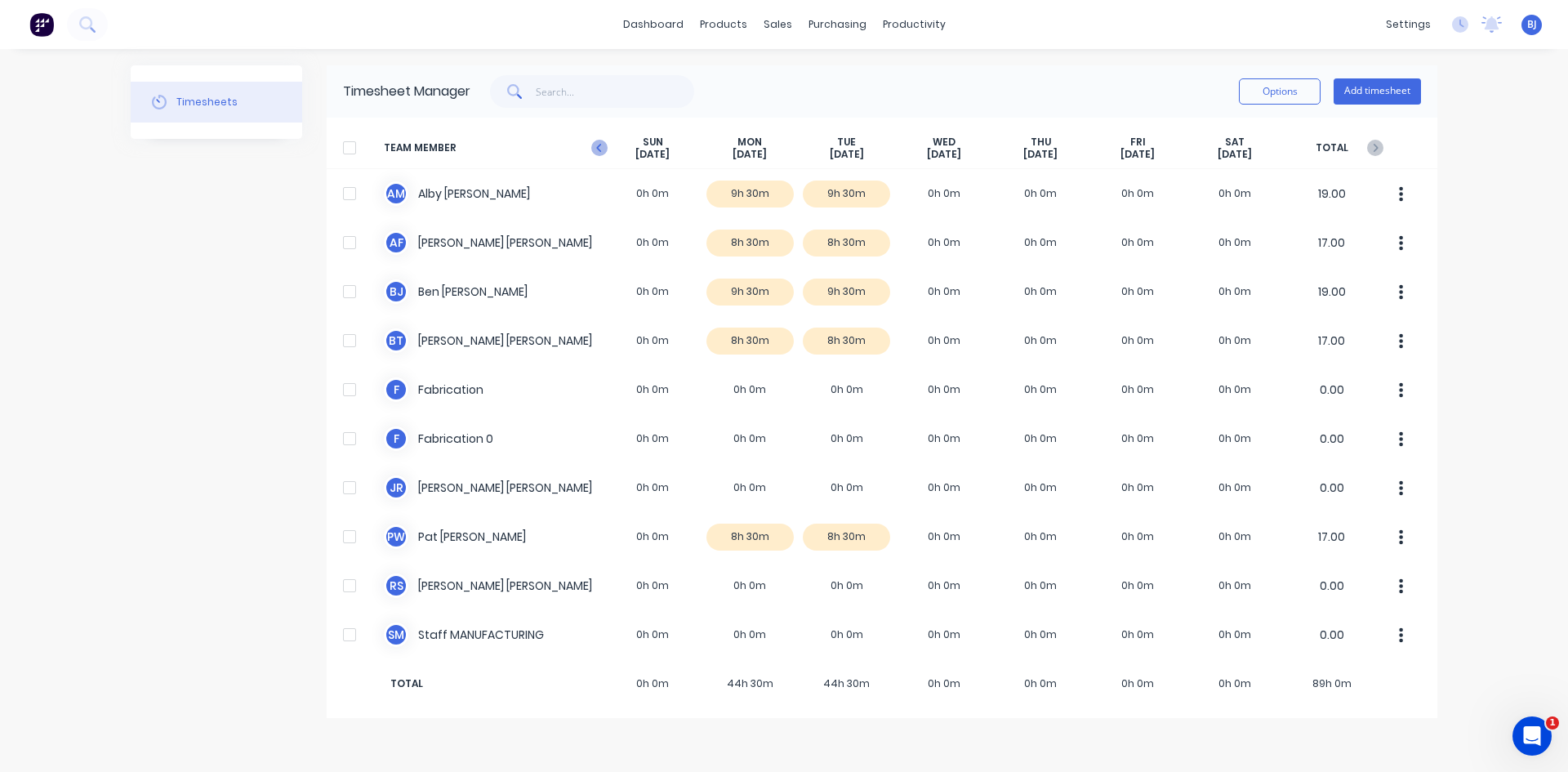
click at [596, 152] on icon at bounding box center [599, 148] width 16 height 16
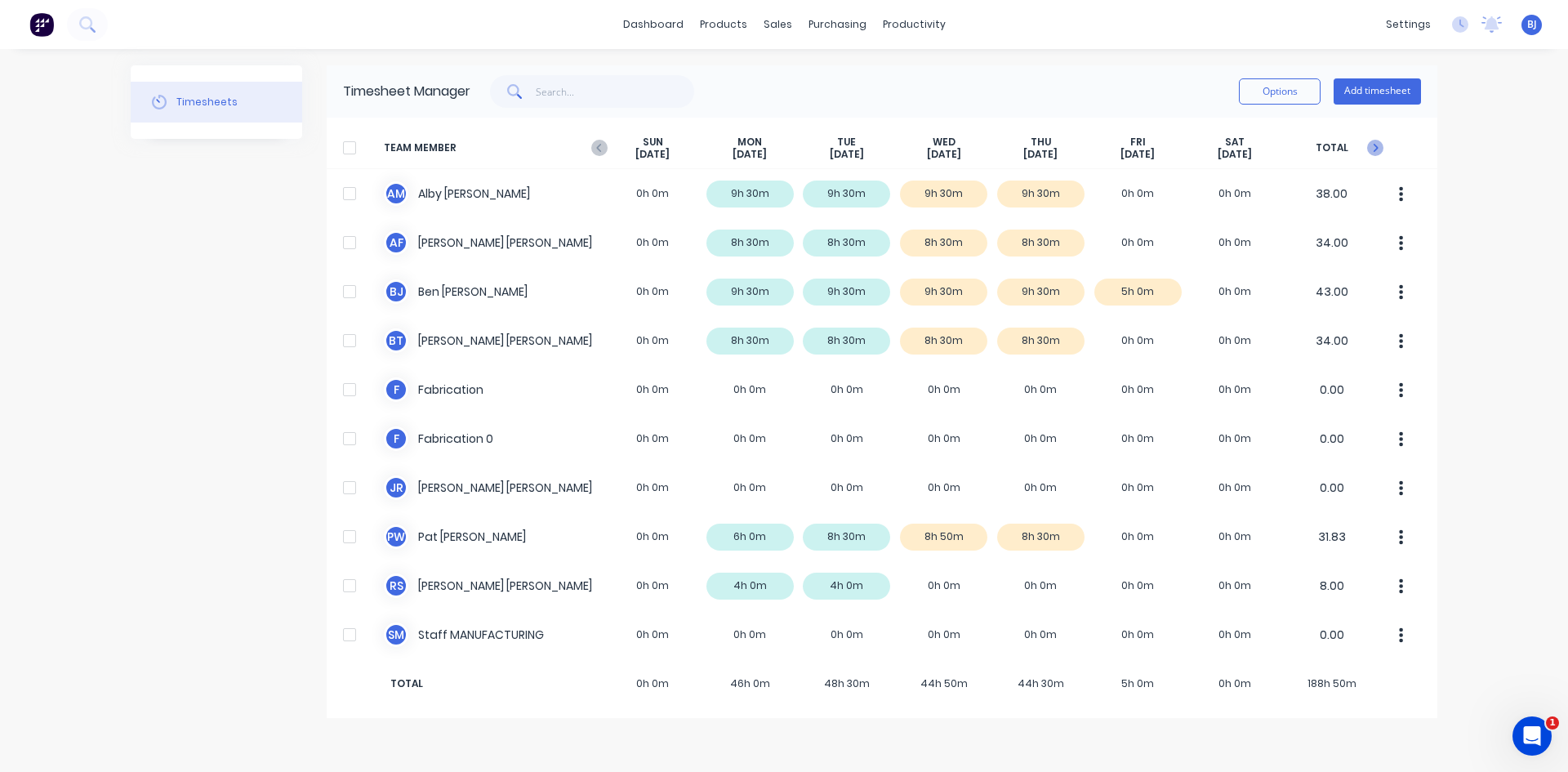
click at [1253, 145] on icon at bounding box center [1375, 148] width 16 height 16
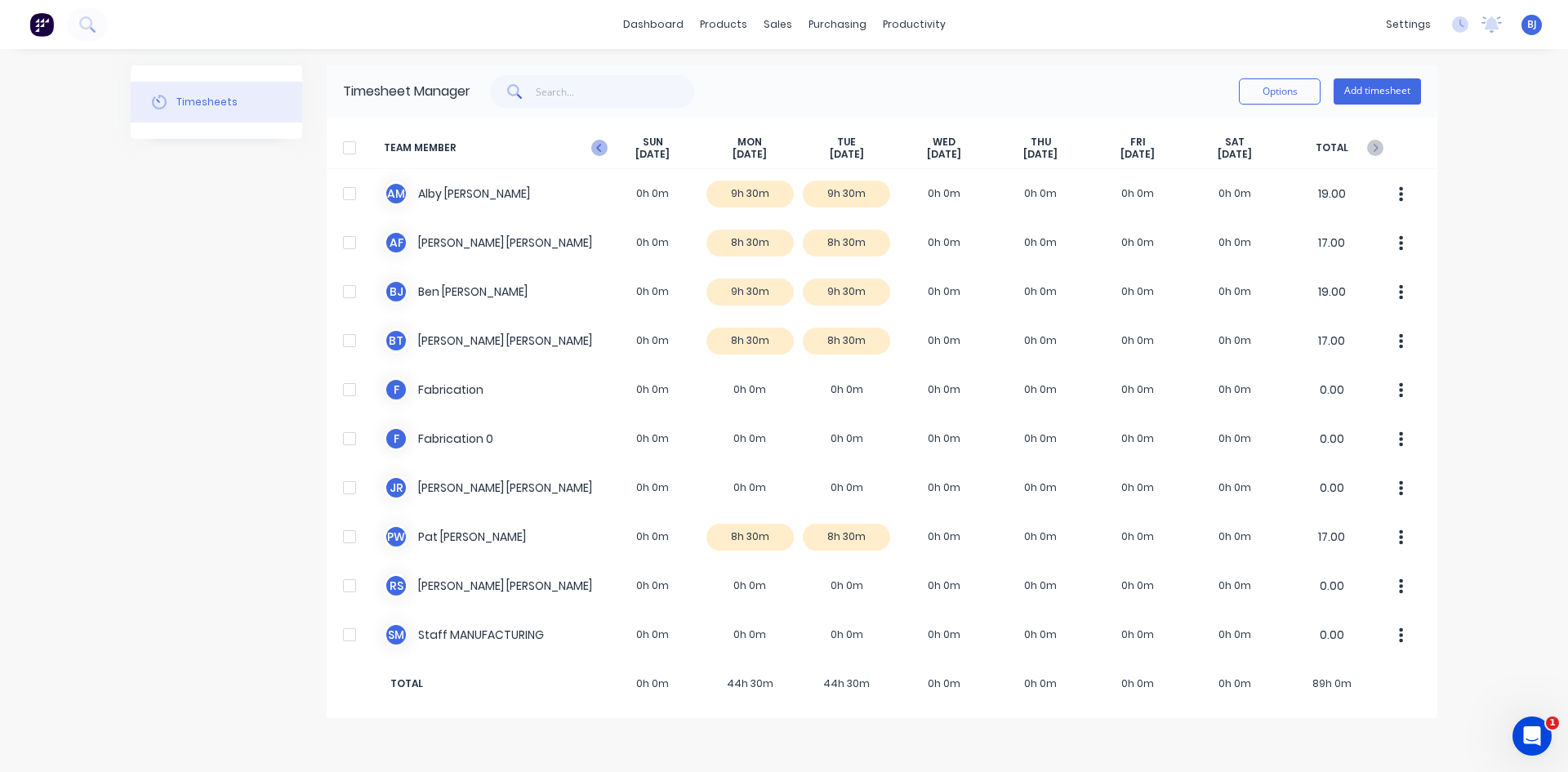
click at [601, 146] on icon at bounding box center [599, 148] width 16 height 16
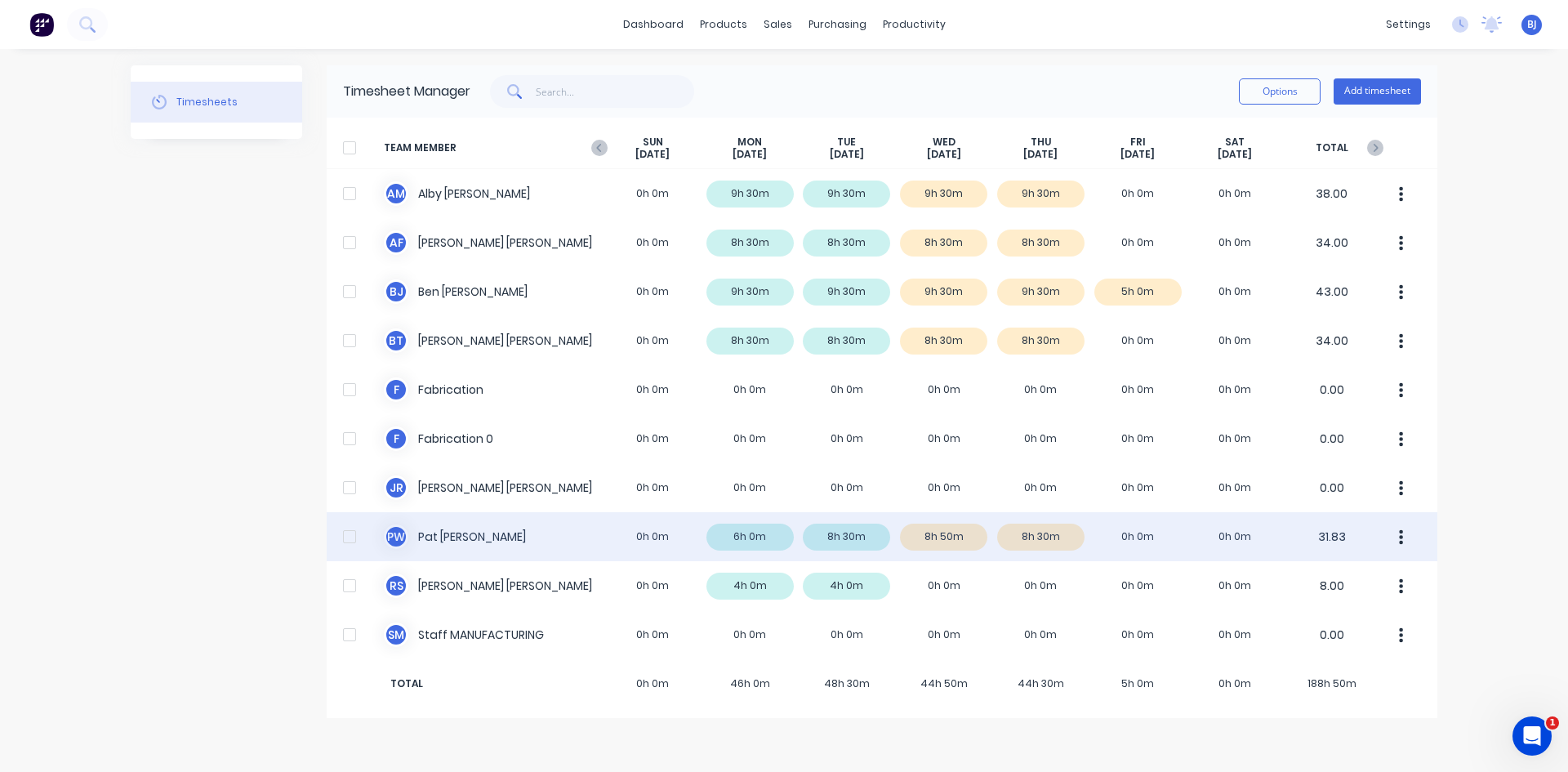
click at [635, 538] on div "P W [PERSON_NAME] 0h 0m 6h 0m 8h 30m 8h 50m 8h 30m 0h 0m 0h 0m 31.83" at bounding box center [881, 537] width 1111 height 49
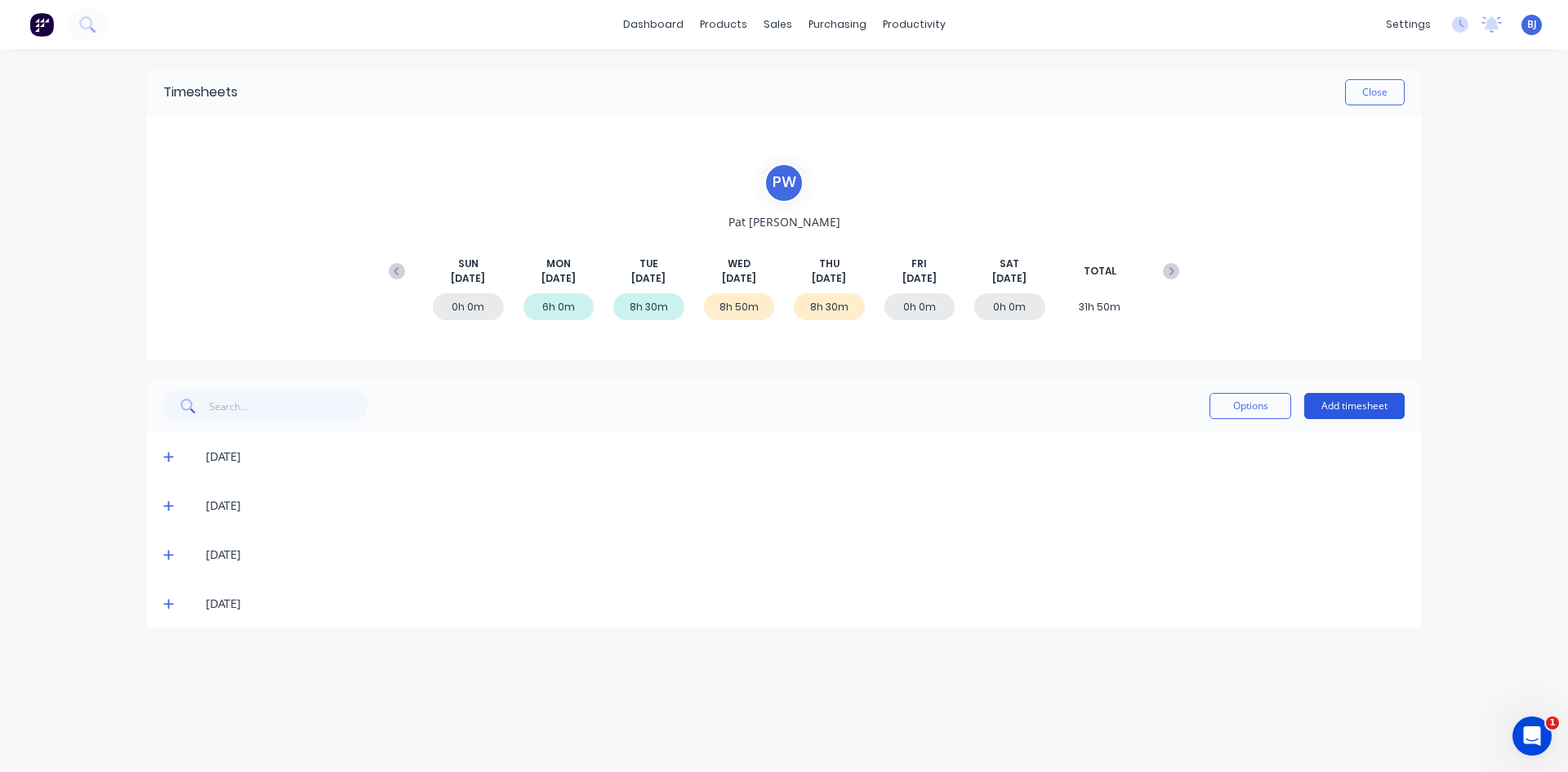
click at [1253, 405] on button "Add timesheet" at bounding box center [1354, 405] width 100 height 26
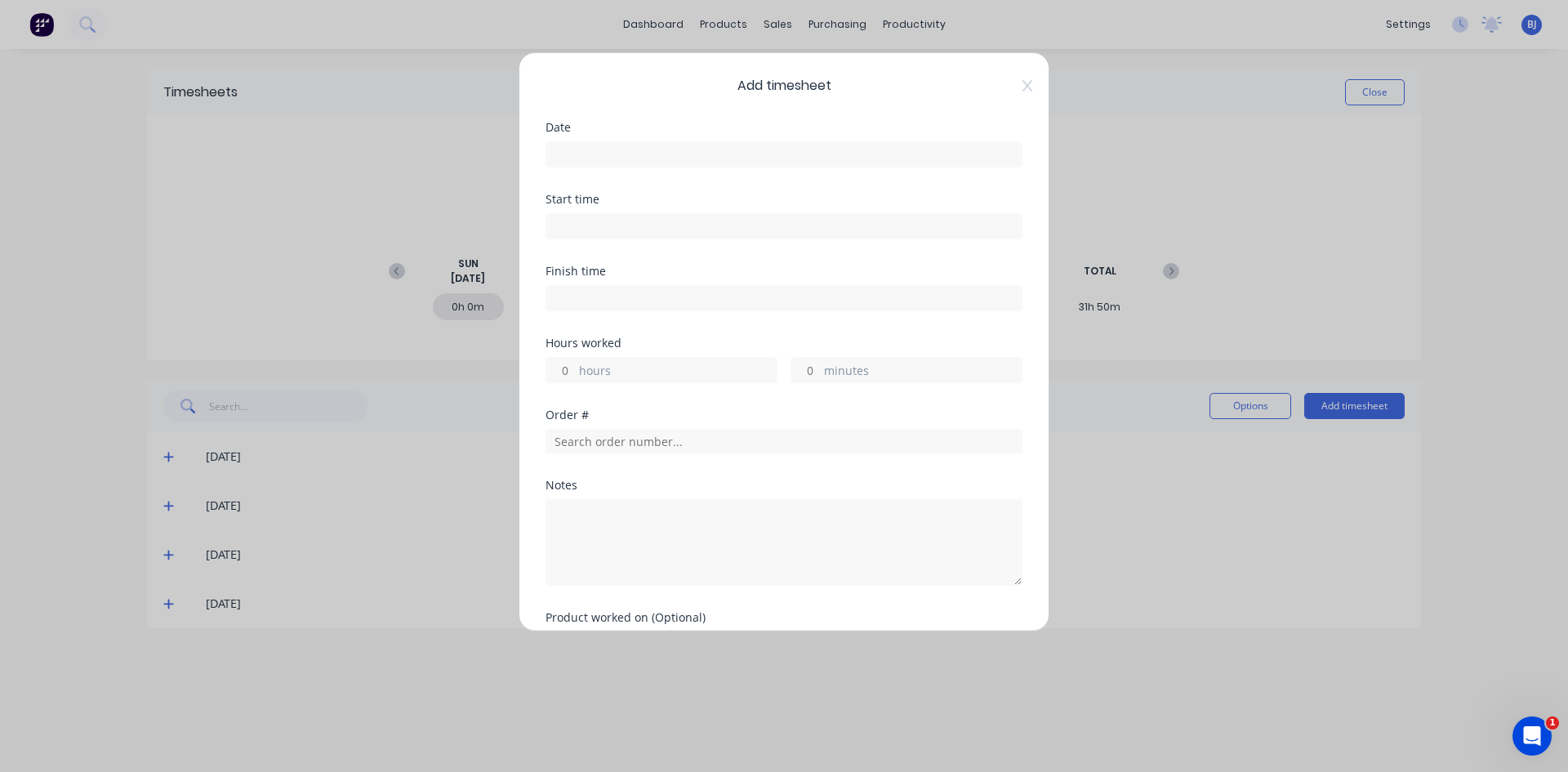
click at [590, 144] on input at bounding box center [784, 153] width 476 height 24
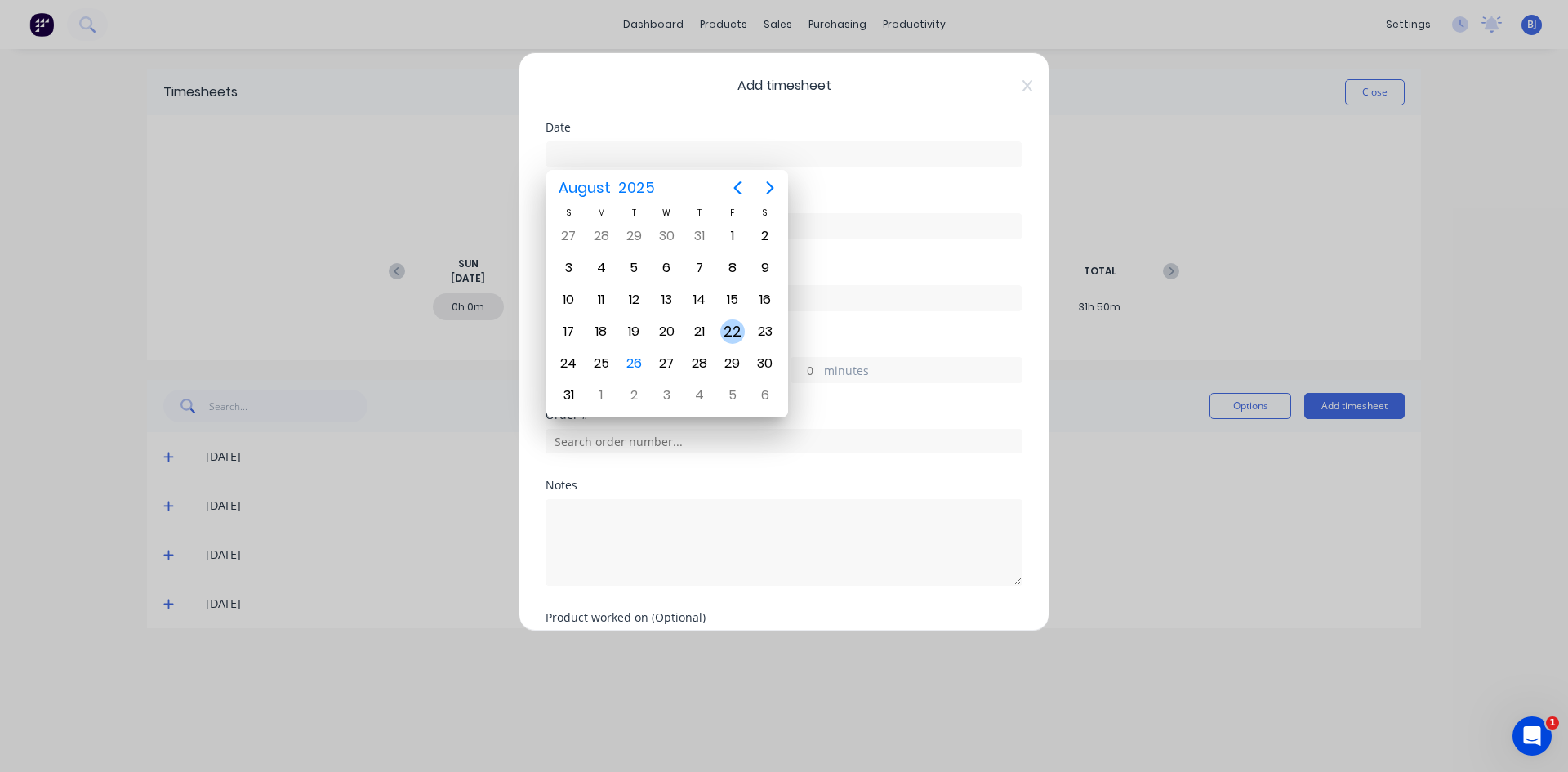
click at [726, 334] on div "22" at bounding box center [731, 331] width 24 height 24
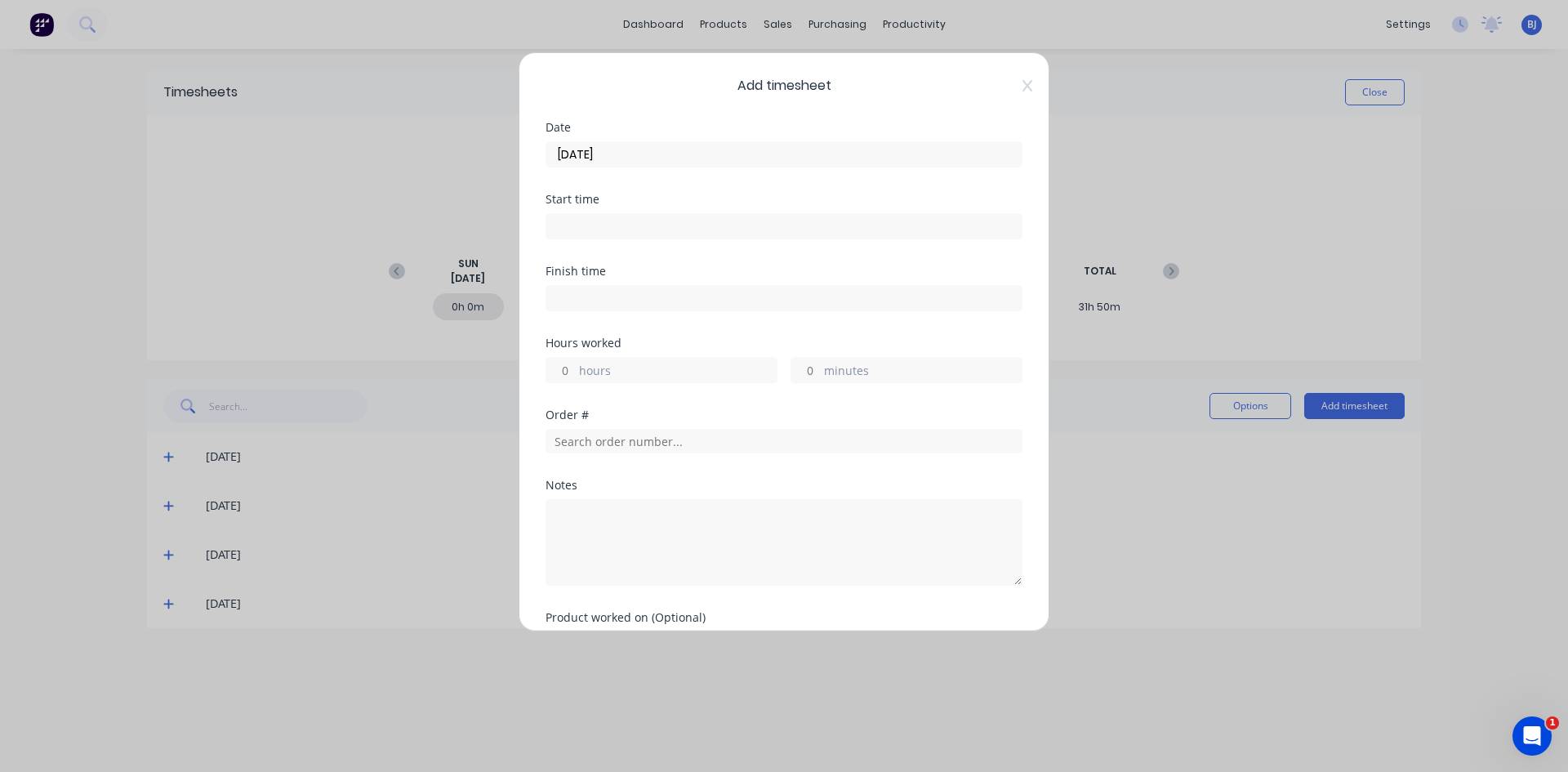
click at [581, 228] on input at bounding box center [784, 226] width 476 height 24
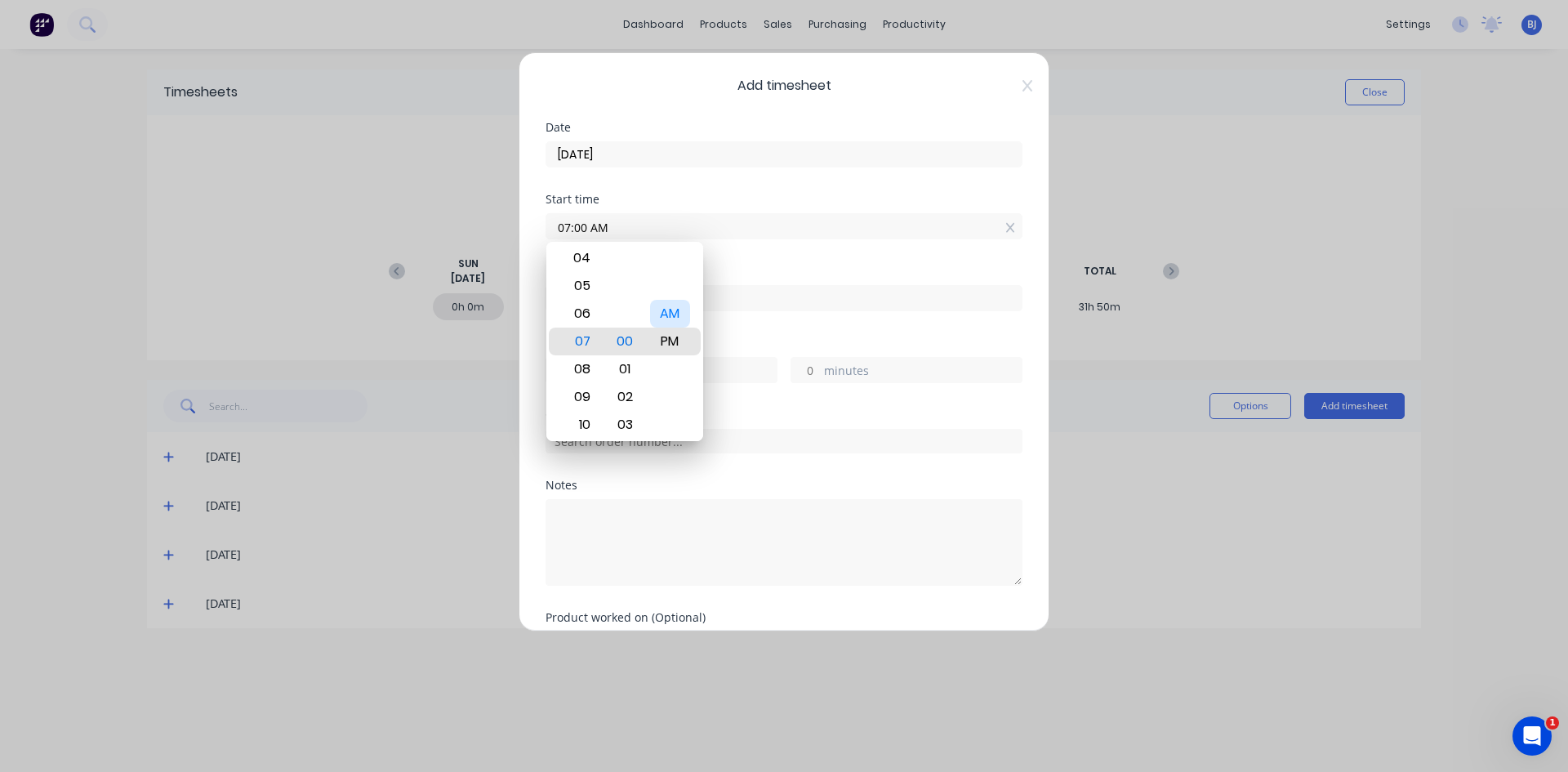
click at [667, 308] on div "AM" at bounding box center [670, 314] width 40 height 28
click at [720, 269] on div "Finish time" at bounding box center [784, 271] width 477 height 12
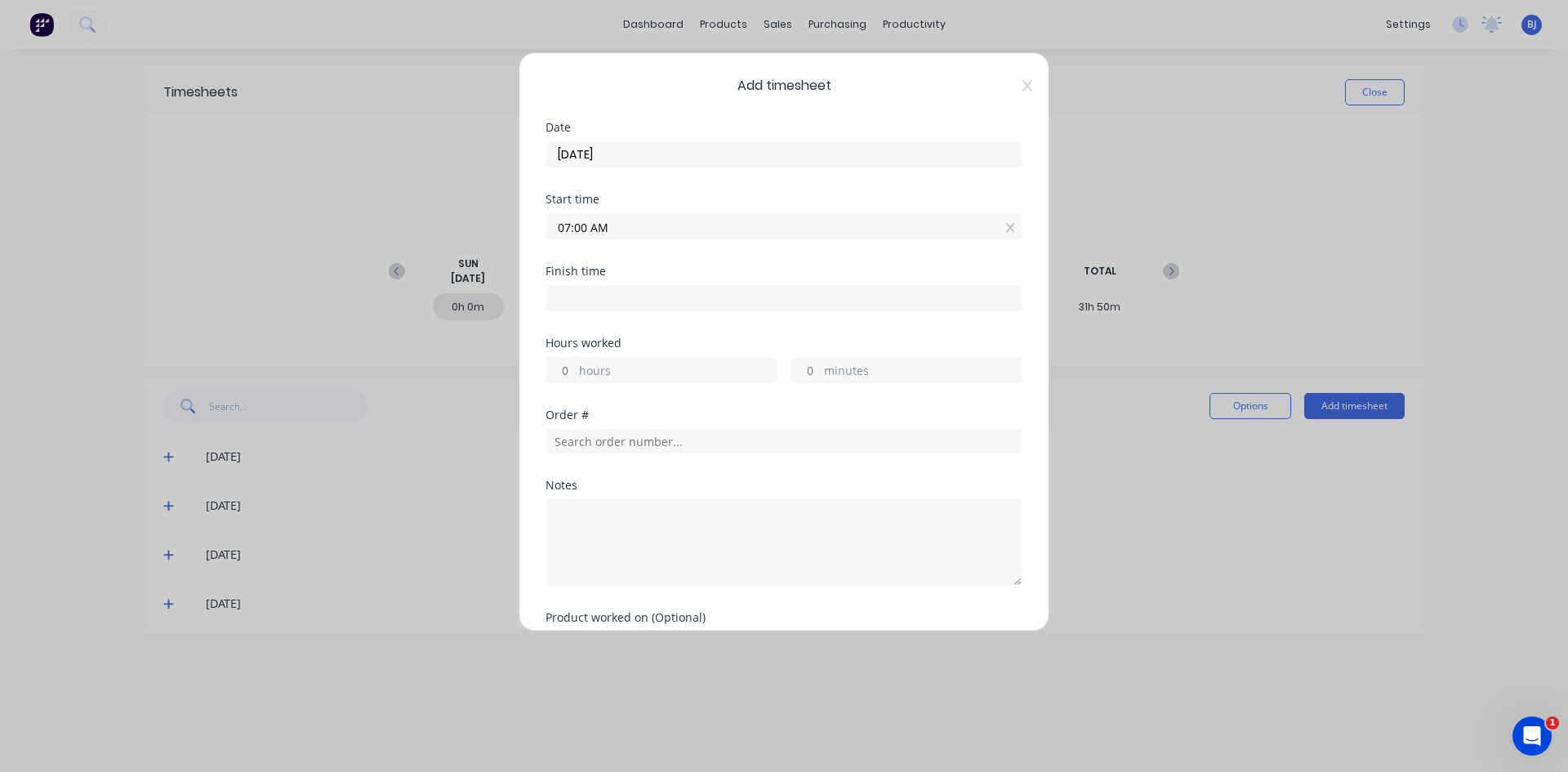
click at [570, 300] on input at bounding box center [784, 297] width 476 height 24
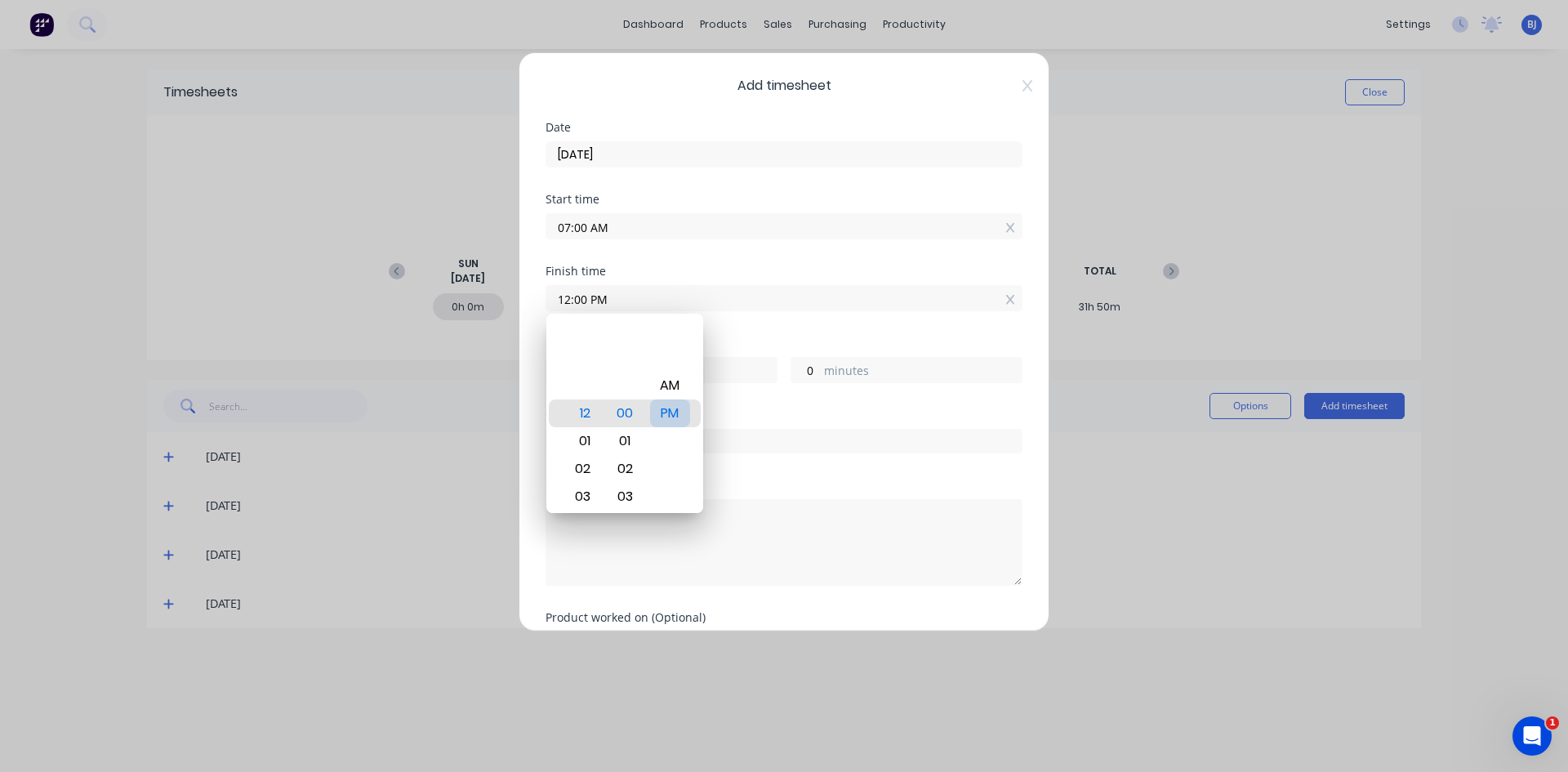
click at [669, 417] on div "PM" at bounding box center [670, 413] width 40 height 28
click at [741, 338] on div "Hours worked" at bounding box center [784, 344] width 477 height 12
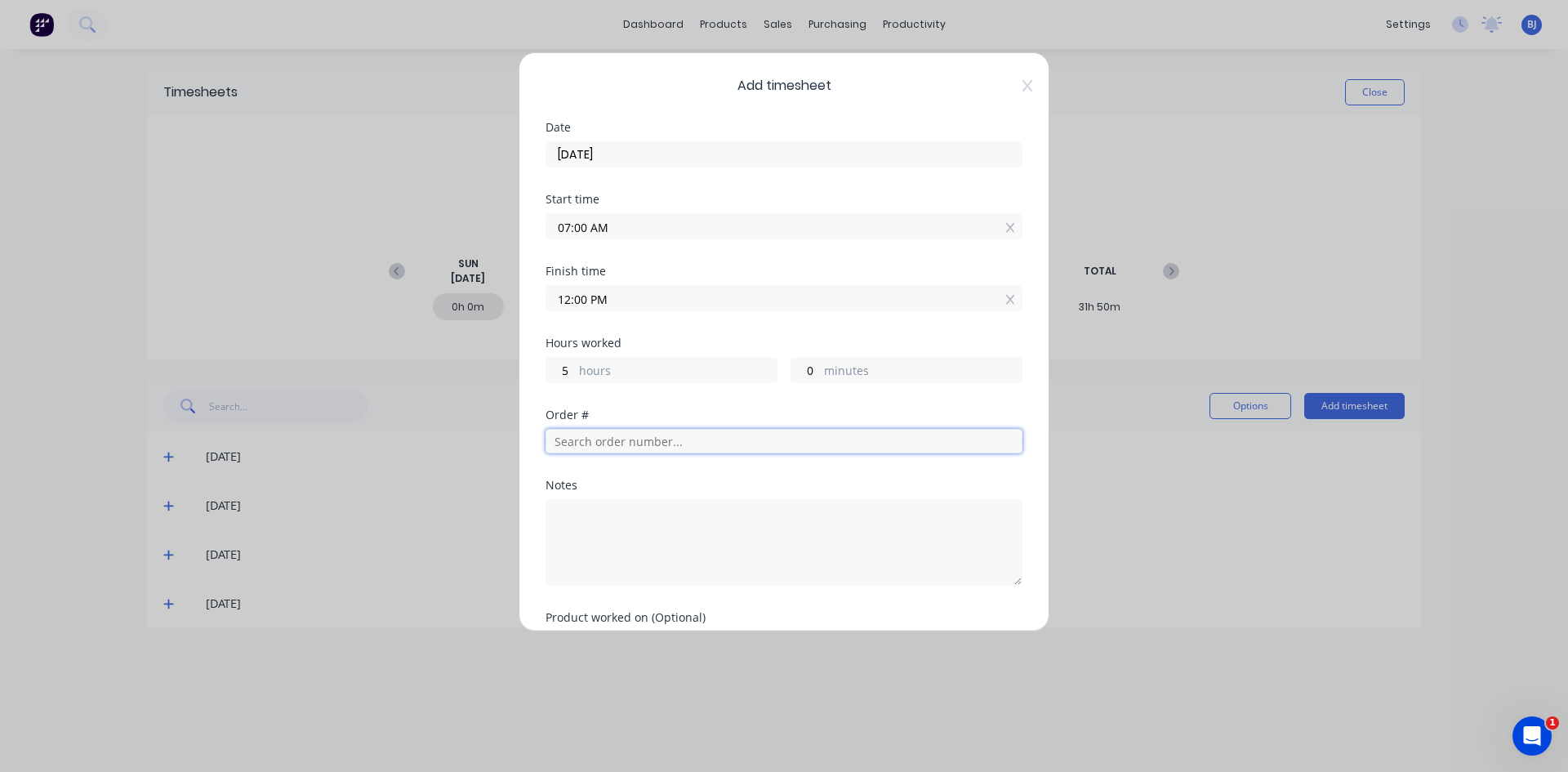
click at [576, 441] on input "text" at bounding box center [784, 440] width 477 height 24
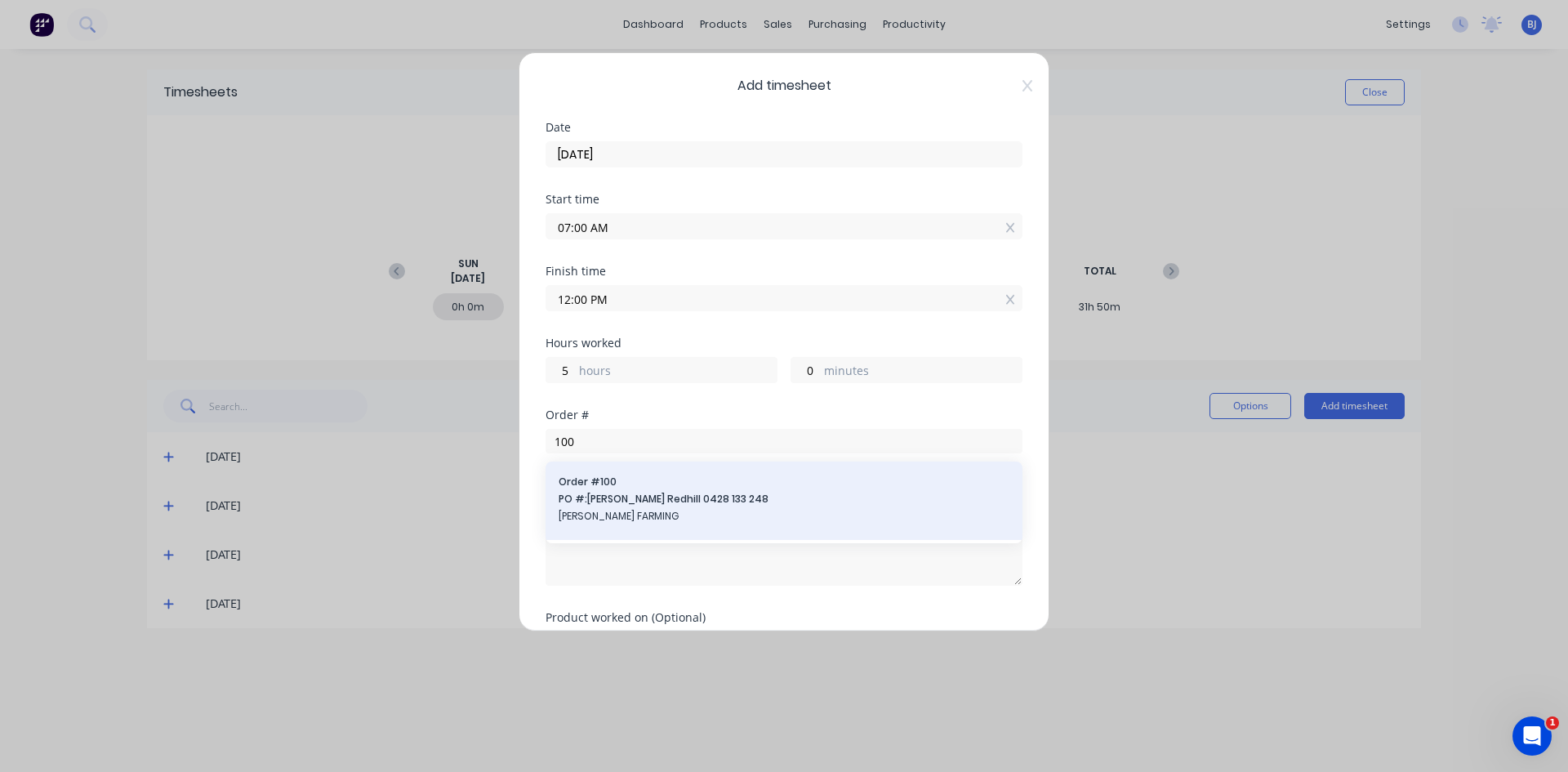
click at [595, 486] on span "Order # 100" at bounding box center [784, 482] width 451 height 14
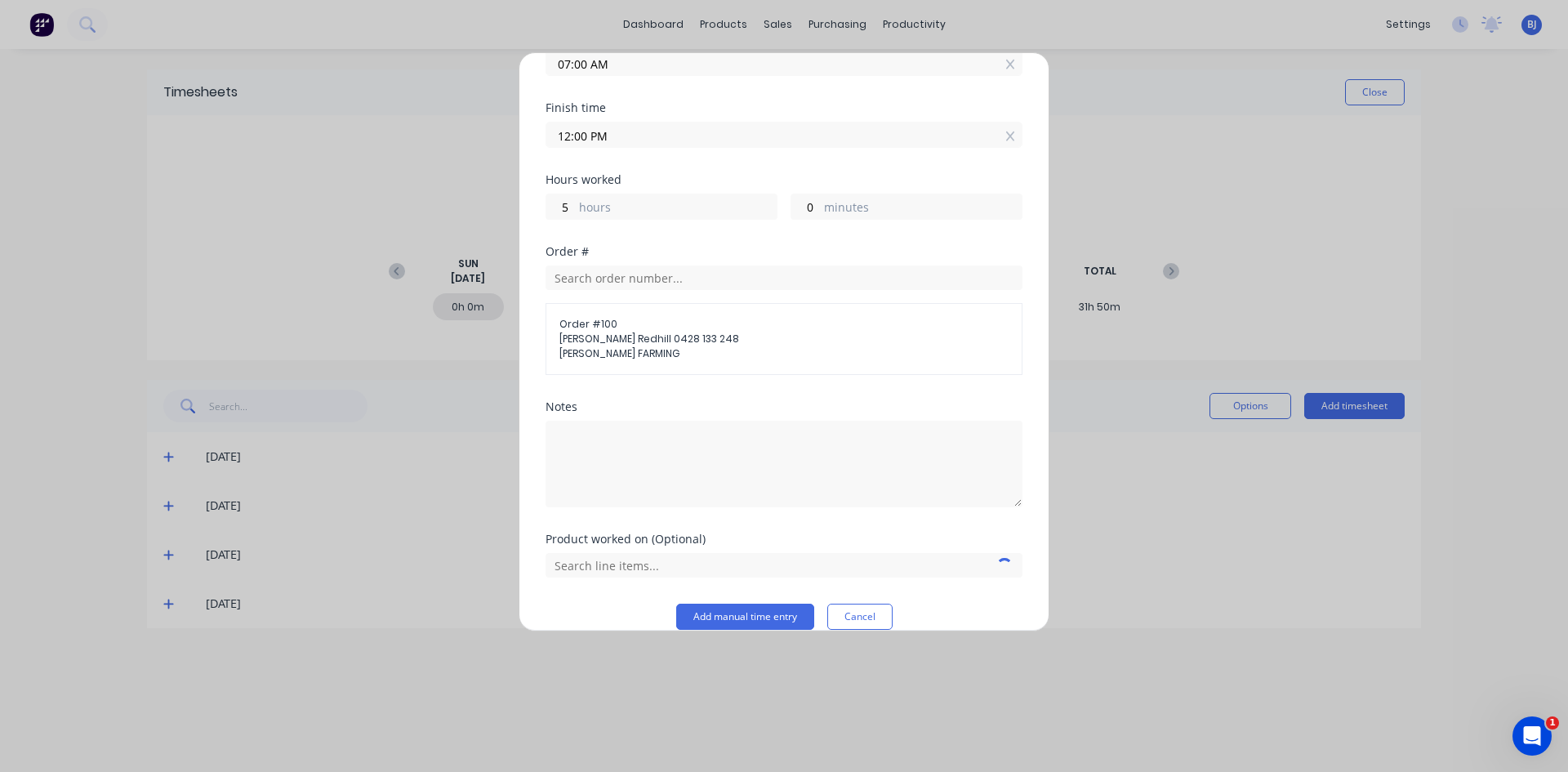
scroll to position [185, 0]
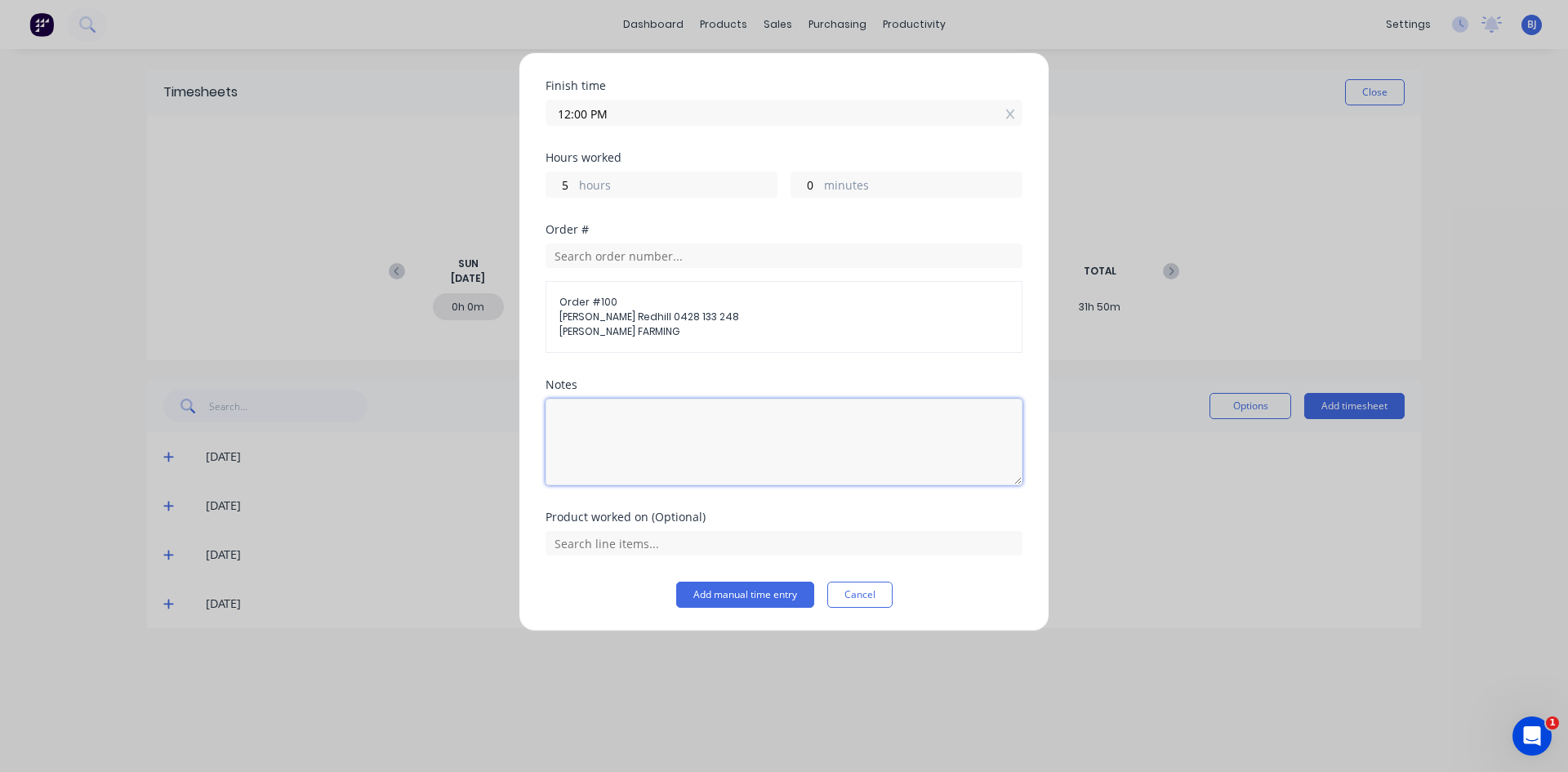
click at [576, 412] on textarea at bounding box center [784, 442] width 477 height 87
click at [654, 545] on input "text" at bounding box center [784, 542] width 477 height 24
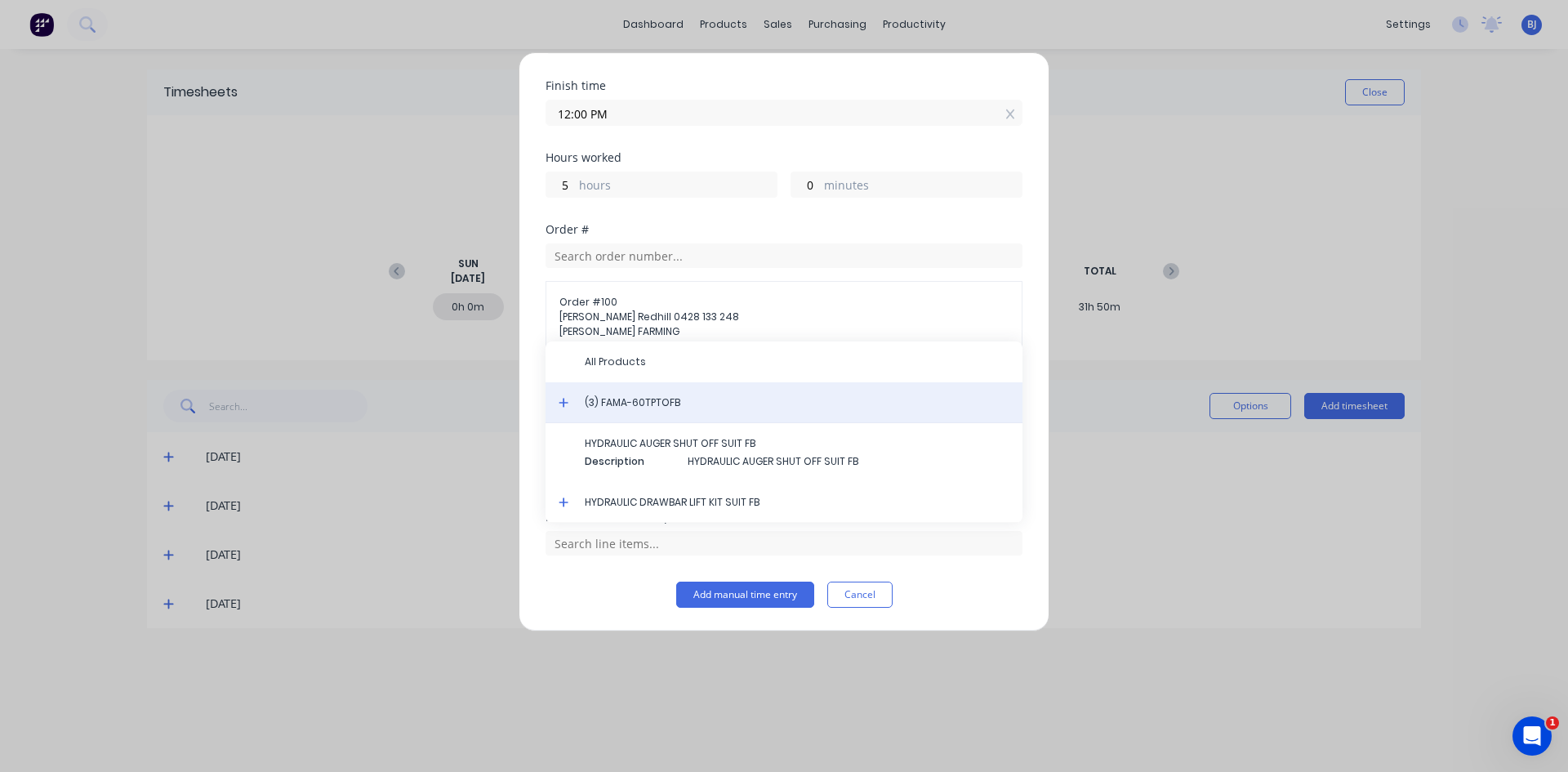
click at [644, 410] on div "(3) FAMA-60TPTOFB" at bounding box center [784, 402] width 477 height 41
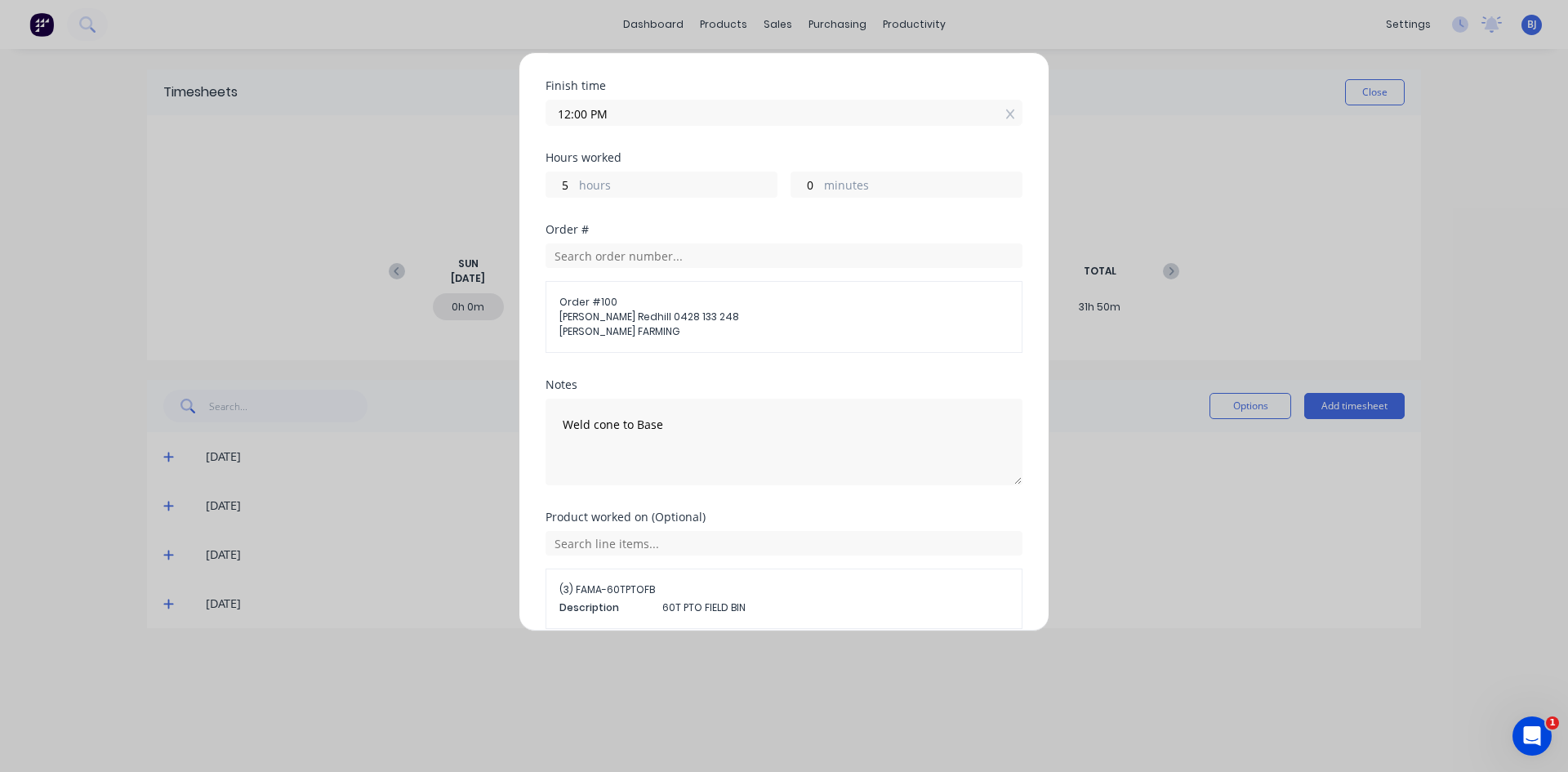
scroll to position [259, 0]
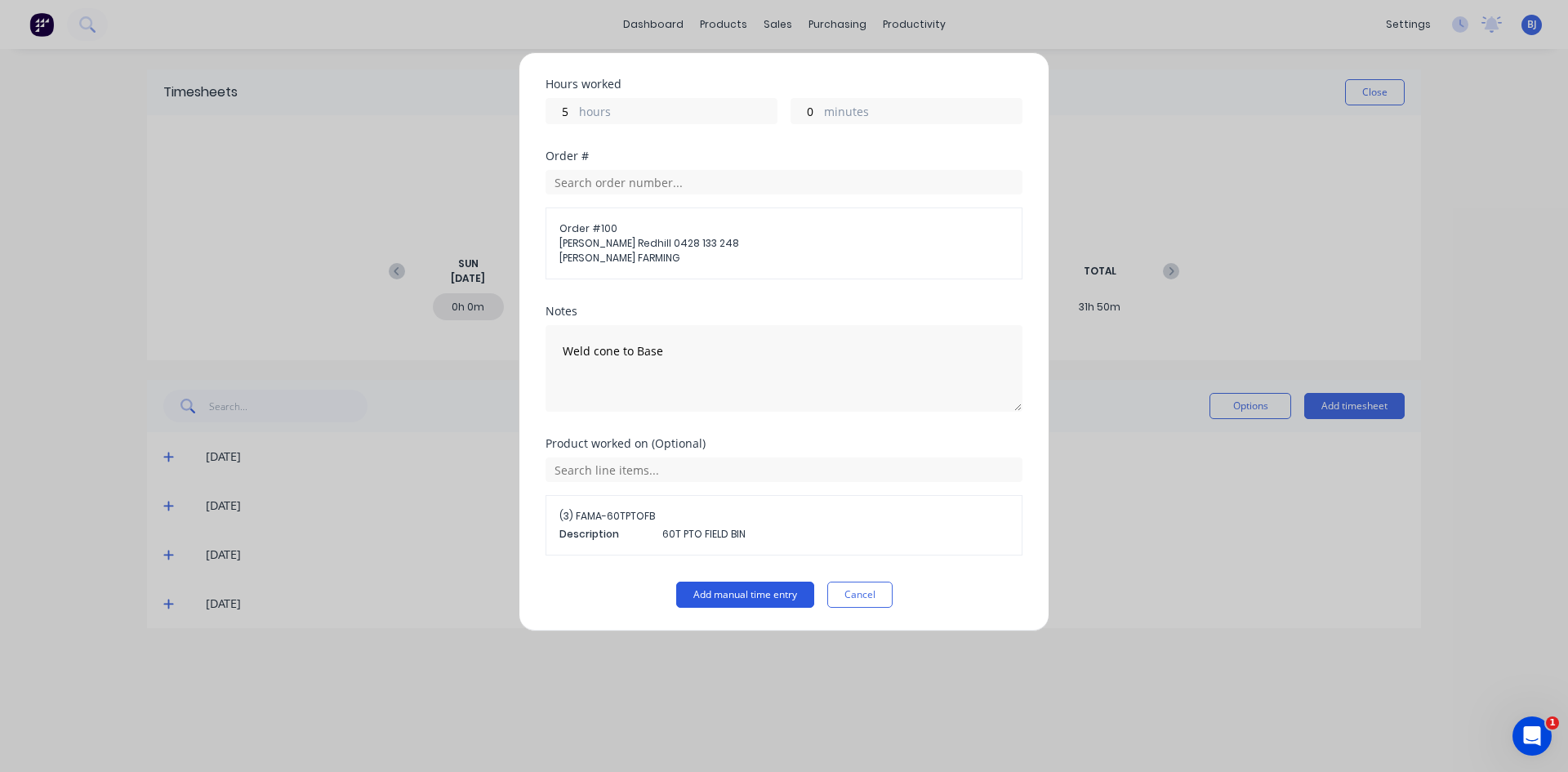
click at [720, 589] on button "Add manual time entry" at bounding box center [745, 594] width 138 height 26
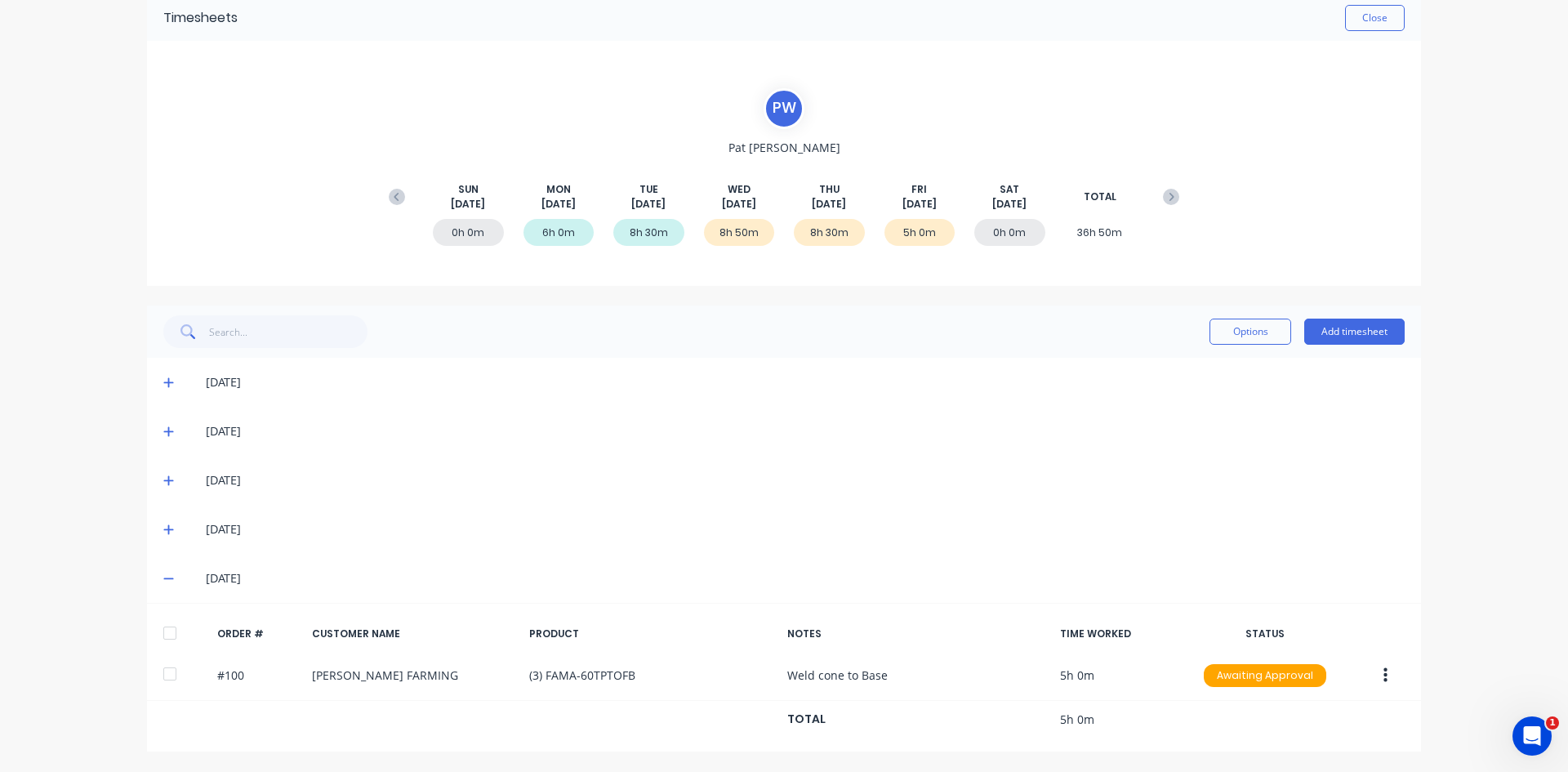
scroll to position [0, 0]
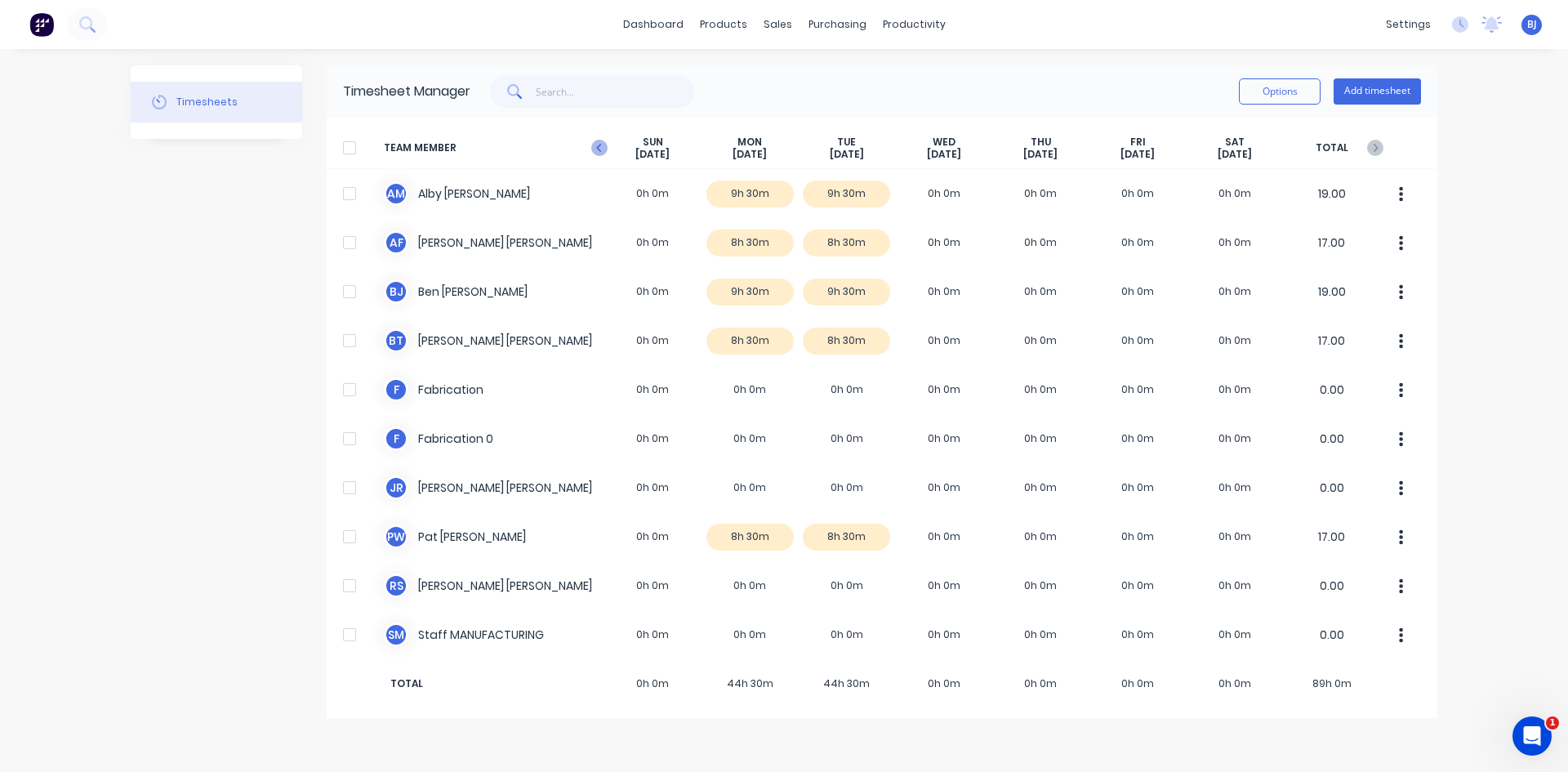
click at [593, 145] on icon at bounding box center [599, 148] width 16 height 16
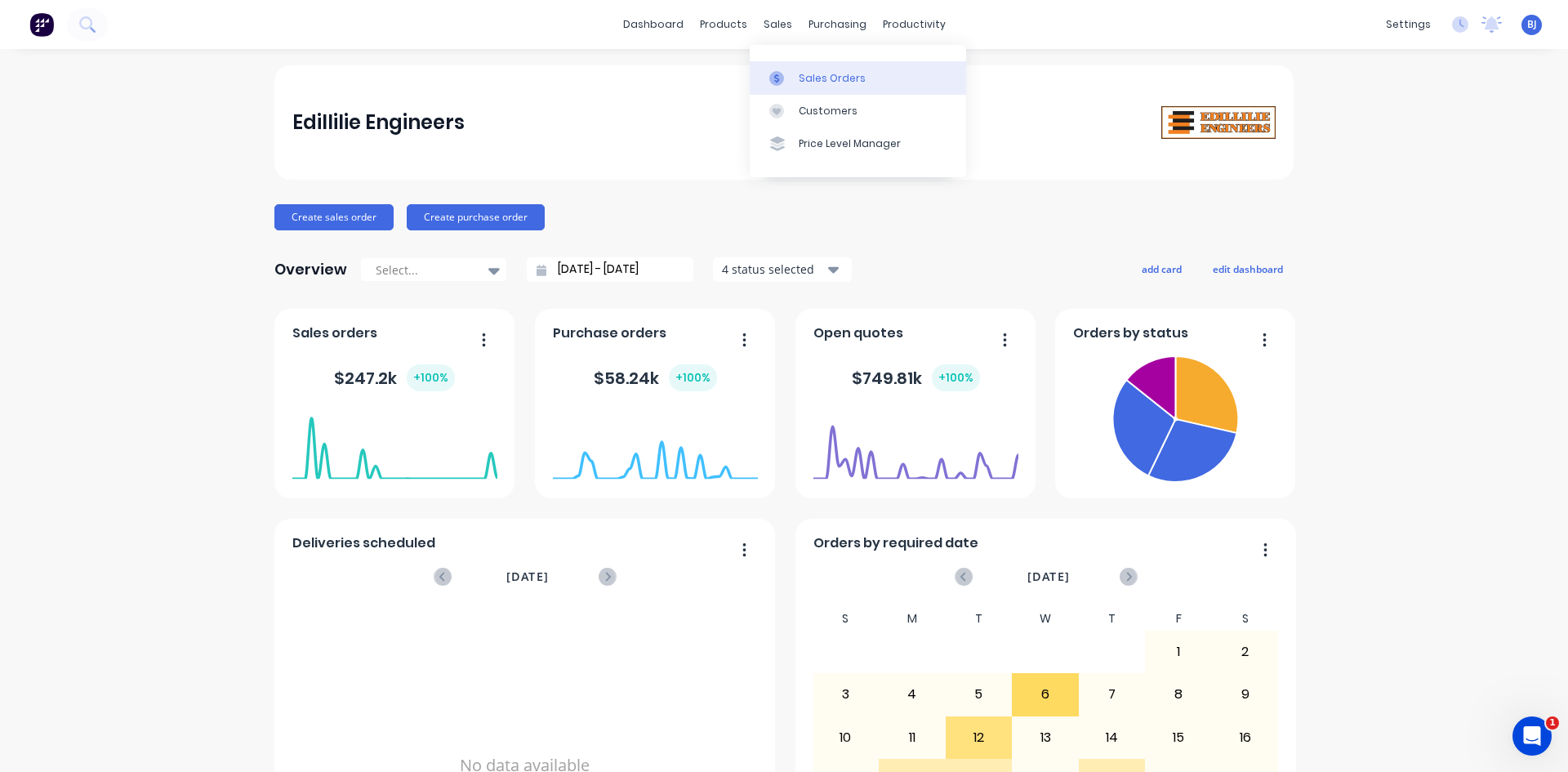
click at [784, 77] on icon at bounding box center [776, 78] width 14 height 14
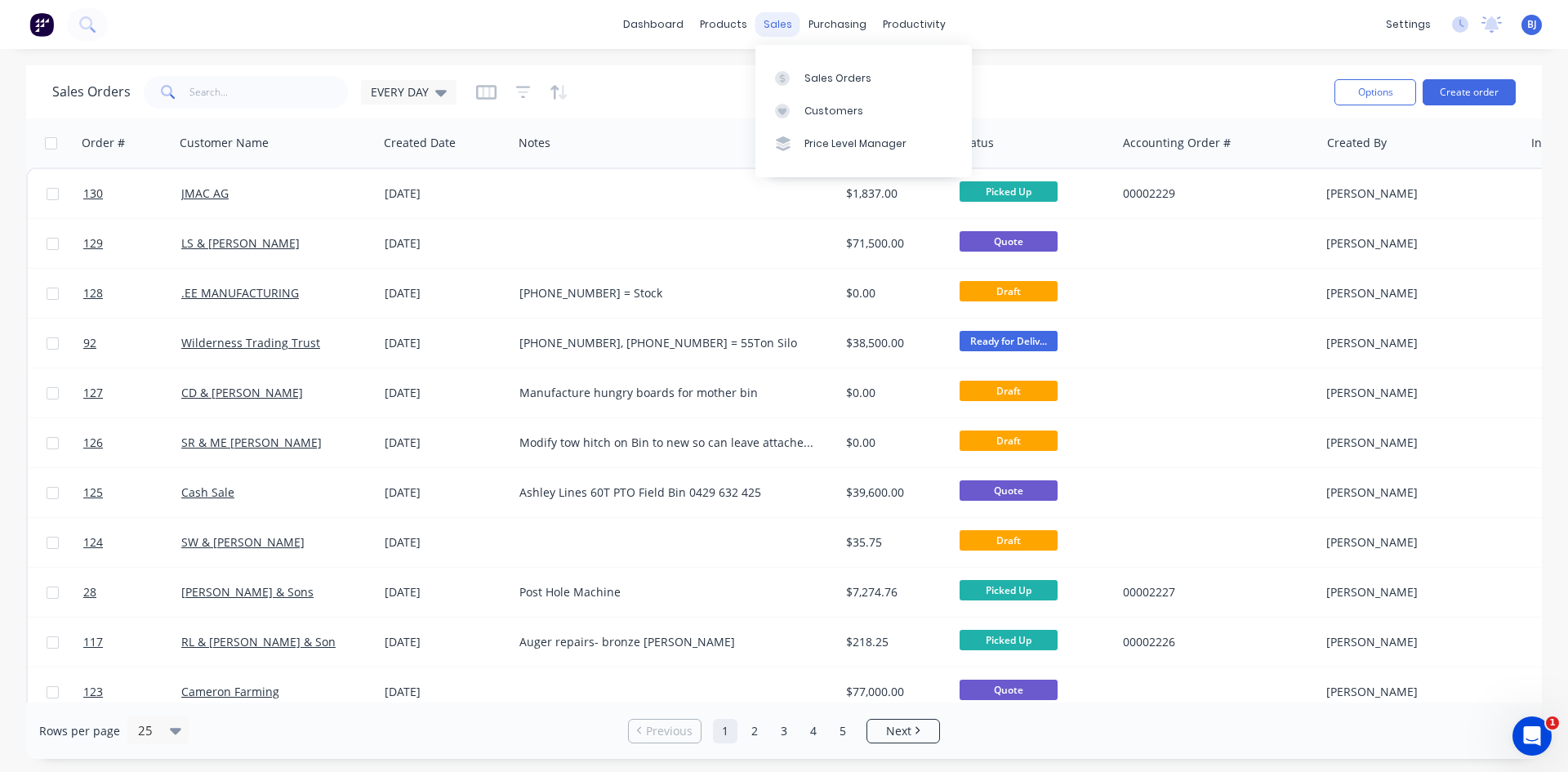
click at [791, 19] on div "sales" at bounding box center [778, 24] width 45 height 24
click at [800, 77] on link "Sales Orders" at bounding box center [864, 77] width 216 height 33
click at [1452, 96] on button "Create order" at bounding box center [1469, 92] width 93 height 26
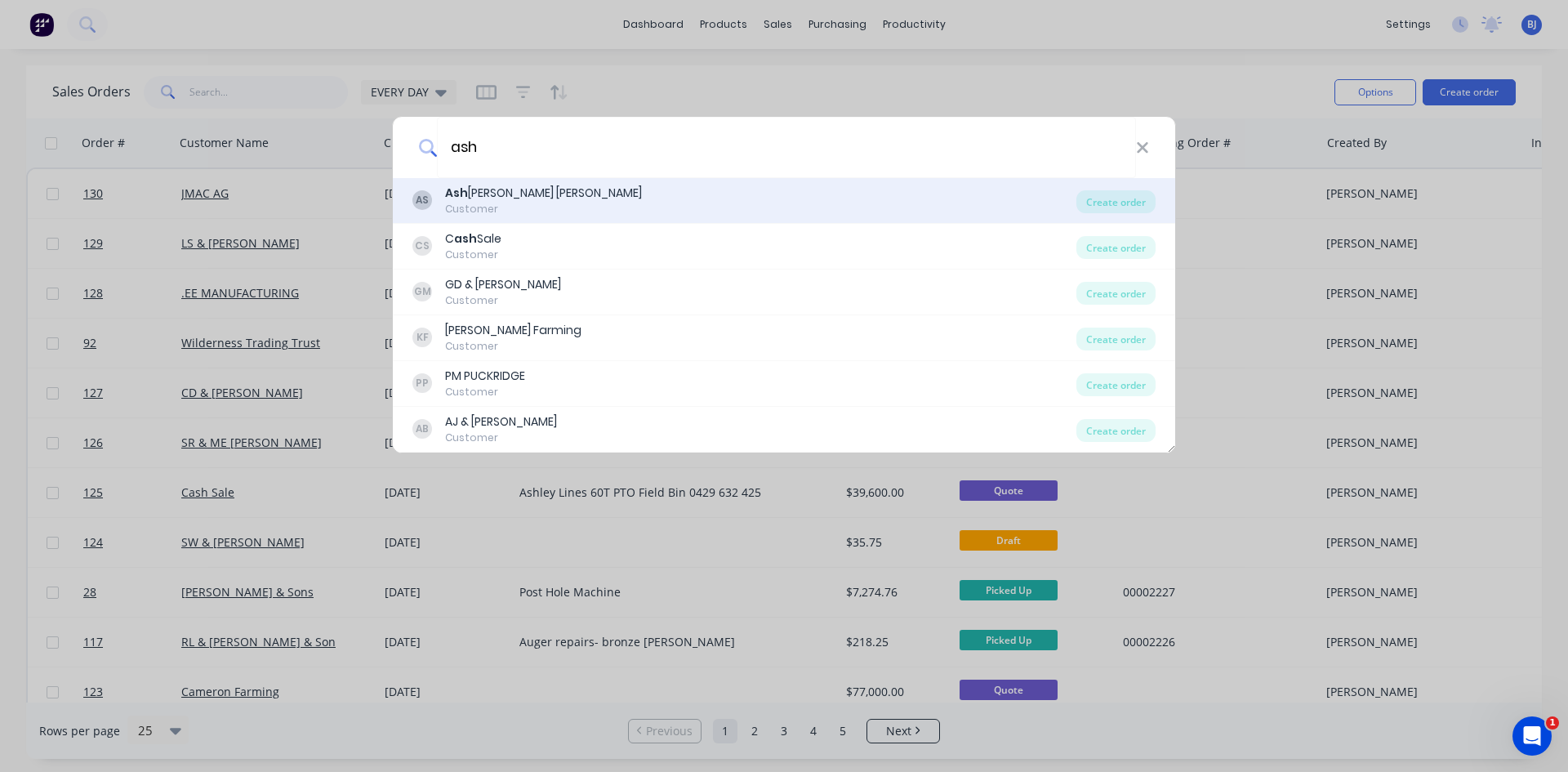
type input "ash"
click at [483, 194] on div "Ash ley Stephens" at bounding box center [543, 193] width 197 height 17
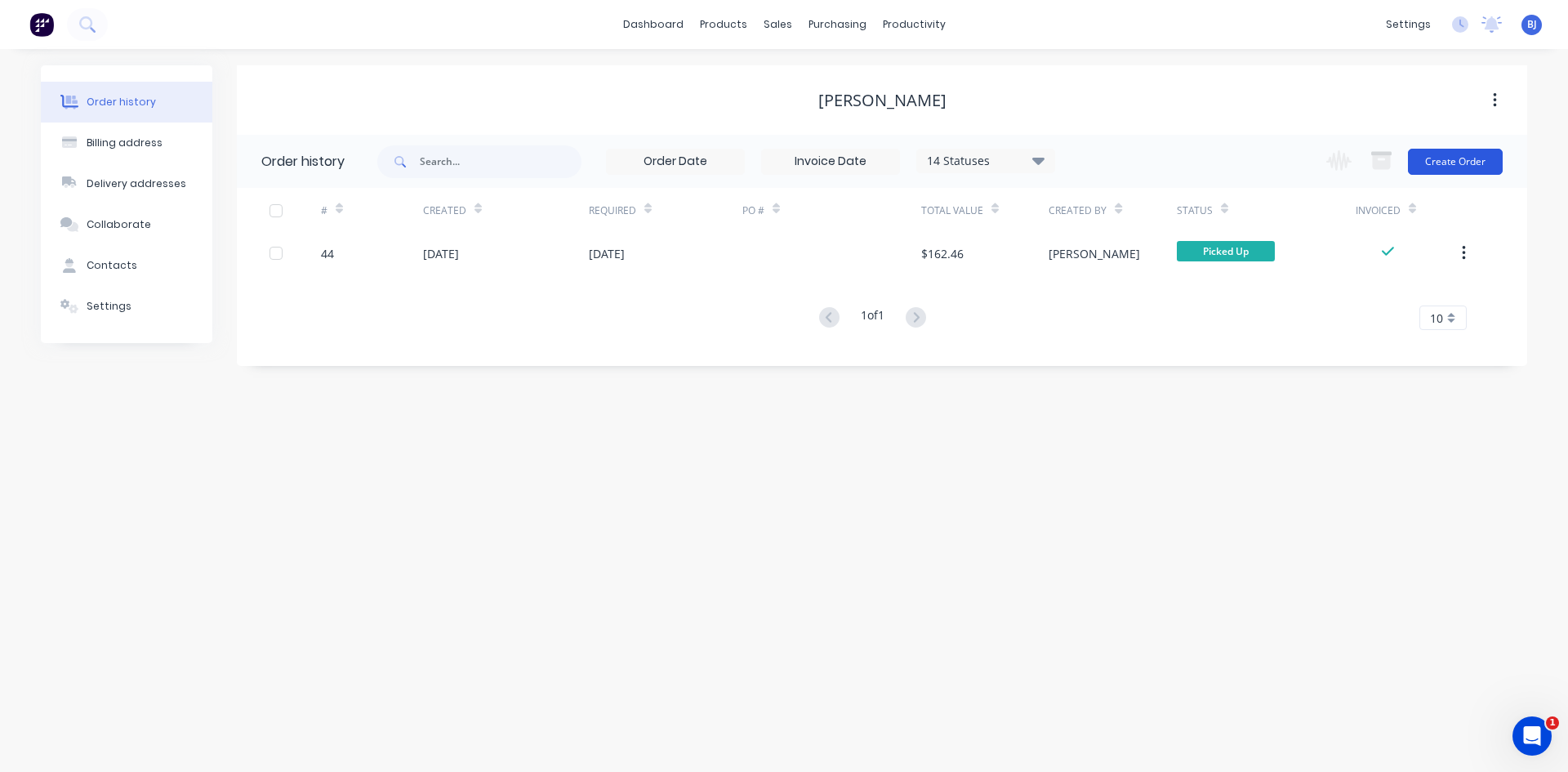
click at [1440, 163] on button "Create Order" at bounding box center [1455, 161] width 95 height 26
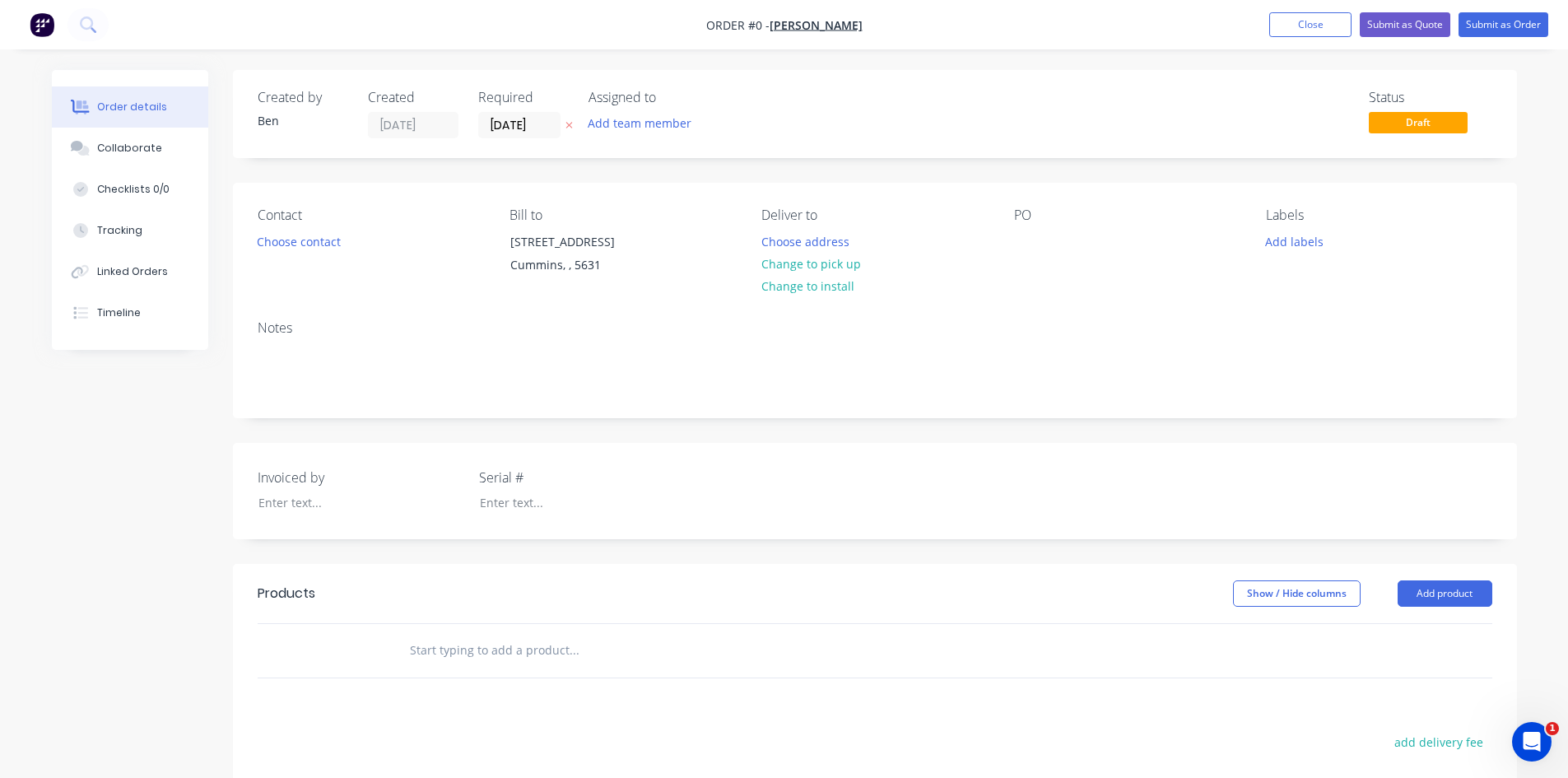
click at [431, 654] on input "text" at bounding box center [574, 651] width 329 height 33
click at [1448, 596] on button "Add product" at bounding box center [1444, 593] width 94 height 26
click at [1374, 636] on div "Product catalogue" at bounding box center [1414, 635] width 126 height 24
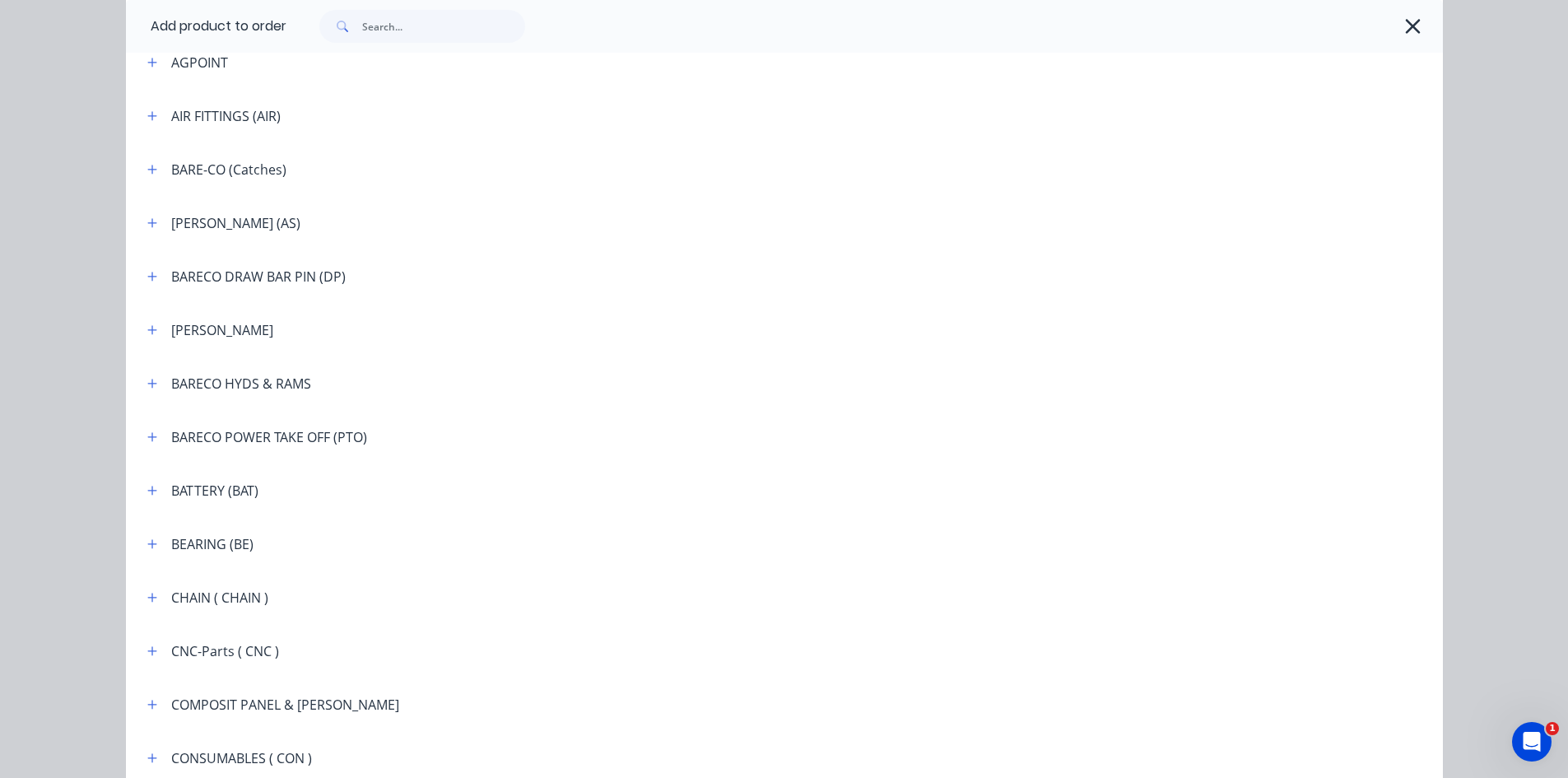
scroll to position [658, 0]
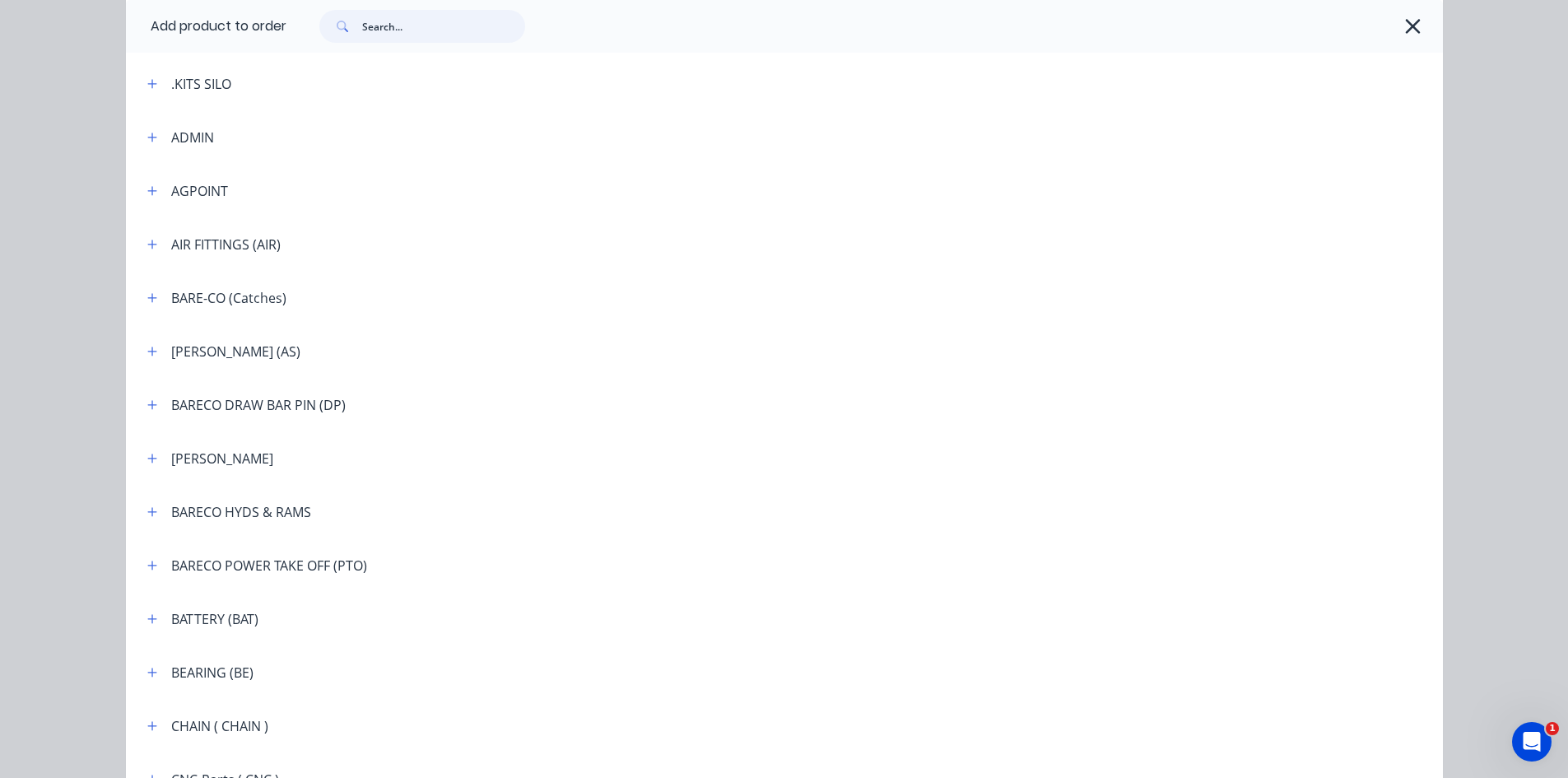
click at [385, 28] on input "text" at bounding box center [444, 26] width 163 height 33
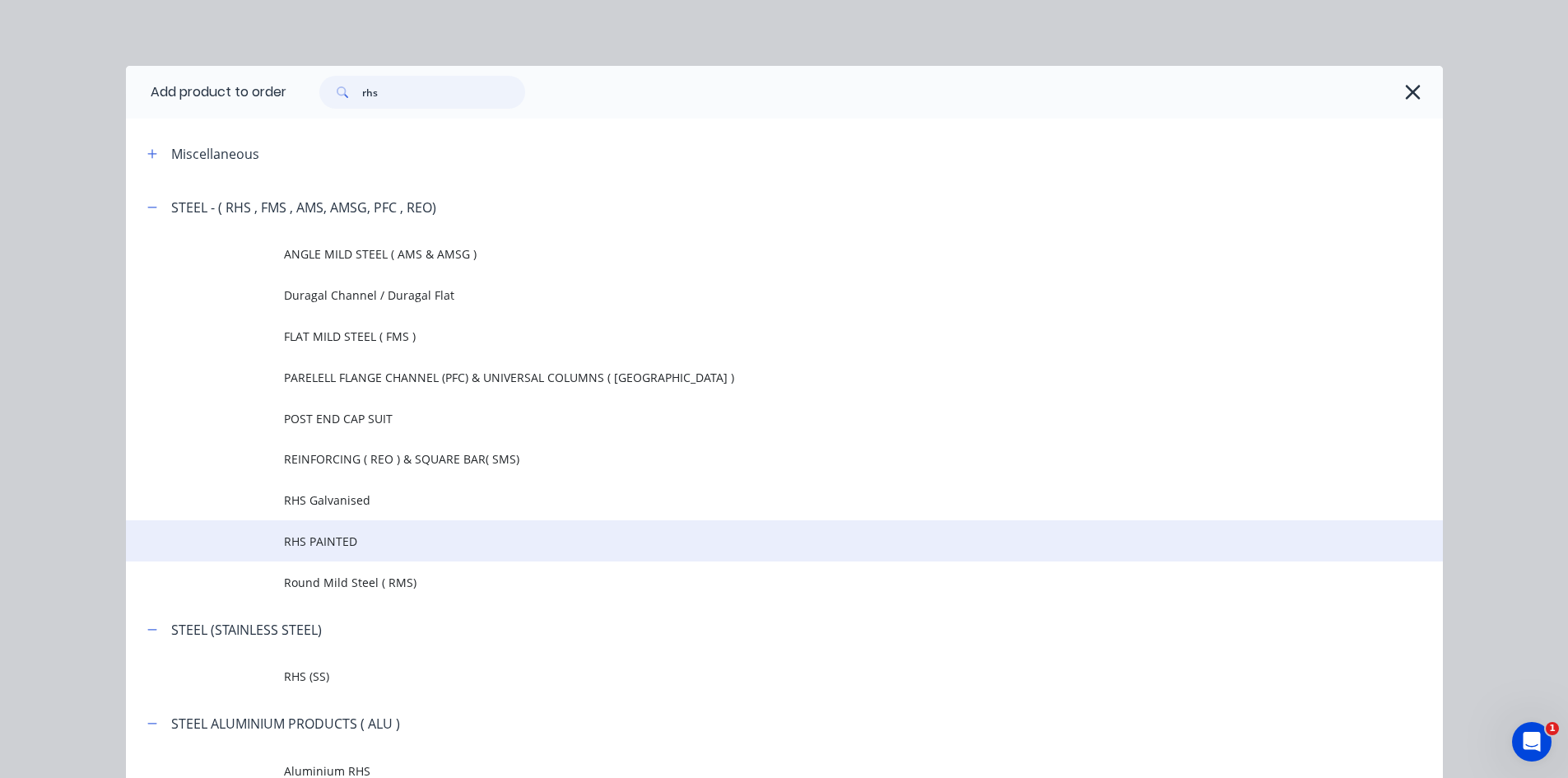
type input "rhs"
click at [341, 544] on span "RHS PAINTED" at bounding box center [747, 542] width 927 height 18
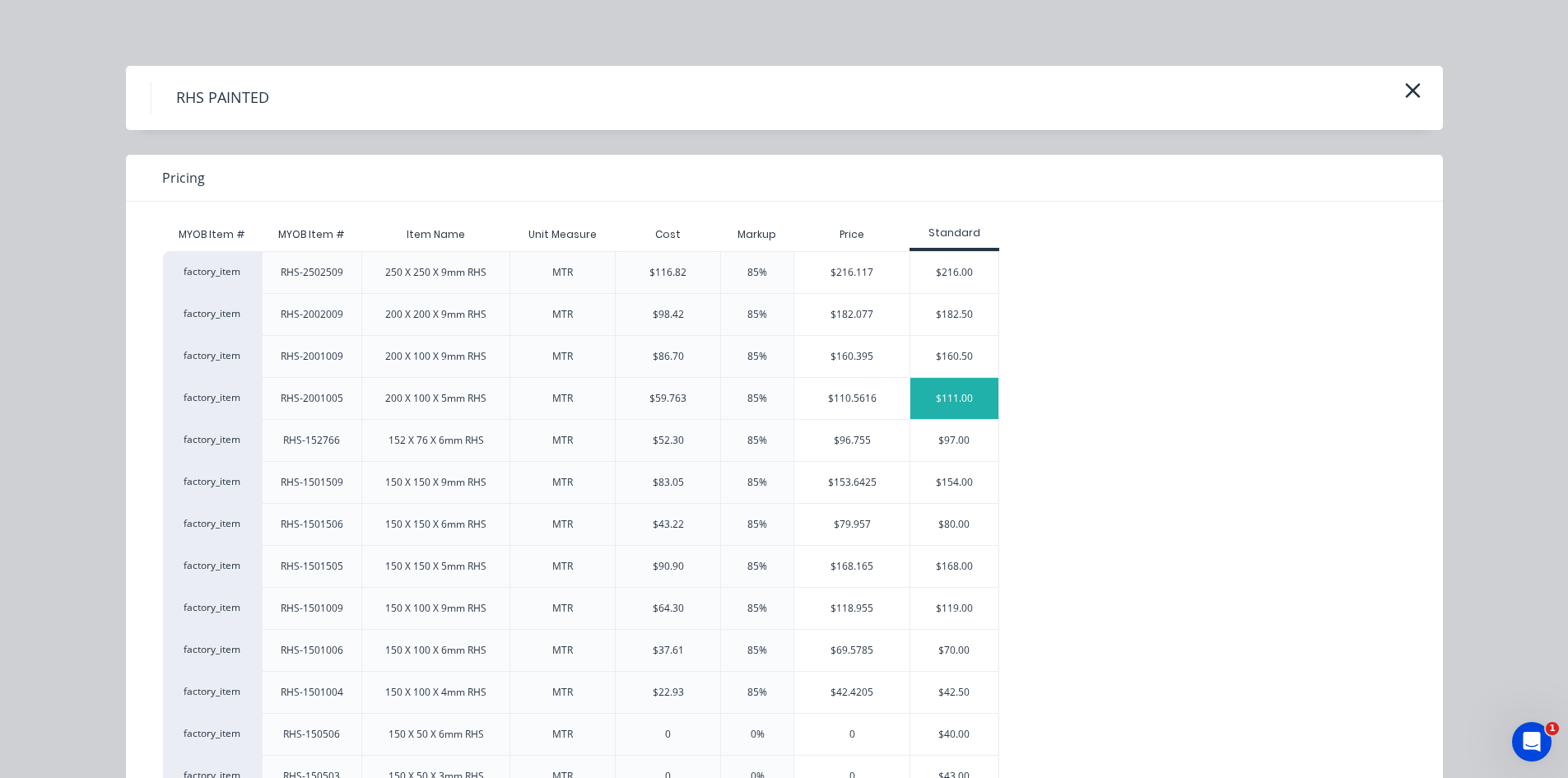
click at [925, 391] on div "$111.00" at bounding box center [954, 398] width 89 height 41
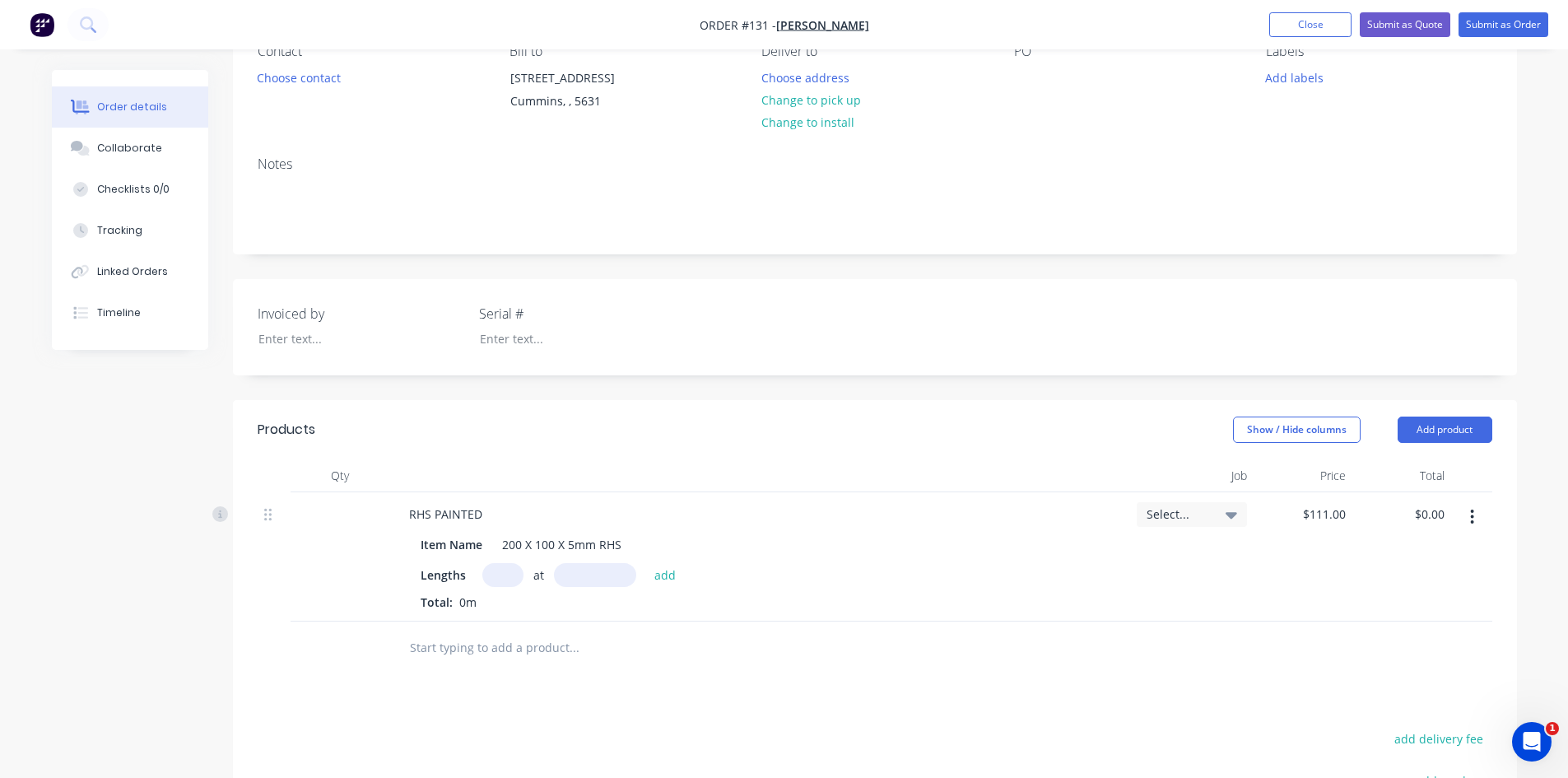
scroll to position [164, 0]
click at [499, 571] on input "text" at bounding box center [503, 574] width 41 height 24
type input "2"
click at [576, 574] on input "text" at bounding box center [595, 574] width 83 height 24
type input "1053mm"
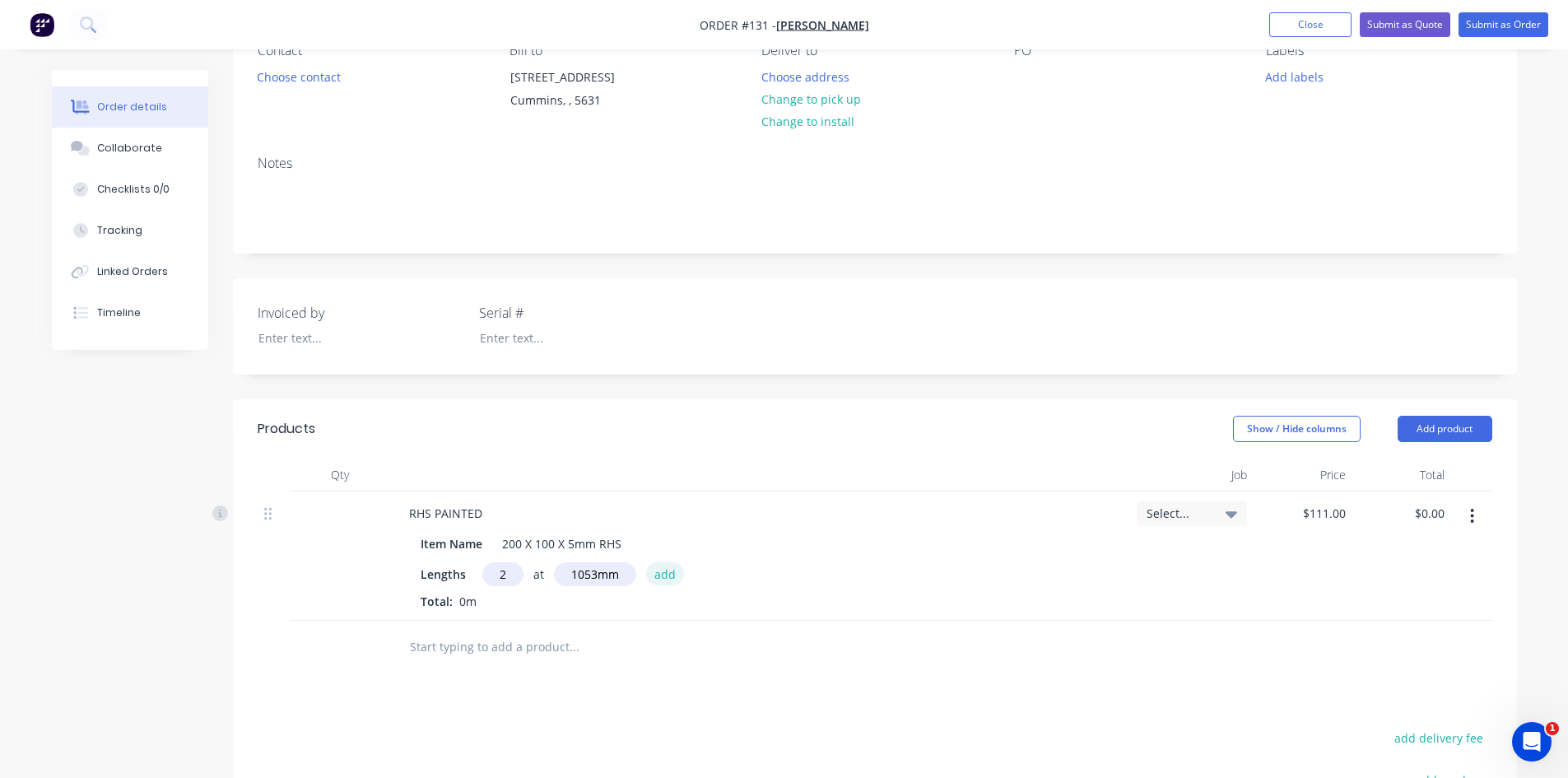
click at [657, 580] on button "add" at bounding box center [665, 573] width 39 height 22
type input "$233.77"
click at [482, 670] on input "text" at bounding box center [574, 674] width 329 height 33
click at [1456, 431] on button "Add product" at bounding box center [1444, 428] width 94 height 26
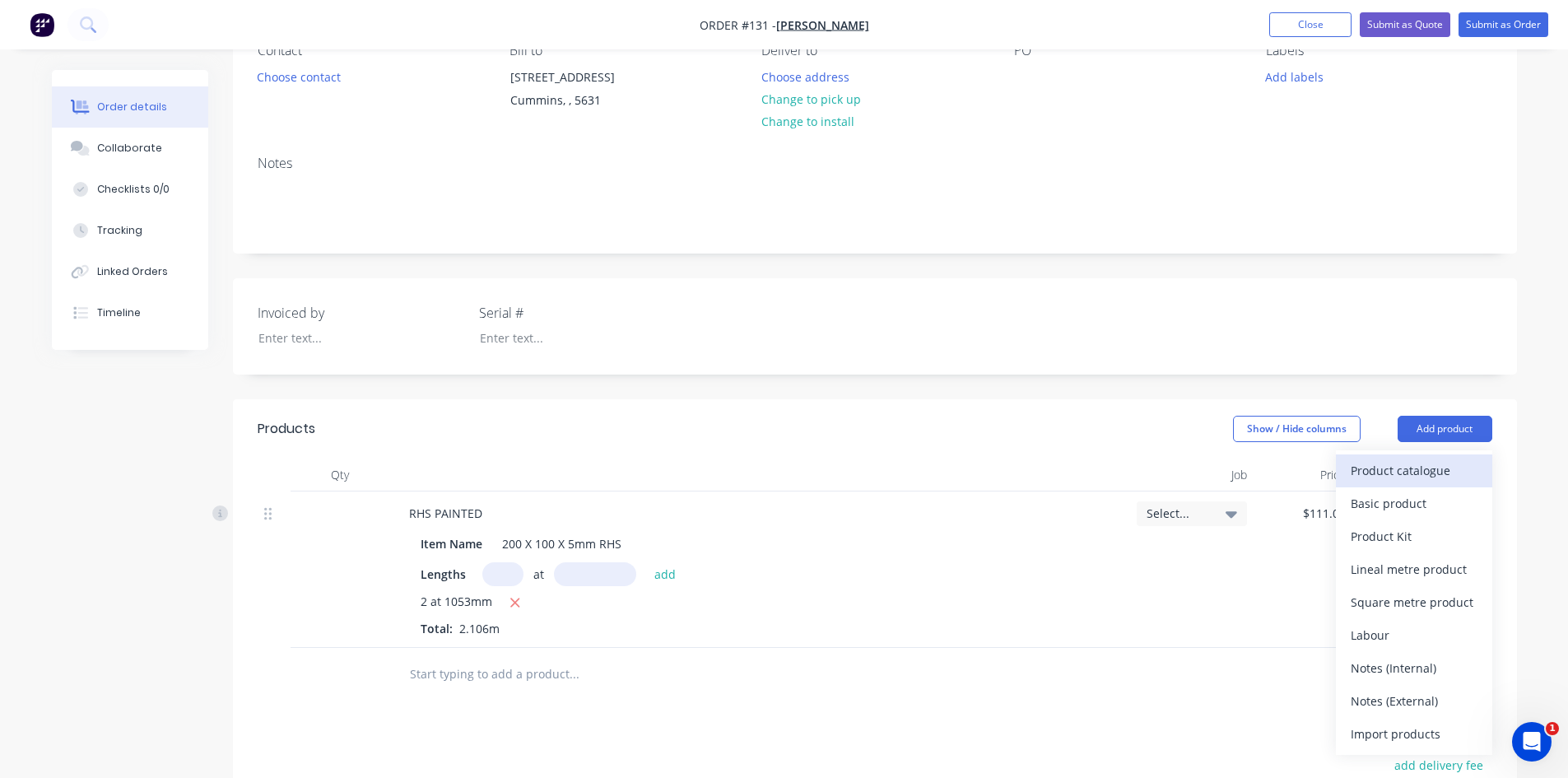
click at [1396, 467] on div "Product catalogue" at bounding box center [1414, 470] width 126 height 24
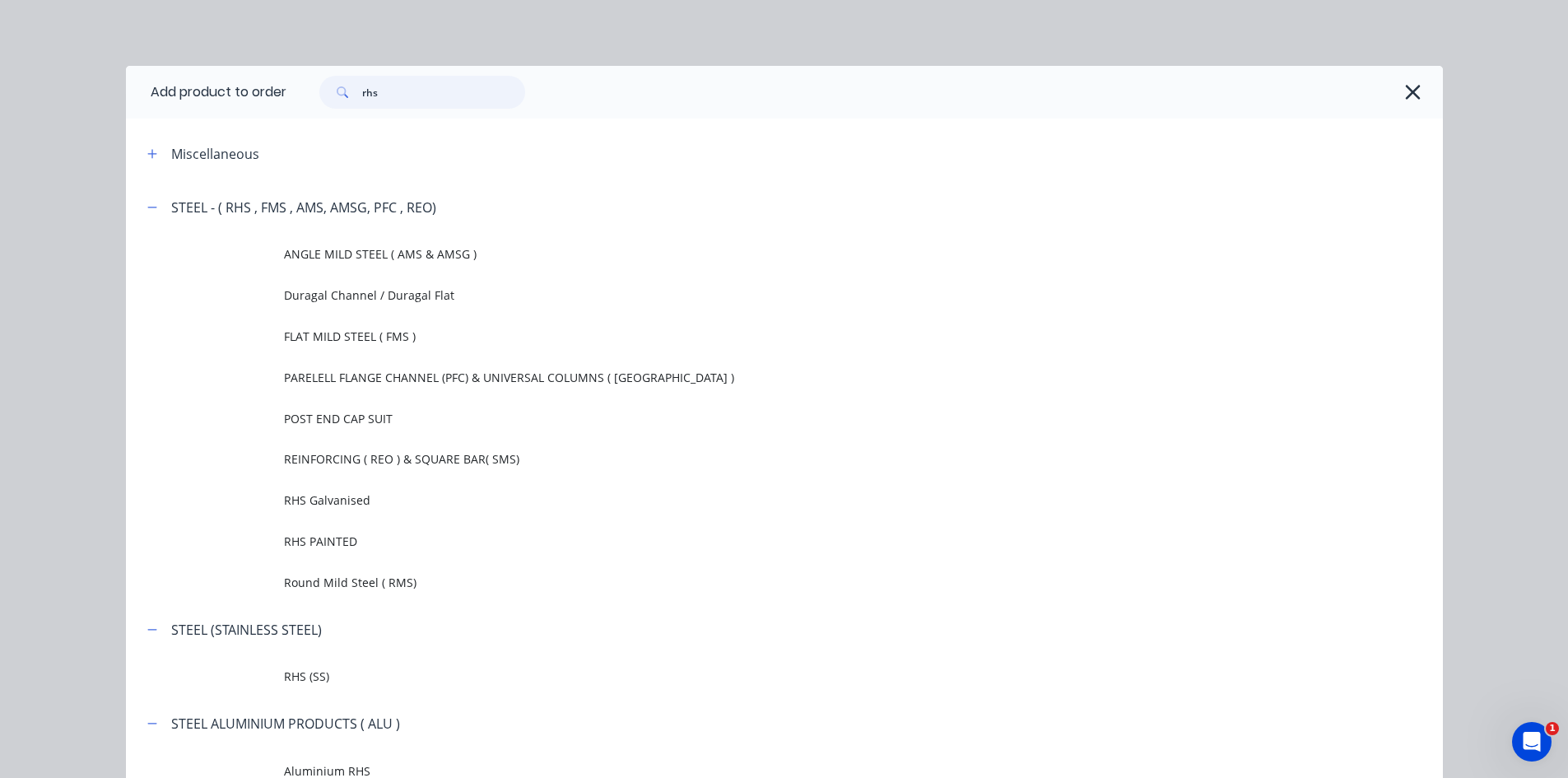
click at [374, 99] on input "rhs" at bounding box center [444, 92] width 163 height 33
type input "r"
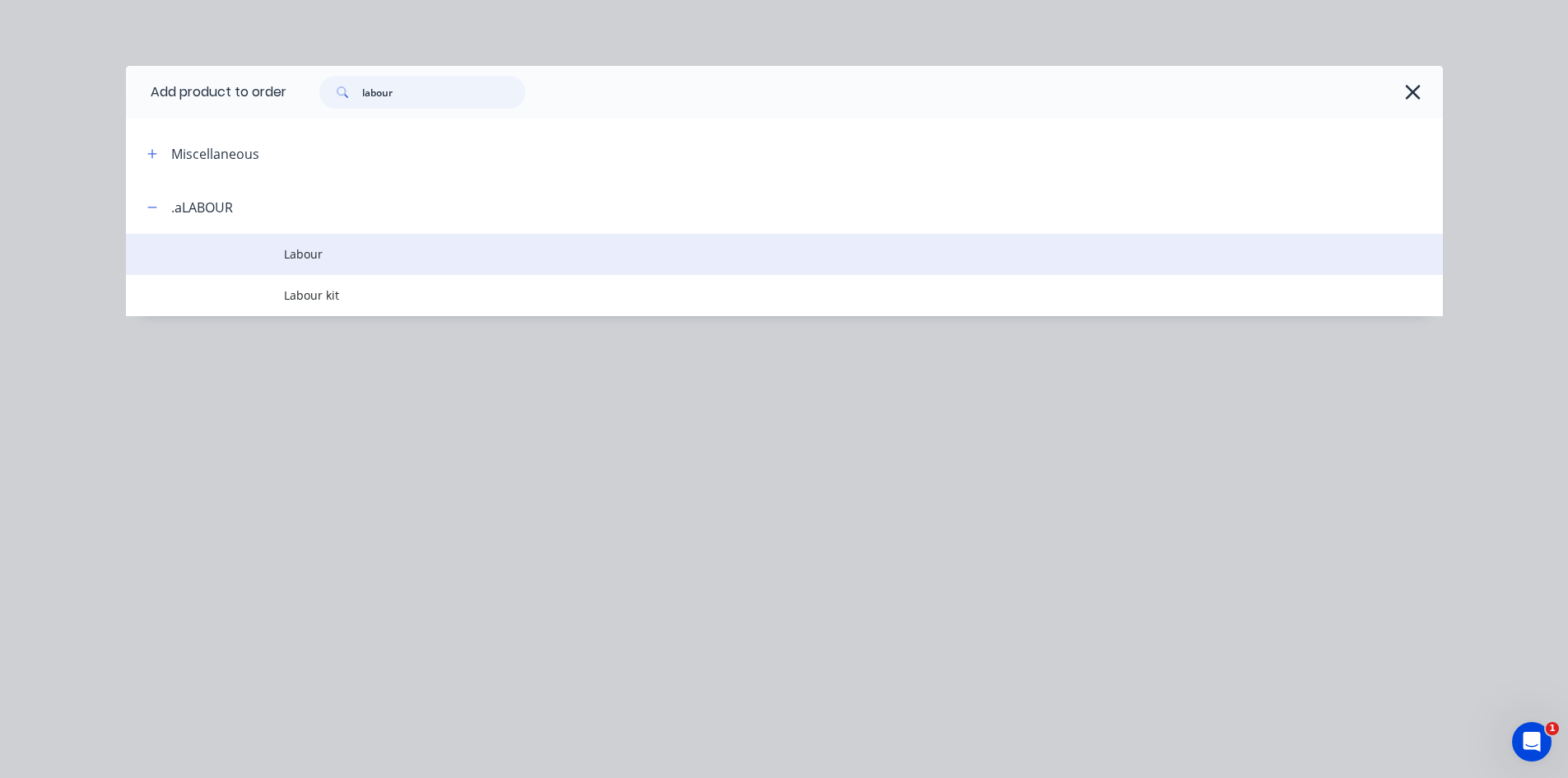
type input "labour"
click at [295, 253] on span "Labour" at bounding box center [747, 254] width 927 height 18
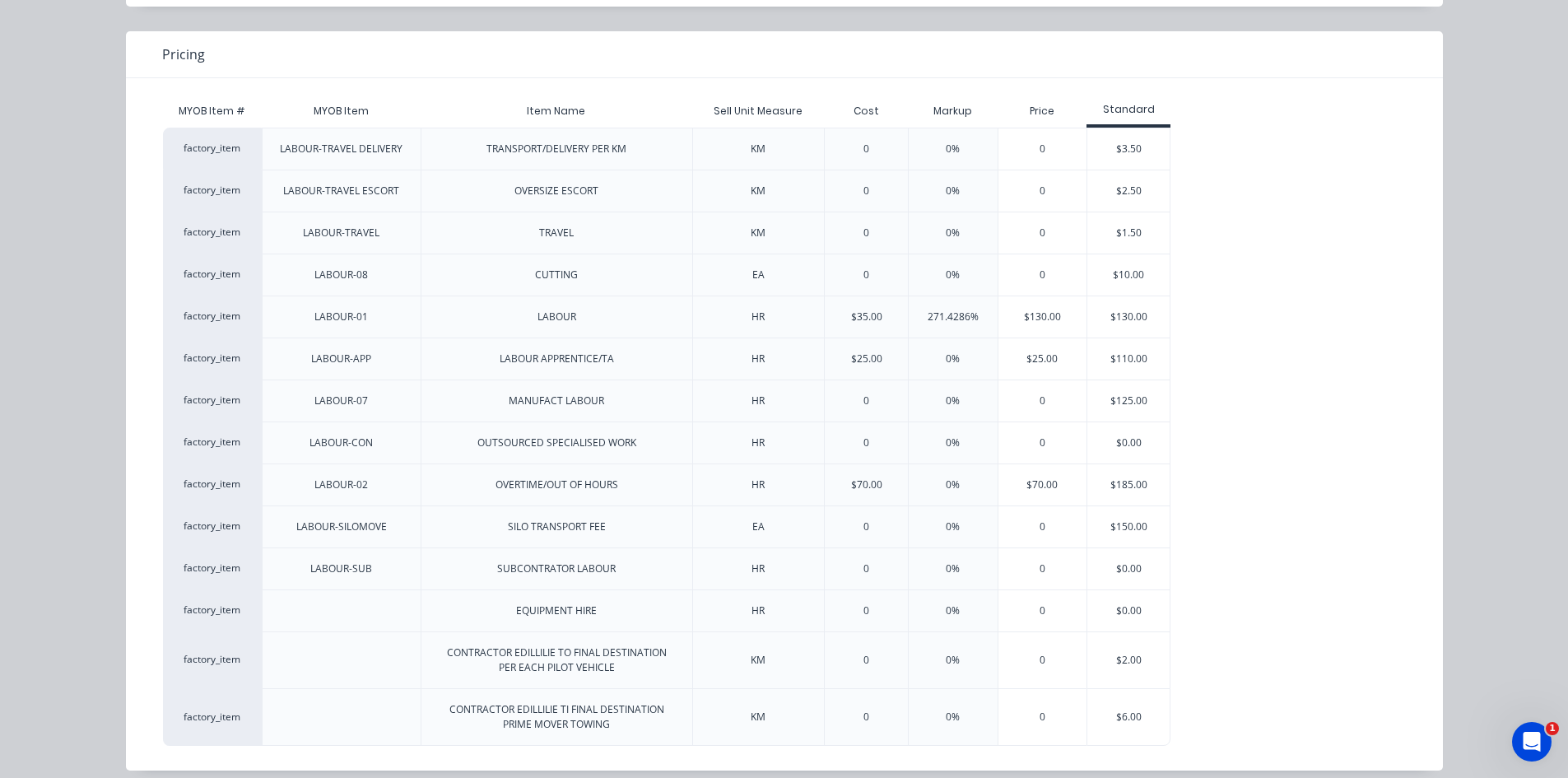
scroll to position [139, 0]
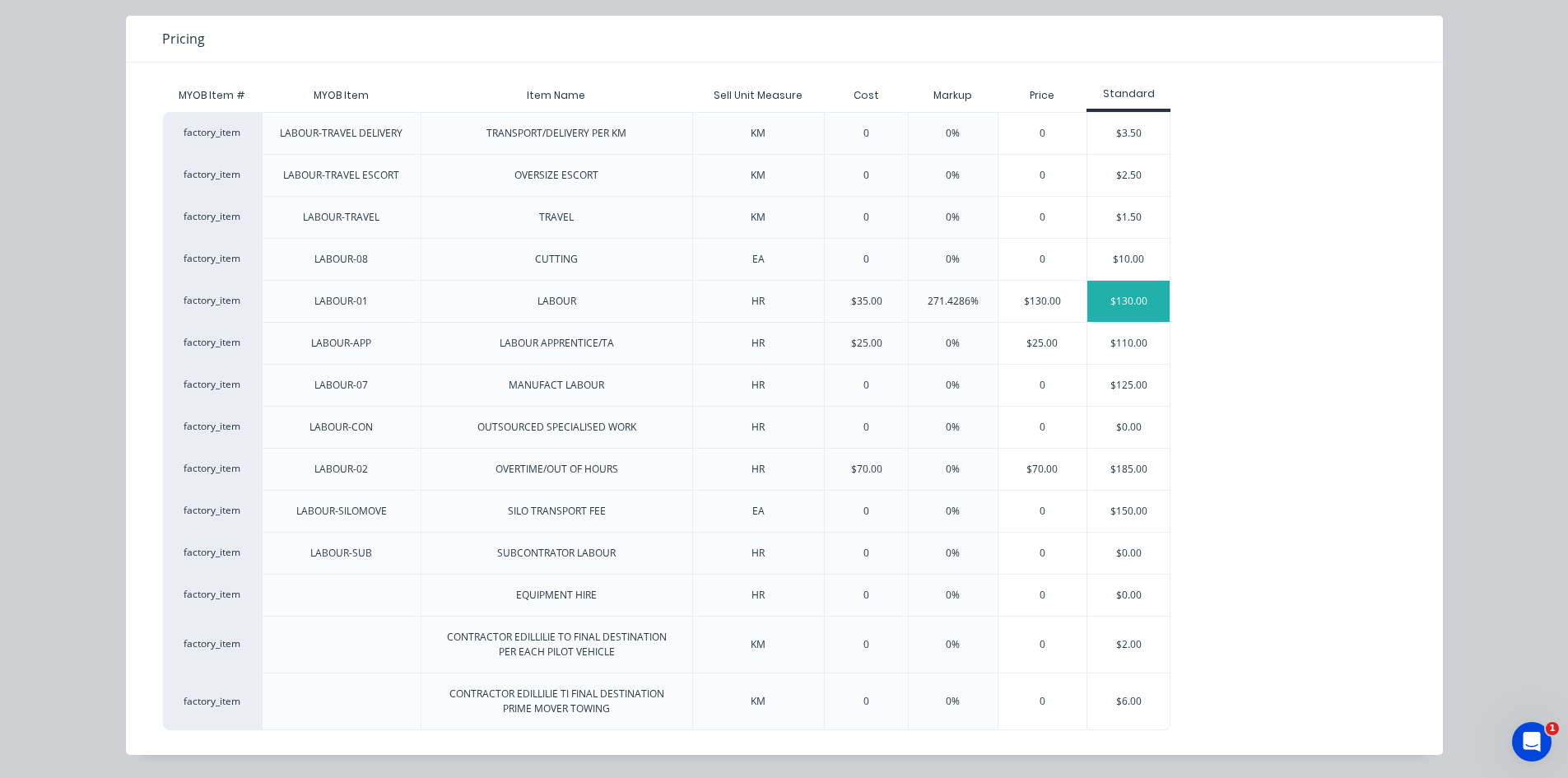
click at [1106, 300] on div "$130.00" at bounding box center [1128, 301] width 83 height 41
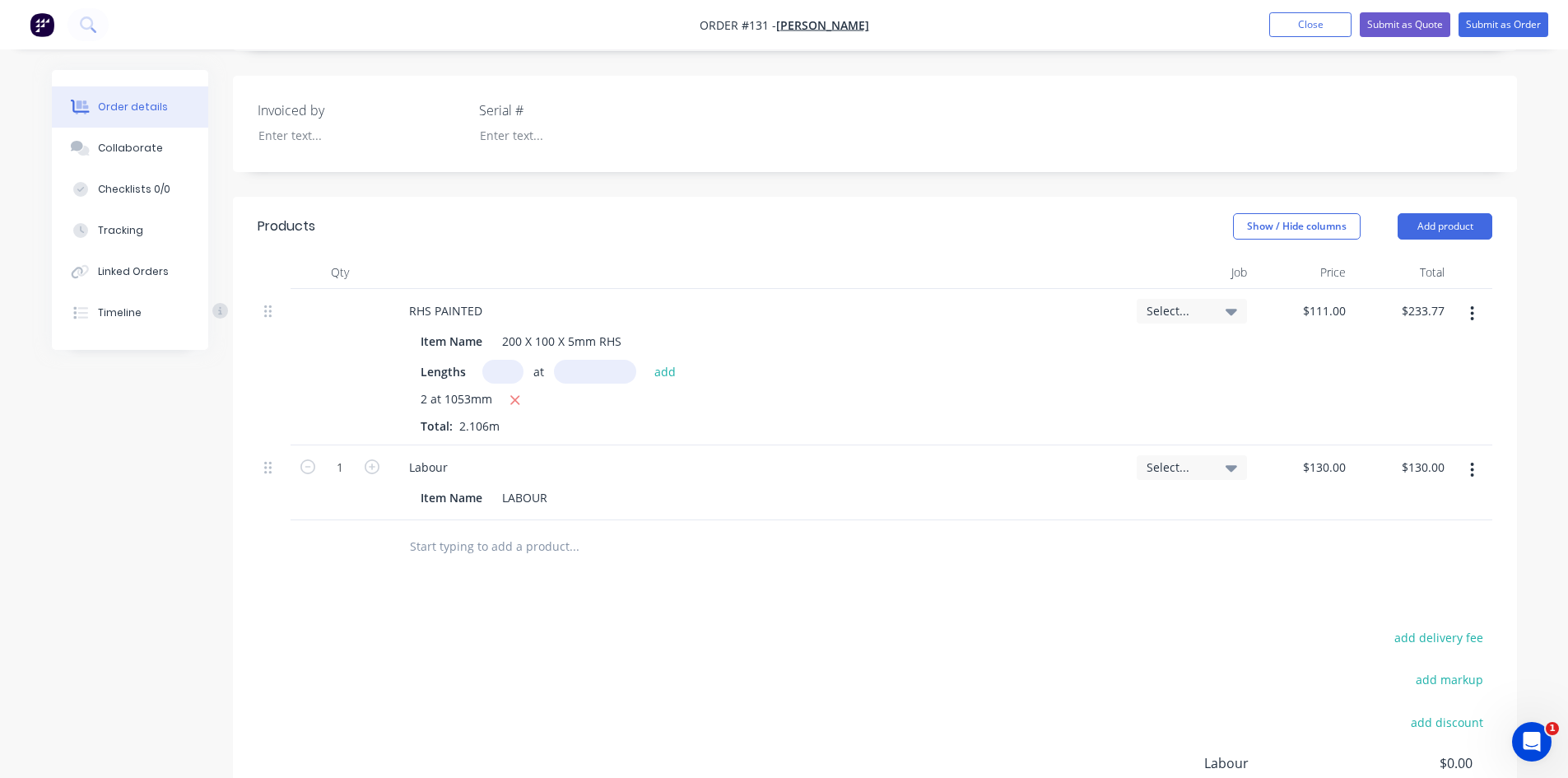
scroll to position [411, 0]
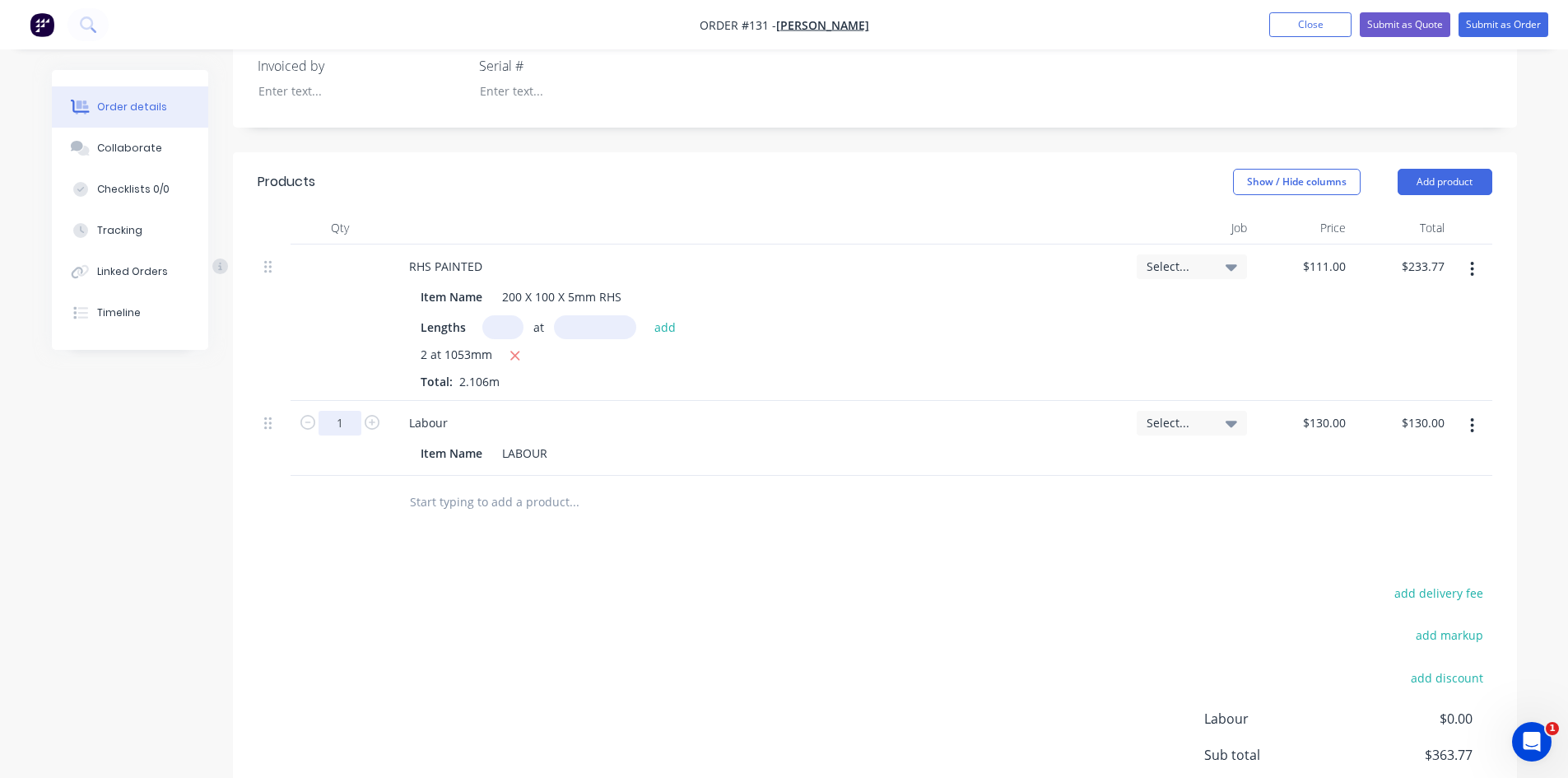
click at [339, 420] on input "1" at bounding box center [339, 422] width 43 height 24
type input "0.5"
type input "$65.00"
click at [621, 427] on div "Labour" at bounding box center [760, 422] width 728 height 24
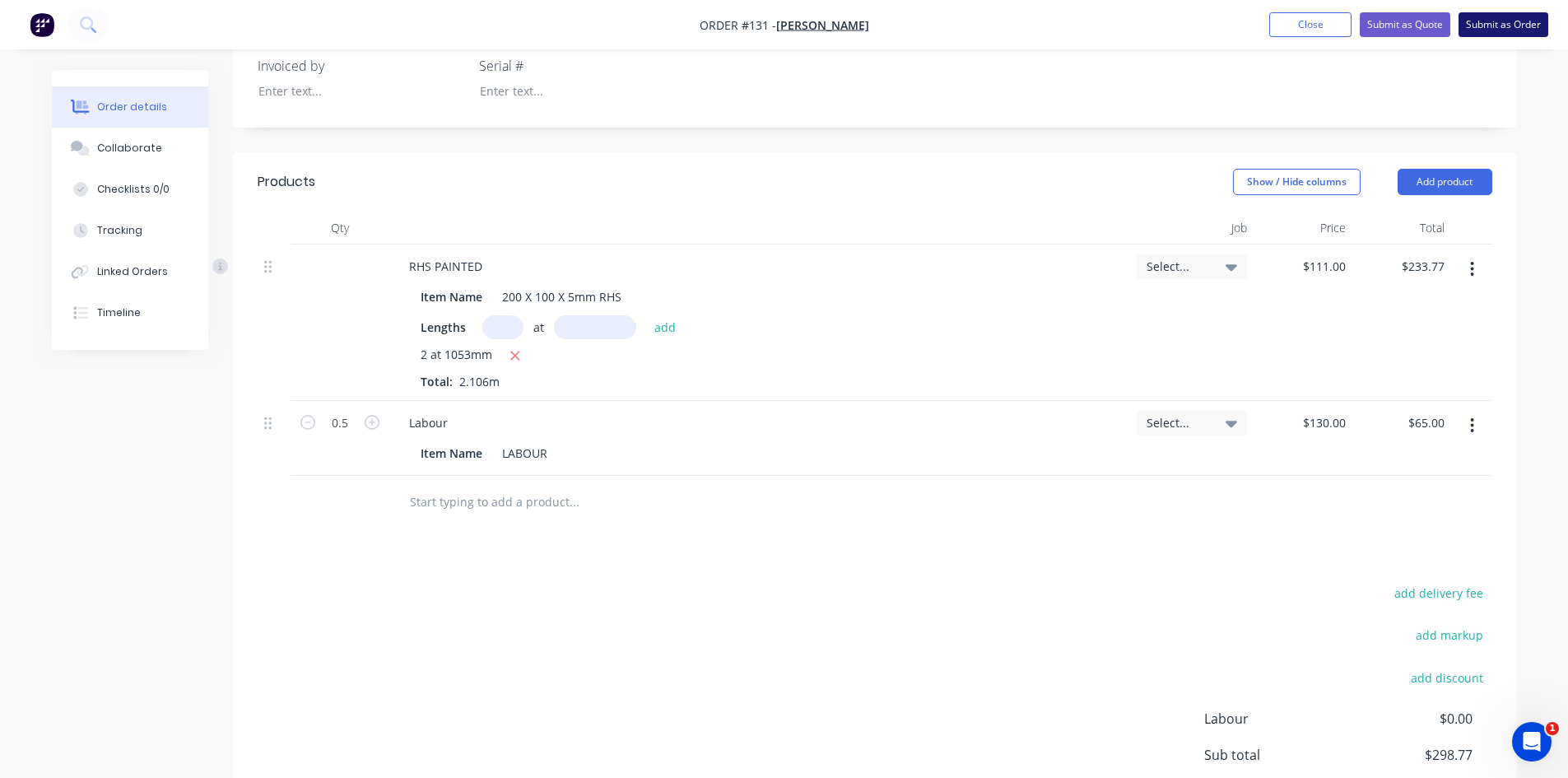
click at [1481, 25] on button "Submit as Order" at bounding box center [1504, 24] width 89 height 24
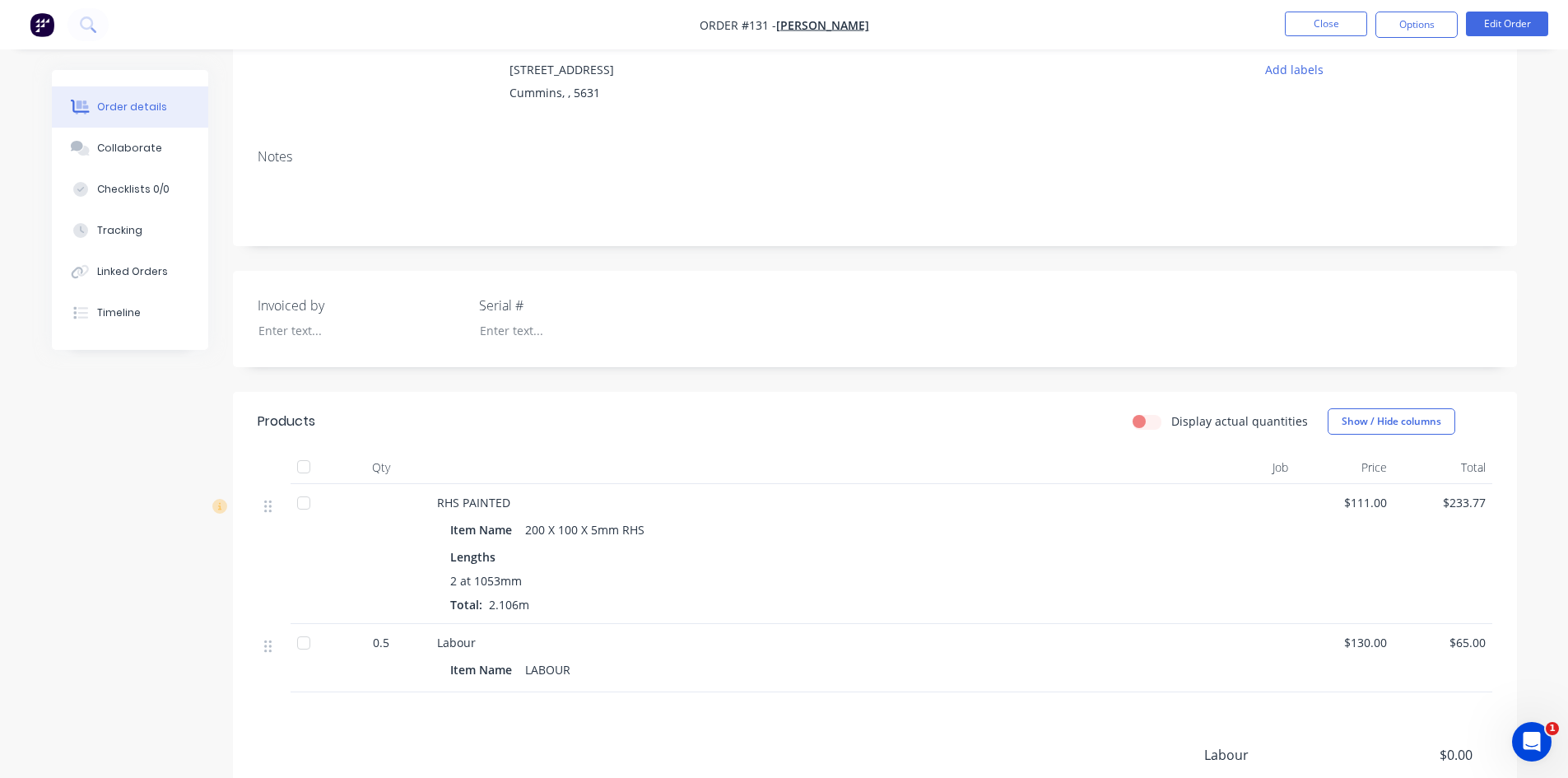
scroll to position [247, 0]
